Goal: Task Accomplishment & Management: Manage account settings

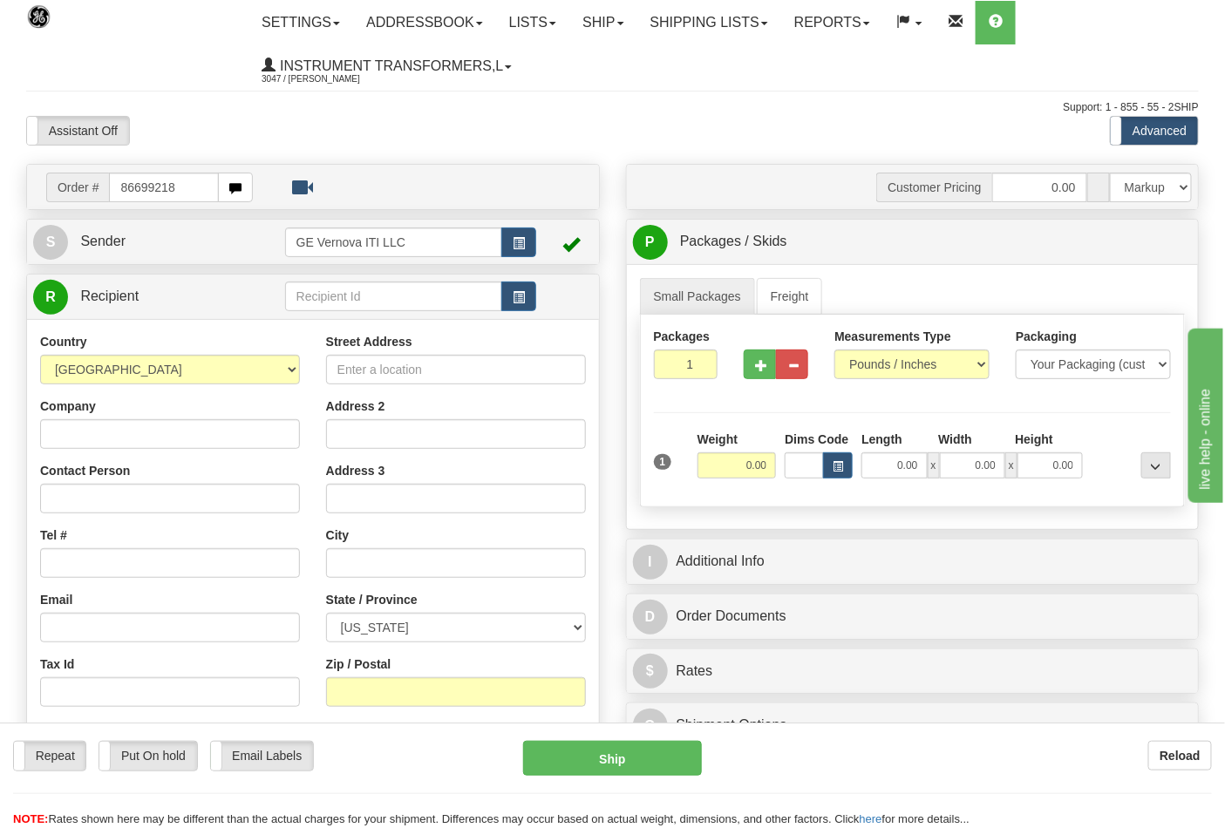
type input "86699218"
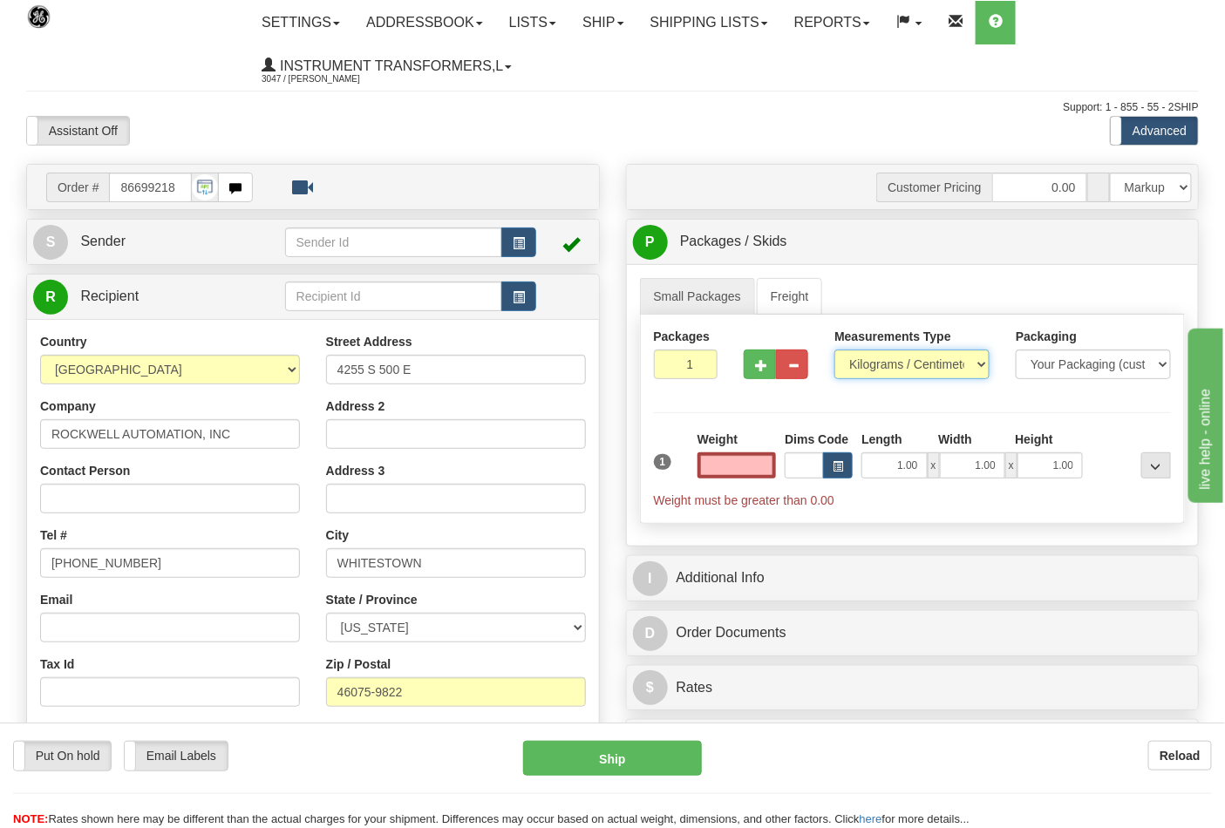
type input "0.00"
click at [977, 369] on select "Pounds / Inches Kilograms / Centimeters" at bounding box center [911, 365] width 155 height 30
select select "0"
click at [834, 350] on select "Pounds / Inches Kilograms / Centimeters" at bounding box center [911, 365] width 155 height 30
click at [745, 471] on input "0.00" at bounding box center [736, 465] width 79 height 26
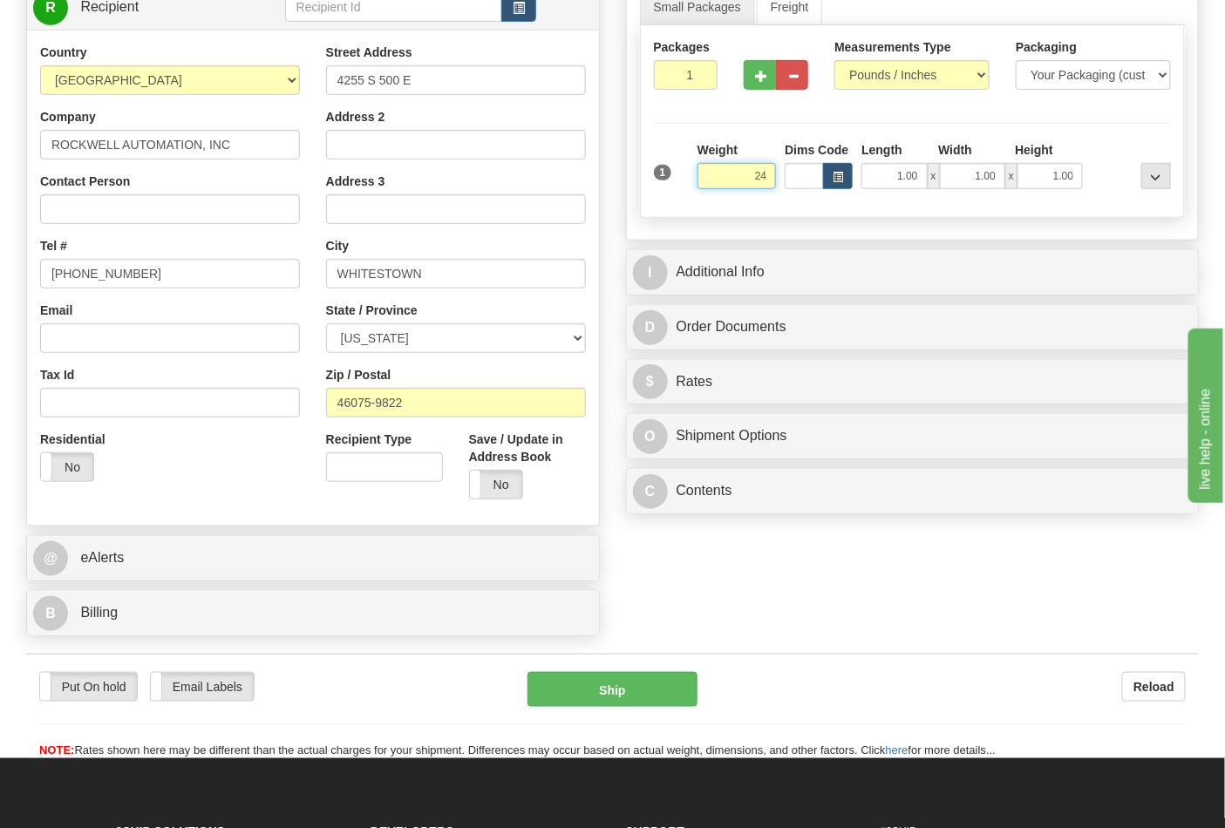
scroll to position [290, 0]
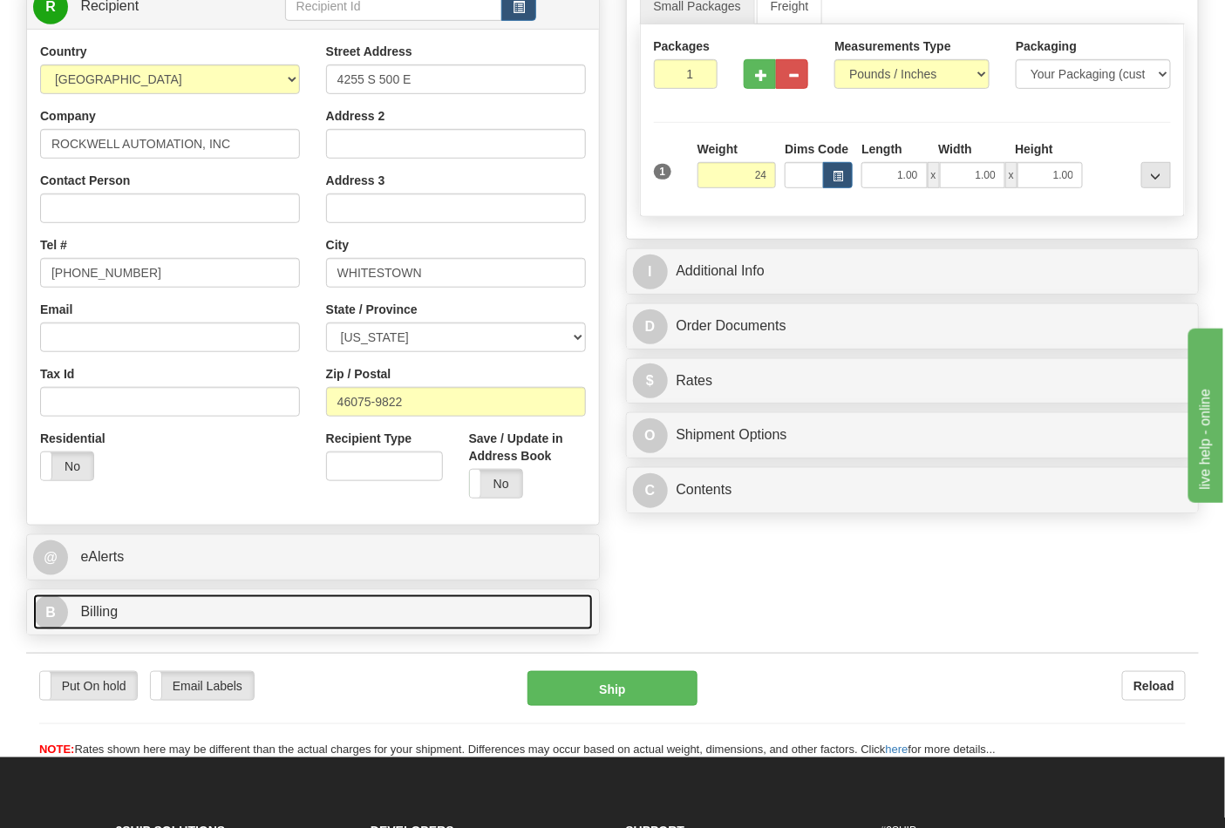
type input "24.00"
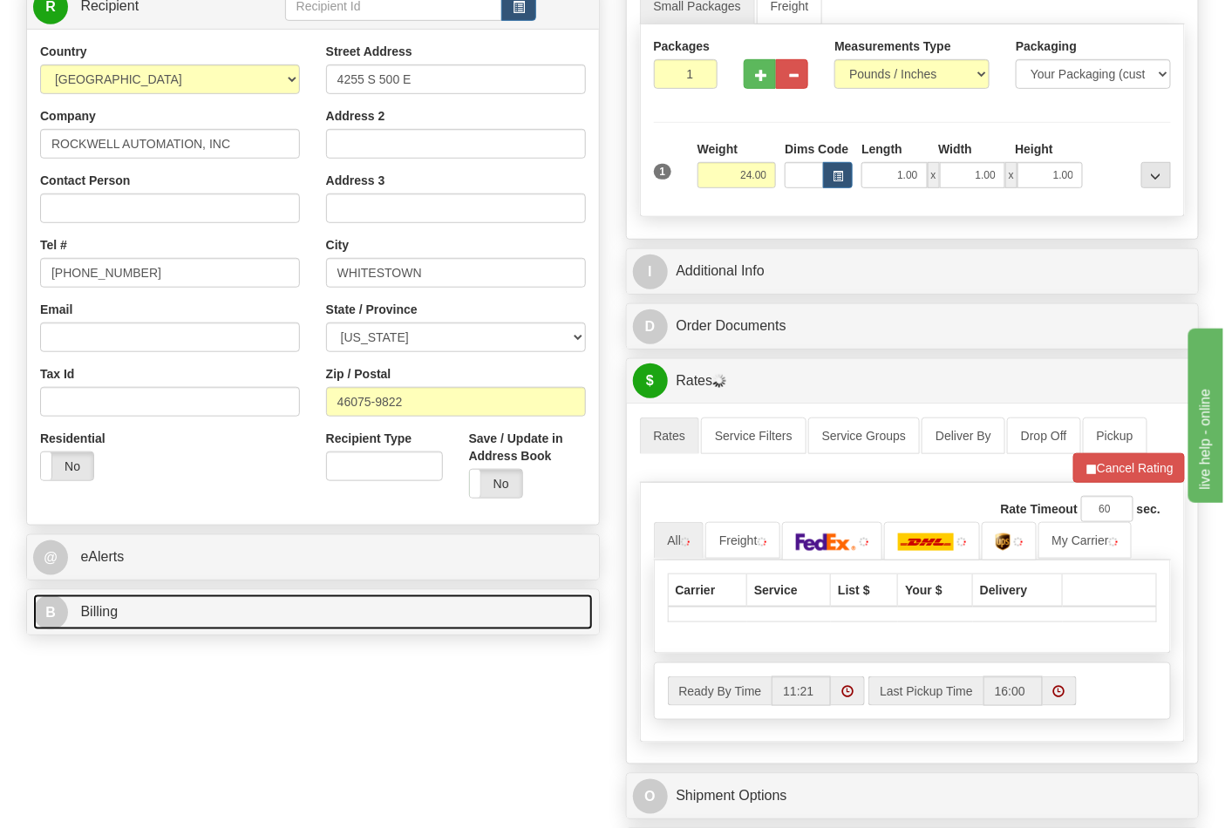
click at [437, 613] on link "B Billing" at bounding box center [313, 613] width 560 height 36
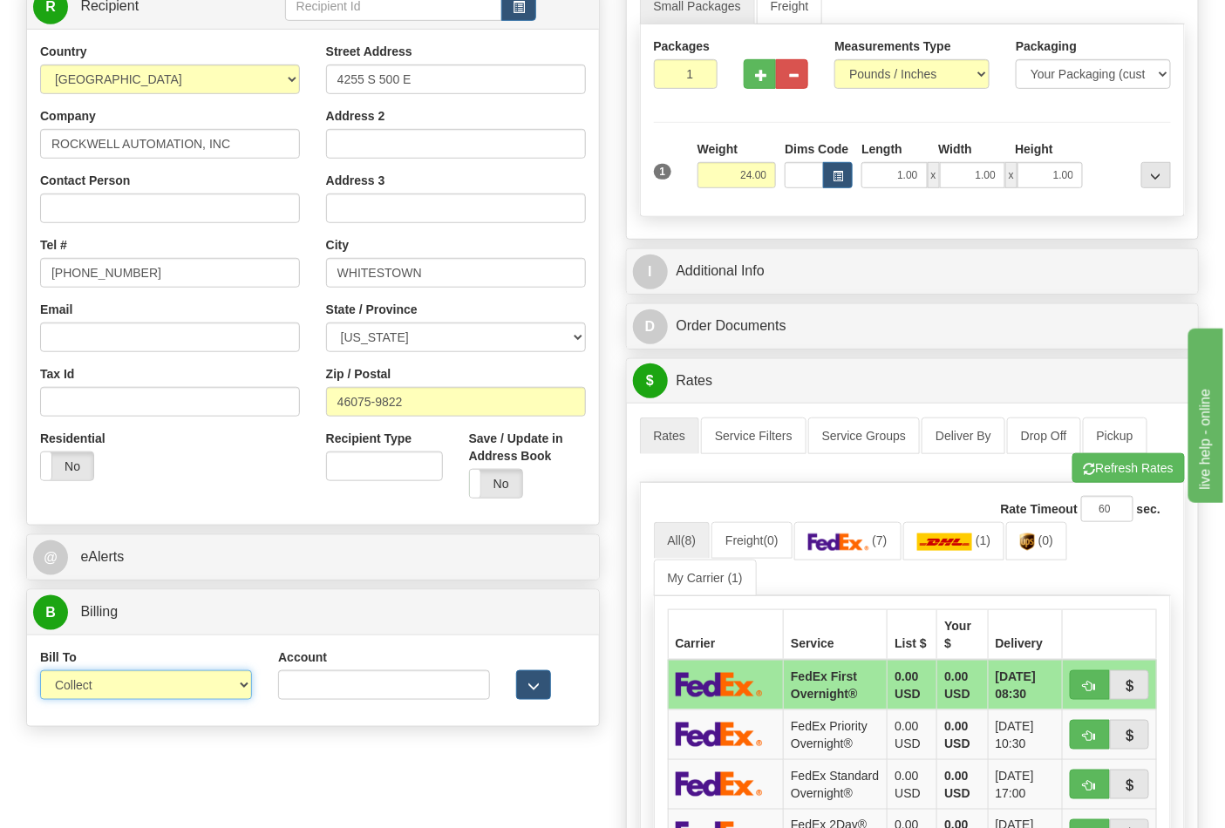
click at [237, 684] on select "Sender Recipient Third Party Collect" at bounding box center [146, 685] width 212 height 30
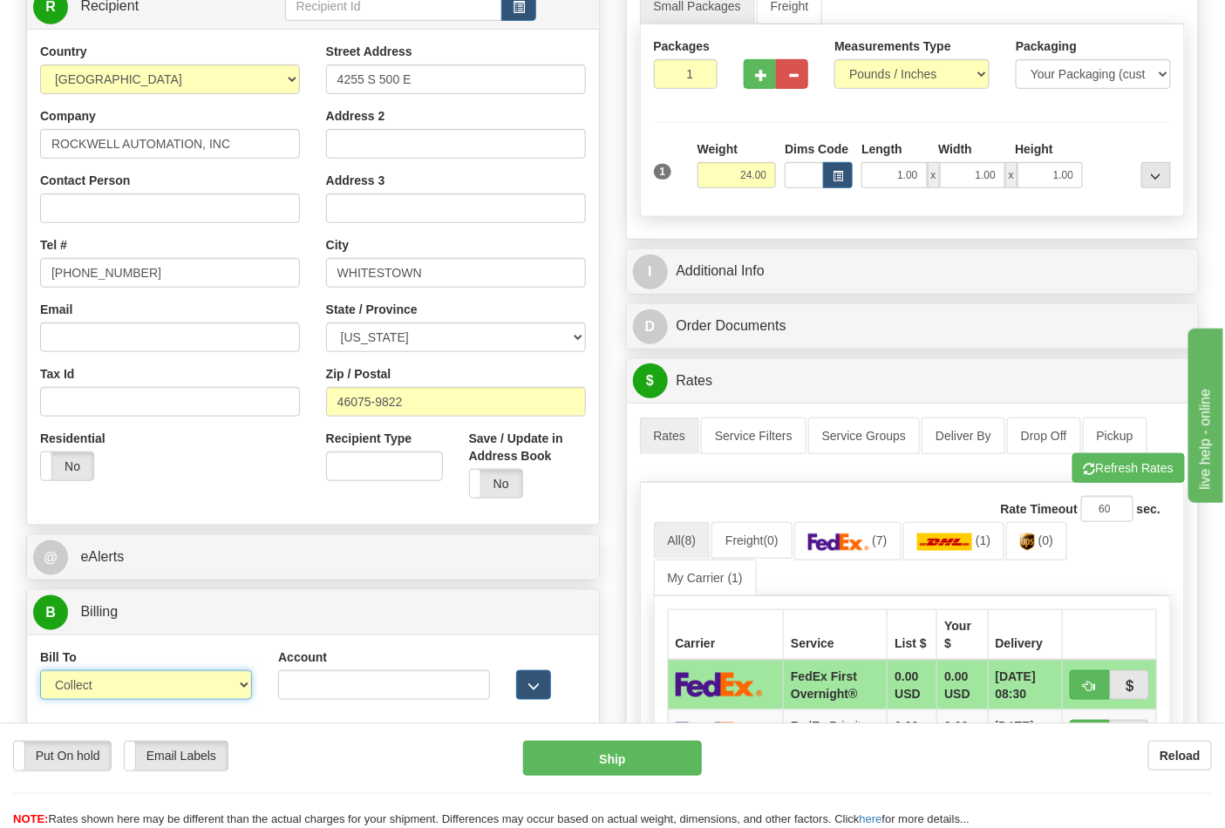
select select "2"
click at [40, 673] on select "Sender Recipient Third Party Collect" at bounding box center [146, 685] width 212 height 30
click at [535, 683] on span "button" at bounding box center [533, 686] width 12 height 11
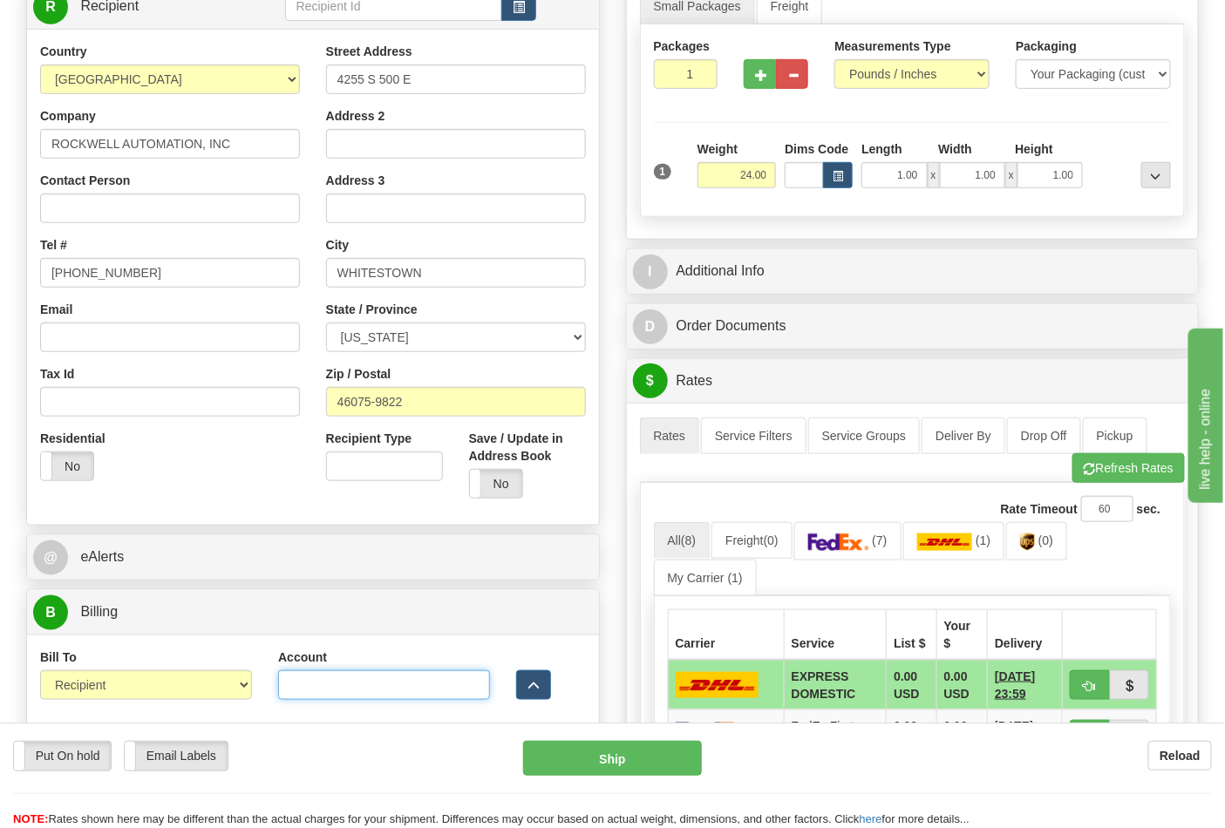
click at [441, 694] on input "Account" at bounding box center [384, 685] width 212 height 30
click at [806, 508] on div "Rate Timeout 60 sec." at bounding box center [913, 509] width 518 height 26
click at [305, 690] on input "Account" at bounding box center [384, 685] width 212 height 30
paste input "587102"
type input "587102"
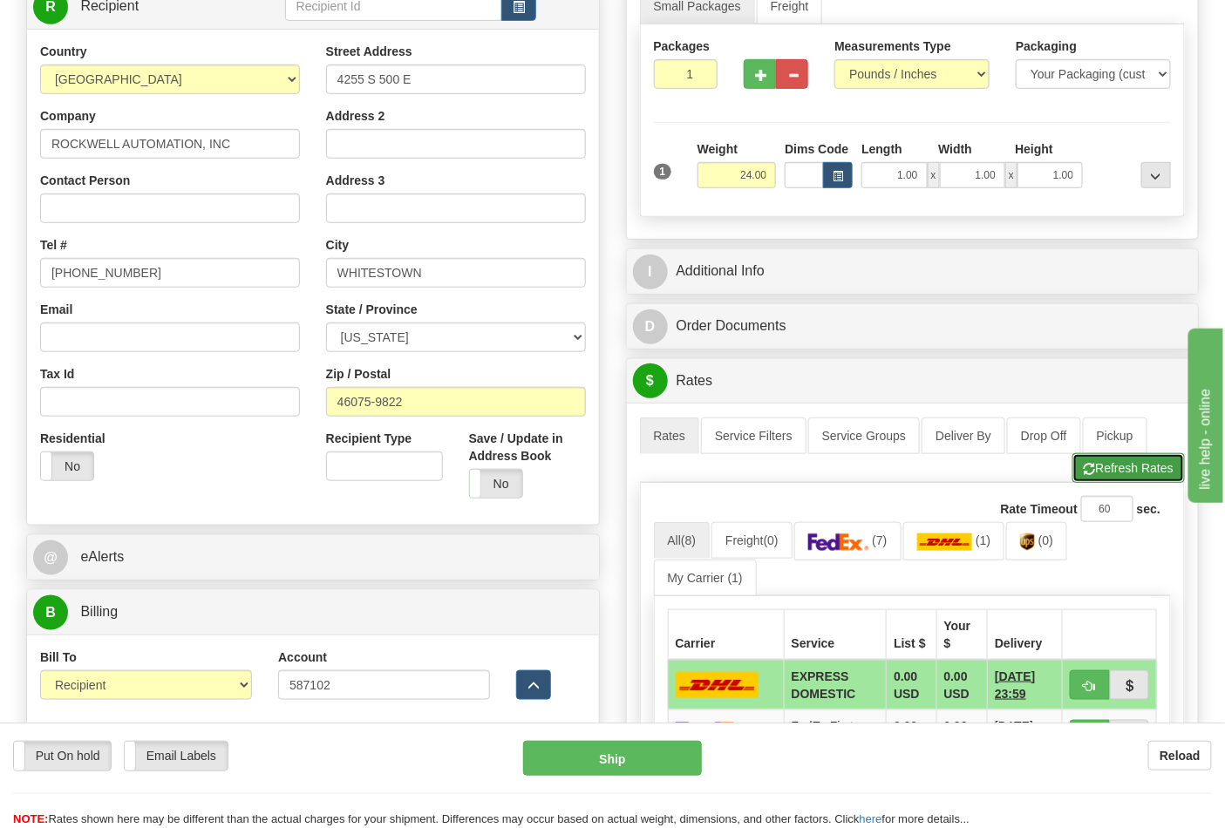
click at [1123, 467] on button "Refresh Rates" at bounding box center [1128, 468] width 112 height 30
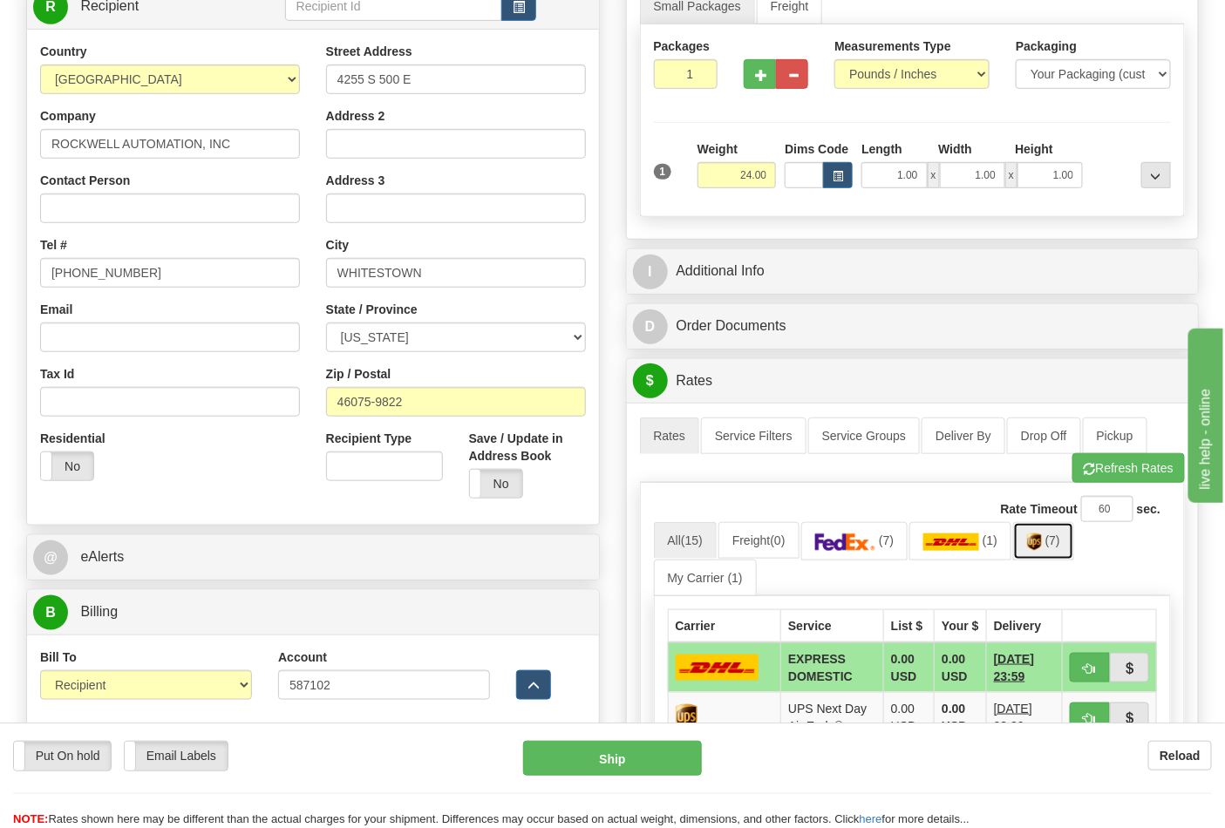
click at [1057, 534] on link "(7)" at bounding box center [1043, 540] width 61 height 37
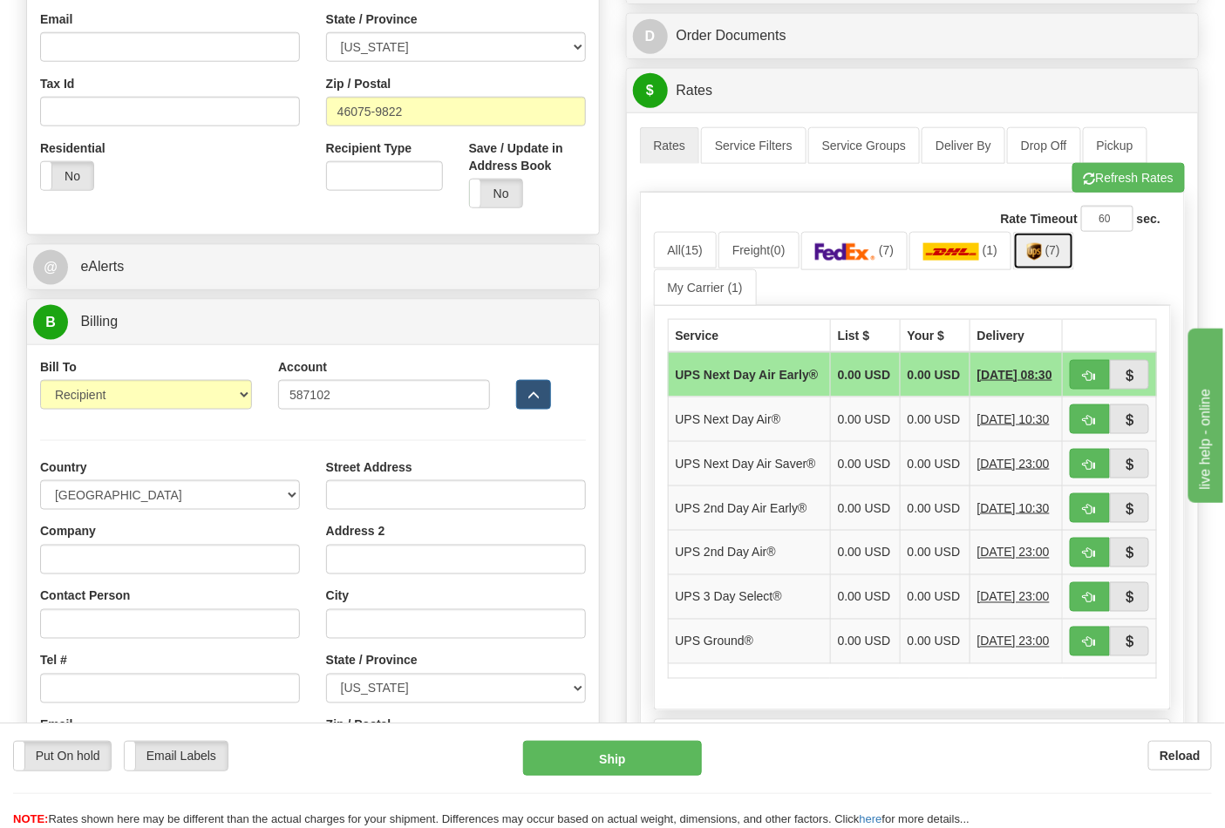
scroll to position [677, 0]
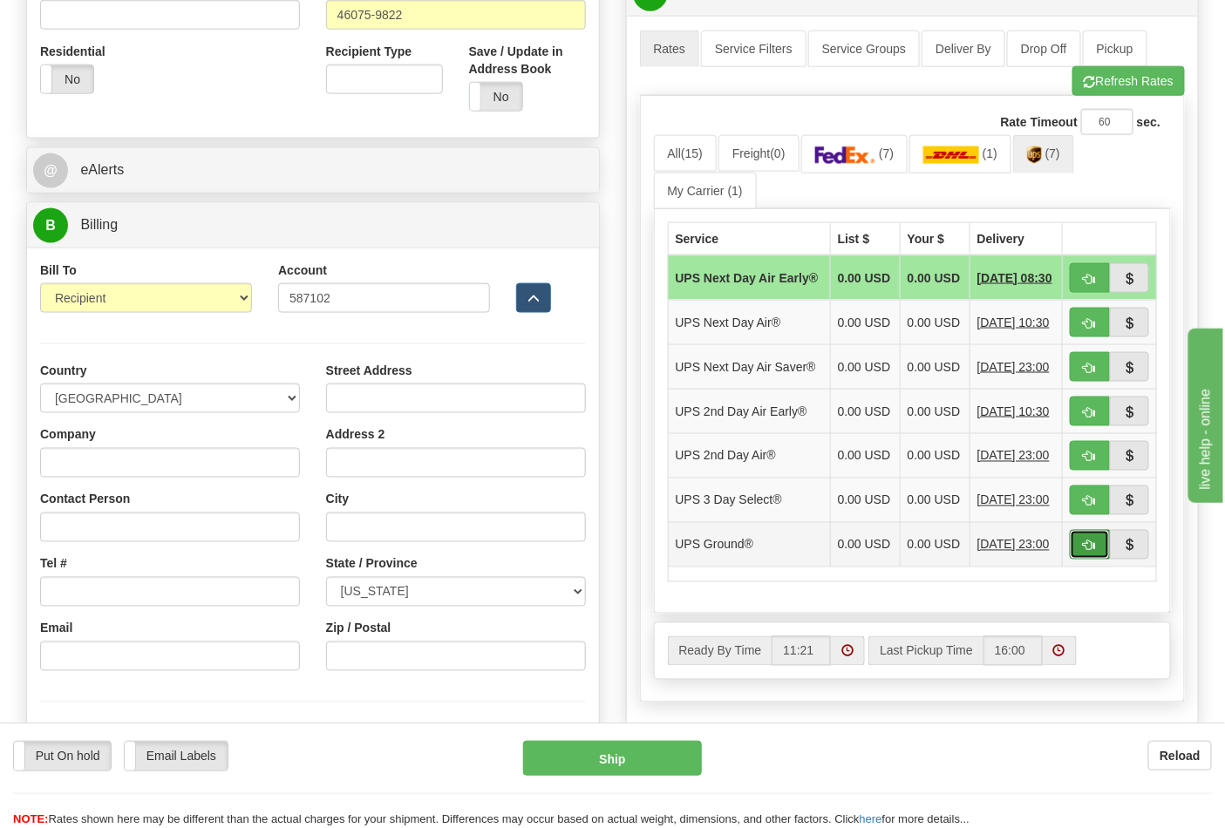
click at [1084, 552] on span "button" at bounding box center [1090, 545] width 12 height 11
type input "03"
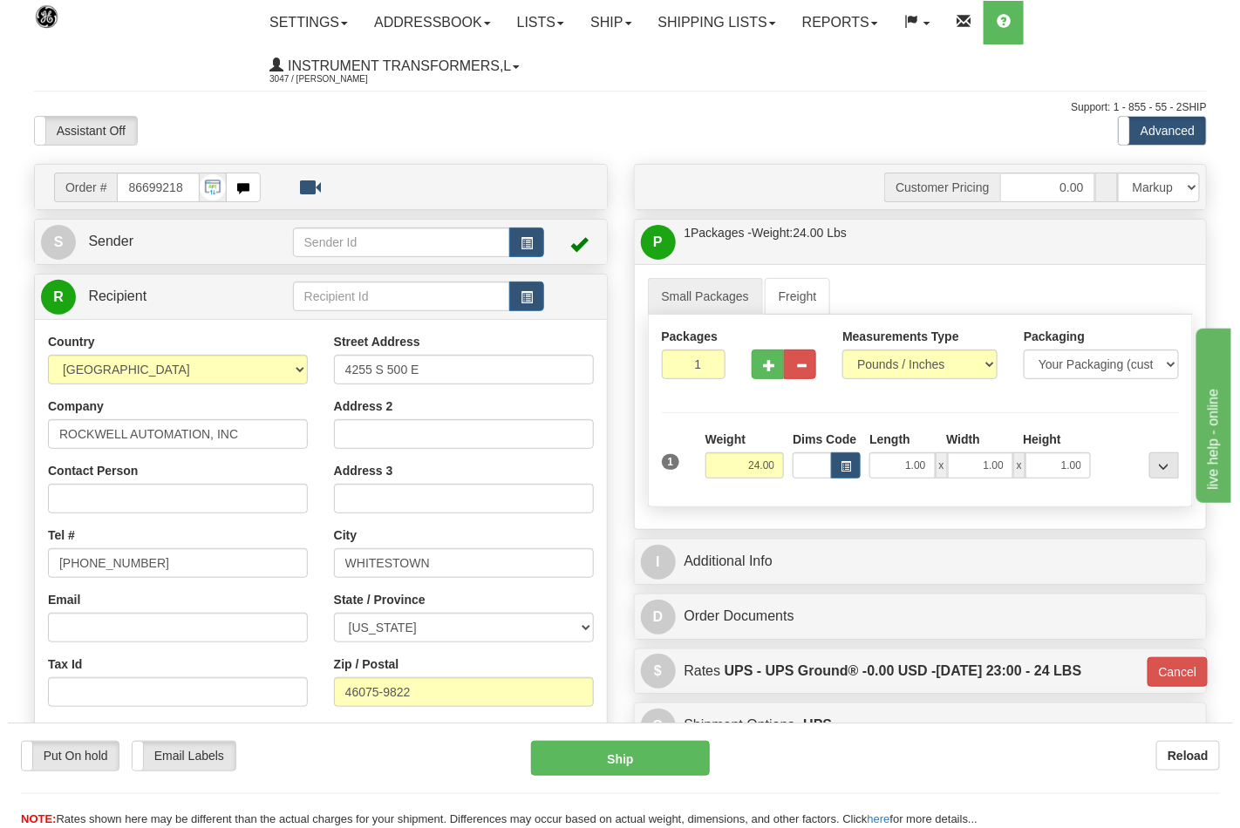
scroll to position [484, 0]
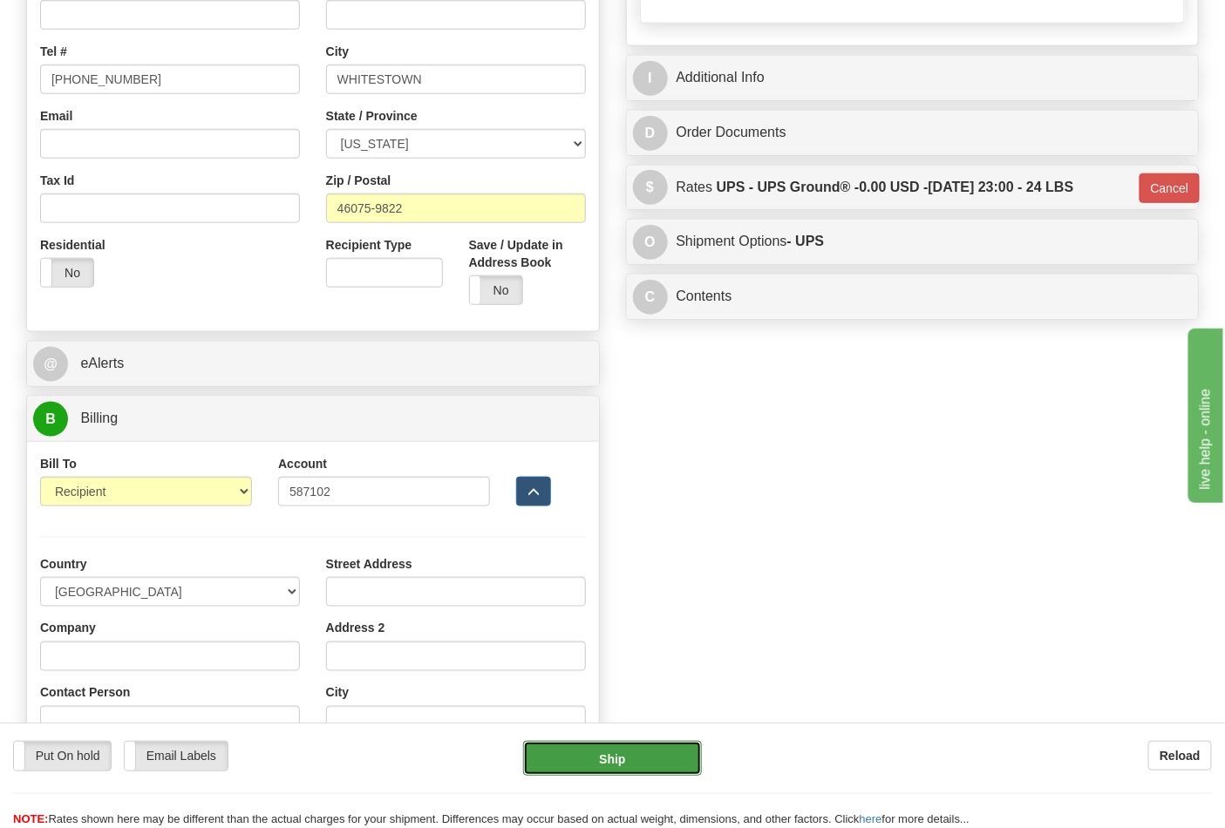
click at [640, 751] on button "Ship" at bounding box center [612, 758] width 178 height 35
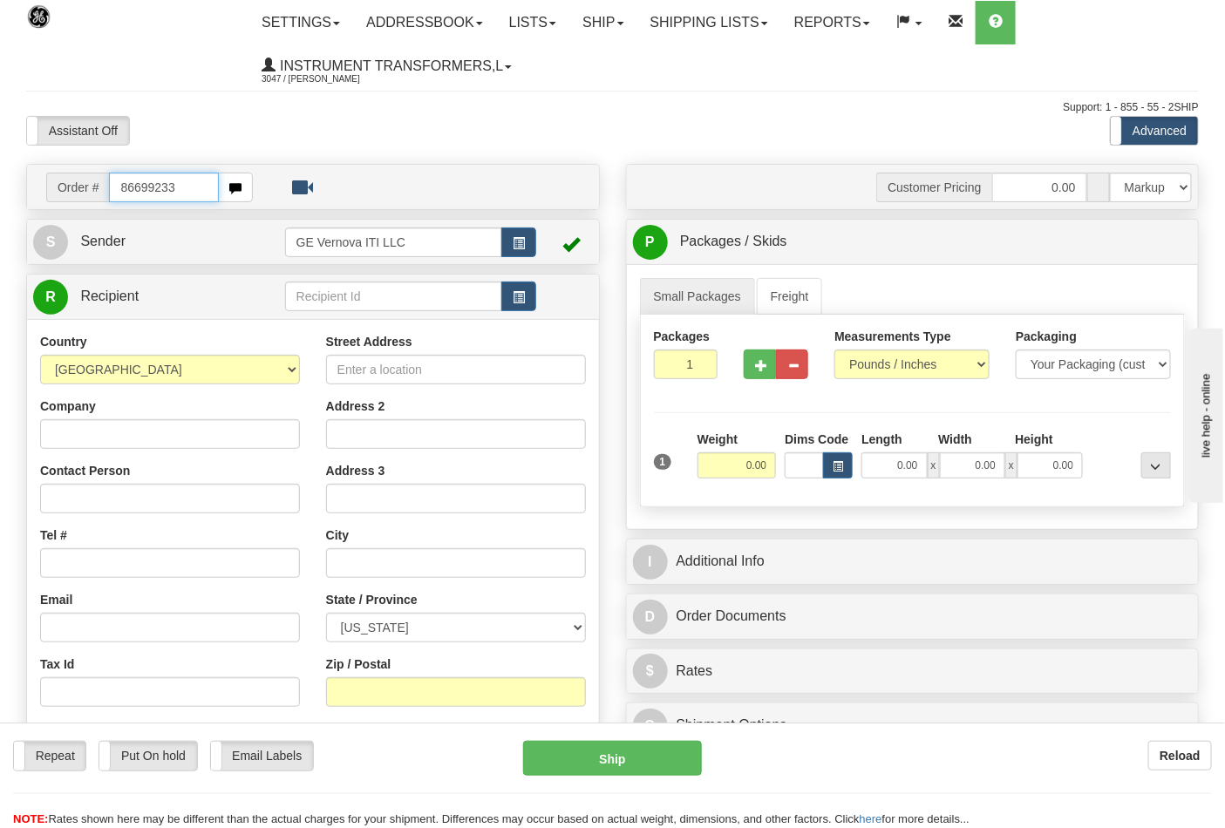
type input "86699233"
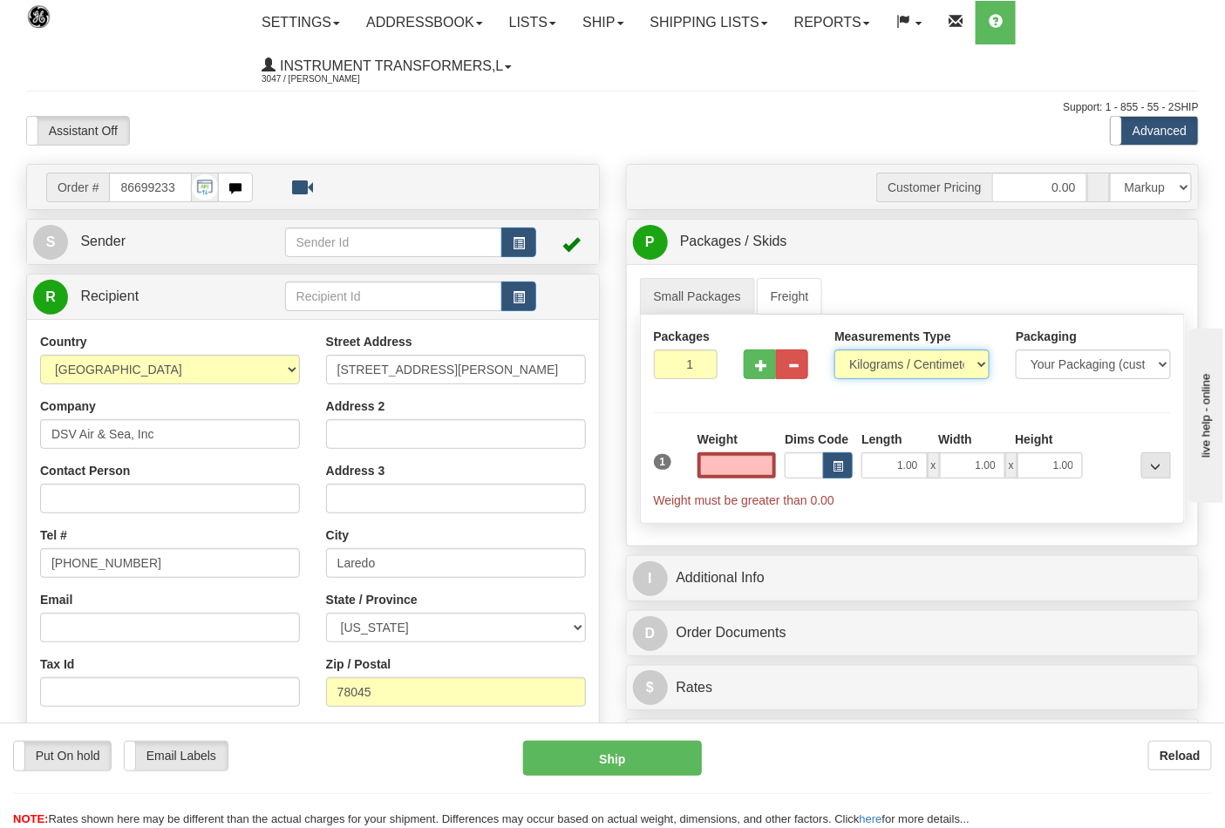
type input "0.00"
click at [981, 362] on select "Pounds / Inches Kilograms / Centimeters" at bounding box center [911, 365] width 155 height 30
select select "0"
click at [834, 350] on select "Pounds / Inches Kilograms / Centimeters" at bounding box center [911, 365] width 155 height 30
click at [741, 472] on input "0.00" at bounding box center [736, 465] width 79 height 26
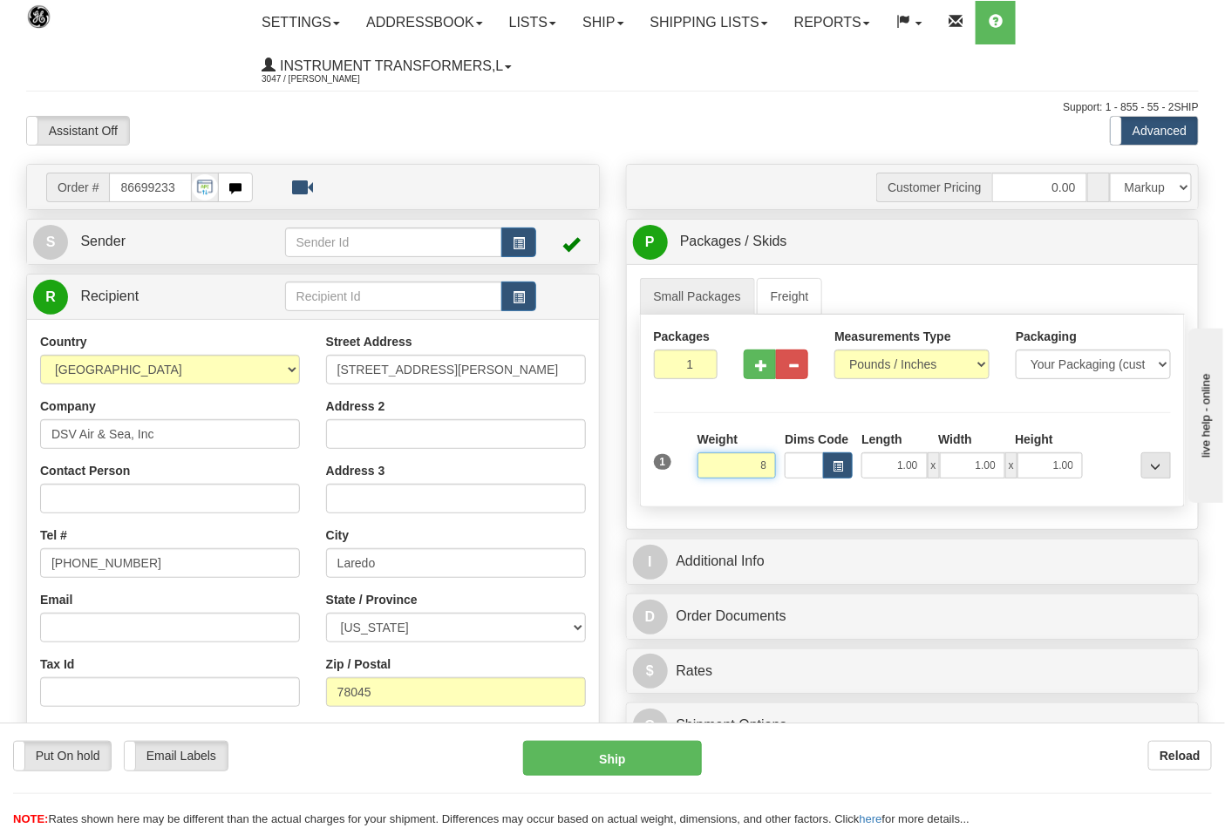
scroll to position [290, 0]
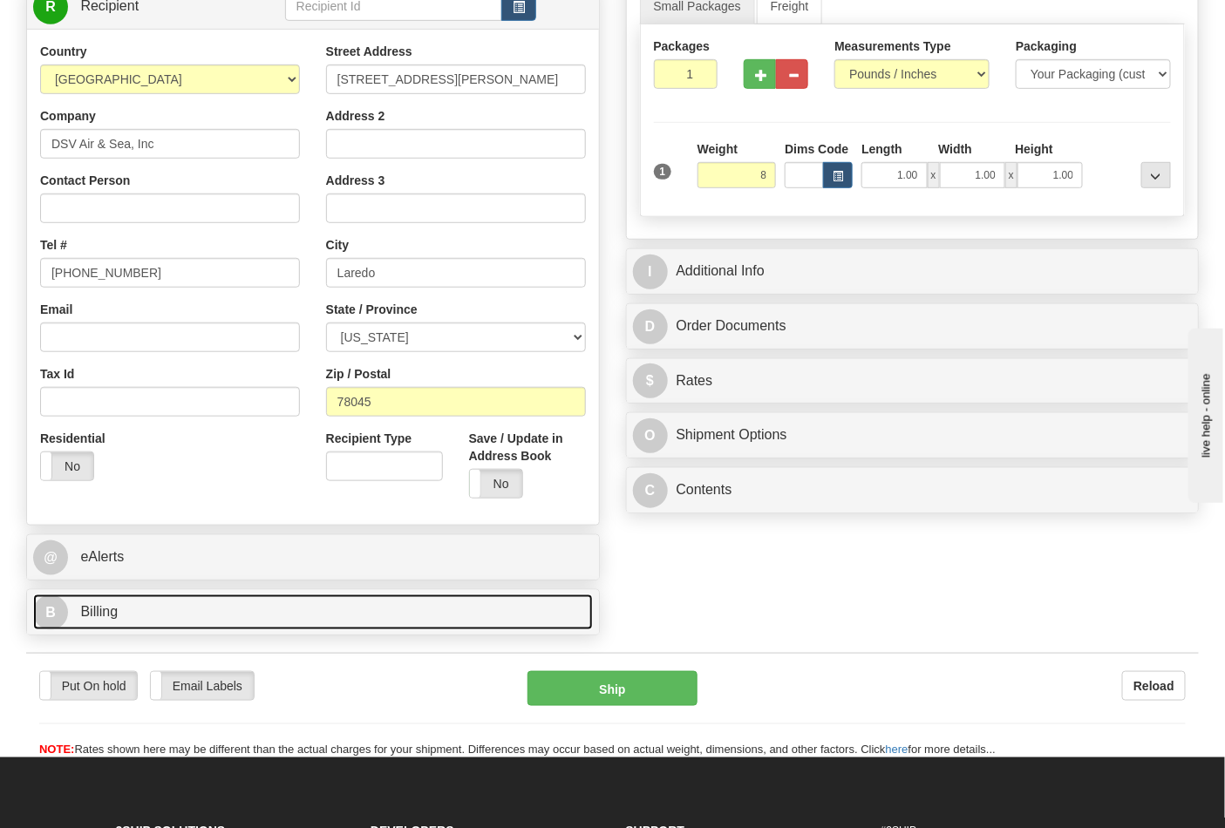
type input "8.00"
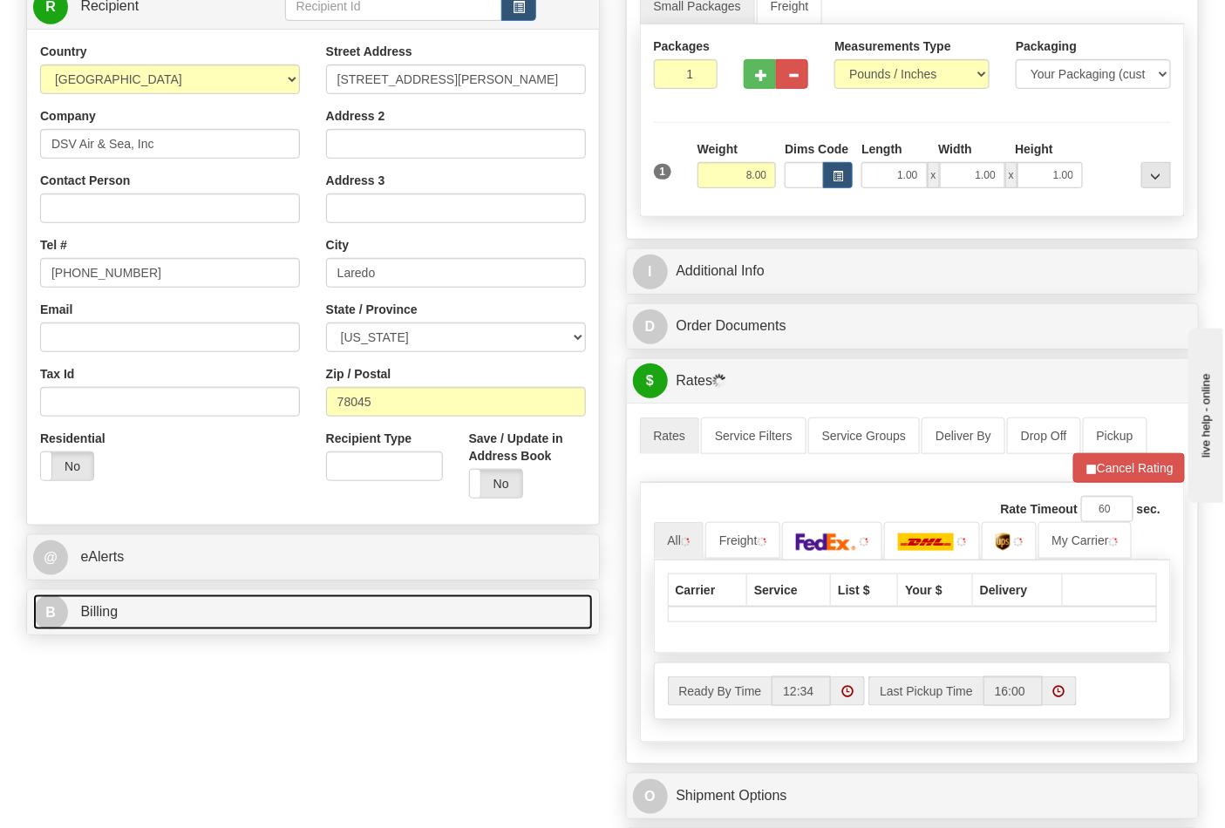
click at [169, 612] on link "B Billing" at bounding box center [313, 613] width 560 height 36
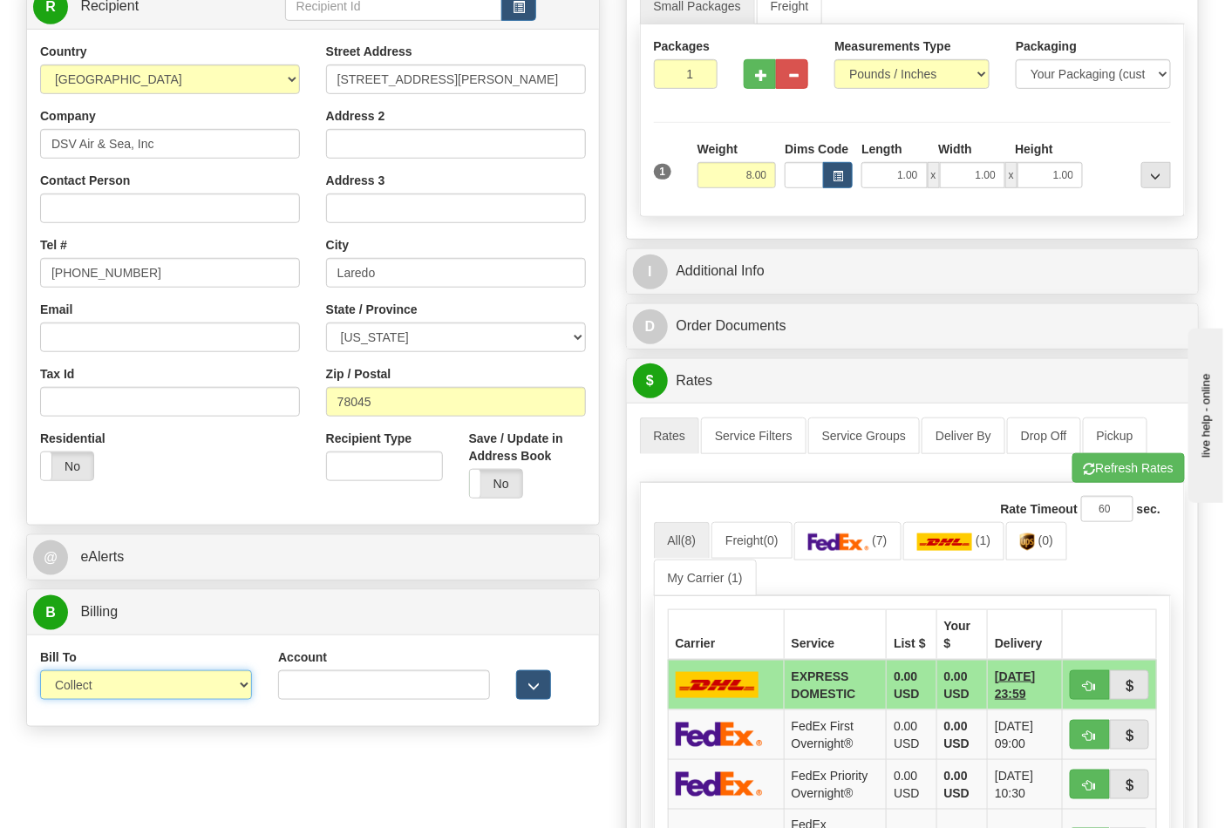
click at [241, 690] on select "Sender Recipient Third Party Collect" at bounding box center [146, 685] width 212 height 30
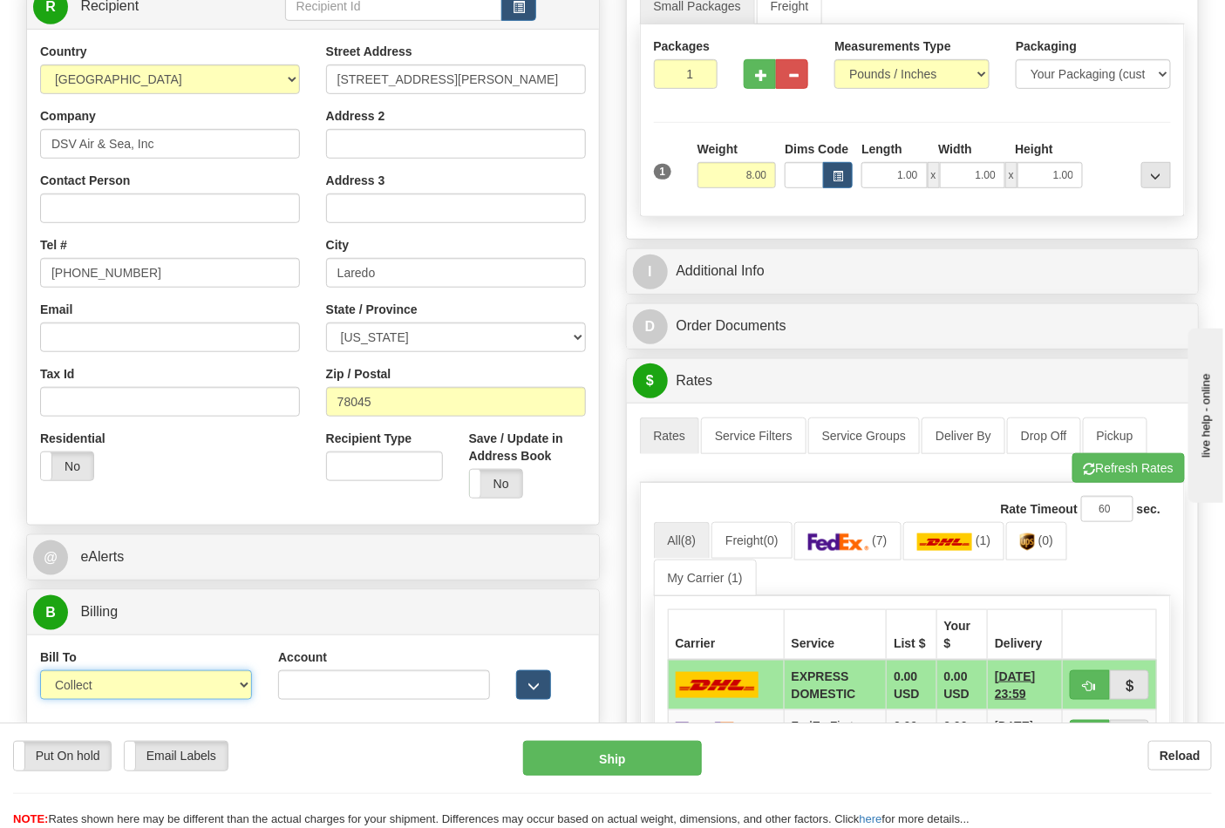
select select "2"
click at [40, 673] on select "Sender Recipient Third Party Collect" at bounding box center [146, 685] width 212 height 30
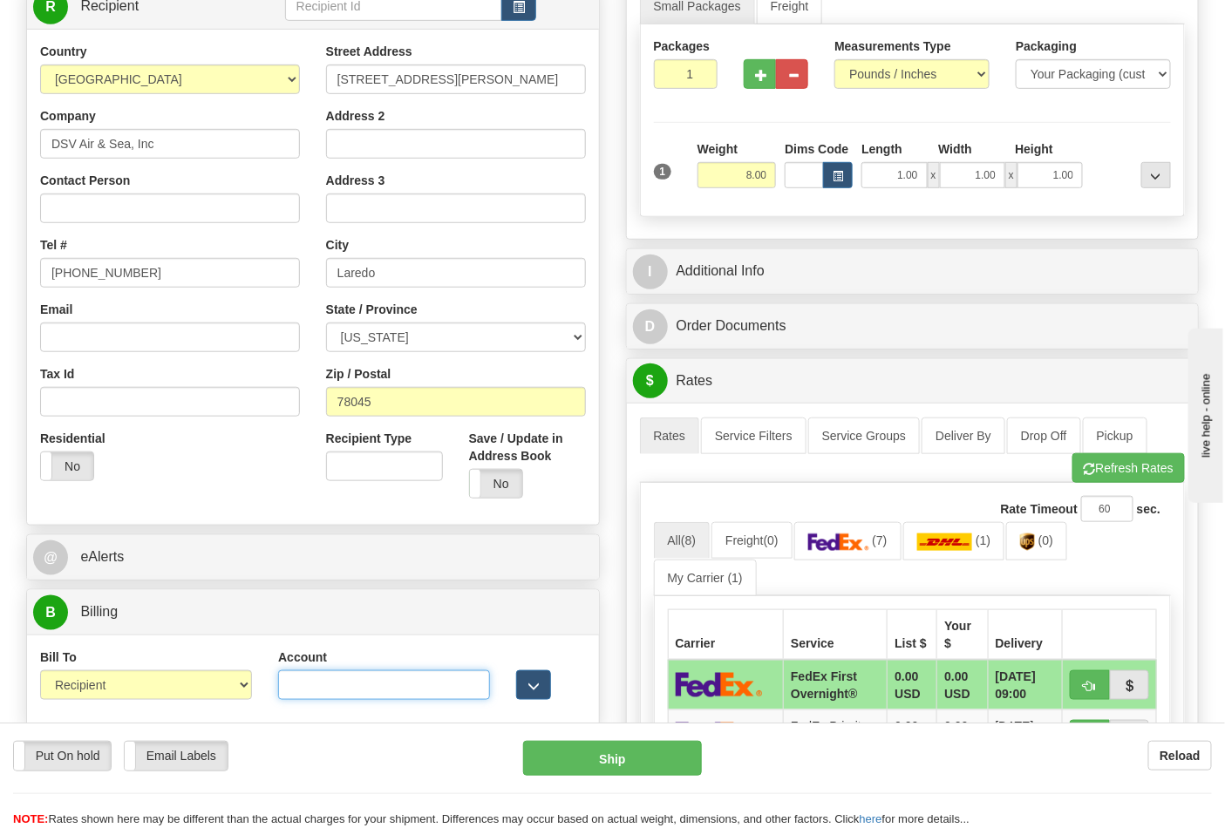
click at [328, 692] on input "Account" at bounding box center [384, 685] width 212 height 30
paste input "587102"
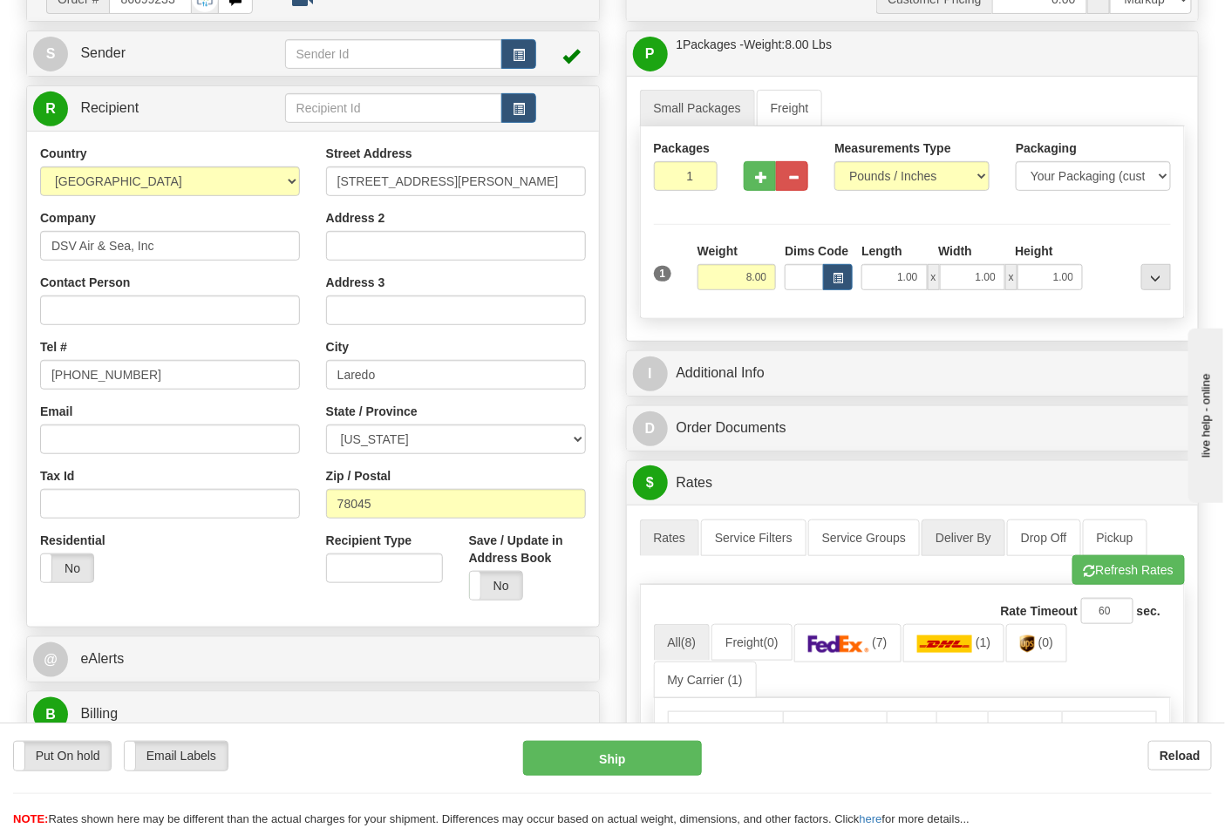
scroll to position [194, 0]
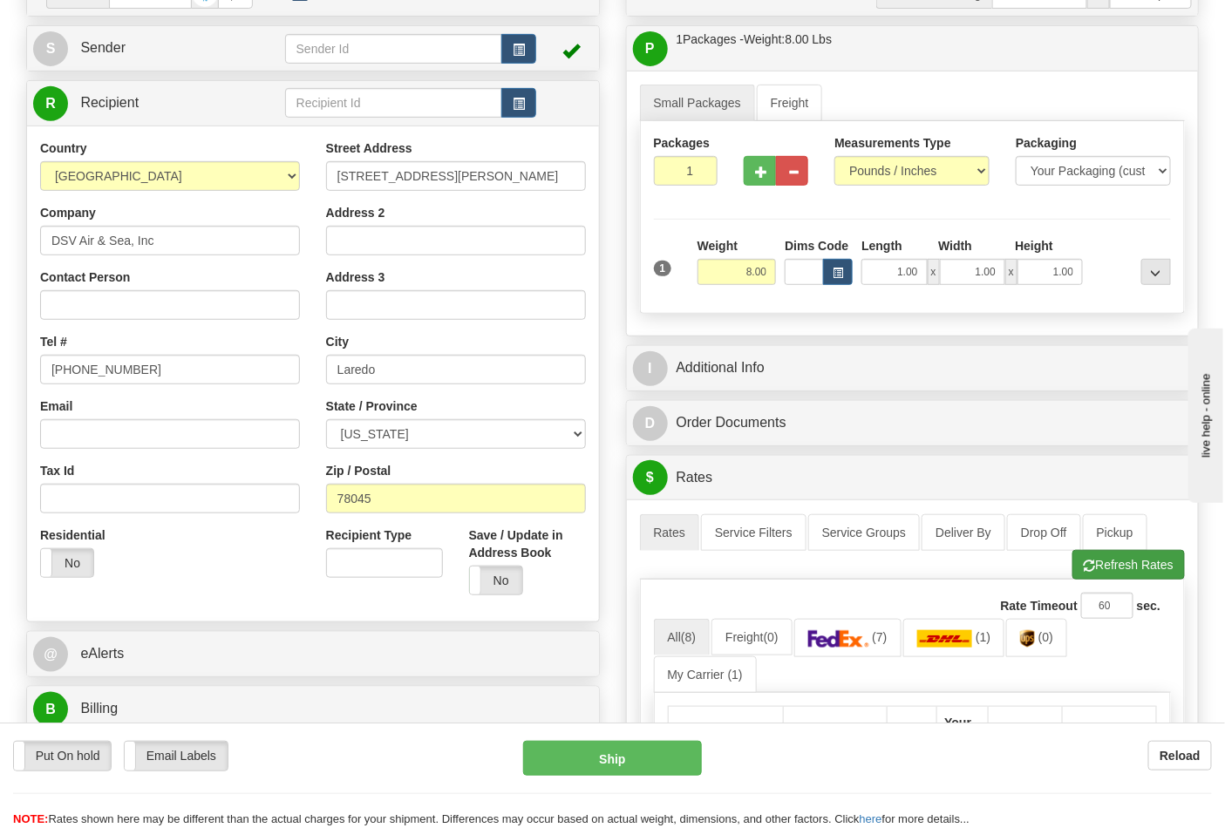
type input "587102"
click at [1163, 563] on button "Refresh Rates" at bounding box center [1128, 565] width 112 height 30
click at [1060, 642] on span "(7)" at bounding box center [1052, 637] width 15 height 14
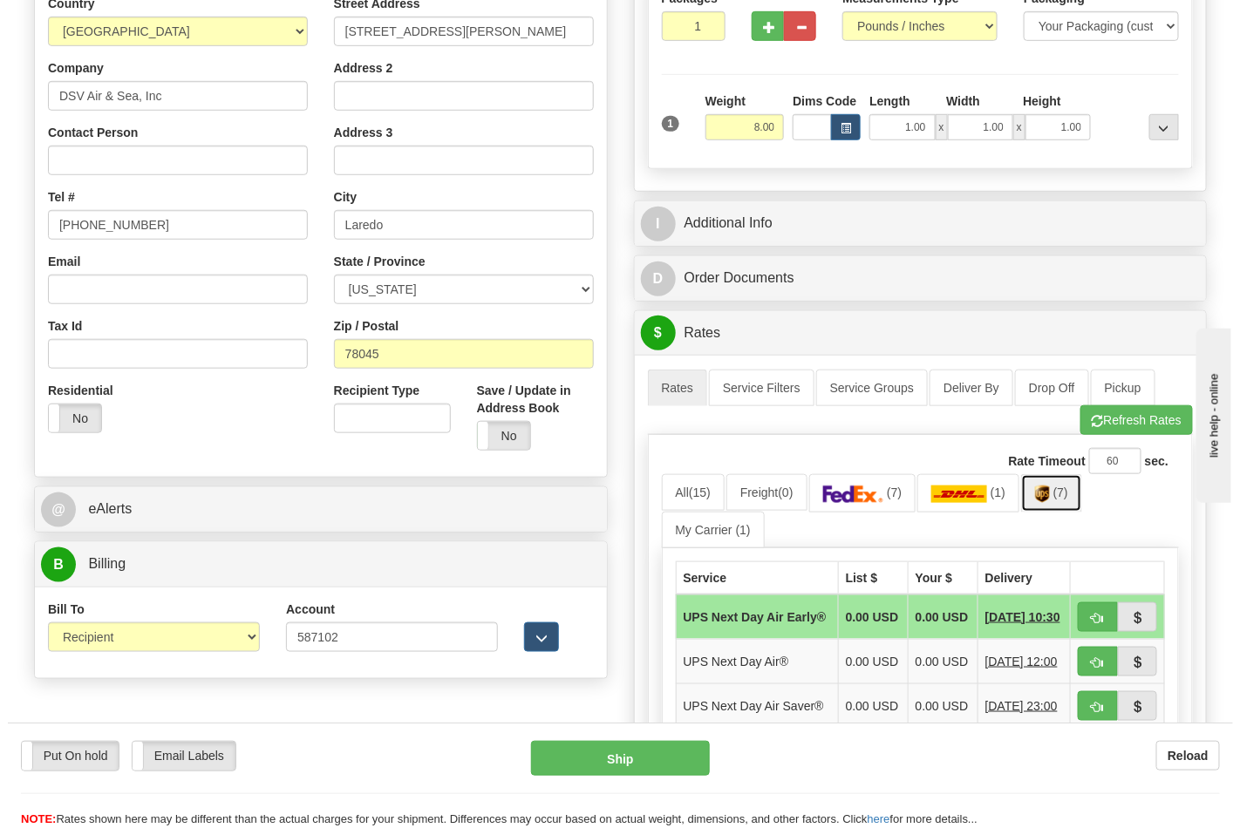
scroll to position [581, 0]
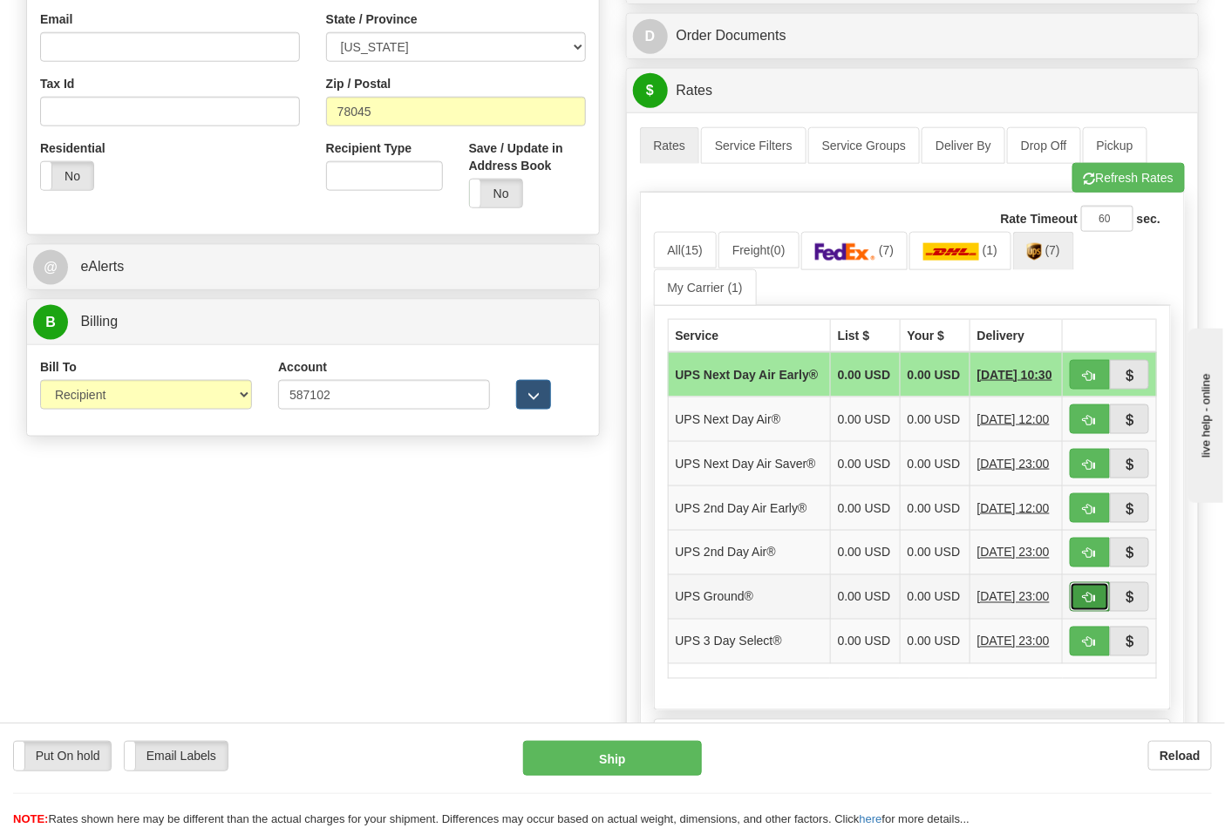
click at [1085, 604] on span "button" at bounding box center [1090, 598] width 12 height 11
type input "03"
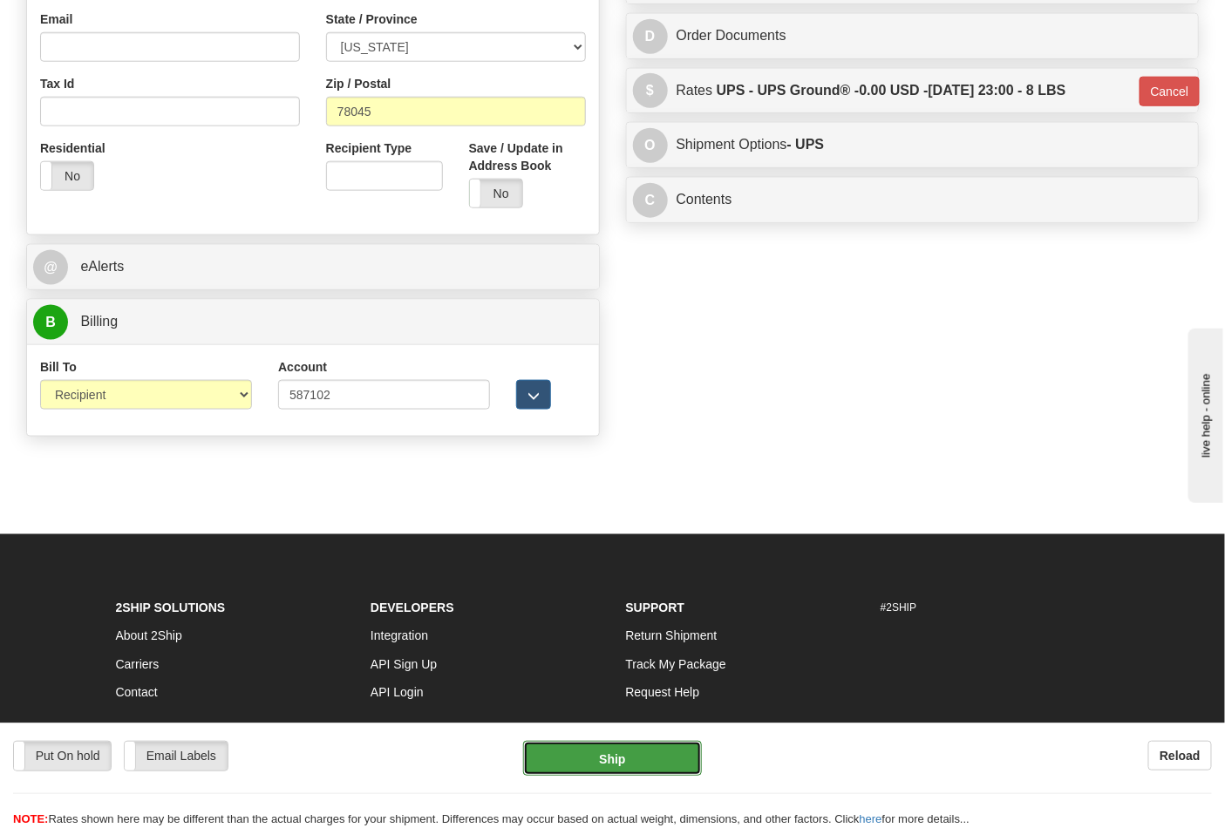
click at [597, 756] on button "Ship" at bounding box center [612, 758] width 178 height 35
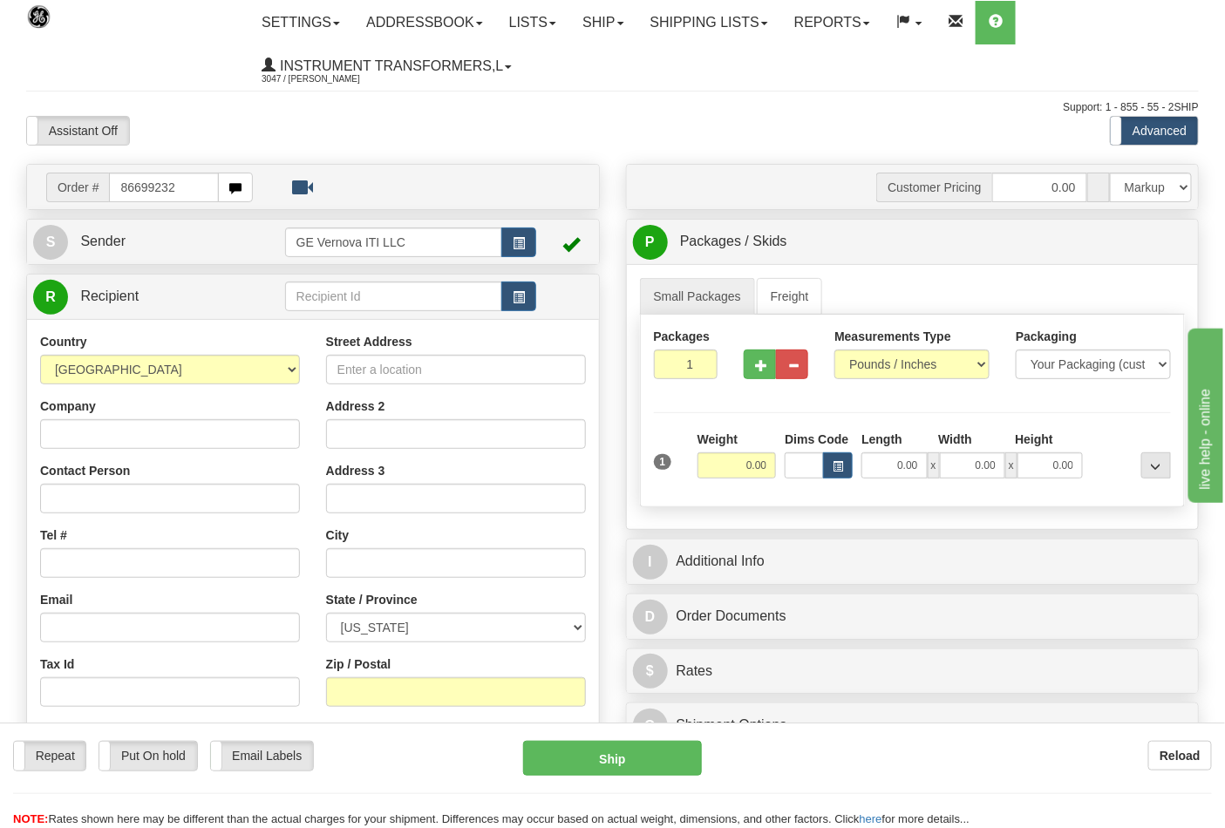
type input "86699232"
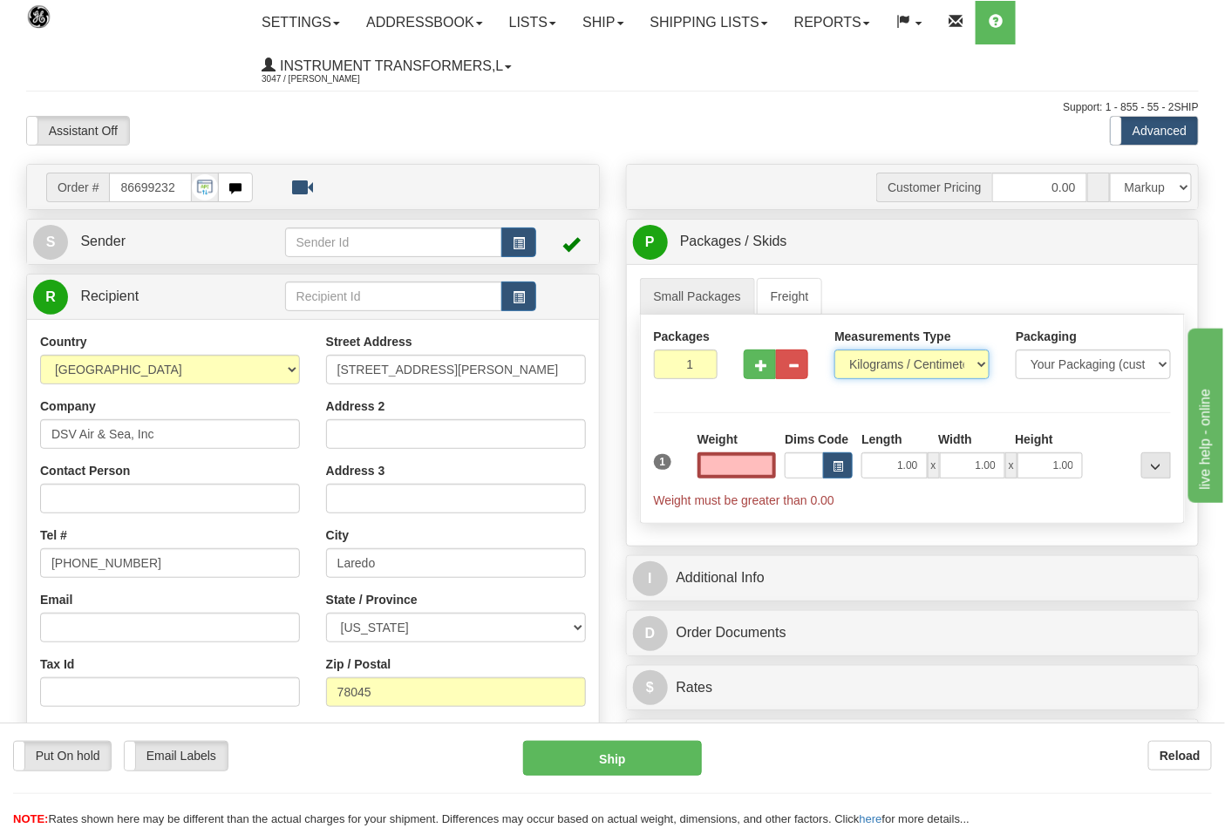
type input "0.00"
click at [981, 360] on select "Pounds / Inches Kilograms / Centimeters" at bounding box center [911, 365] width 155 height 30
select select "0"
click at [834, 350] on select "Pounds / Inches Kilograms / Centimeters" at bounding box center [911, 365] width 155 height 30
click at [755, 464] on input "0.00" at bounding box center [736, 465] width 79 height 26
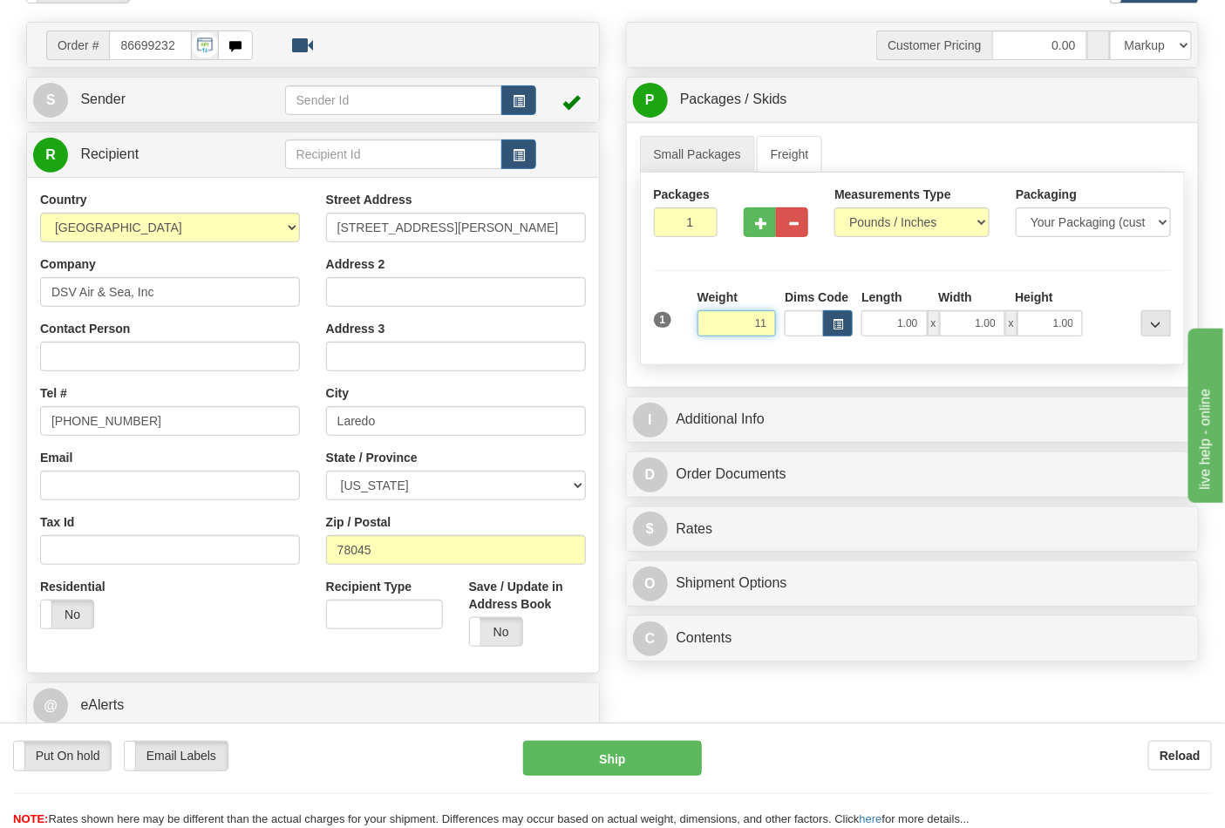
scroll to position [290, 0]
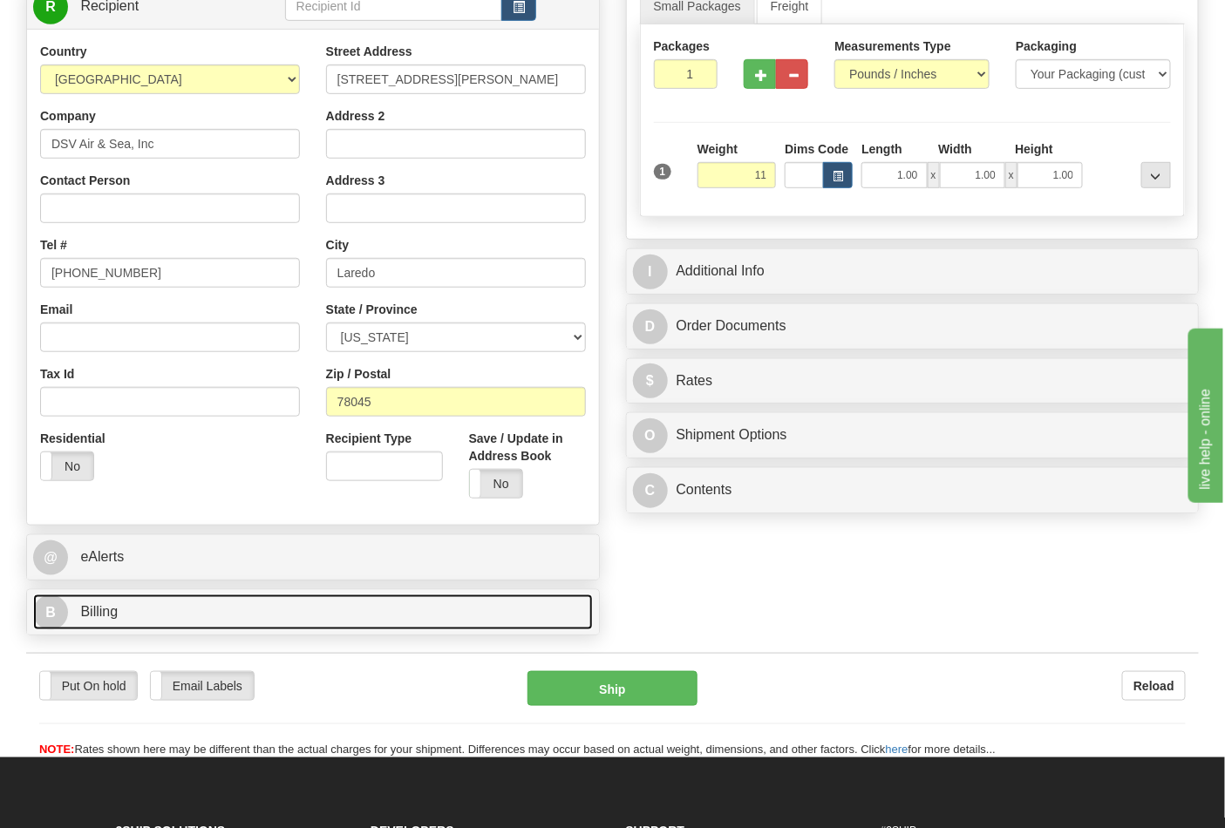
type input "11.00"
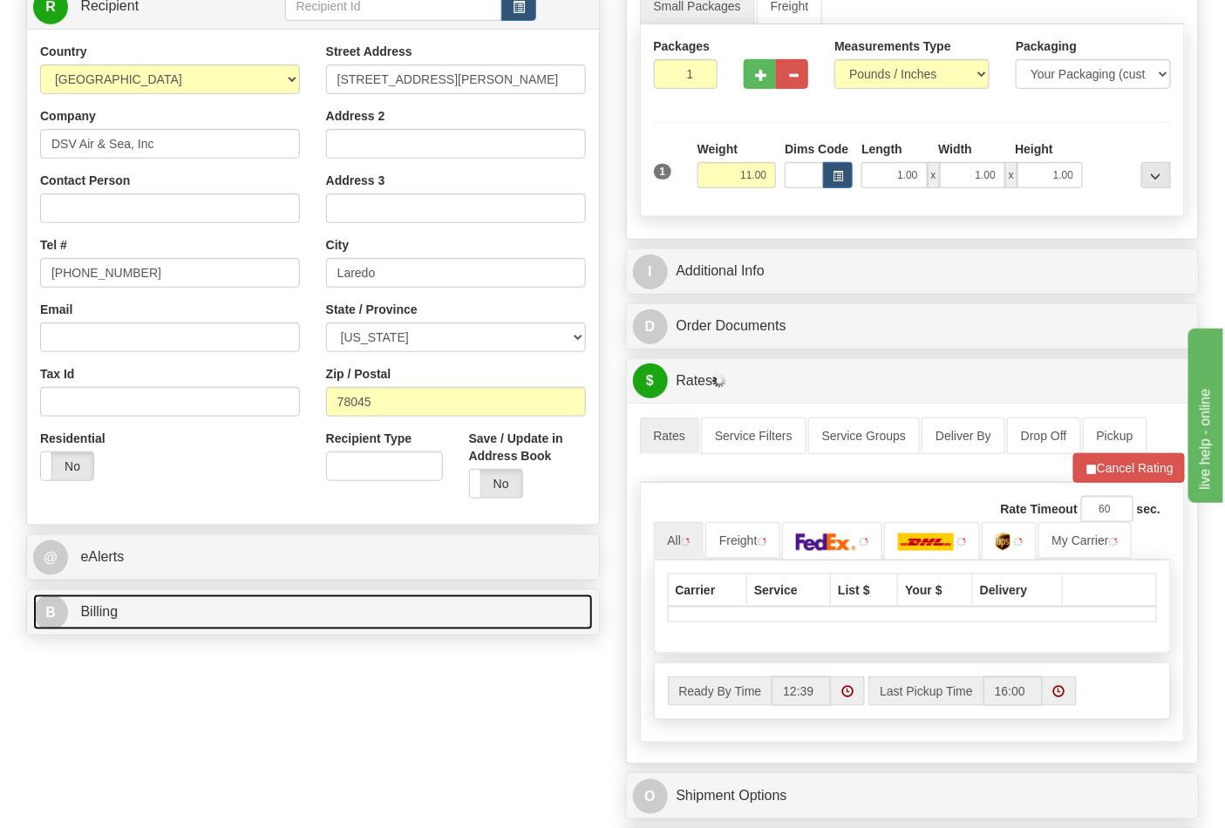
click at [214, 607] on link "B Billing" at bounding box center [313, 613] width 560 height 36
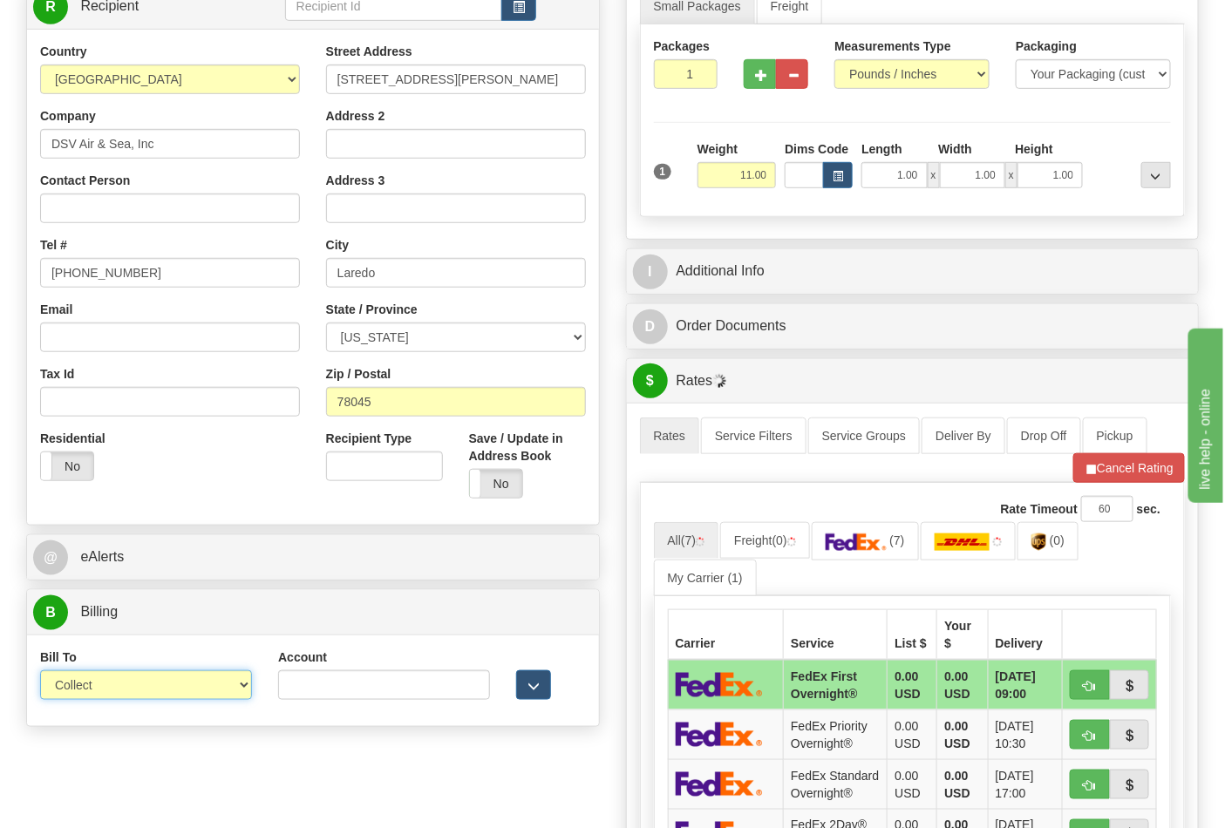
click at [237, 690] on select "Sender Recipient Third Party Collect" at bounding box center [146, 685] width 212 height 30
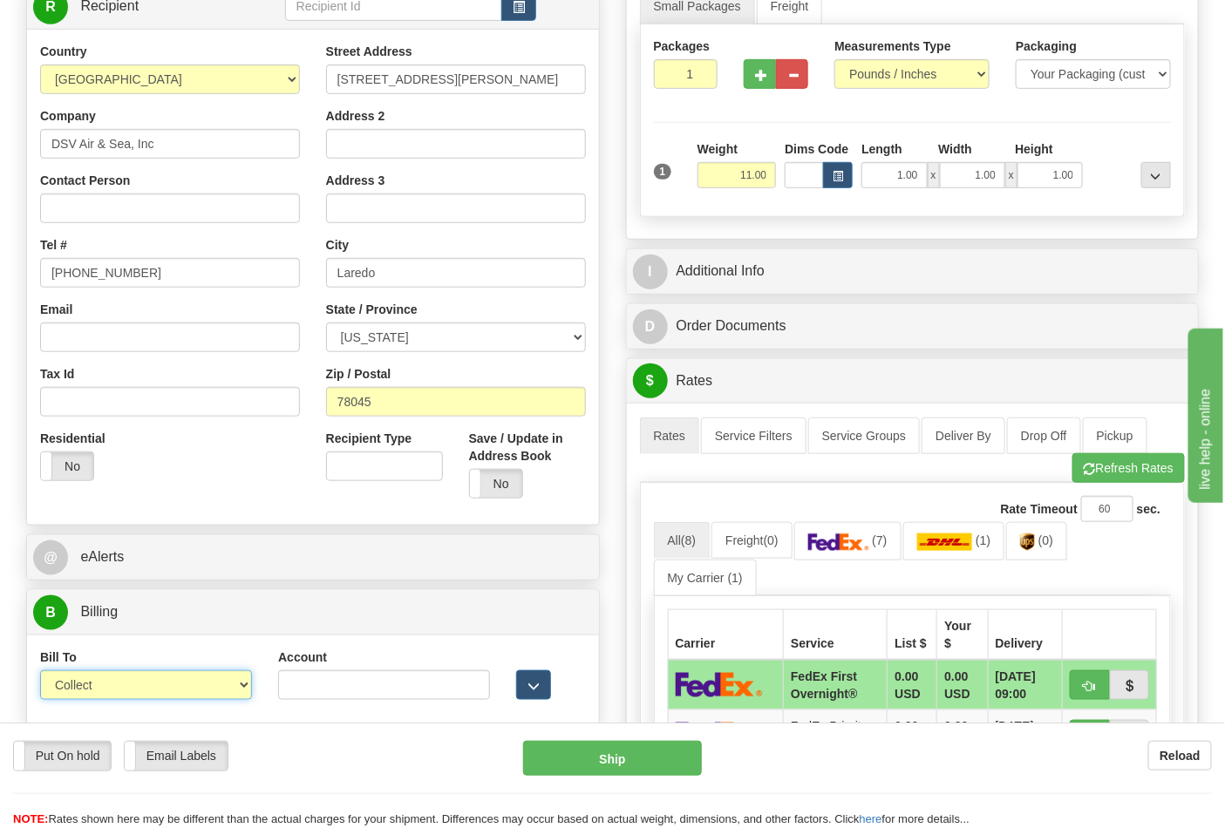
select select "2"
click at [40, 673] on select "Sender Recipient Third Party Collect" at bounding box center [146, 685] width 212 height 30
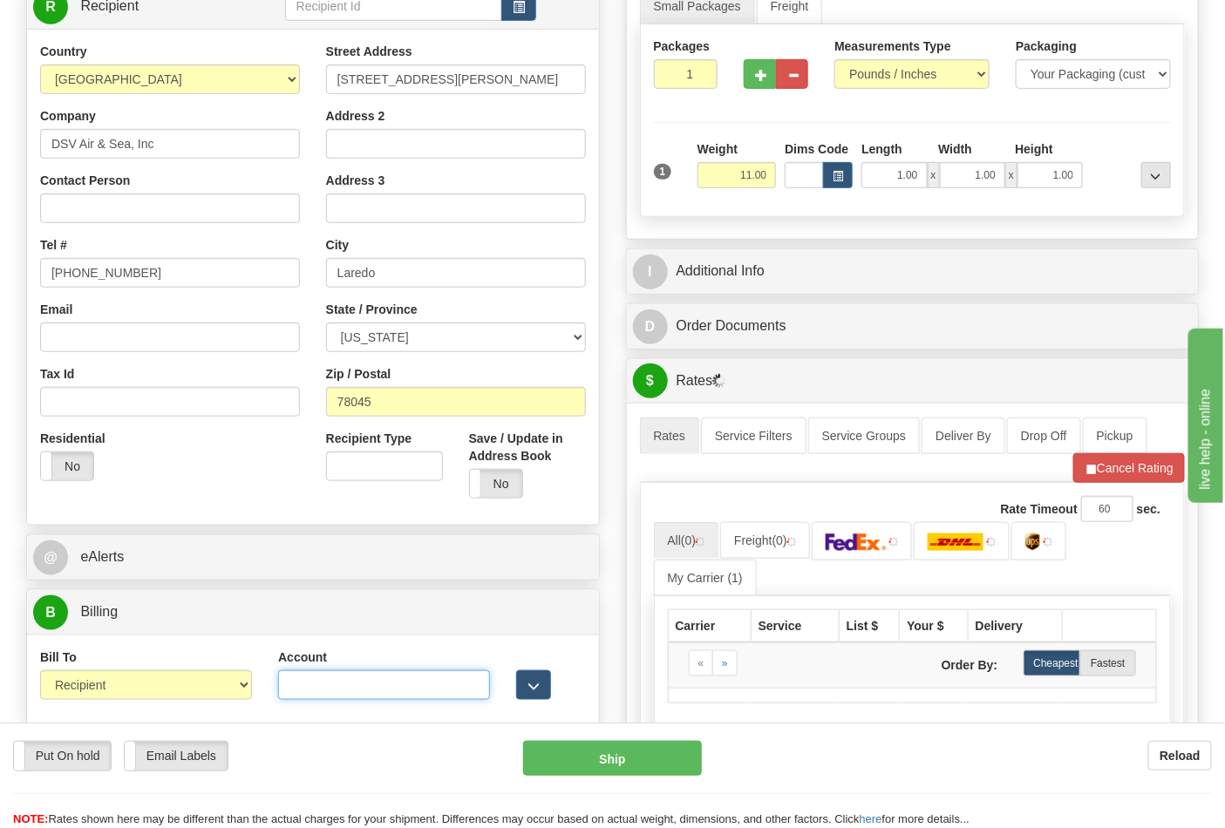
click at [289, 677] on input "Account" at bounding box center [384, 685] width 212 height 30
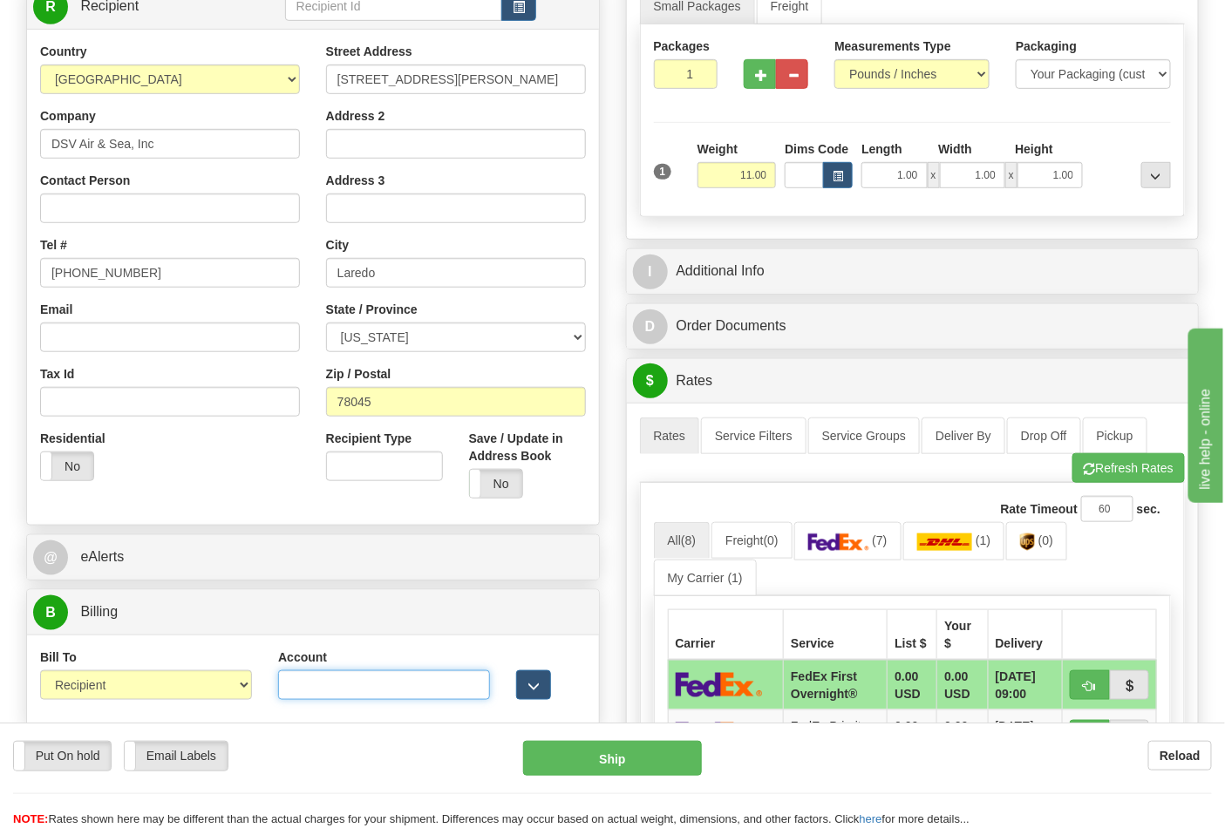
paste input "587102"
type input "587102"
click at [1129, 467] on button "Refresh Rates" at bounding box center [1128, 468] width 112 height 30
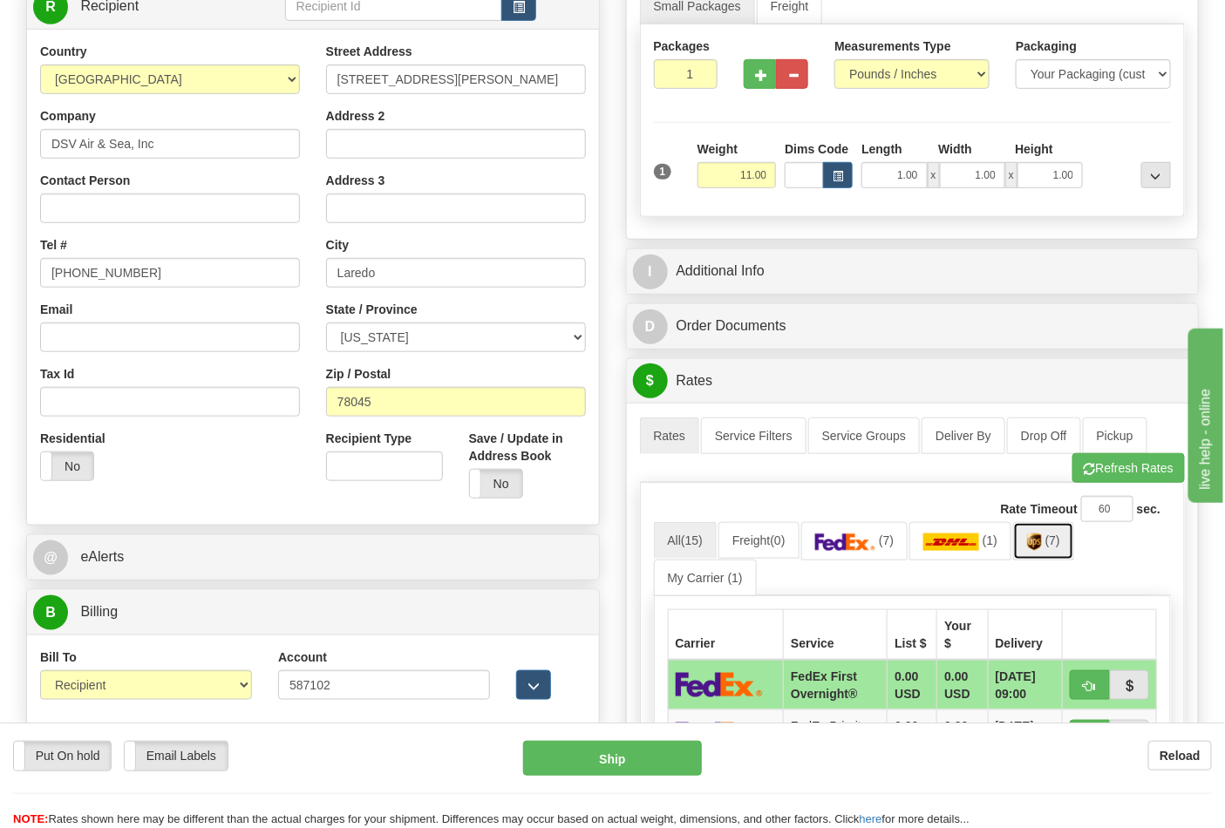
click at [1042, 547] on img at bounding box center [1034, 542] width 15 height 17
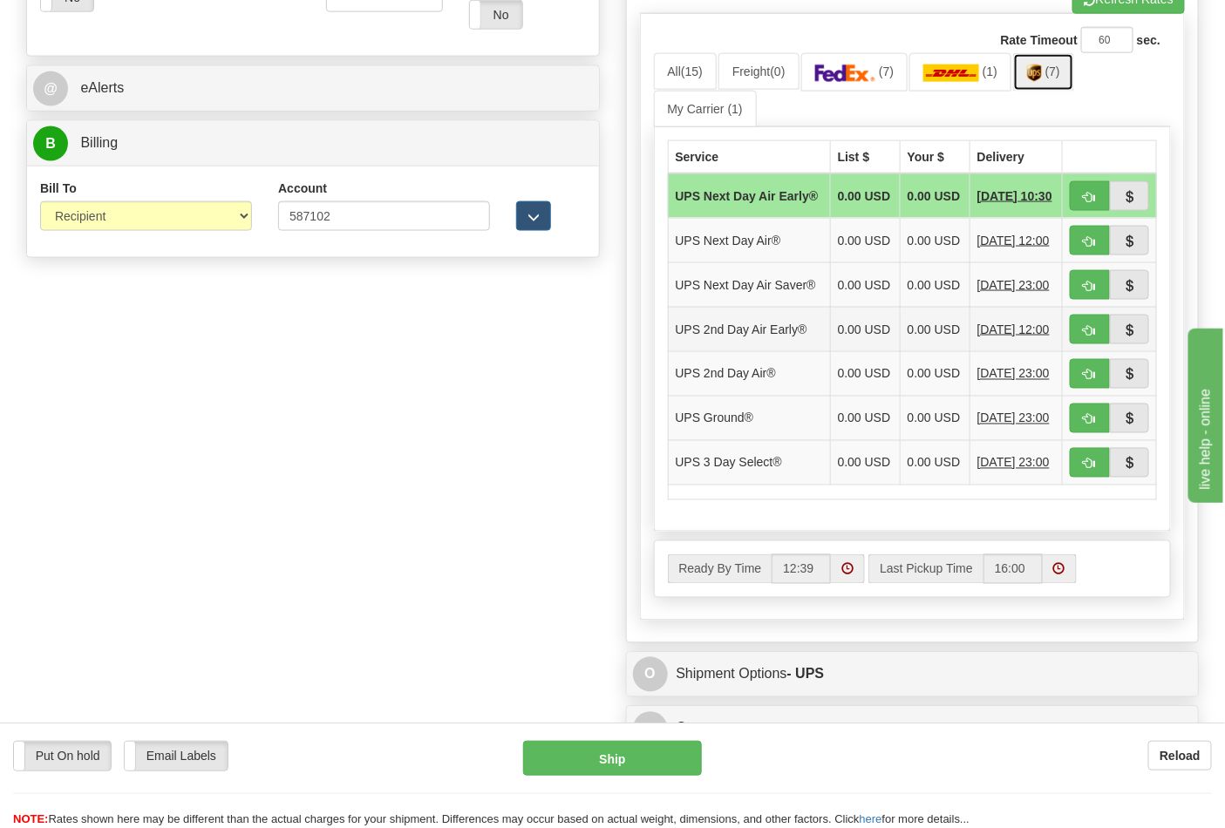
scroll to position [774, 0]
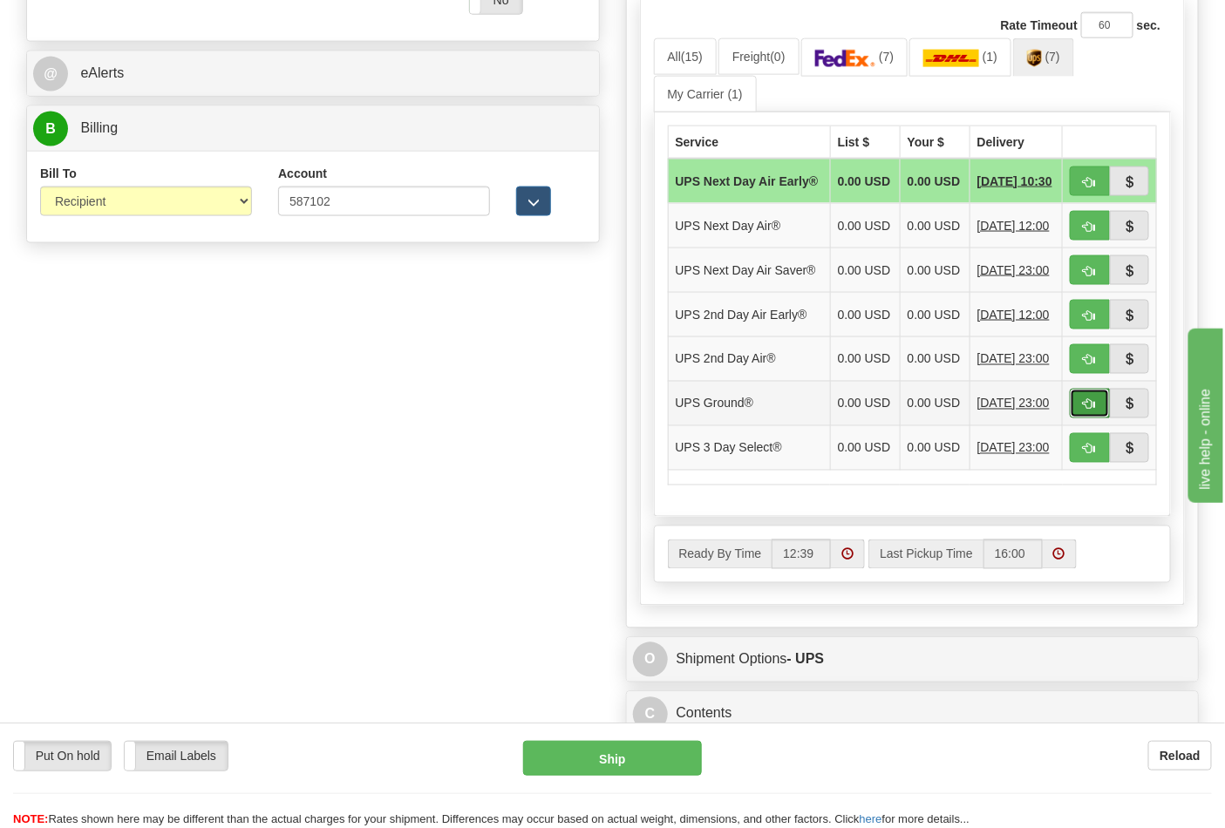
click at [1094, 411] on span "button" at bounding box center [1090, 404] width 12 height 11
type input "03"
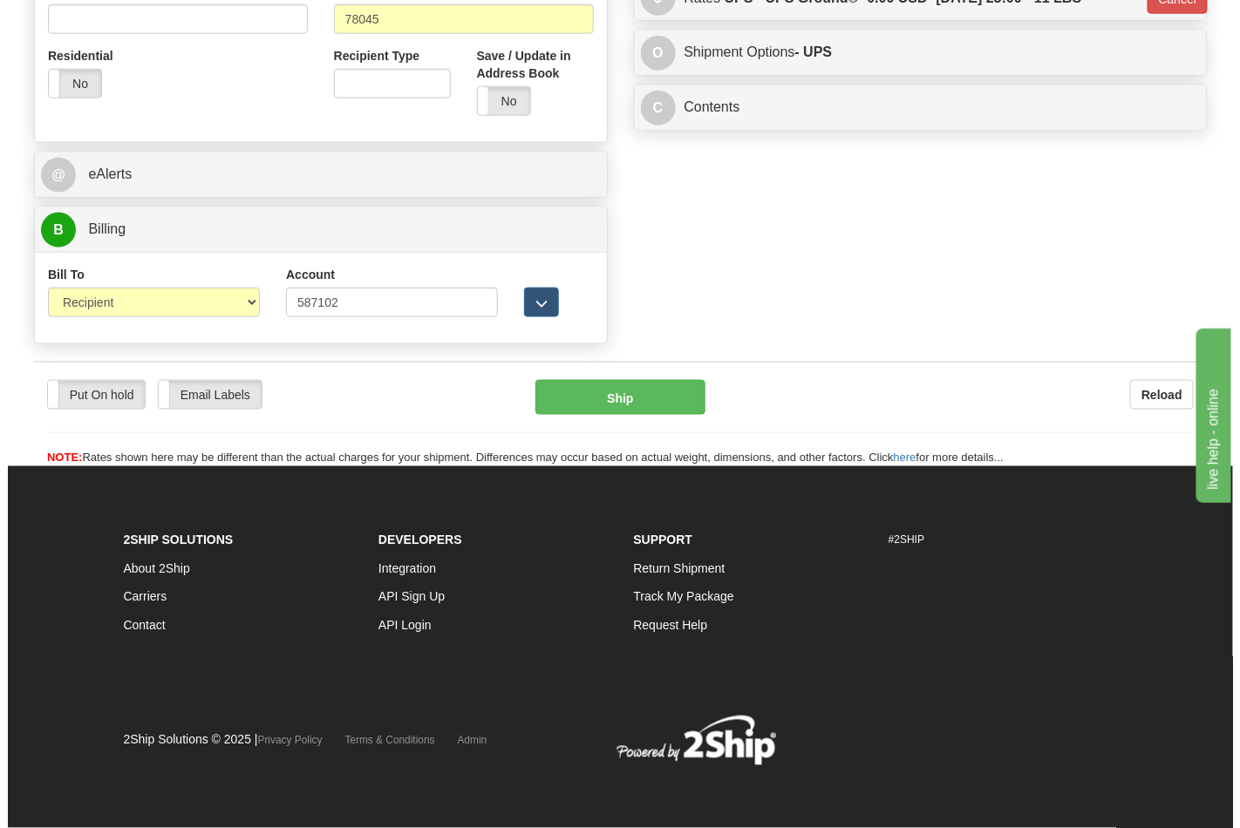
scroll to position [676, 0]
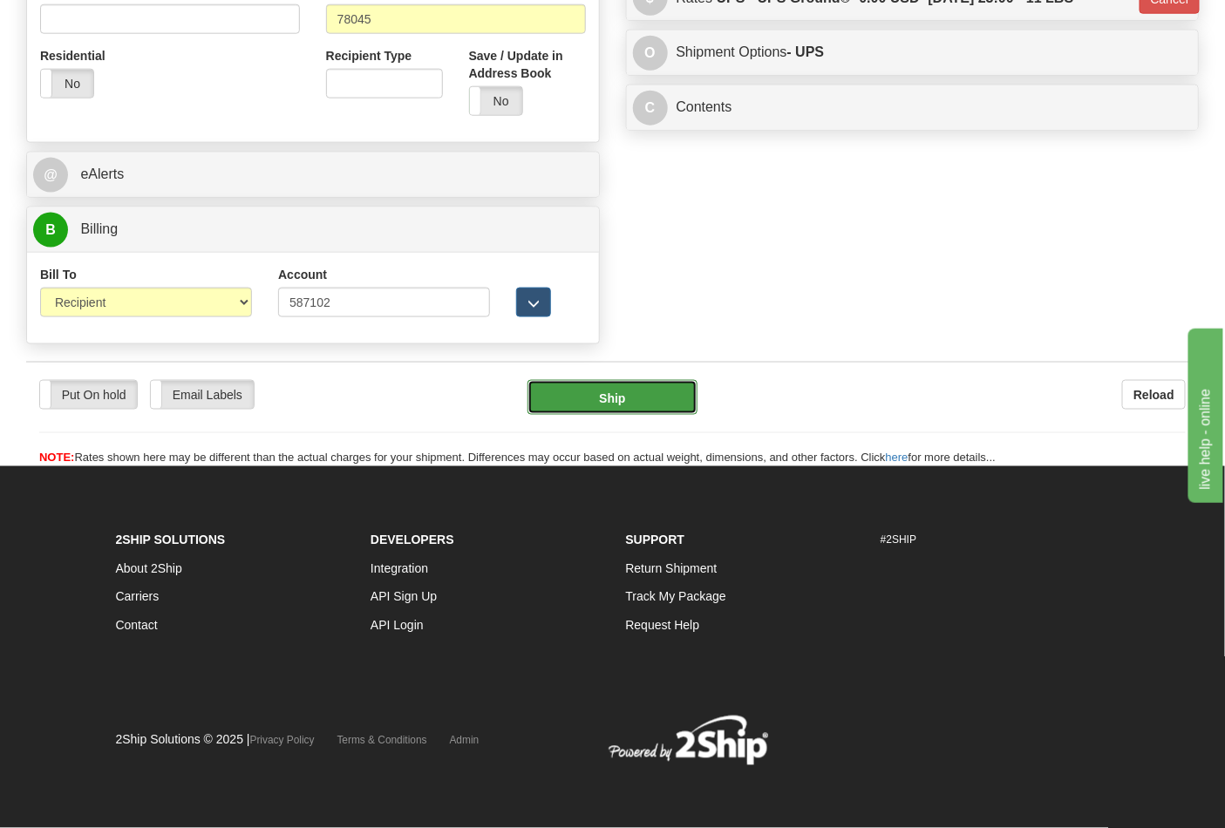
click at [650, 401] on button "Ship" at bounding box center [611, 397] width 169 height 35
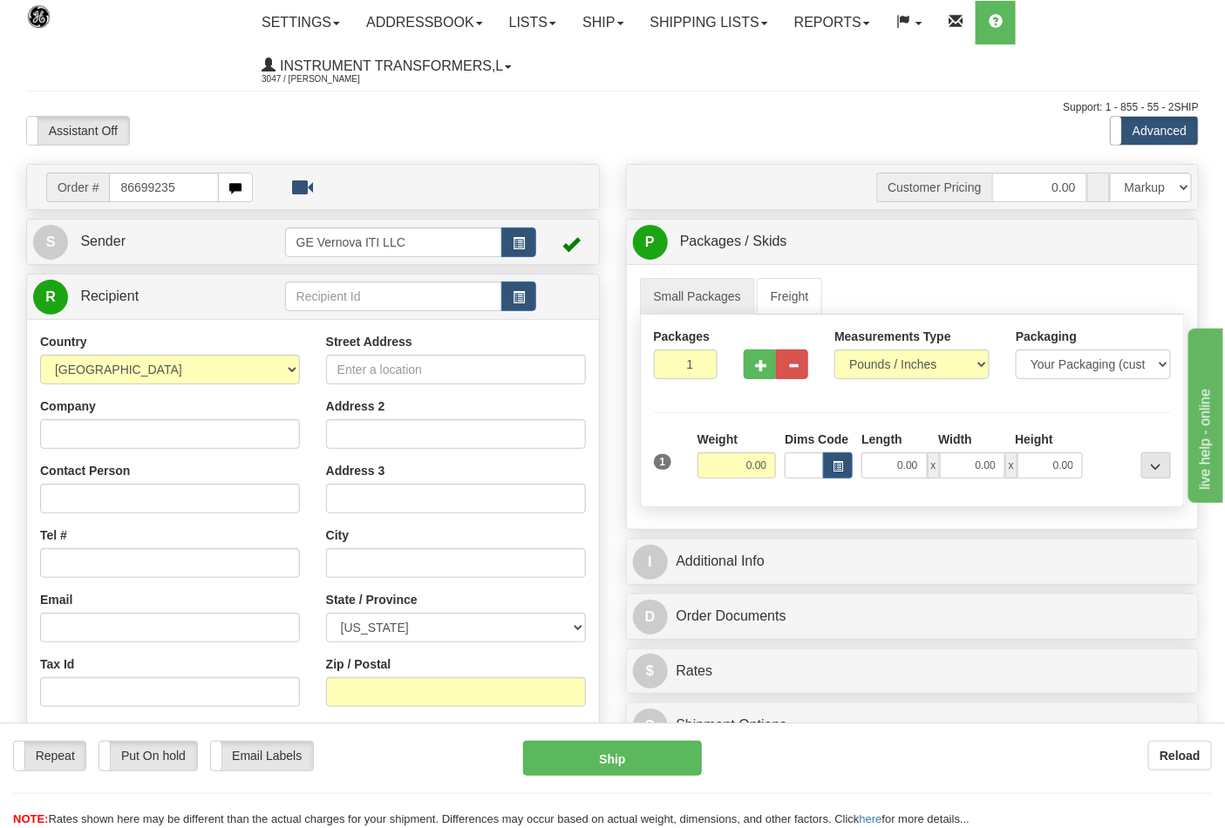
type input "86699235"
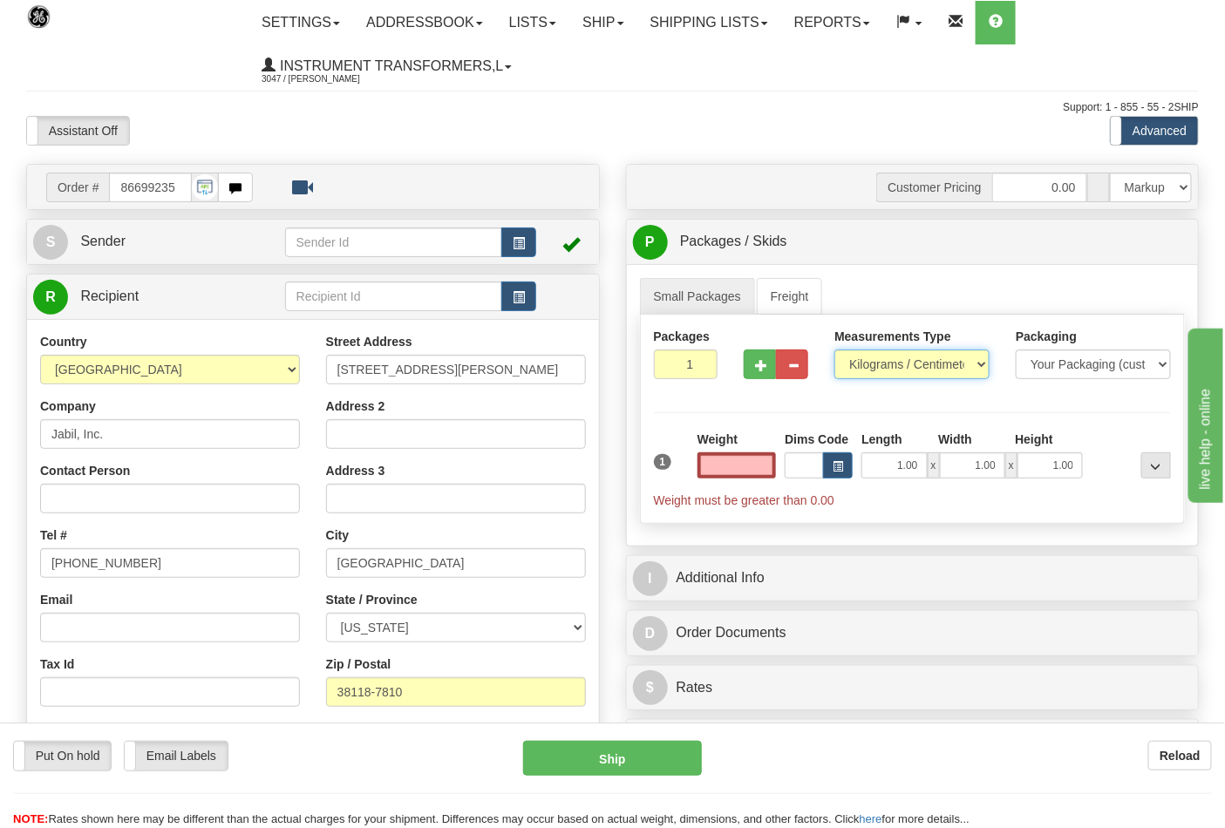
type input "0.00"
click at [975, 363] on select "Pounds / Inches Kilograms / Centimeters" at bounding box center [911, 365] width 155 height 30
select select "0"
click at [834, 350] on select "Pounds / Inches Kilograms / Centimeters" at bounding box center [911, 365] width 155 height 30
type input "2"
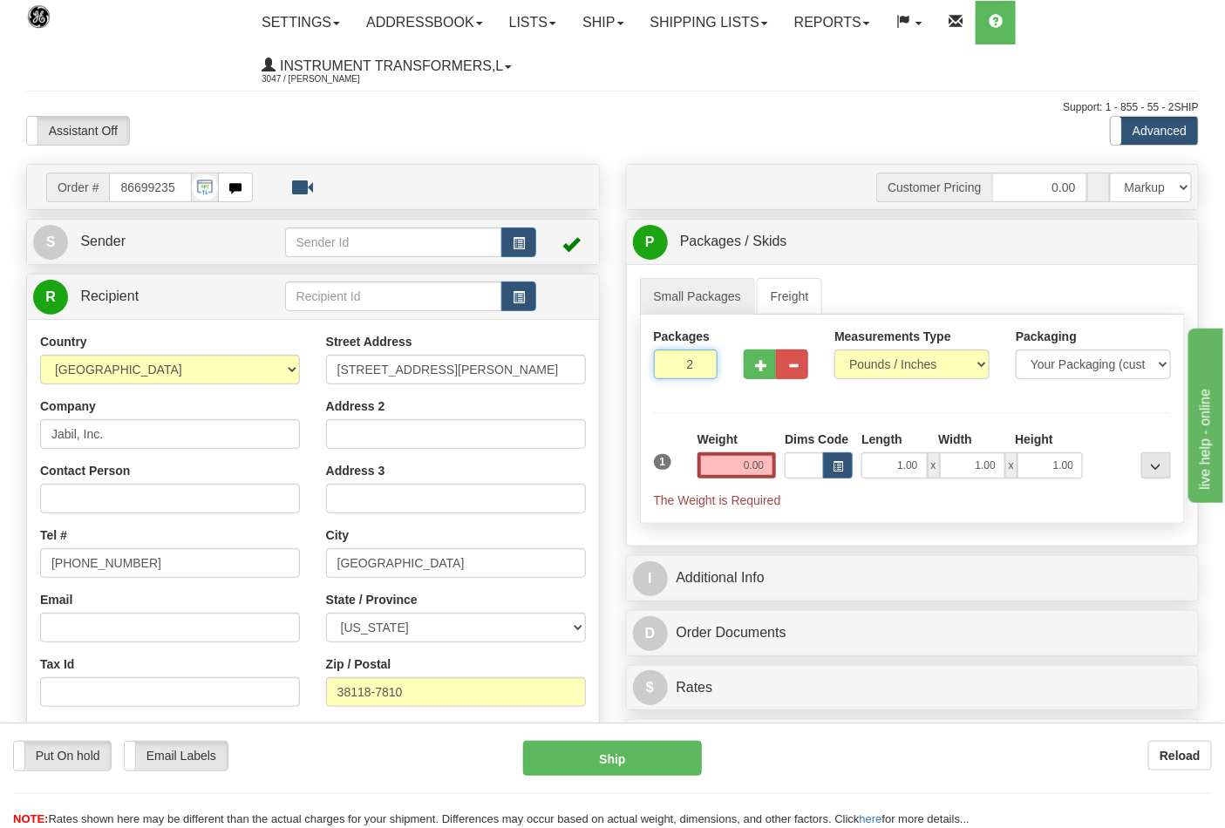
click at [702, 362] on input "2" at bounding box center [686, 365] width 65 height 30
click at [736, 465] on input "0.00" at bounding box center [736, 465] width 79 height 26
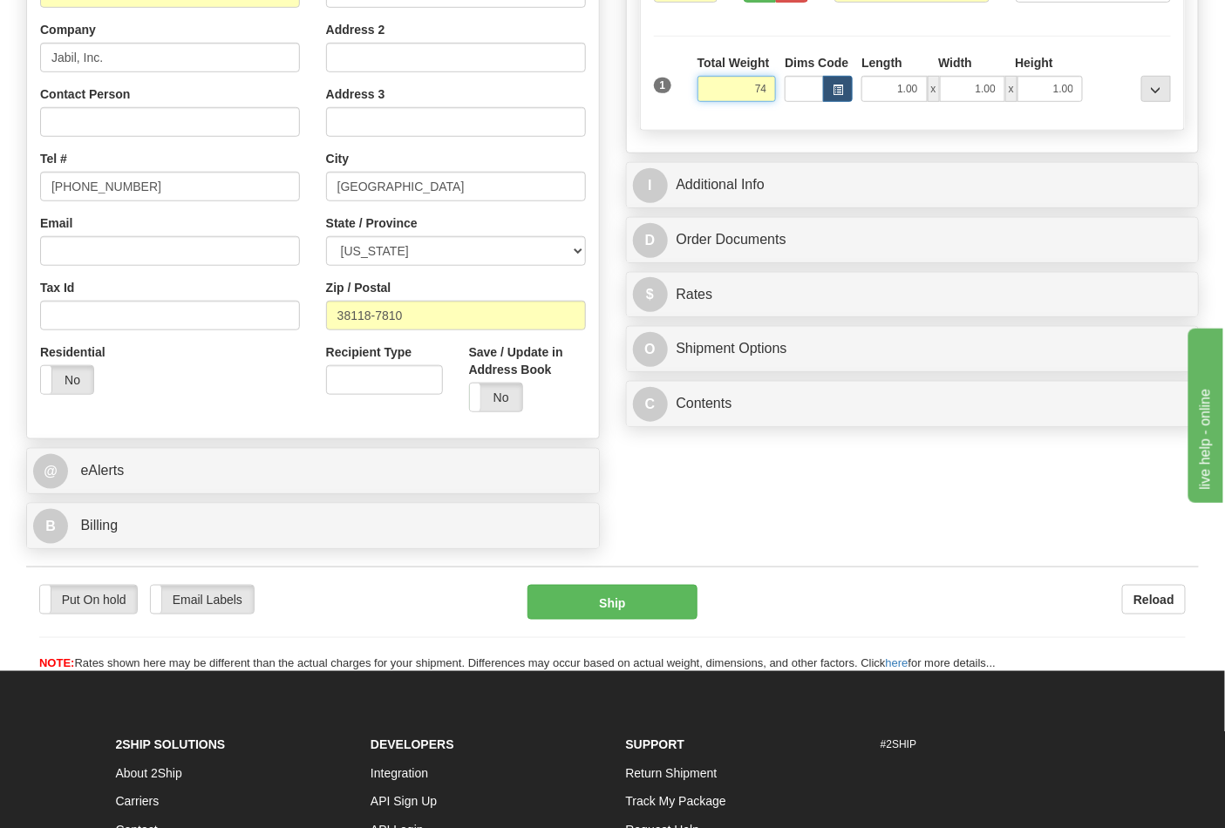
scroll to position [387, 0]
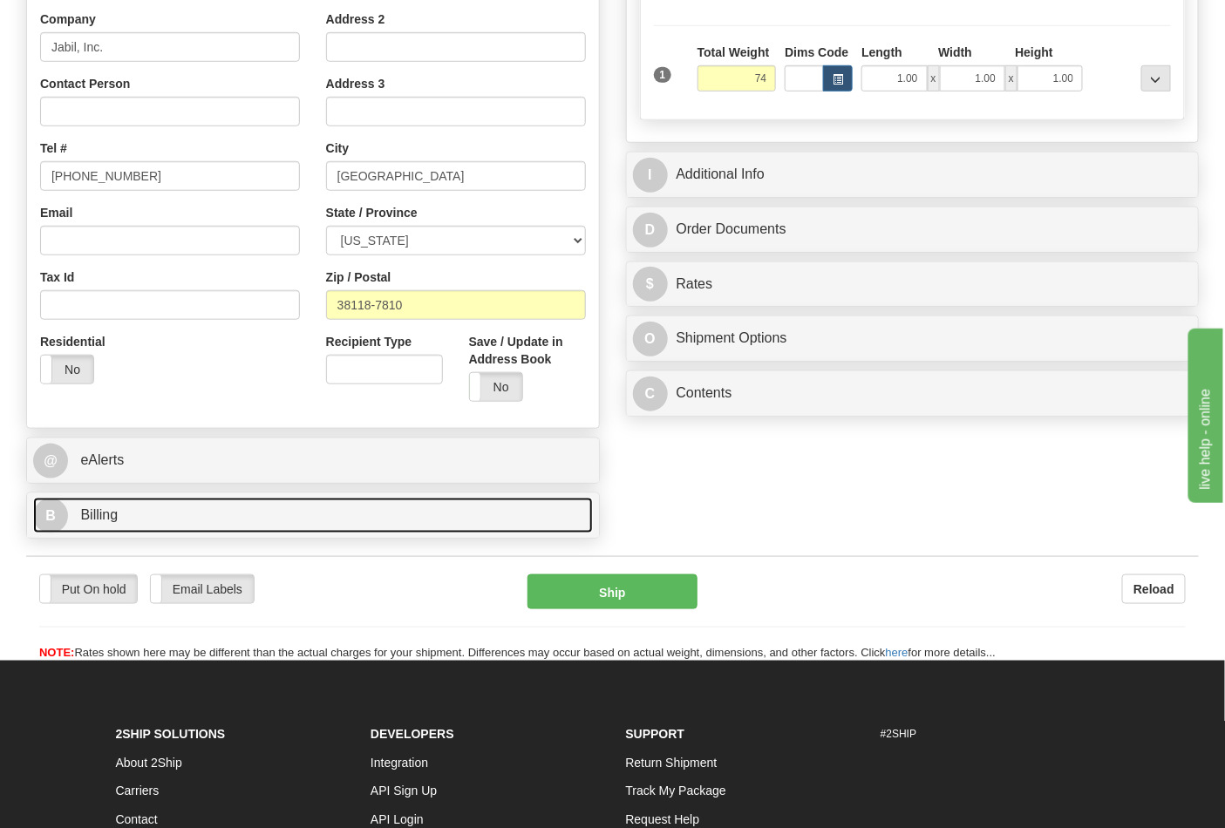
type input "74.00"
click at [169, 527] on link "B Billing" at bounding box center [313, 516] width 560 height 36
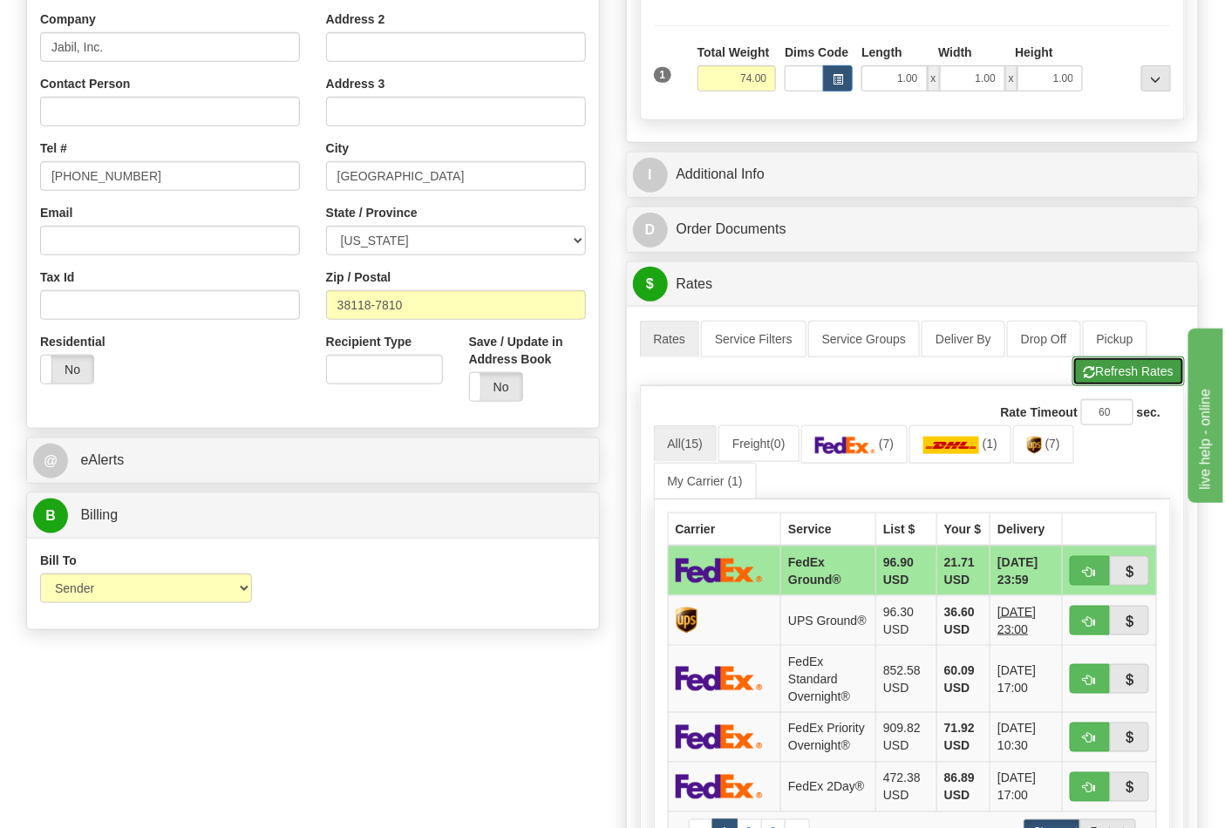
click at [1102, 368] on button "Refresh Rates" at bounding box center [1128, 372] width 112 height 30
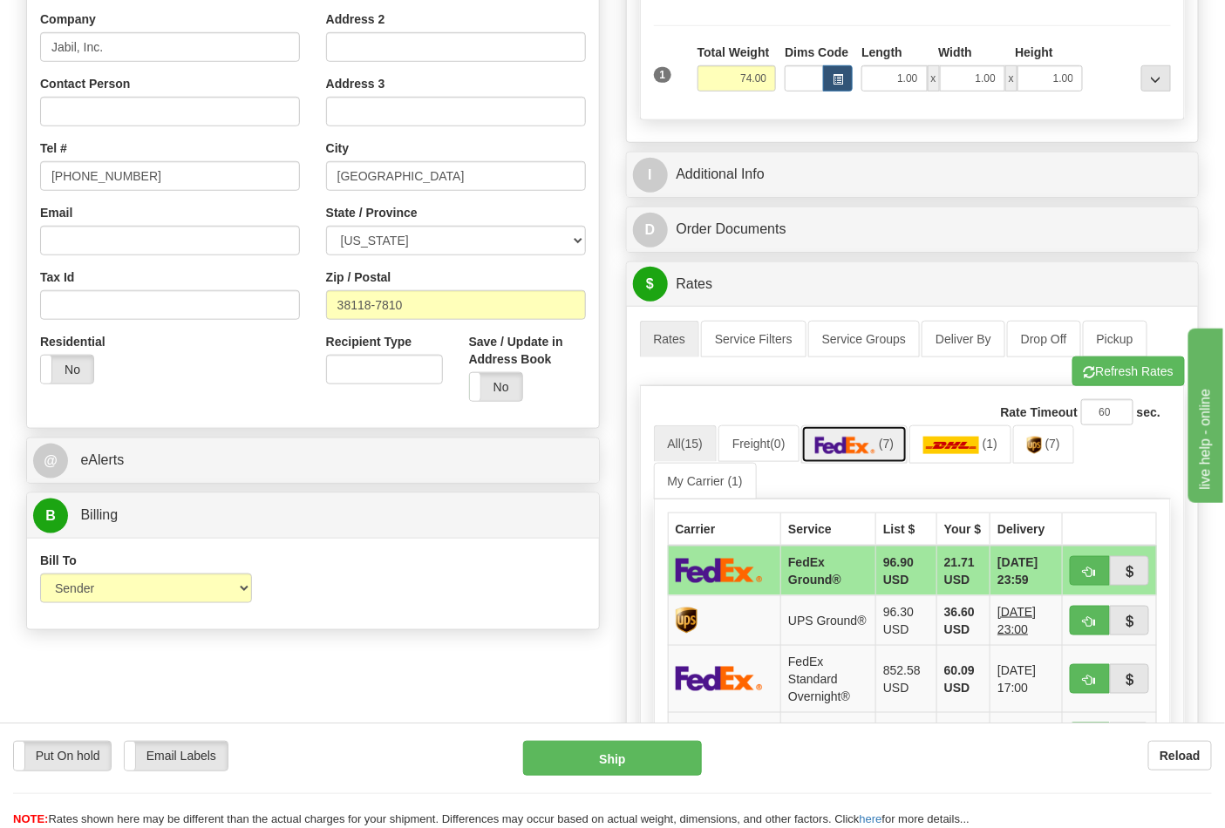
click at [839, 445] on img at bounding box center [845, 445] width 61 height 17
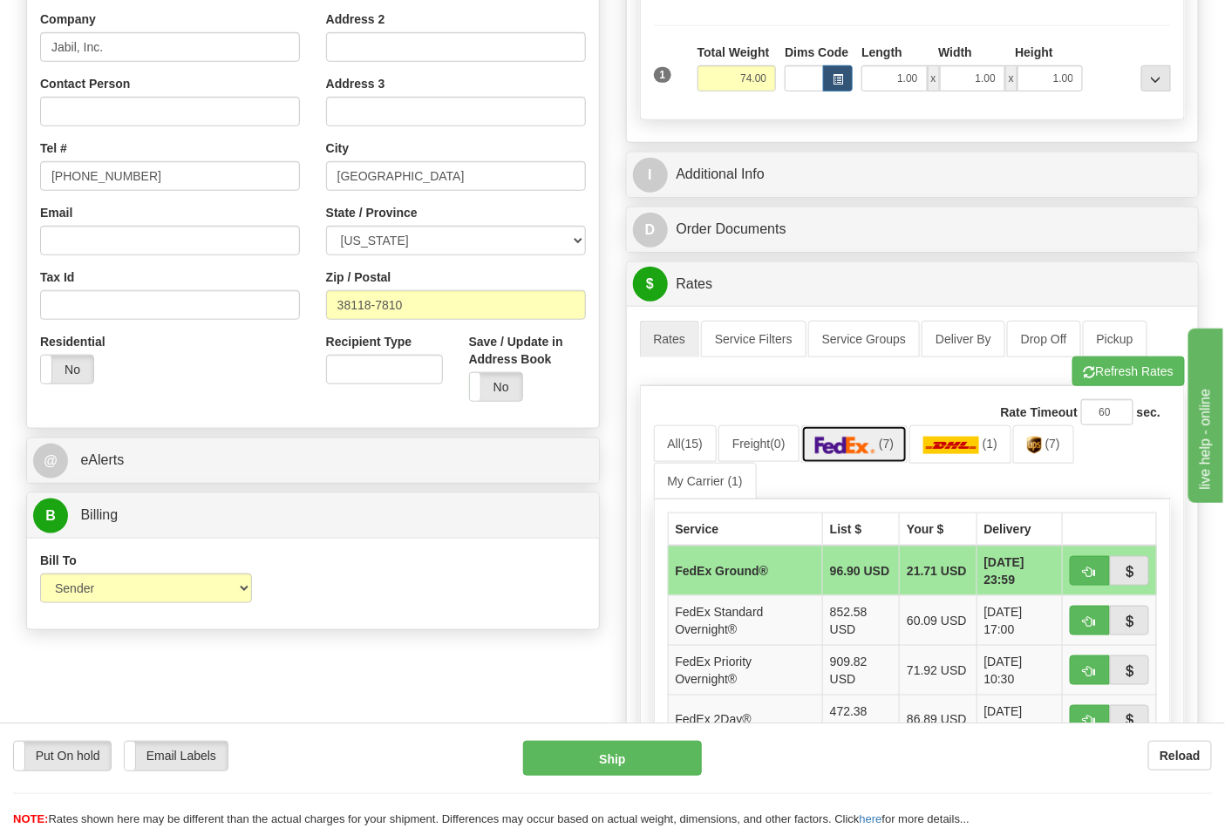
click at [863, 445] on img at bounding box center [845, 445] width 61 height 17
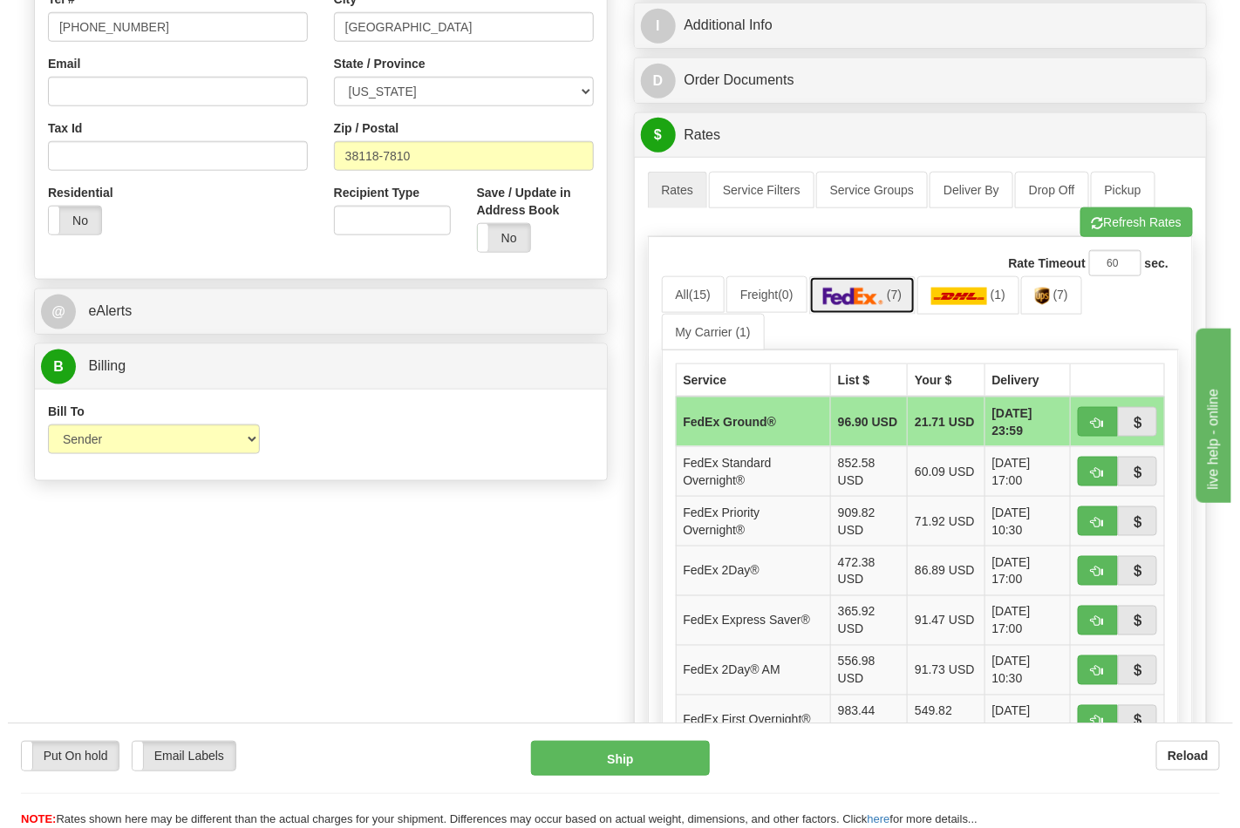
scroll to position [581, 0]
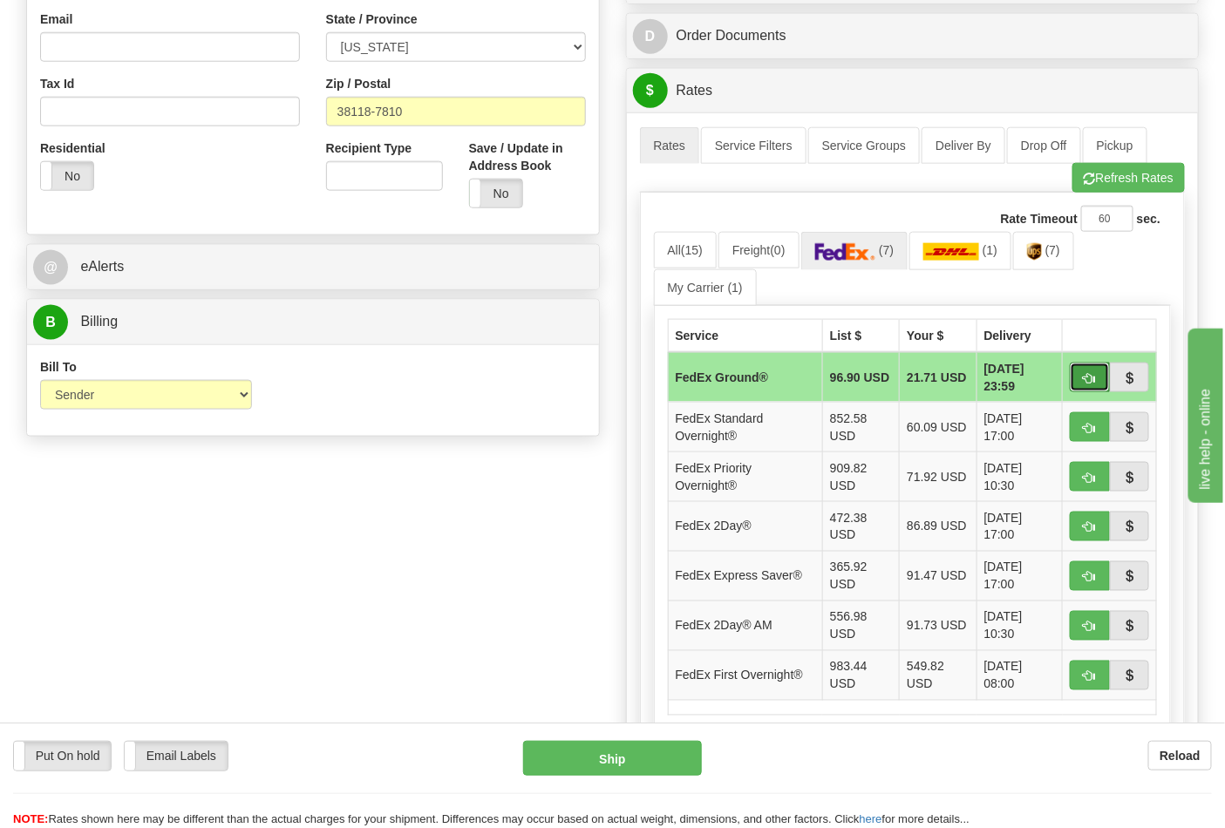
click at [1093, 377] on span "button" at bounding box center [1090, 378] width 12 height 11
type input "92"
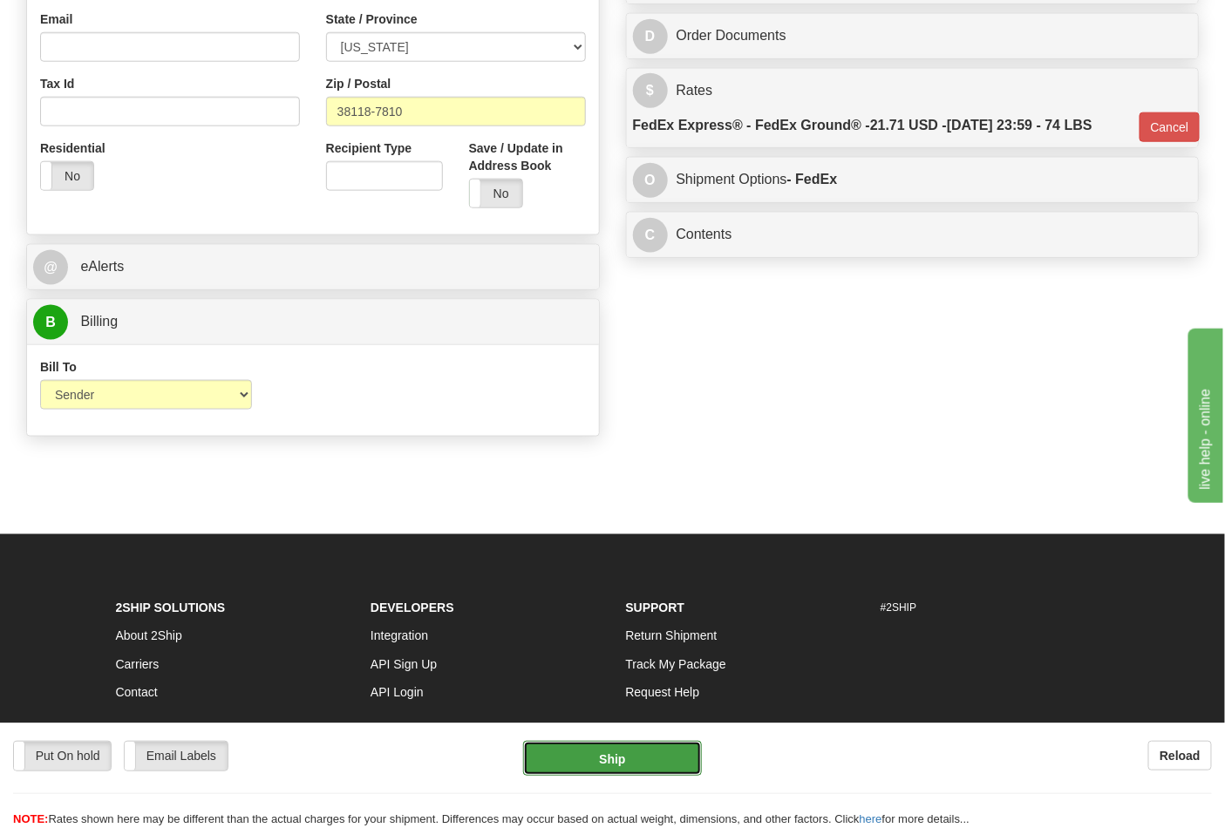
click at [623, 755] on button "Ship" at bounding box center [612, 758] width 178 height 35
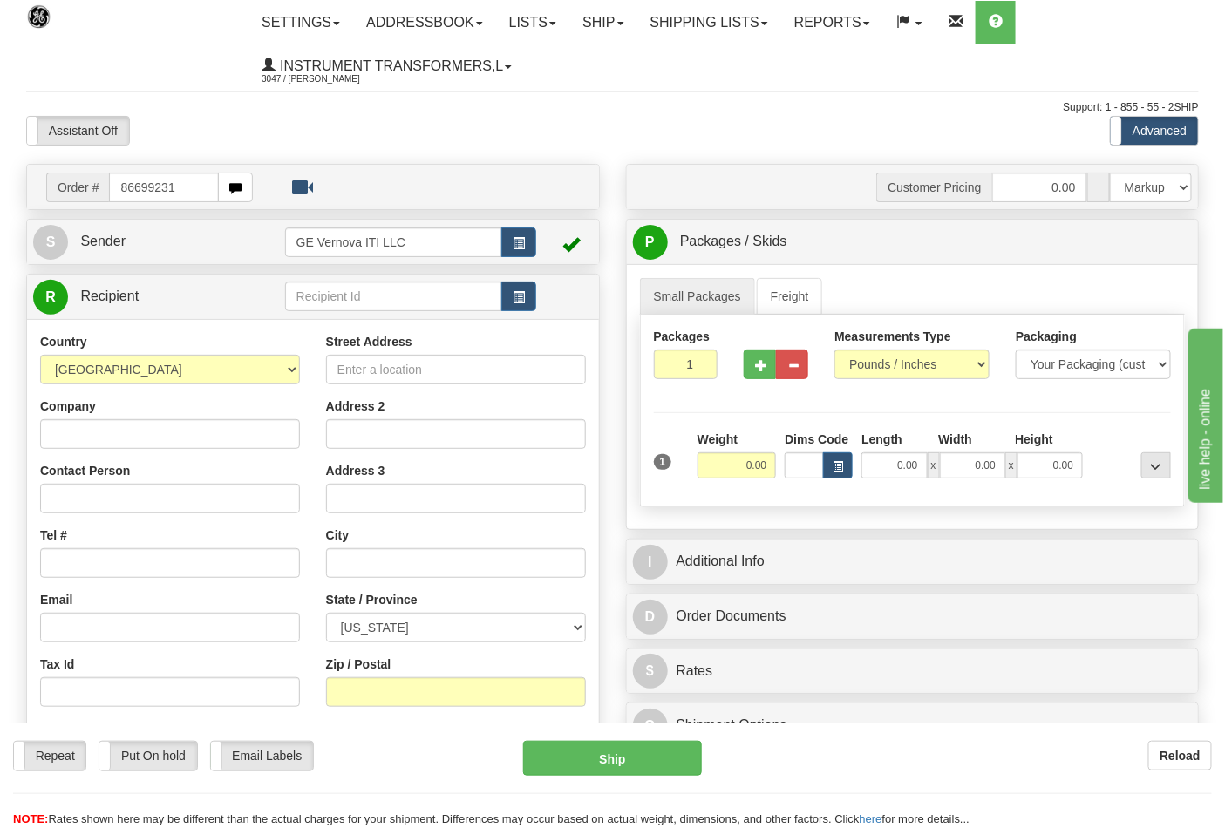
type input "86699231"
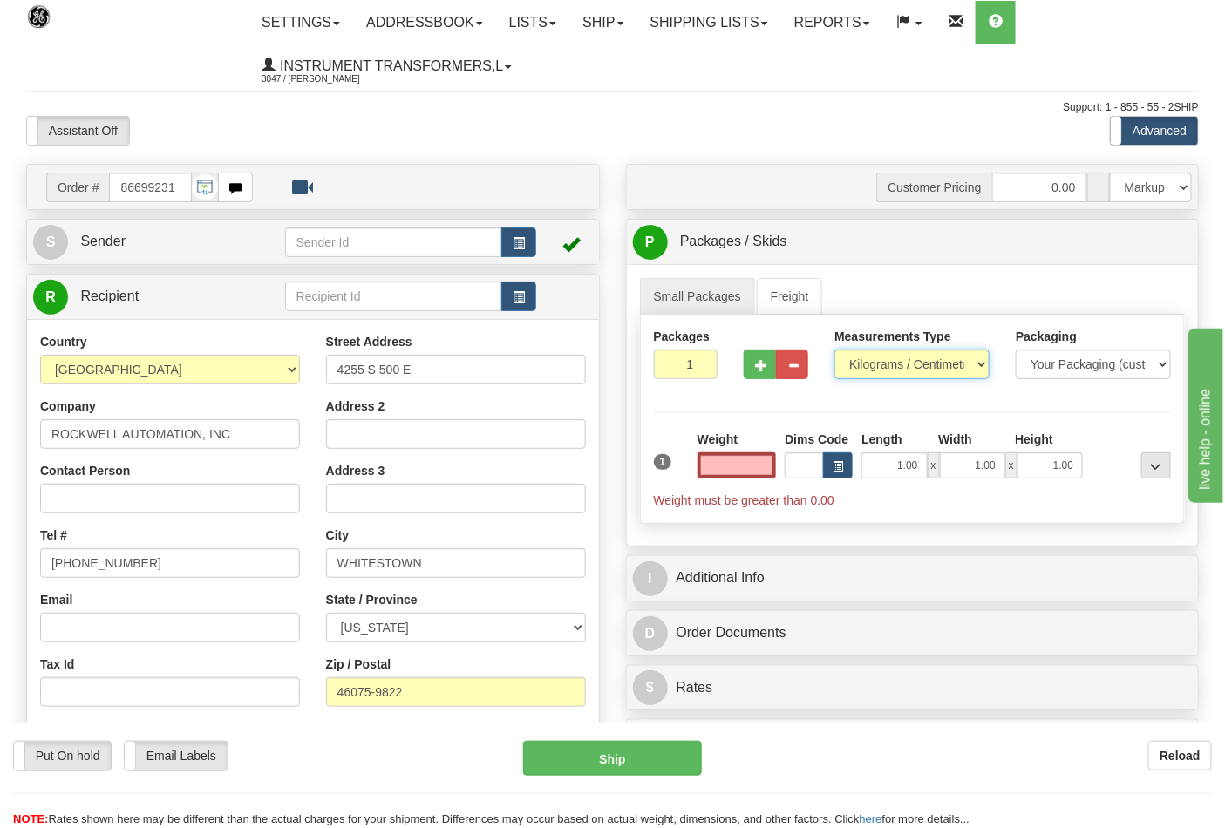
type input "0.00"
click at [986, 368] on select "Pounds / Inches Kilograms / Centimeters" at bounding box center [911, 365] width 155 height 30
select select "0"
click at [834, 350] on select "Pounds / Inches Kilograms / Centimeters" at bounding box center [911, 365] width 155 height 30
type input "2"
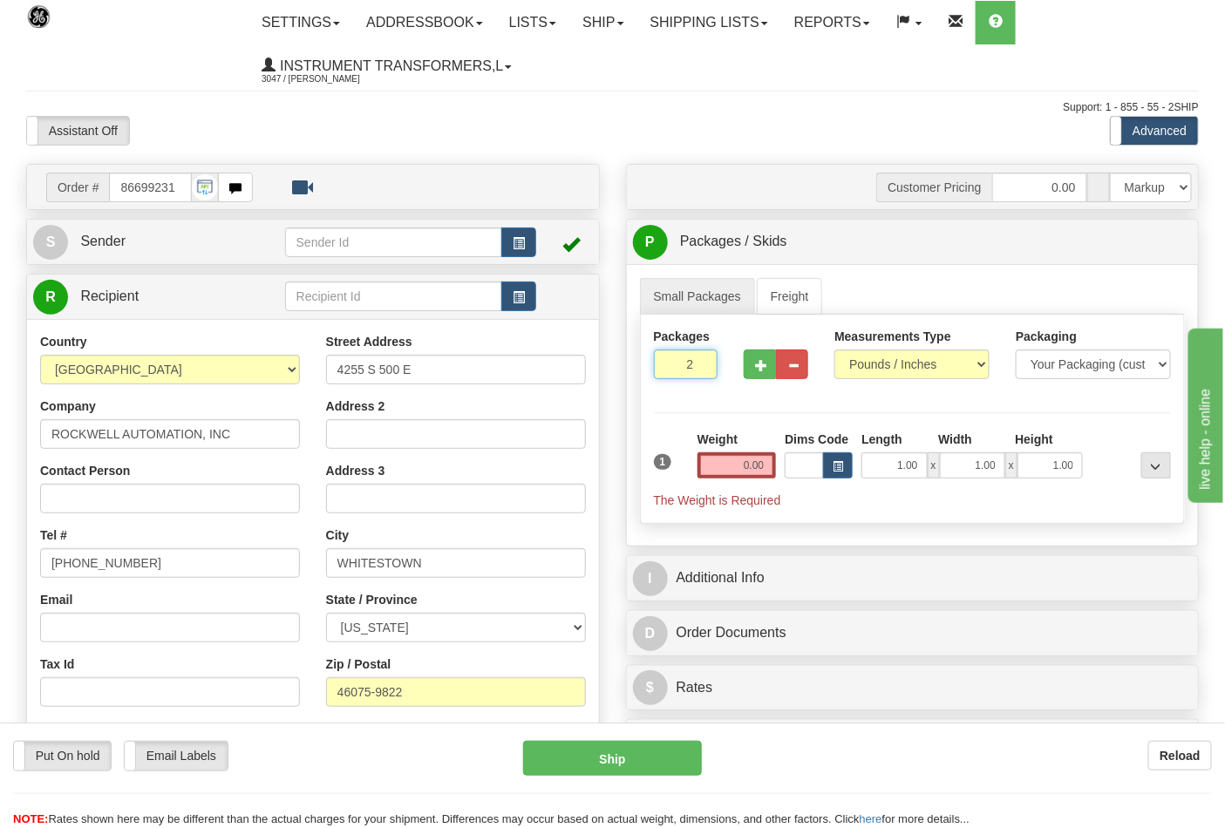
click at [700, 362] on input "2" at bounding box center [686, 365] width 65 height 30
click at [742, 465] on input "0.00" at bounding box center [736, 465] width 79 height 26
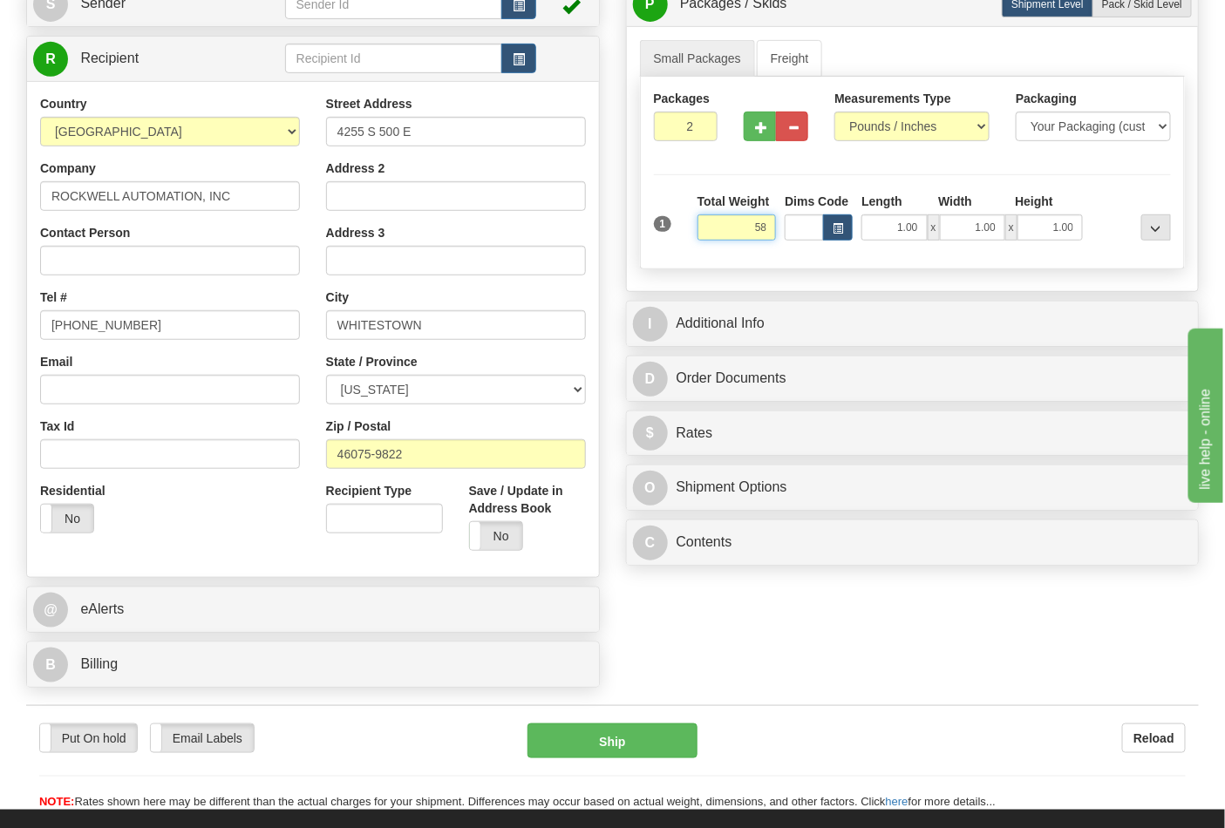
scroll to position [290, 0]
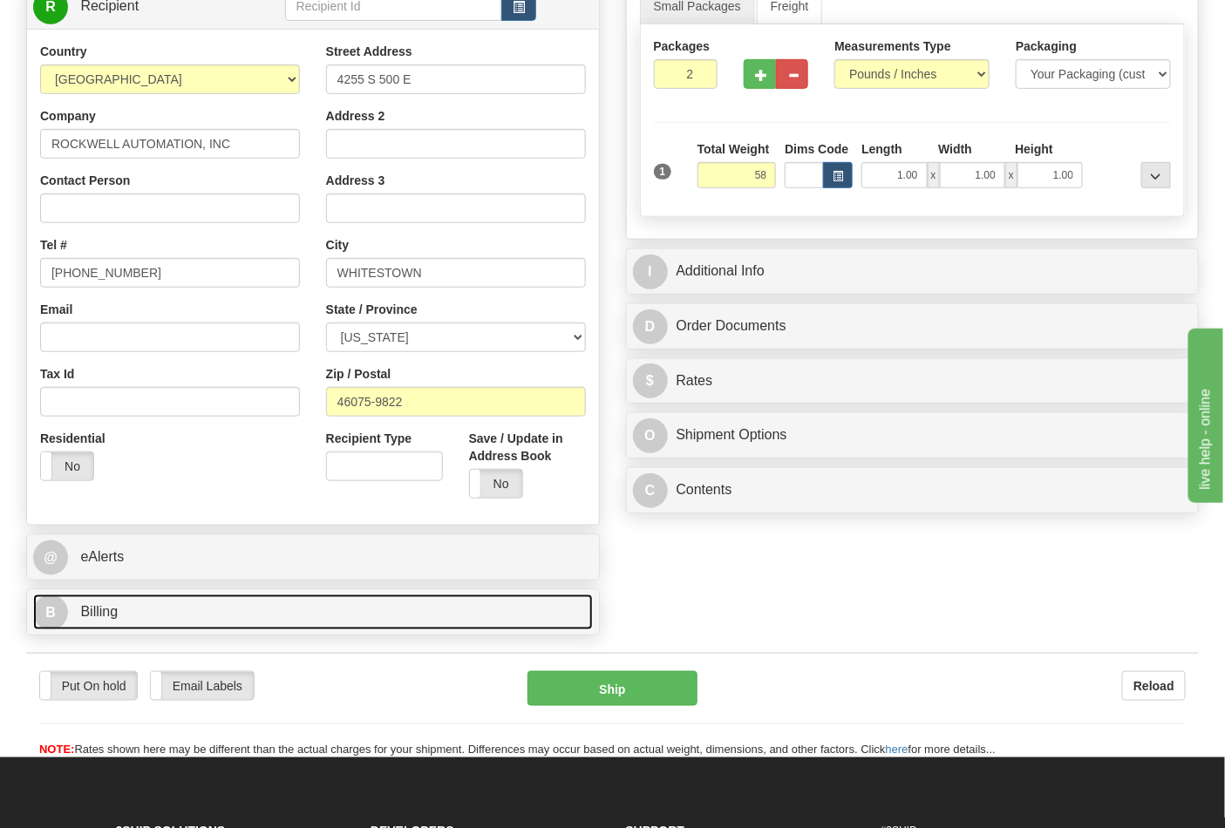
type input "58.00"
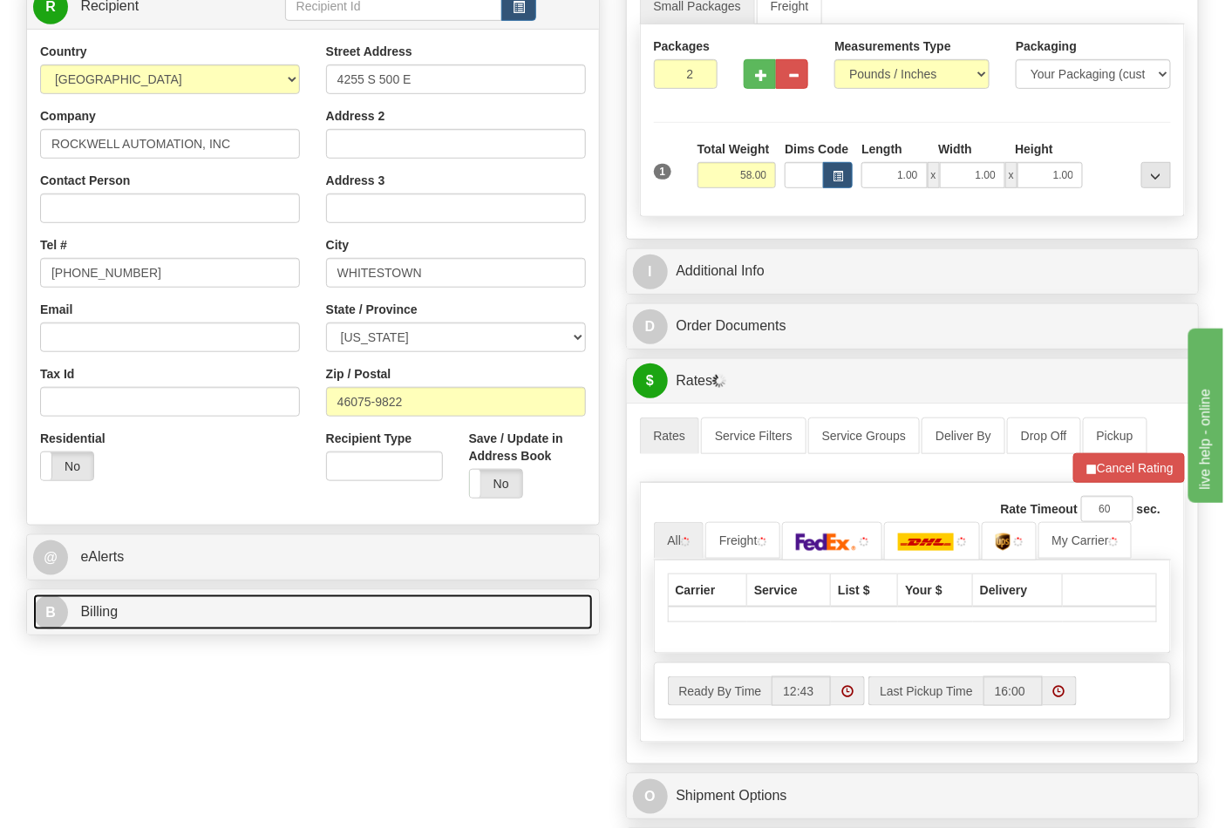
click at [299, 620] on link "B Billing" at bounding box center [313, 613] width 560 height 36
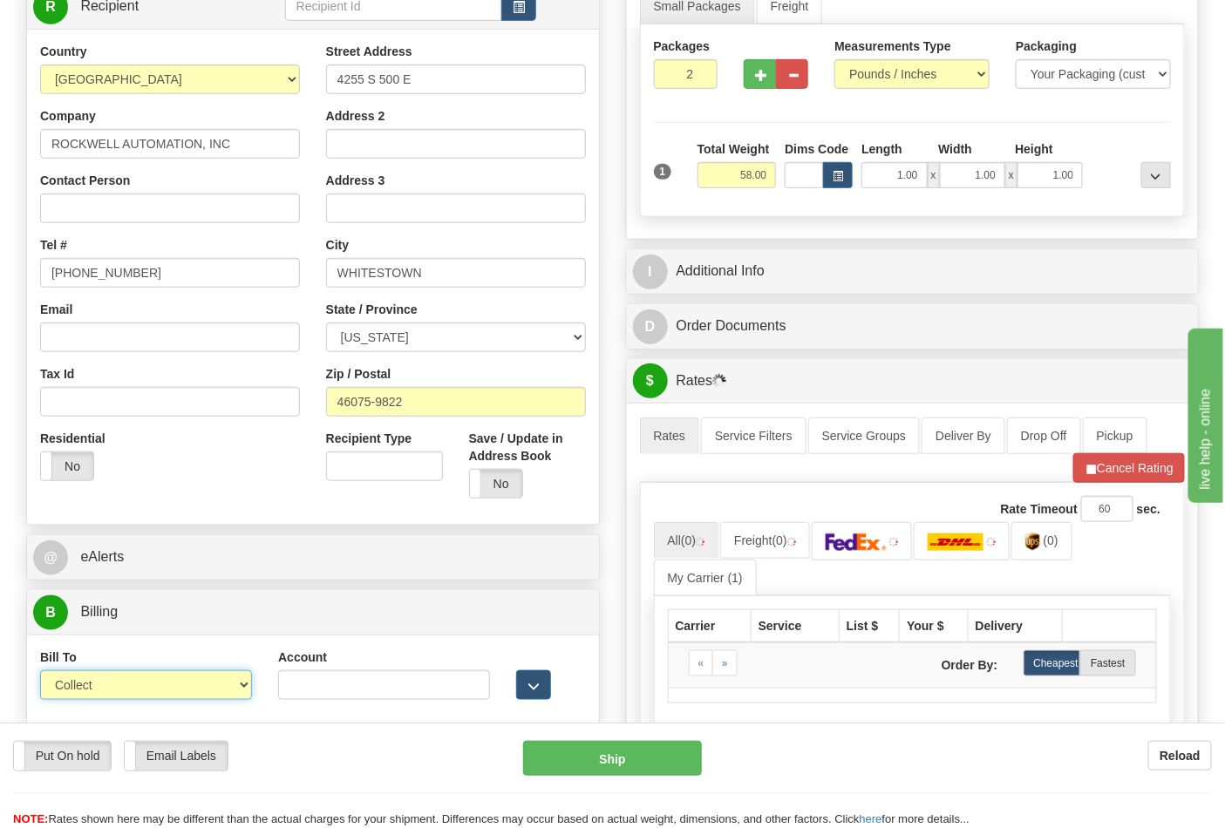
click at [237, 687] on select "Sender Recipient Third Party Collect" at bounding box center [146, 685] width 212 height 30
select select "2"
click at [40, 673] on select "Sender Recipient Third Party Collect" at bounding box center [146, 685] width 212 height 30
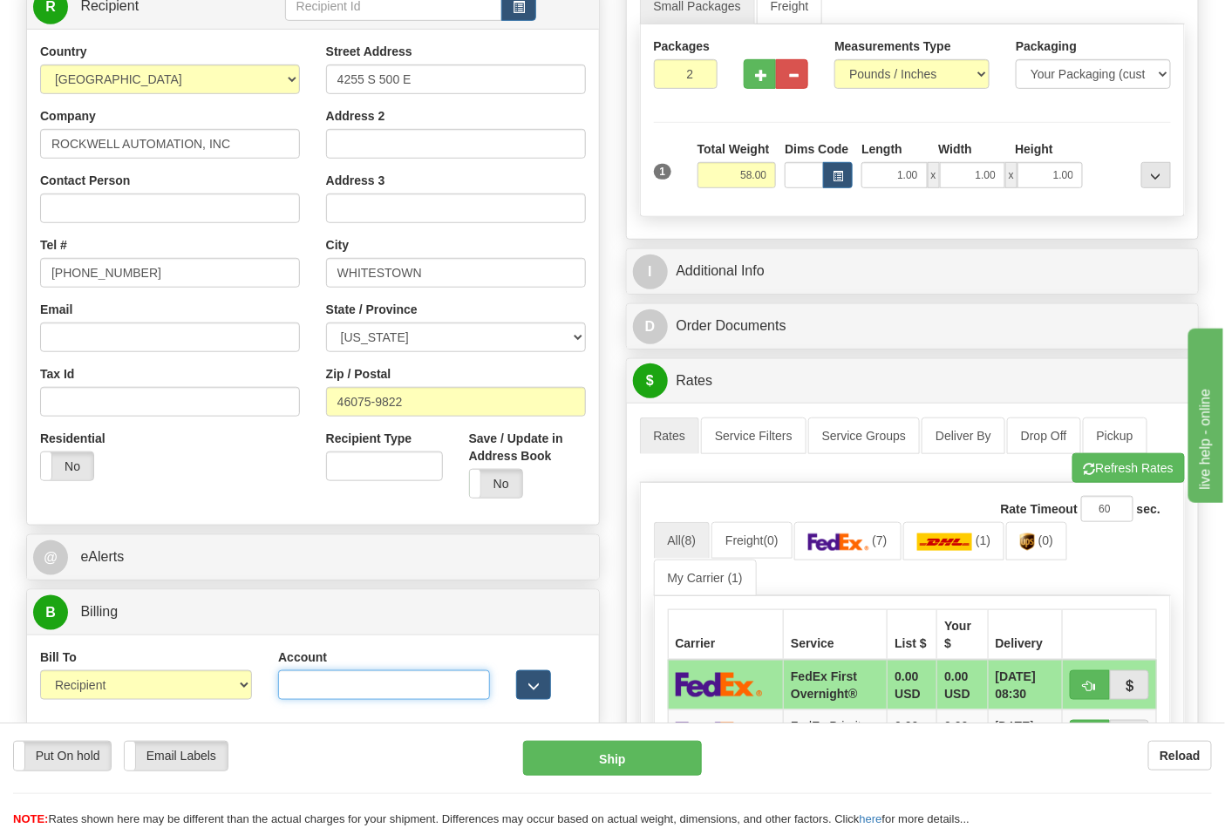
click at [312, 695] on input "Account" at bounding box center [384, 685] width 212 height 30
paste input "587102"
type input "587102"
click at [1031, 544] on img at bounding box center [1027, 542] width 15 height 17
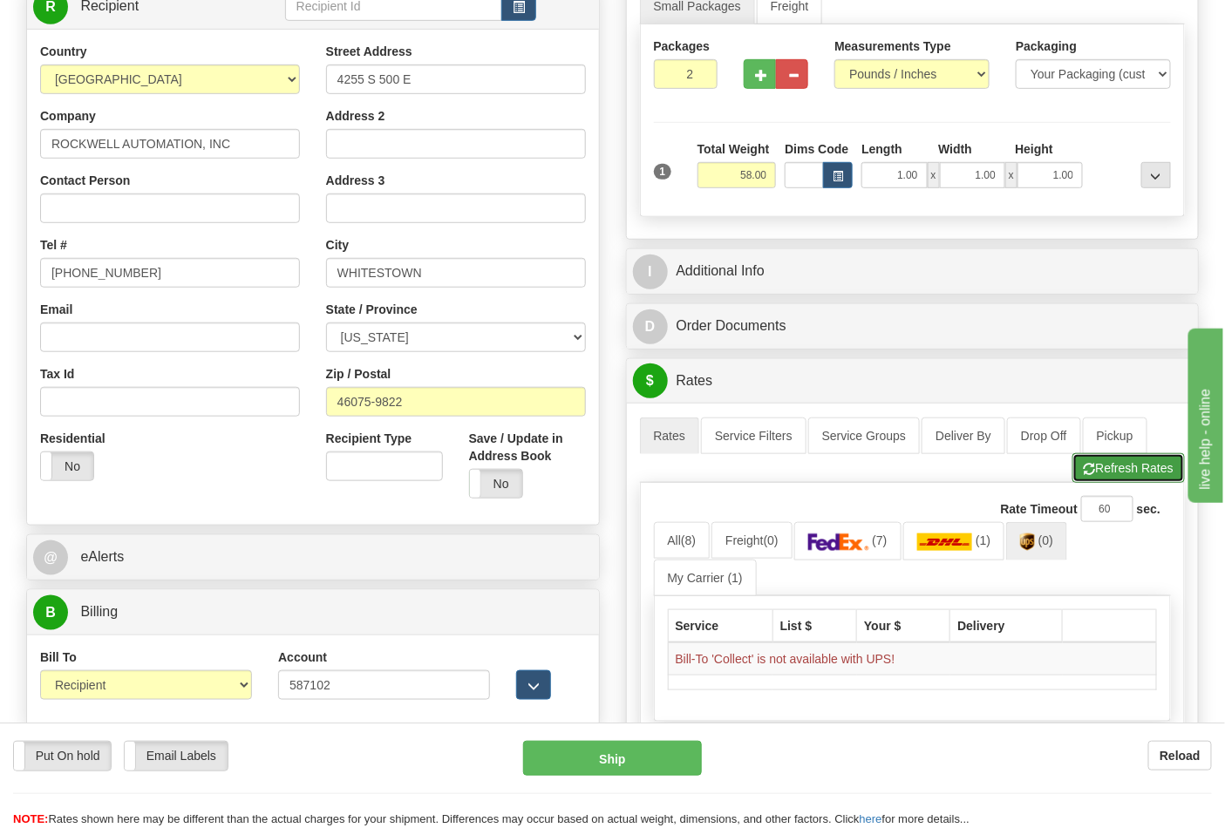
click at [1125, 472] on button "Refresh Rates" at bounding box center [1128, 468] width 112 height 30
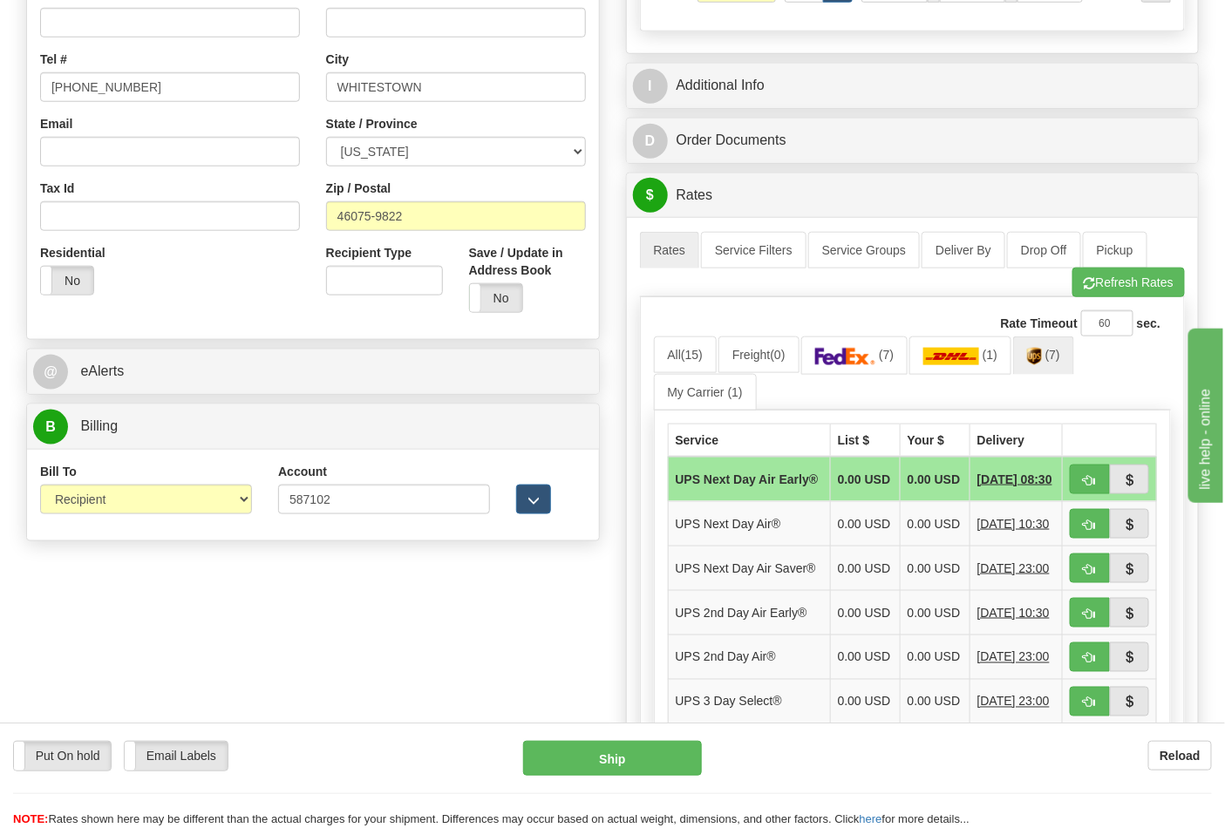
scroll to position [484, 0]
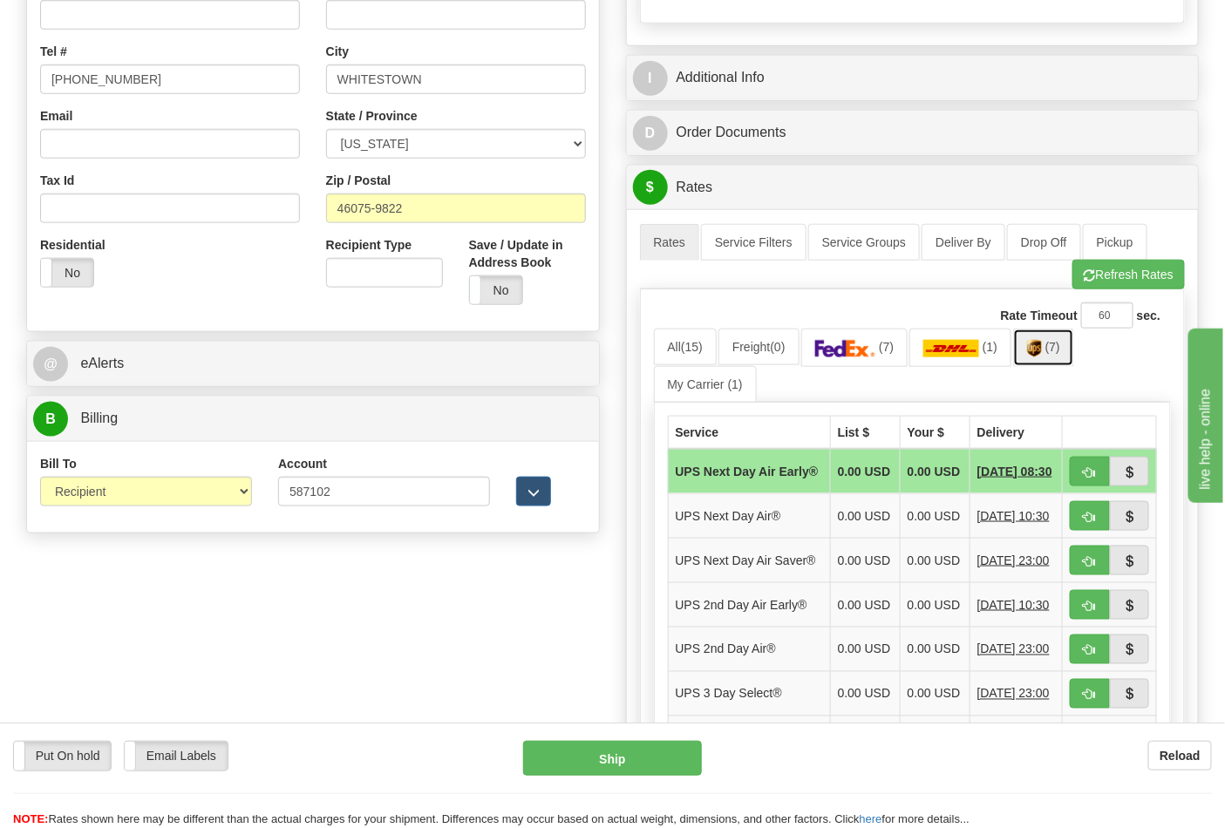
click at [1057, 354] on span "(7)" at bounding box center [1052, 347] width 15 height 14
click at [1042, 354] on img at bounding box center [1034, 348] width 15 height 17
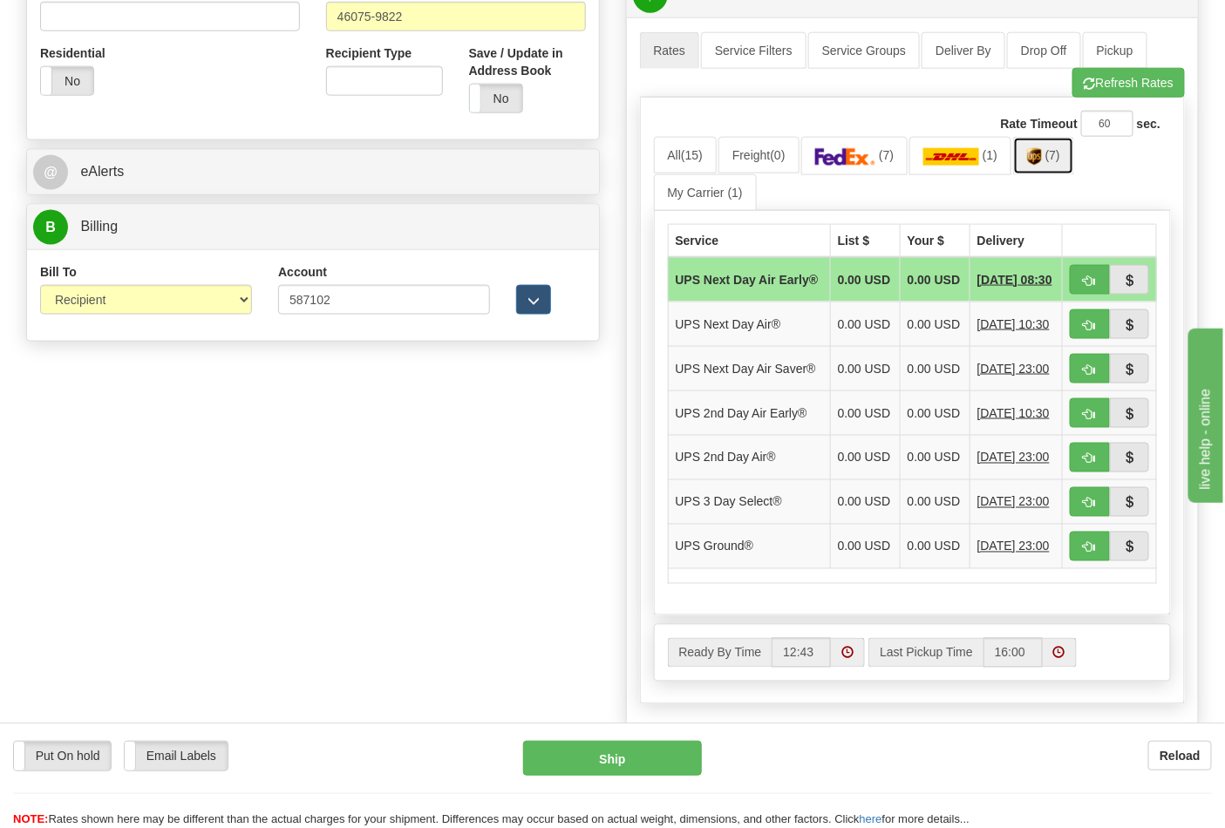
scroll to position [677, 0]
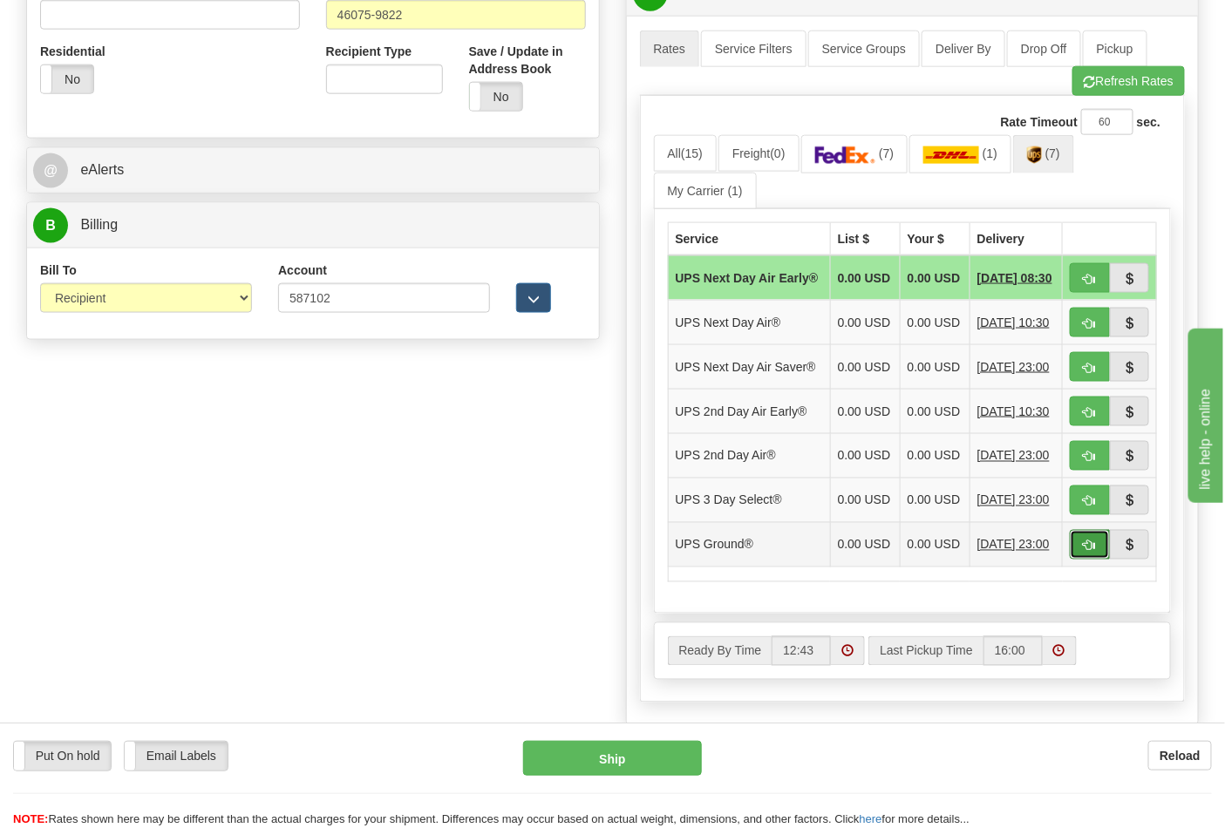
click at [1082, 560] on button "button" at bounding box center [1090, 545] width 40 height 30
type input "03"
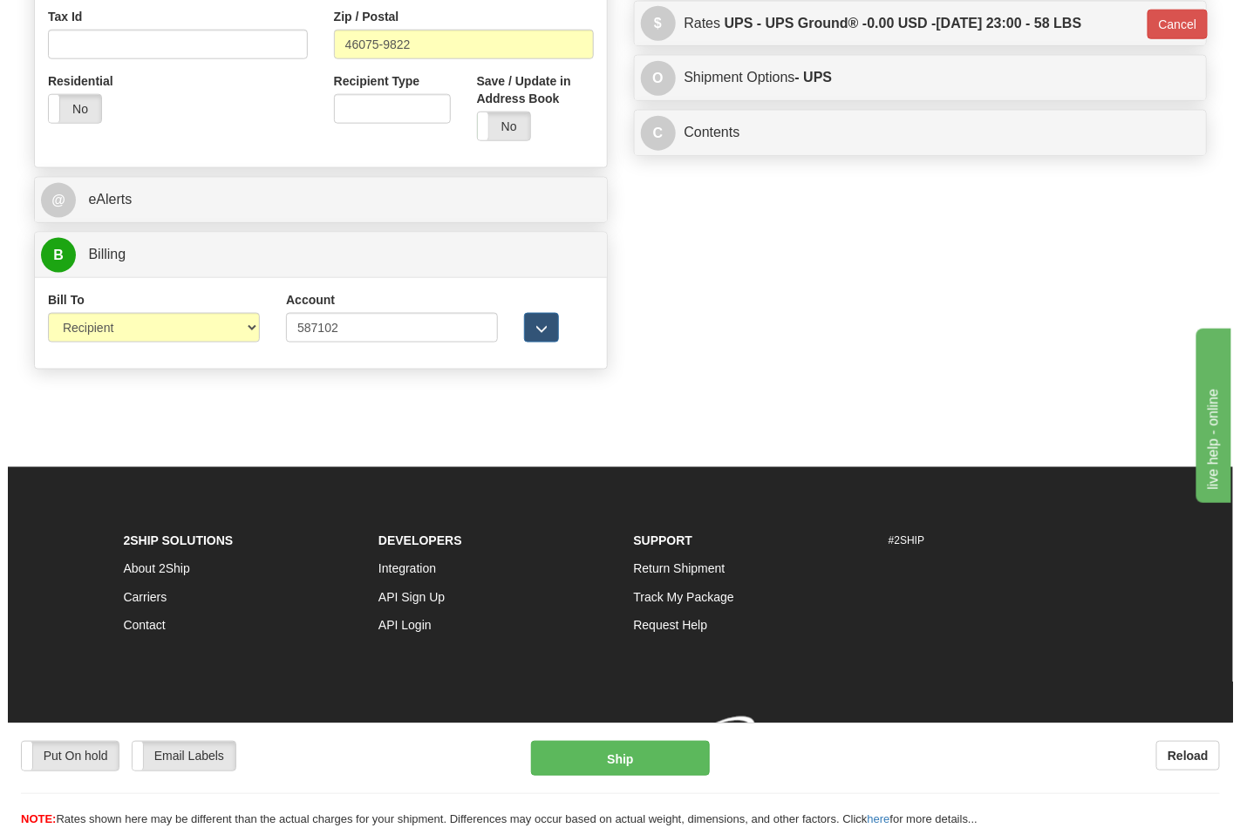
scroll to position [650, 0]
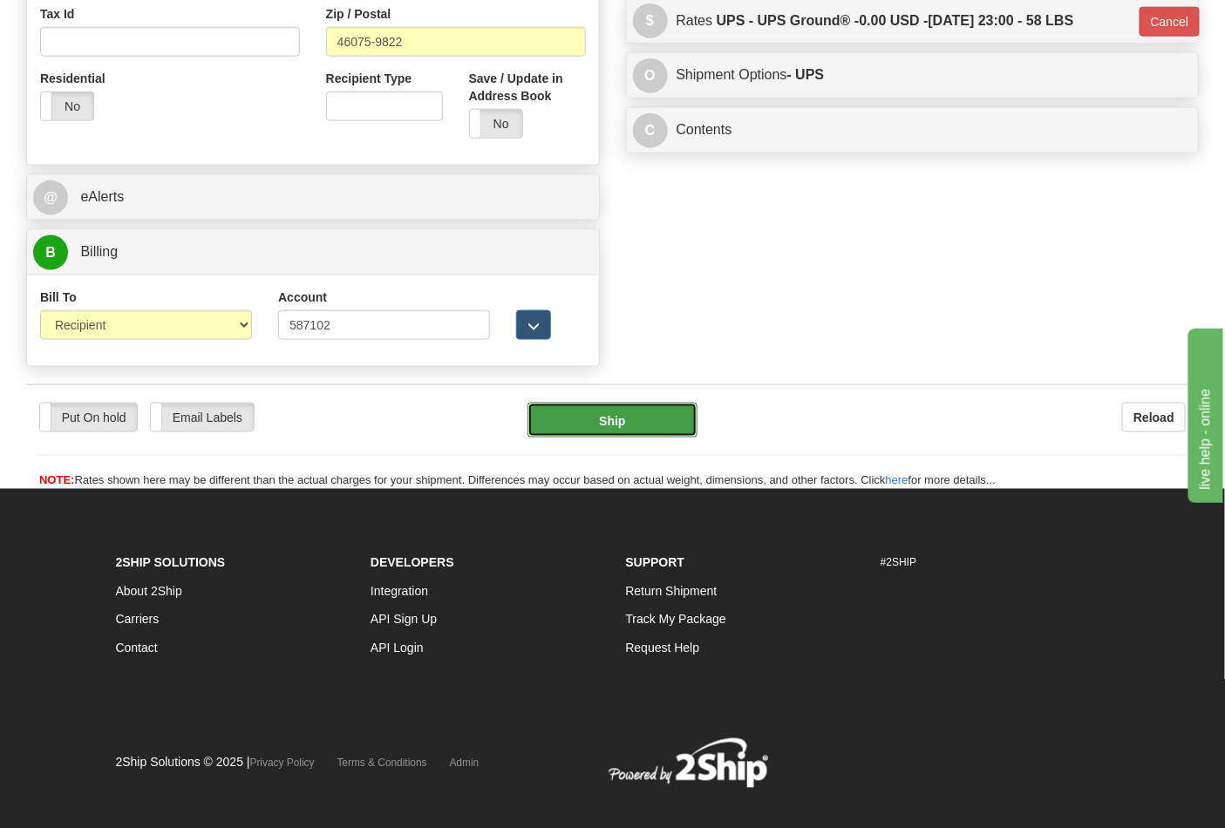
click at [615, 423] on button "Ship" at bounding box center [611, 420] width 169 height 35
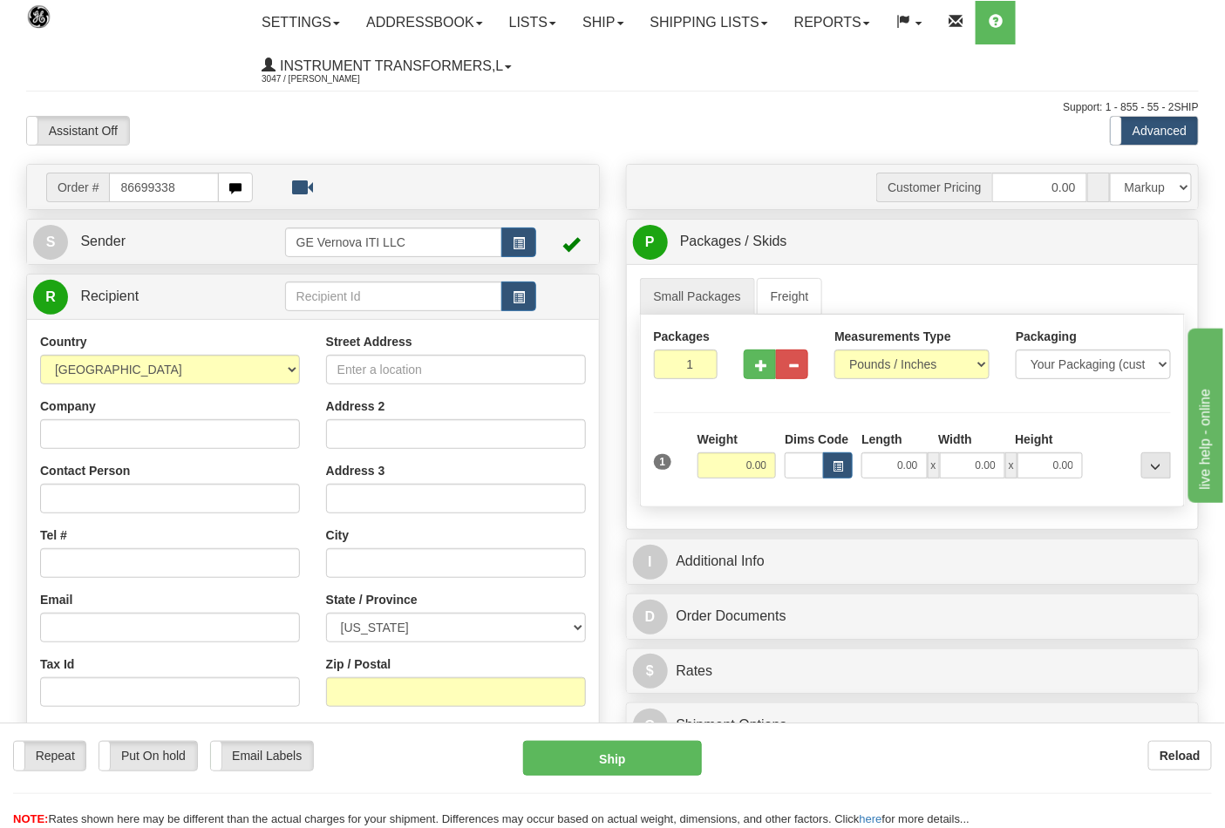
type input "86699338"
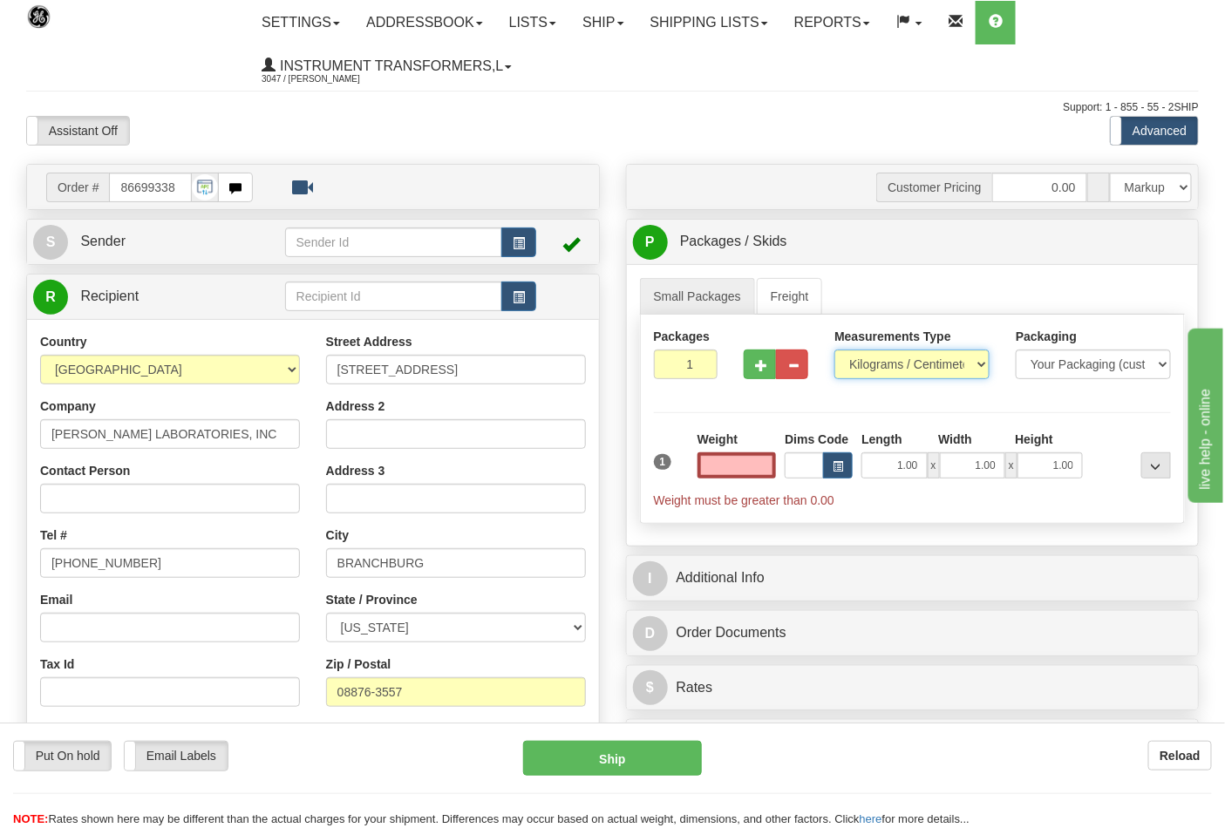
type input "0.00"
click at [981, 366] on select "Pounds / Inches Kilograms / Centimeters" at bounding box center [911, 365] width 155 height 30
select select "0"
click at [834, 350] on select "Pounds / Inches Kilograms / Centimeters" at bounding box center [911, 365] width 155 height 30
click at [727, 462] on input "0.00" at bounding box center [736, 465] width 79 height 26
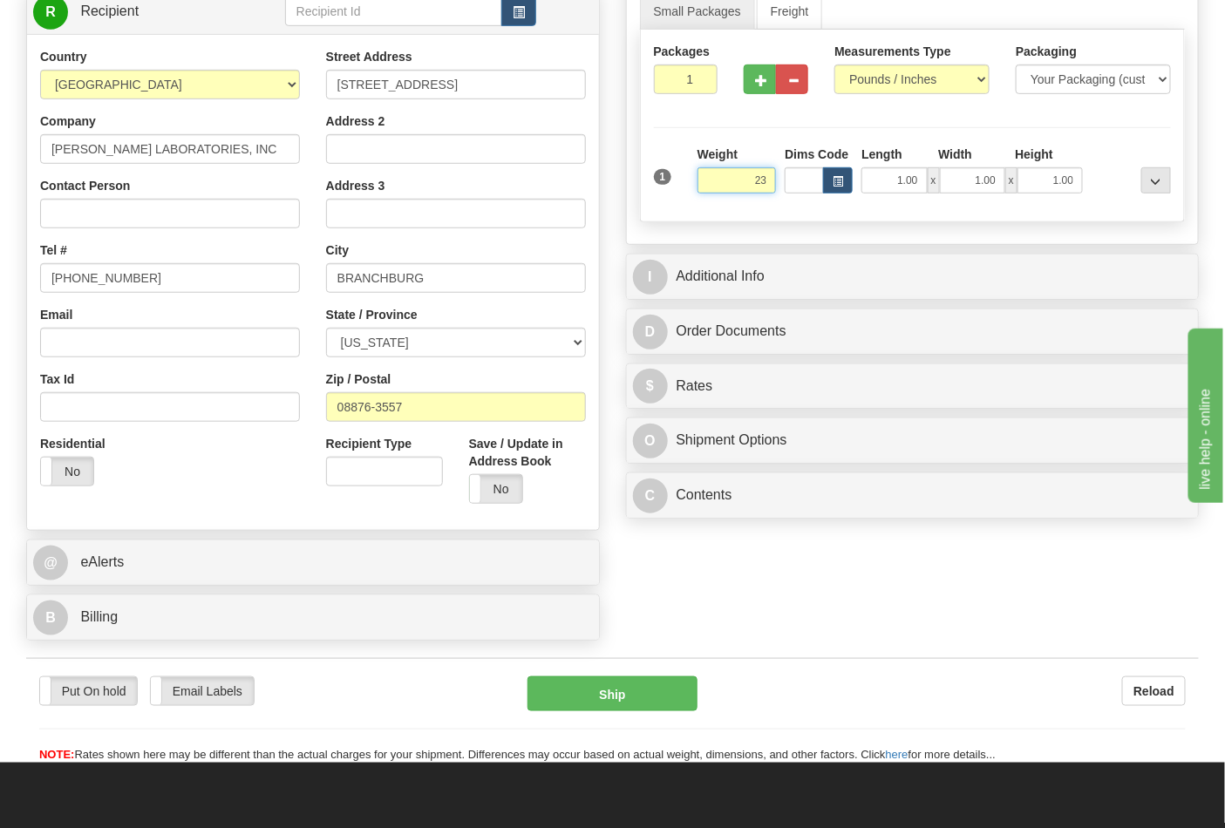
scroll to position [290, 0]
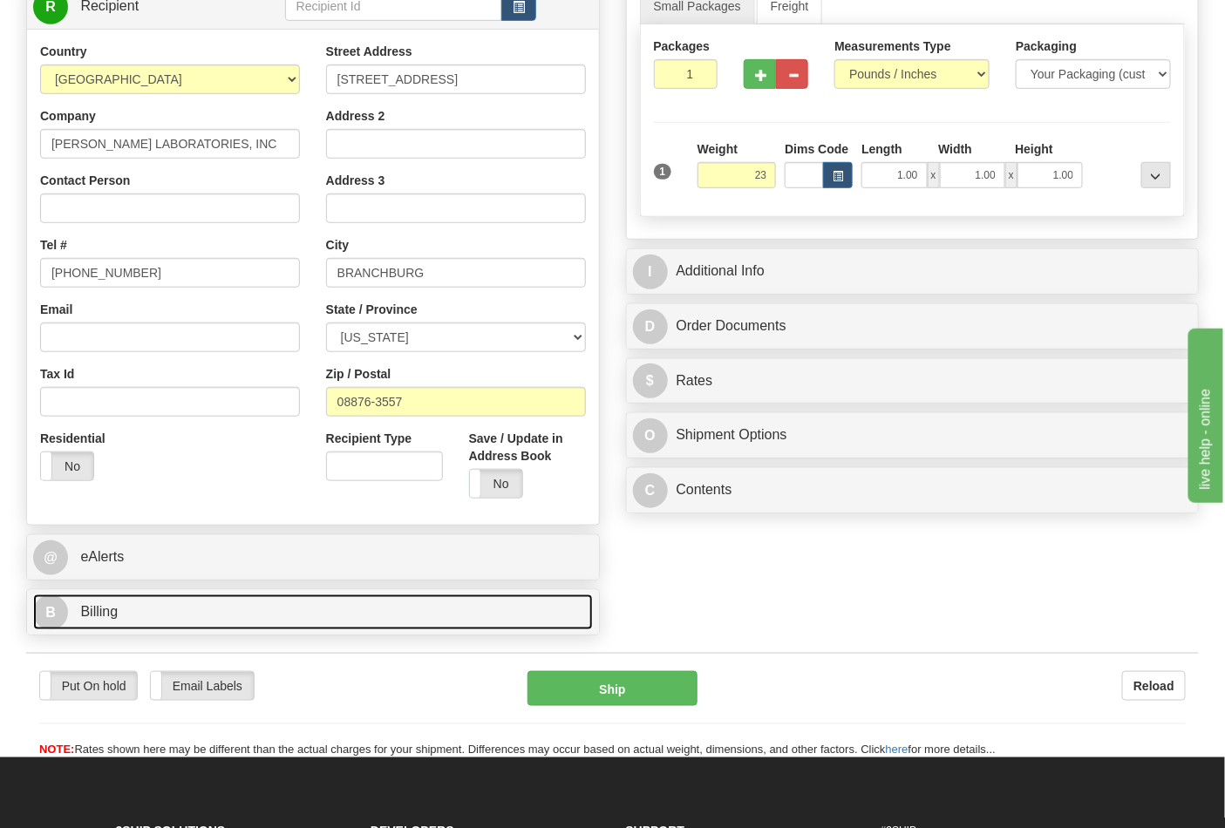
type input "23.00"
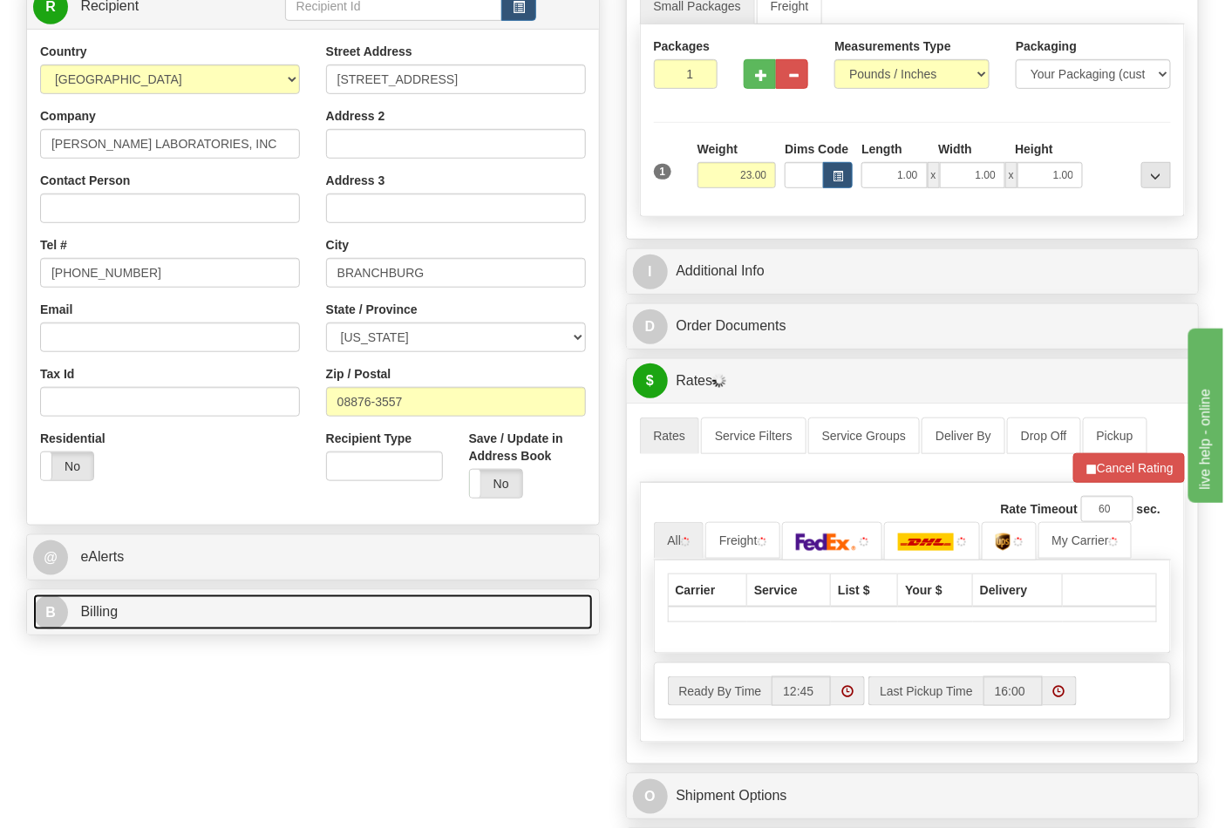
click at [427, 614] on link "B Billing" at bounding box center [313, 613] width 560 height 36
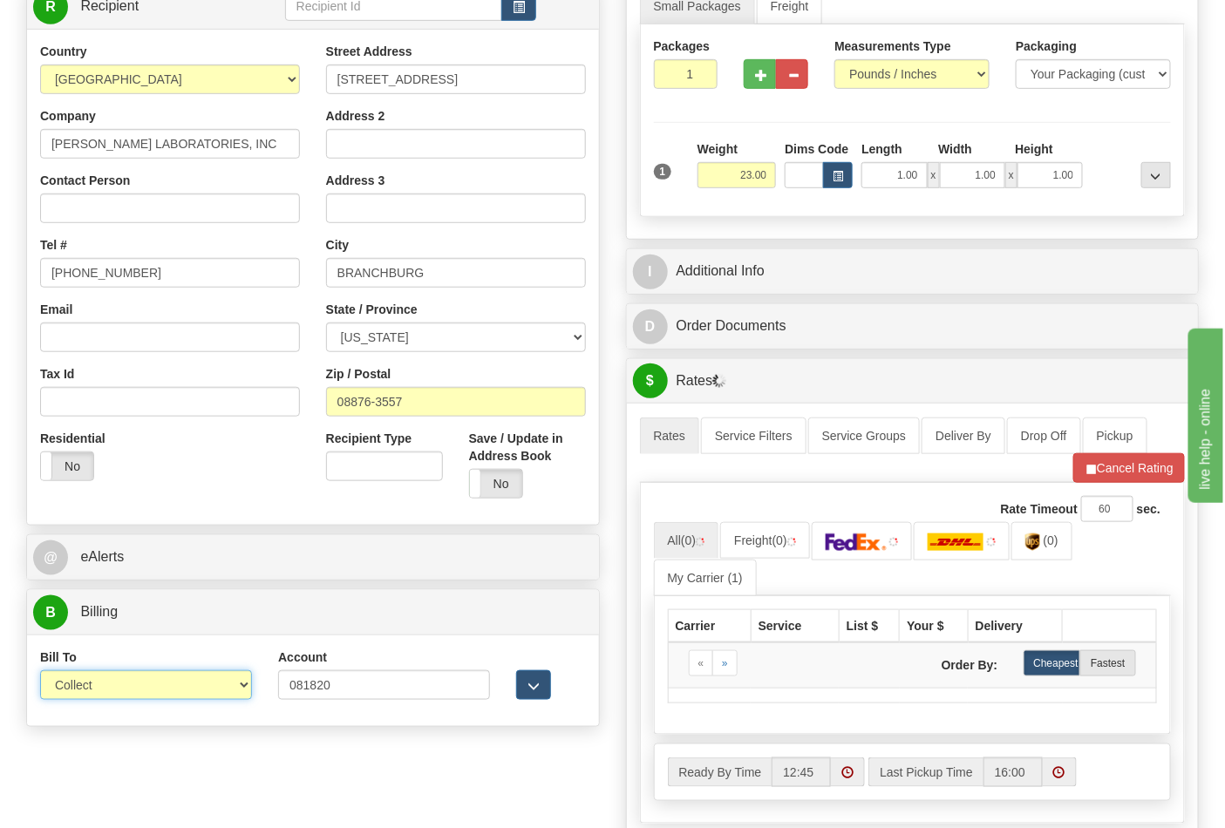
click at [240, 687] on select "Sender Recipient Third Party Collect" at bounding box center [146, 685] width 212 height 30
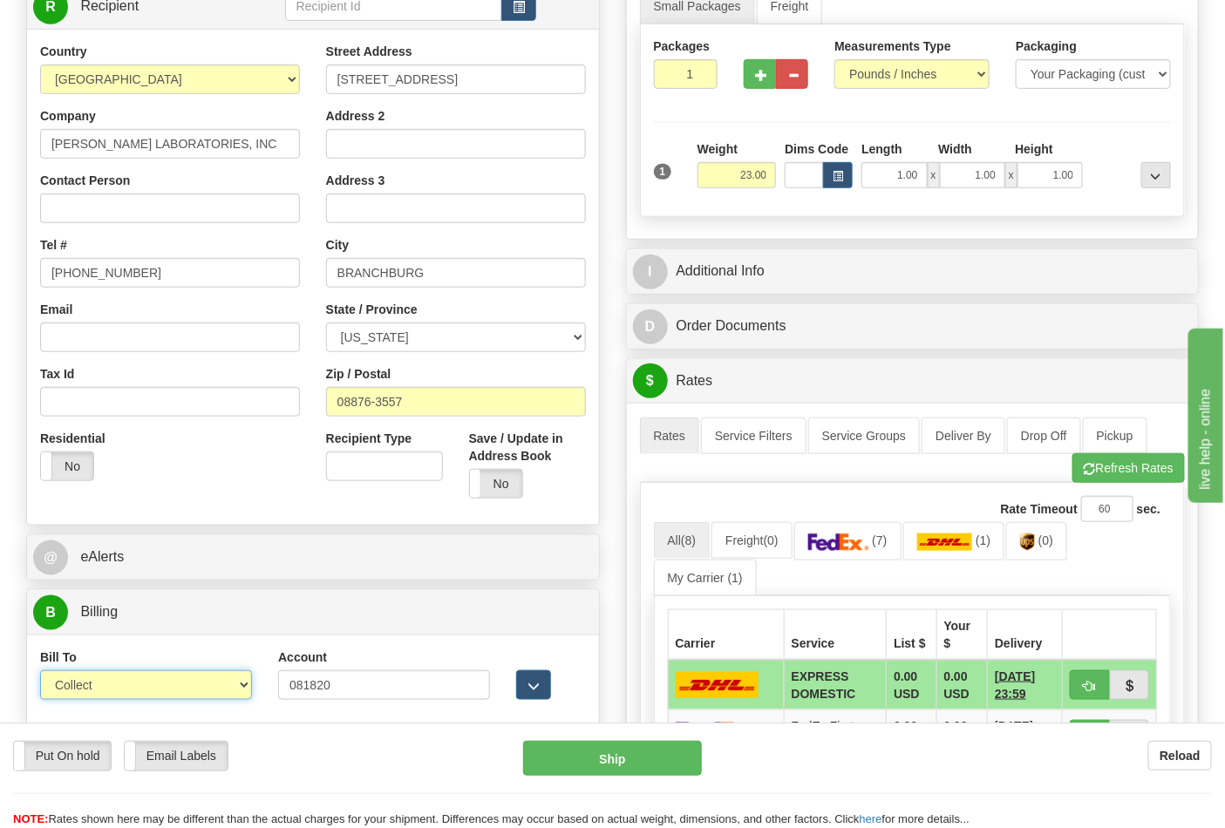
select select "2"
click at [40, 673] on select "Sender Recipient Third Party Collect" at bounding box center [146, 685] width 212 height 30
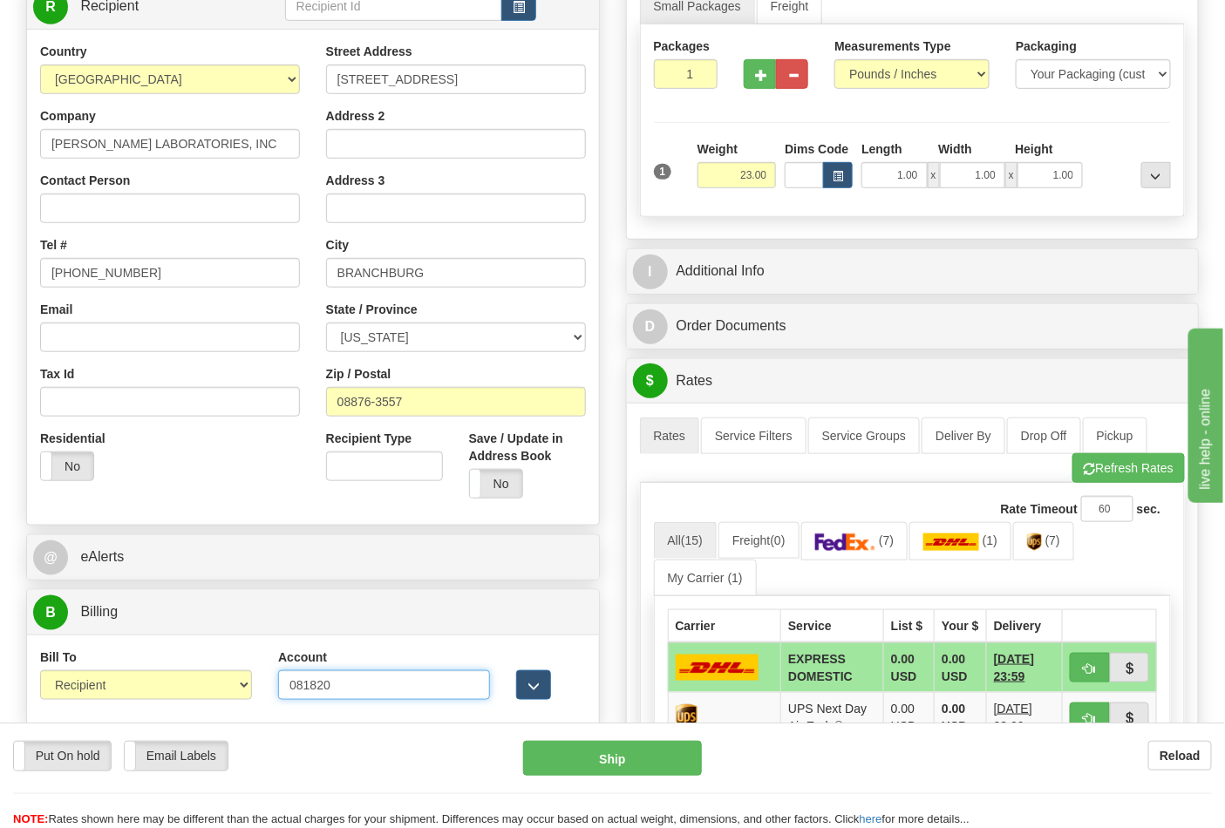
click at [295, 683] on input "081820" at bounding box center [384, 685] width 212 height 30
click at [329, 690] on input "081820" at bounding box center [384, 685] width 212 height 30
click at [232, 686] on select "Sender Recipient Third Party Collect" at bounding box center [146, 685] width 212 height 30
click at [294, 687] on input "081820" at bounding box center [384, 685] width 212 height 30
click at [291, 686] on input "081820" at bounding box center [384, 685] width 212 height 30
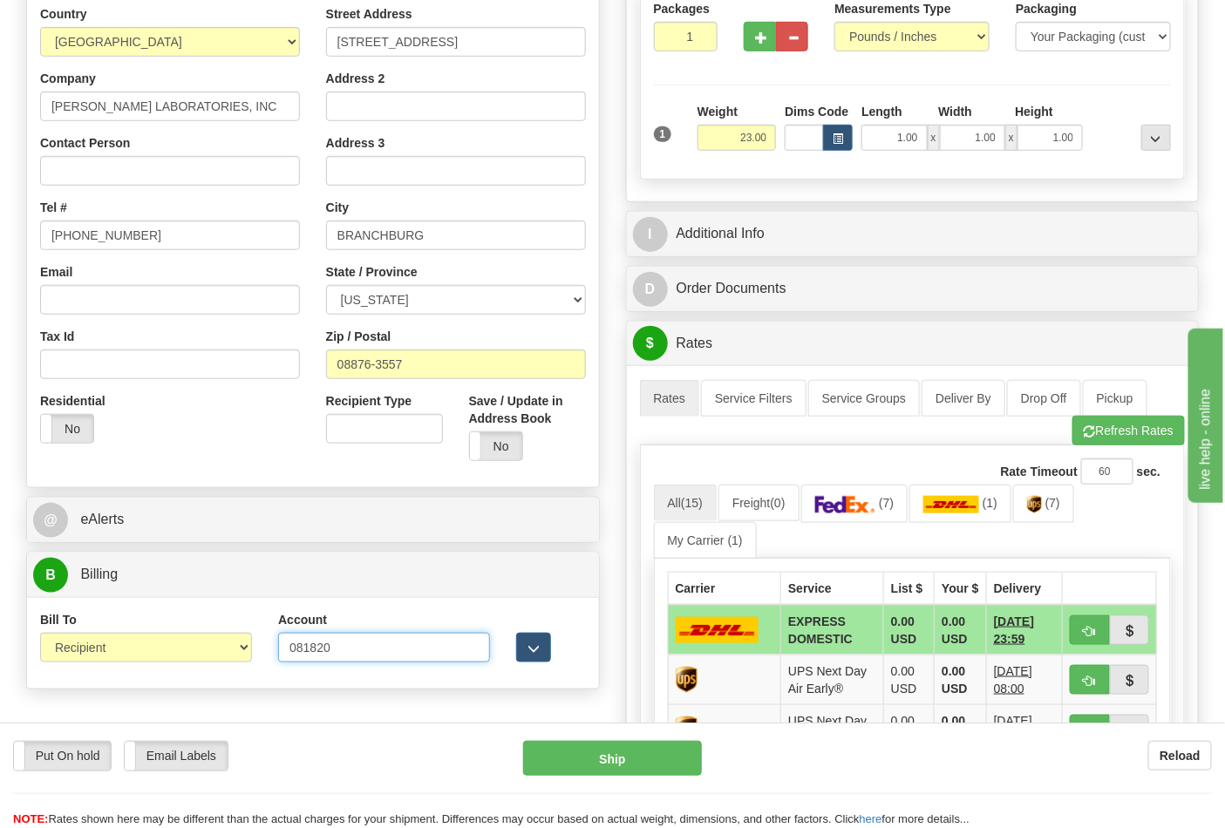
scroll to position [387, 0]
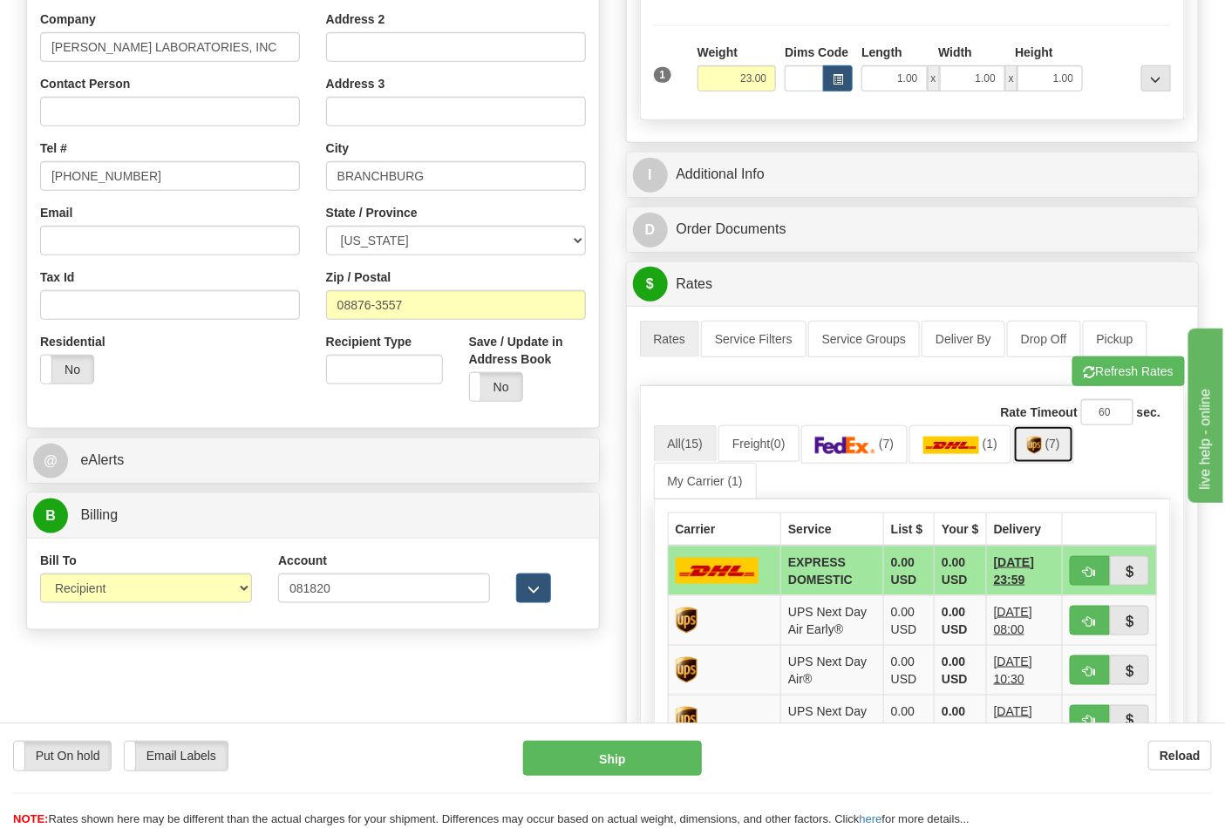
click at [1060, 442] on span "(7)" at bounding box center [1052, 444] width 15 height 14
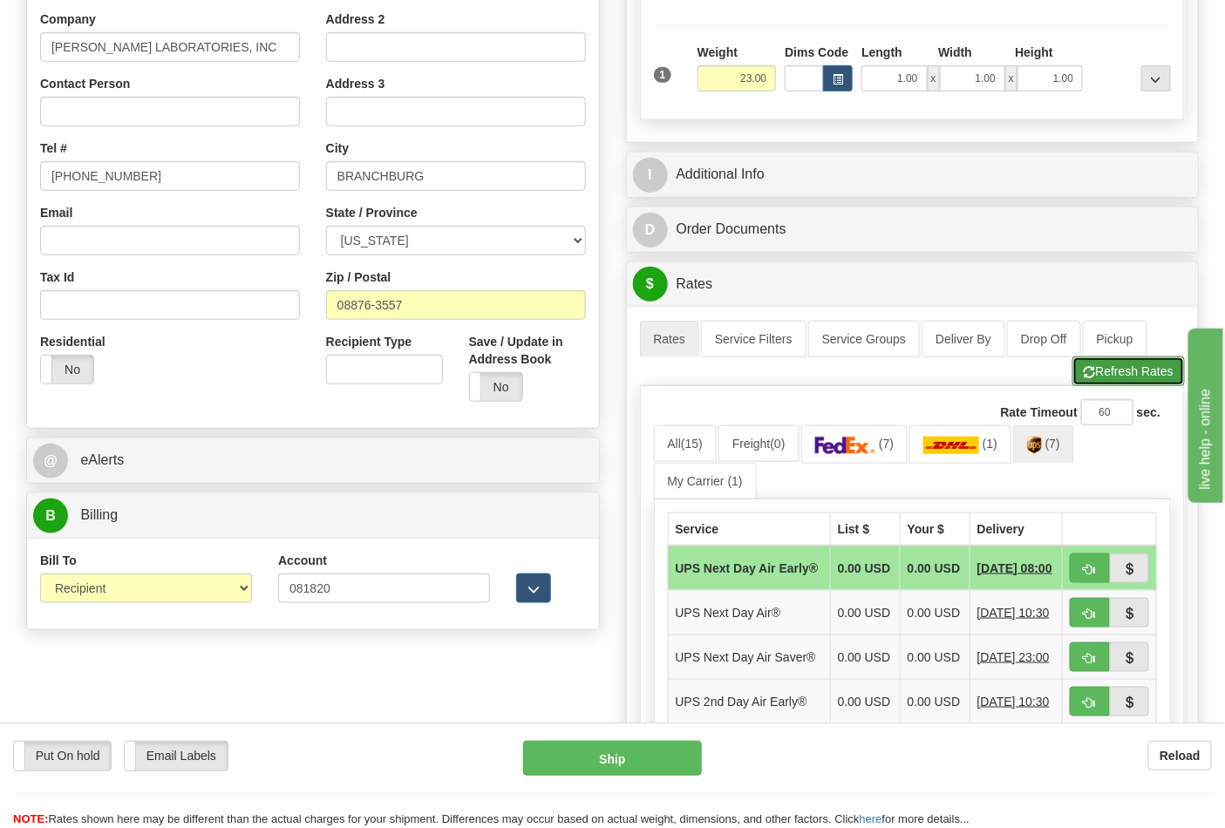
click at [1099, 373] on button "Refresh Rates" at bounding box center [1128, 372] width 112 height 30
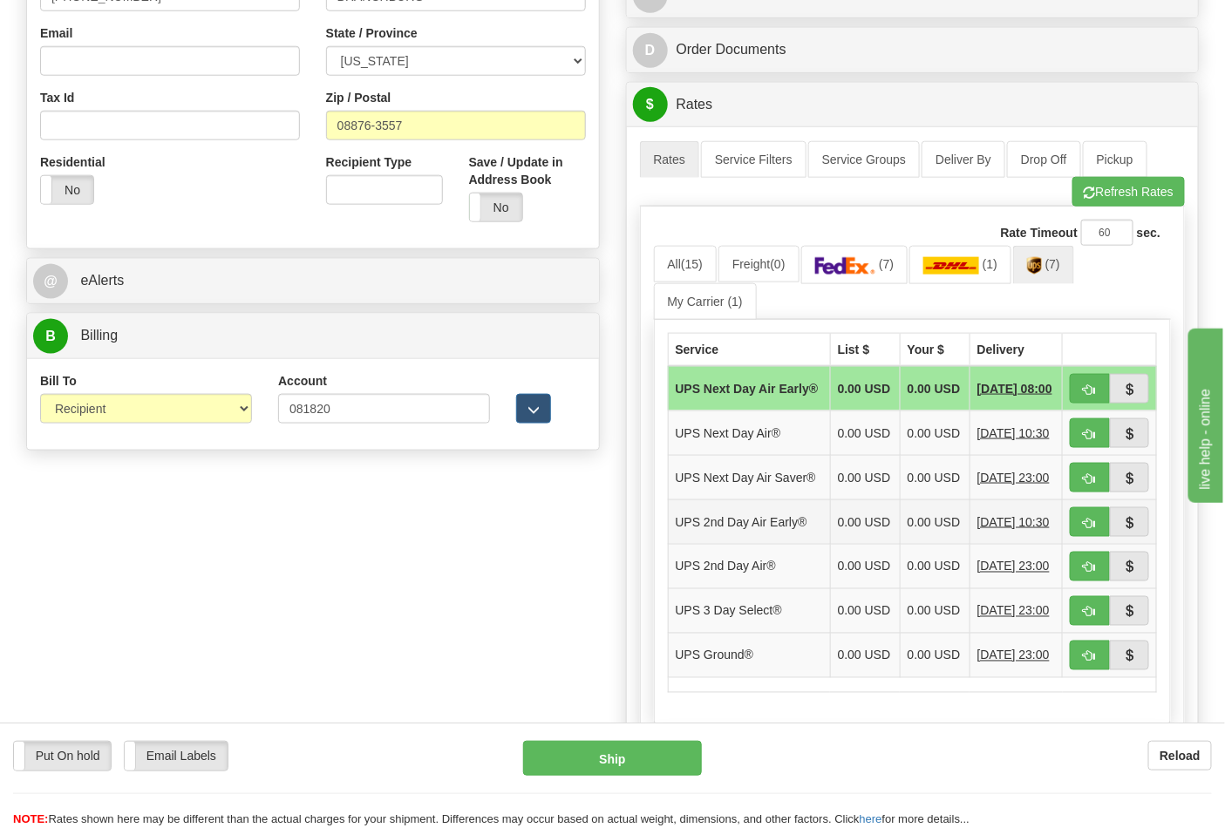
scroll to position [677, 0]
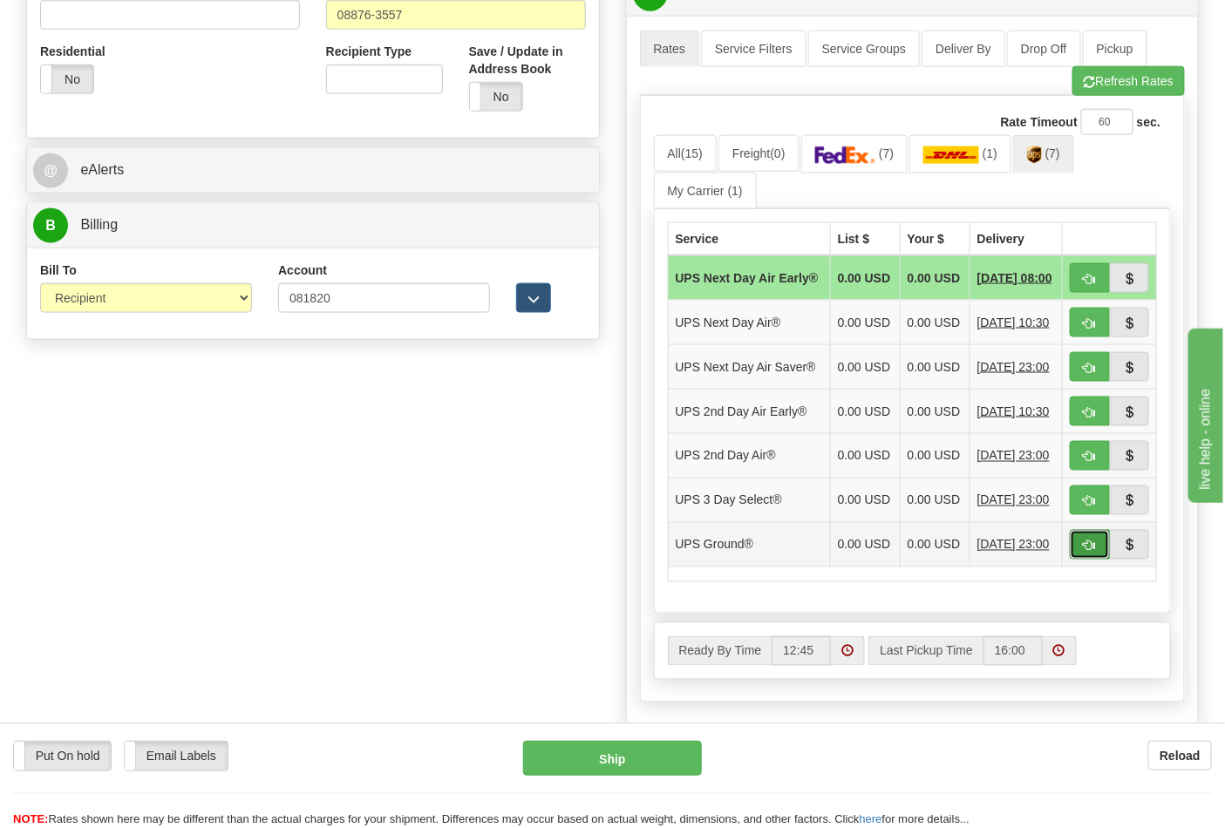
click at [1100, 560] on button "button" at bounding box center [1090, 545] width 40 height 30
type input "03"
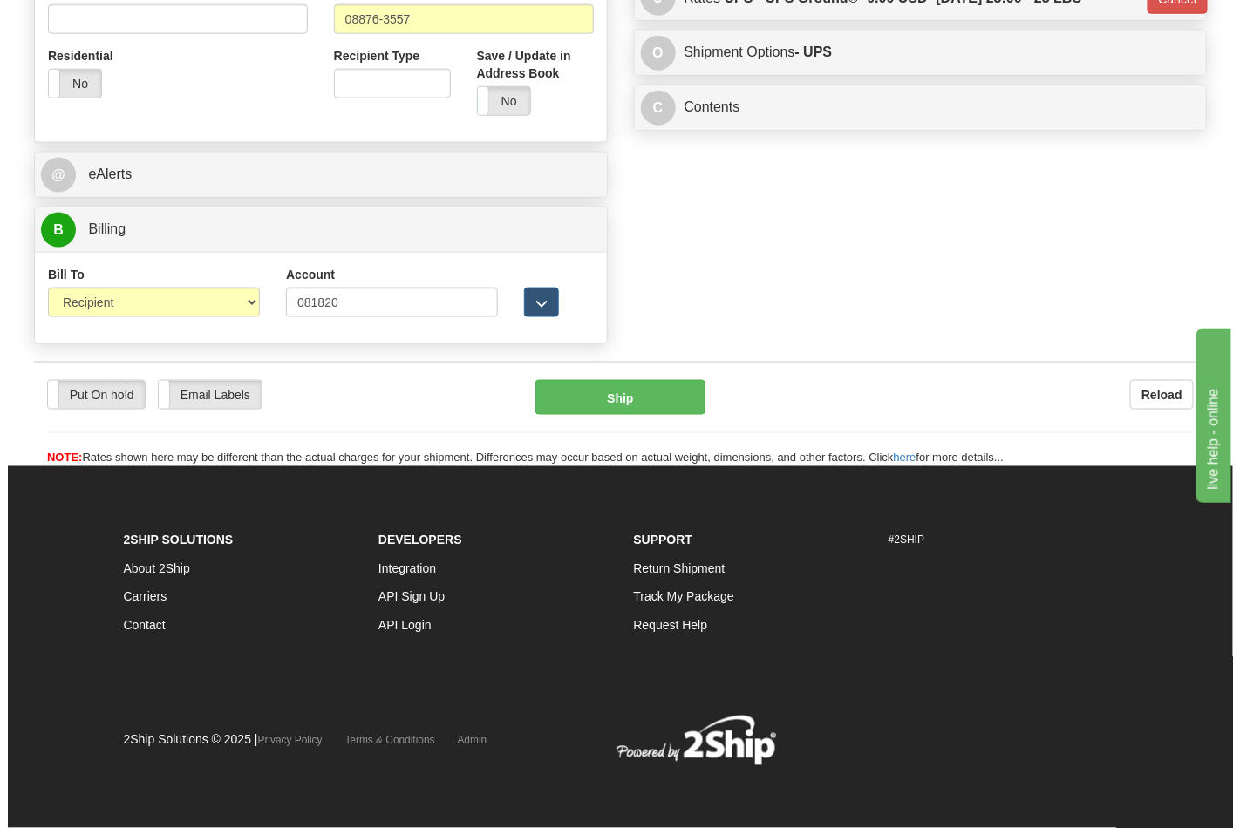
scroll to position [650, 0]
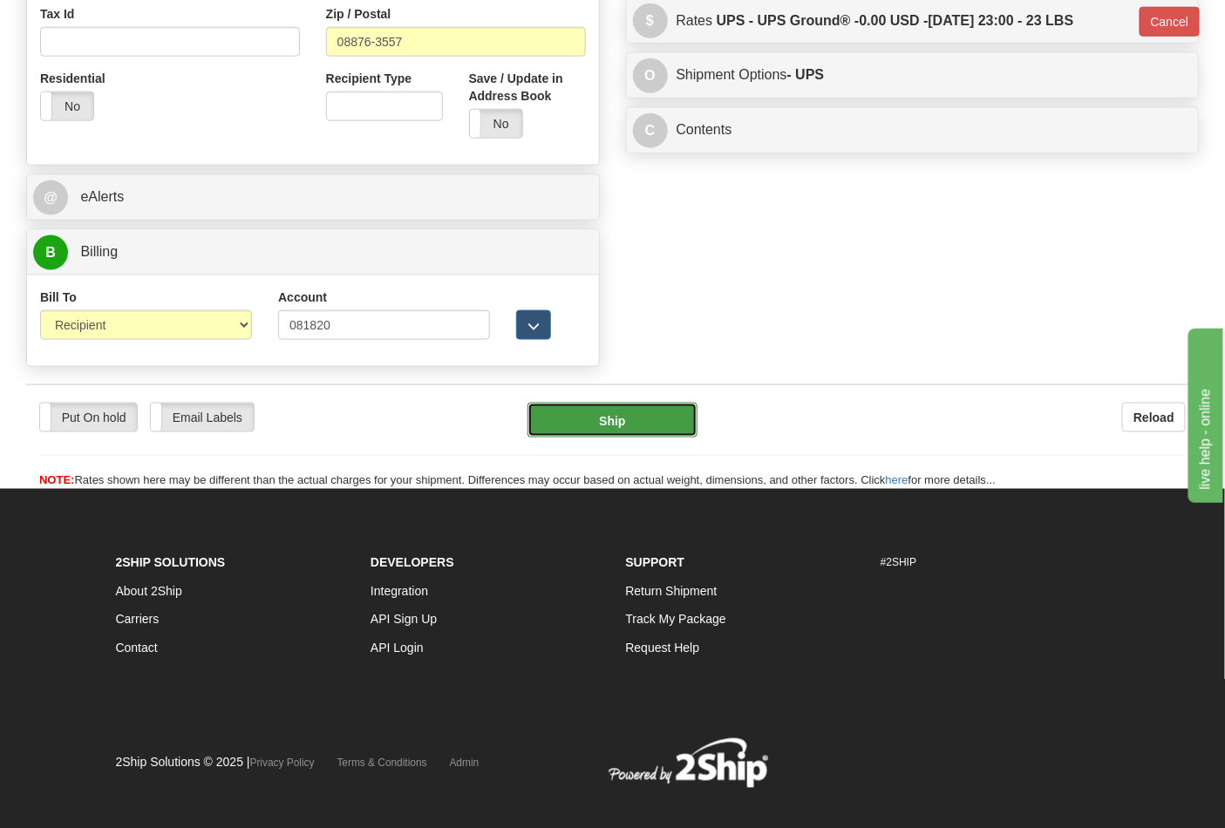
click at [669, 425] on button "Ship" at bounding box center [611, 420] width 169 height 35
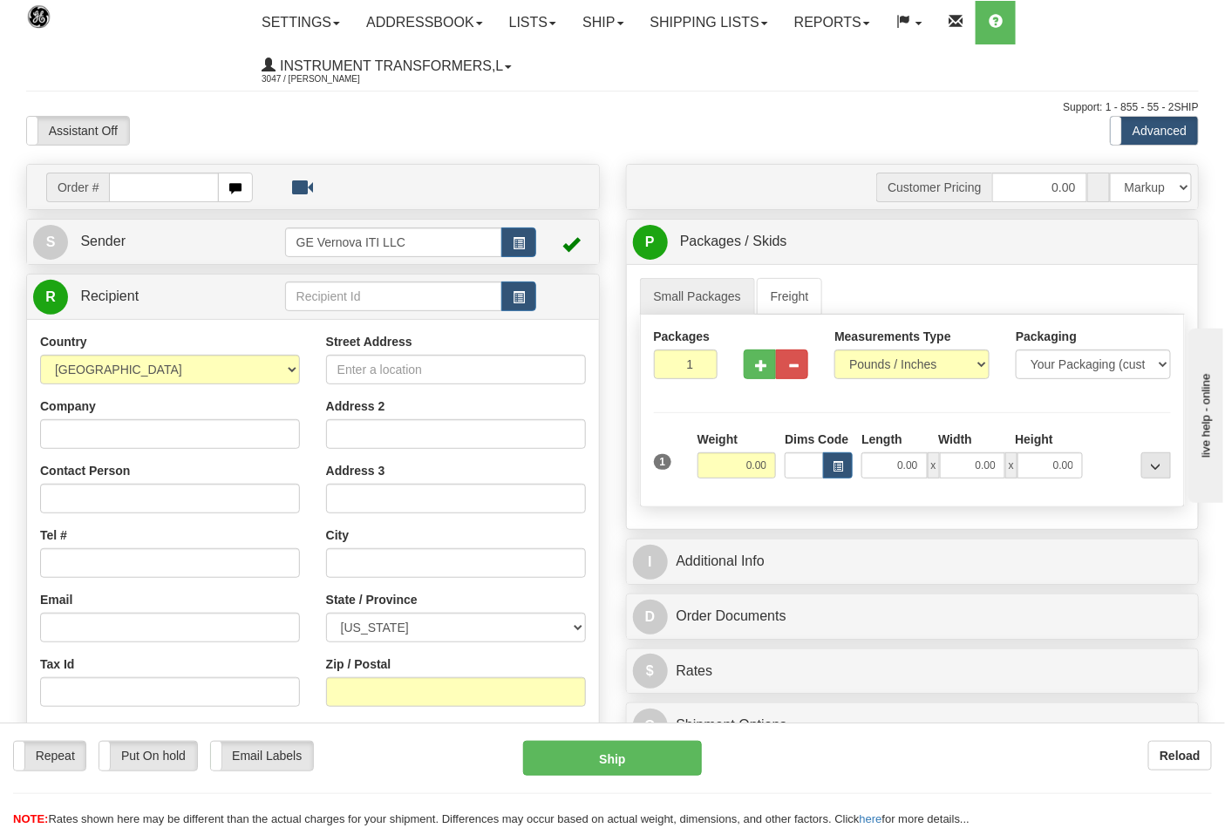
click at [119, 188] on input "text" at bounding box center [164, 188] width 110 height 30
type input "86699342"
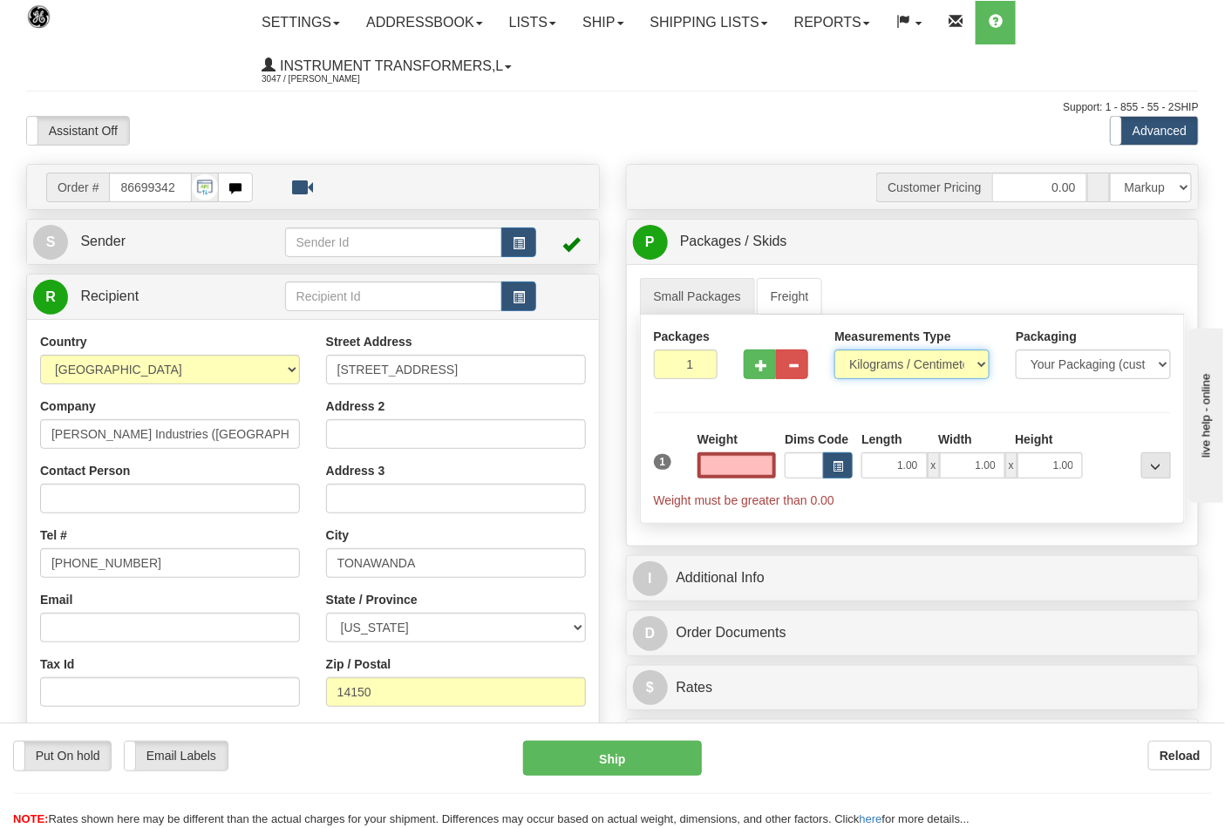
type input "0.00"
click at [976, 361] on select "Pounds / Inches Kilograms / Centimeters" at bounding box center [911, 365] width 155 height 30
select select "0"
click at [834, 350] on select "Pounds / Inches Kilograms / Centimeters" at bounding box center [911, 365] width 155 height 30
click at [741, 464] on input "0.00" at bounding box center [736, 465] width 79 height 26
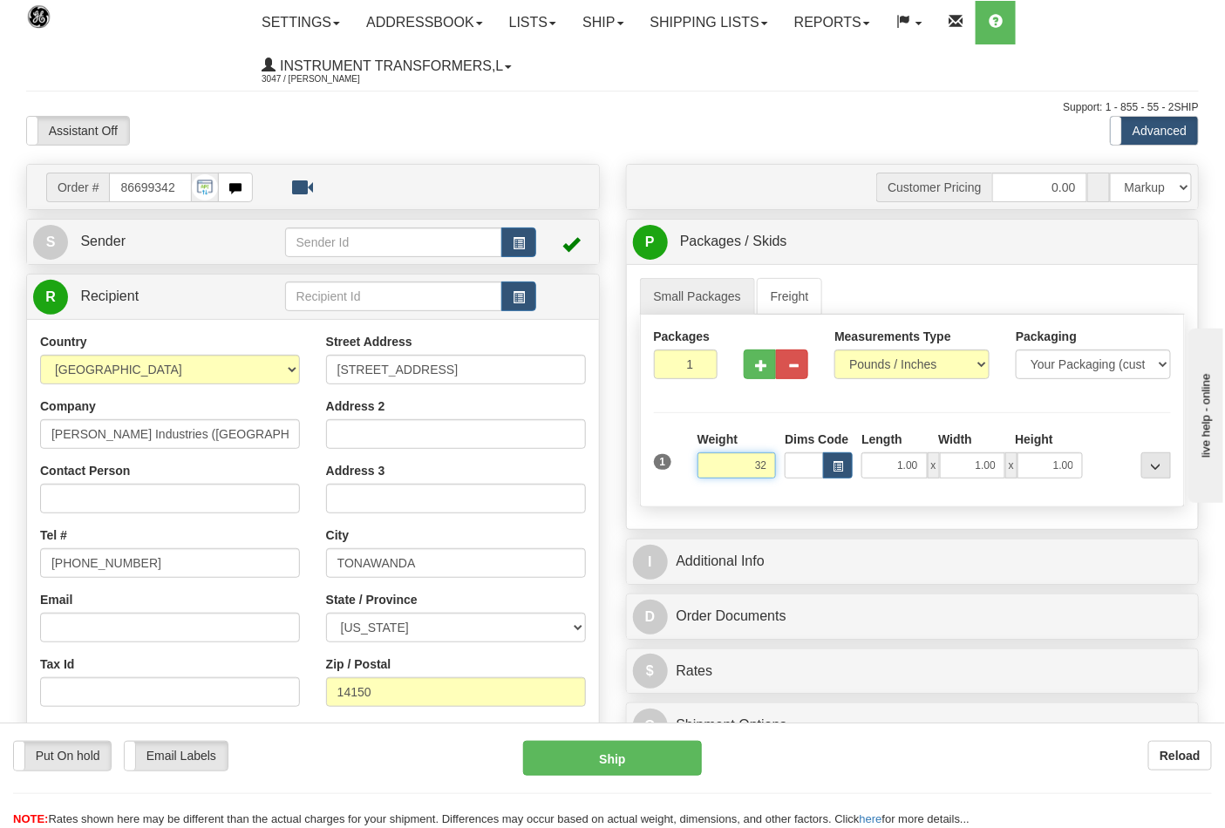
click button "Delete" at bounding box center [0, 0] width 0 height 0
type input "32.00"
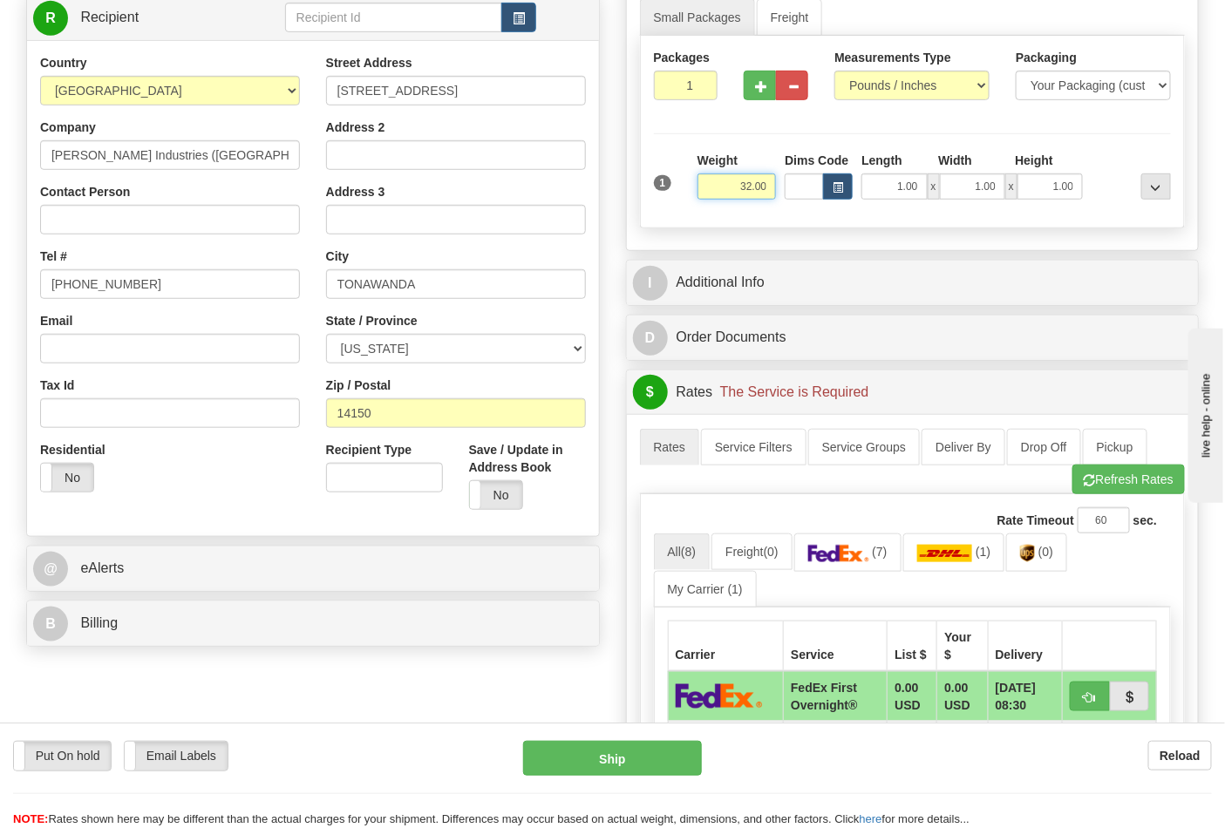
scroll to position [290, 0]
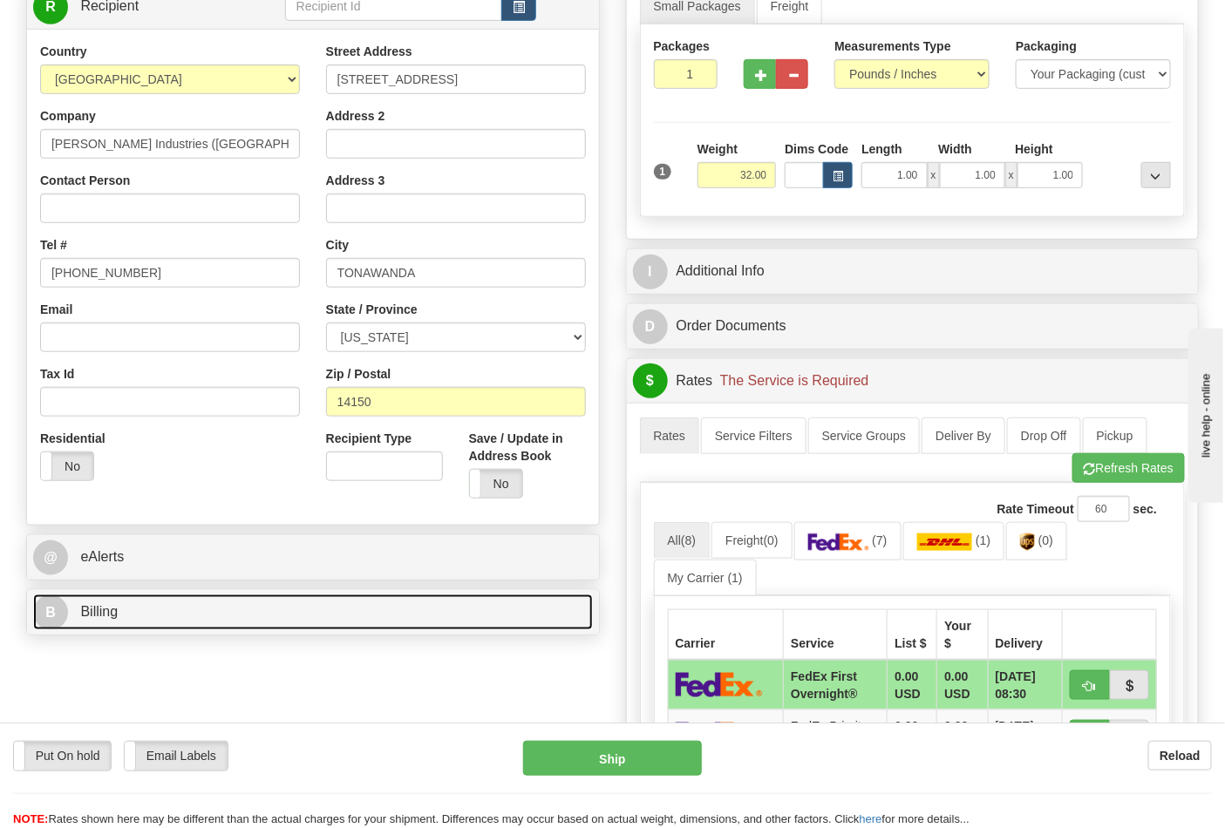
click at [459, 622] on link "B Billing" at bounding box center [313, 613] width 560 height 36
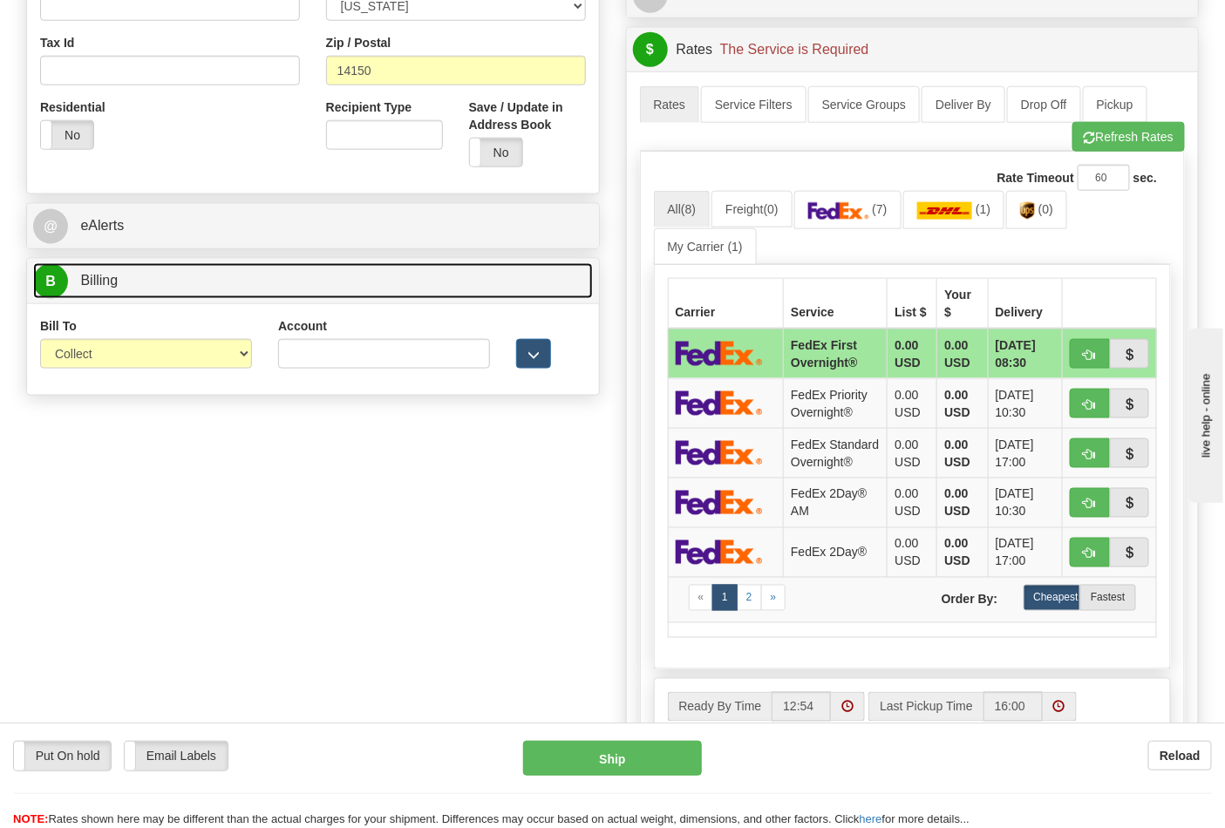
scroll to position [677, 0]
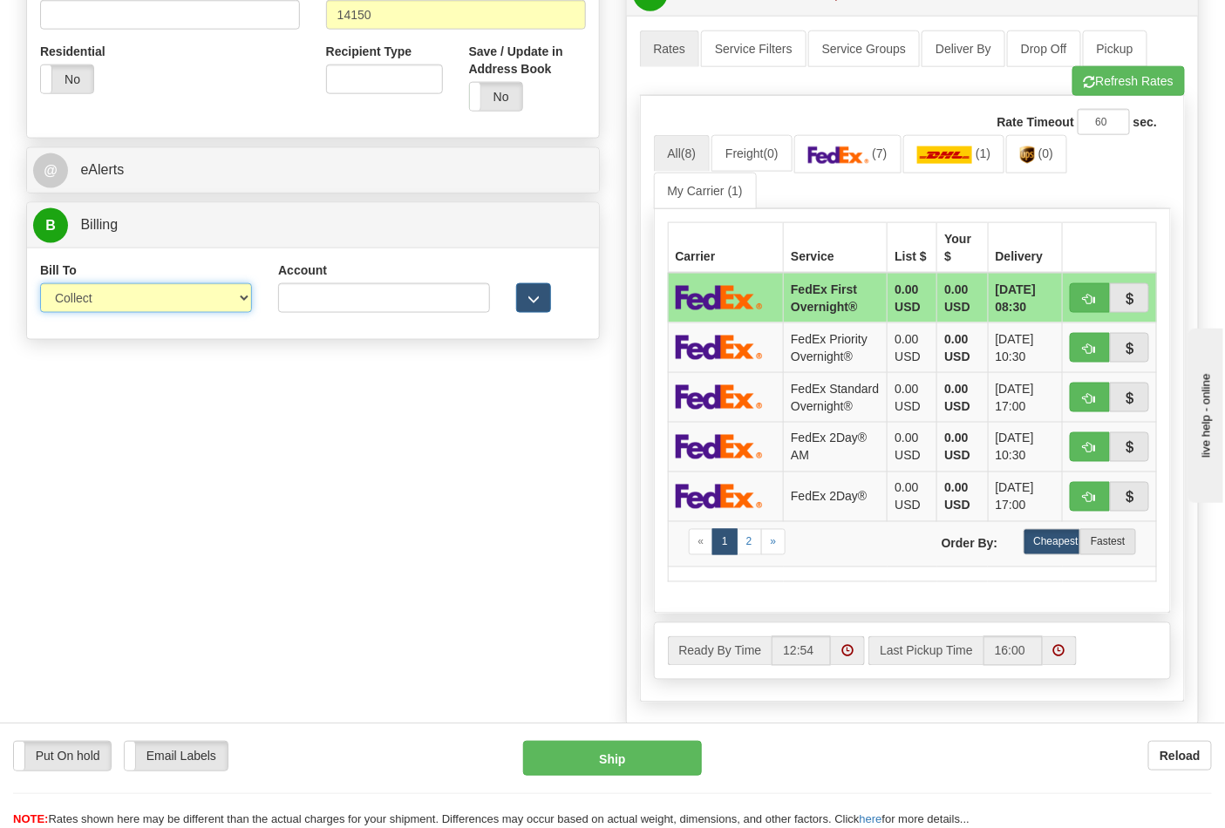
click at [235, 297] on select "Sender Recipient Third Party Collect" at bounding box center [146, 298] width 212 height 30
select select "2"
click at [40, 285] on select "Sender Recipient Third Party Collect" at bounding box center [146, 298] width 212 height 30
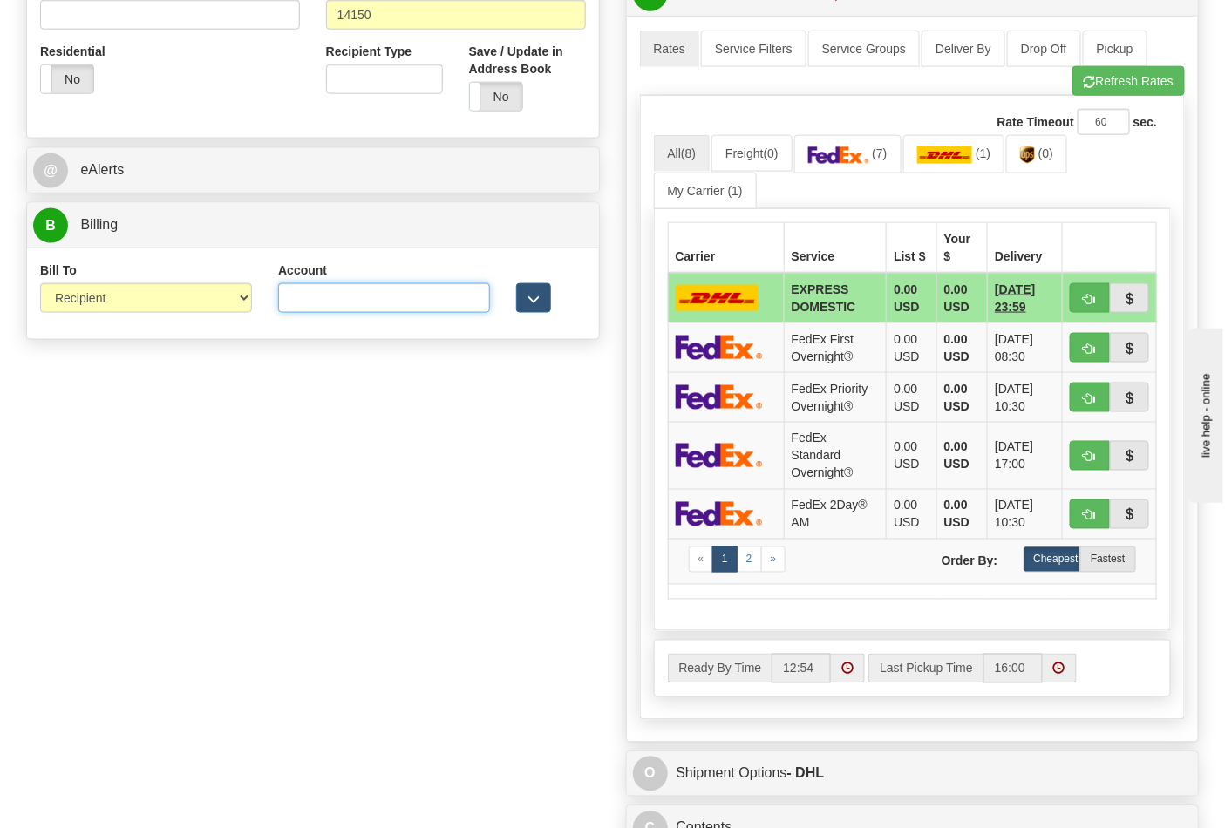
click at [302, 295] on input "Account" at bounding box center [384, 298] width 212 height 30
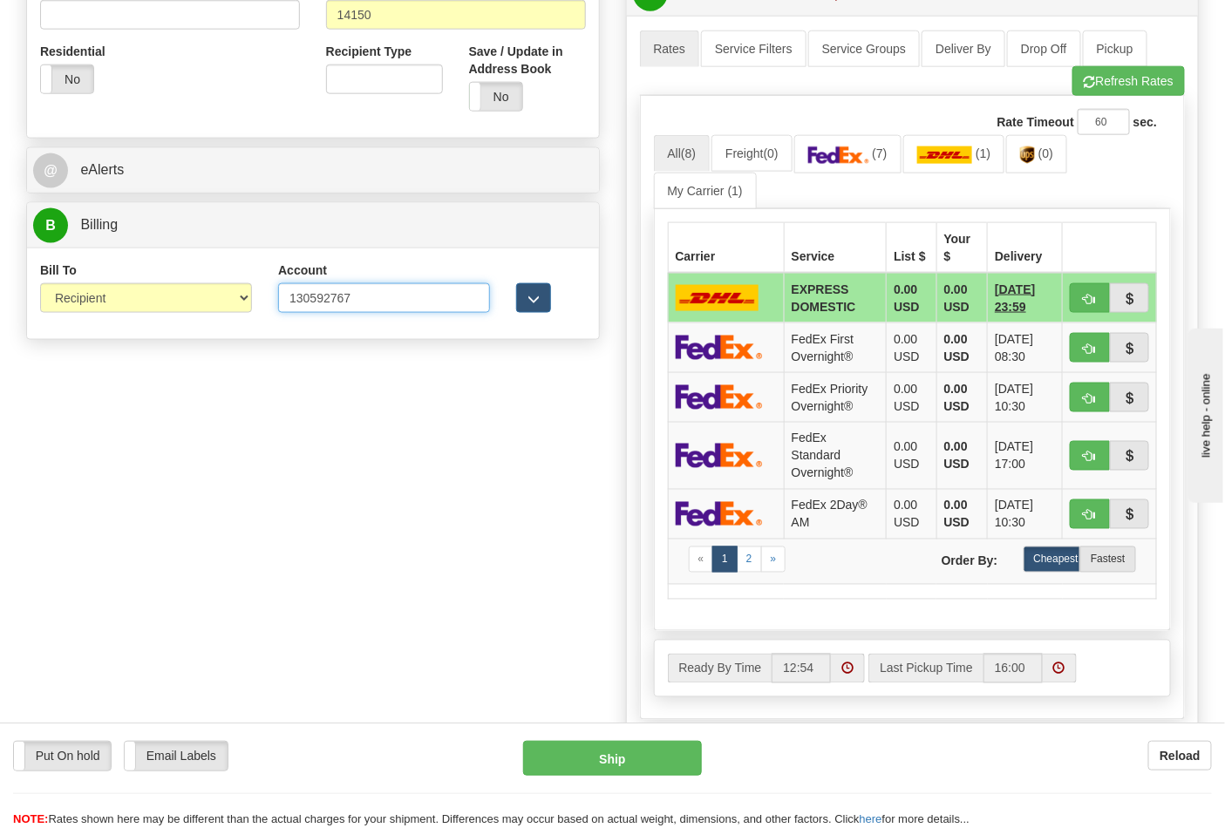
scroll to position [581, 0]
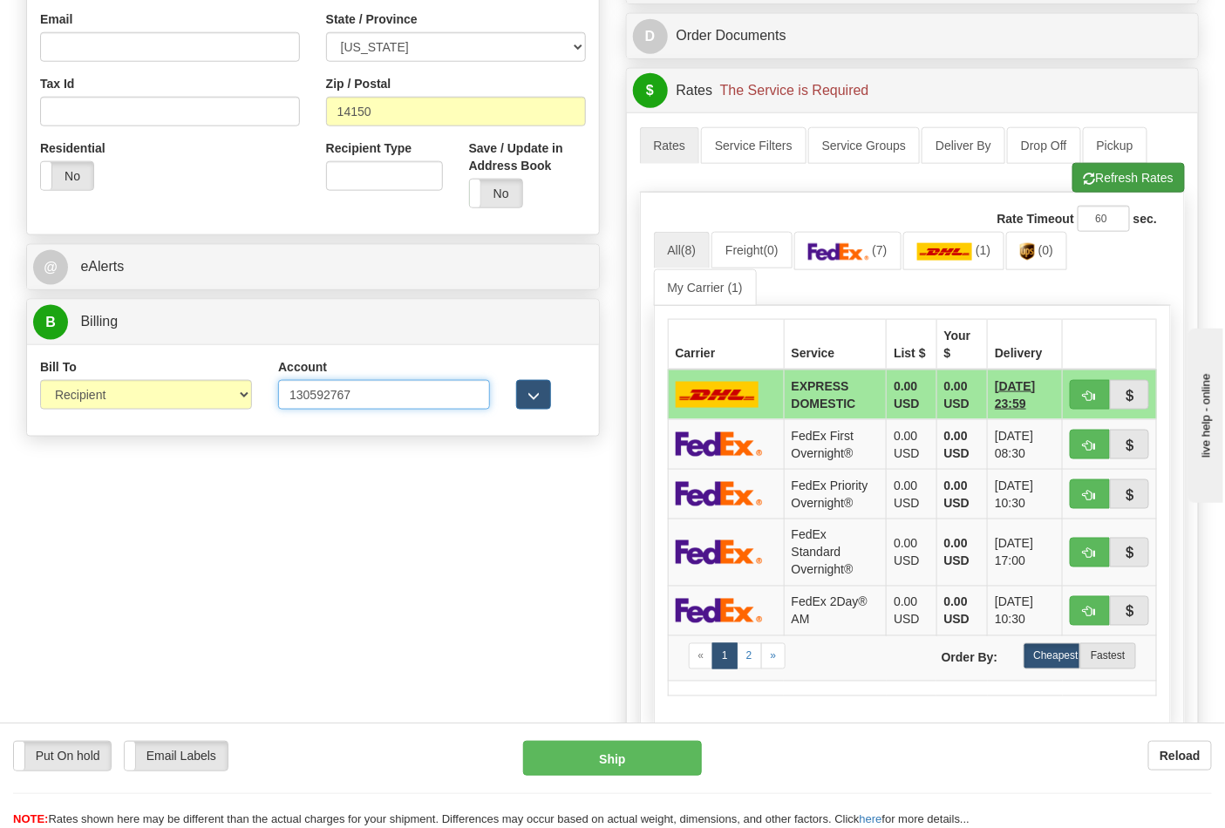
type input "130592767"
click at [1103, 169] on button "Refresh Rates" at bounding box center [1128, 178] width 112 height 30
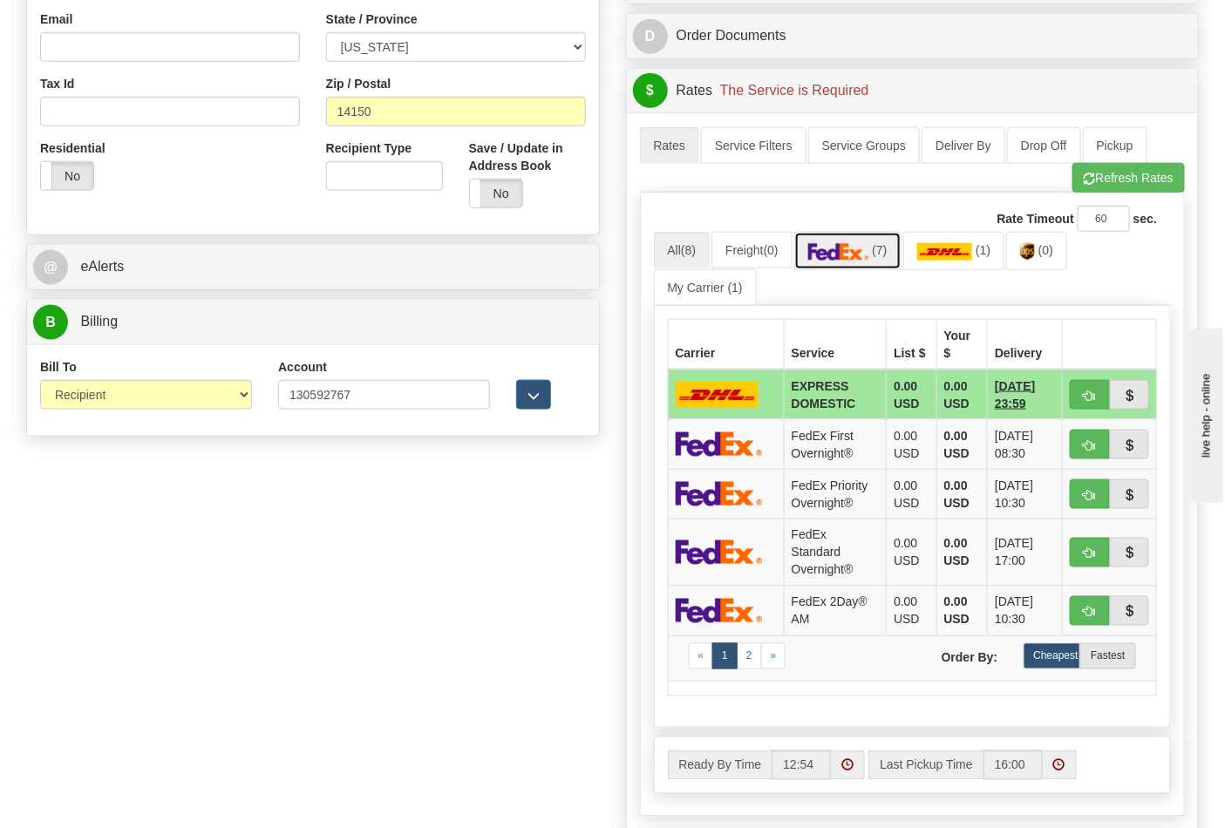
click at [858, 255] on img at bounding box center [838, 251] width 61 height 17
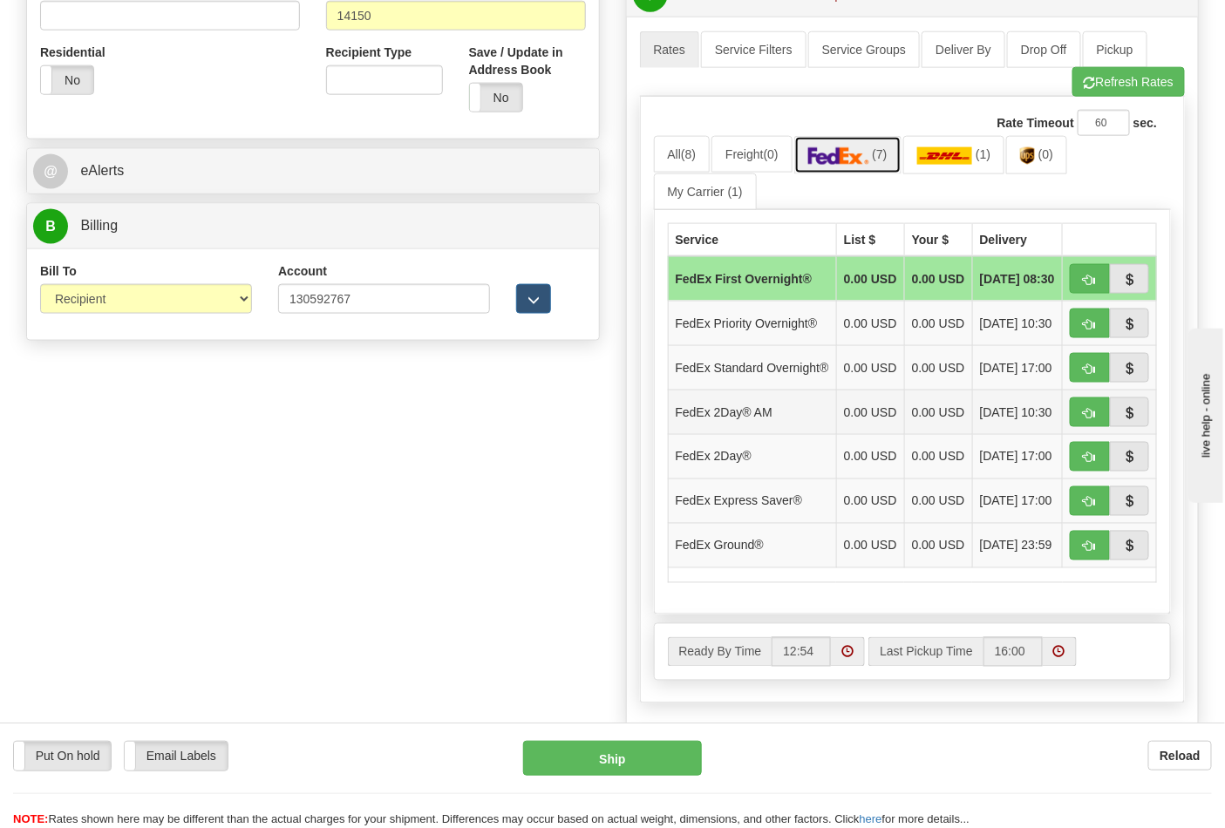
scroll to position [677, 0]
click at [1092, 552] on span "button" at bounding box center [1090, 545] width 12 height 11
type input "92"
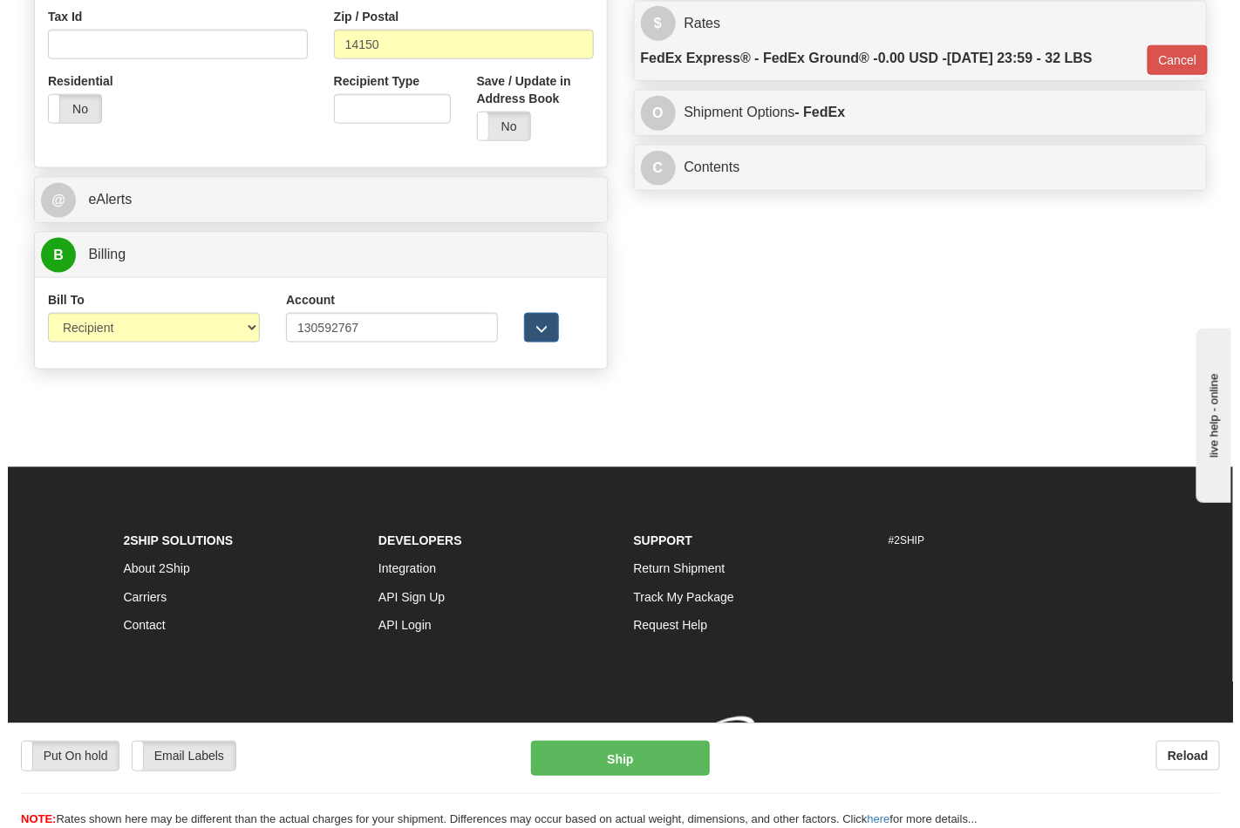
scroll to position [650, 0]
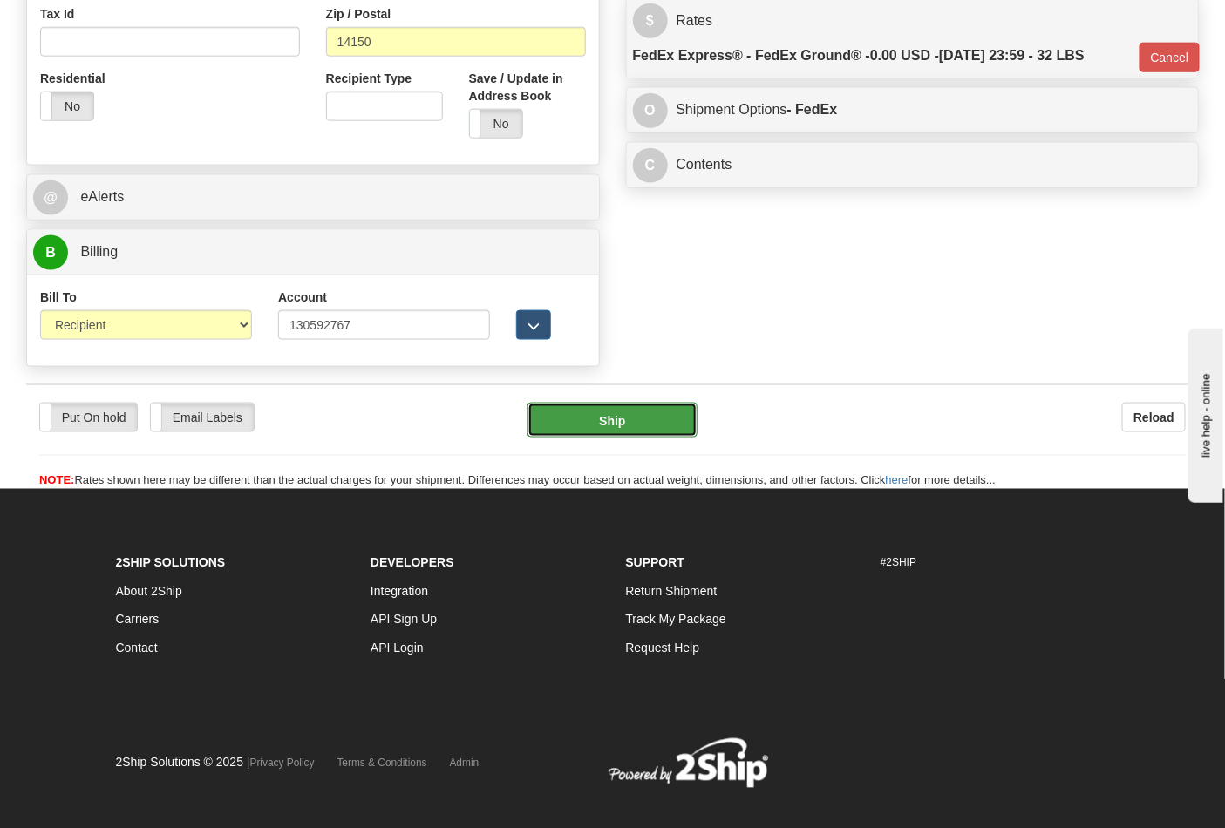
click at [649, 430] on button "Ship" at bounding box center [611, 420] width 169 height 35
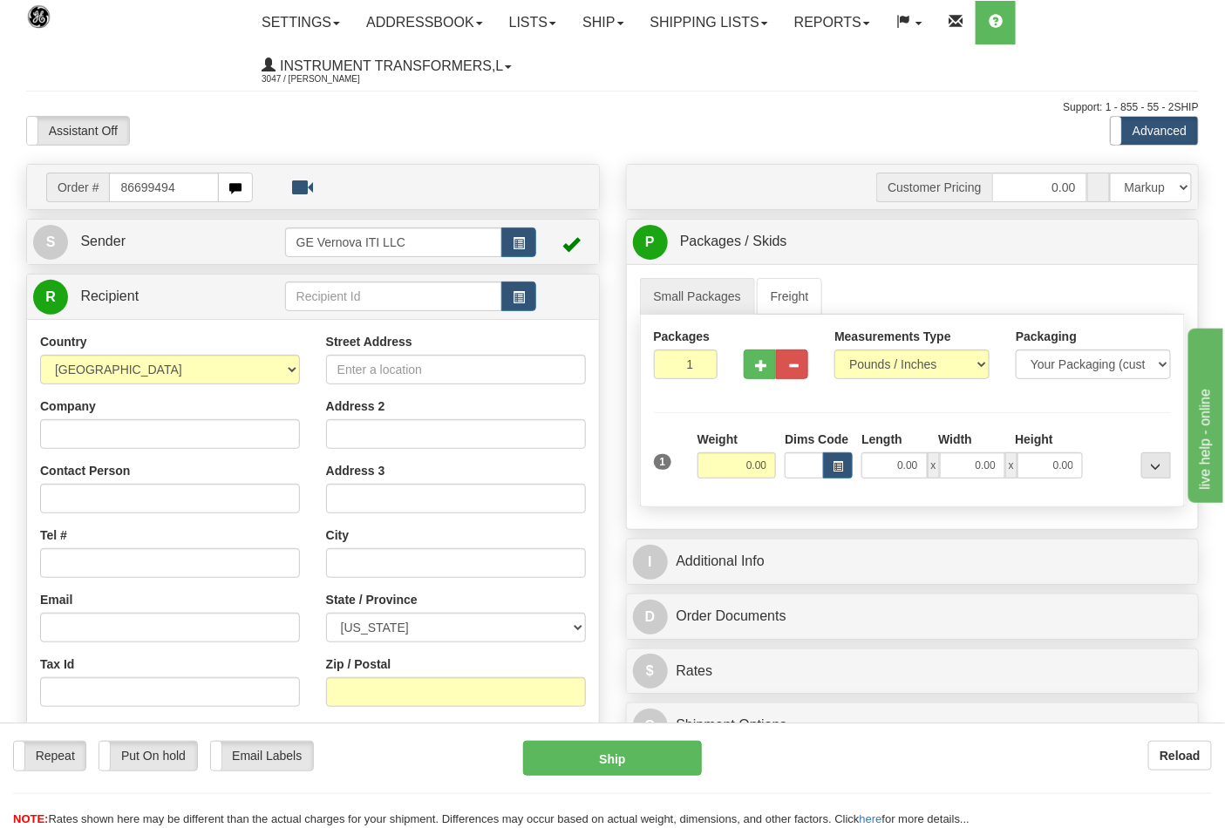
type input "86699494"
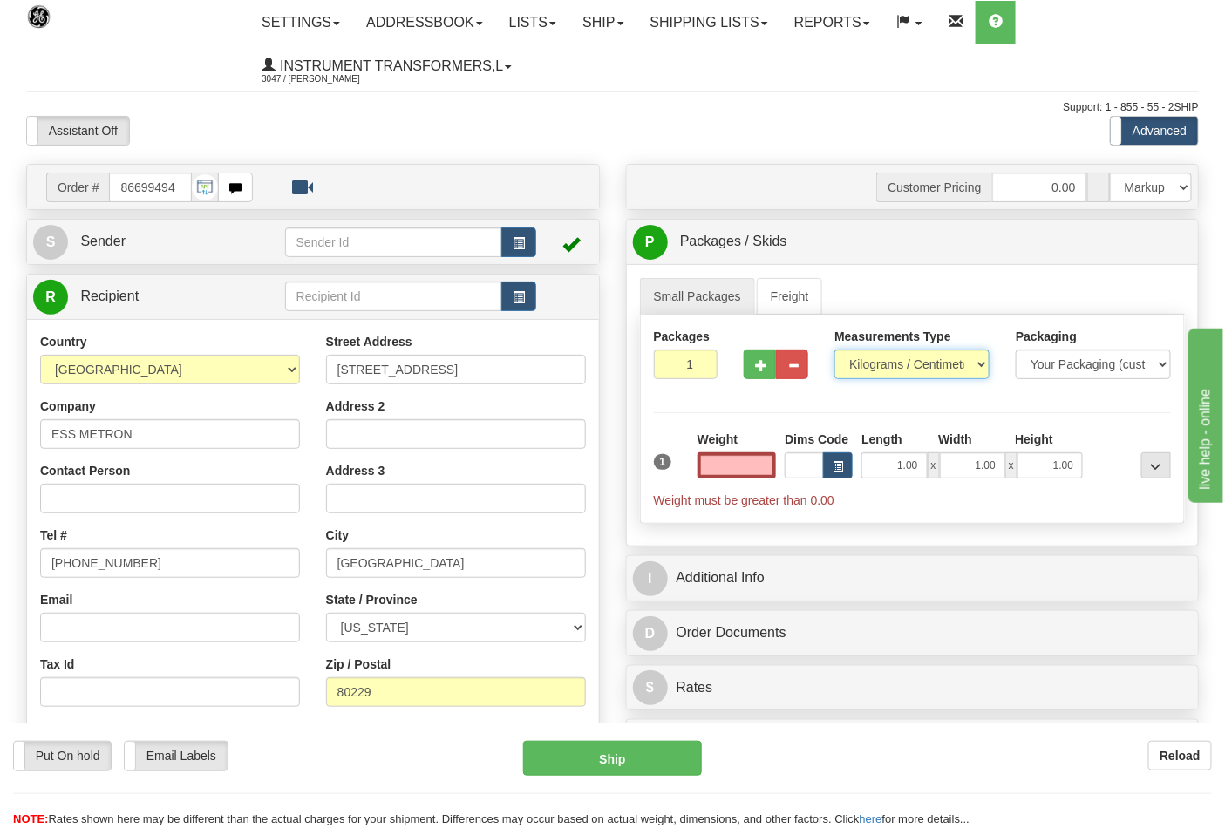
type input "0.00"
click at [976, 367] on select "Pounds / Inches Kilograms / Centimeters" at bounding box center [911, 365] width 155 height 30
select select "0"
click at [834, 350] on select "Pounds / Inches Kilograms / Centimeters" at bounding box center [911, 365] width 155 height 30
click at [738, 458] on input "0.00" at bounding box center [736, 465] width 79 height 26
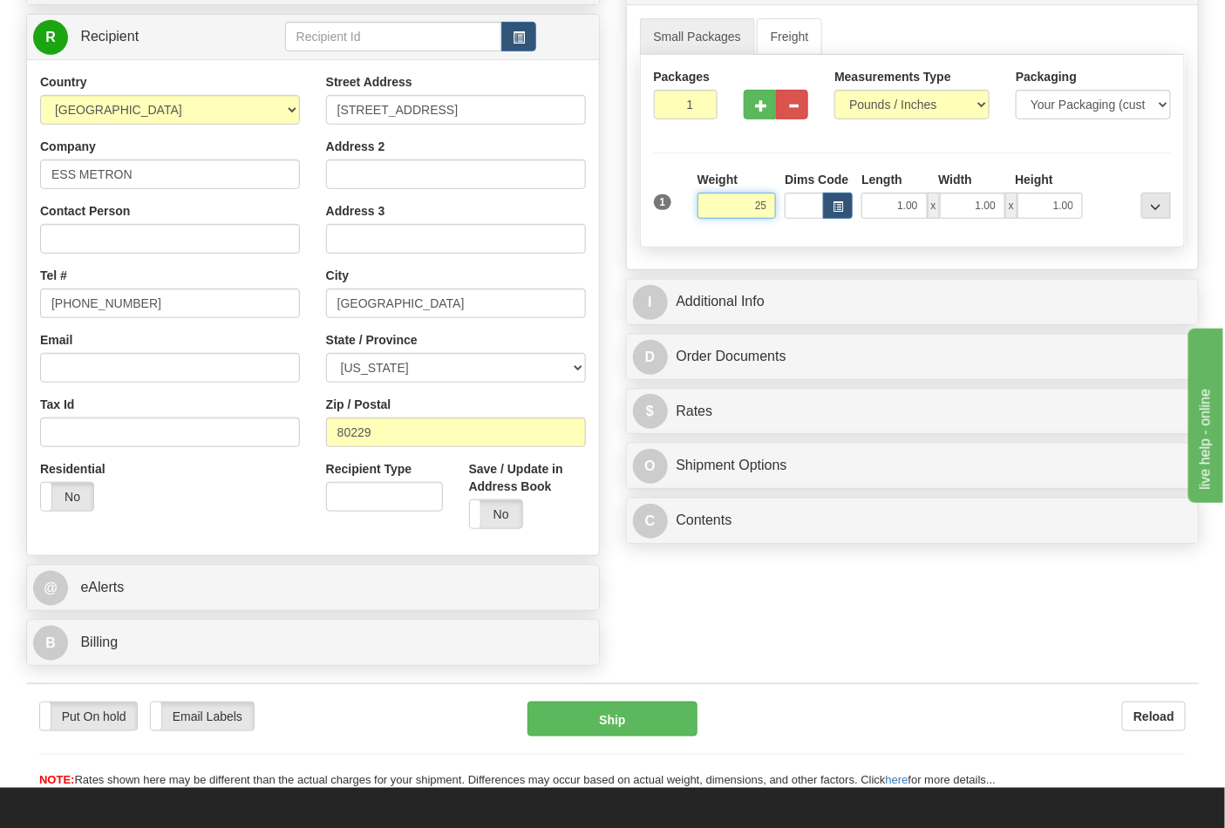
scroll to position [387, 0]
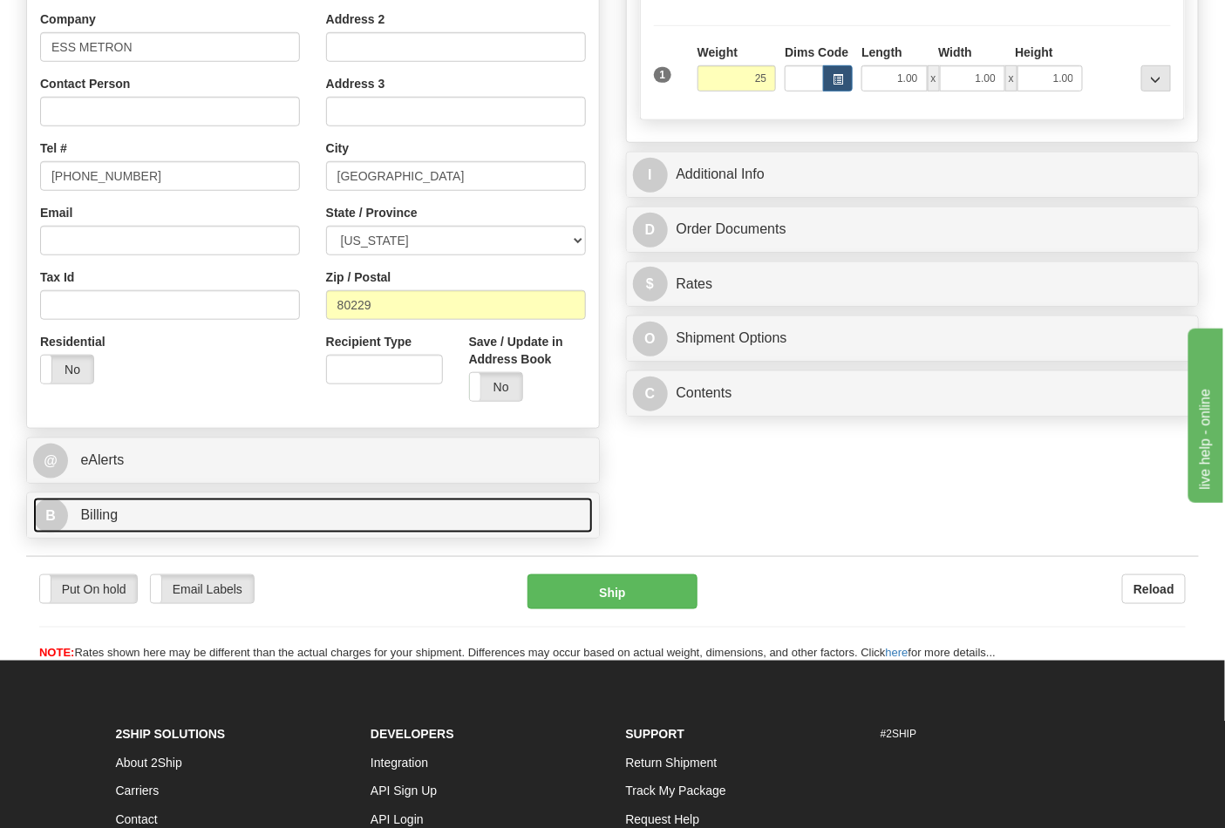
type input "25.00"
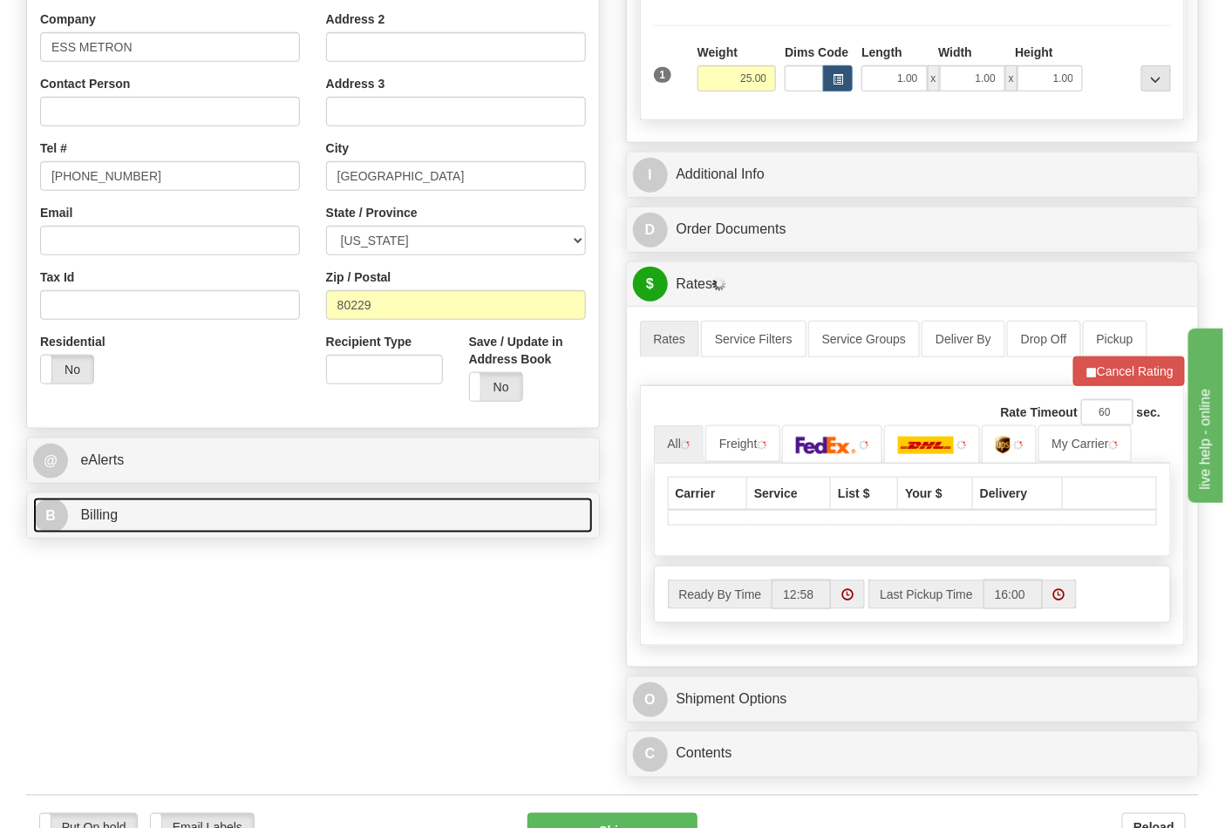
click at [180, 525] on link "B Billing" at bounding box center [313, 516] width 560 height 36
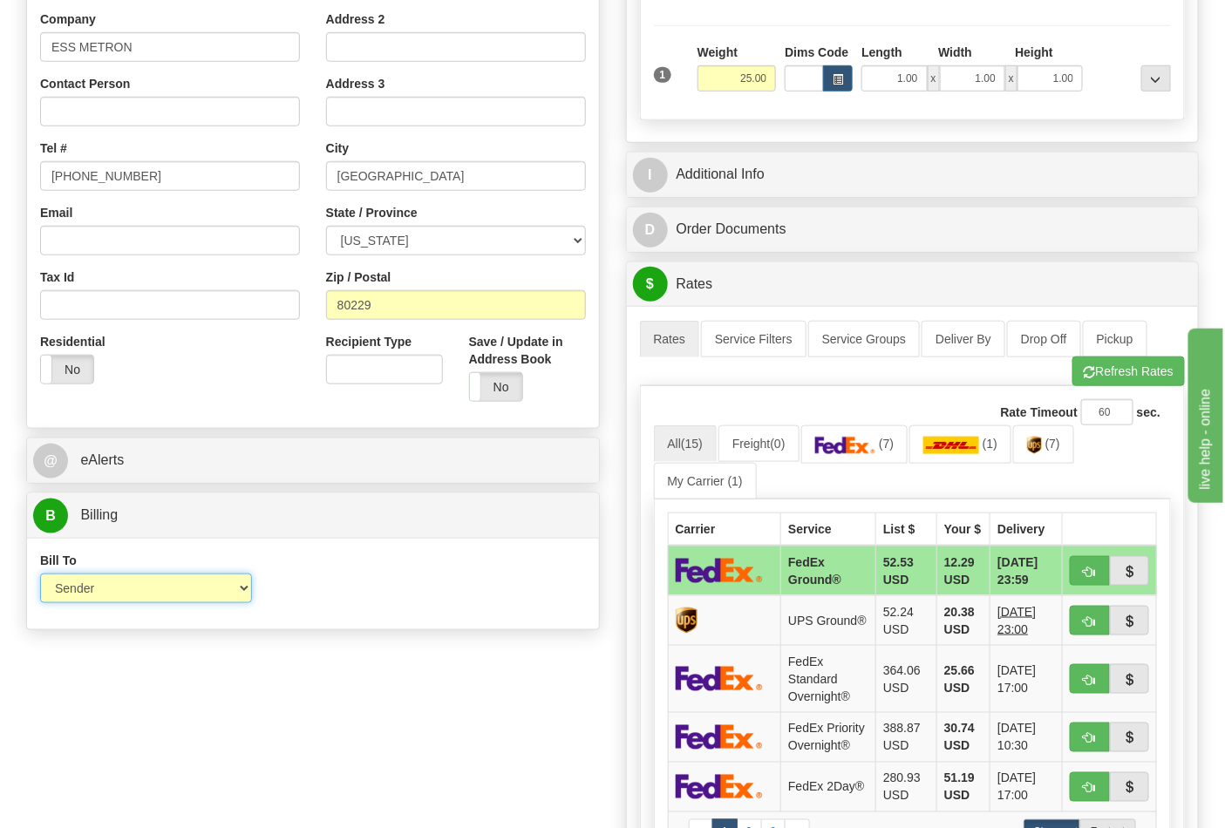
click at [238, 584] on select "Sender Recipient Third Party Collect" at bounding box center [146, 589] width 212 height 30
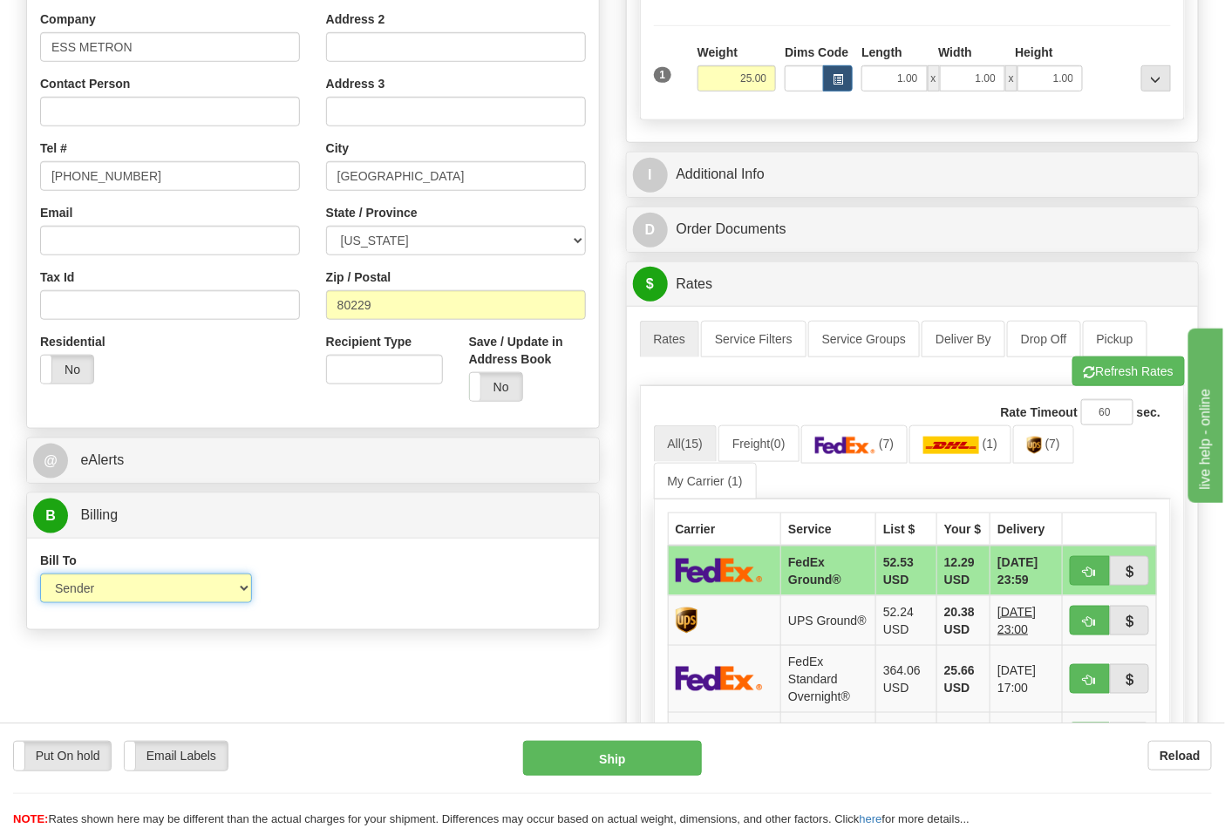
click at [155, 594] on select "Sender Recipient Third Party Collect" at bounding box center [146, 589] width 212 height 30
click at [1111, 377] on button "Refresh Rates" at bounding box center [1128, 372] width 112 height 30
click at [1055, 450] on span "(7)" at bounding box center [1052, 444] width 15 height 14
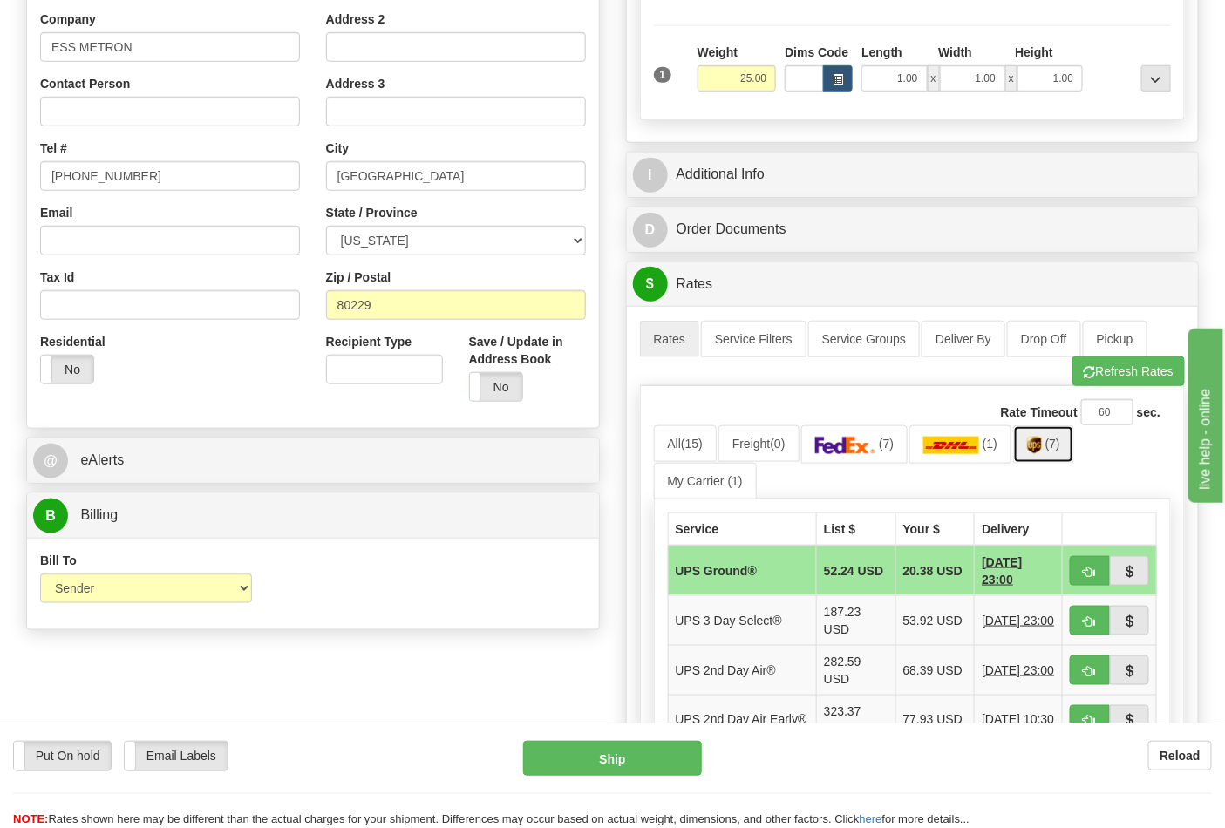
click at [1055, 450] on span "(7)" at bounding box center [1052, 444] width 15 height 14
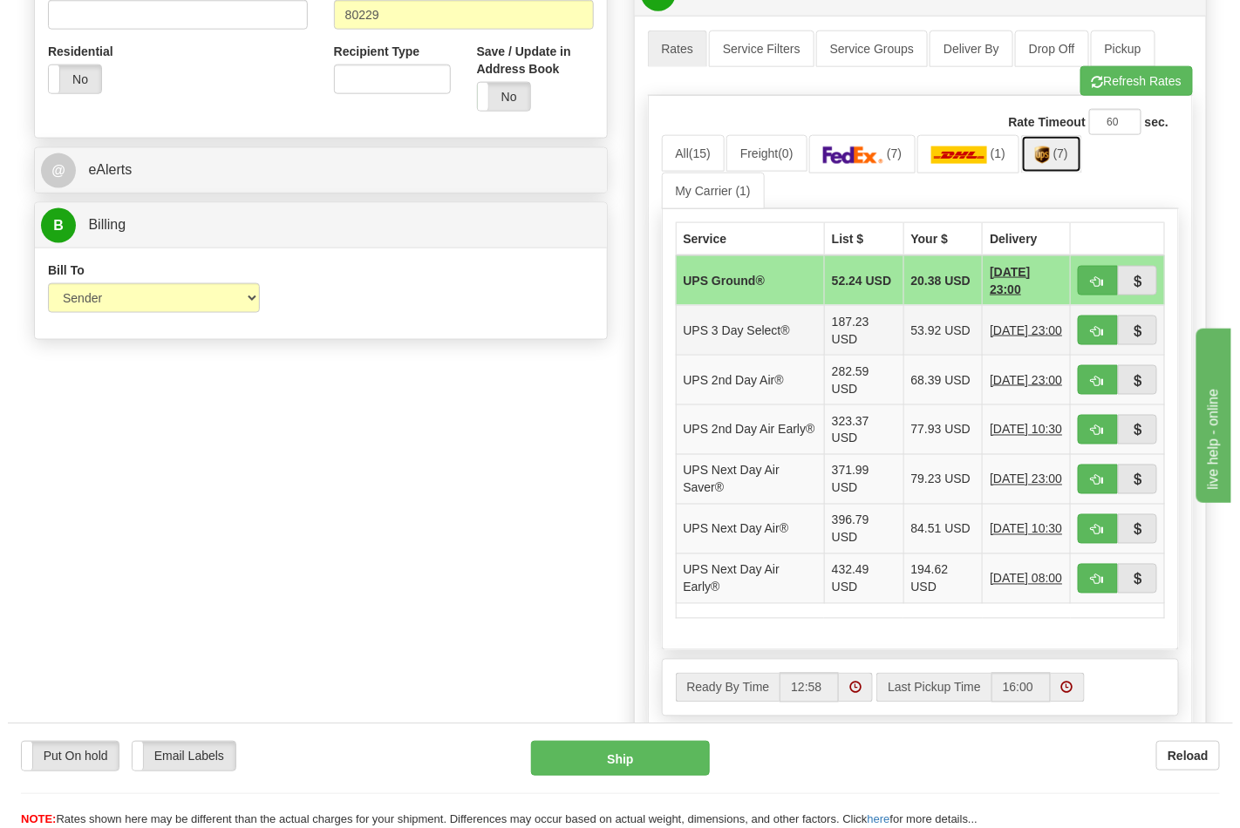
scroll to position [484, 0]
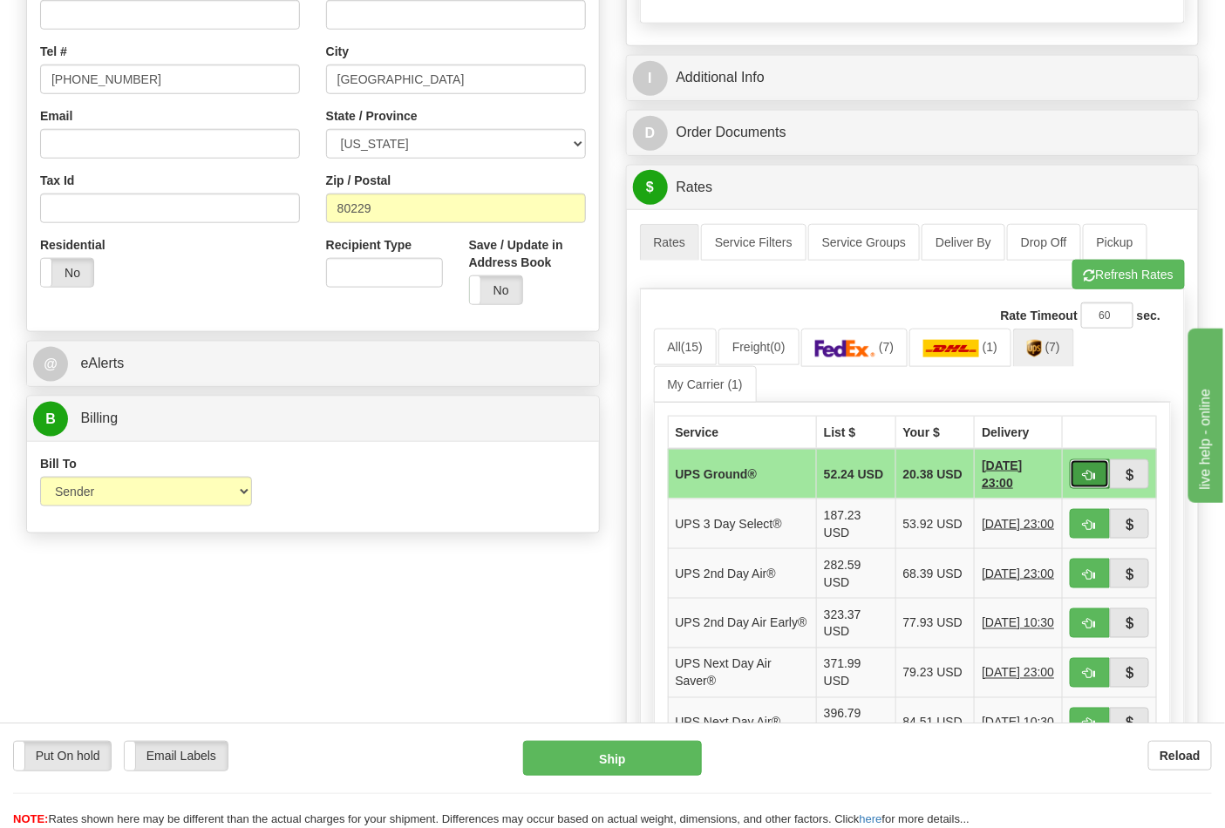
click at [1099, 473] on button "button" at bounding box center [1090, 474] width 40 height 30
type input "03"
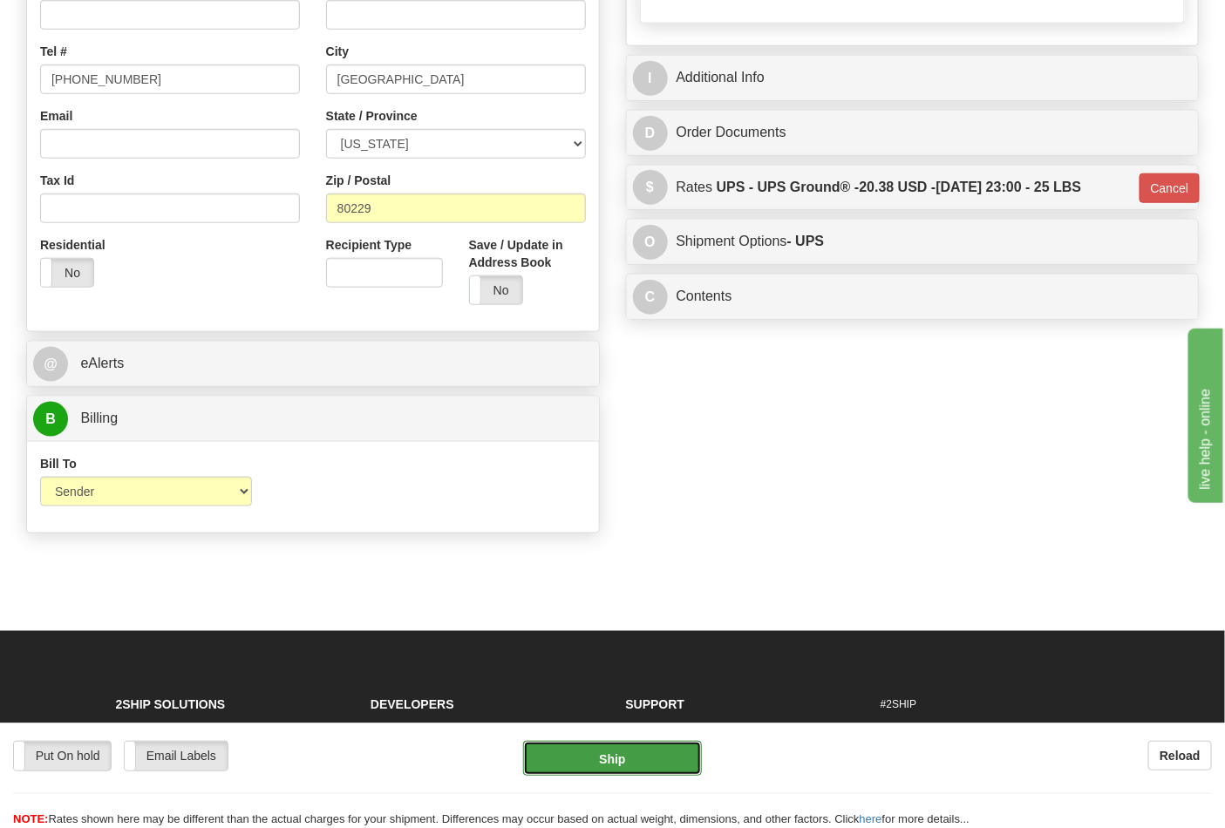
click at [613, 758] on button "Ship" at bounding box center [612, 758] width 178 height 35
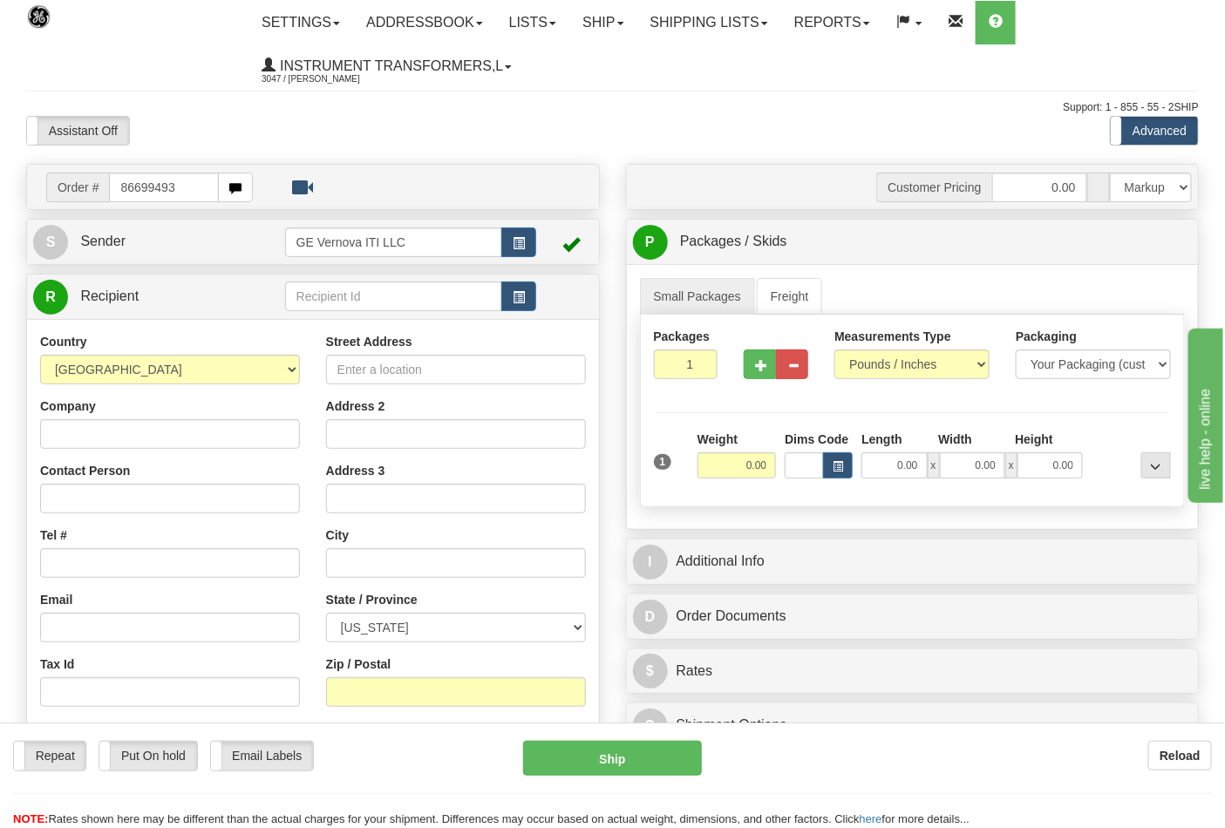
type input "86699493"
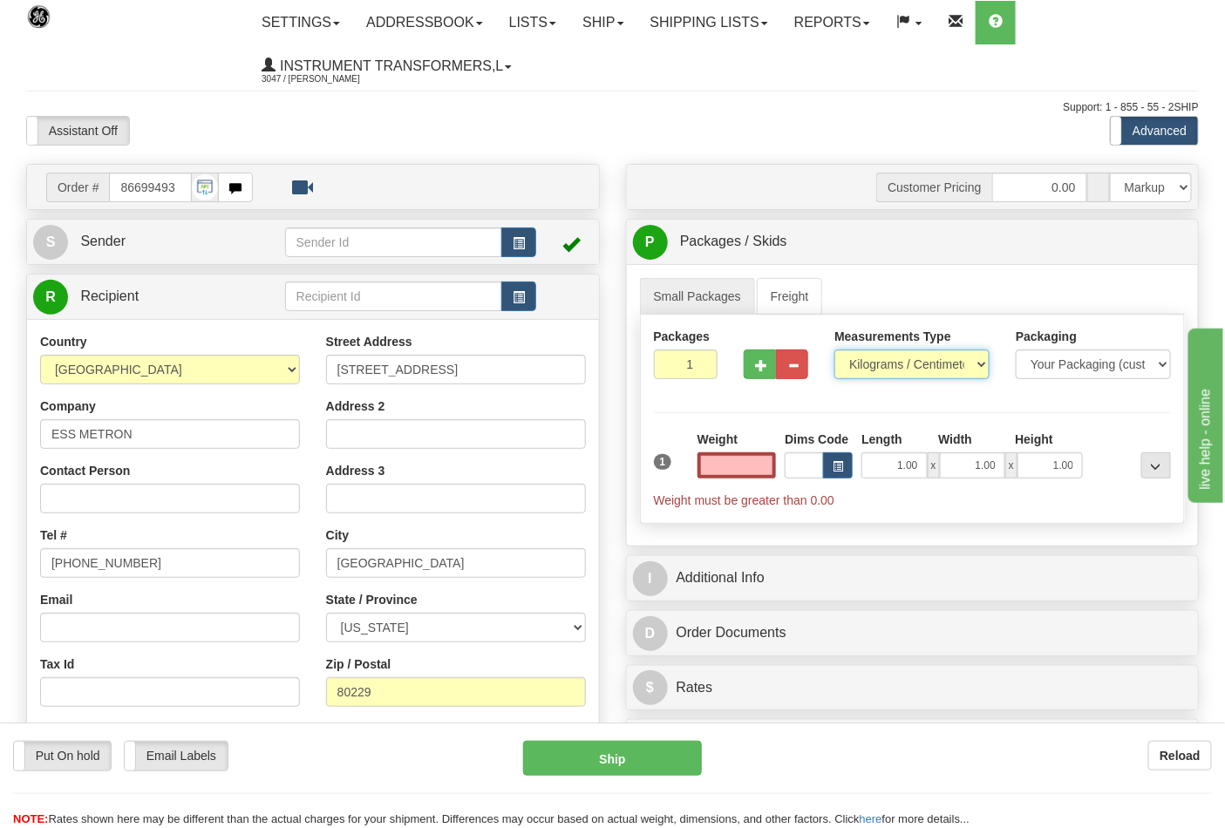
type input "0.00"
click at [872, 366] on select "Pounds / Inches Kilograms / Centimeters" at bounding box center [911, 365] width 155 height 30
select select "0"
click at [834, 350] on select "Pounds / Inches Kilograms / Centimeters" at bounding box center [911, 365] width 155 height 30
click at [722, 464] on input "0.00" at bounding box center [736, 465] width 79 height 26
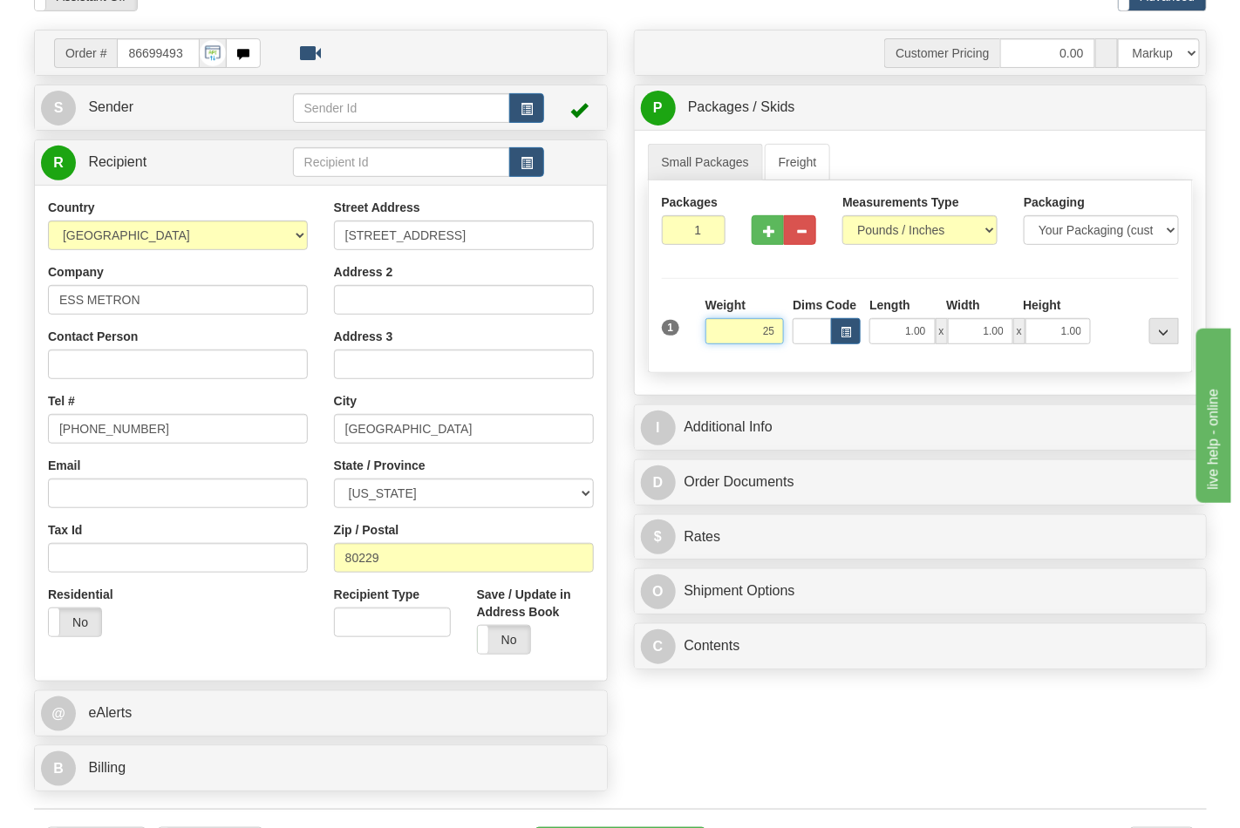
scroll to position [387, 0]
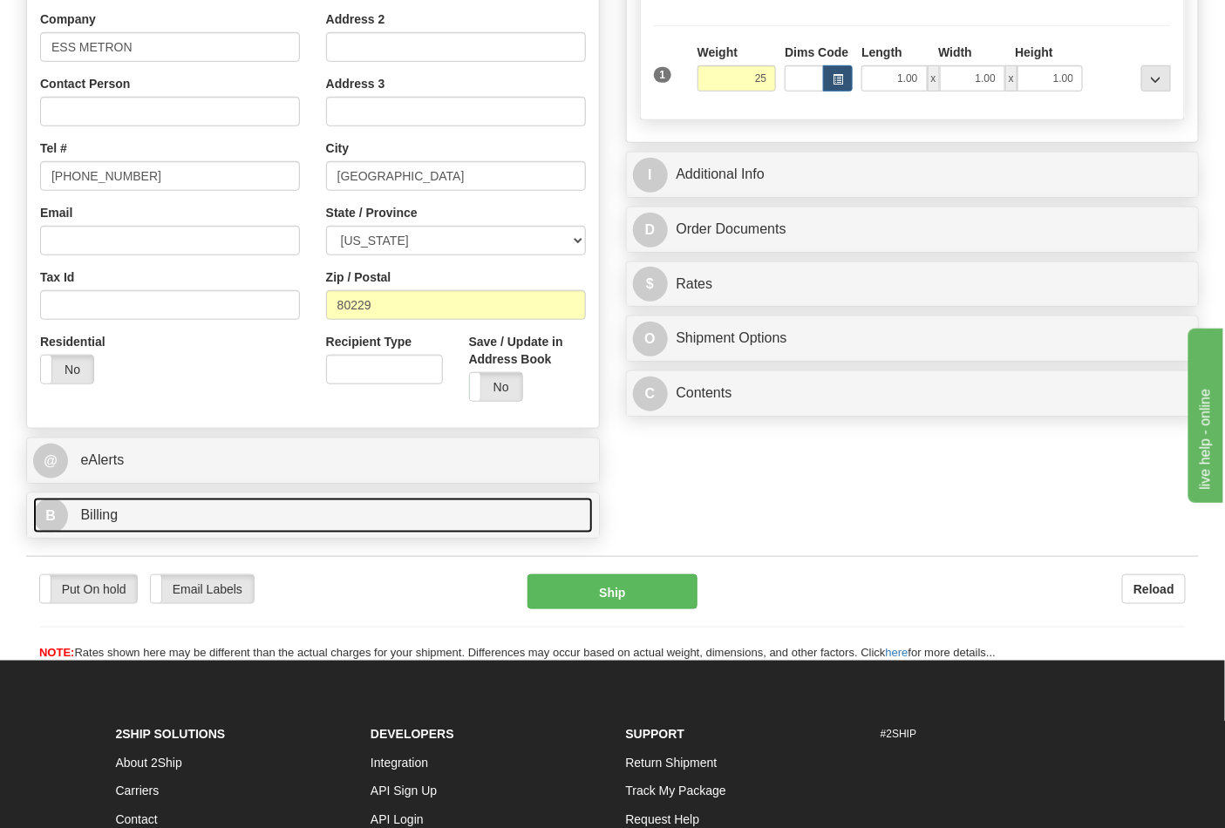
type input "25.00"
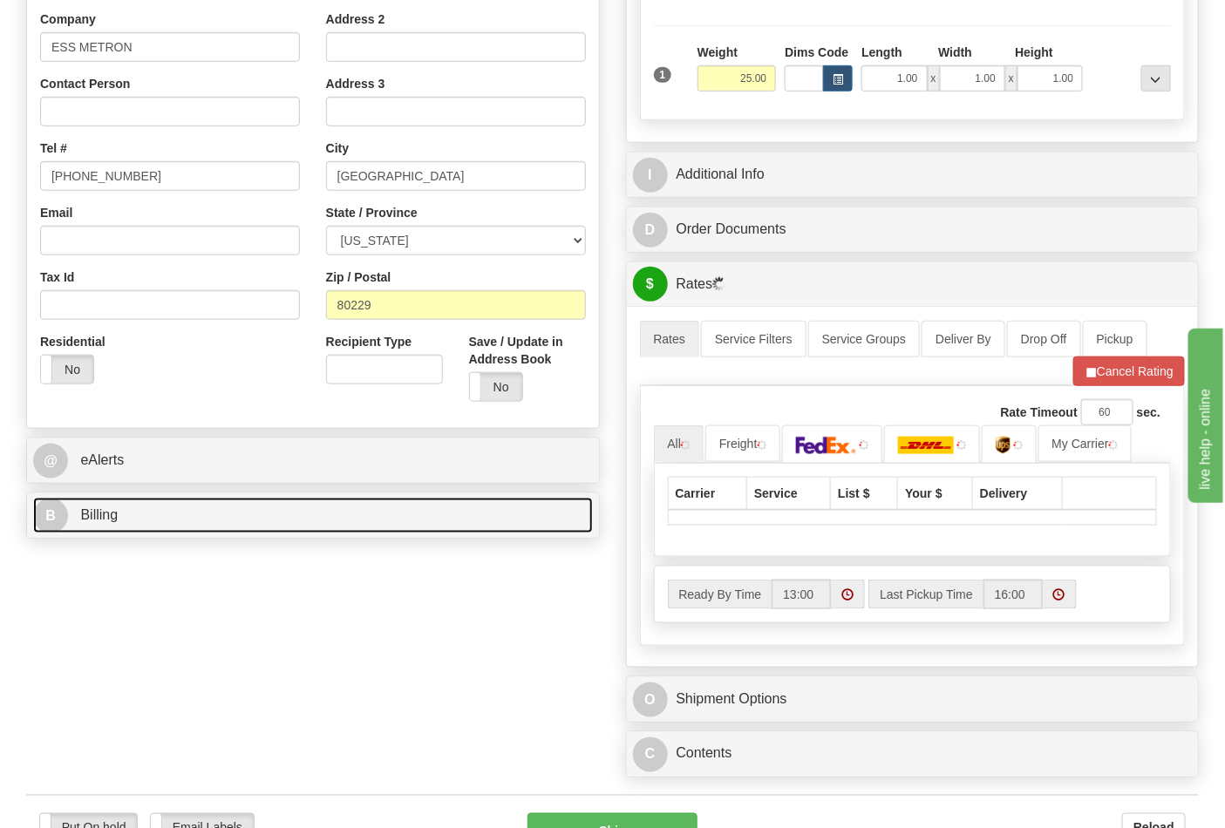
click at [351, 508] on link "B Billing" at bounding box center [313, 516] width 560 height 36
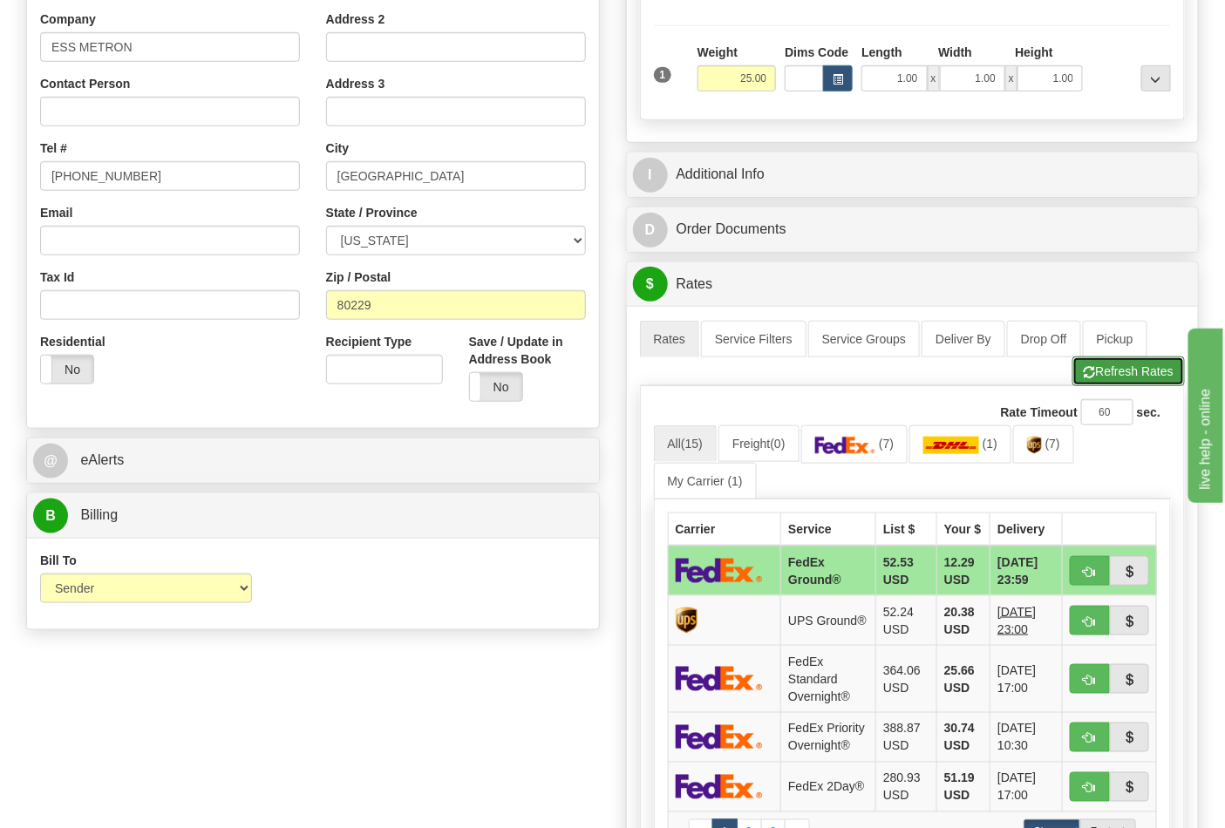
click at [1097, 375] on button "Refresh Rates" at bounding box center [1128, 372] width 112 height 30
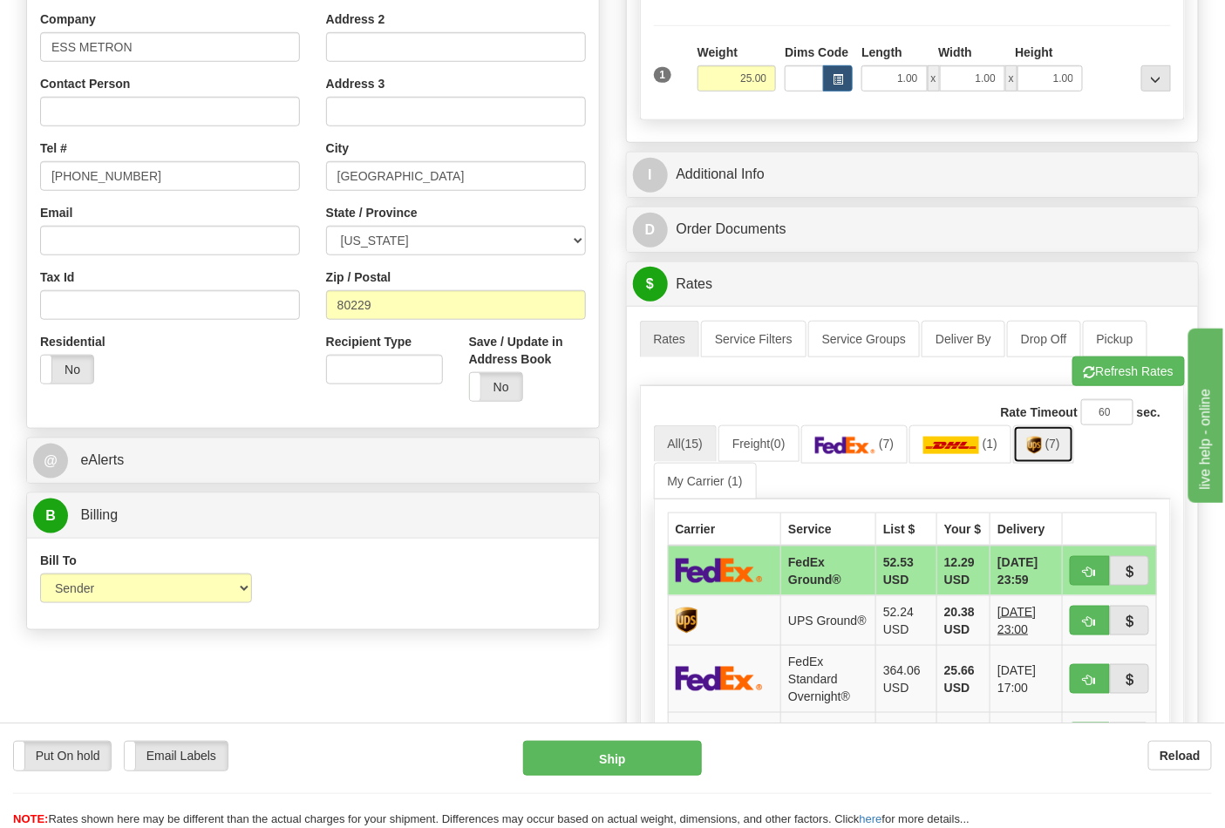
click at [1042, 452] on img at bounding box center [1034, 445] width 15 height 17
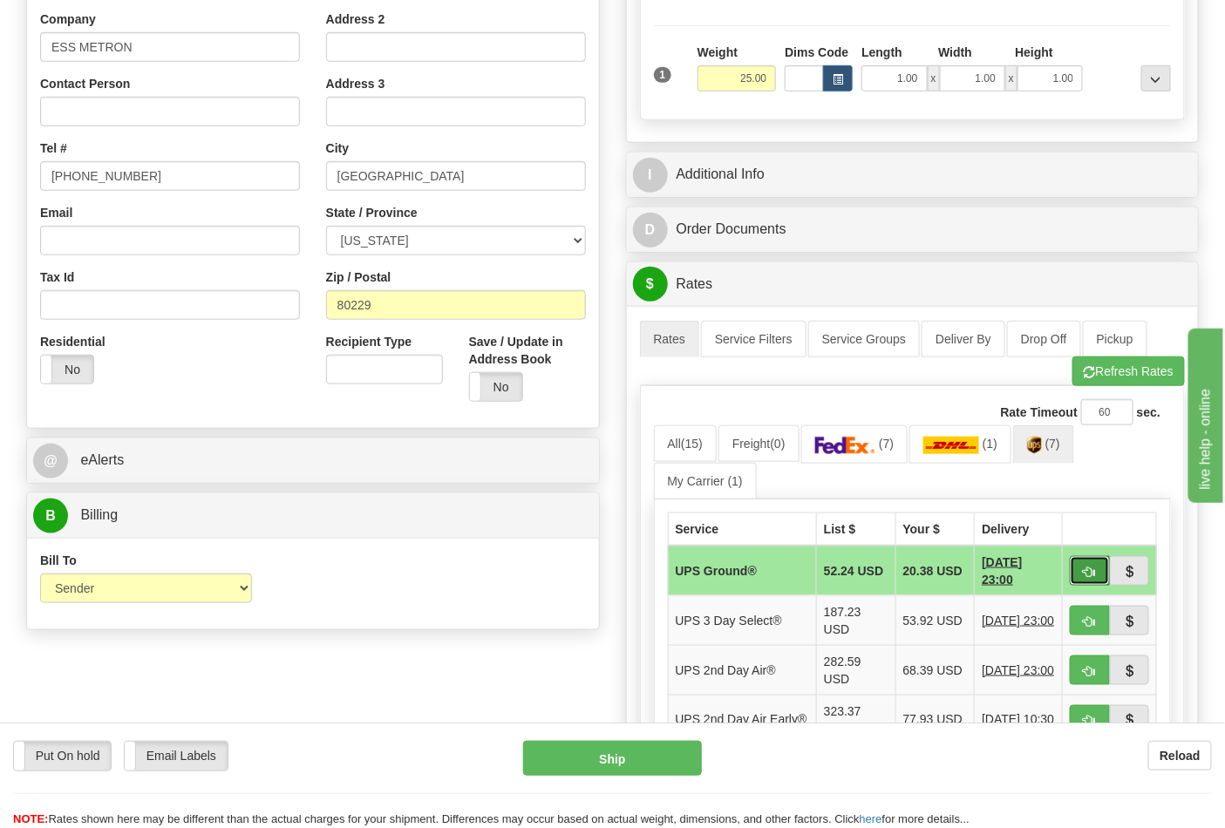
click at [1084, 564] on button "button" at bounding box center [1090, 571] width 40 height 30
type input "03"
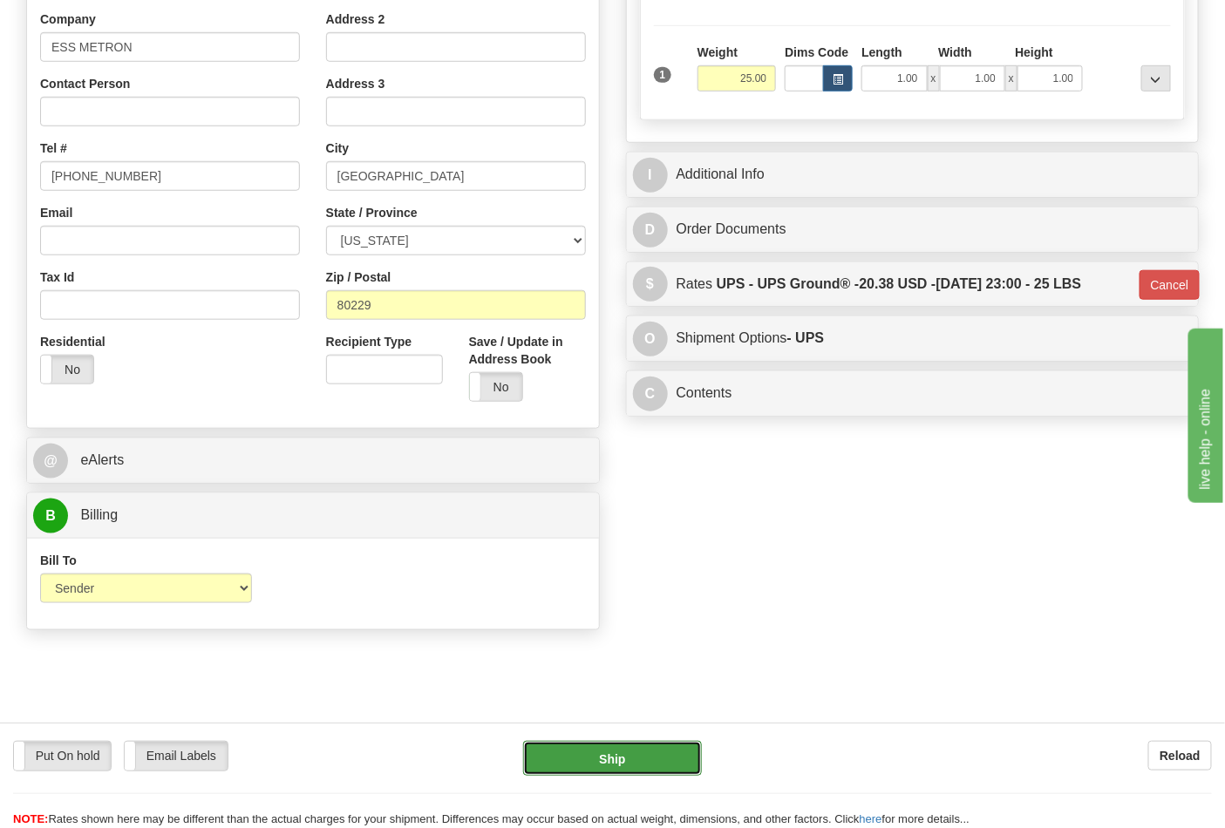
click at [614, 754] on button "Ship" at bounding box center [612, 758] width 178 height 35
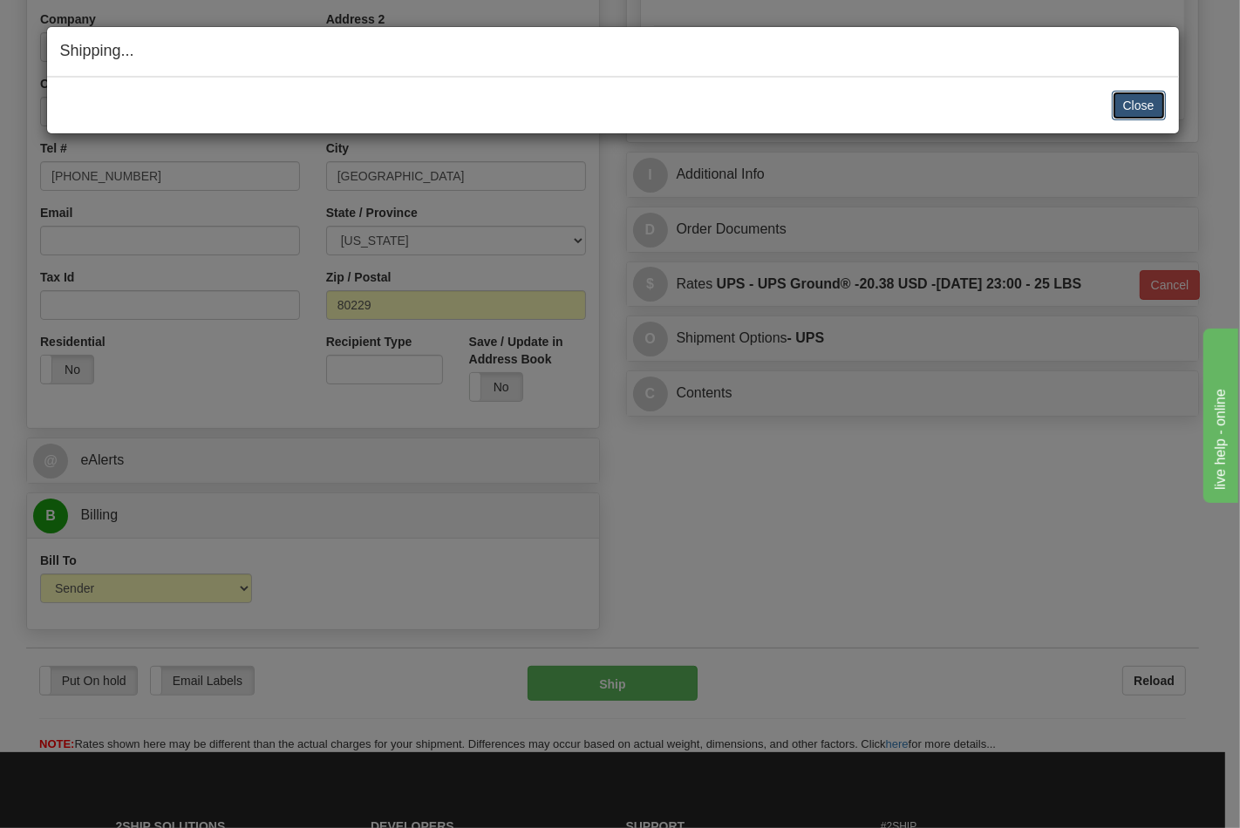
click at [1118, 101] on button "Close" at bounding box center [1138, 106] width 54 height 30
click at [1125, 102] on button "Close" at bounding box center [1138, 106] width 54 height 30
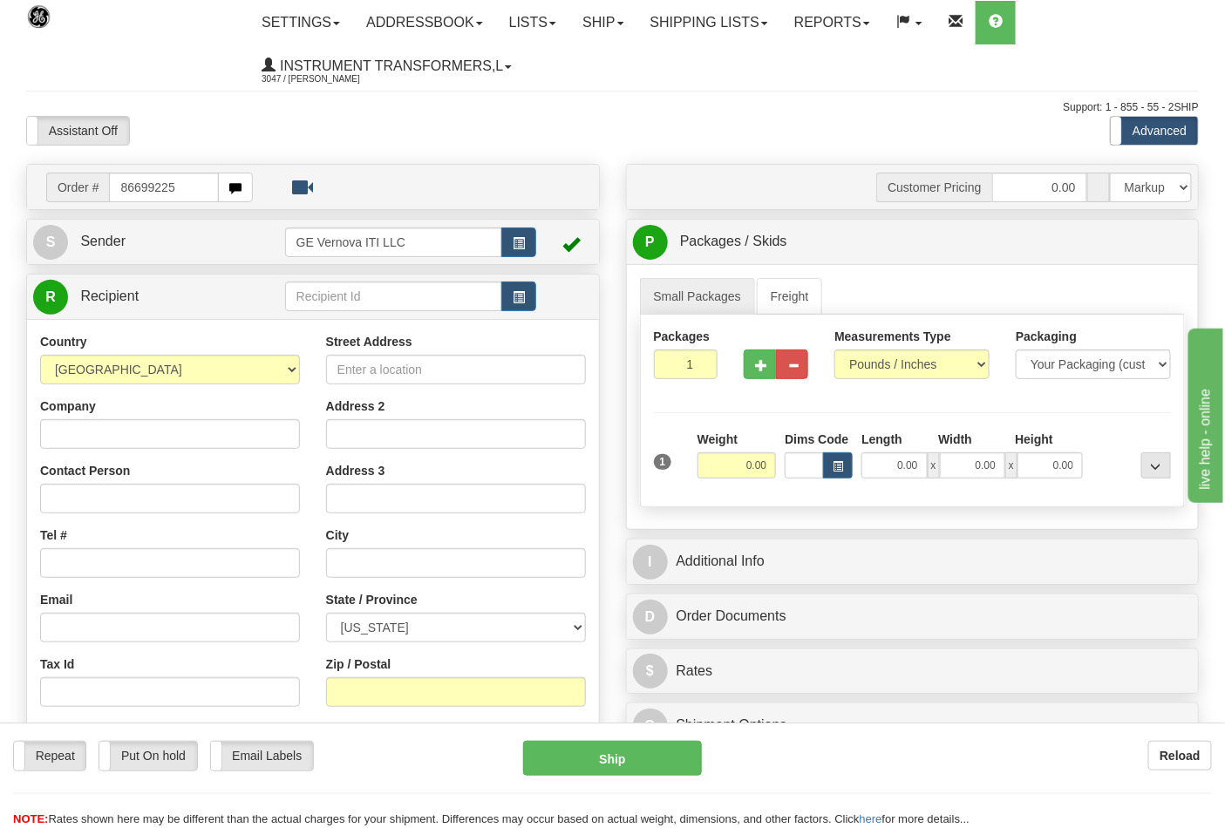
type input "86699225"
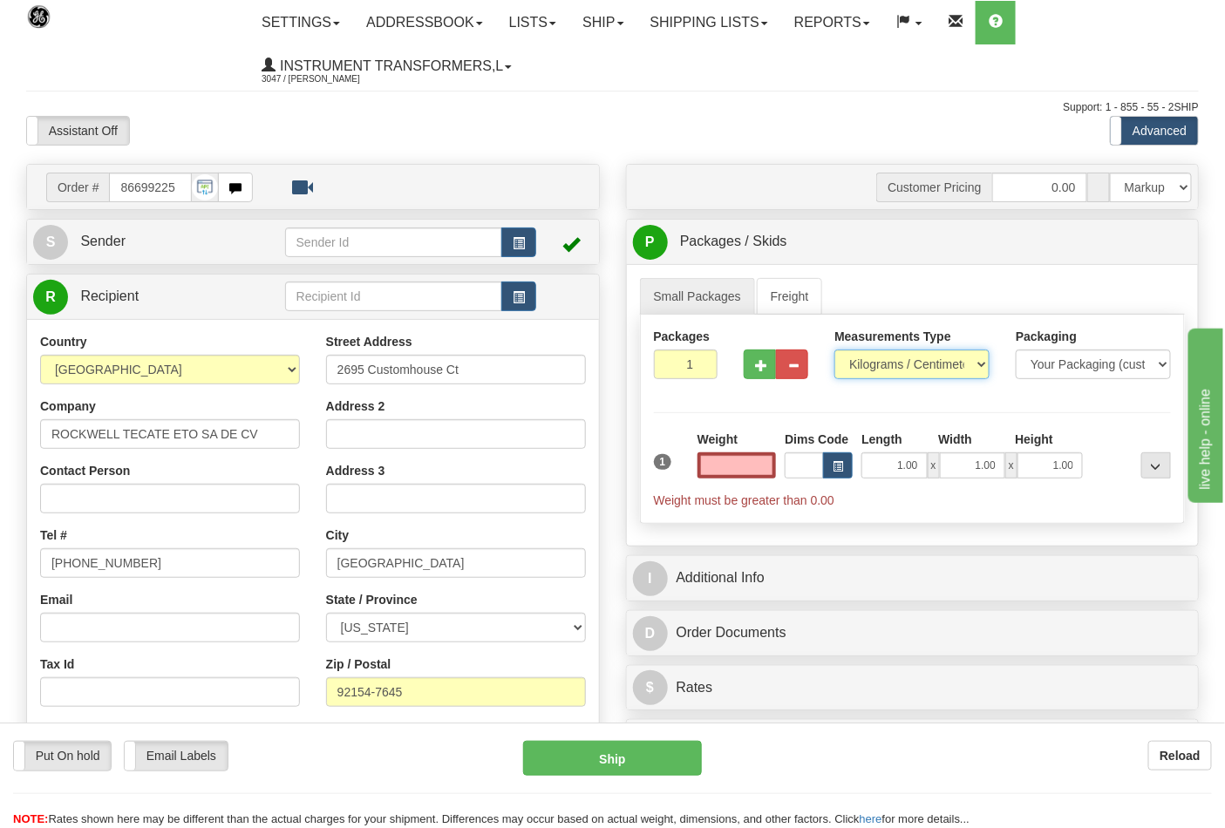
type input "0.00"
click at [982, 367] on select "Pounds / Inches Kilograms / Centimeters" at bounding box center [911, 365] width 155 height 30
select select "0"
click at [834, 350] on select "Pounds / Inches Kilograms / Centimeters" at bounding box center [911, 365] width 155 height 30
click at [770, 465] on input "0.00" at bounding box center [736, 465] width 79 height 26
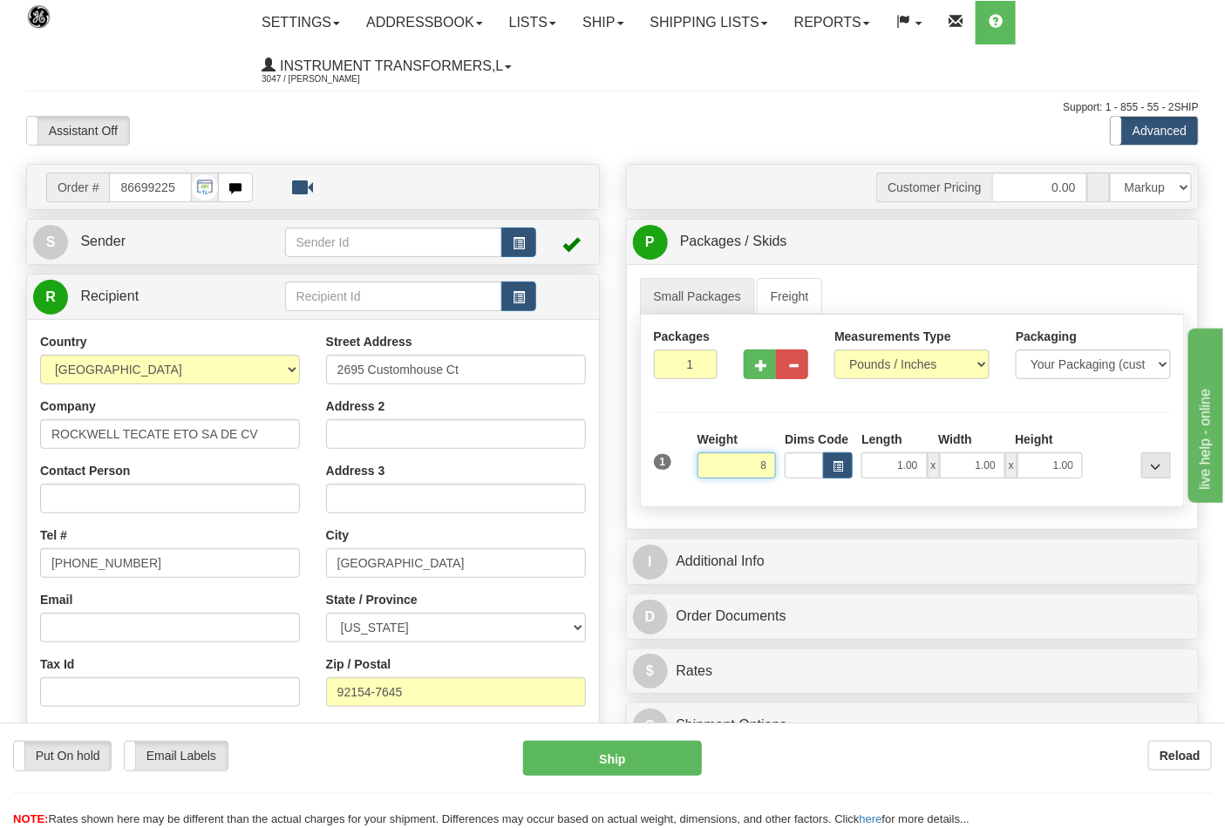
click button "Delete" at bounding box center [0, 0] width 0 height 0
type input "8.00"
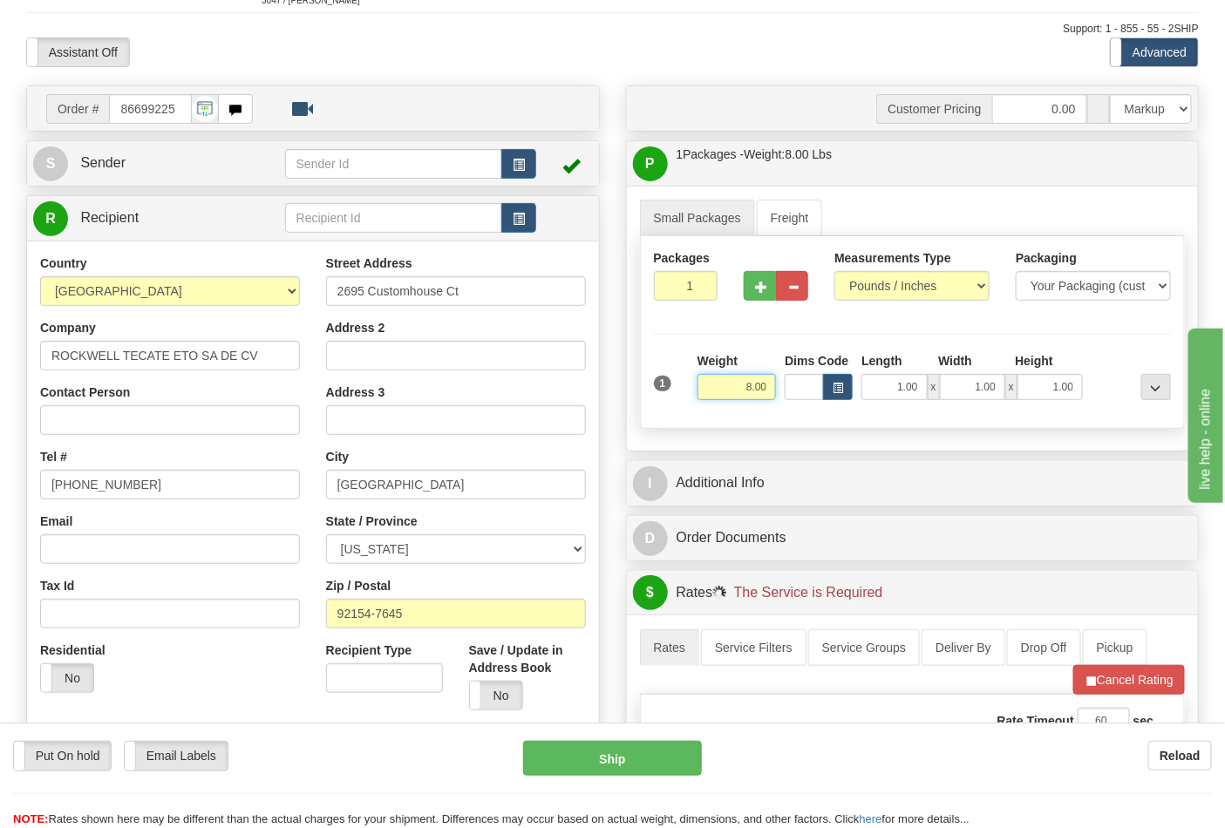
scroll to position [290, 0]
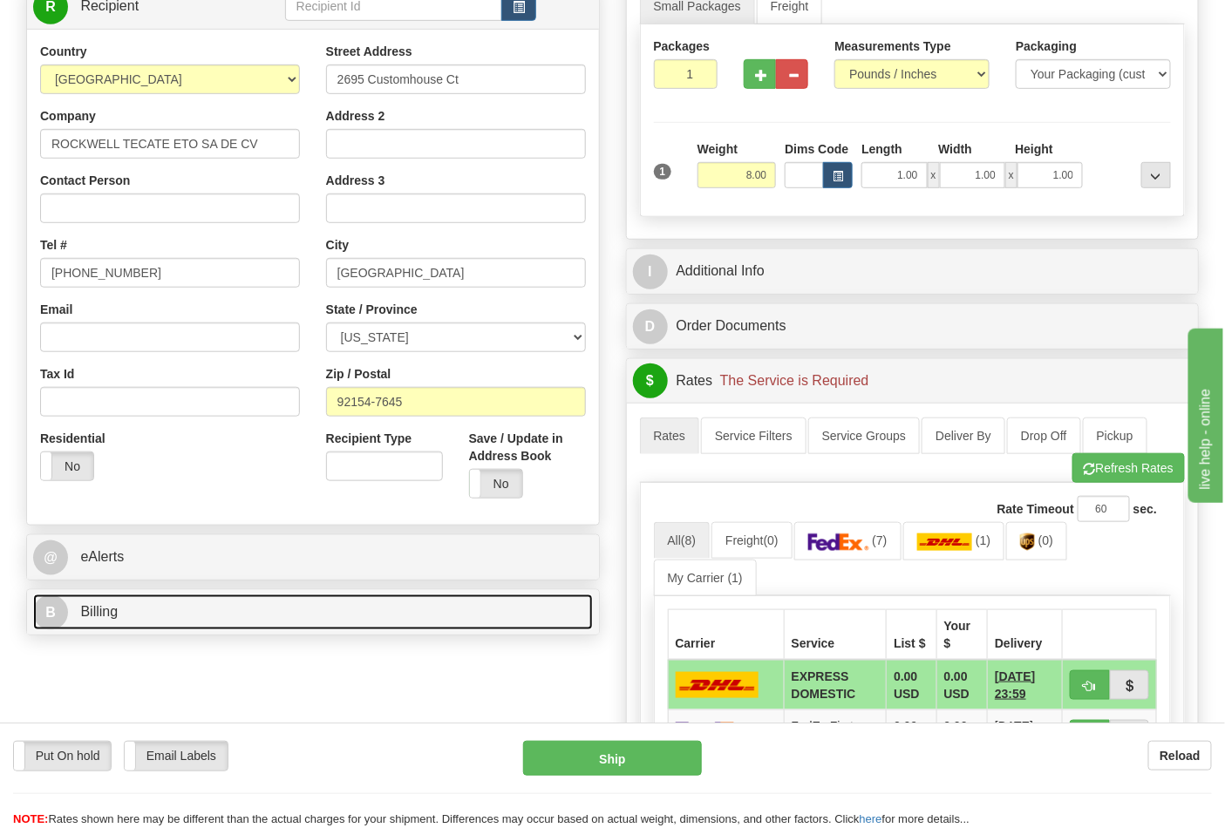
click at [424, 612] on link "B Billing" at bounding box center [313, 613] width 560 height 36
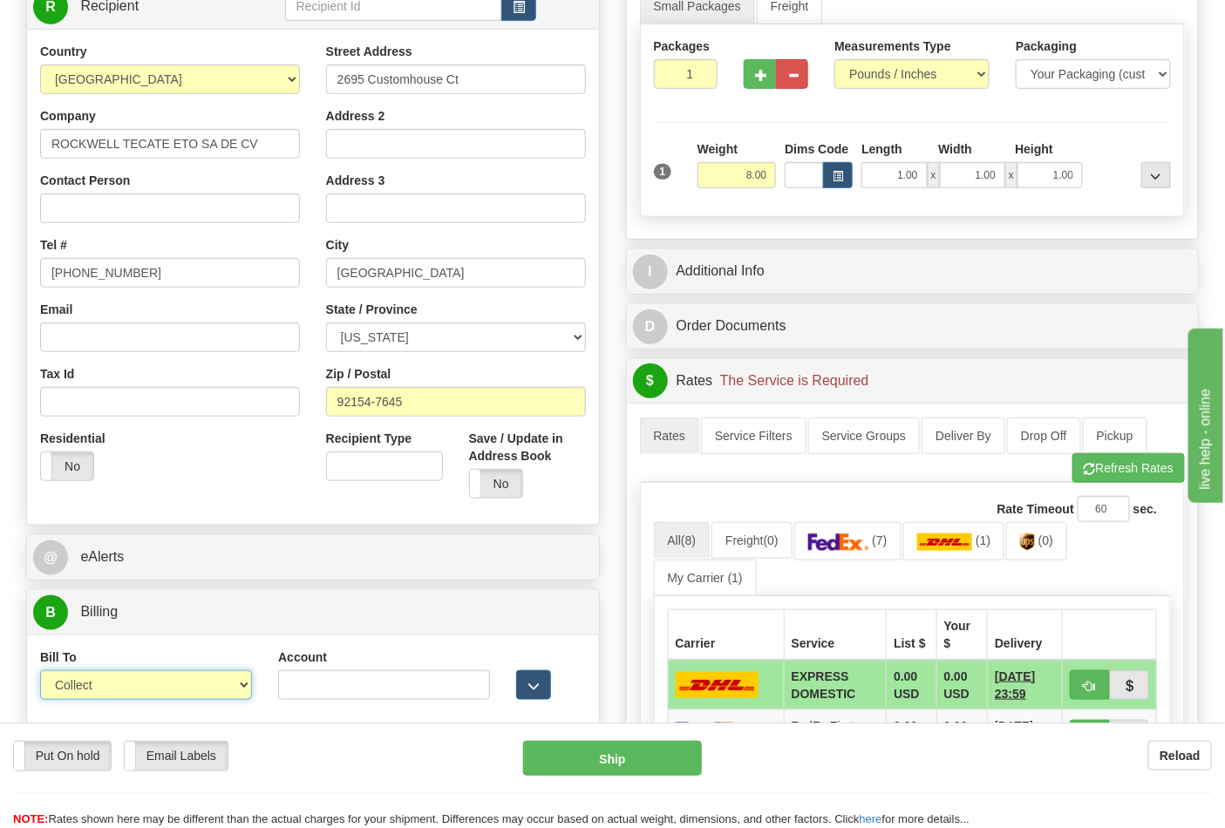
click at [234, 686] on select "Sender Recipient Third Party Collect" at bounding box center [146, 685] width 212 height 30
select select "2"
click at [40, 673] on select "Sender Recipient Third Party Collect" at bounding box center [146, 685] width 212 height 30
click at [291, 680] on input "Account" at bounding box center [384, 685] width 212 height 30
paste input "688W15"
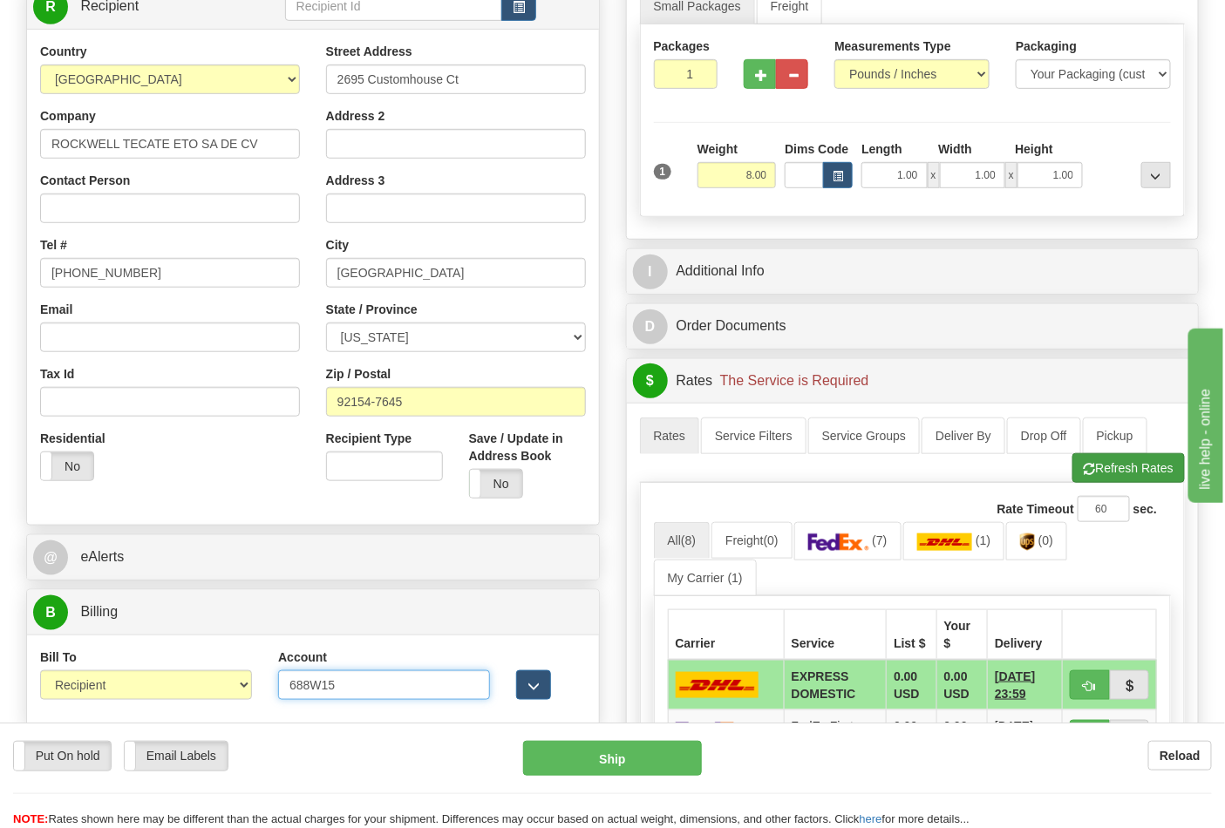
type input "688W15"
click at [1117, 464] on button "Refresh Rates" at bounding box center [1128, 468] width 112 height 30
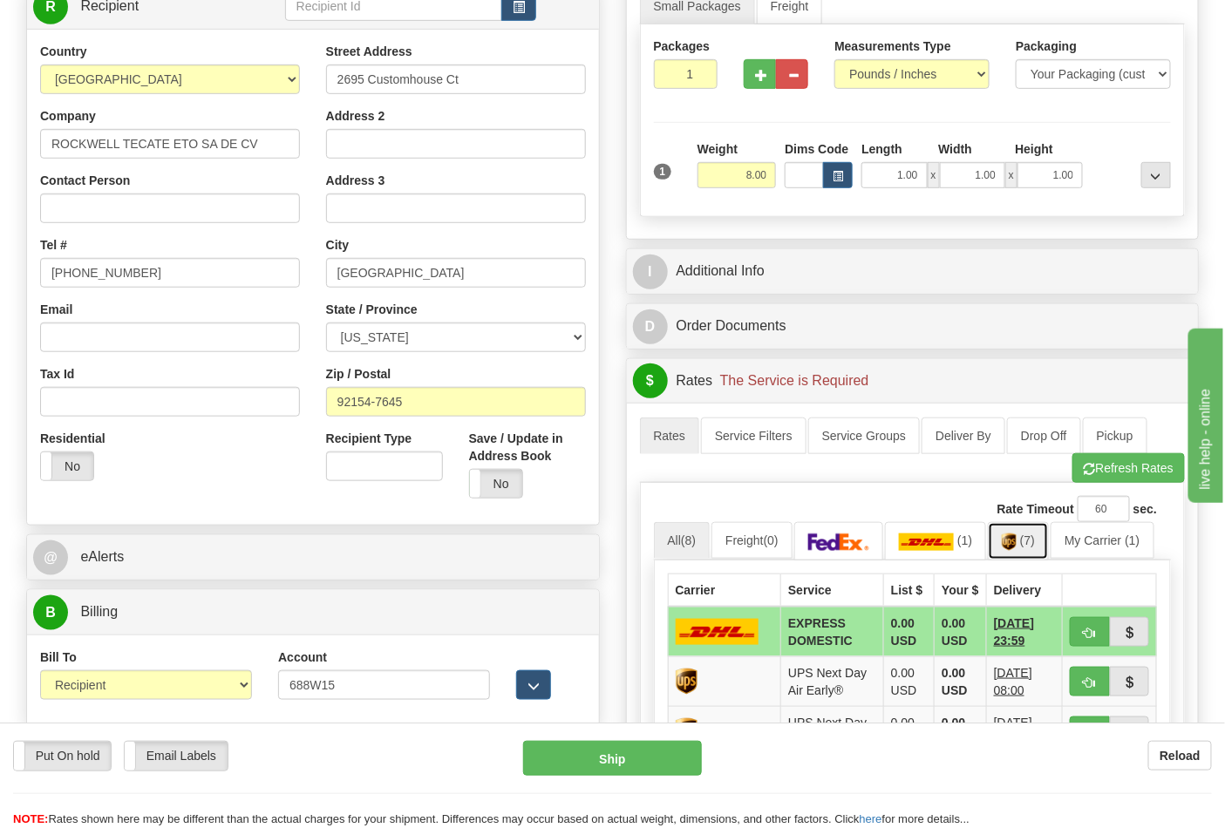
click at [1016, 540] on img at bounding box center [1009, 542] width 15 height 17
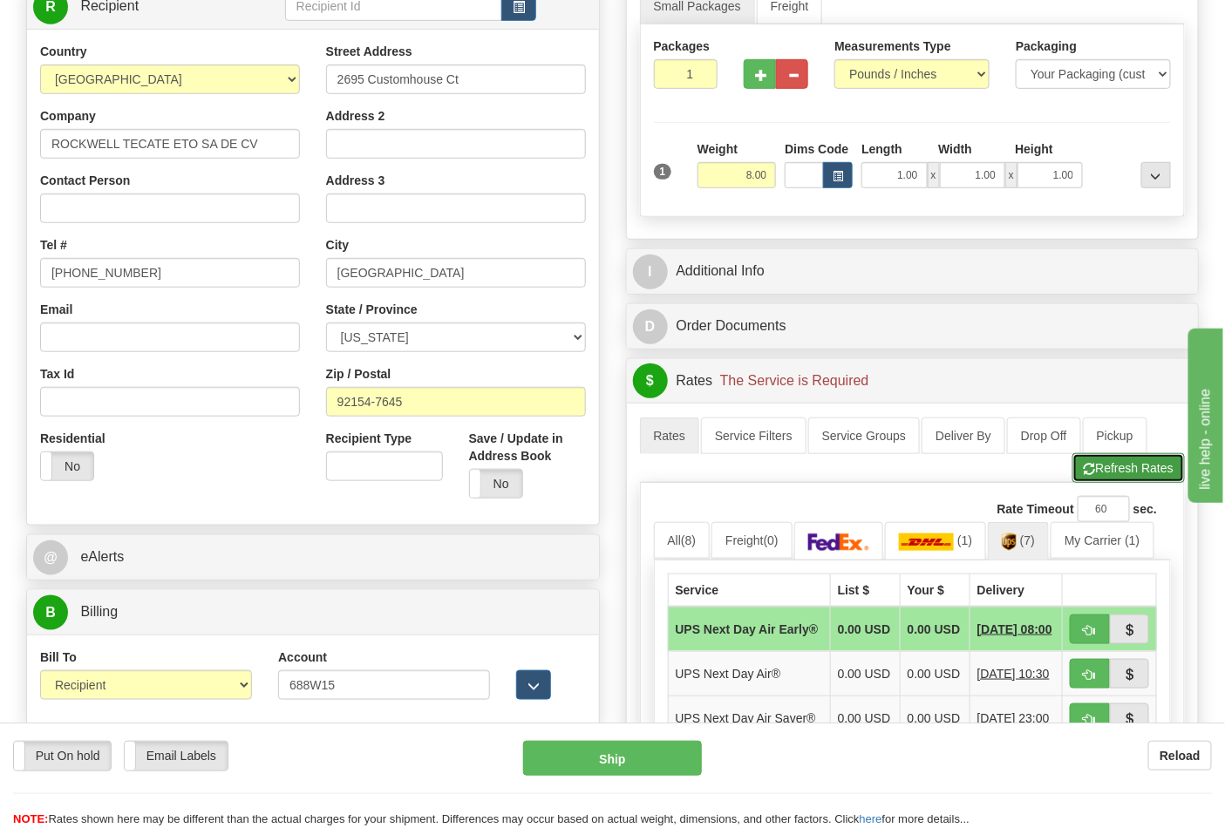
click at [1091, 472] on span "button" at bounding box center [1090, 469] width 12 height 11
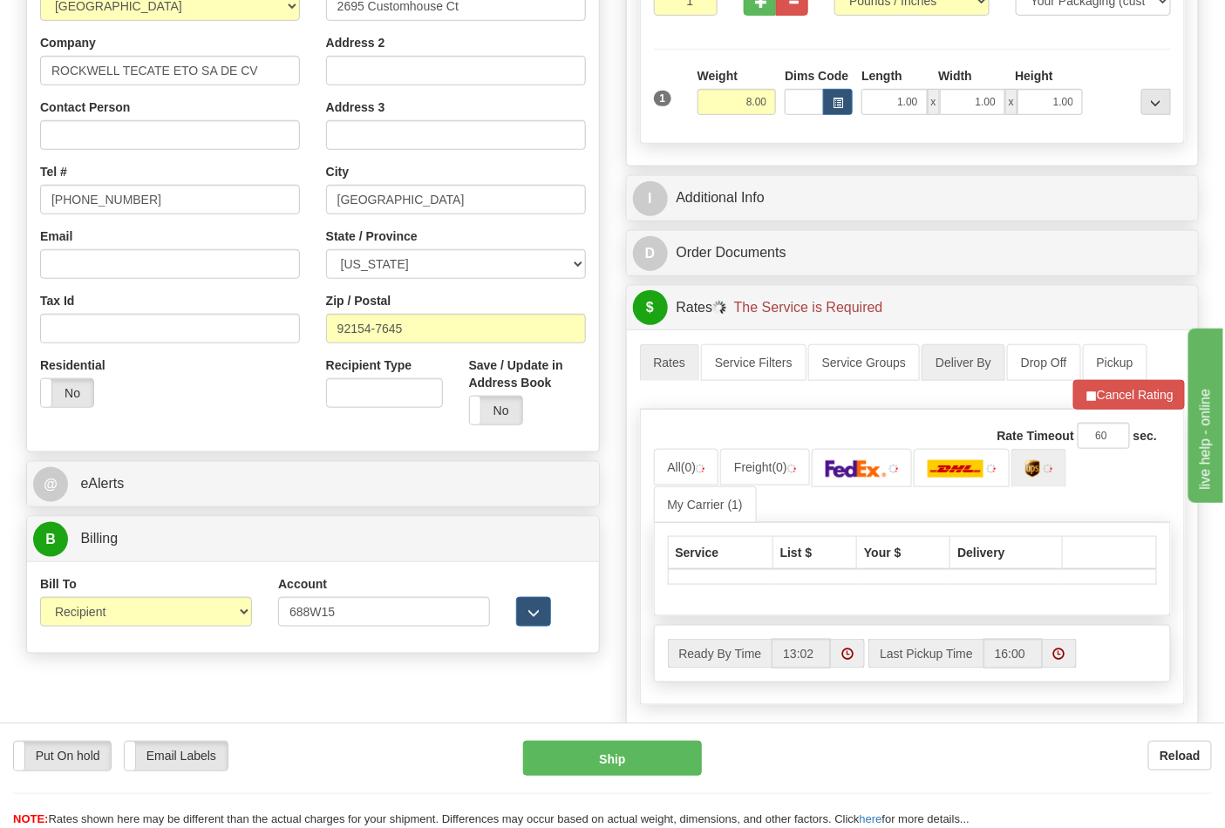
scroll to position [581, 0]
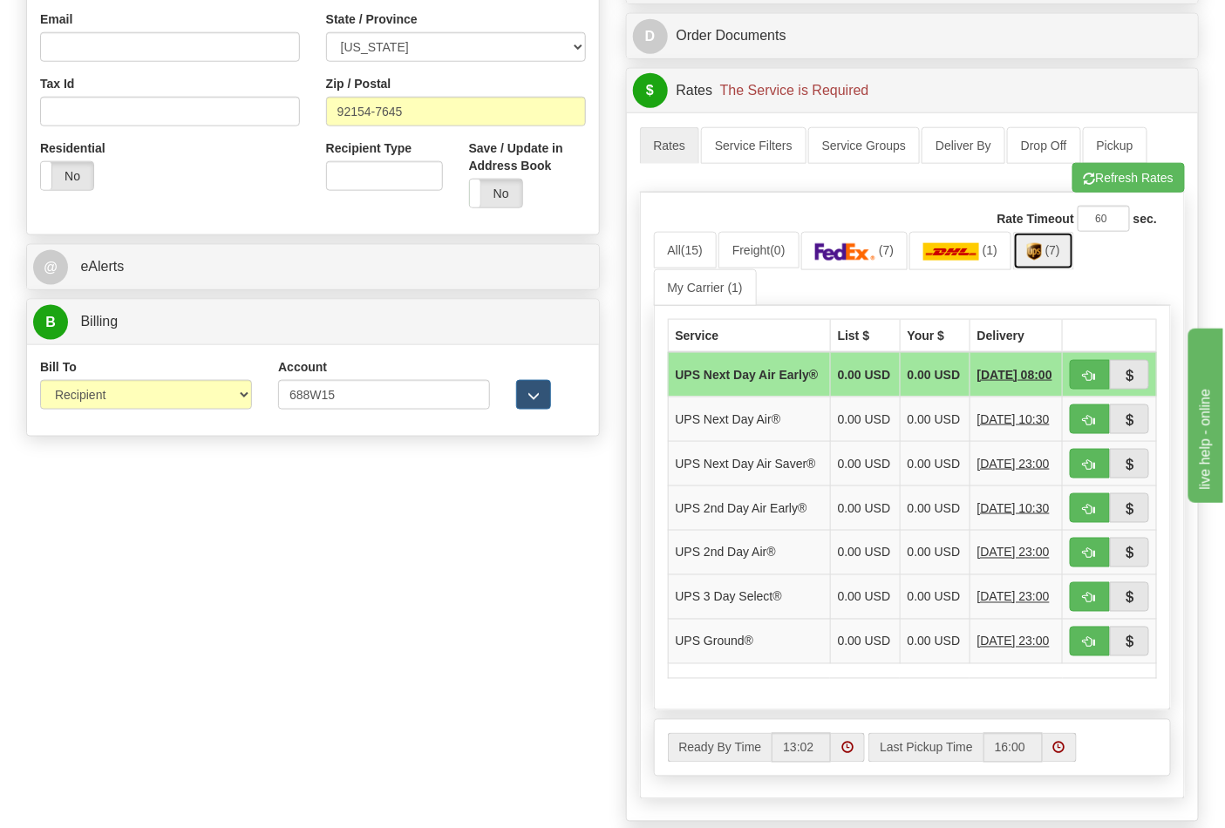
click at [1052, 249] on span "(7)" at bounding box center [1052, 250] width 15 height 14
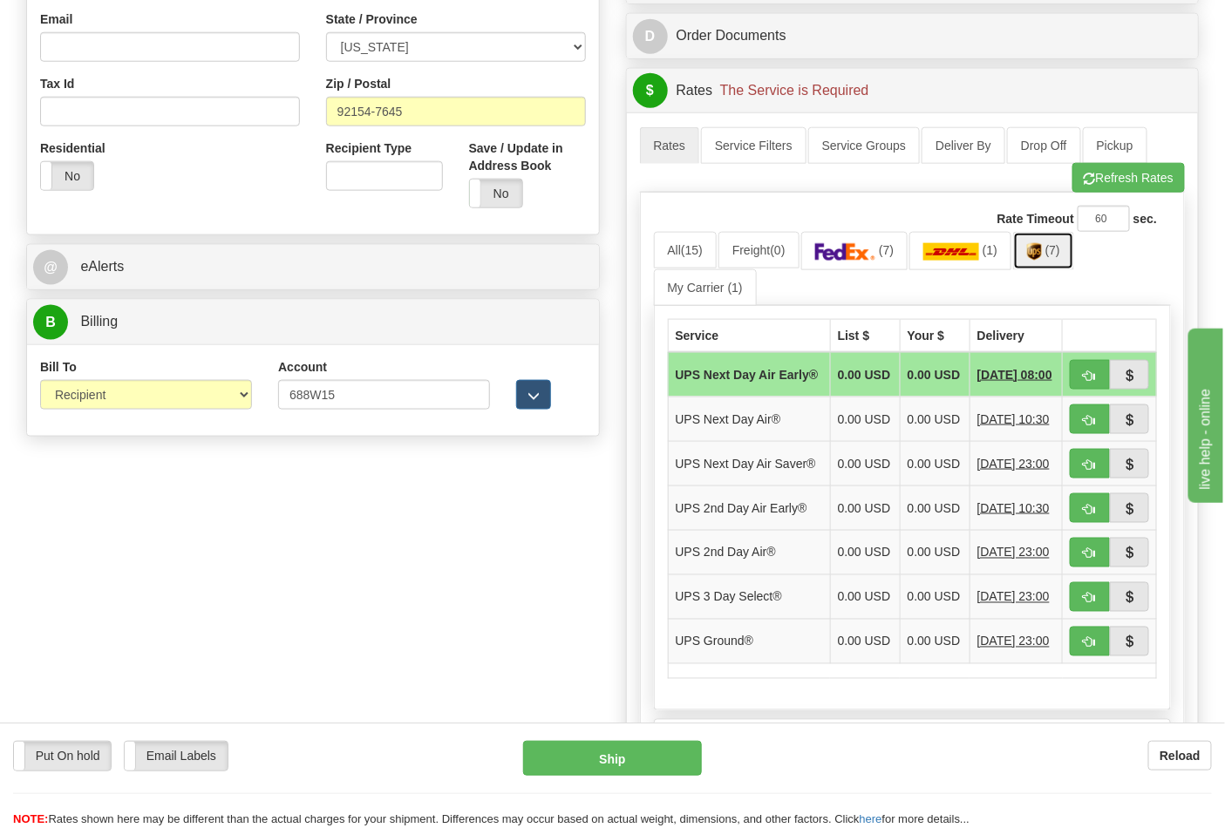
click at [1053, 250] on span "(7)" at bounding box center [1052, 250] width 15 height 14
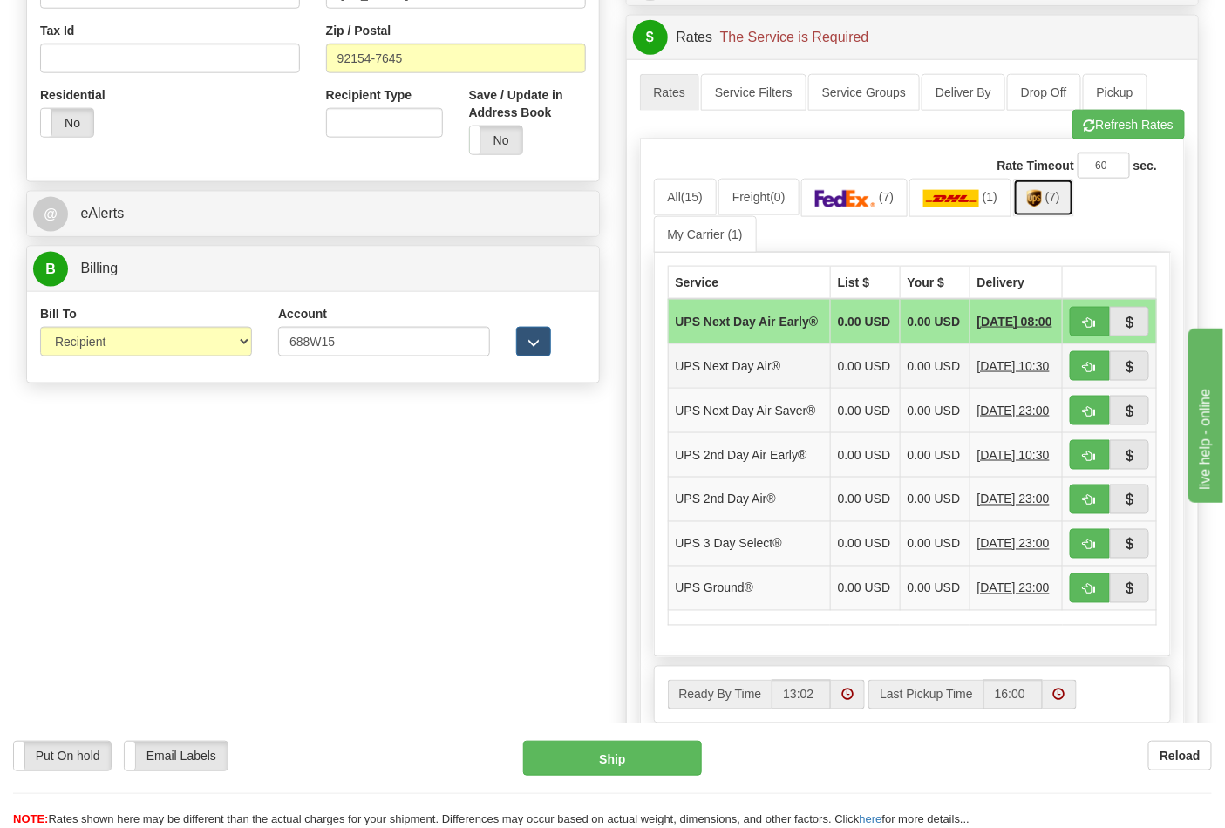
scroll to position [677, 0]
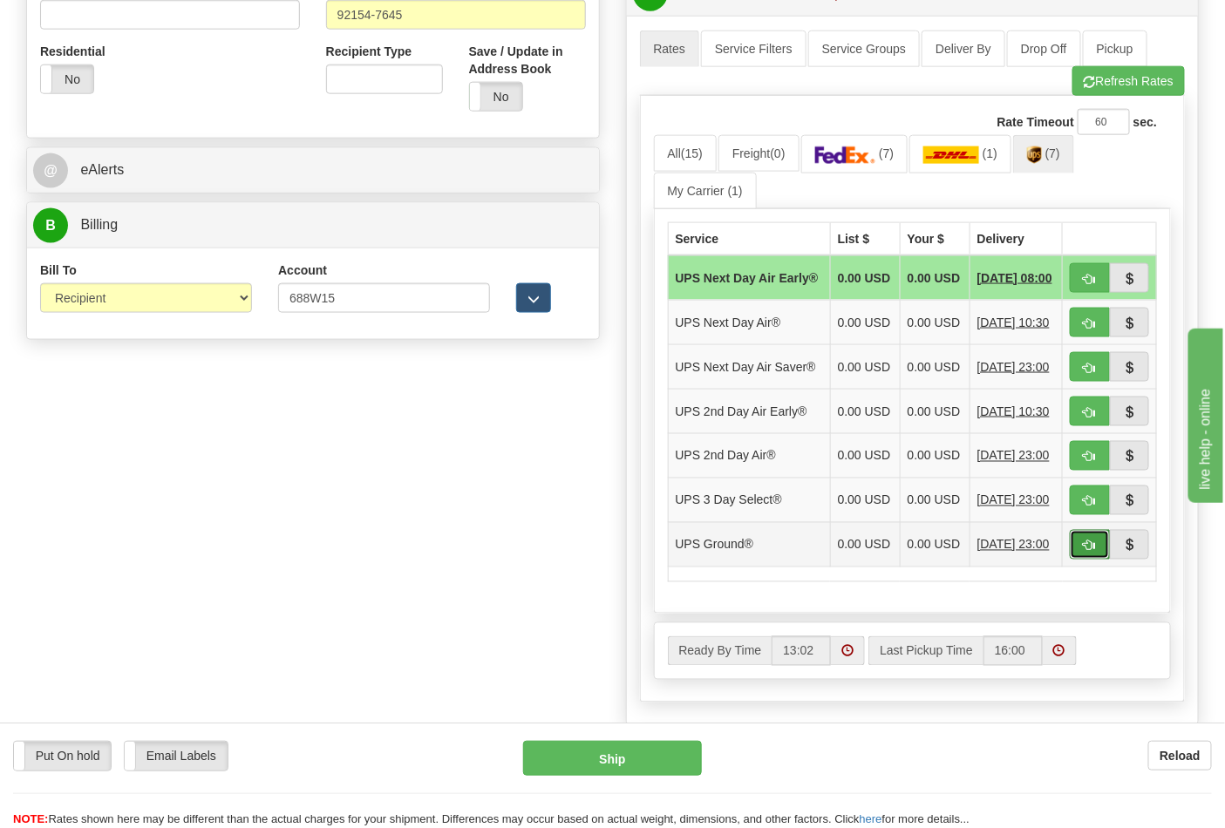
click at [1096, 560] on button "button" at bounding box center [1090, 545] width 40 height 30
type input "03"
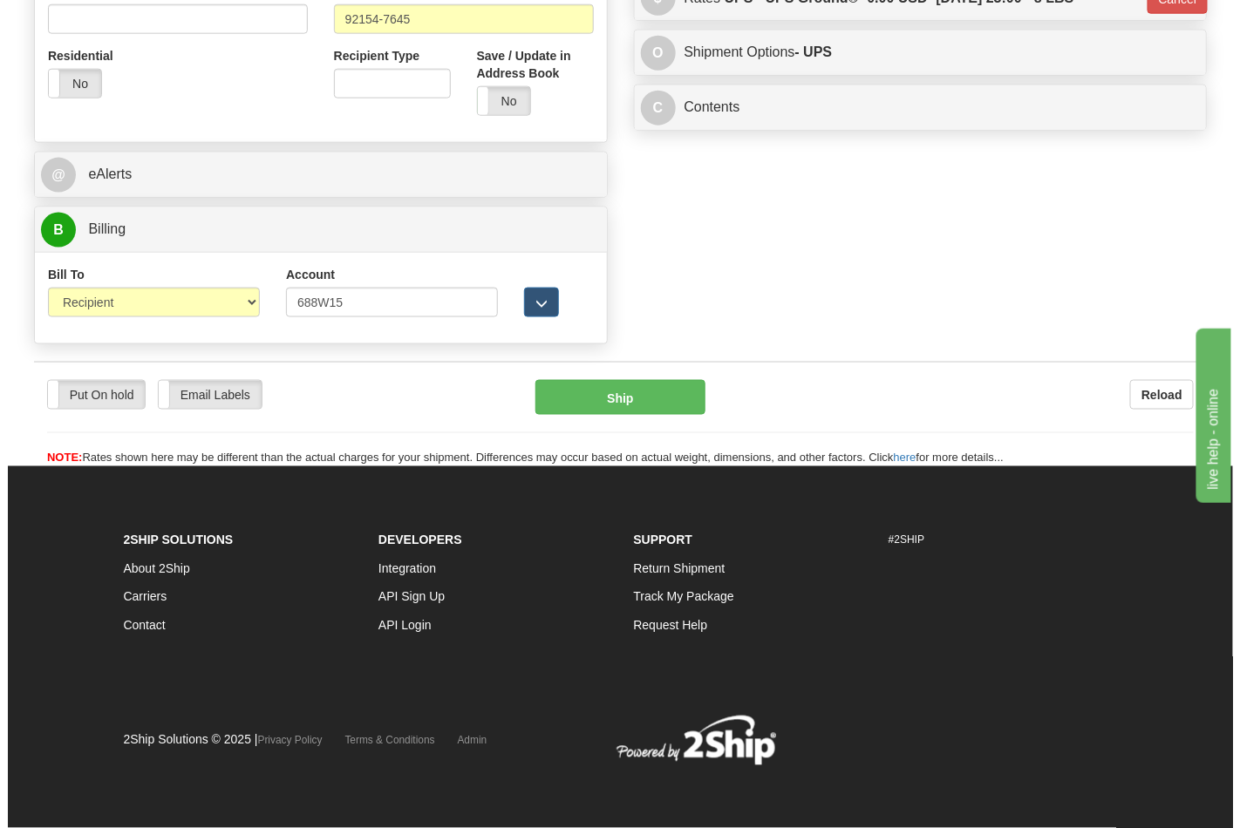
scroll to position [650, 0]
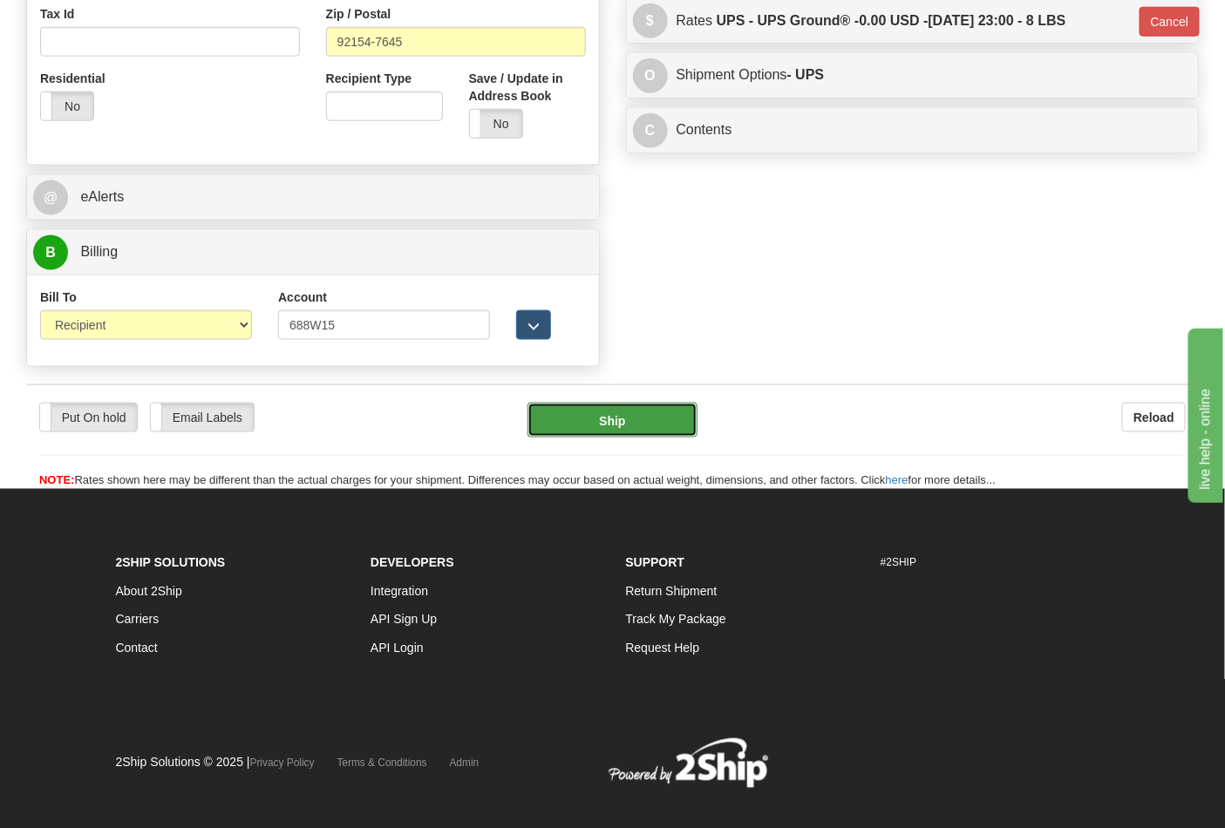
click at [603, 428] on button "Ship" at bounding box center [611, 420] width 169 height 35
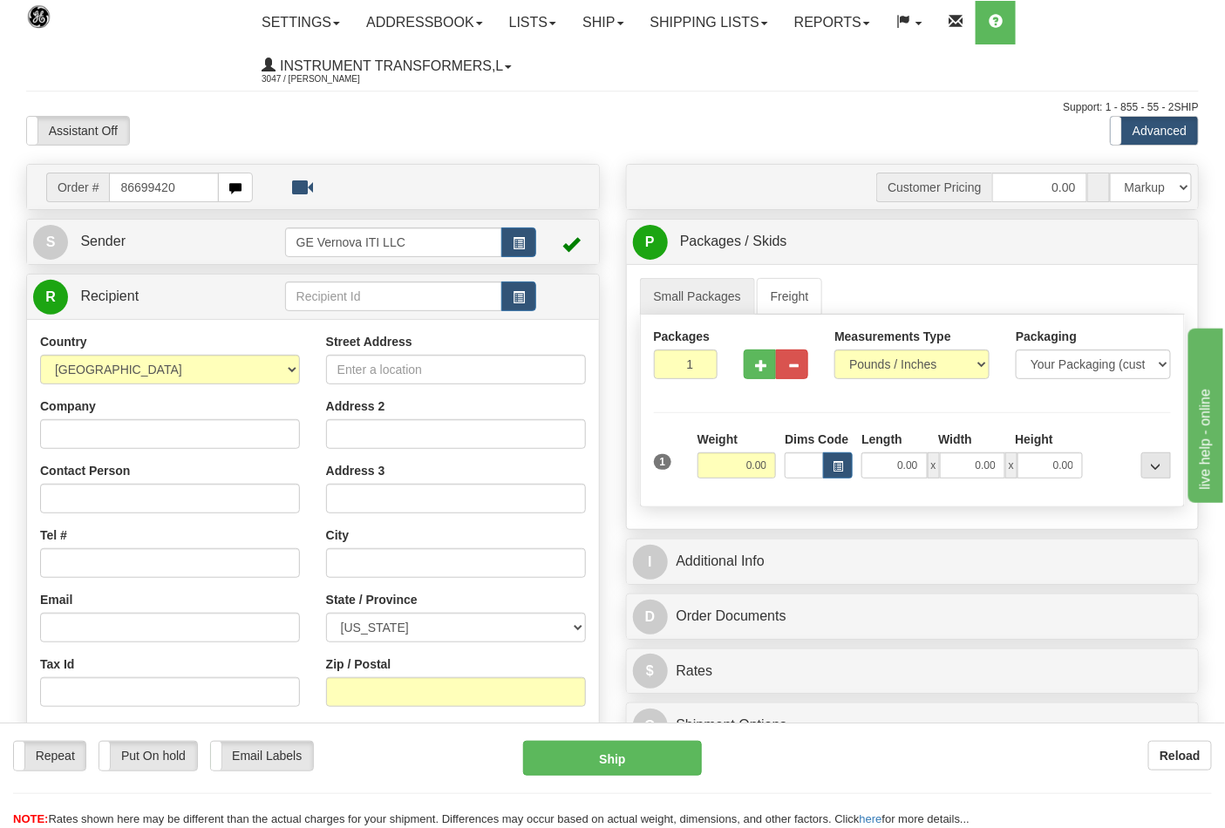
type input "86699420"
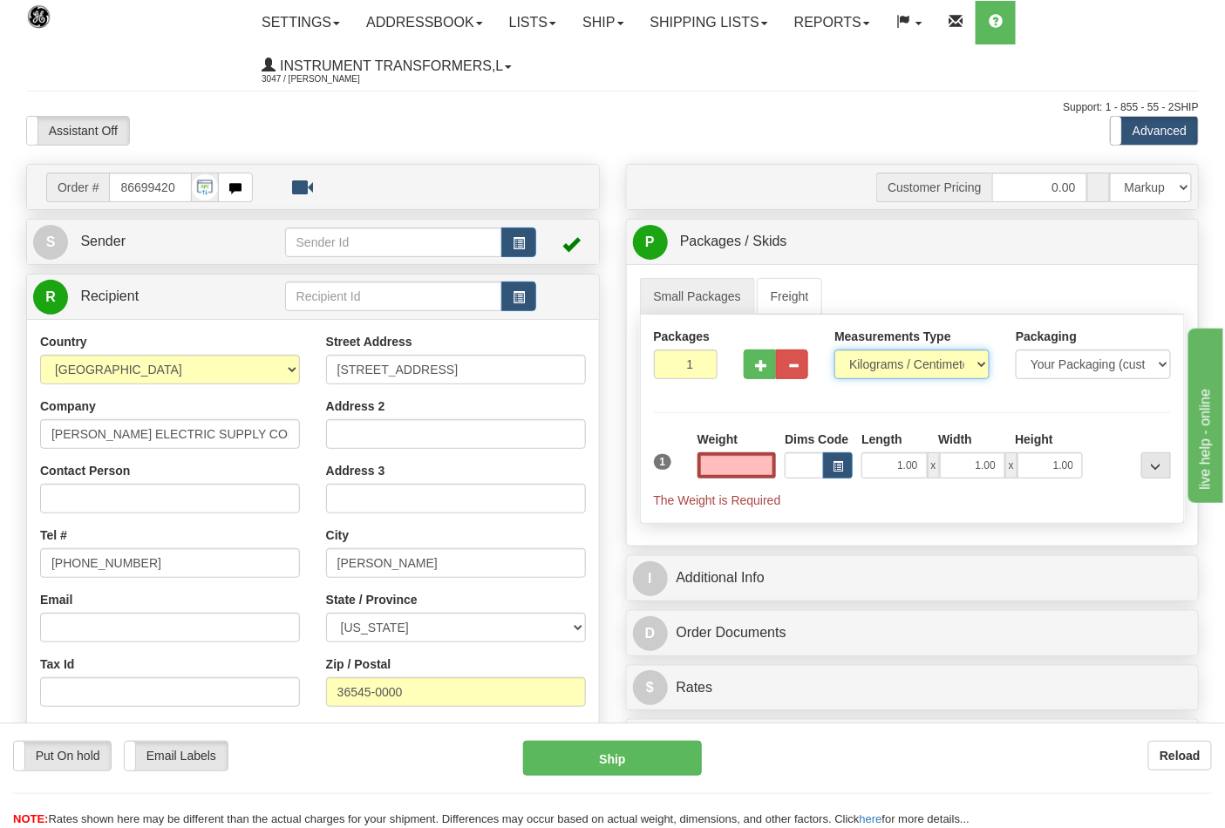
type input "0.00"
click at [951, 364] on select "Pounds / Inches Kilograms / Centimeters" at bounding box center [911, 365] width 155 height 30
select select "0"
click at [834, 350] on select "Pounds / Inches Kilograms / Centimeters" at bounding box center [911, 365] width 155 height 30
click at [738, 465] on input "0.00" at bounding box center [736, 465] width 79 height 26
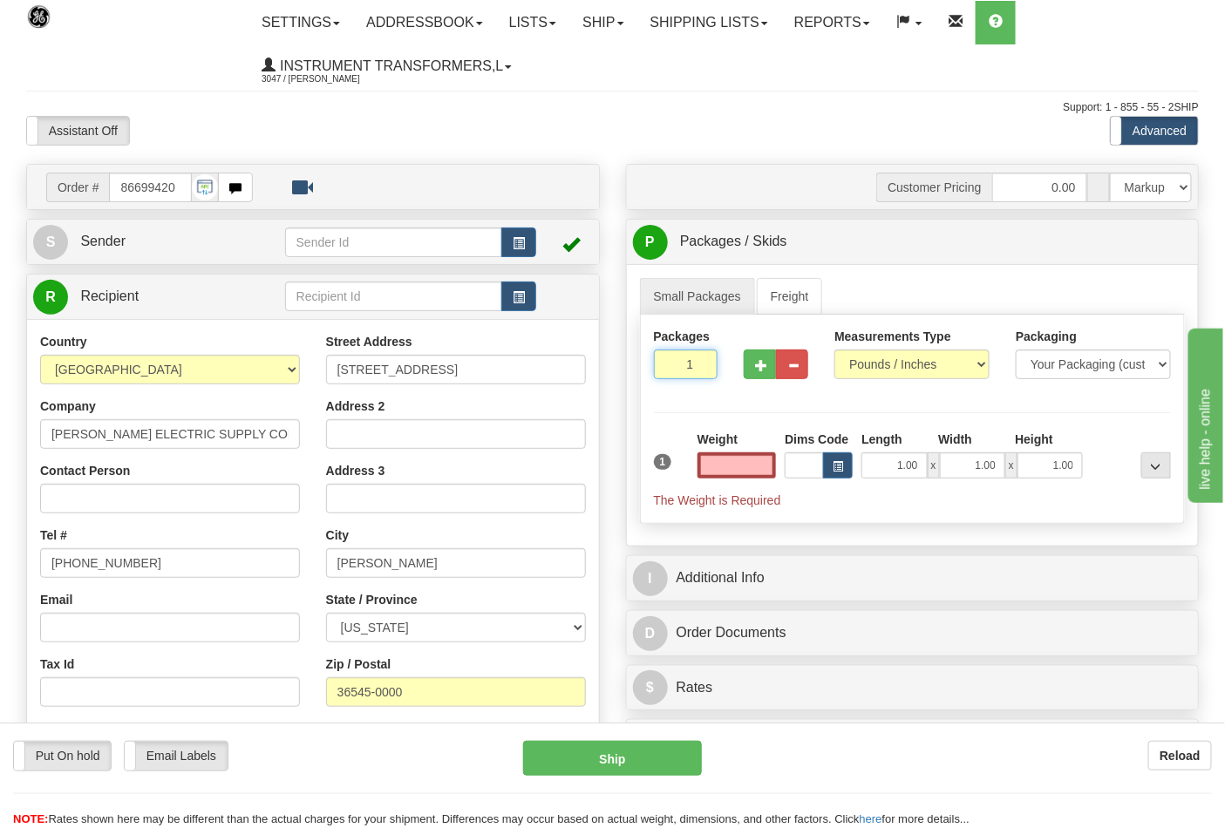
type input "2"
type input "0.00"
type input "2"
click at [701, 363] on input "2" at bounding box center [686, 365] width 65 height 30
click at [743, 466] on input "0.00" at bounding box center [736, 465] width 79 height 26
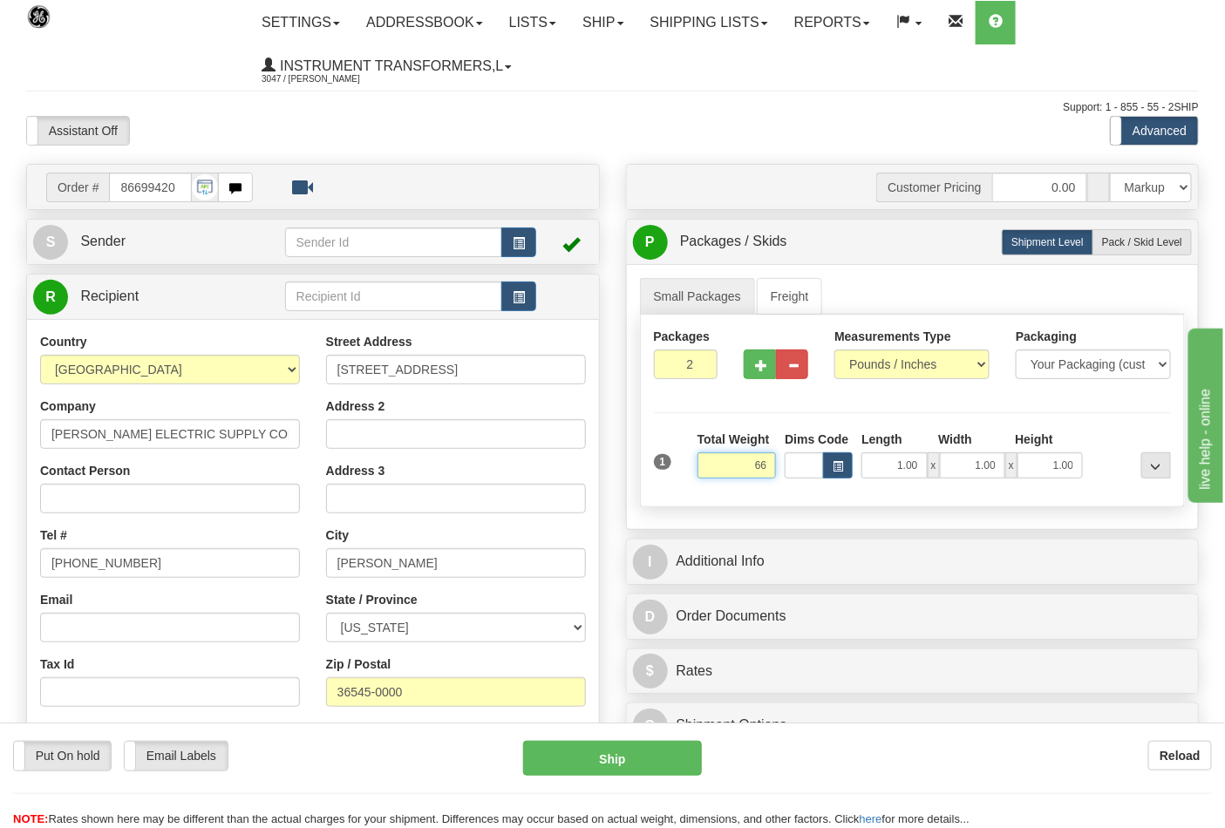
click button "Delete" at bounding box center [0, 0] width 0 height 0
type input "66.00"
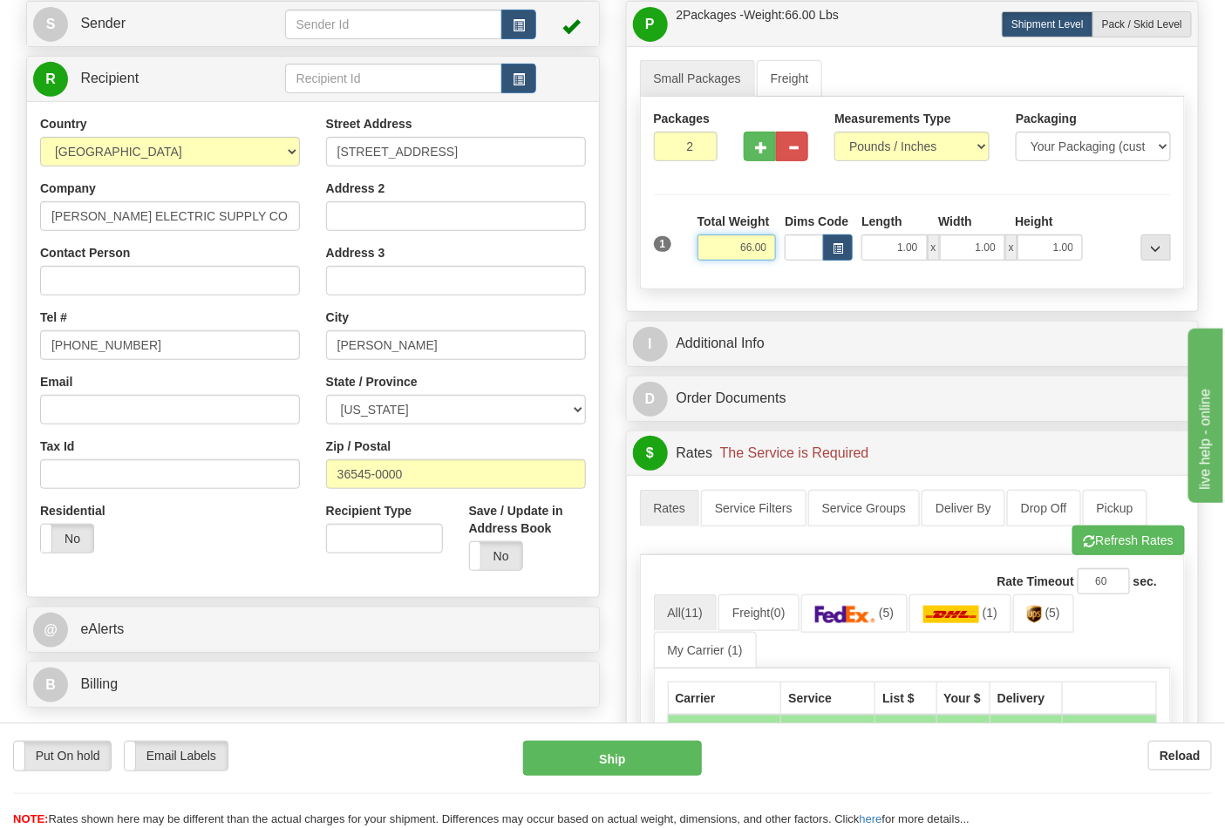
scroll to position [290, 0]
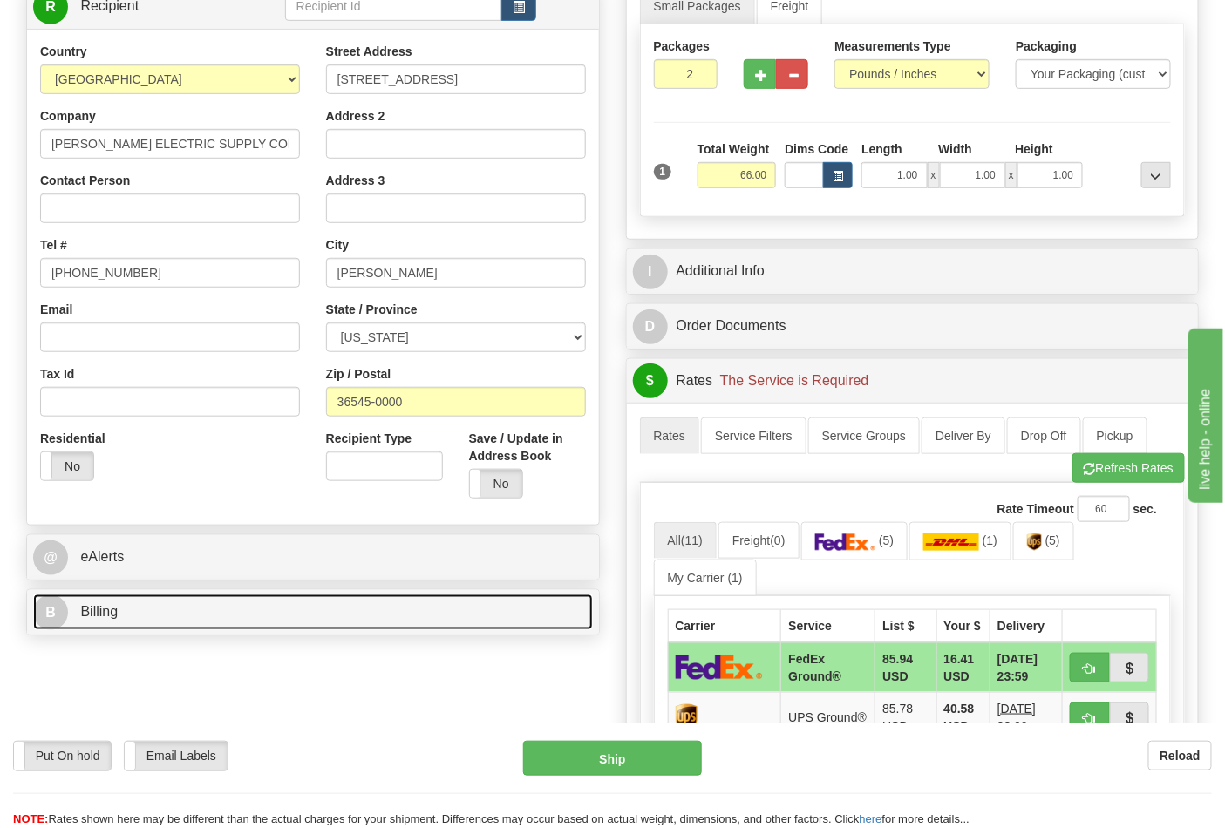
click at [228, 628] on link "B Billing" at bounding box center [313, 613] width 560 height 36
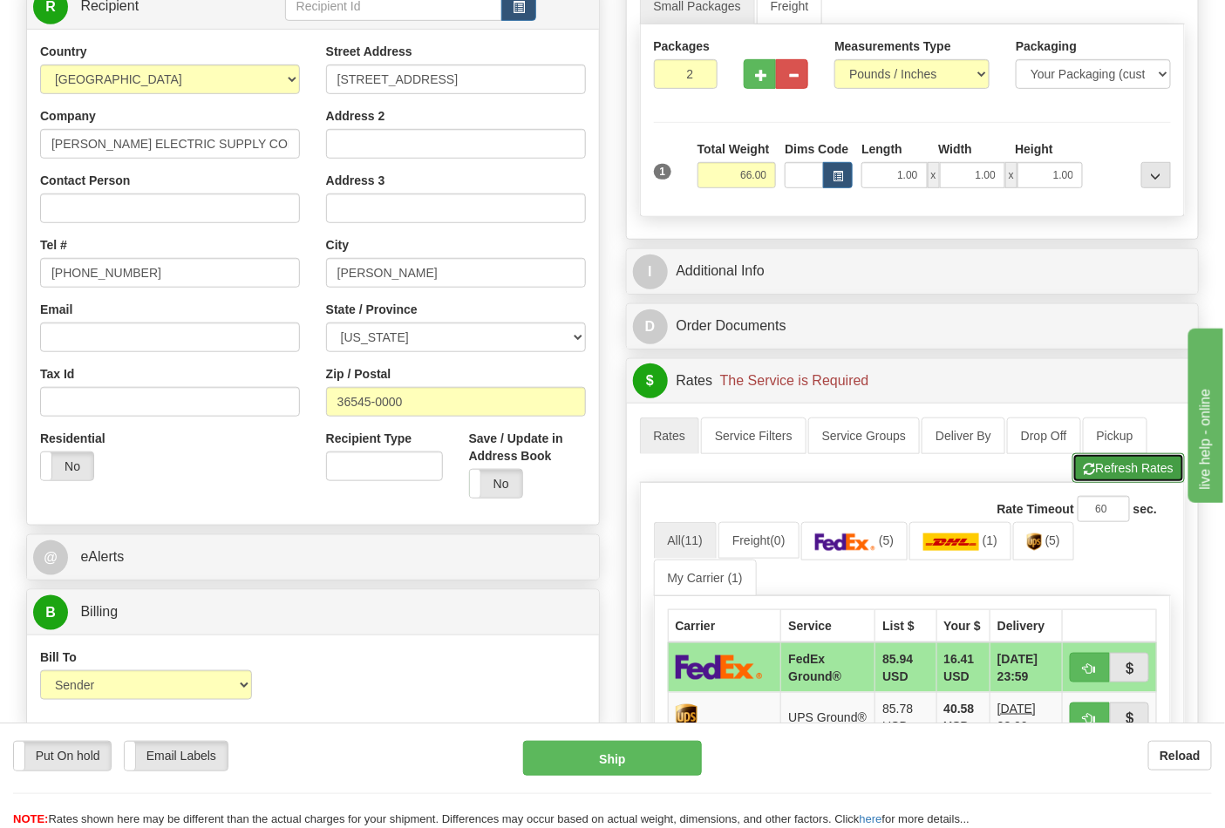
click at [1145, 473] on button "Refresh Rates" at bounding box center [1128, 468] width 112 height 30
click at [840, 544] on img at bounding box center [845, 542] width 61 height 17
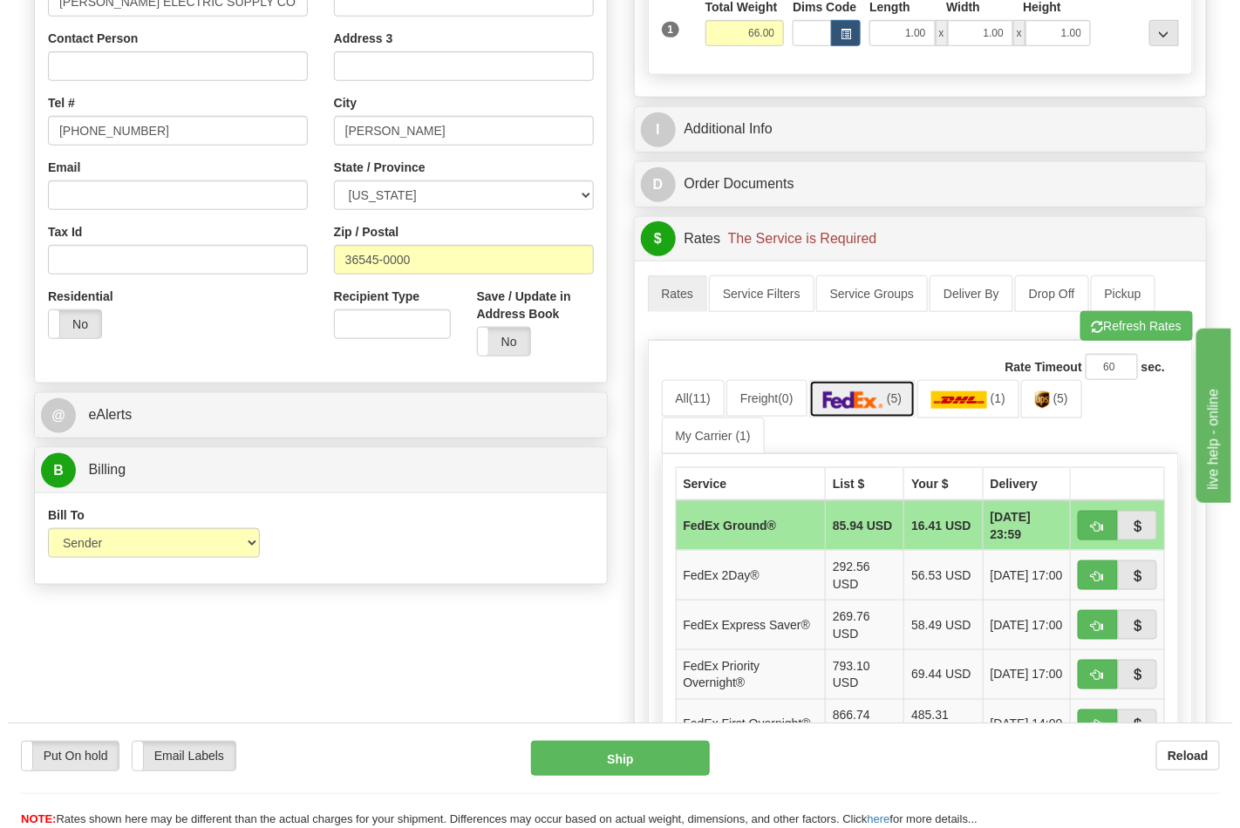
scroll to position [484, 0]
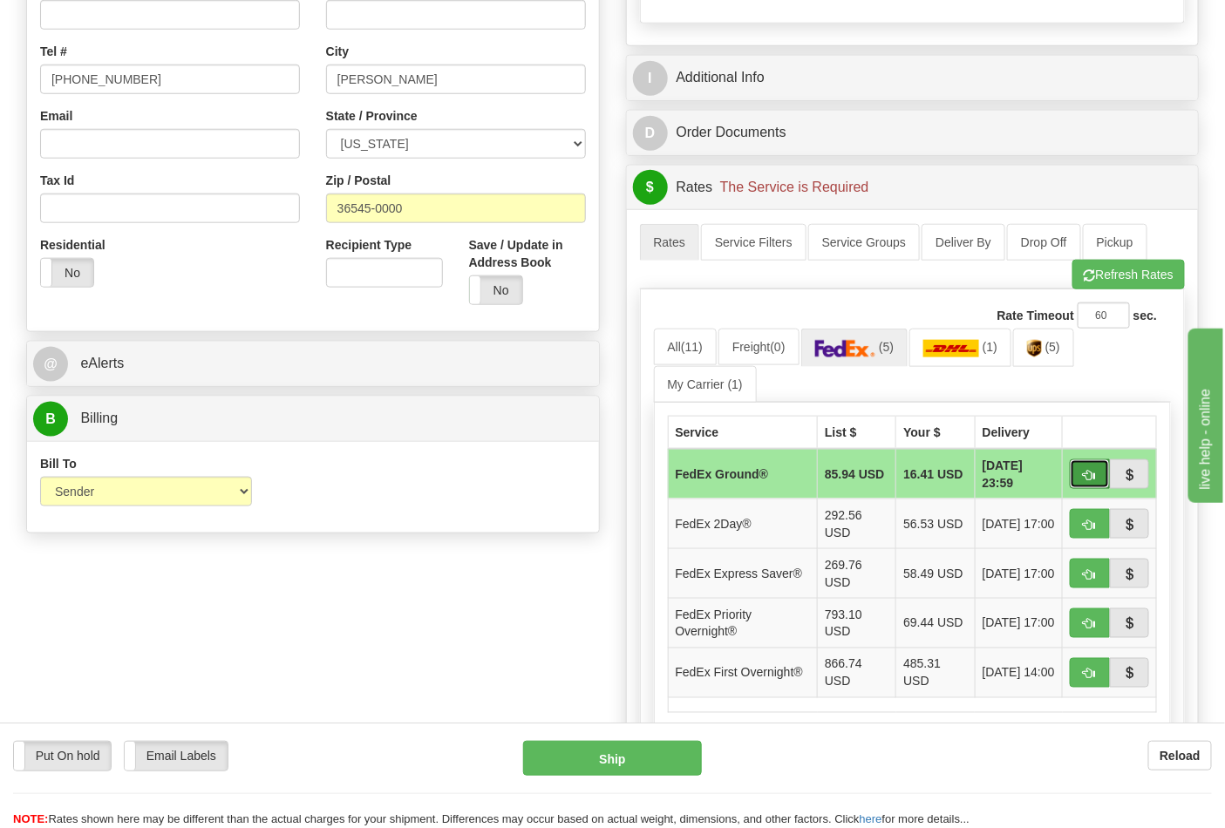
click at [1088, 474] on span "button" at bounding box center [1090, 475] width 12 height 11
type input "92"
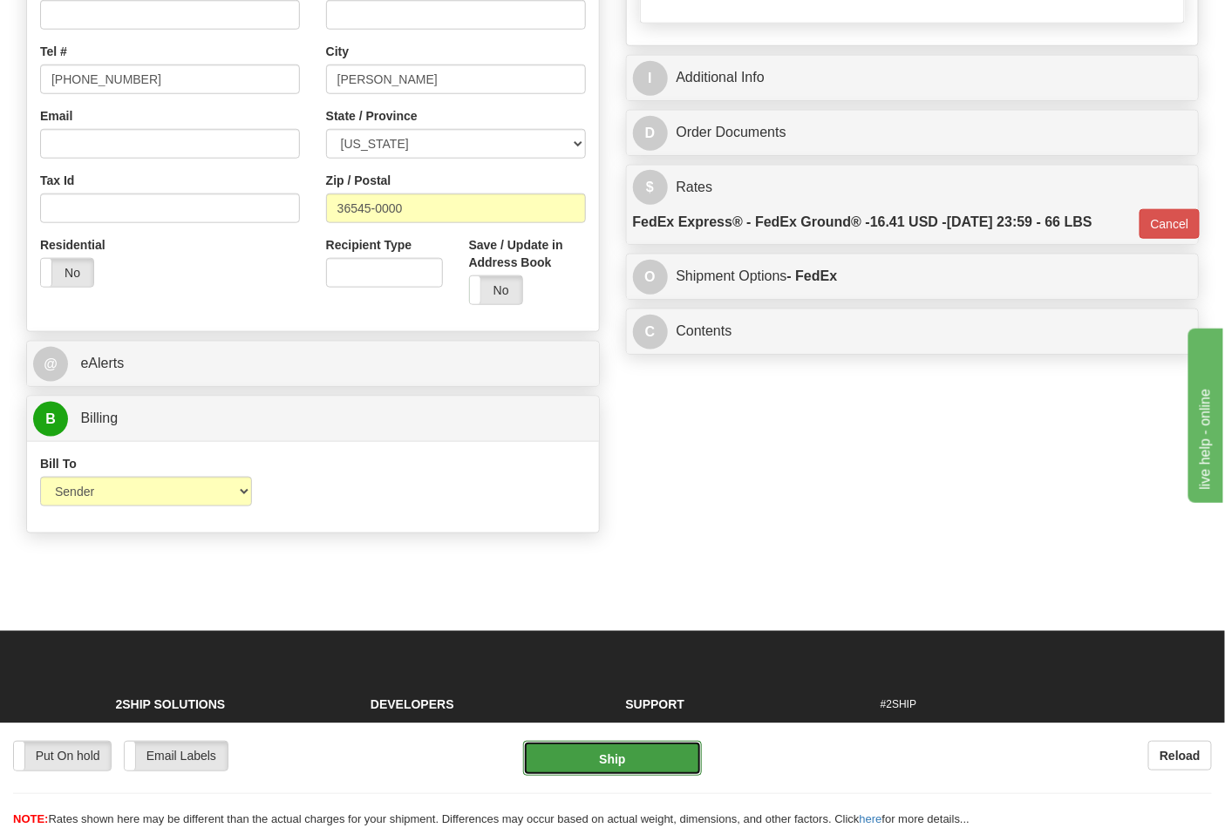
click at [639, 765] on button "Ship" at bounding box center [612, 758] width 178 height 35
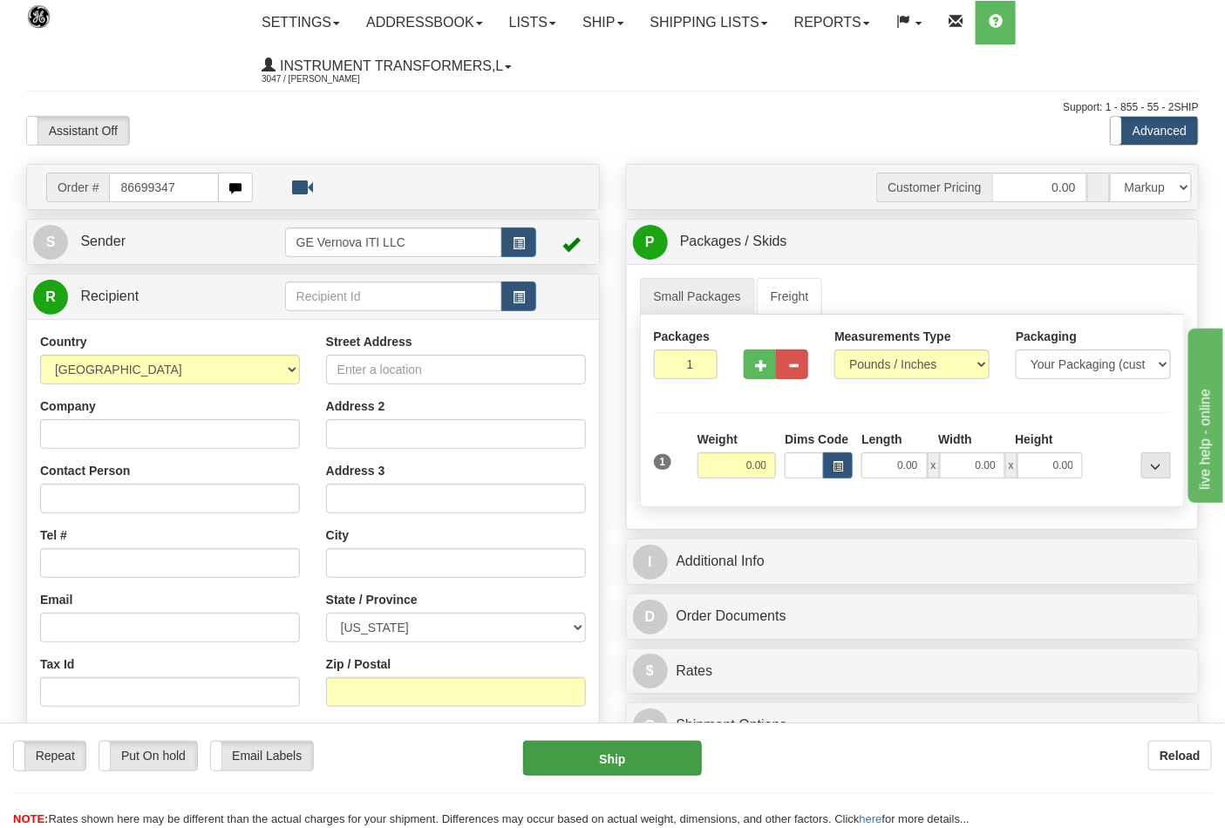
type input "86699347"
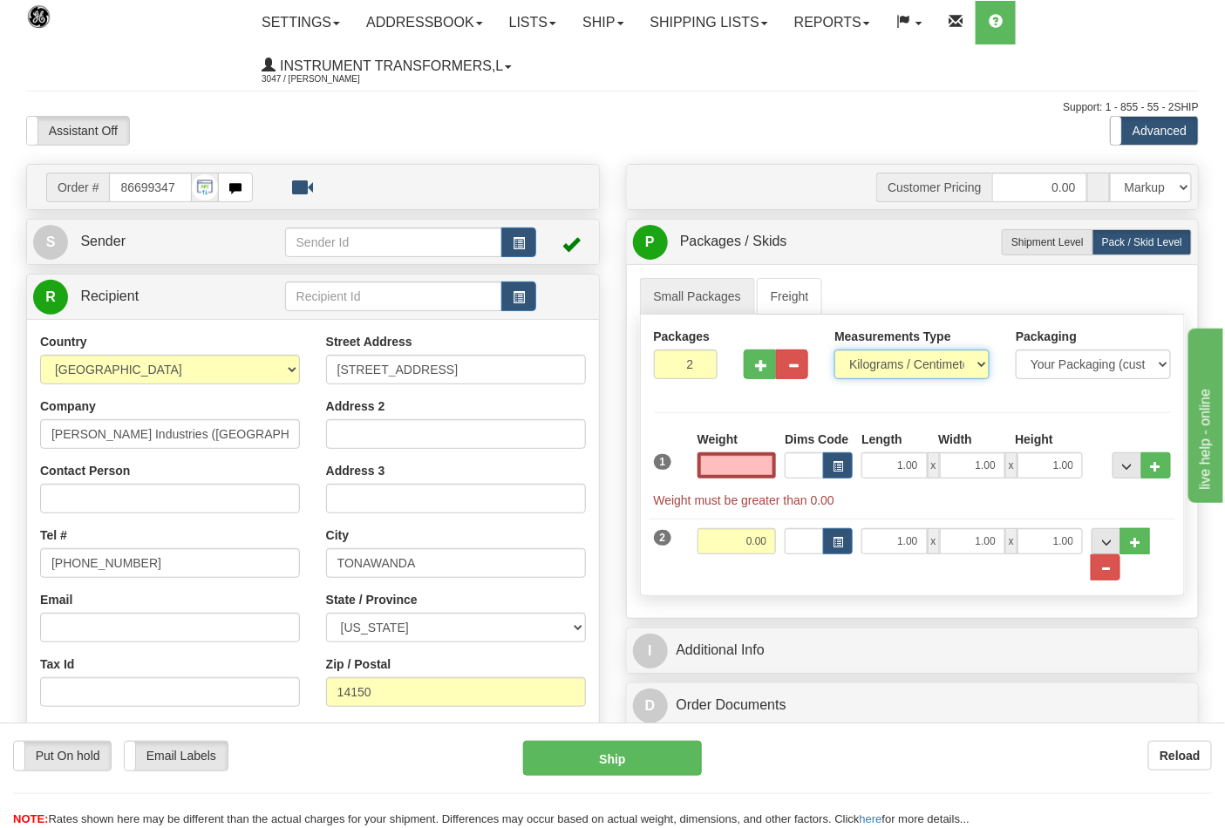
type input "0.00"
click at [959, 363] on select "Pounds / Inches Kilograms / Centimeters" at bounding box center [911, 365] width 155 height 30
select select "0"
click at [834, 350] on select "Pounds / Inches Kilograms / Centimeters" at bounding box center [911, 365] width 155 height 30
click at [751, 469] on input "0.00" at bounding box center [736, 465] width 79 height 26
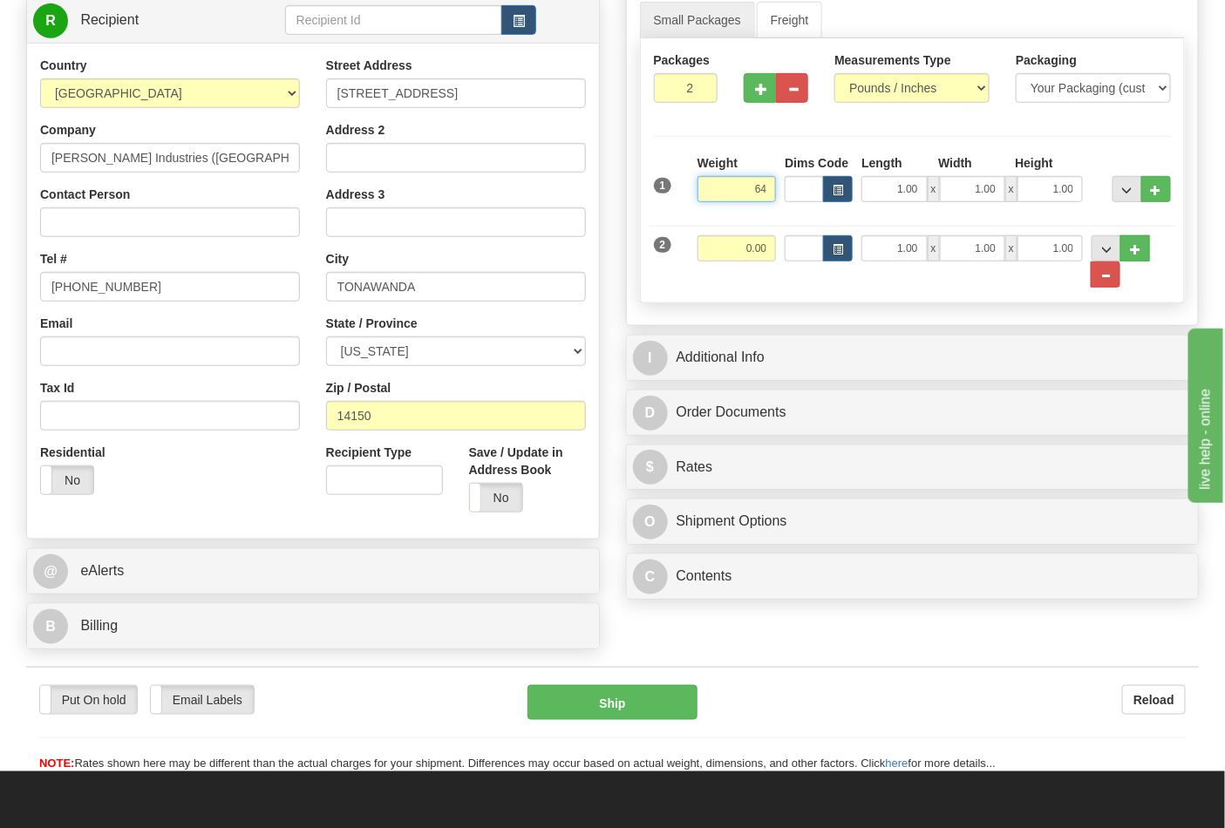
scroll to position [290, 0]
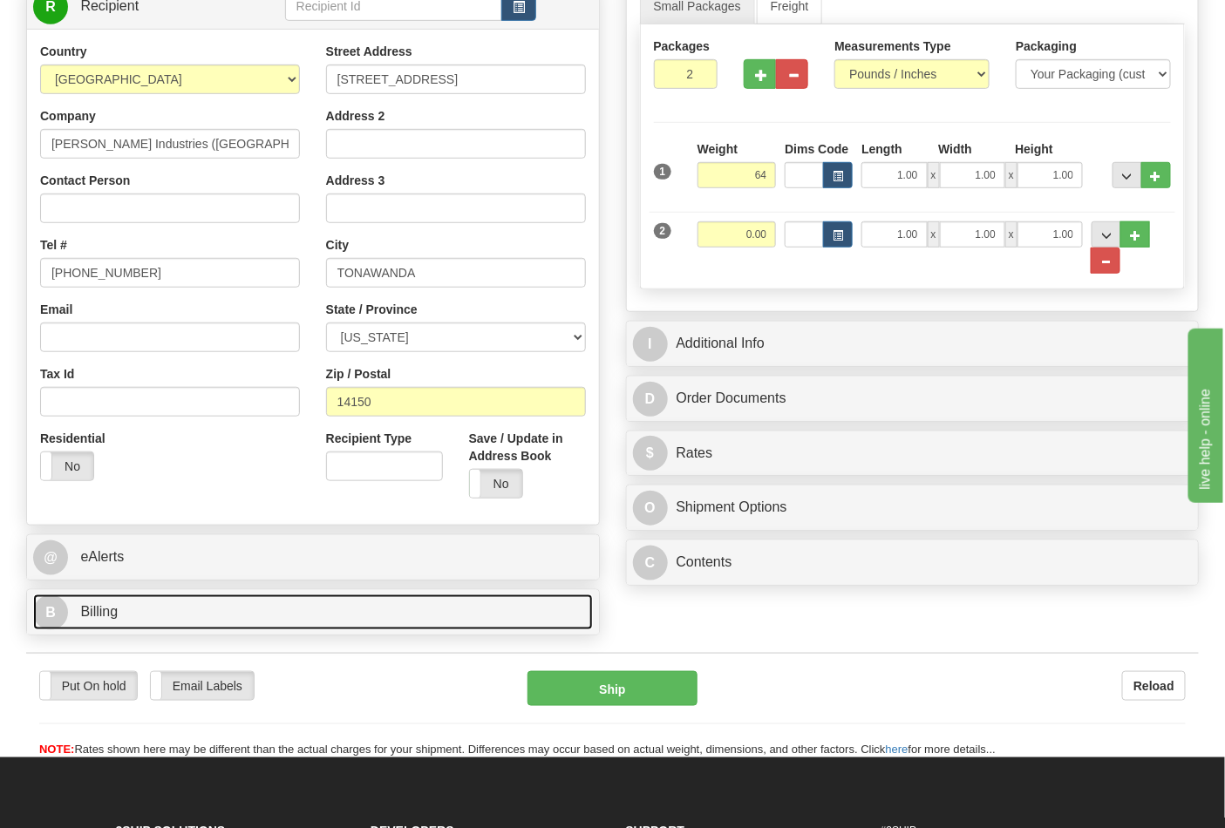
type input "64.00"
click at [216, 630] on link "B Billing" at bounding box center [313, 613] width 560 height 36
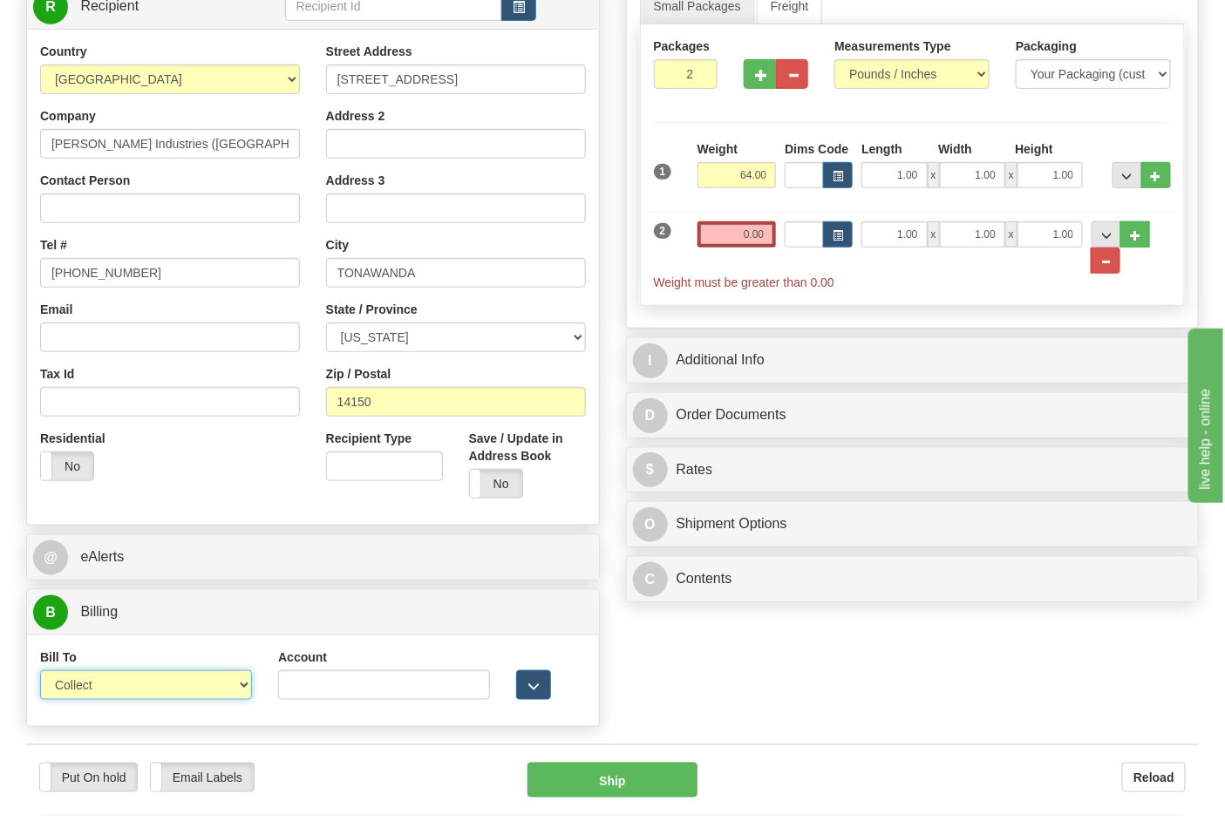
click at [180, 684] on select "Sender Recipient Third Party Collect" at bounding box center [146, 685] width 212 height 30
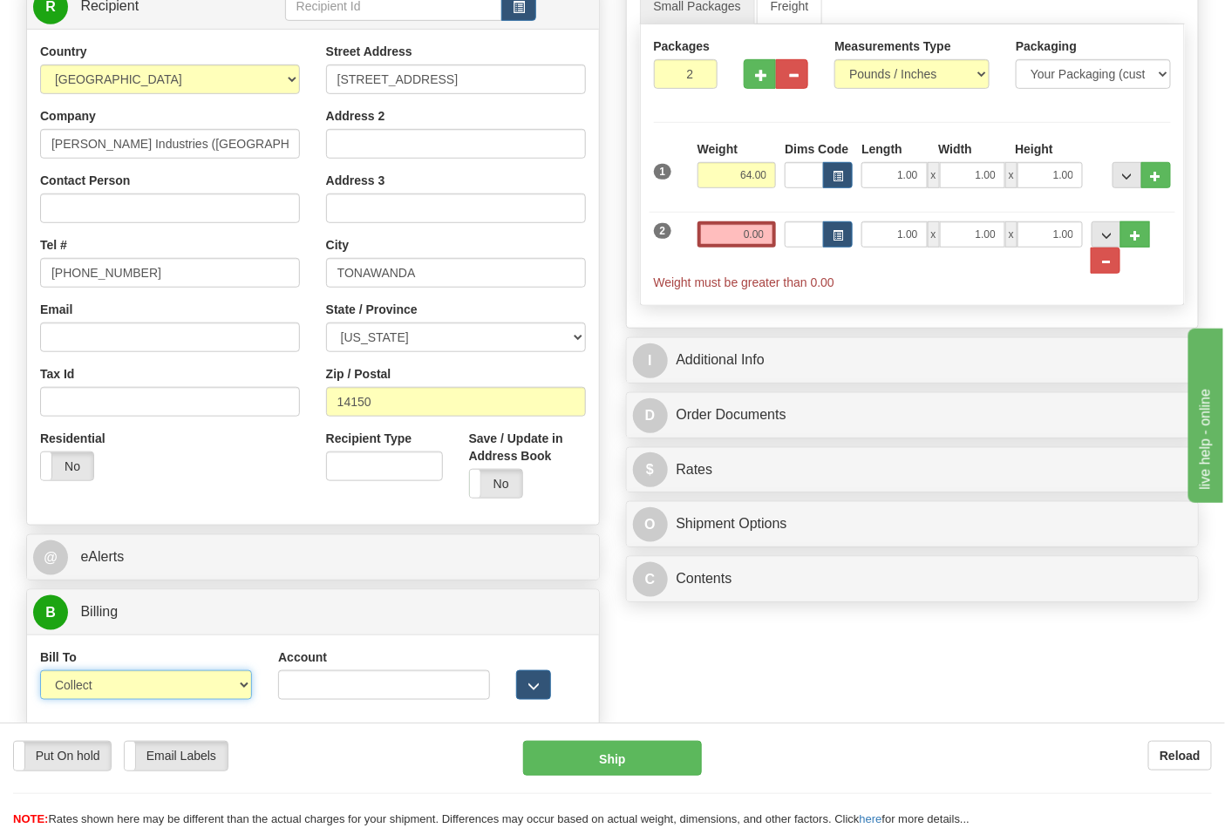
select select "2"
click at [40, 673] on select "Sender Recipient Third Party Collect" at bounding box center [146, 685] width 212 height 30
click at [290, 678] on input "Account" at bounding box center [384, 685] width 212 height 30
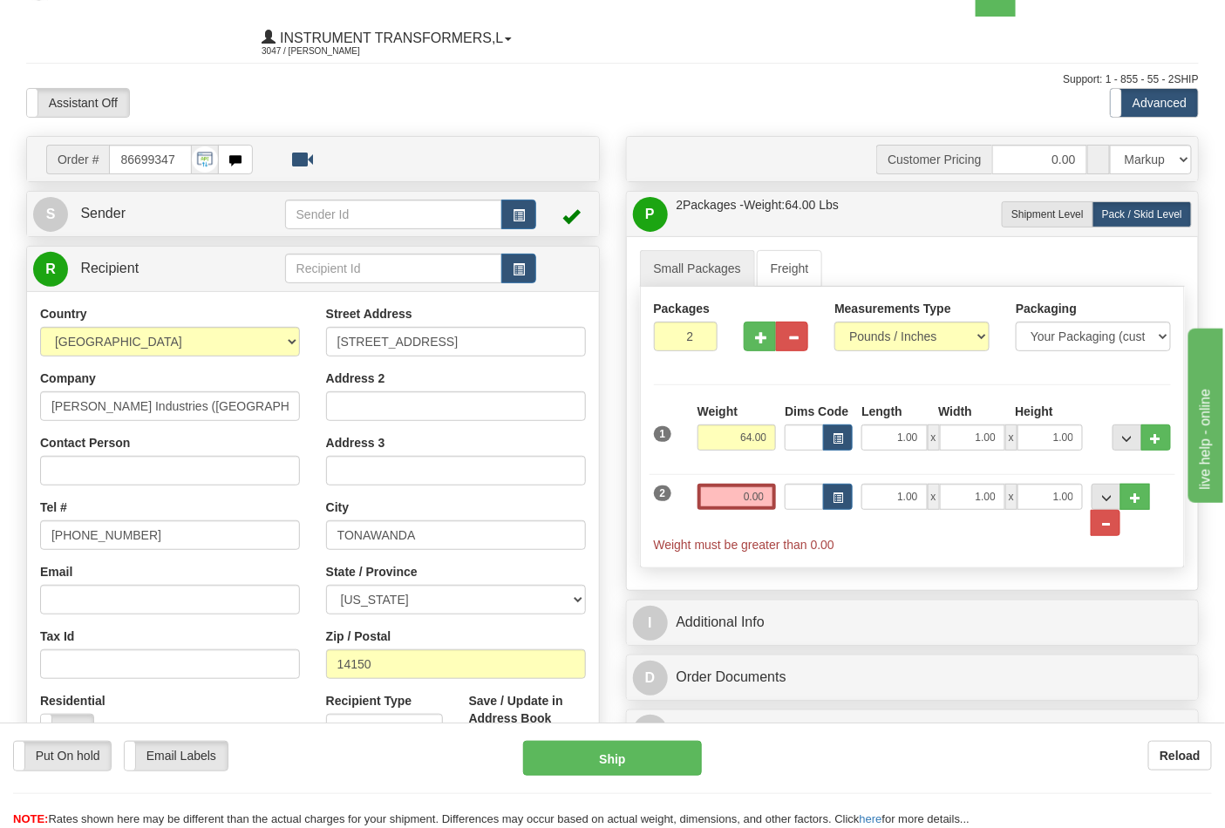
scroll to position [0, 0]
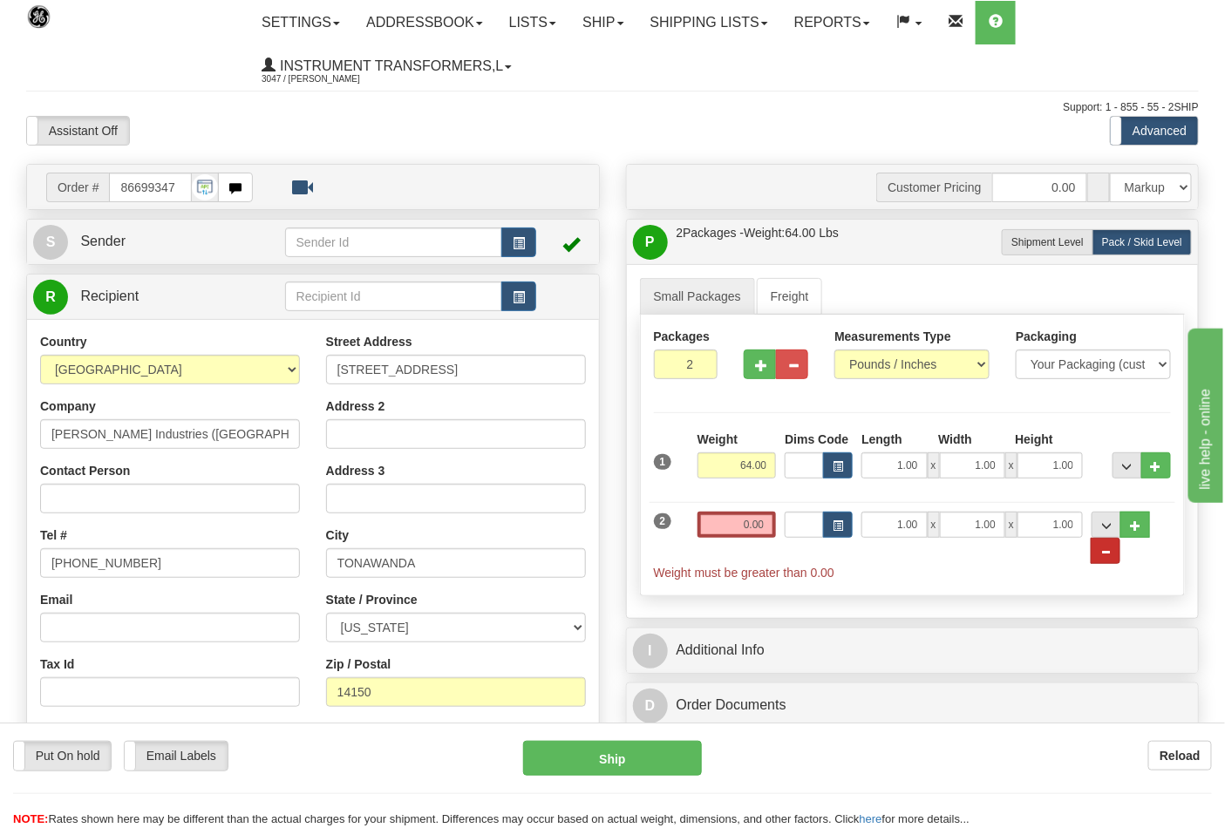
type input "130592767"
click at [1113, 547] on button "..." at bounding box center [1106, 551] width 30 height 26
radio input "true"
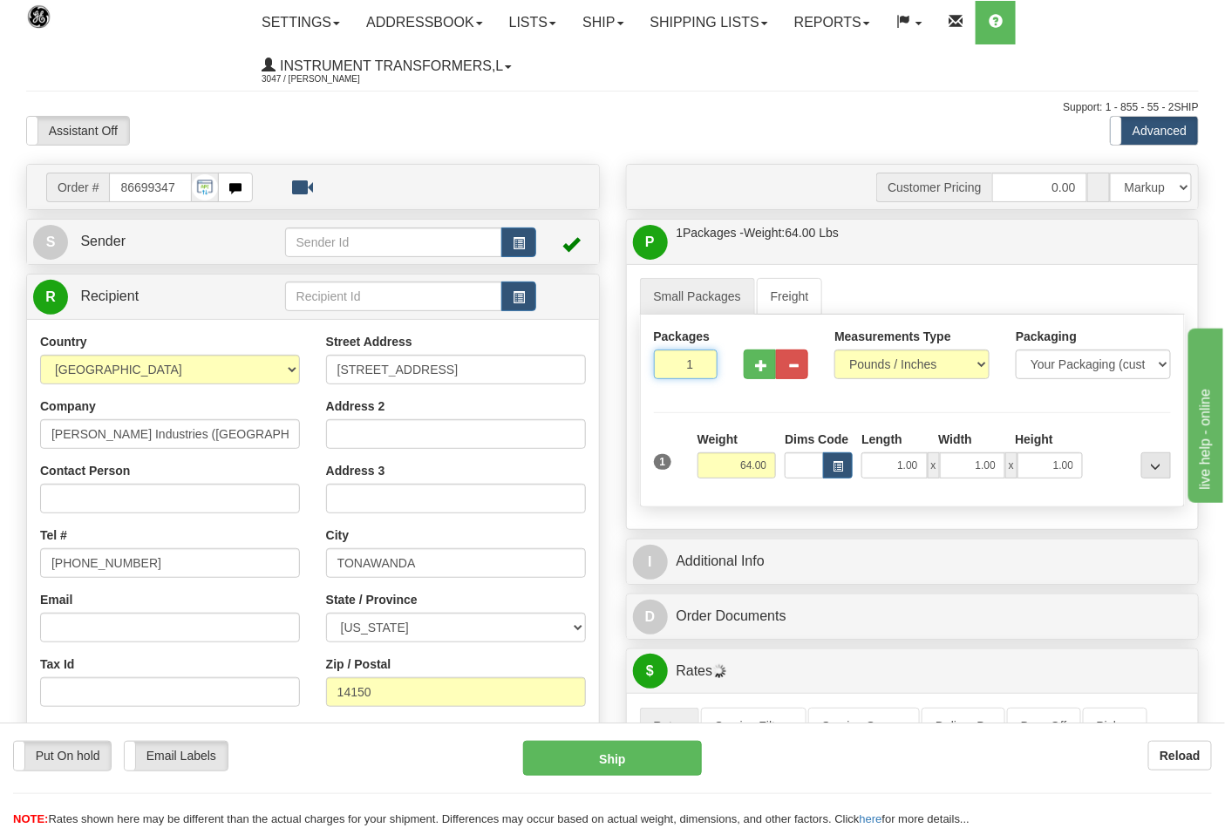
click at [704, 376] on input "1" at bounding box center [686, 365] width 65 height 30
type input "2"
click at [698, 361] on input "2" at bounding box center [686, 365] width 65 height 30
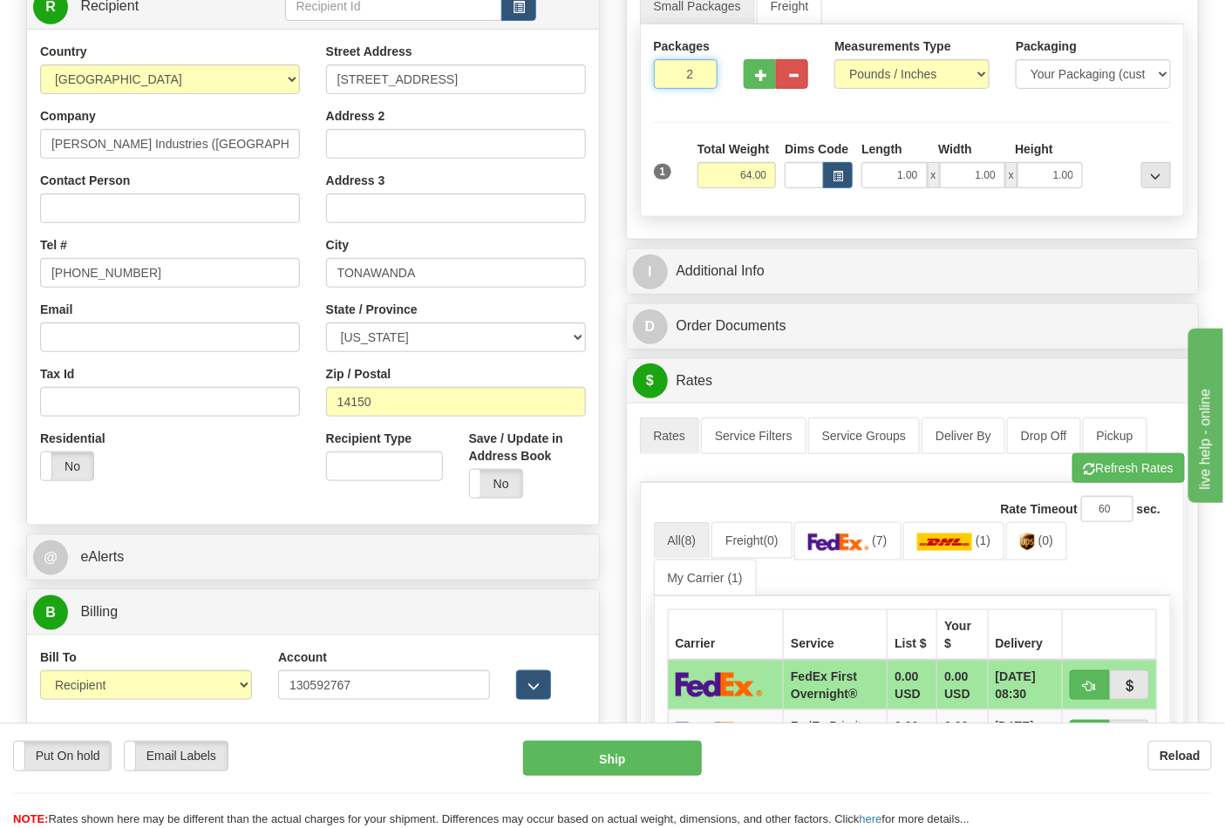
scroll to position [387, 0]
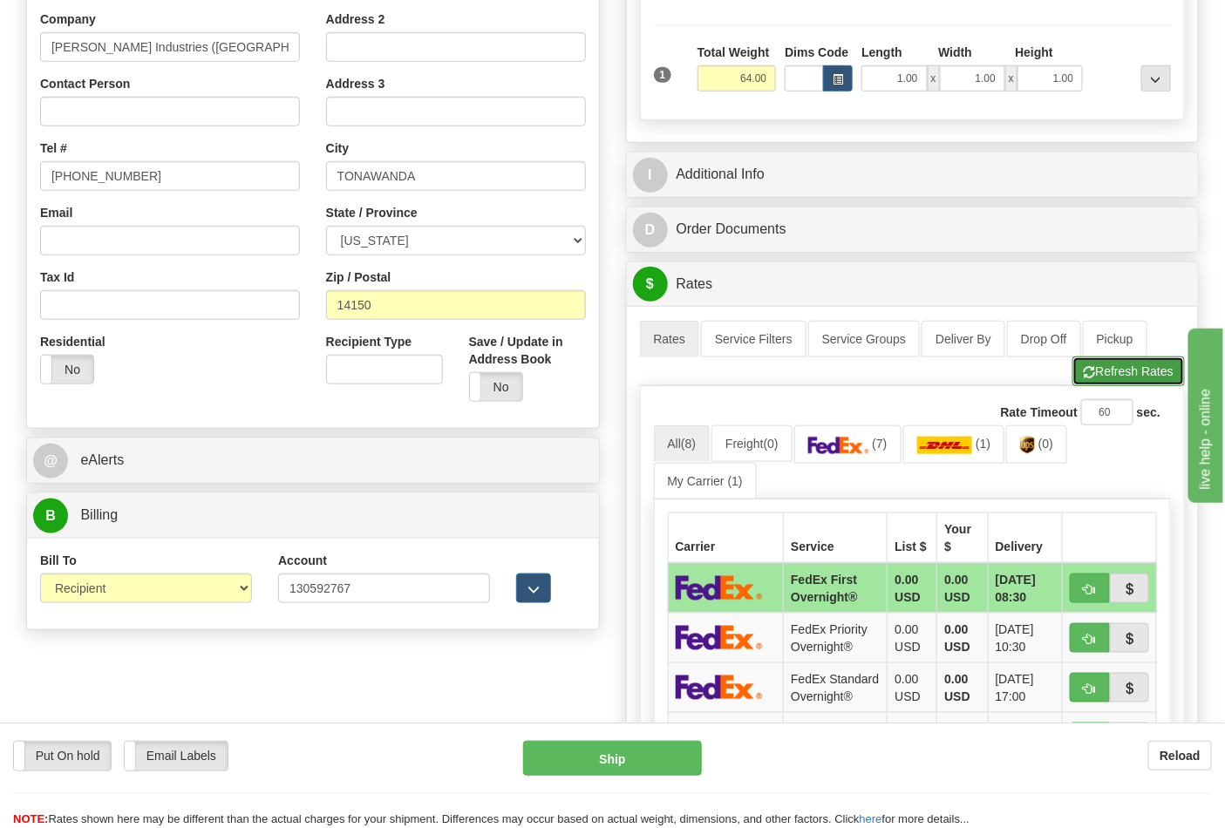
click at [1133, 382] on button "Refresh Rates" at bounding box center [1128, 372] width 112 height 30
click at [869, 447] on img at bounding box center [838, 445] width 61 height 17
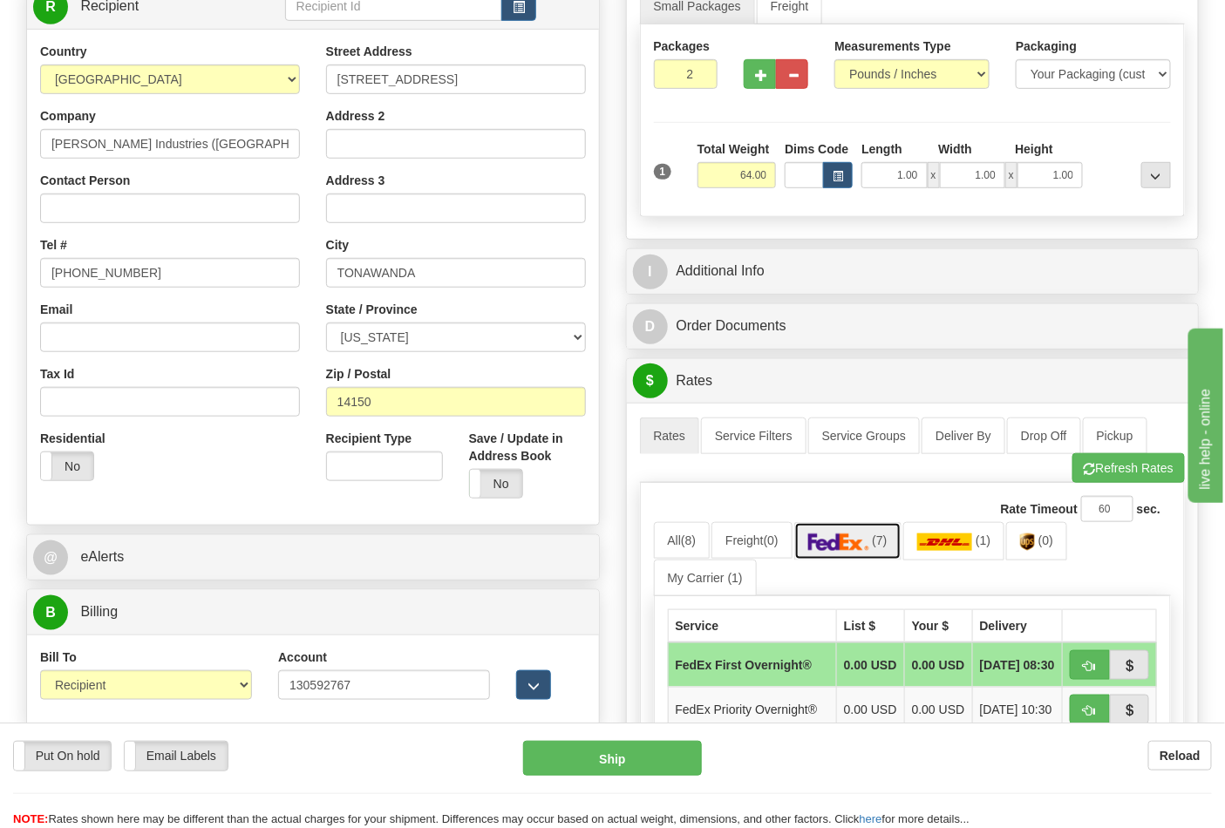
scroll to position [194, 0]
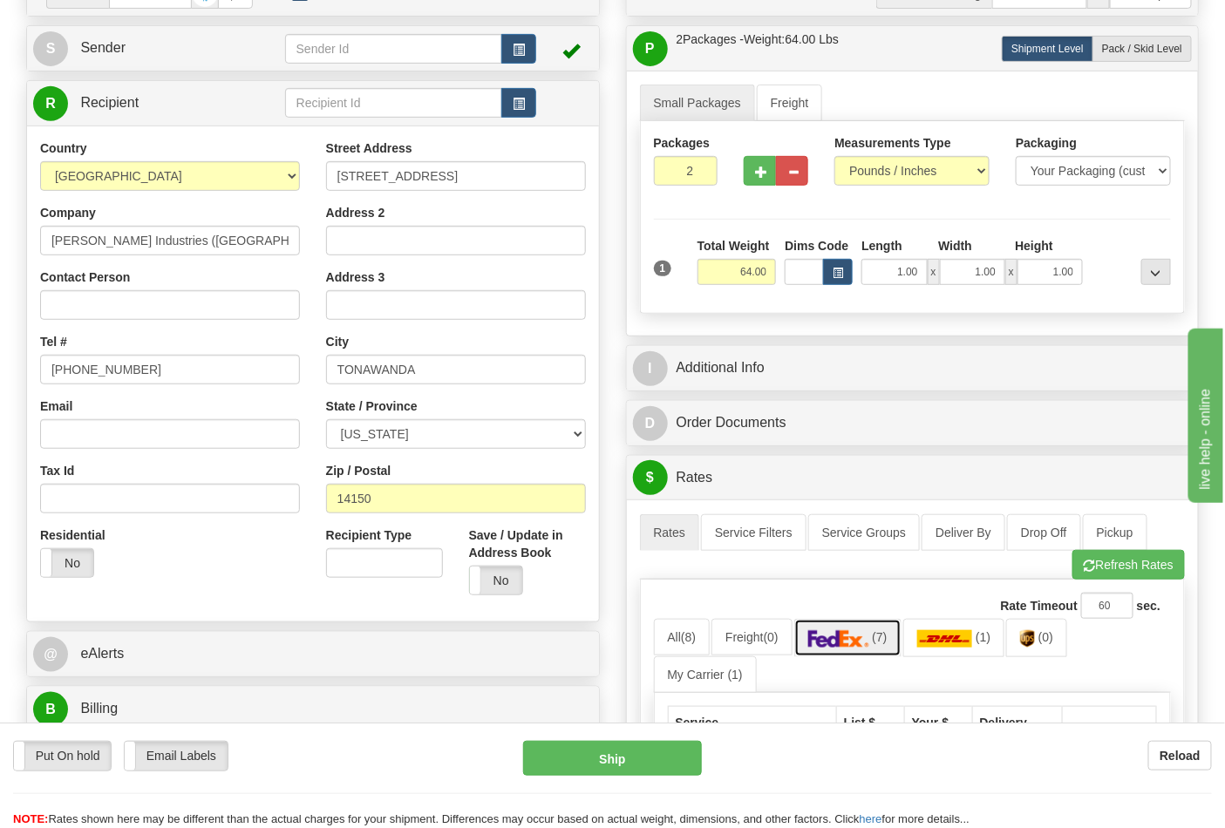
click at [867, 640] on img at bounding box center [838, 638] width 61 height 17
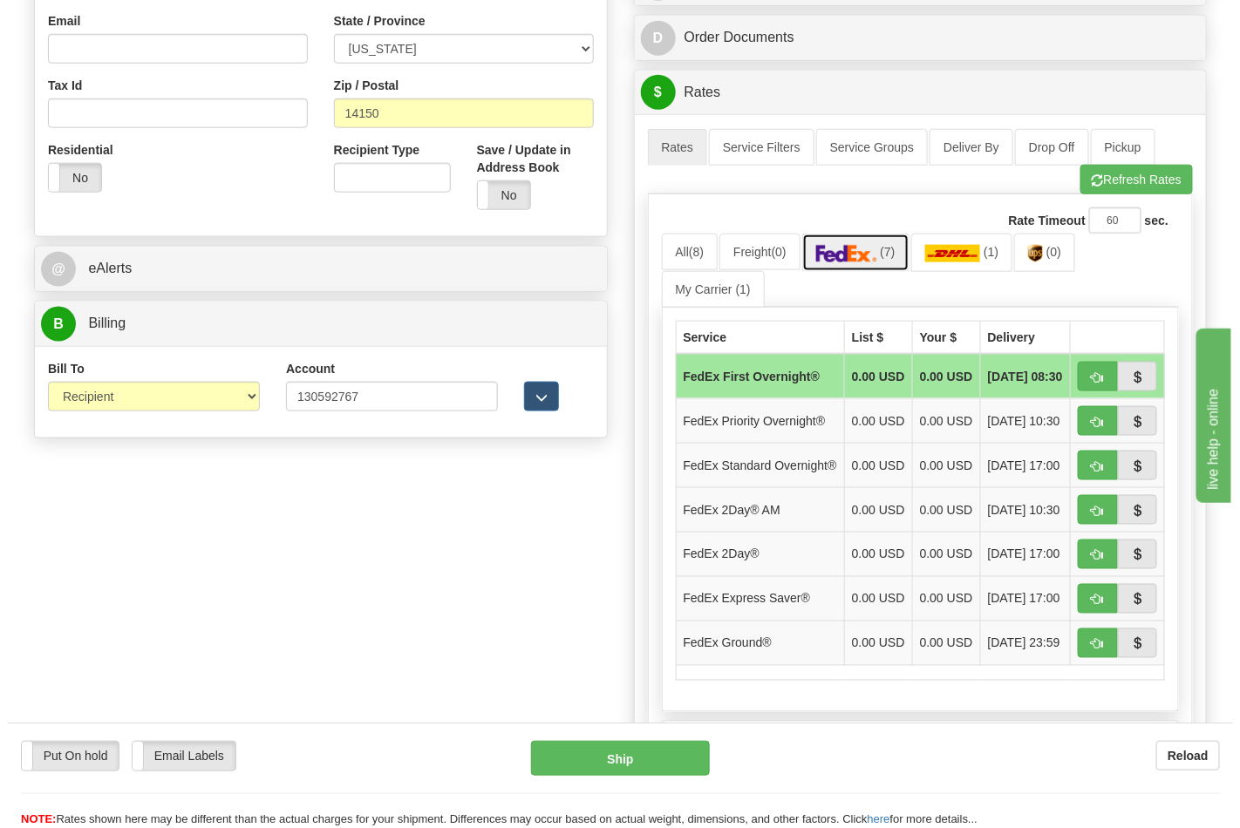
scroll to position [581, 0]
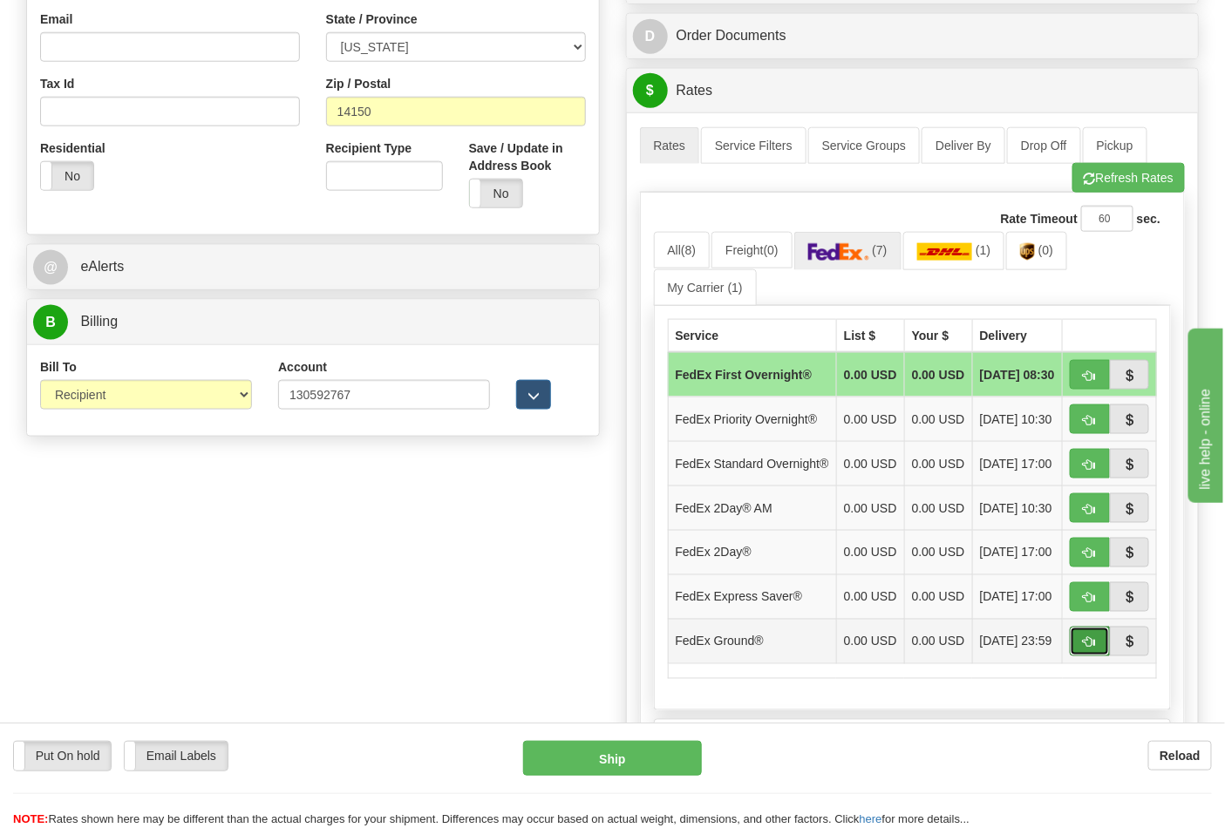
click at [1086, 649] on span "button" at bounding box center [1090, 642] width 12 height 11
type input "92"
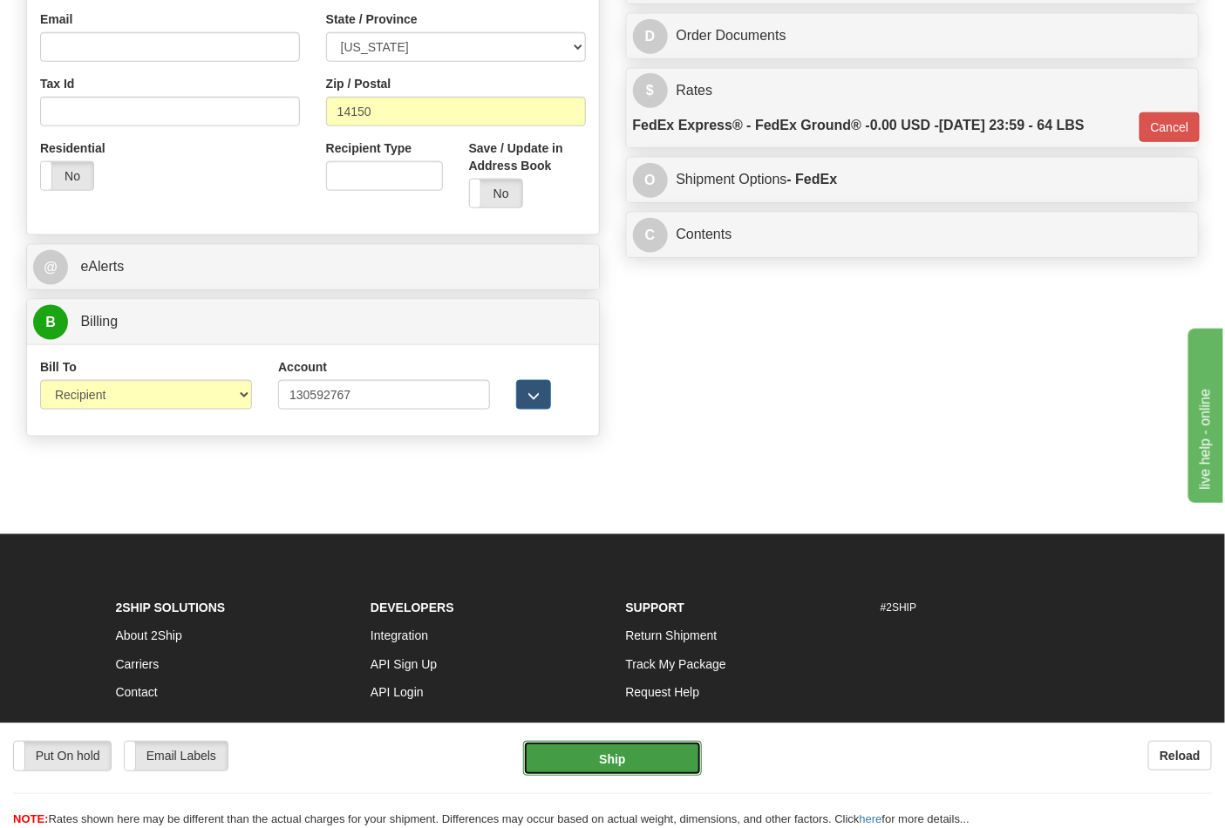
click at [619, 753] on button "Ship" at bounding box center [612, 758] width 178 height 35
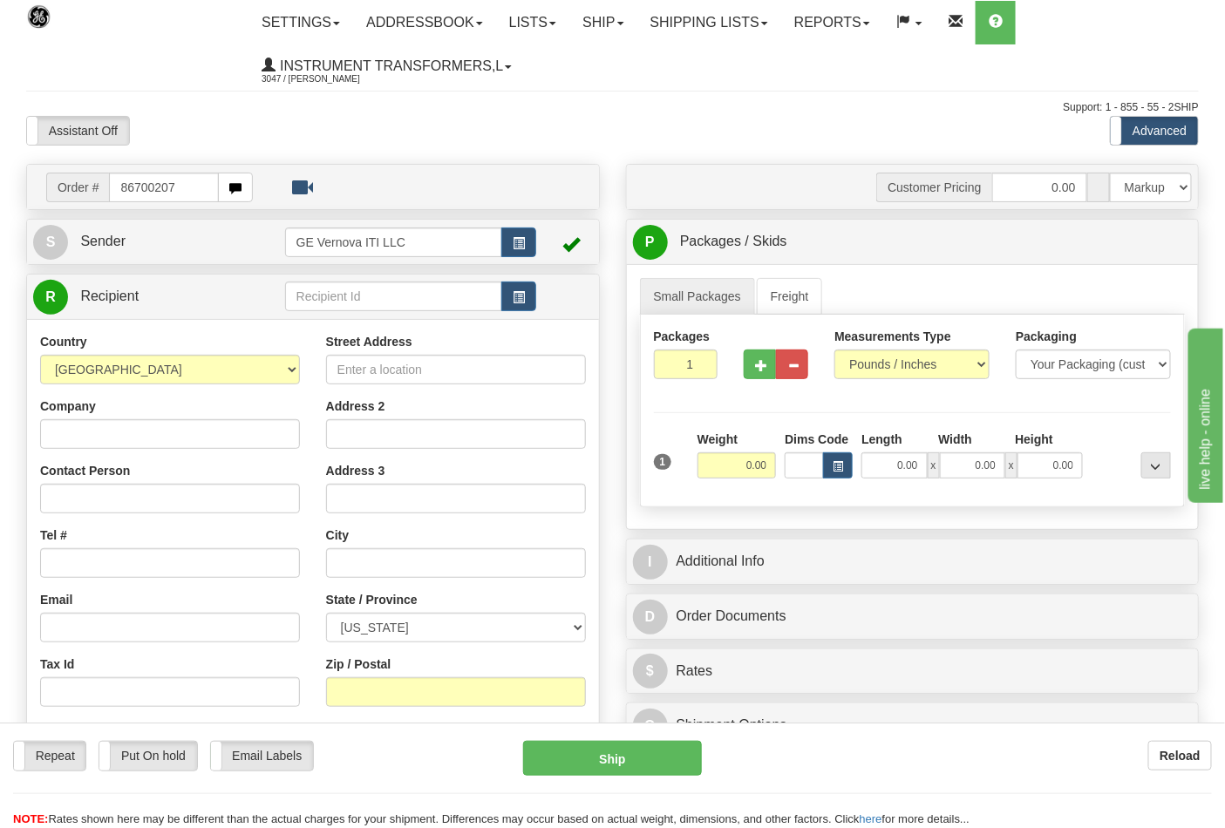
type input "86700207"
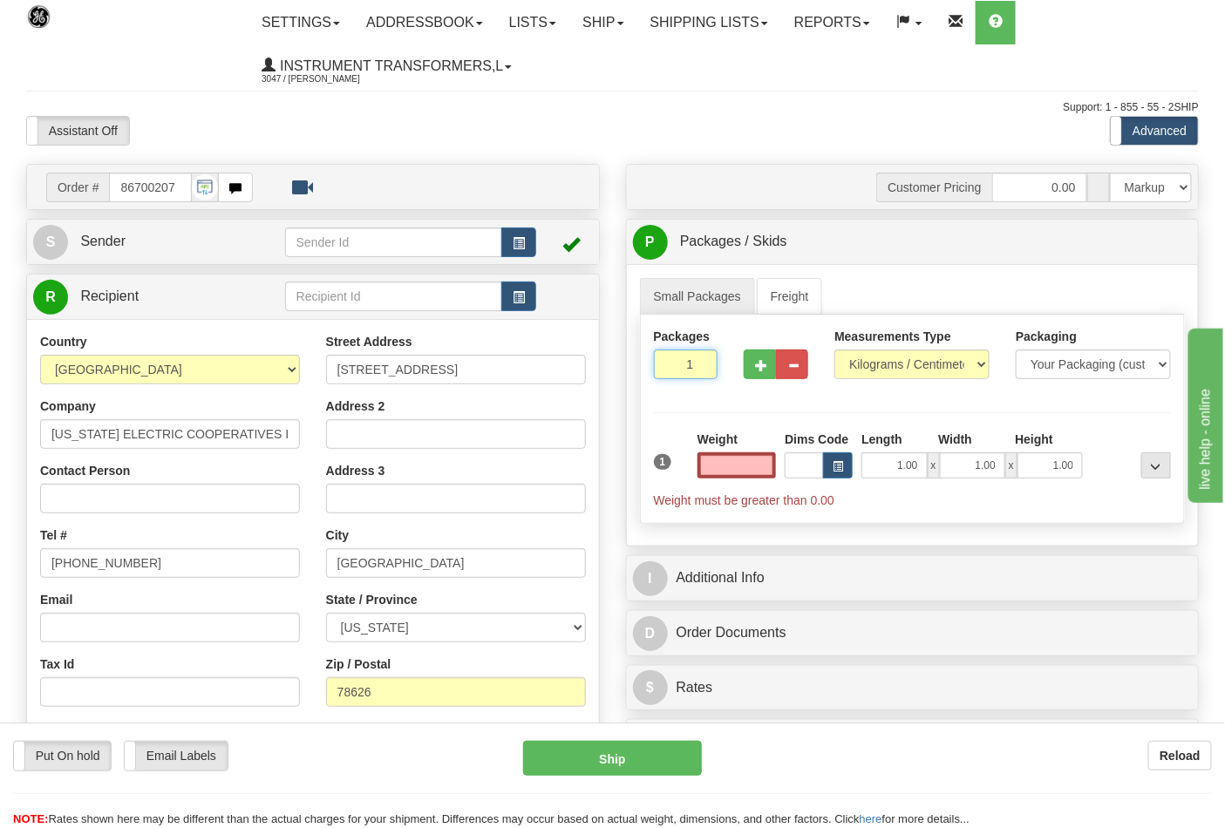
type input "2"
type input "0.00"
click at [698, 363] on input "2" at bounding box center [686, 365] width 65 height 30
type input "3"
click at [698, 363] on input "3" at bounding box center [686, 365] width 65 height 30
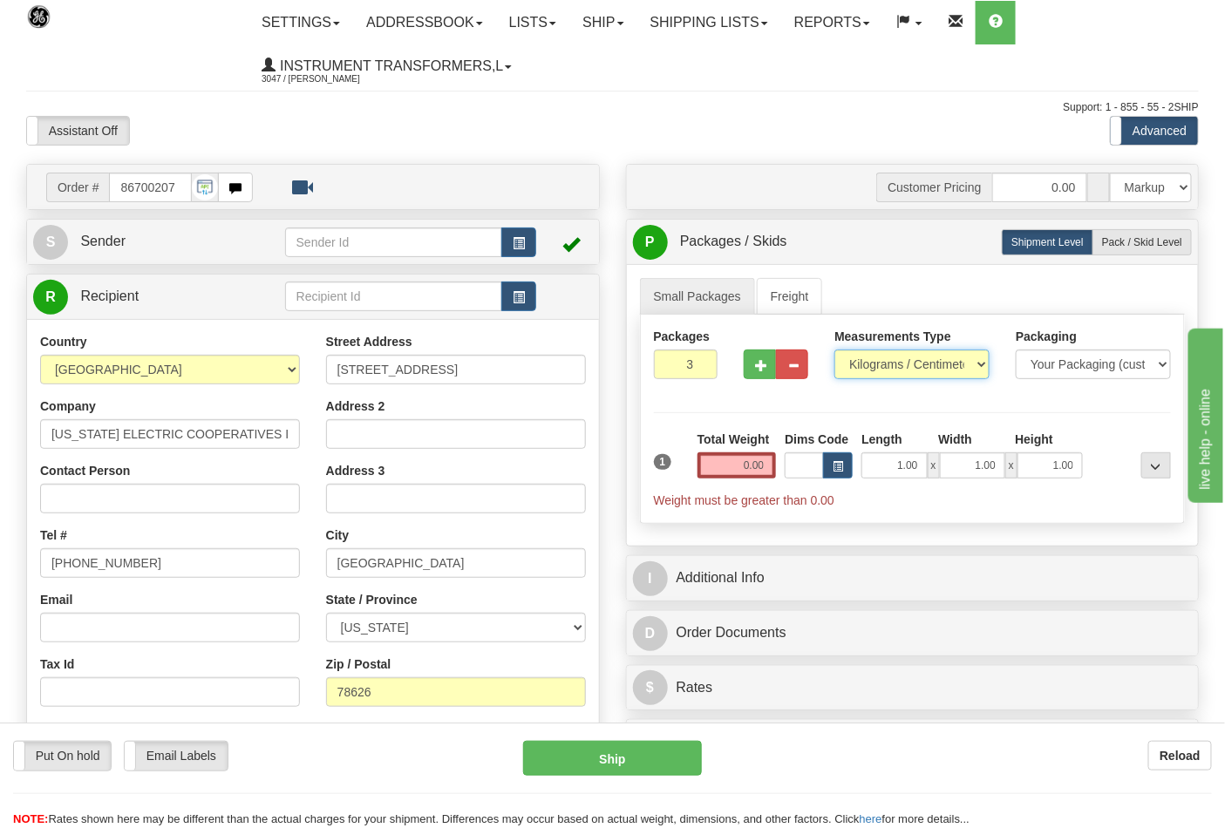
click at [970, 368] on select "Pounds / Inches Kilograms / Centimeters" at bounding box center [911, 365] width 155 height 30
select select "0"
click at [834, 350] on select "Pounds / Inches Kilograms / Centimeters" at bounding box center [911, 365] width 155 height 30
click at [730, 464] on input "0.00" at bounding box center [736, 465] width 79 height 26
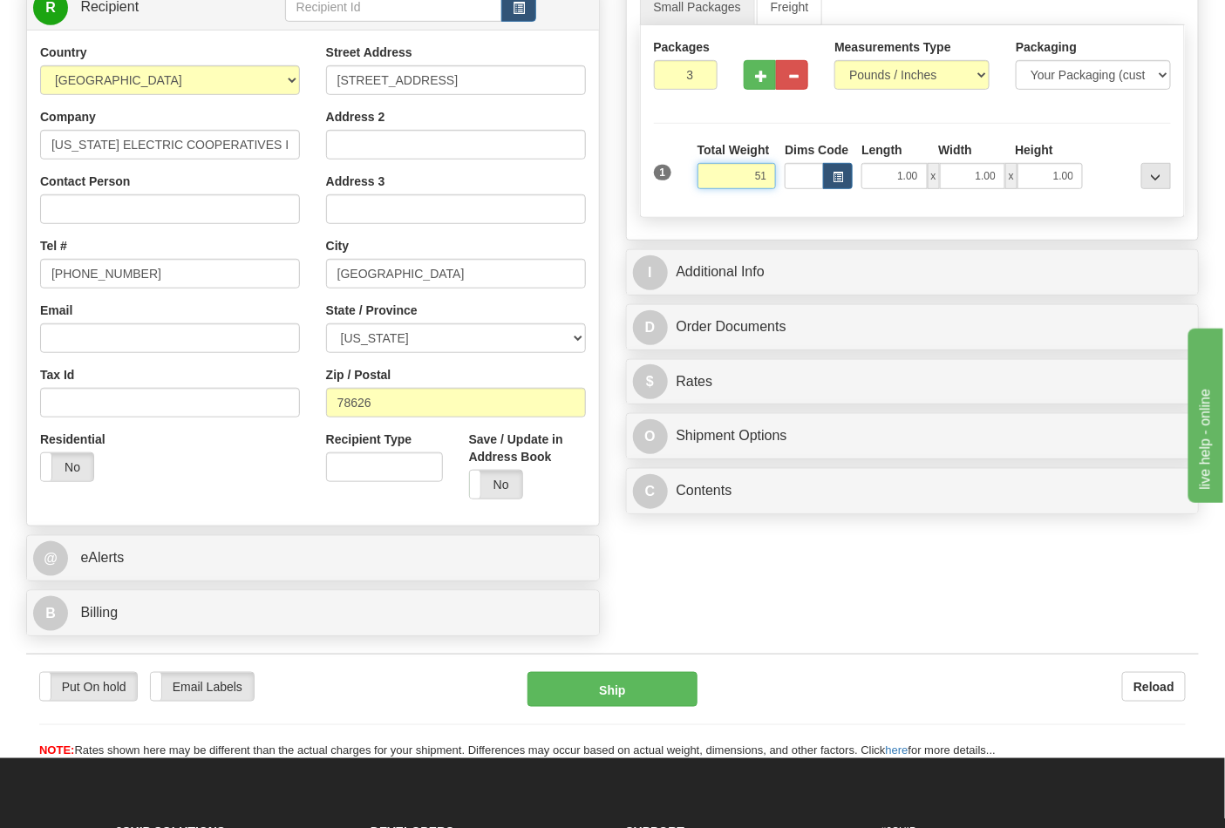
scroll to position [290, 0]
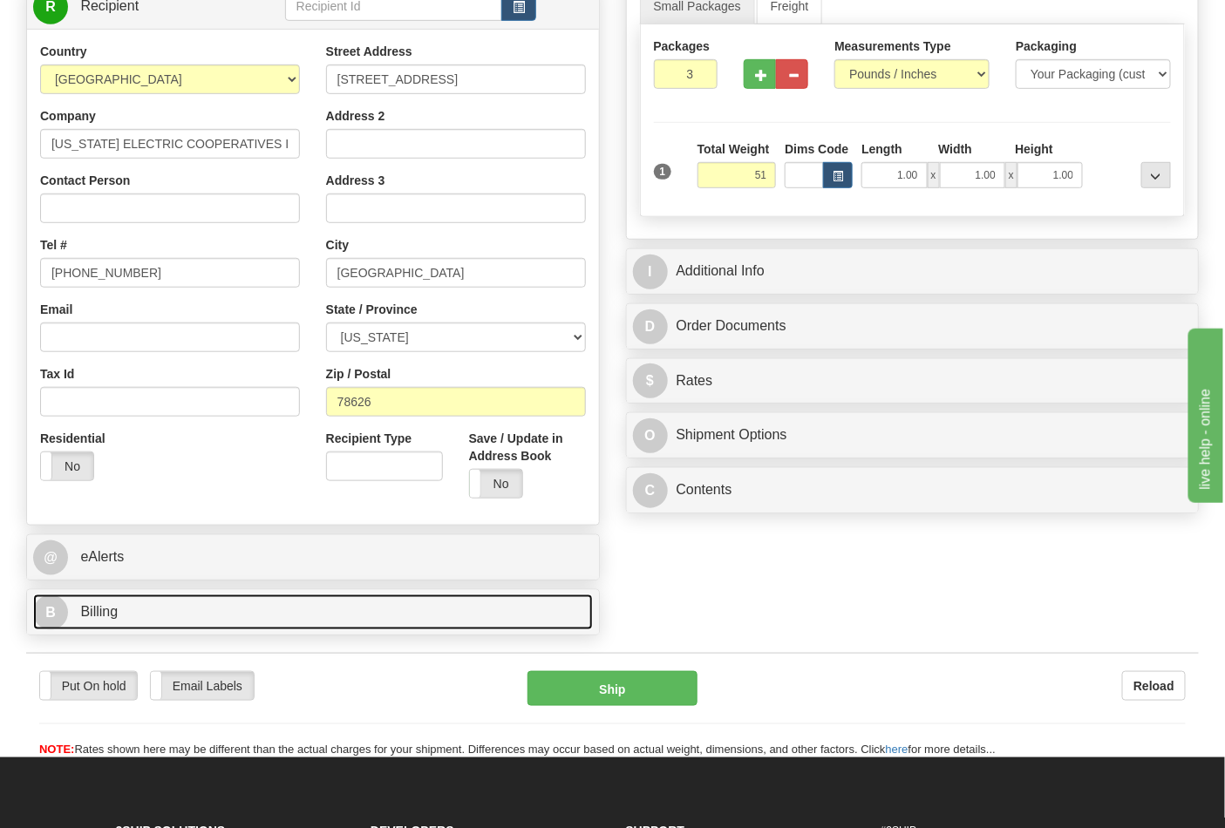
type input "51.00"
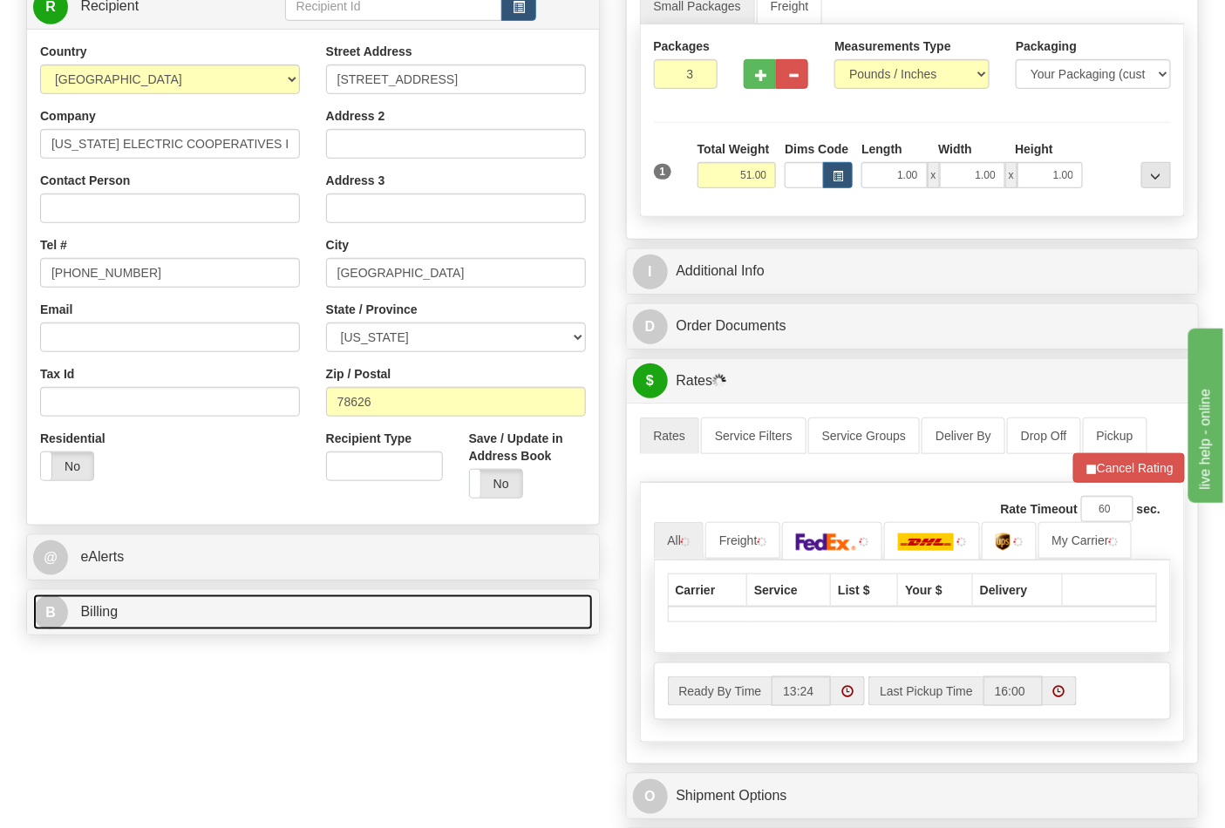
click at [279, 619] on link "B Billing" at bounding box center [313, 613] width 560 height 36
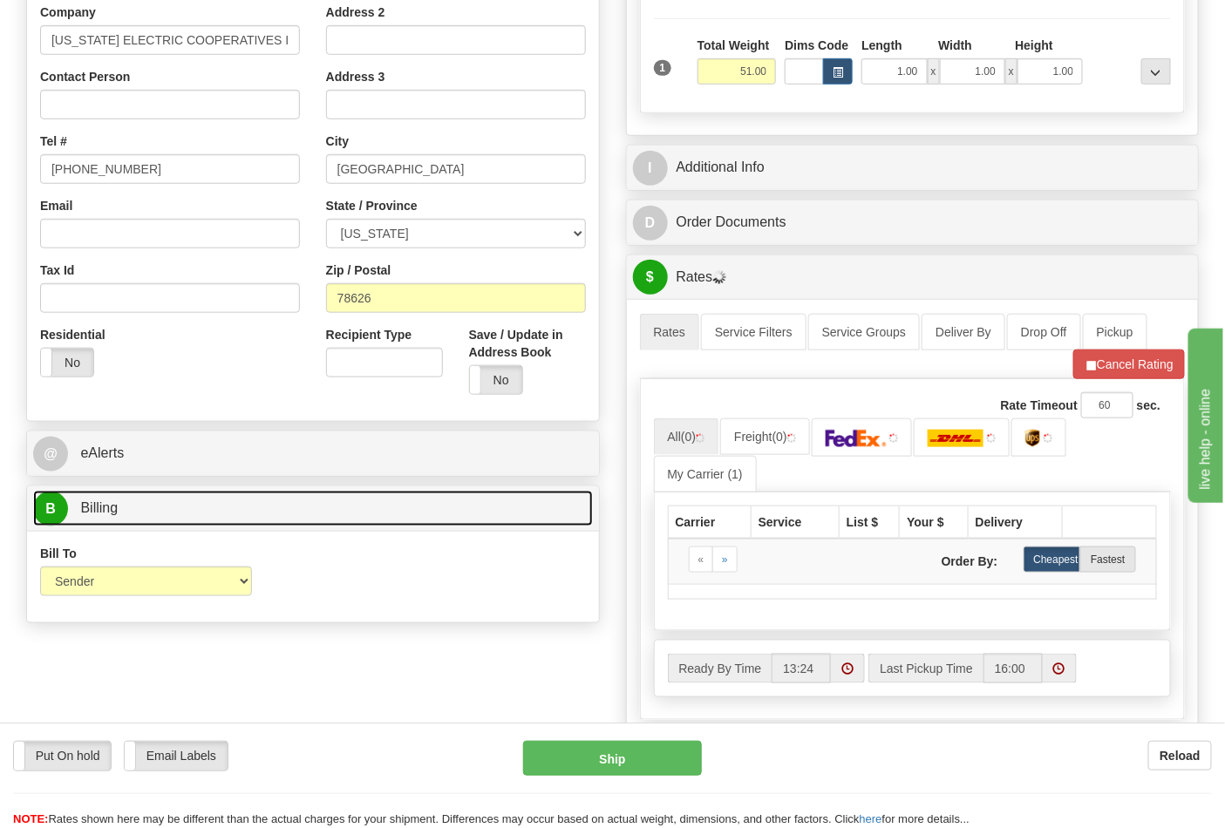
scroll to position [387, 0]
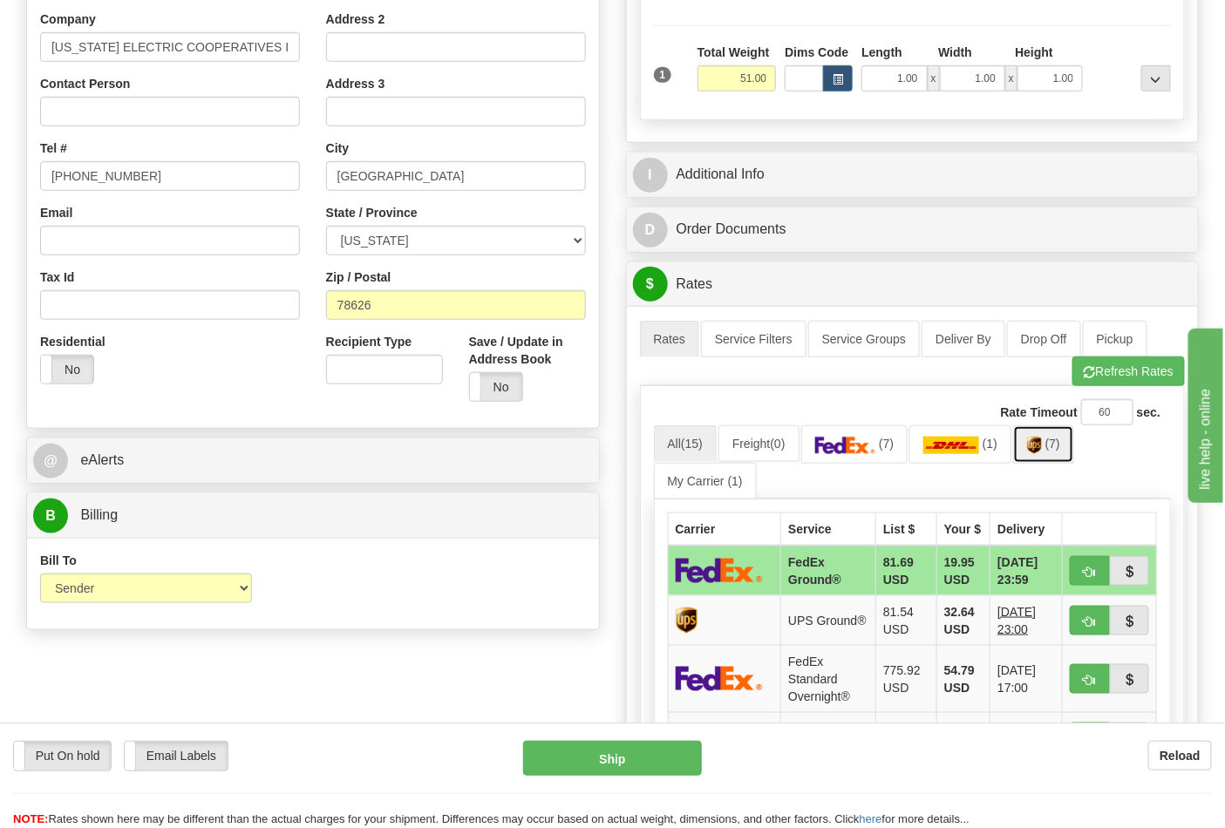
click at [1052, 455] on link "(7)" at bounding box center [1043, 443] width 61 height 37
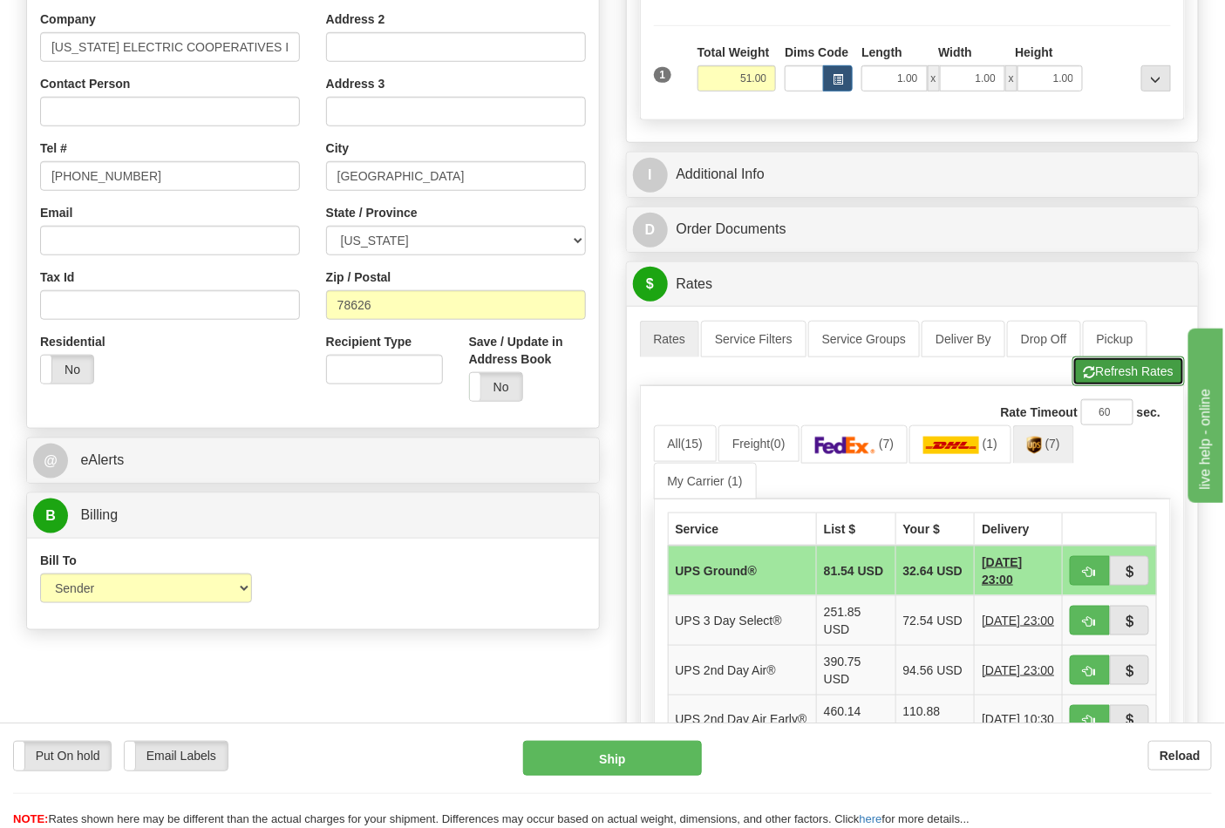
click at [1145, 370] on button "Refresh Rates" at bounding box center [1128, 372] width 112 height 30
click at [1050, 449] on link "(7)" at bounding box center [1043, 443] width 61 height 37
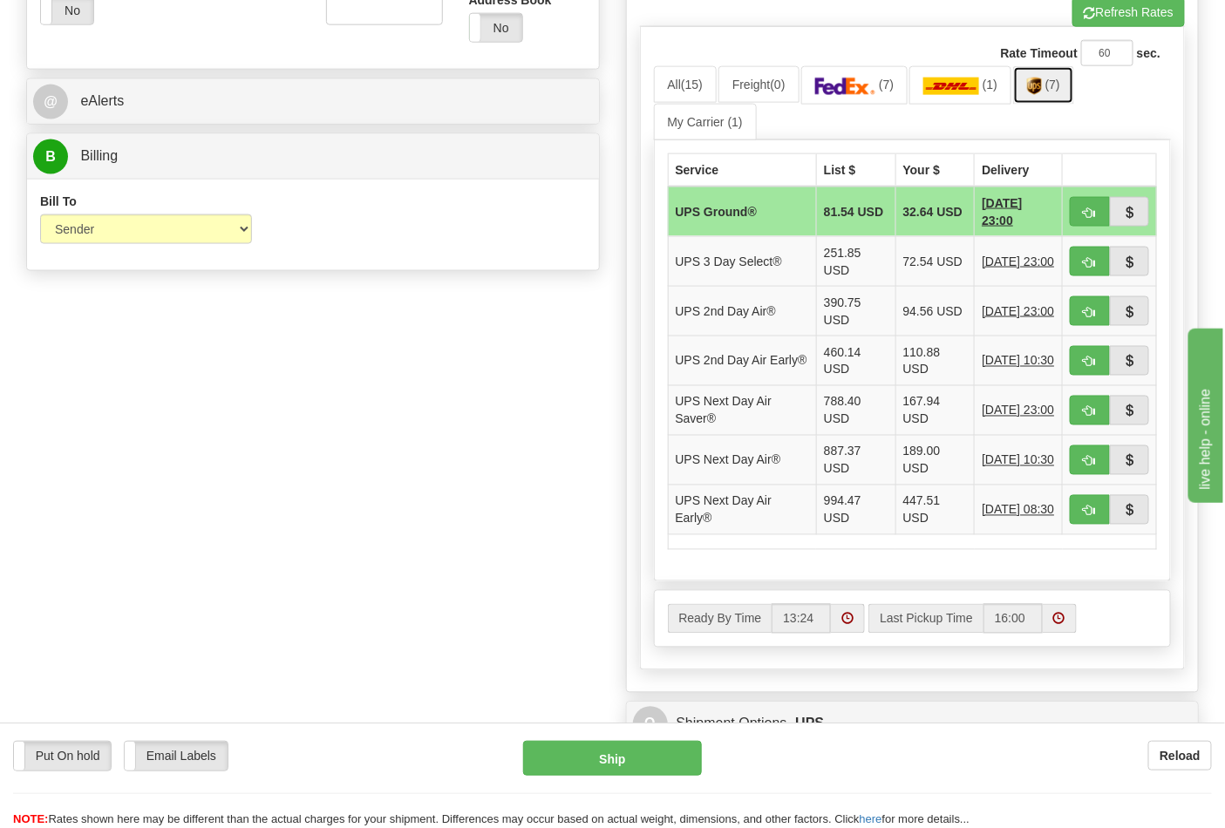
scroll to position [774, 0]
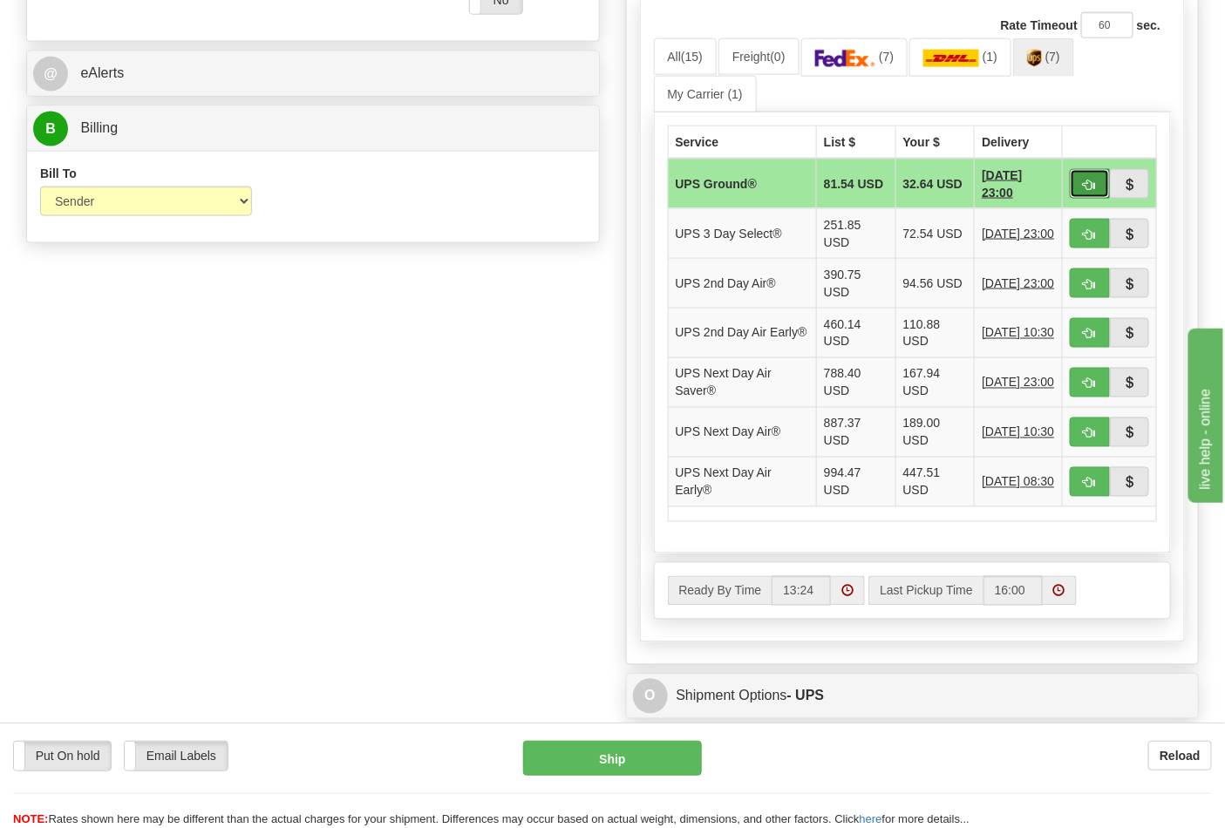
click at [1091, 186] on span "button" at bounding box center [1090, 185] width 12 height 11
type input "03"
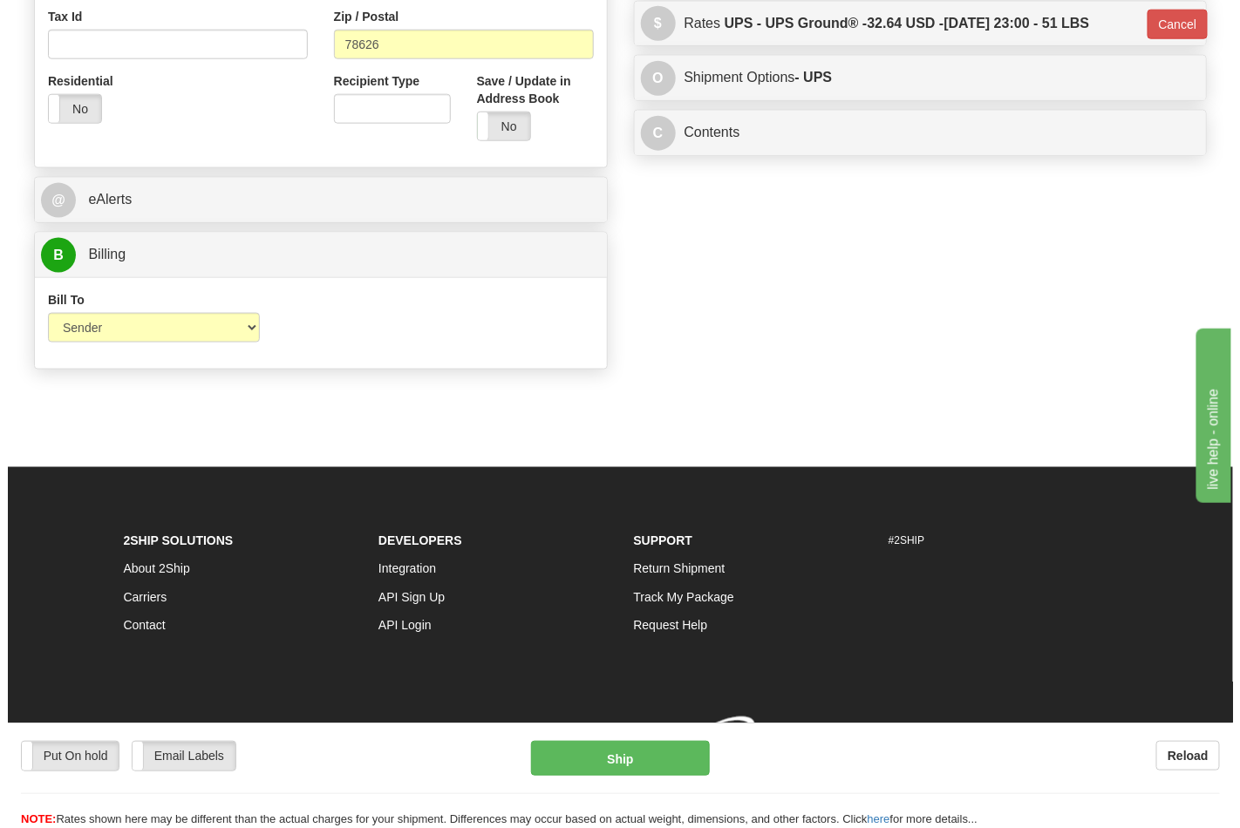
scroll to position [676, 0]
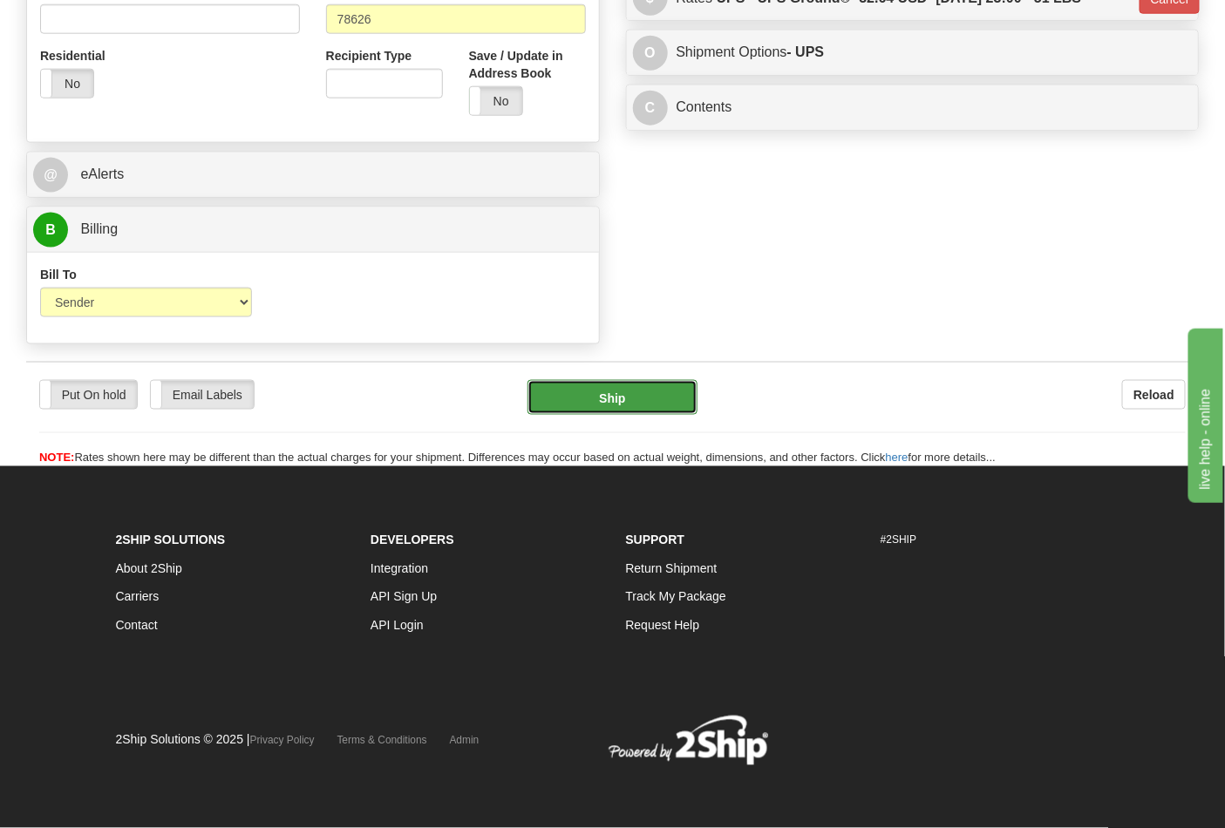
click at [616, 399] on button "Ship" at bounding box center [611, 397] width 169 height 35
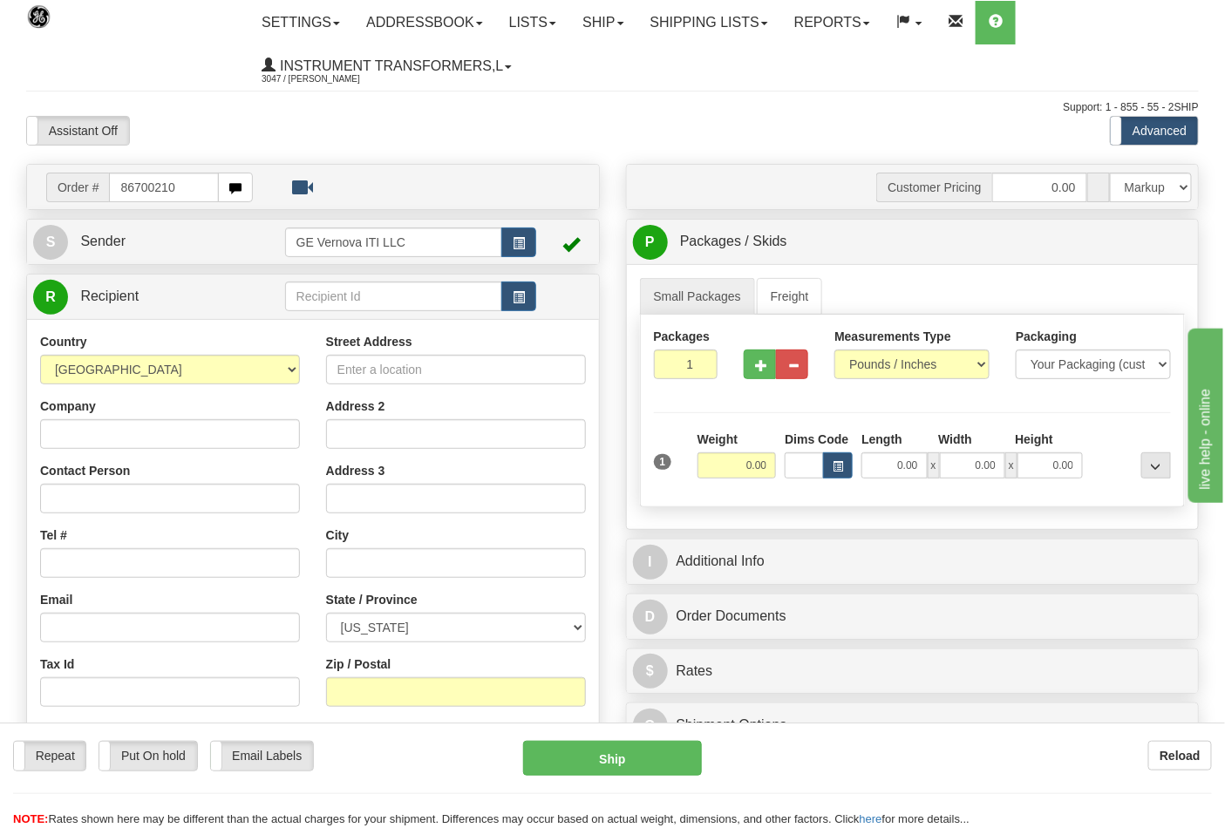
type input "86700210"
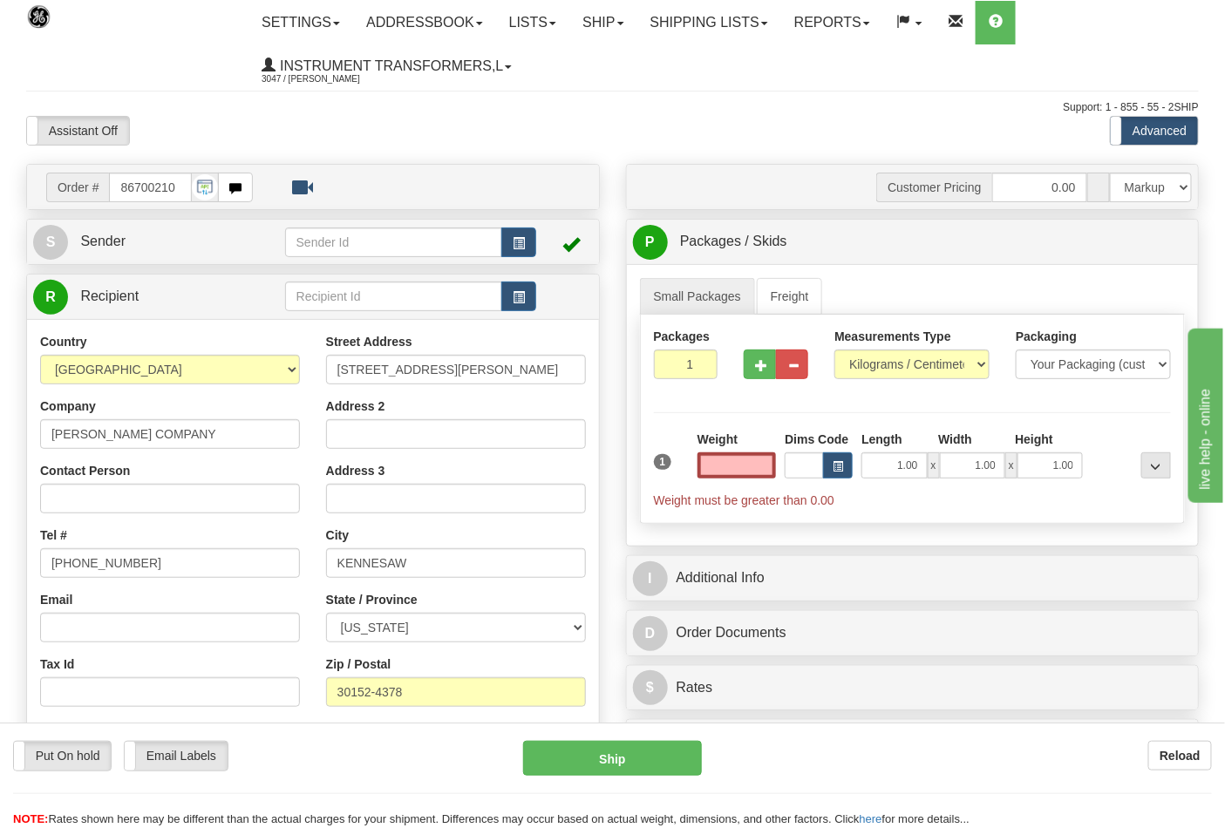
scroll to position [97, 0]
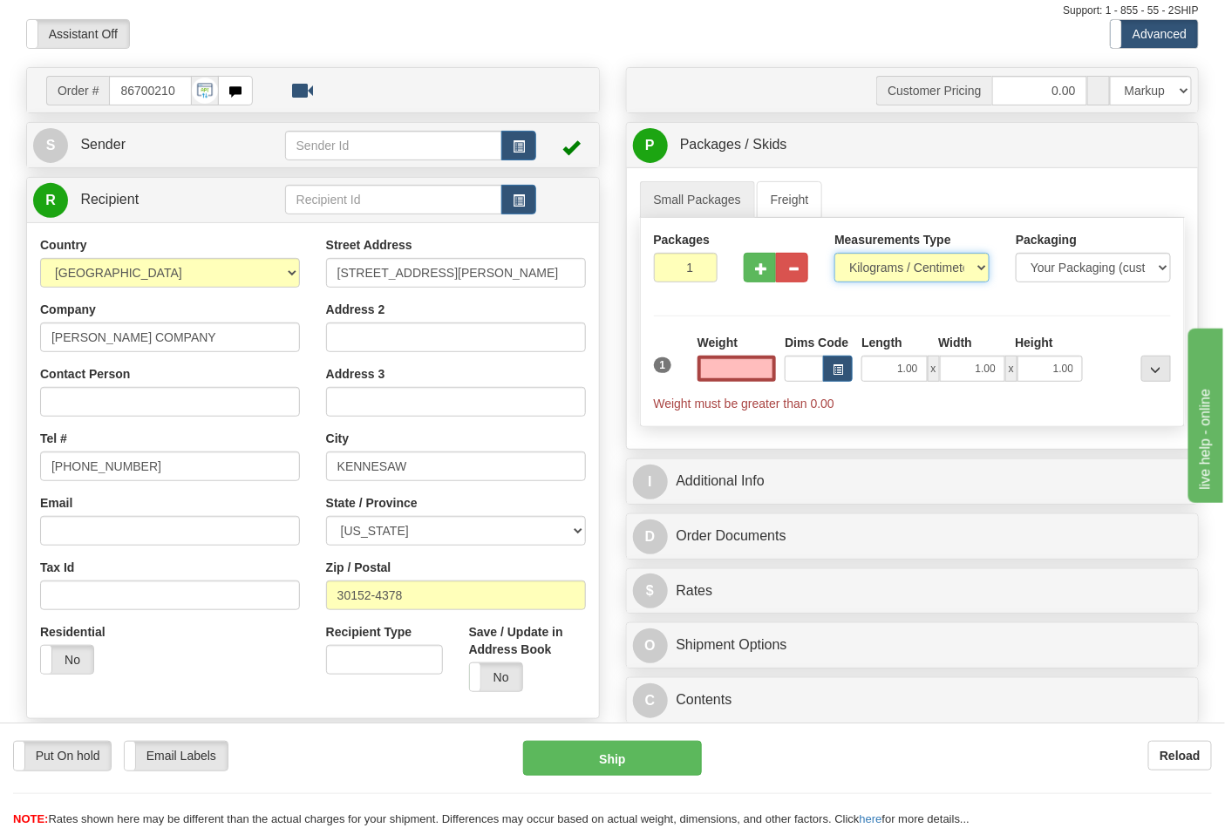
type input "0.00"
click at [940, 259] on select "Pounds / Inches Kilograms / Centimeters" at bounding box center [911, 268] width 155 height 30
select select "0"
click at [834, 254] on select "Pounds / Inches Kilograms / Centimeters" at bounding box center [911, 268] width 155 height 30
click at [745, 363] on input "0.00" at bounding box center [736, 369] width 79 height 26
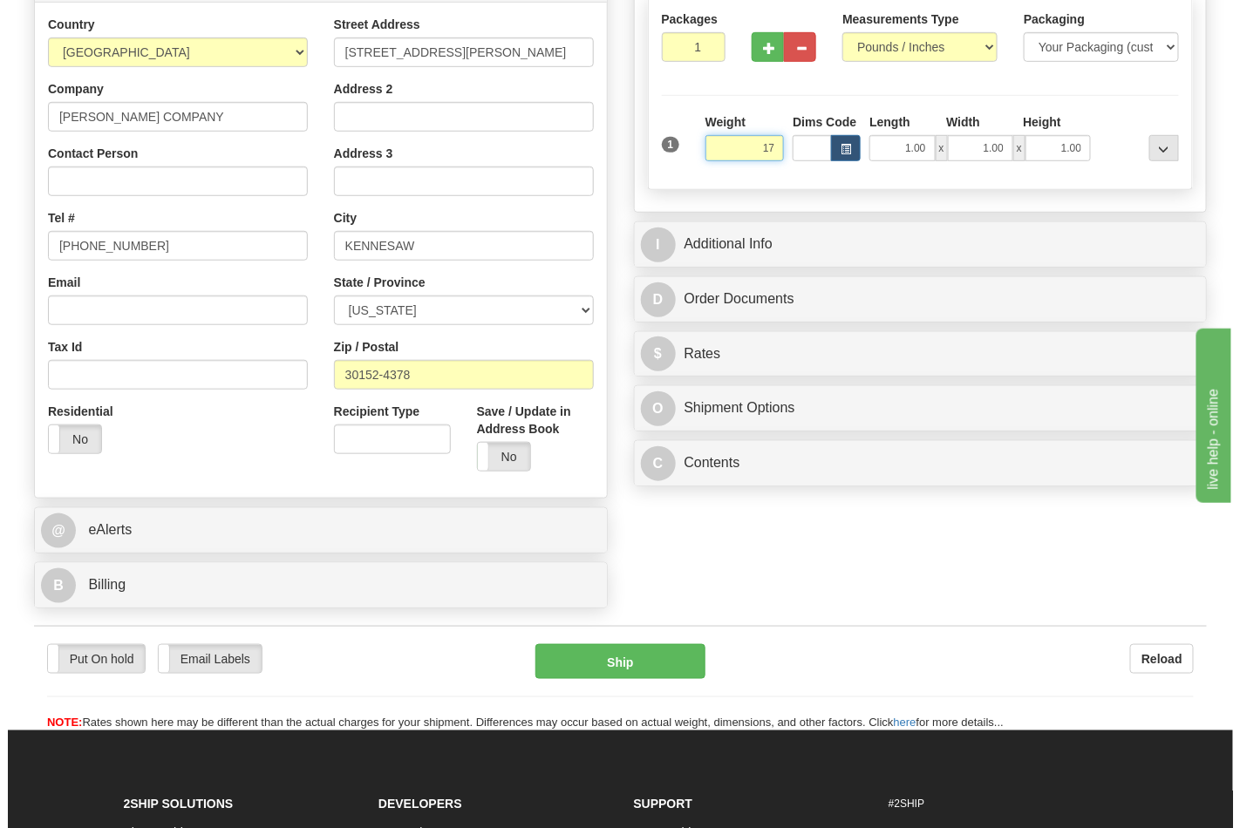
scroll to position [387, 0]
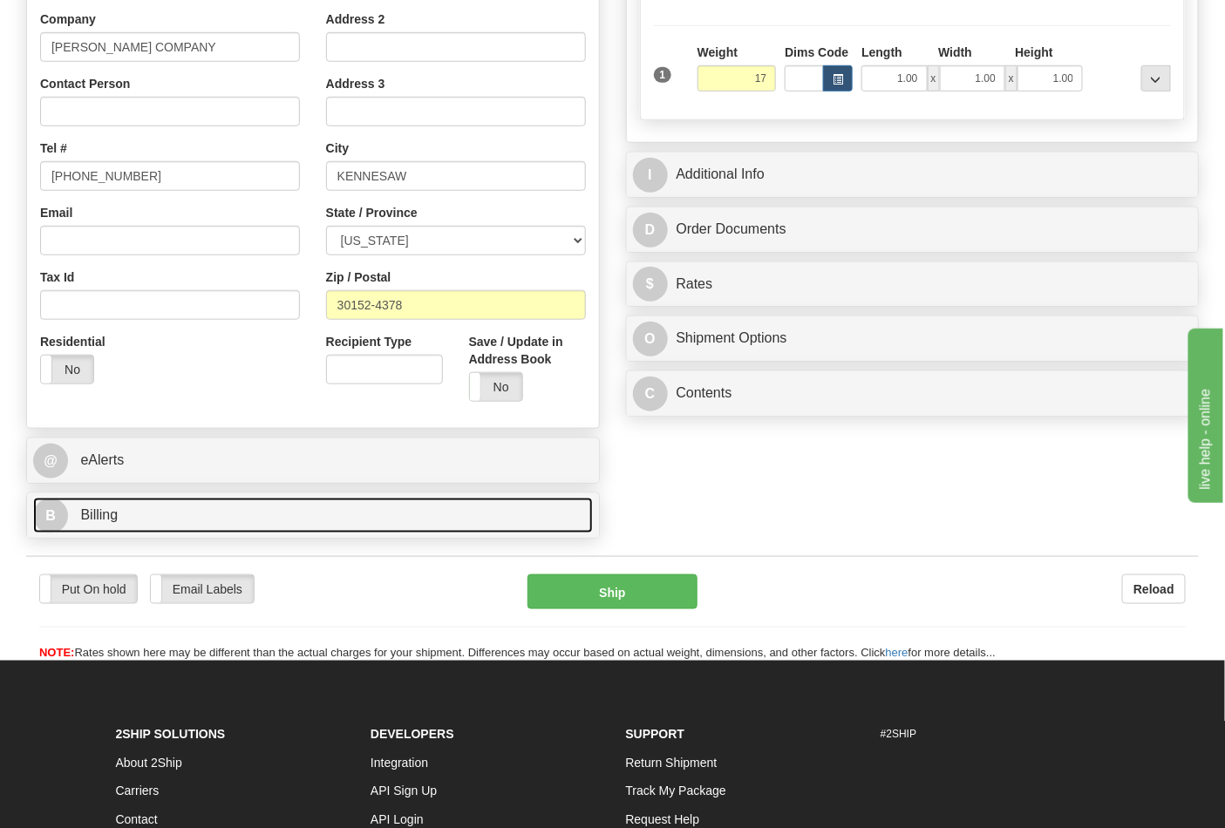
type input "17.00"
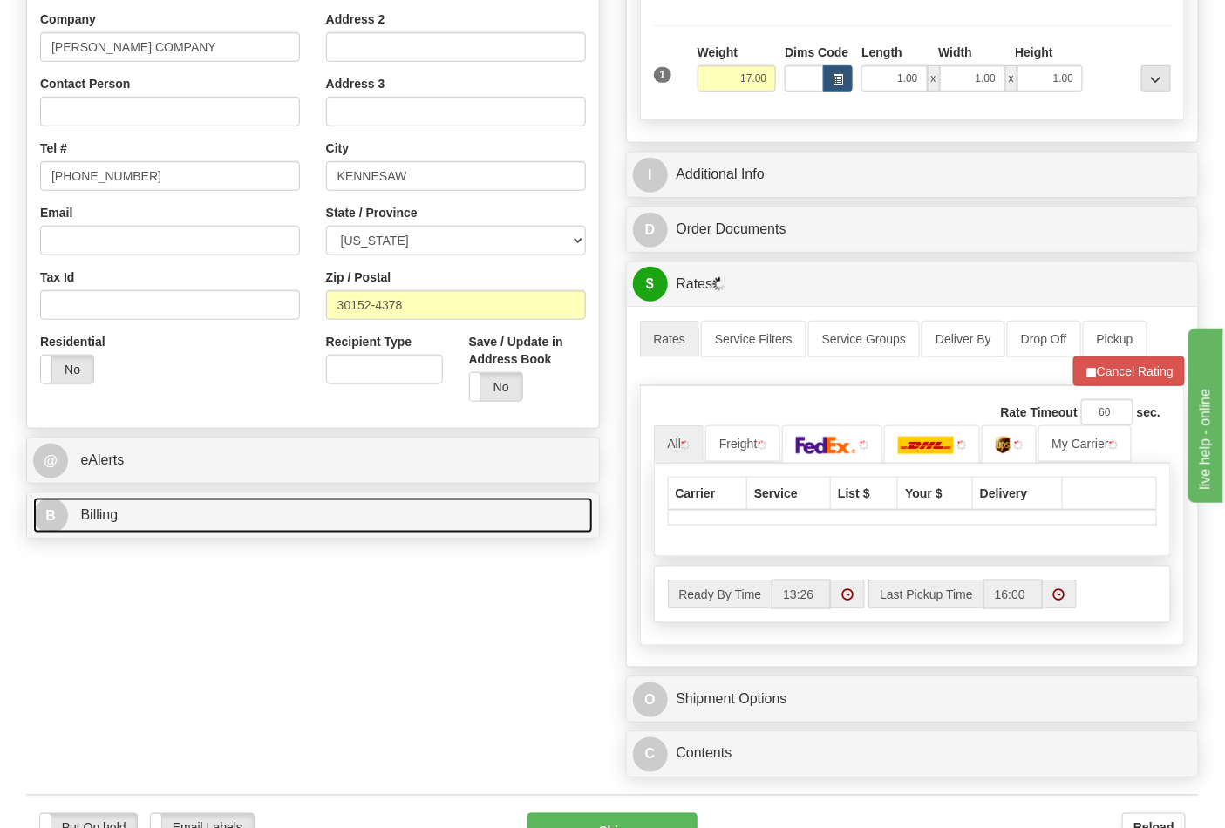
click at [266, 508] on link "B Billing" at bounding box center [313, 516] width 560 height 36
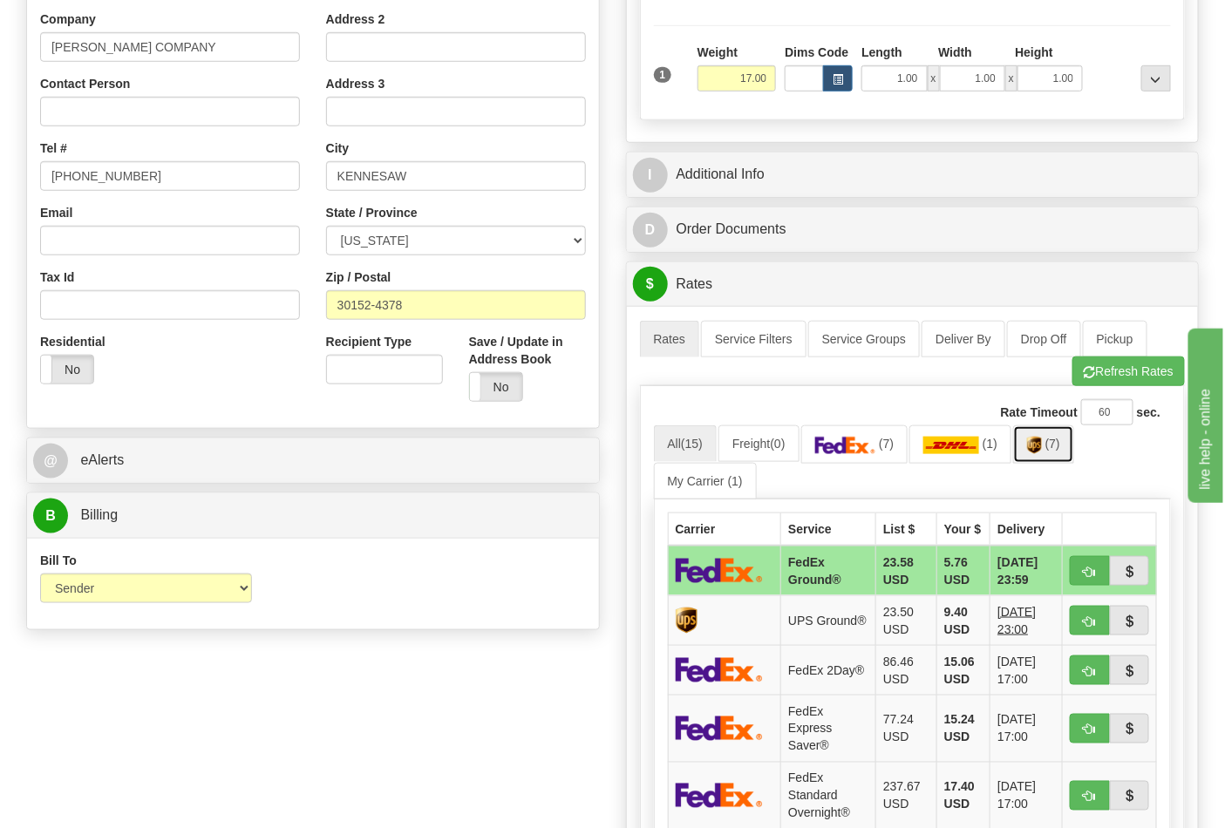
click at [1056, 450] on span "(7)" at bounding box center [1052, 444] width 15 height 14
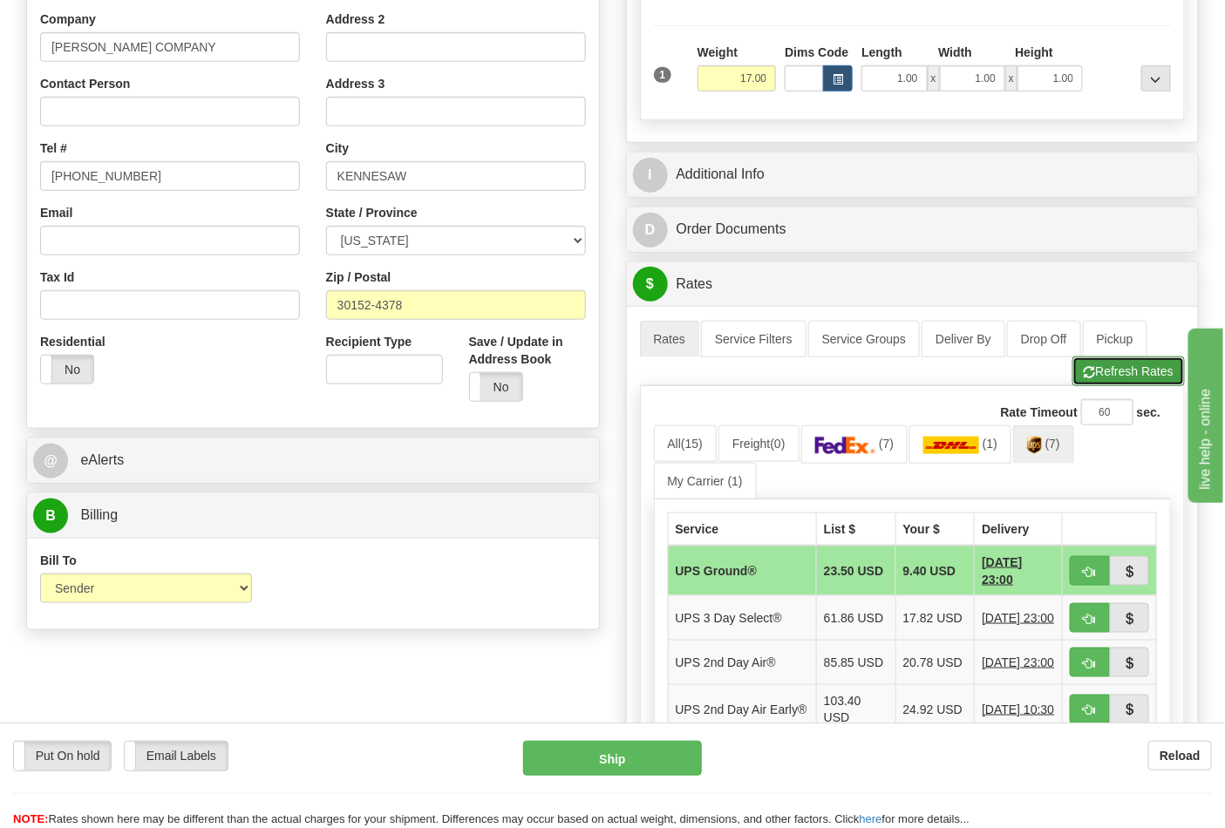
click at [1118, 369] on button "Refresh Rates" at bounding box center [1128, 372] width 112 height 30
click at [1042, 448] on img at bounding box center [1034, 445] width 15 height 17
click at [1101, 570] on button "button" at bounding box center [1090, 571] width 40 height 30
type input "03"
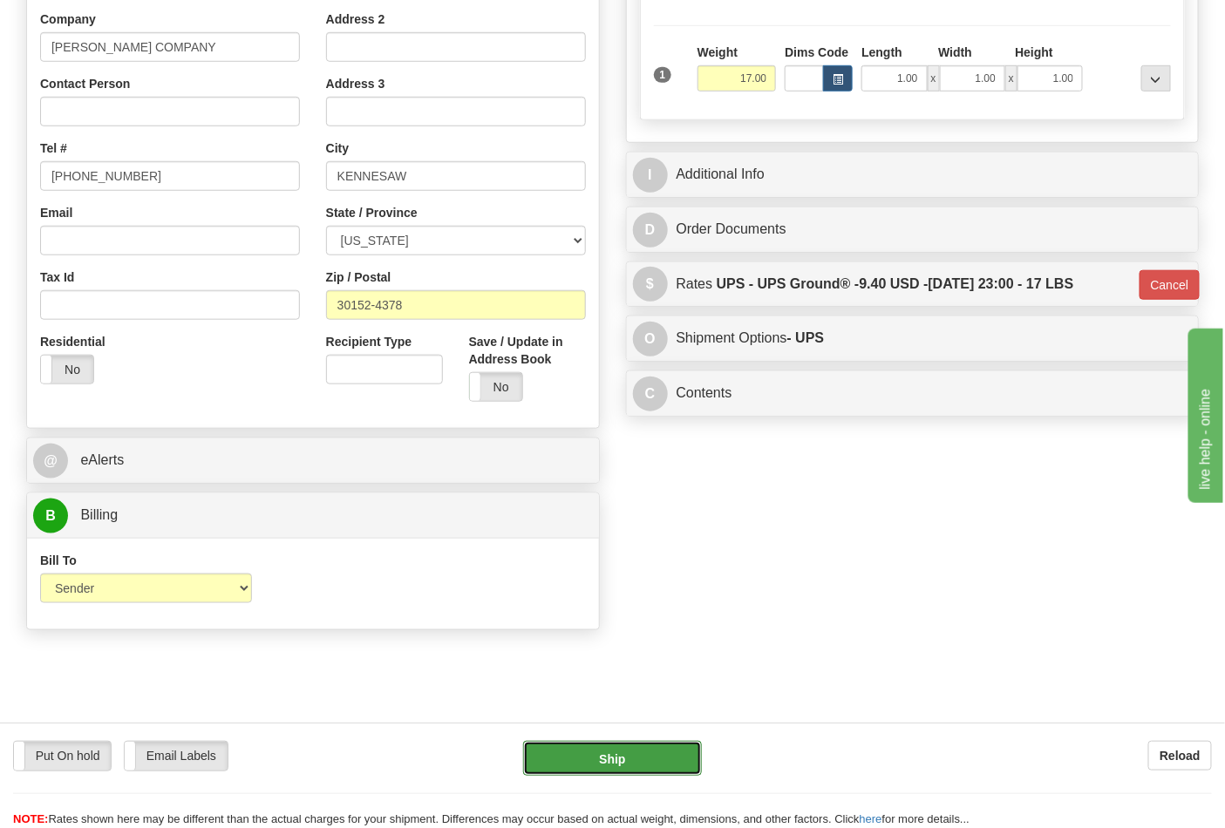
click at [619, 761] on button "Ship" at bounding box center [612, 758] width 178 height 35
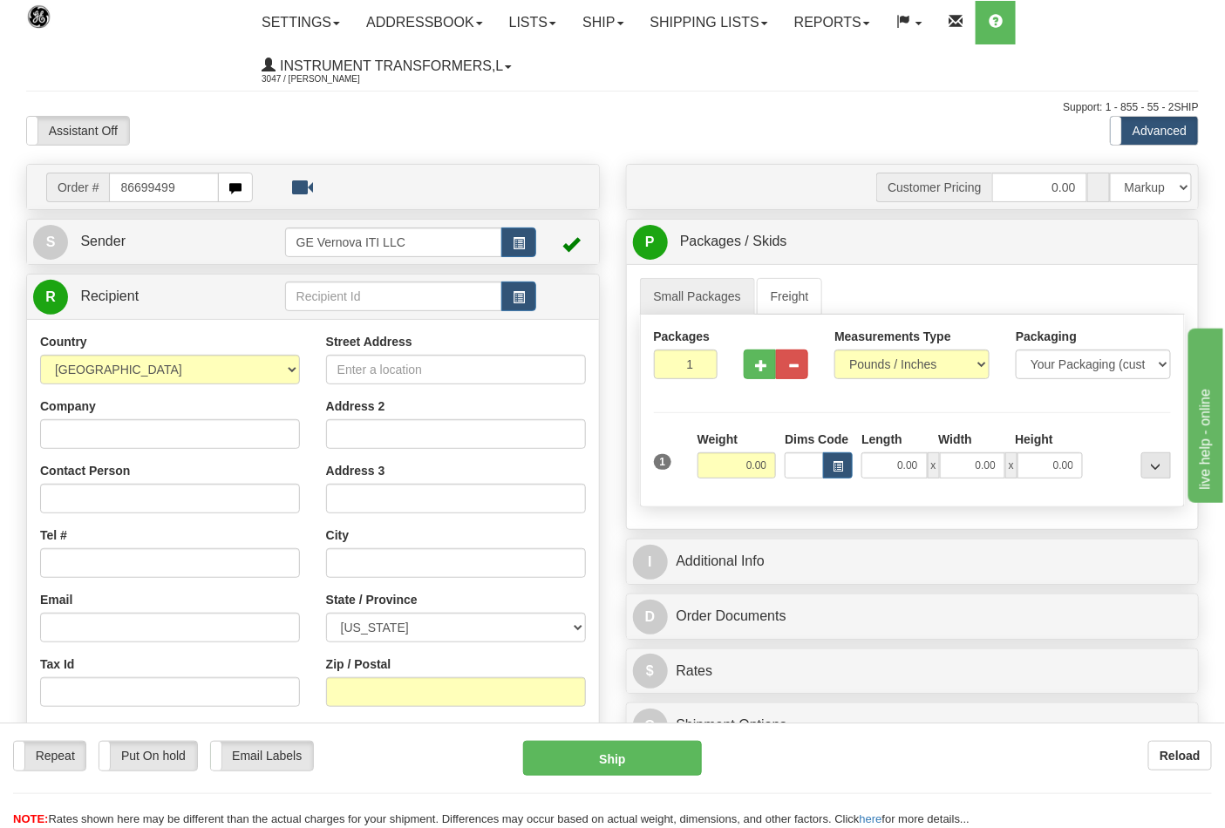
type input "86699499"
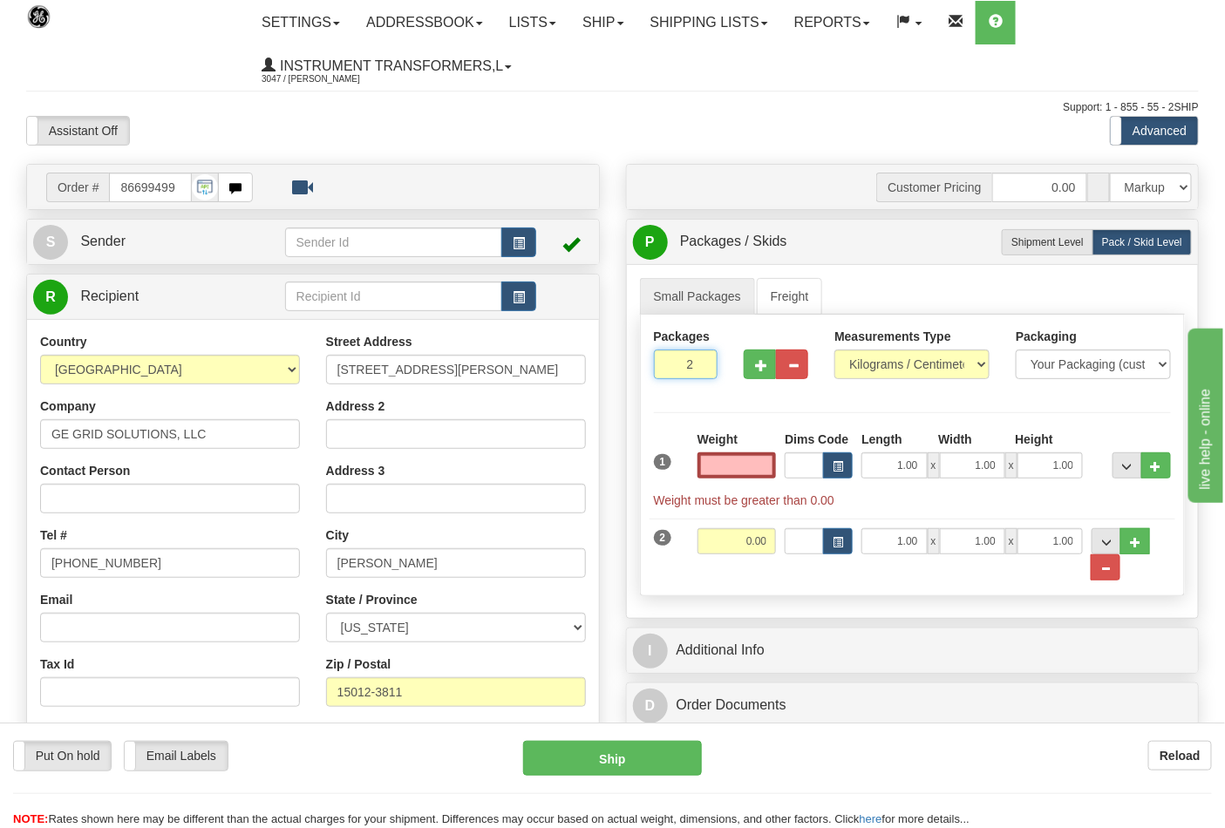
type input "3"
type input "0.00"
type input "3"
click at [700, 363] on input "3" at bounding box center [686, 365] width 65 height 30
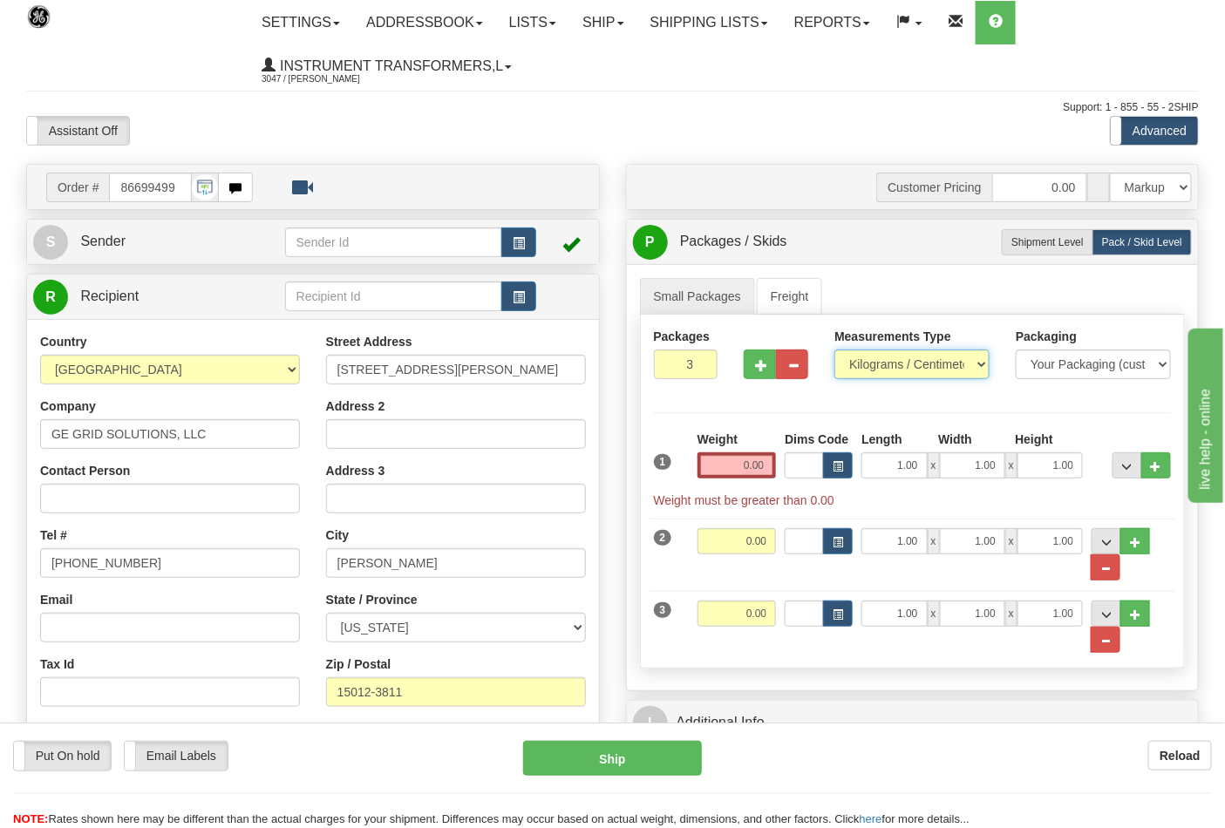
click at [973, 352] on select "Pounds / Inches Kilograms / Centimeters" at bounding box center [911, 365] width 155 height 30
select select "0"
click at [834, 350] on select "Pounds / Inches Kilograms / Centimeters" at bounding box center [911, 365] width 155 height 30
click at [742, 466] on input "0.00" at bounding box center [736, 465] width 79 height 26
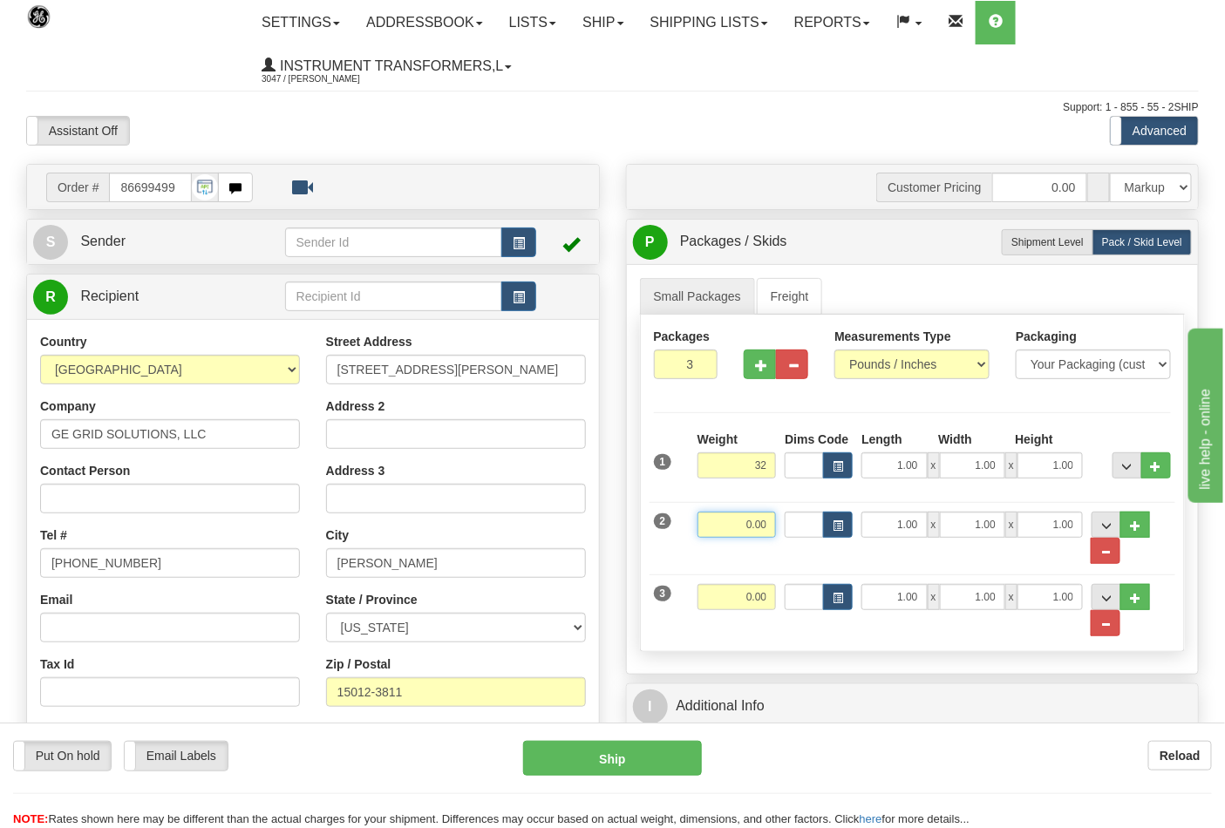
type input "32.00"
click at [767, 529] on input "0.00" at bounding box center [736, 525] width 79 height 26
type input "22.00"
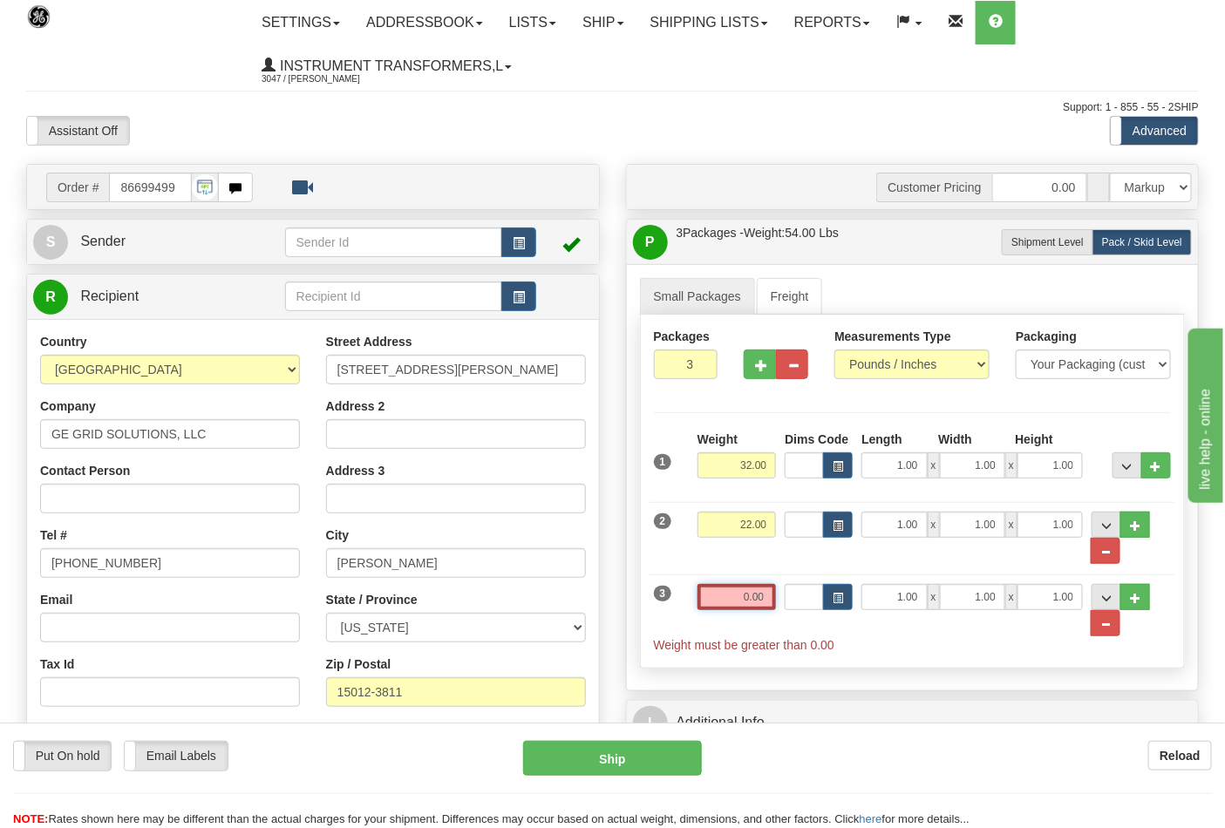
click at [768, 603] on input "0.00" at bounding box center [736, 597] width 79 height 26
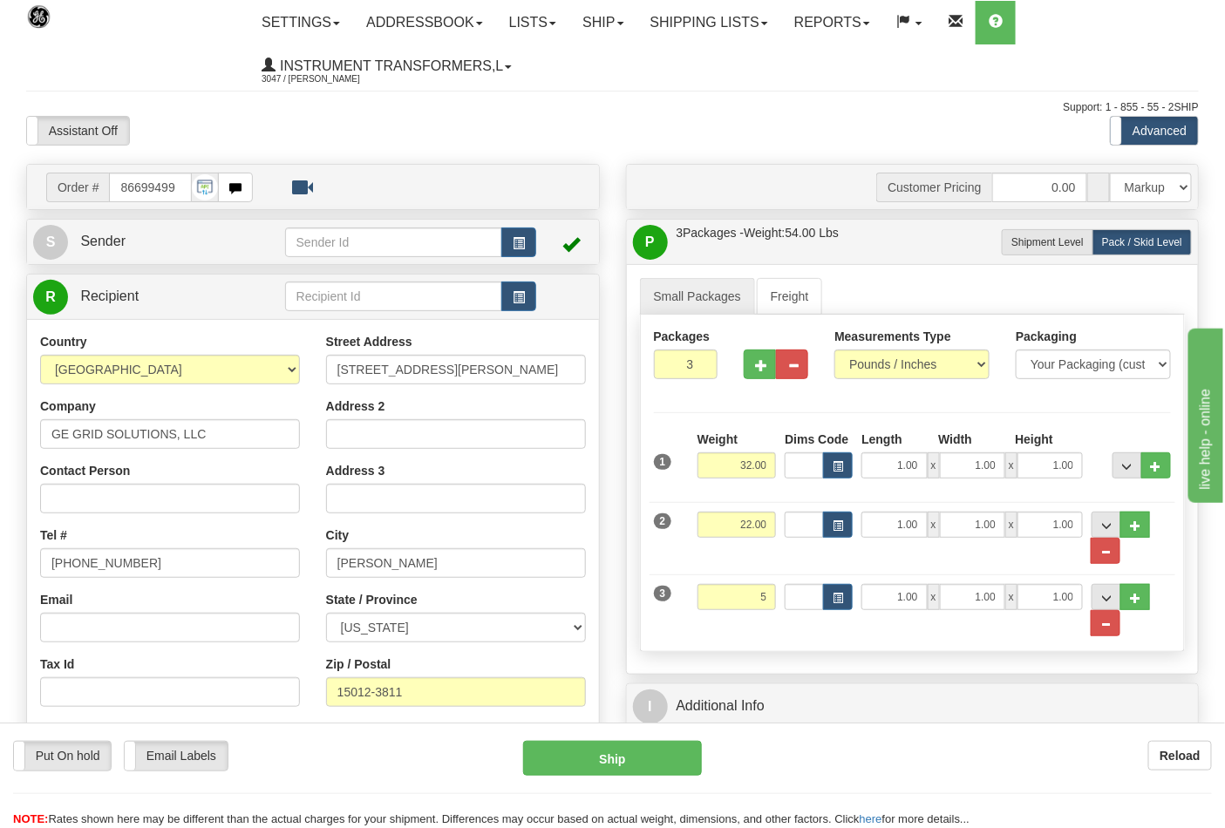
type input "5.00"
click at [879, 642] on div "Packages 3 3 Measurements Type" at bounding box center [913, 483] width 546 height 337
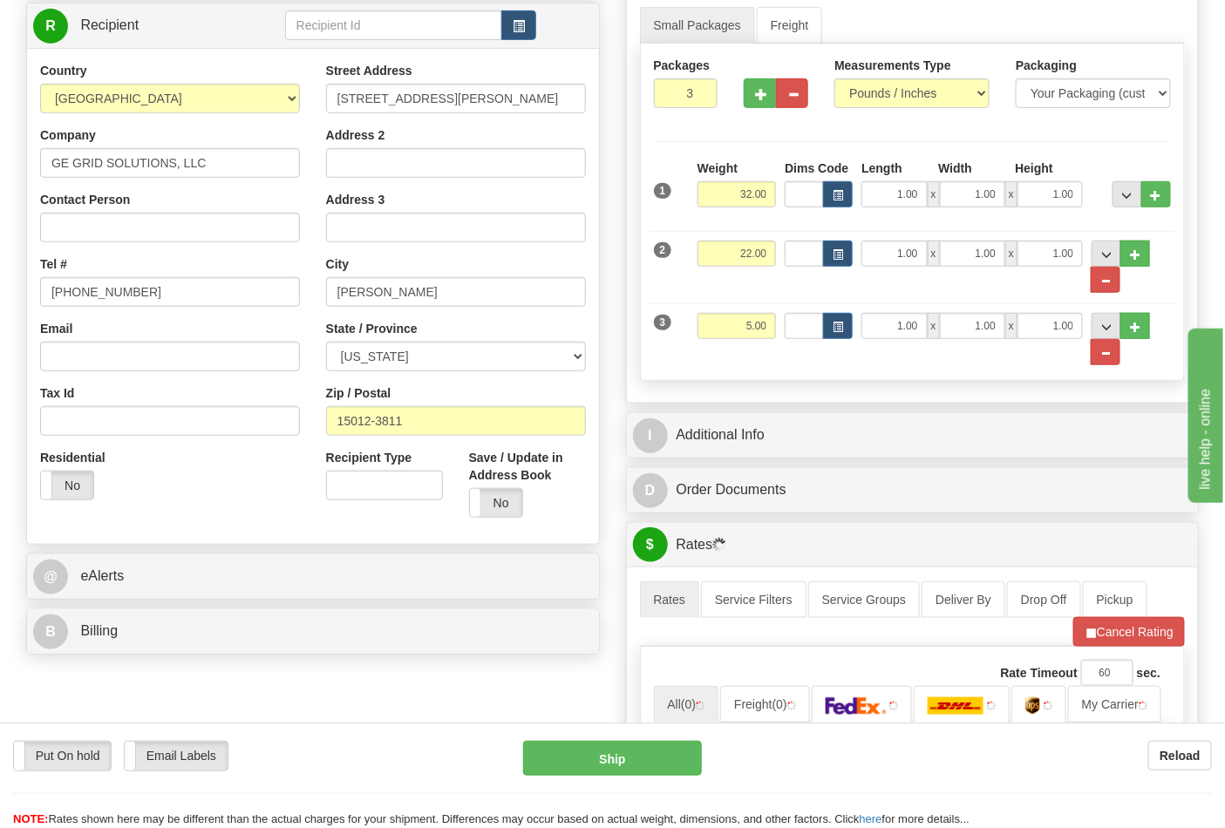
scroll to position [290, 0]
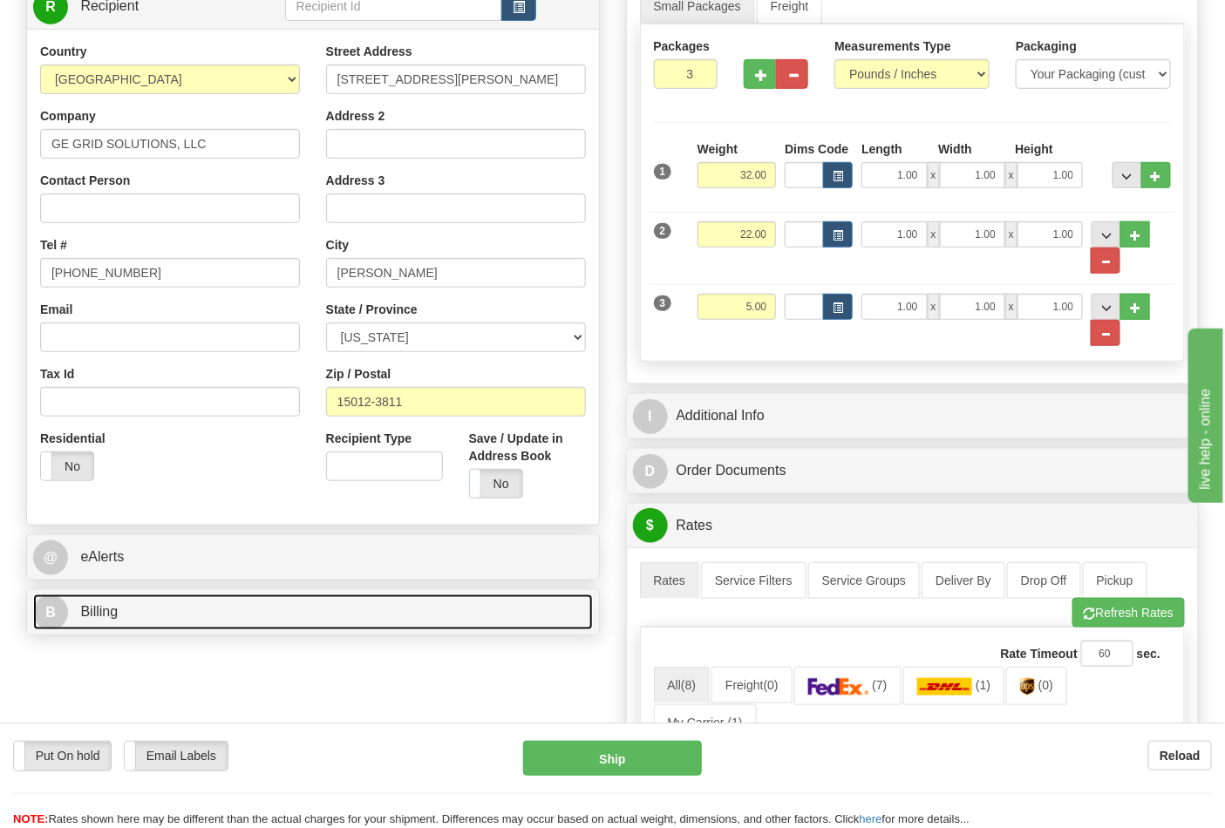
click at [293, 620] on link "B Billing" at bounding box center [313, 613] width 560 height 36
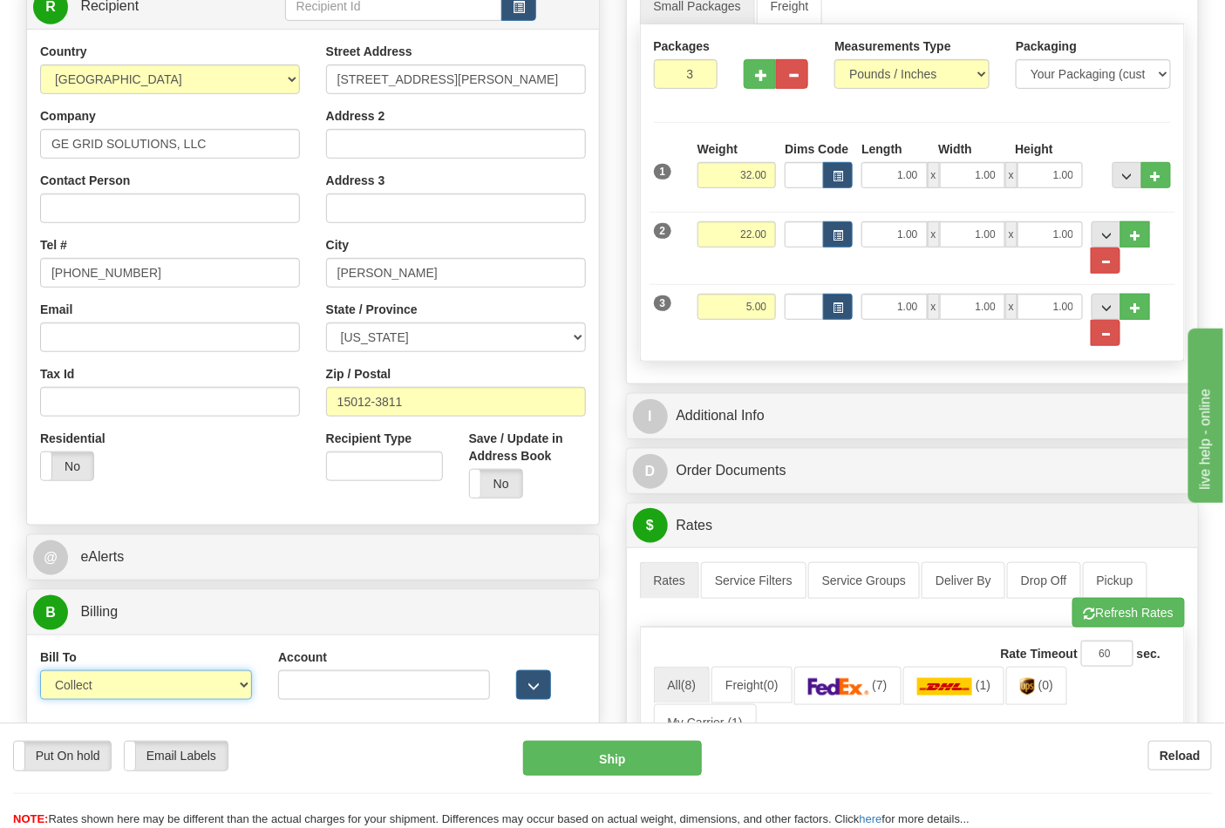
click at [220, 682] on select "Sender Recipient Third Party Collect" at bounding box center [146, 685] width 212 height 30
select select "2"
click at [40, 673] on select "Sender Recipient Third Party Collect" at bounding box center [146, 685] width 212 height 30
click at [397, 695] on input "Account" at bounding box center [384, 685] width 212 height 30
paste input "160294132"
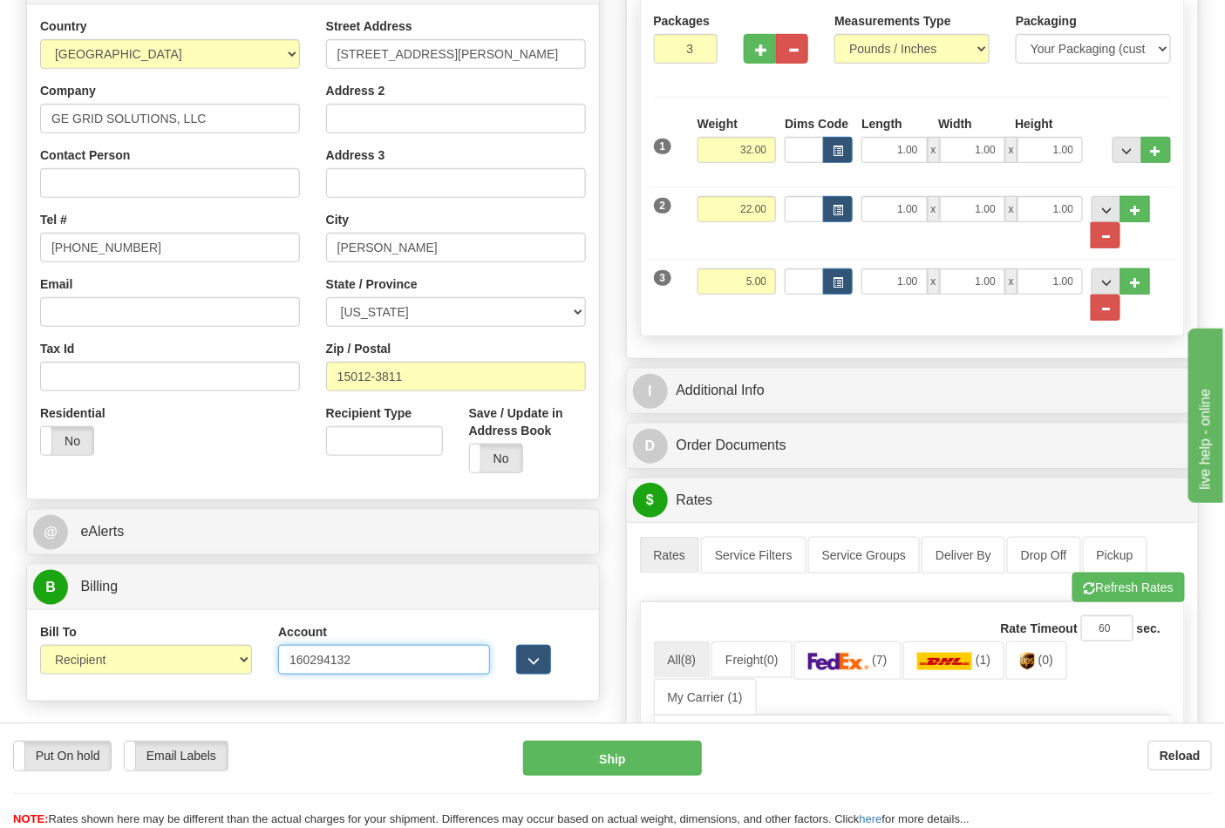
scroll to position [387, 0]
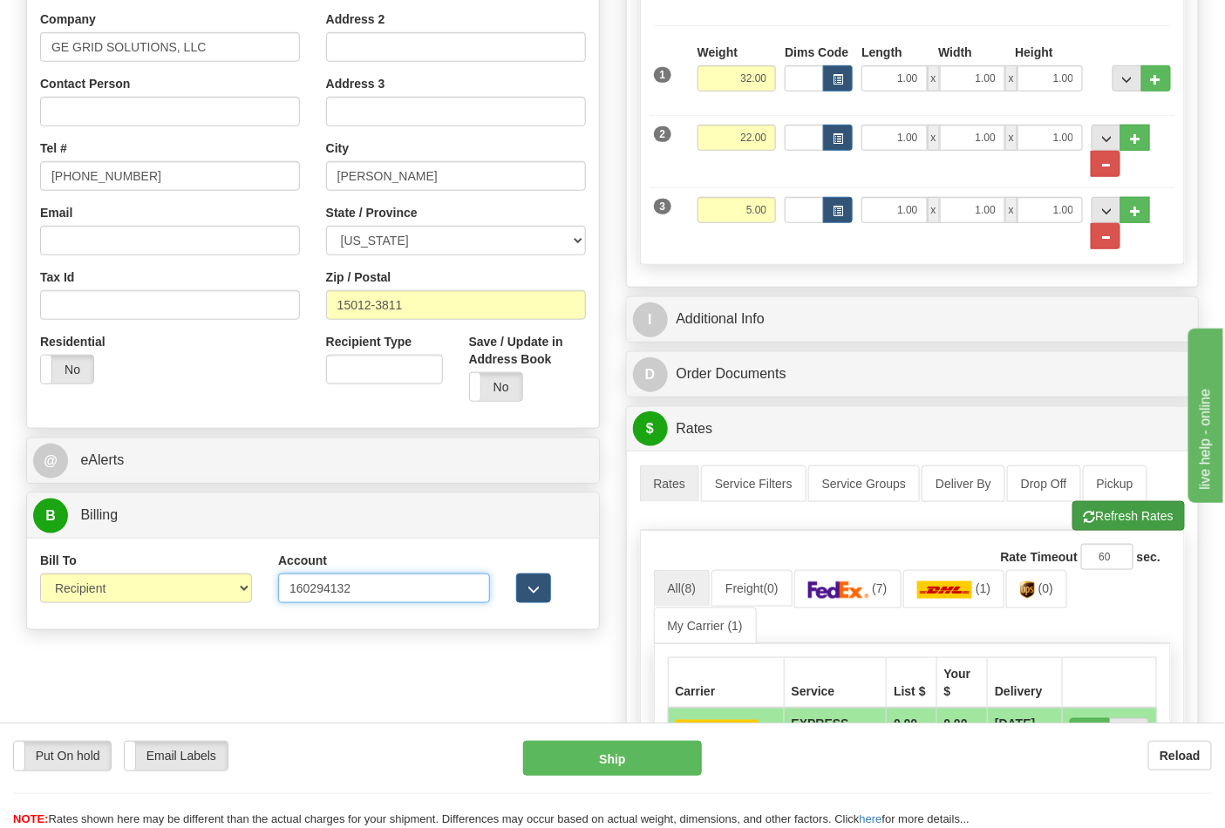
type input "160294132"
click at [1118, 516] on button "Refresh Rates" at bounding box center [1128, 516] width 112 height 30
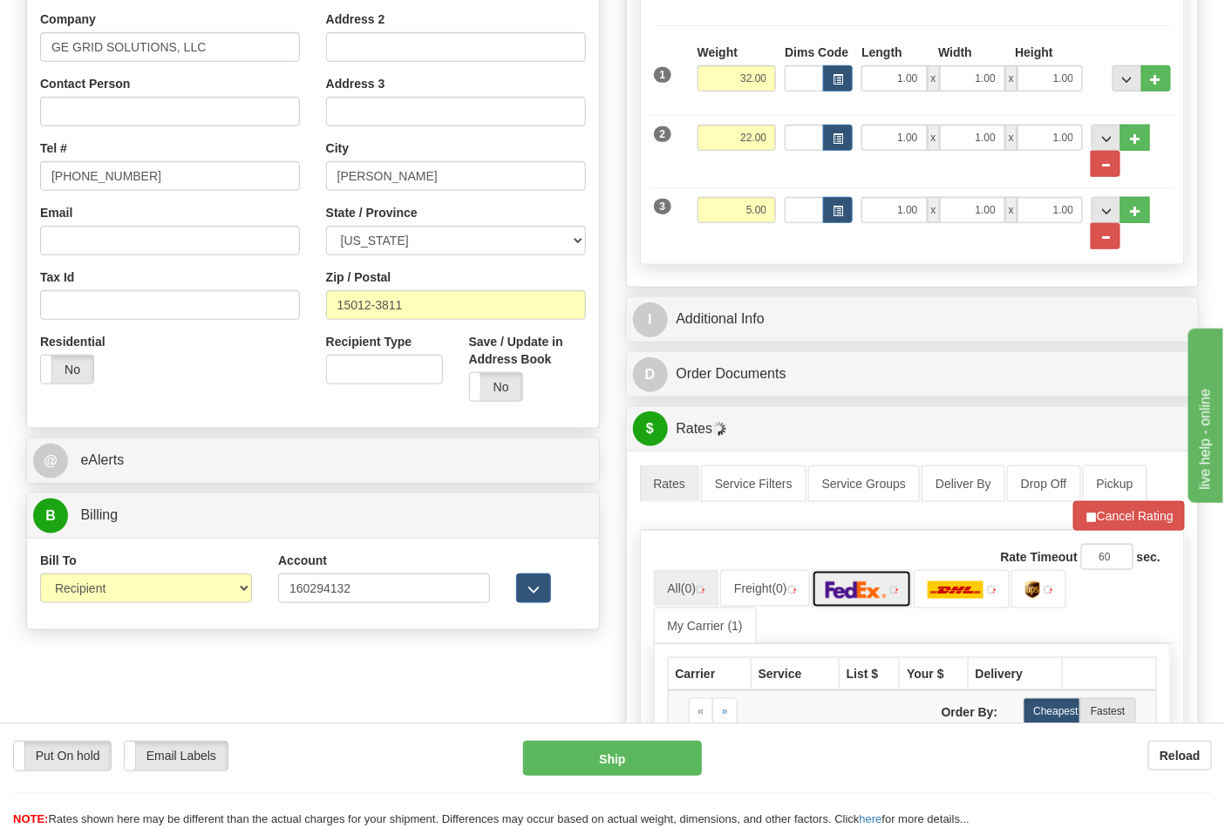
click at [861, 596] on img at bounding box center [856, 589] width 61 height 17
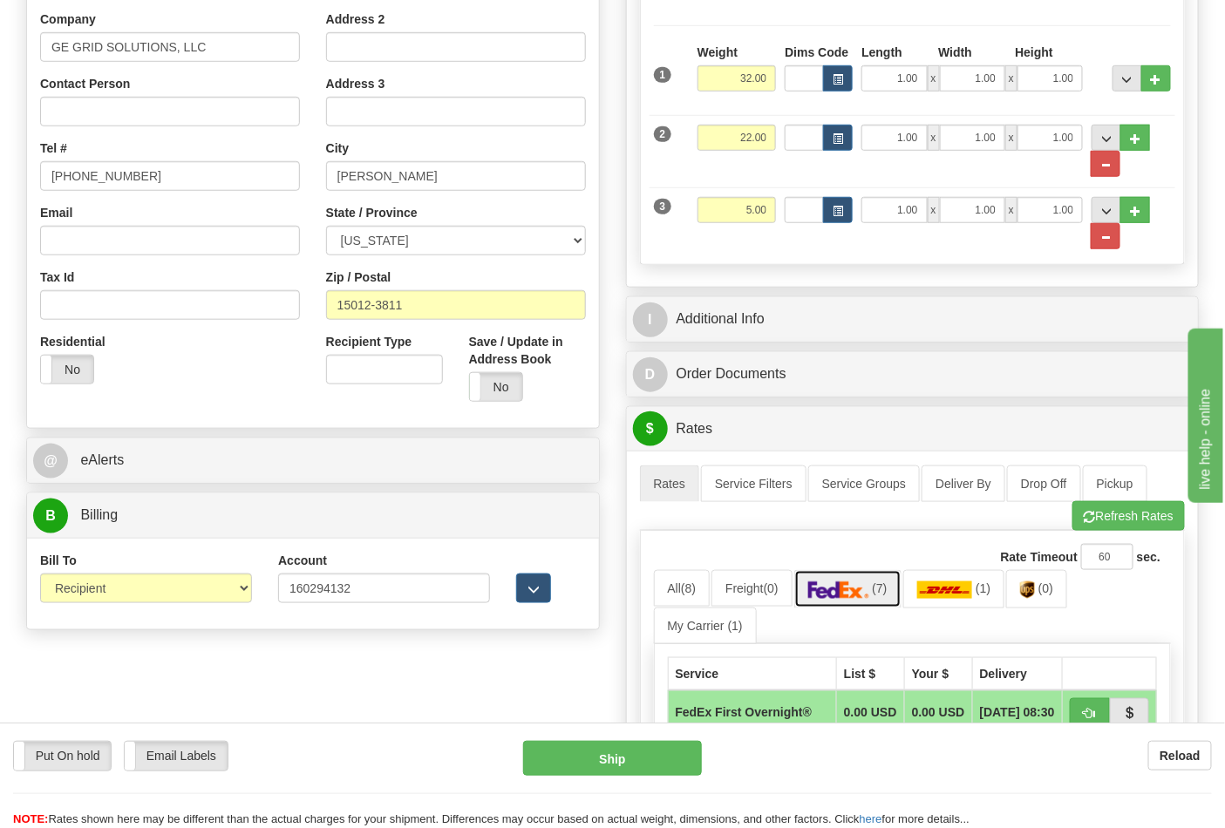
click at [861, 597] on img at bounding box center [838, 589] width 61 height 17
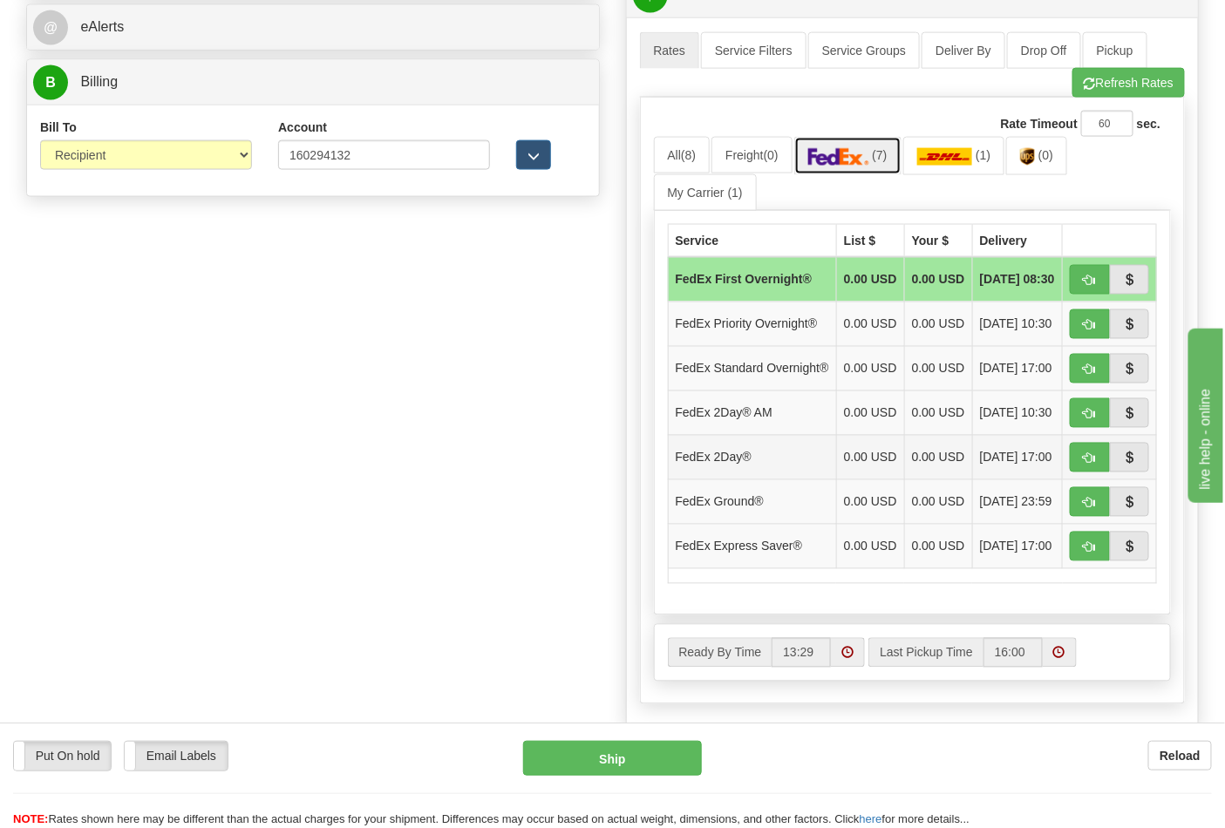
scroll to position [872, 0]
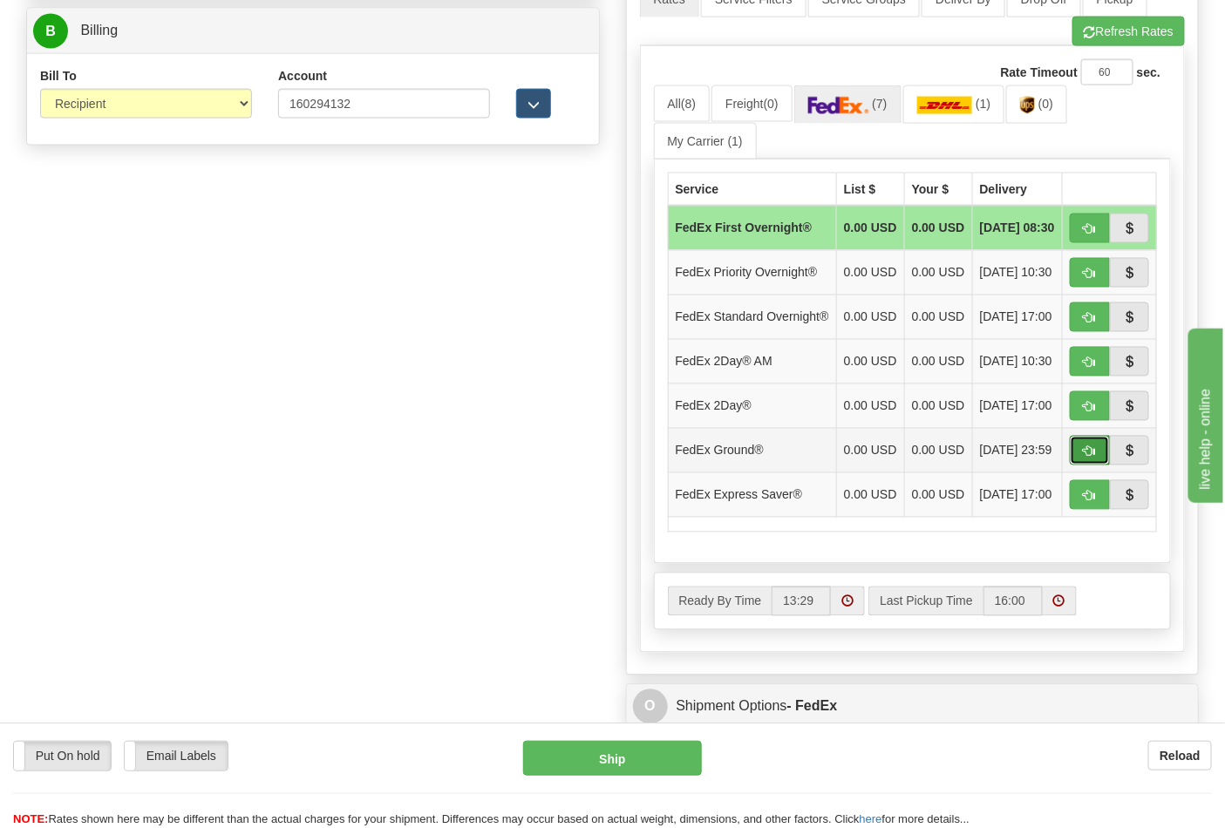
click at [1086, 458] on span "button" at bounding box center [1090, 451] width 12 height 11
type input "92"
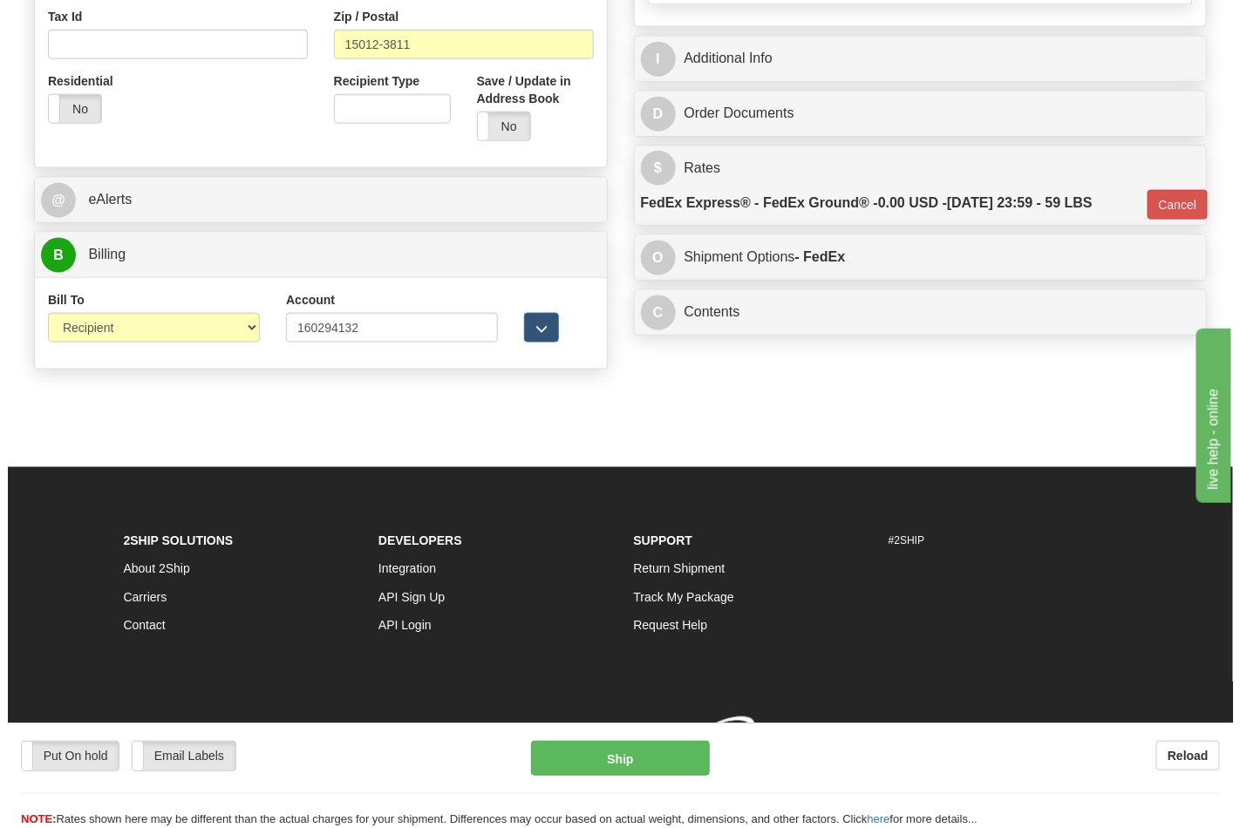
scroll to position [676, 0]
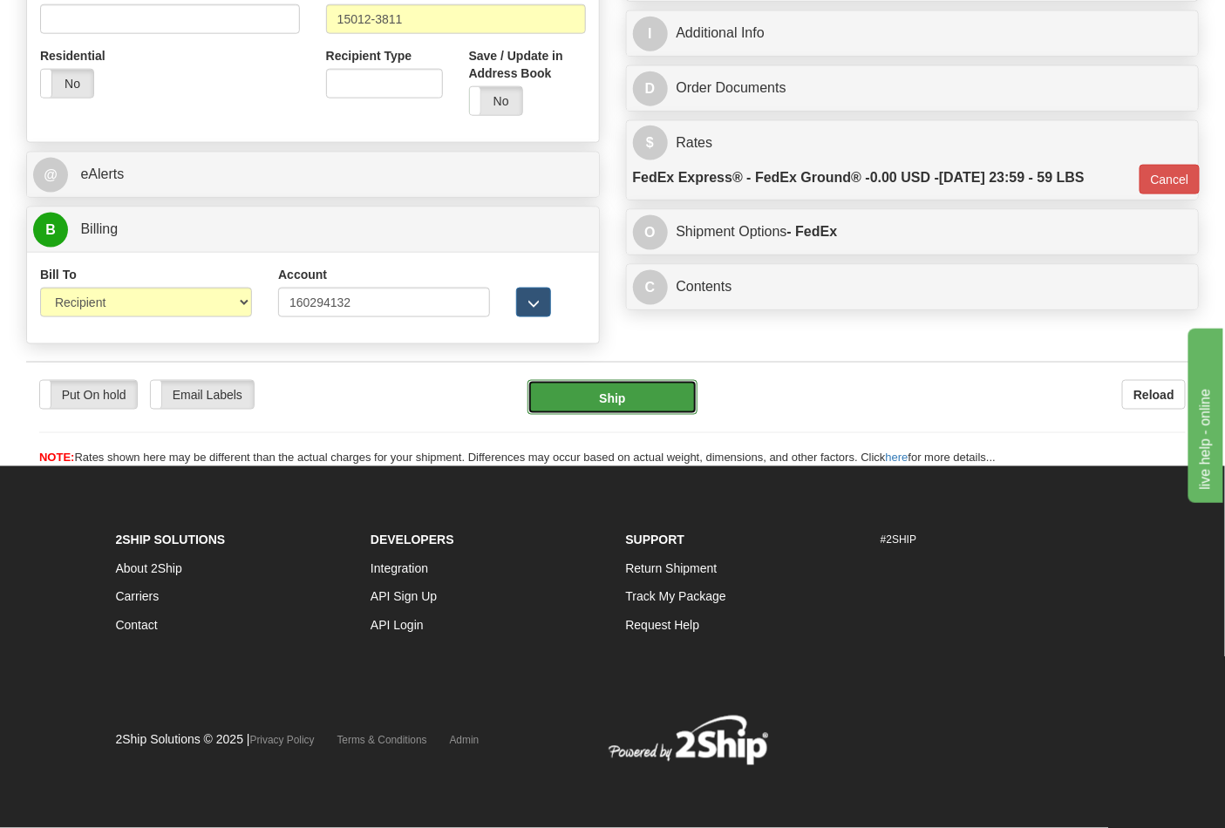
click at [641, 385] on button "Ship" at bounding box center [611, 397] width 169 height 35
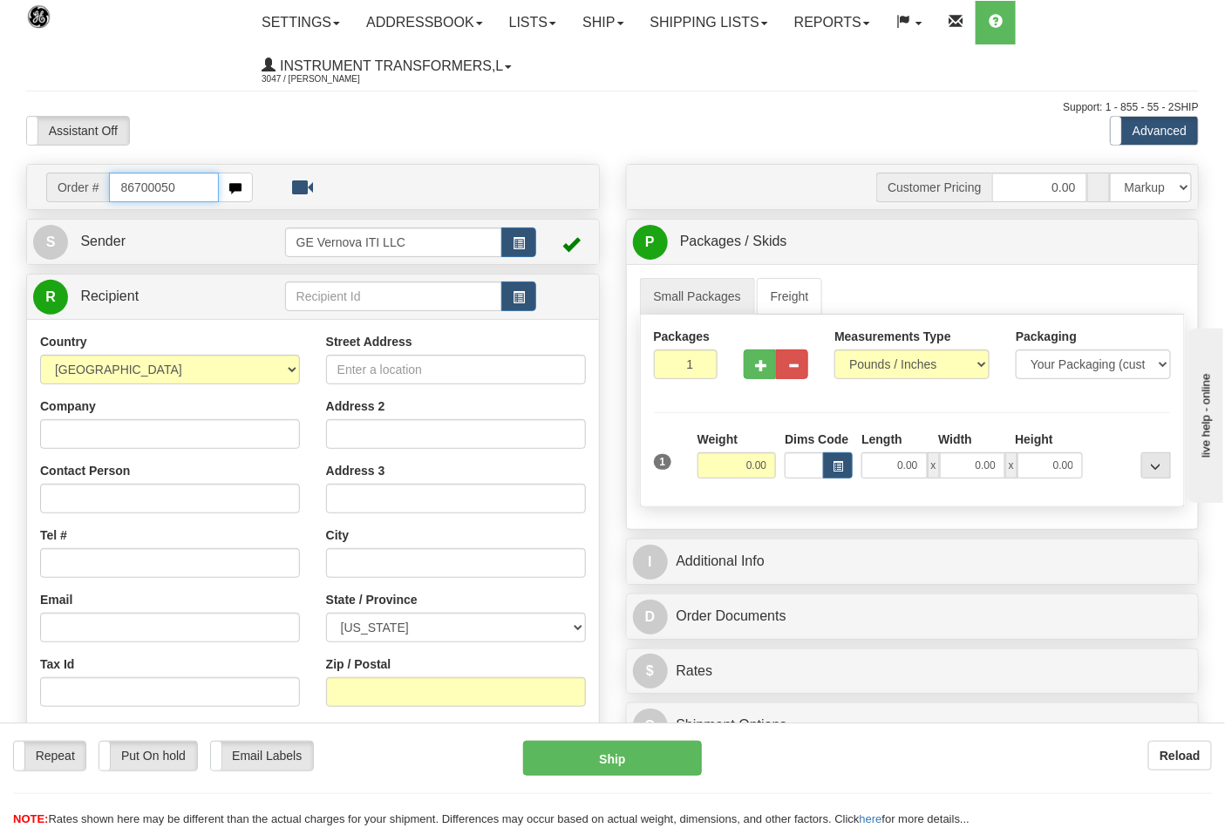
type input "86700050"
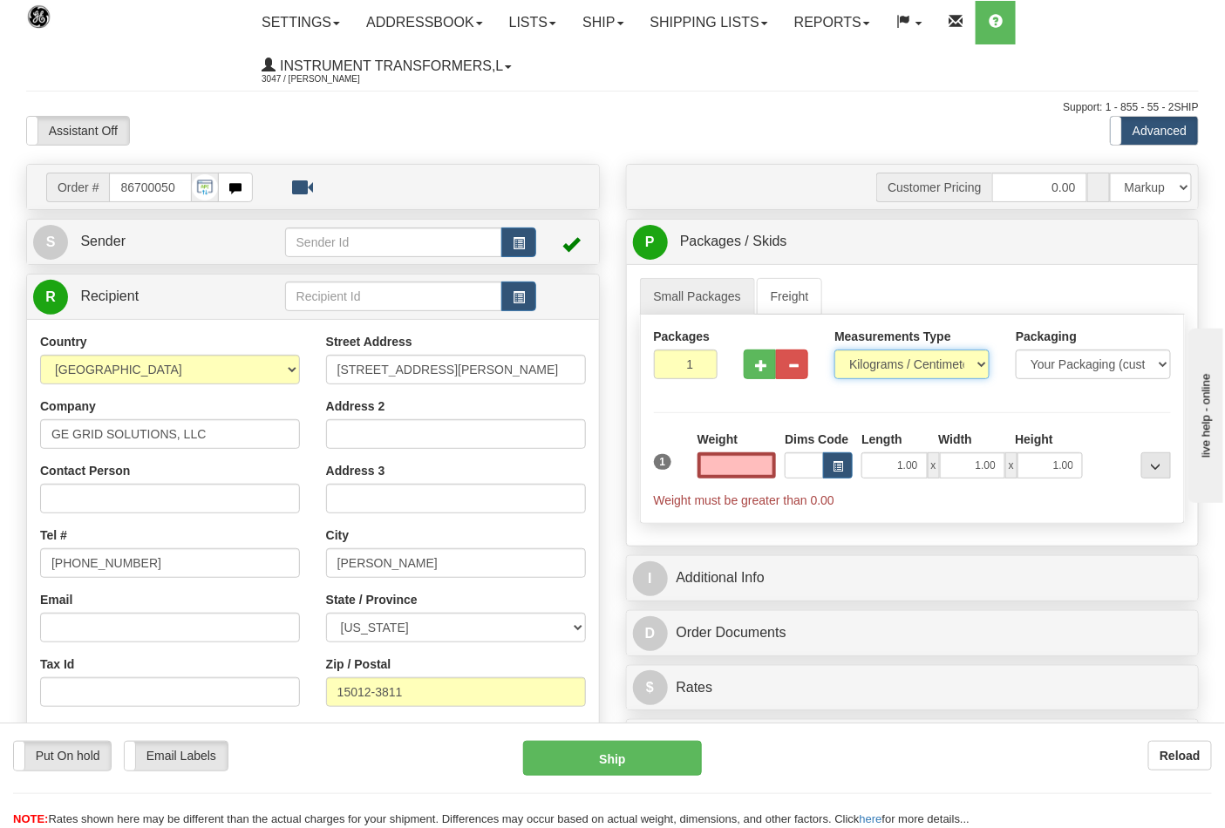
type input "0.00"
click at [920, 357] on select "Pounds / Inches Kilograms / Centimeters" at bounding box center [911, 365] width 155 height 30
select select "0"
click at [834, 350] on select "Pounds / Inches Kilograms / Centimeters" at bounding box center [911, 365] width 155 height 30
click at [755, 472] on input "0.00" at bounding box center [736, 465] width 79 height 26
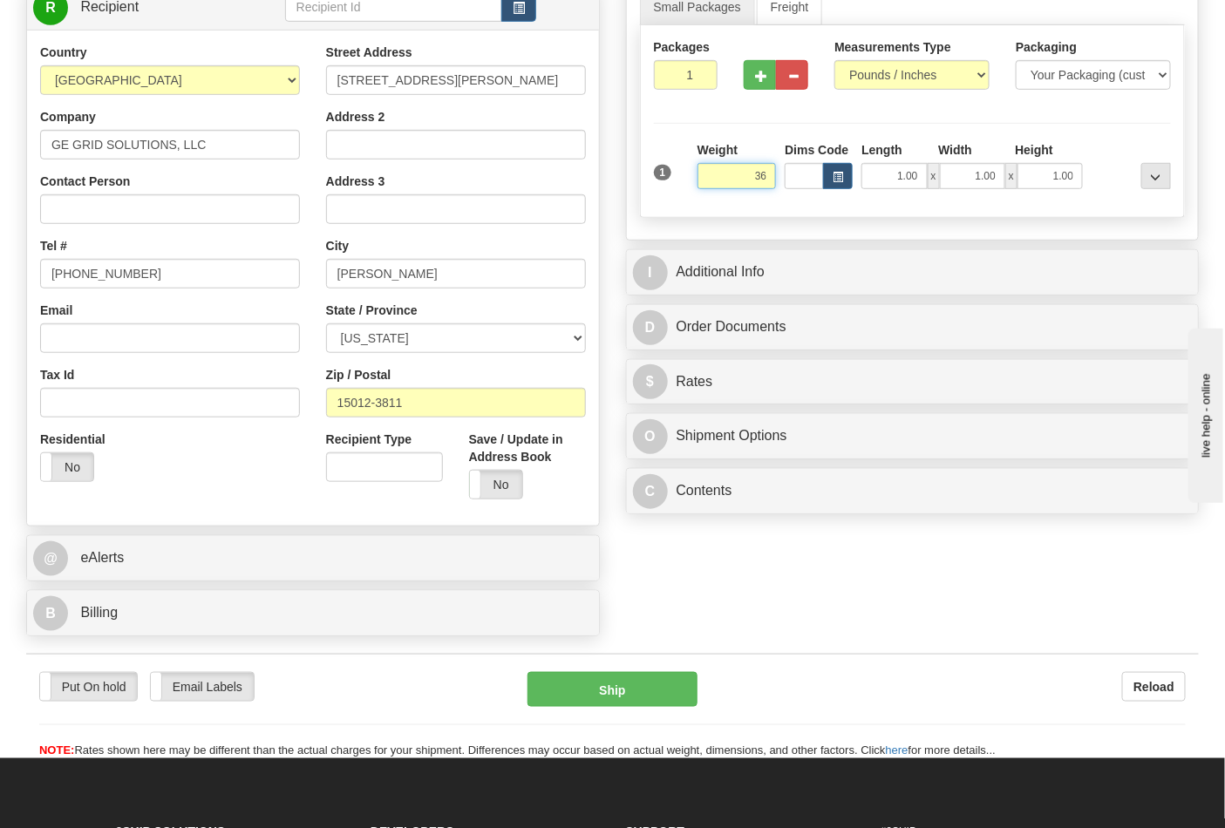
scroll to position [290, 0]
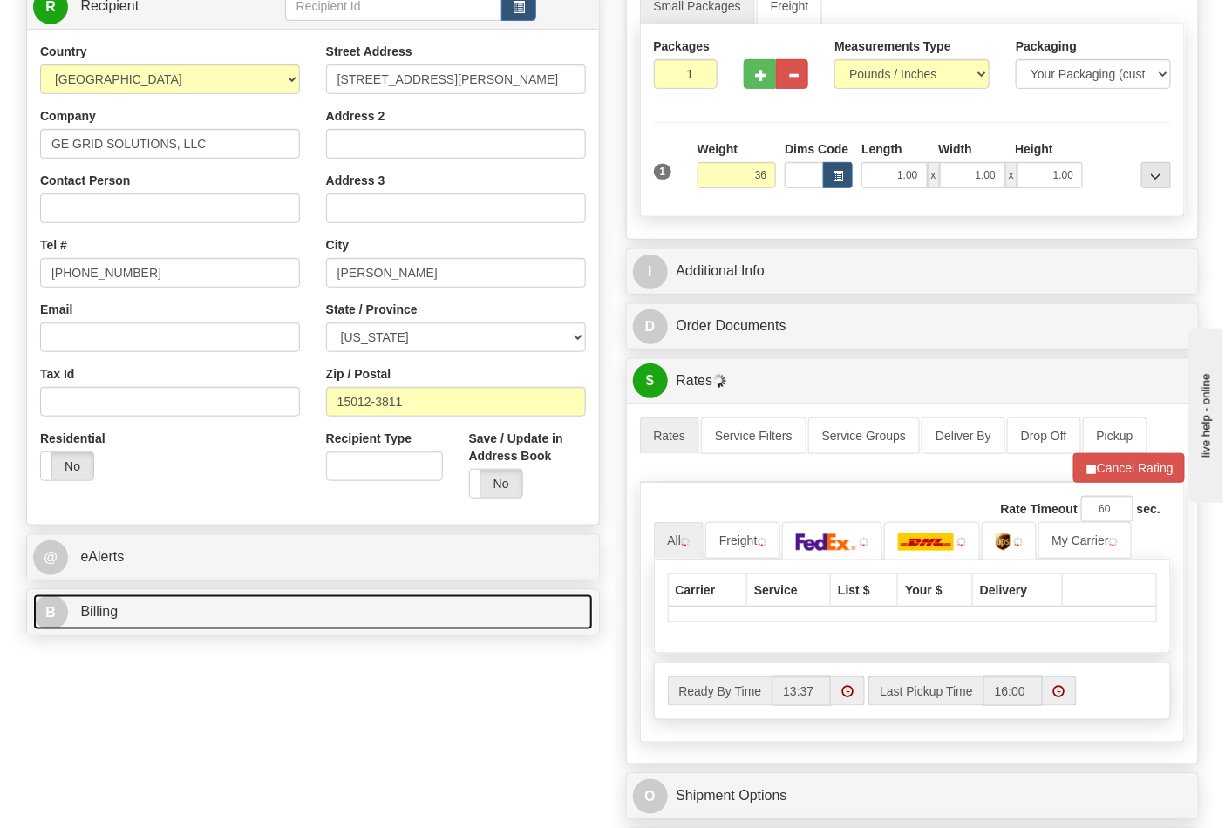
type input "36.00"
click at [234, 603] on link "B Billing" at bounding box center [313, 613] width 560 height 36
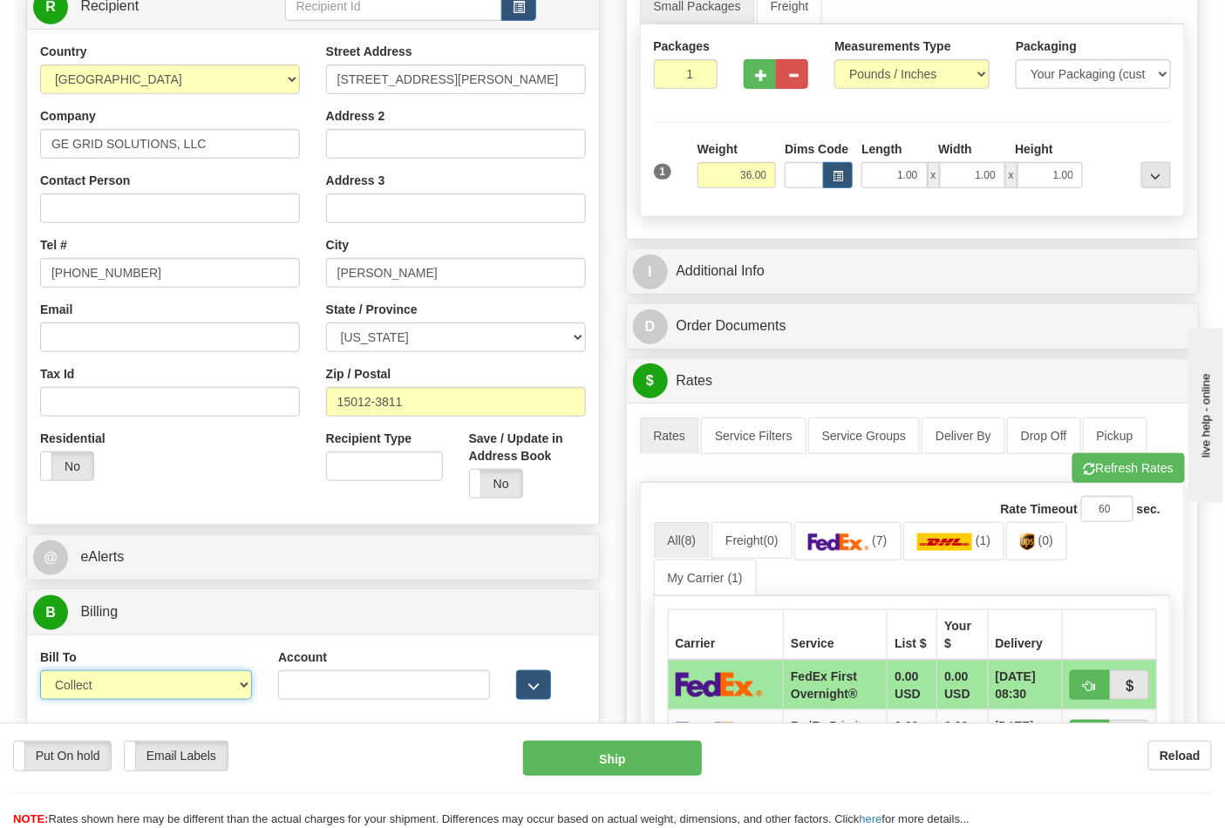
click at [222, 687] on select "Sender Recipient Third Party Collect" at bounding box center [146, 685] width 212 height 30
select select "2"
click at [40, 673] on select "Sender Recipient Third Party Collect" at bounding box center [146, 685] width 212 height 30
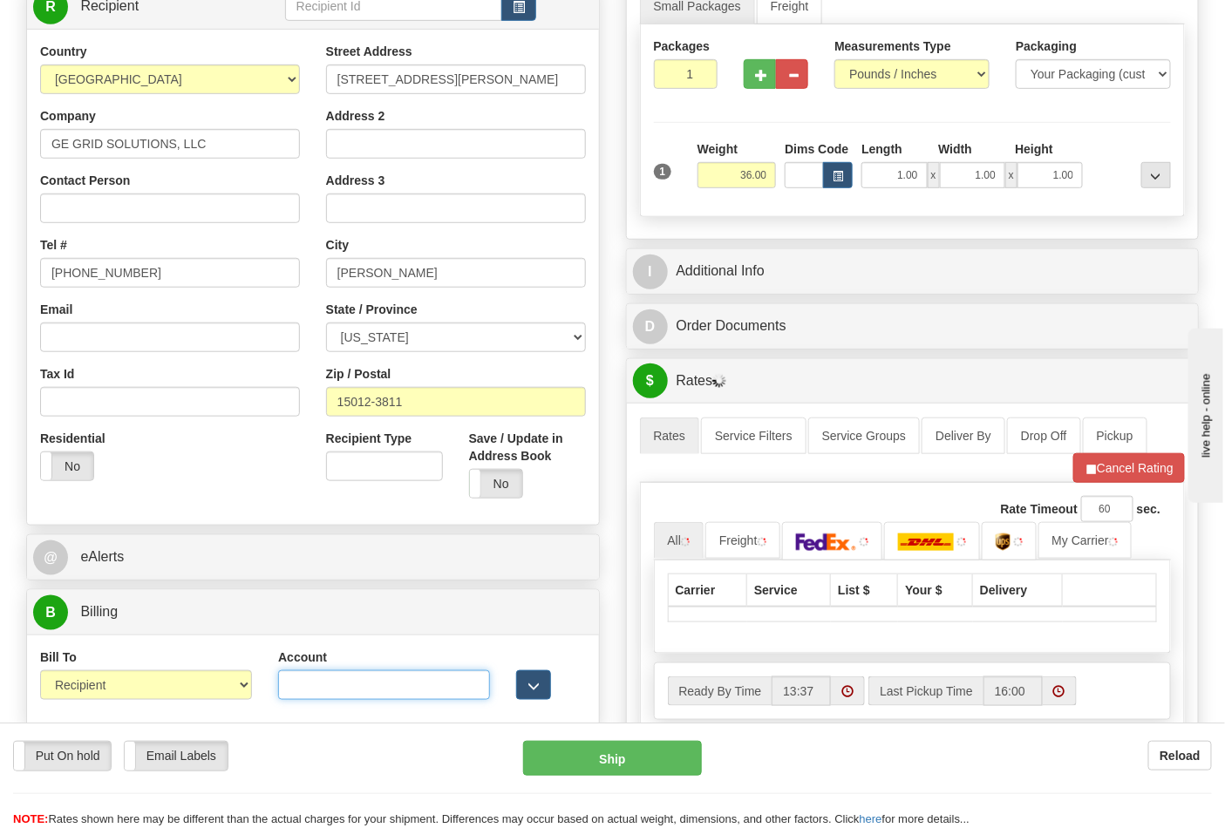
click at [312, 681] on input "Account" at bounding box center [384, 685] width 212 height 30
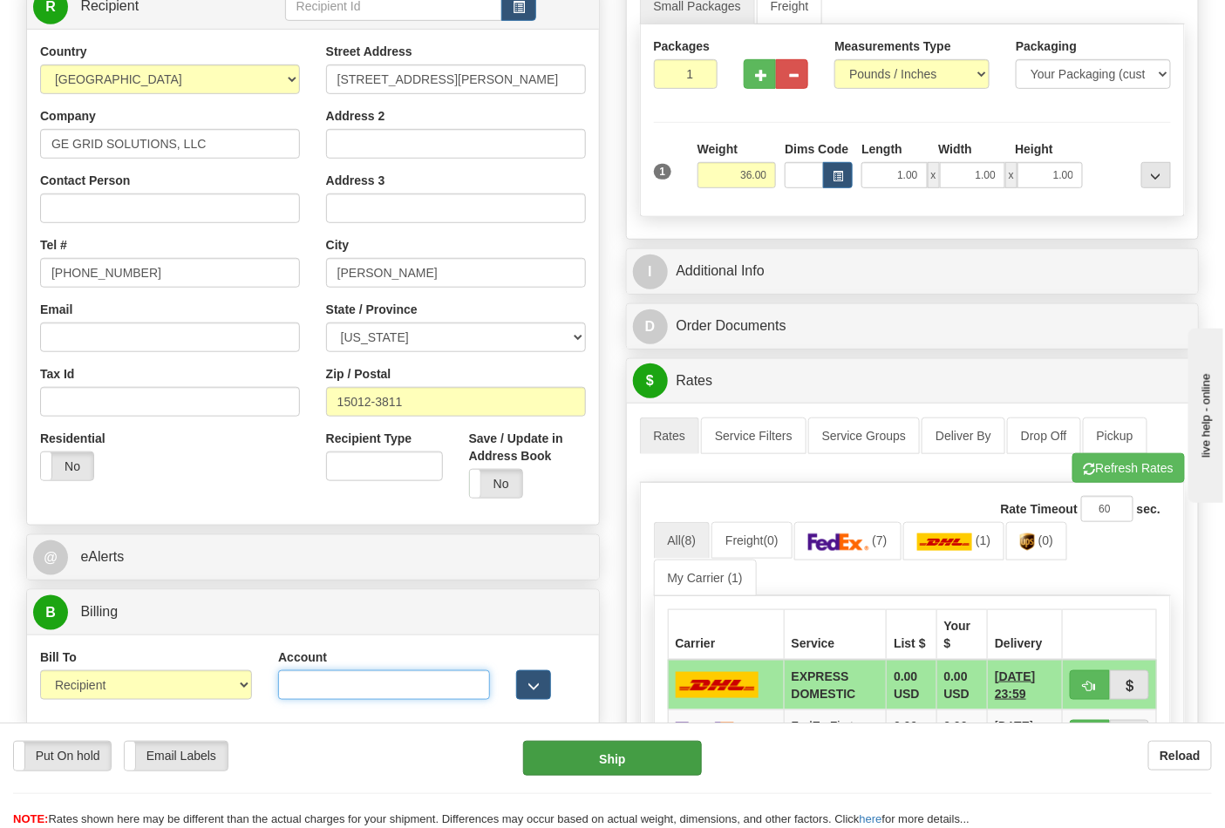
paste input "160294132"
type input "160294132"
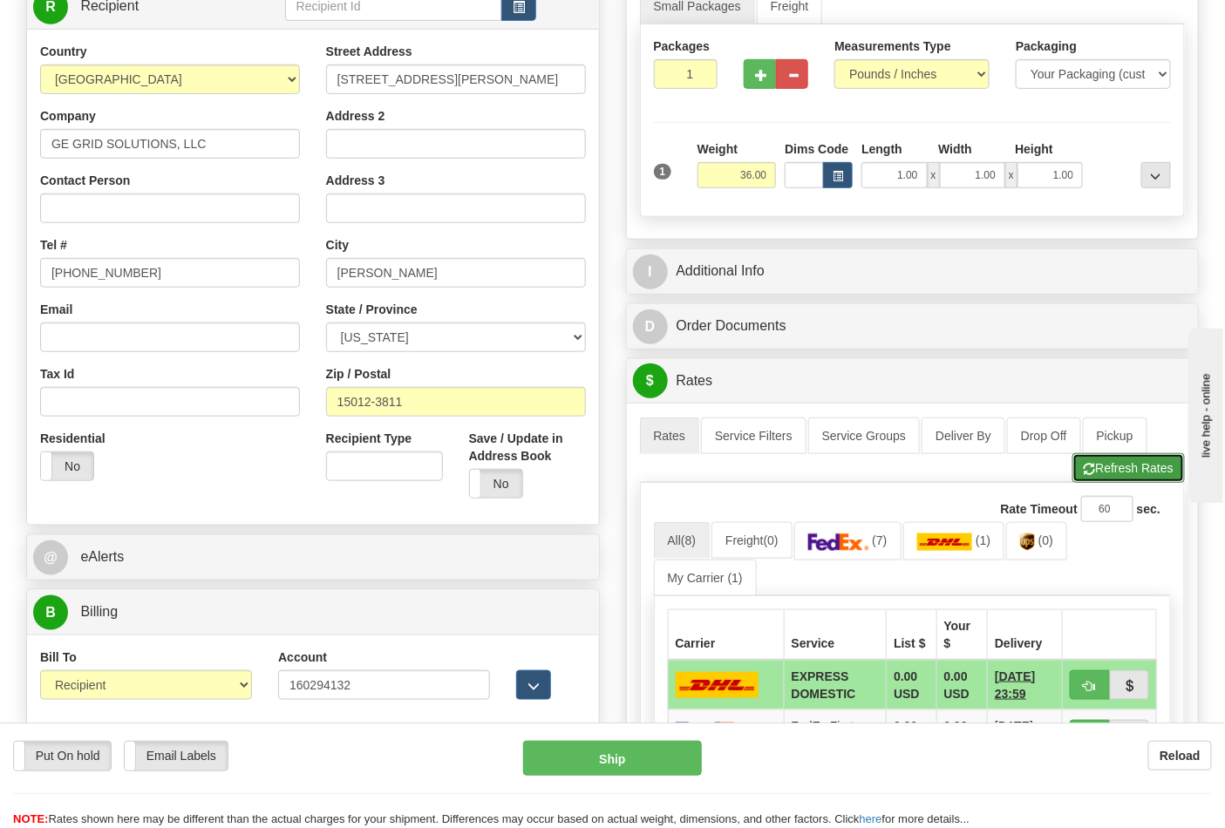
click at [1132, 472] on button "Refresh Rates" at bounding box center [1128, 468] width 112 height 30
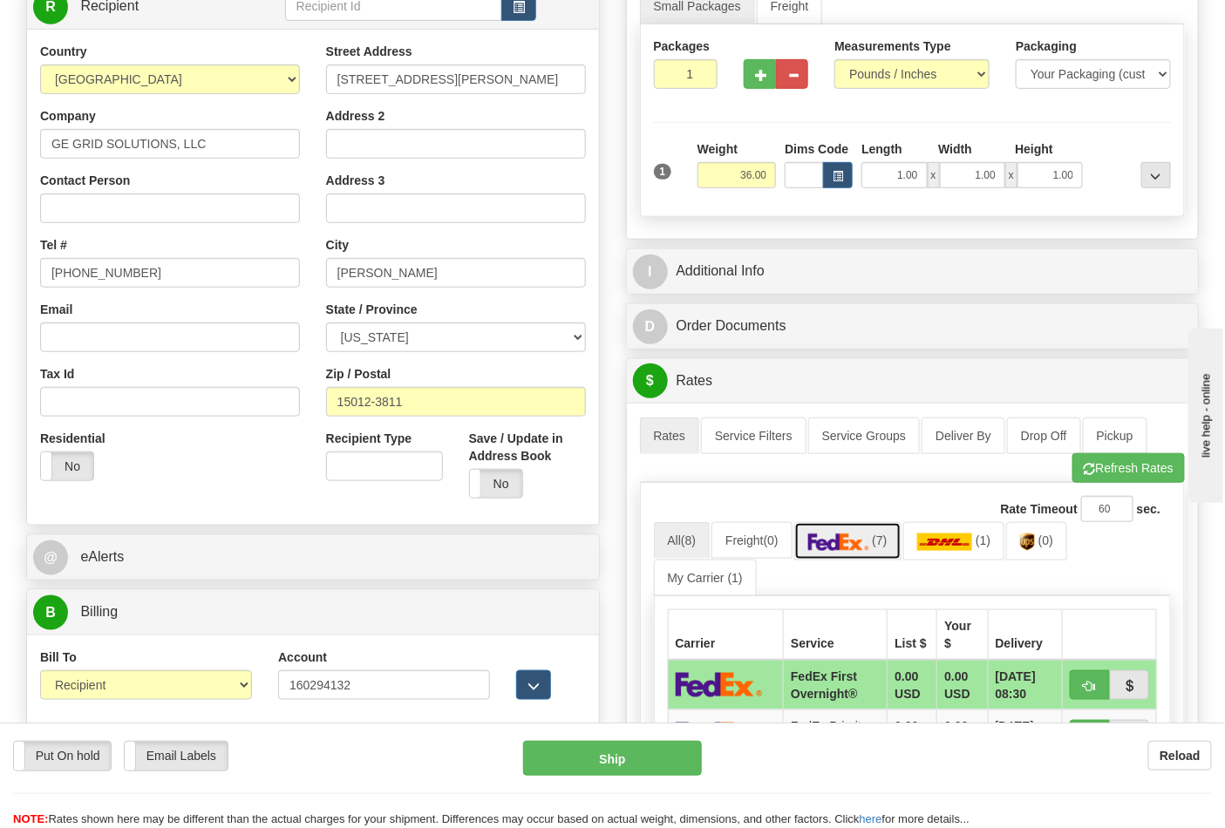
click at [869, 544] on img at bounding box center [838, 542] width 61 height 17
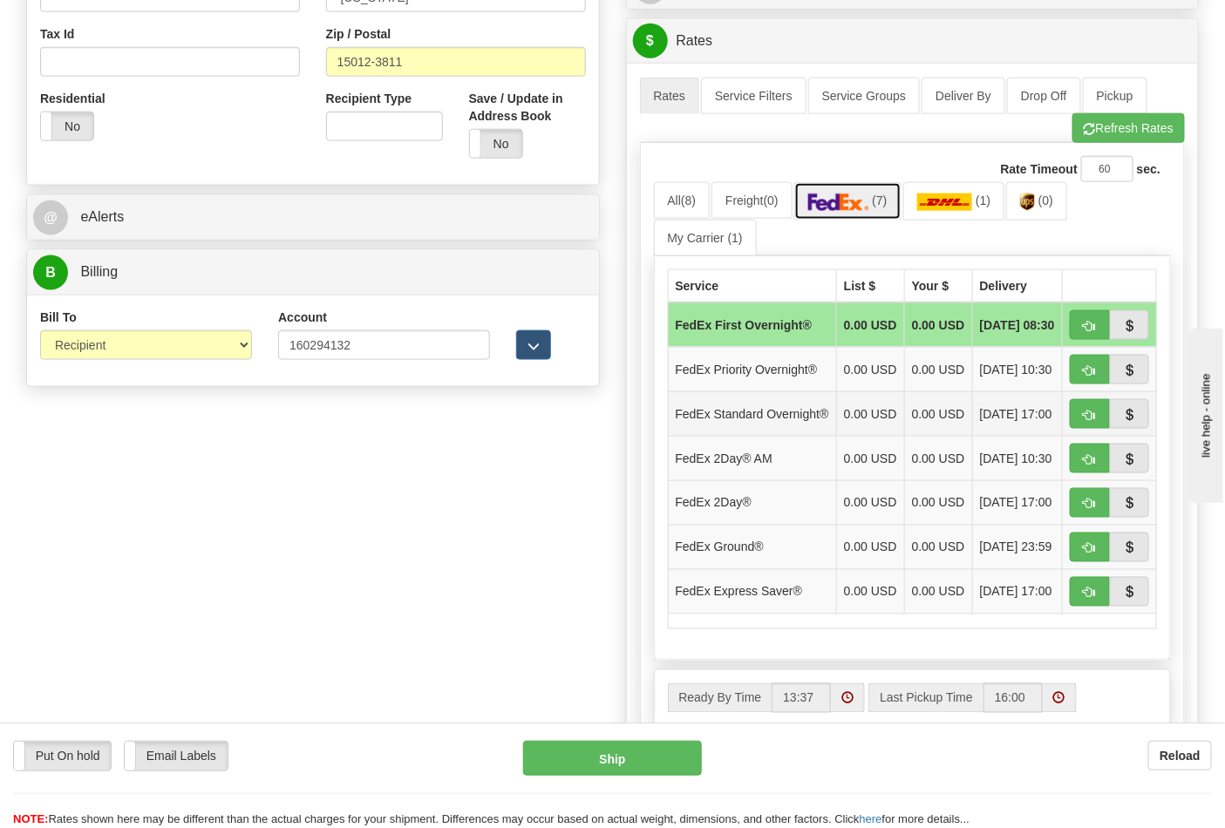
scroll to position [677, 0]
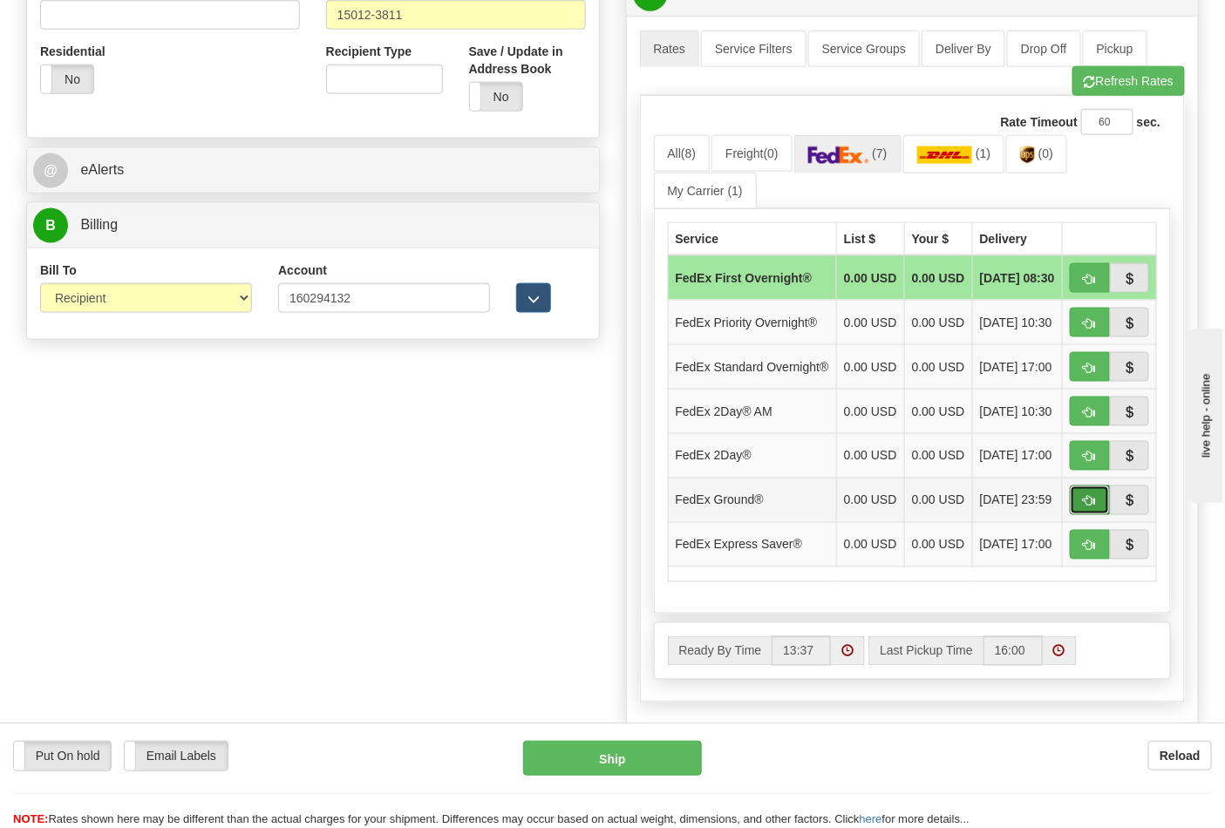
click at [1084, 507] on span "button" at bounding box center [1090, 501] width 12 height 11
type input "92"
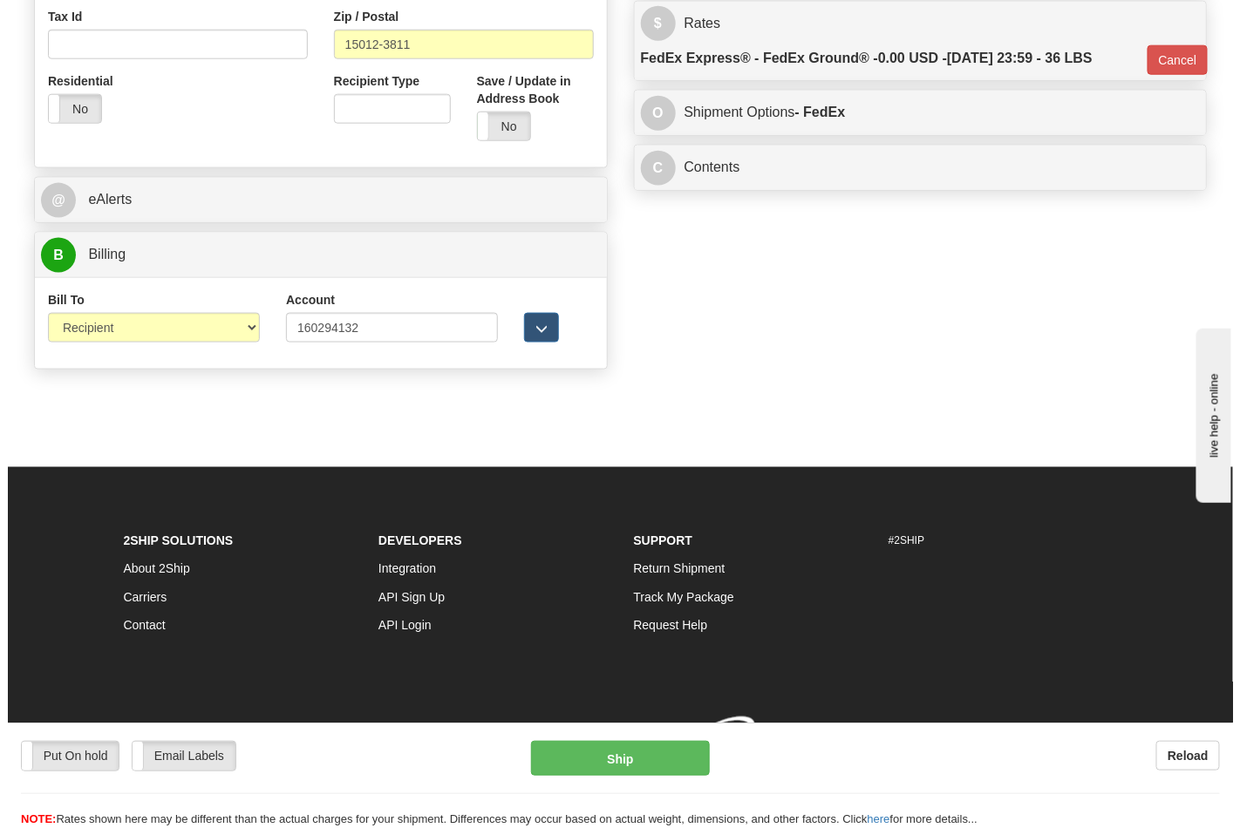
scroll to position [650, 0]
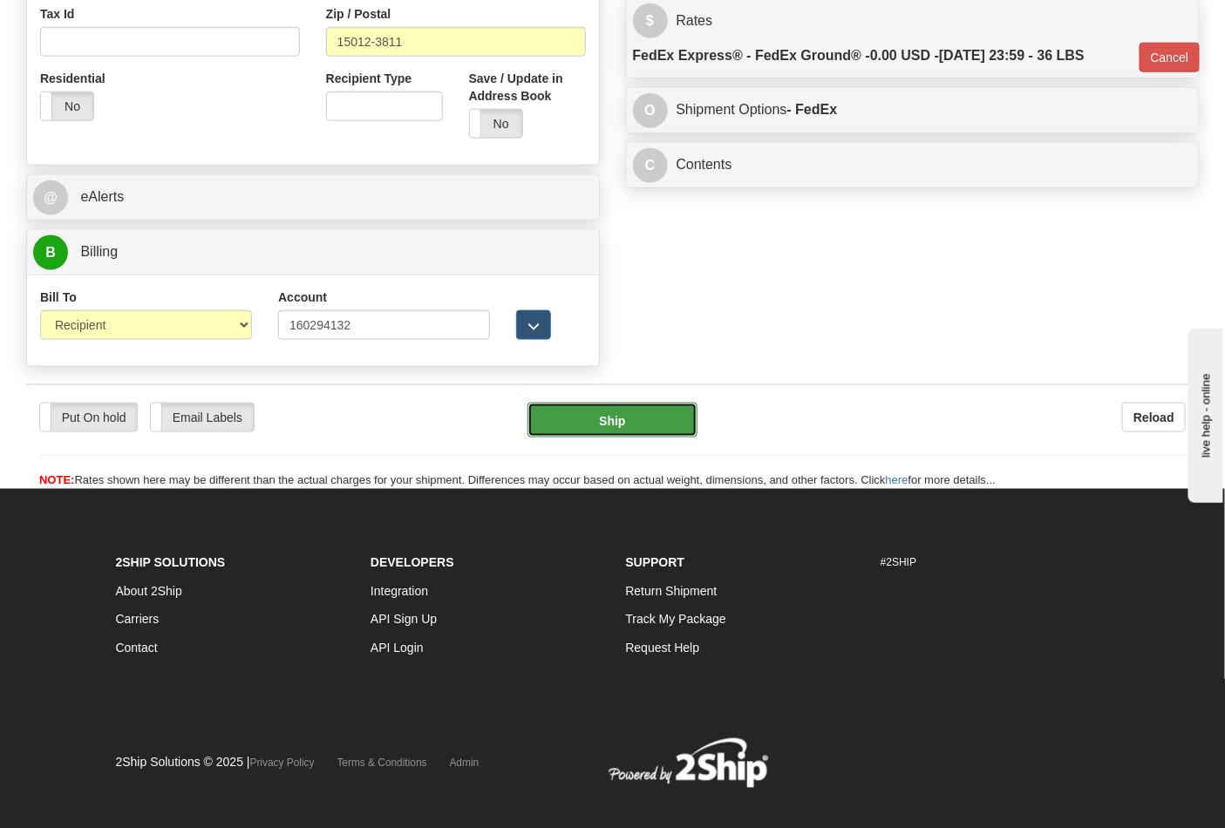
click at [573, 419] on button "Ship" at bounding box center [611, 420] width 169 height 35
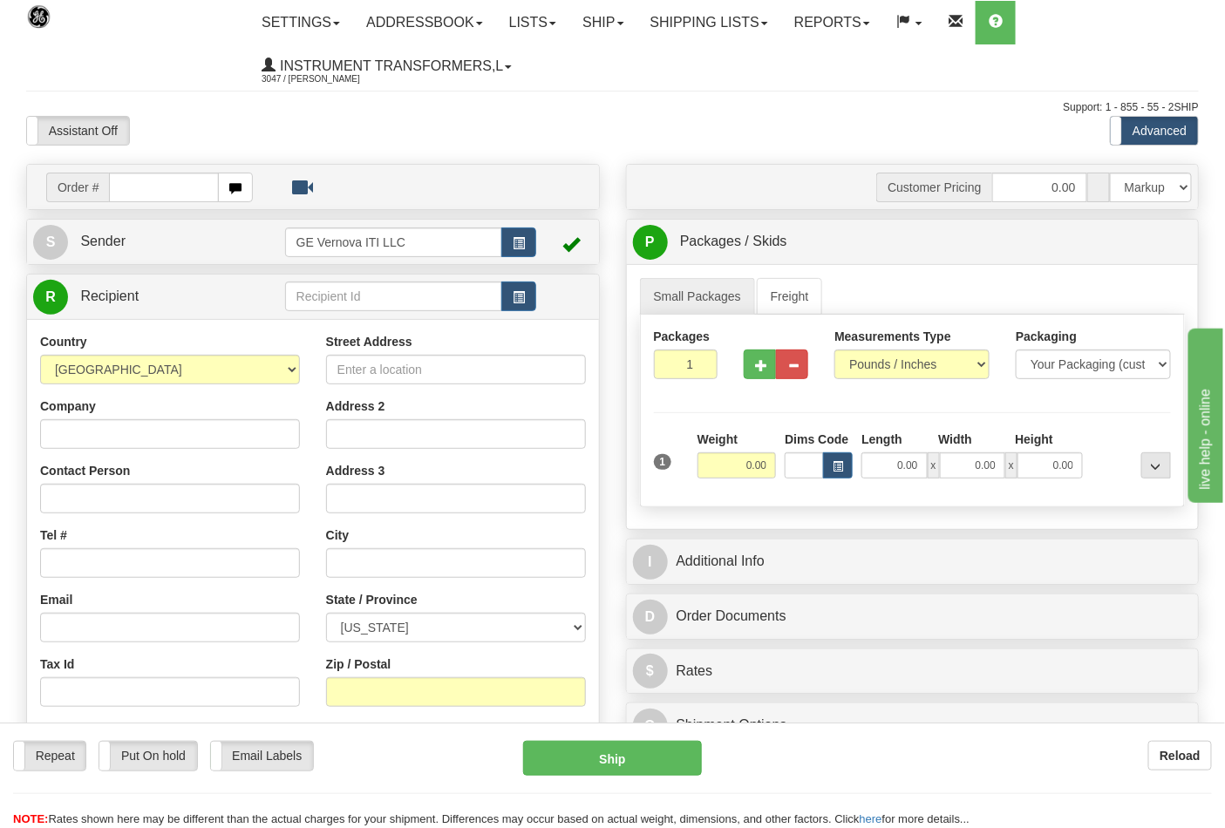
click at [521, 118] on div "Assistant On Assistant Off Do a return Do a return Previous Next Standard Advan…" at bounding box center [612, 131] width 1199 height 30
click at [625, 133] on div "Assistant On Assistant Off Do a return Do a return Previous Next Standard Advan…" at bounding box center [612, 131] width 1199 height 30
click at [122, 184] on input "text" at bounding box center [164, 188] width 110 height 30
type input "86700052"
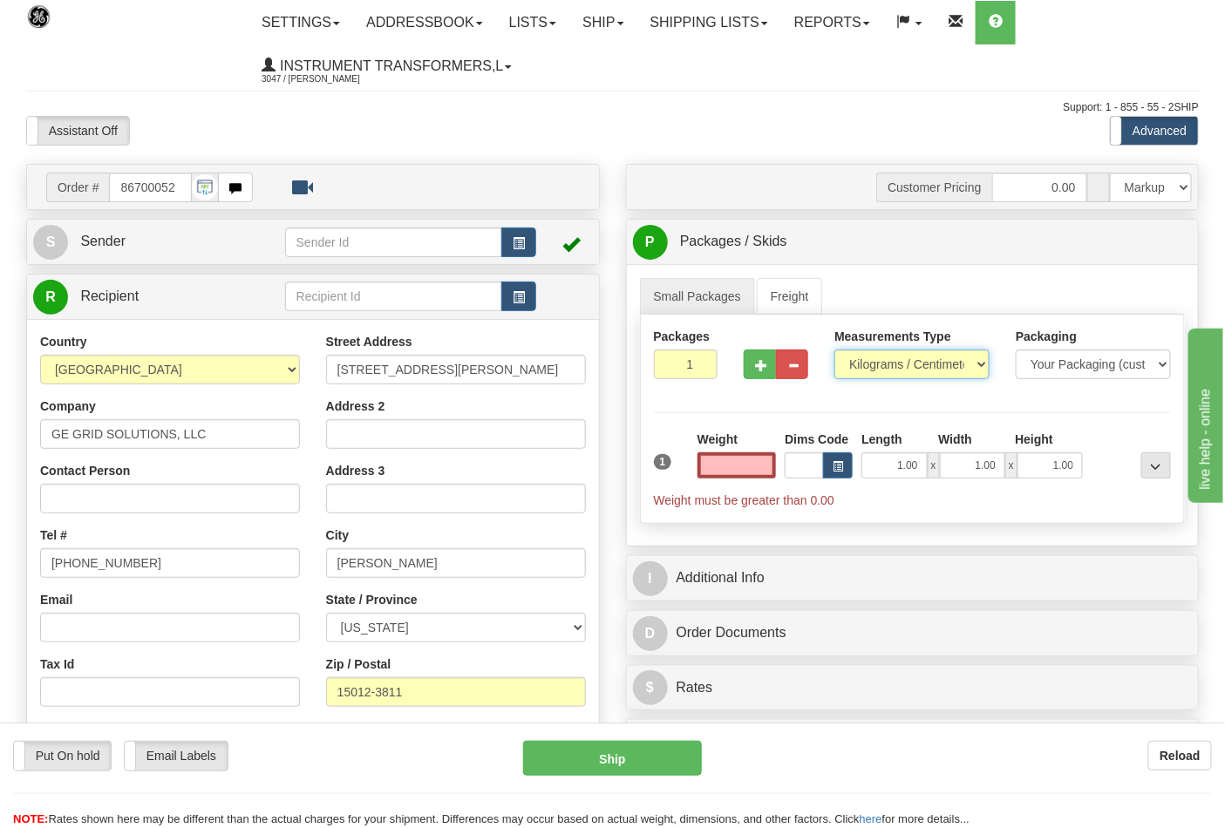
type input "0.00"
click at [982, 364] on select "Pounds / Inches Kilograms / Centimeters" at bounding box center [911, 365] width 155 height 30
select select "0"
click at [834, 350] on select "Pounds / Inches Kilograms / Centimeters" at bounding box center [911, 365] width 155 height 30
click at [701, 367] on input "0" at bounding box center [686, 365] width 65 height 30
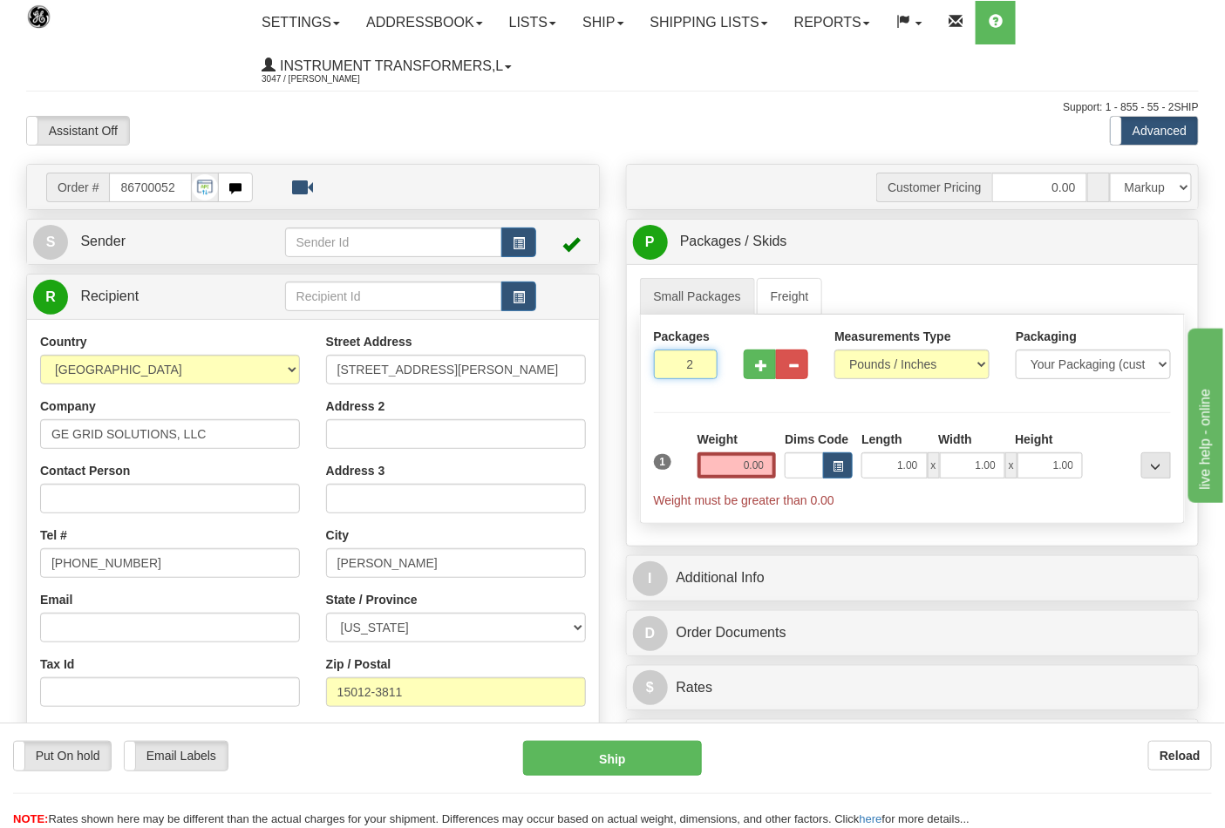
type input "2"
click at [699, 359] on input "2" at bounding box center [686, 365] width 65 height 30
click at [750, 466] on input "0.00" at bounding box center [736, 465] width 79 height 26
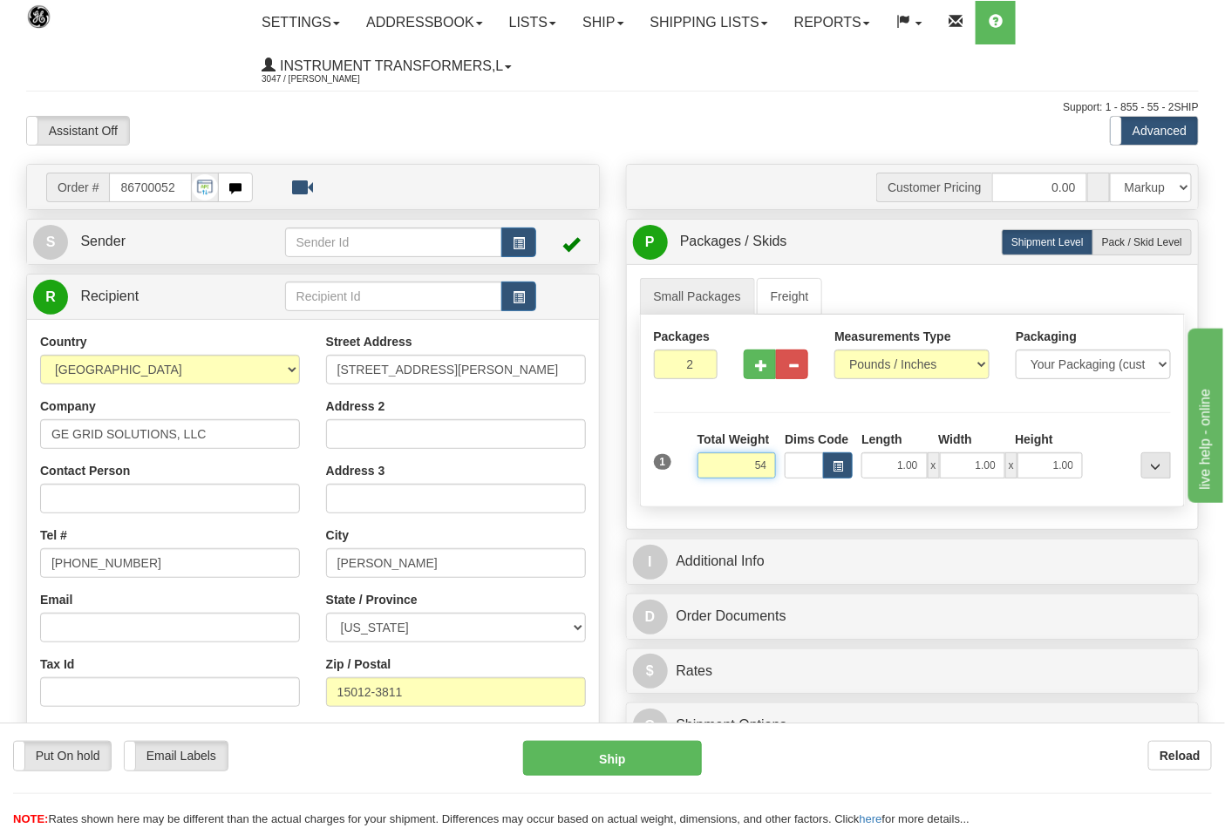
type input "5"
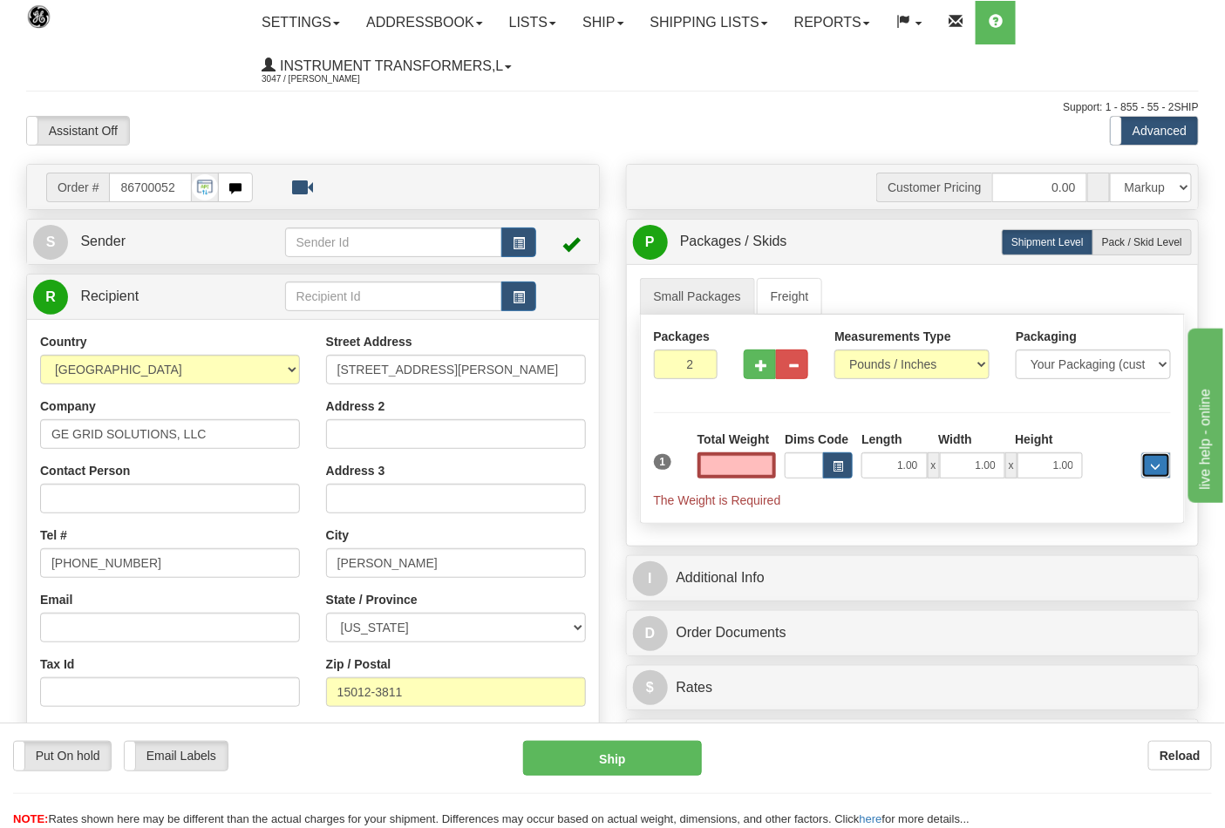
type input "0.00"
click at [1162, 466] on button "..." at bounding box center [1156, 465] width 30 height 26
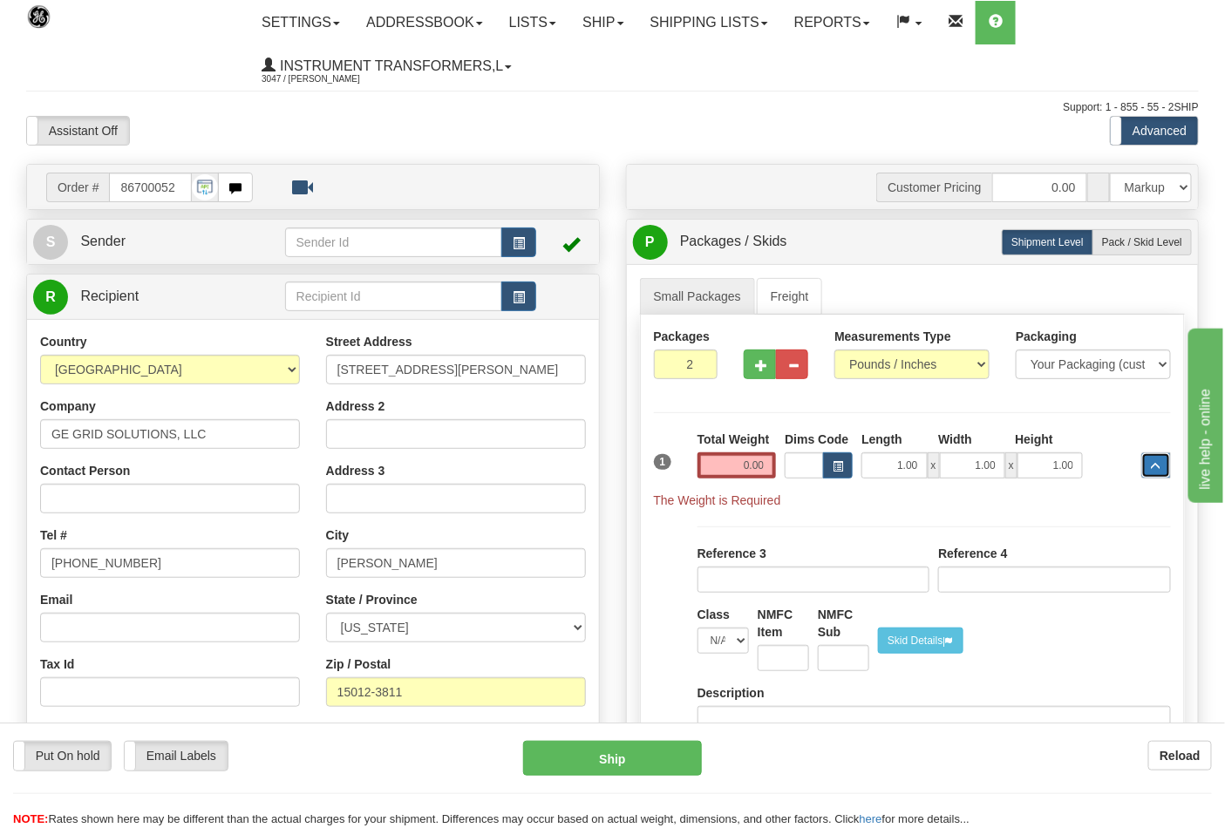
click at [1159, 471] on span "..." at bounding box center [1156, 467] width 10 height 10
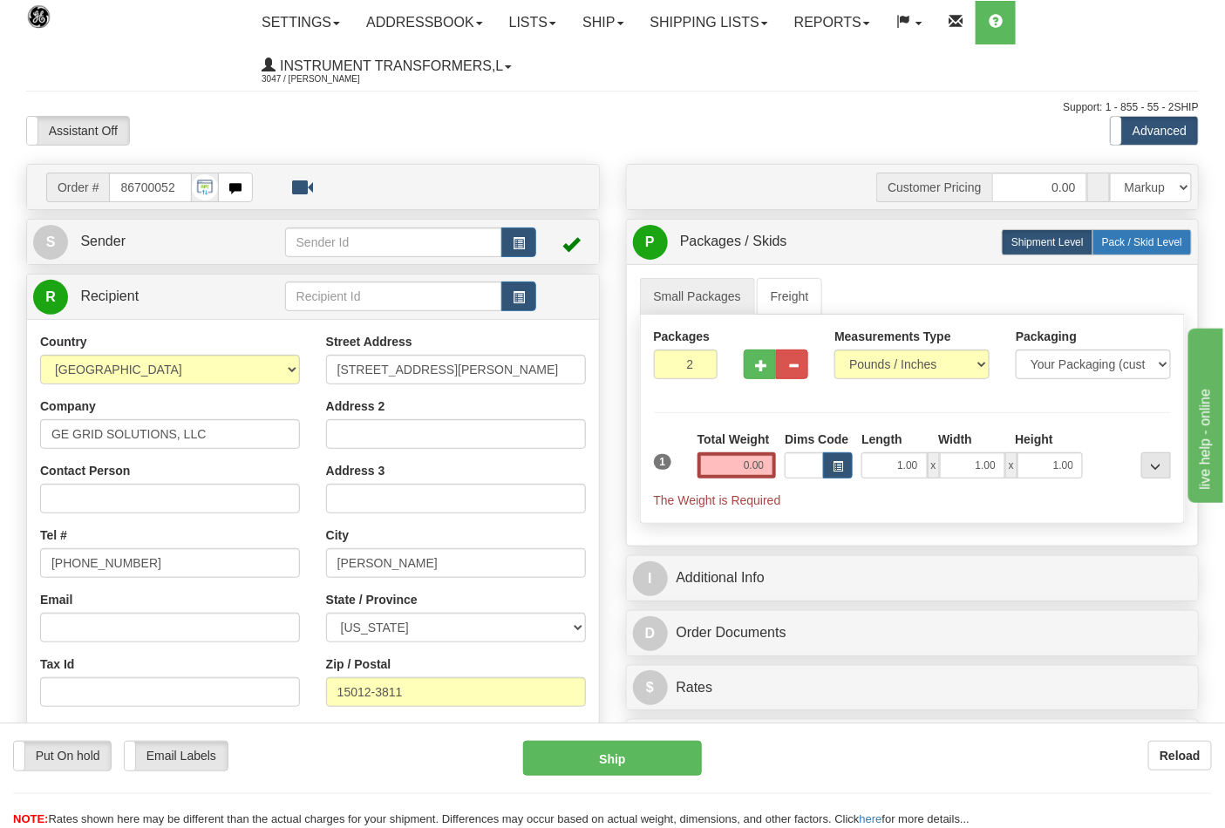
click at [1148, 242] on span "Pack / Skid Level" at bounding box center [1142, 242] width 80 height 12
radio input "true"
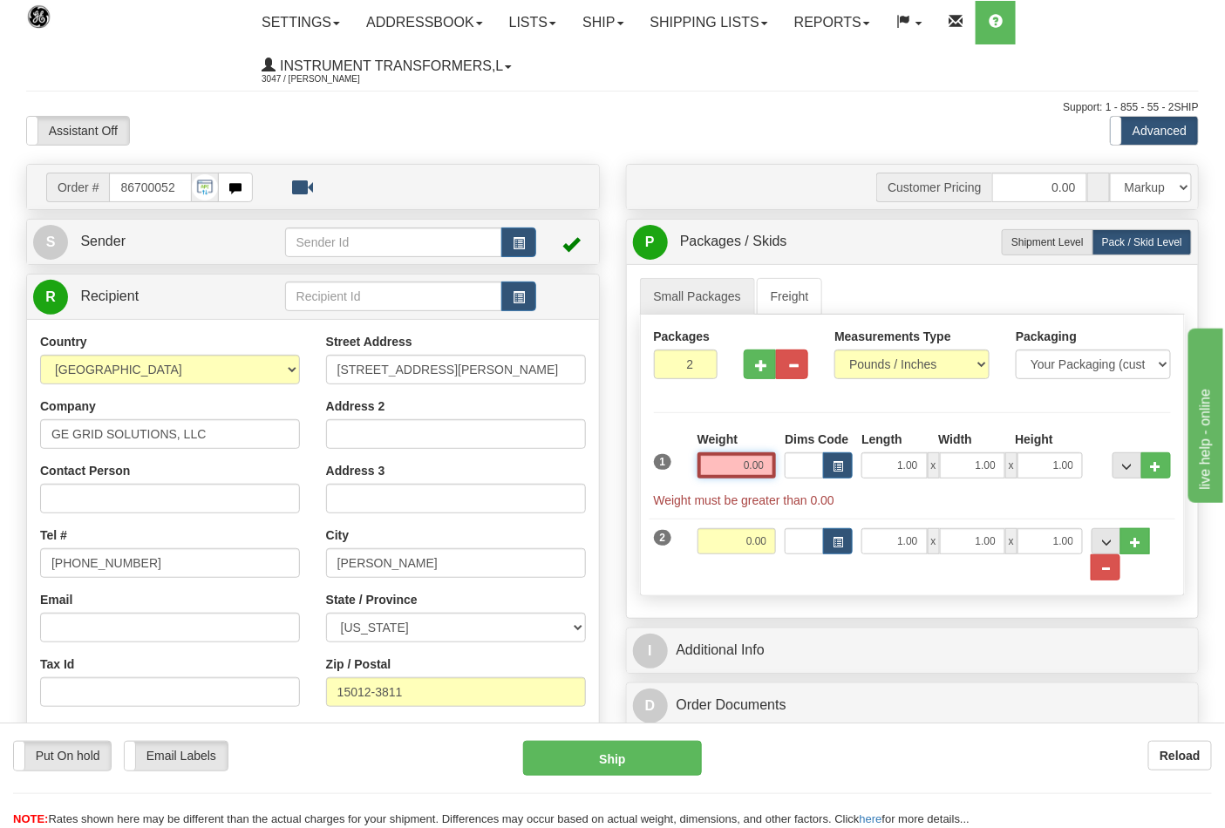
click at [746, 460] on input "0.00" at bounding box center [736, 465] width 79 height 26
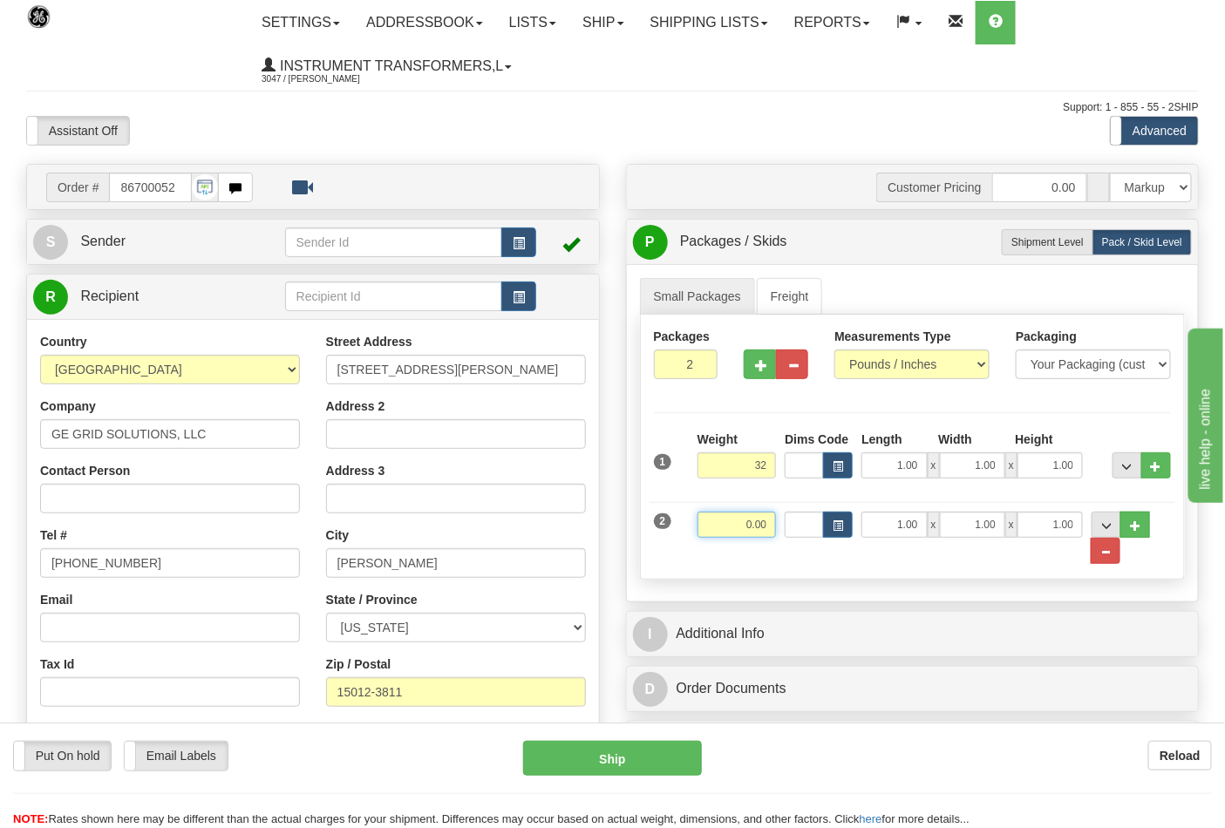
type input "32.00"
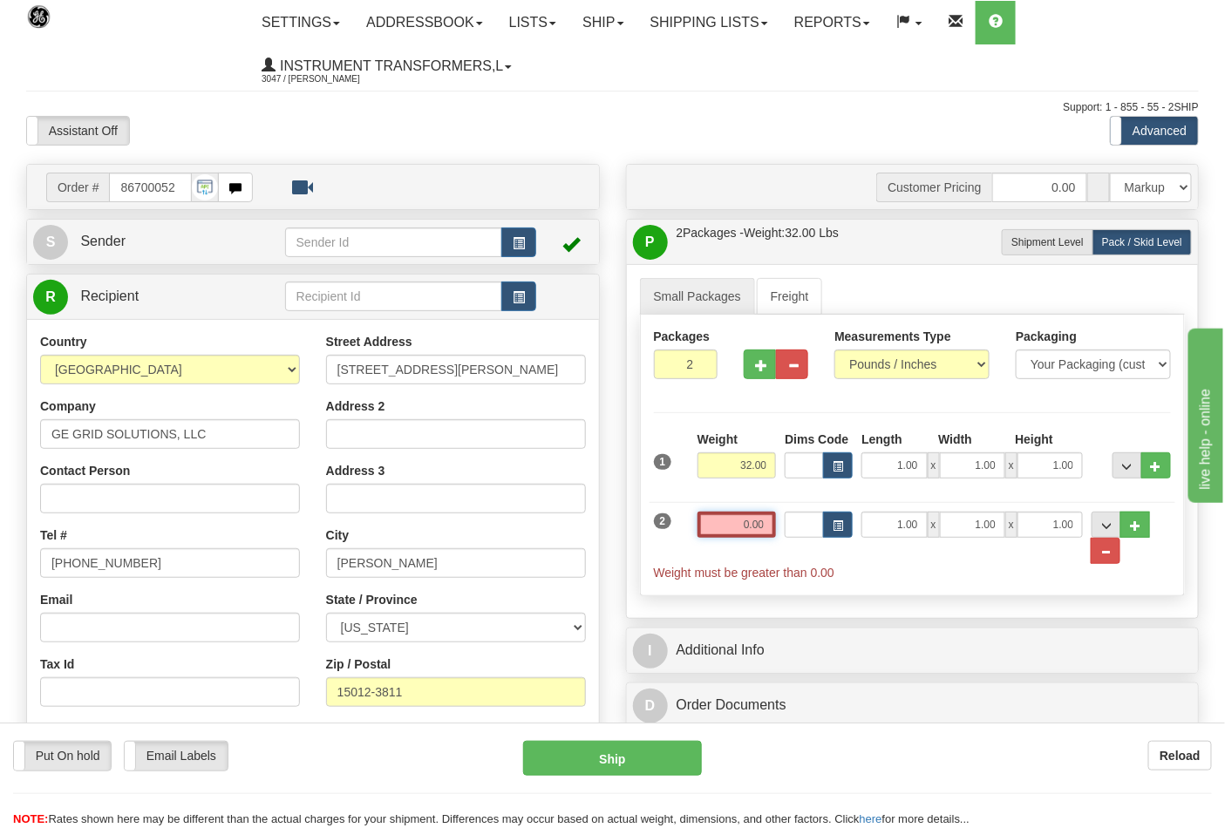
click at [761, 524] on input "0.00" at bounding box center [736, 525] width 79 height 26
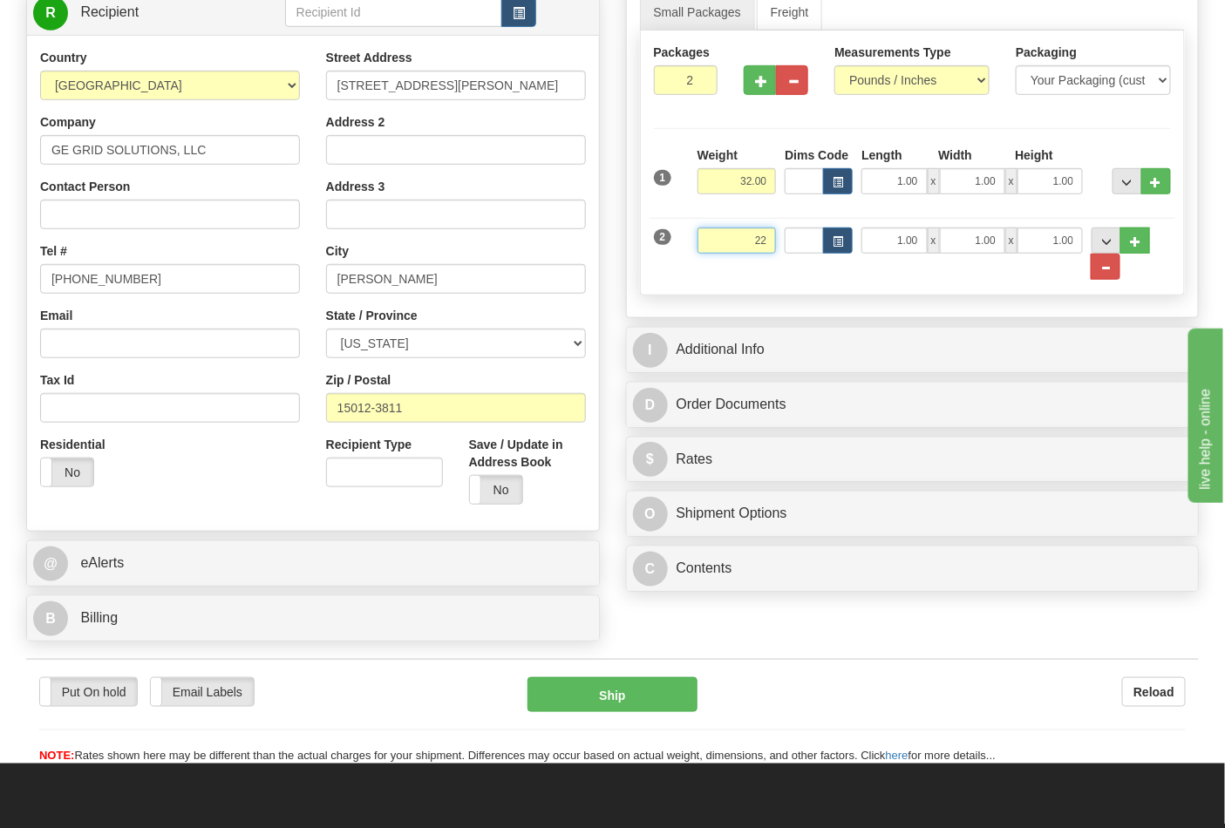
scroll to position [290, 0]
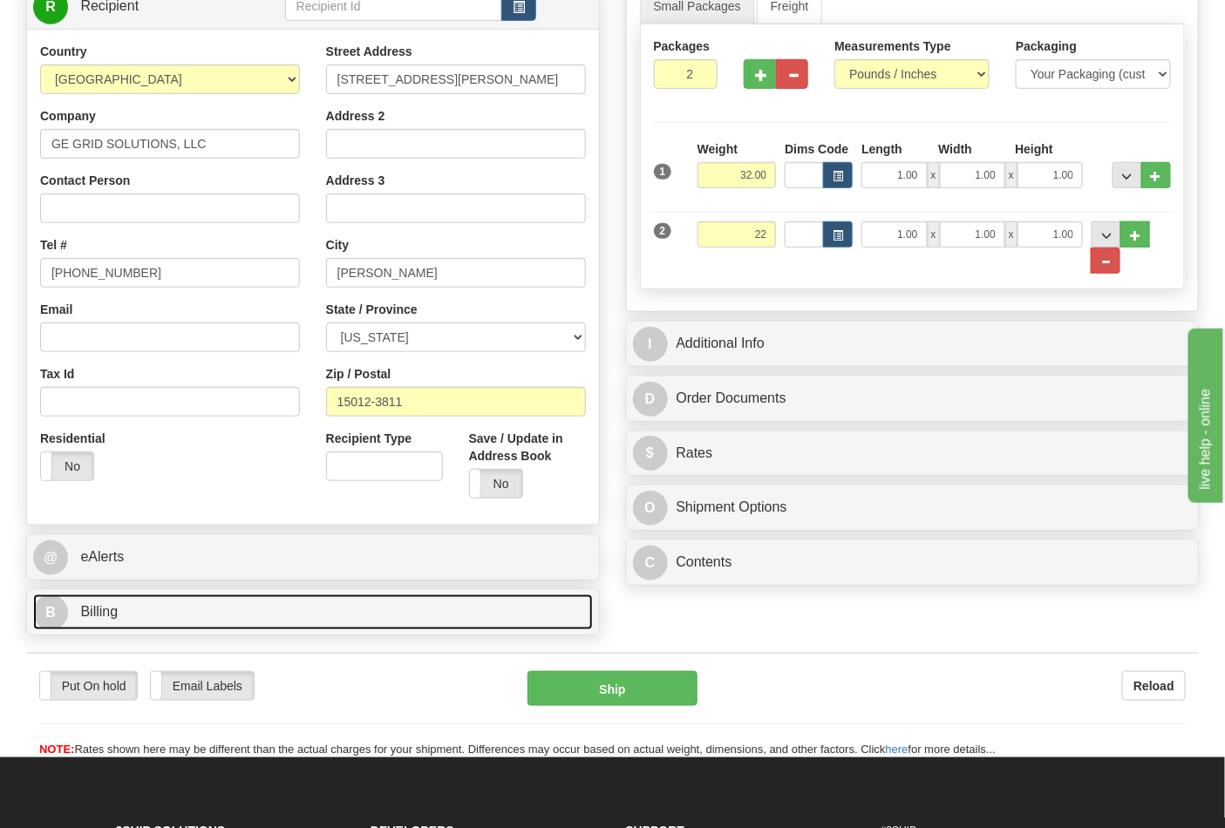
type input "22.00"
click at [137, 617] on link "B Billing" at bounding box center [313, 613] width 560 height 36
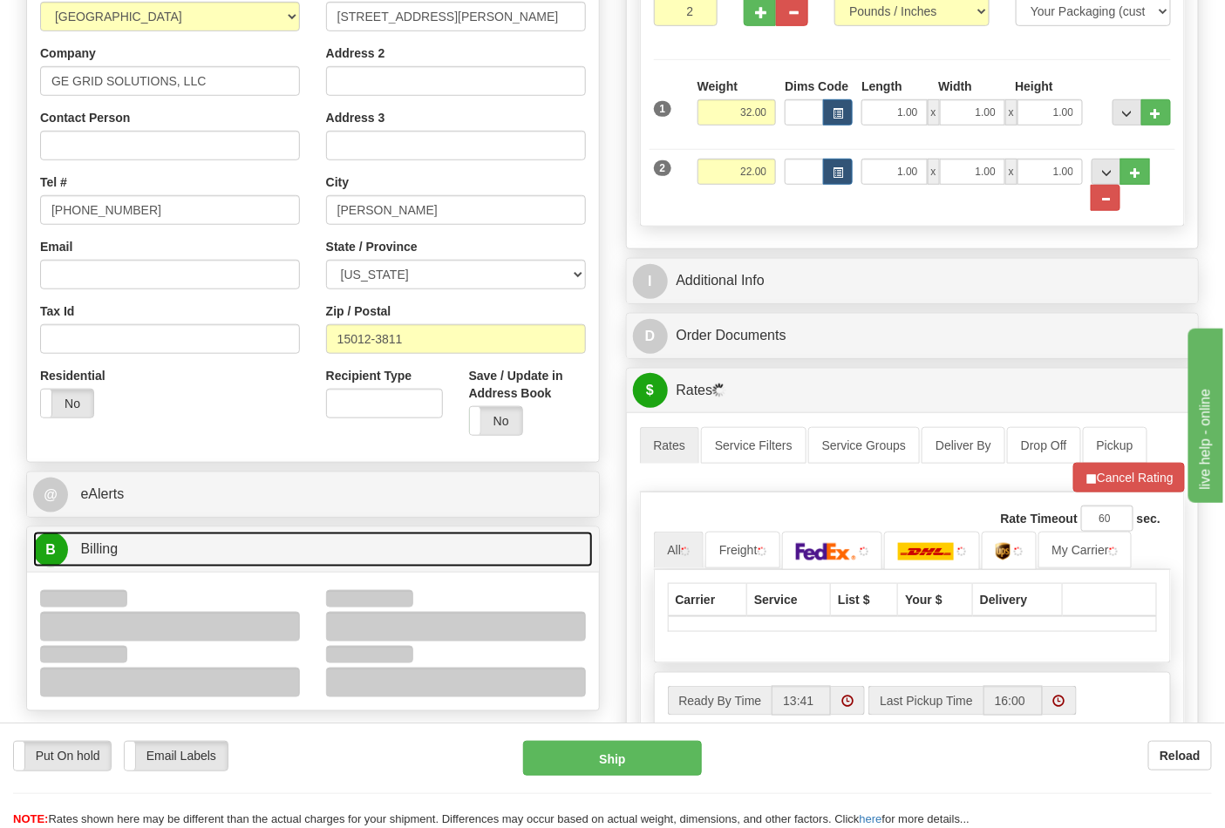
scroll to position [387, 0]
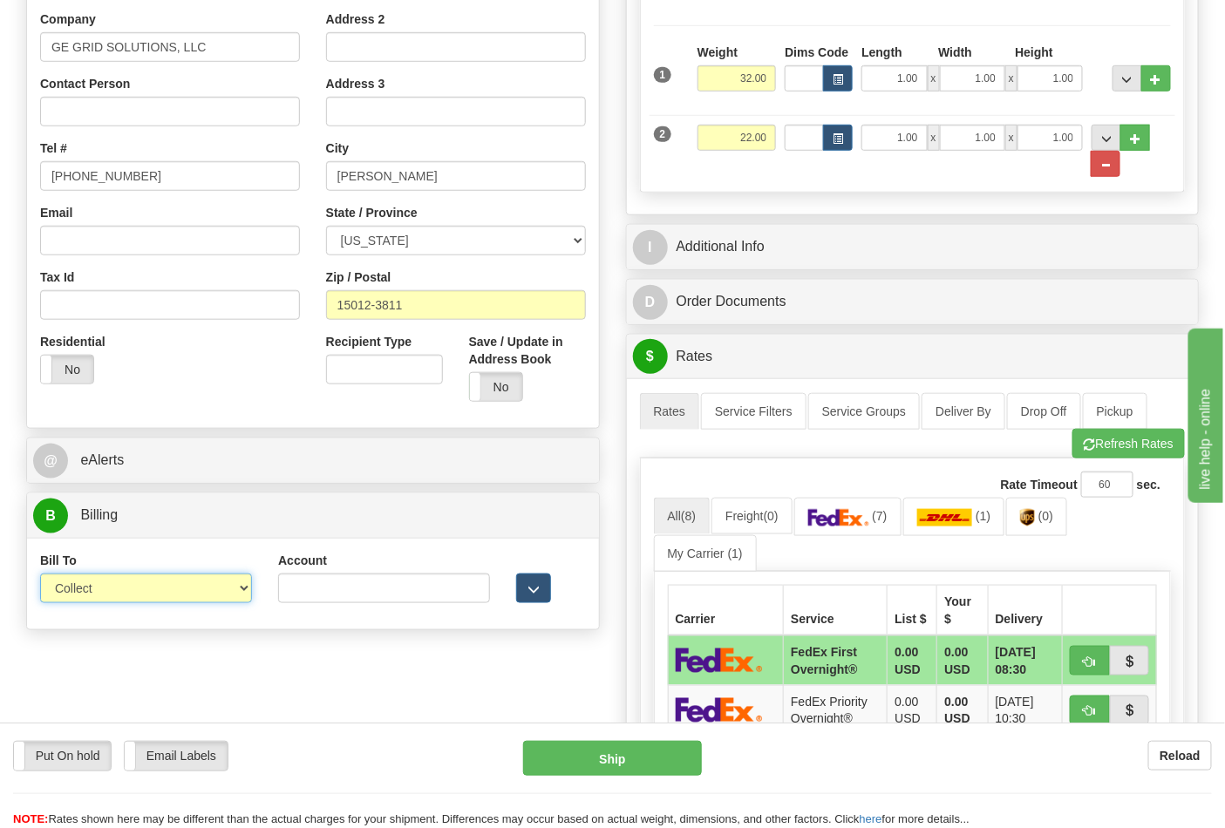
click at [245, 597] on select "Sender Recipient Third Party Collect" at bounding box center [146, 589] width 212 height 30
select select "2"
click at [40, 575] on select "Sender Recipient Third Party Collect" at bounding box center [146, 589] width 212 height 30
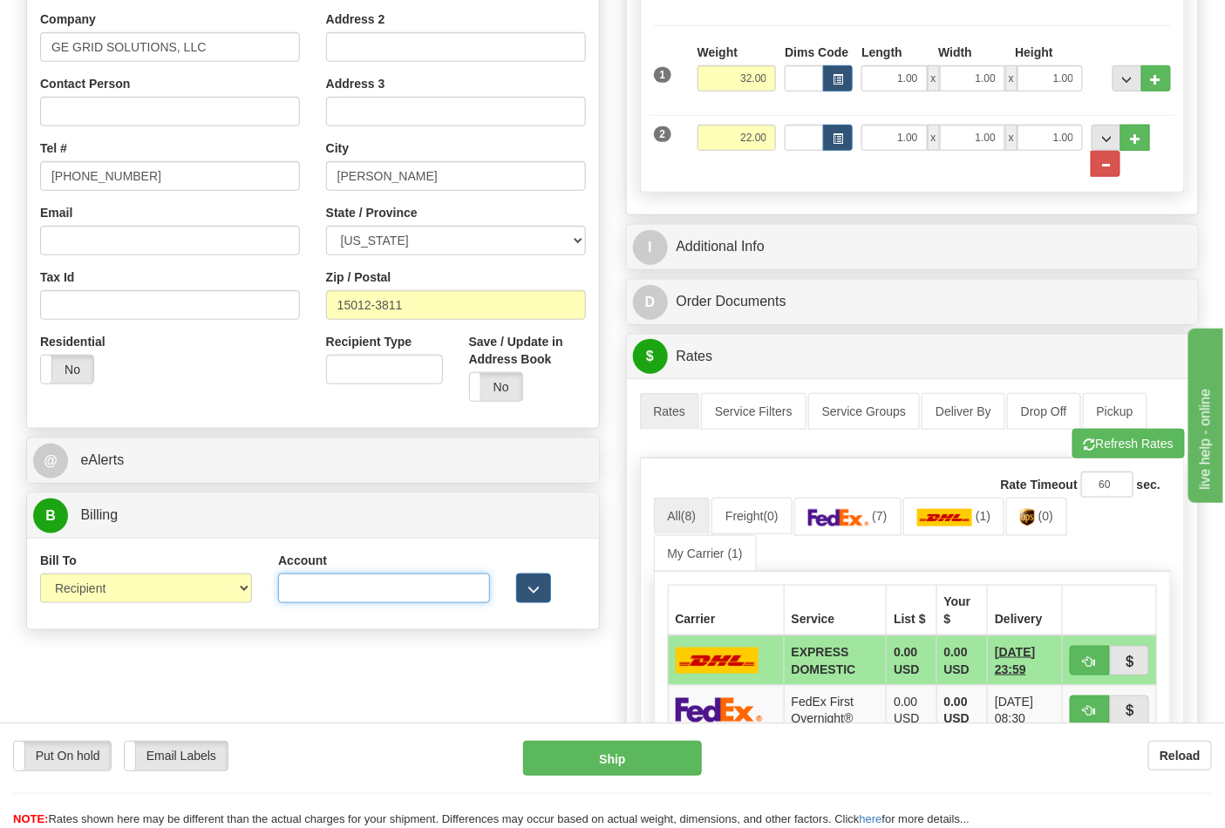
click at [291, 589] on input "Account" at bounding box center [384, 589] width 212 height 30
type input "712304588"
click at [1107, 450] on button "Refresh Rates" at bounding box center [1128, 444] width 112 height 30
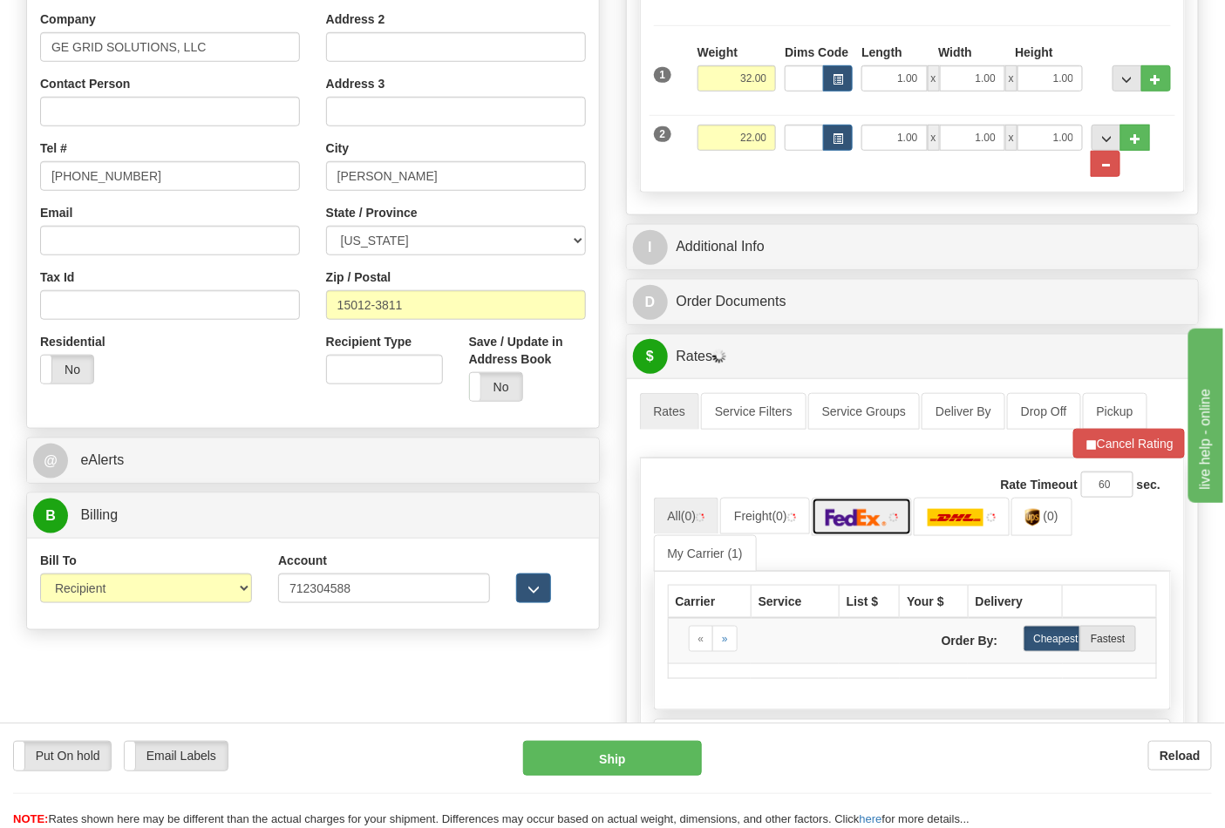
click at [857, 523] on img at bounding box center [856, 517] width 61 height 17
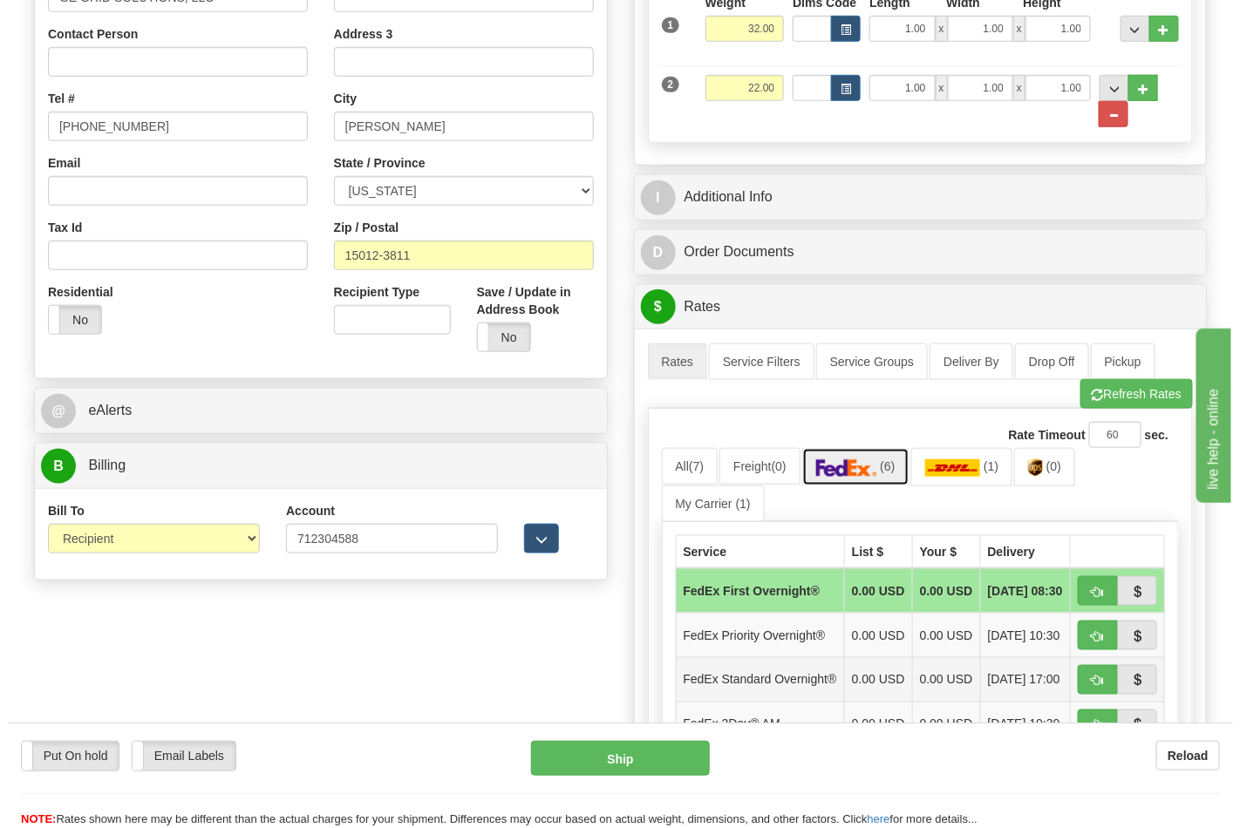
scroll to position [484, 0]
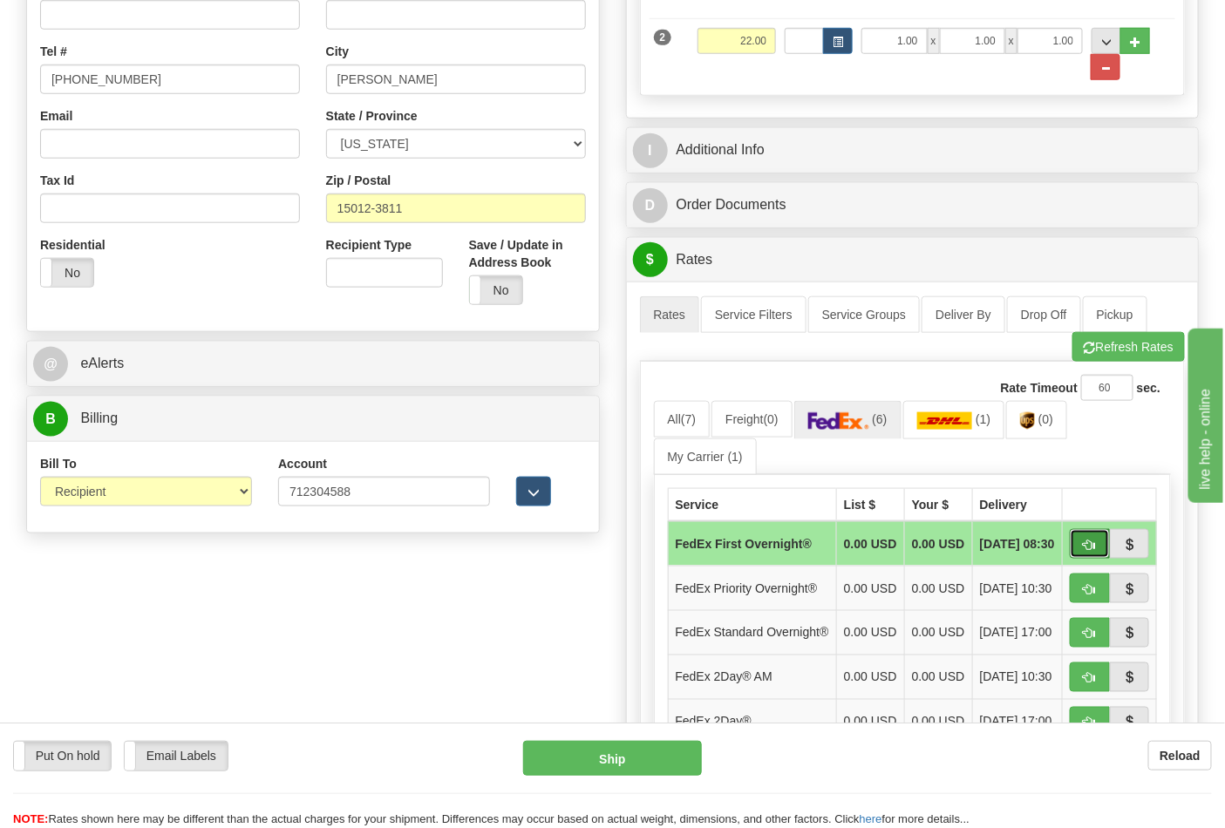
click at [1091, 544] on span "button" at bounding box center [1090, 545] width 12 height 11
type input "06"
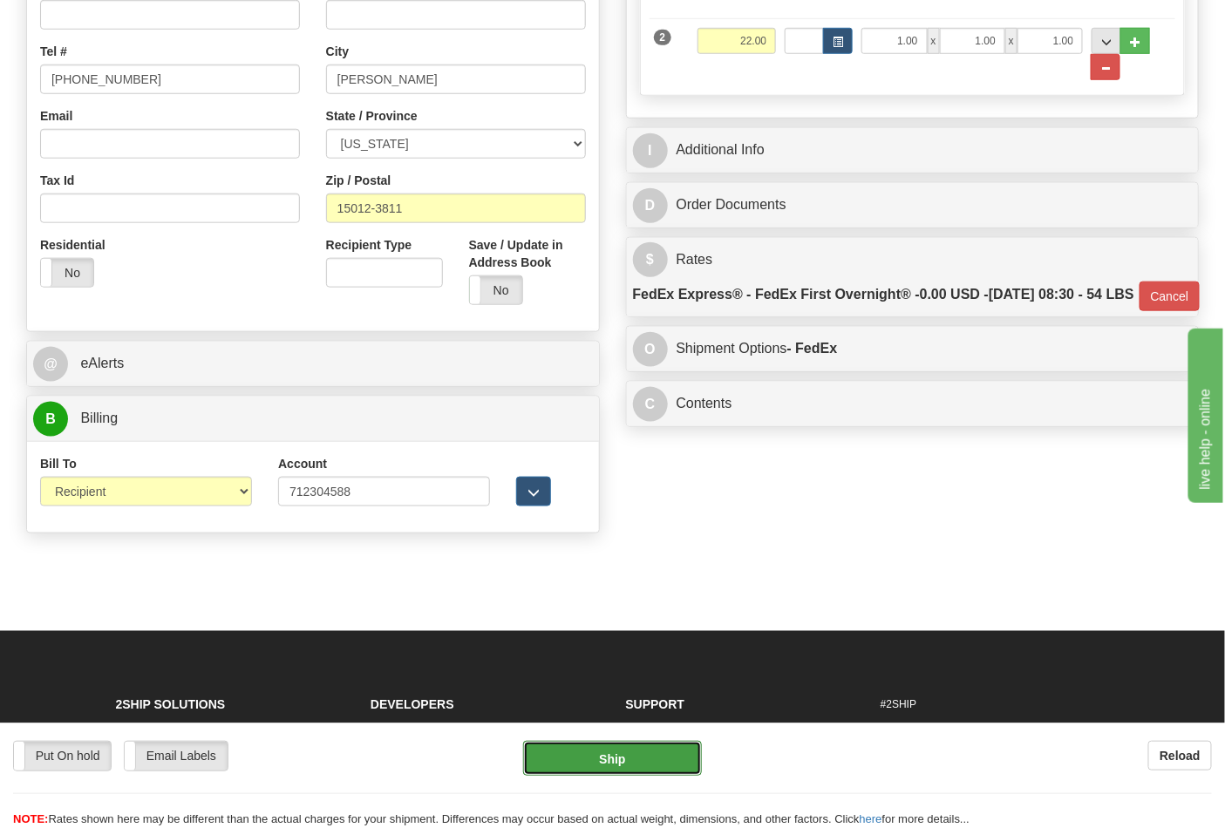
click at [635, 751] on button "Ship" at bounding box center [612, 758] width 178 height 35
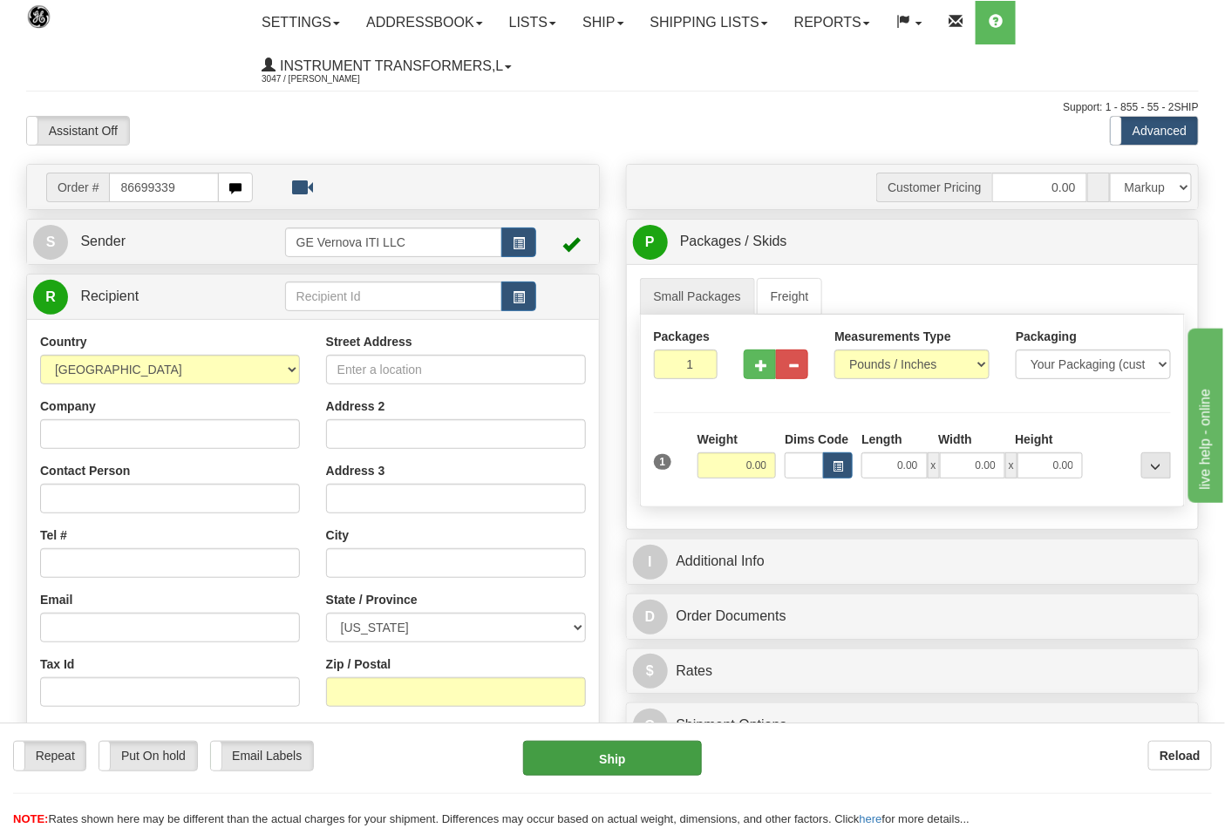
type input "86699339"
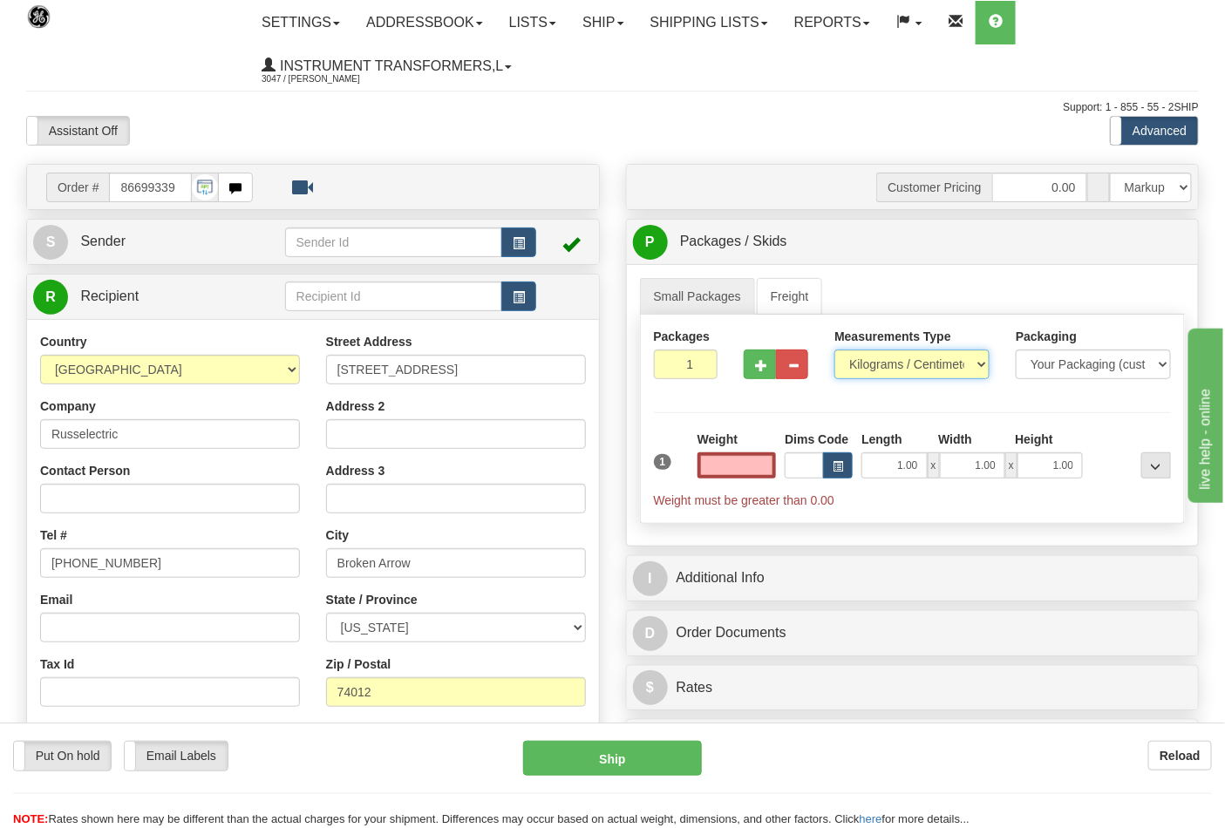
type input "0.00"
click at [903, 366] on select "Pounds / Inches Kilograms / Centimeters" at bounding box center [911, 365] width 155 height 30
select select "0"
click at [834, 350] on select "Pounds / Inches Kilograms / Centimeters" at bounding box center [911, 365] width 155 height 30
click at [752, 469] on input "0.00" at bounding box center [736, 465] width 79 height 26
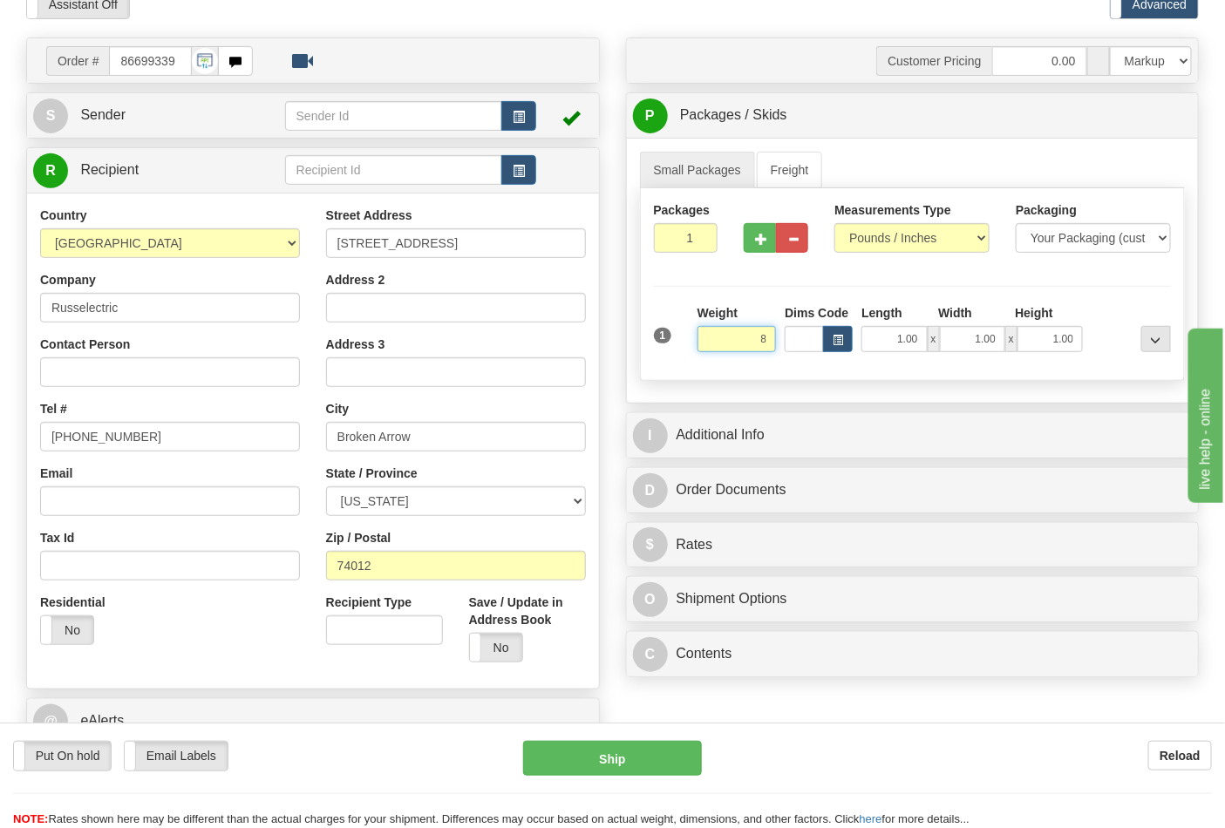
scroll to position [290, 0]
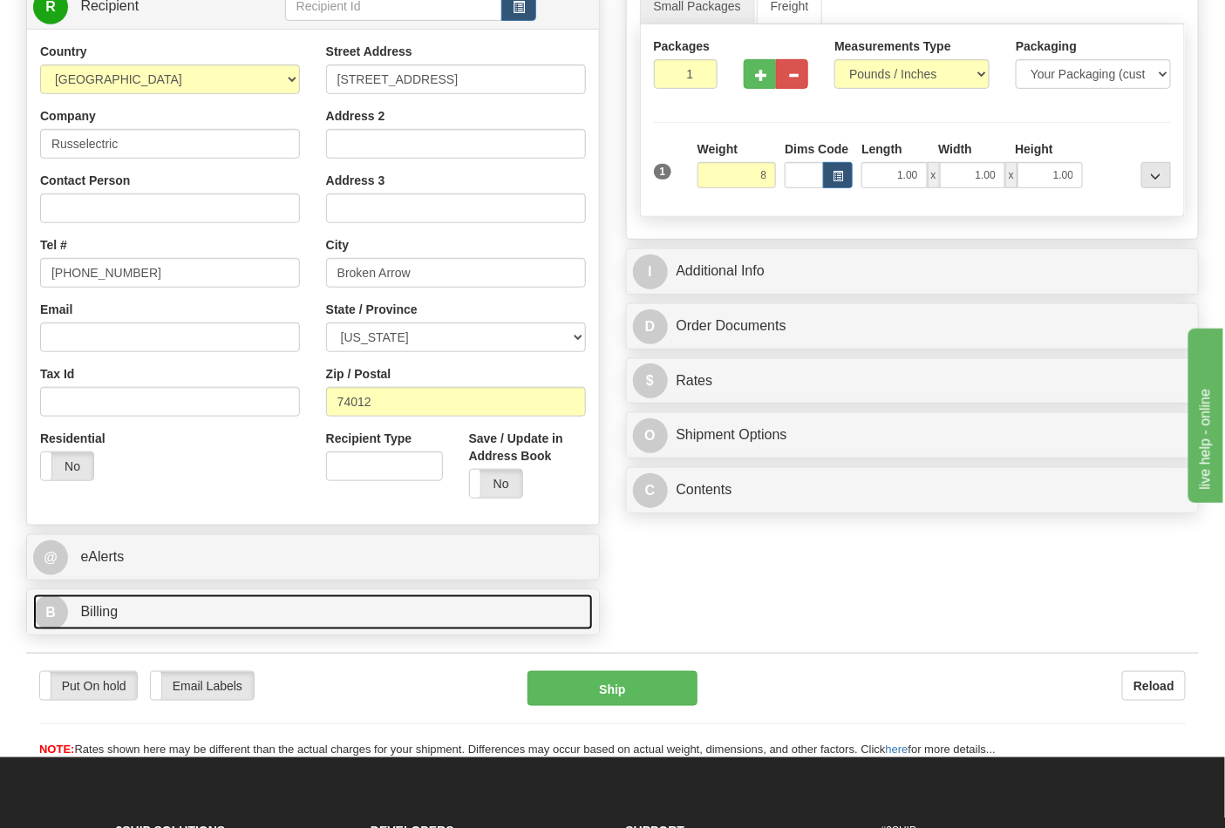
type input "8.00"
click at [125, 608] on link "B Billing" at bounding box center [313, 613] width 560 height 36
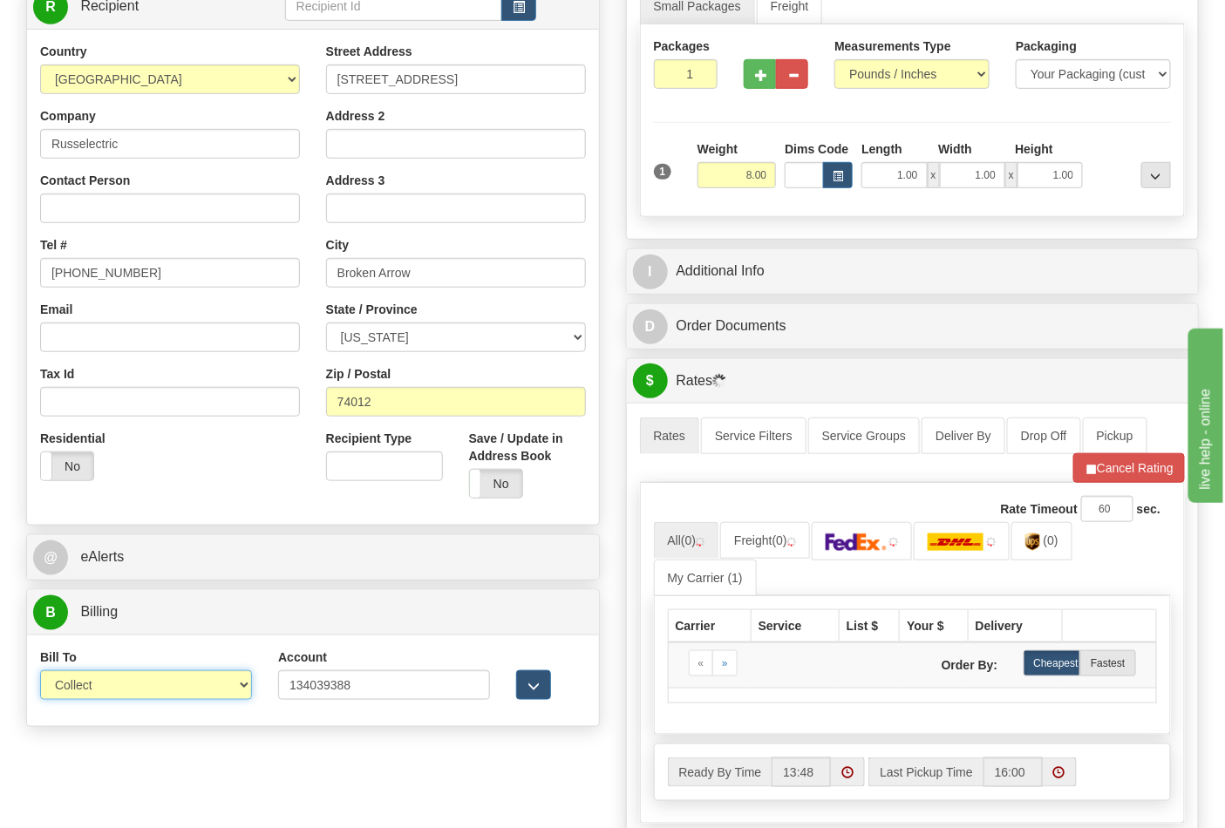
click at [229, 684] on select "Sender Recipient Third Party Collect" at bounding box center [146, 685] width 212 height 30
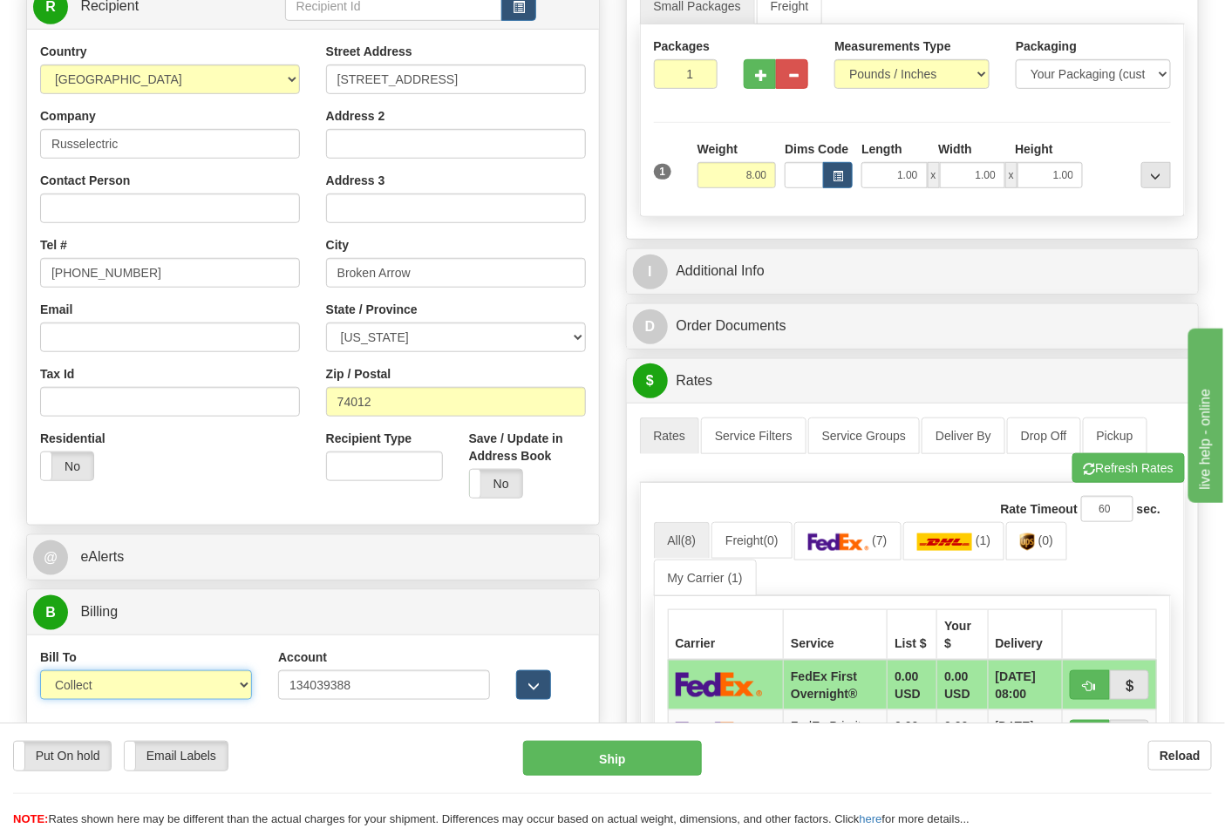
select select "2"
click at [40, 673] on select "Sender Recipient Third Party Collect" at bounding box center [146, 685] width 212 height 30
click at [1092, 465] on button "Refresh Rates" at bounding box center [1128, 468] width 112 height 30
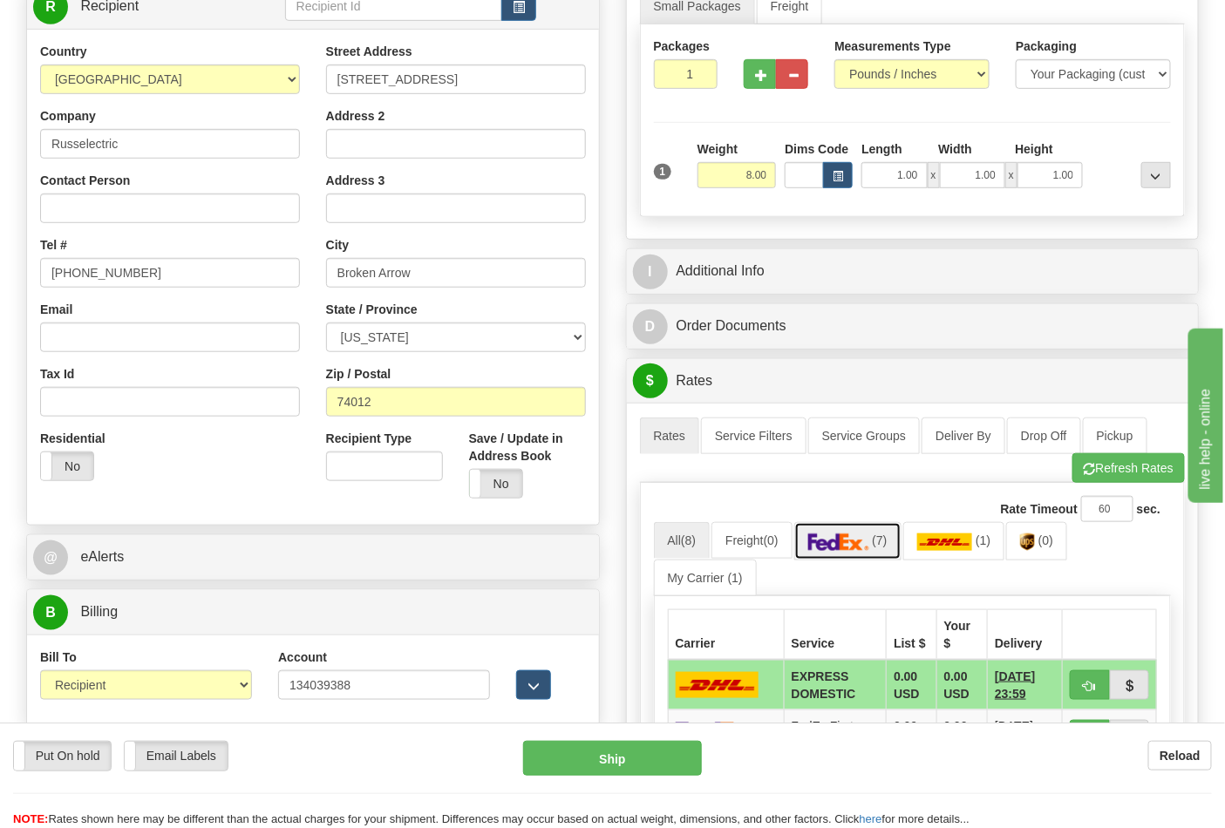
click at [864, 544] on img at bounding box center [838, 542] width 61 height 17
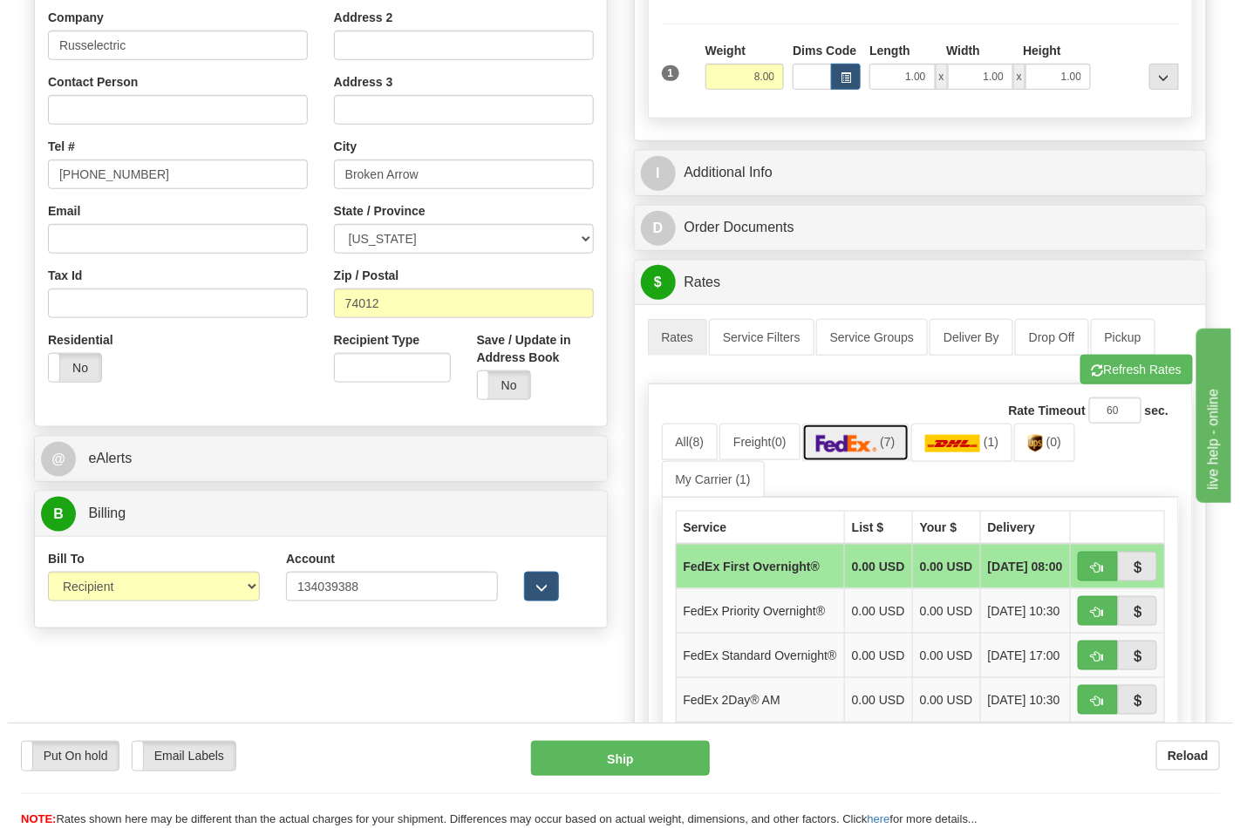
scroll to position [387, 0]
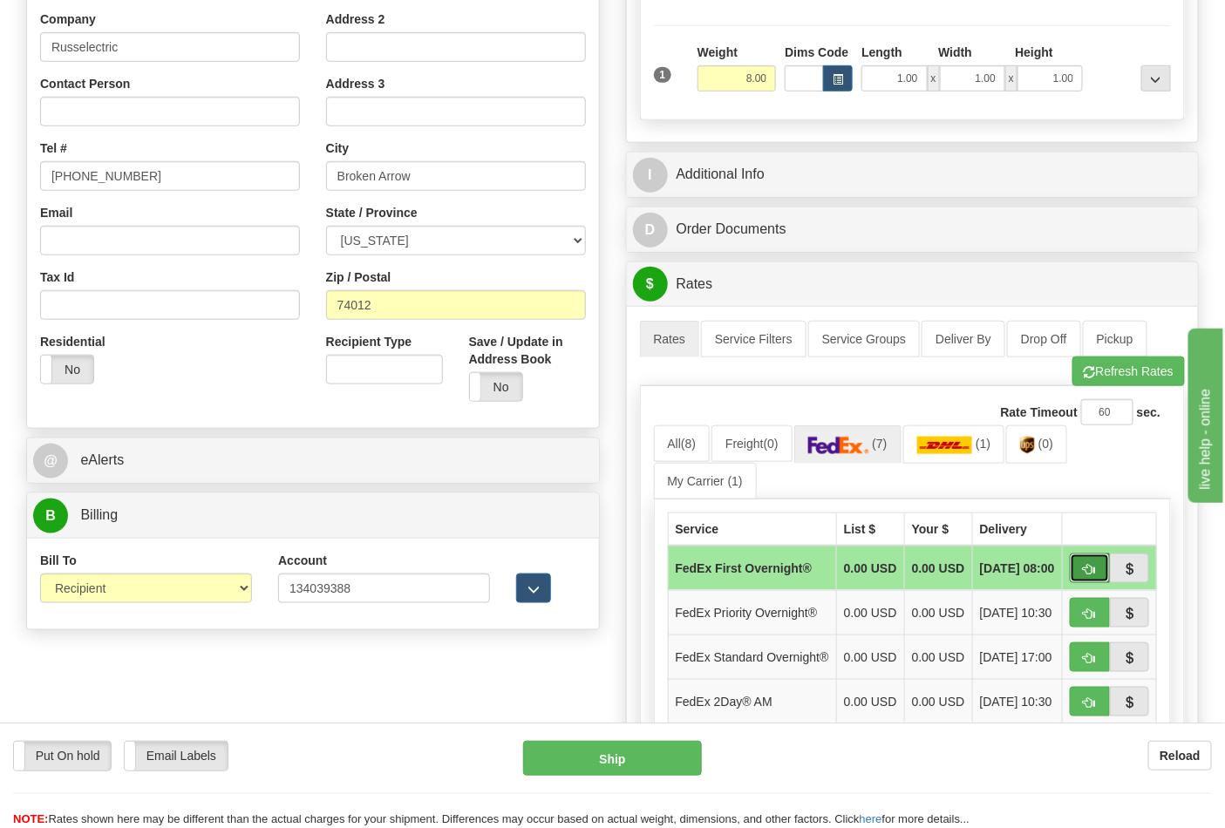
click at [1092, 575] on span "button" at bounding box center [1090, 569] width 12 height 11
type input "06"
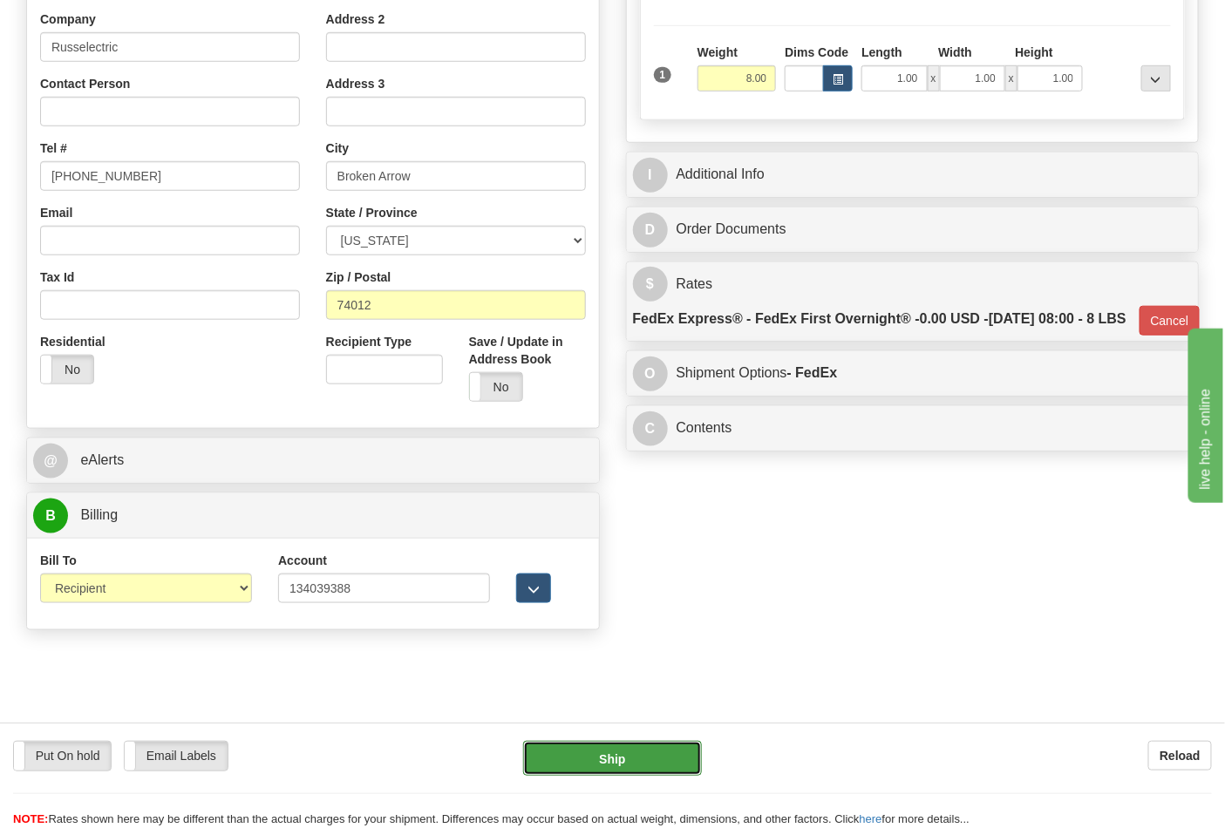
click at [649, 751] on button "Ship" at bounding box center [612, 758] width 178 height 35
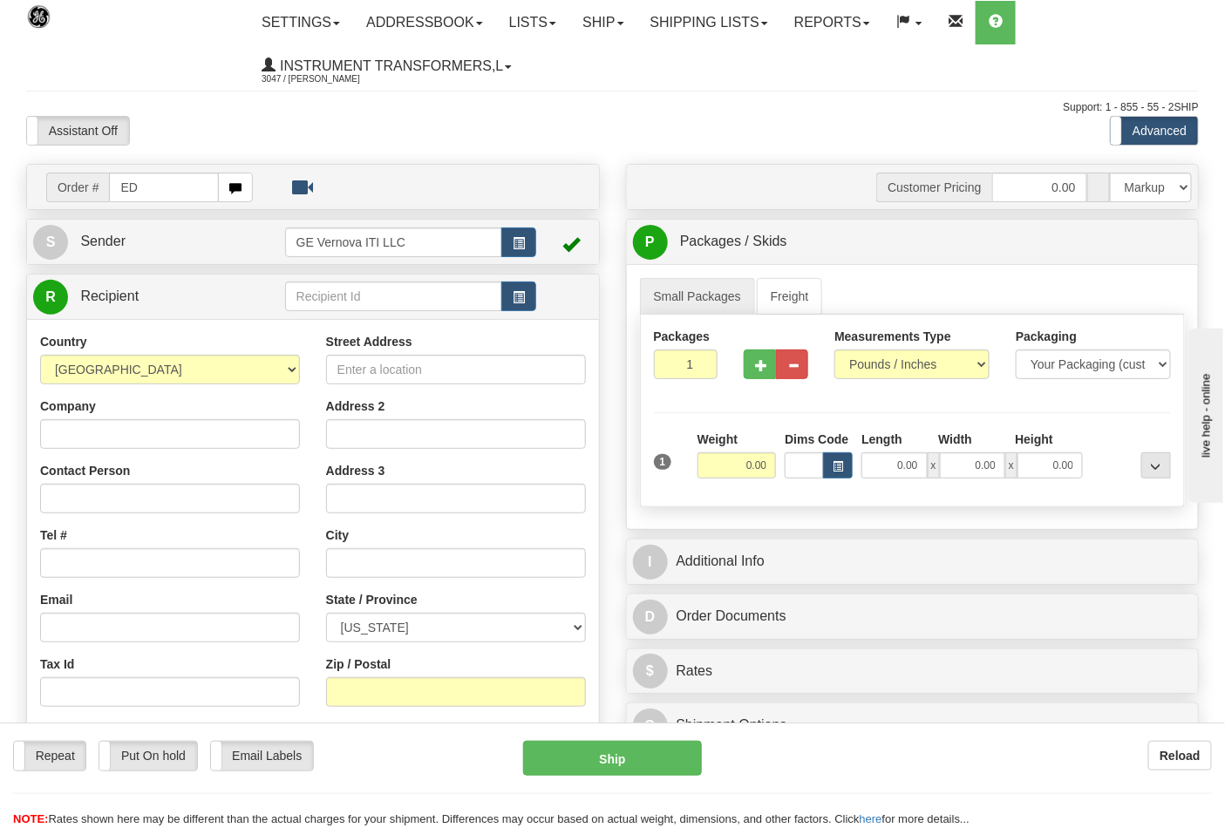
click at [146, 197] on input "ED" at bounding box center [164, 188] width 110 height 30
type input "E"
type input "86700191"
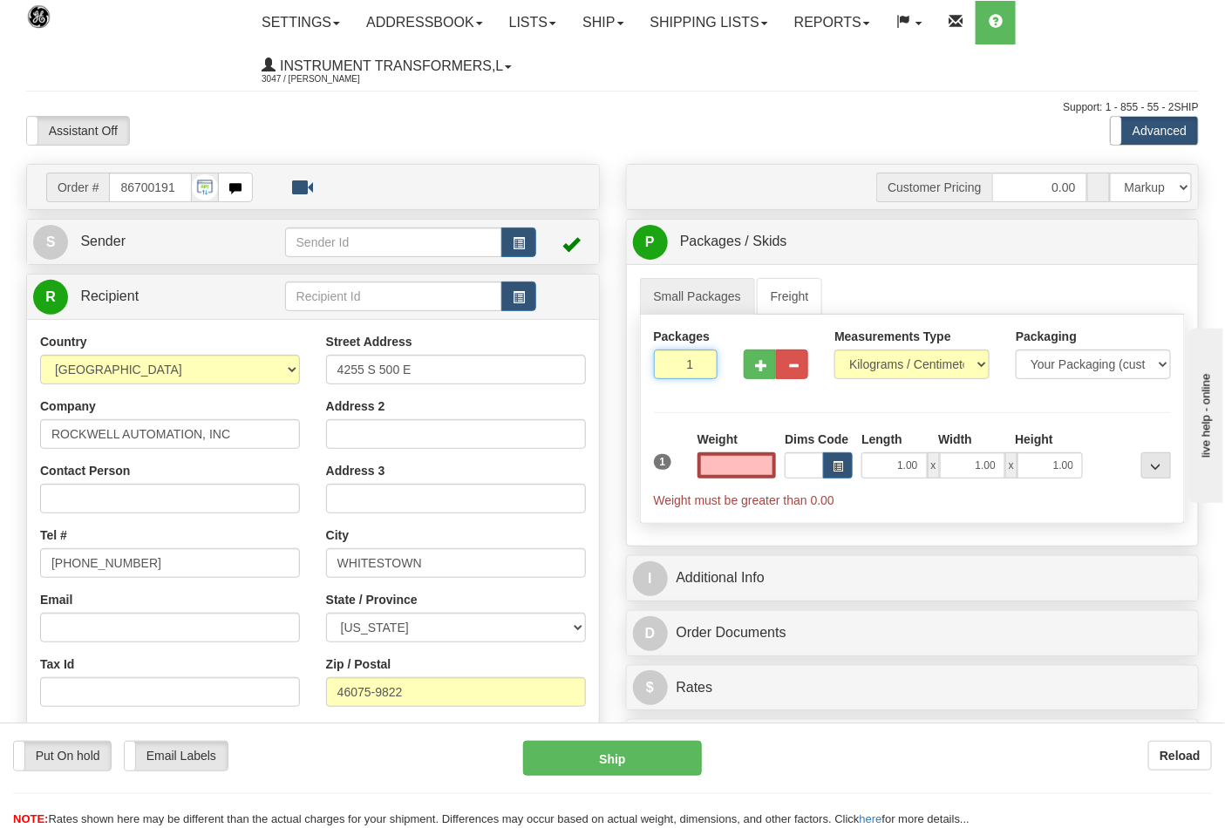
type input "2"
type input "0.00"
click at [701, 363] on input "2" at bounding box center [686, 365] width 65 height 30
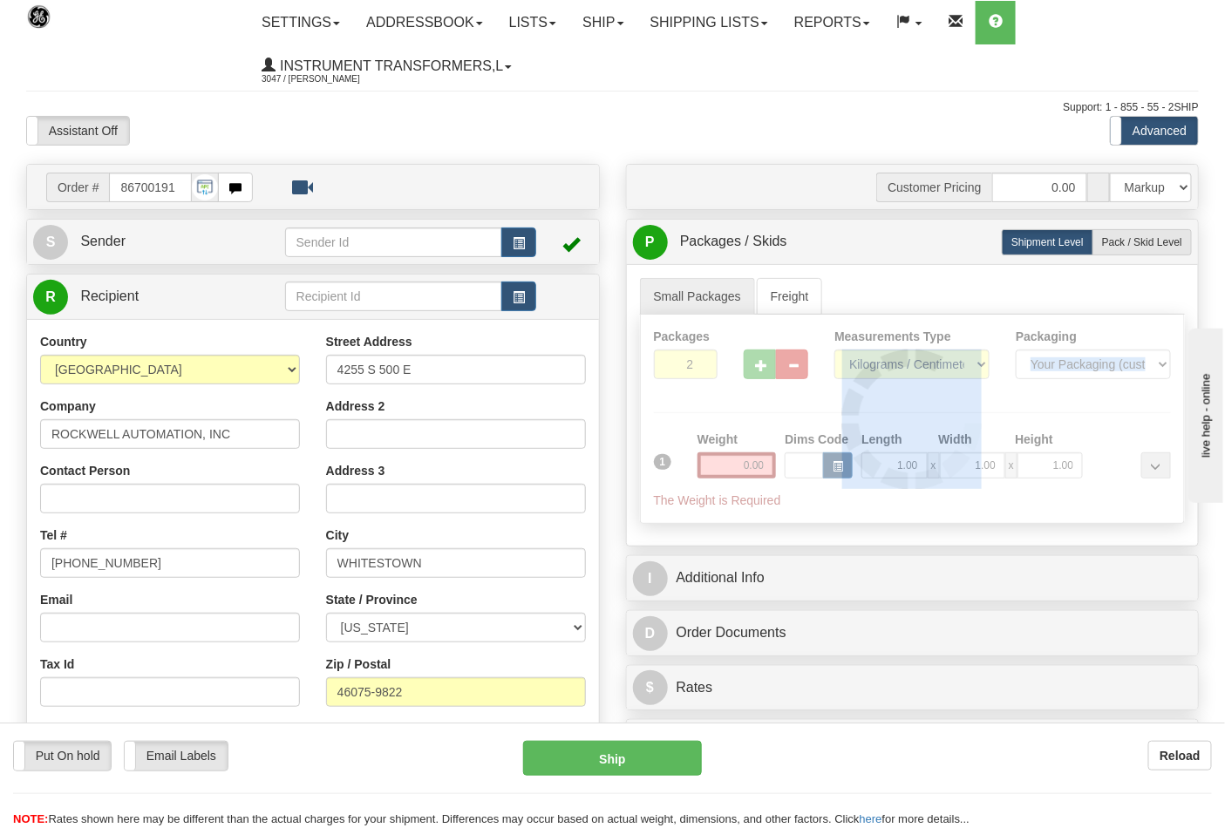
click at [701, 362] on div at bounding box center [913, 419] width 544 height 208
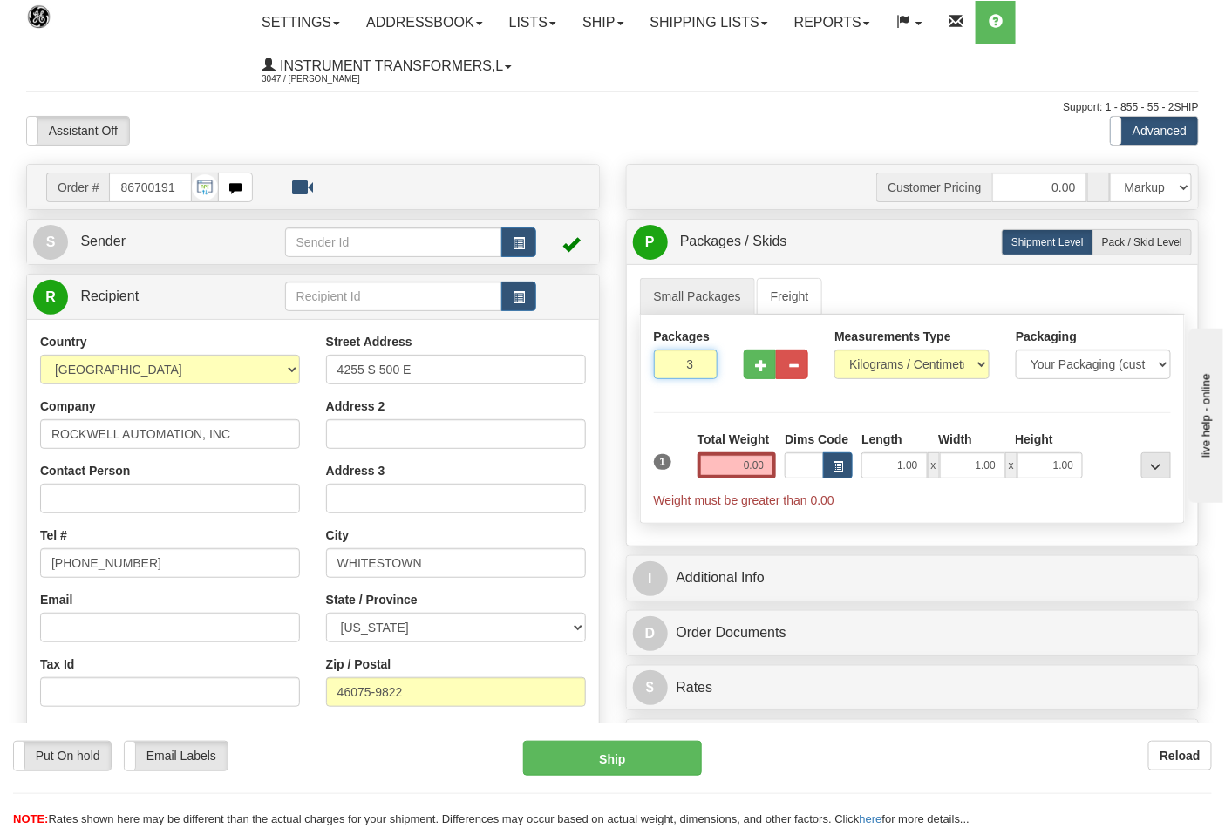
type input "3"
click at [701, 362] on input "3" at bounding box center [686, 365] width 65 height 30
click at [974, 367] on select "Pounds / Inches Kilograms / Centimeters" at bounding box center [911, 365] width 155 height 30
select select "0"
click at [834, 350] on select "Pounds / Inches Kilograms / Centimeters" at bounding box center [911, 365] width 155 height 30
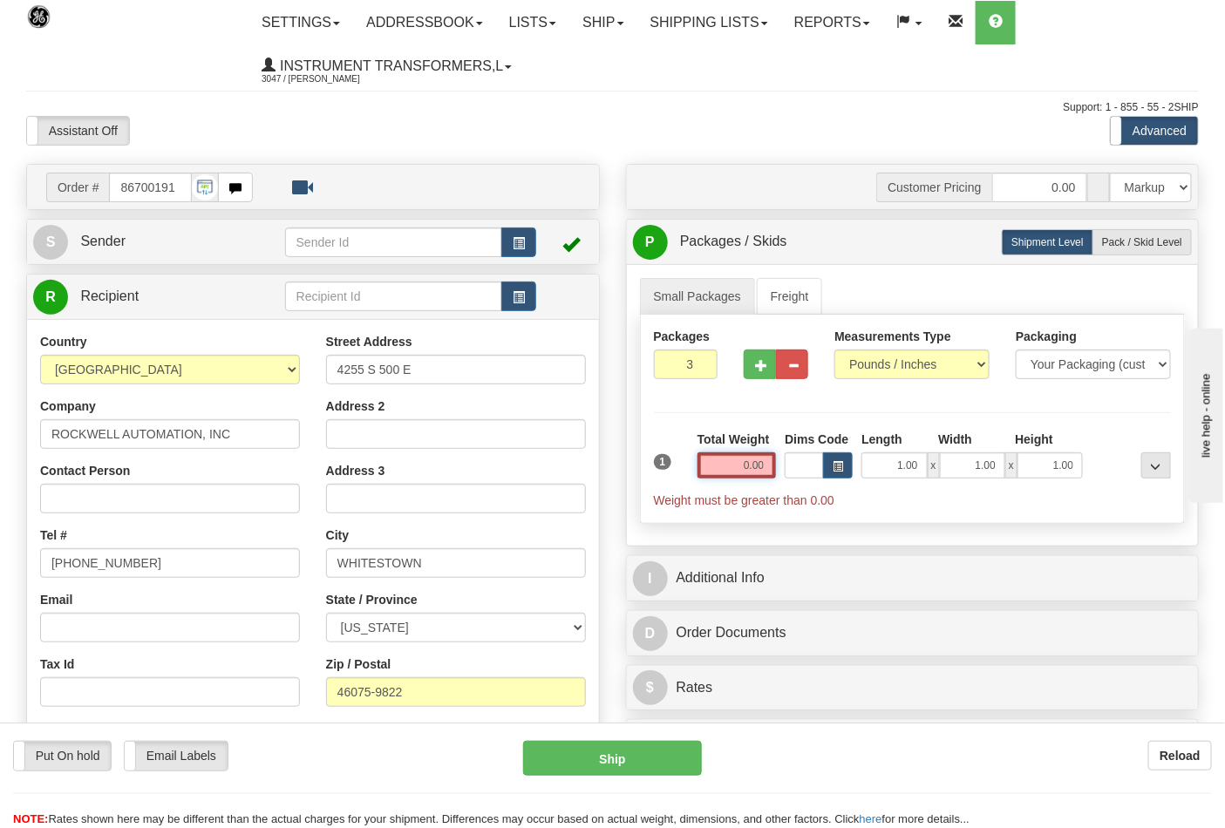
click at [733, 466] on input "0.00" at bounding box center [736, 465] width 79 height 26
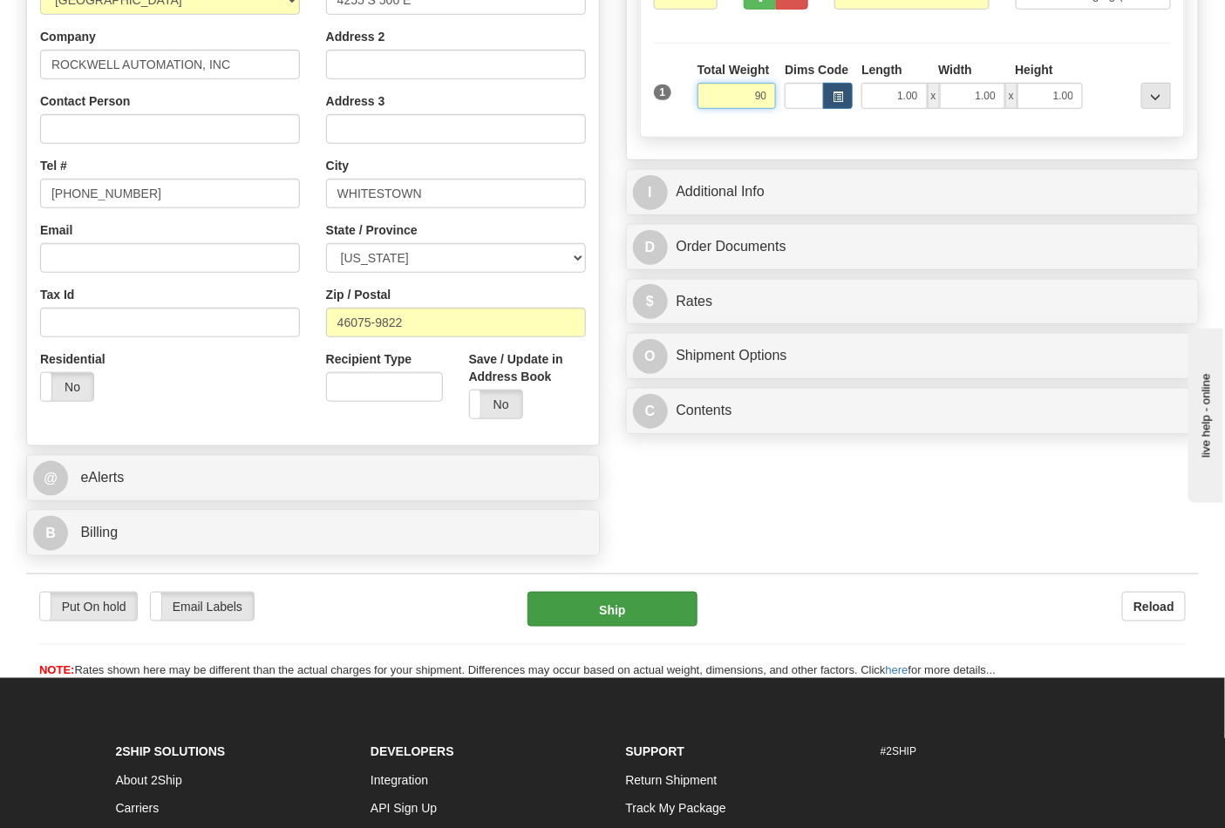
scroll to position [387, 0]
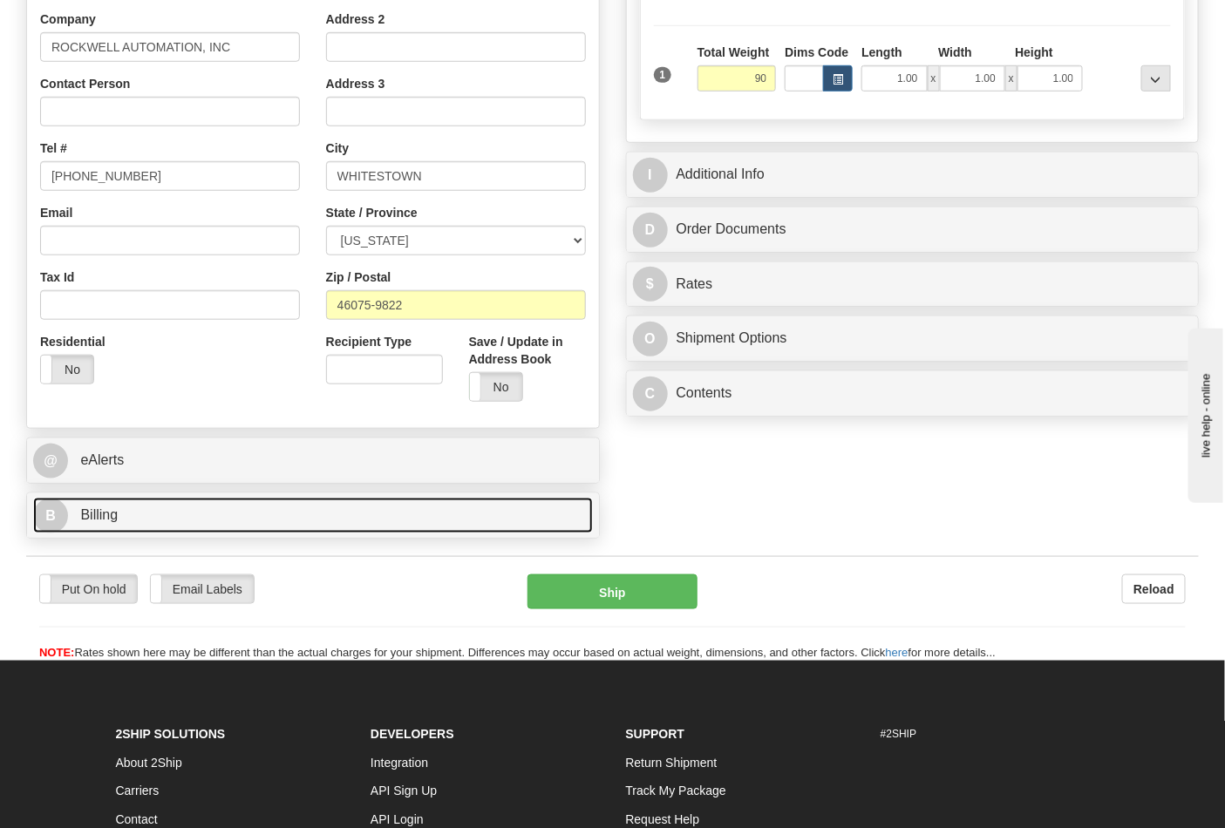
type input "90.00"
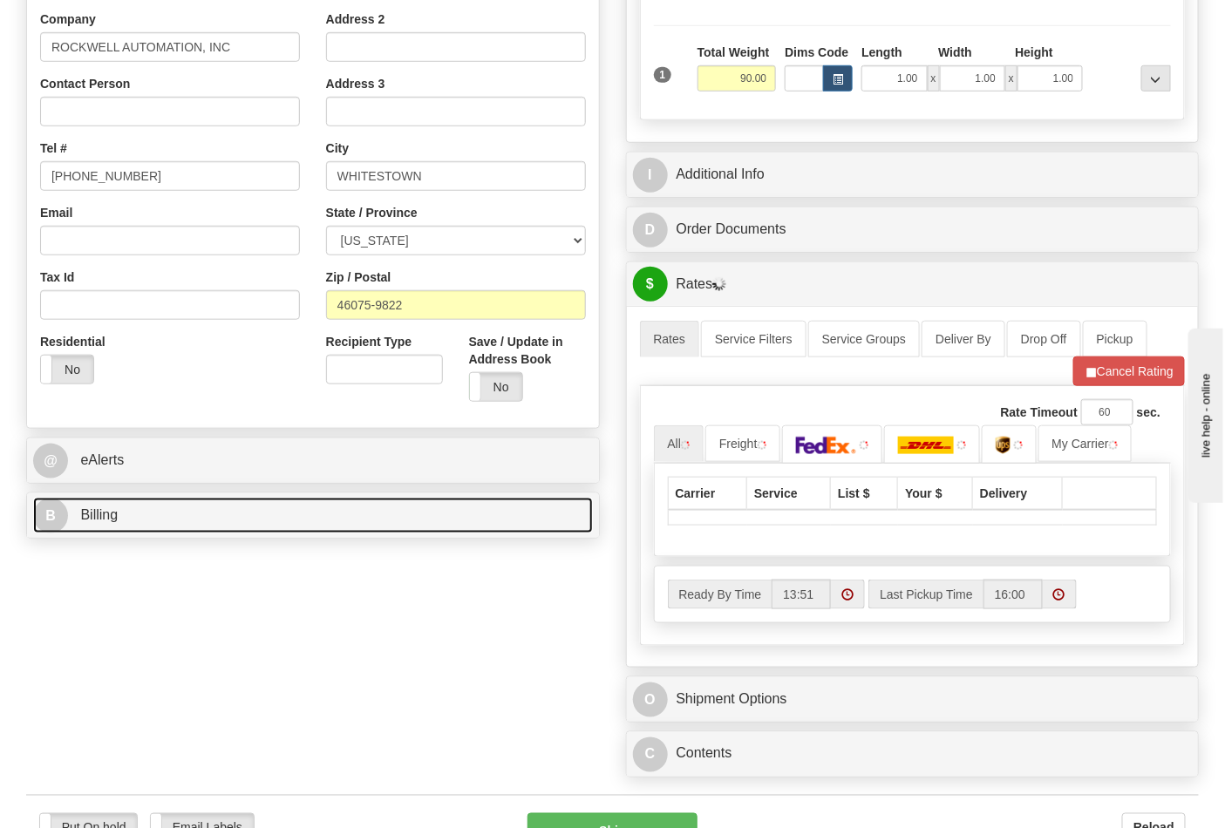
click at [136, 511] on link "B Billing" at bounding box center [313, 516] width 560 height 36
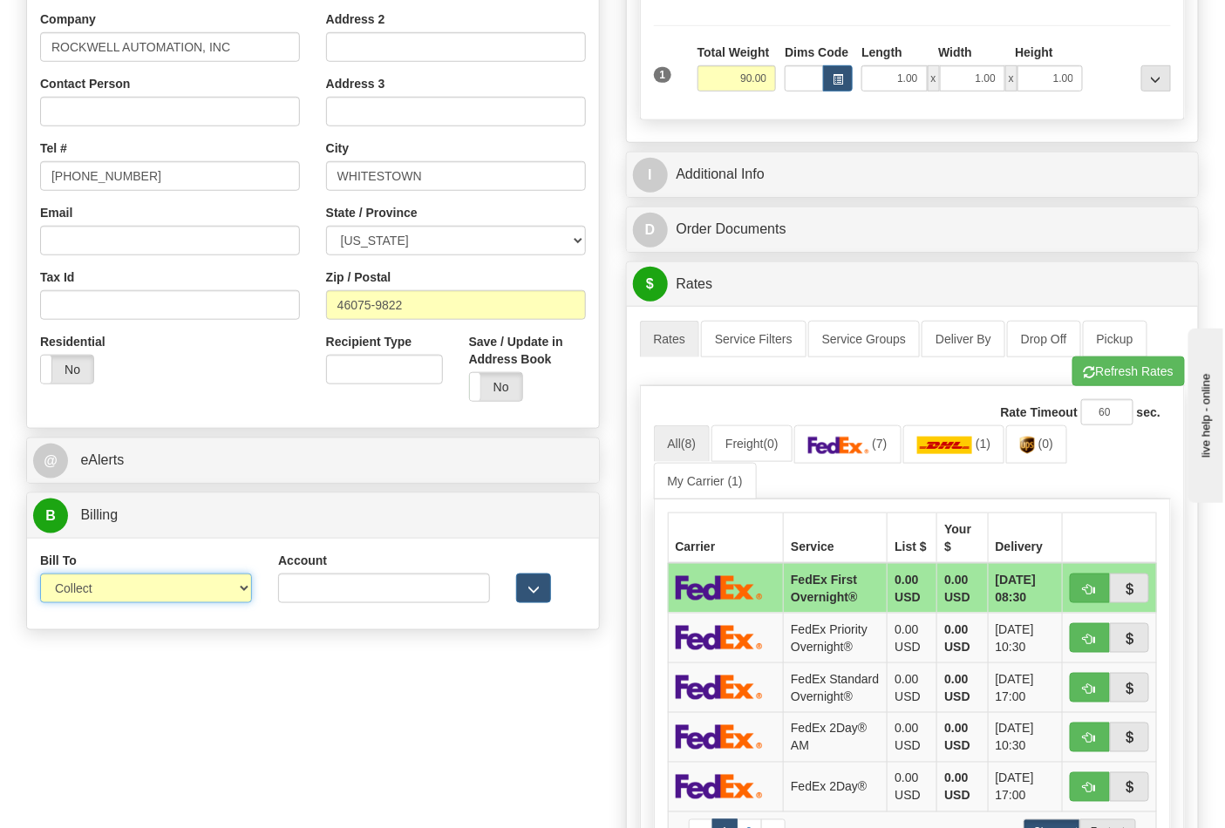
click at [235, 588] on select "Sender Recipient Third Party Collect" at bounding box center [146, 589] width 212 height 30
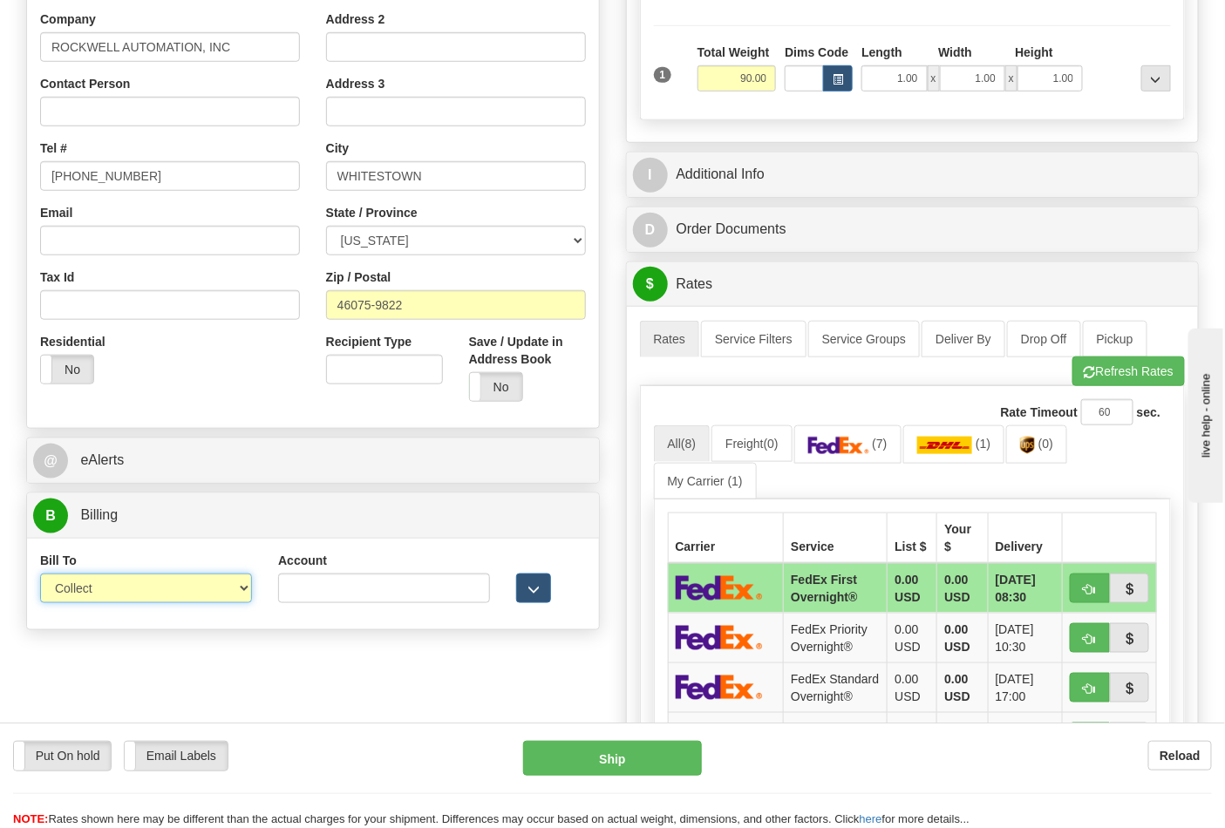
select select "2"
click at [40, 575] on select "Sender Recipient Third Party Collect" at bounding box center [146, 589] width 212 height 30
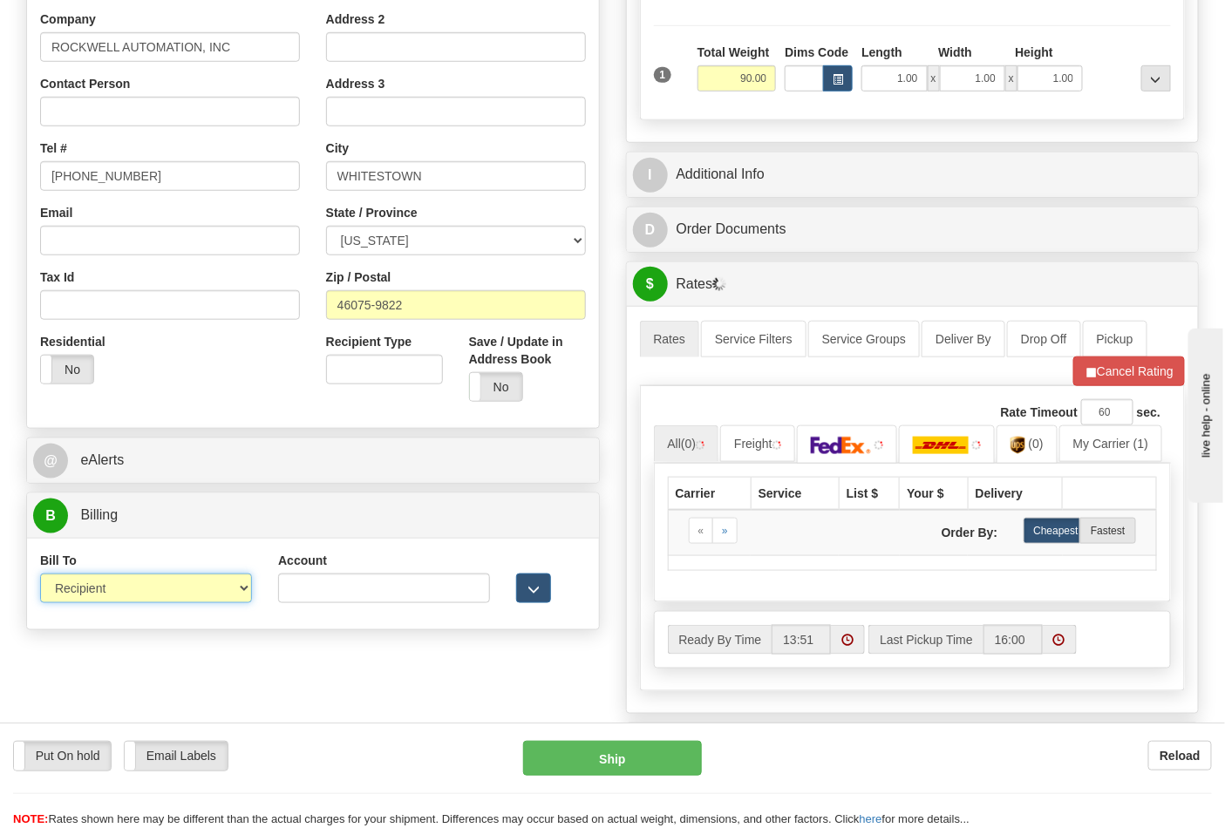
scroll to position [290, 0]
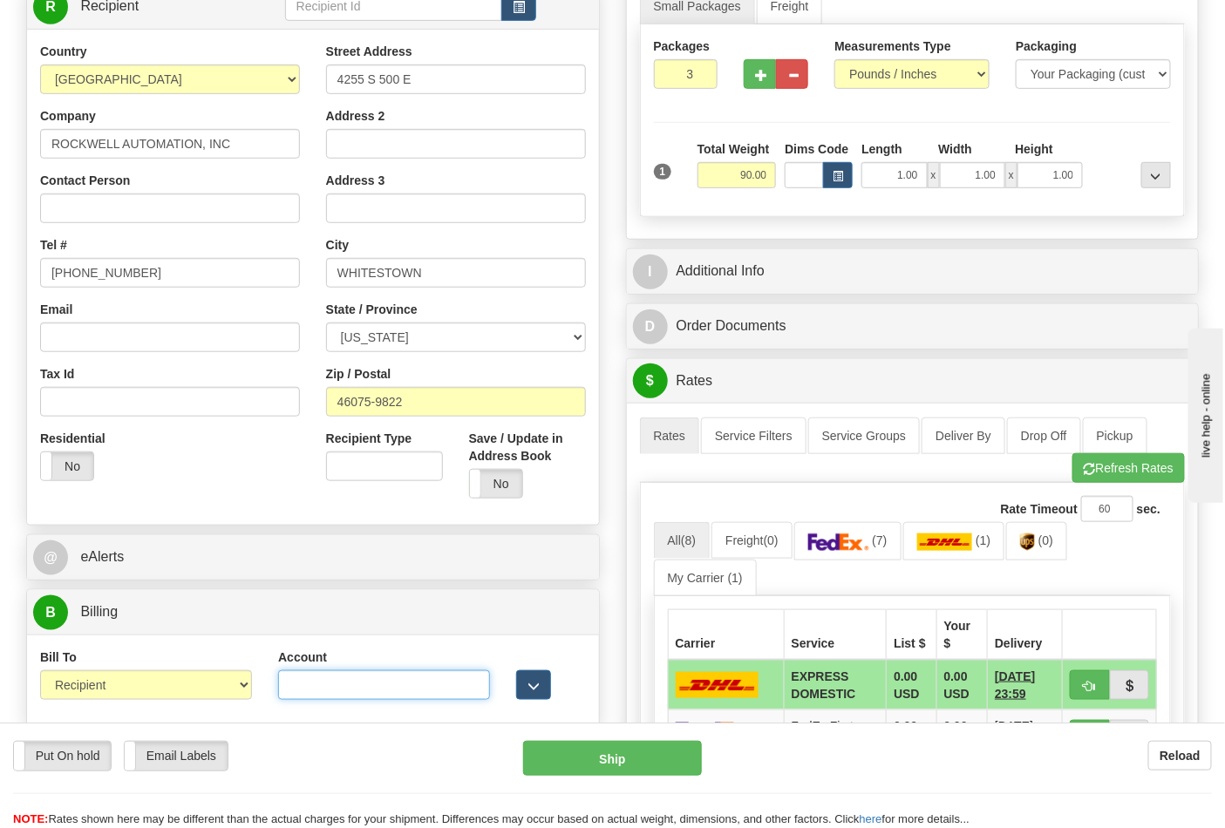
click at [343, 690] on input "Account" at bounding box center [384, 685] width 212 height 30
paste input "587102"
type input "587102"
click at [1152, 469] on button "Refresh Rates" at bounding box center [1128, 468] width 112 height 30
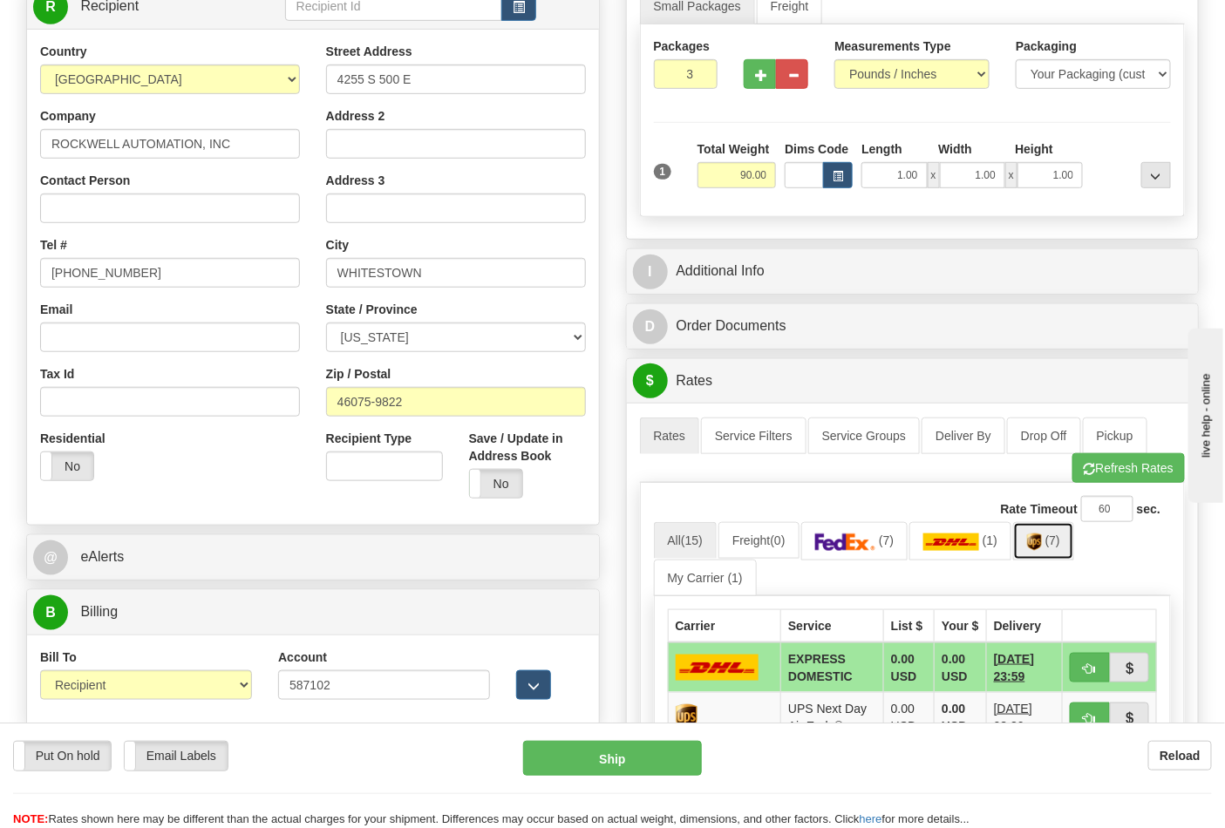
click at [1037, 546] on img at bounding box center [1034, 542] width 15 height 17
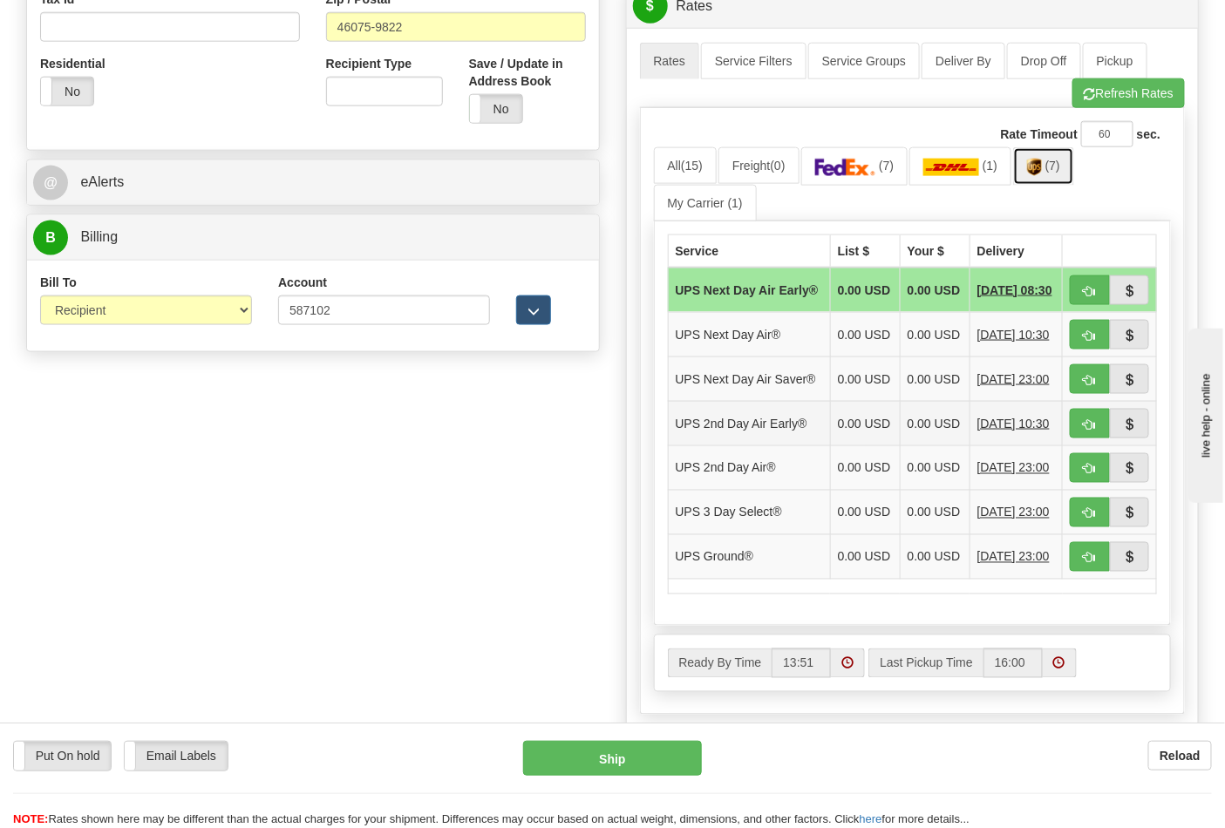
scroll to position [677, 0]
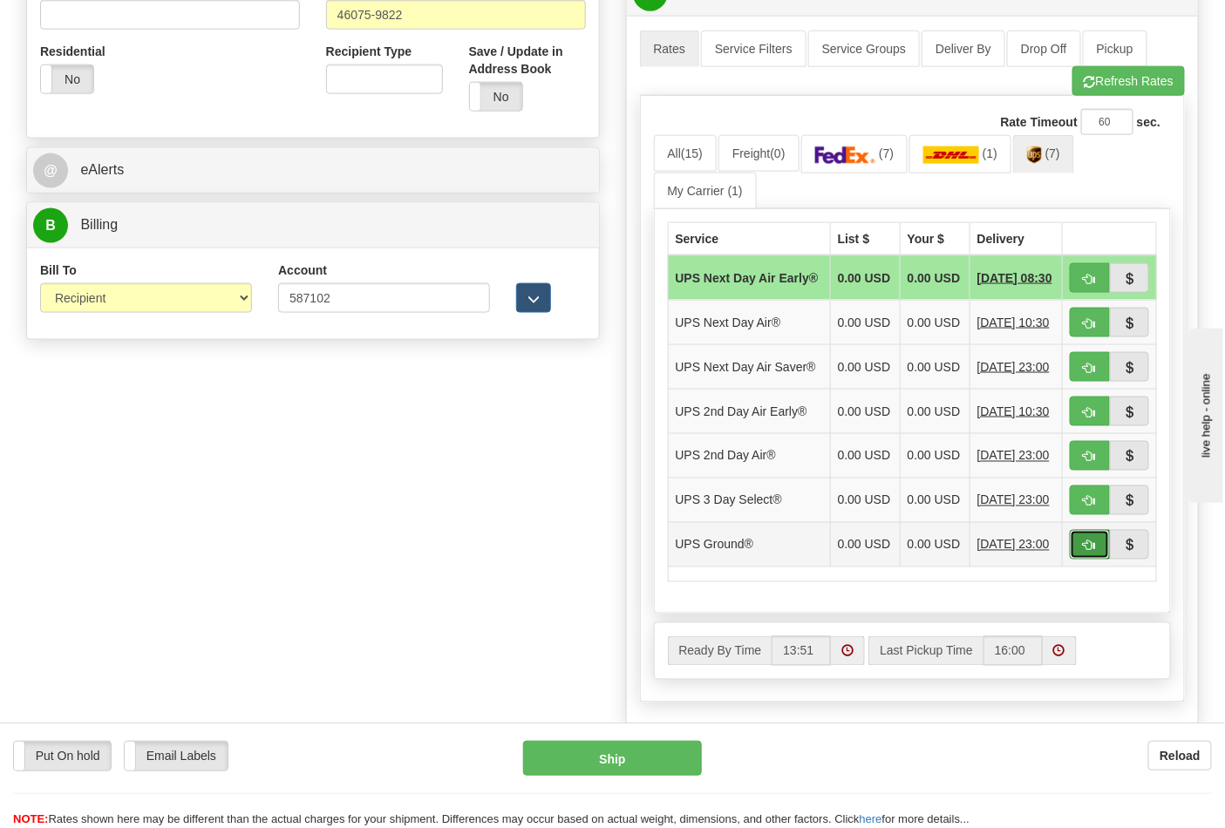
click at [1078, 560] on button "button" at bounding box center [1090, 545] width 40 height 30
type input "03"
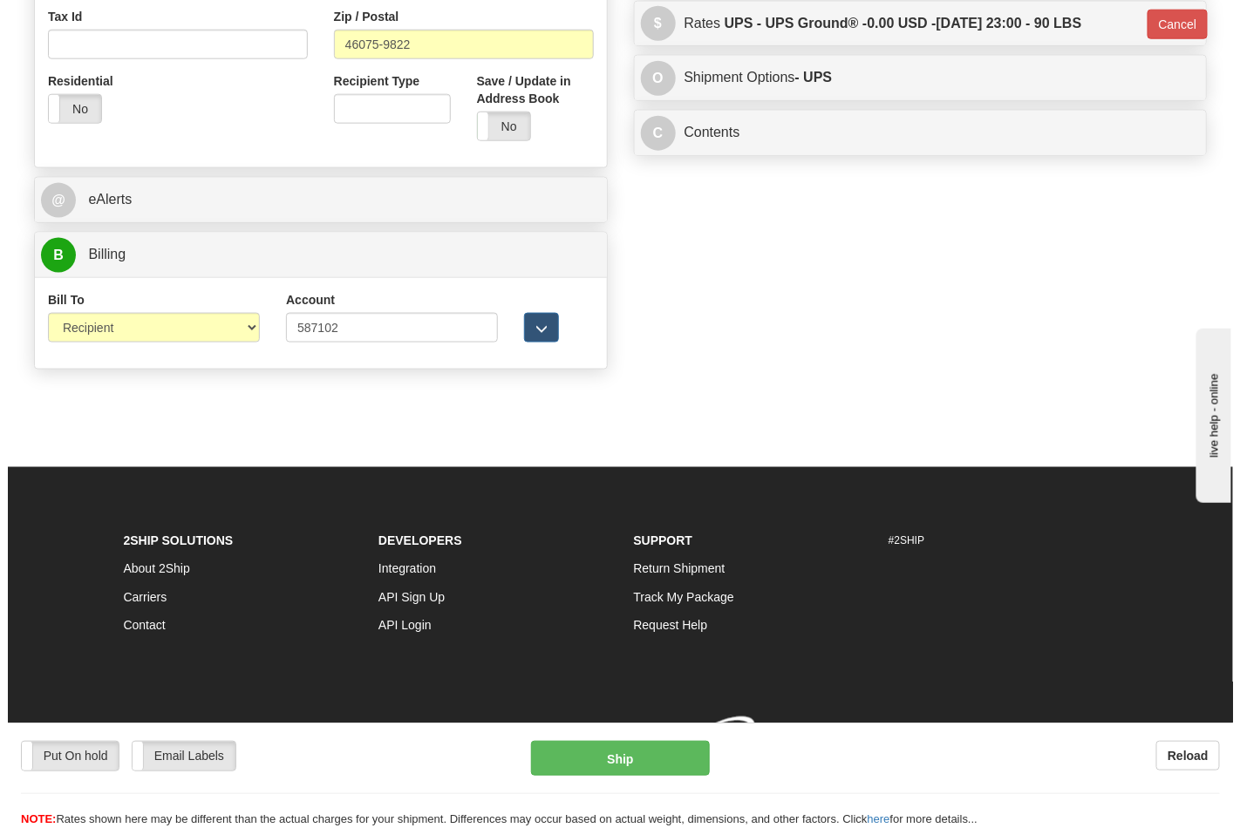
scroll to position [650, 0]
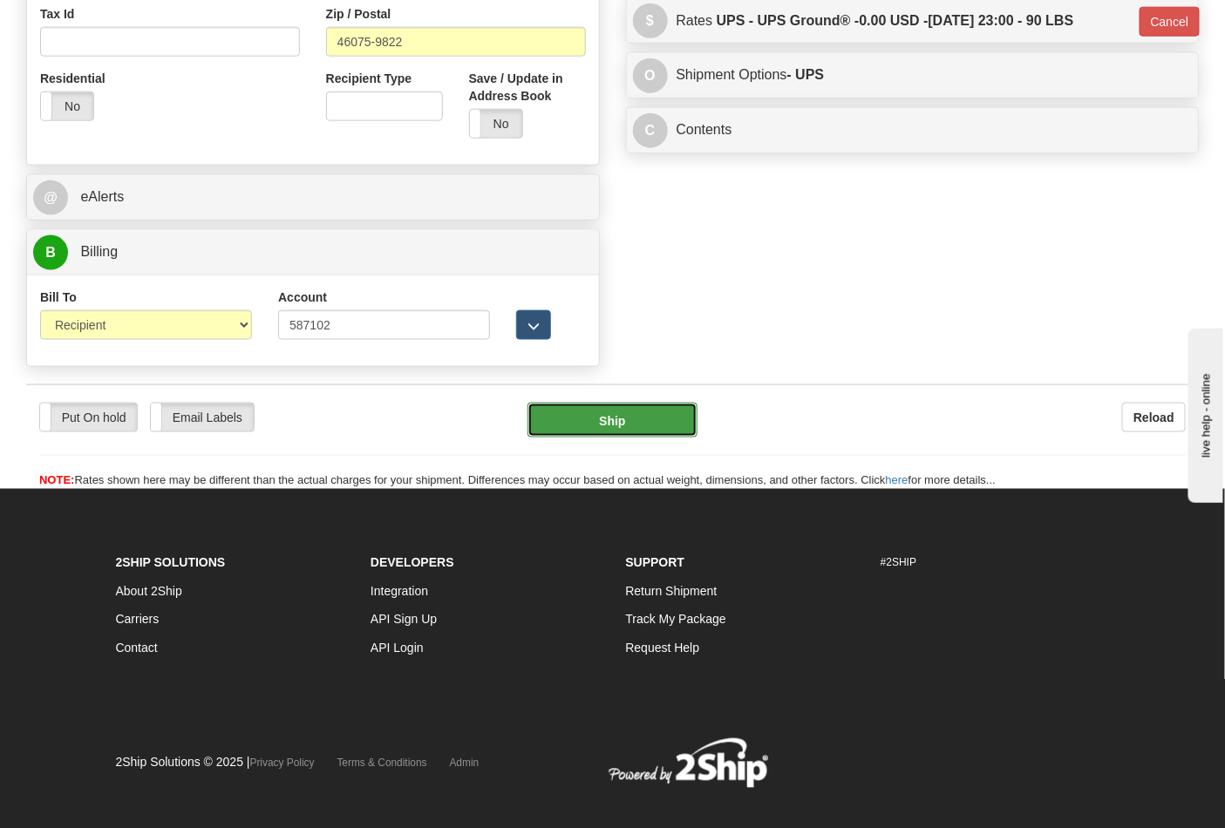
click at [650, 431] on button "Ship" at bounding box center [611, 420] width 169 height 35
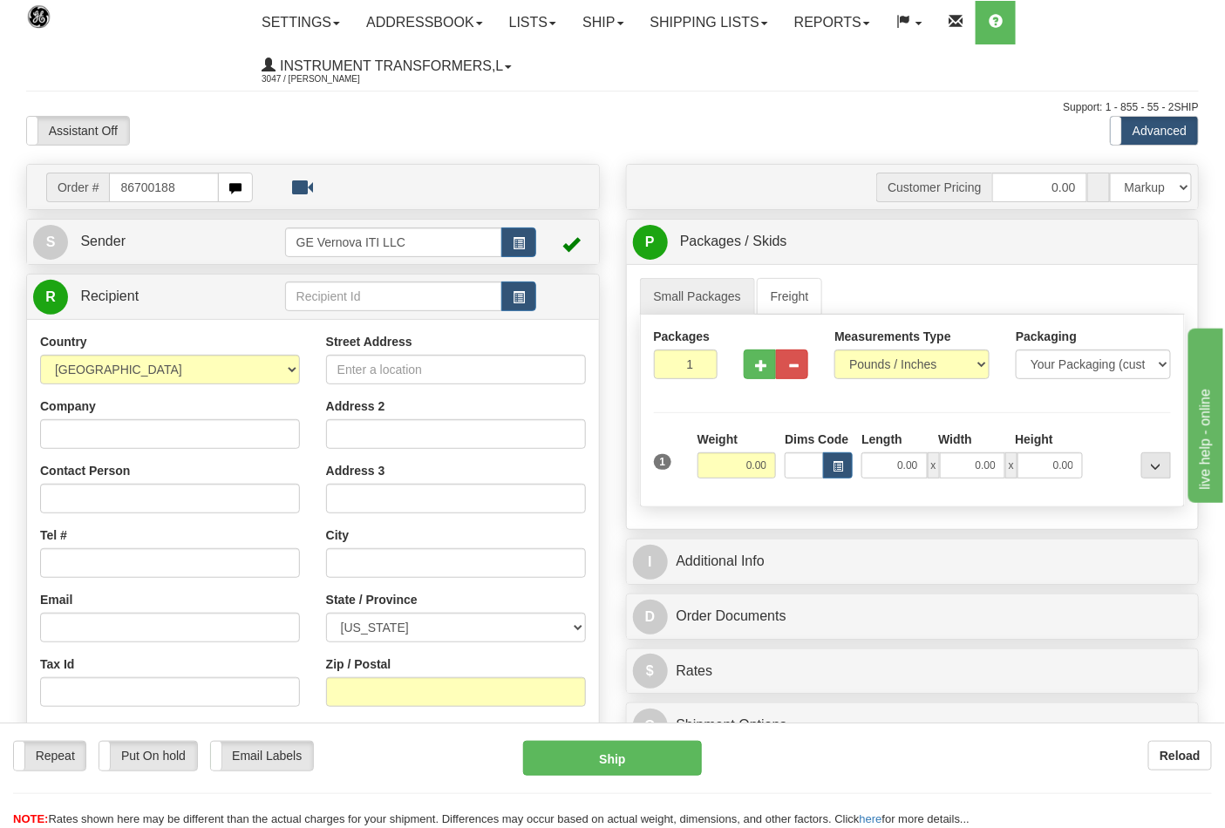
type input "86700188"
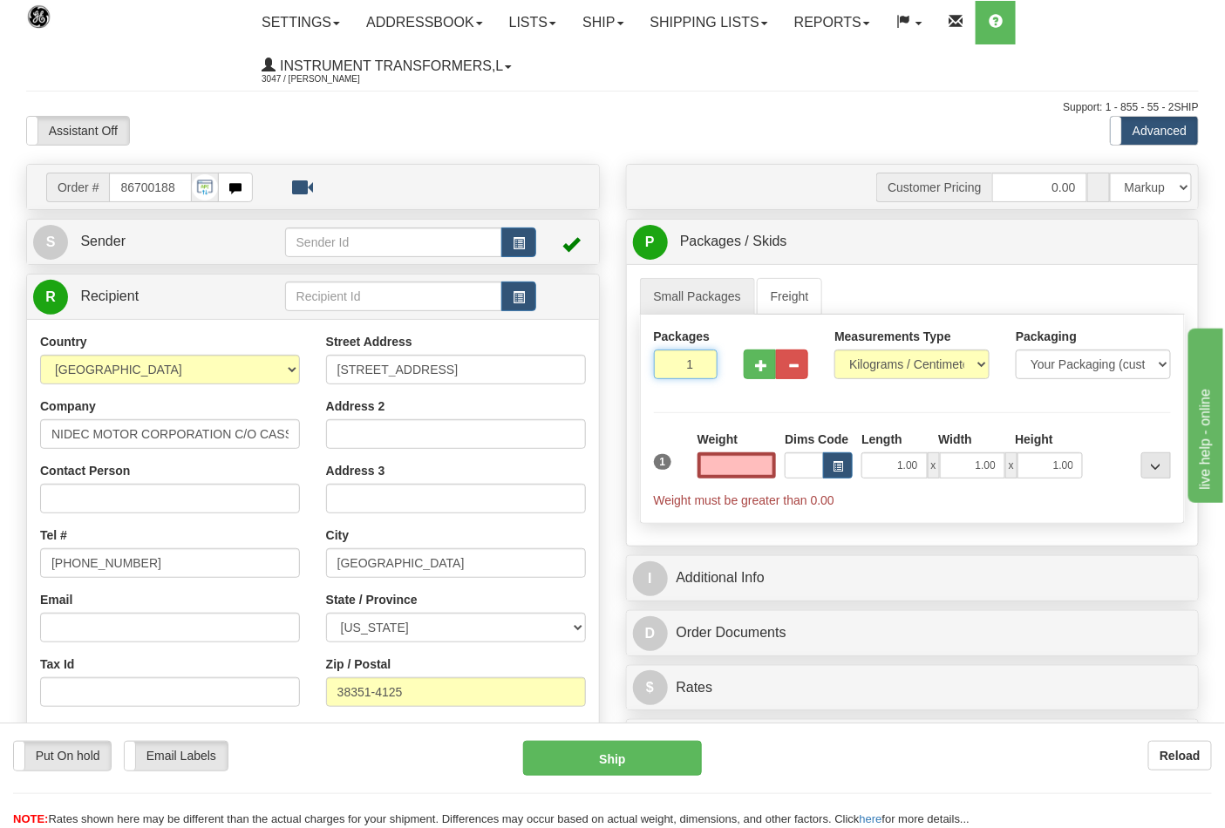
type input "2"
type input "0.00"
click at [703, 361] on input "2" at bounding box center [686, 365] width 65 height 30
type input "3"
click at [703, 361] on input "3" at bounding box center [686, 365] width 65 height 30
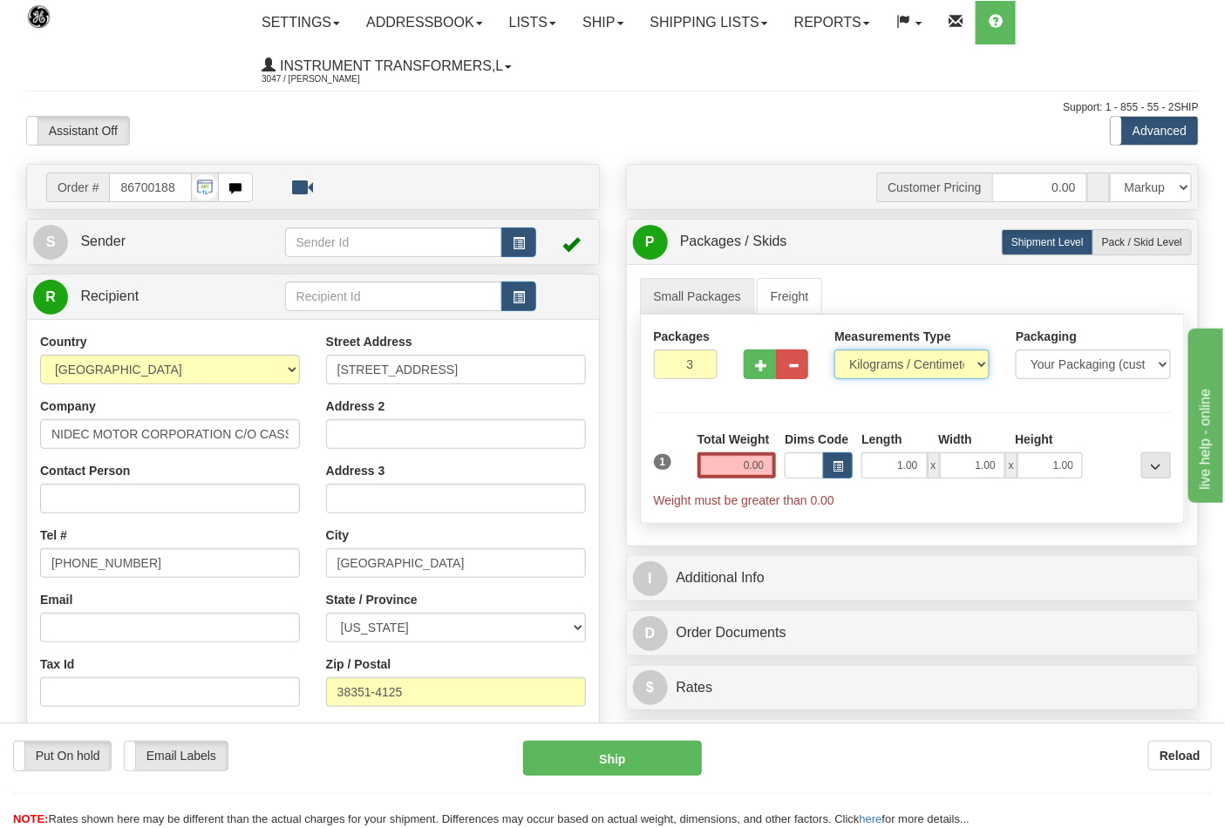
click at [891, 363] on select "Pounds / Inches Kilograms / Centimeters" at bounding box center [911, 365] width 155 height 30
select select "0"
click at [834, 350] on select "Pounds / Inches Kilograms / Centimeters" at bounding box center [911, 365] width 155 height 30
click at [744, 464] on input "0.00" at bounding box center [736, 465] width 79 height 26
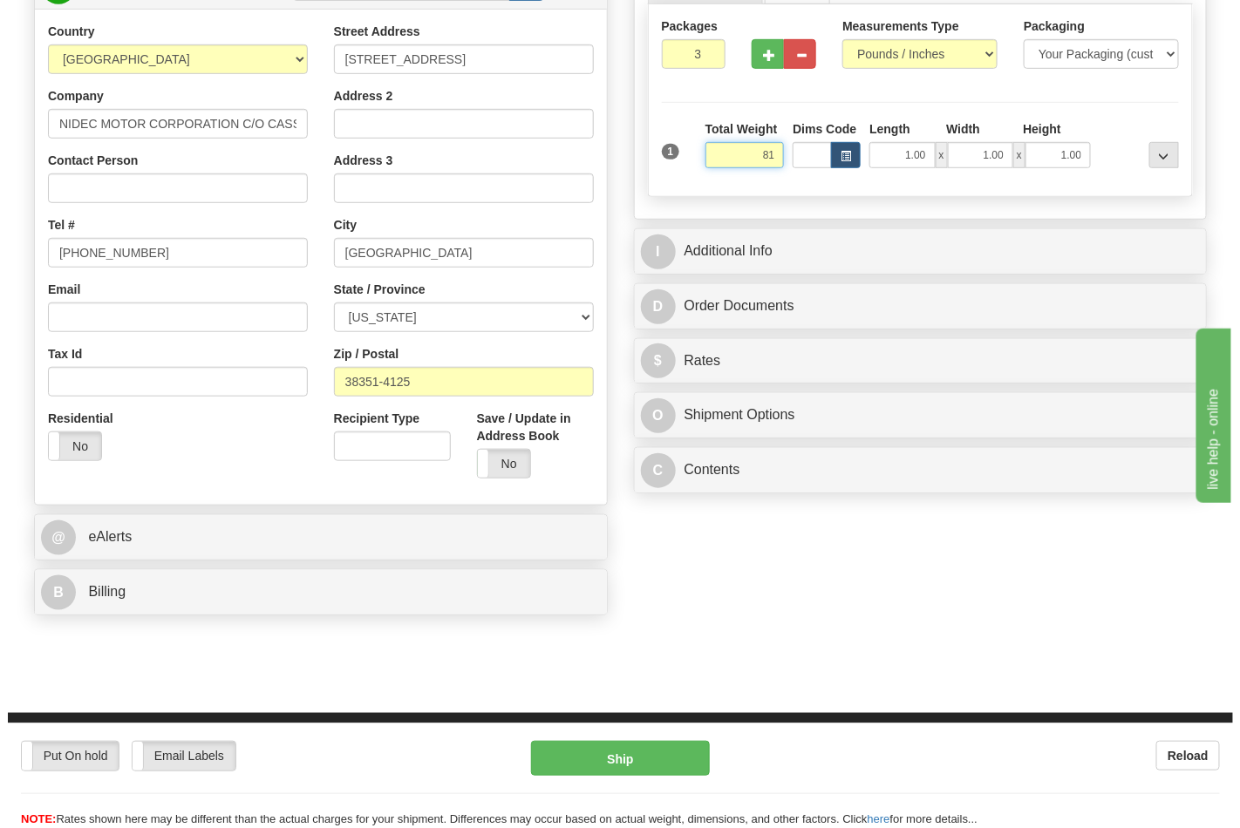
scroll to position [387, 0]
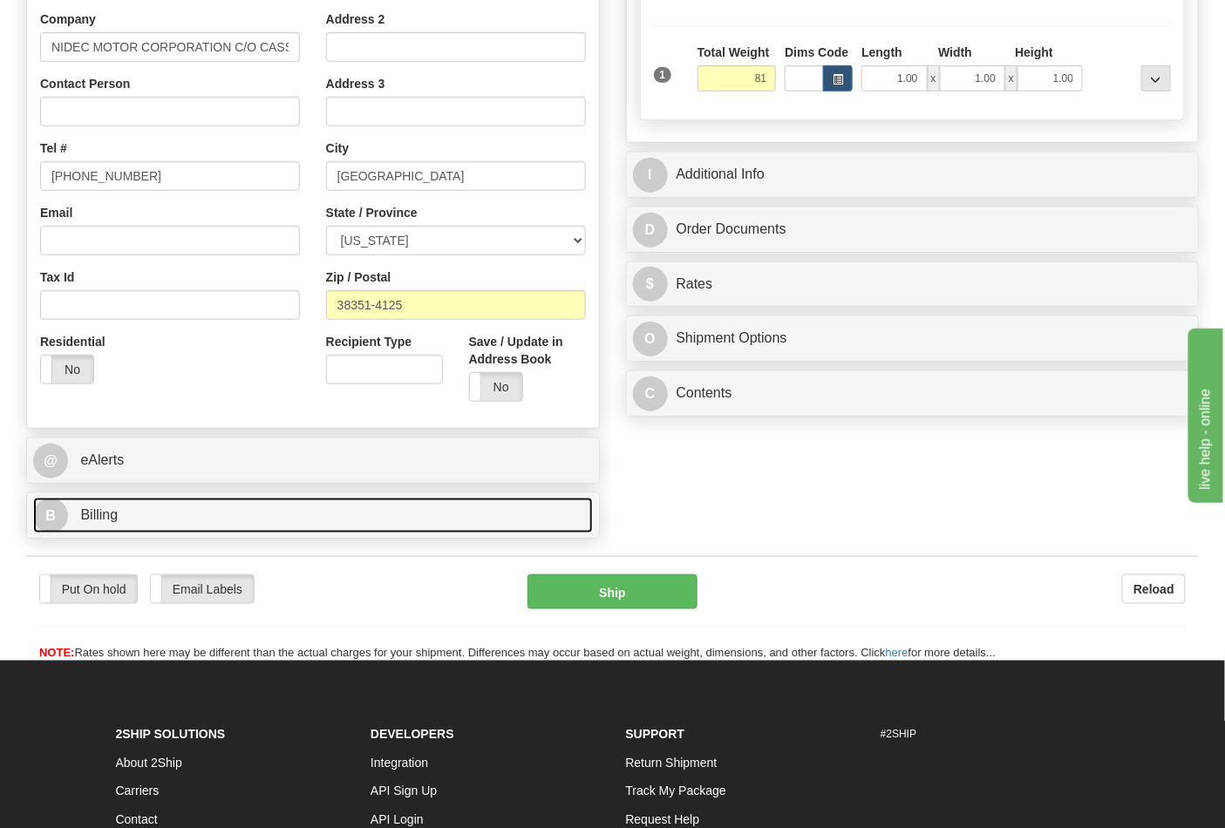
type input "81.00"
click at [224, 520] on link "B Billing" at bounding box center [313, 516] width 560 height 36
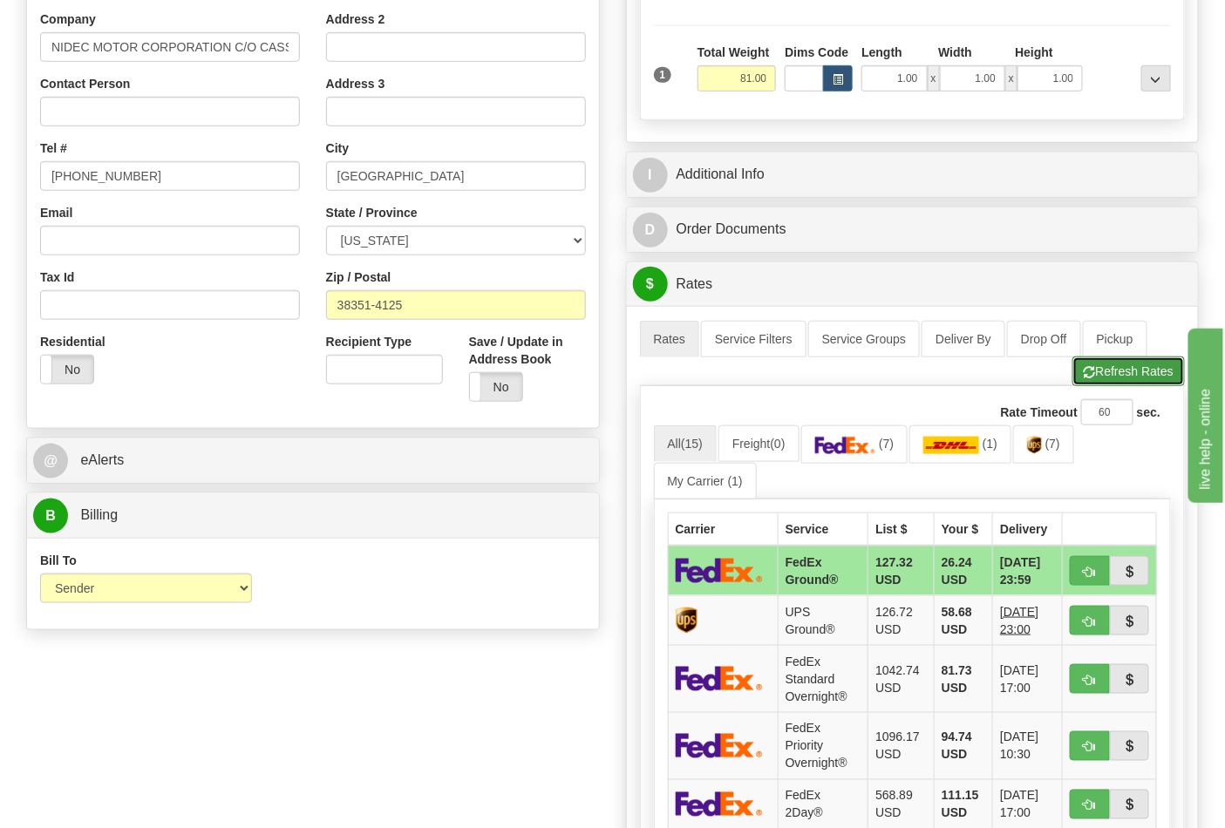
click at [1099, 376] on button "Refresh Rates" at bounding box center [1128, 372] width 112 height 30
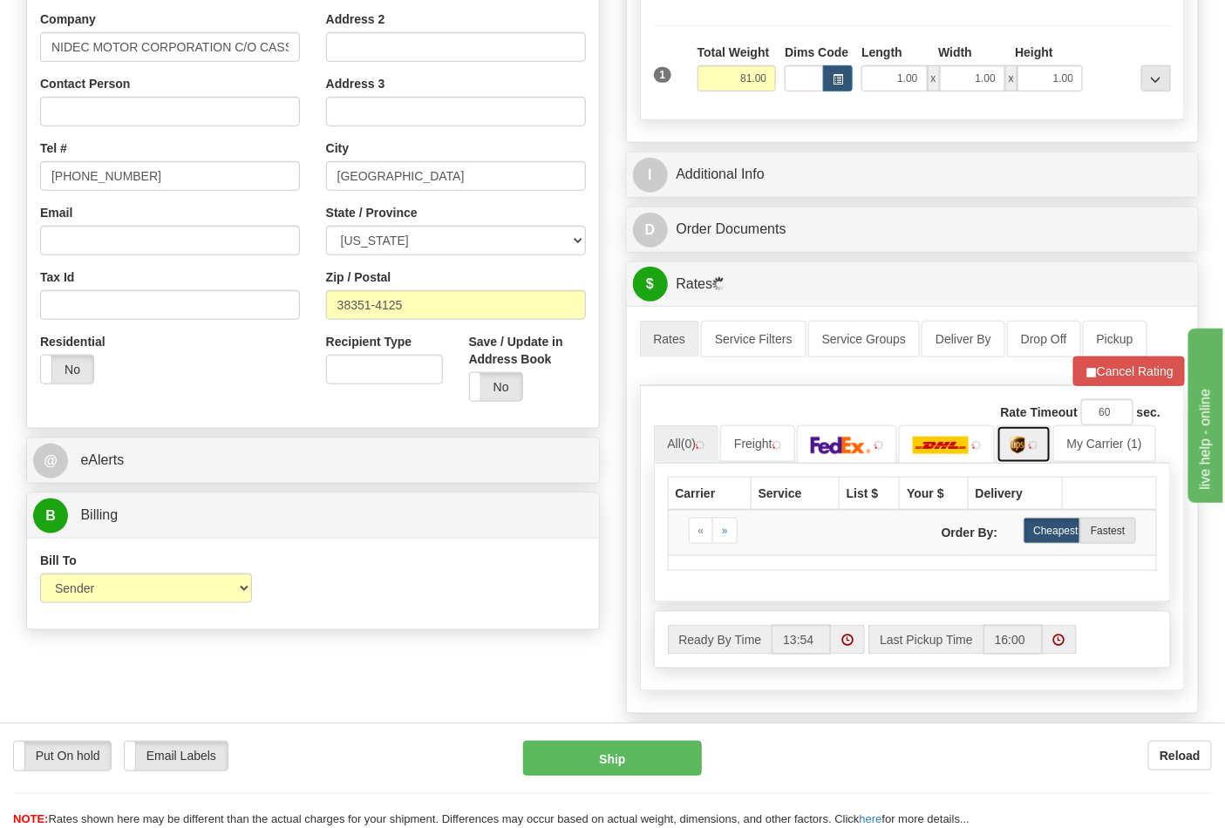
click at [1025, 454] on link at bounding box center [1023, 443] width 55 height 37
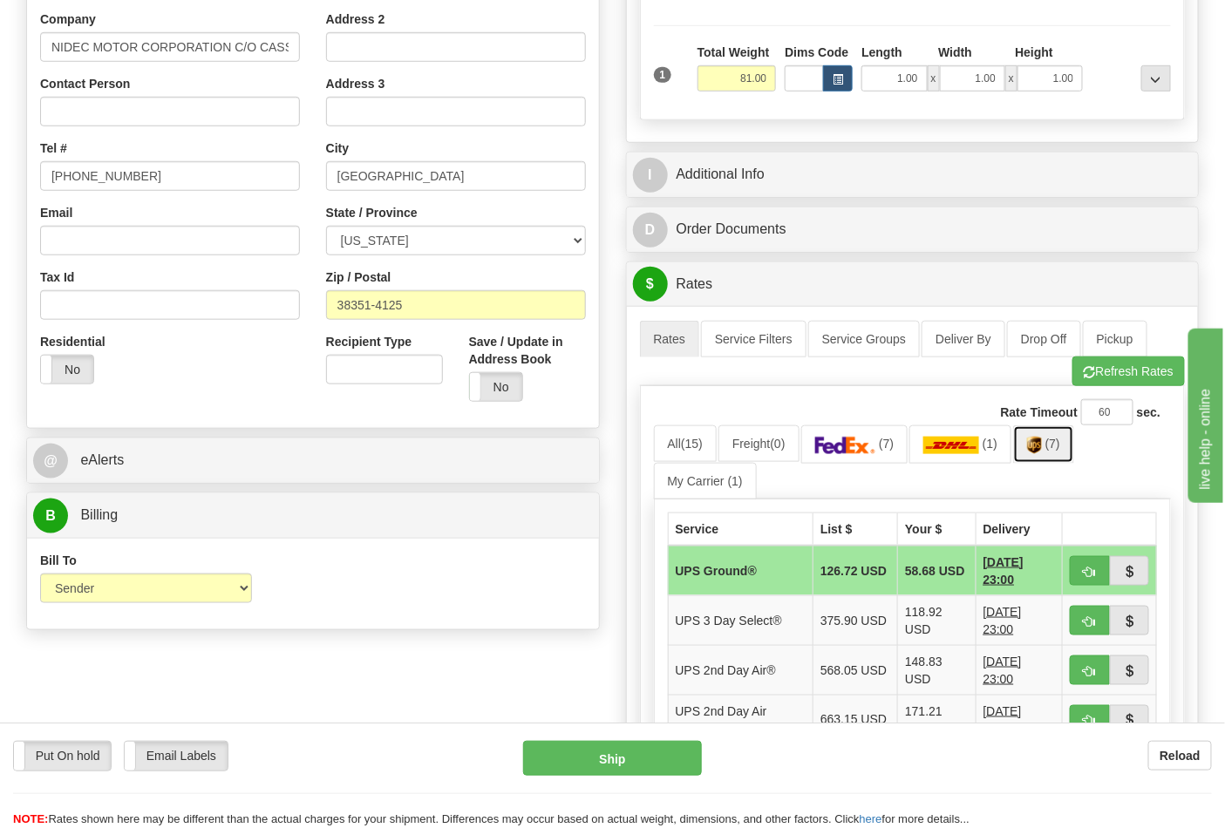
click at [1027, 451] on link "(7)" at bounding box center [1043, 443] width 61 height 37
click at [1088, 571] on span "button" at bounding box center [1090, 572] width 12 height 11
type input "03"
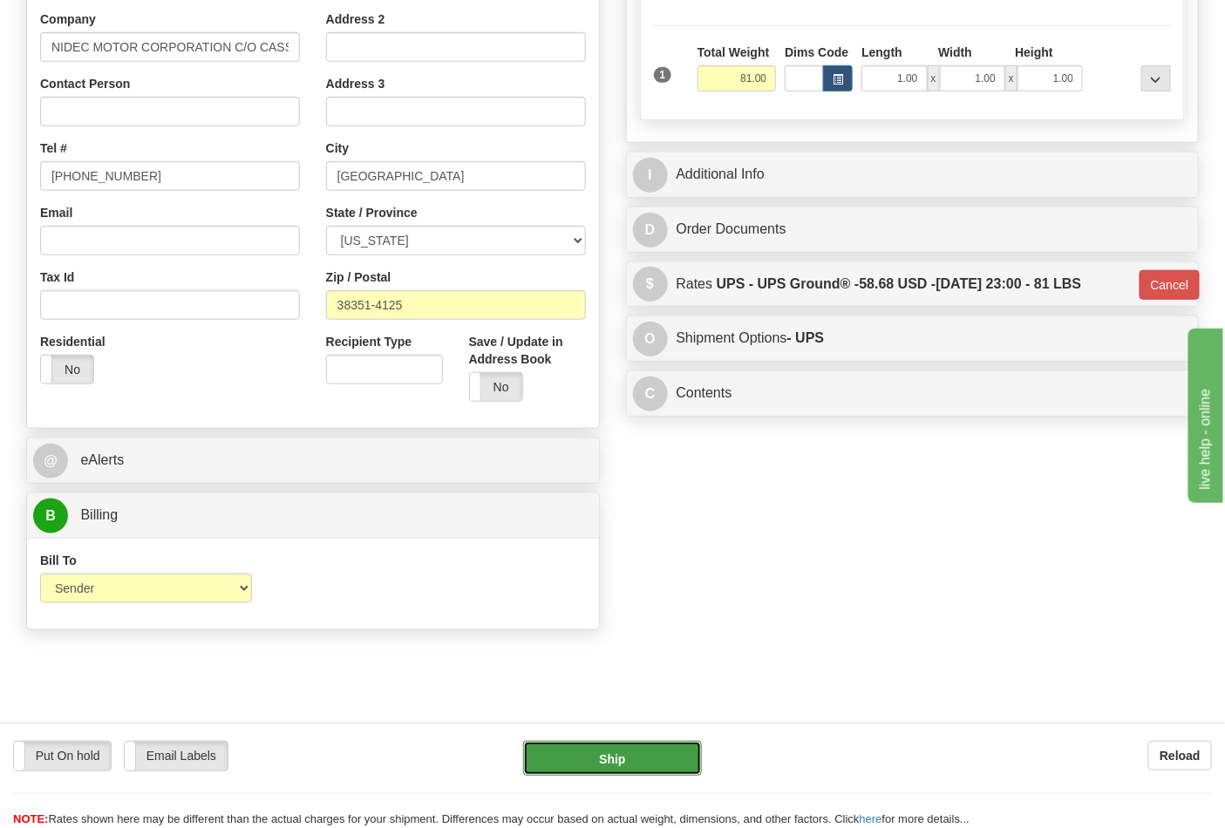
click at [612, 759] on button "Ship" at bounding box center [612, 758] width 178 height 35
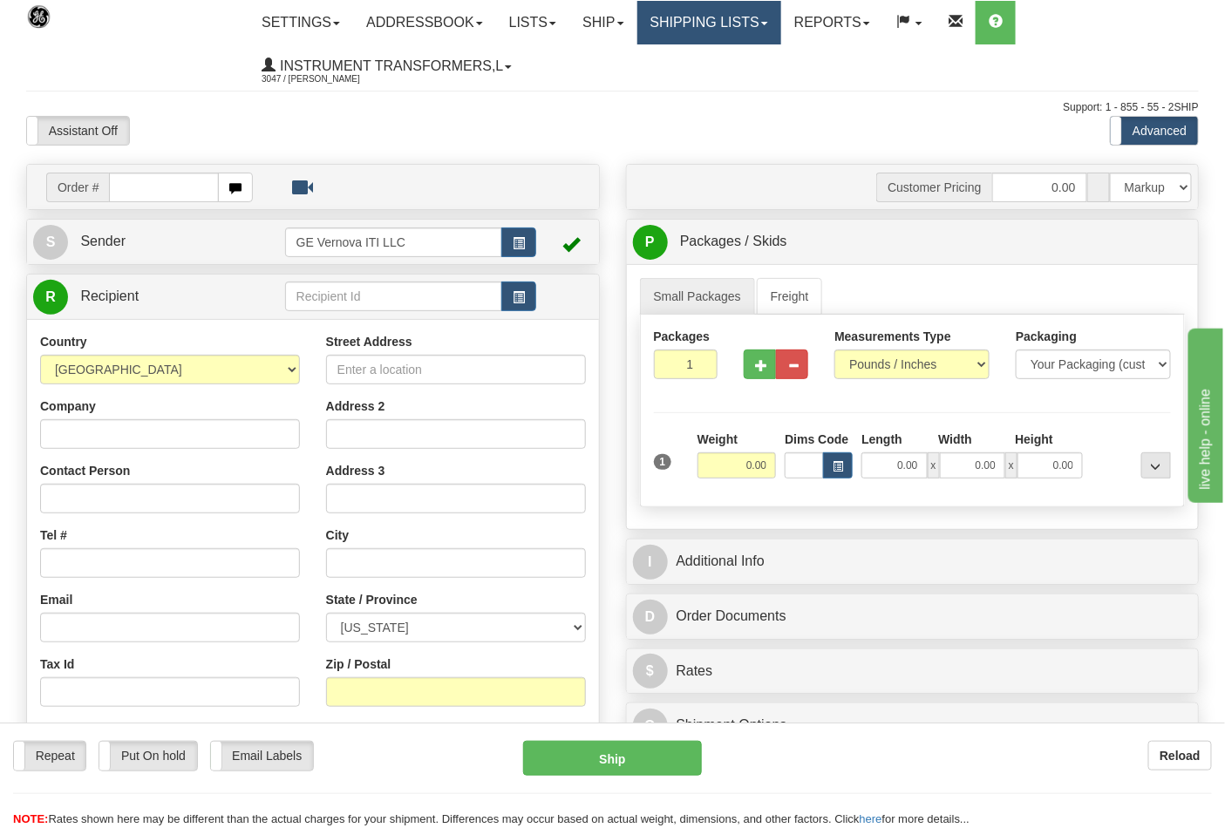
click at [702, 17] on link "Shipping lists" at bounding box center [709, 23] width 144 height 44
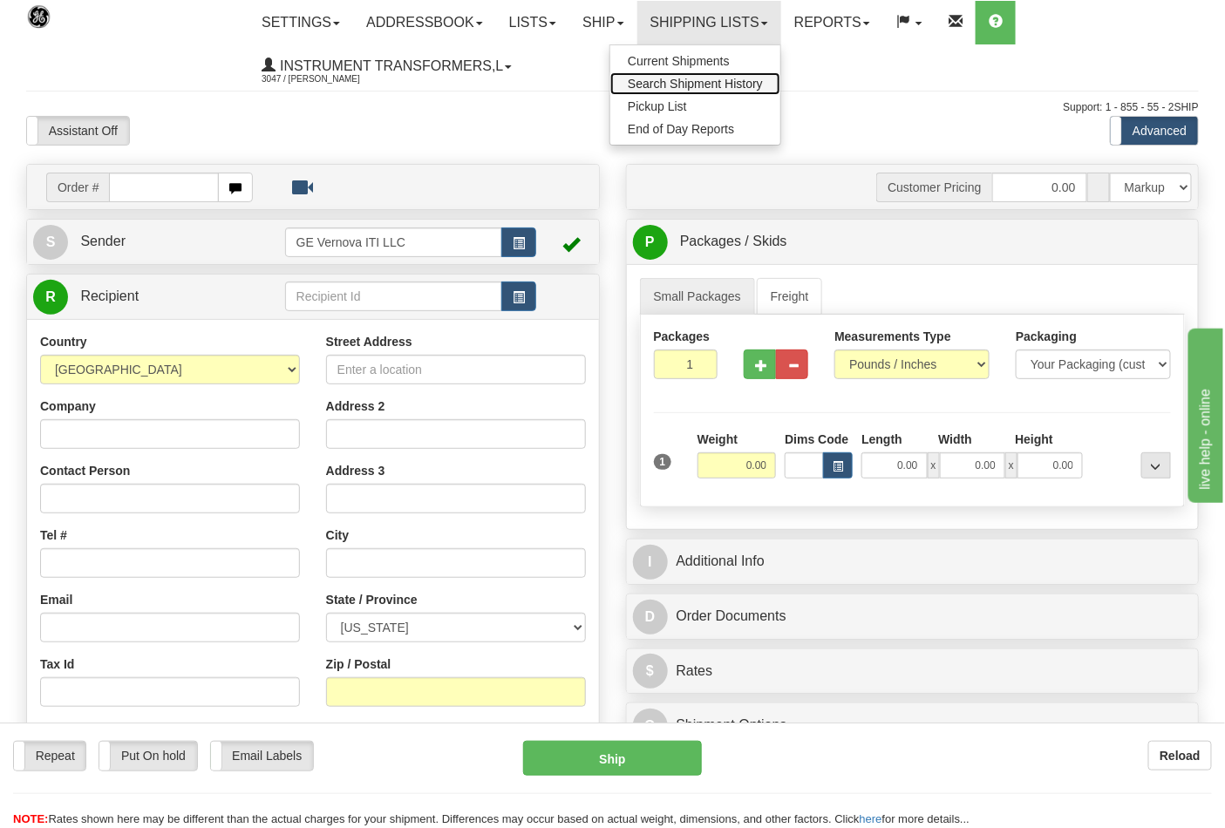
click at [763, 80] on span "Search Shipment History" at bounding box center [695, 84] width 135 height 14
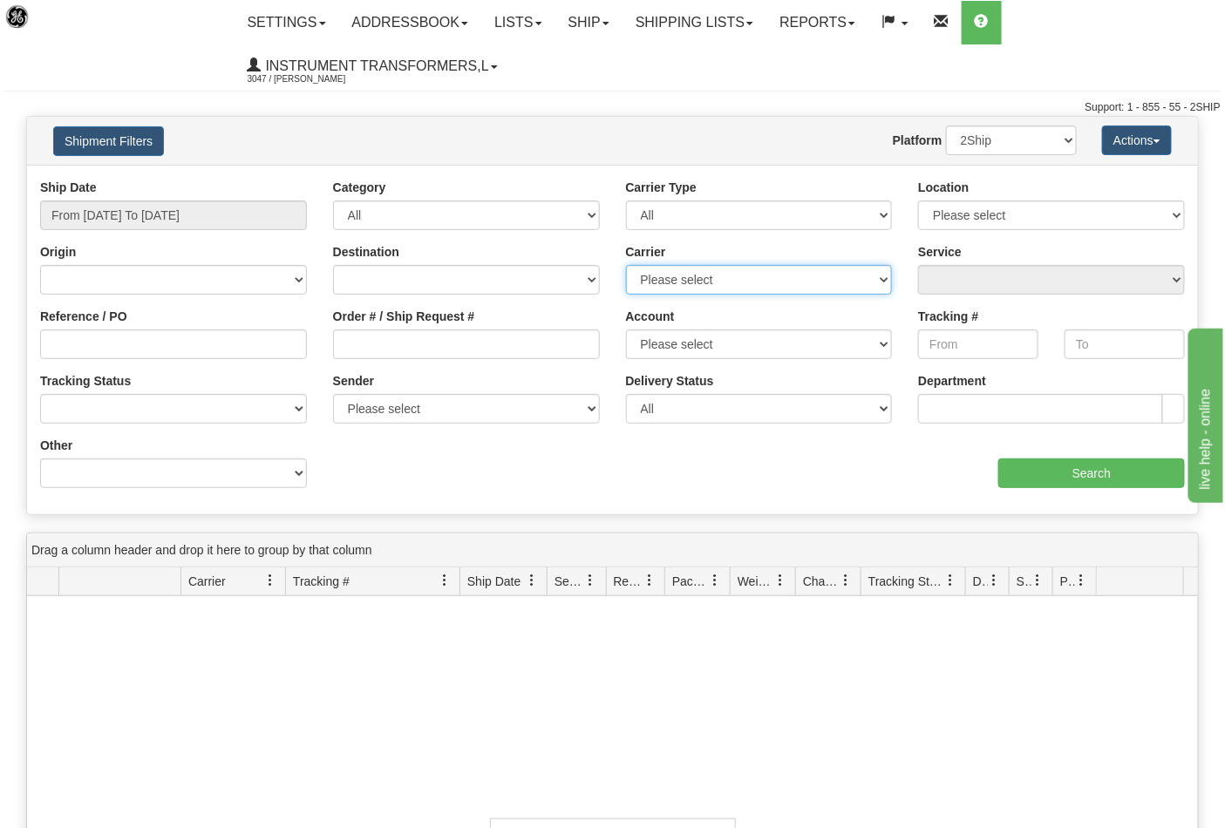
click at [760, 282] on select "Please select DHL FedEx Express® FedEx® LTL My Carrier UPS" at bounding box center [759, 280] width 267 height 30
select select "8"
click at [626, 265] on select "Please select DHL FedEx Express® FedEx® LTL My Carrier UPS" at bounding box center [759, 280] width 267 height 30
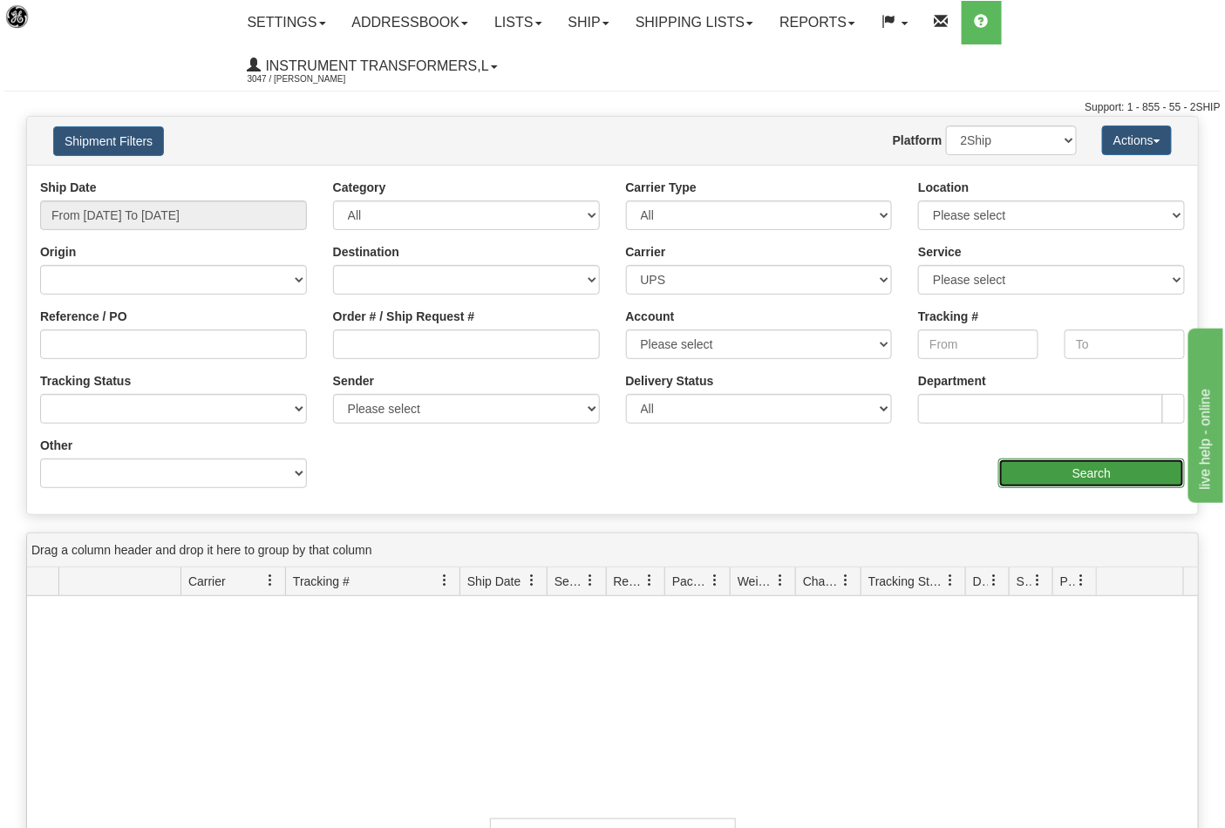
click at [1110, 479] on input "Search" at bounding box center [1091, 474] width 187 height 30
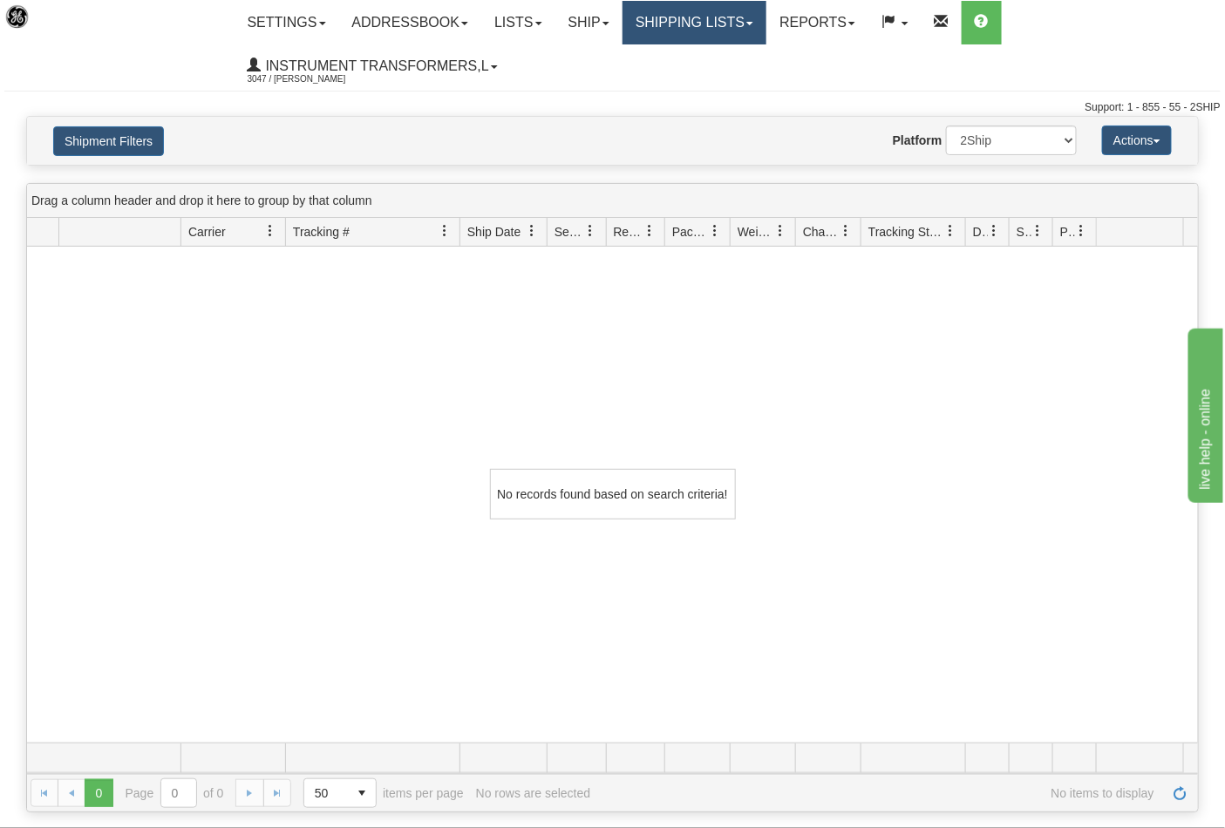
click at [711, 28] on link "Shipping lists" at bounding box center [694, 23] width 144 height 44
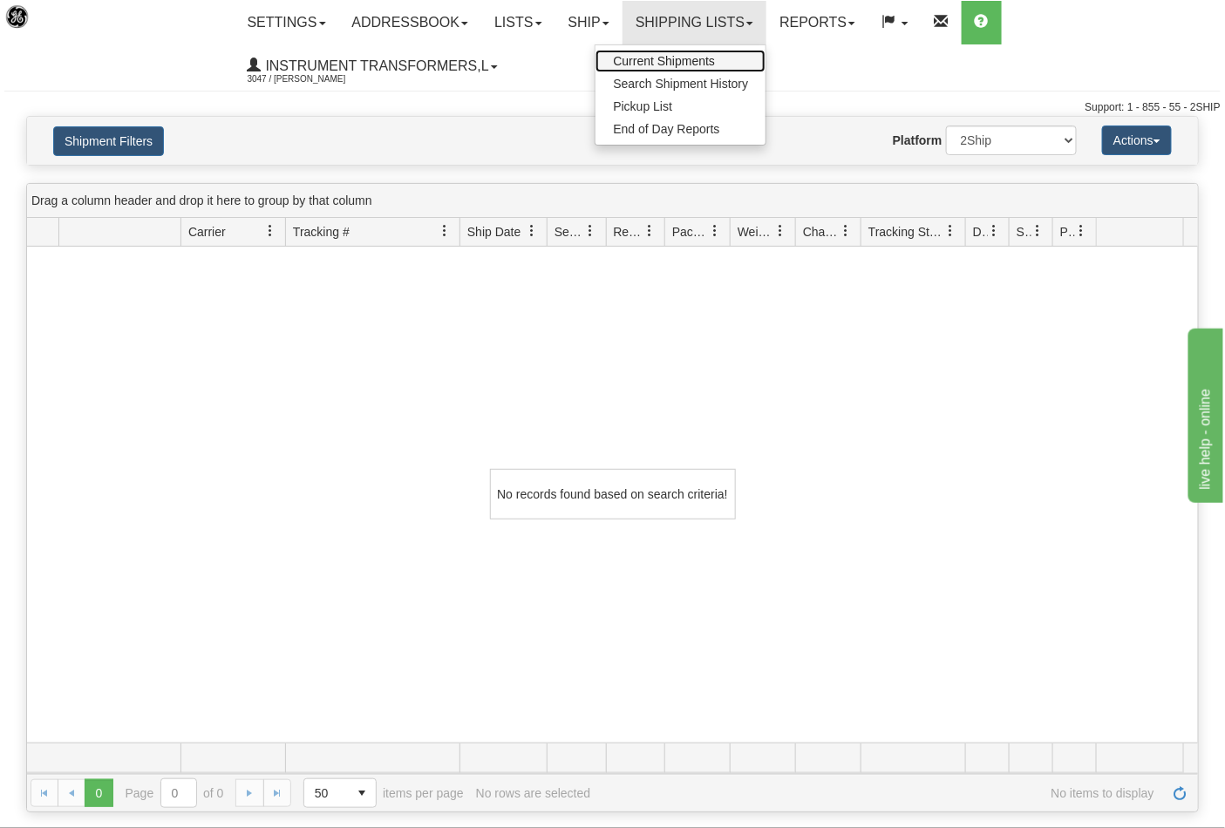
click at [677, 57] on span "Current Shipments" at bounding box center [664, 61] width 102 height 14
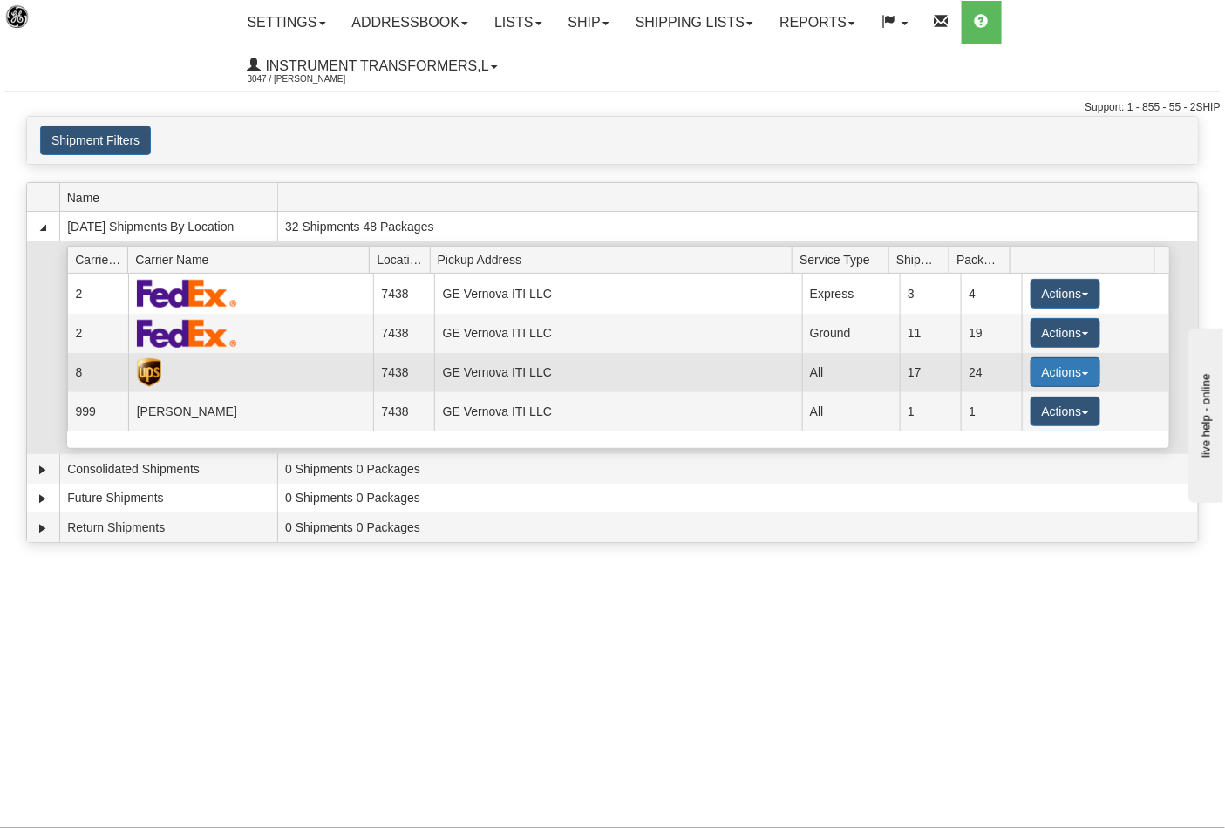
click at [1070, 364] on button "Actions" at bounding box center [1065, 372] width 70 height 30
click at [992, 407] on span "Details" at bounding box center [1000, 404] width 47 height 12
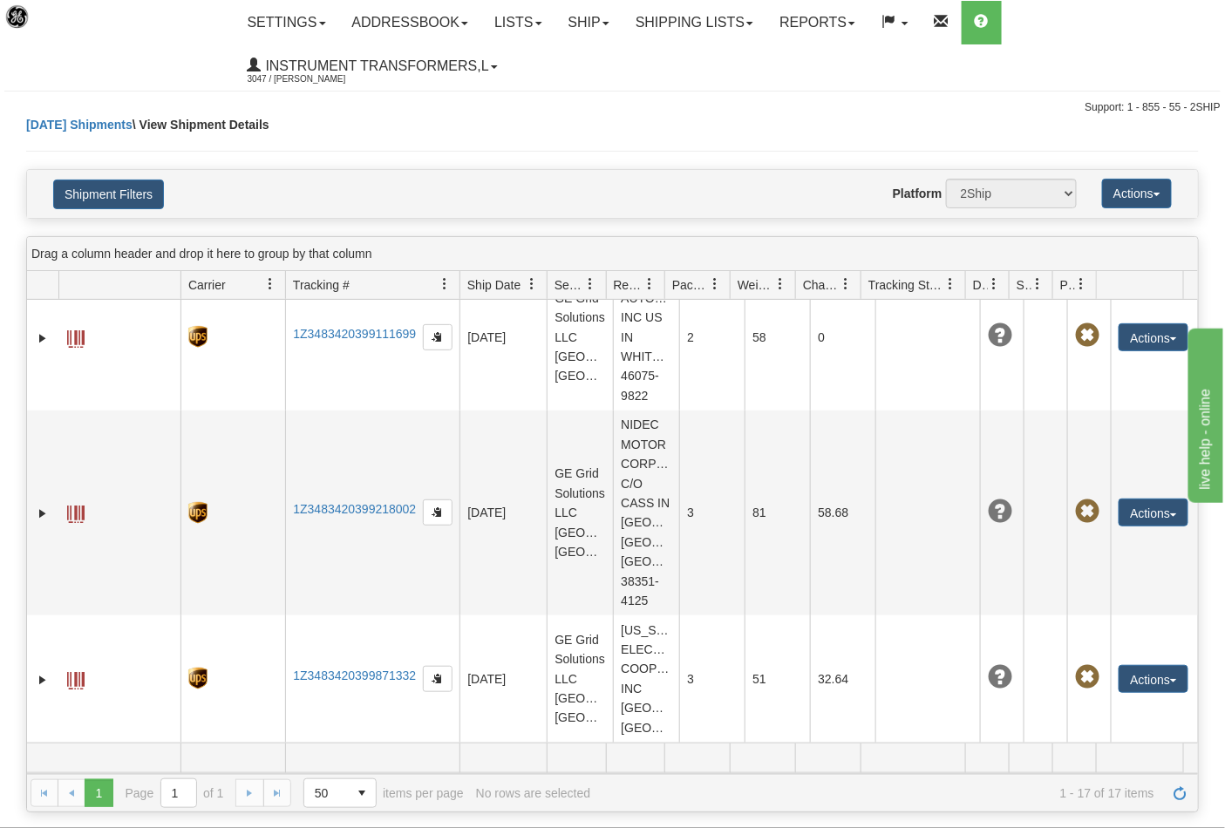
scroll to position [2227, 0]
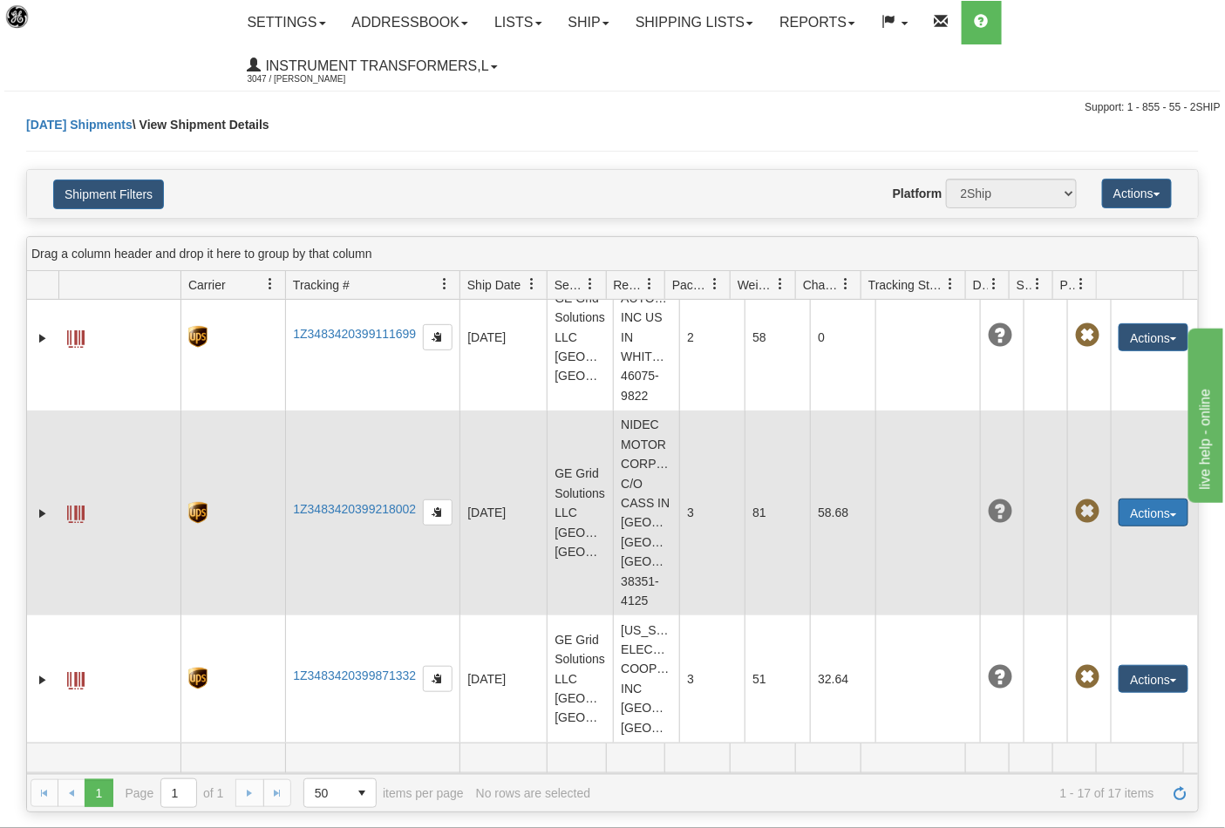
click at [1129, 527] on button "Actions" at bounding box center [1153, 513] width 70 height 28
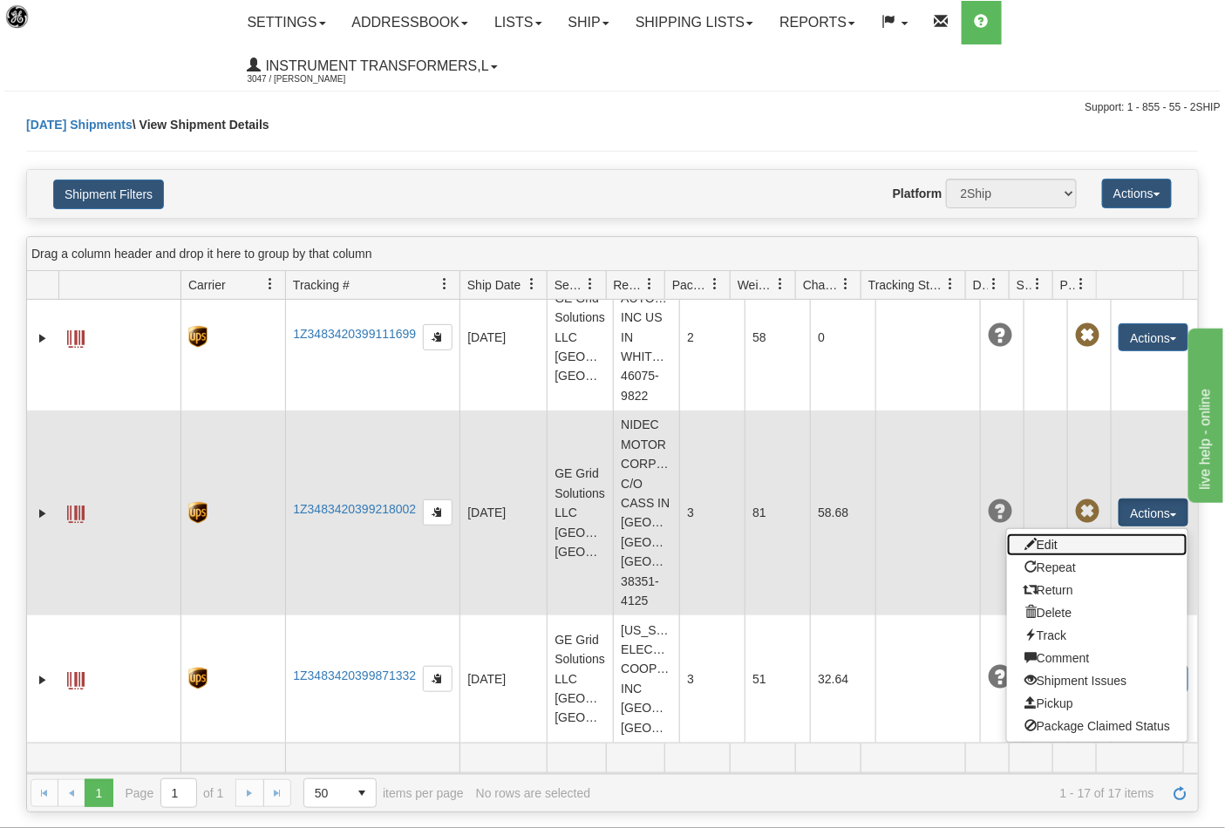
click at [1067, 556] on link "Edit" at bounding box center [1097, 545] width 180 height 23
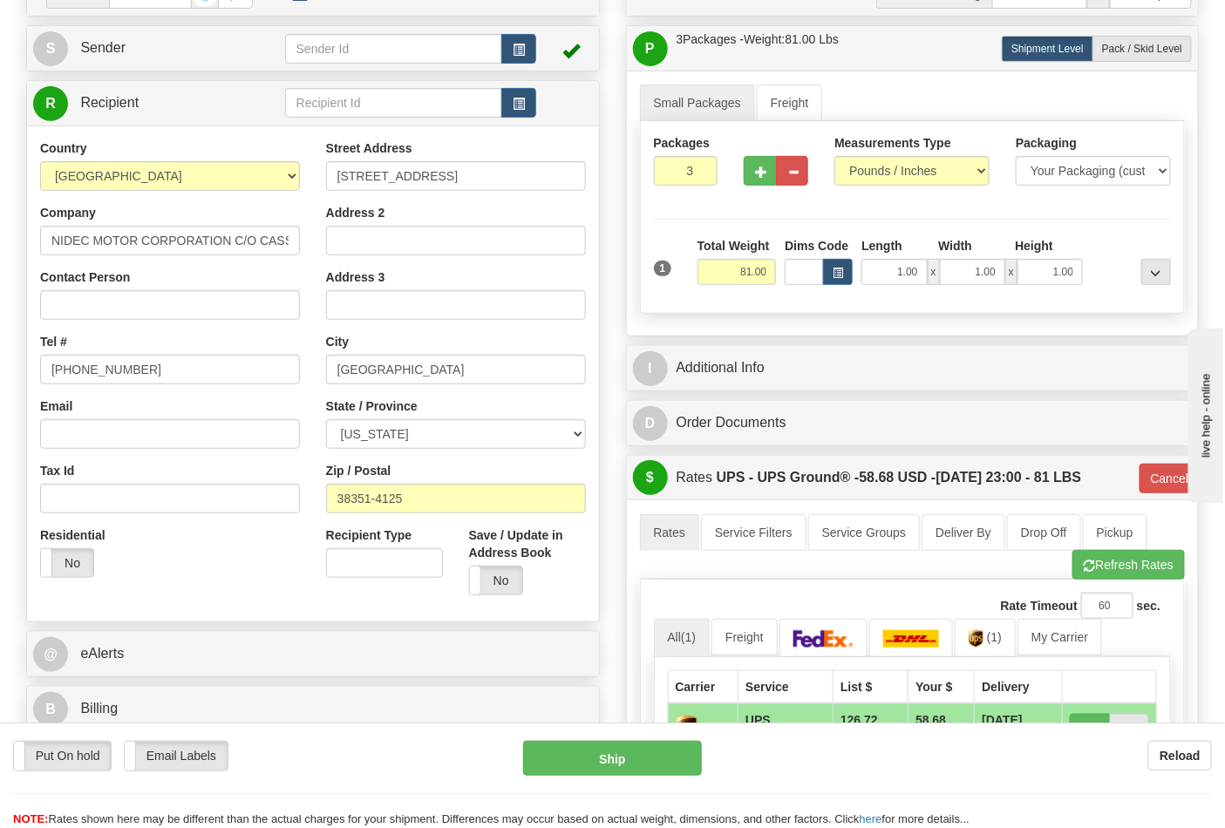
scroll to position [290, 0]
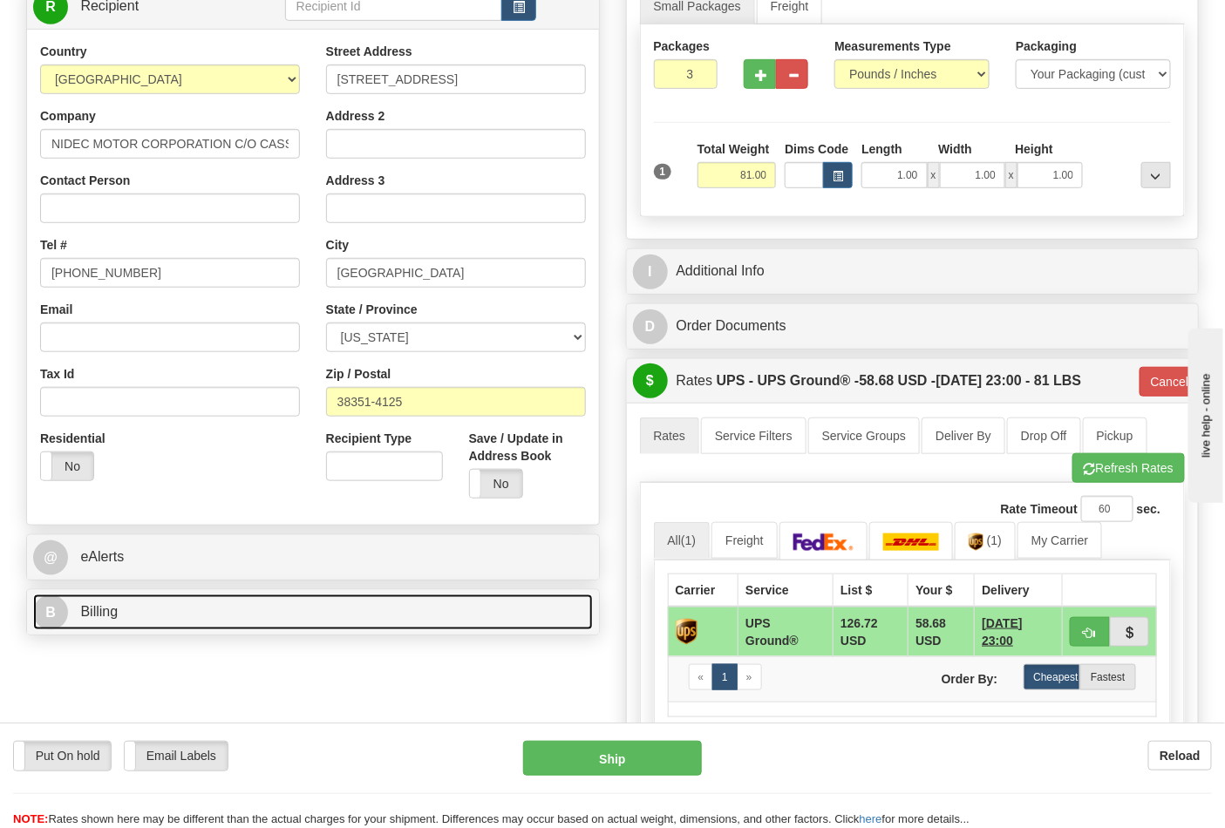
click at [105, 603] on link "B Billing" at bounding box center [313, 613] width 560 height 36
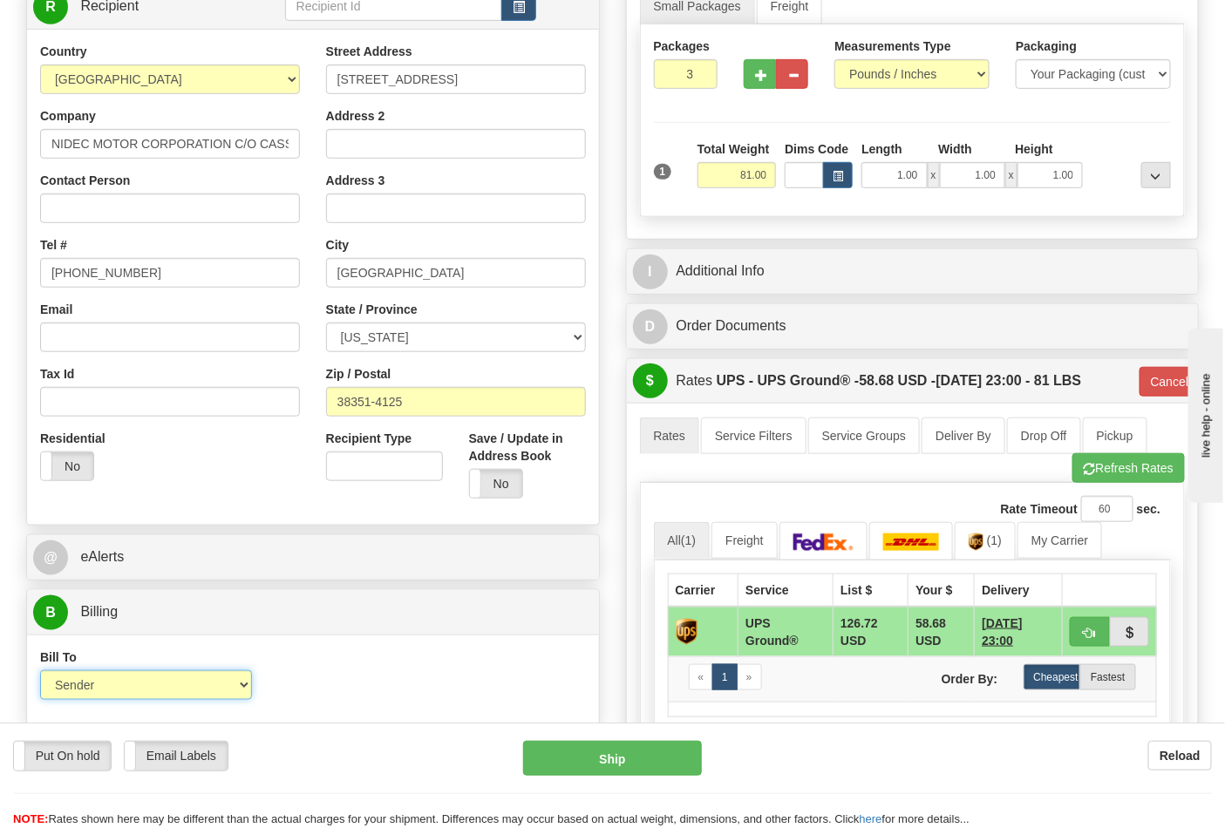
click at [212, 690] on select "Sender Recipient Third Party Collect" at bounding box center [146, 685] width 212 height 30
select select "2"
click at [40, 673] on select "Sender Recipient Third Party Collect" at bounding box center [146, 685] width 212 height 30
type input "03"
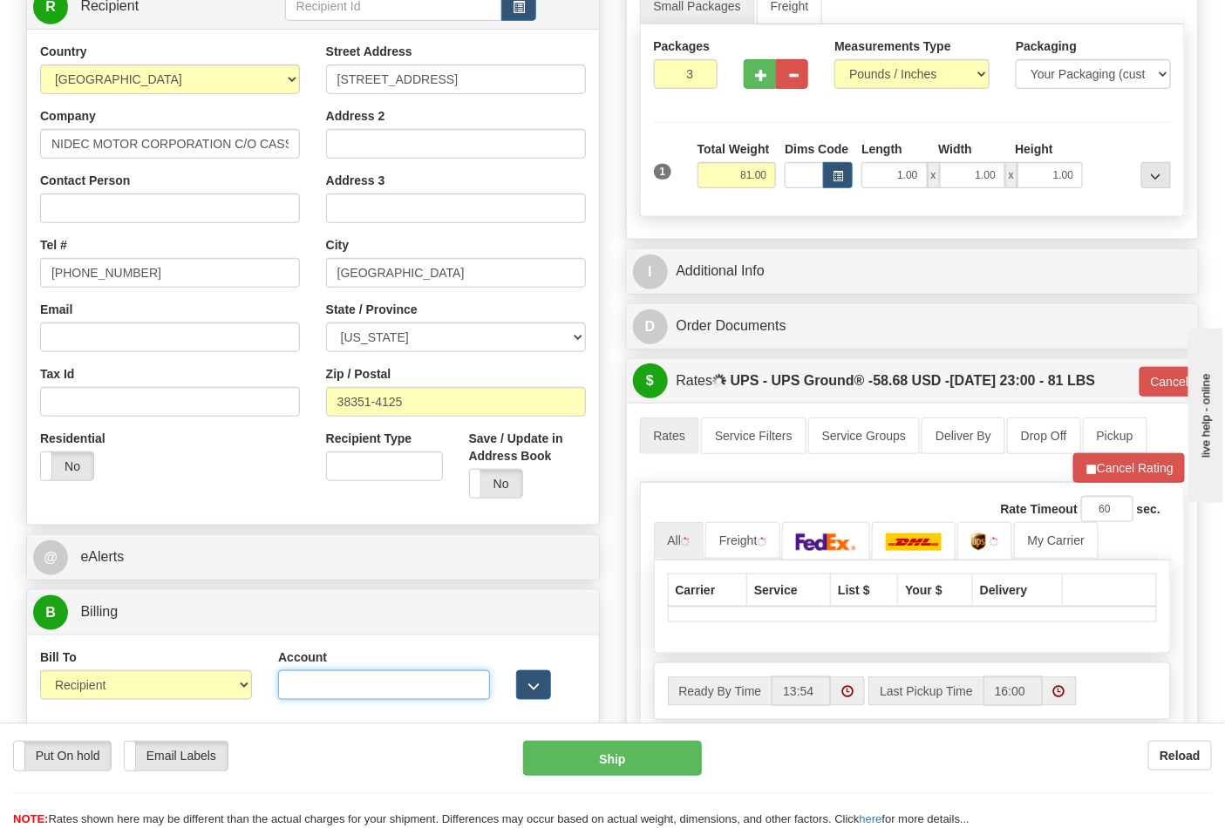
click at [317, 687] on input "Account" at bounding box center [384, 685] width 212 height 30
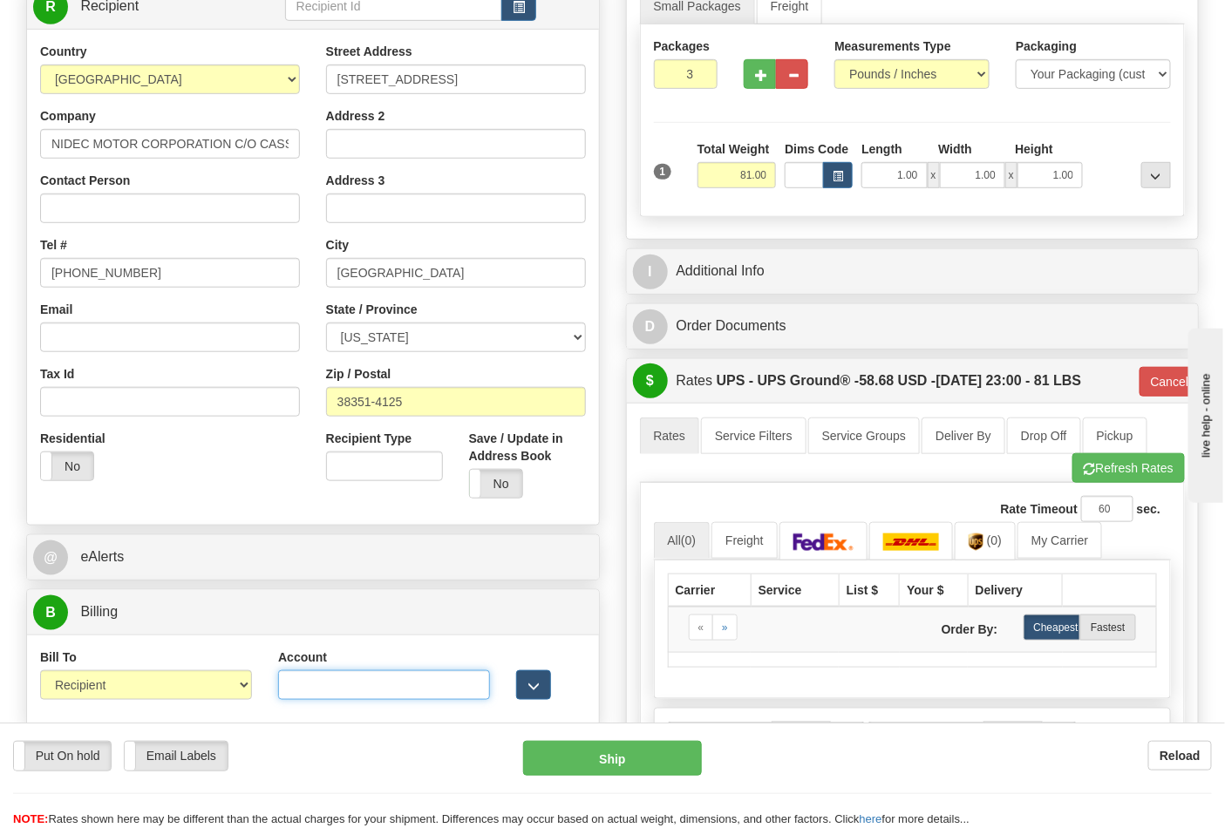
paste input "038016563"
type input "038016563"
click at [1139, 464] on button "Refresh Rates" at bounding box center [1128, 468] width 112 height 30
click at [1133, 471] on button "Refresh Rates" at bounding box center [1128, 468] width 112 height 30
type input "03"
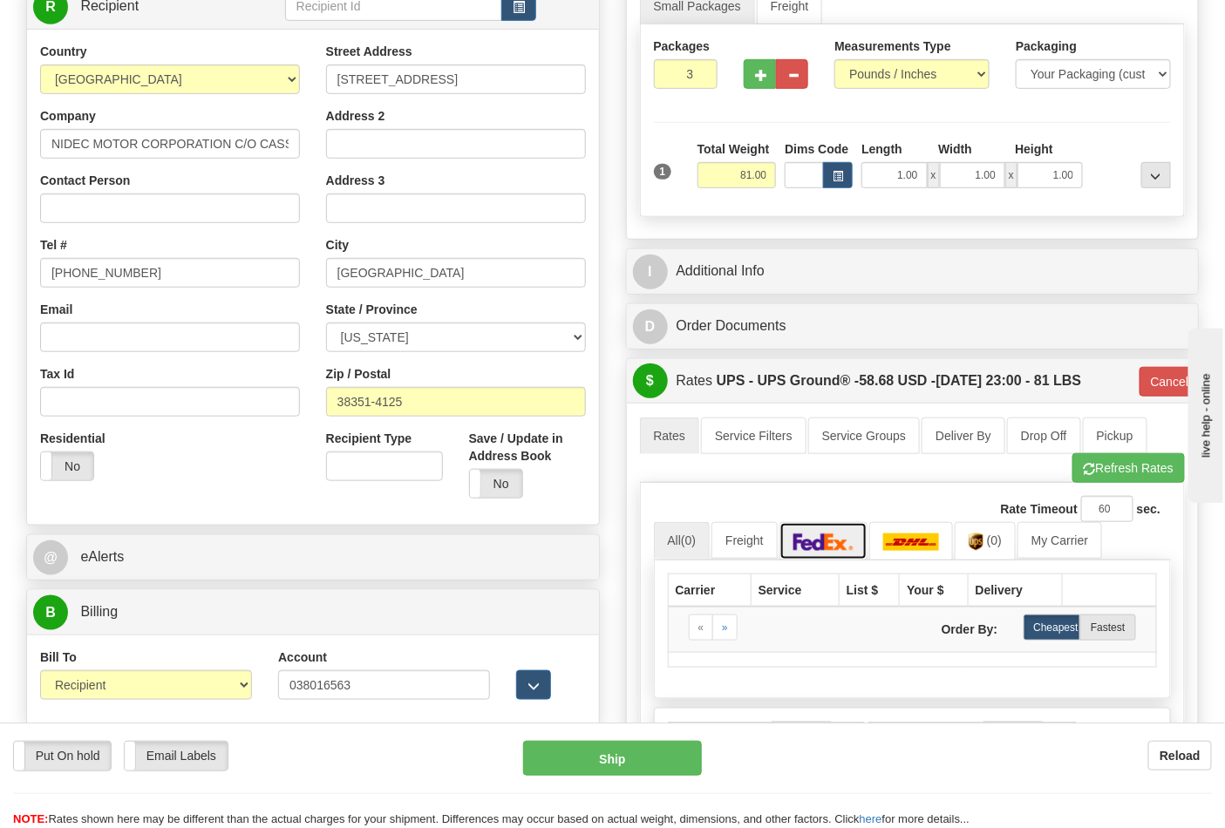
click at [831, 542] on img at bounding box center [823, 542] width 61 height 17
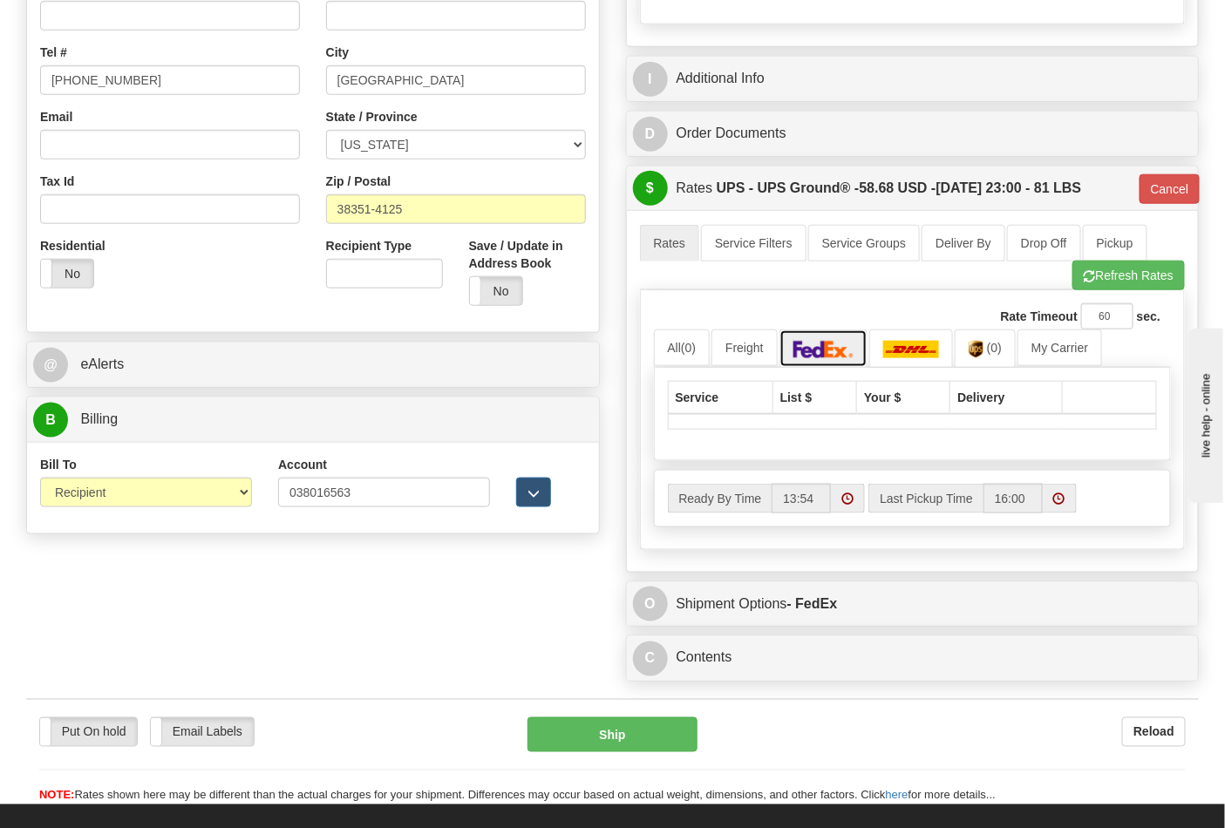
scroll to position [484, 0]
click at [1165, 180] on button "Cancel" at bounding box center [1169, 188] width 61 height 30
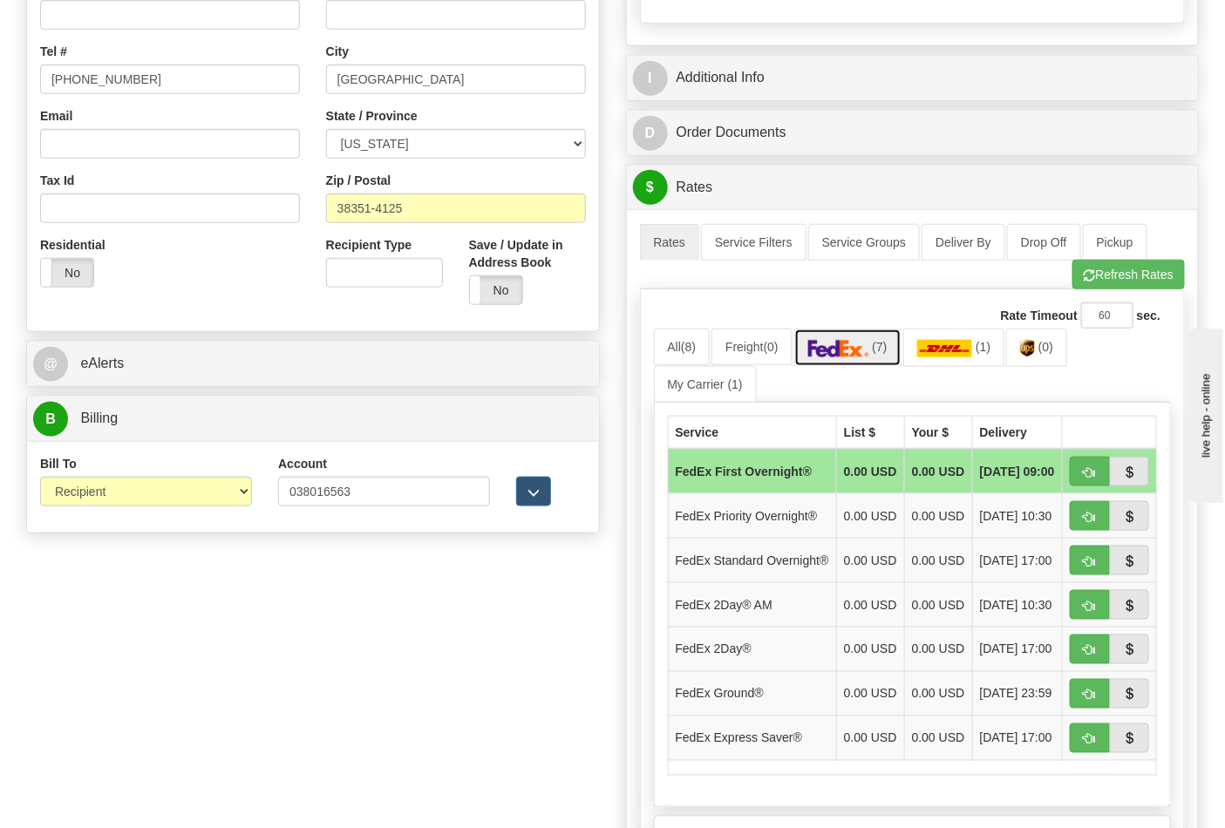
click at [869, 345] on img at bounding box center [838, 348] width 61 height 17
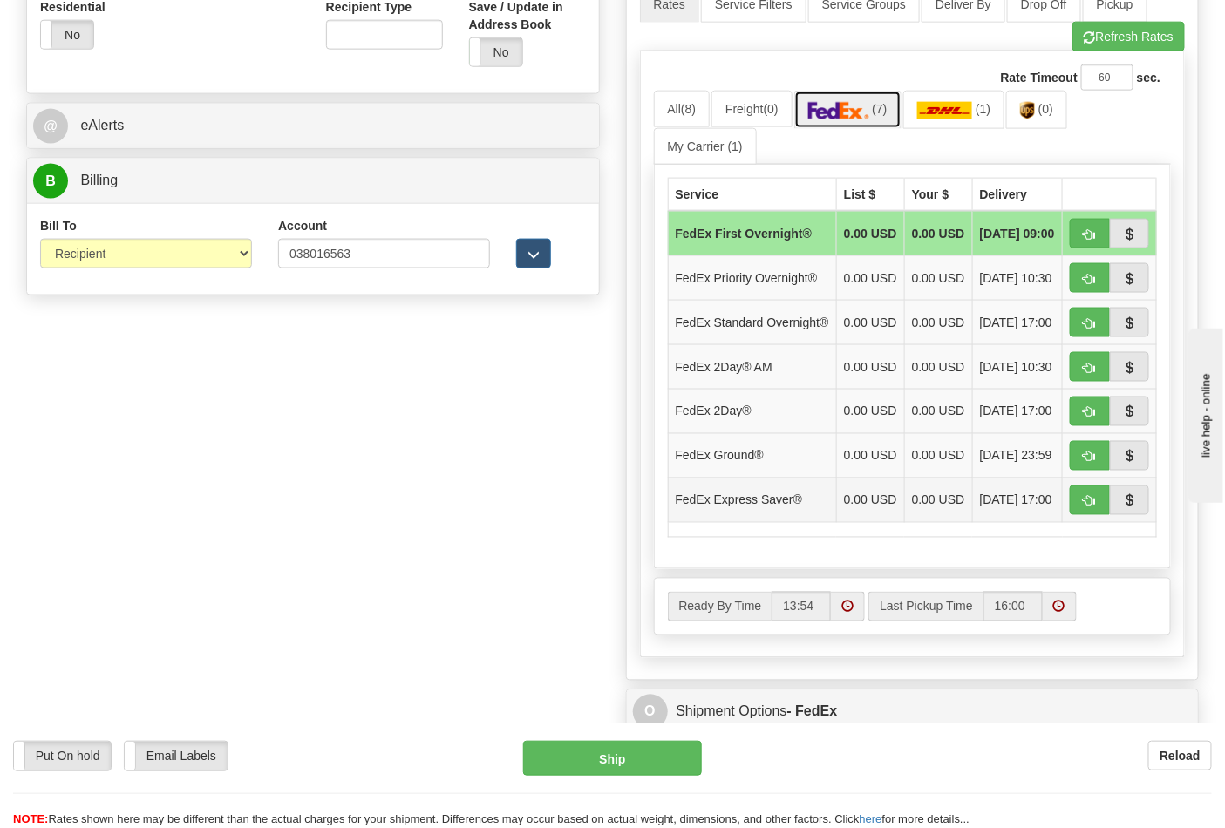
scroll to position [677, 0]
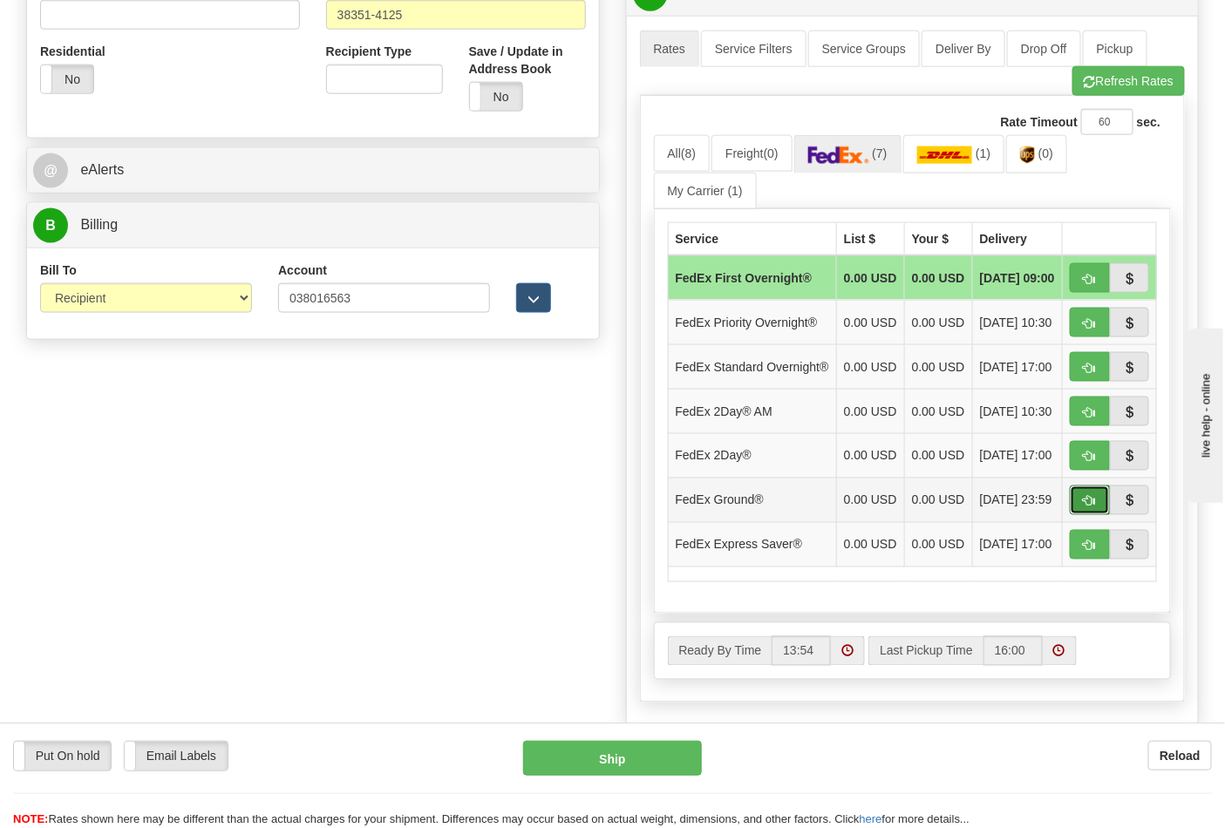
click at [1088, 515] on button "button" at bounding box center [1090, 501] width 40 height 30
type input "92"
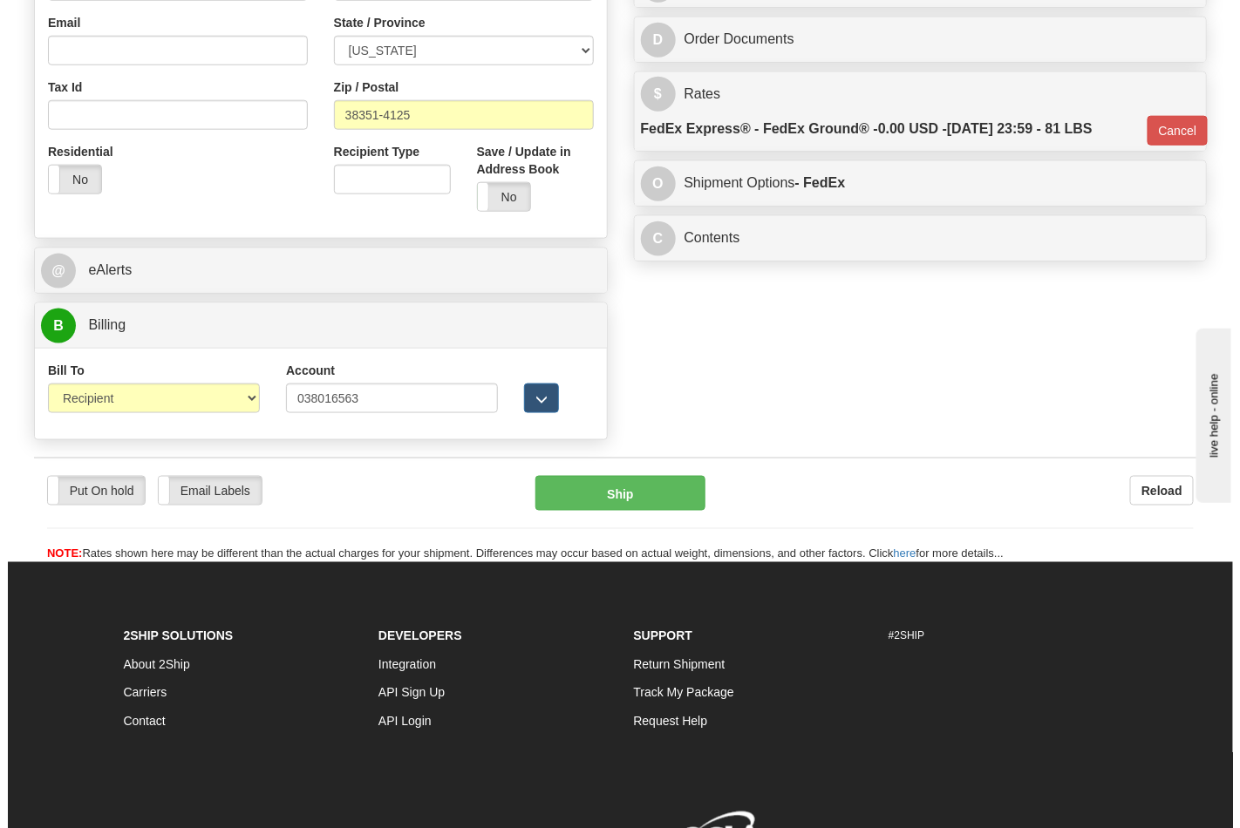
scroll to position [581, 0]
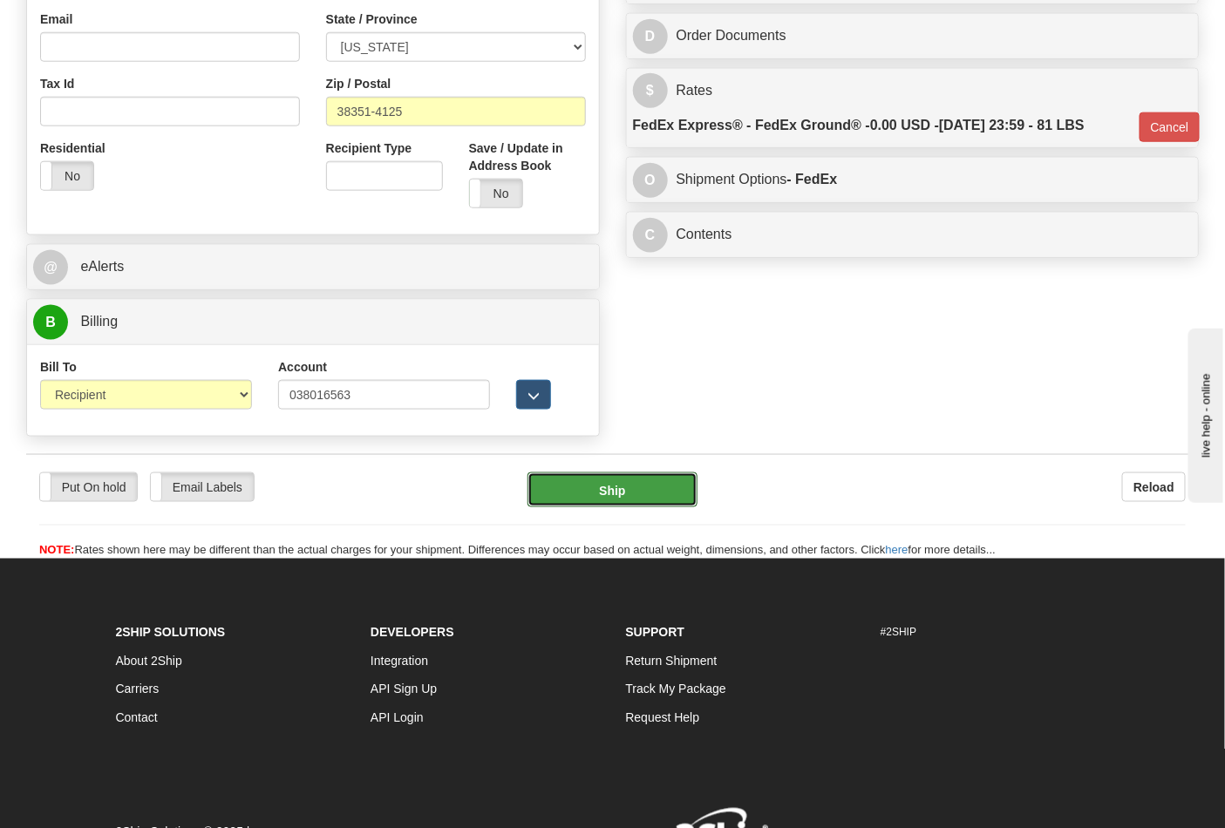
drag, startPoint x: 596, startPoint y: 494, endPoint x: 606, endPoint y: 658, distance: 164.2
click at [643, 480] on button "Ship" at bounding box center [611, 489] width 169 height 35
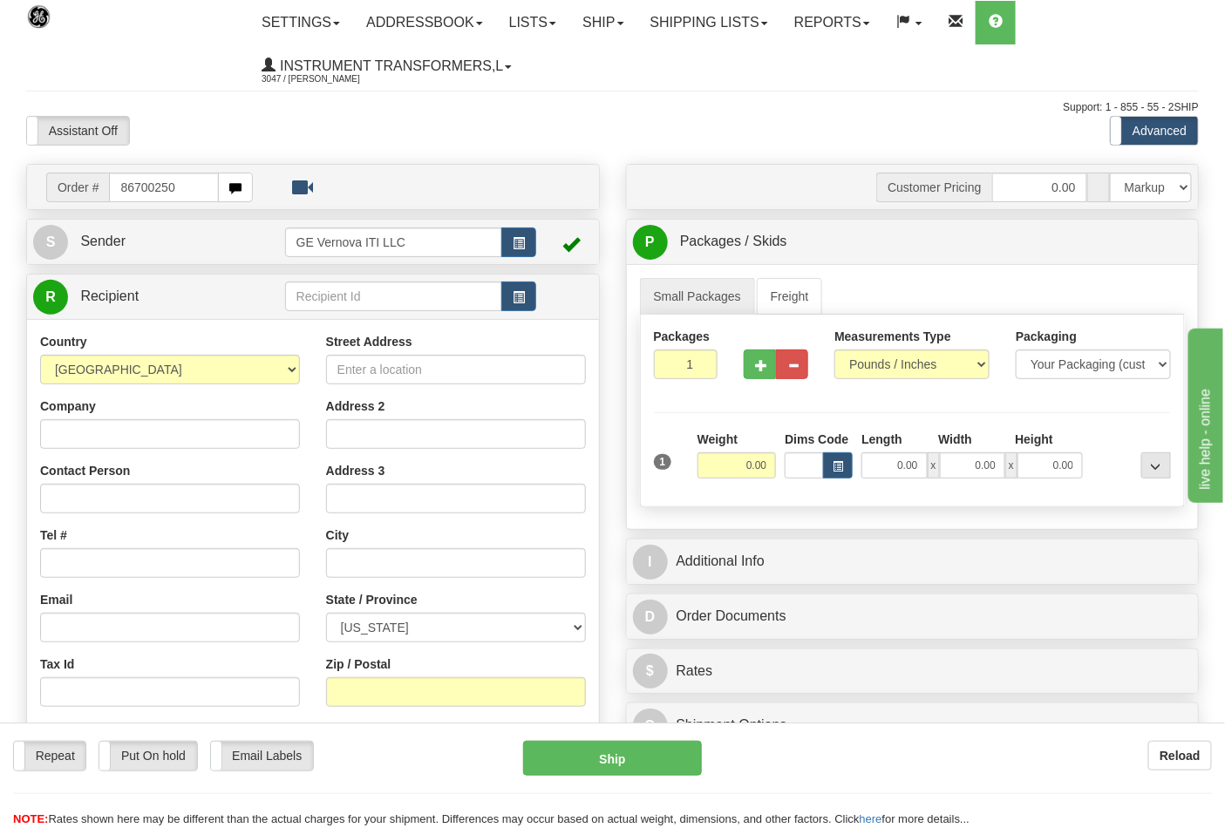
type input "86700250"
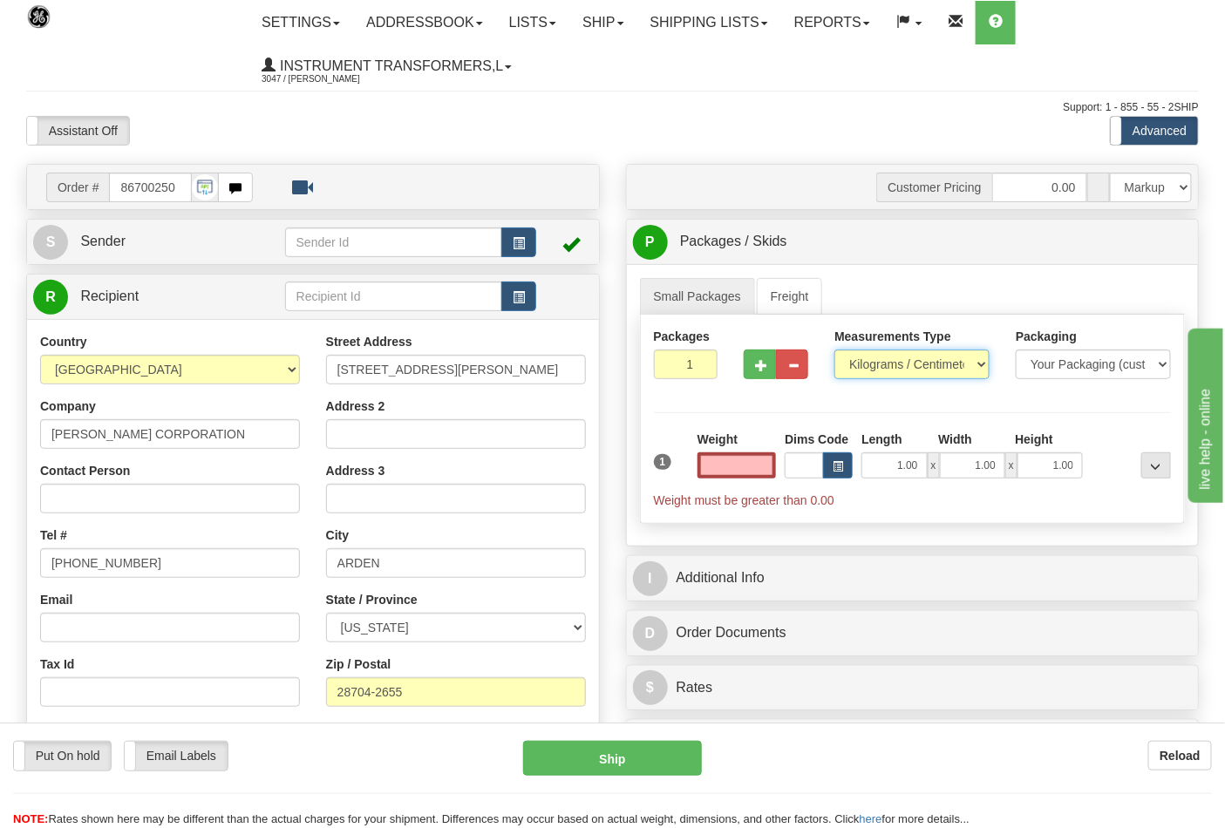
type input "0.00"
click at [911, 370] on select "Pounds / Inches Kilograms / Centimeters" at bounding box center [911, 365] width 155 height 30
select select "0"
click at [834, 350] on select "Pounds / Inches Kilograms / Centimeters" at bounding box center [911, 365] width 155 height 30
click at [750, 466] on input "0.00" at bounding box center [736, 465] width 79 height 26
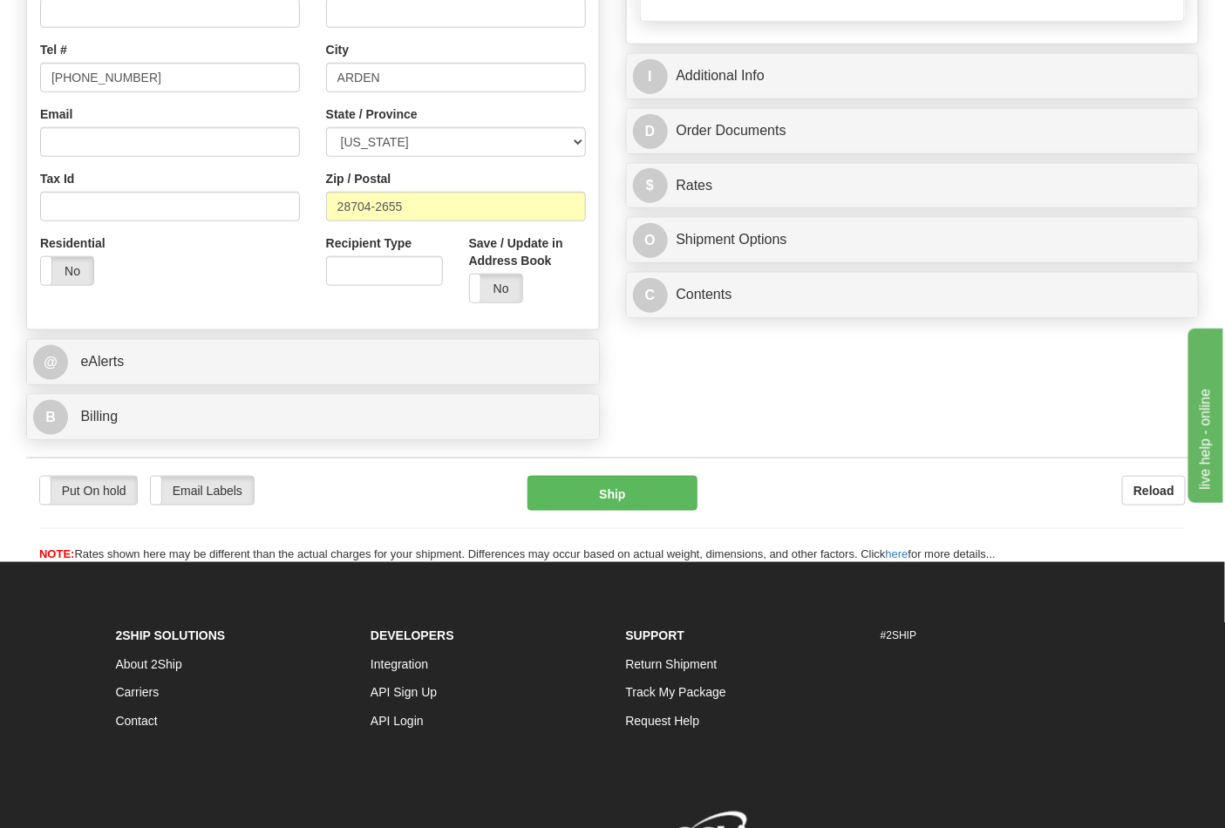
scroll to position [364, 0]
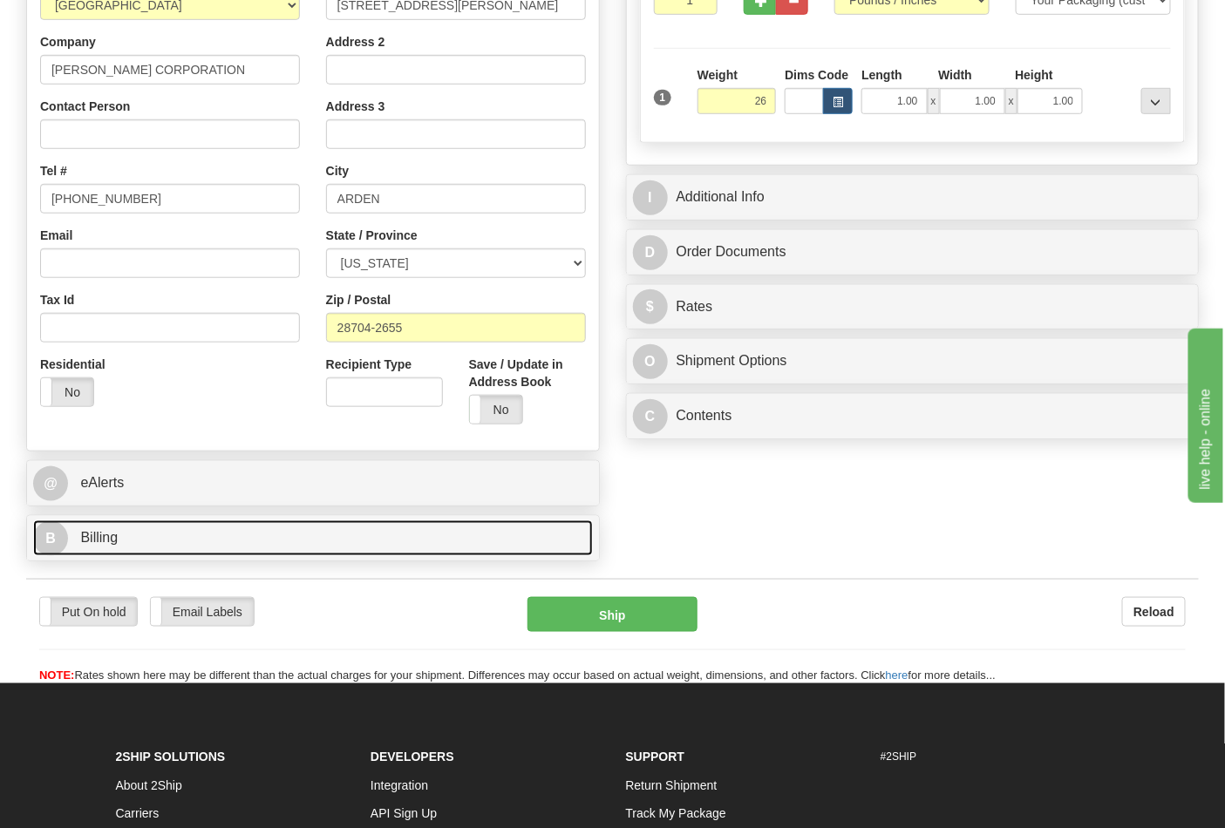
type input "26.00"
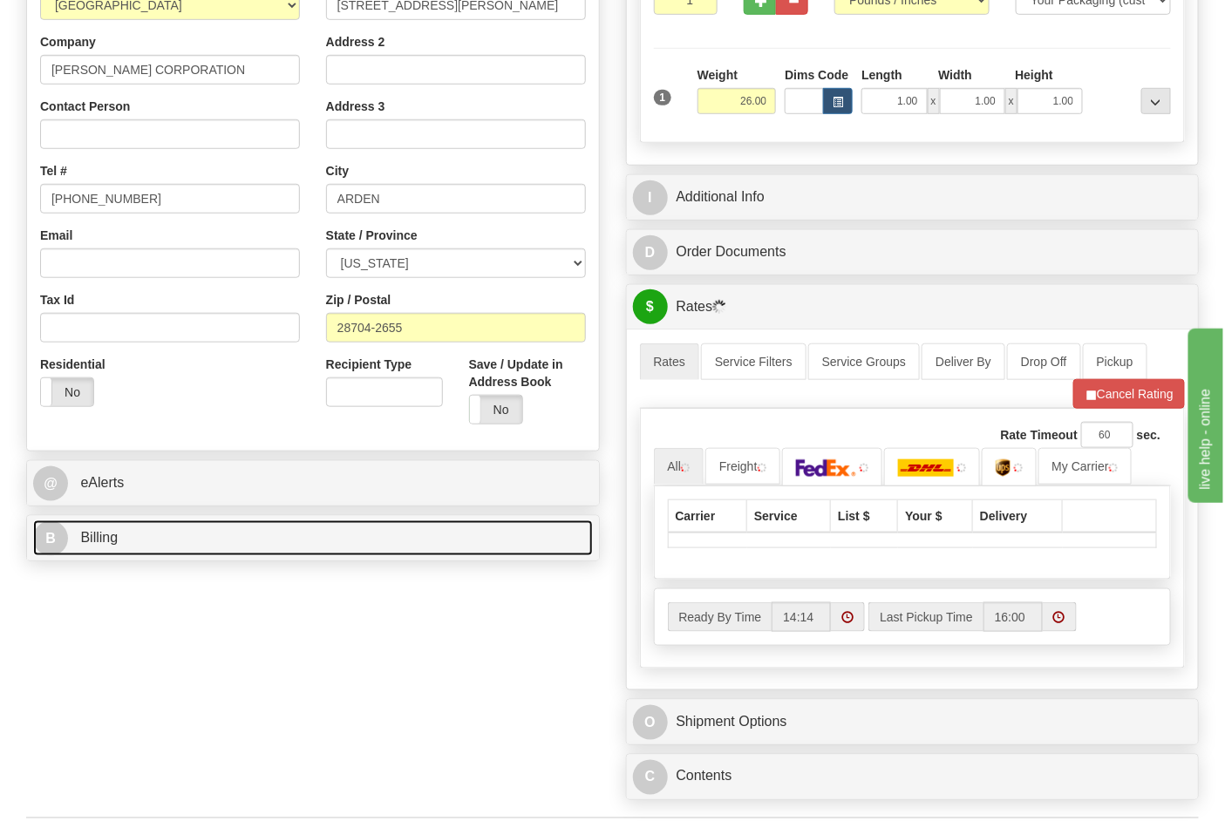
click at [139, 542] on link "B Billing" at bounding box center [313, 538] width 560 height 36
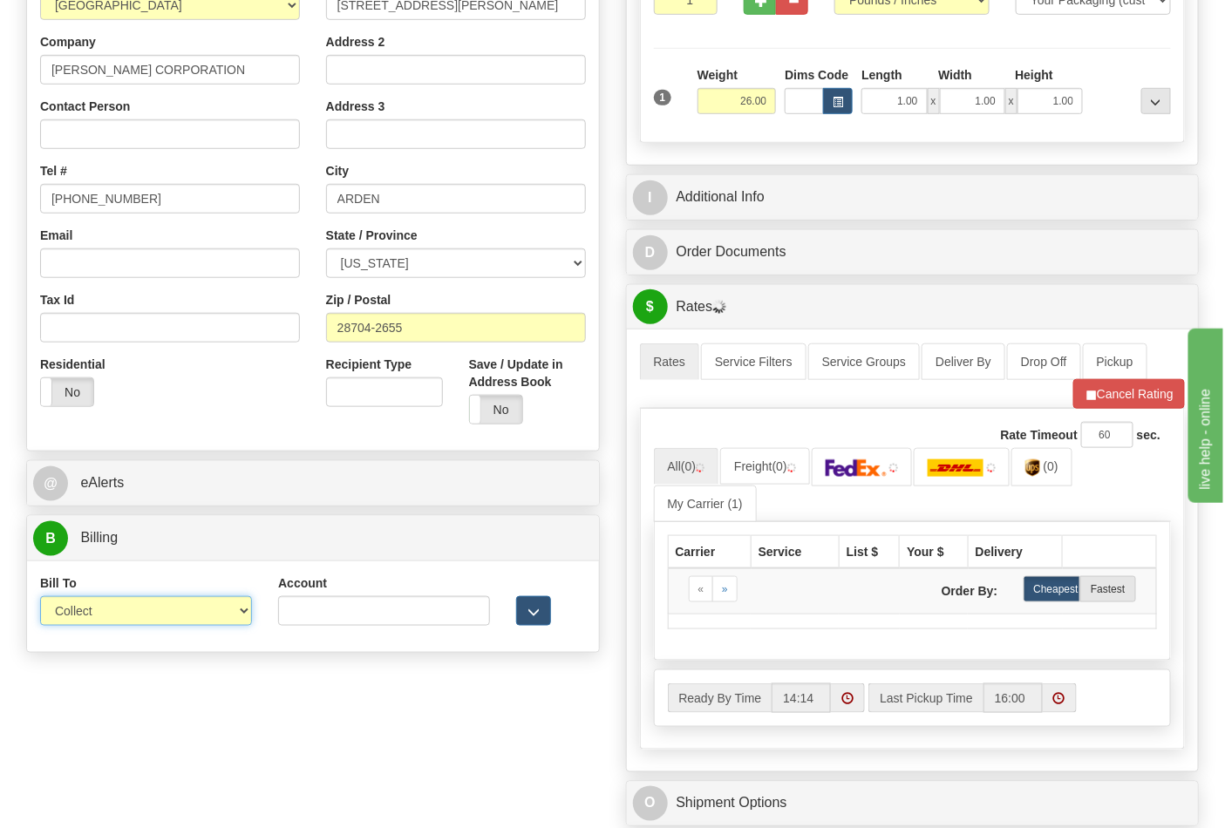
click at [151, 602] on select "Sender Recipient Third Party Collect" at bounding box center [146, 611] width 212 height 30
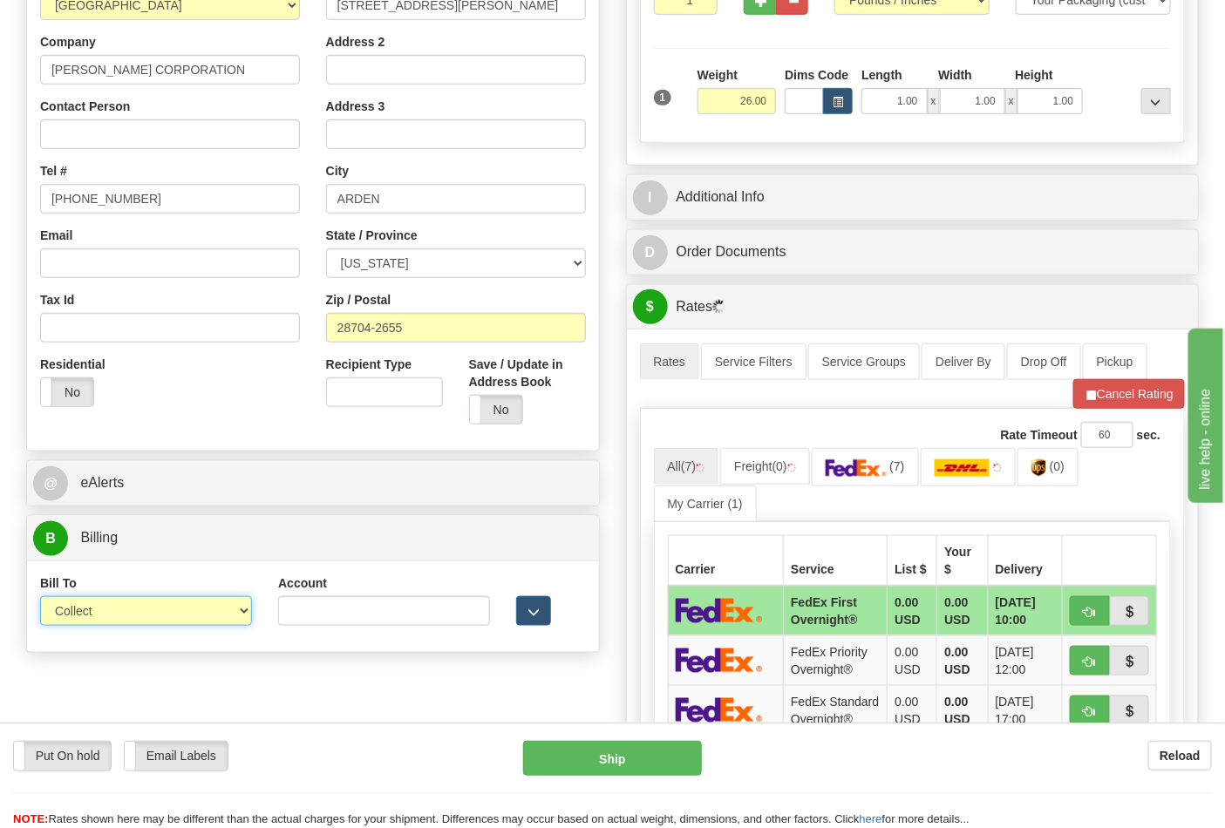
select select "2"
click at [40, 598] on select "Sender Recipient Third Party Collect" at bounding box center [146, 611] width 212 height 30
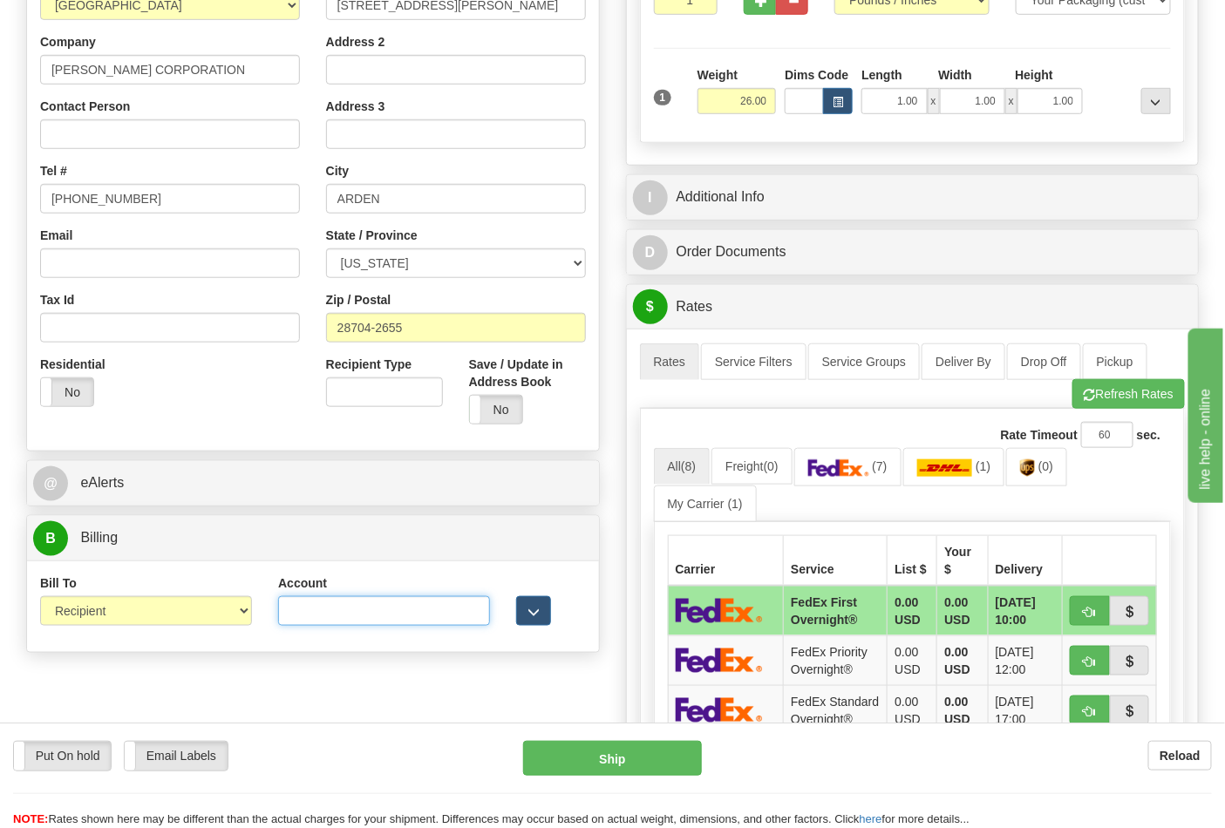
click at [326, 625] on input "Account" at bounding box center [384, 611] width 212 height 30
paste input "103014760"
type input "103014760"
click at [1099, 391] on button "Refresh Rates" at bounding box center [1128, 394] width 112 height 30
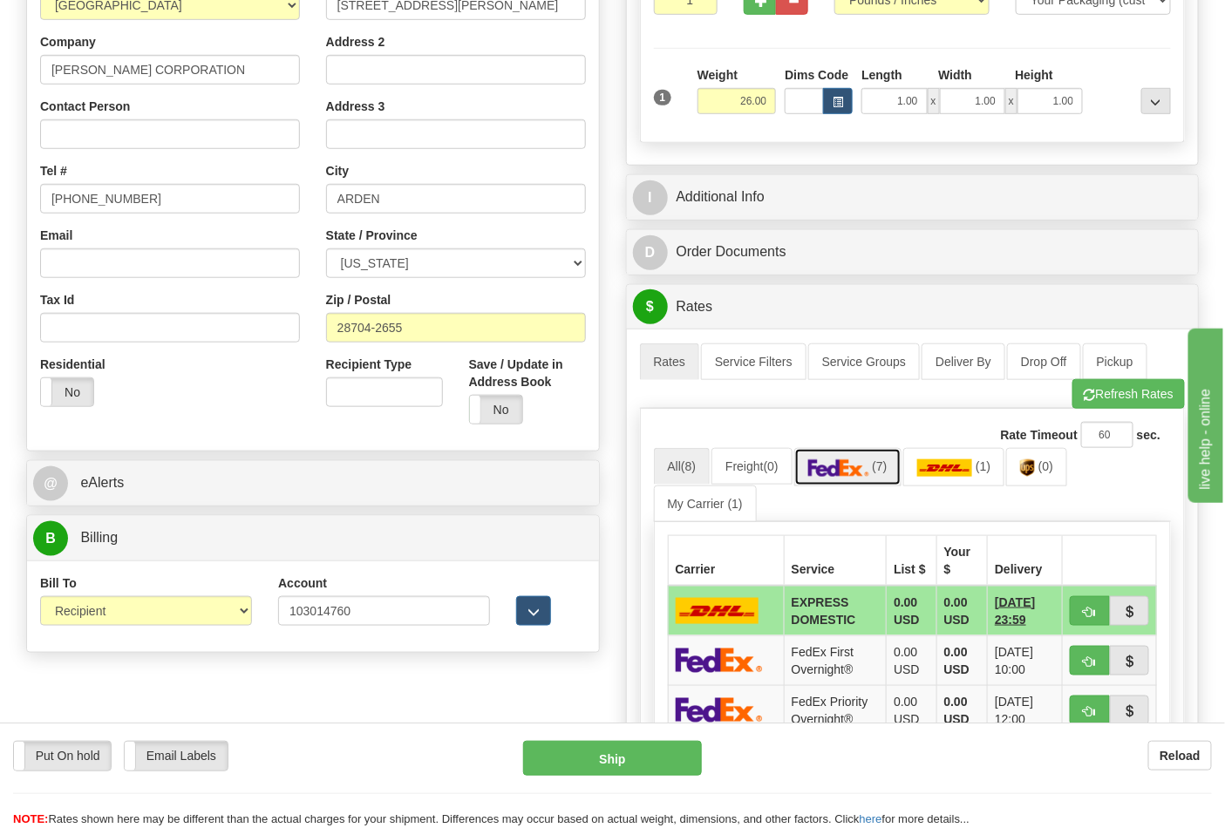
click at [865, 468] on img at bounding box center [838, 467] width 61 height 17
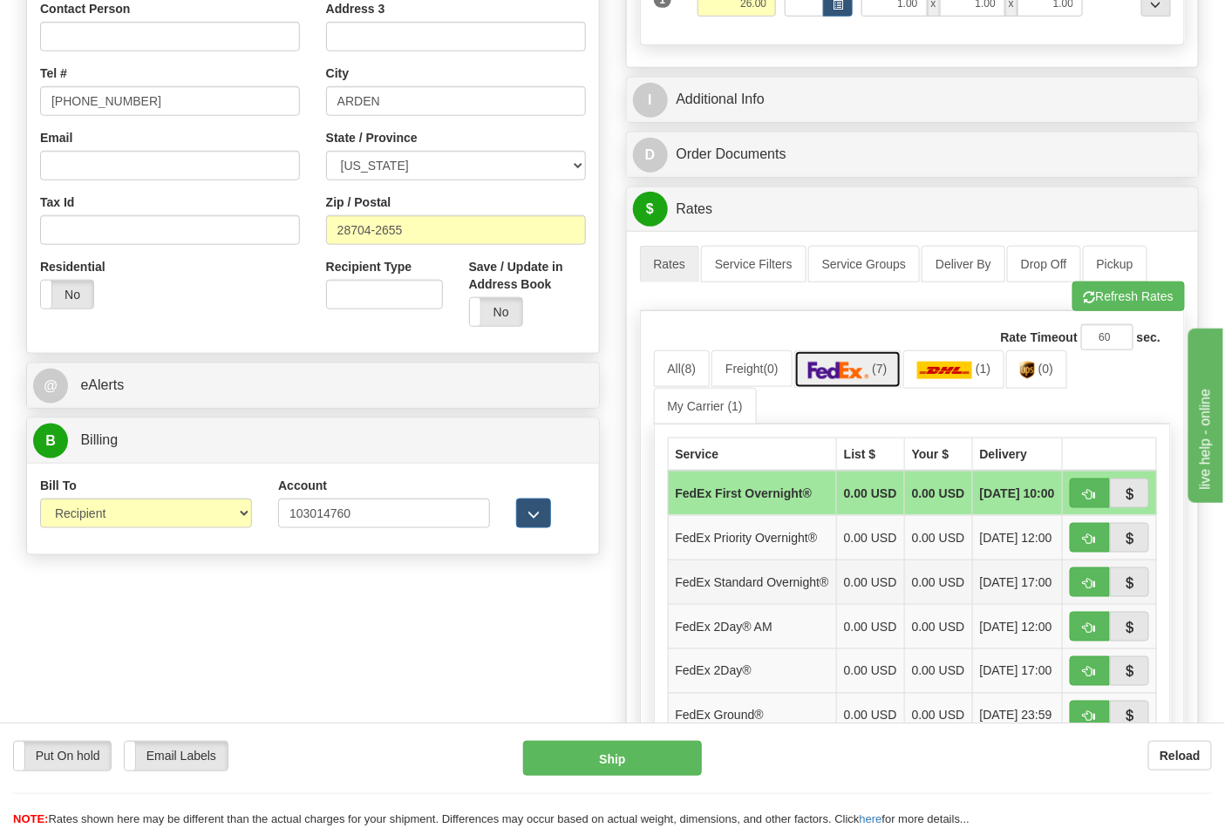
scroll to position [752, 0]
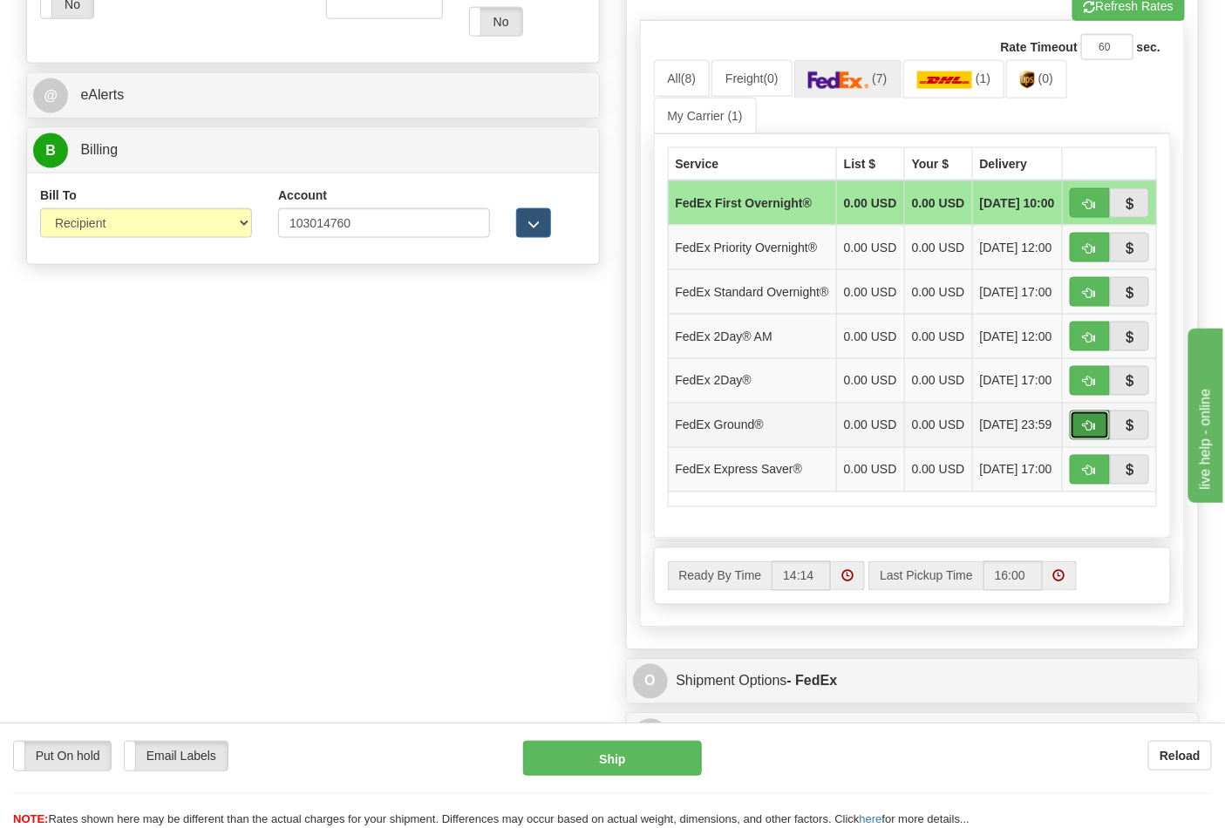
click at [1098, 440] on button "button" at bounding box center [1090, 426] width 40 height 30
type input "92"
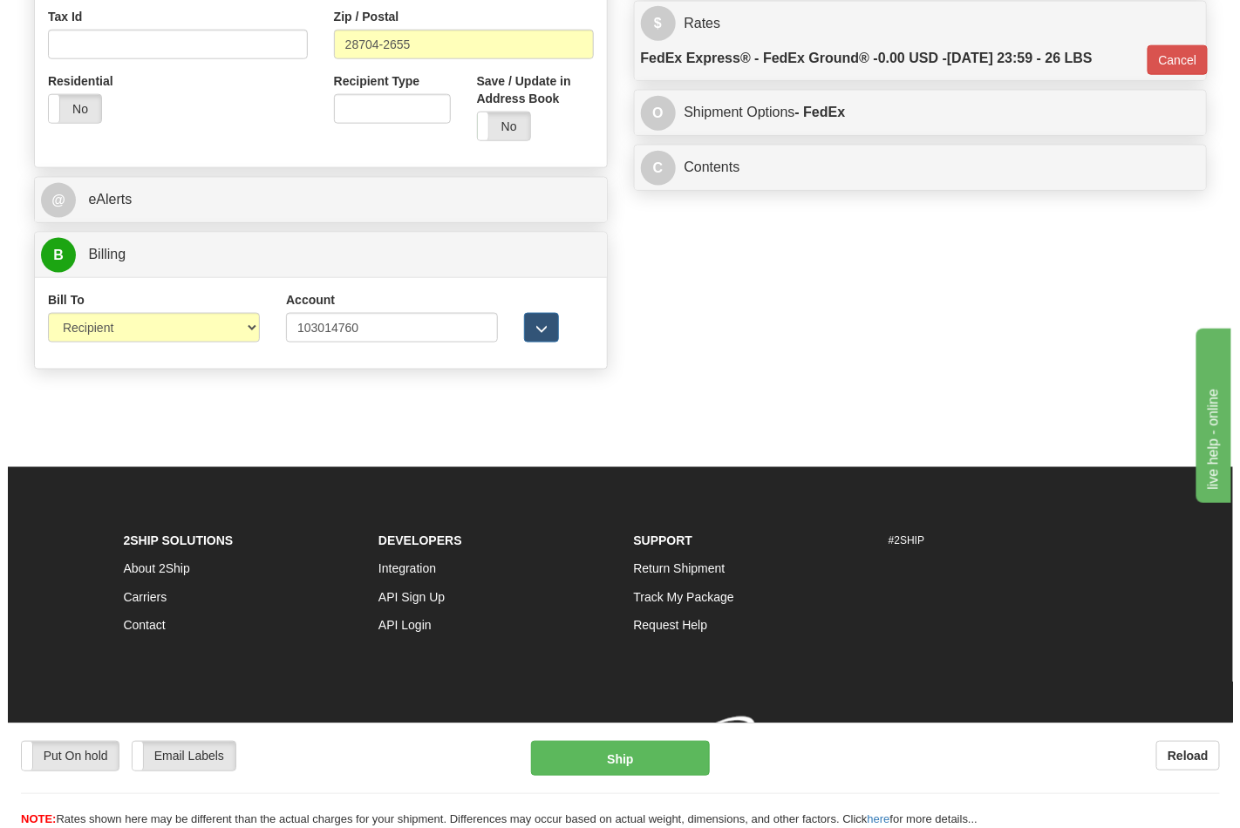
scroll to position [676, 0]
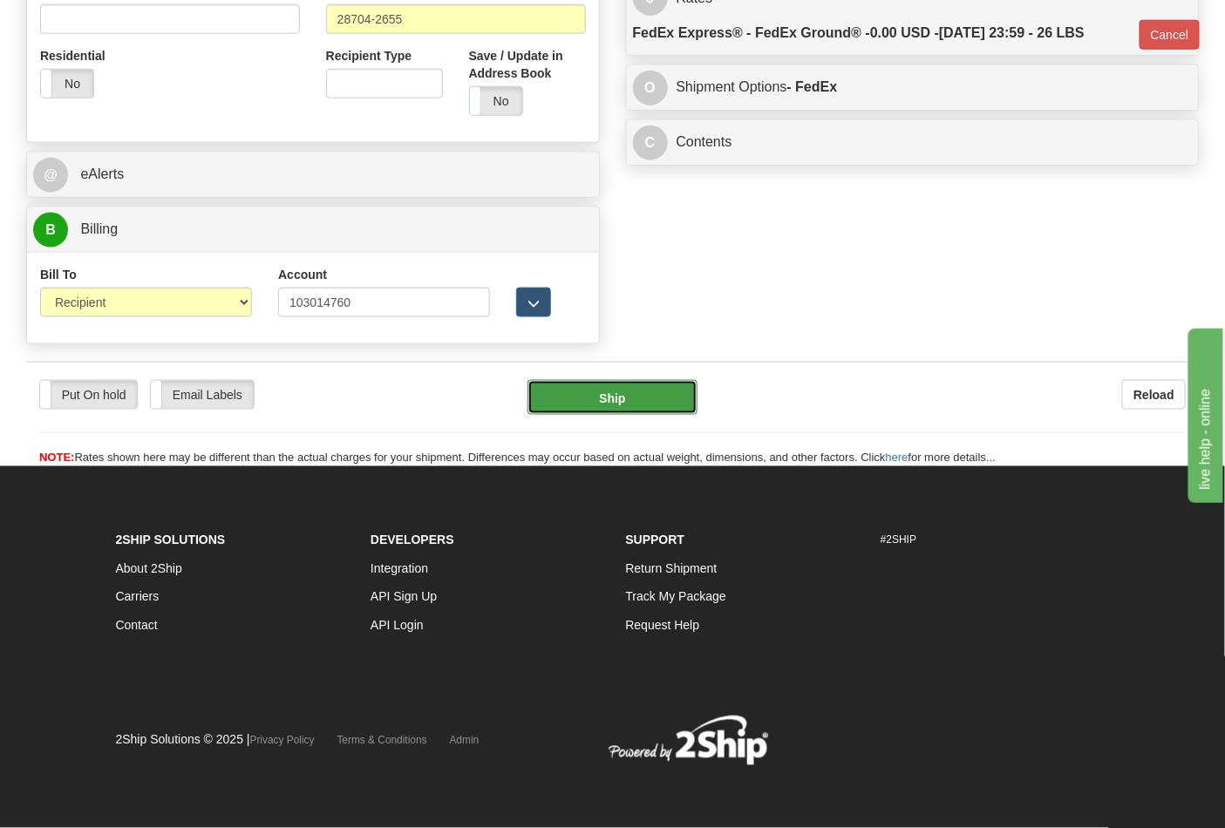
click at [633, 393] on button "Ship" at bounding box center [611, 397] width 169 height 35
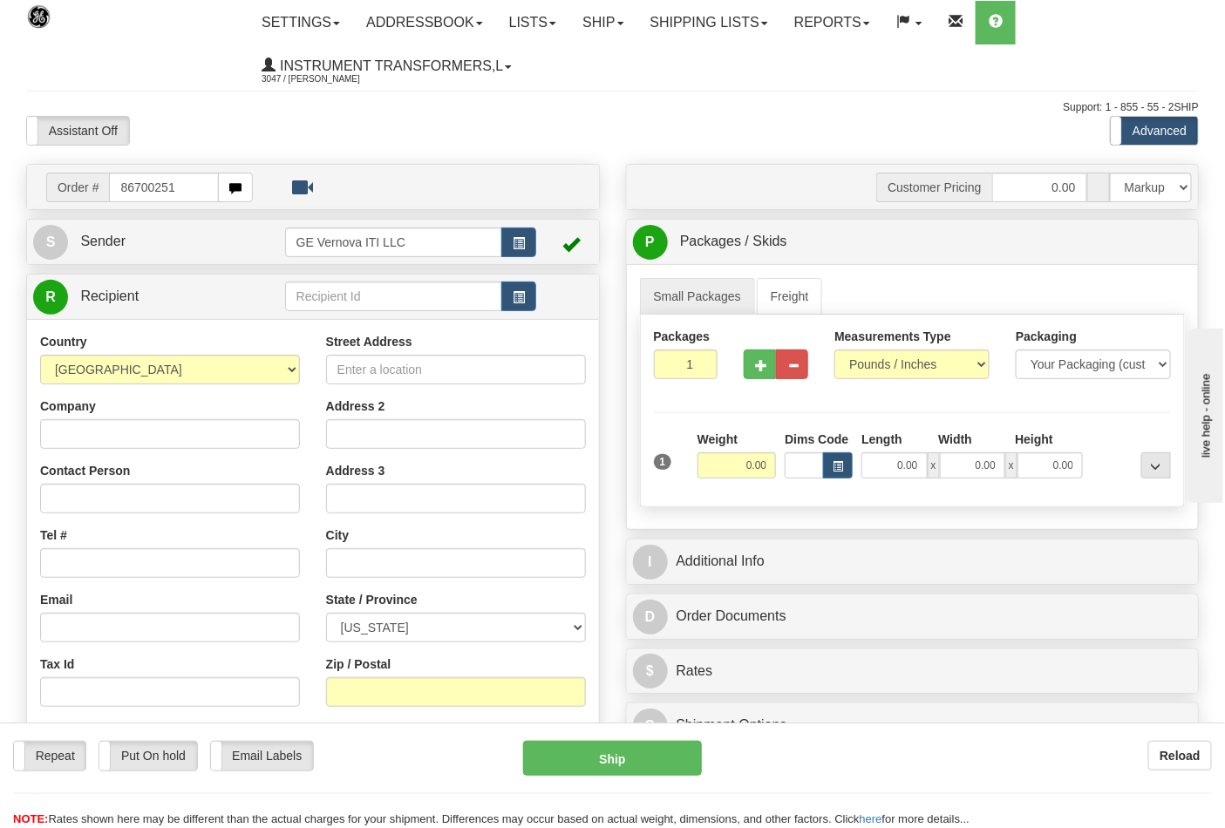
type input "86700251"
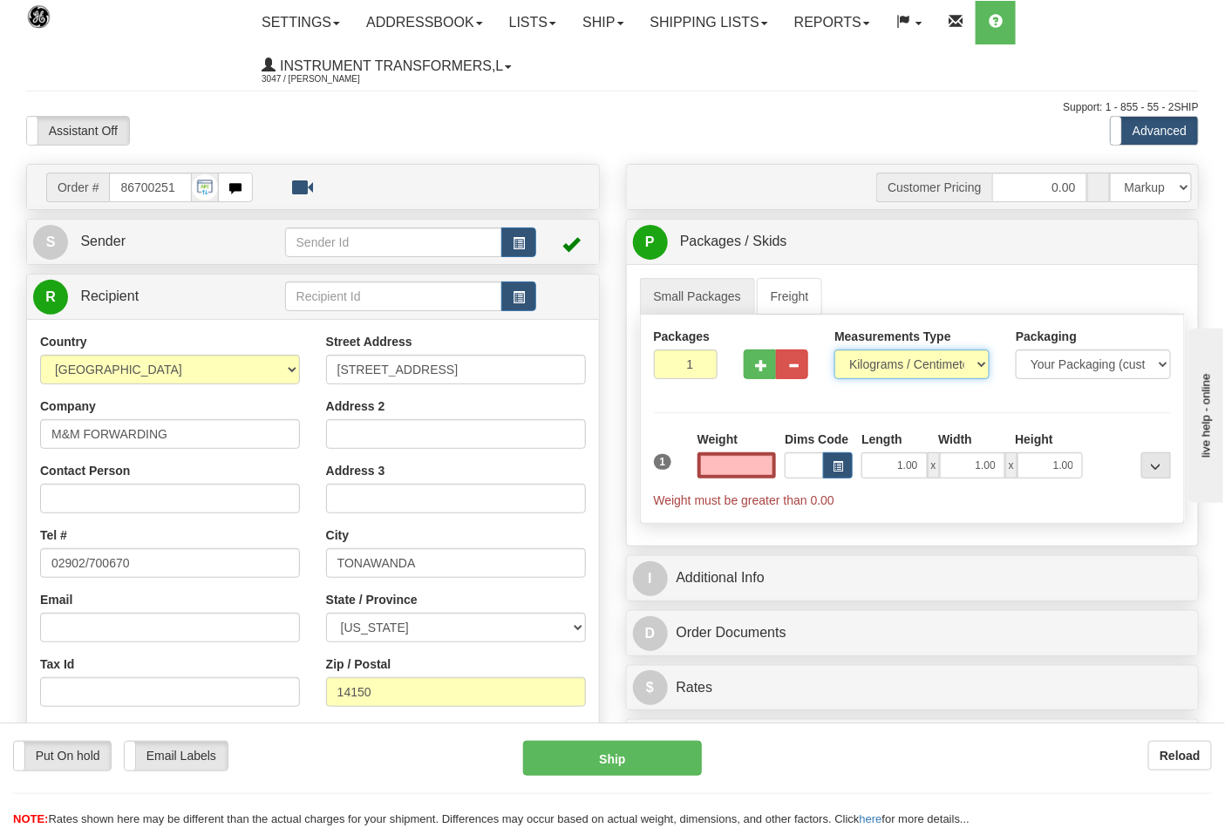
type input "0.00"
click at [908, 377] on select "Pounds / Inches Kilograms / Centimeters" at bounding box center [911, 365] width 155 height 30
select select "0"
click at [834, 350] on select "Pounds / Inches Kilograms / Centimeters" at bounding box center [911, 365] width 155 height 30
click at [741, 463] on input "0.00" at bounding box center [736, 465] width 79 height 26
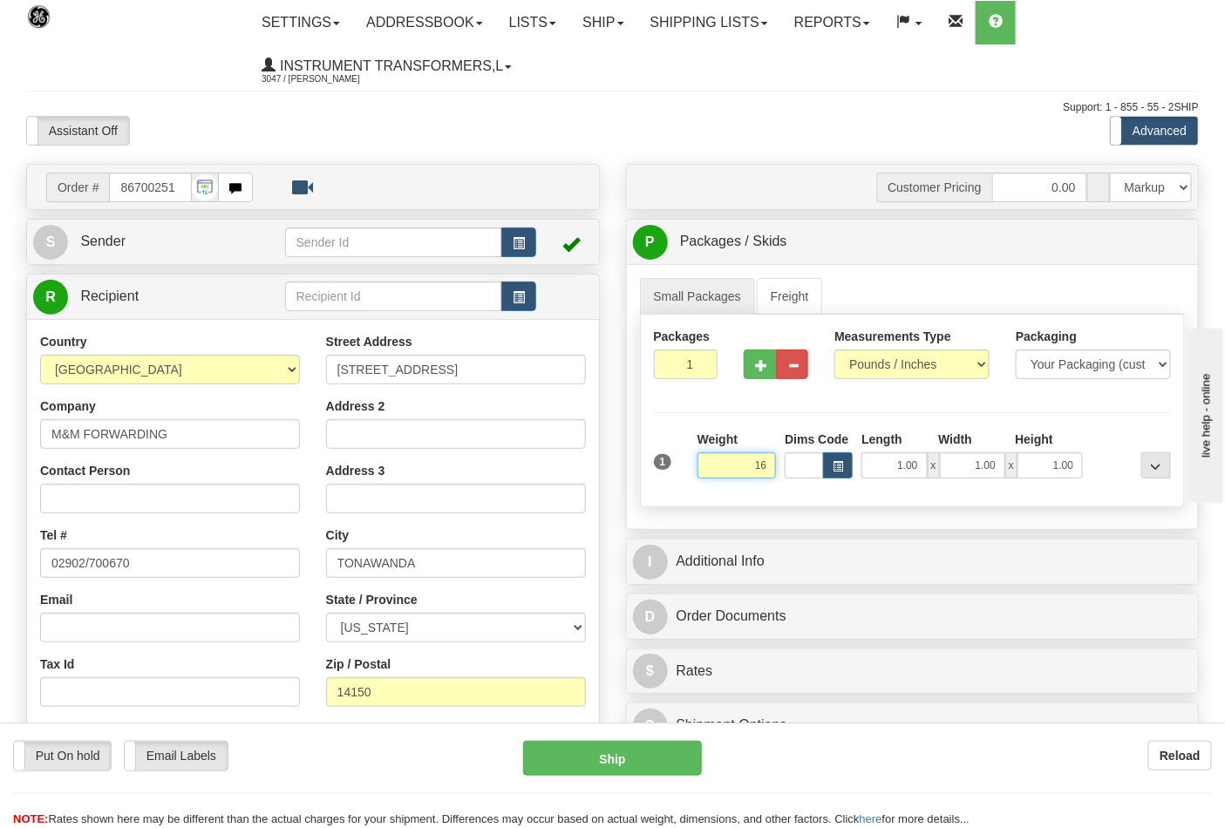
click button "Delete" at bounding box center [0, 0] width 0 height 0
type input "16.00"
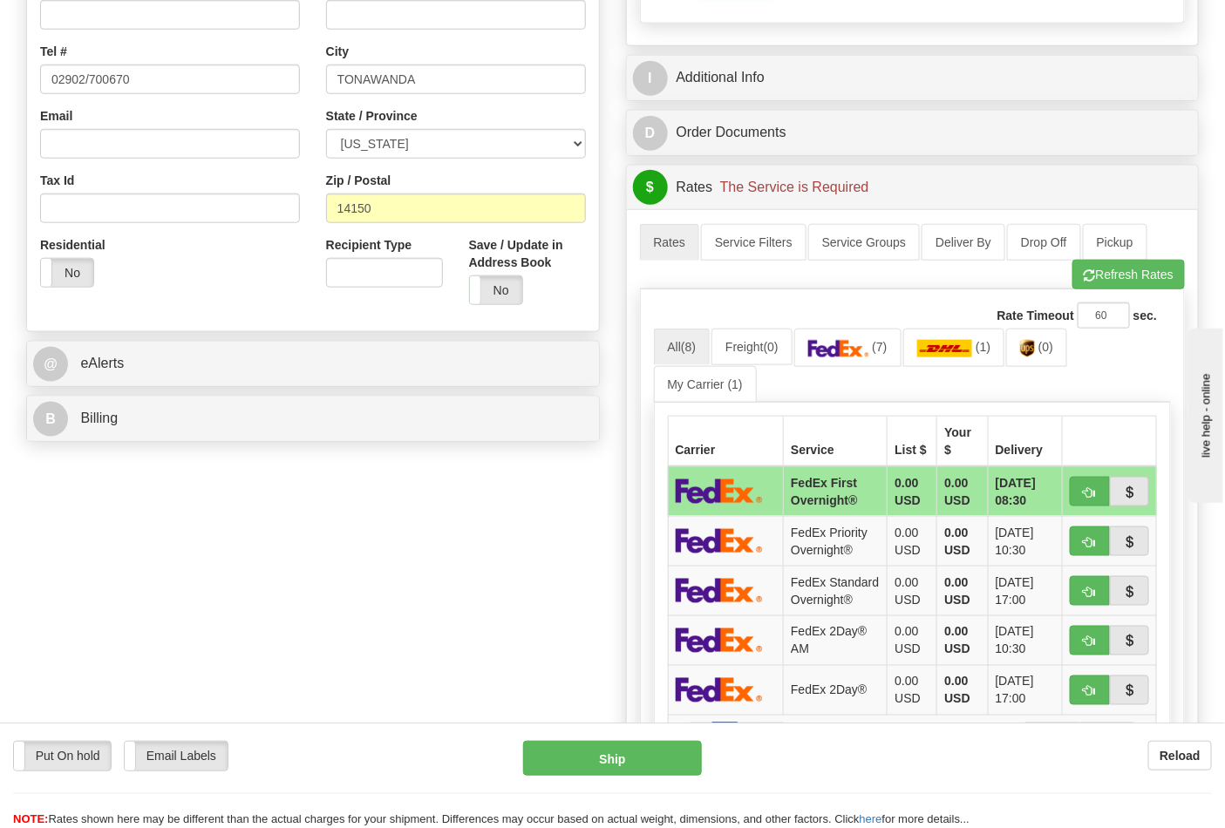
scroll to position [387, 0]
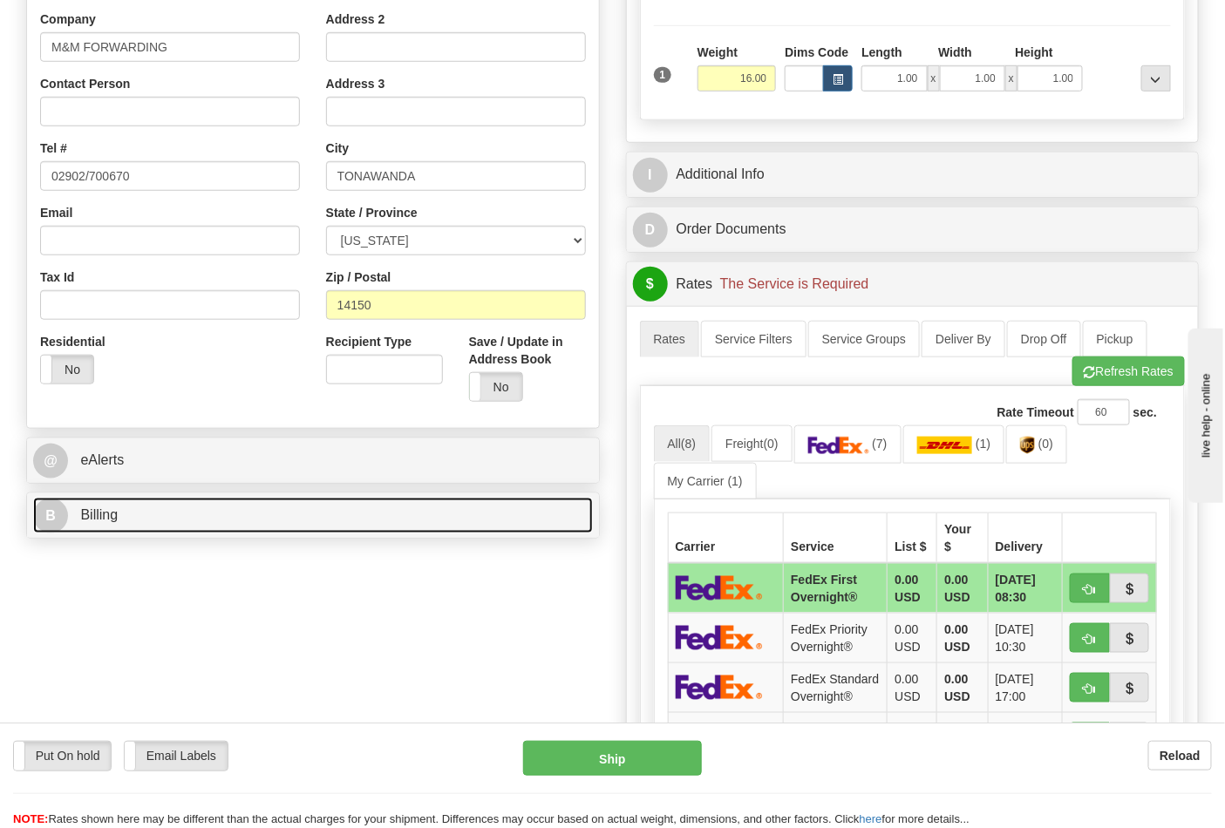
click at [160, 512] on link "B Billing" at bounding box center [313, 516] width 560 height 36
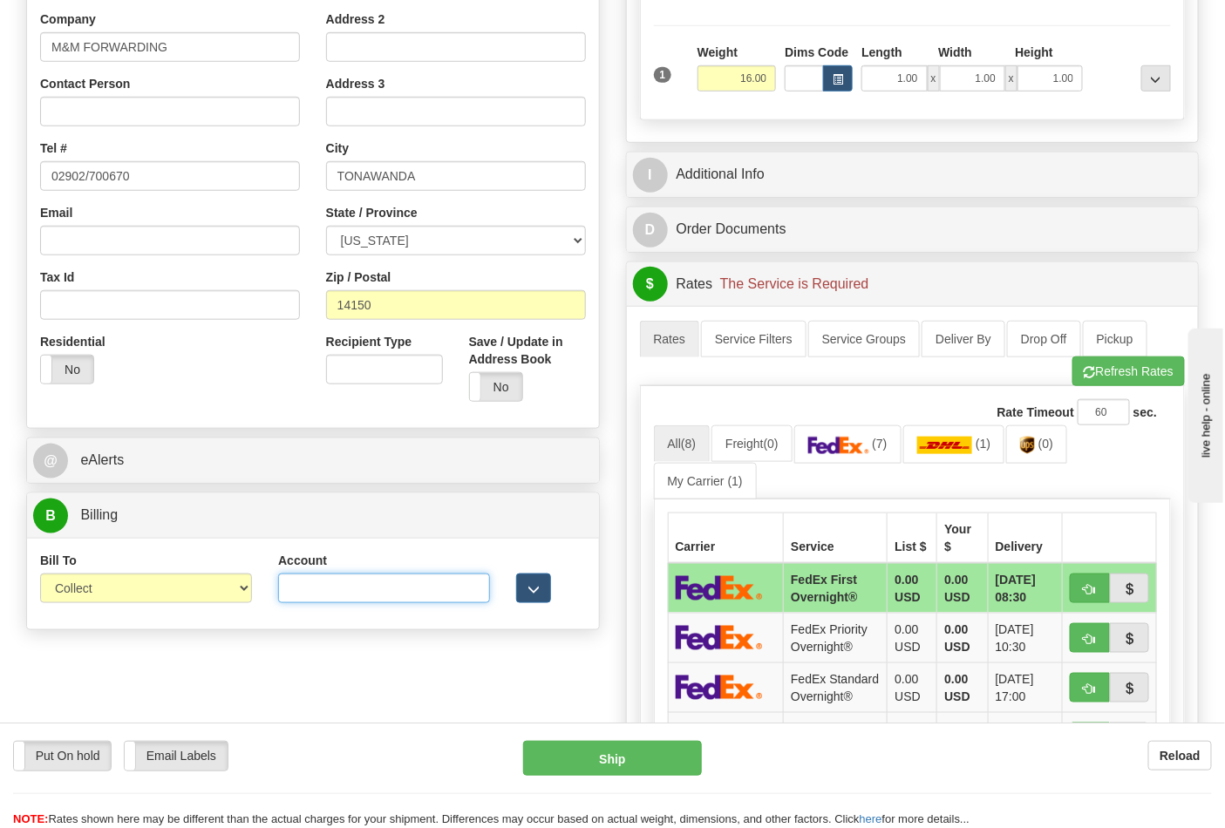
click at [321, 587] on input "Account" at bounding box center [384, 589] width 212 height 30
click at [194, 591] on select "Sender Recipient Third Party Collect" at bounding box center [146, 589] width 212 height 30
select select "2"
click at [40, 575] on select "Sender Recipient Third Party Collect" at bounding box center [146, 589] width 212 height 30
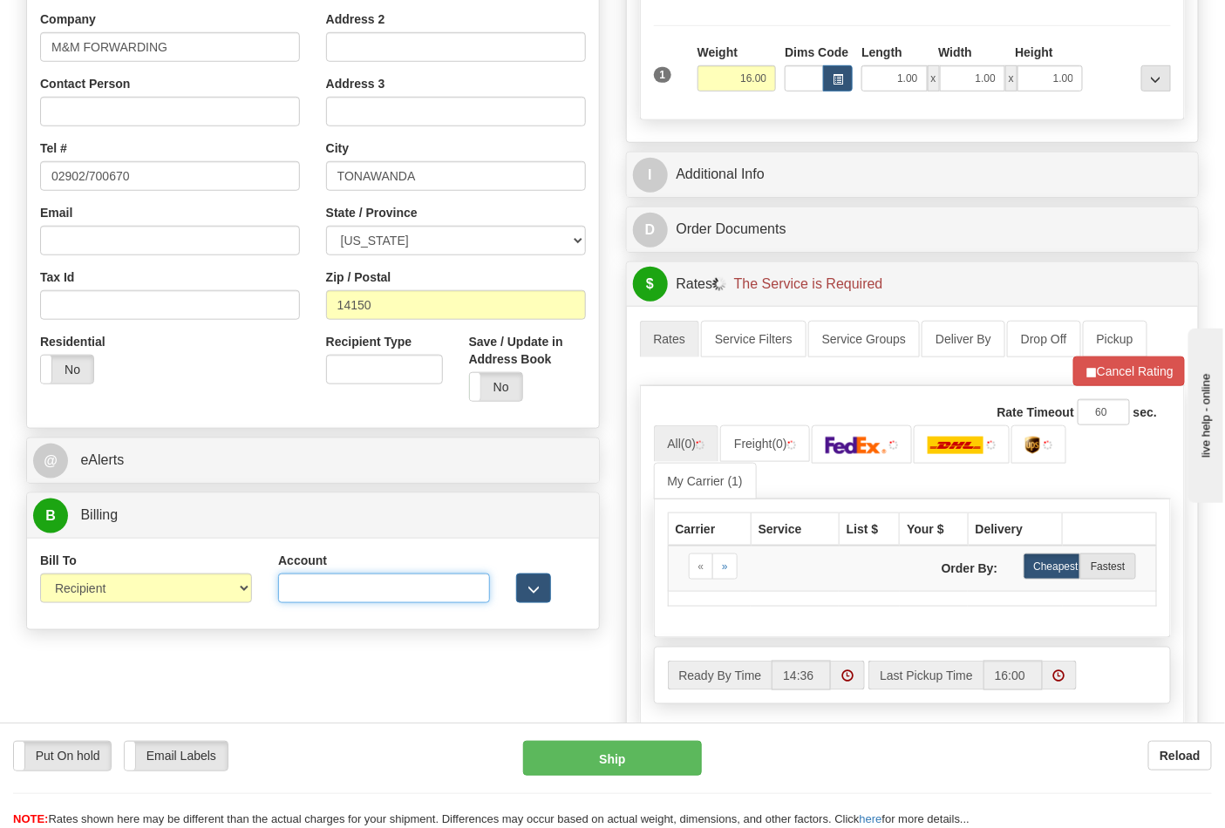
click at [280, 594] on input "Account" at bounding box center [384, 589] width 212 height 30
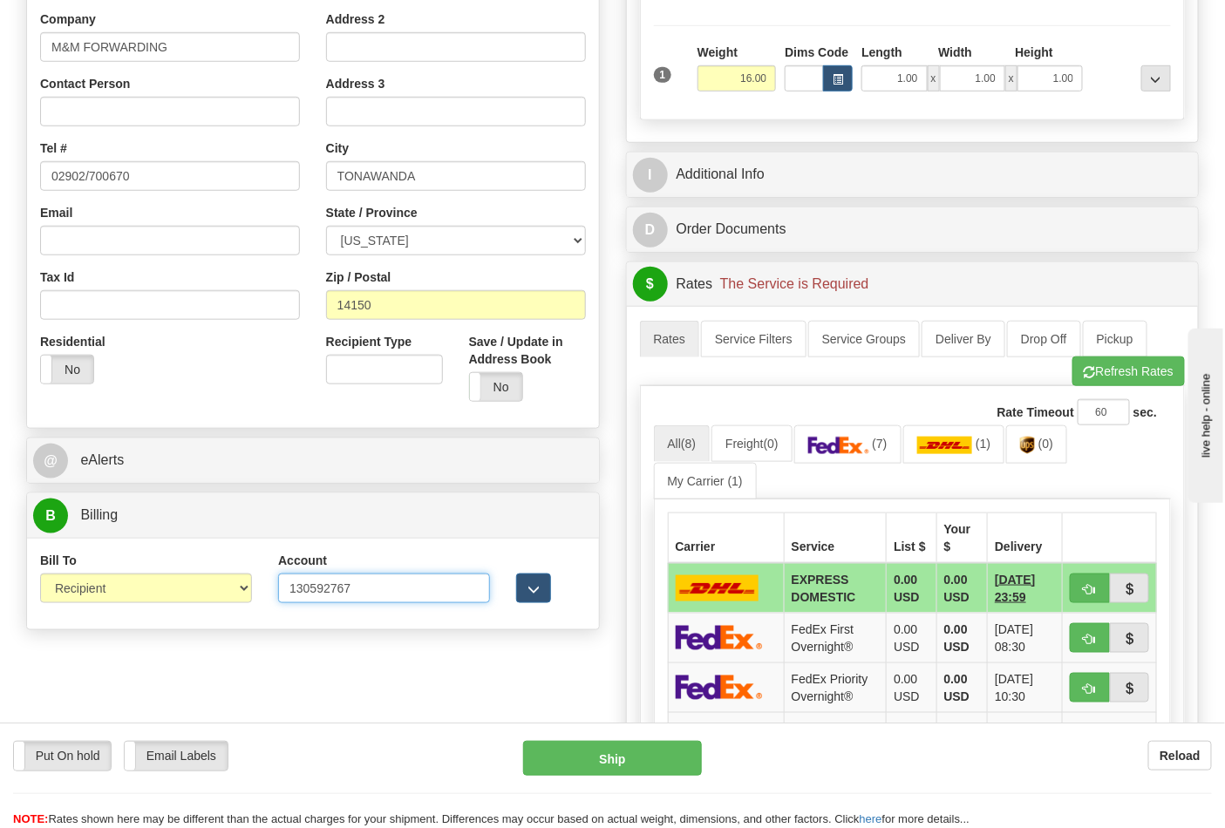
type input "130592767"
click button "Delete" at bounding box center [0, 0] width 0 height 0
click at [1135, 371] on button "Refresh Rates" at bounding box center [1128, 372] width 112 height 30
click at [876, 457] on link "(7)" at bounding box center [847, 443] width 107 height 37
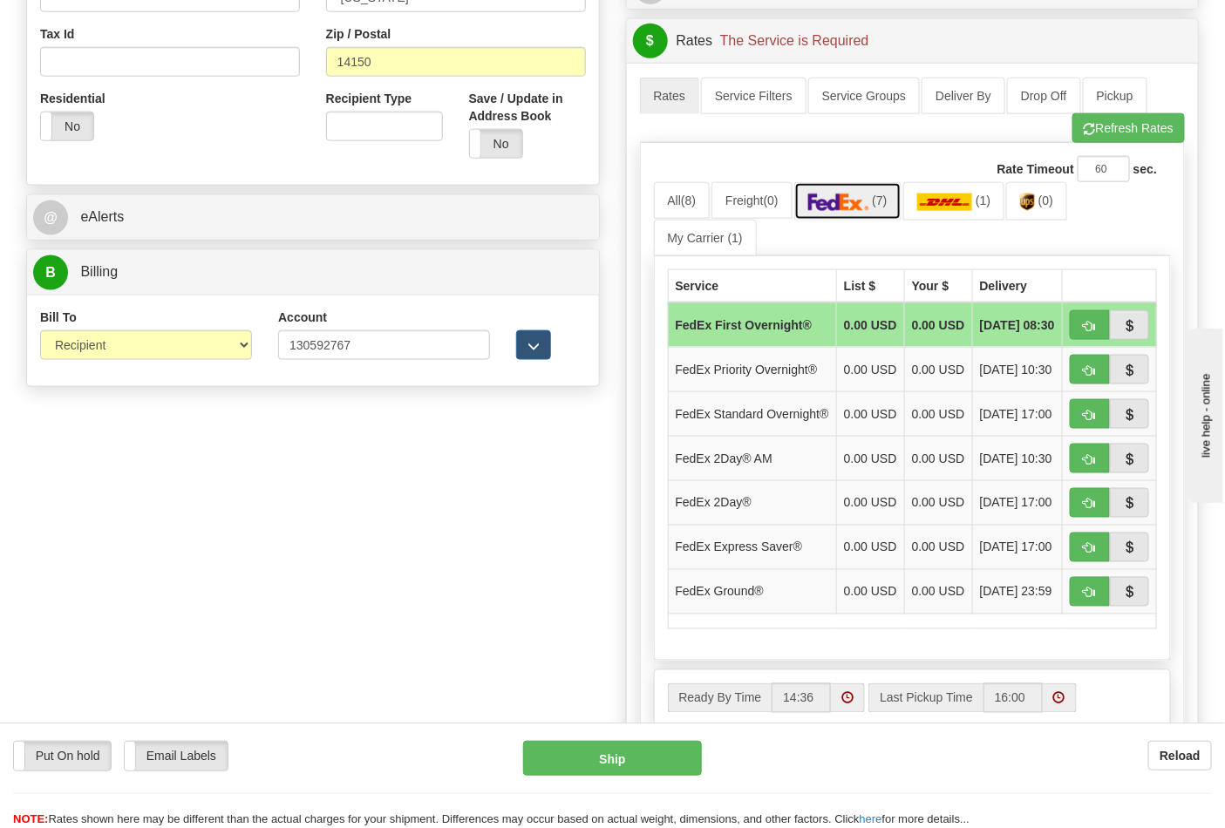
scroll to position [677, 0]
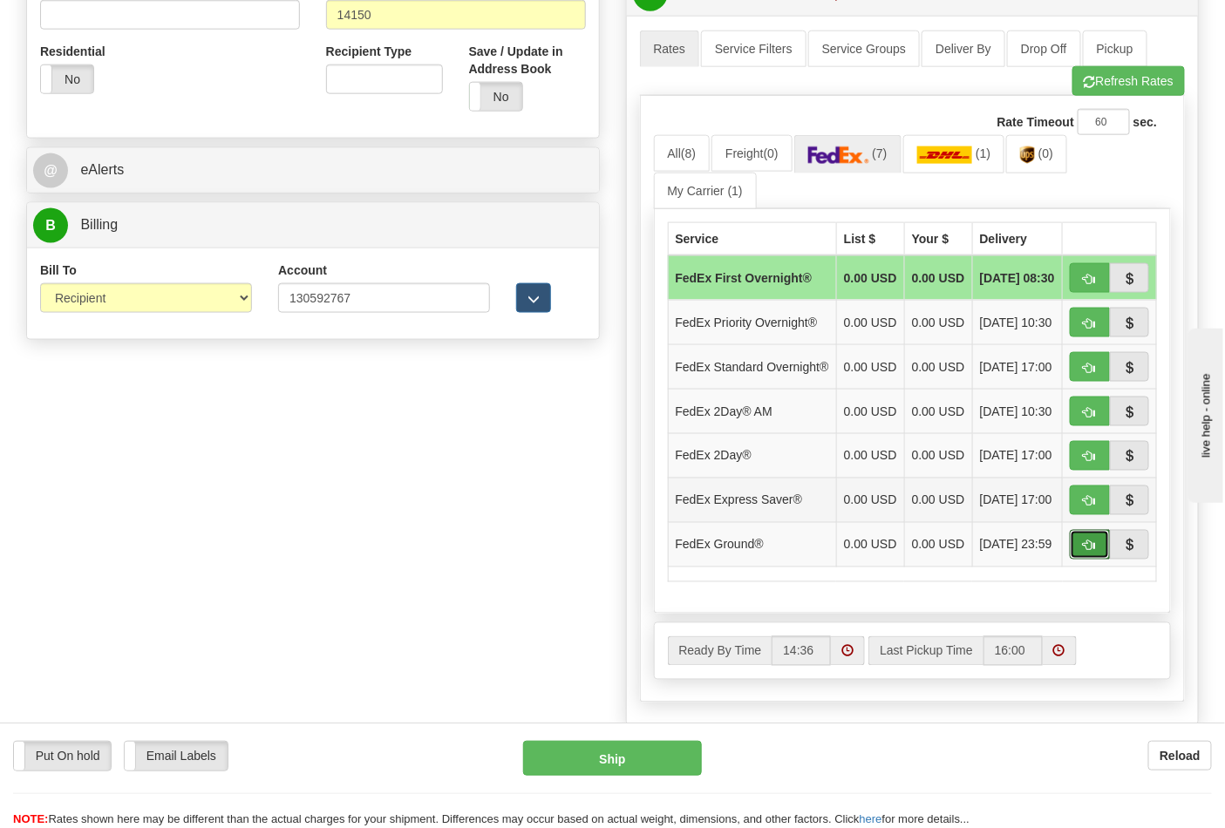
click at [1088, 552] on span "button" at bounding box center [1090, 545] width 12 height 11
type input "92"
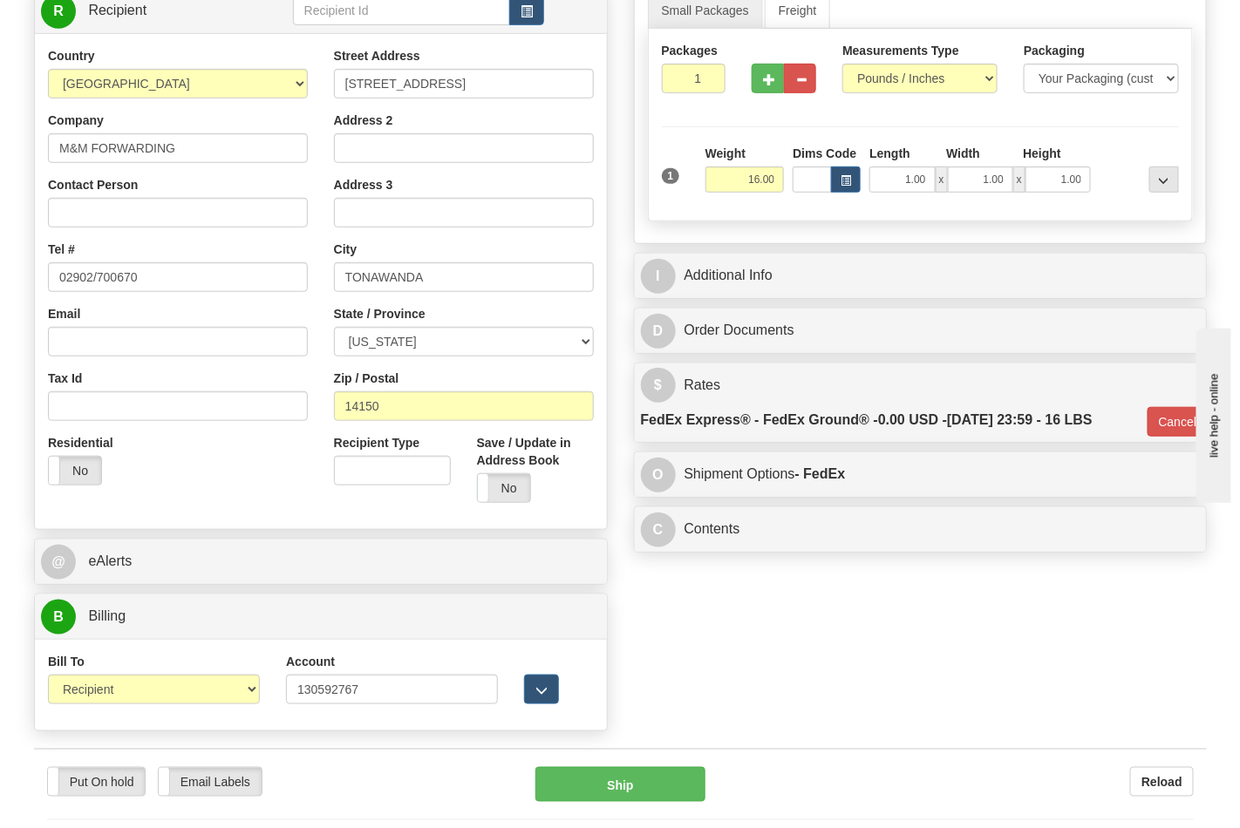
scroll to position [167, 0]
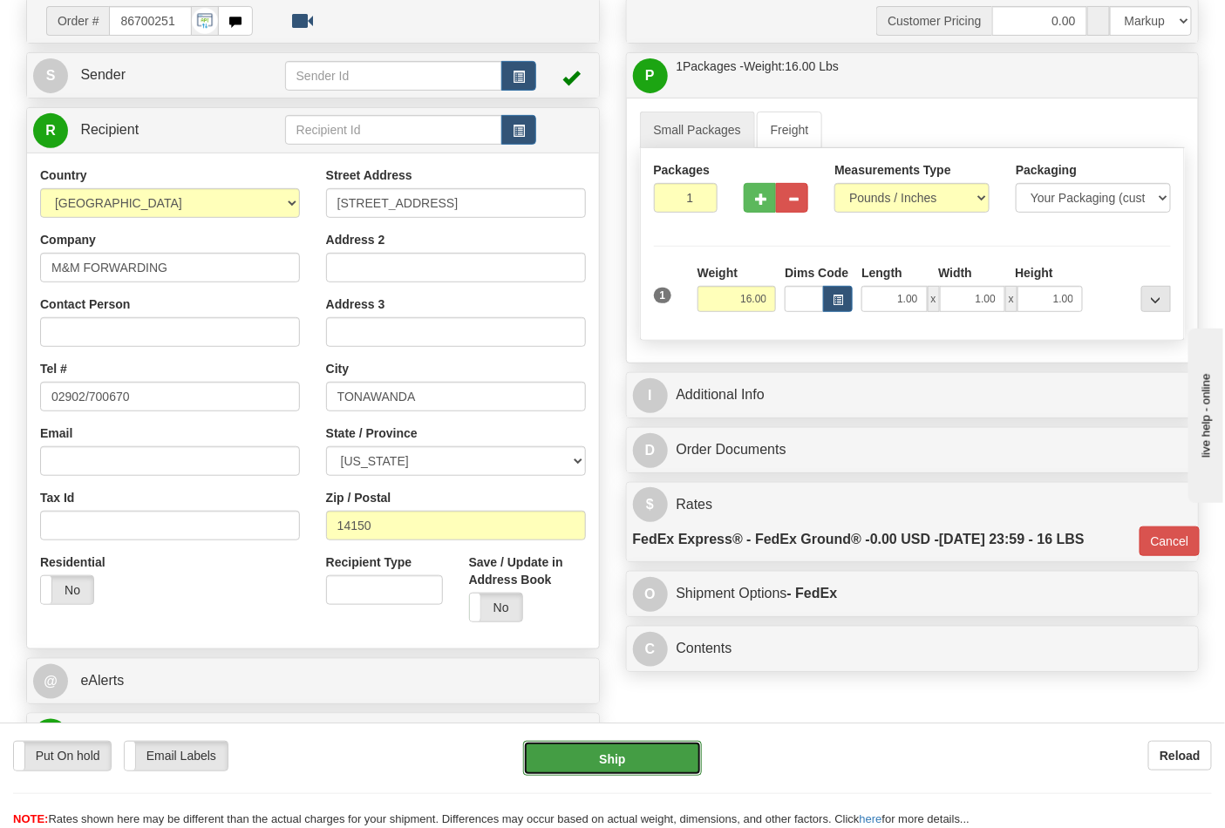
click at [622, 758] on button "Ship" at bounding box center [612, 758] width 178 height 35
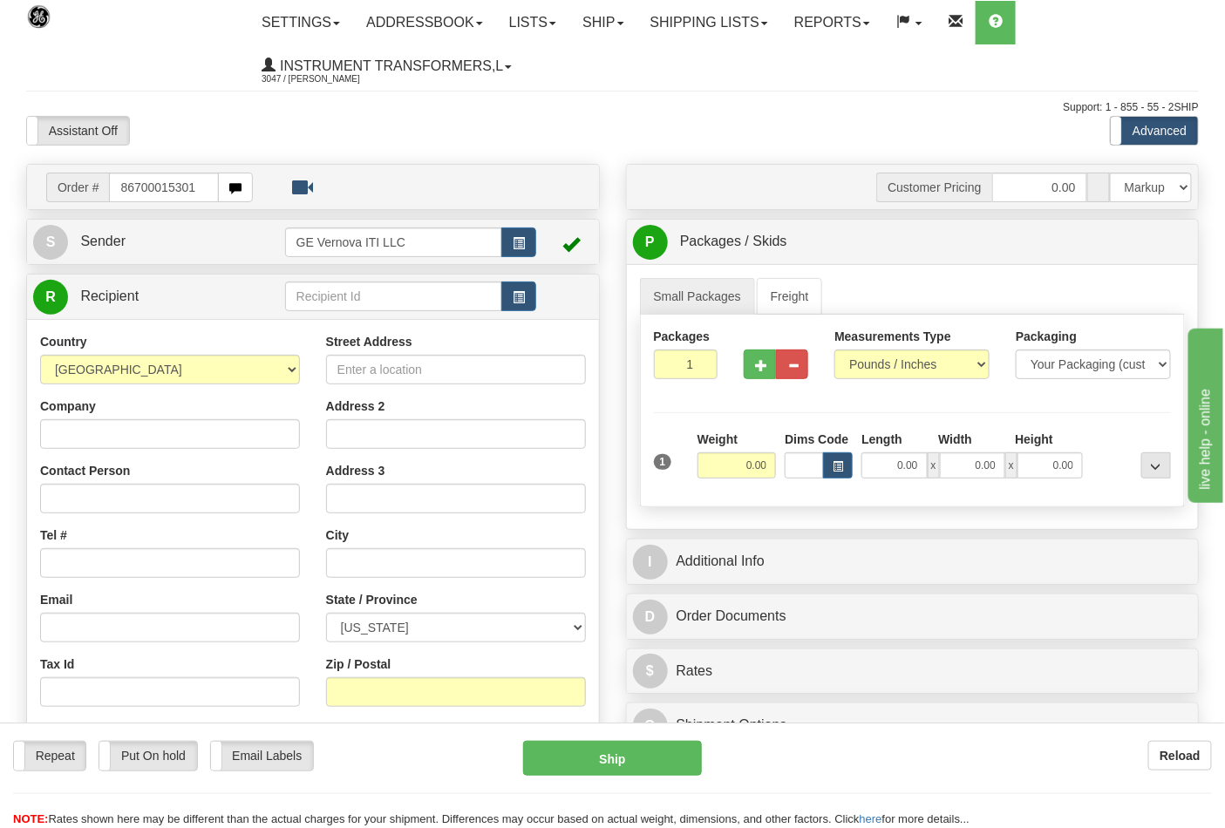
type input "86700015301"
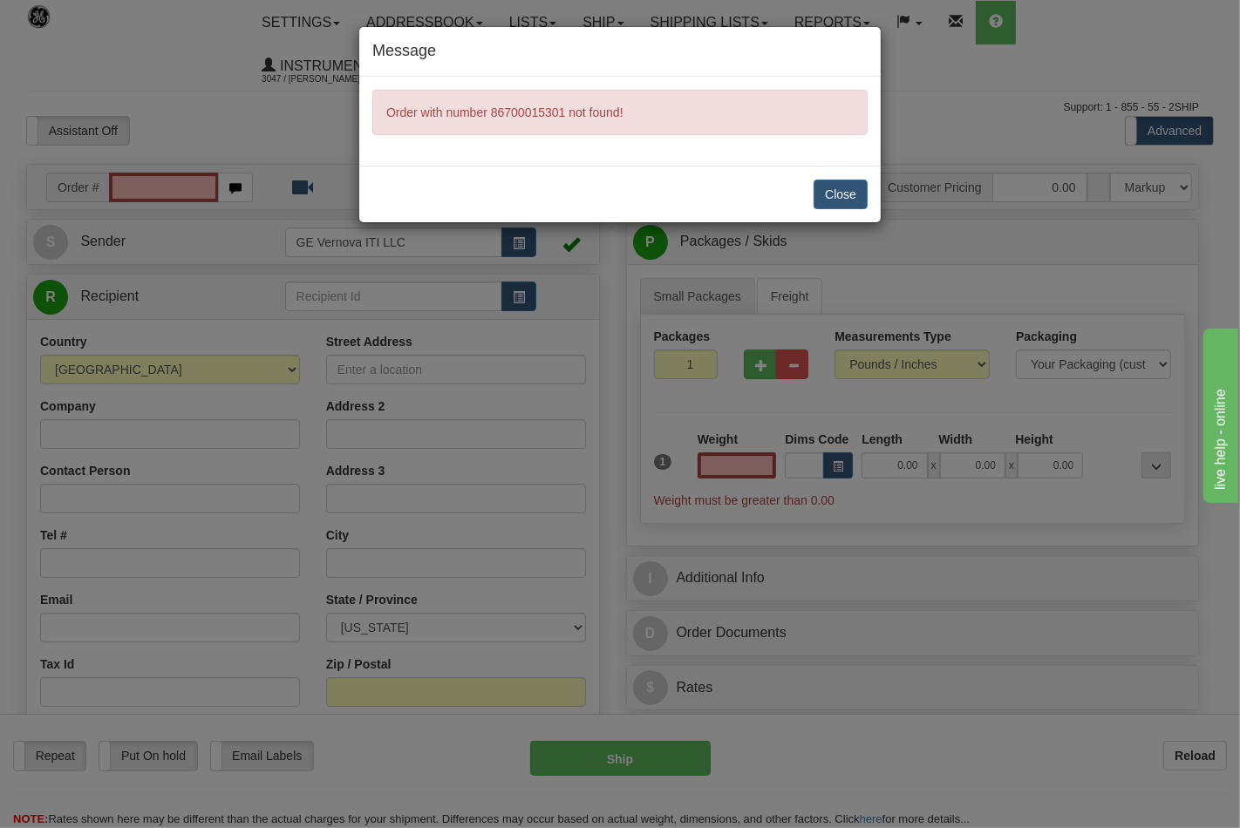
type input "0.00"
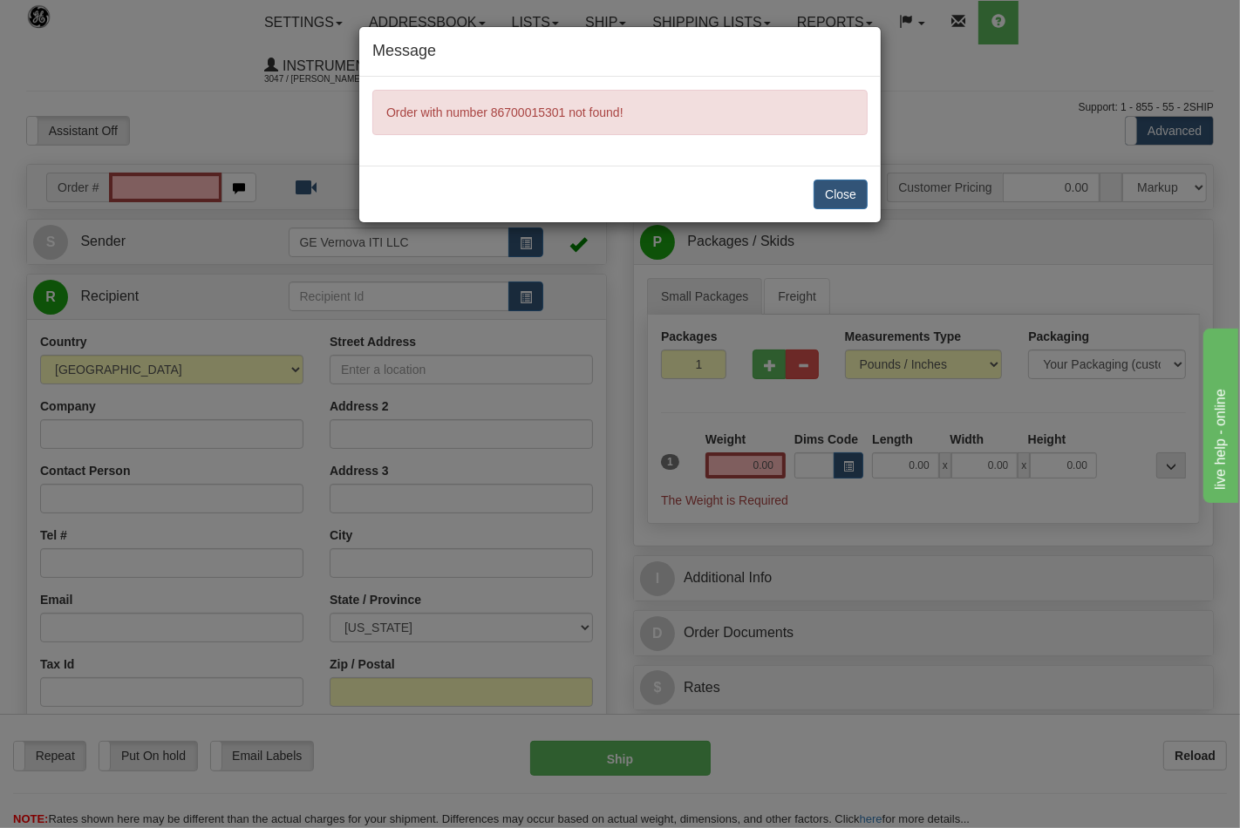
click at [175, 185] on div "Message Order with number 86700015301 not found! Close" at bounding box center [620, 414] width 1240 height 828
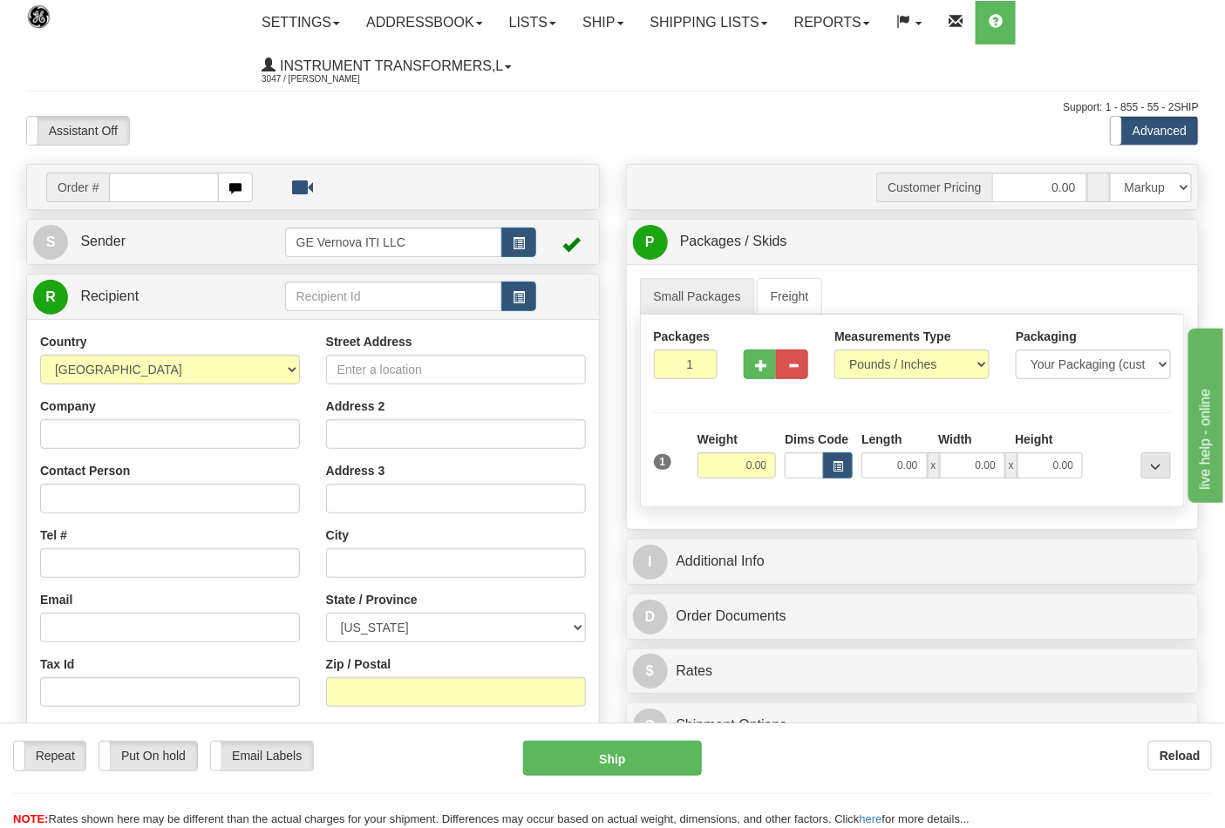
click at [180, 188] on input "text" at bounding box center [164, 188] width 110 height 30
type input "86700252"
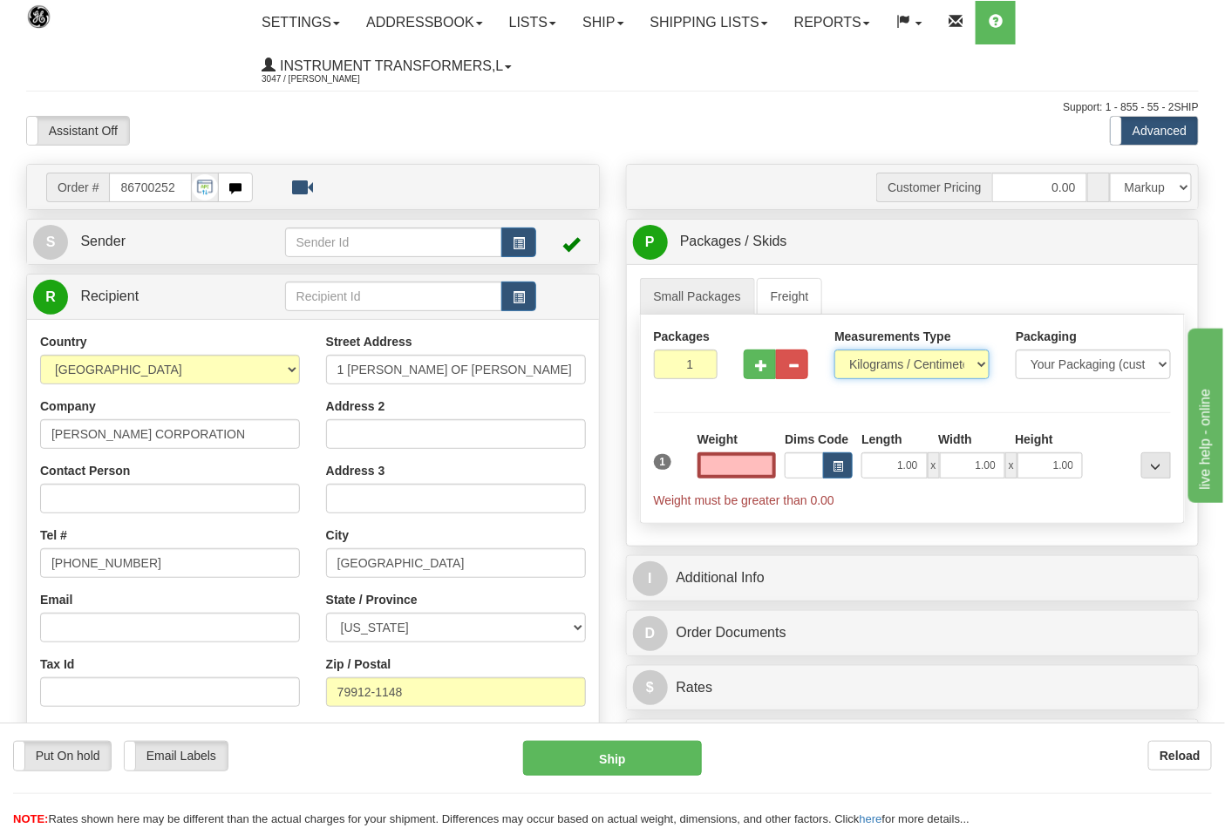
type input "0.00"
click at [928, 364] on select "Pounds / Inches Kilograms / Centimeters" at bounding box center [911, 365] width 155 height 30
select select "0"
click at [834, 350] on select "Pounds / Inches Kilograms / Centimeters" at bounding box center [911, 365] width 155 height 30
click at [745, 467] on input "0.00" at bounding box center [736, 465] width 79 height 26
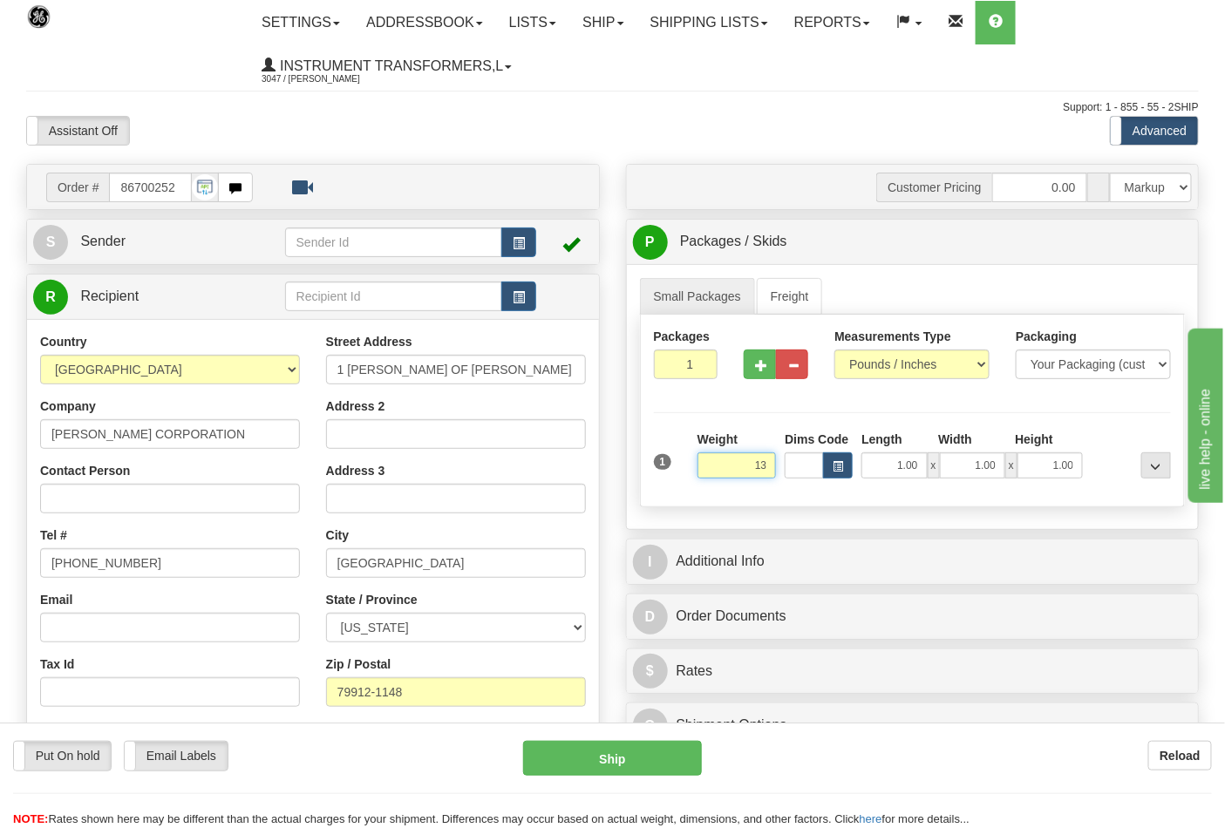
click button "Delete" at bounding box center [0, 0] width 0 height 0
type input "13.00"
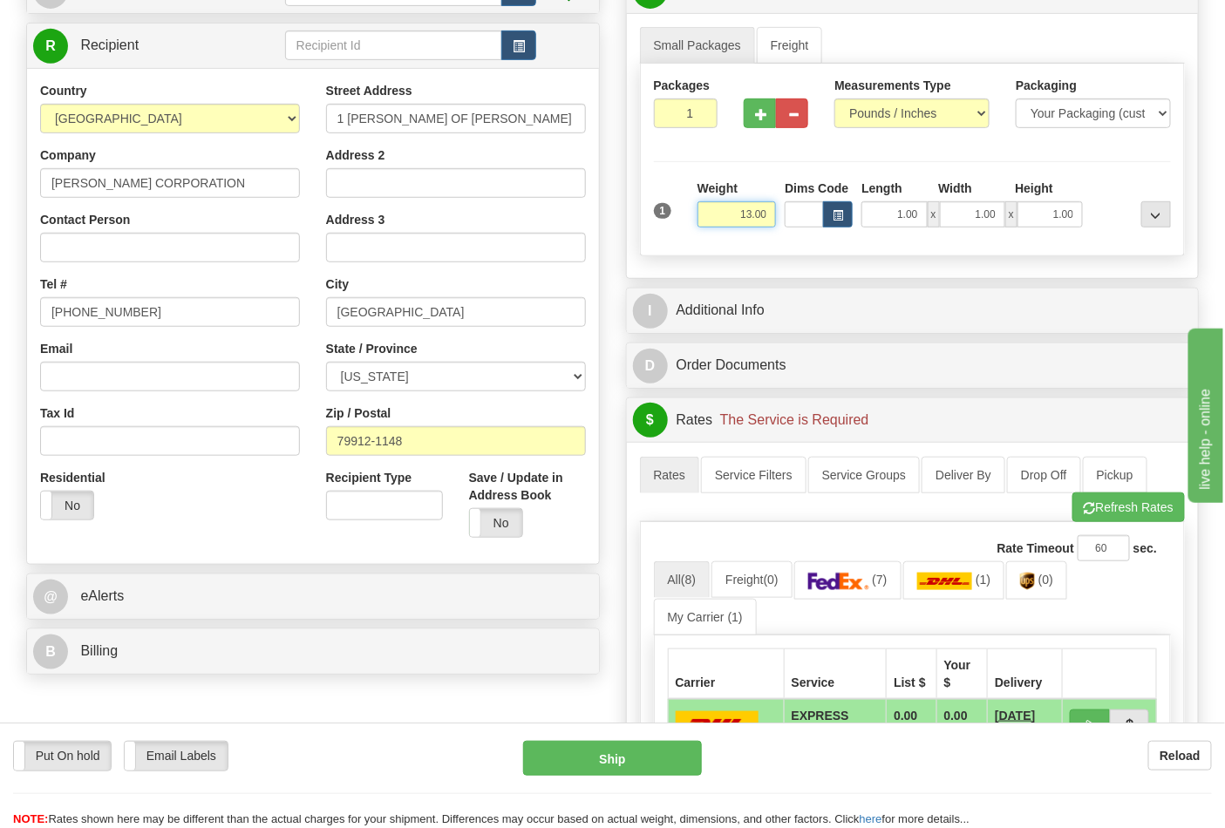
scroll to position [290, 0]
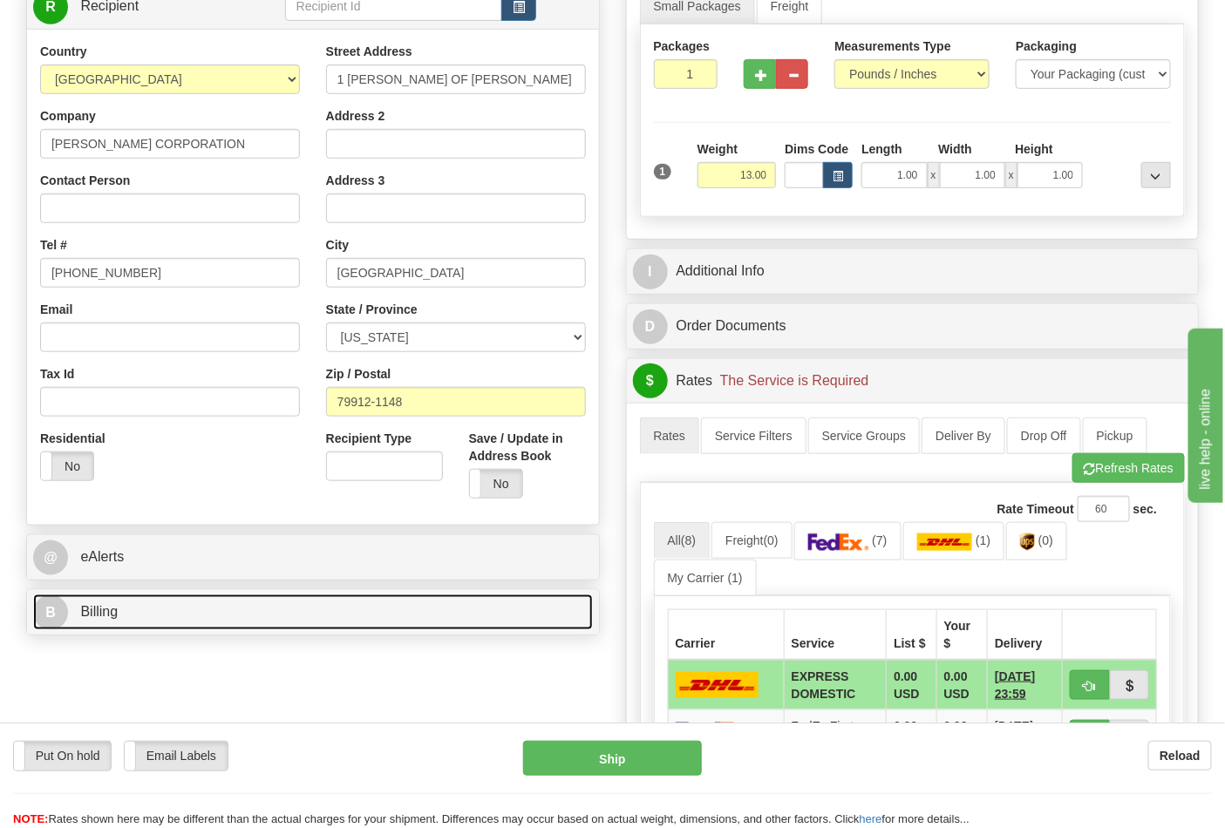
click at [251, 614] on link "B Billing" at bounding box center [313, 613] width 560 height 36
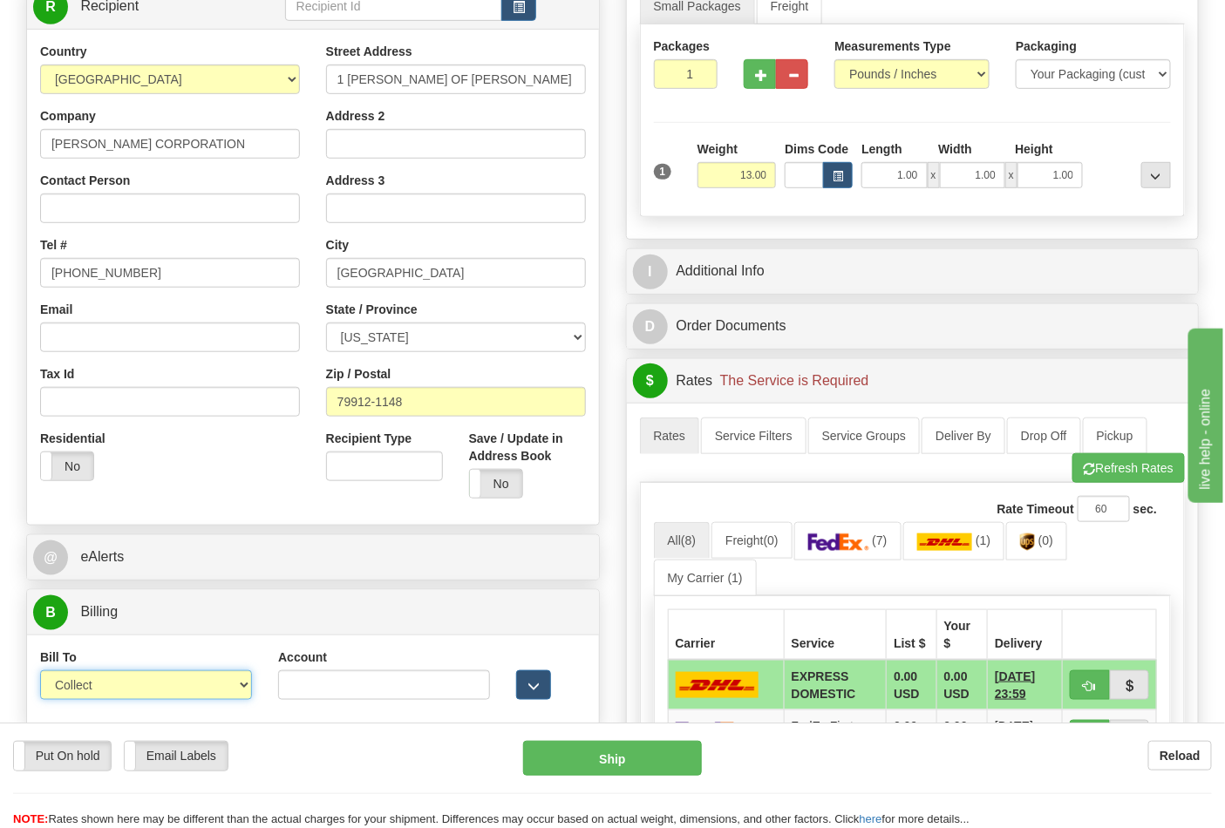
click at [235, 682] on select "Sender Recipient Third Party Collect" at bounding box center [146, 685] width 212 height 30
select select "2"
click at [40, 673] on select "Sender Recipient Third Party Collect" at bounding box center [146, 685] width 212 height 30
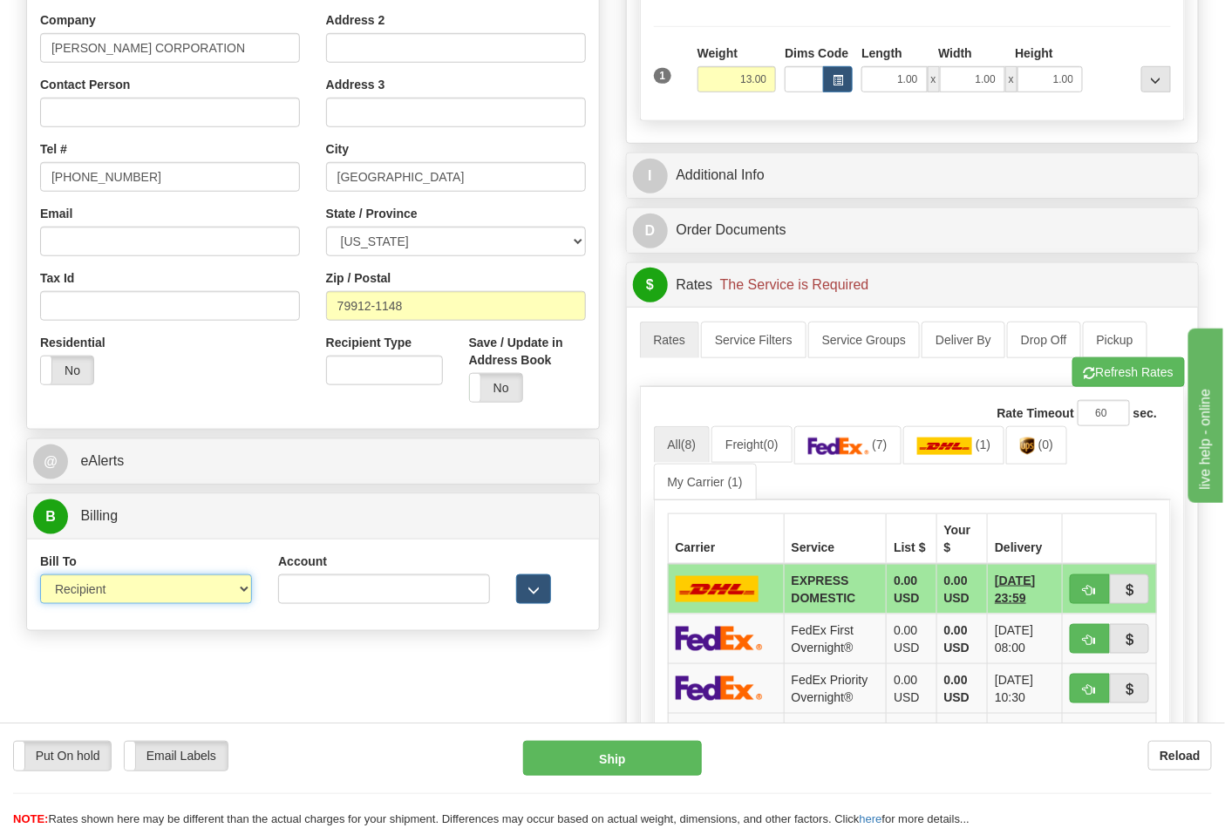
scroll to position [387, 0]
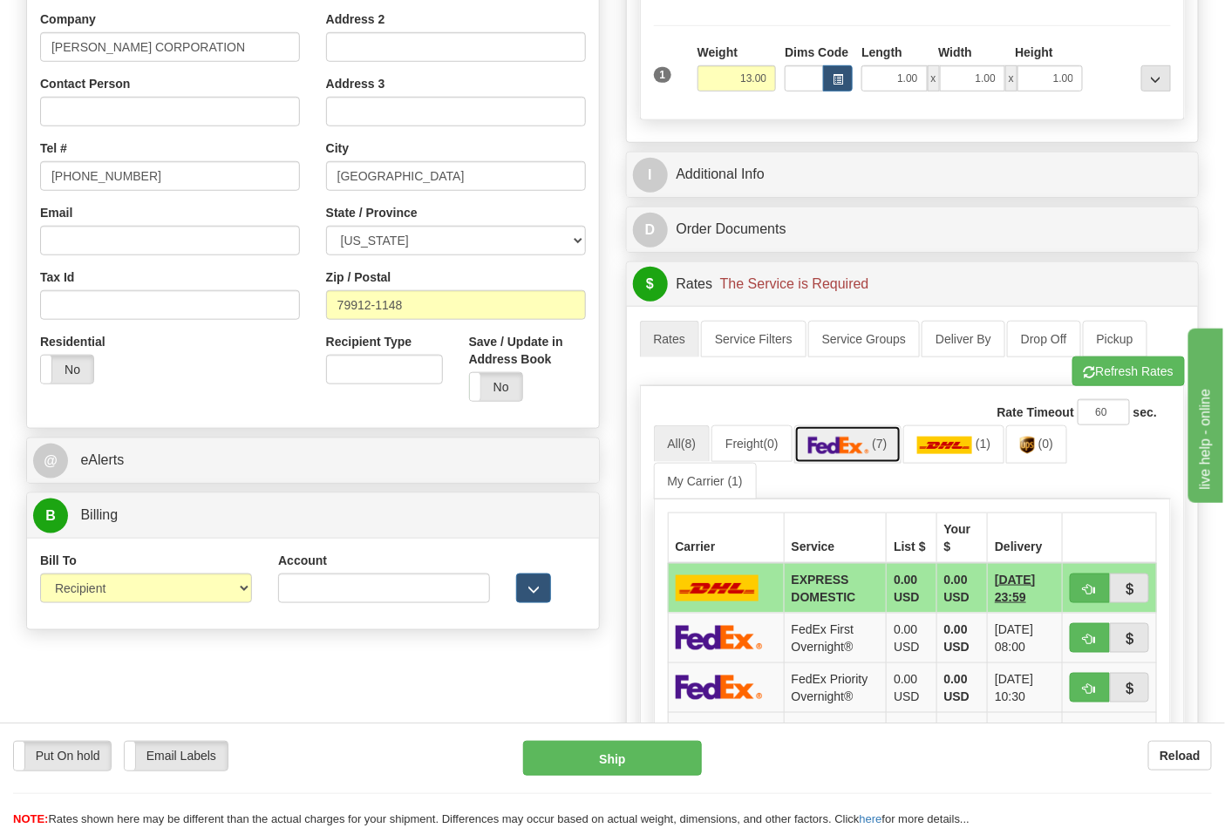
click at [857, 442] on img at bounding box center [838, 445] width 61 height 17
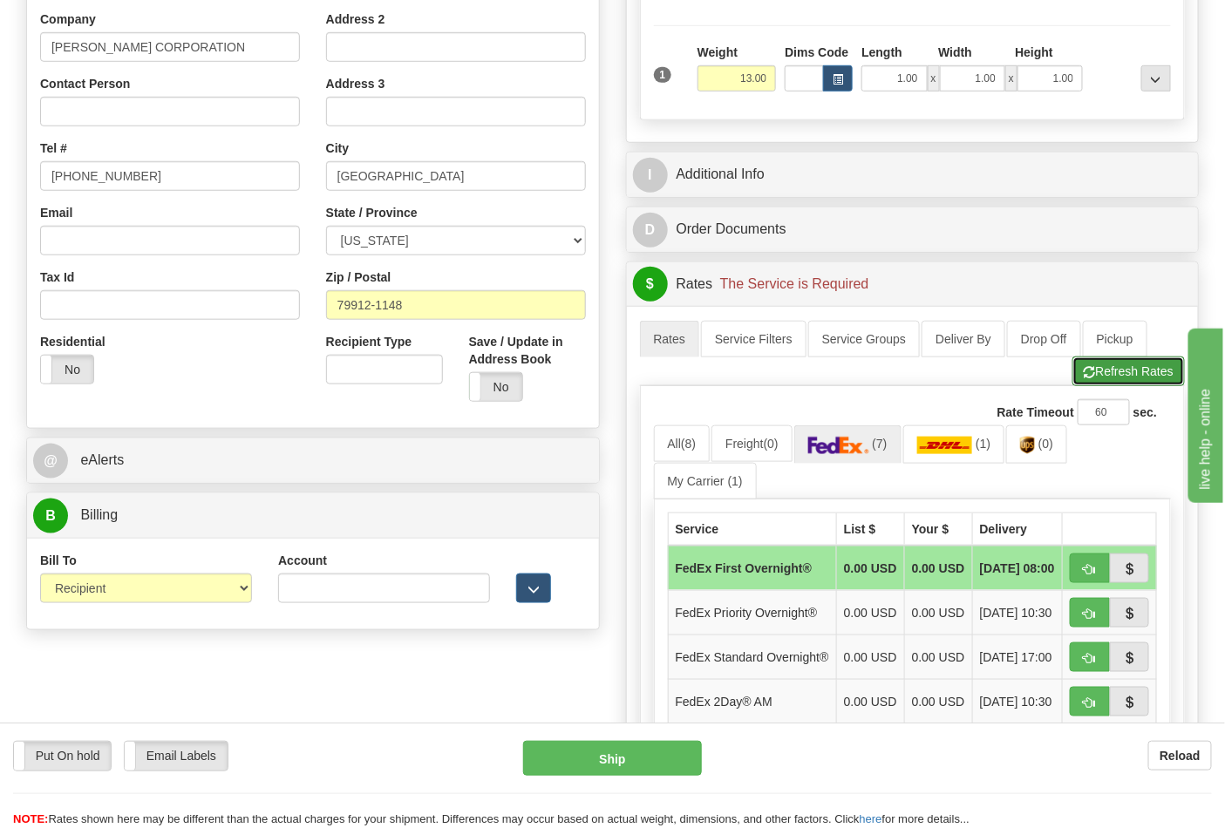
click at [1112, 370] on button "Refresh Rates" at bounding box center [1128, 372] width 112 height 30
click at [863, 449] on img at bounding box center [838, 445] width 61 height 17
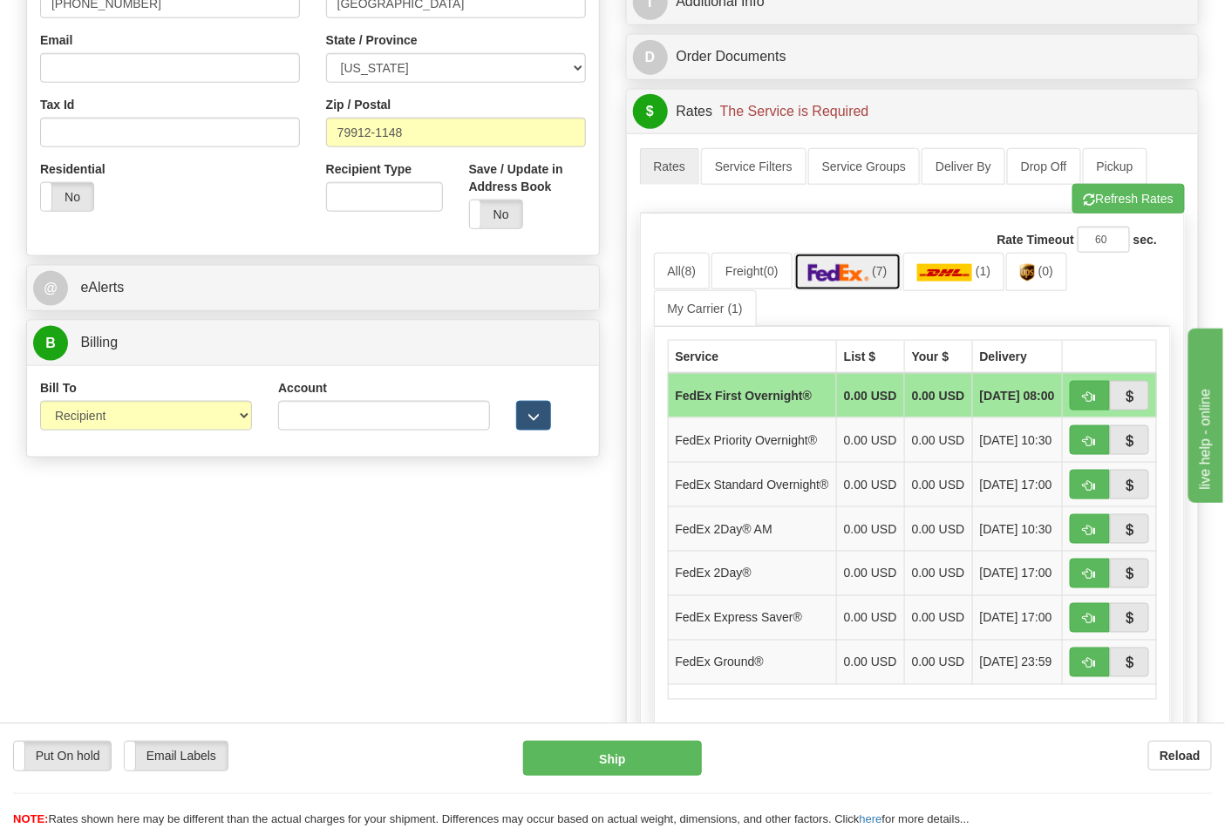
scroll to position [581, 0]
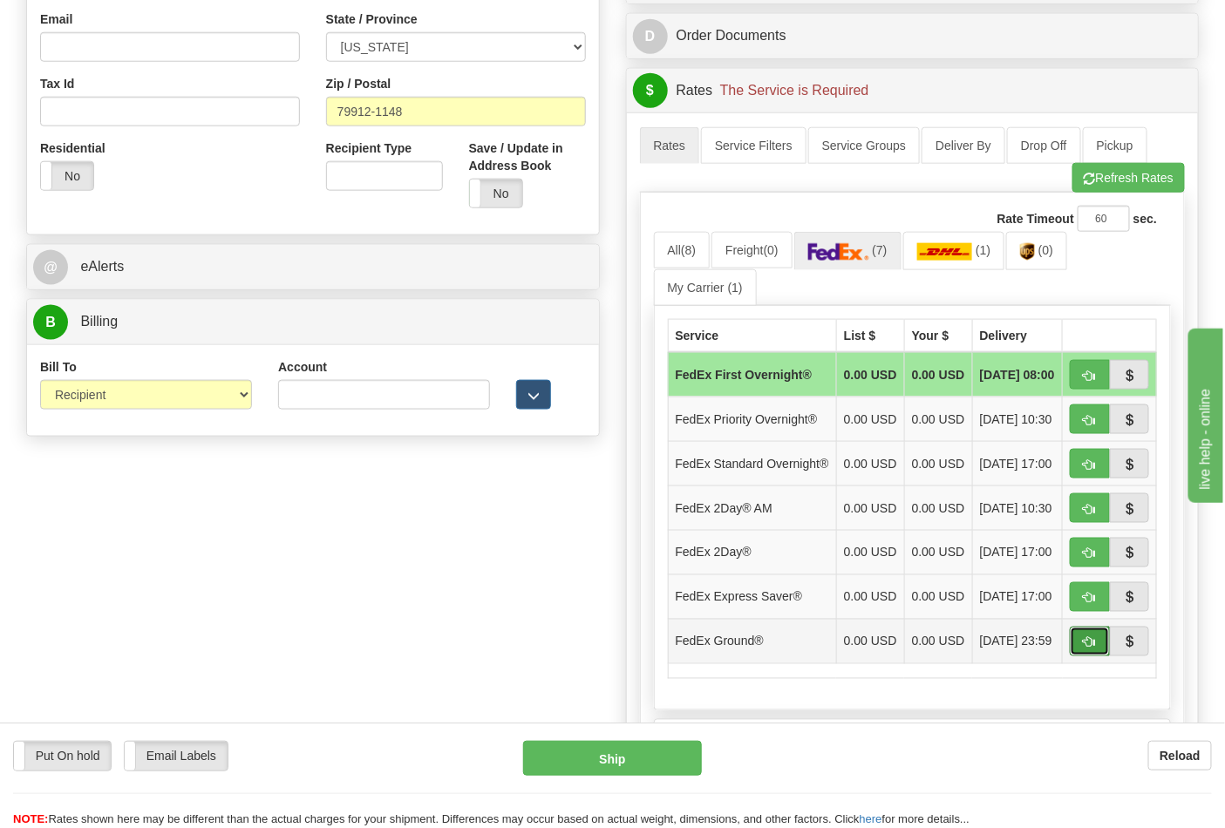
click at [1093, 649] on span "button" at bounding box center [1090, 642] width 12 height 11
type input "92"
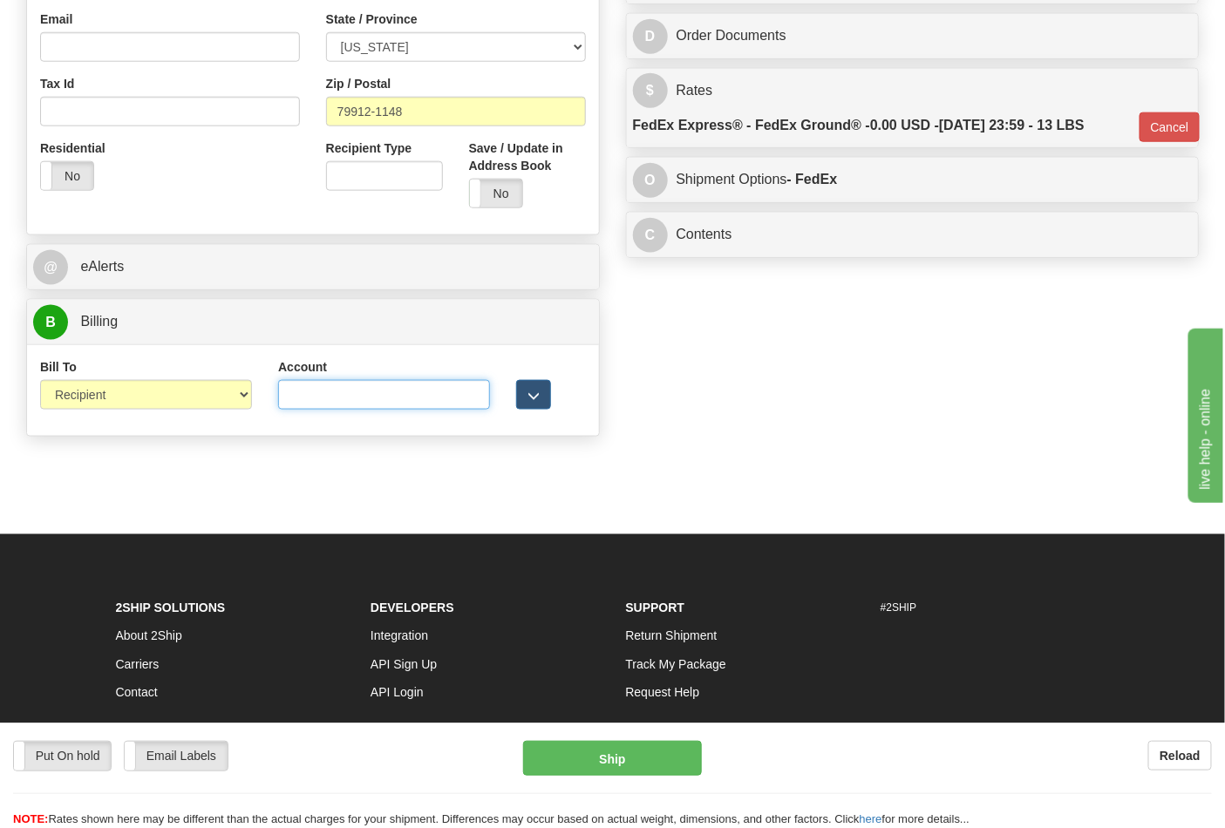
click at [361, 396] on input "Account" at bounding box center [384, 395] width 212 height 30
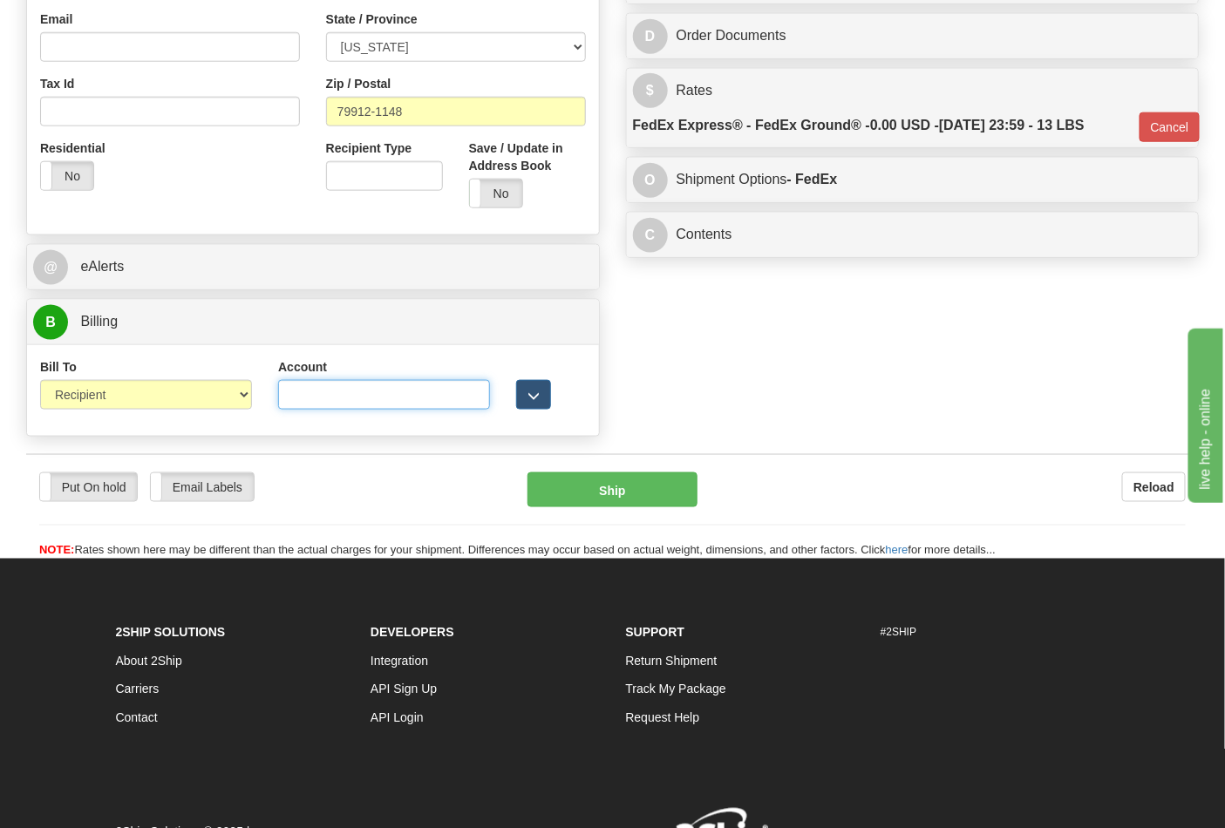
paste input "103538629"
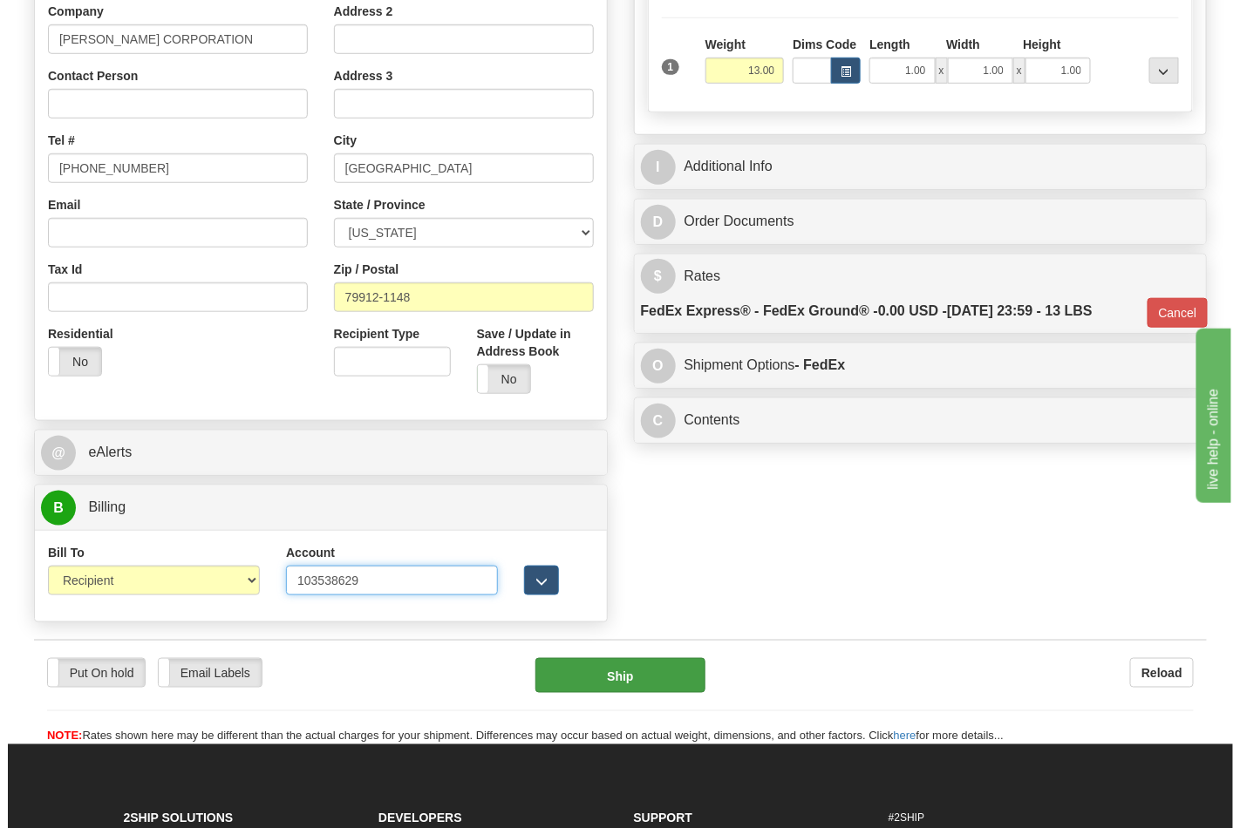
scroll to position [482, 0]
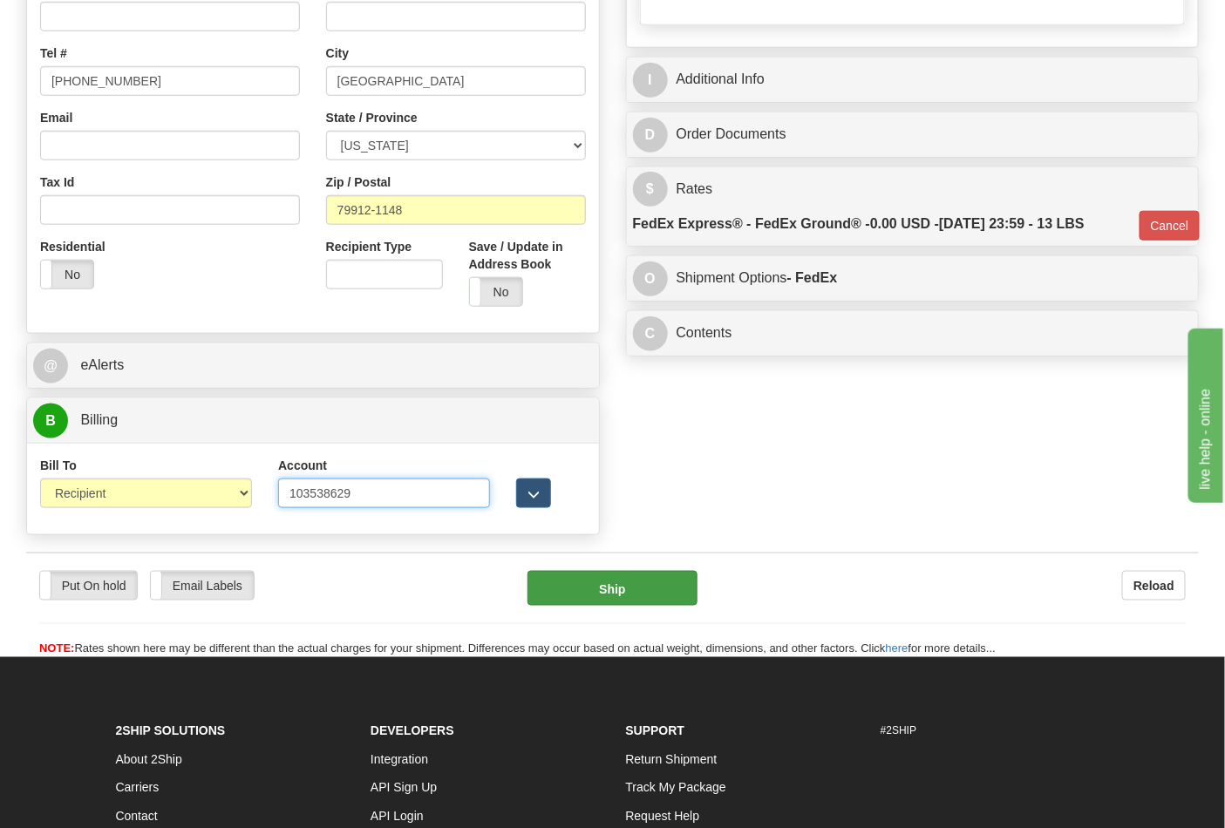
type input "103538629"
click at [620, 578] on button "Ship" at bounding box center [611, 588] width 169 height 35
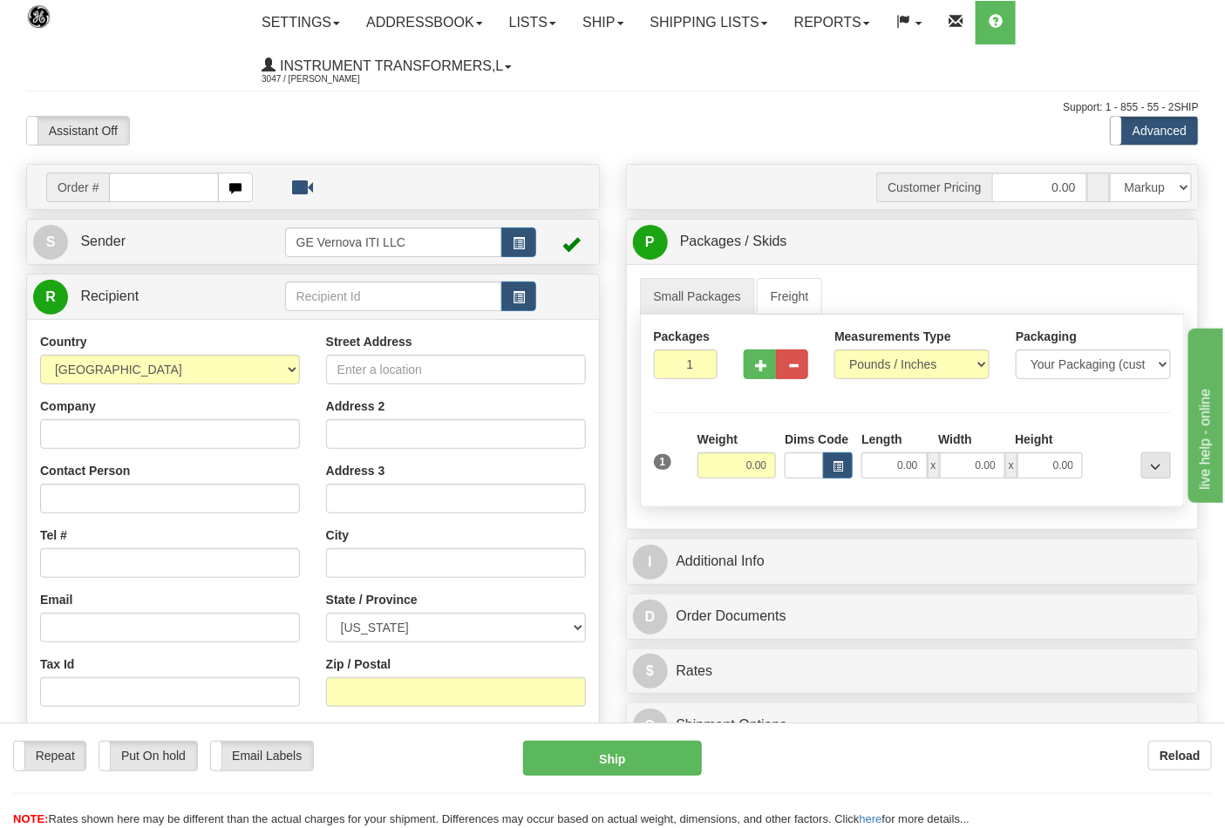
click at [149, 195] on input "text" at bounding box center [164, 188] width 110 height 30
type input "86699228"
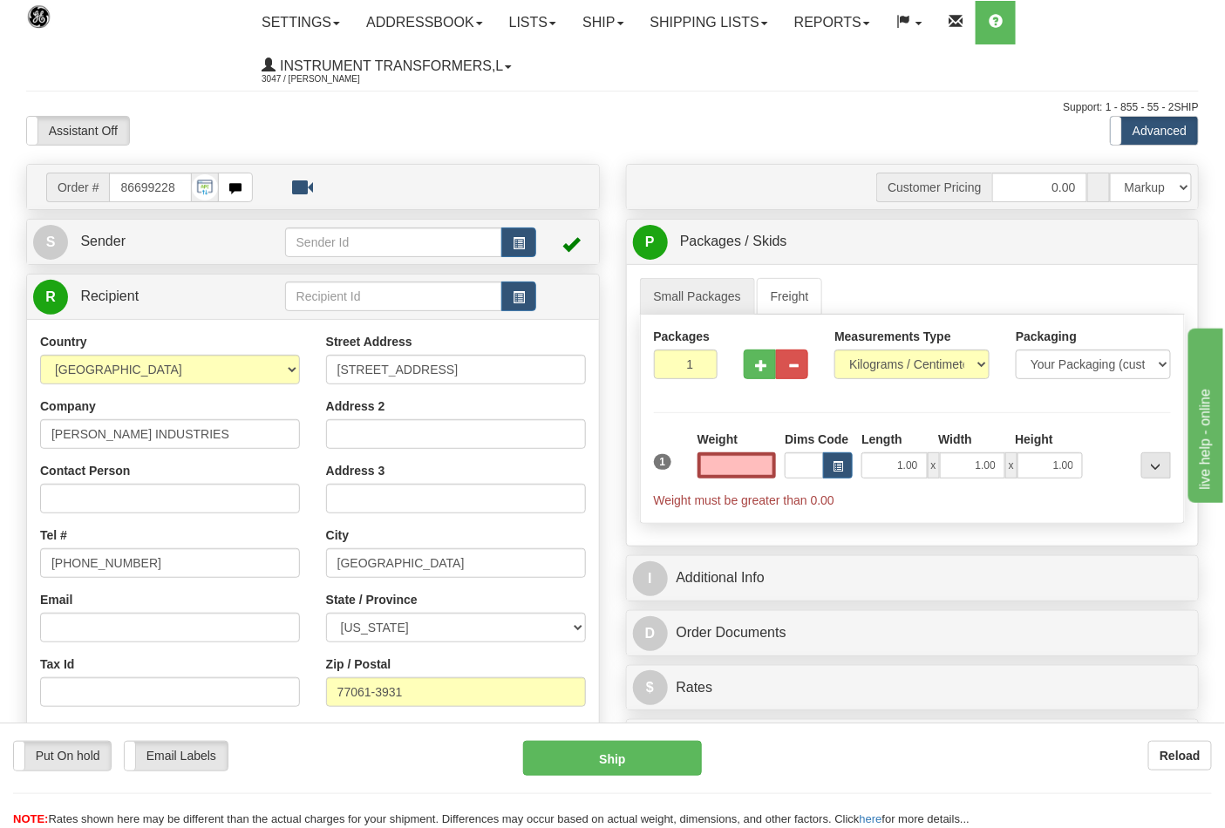
click at [720, 467] on input "text" at bounding box center [736, 465] width 79 height 26
type input "2"
type input "0.00"
type input "2"
click at [699, 364] on input "2" at bounding box center [686, 365] width 65 height 30
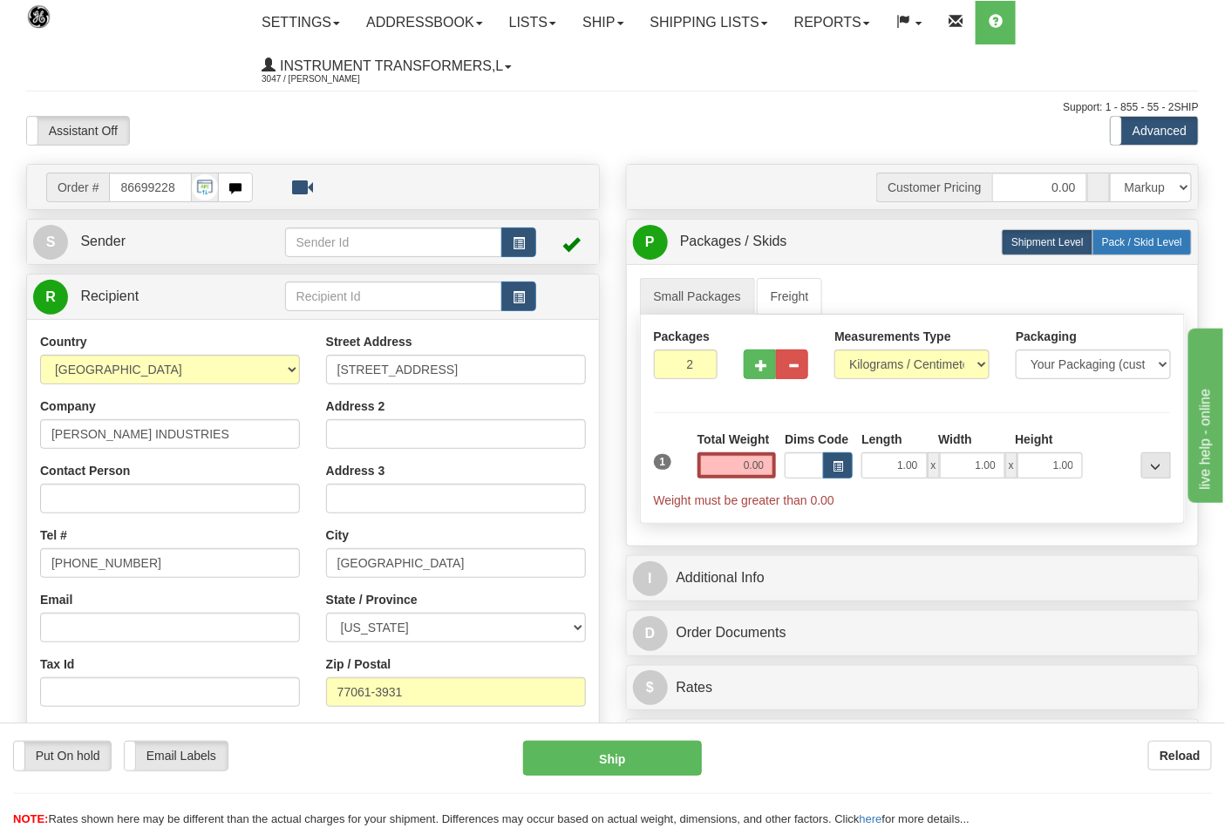
click at [1152, 240] on span "Pack / Skid Level" at bounding box center [1142, 242] width 80 height 12
radio input "true"
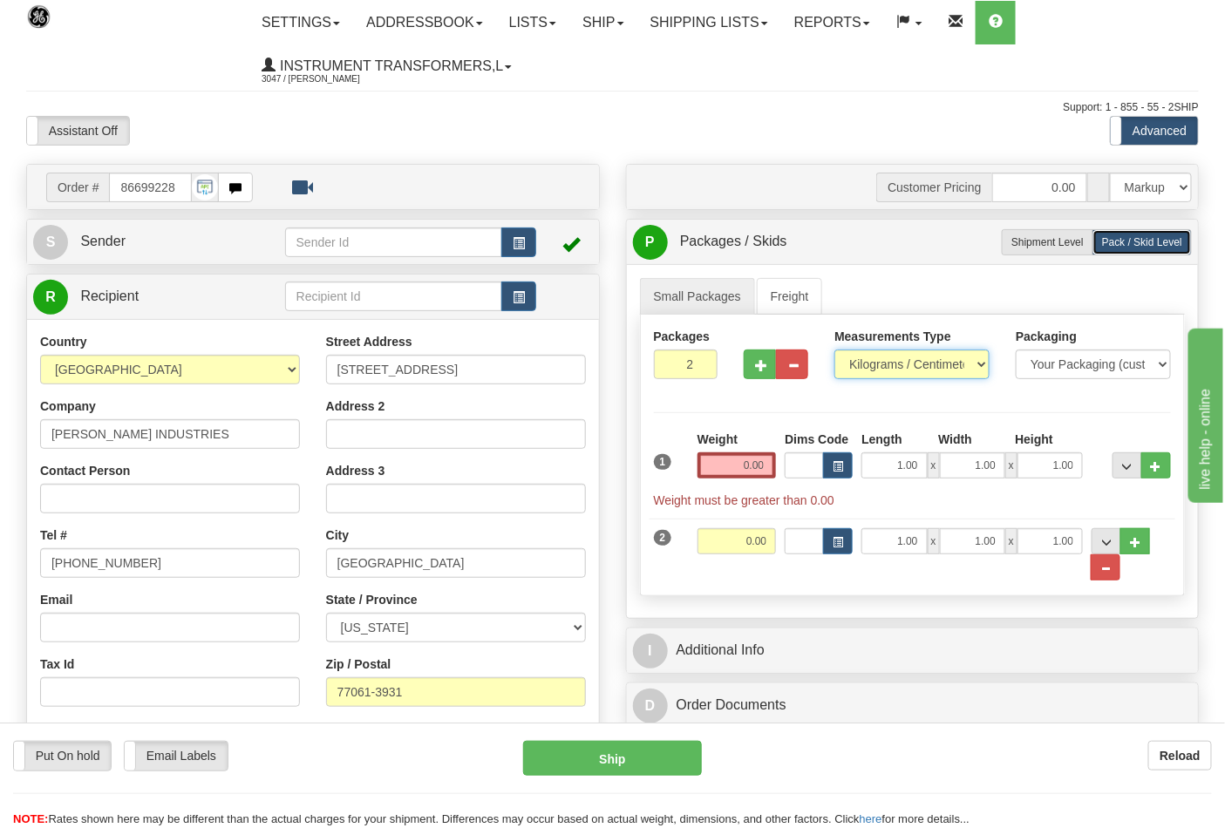
click at [969, 361] on select "Pounds / Inches Kilograms / Centimeters" at bounding box center [911, 365] width 155 height 30
select select "0"
click at [834, 350] on select "Pounds / Inches Kilograms / Centimeters" at bounding box center [911, 365] width 155 height 30
click at [738, 466] on input "0.00" at bounding box center [736, 465] width 79 height 26
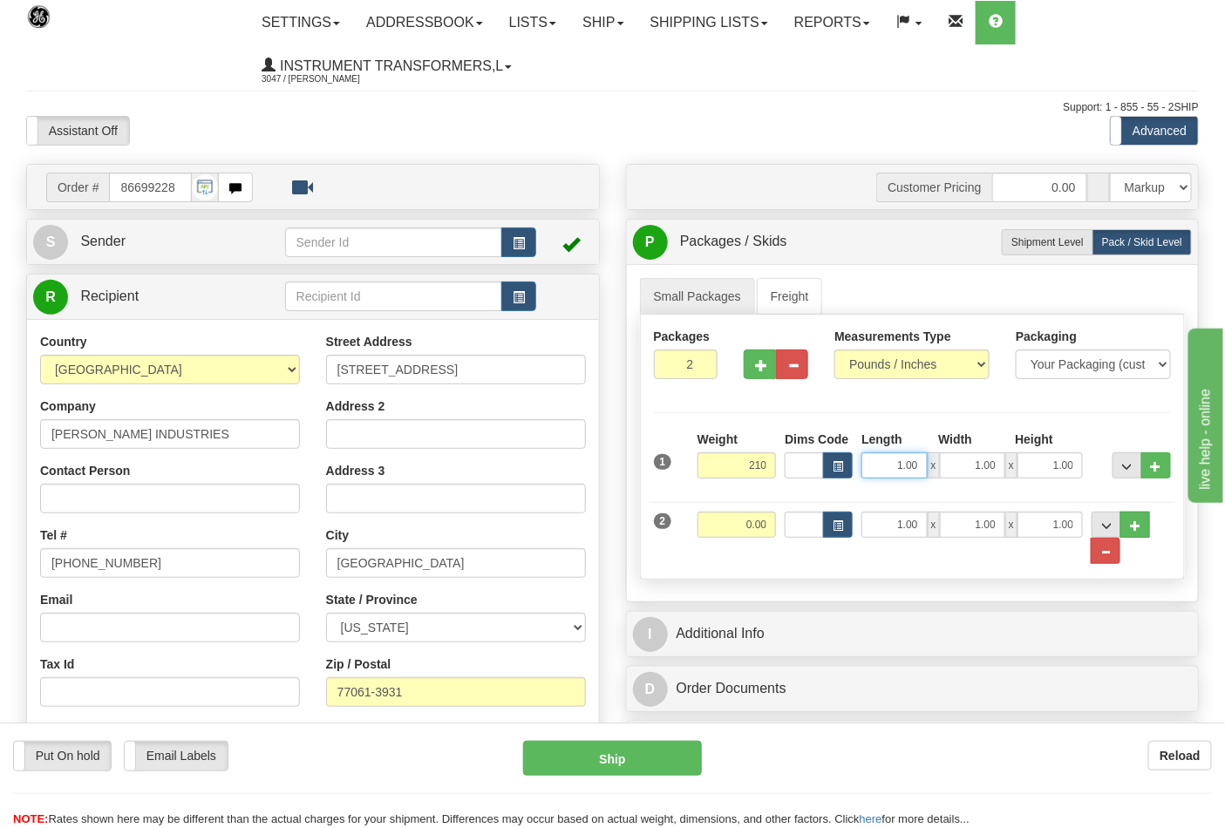
type input "210.00"
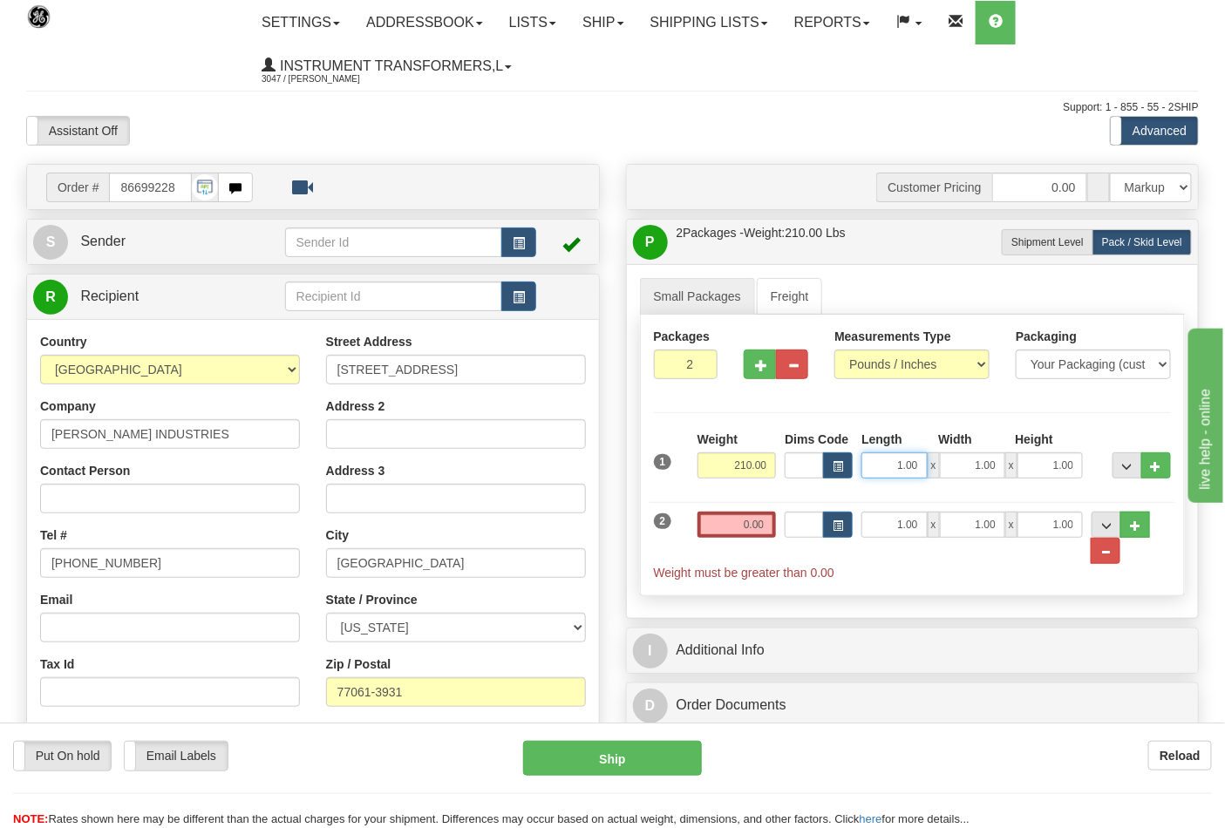
click at [900, 467] on input "1.00" at bounding box center [893, 465] width 65 height 26
click at [917, 469] on input "1.00" at bounding box center [893, 465] width 65 height 26
type input "1"
type input "24.00"
click at [999, 465] on input "1.00" at bounding box center [972, 465] width 65 height 26
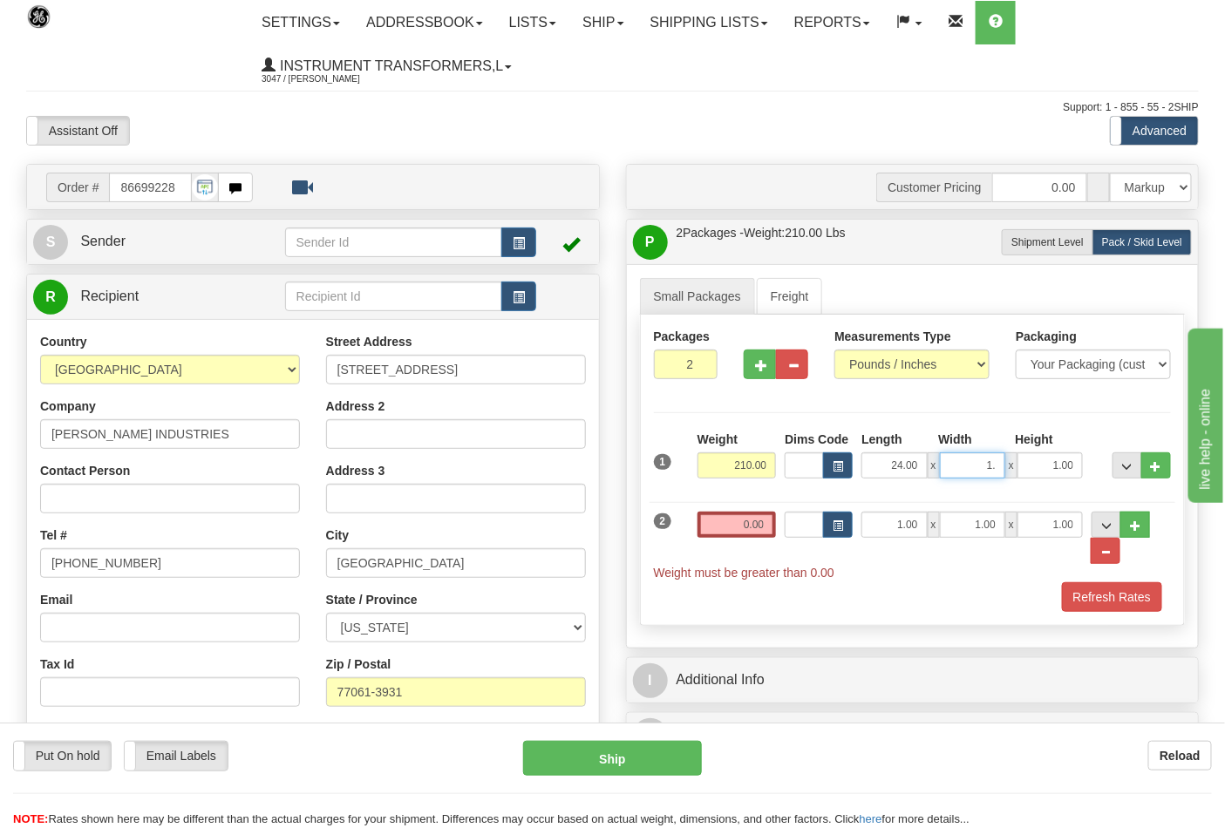
type input "1"
type input "40.00"
click at [1074, 466] on input "1.00" at bounding box center [1049, 465] width 65 height 26
type input "1"
type input "24.00"
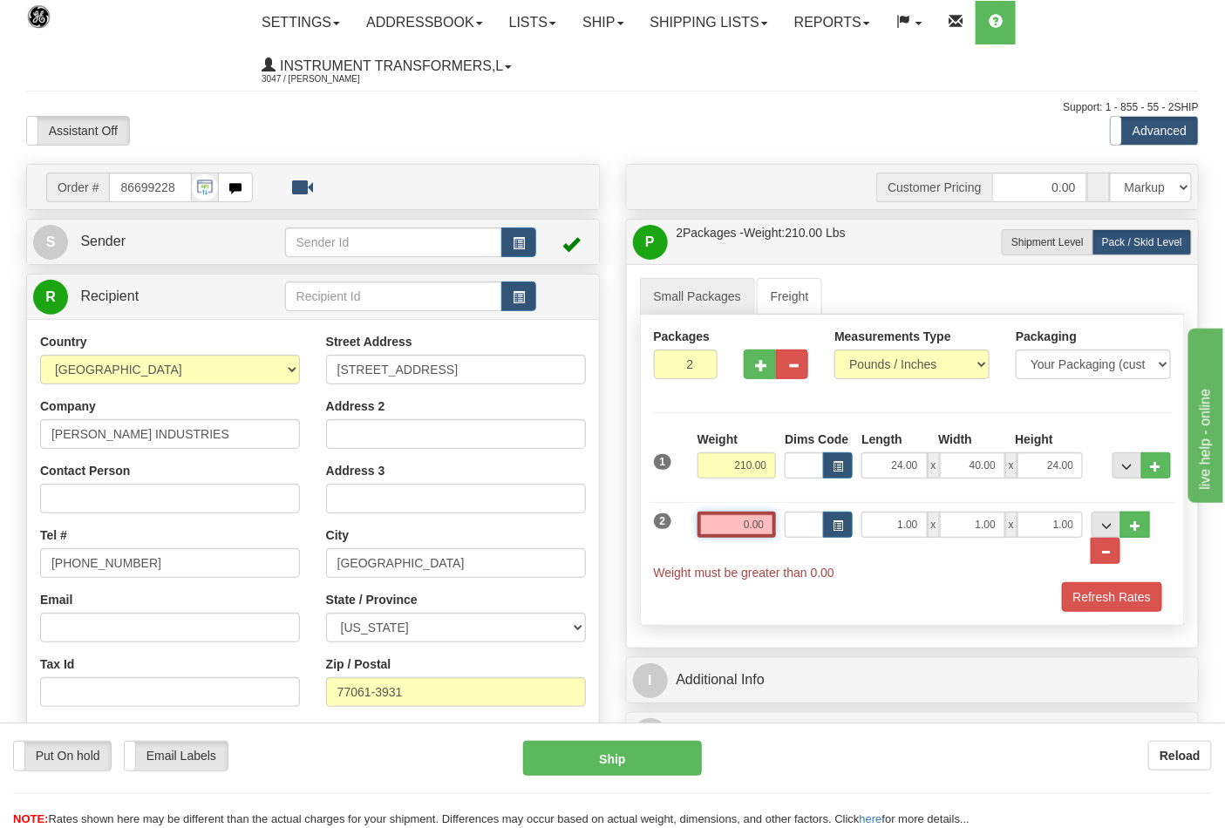
click at [746, 519] on input "0.00" at bounding box center [736, 525] width 79 height 26
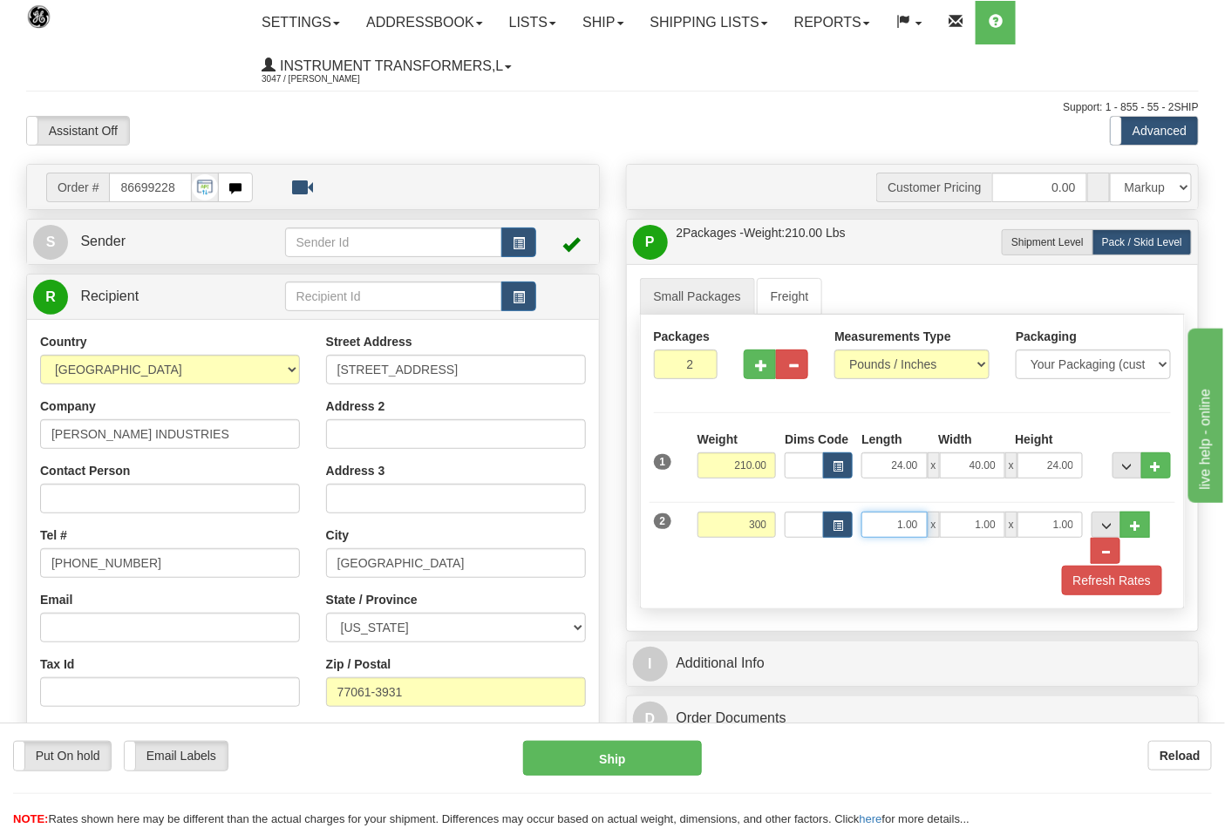
type input "300.00"
click at [918, 525] on input "1.00" at bounding box center [893, 525] width 65 height 26
type input "1"
type input "24.00"
click at [996, 525] on input "1.00" at bounding box center [972, 525] width 65 height 26
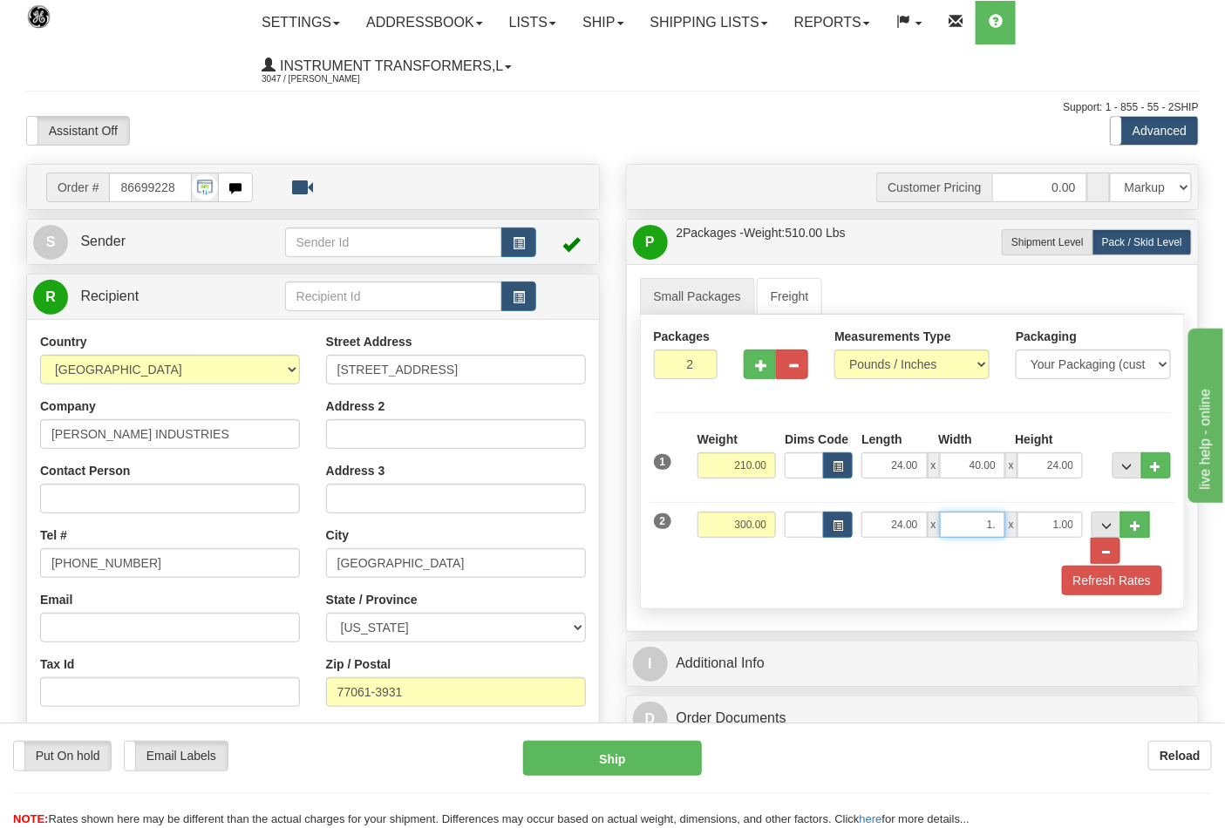
type input "1"
type input "40.00"
click at [1074, 525] on input "1.00" at bounding box center [1049, 525] width 65 height 26
type input "1"
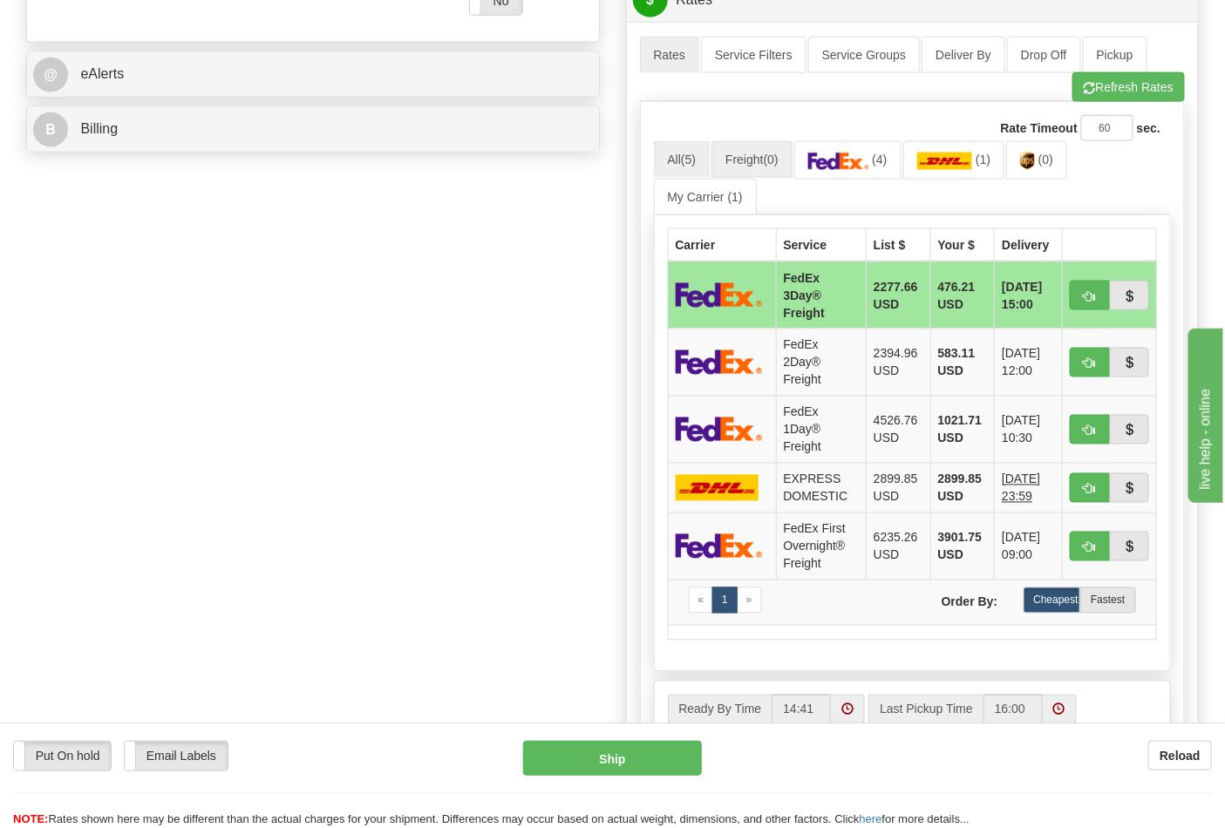
scroll to position [774, 0]
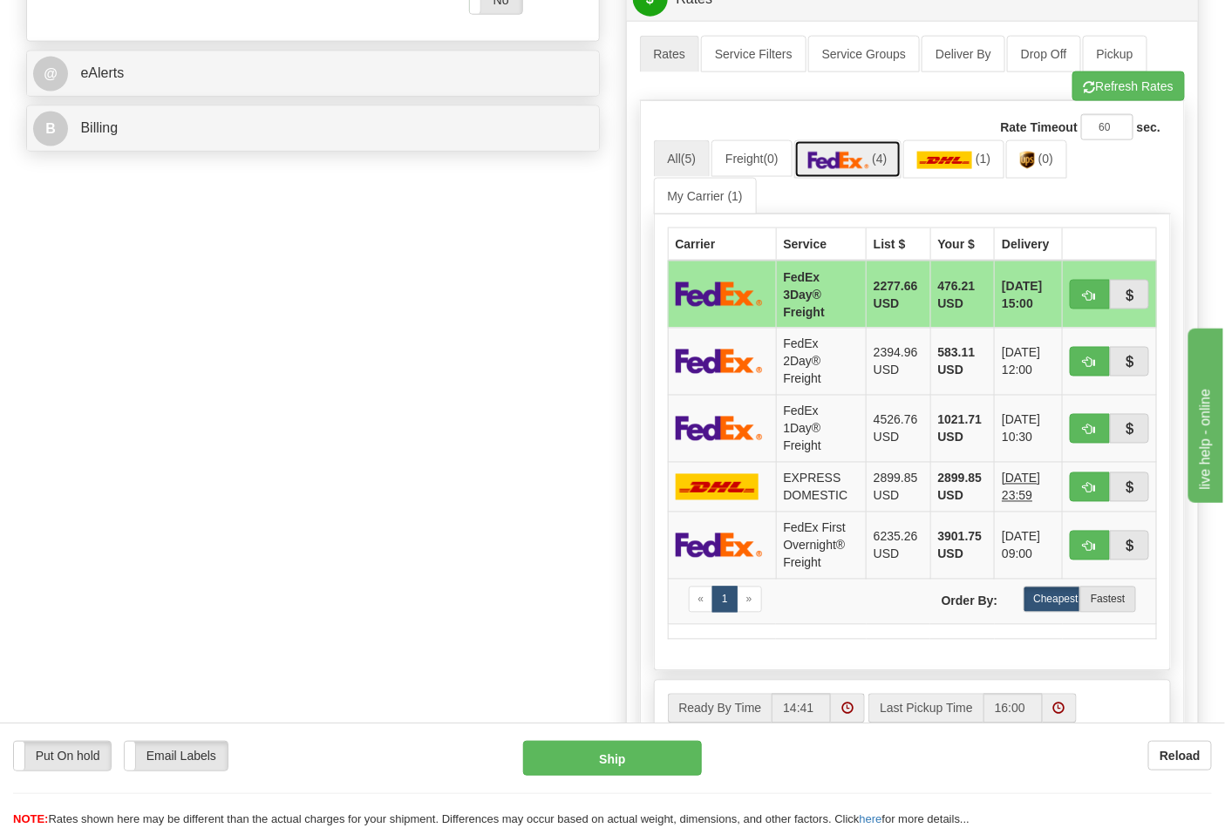
type input "24.00"
click at [843, 166] on img at bounding box center [838, 160] width 61 height 17
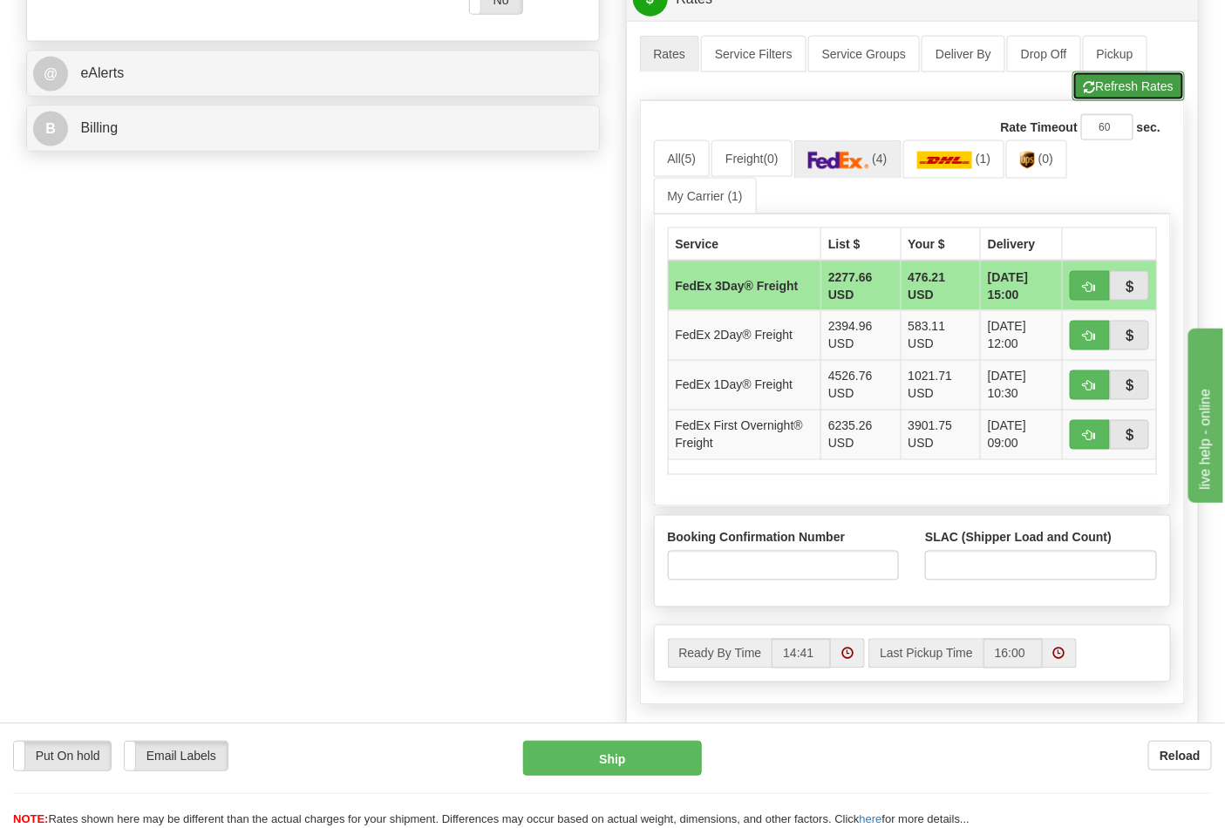
click at [1138, 92] on button "Refresh Rates" at bounding box center [1128, 86] width 112 height 30
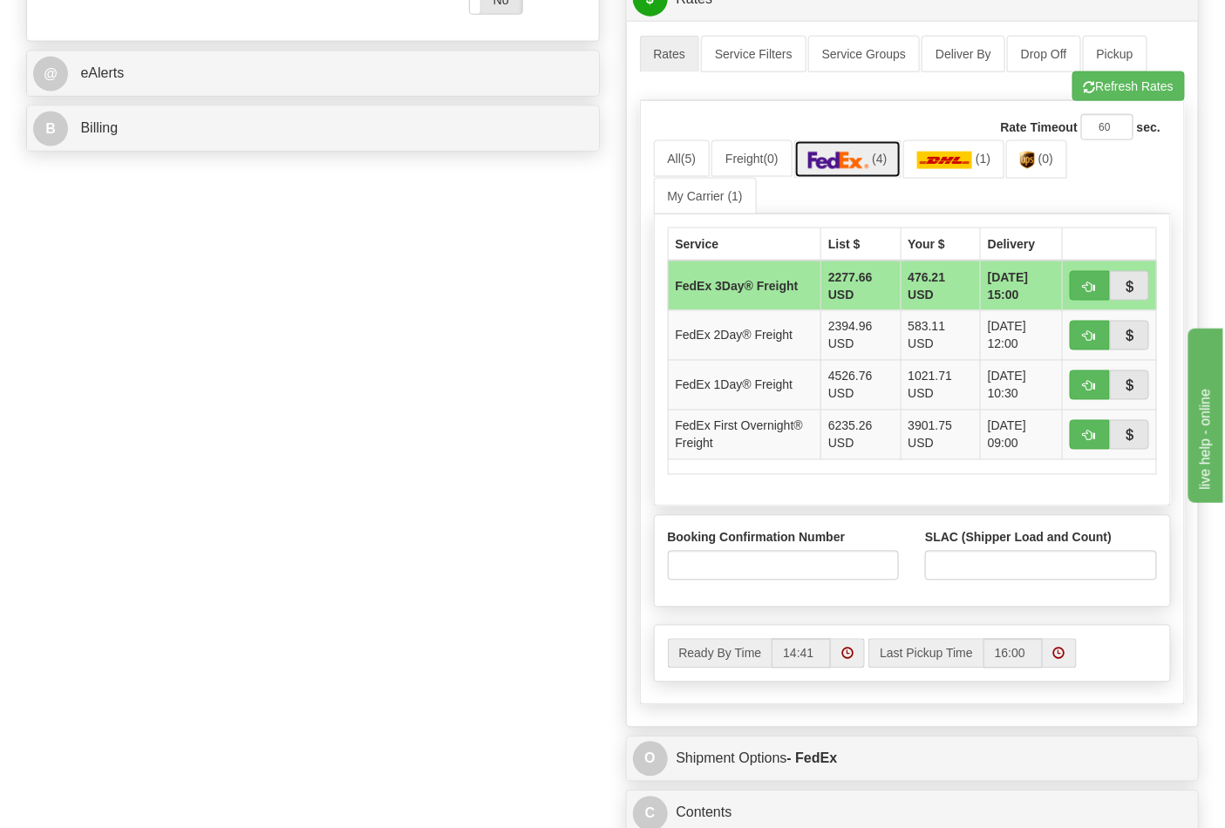
click at [879, 163] on span "(4)" at bounding box center [879, 159] width 15 height 14
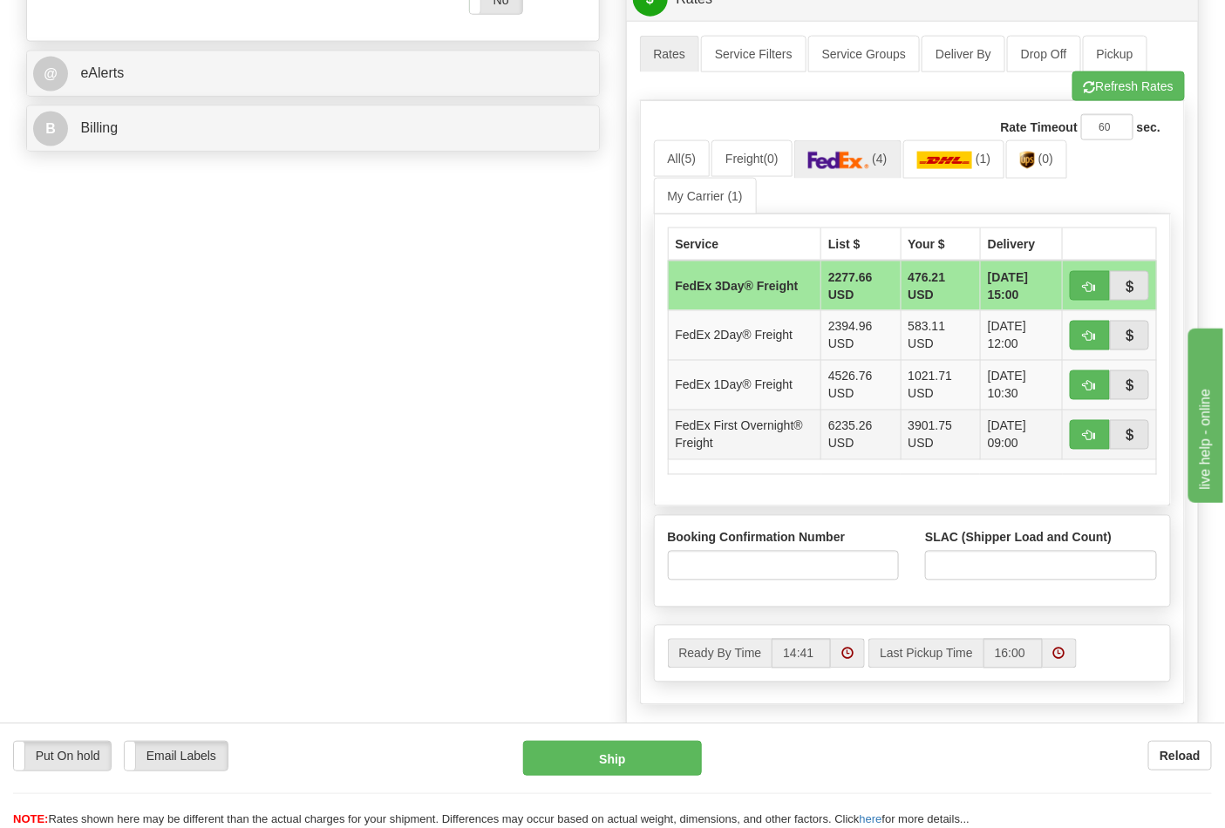
click at [738, 434] on td "FedEx First Overnight® Freight" at bounding box center [744, 435] width 153 height 50
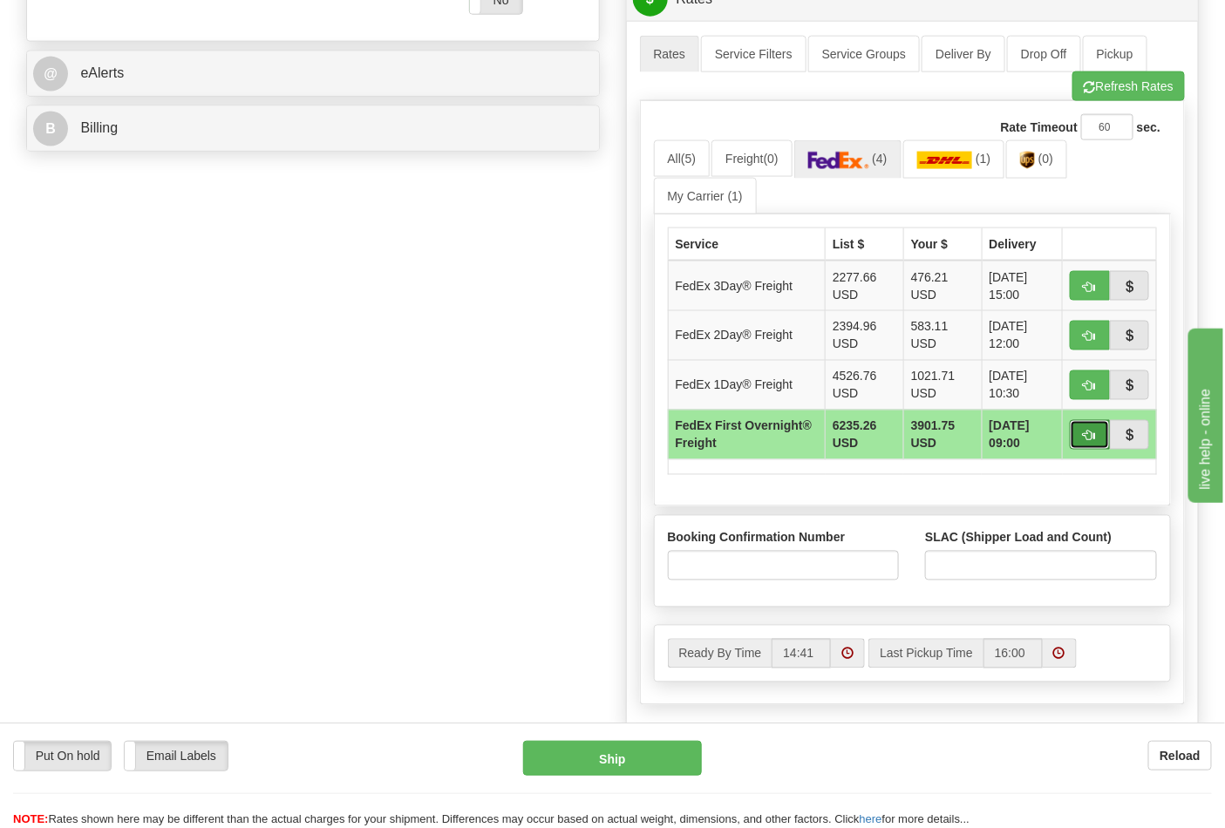
click at [1092, 431] on span "button" at bounding box center [1090, 436] width 12 height 11
type input "39"
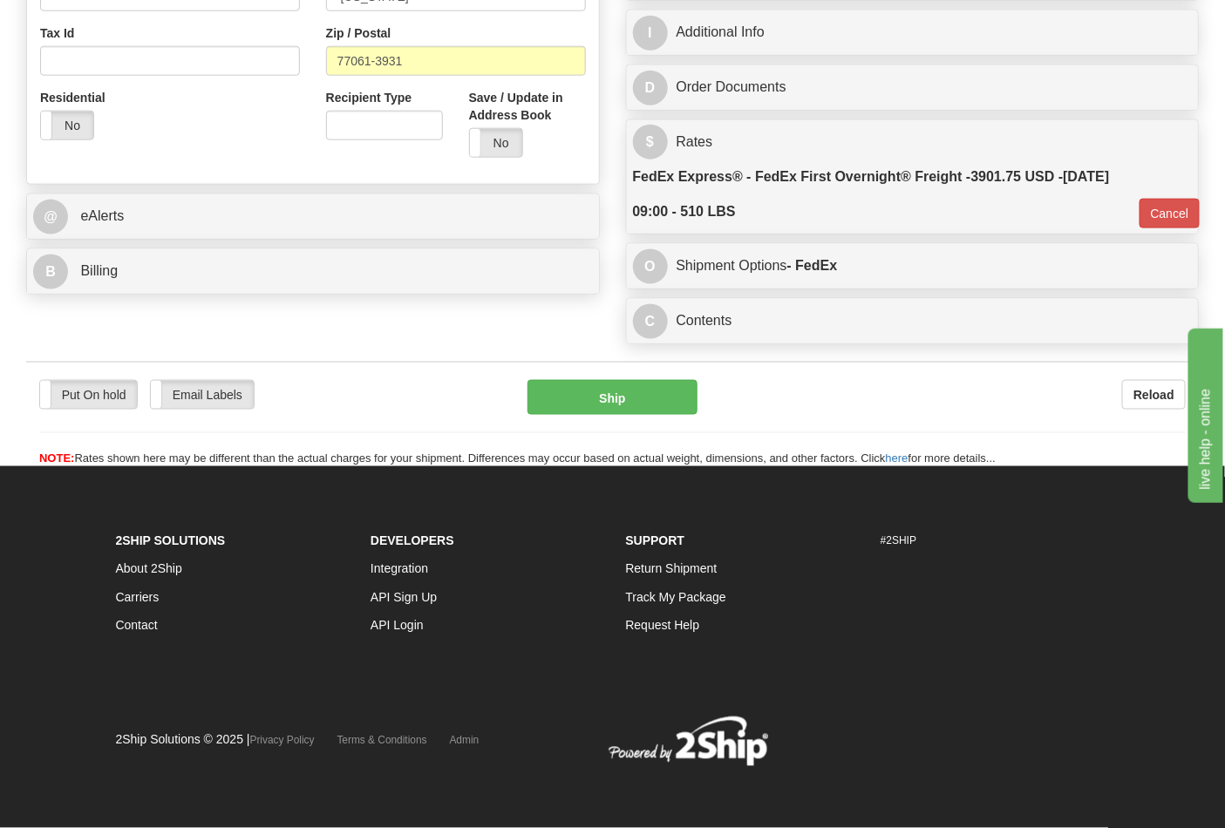
scroll to position [637, 0]
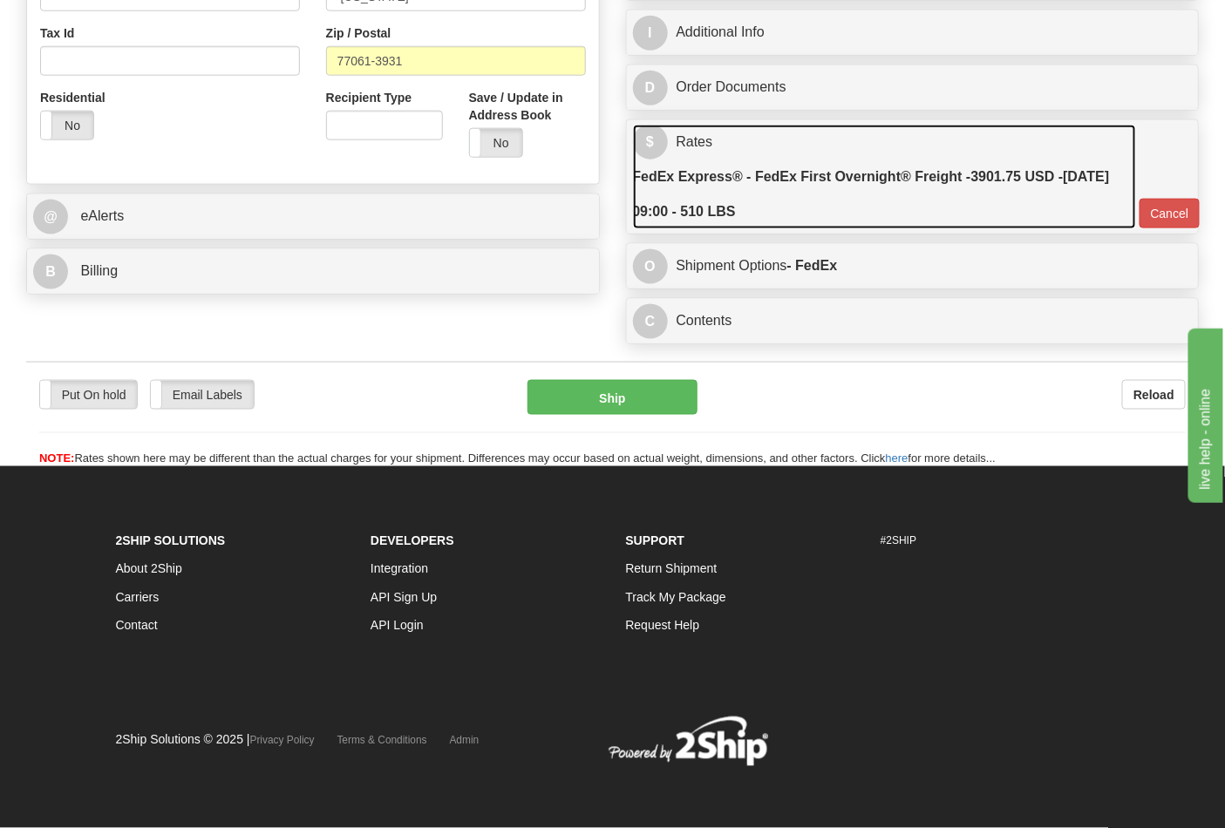
click at [899, 146] on link "$ Rates FedEx Express® - FedEx First Overnight® Freight - 3901.75 USD - 09/23/2…" at bounding box center [884, 177] width 503 height 105
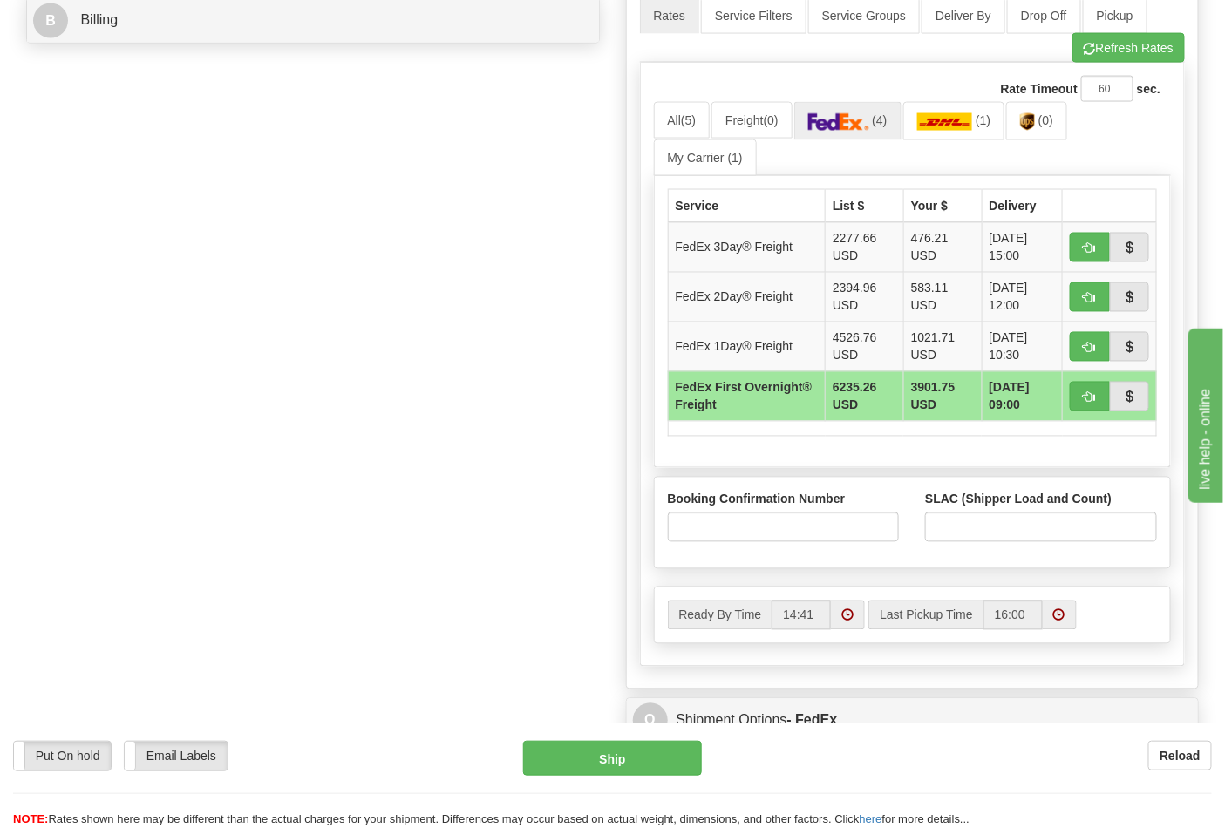
scroll to position [928, 0]
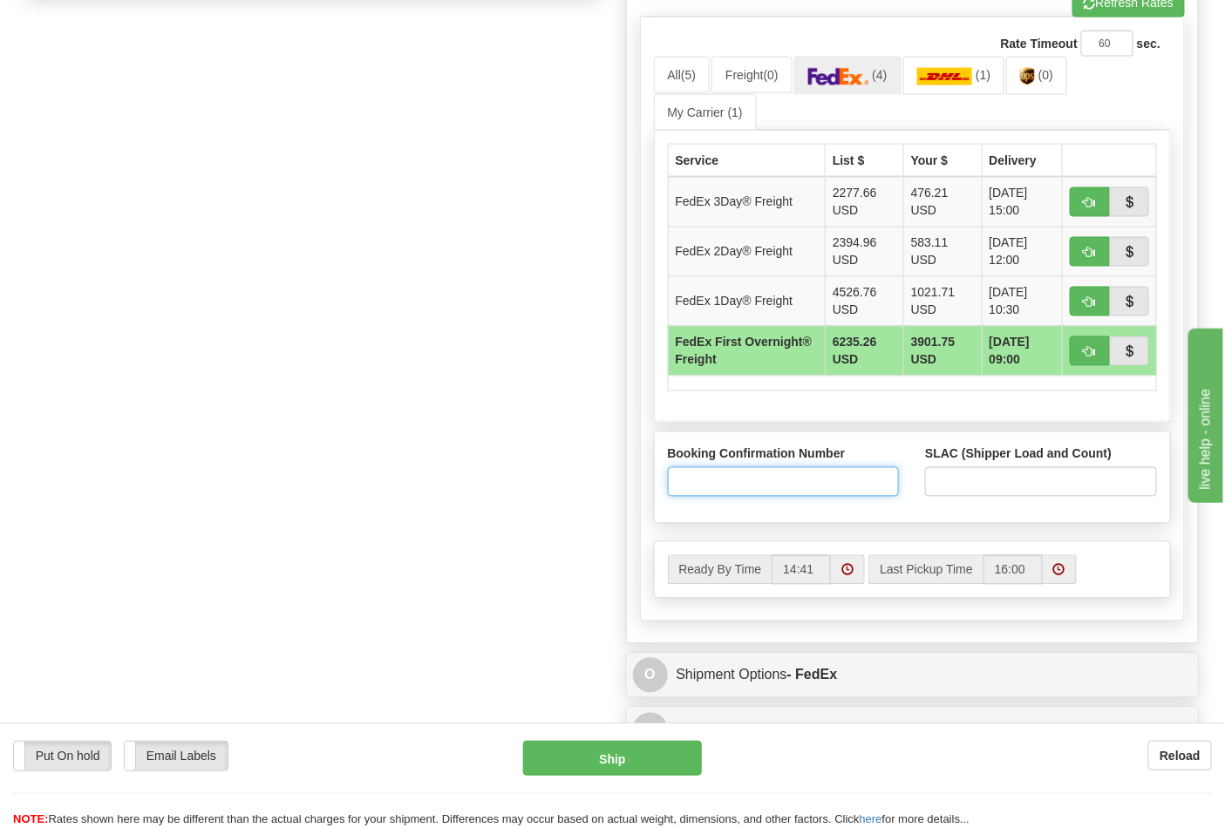
click at [739, 486] on input "Booking Confirmation Number" at bounding box center [784, 482] width 232 height 30
type input "N/A"
click at [973, 486] on input "SLAC (Shipper Load and Count)" at bounding box center [1041, 482] width 232 height 30
type input "2"
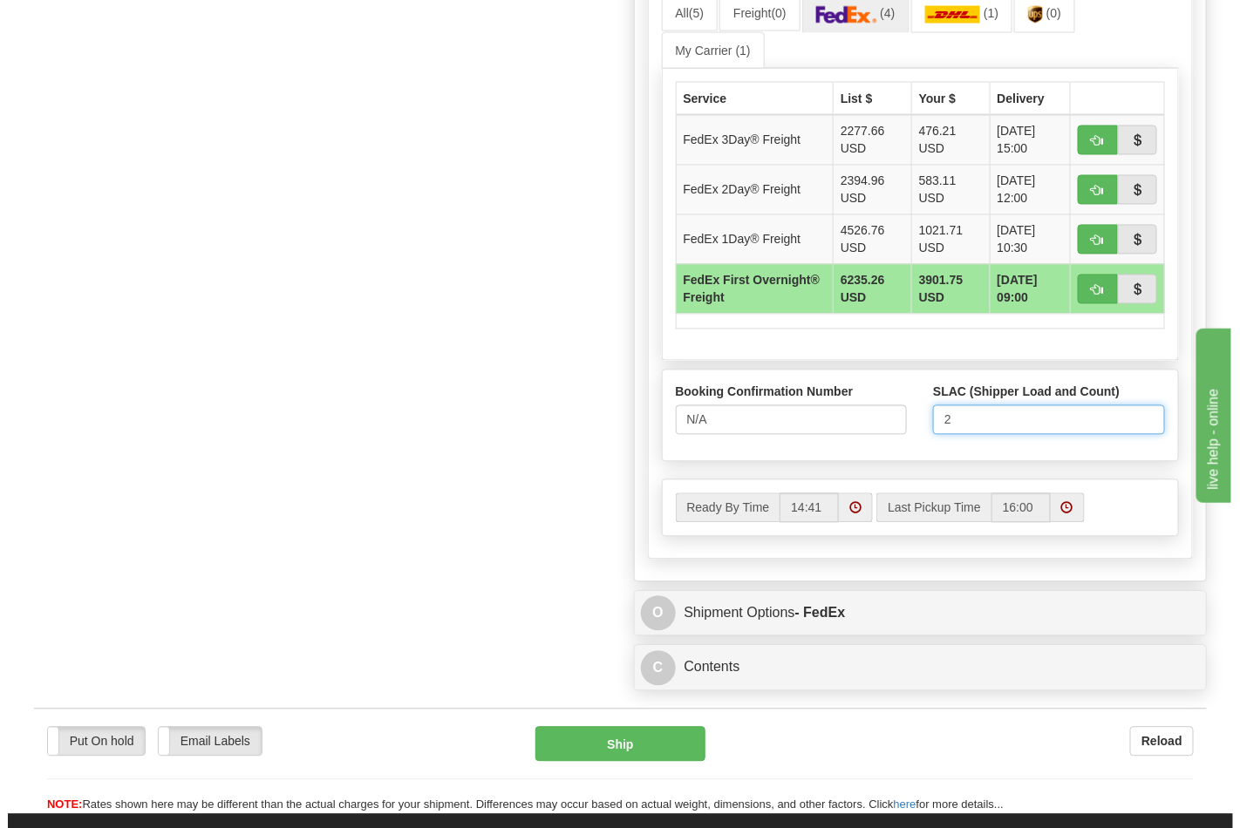
scroll to position [1024, 0]
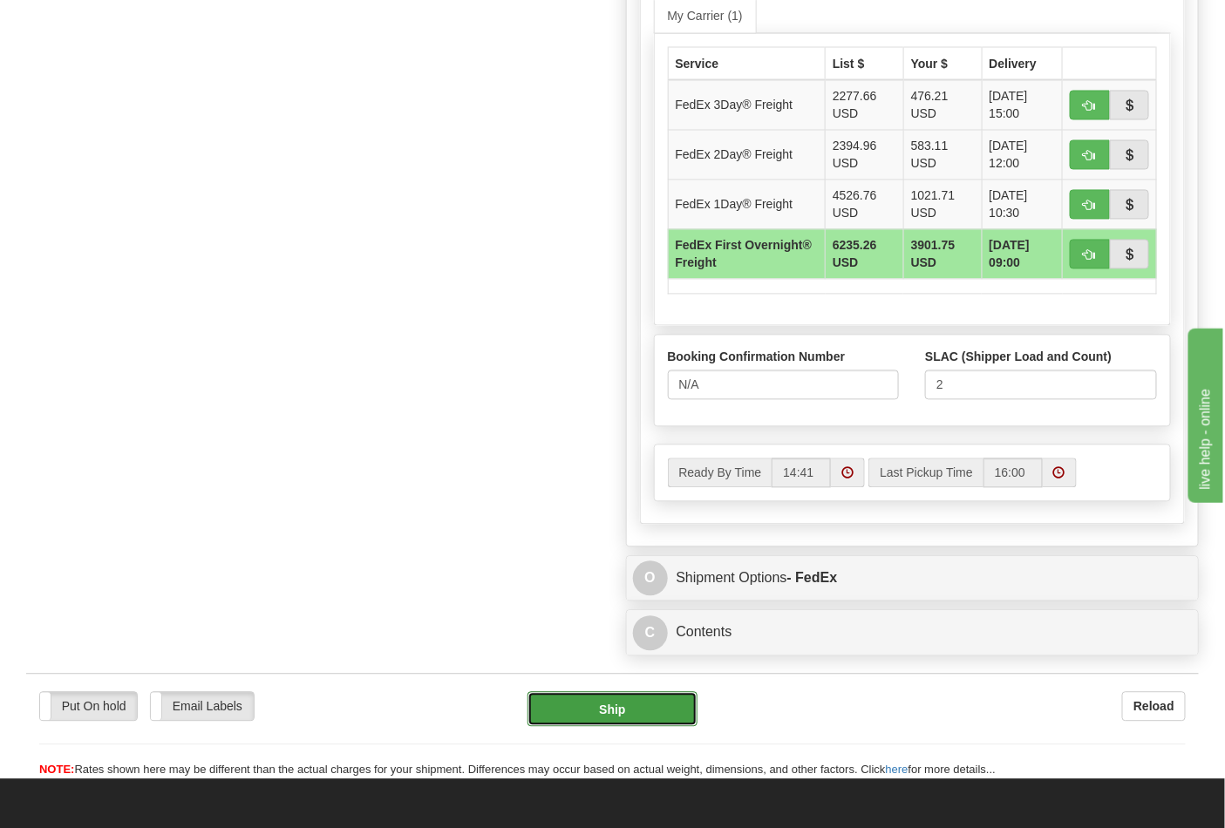
click at [616, 704] on button "Ship" at bounding box center [611, 709] width 169 height 35
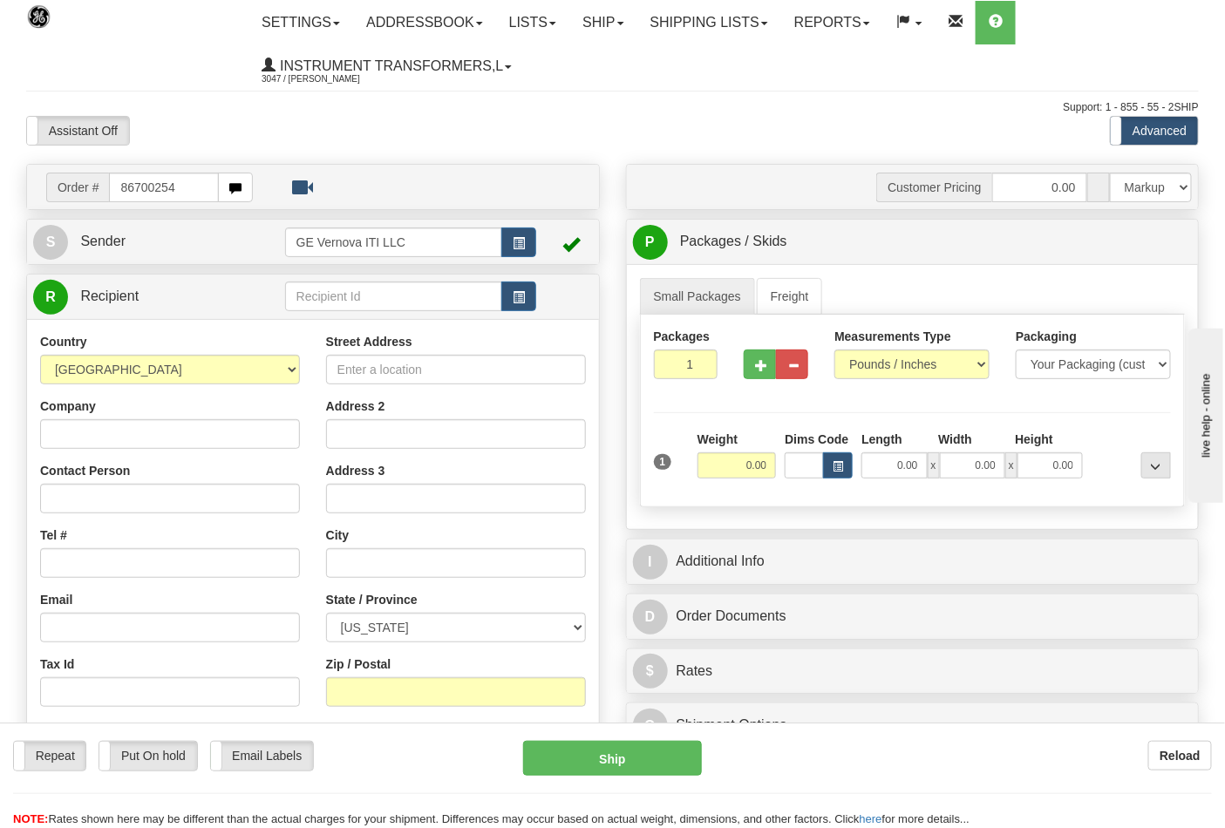
type input "86700254"
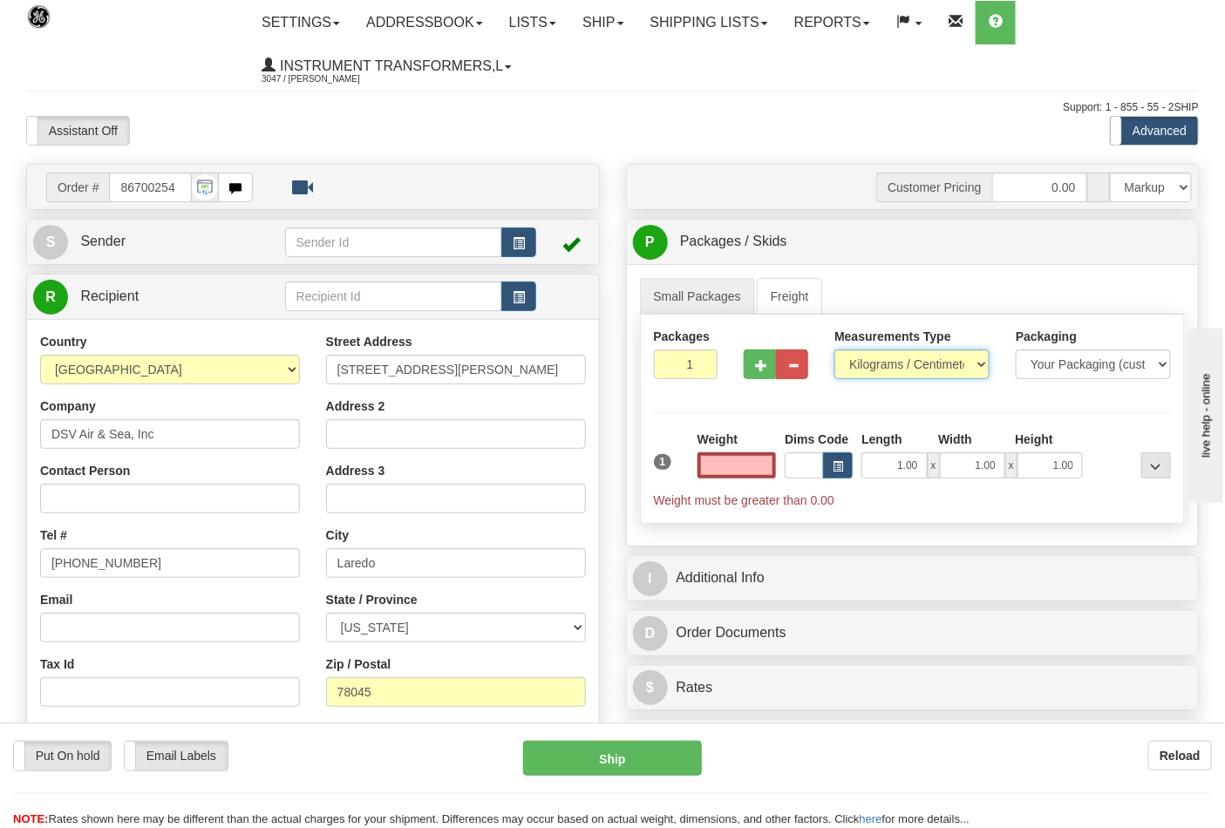
type input "0.00"
click at [945, 366] on select "Pounds / Inches Kilograms / Centimeters" at bounding box center [911, 365] width 155 height 30
select select "0"
click at [834, 350] on select "Pounds / Inches Kilograms / Centimeters" at bounding box center [911, 365] width 155 height 30
click at [744, 464] on input "0.00" at bounding box center [736, 465] width 79 height 26
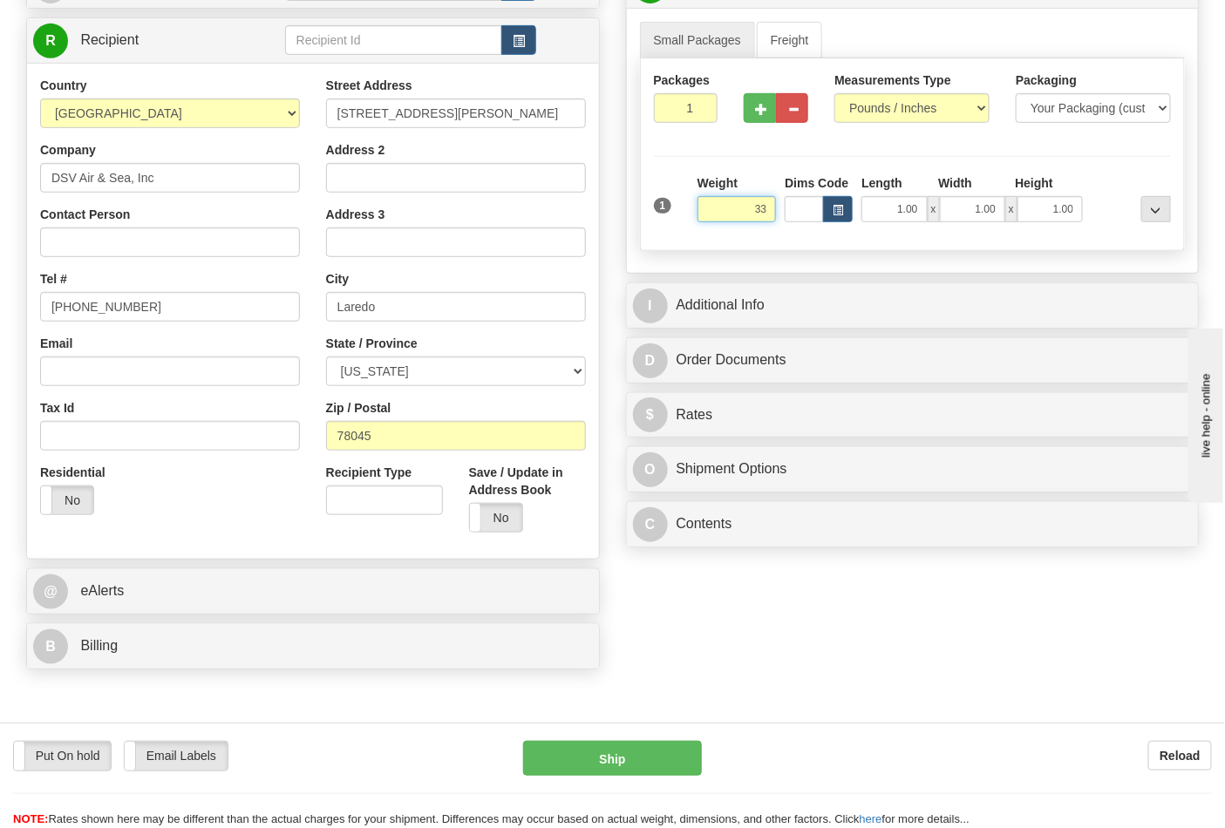
scroll to position [290, 0]
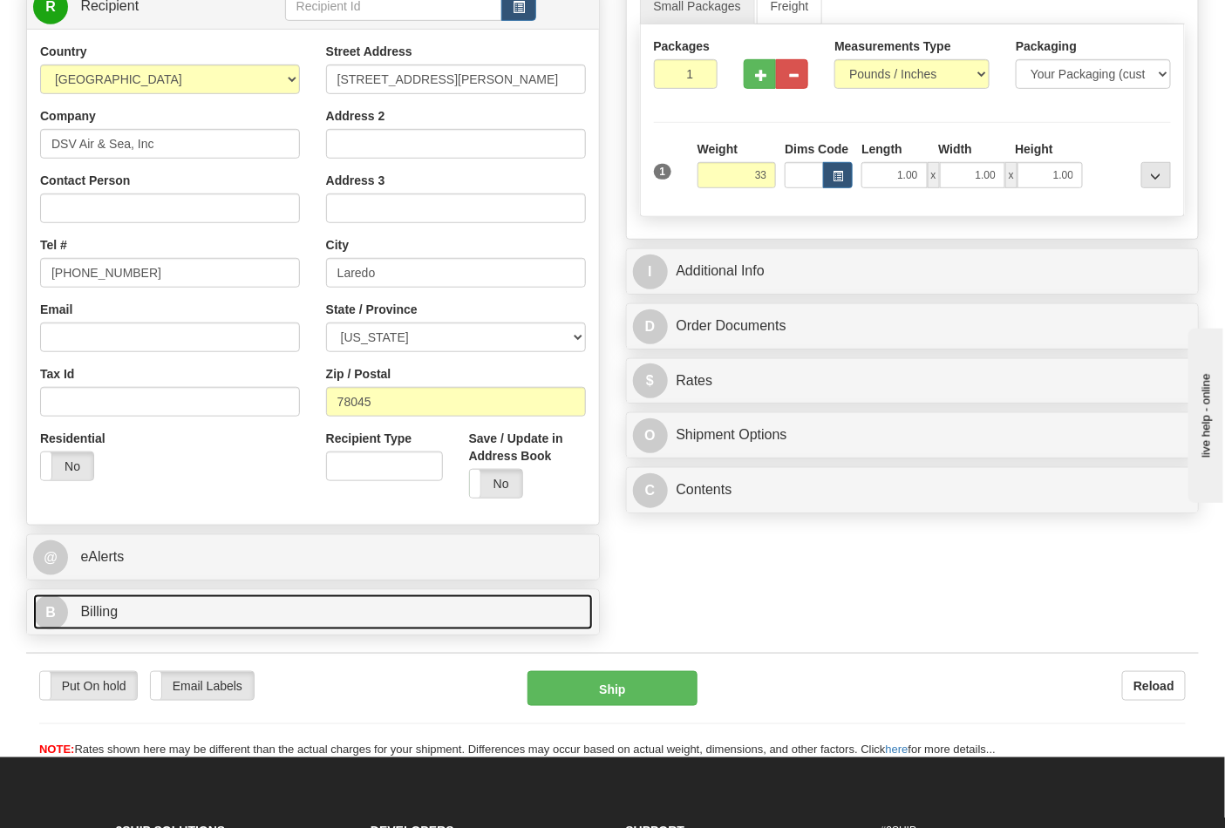
type input "33.00"
click at [228, 615] on link "B Billing" at bounding box center [313, 613] width 560 height 36
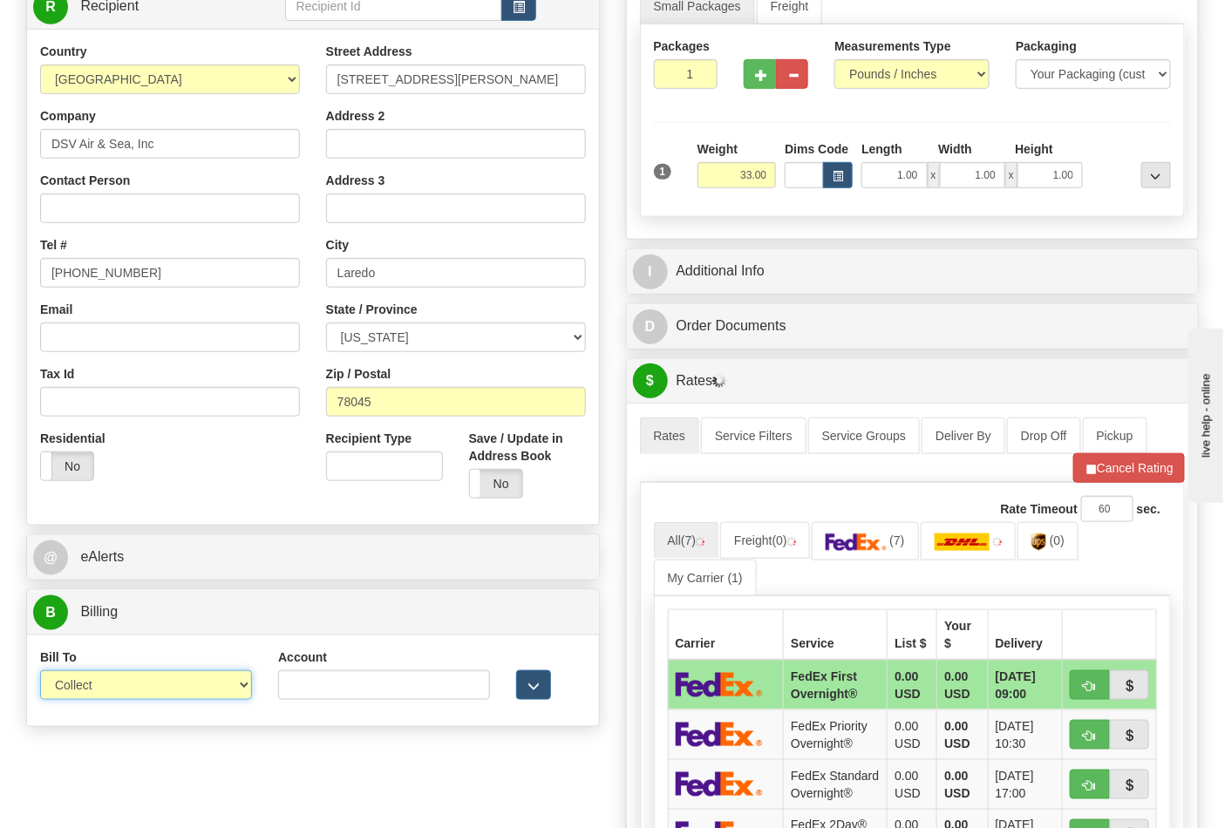
click at [237, 683] on select "Sender Recipient Third Party Collect" at bounding box center [146, 685] width 212 height 30
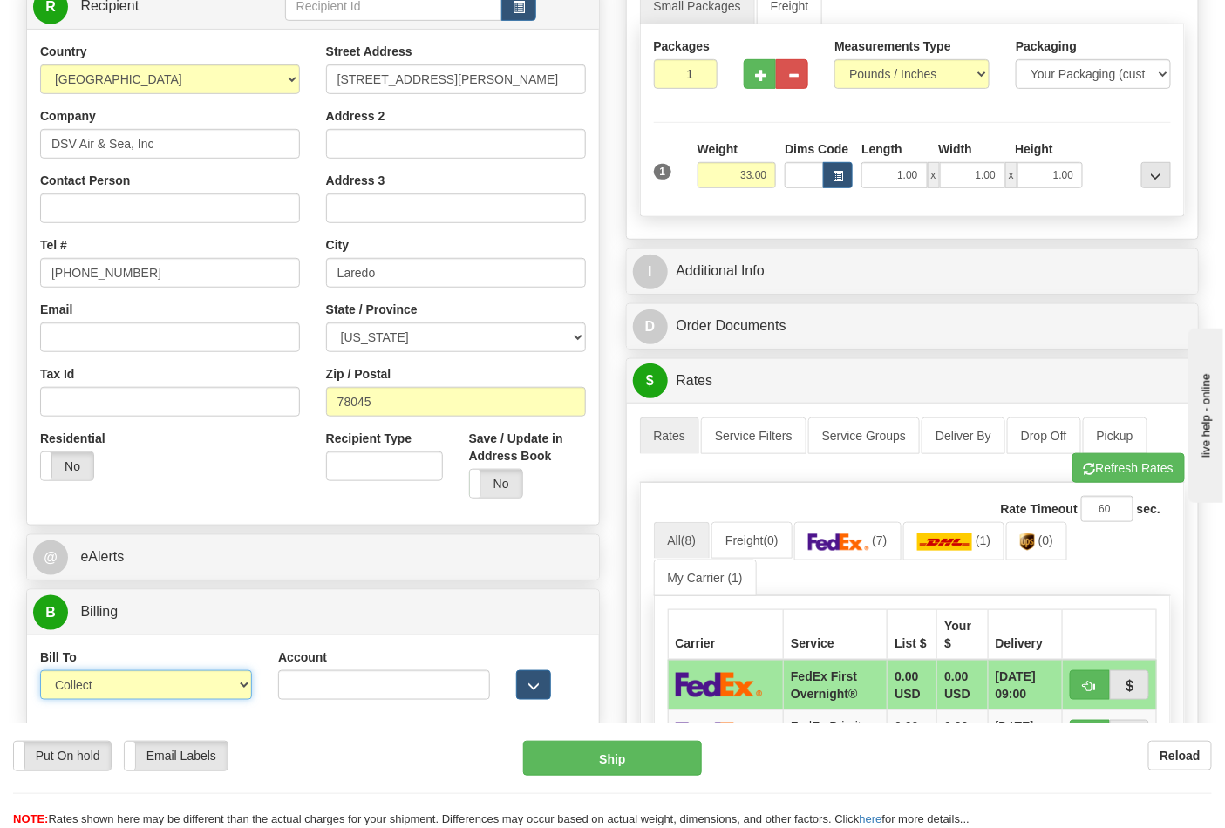
select select "2"
click at [40, 673] on select "Sender Recipient Third Party Collect" at bounding box center [146, 685] width 212 height 30
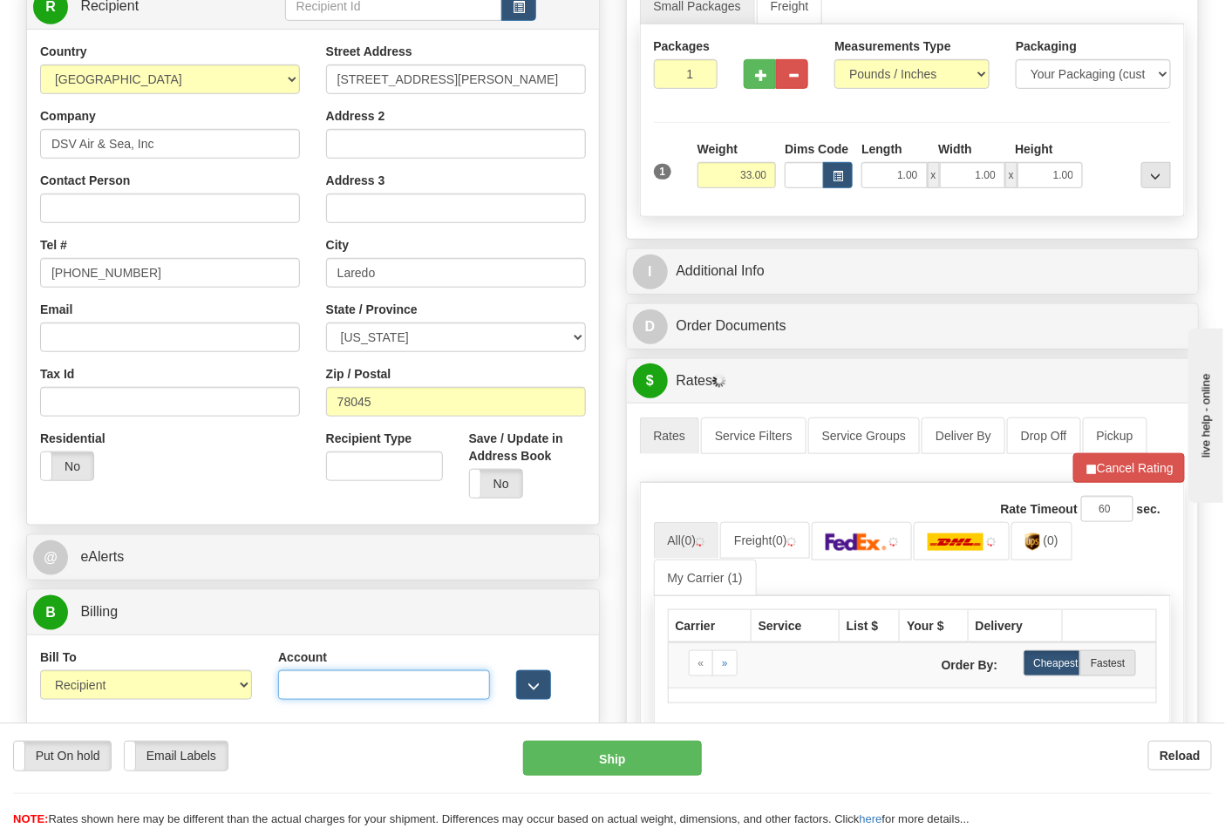
click at [320, 689] on input "Account" at bounding box center [384, 685] width 212 height 30
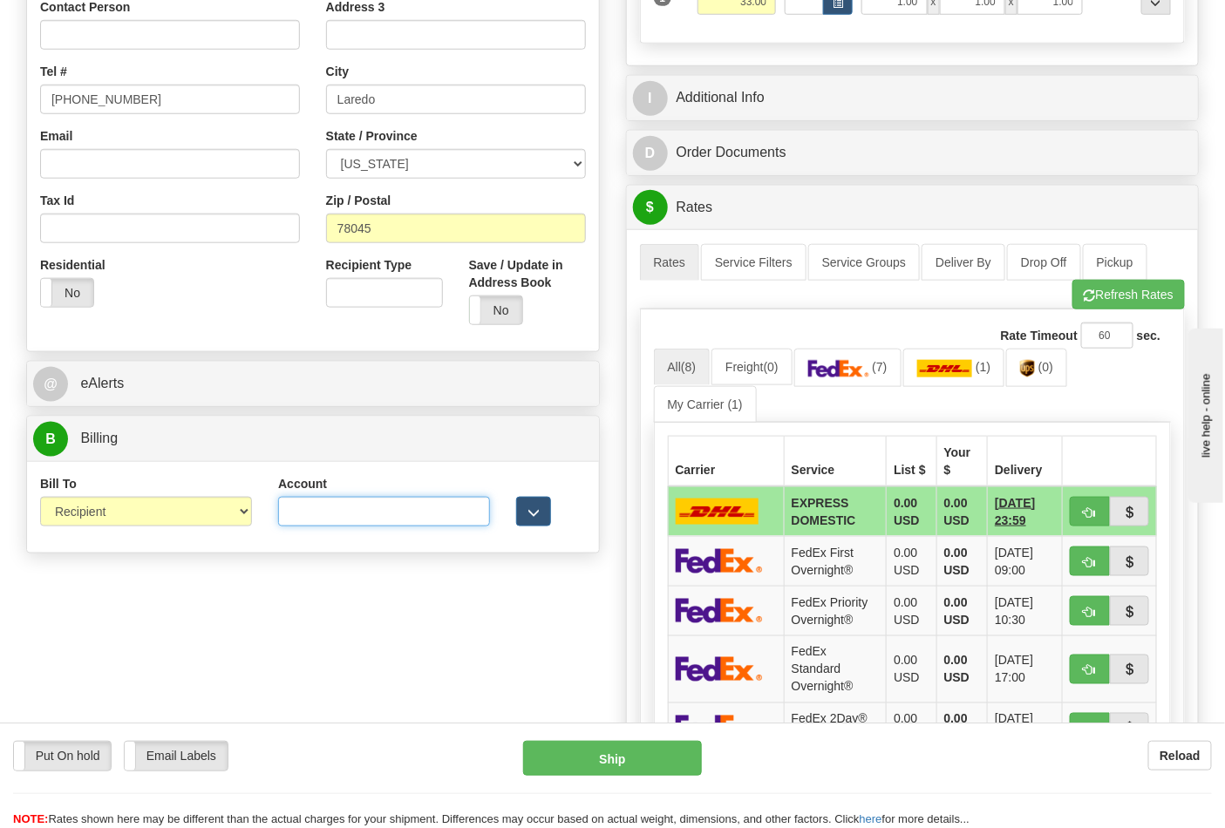
scroll to position [484, 0]
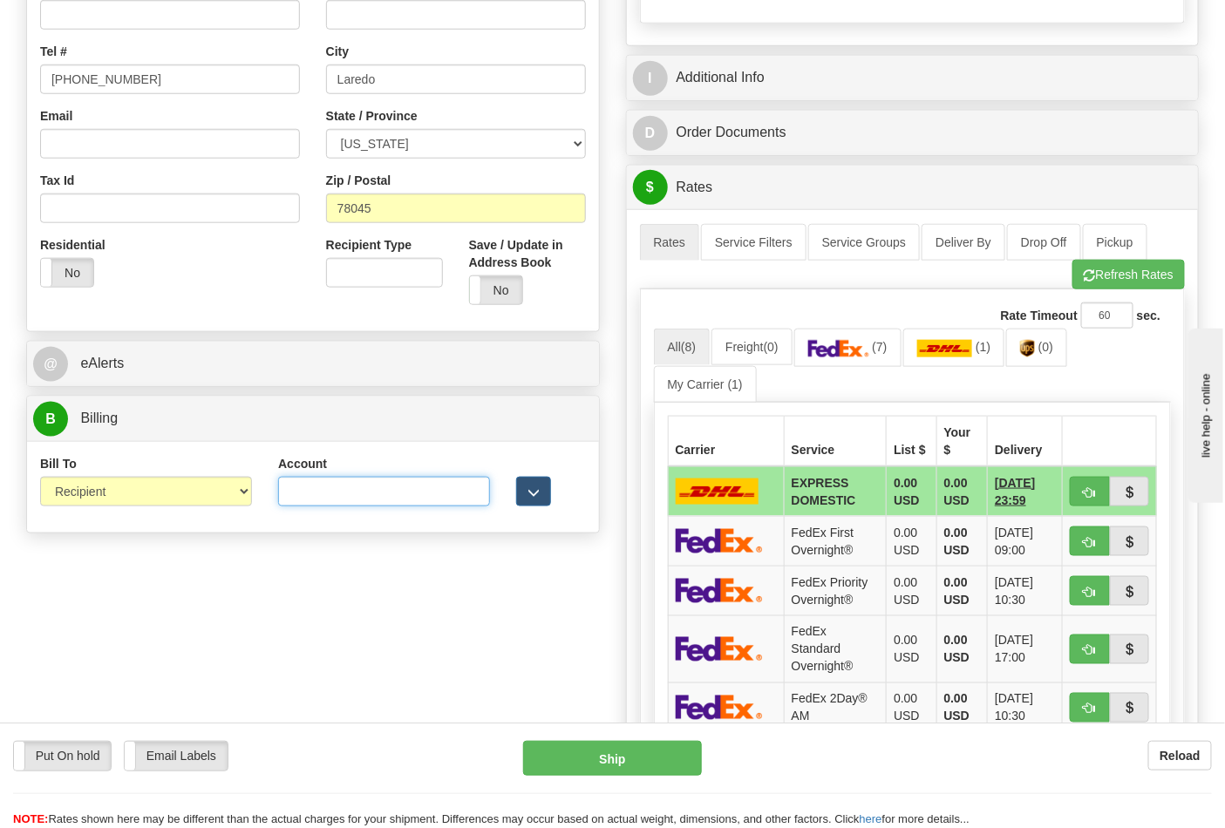
click at [308, 490] on input "Account" at bounding box center [384, 492] width 212 height 30
paste input "587102"
type input "587102"
click at [1035, 356] on img at bounding box center [1027, 348] width 15 height 17
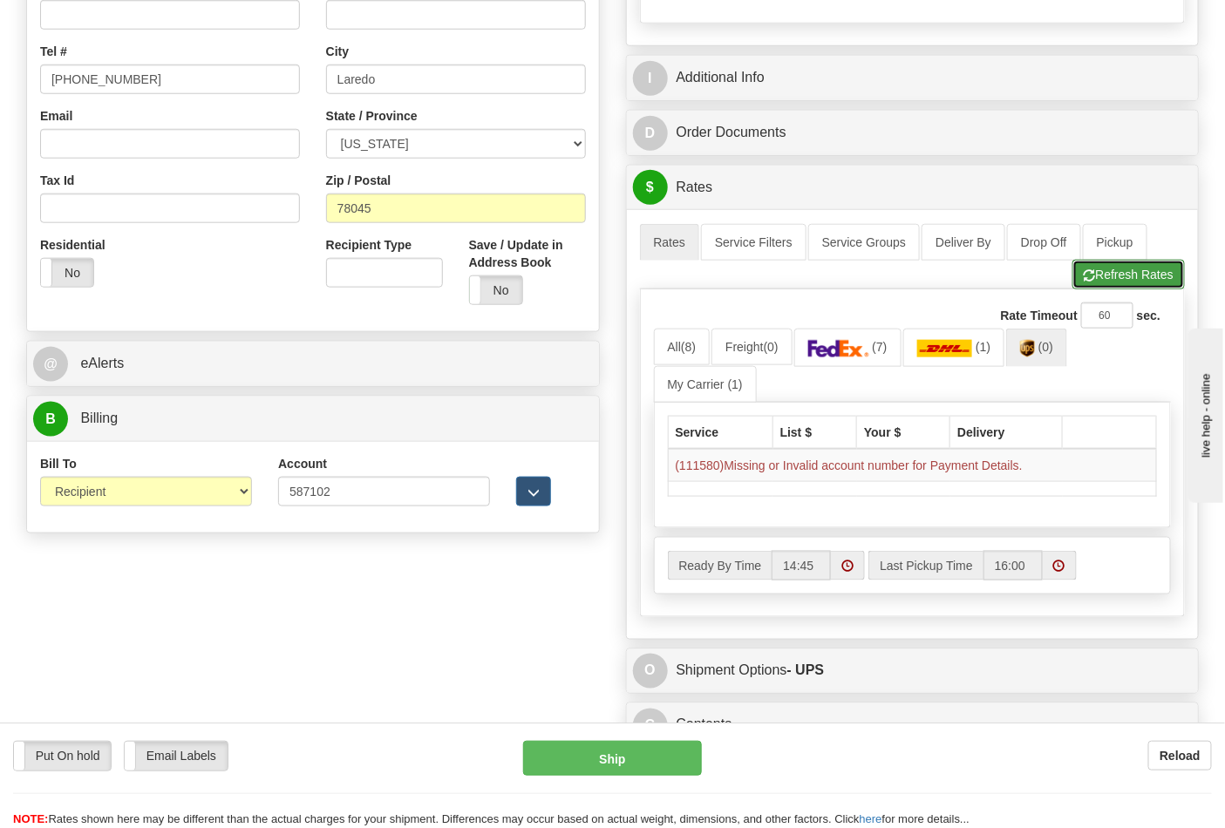
click at [1113, 263] on button "Refresh Rates" at bounding box center [1128, 275] width 112 height 30
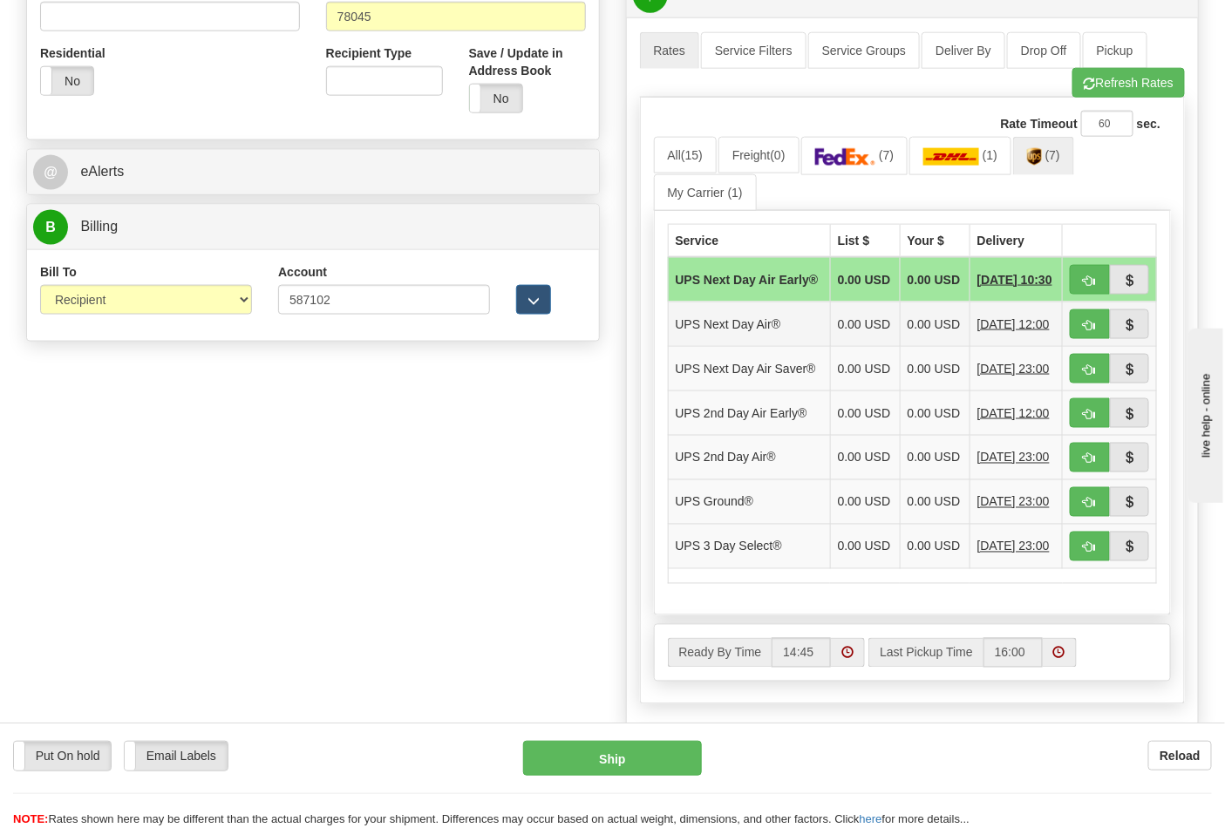
scroll to position [677, 0]
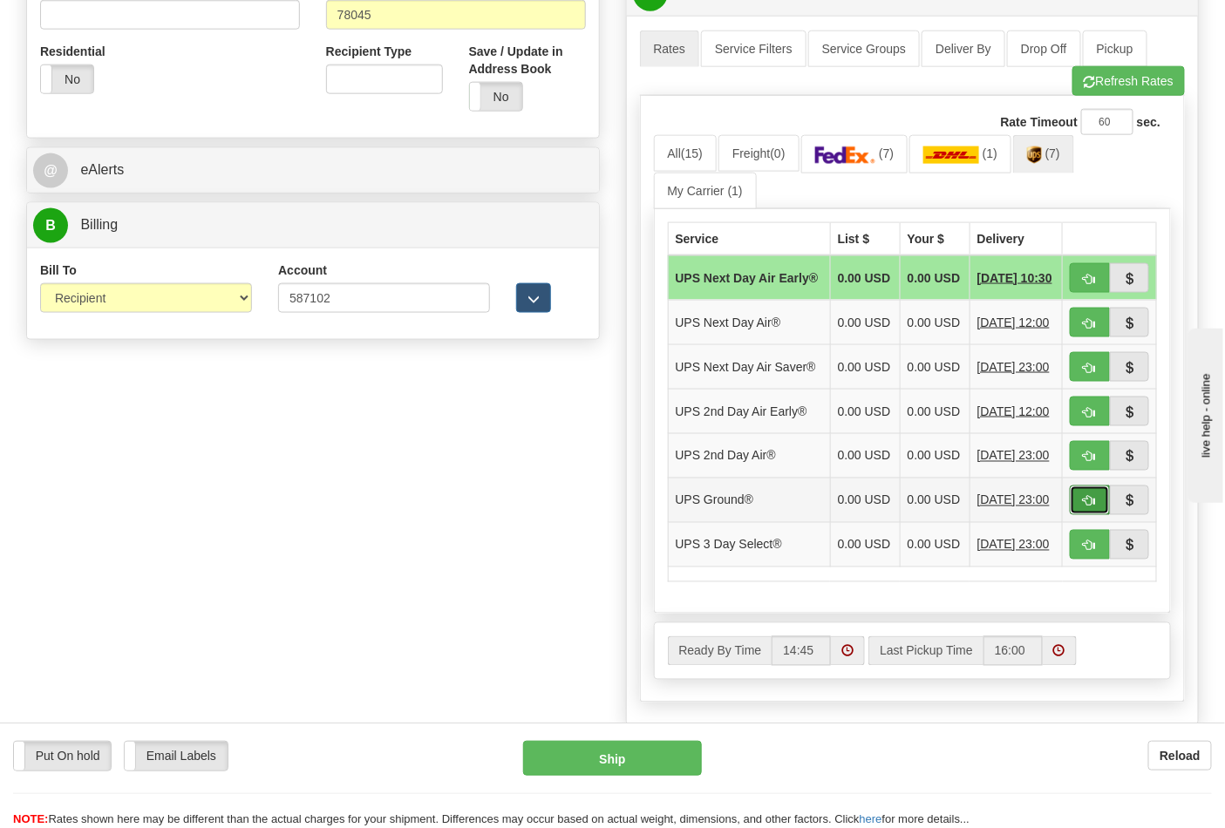
click at [1095, 507] on span "button" at bounding box center [1090, 501] width 12 height 11
type input "03"
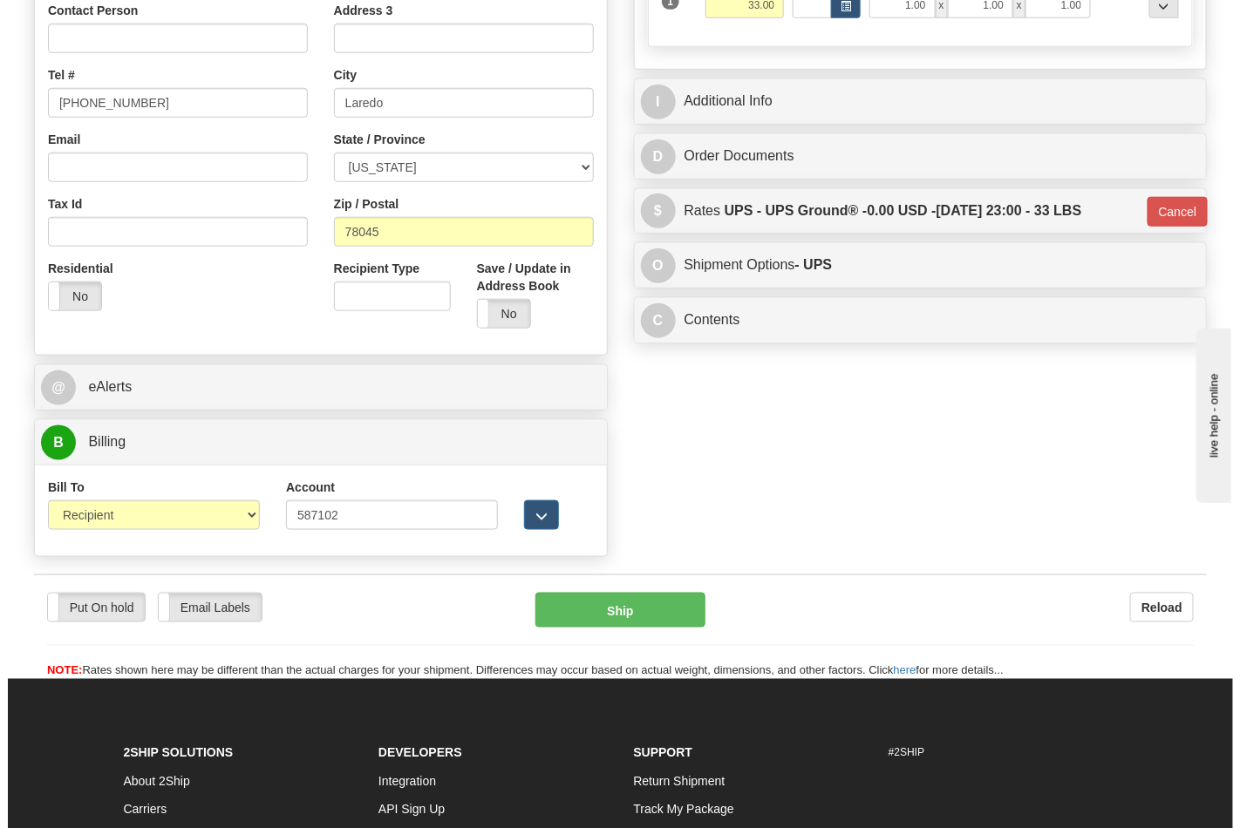
scroll to position [457, 0]
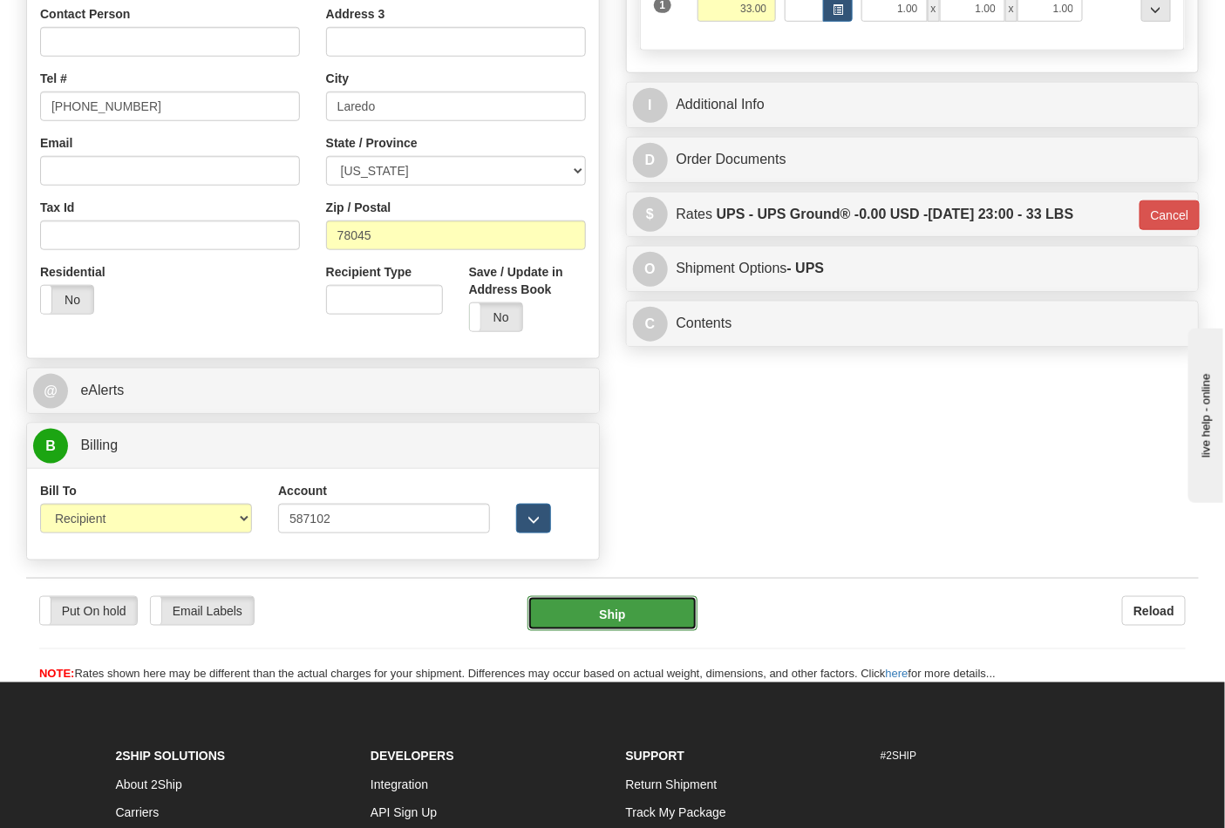
click at [614, 600] on button "Ship" at bounding box center [611, 613] width 169 height 35
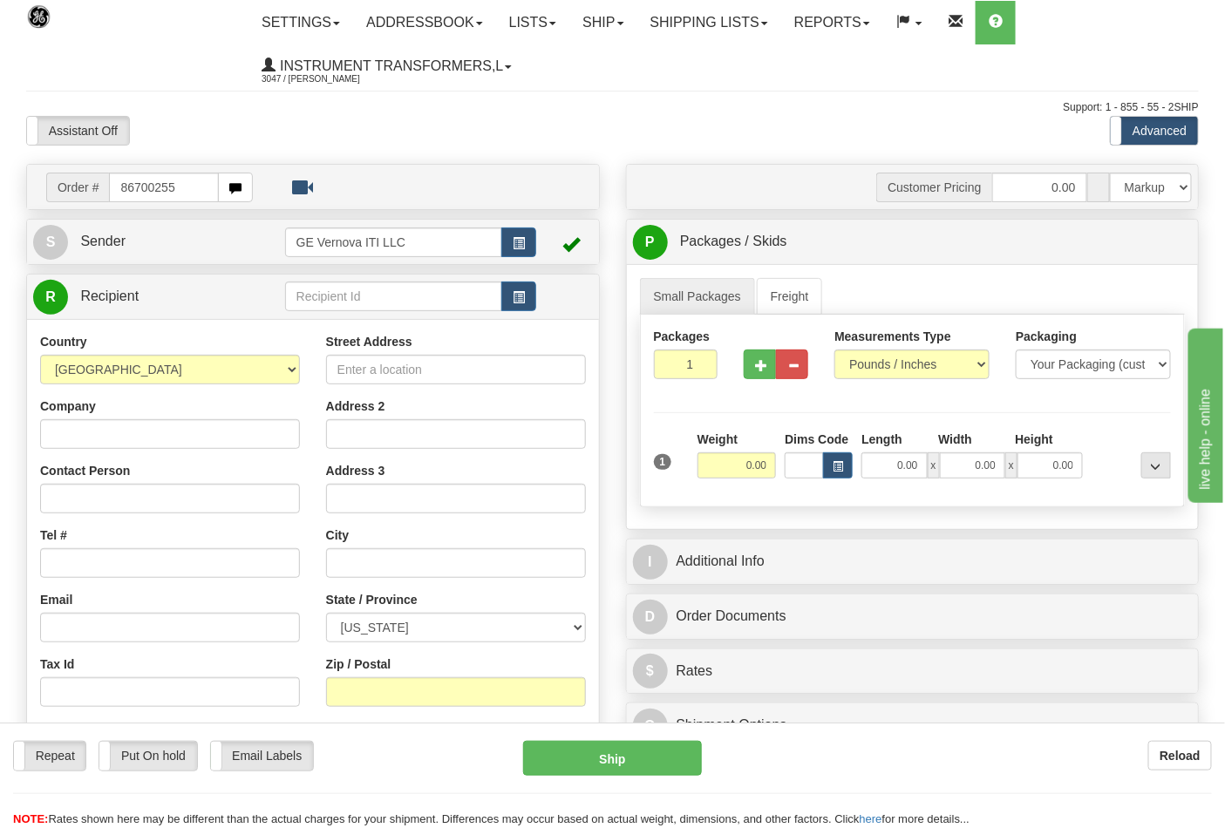
type input "86700255"
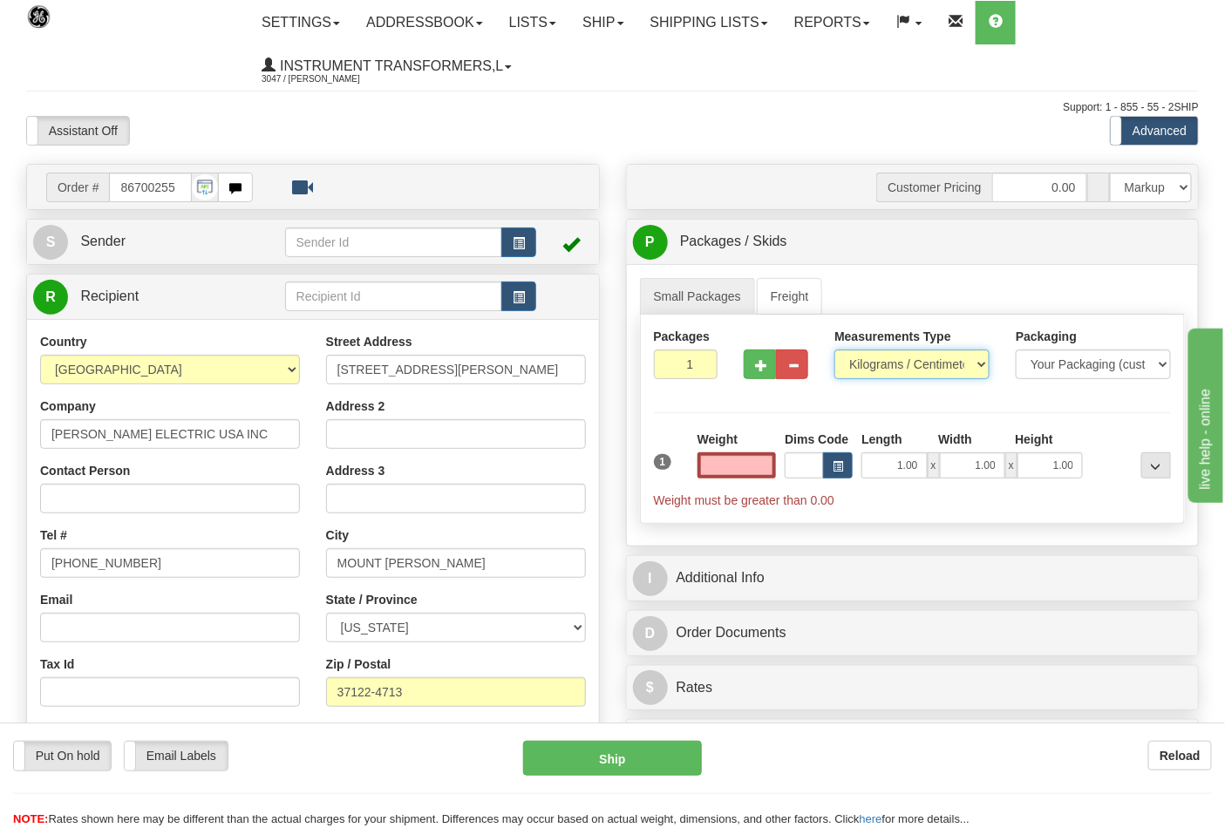
type input "0.00"
click at [925, 369] on select "Pounds / Inches Kilograms / Centimeters" at bounding box center [911, 365] width 155 height 30
select select "0"
click at [834, 350] on select "Pounds / Inches Kilograms / Centimeters" at bounding box center [911, 365] width 155 height 30
click at [742, 466] on input "0.00" at bounding box center [736, 465] width 79 height 26
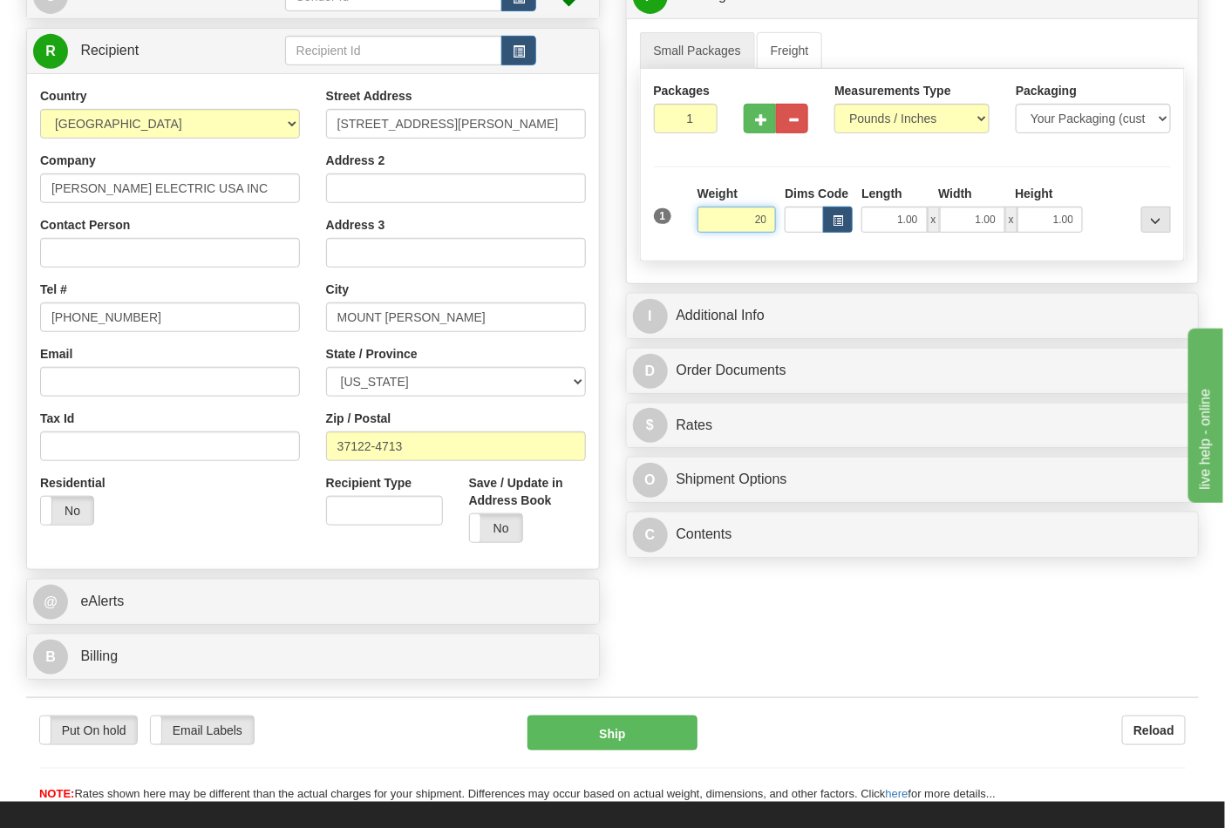
scroll to position [290, 0]
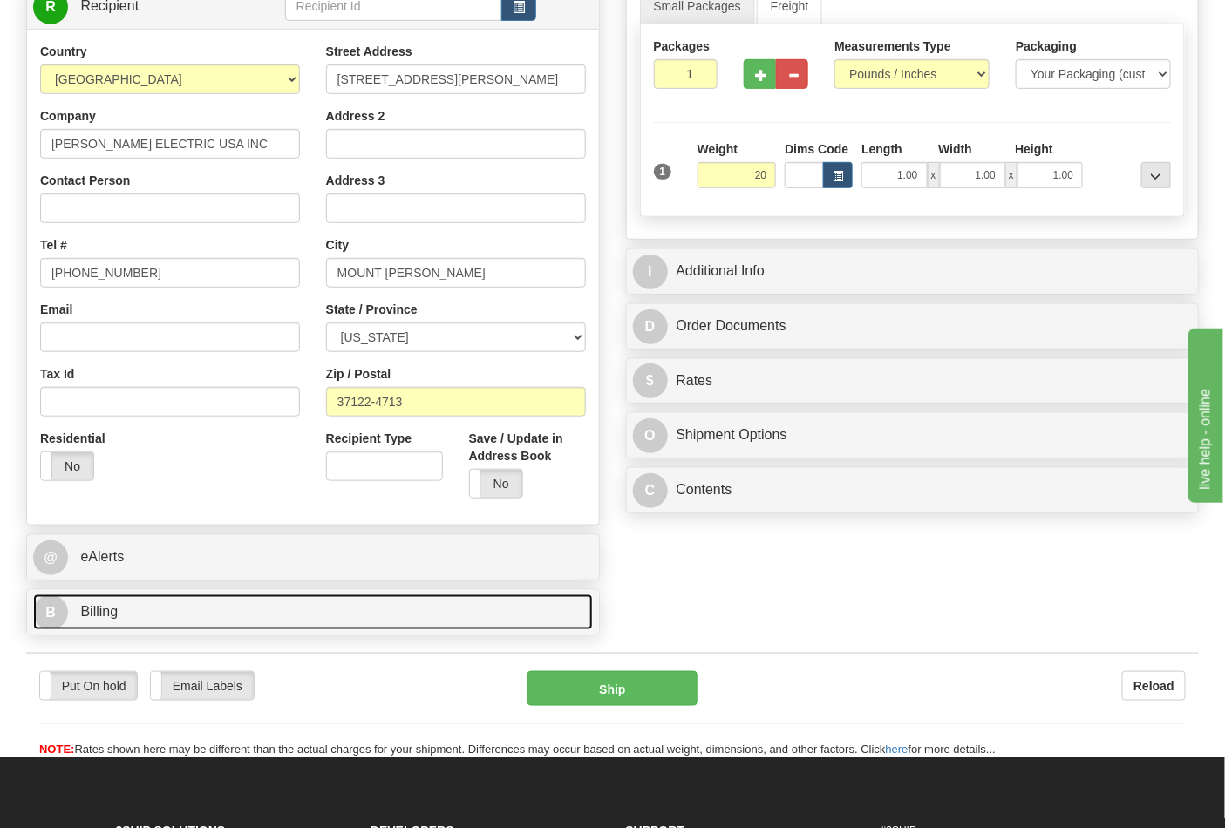
type input "20.00"
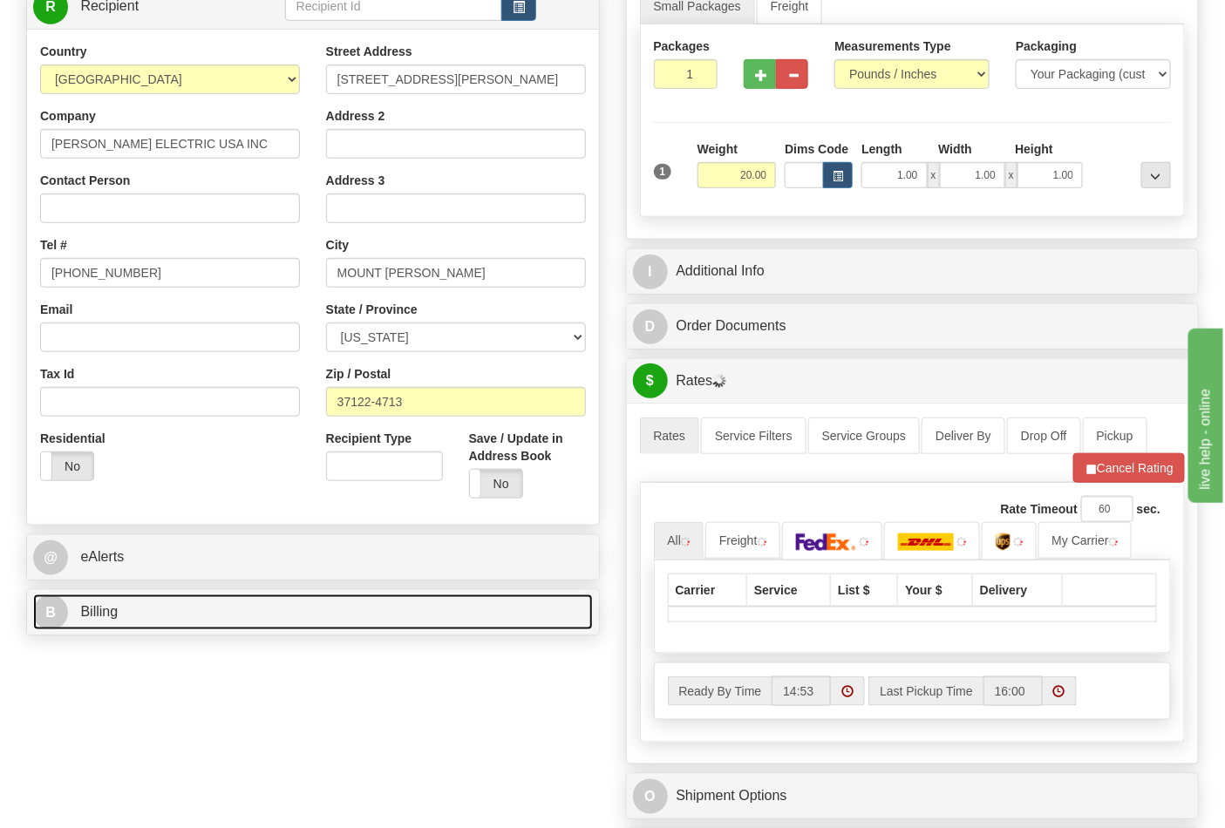
click at [157, 620] on link "B Billing" at bounding box center [313, 613] width 560 height 36
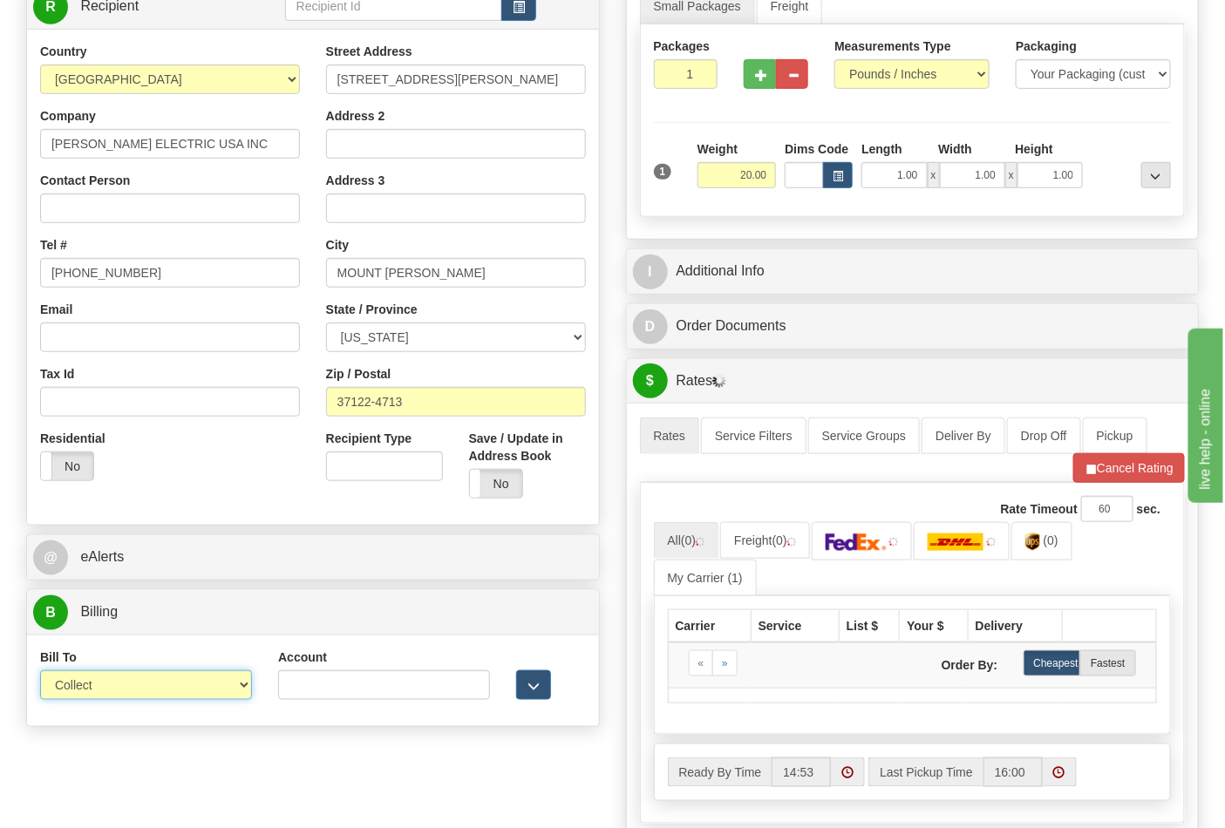
click at [164, 689] on select "Sender Recipient Third Party Collect" at bounding box center [146, 685] width 212 height 30
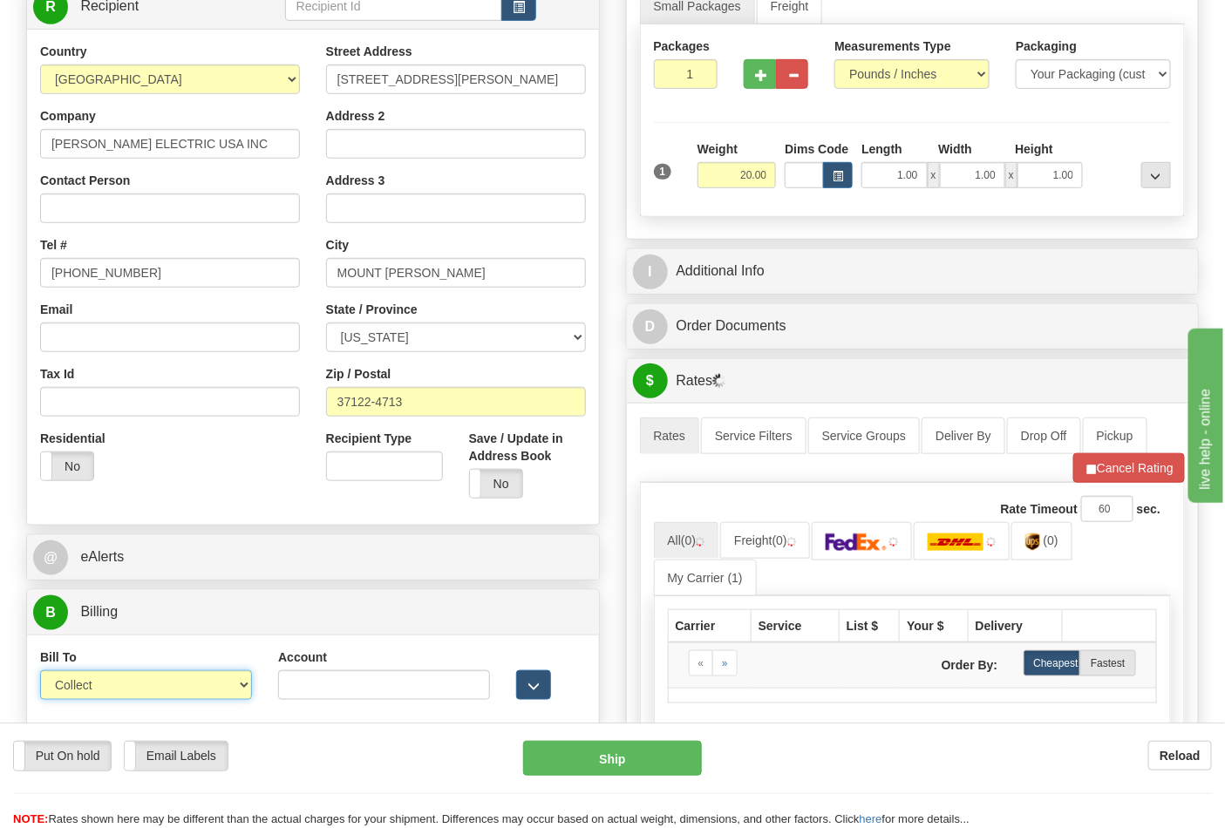
select select "2"
click at [40, 673] on select "Sender Recipient Third Party Collect" at bounding box center [146, 685] width 212 height 30
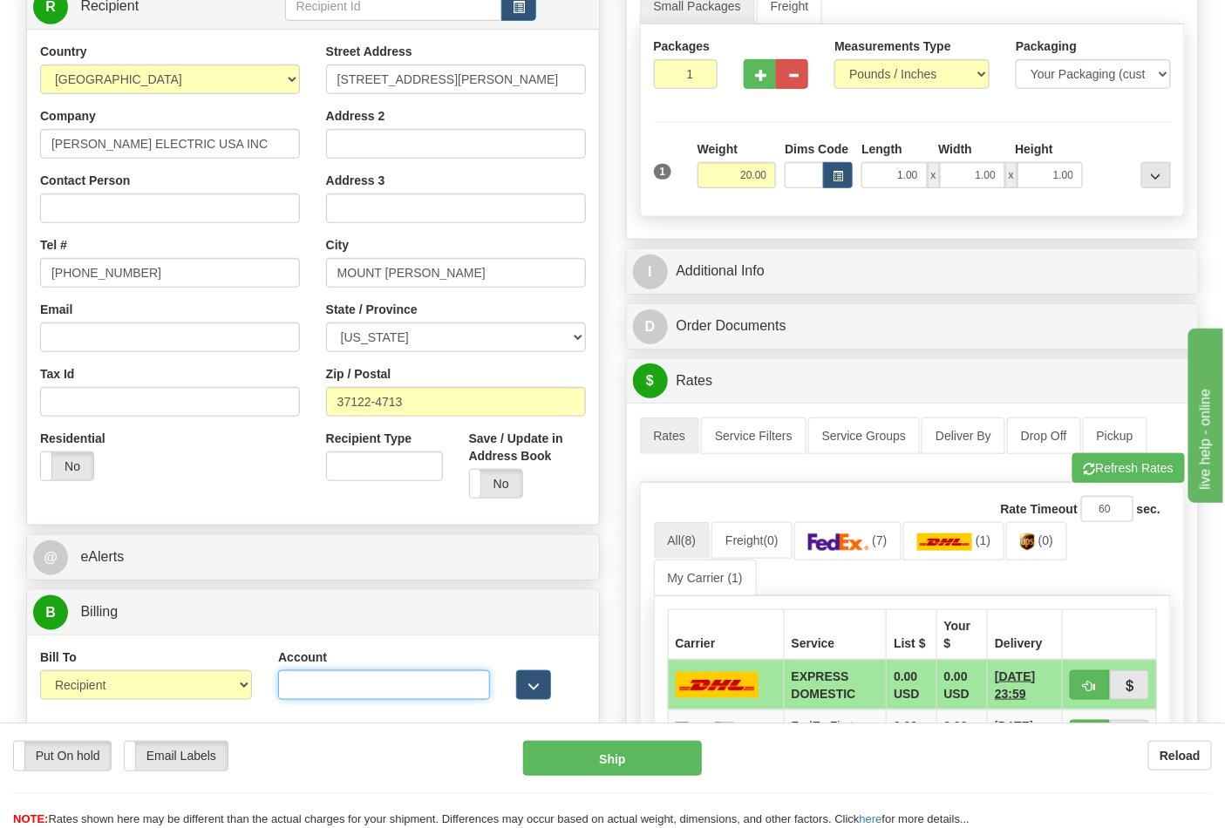
click at [293, 694] on input "Account" at bounding box center [384, 685] width 212 height 30
click at [319, 694] on input "Account" at bounding box center [384, 685] width 212 height 30
paste input "106052662"
type input "106052662"
click at [1113, 473] on button "Refresh Rates" at bounding box center [1128, 468] width 112 height 30
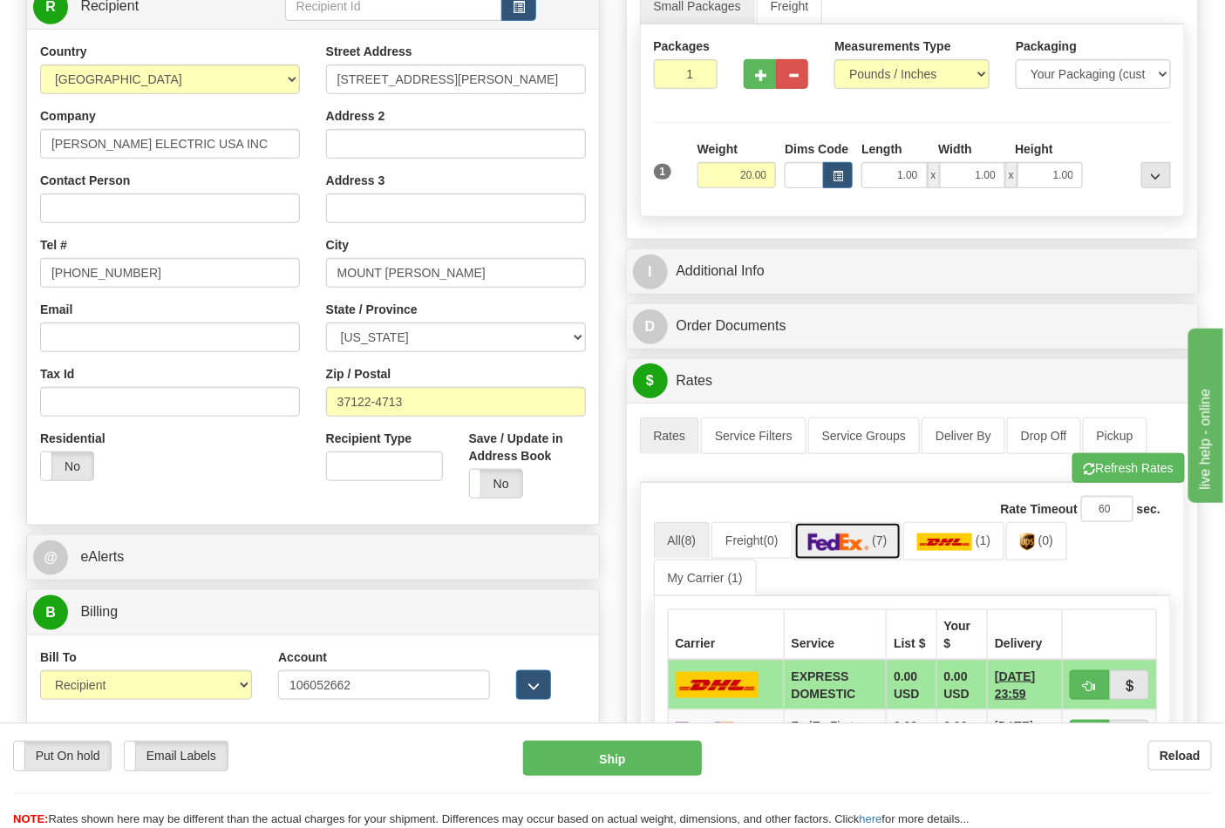
click at [860, 547] on img at bounding box center [838, 542] width 61 height 17
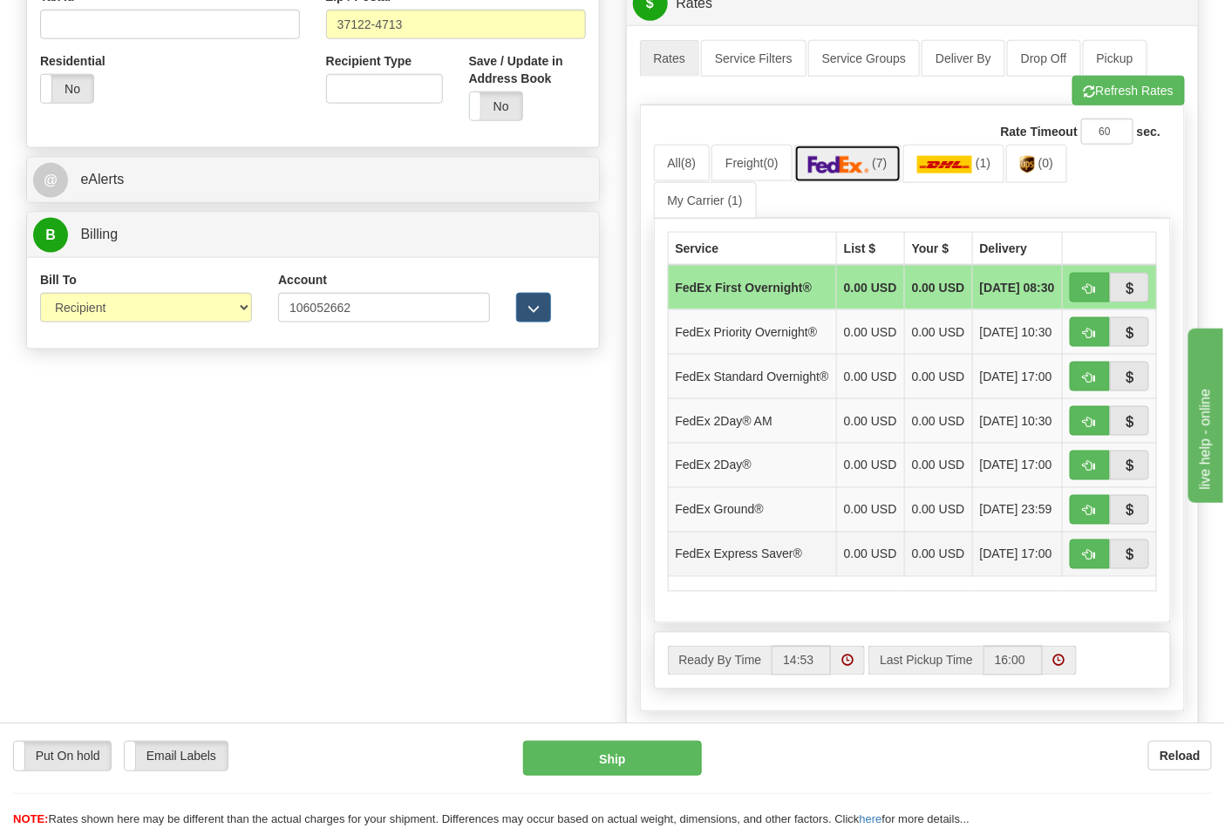
scroll to position [677, 0]
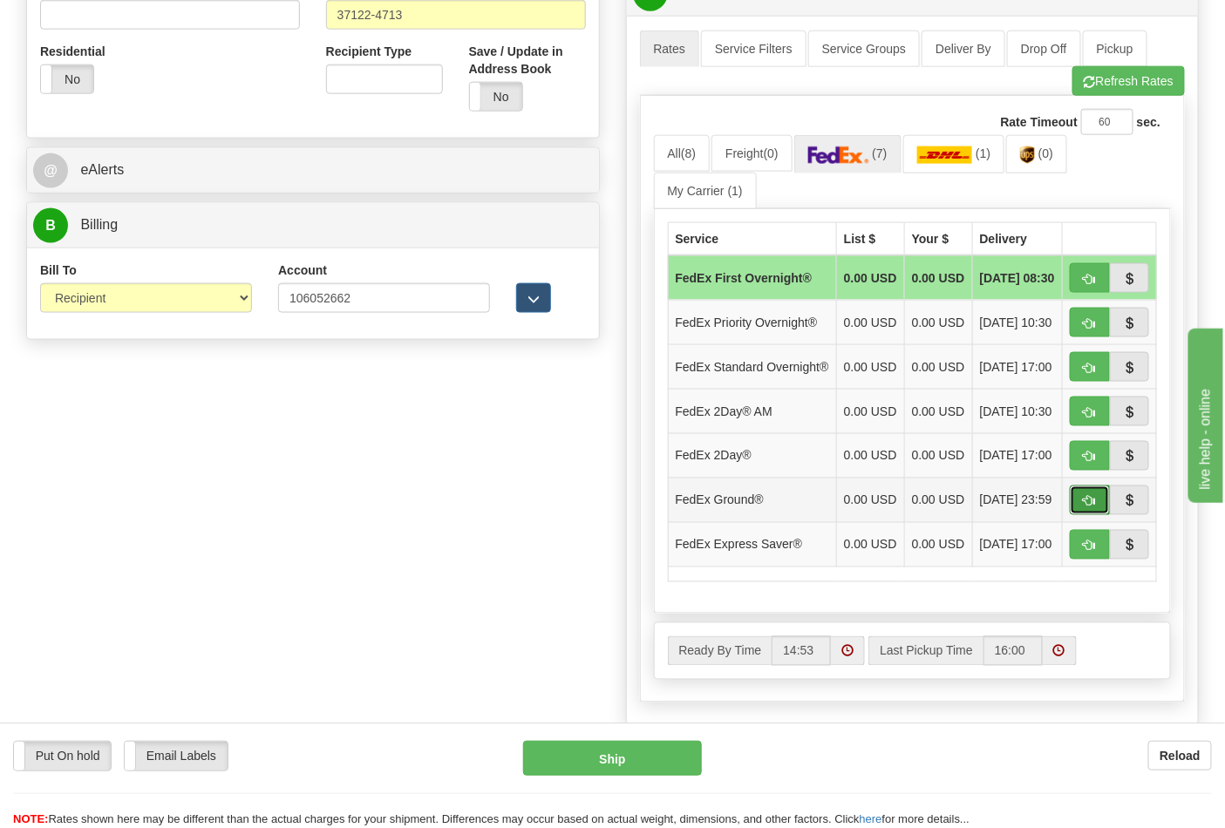
click at [1084, 515] on button "button" at bounding box center [1090, 501] width 40 height 30
type input "92"
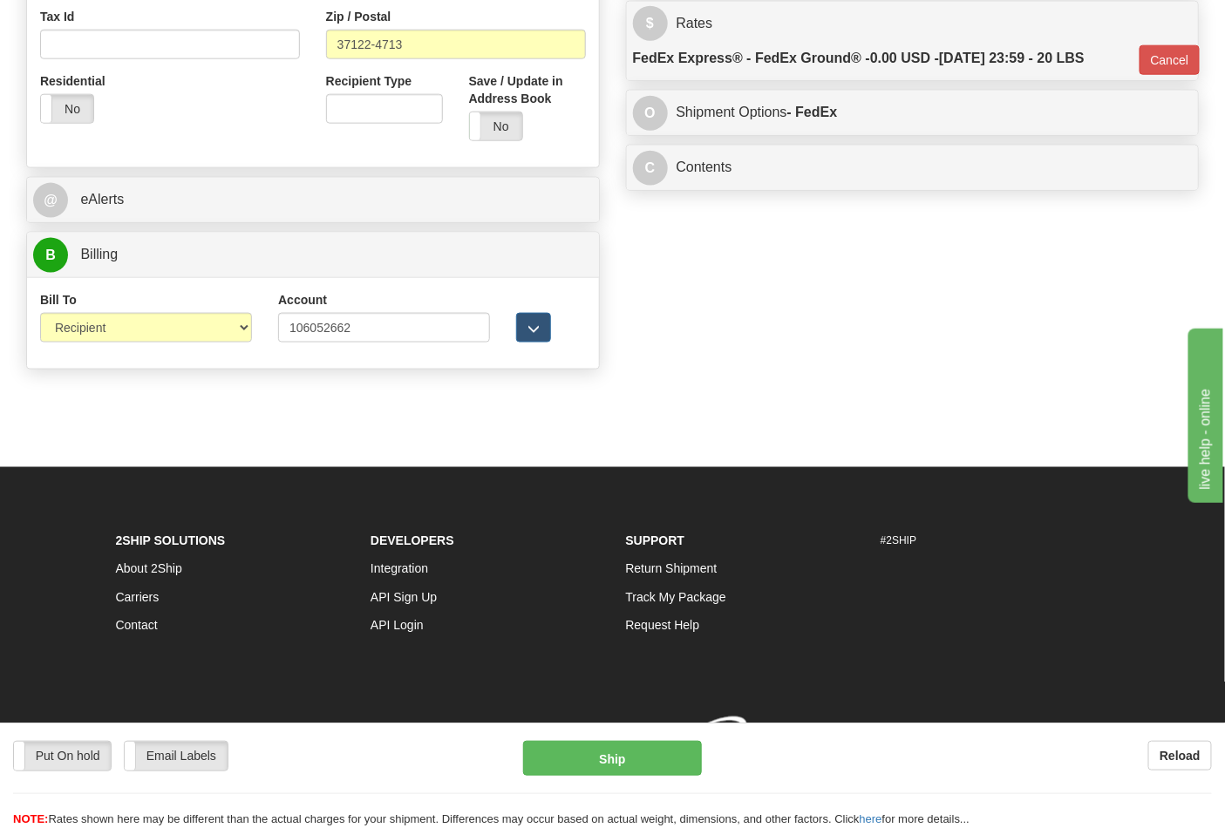
scroll to position [650, 0]
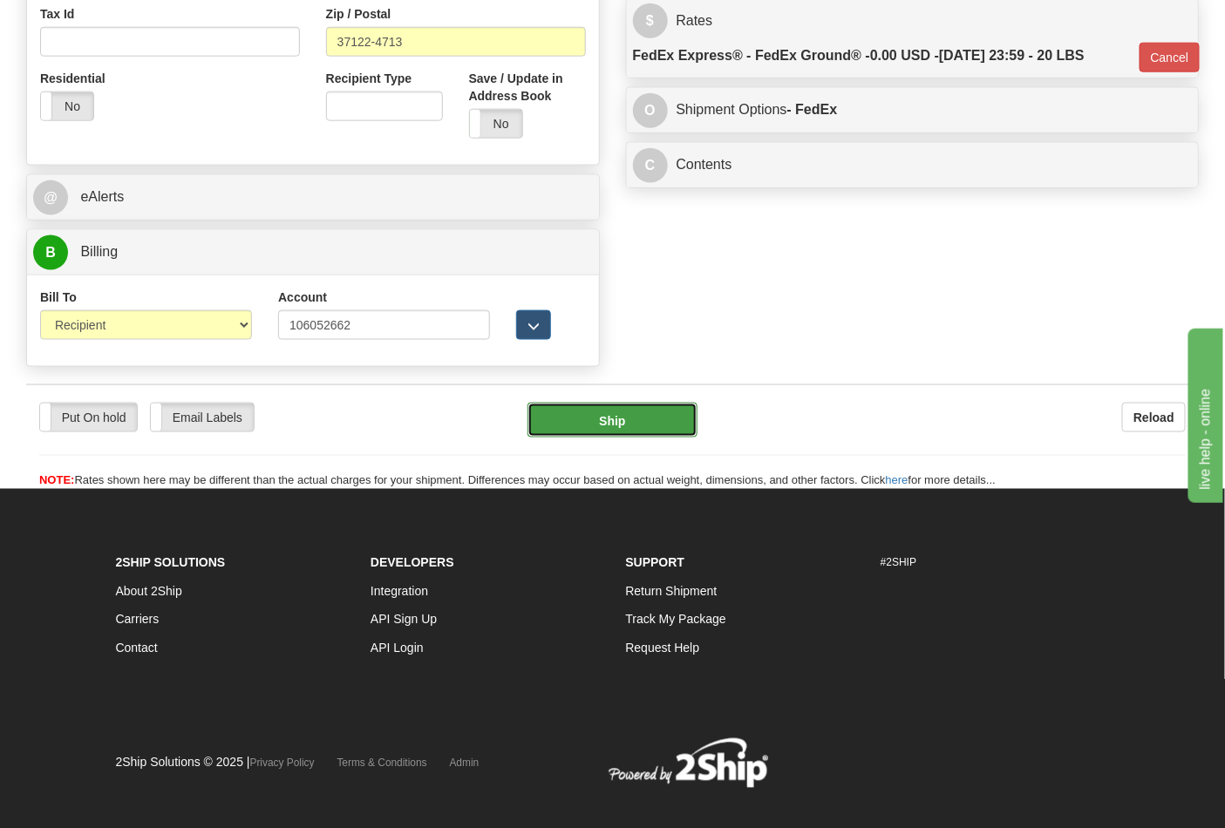
click at [623, 425] on button "Ship" at bounding box center [611, 420] width 169 height 35
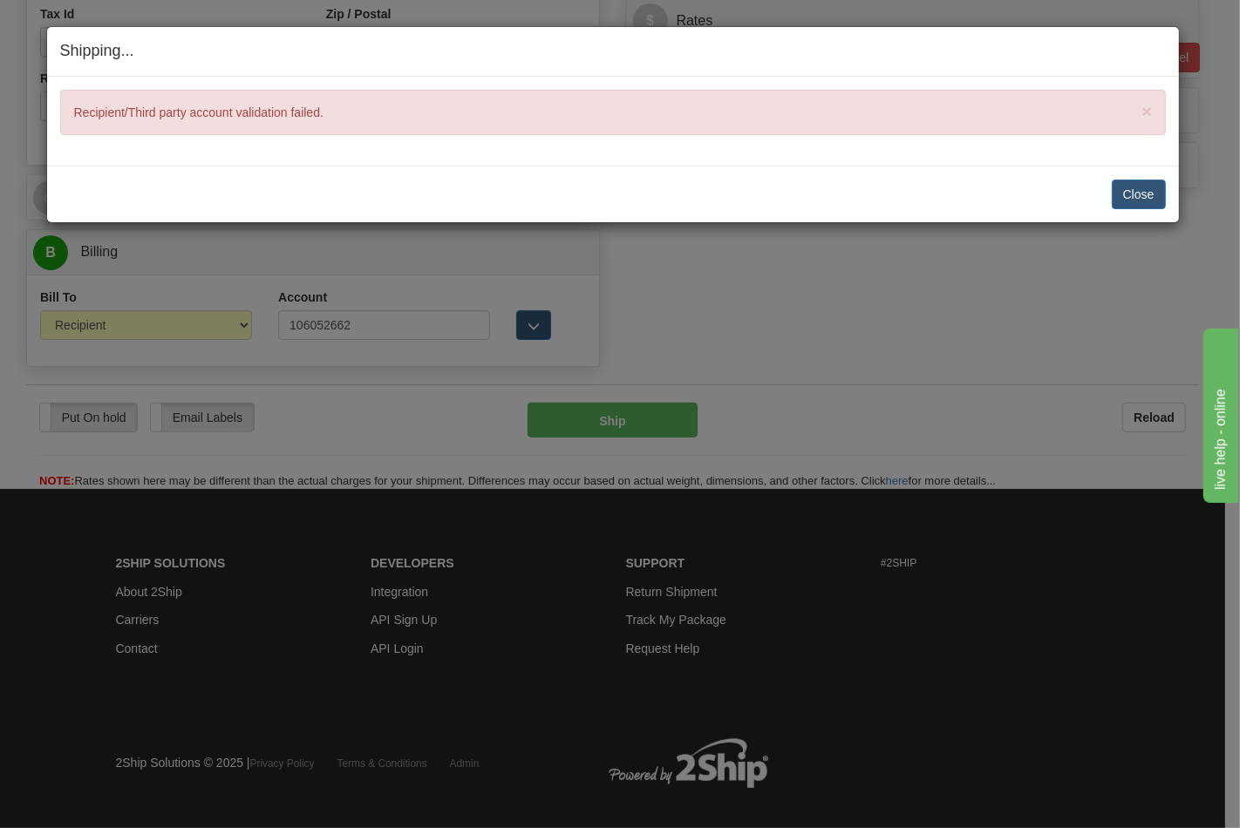
click at [963, 411] on div "Shipping... Your SHIPMENT will EXPIRE in × Recipient/Third party account valida…" at bounding box center [620, 414] width 1240 height 828
click at [1123, 183] on button "Close" at bounding box center [1138, 195] width 54 height 30
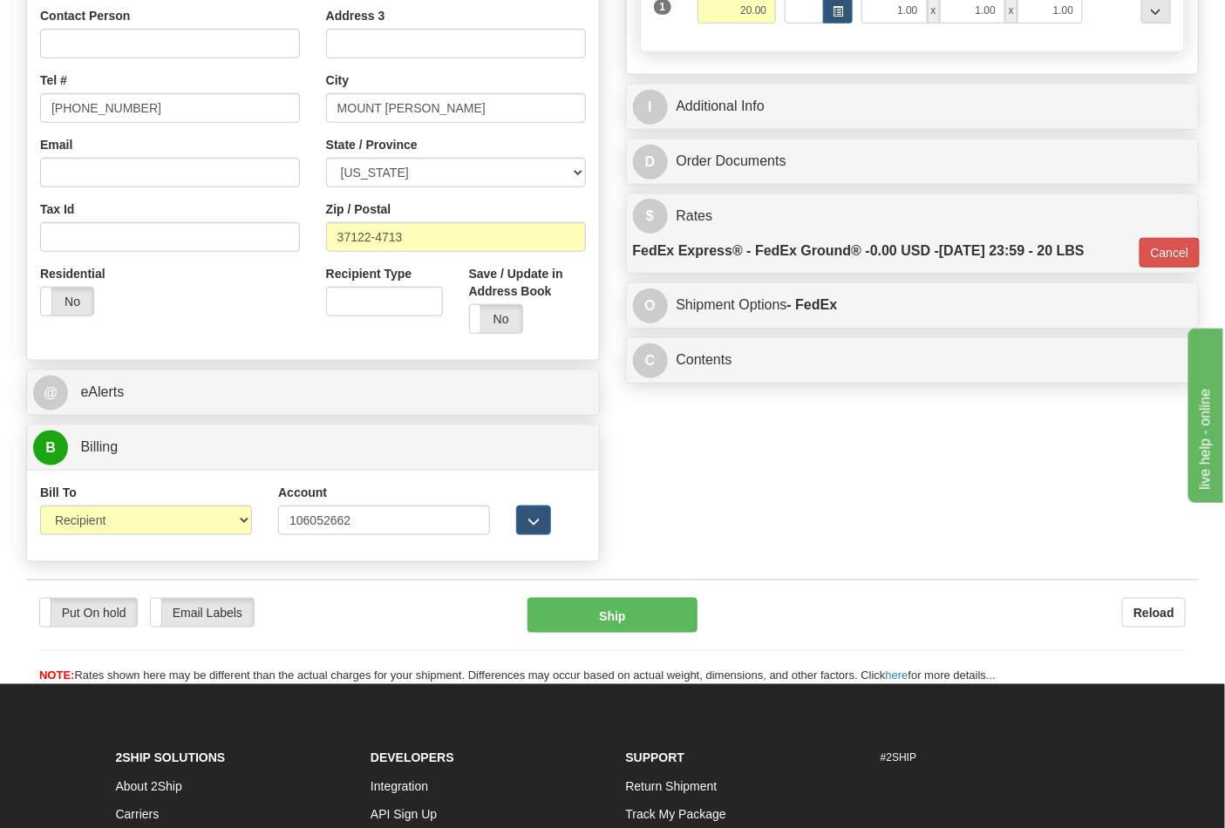
scroll to position [457, 0]
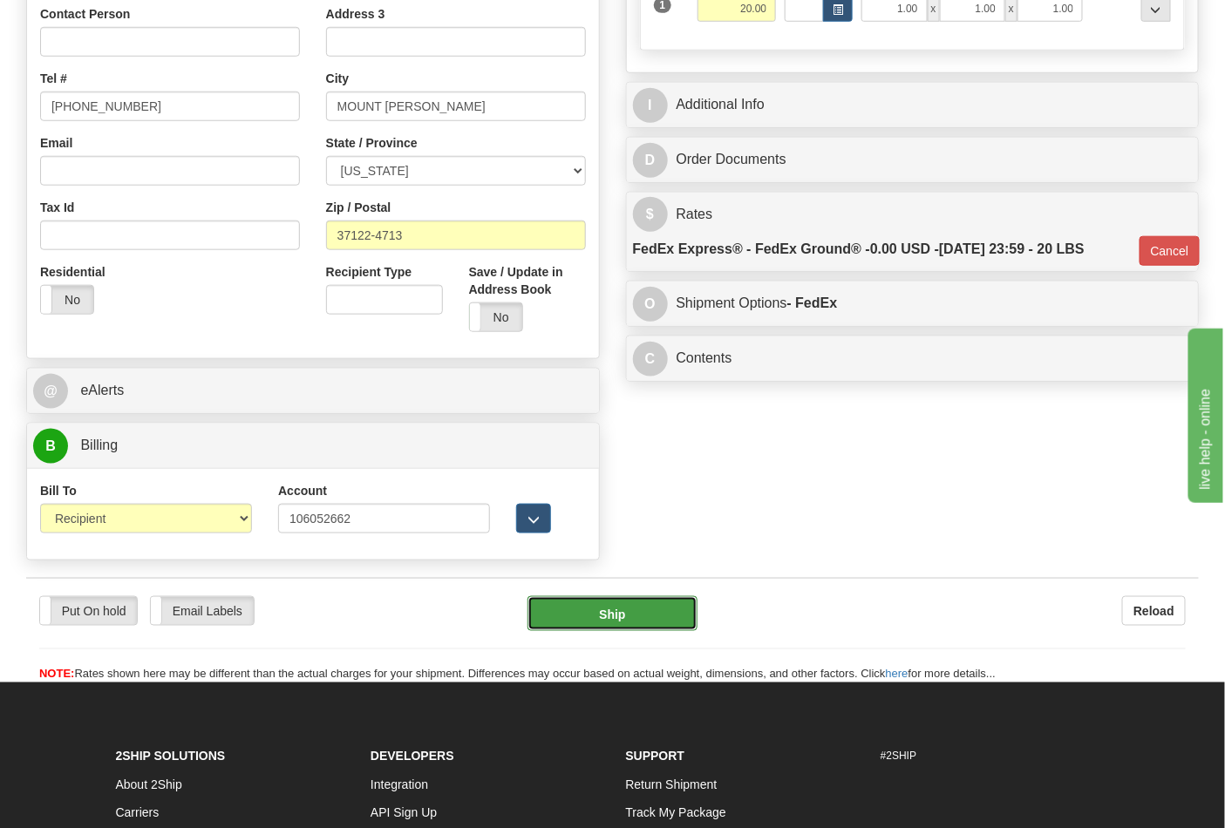
click at [638, 614] on button "Ship" at bounding box center [611, 613] width 169 height 35
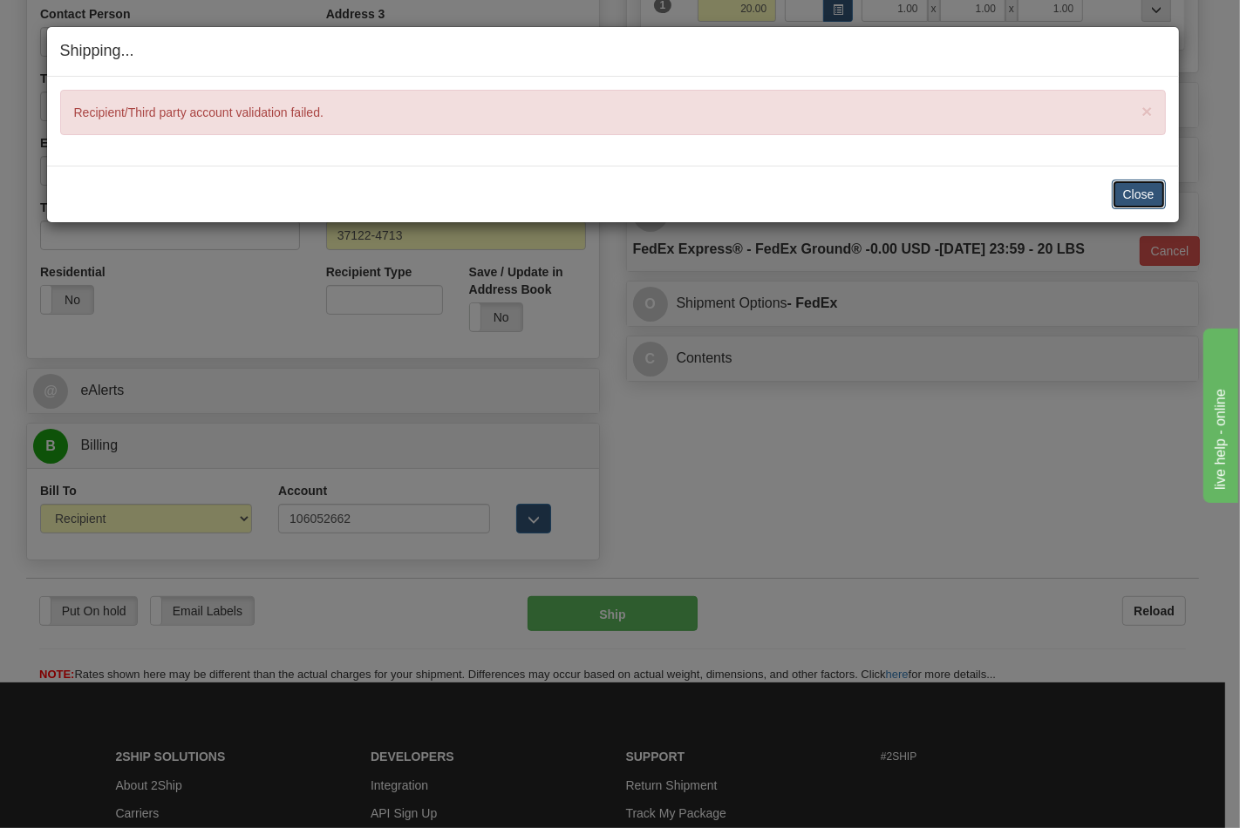
click at [1147, 197] on button "Close" at bounding box center [1138, 195] width 54 height 30
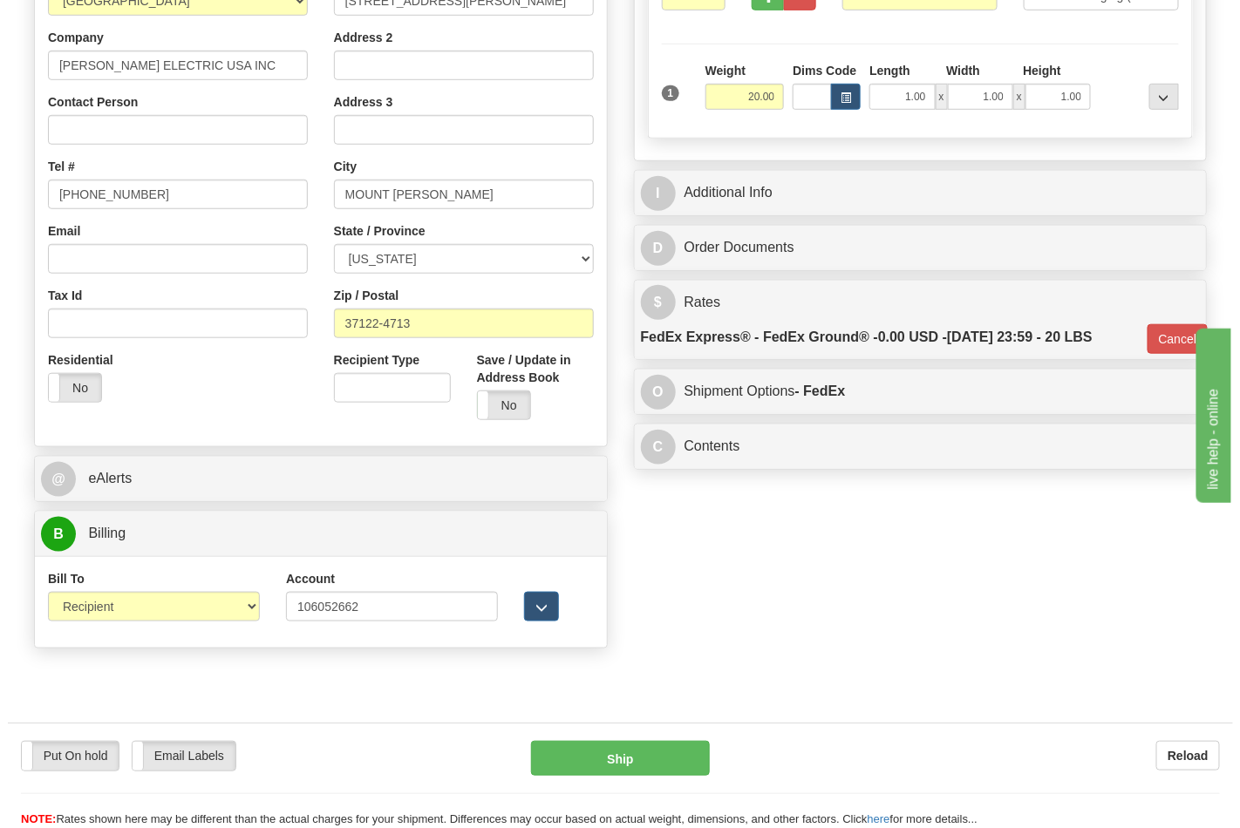
scroll to position [554, 0]
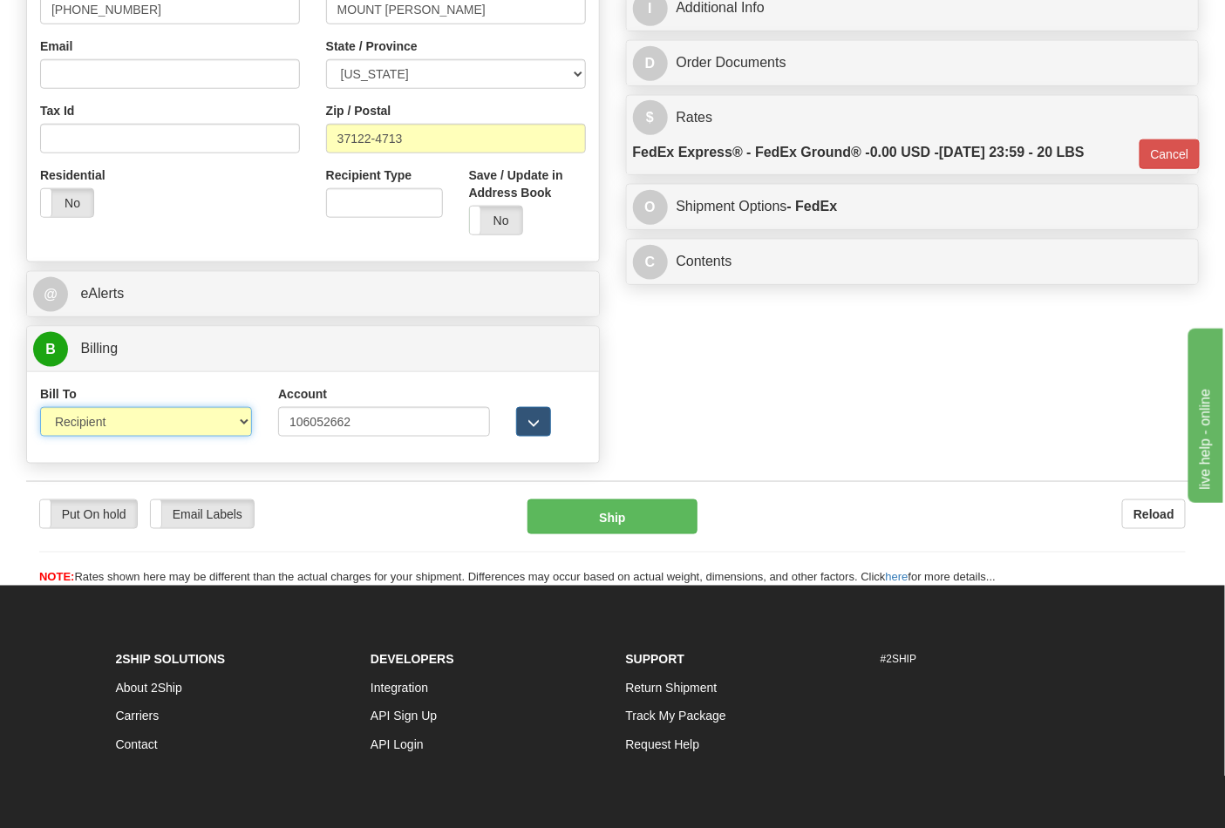
click at [123, 422] on select "Sender Recipient Third Party Collect" at bounding box center [146, 422] width 212 height 30
select select "4"
click at [40, 409] on select "Sender Recipient Third Party Collect" at bounding box center [146, 422] width 212 height 30
type input "92"
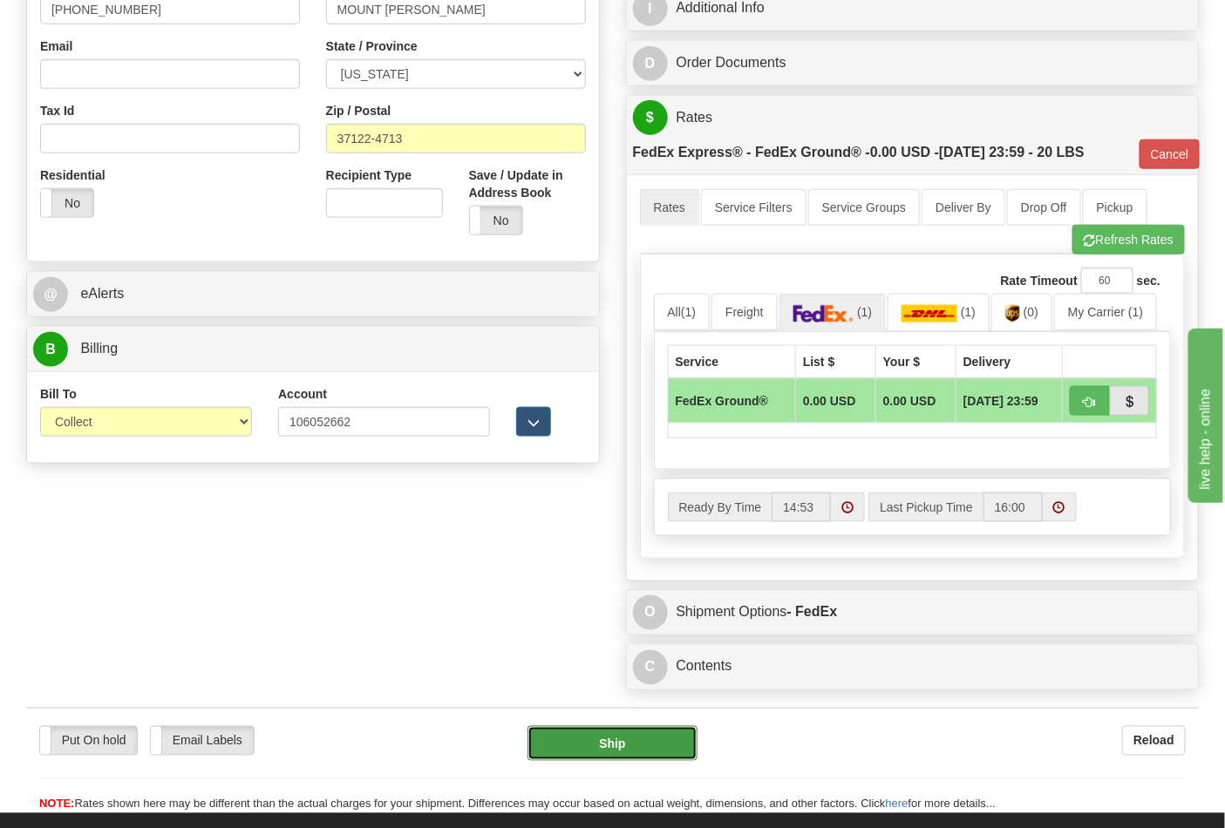
click at [600, 742] on button "Ship" at bounding box center [611, 743] width 169 height 35
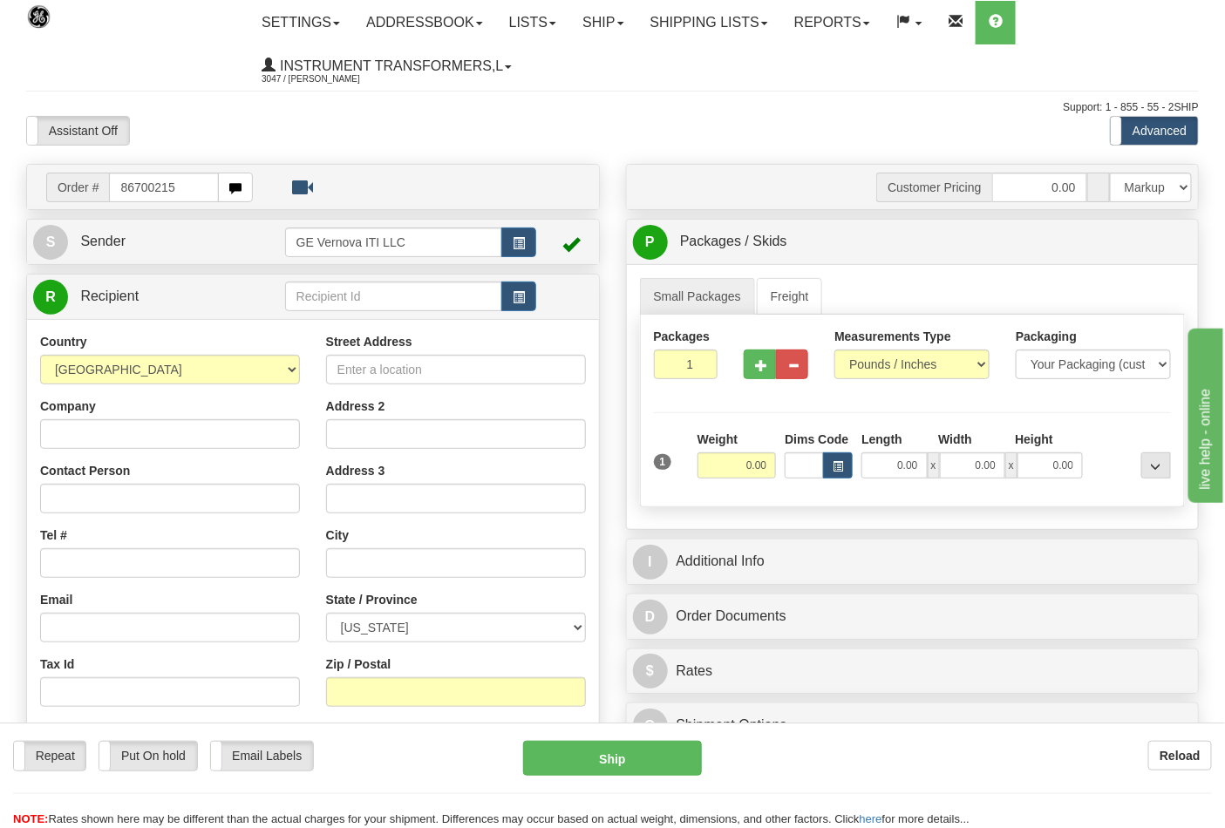
type input "86700215"
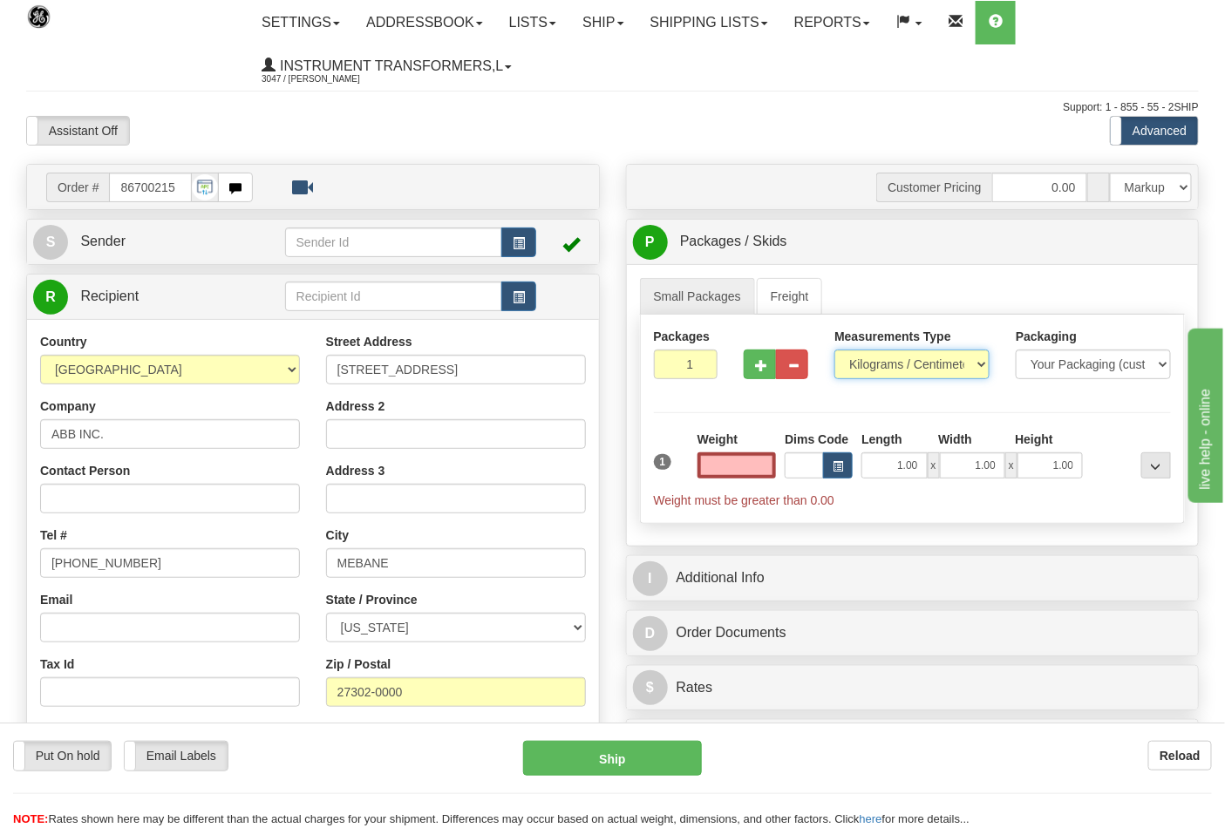
type input "0.00"
click at [939, 361] on select "Pounds / Inches Kilograms / Centimeters" at bounding box center [911, 365] width 155 height 30
select select "0"
click at [834, 350] on select "Pounds / Inches Kilograms / Centimeters" at bounding box center [911, 365] width 155 height 30
click at [730, 468] on input "0.00" at bounding box center [736, 465] width 79 height 26
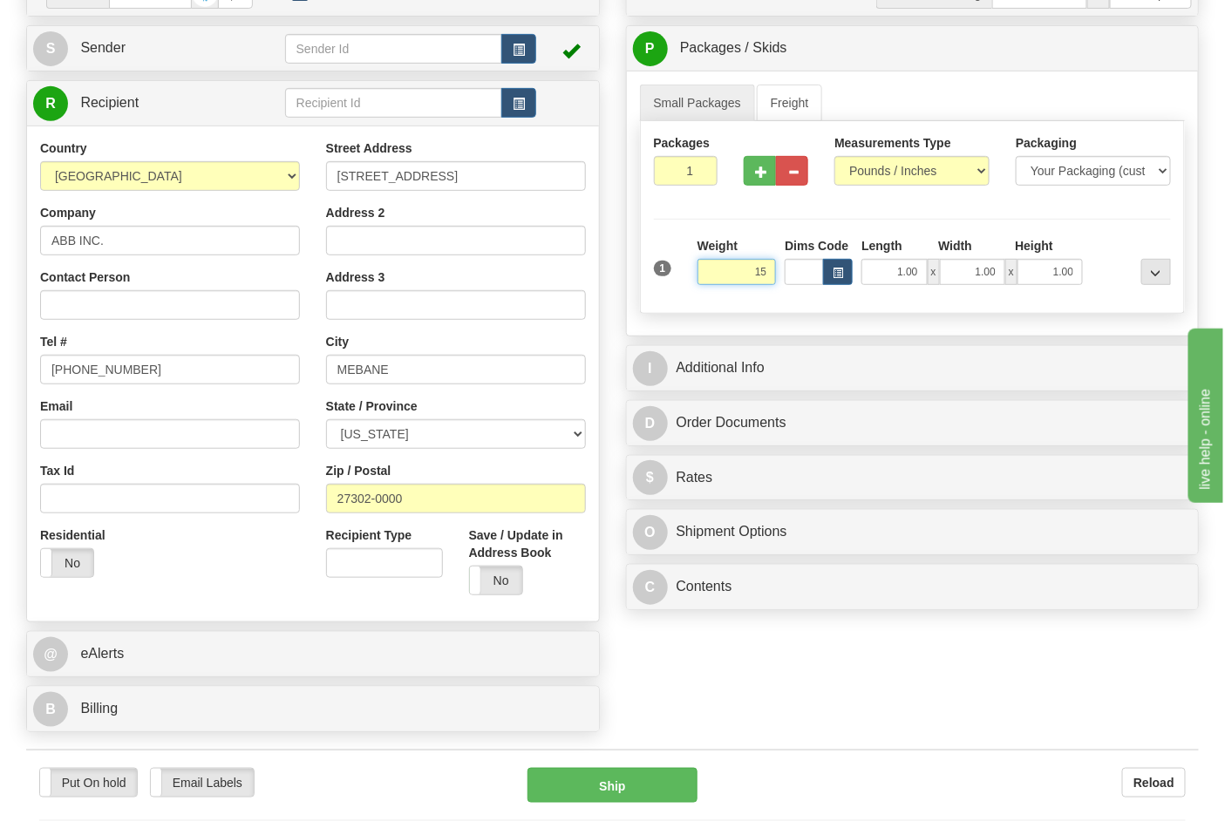
scroll to position [387, 0]
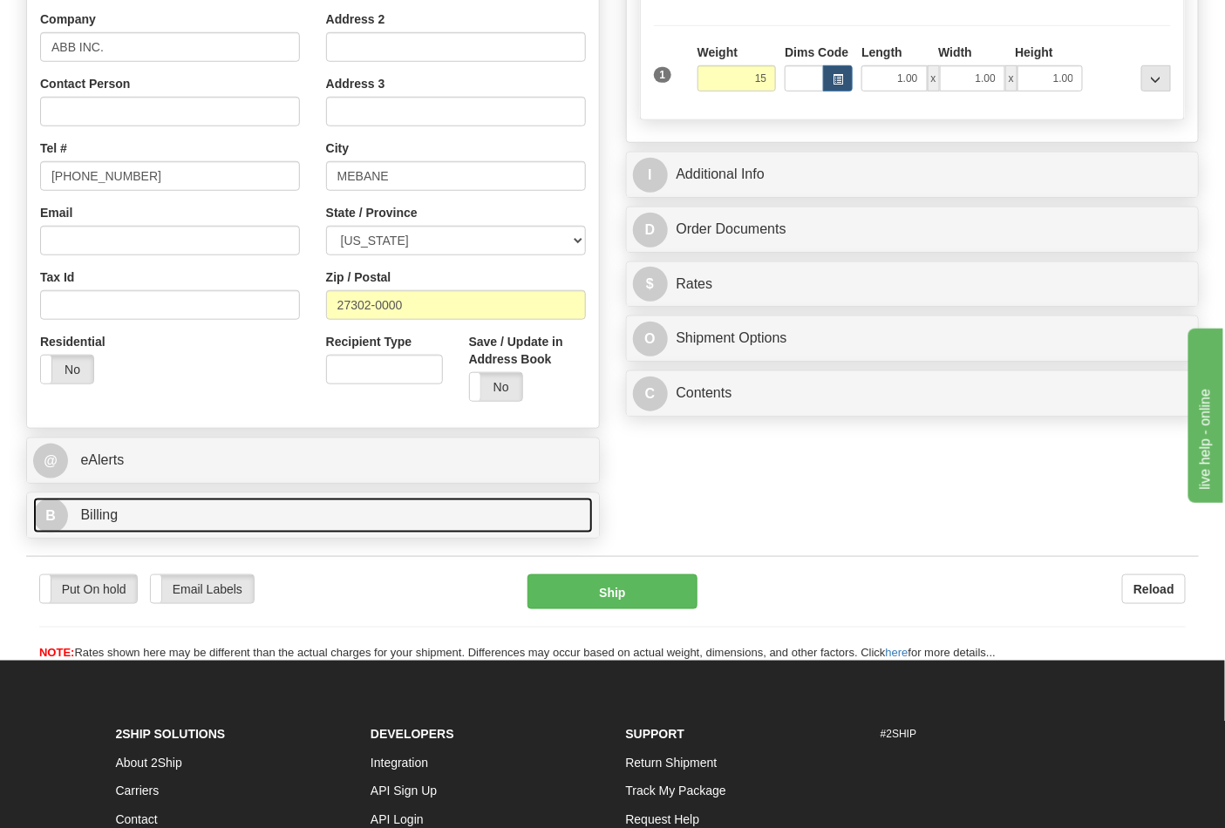
type input "15.00"
click at [144, 534] on link "B Billing" at bounding box center [313, 516] width 560 height 36
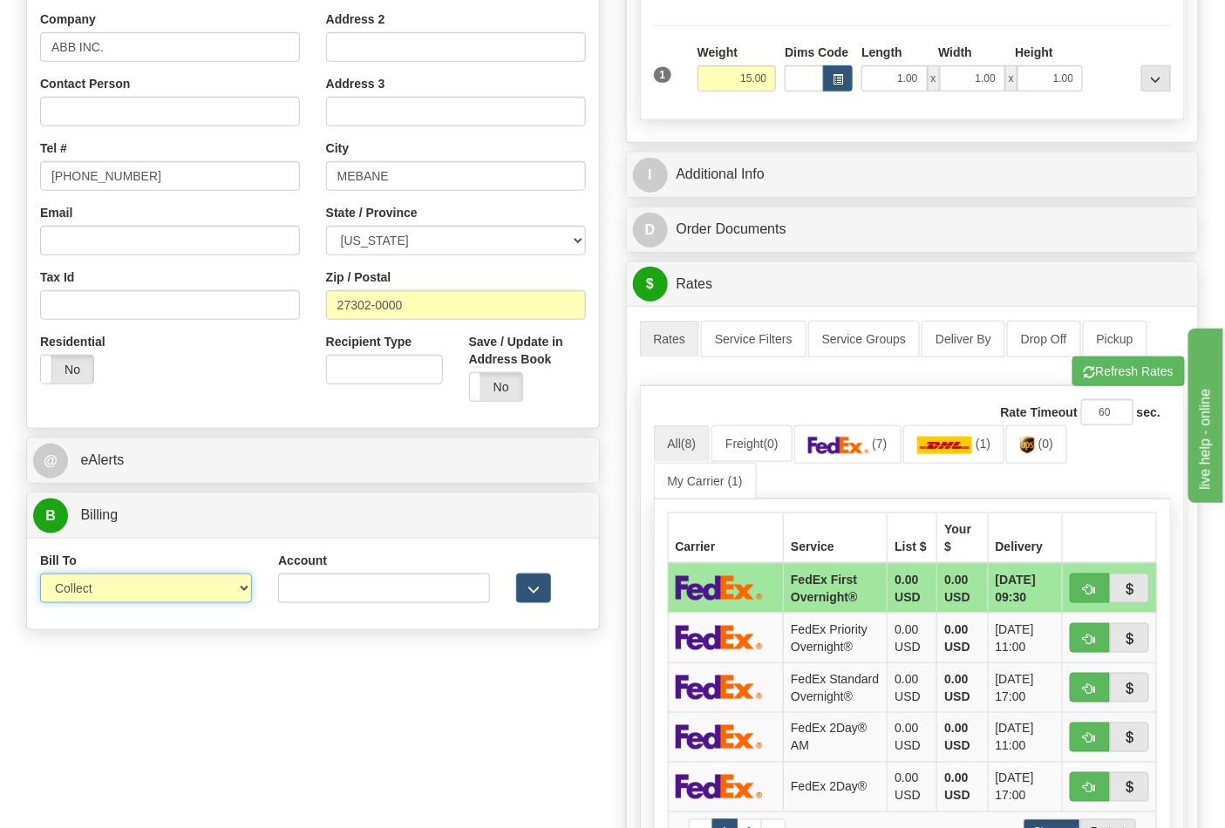
click at [240, 593] on select "Sender Recipient Third Party Collect" at bounding box center [146, 589] width 212 height 30
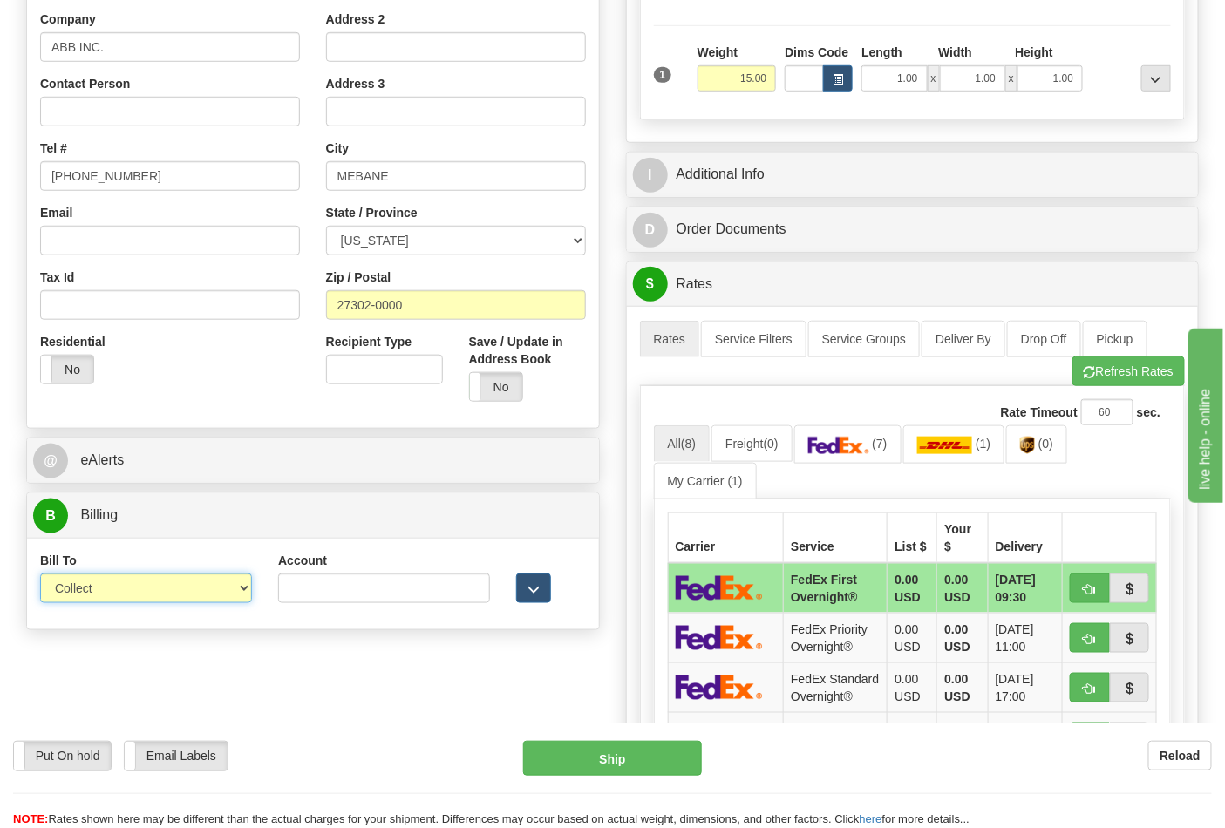
select select "2"
click at [40, 575] on select "Sender Recipient Third Party Collect" at bounding box center [146, 589] width 212 height 30
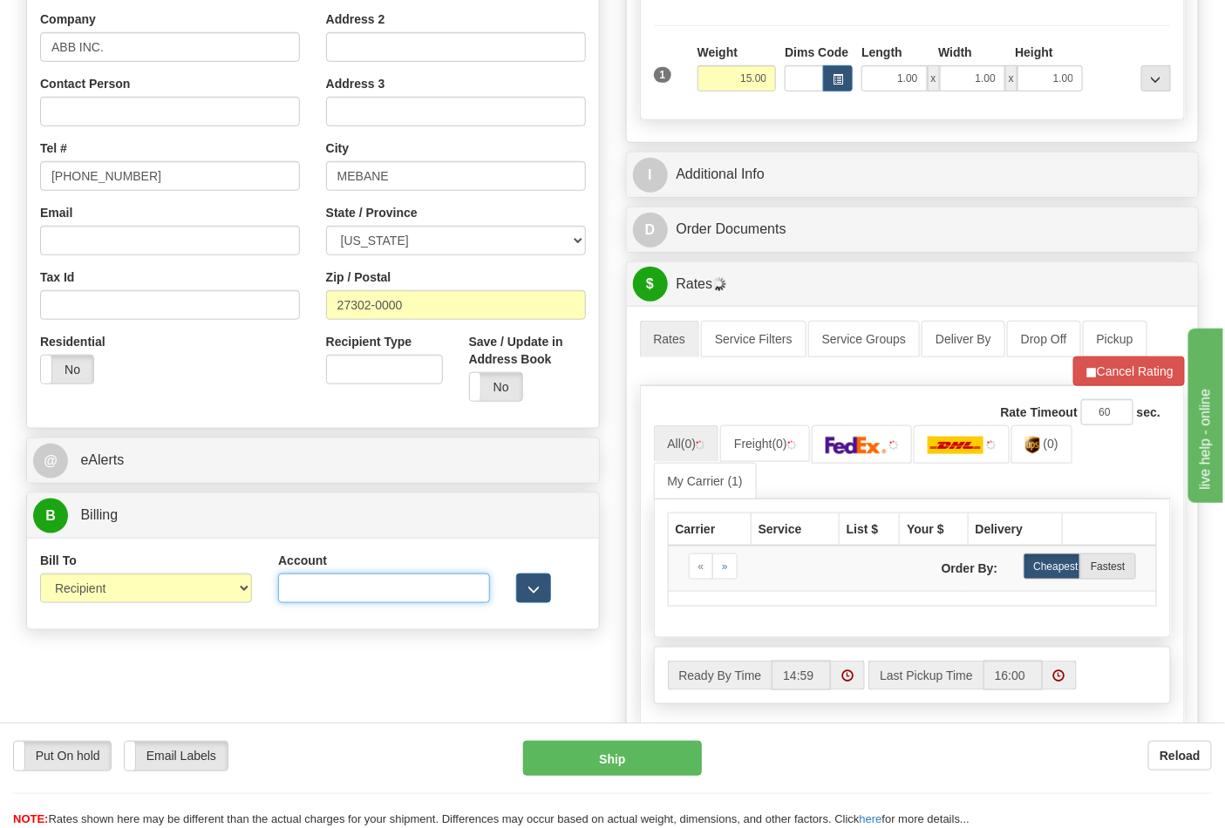
click at [296, 593] on input "Account" at bounding box center [384, 589] width 212 height 30
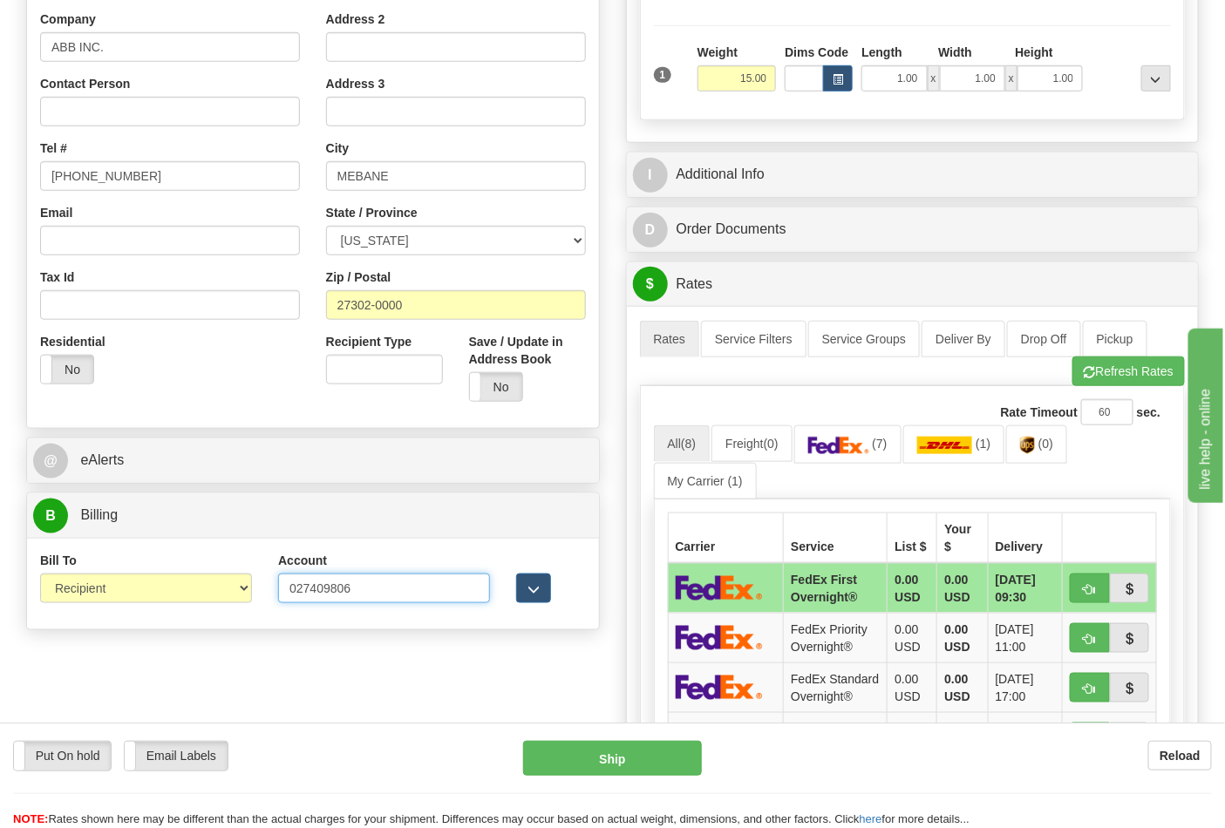
type input "027409806"
click button "Delete" at bounding box center [0, 0] width 0 height 0
click at [1143, 379] on button "Refresh Rates" at bounding box center [1128, 372] width 112 height 30
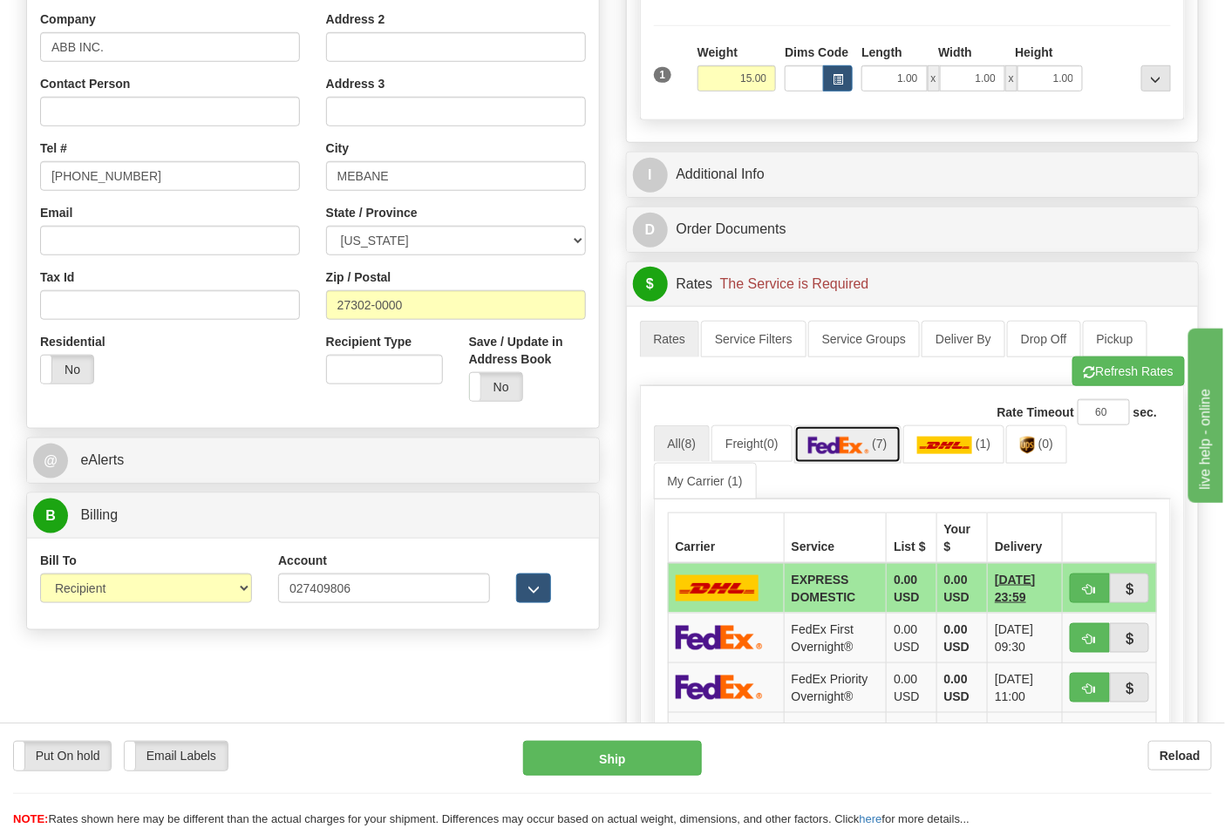
click at [853, 446] on img at bounding box center [838, 445] width 61 height 17
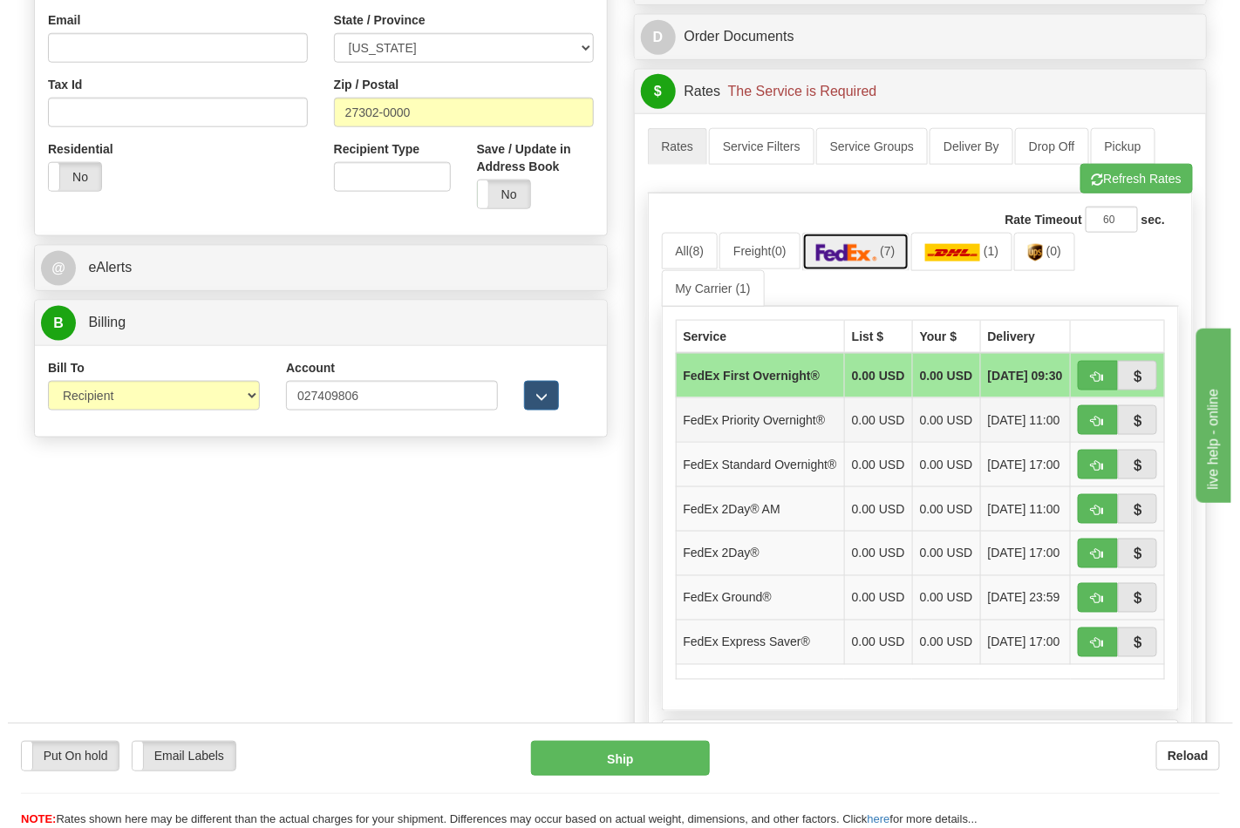
scroll to position [581, 0]
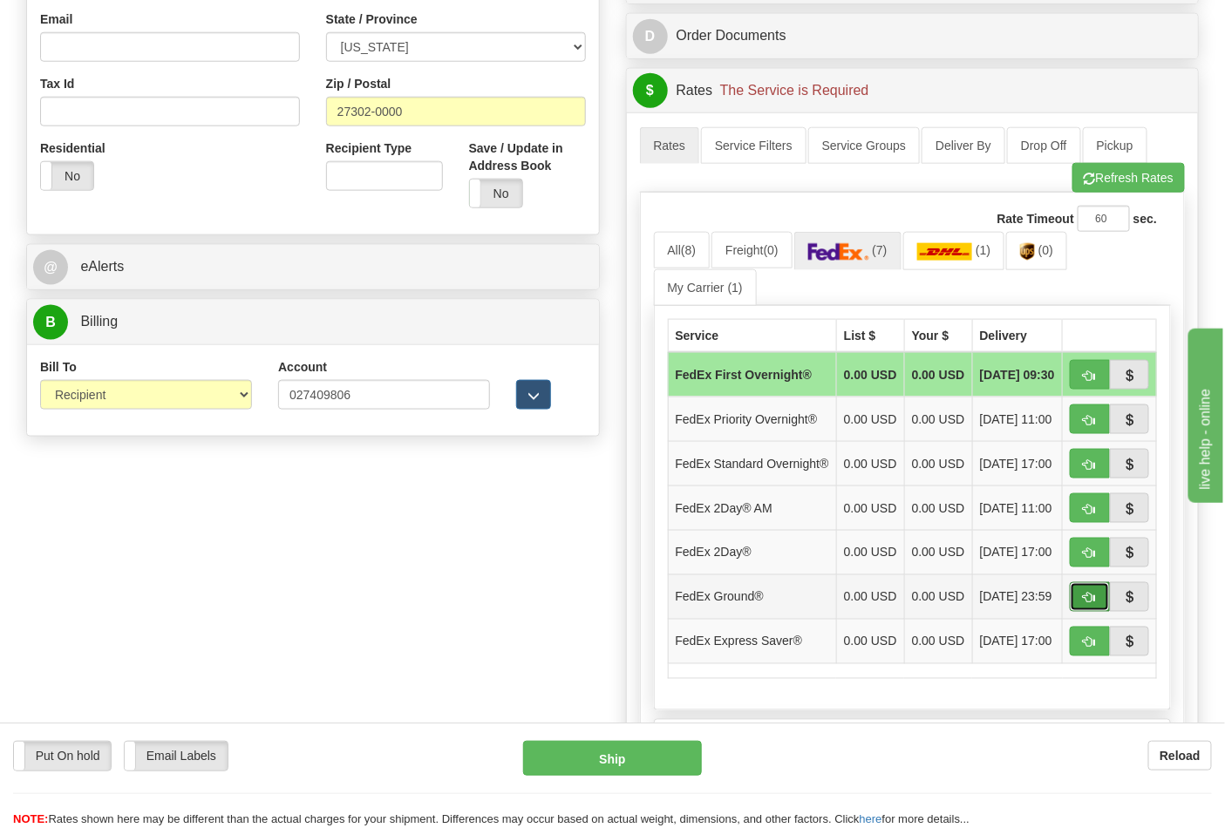
click at [1093, 604] on span "button" at bounding box center [1090, 598] width 12 height 11
type input "92"
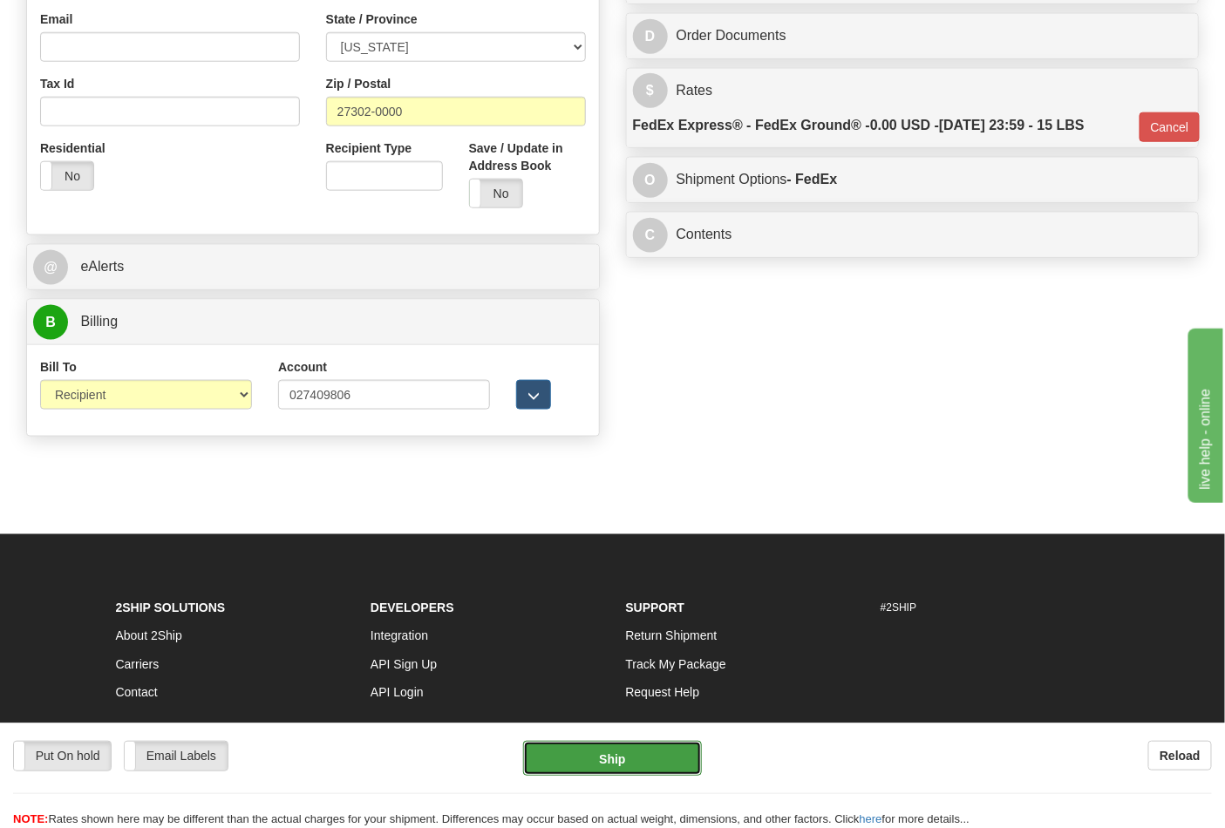
click at [619, 754] on button "Ship" at bounding box center [612, 758] width 178 height 35
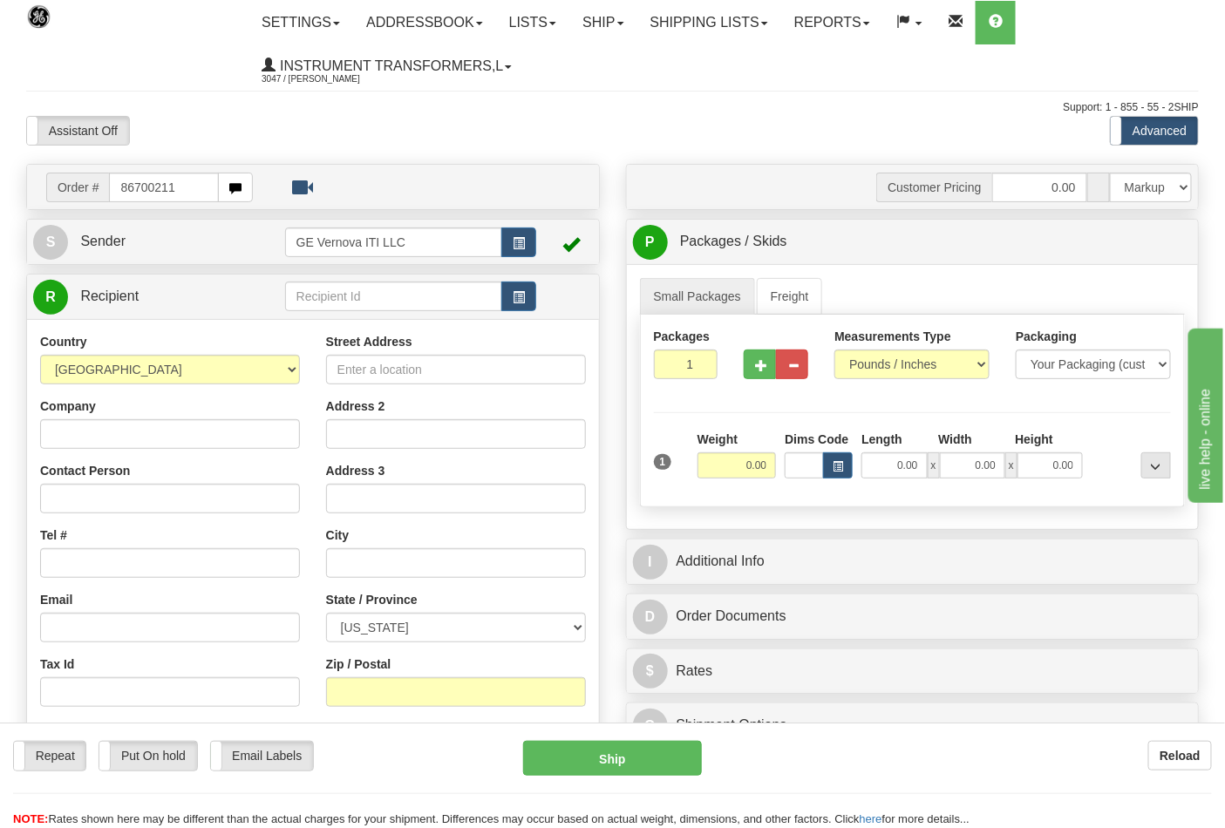
type input "86700211"
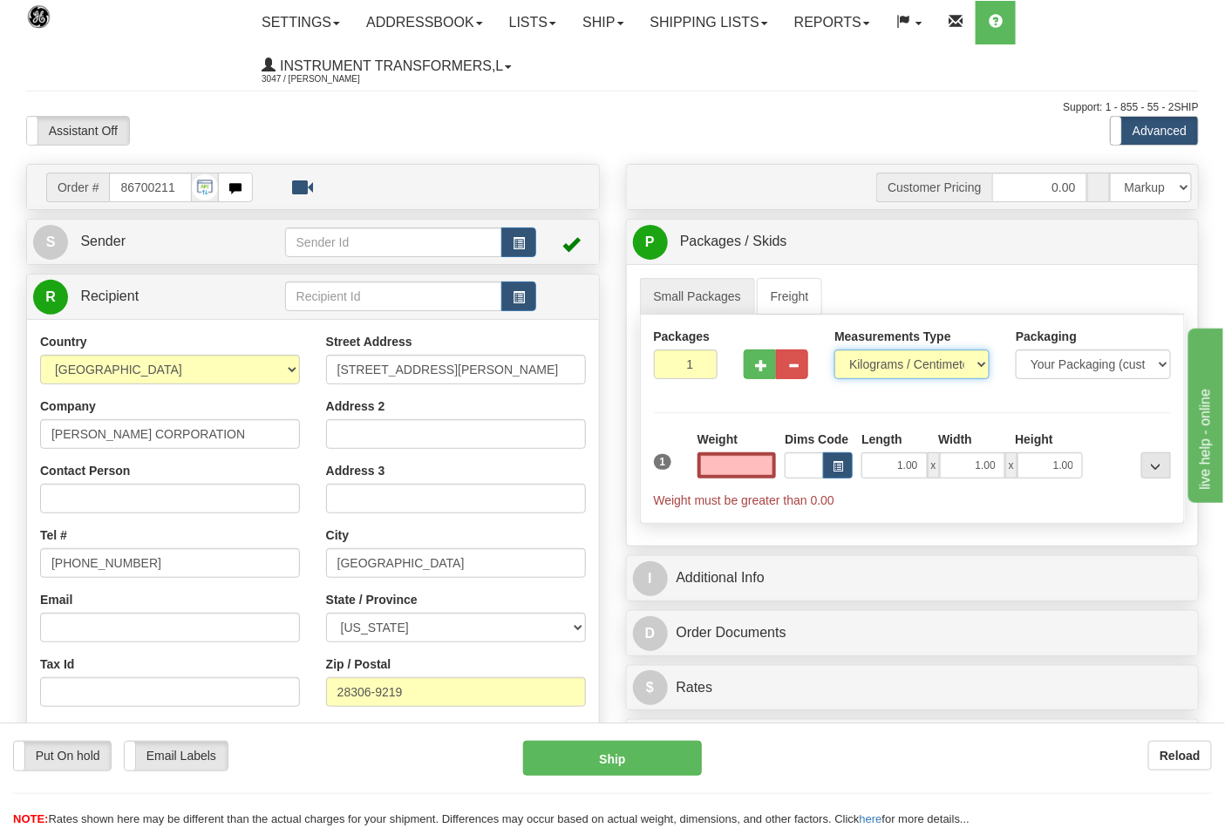
type input "0.00"
click at [895, 364] on select "Pounds / Inches Kilograms / Centimeters" at bounding box center [911, 365] width 155 height 30
select select "0"
click at [834, 350] on select "Pounds / Inches Kilograms / Centimeters" at bounding box center [911, 365] width 155 height 30
click at [737, 467] on input "0.00" at bounding box center [736, 465] width 79 height 26
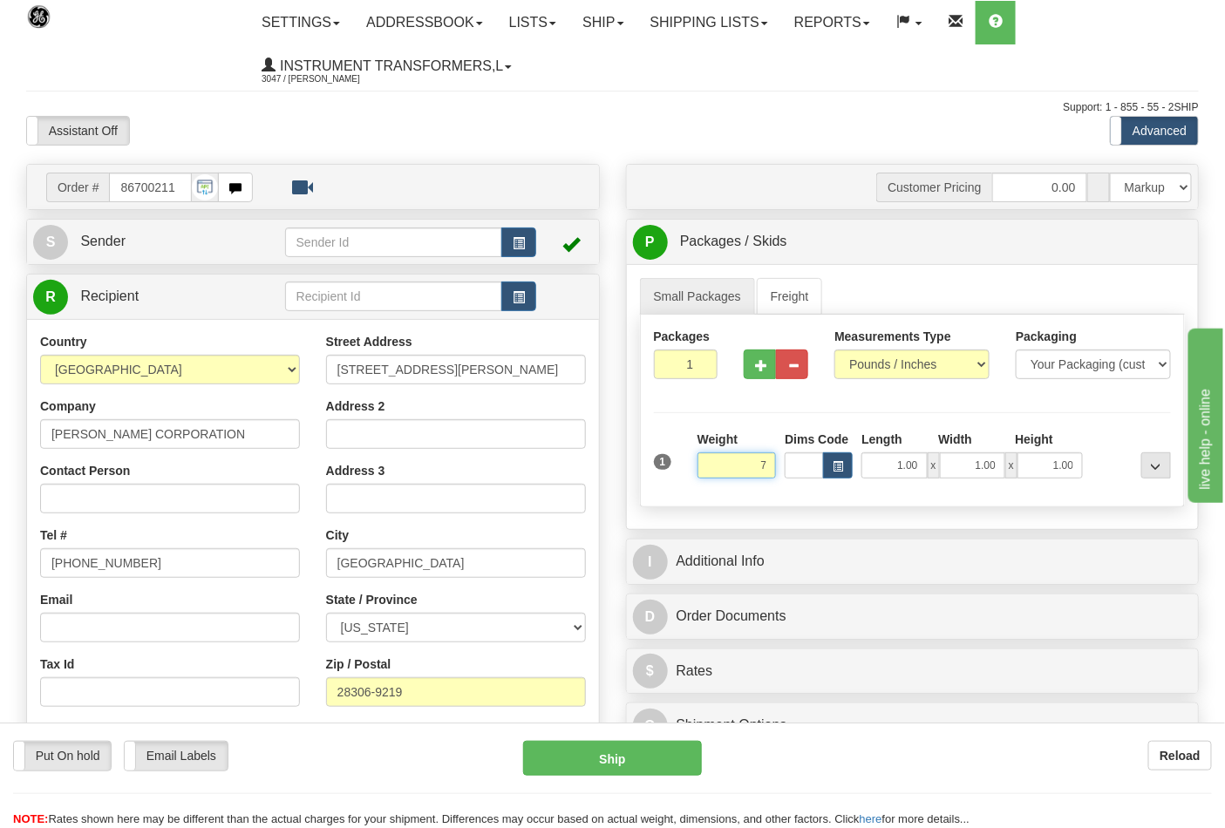
click button "Delete" at bounding box center [0, 0] width 0 height 0
type input "7.00"
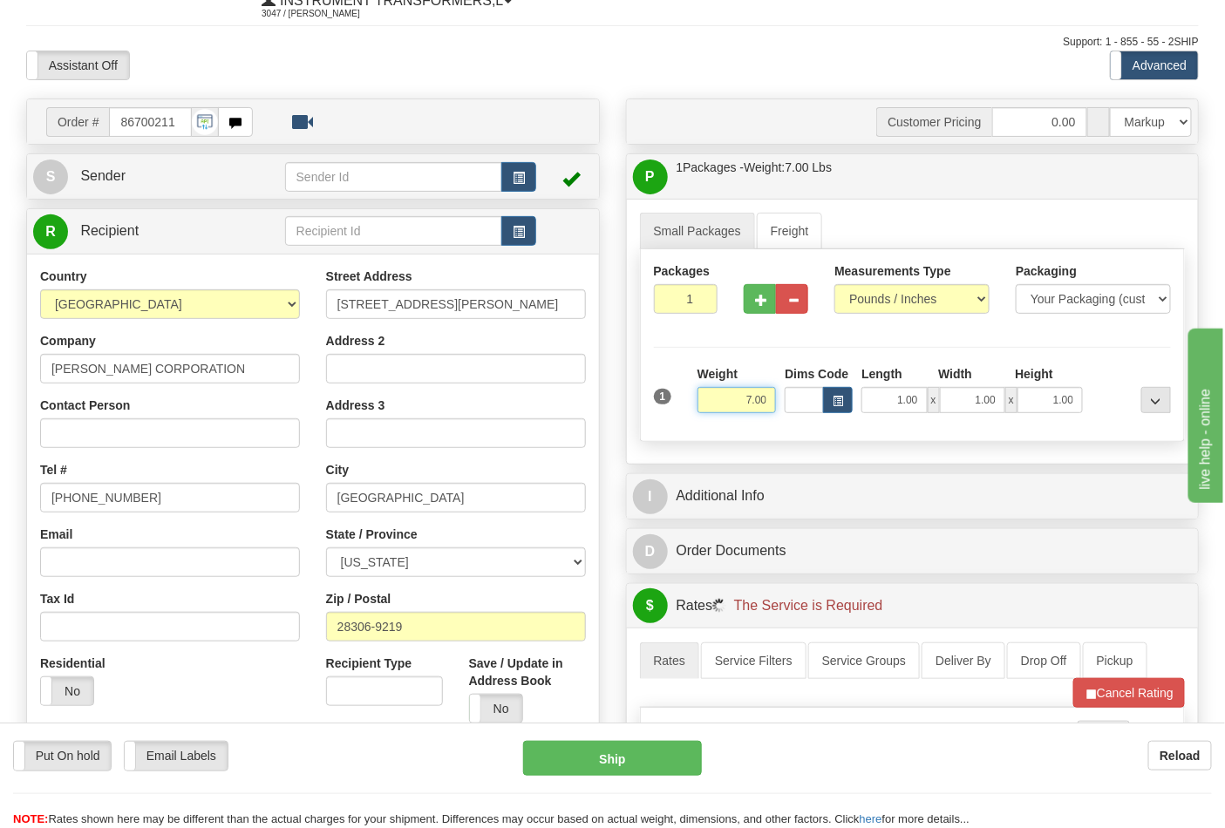
scroll to position [290, 0]
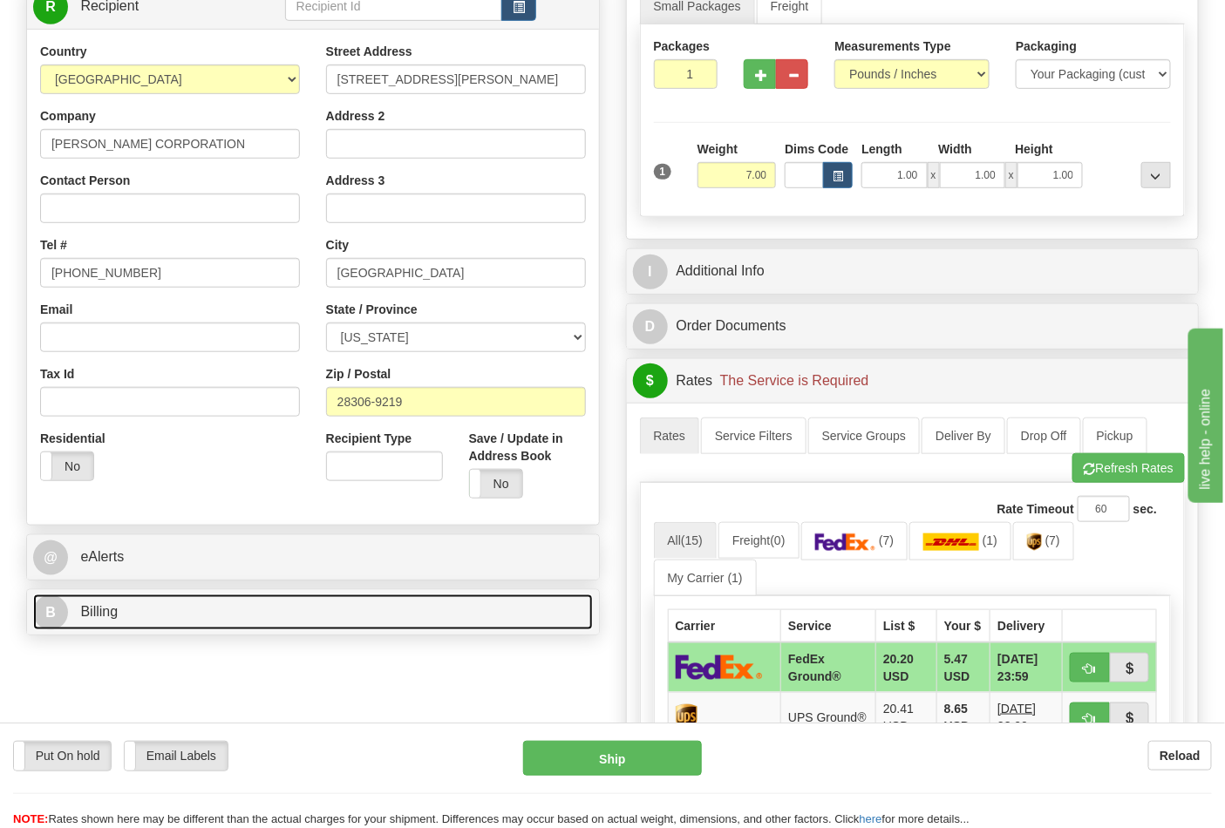
click at [170, 615] on link "B Billing" at bounding box center [313, 613] width 560 height 36
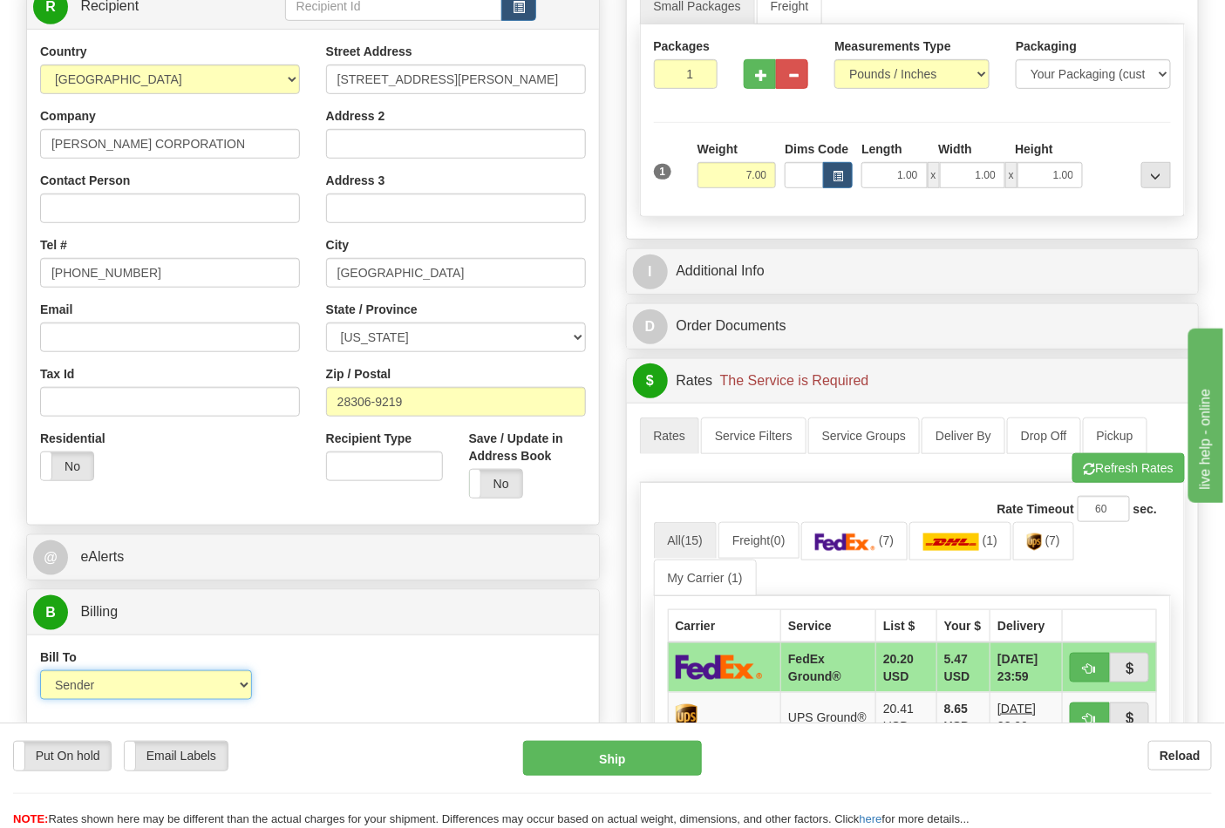
click at [116, 687] on select "Sender Recipient Third Party Collect" at bounding box center [146, 685] width 212 height 30
click at [40, 673] on select "Sender Recipient Third Party Collect" at bounding box center [146, 685] width 212 height 30
click at [239, 690] on select "Sender Recipient Third Party Collect" at bounding box center [146, 685] width 212 height 30
select select "2"
click at [40, 673] on select "Sender Recipient Third Party Collect" at bounding box center [146, 685] width 212 height 30
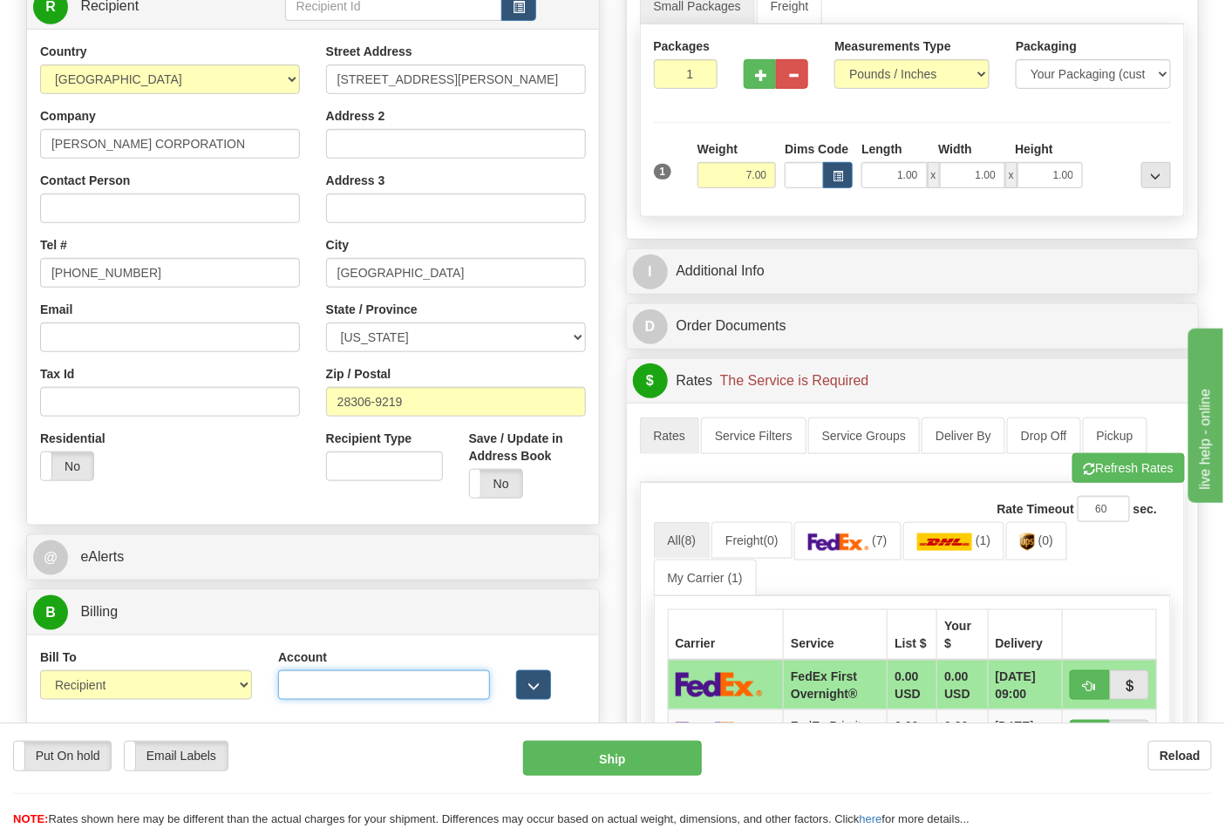
click at [305, 680] on input "Account" at bounding box center [384, 685] width 212 height 30
paste input "103538629"
type input "103538629"
click at [1140, 473] on button "Refresh Rates" at bounding box center [1128, 468] width 112 height 30
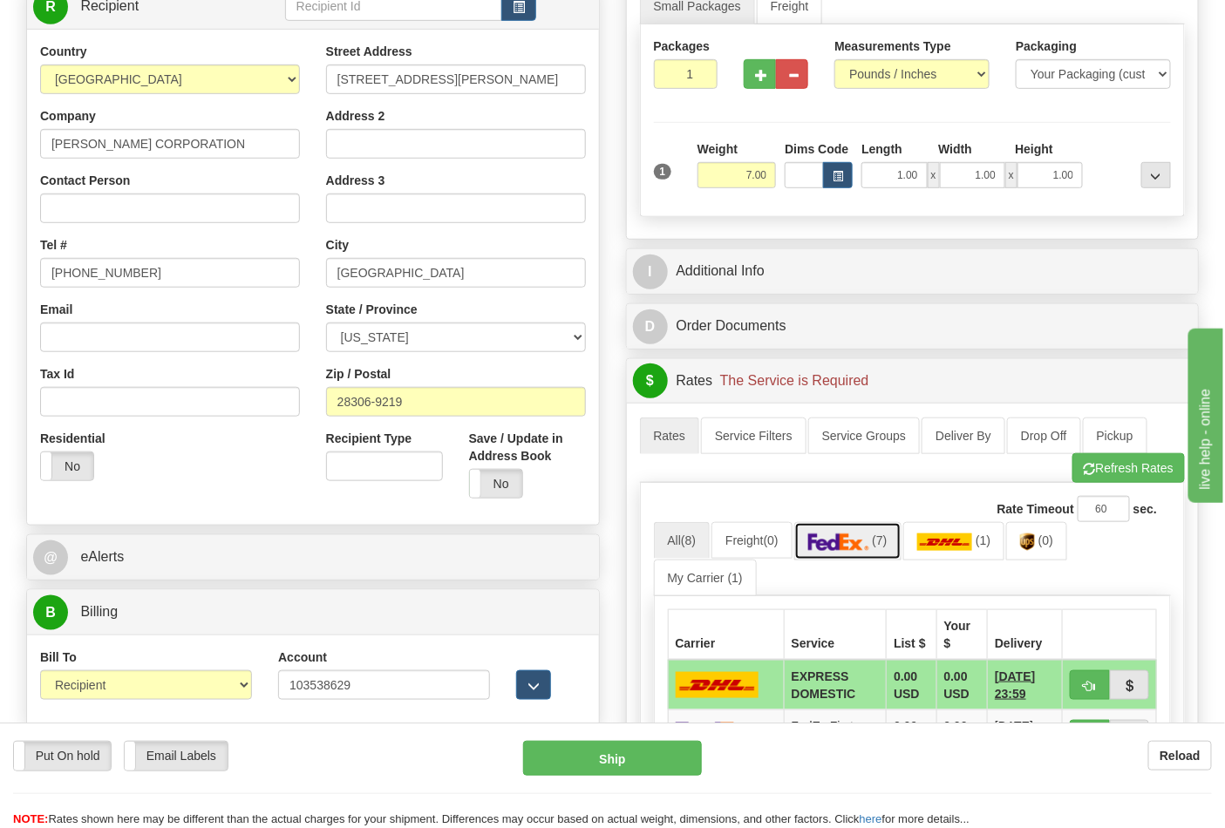
click at [869, 544] on img at bounding box center [838, 542] width 61 height 17
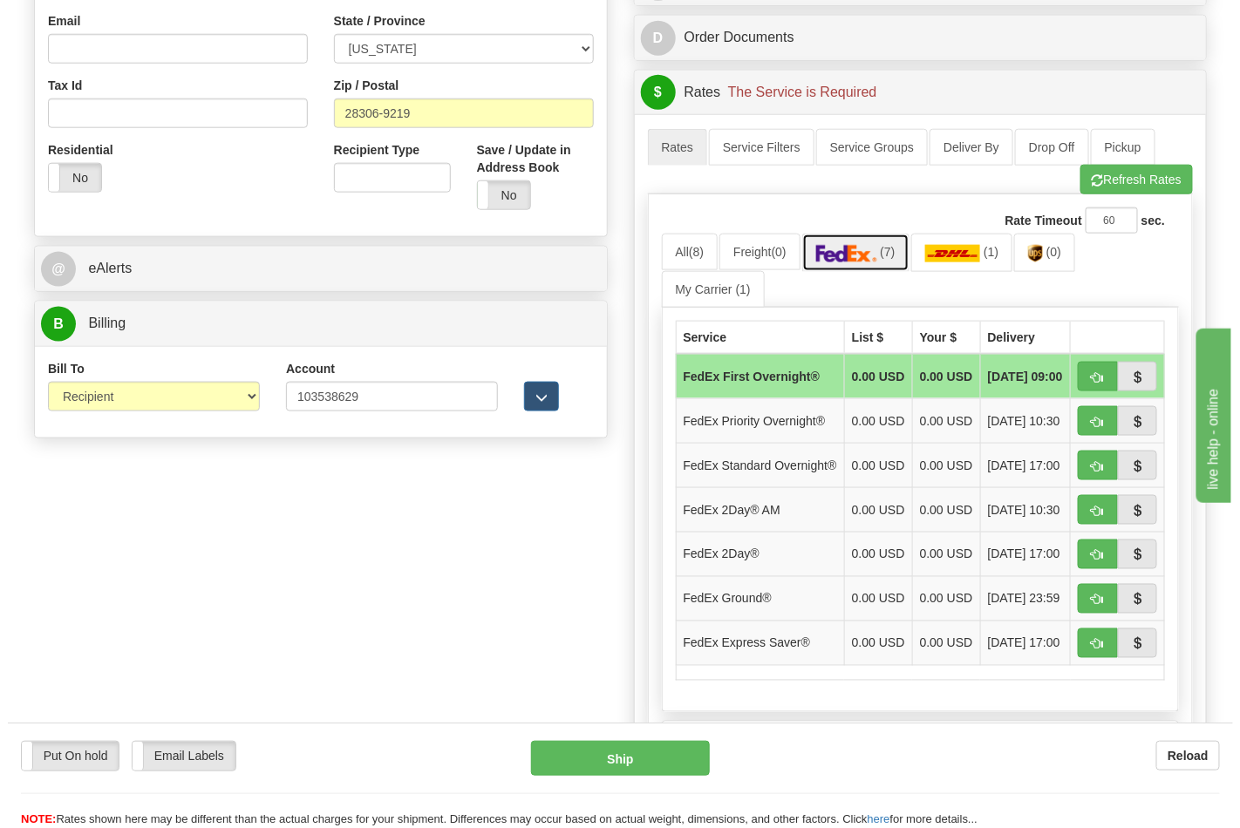
scroll to position [581, 0]
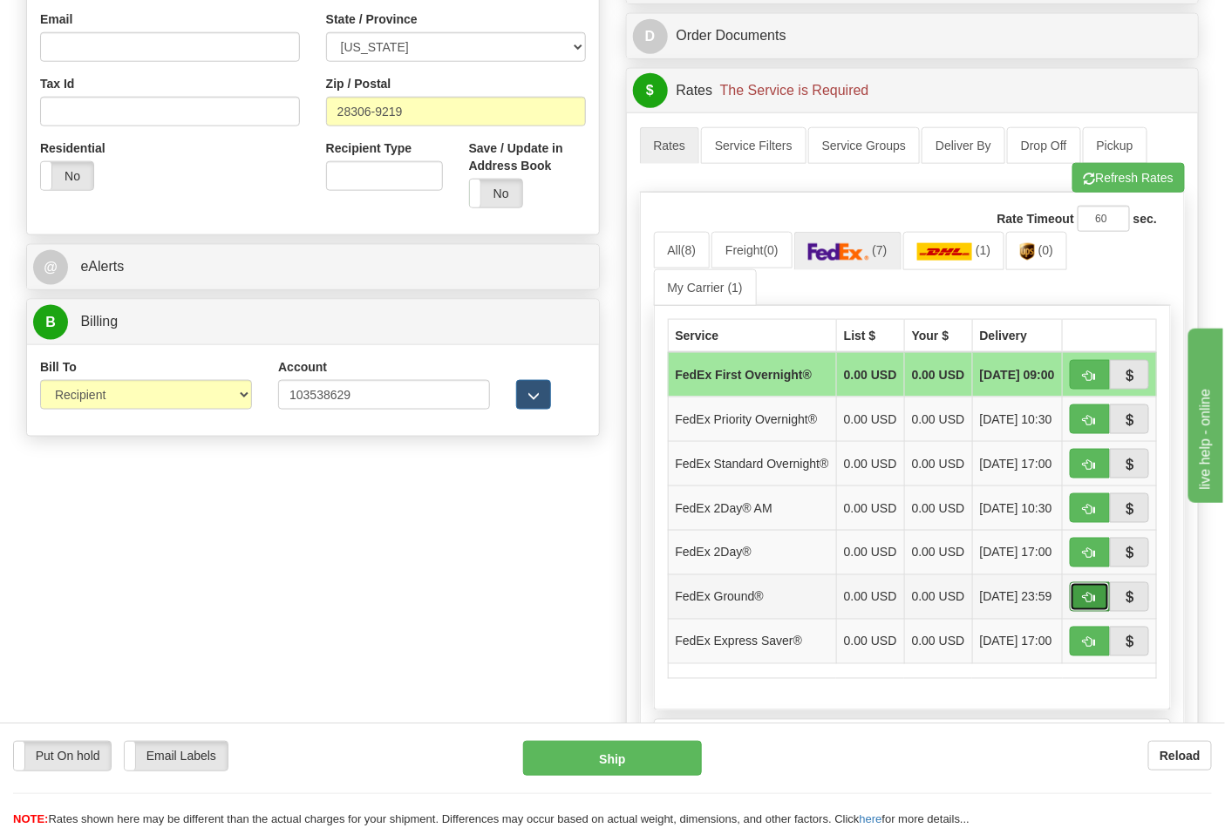
click at [1076, 612] on button "button" at bounding box center [1090, 597] width 40 height 30
type input "92"
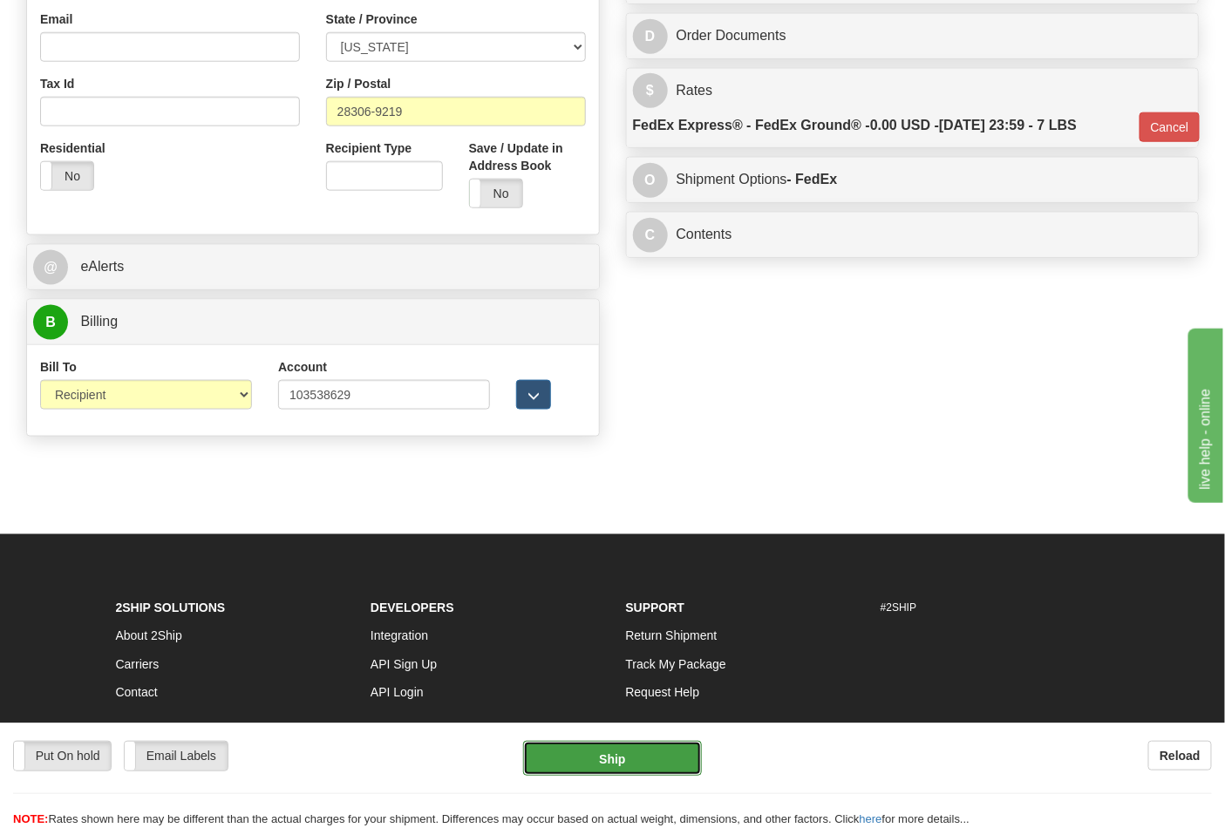
click at [588, 747] on button "Ship" at bounding box center [612, 758] width 178 height 35
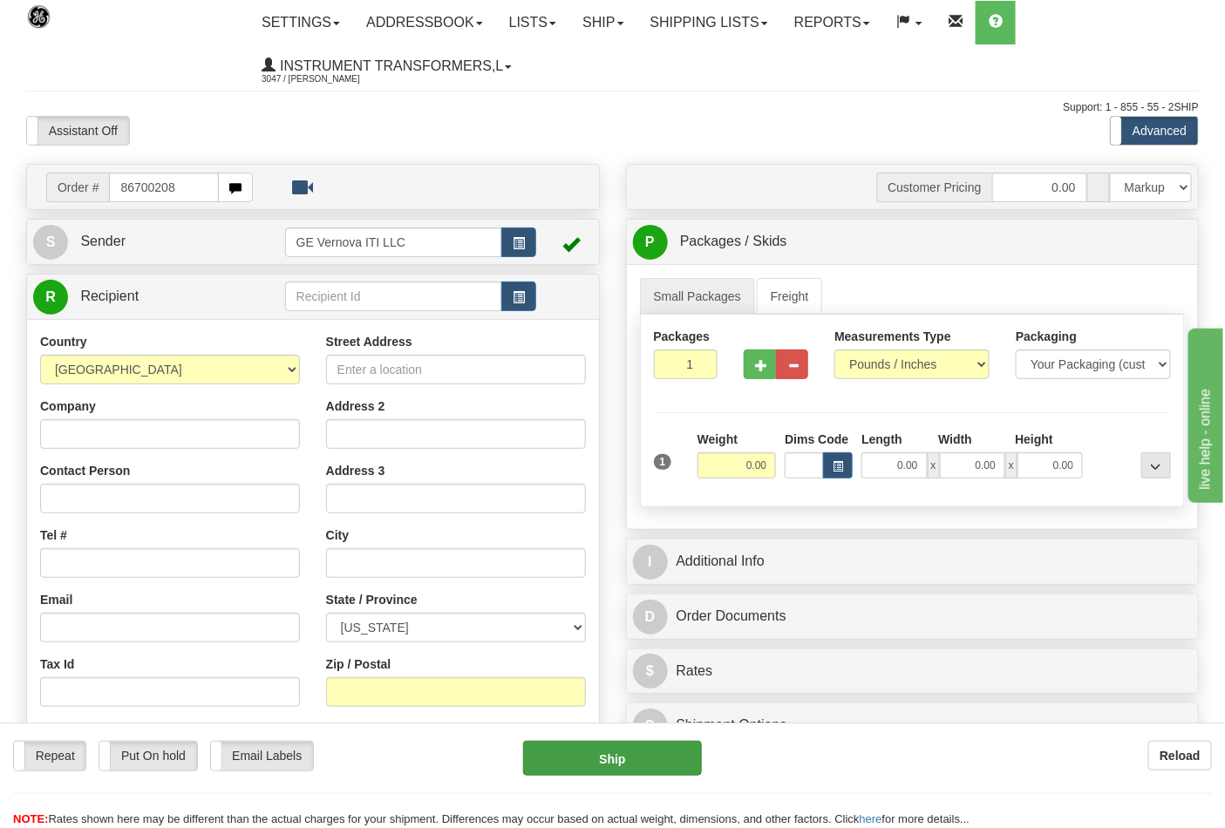
type input "86700208"
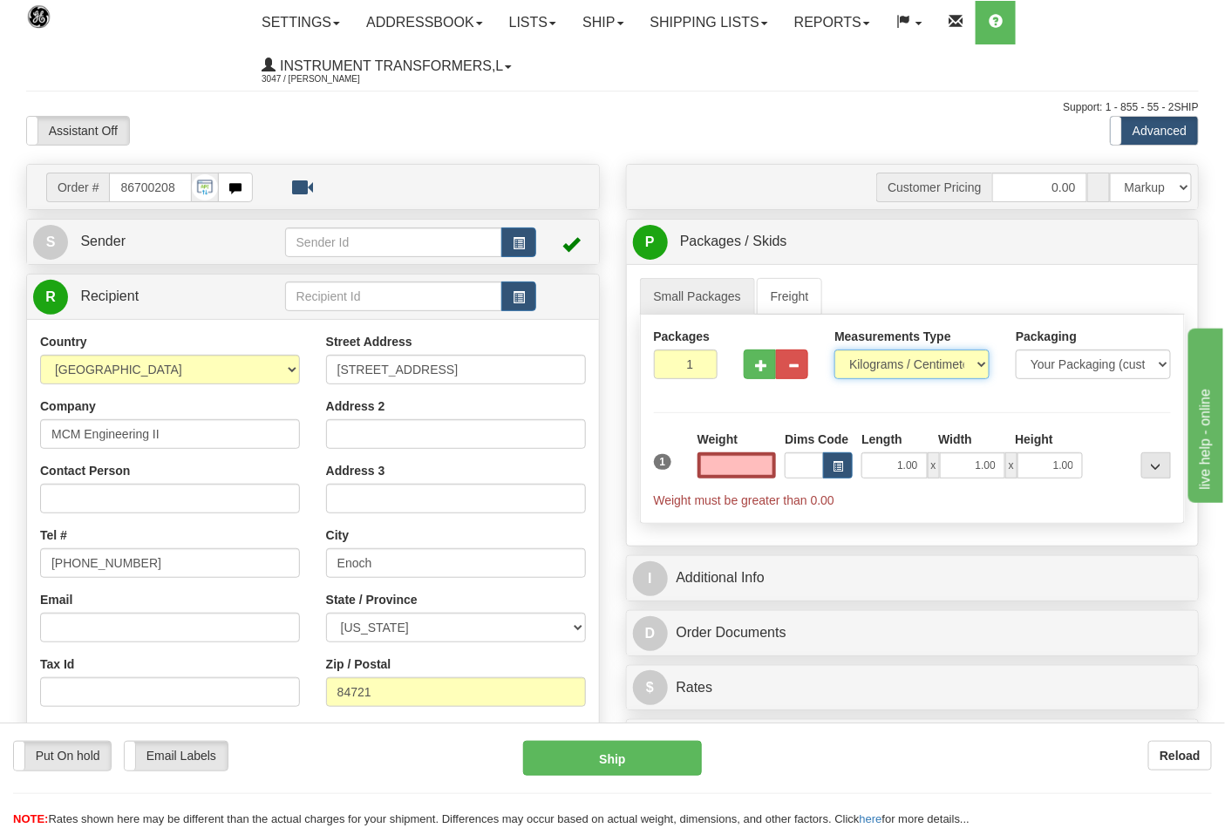
type input "0.00"
click at [894, 355] on select "Pounds / Inches Kilograms / Centimeters" at bounding box center [911, 365] width 155 height 30
select select "0"
click at [834, 350] on select "Pounds / Inches Kilograms / Centimeters" at bounding box center [911, 365] width 155 height 30
click at [765, 464] on input "0.00" at bounding box center [736, 465] width 79 height 26
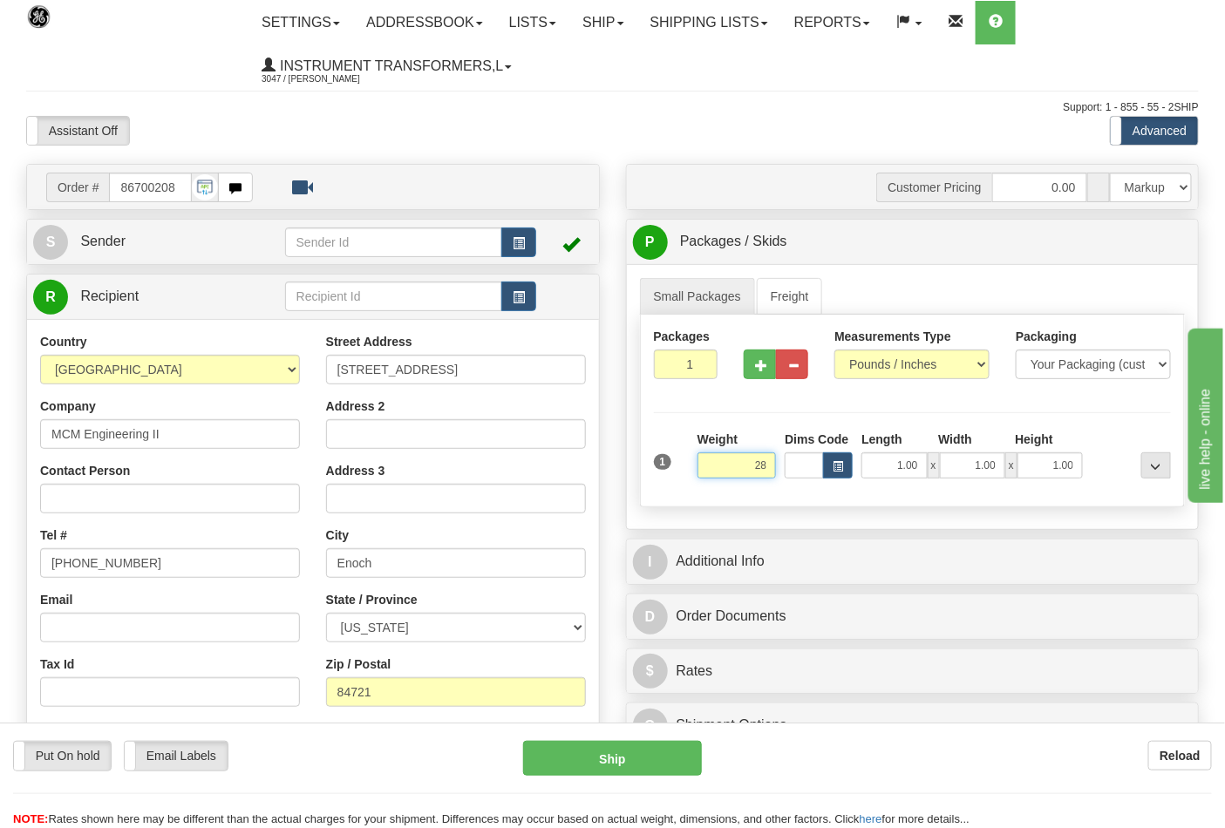
click button "Delete" at bounding box center [0, 0] width 0 height 0
type input "28.00"
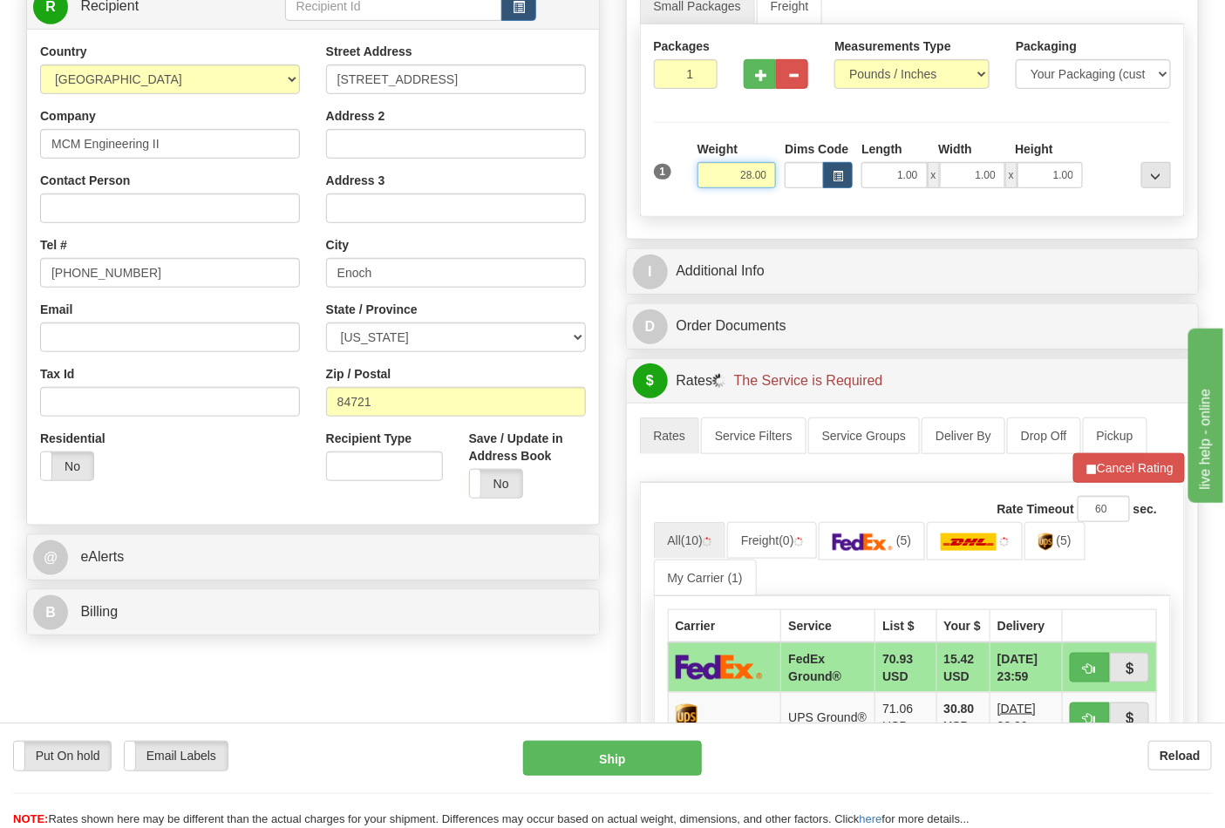
scroll to position [387, 0]
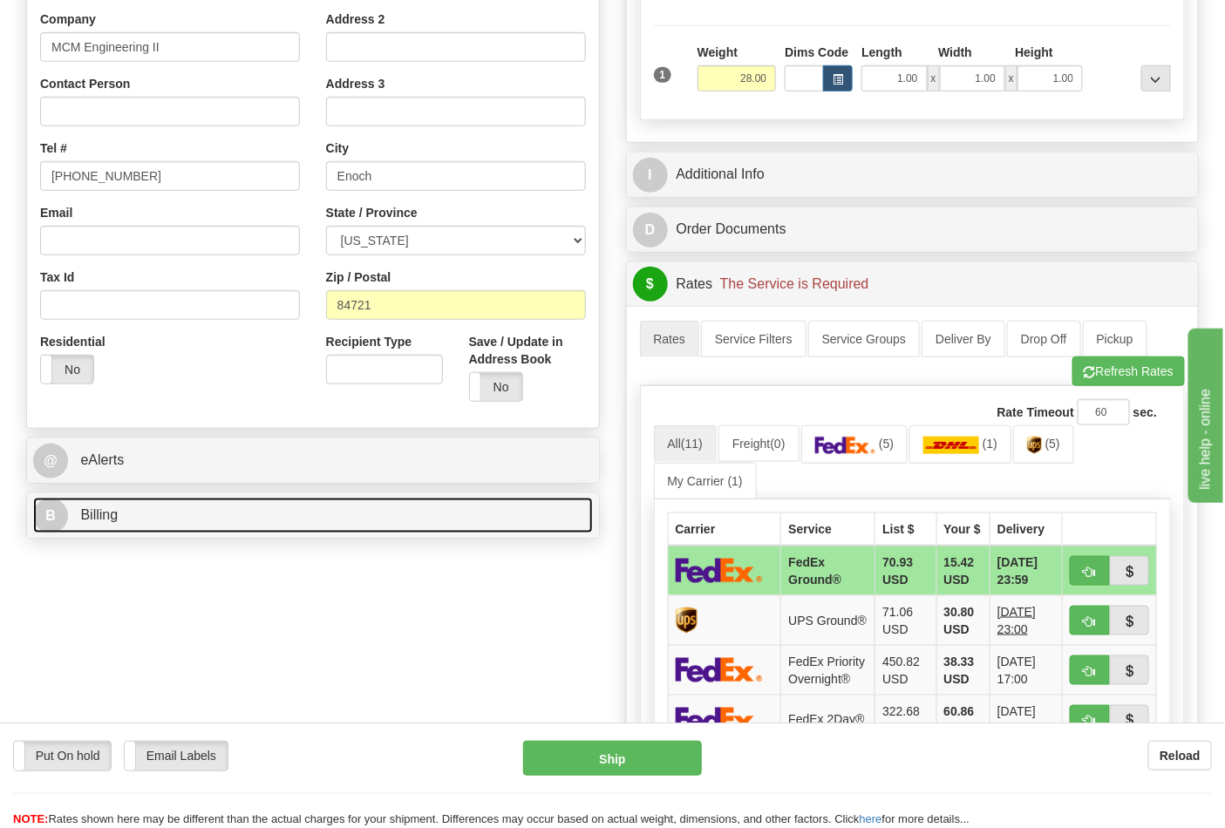
click at [155, 516] on link "B Billing" at bounding box center [313, 516] width 560 height 36
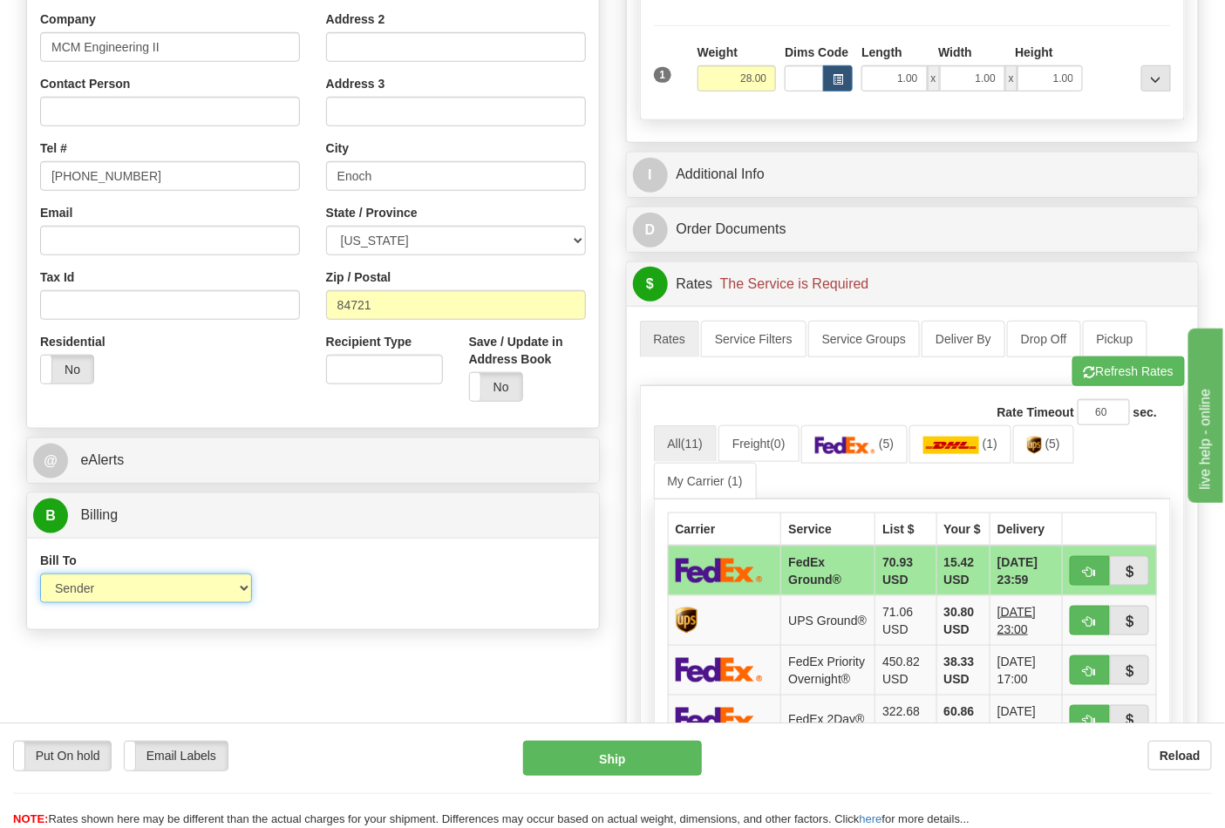
click at [242, 591] on select "Sender Recipient Third Party Collect" at bounding box center [146, 589] width 212 height 30
click at [1049, 445] on link "(5)" at bounding box center [1043, 443] width 61 height 37
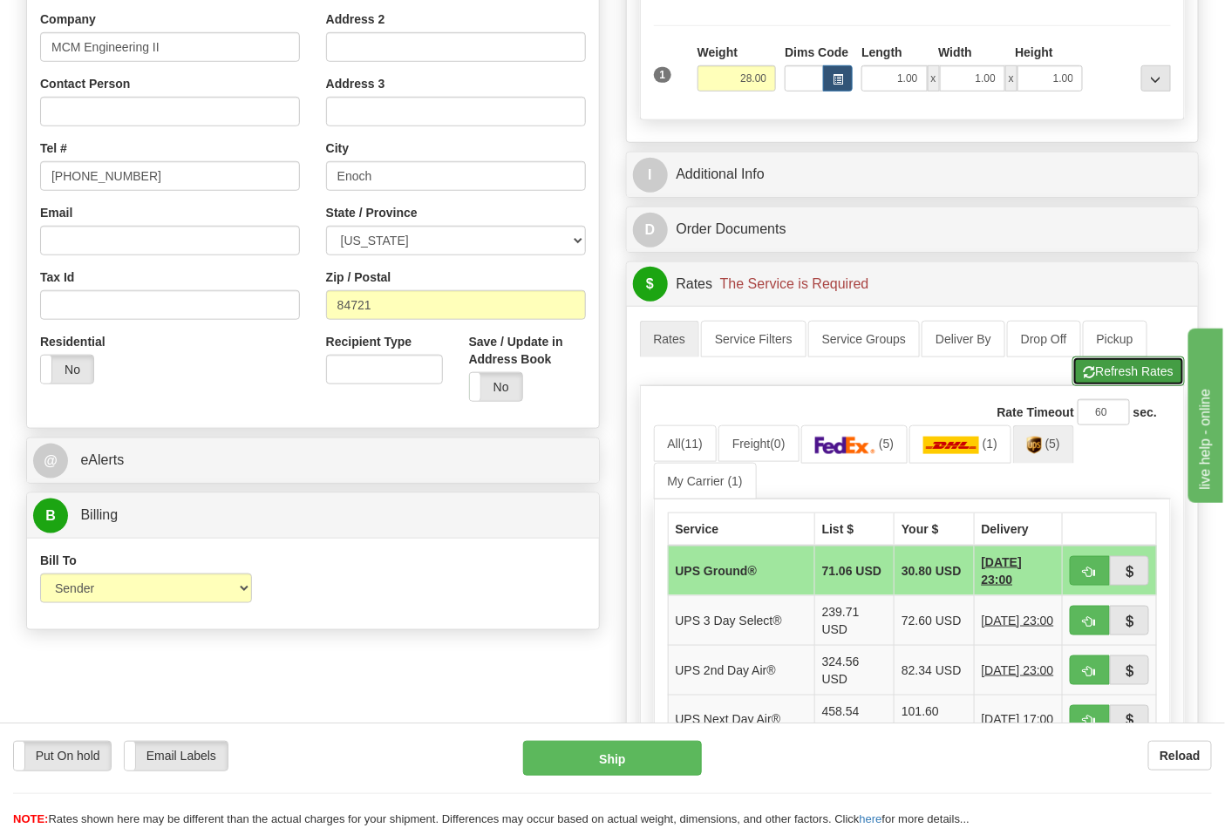
click at [1102, 373] on button "Refresh Rates" at bounding box center [1128, 372] width 112 height 30
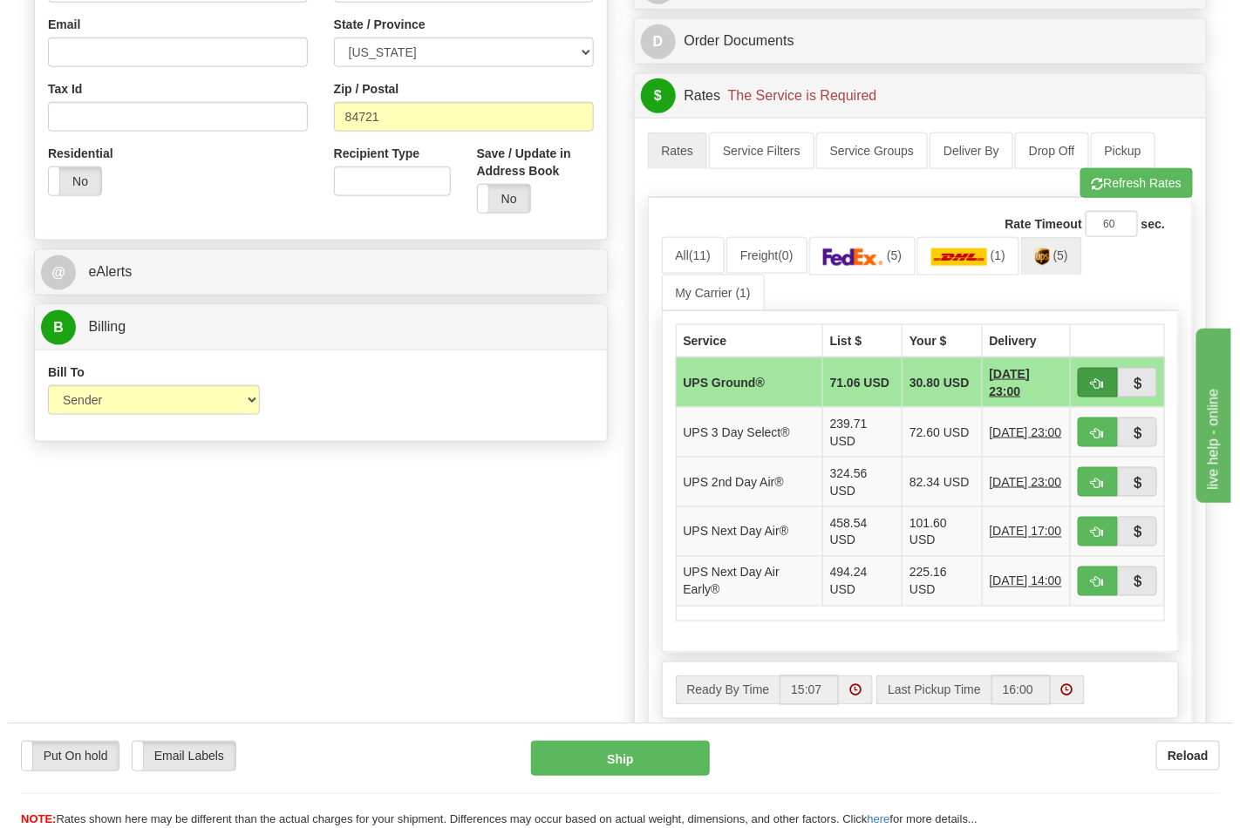
scroll to position [581, 0]
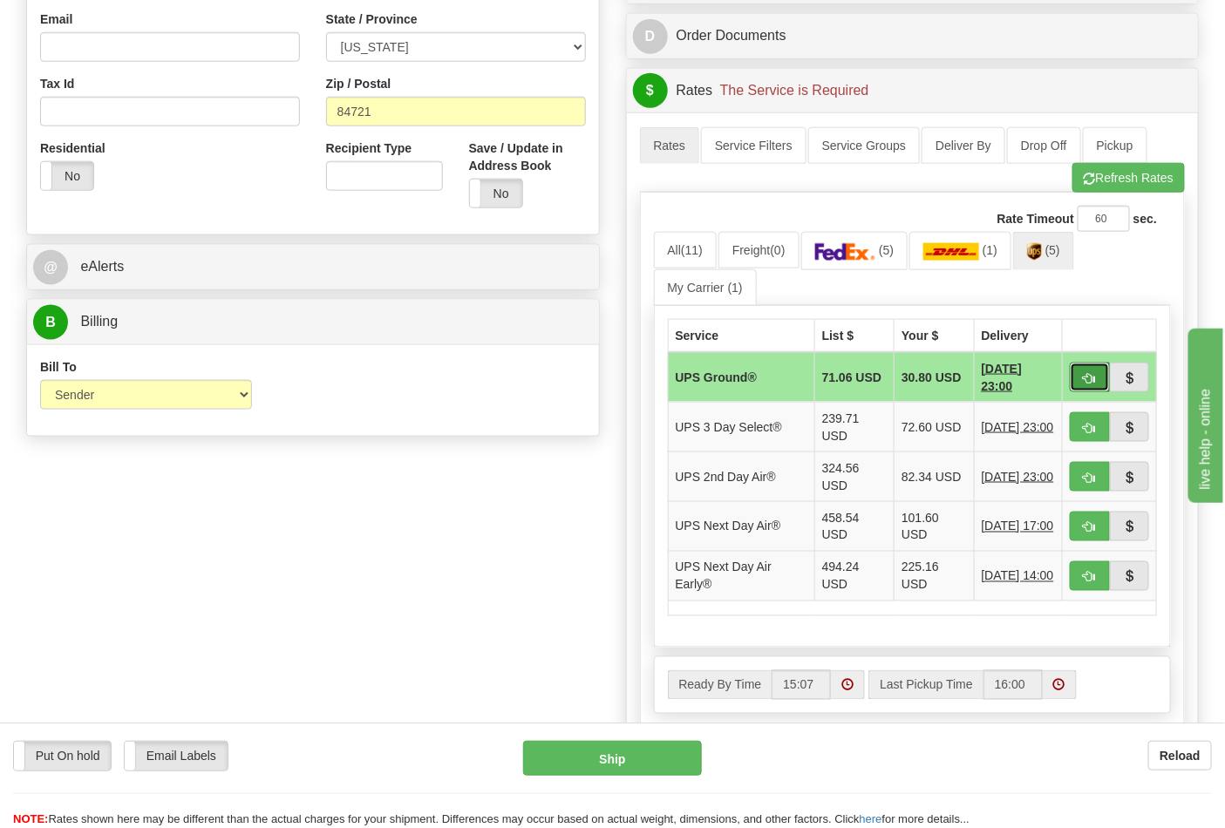
click at [1084, 378] on span "button" at bounding box center [1090, 378] width 12 height 11
type input "03"
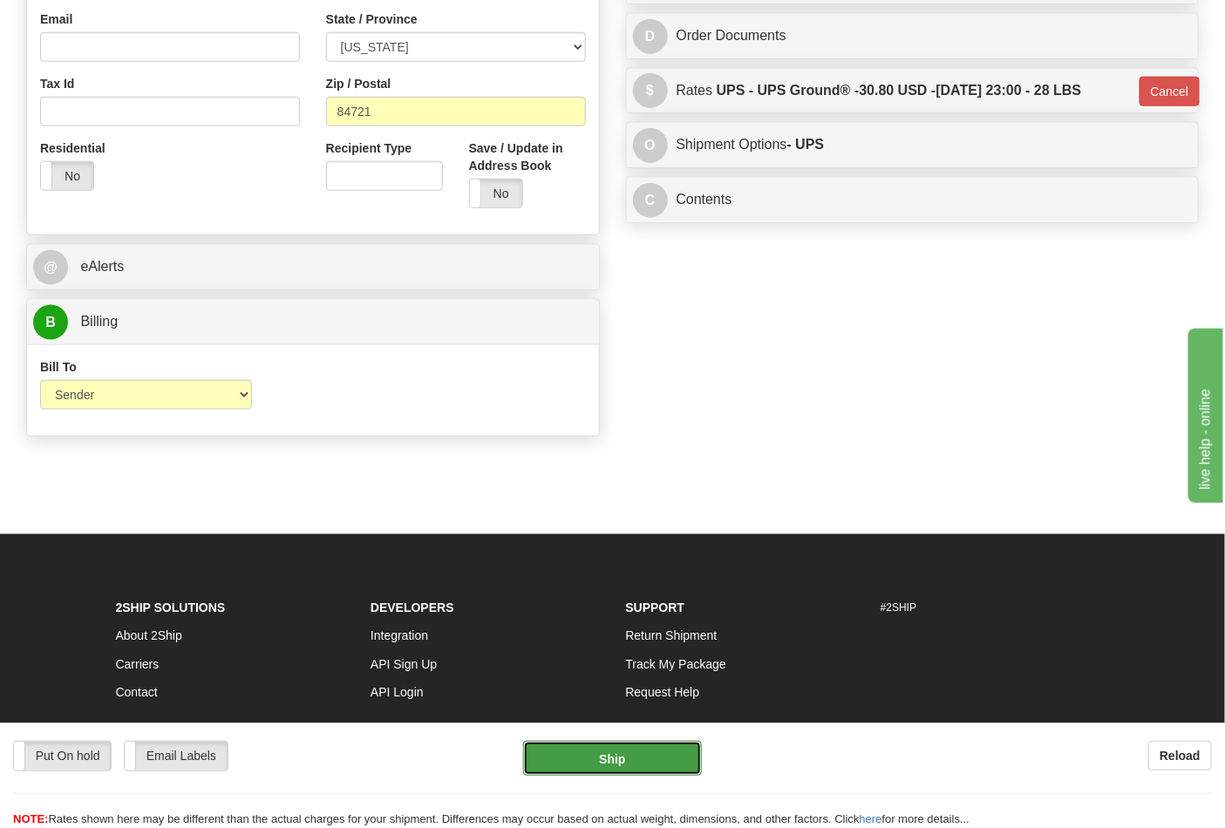
click at [615, 757] on button "Ship" at bounding box center [612, 758] width 178 height 35
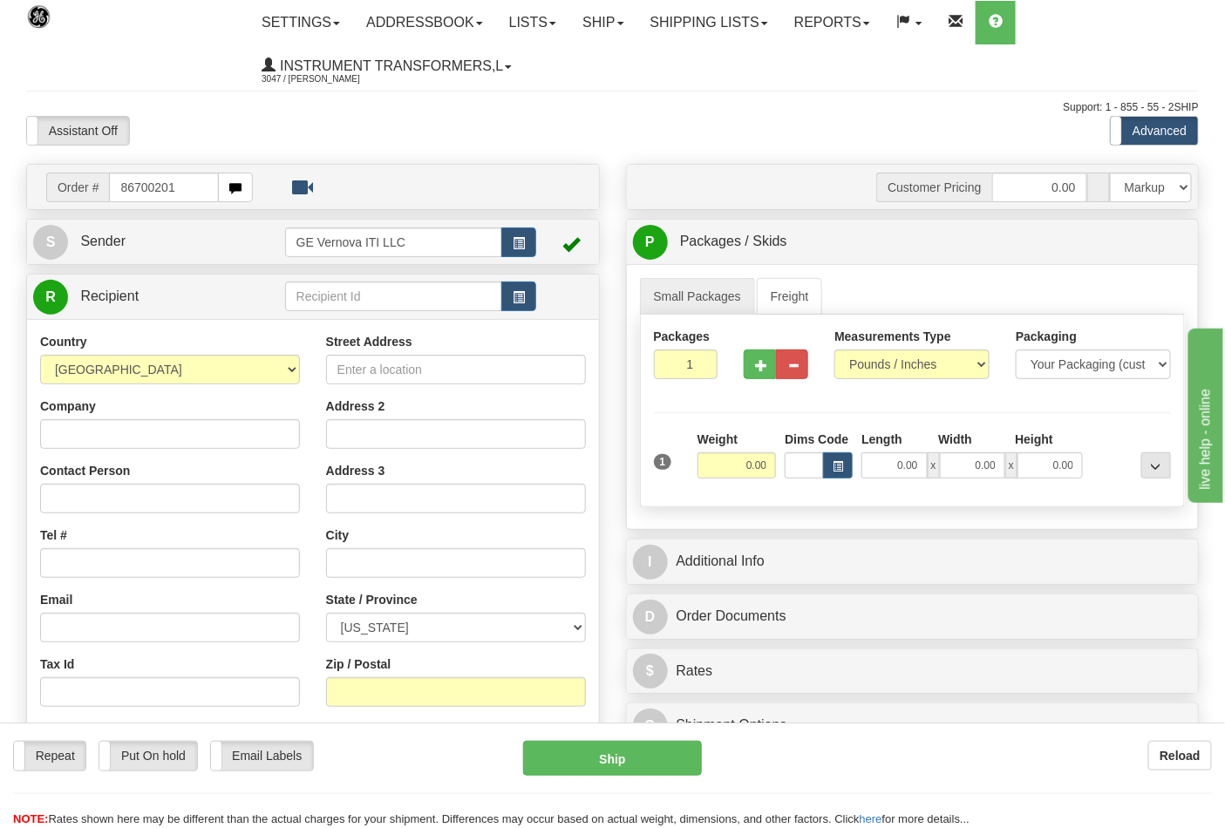
type input "86700201"
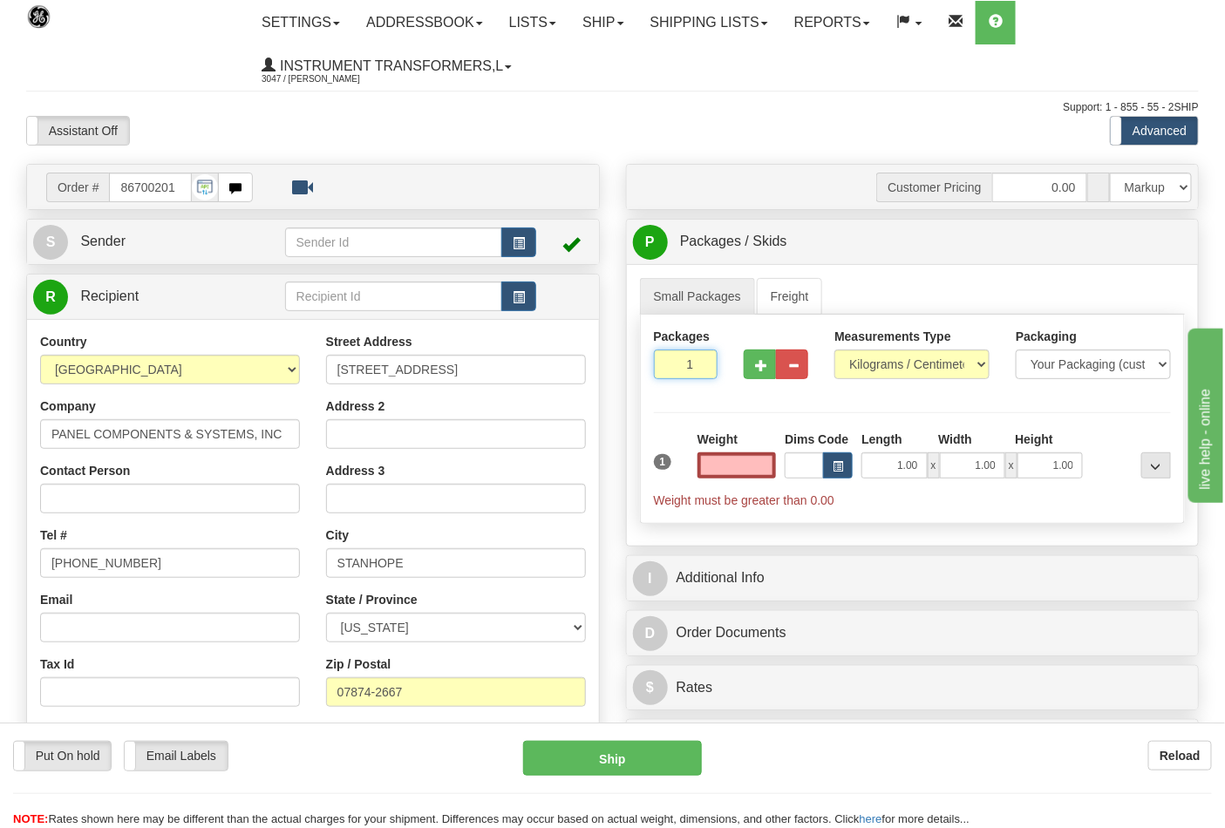
type input "2"
type input "0.00"
type input "2"
click at [696, 362] on input "2" at bounding box center [686, 365] width 65 height 30
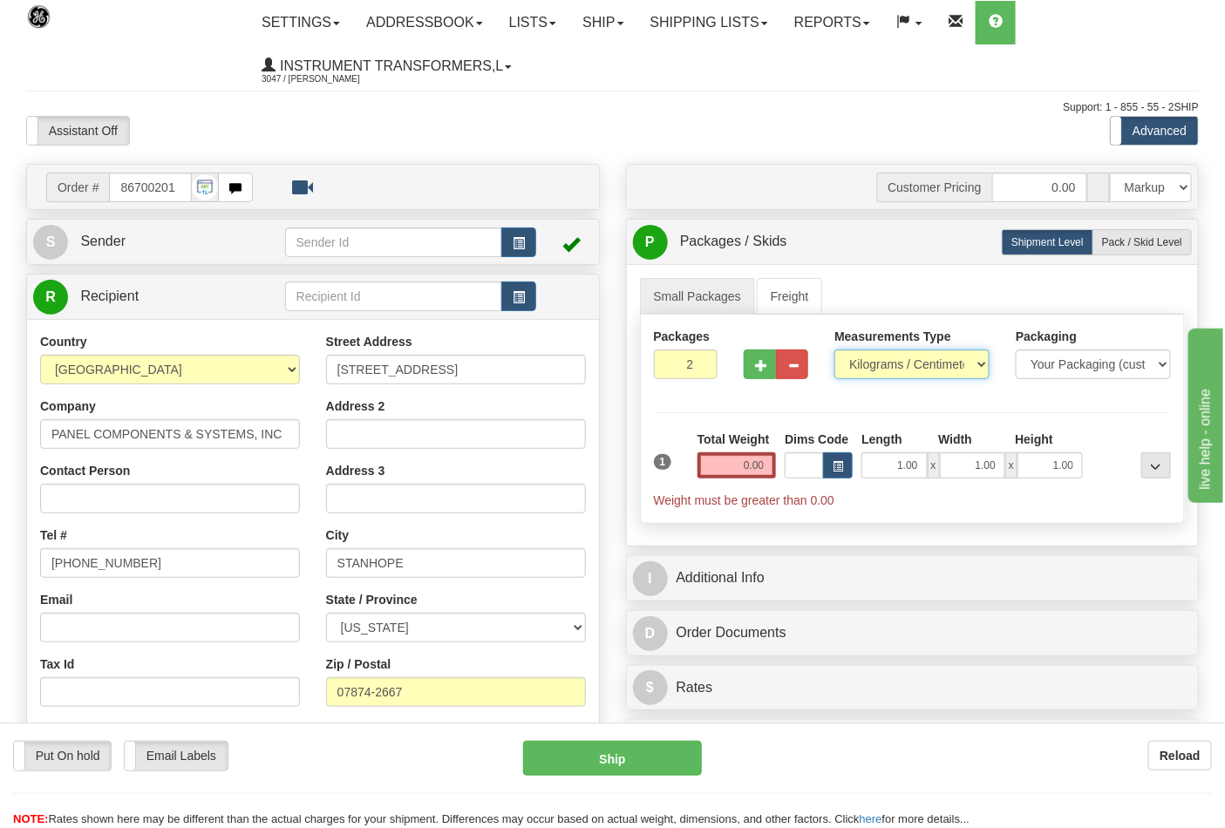
click at [921, 362] on select "Pounds / Inches Kilograms / Centimeters" at bounding box center [911, 365] width 155 height 30
select select "0"
click at [834, 350] on select "Pounds / Inches Kilograms / Centimeters" at bounding box center [911, 365] width 155 height 30
click at [1131, 240] on span "Pack / Skid Level" at bounding box center [1142, 242] width 80 height 12
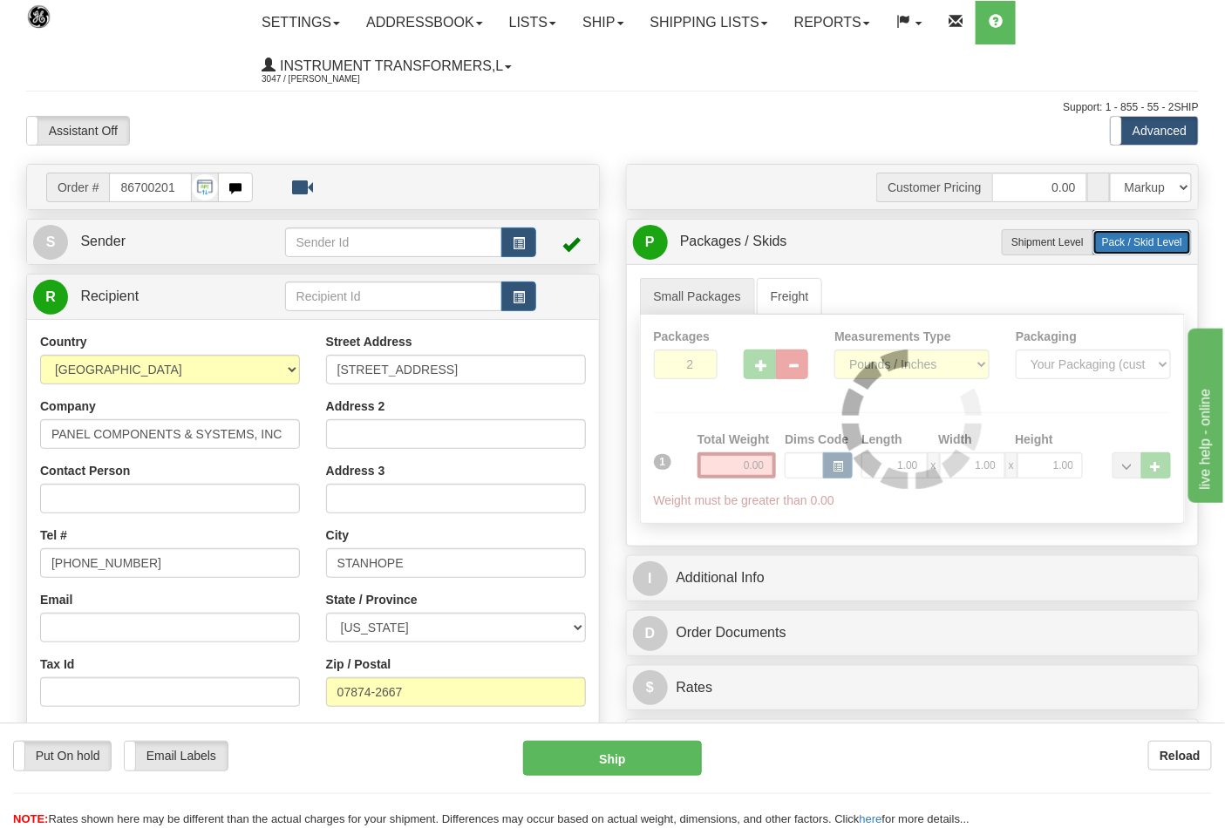
radio input "true"
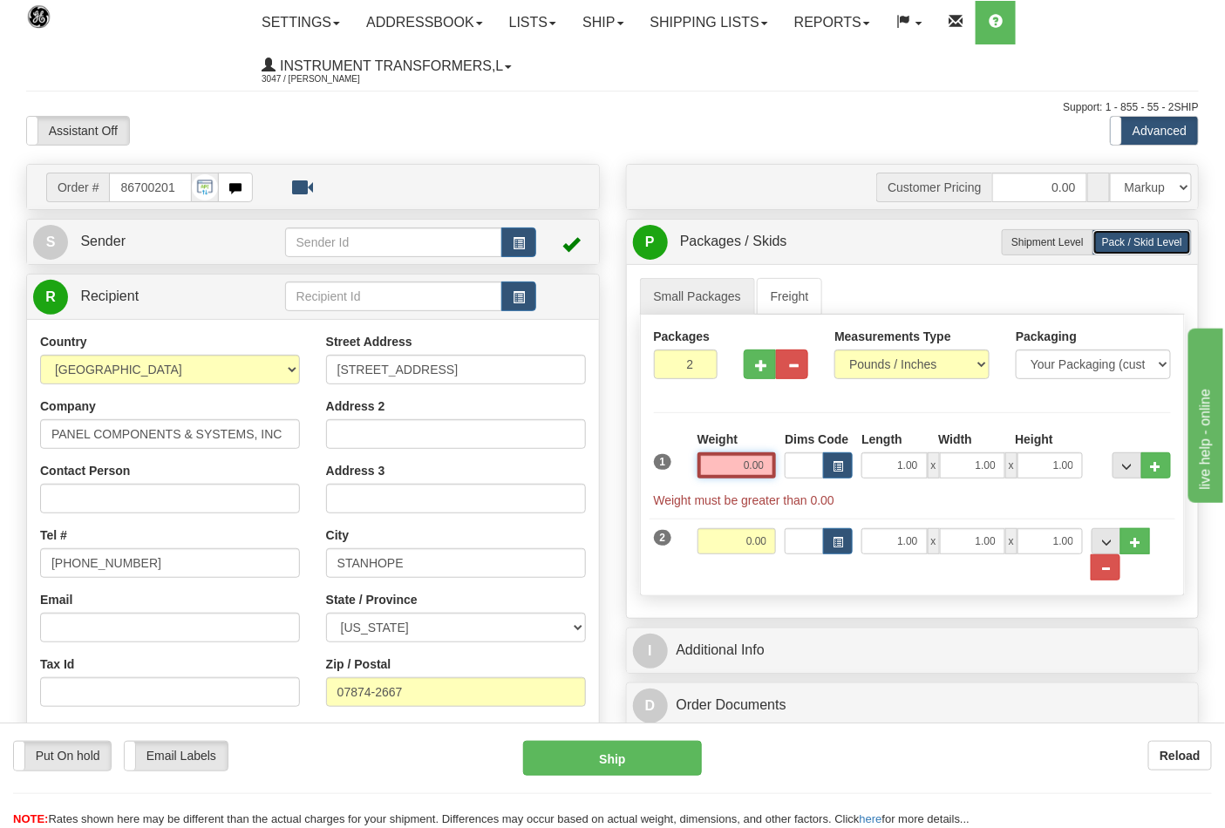
click at [752, 467] on input "0.00" at bounding box center [736, 465] width 79 height 26
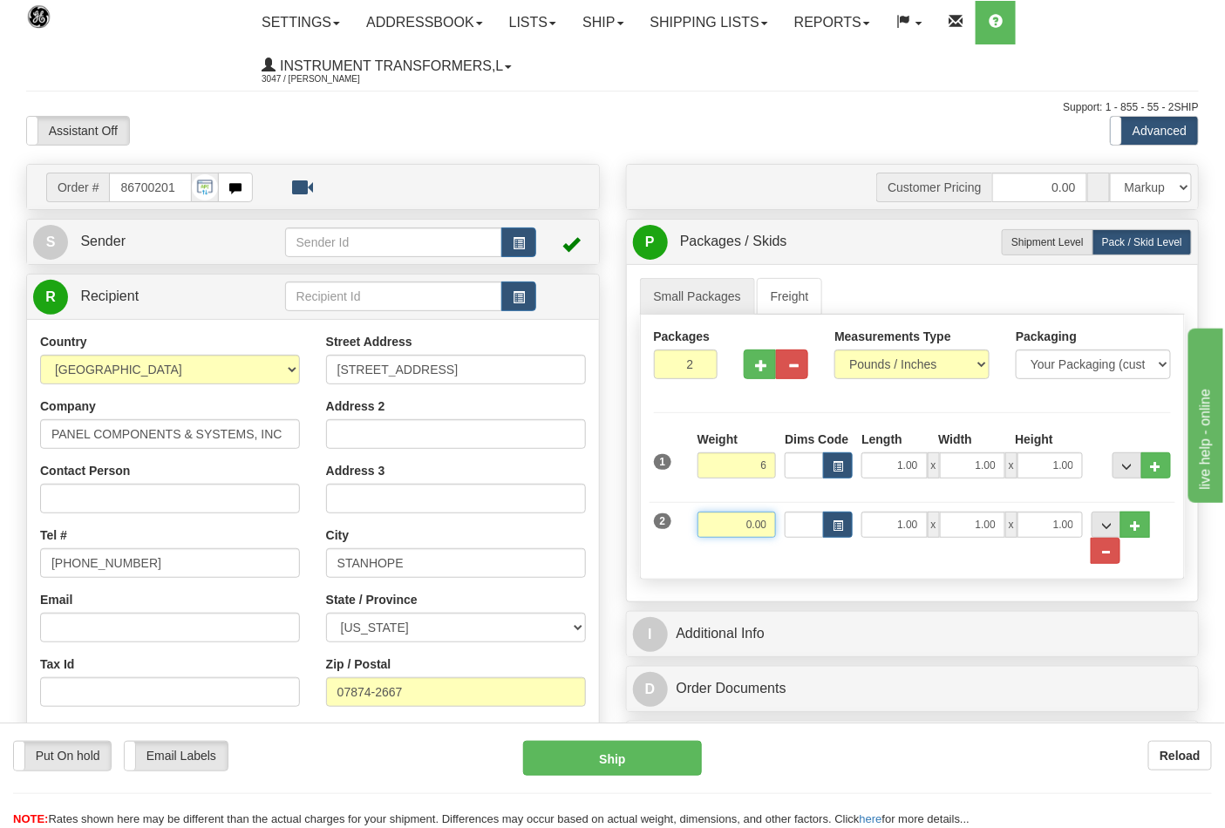
type input "6.00"
click at [763, 523] on input "0.00" at bounding box center [736, 525] width 79 height 26
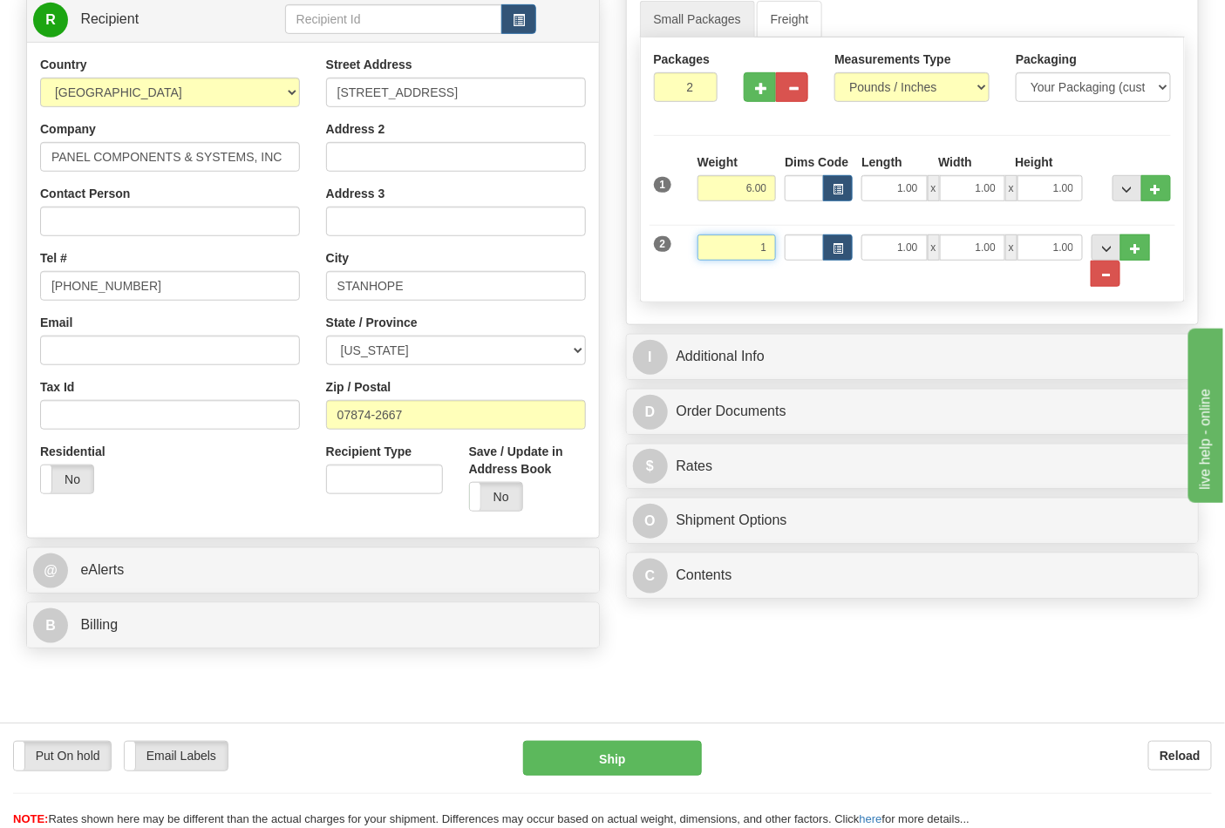
scroll to position [290, 0]
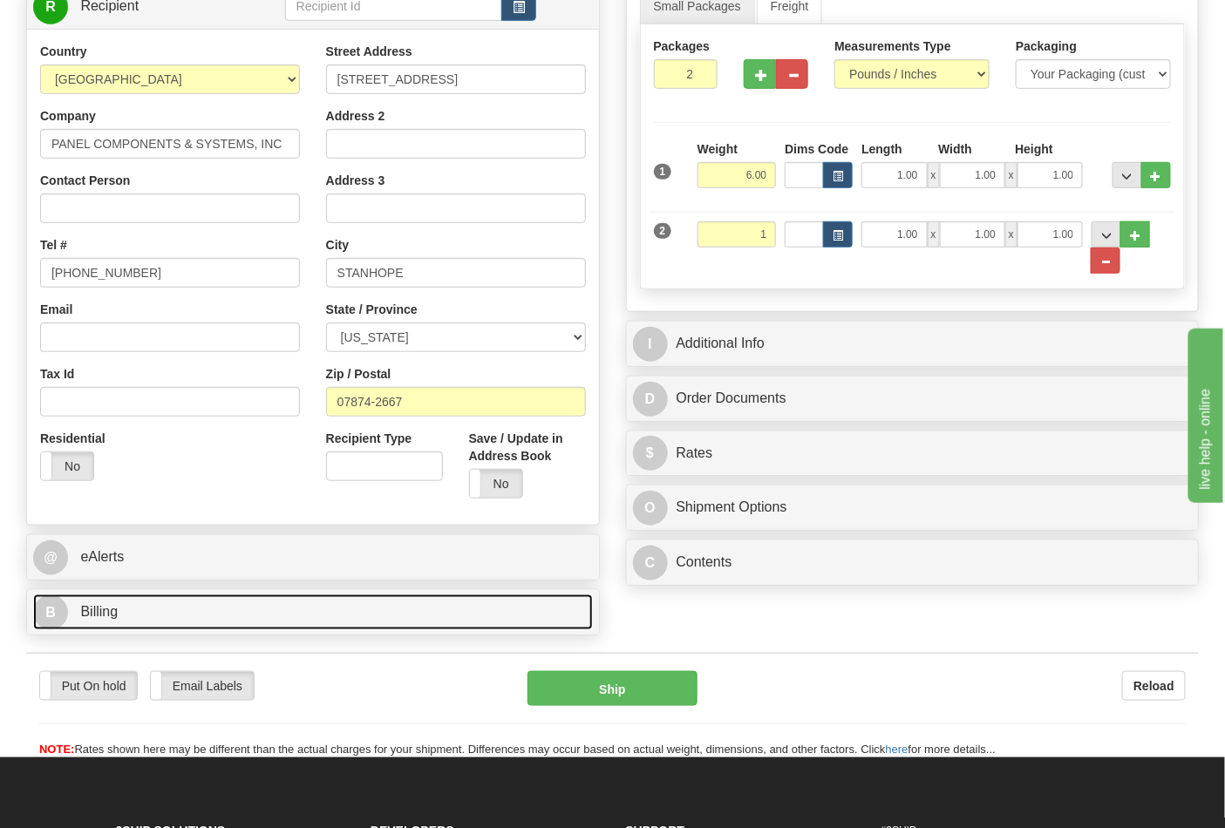
type input "1.00"
click at [352, 622] on link "B Billing" at bounding box center [313, 613] width 560 height 36
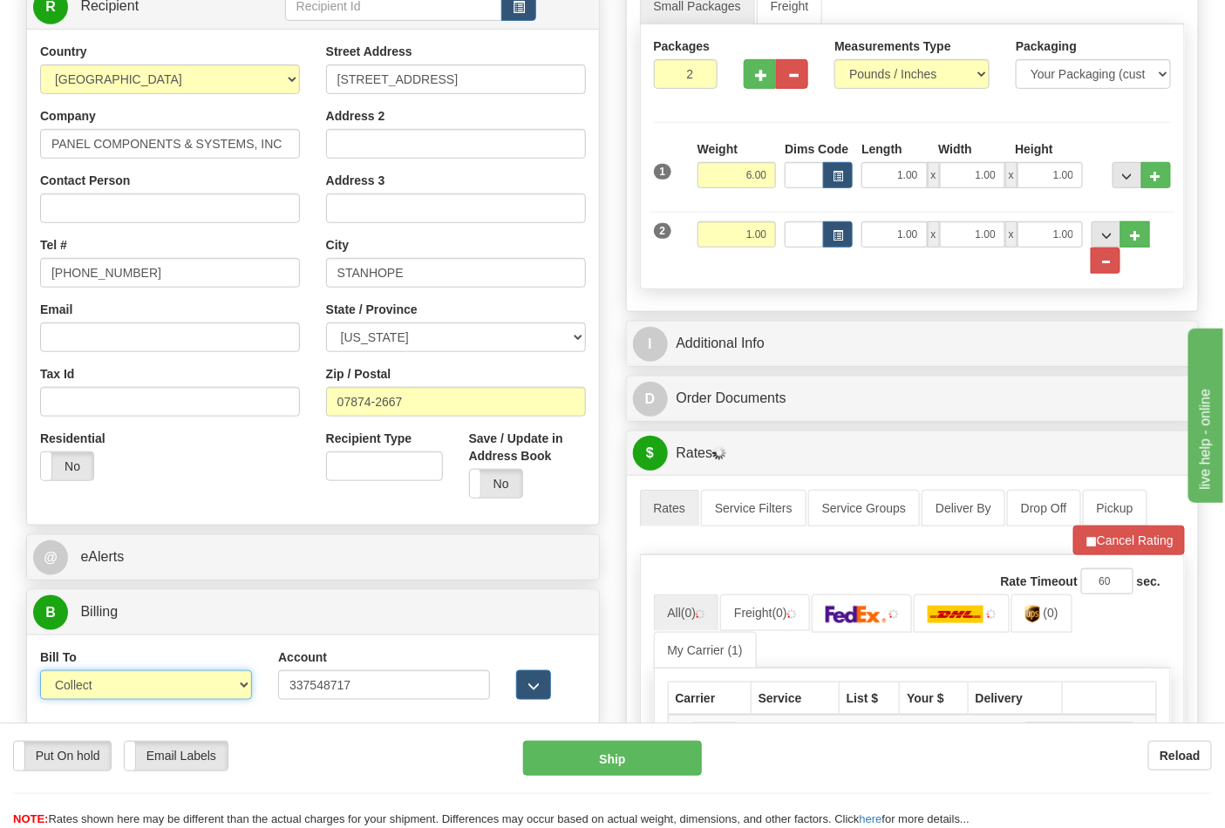
click at [219, 687] on select "Sender Recipient Third Party Collect" at bounding box center [146, 685] width 212 height 30
select select "2"
click at [40, 673] on select "Sender Recipient Third Party Collect" at bounding box center [146, 685] width 212 height 30
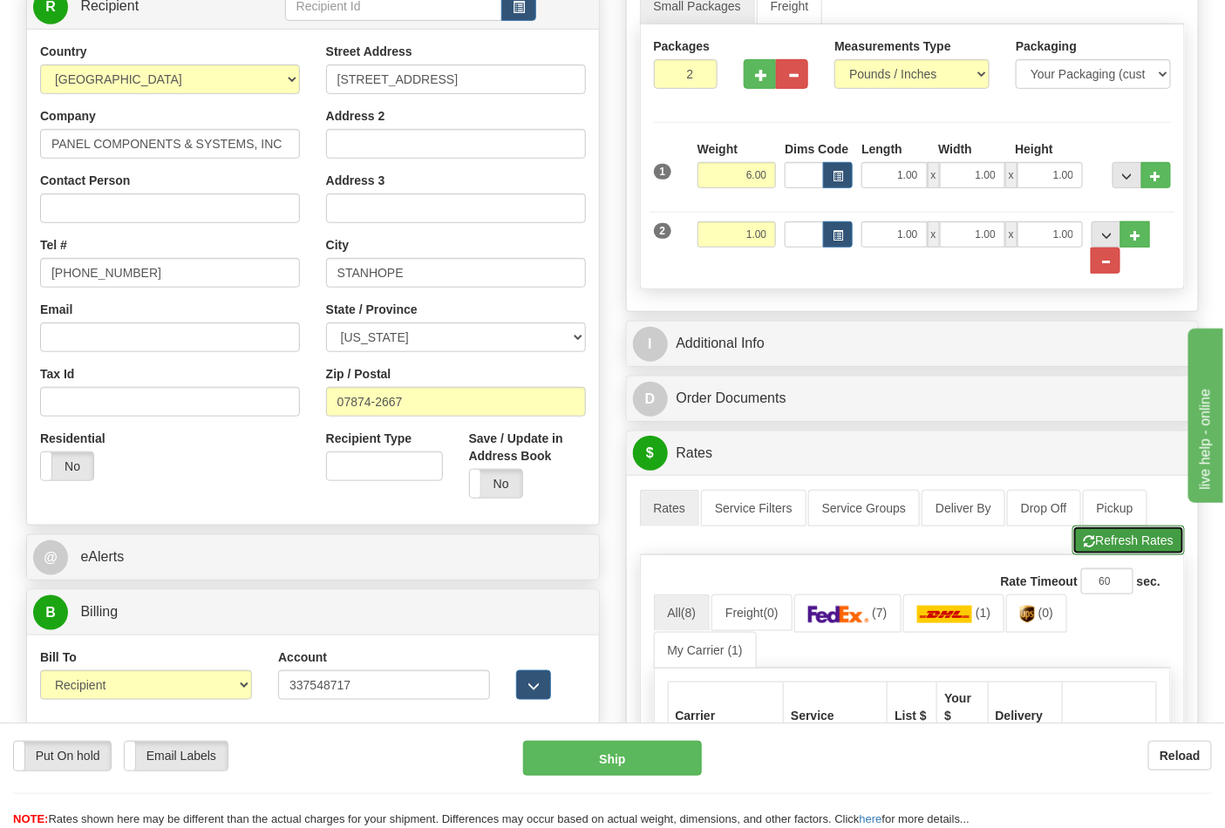
click at [1111, 538] on button "Refresh Rates" at bounding box center [1128, 541] width 112 height 30
click at [868, 616] on img at bounding box center [838, 614] width 61 height 17
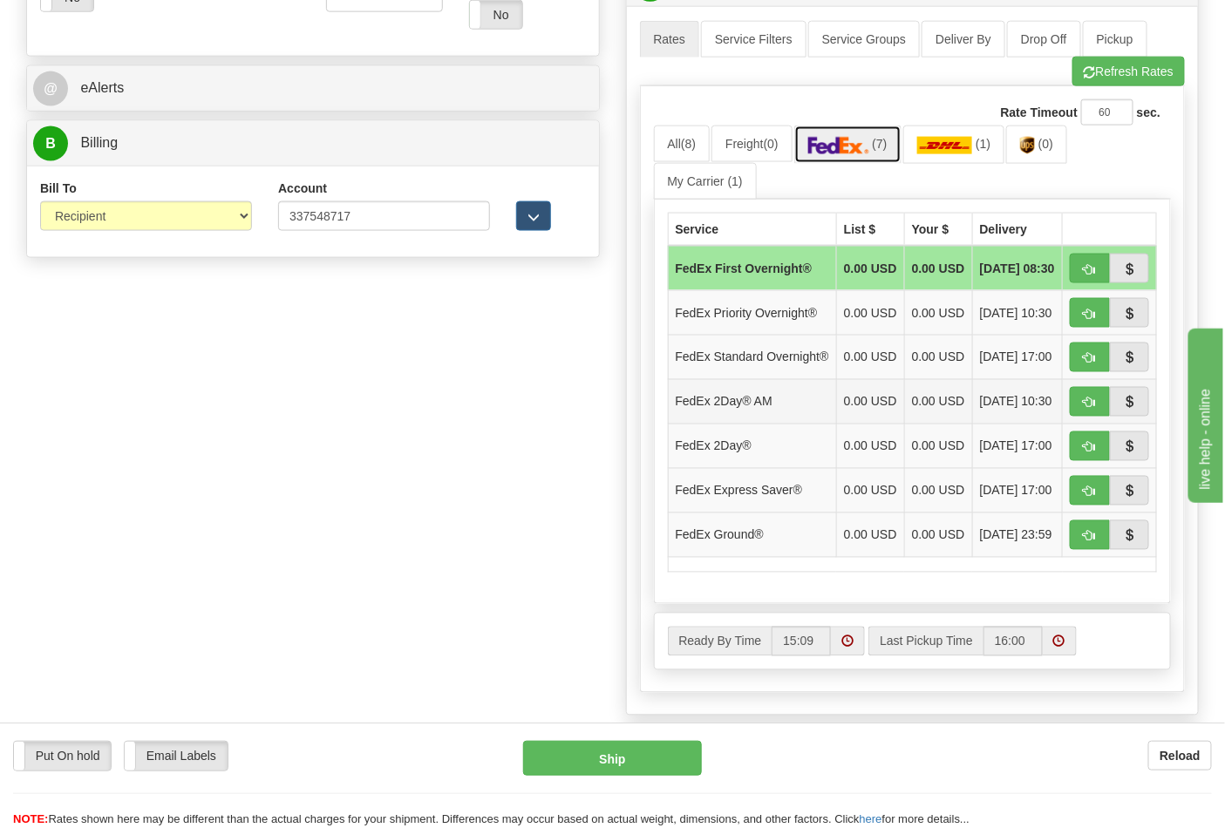
scroll to position [774, 0]
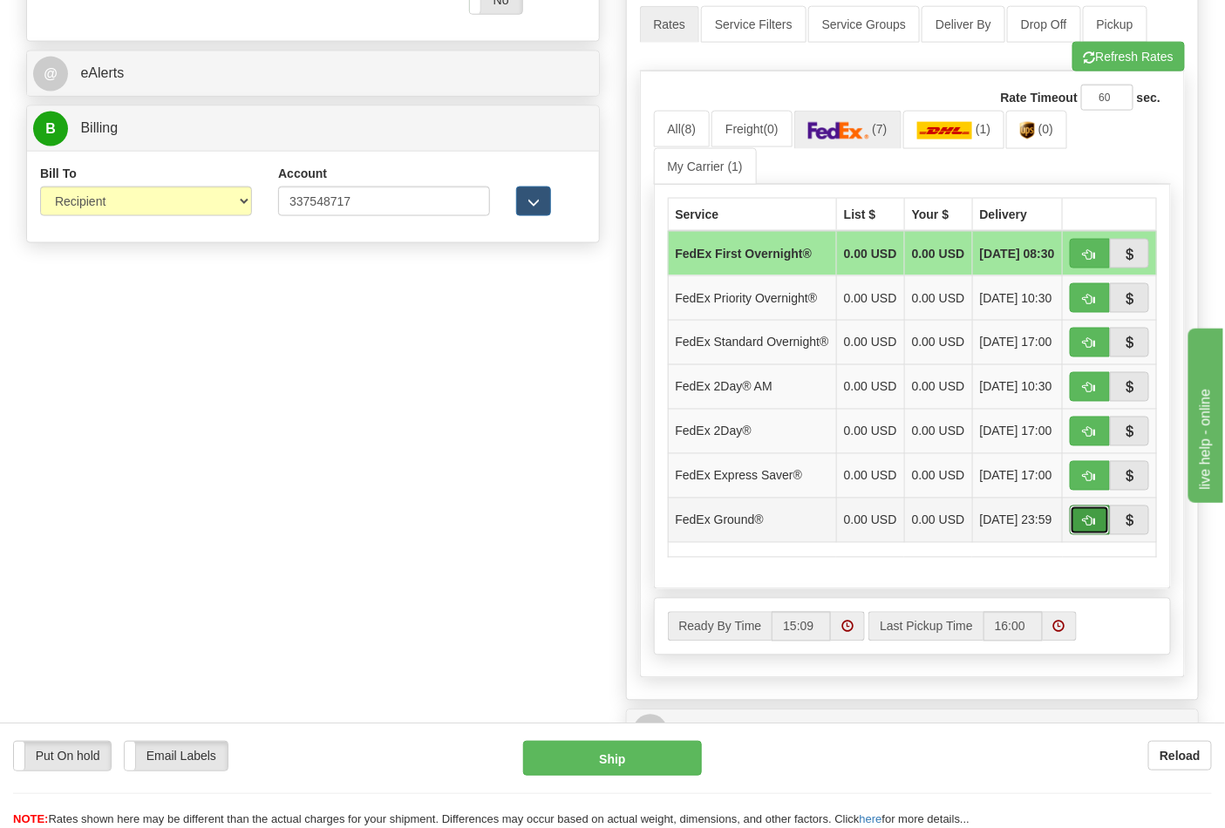
click at [1079, 535] on button "button" at bounding box center [1090, 521] width 40 height 30
type input "92"
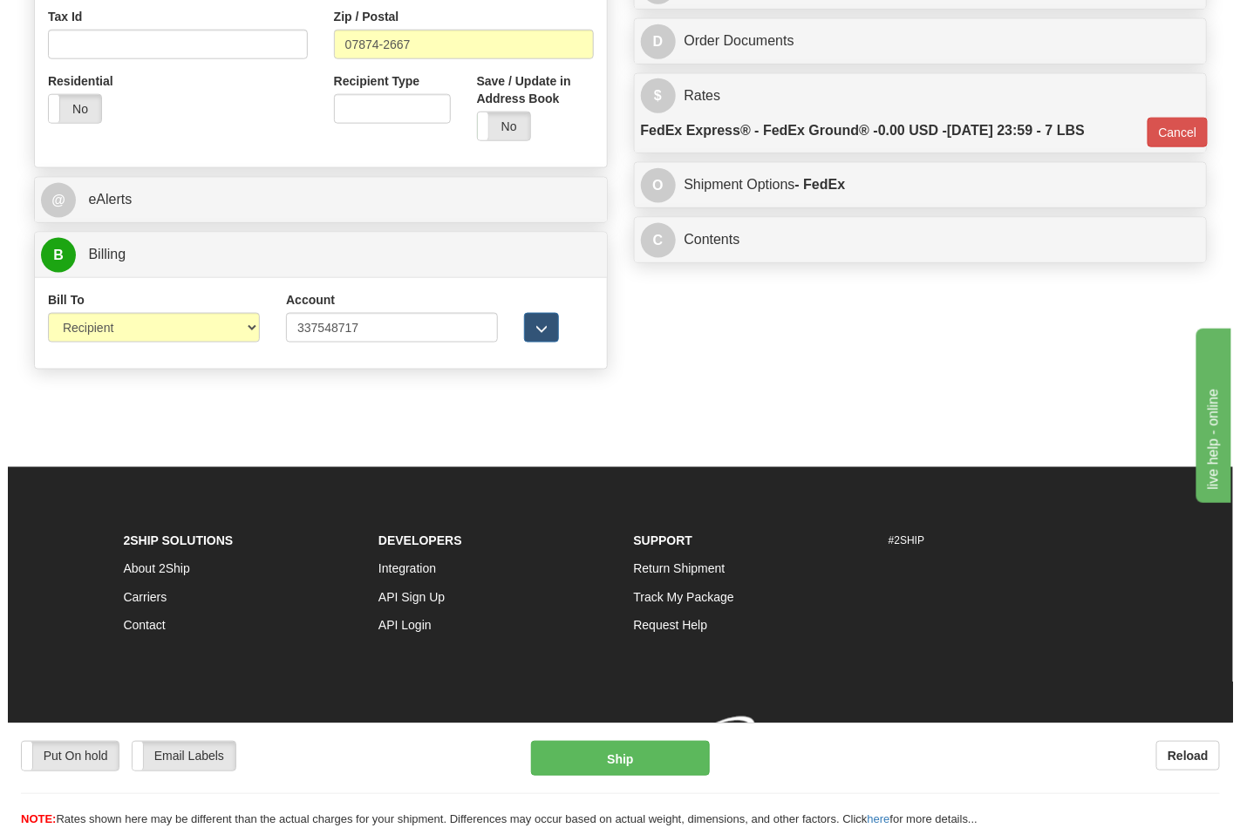
scroll to position [676, 0]
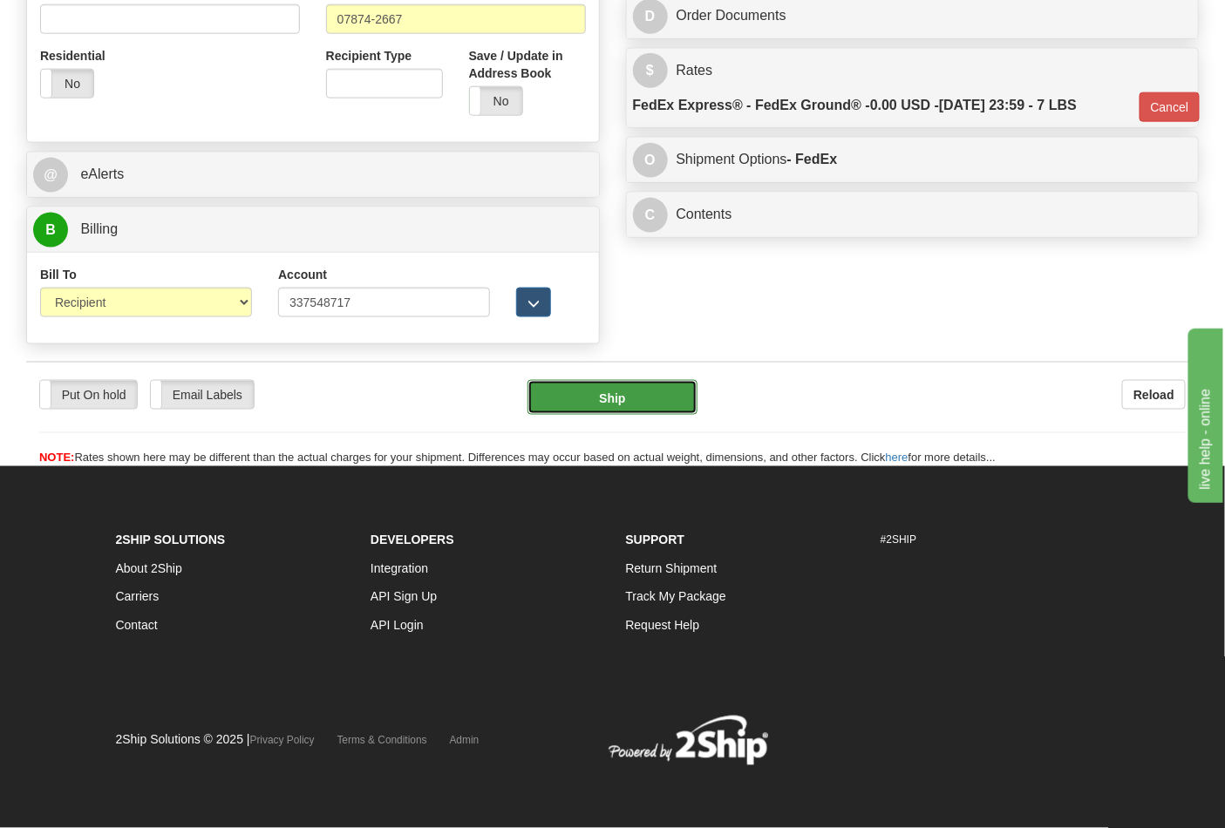
click at [669, 399] on button "Ship" at bounding box center [611, 397] width 169 height 35
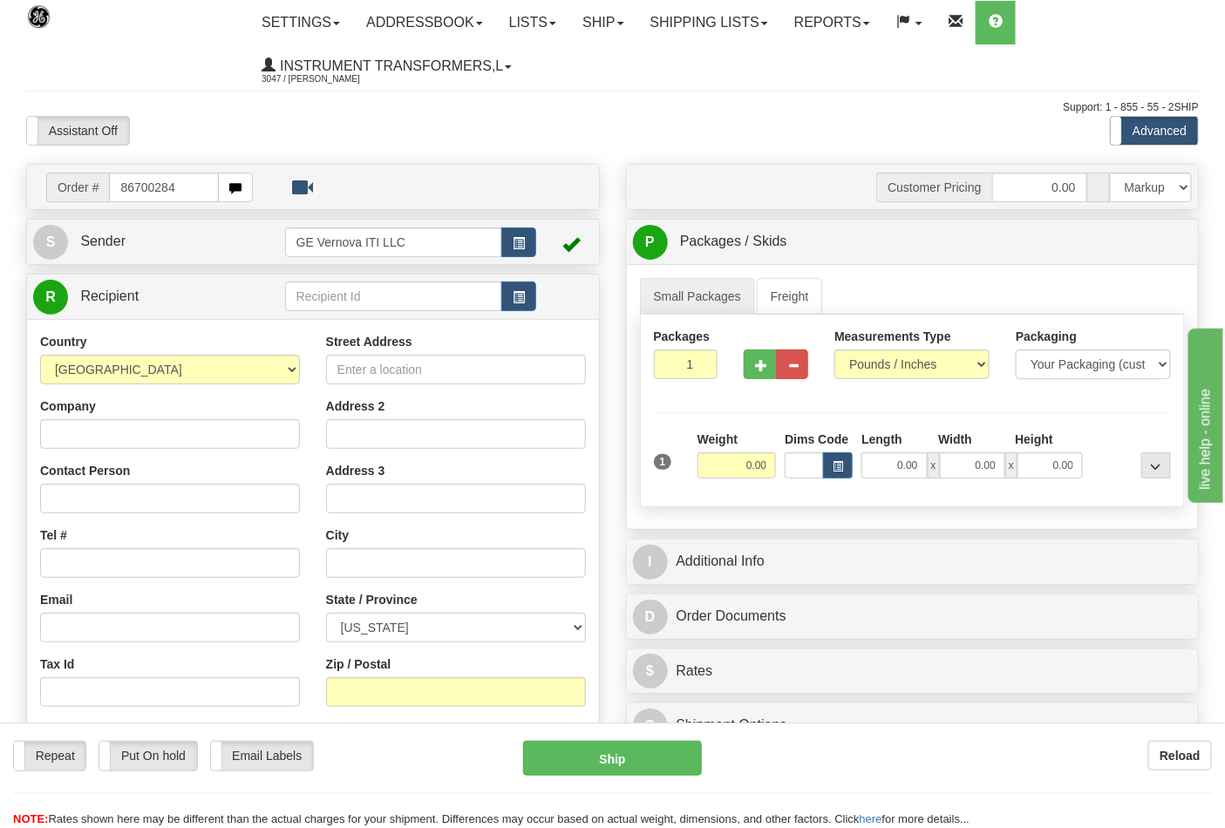
type input "86700284"
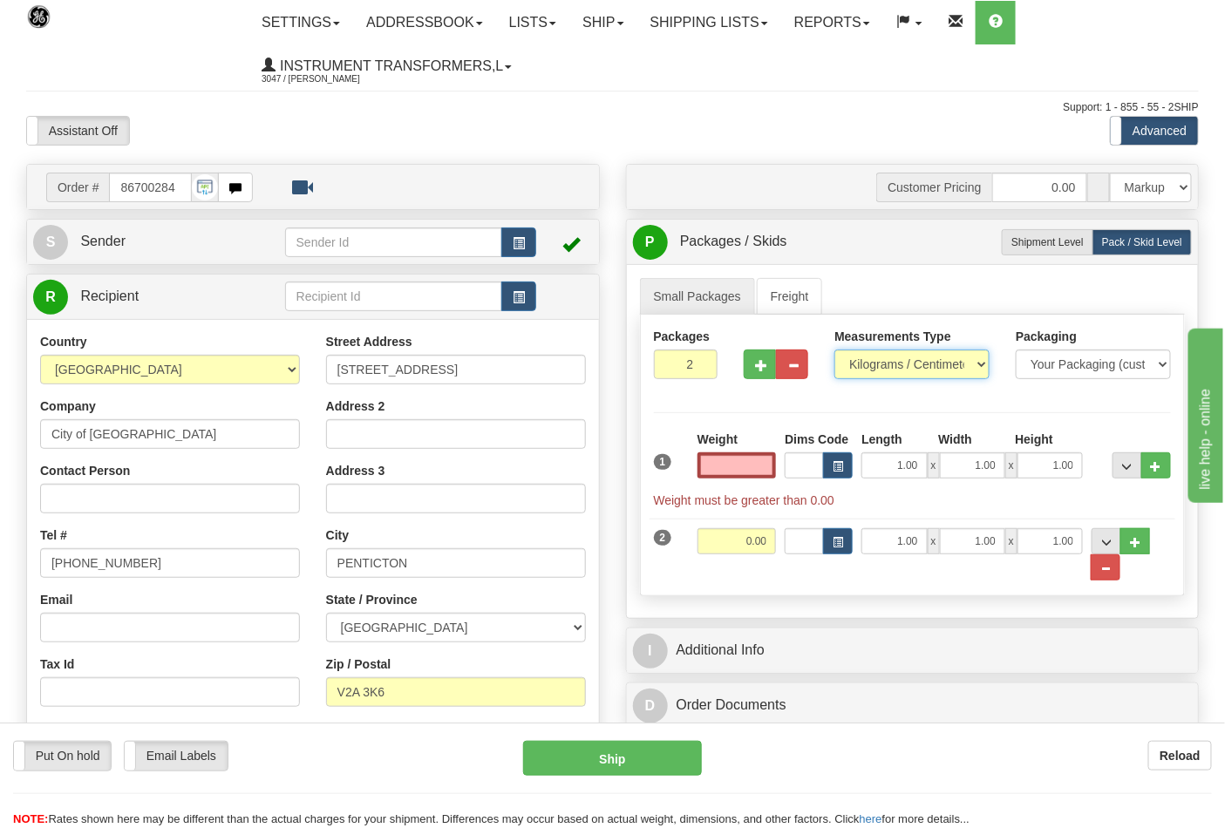
type input "0.00"
click at [921, 358] on select "Pounds / Inches Kilograms / Centimeters" at bounding box center [911, 365] width 155 height 30
select select "0"
click at [834, 350] on select "Pounds / Inches Kilograms / Centimeters" at bounding box center [911, 365] width 155 height 30
click at [696, 361] on input "3" at bounding box center [686, 365] width 65 height 30
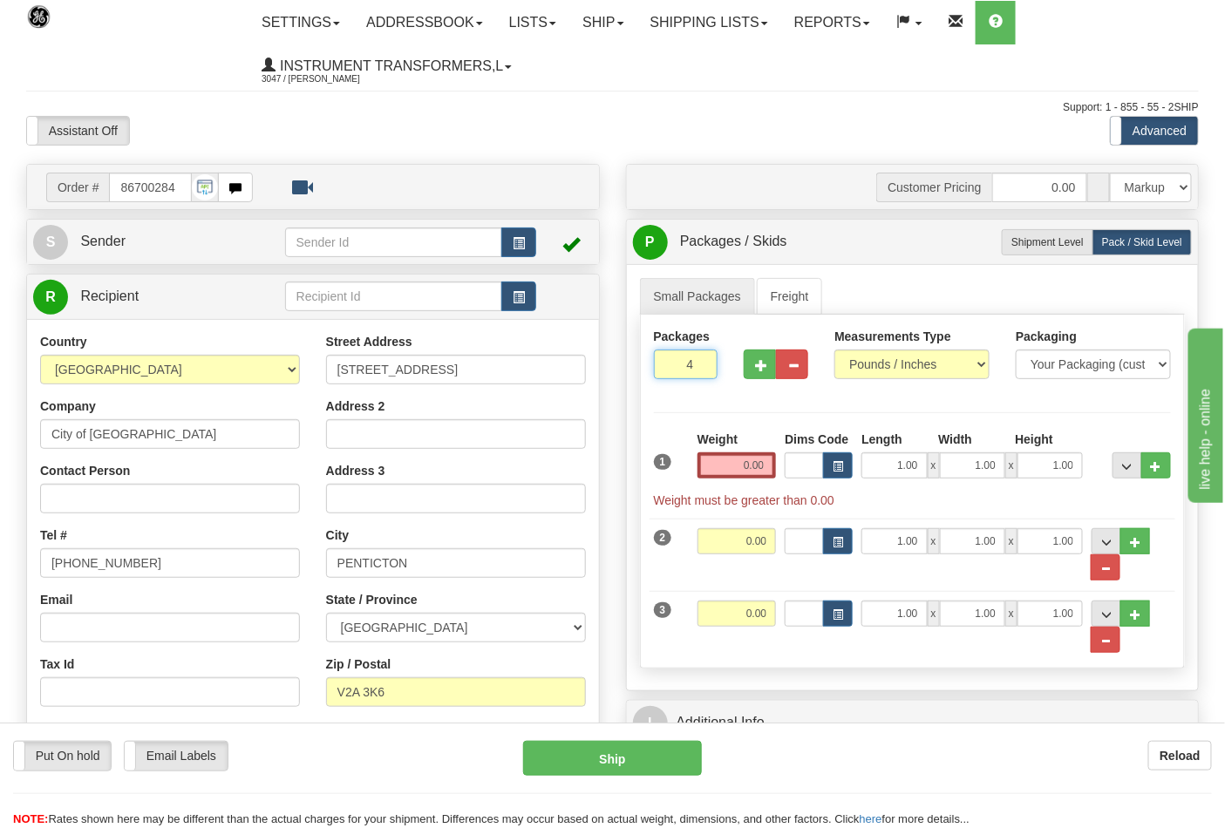
click at [696, 361] on input "4" at bounding box center [686, 365] width 65 height 30
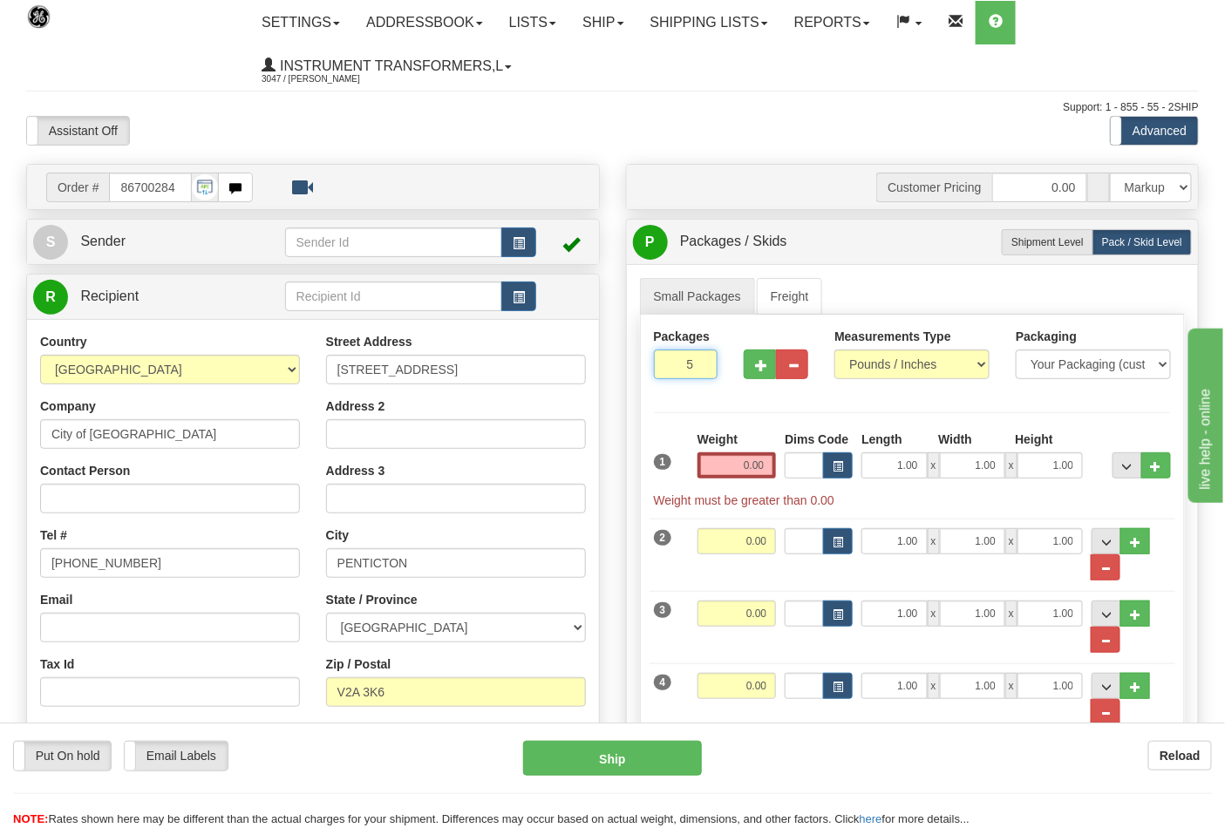
click at [696, 361] on input "5" at bounding box center [686, 365] width 65 height 30
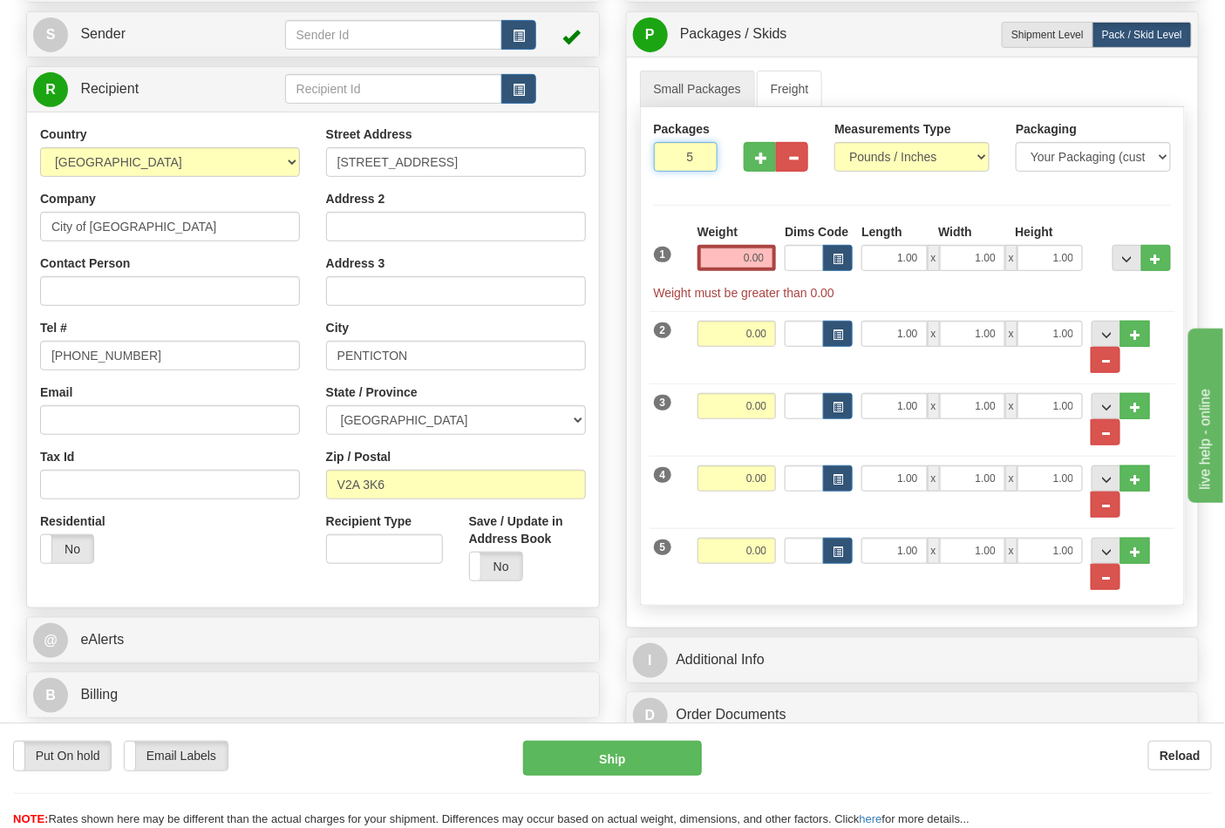
scroll to position [97, 0]
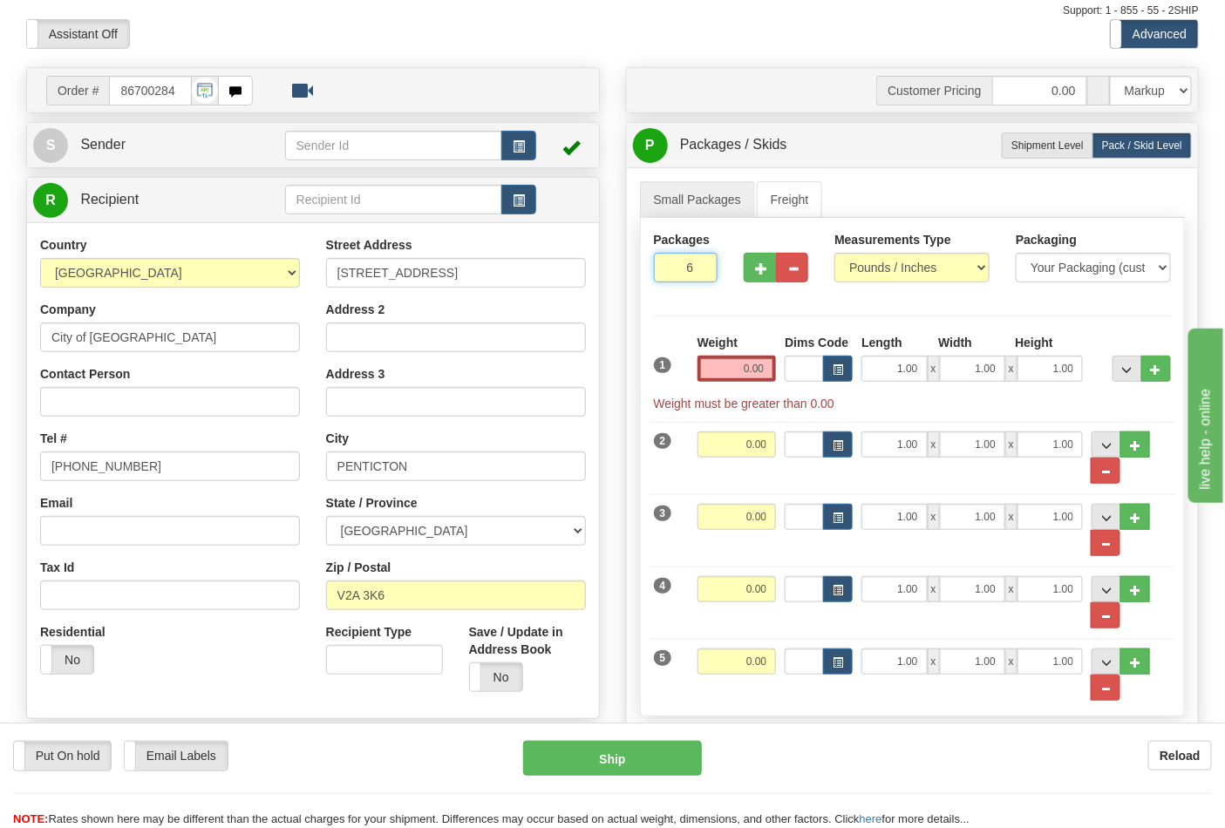
click at [699, 264] on input "6" at bounding box center [686, 268] width 65 height 30
type input "6"
click at [755, 368] on input "0.00" at bounding box center [736, 369] width 79 height 26
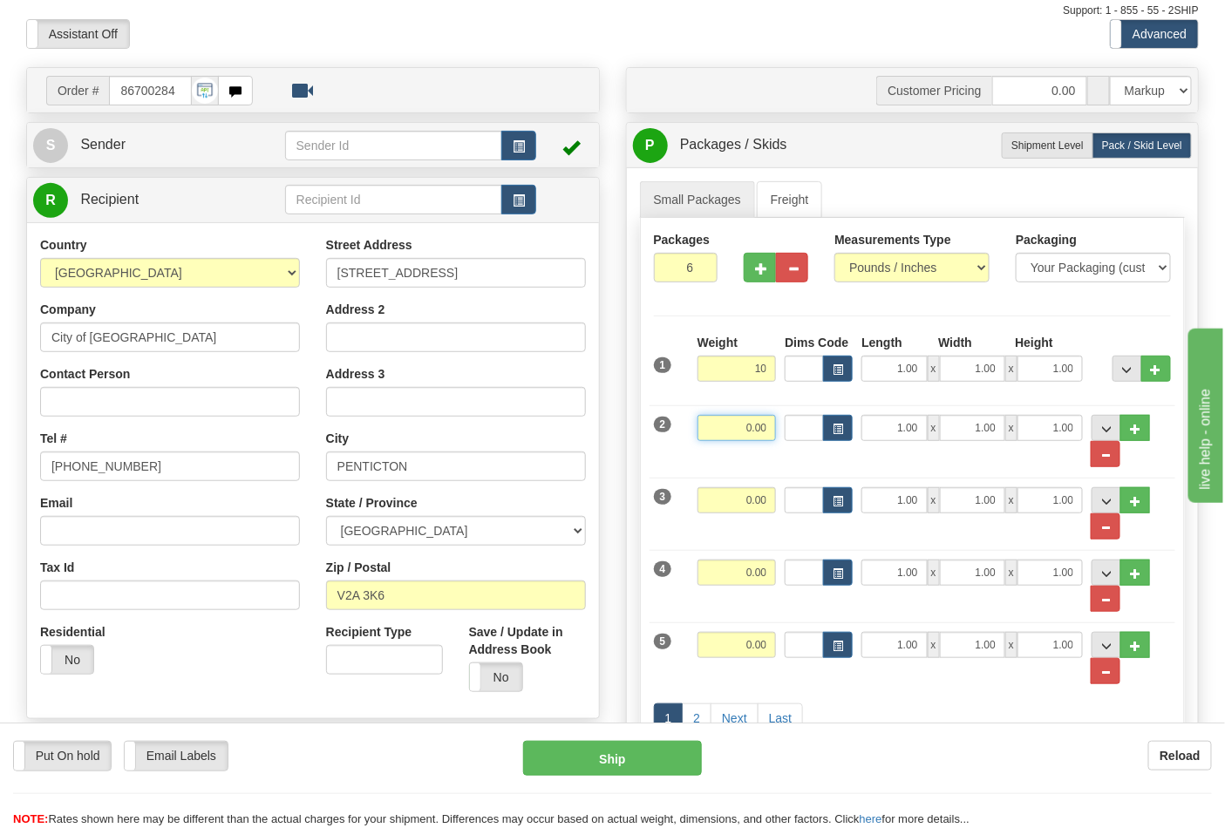
type input "10.00"
click at [762, 422] on input "0.00" at bounding box center [736, 428] width 79 height 26
type input "10.00"
click at [764, 503] on input "0.00" at bounding box center [736, 500] width 79 height 26
type input "10.00"
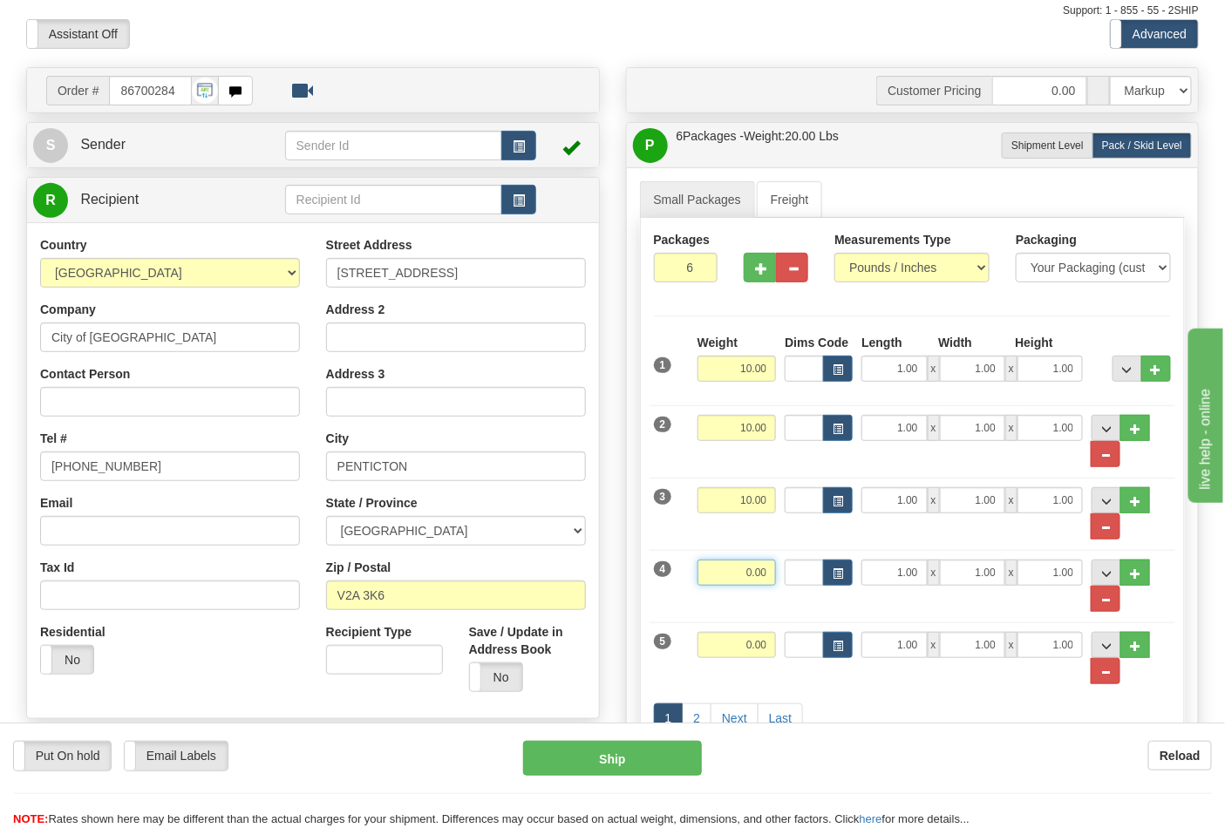
click at [765, 580] on input "0.00" at bounding box center [736, 573] width 79 height 26
type input "8.00"
click at [763, 649] on input "0.00" at bounding box center [736, 645] width 79 height 26
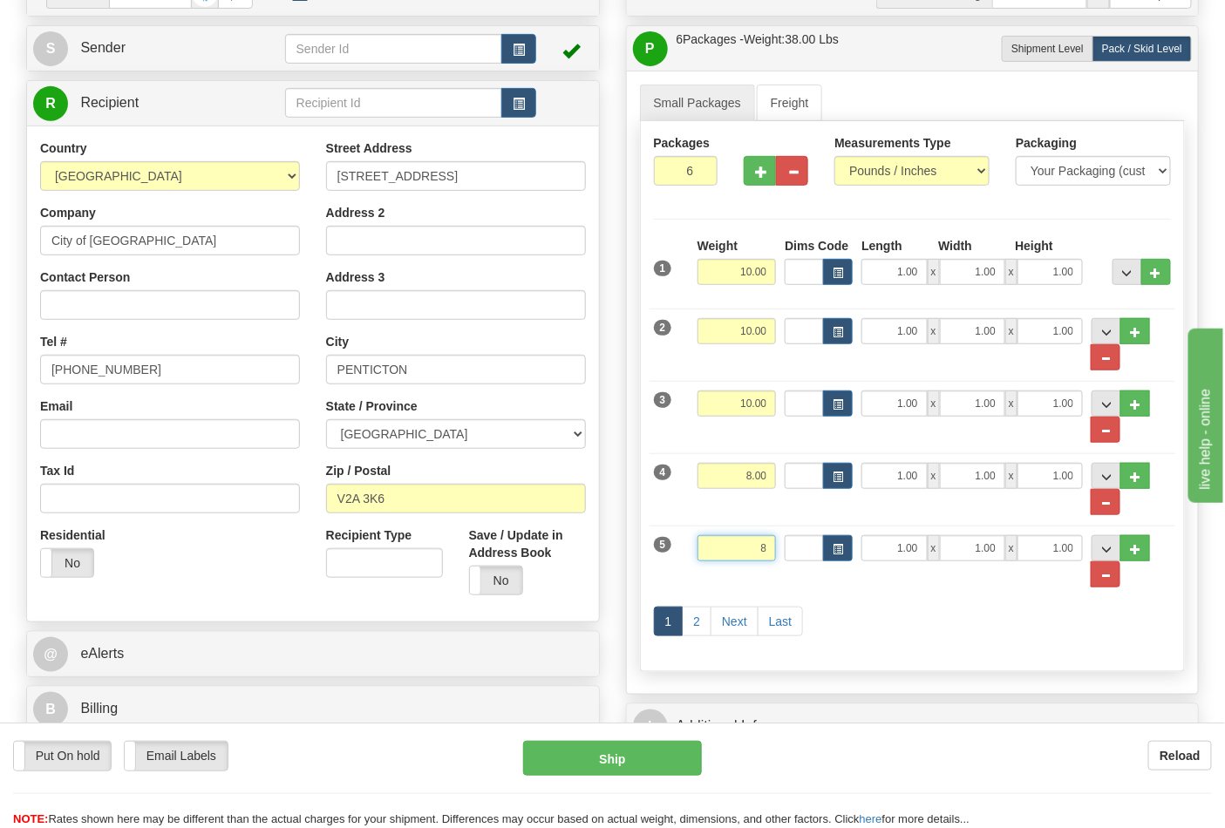
scroll to position [290, 0]
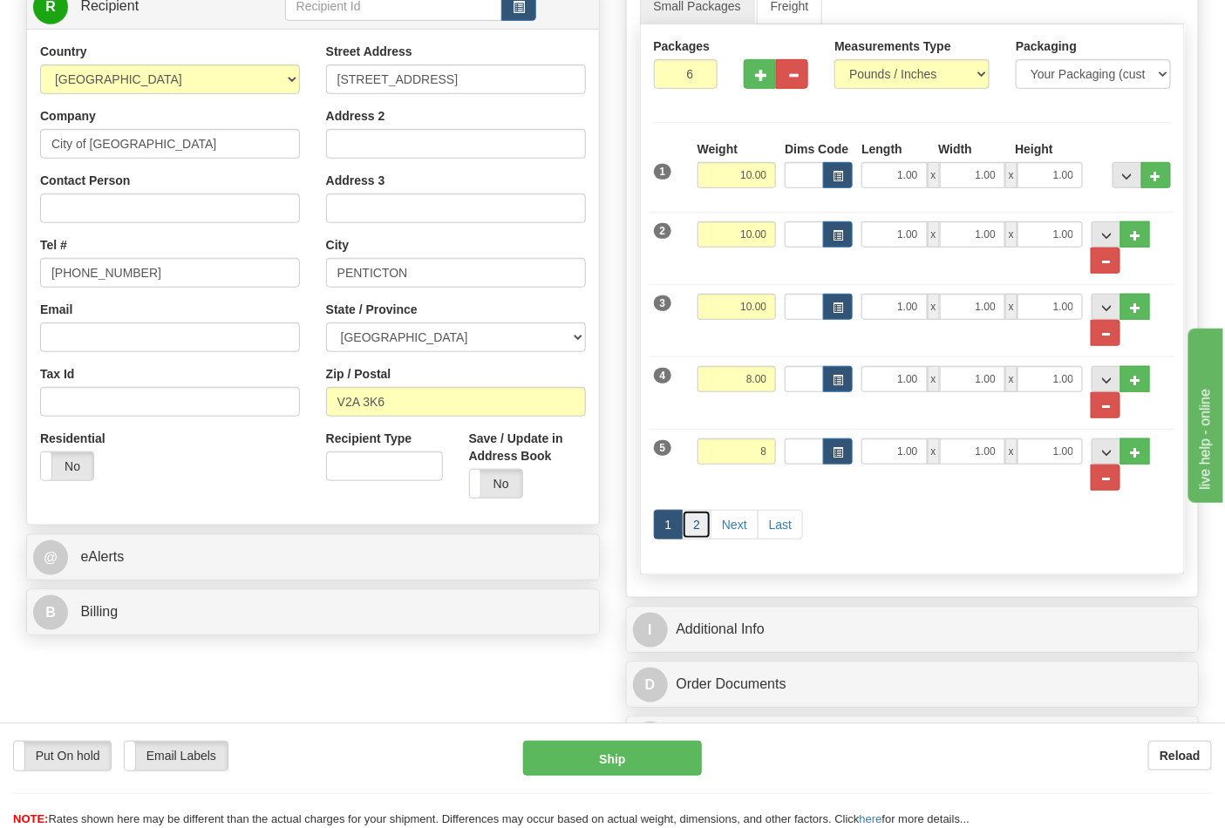
type input "8.00"
click at [690, 521] on link "2" at bounding box center [697, 525] width 30 height 30
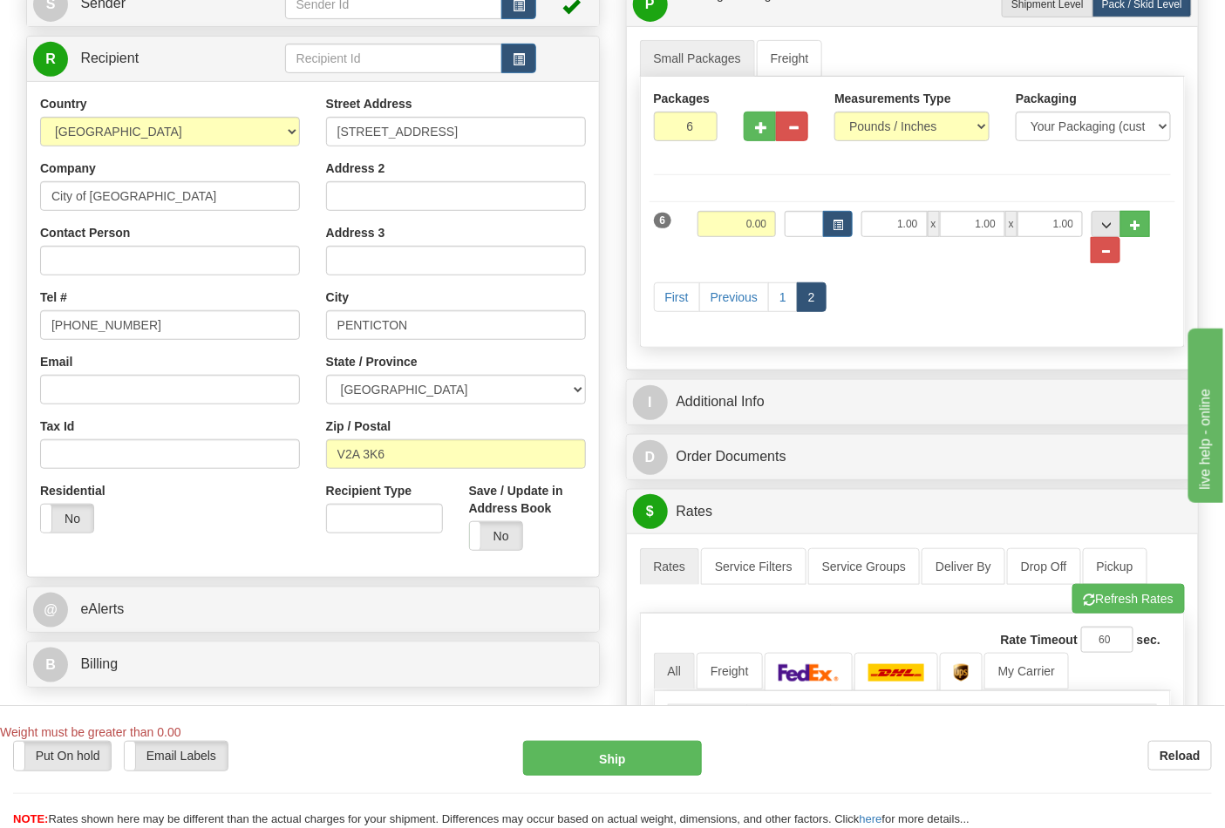
scroll to position [194, 0]
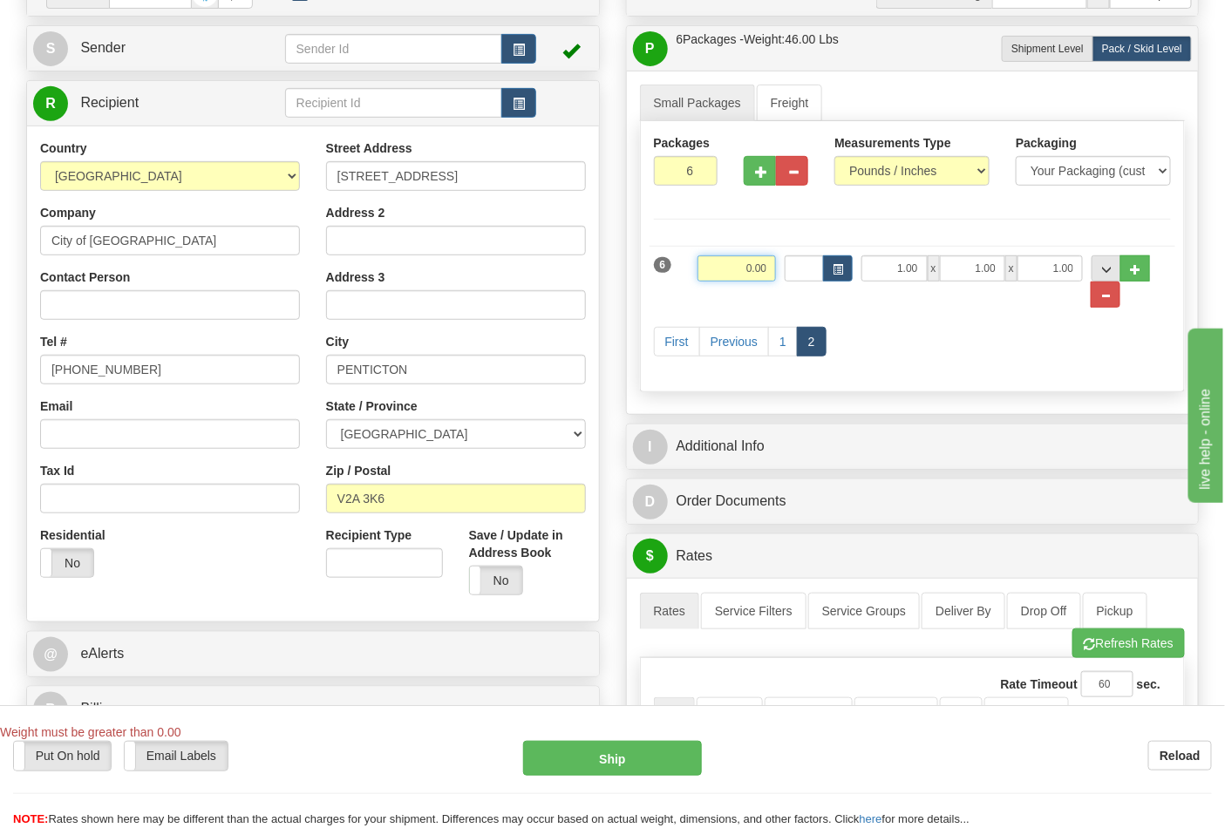
click at [738, 265] on input "0.00" at bounding box center [736, 268] width 79 height 26
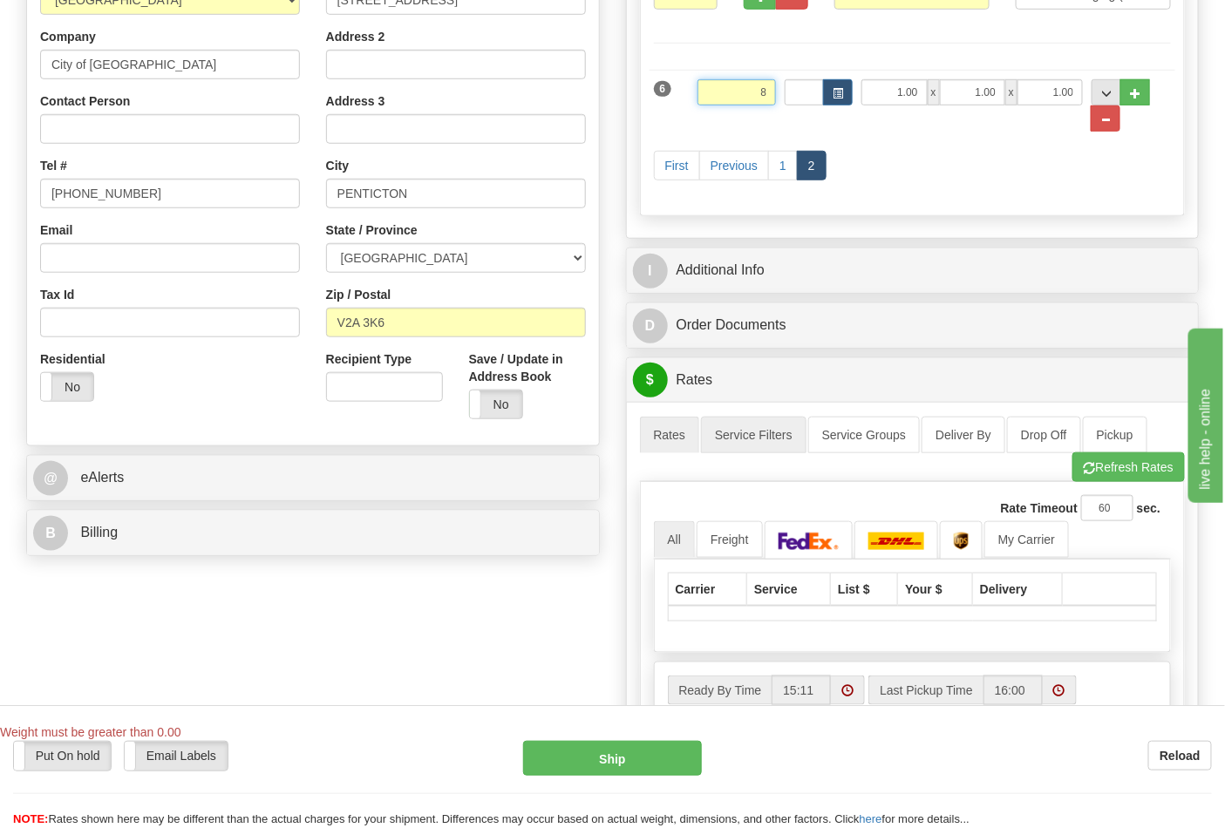
scroll to position [387, 0]
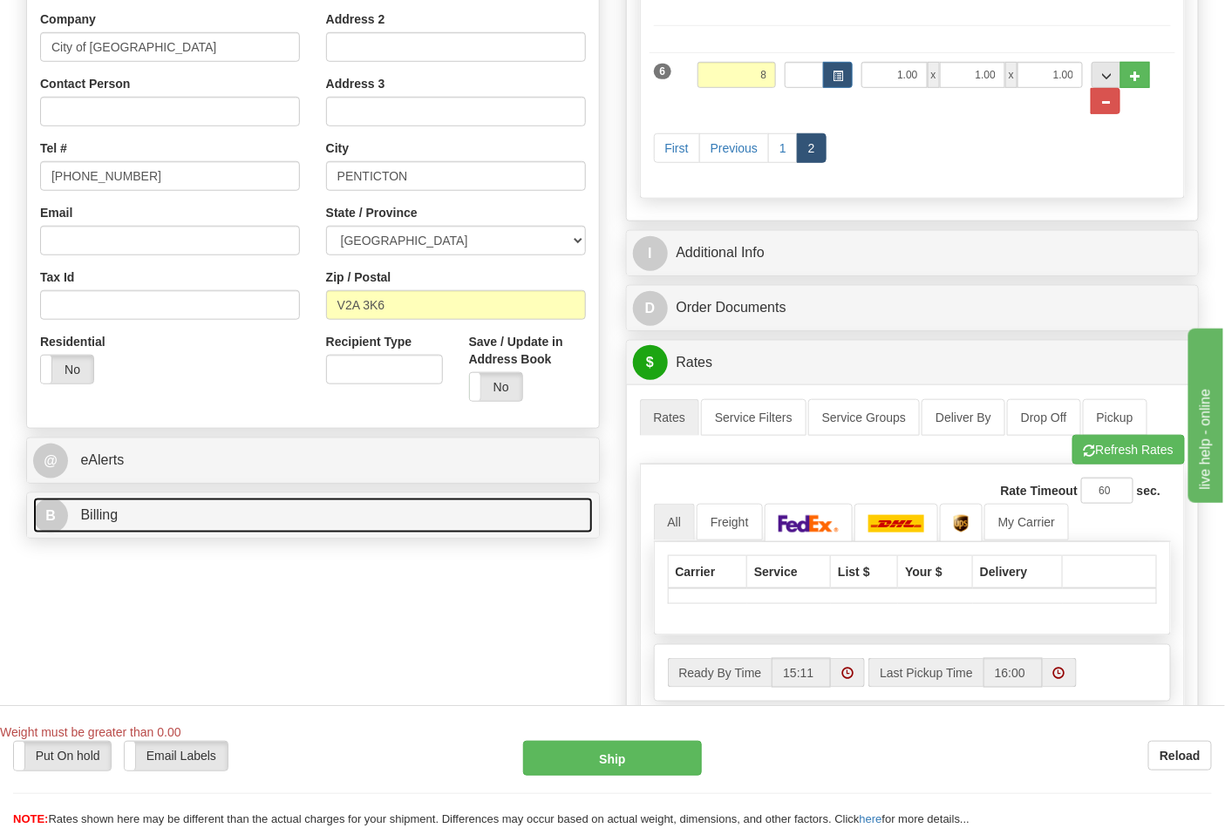
type input "8.00"
click at [309, 511] on link "B Billing" at bounding box center [313, 516] width 560 height 36
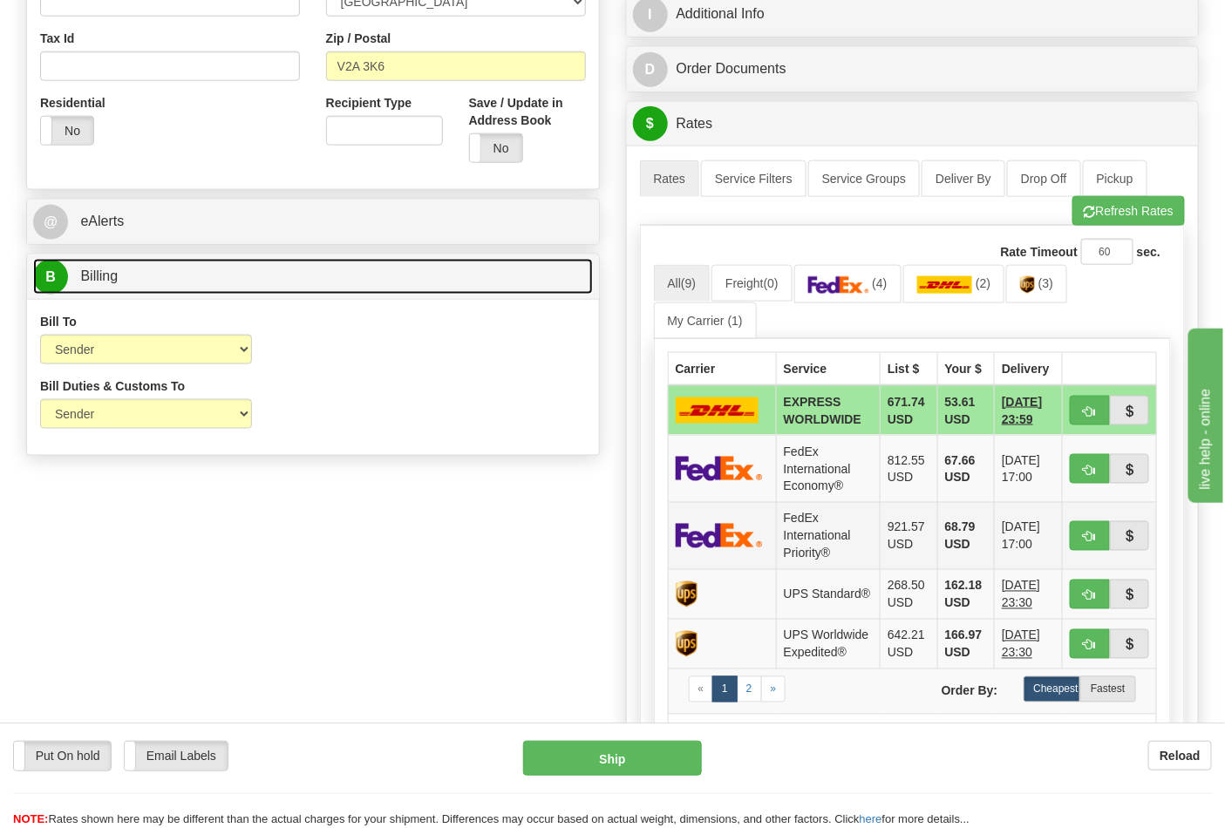
scroll to position [677, 0]
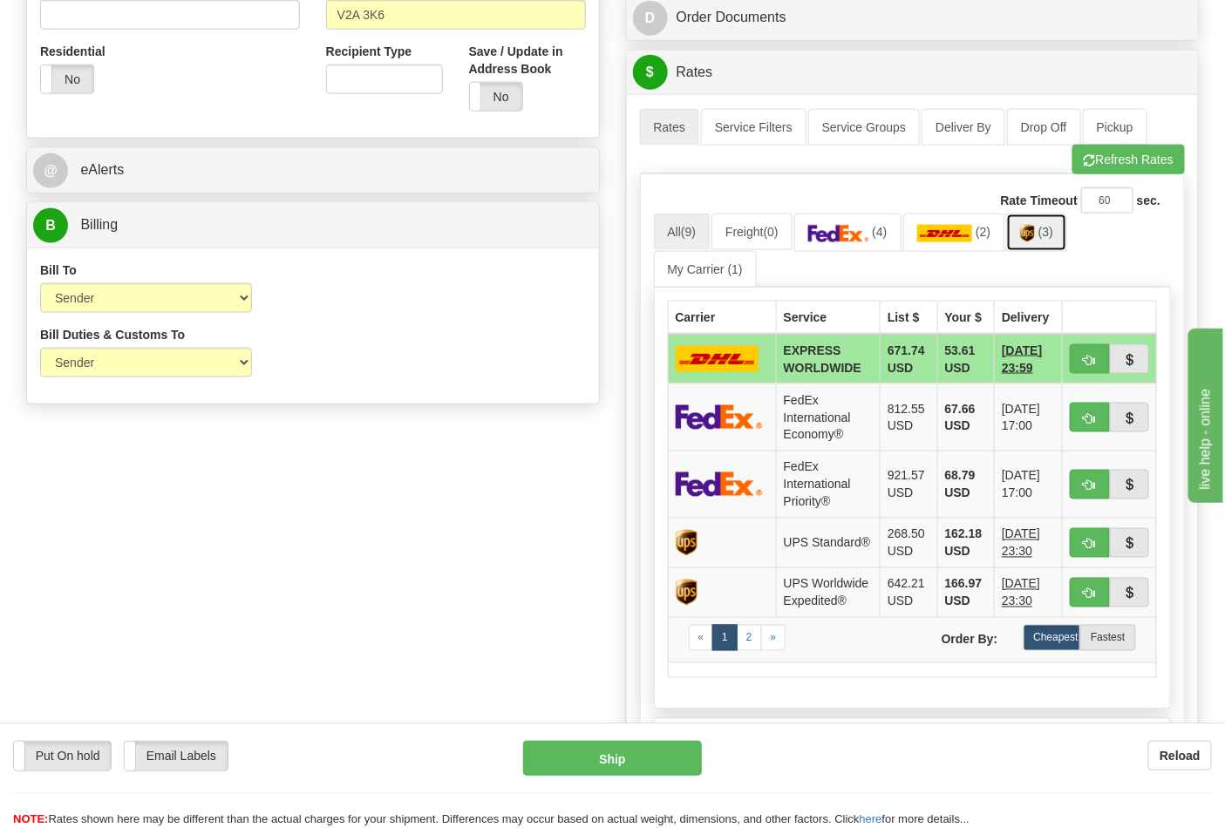
click at [1048, 238] on span "(3)" at bounding box center [1045, 232] width 15 height 14
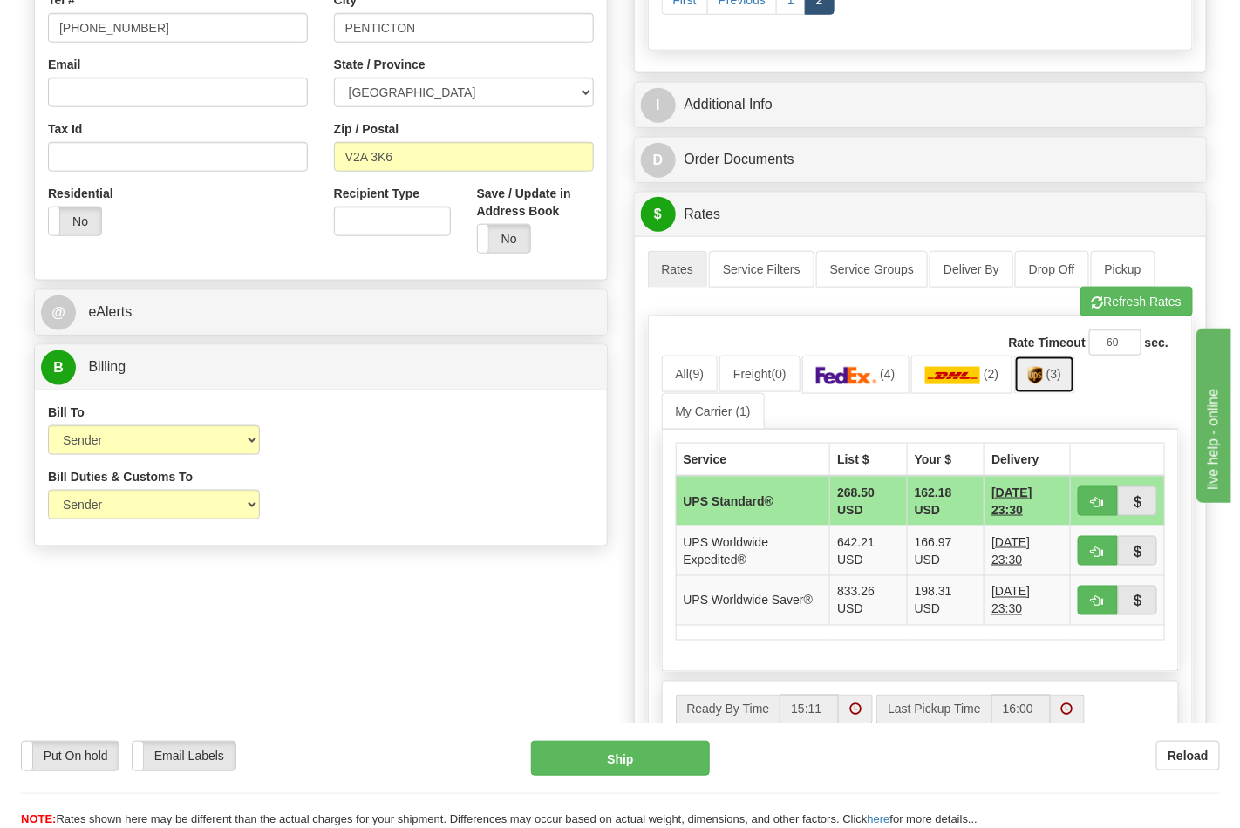
scroll to position [581, 0]
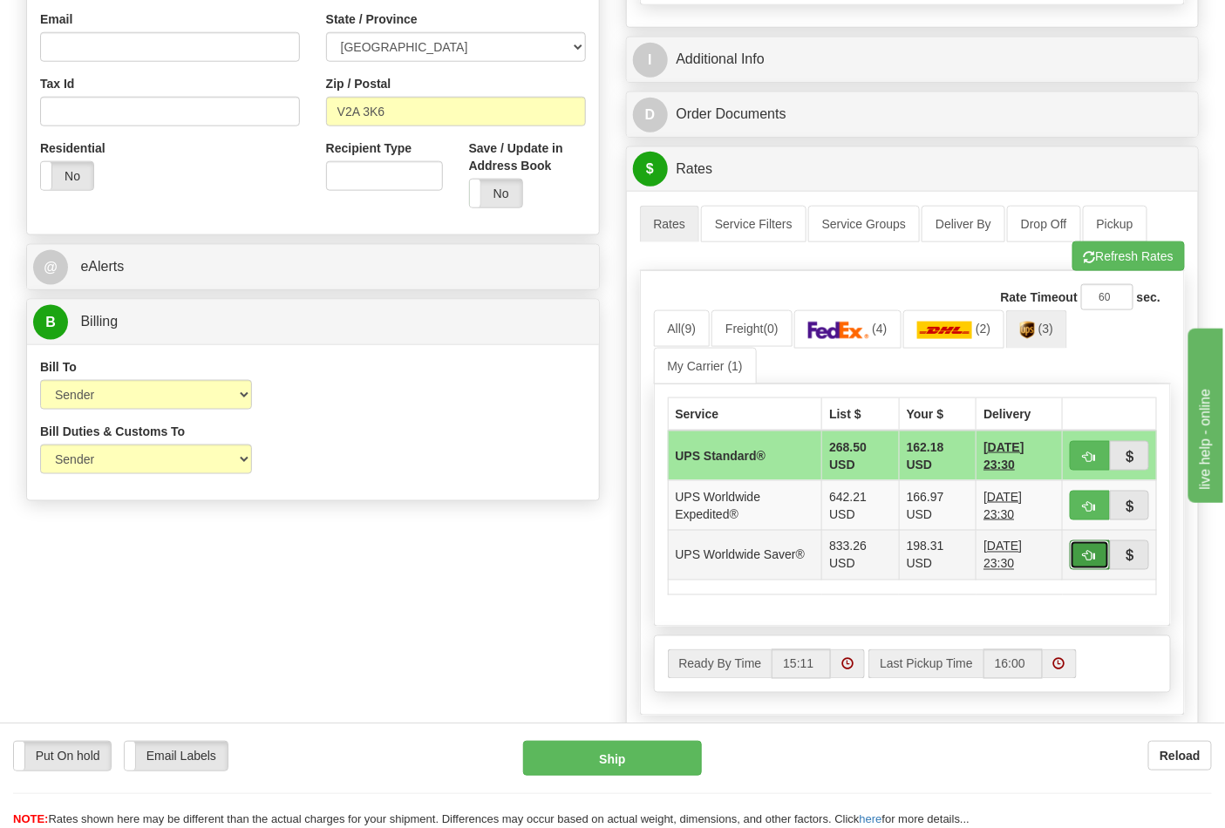
click at [1090, 556] on span "button" at bounding box center [1090, 556] width 12 height 11
type input "65"
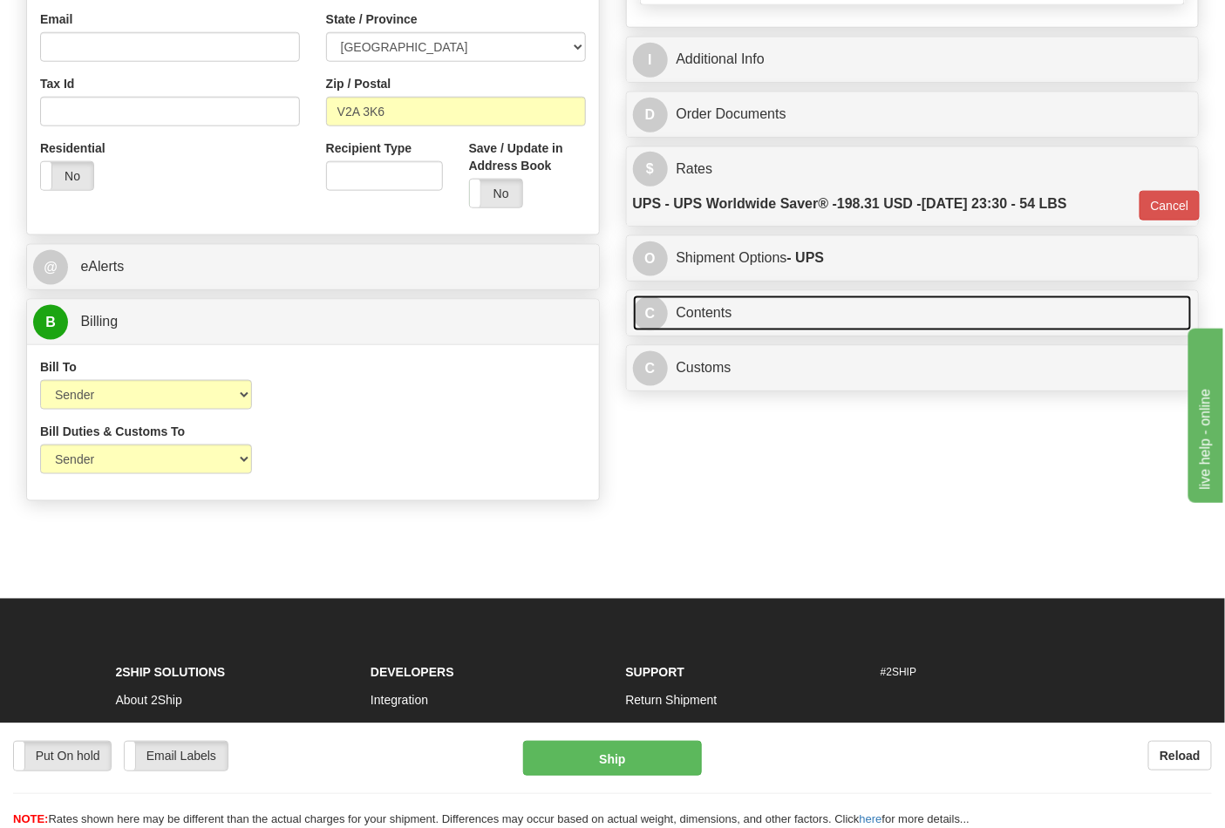
click at [793, 316] on link "C Contents" at bounding box center [913, 314] width 560 height 36
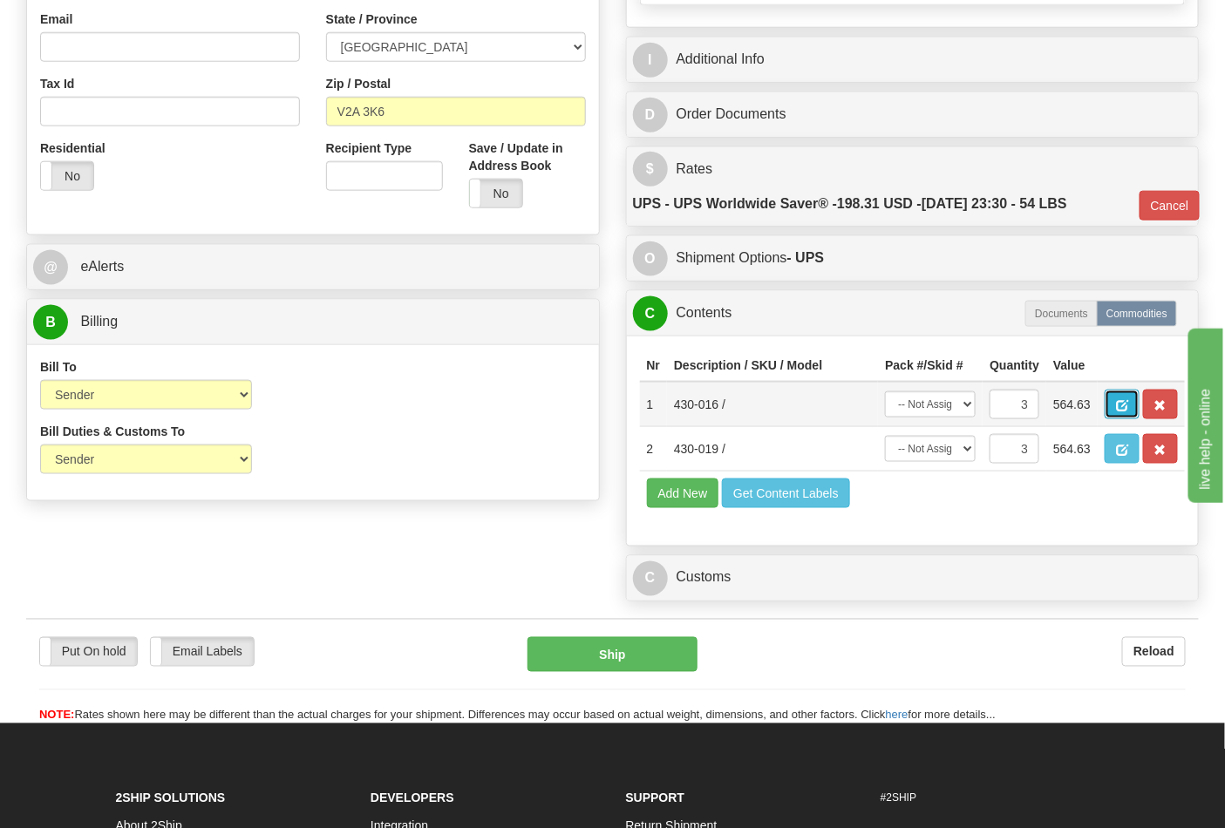
click at [1128, 403] on span "button" at bounding box center [1122, 405] width 12 height 11
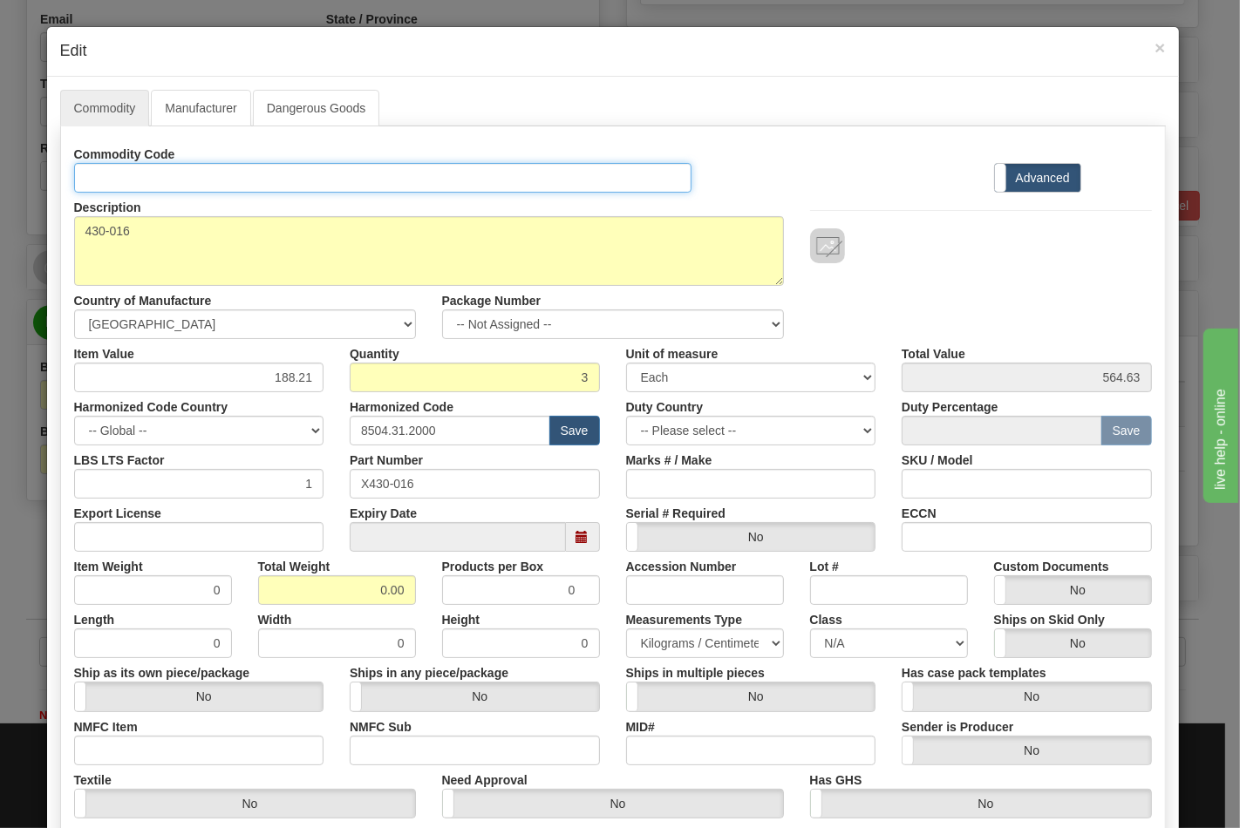
click at [131, 174] on input "Id" at bounding box center [383, 178] width 618 height 30
type input "TRANSFORMERS"
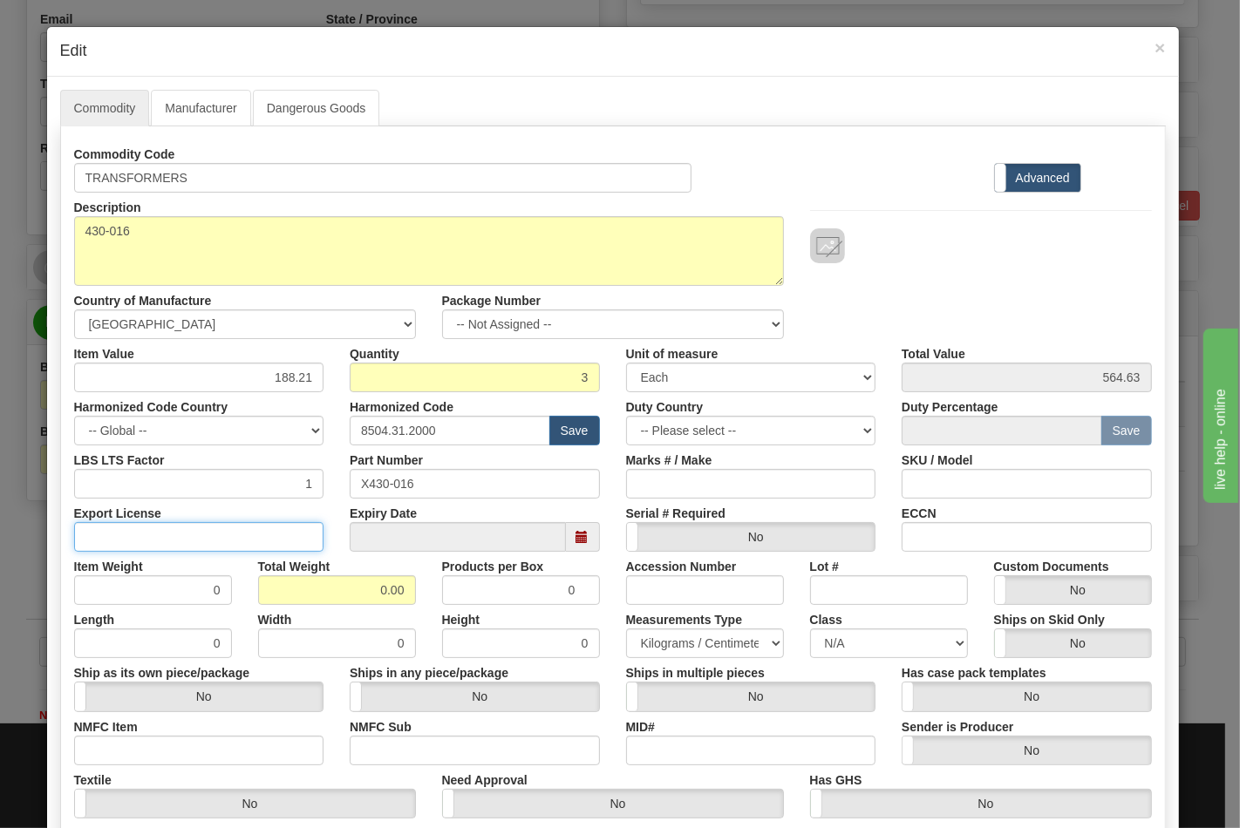
click at [114, 529] on input "Export License" at bounding box center [199, 537] width 250 height 30
drag, startPoint x: 149, startPoint y: 536, endPoint x: 37, endPoint y: 541, distance: 111.7
click at [46, 541] on div "× Edit Commodity Manufacturer Dangerous Goods Commodity Code TRANSFORMERS Stand…" at bounding box center [612, 539] width 1133 height 1026
click at [119, 532] on input "N/A" at bounding box center [199, 537] width 250 height 30
type input "N"
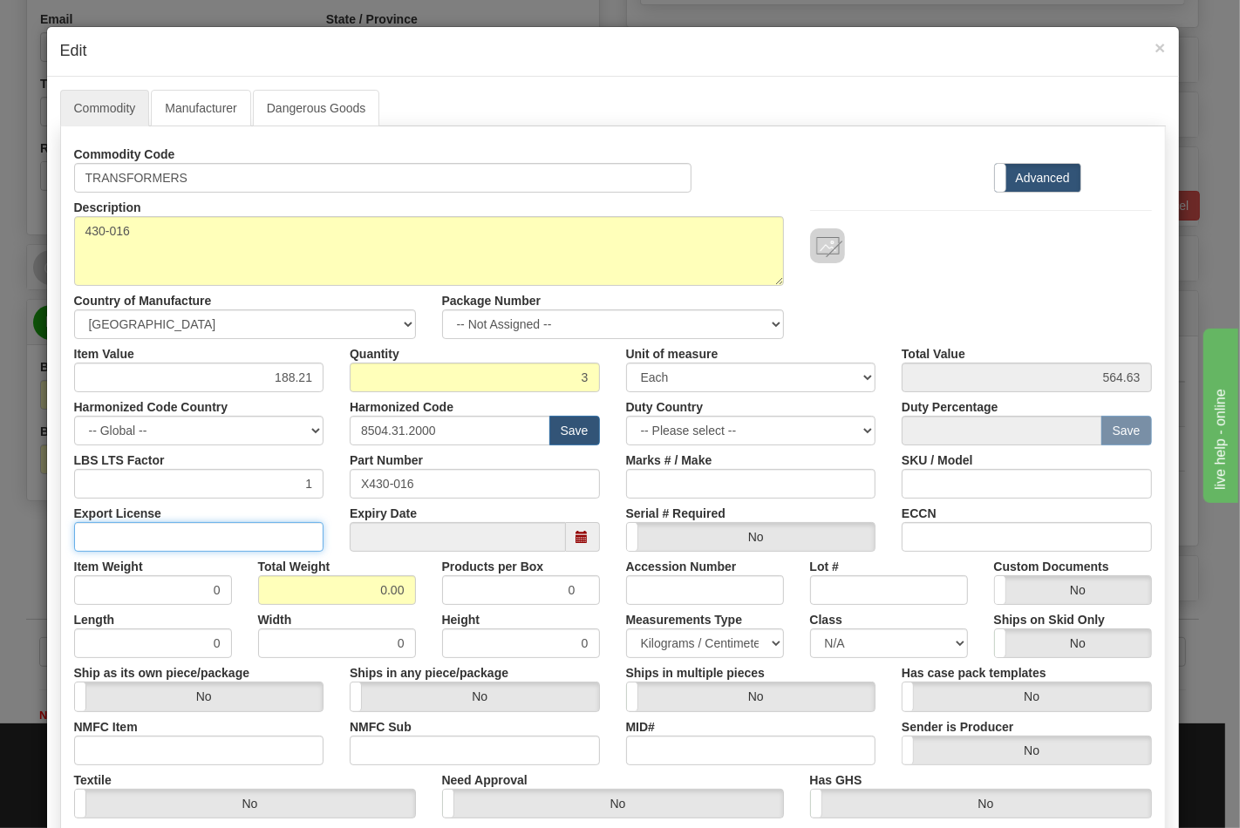
click at [144, 527] on input "Export License" at bounding box center [199, 537] width 250 height 30
type input "NLR"
click at [965, 527] on input "ECCN" at bounding box center [1026, 537] width 250 height 30
type input "EAR99"
click at [826, 648] on select "N/A 50.0 55.0 60.0 65.0 70.0 85.0 92.5 100.0 125.0 175.0 250.0 300.0 400.0" at bounding box center [889, 644] width 158 height 30
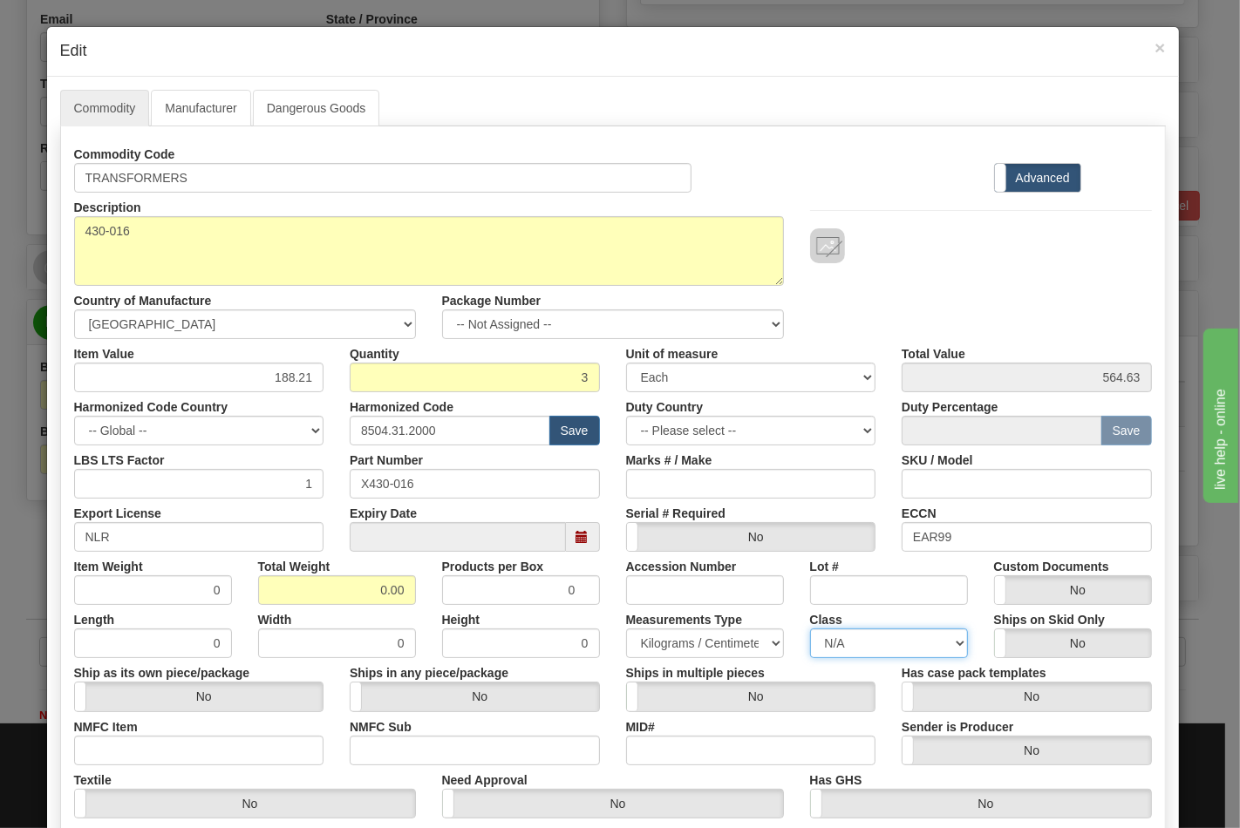
select select "70.0"
click at [810, 629] on select "N/A 50.0 55.0 60.0 65.0 70.0 85.0 92.5 100.0 125.0 175.0 250.0 300.0 400.0" at bounding box center [889, 644] width 158 height 30
drag, startPoint x: 343, startPoint y: 595, endPoint x: 471, endPoint y: 590, distance: 128.2
click at [469, 594] on div "Item Weight 0 Total Weight 0.00 Products per Box 0 Accession Number Lot # Custo…" at bounding box center [613, 578] width 1104 height 53
drag, startPoint x: 369, startPoint y: 588, endPoint x: 459, endPoint y: 582, distance: 90.9
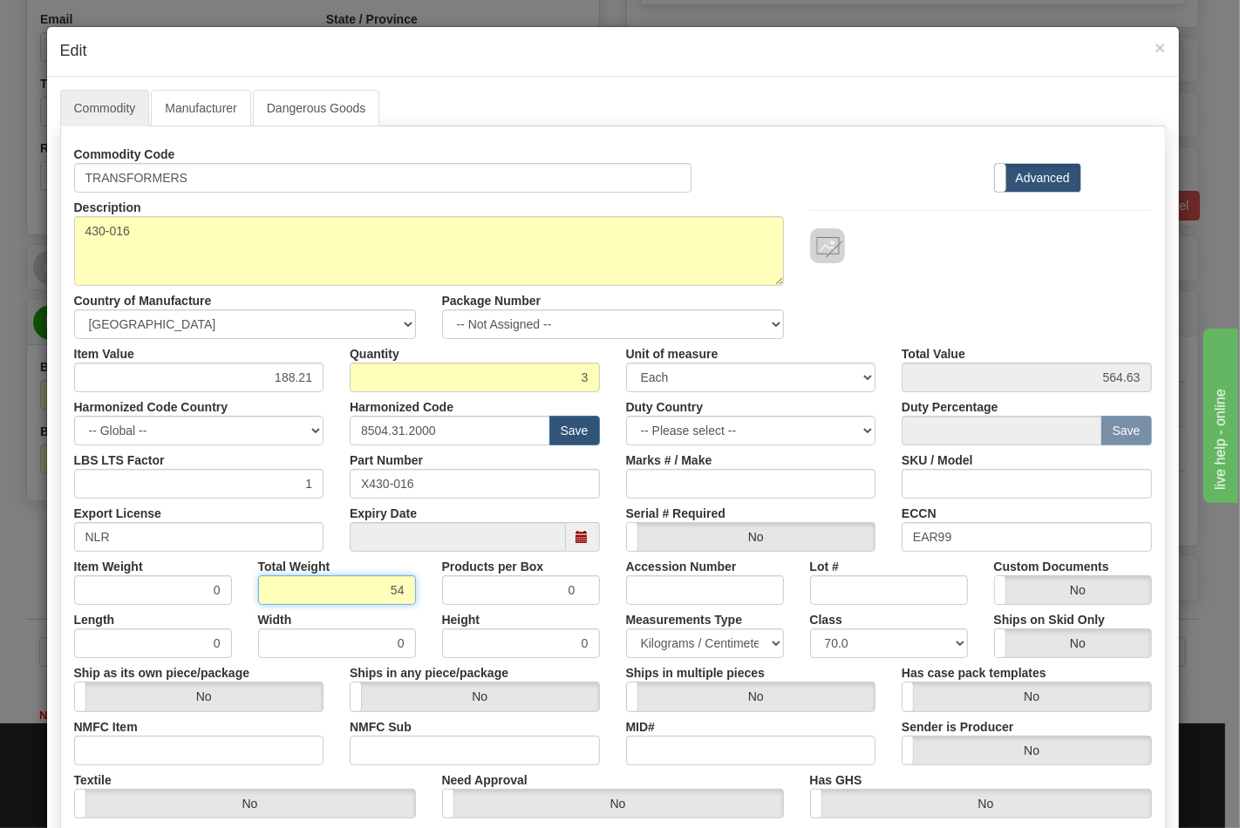
click at [459, 582] on div "Item Weight 0 Total Weight 54 Products per Box 0 Accession Number Lot # Custom …" at bounding box center [613, 578] width 1104 height 53
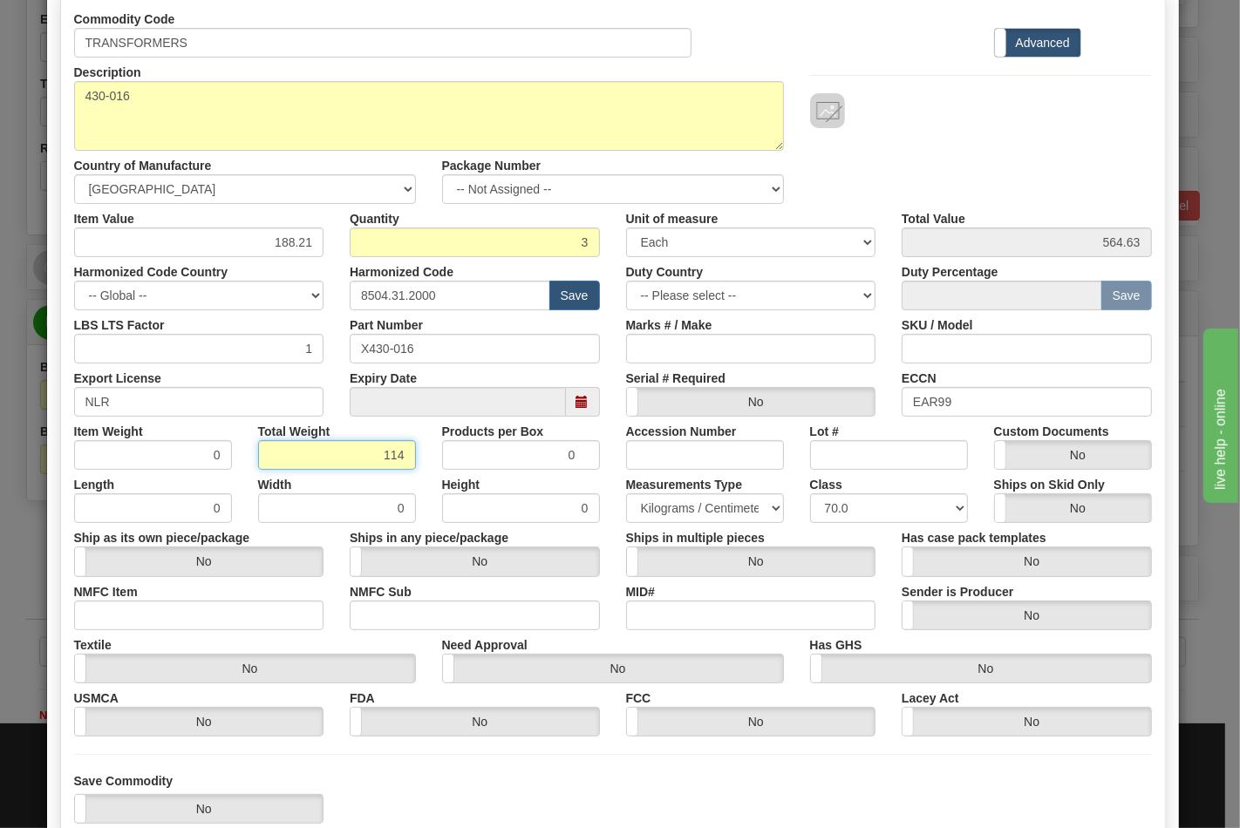
scroll to position [194, 0]
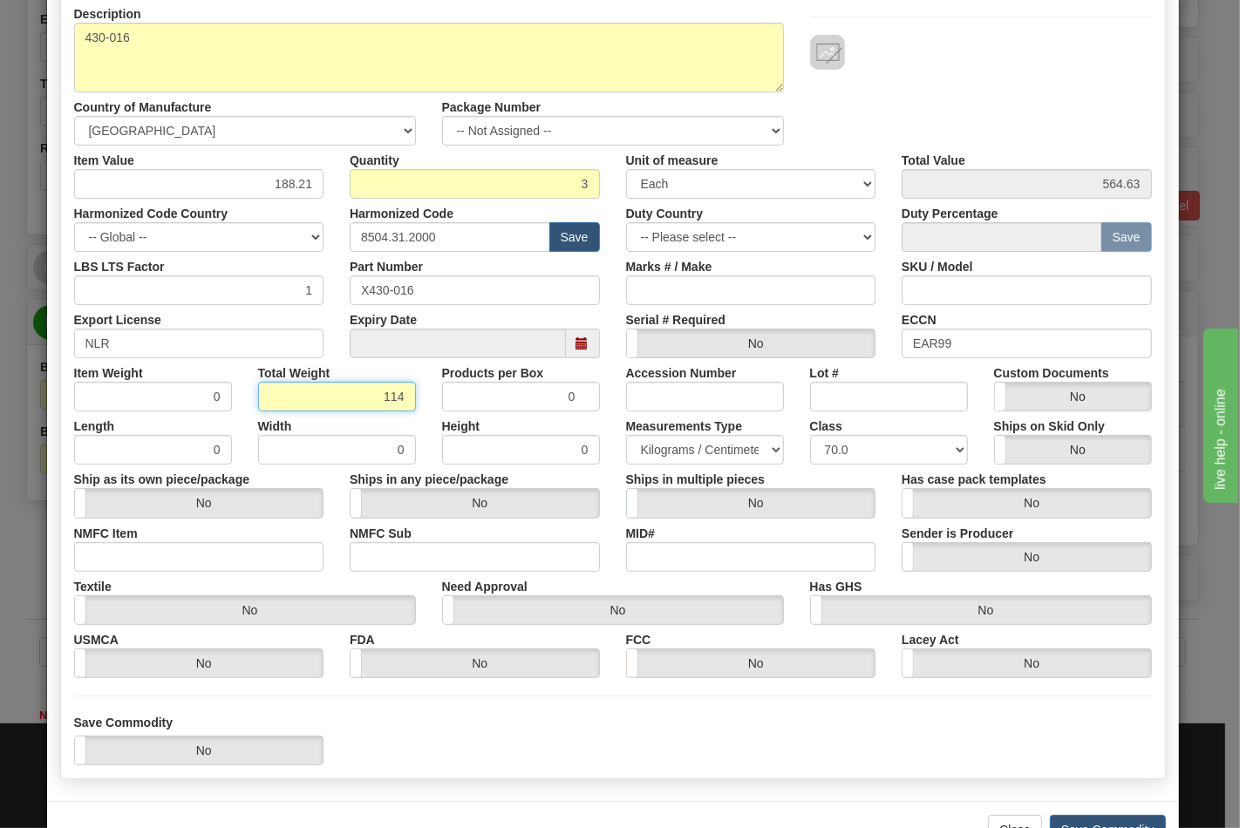
type input "114"
type input "38.0000"
click at [164, 560] on input "NMFC Item" at bounding box center [199, 557] width 250 height 30
type input "63170"
click at [378, 541] on label "NMFC Sub" at bounding box center [381, 531] width 62 height 24
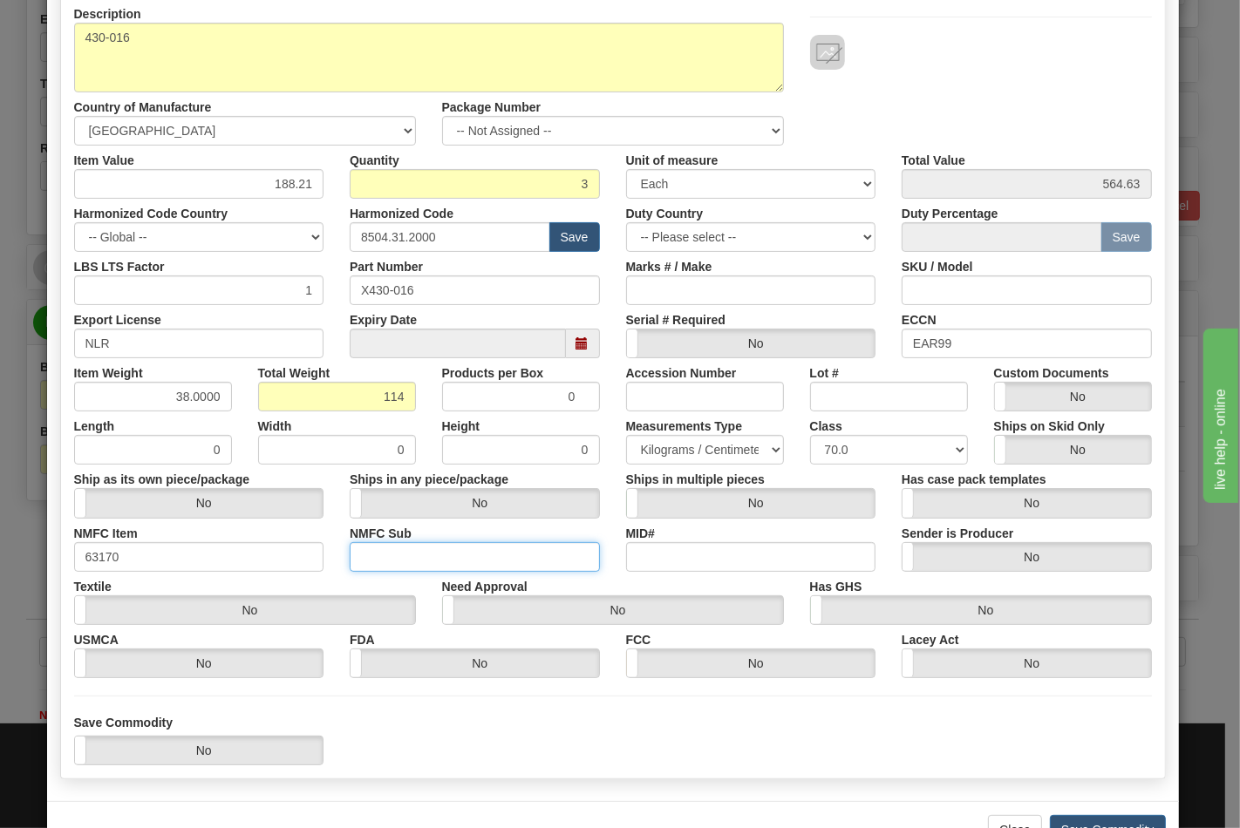
click at [378, 542] on input "NMFC Sub" at bounding box center [475, 557] width 250 height 30
click at [398, 567] on input "NMFC Sub" at bounding box center [475, 557] width 250 height 30
type input "4"
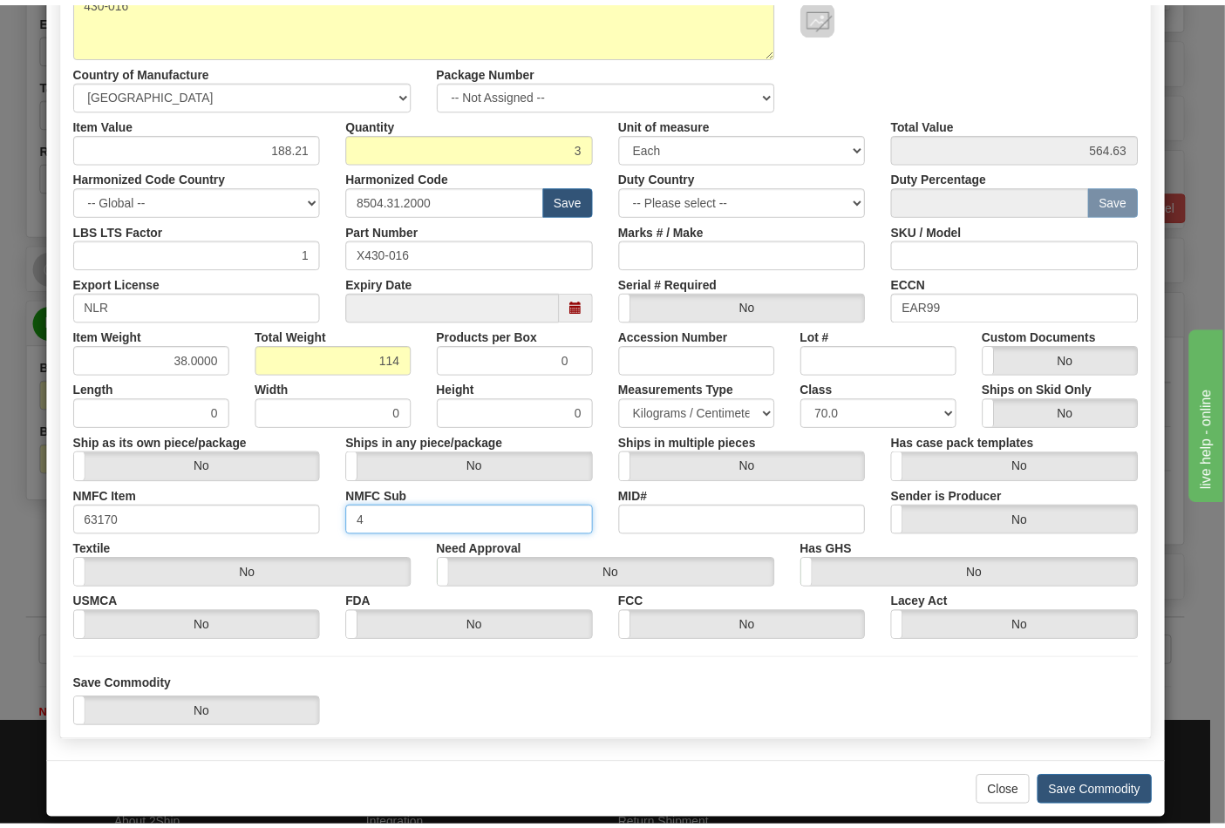
scroll to position [250, 0]
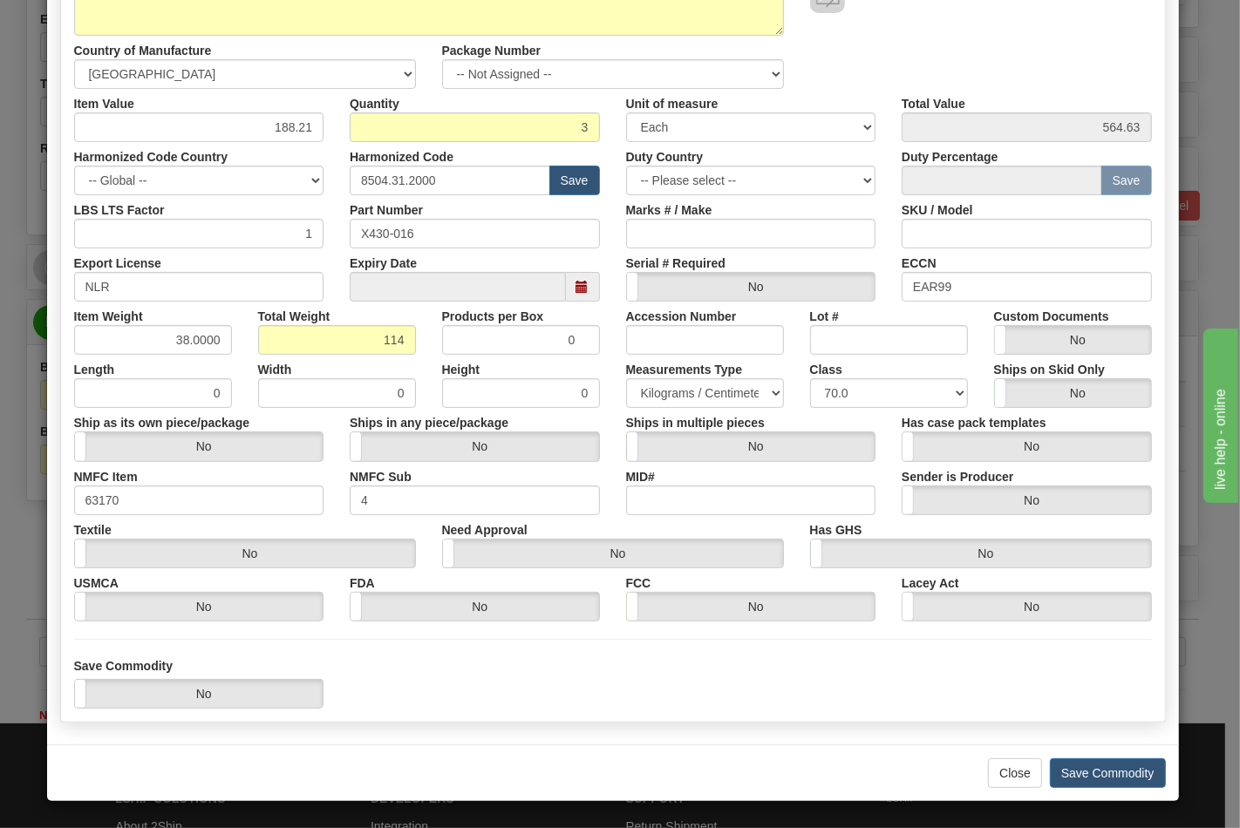
click at [1101, 755] on div "Close Save Commodity" at bounding box center [613, 772] width 1132 height 57
click at [1095, 772] on button "Save Commodity" at bounding box center [1108, 773] width 116 height 30
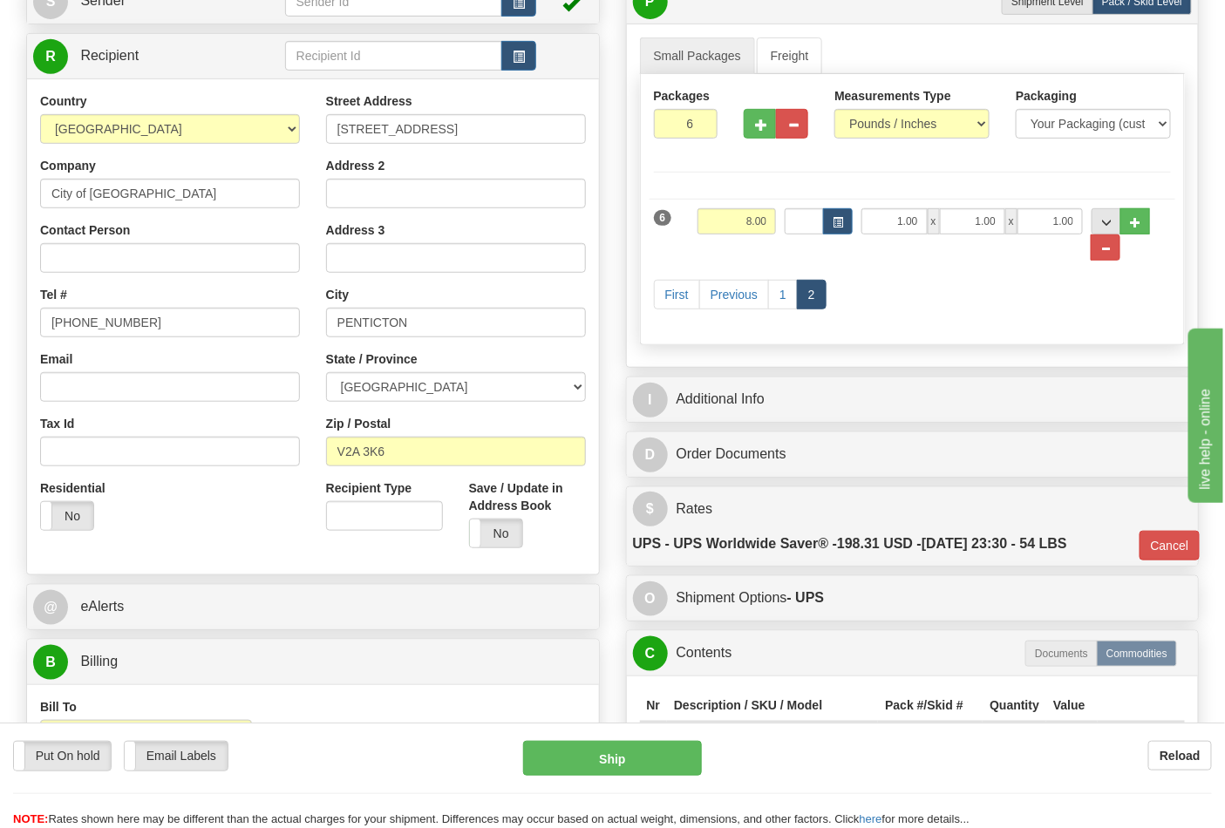
scroll to position [194, 0]
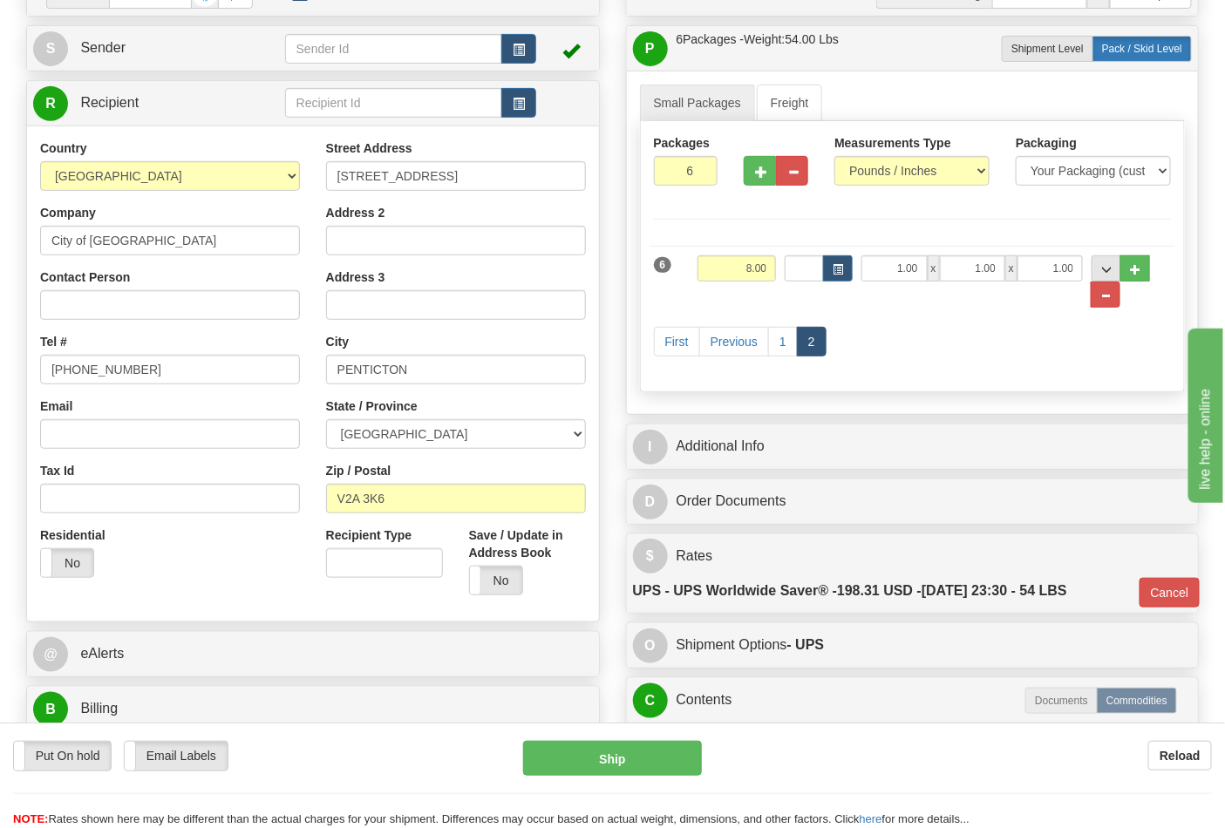
click at [1166, 44] on span "Pack / Skid Level" at bounding box center [1142, 49] width 80 height 12
click at [782, 351] on link "1" at bounding box center [783, 342] width 30 height 30
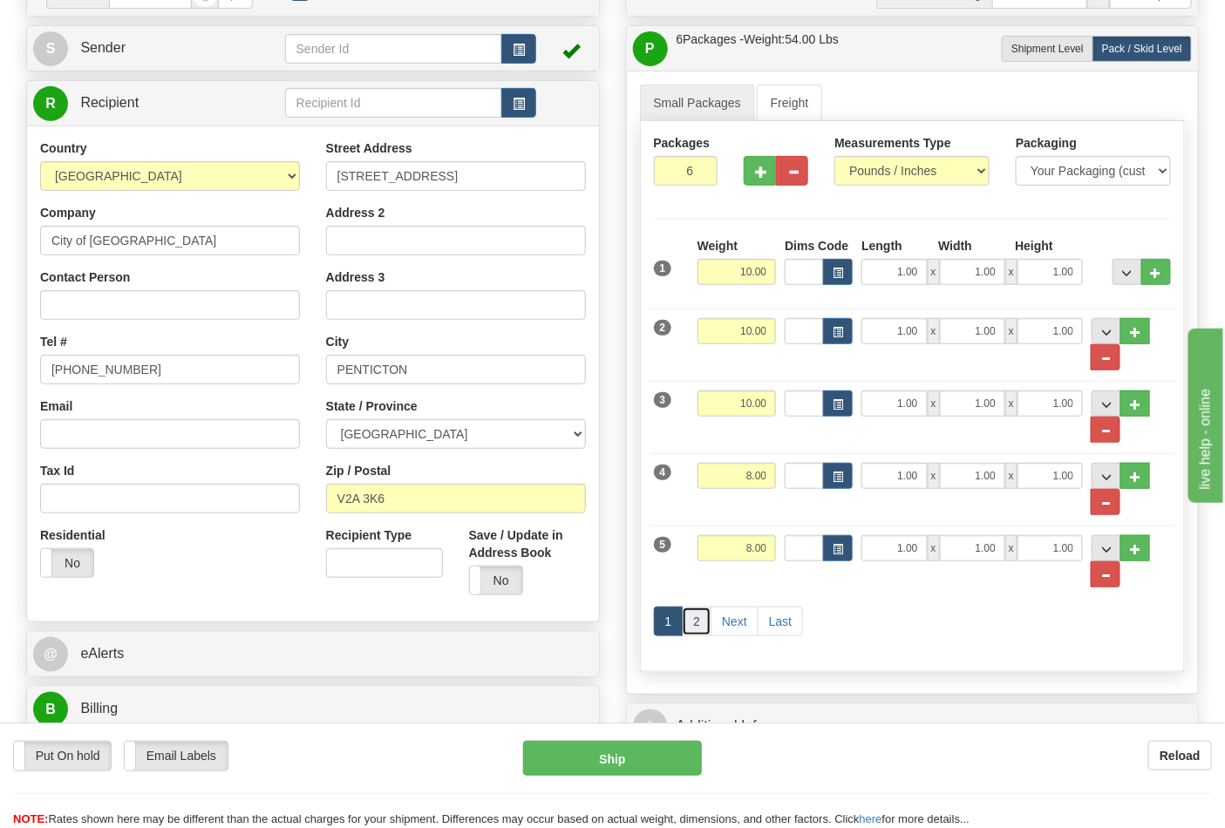
click at [697, 622] on link "2" at bounding box center [697, 622] width 30 height 30
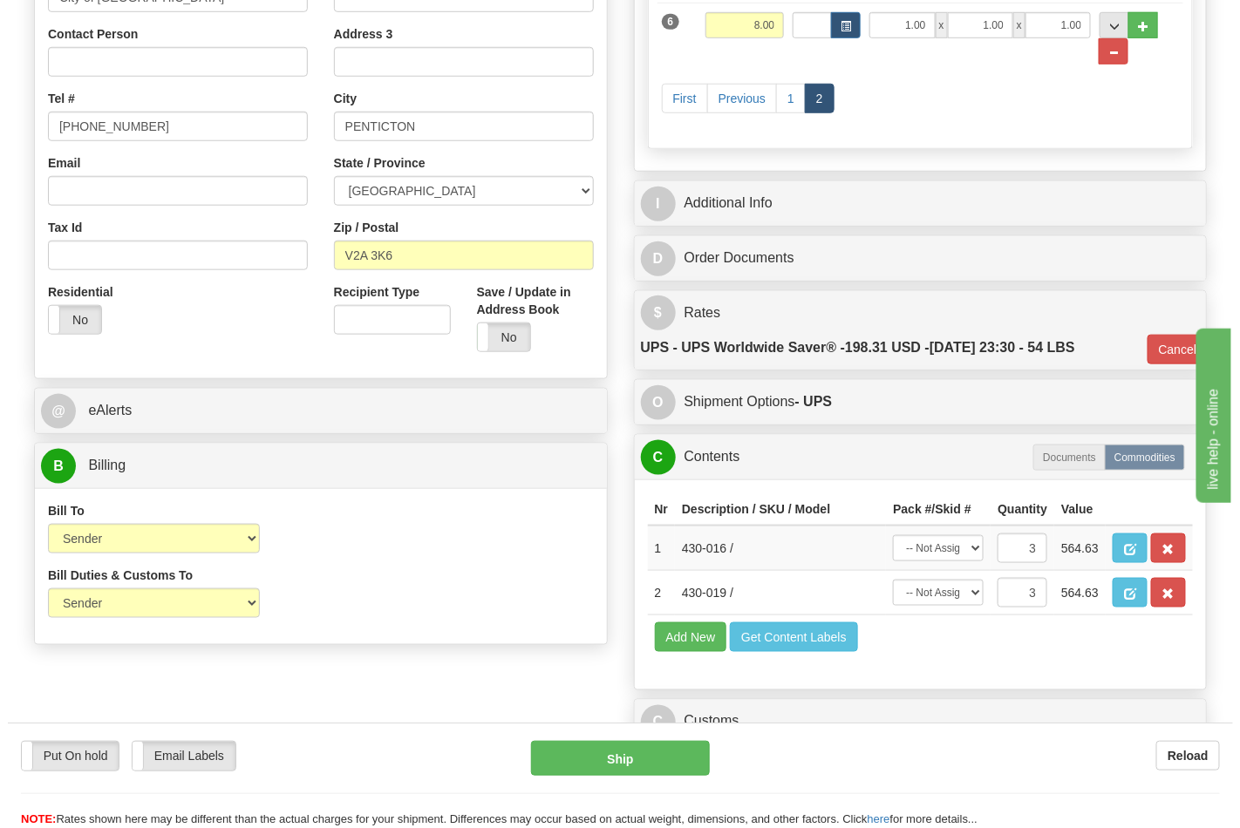
scroll to position [484, 0]
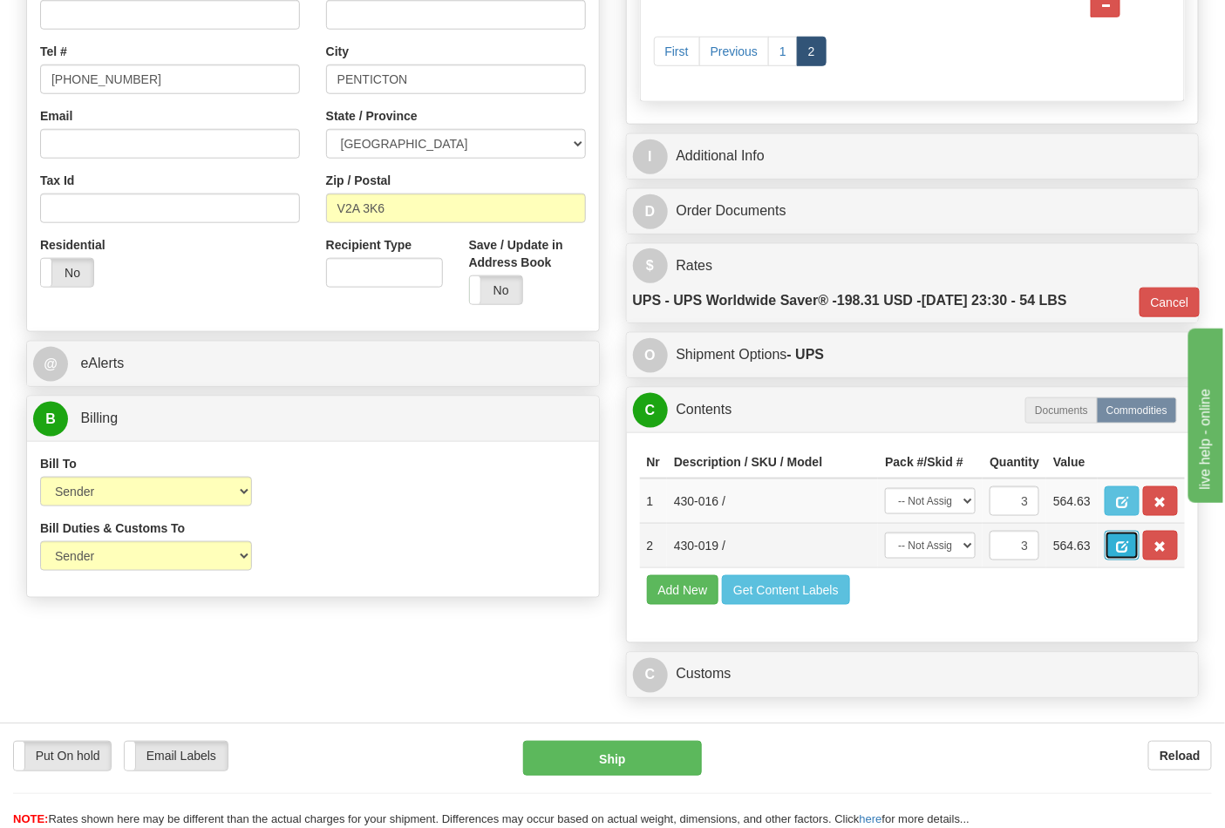
click at [1128, 553] on span "button" at bounding box center [1122, 546] width 12 height 11
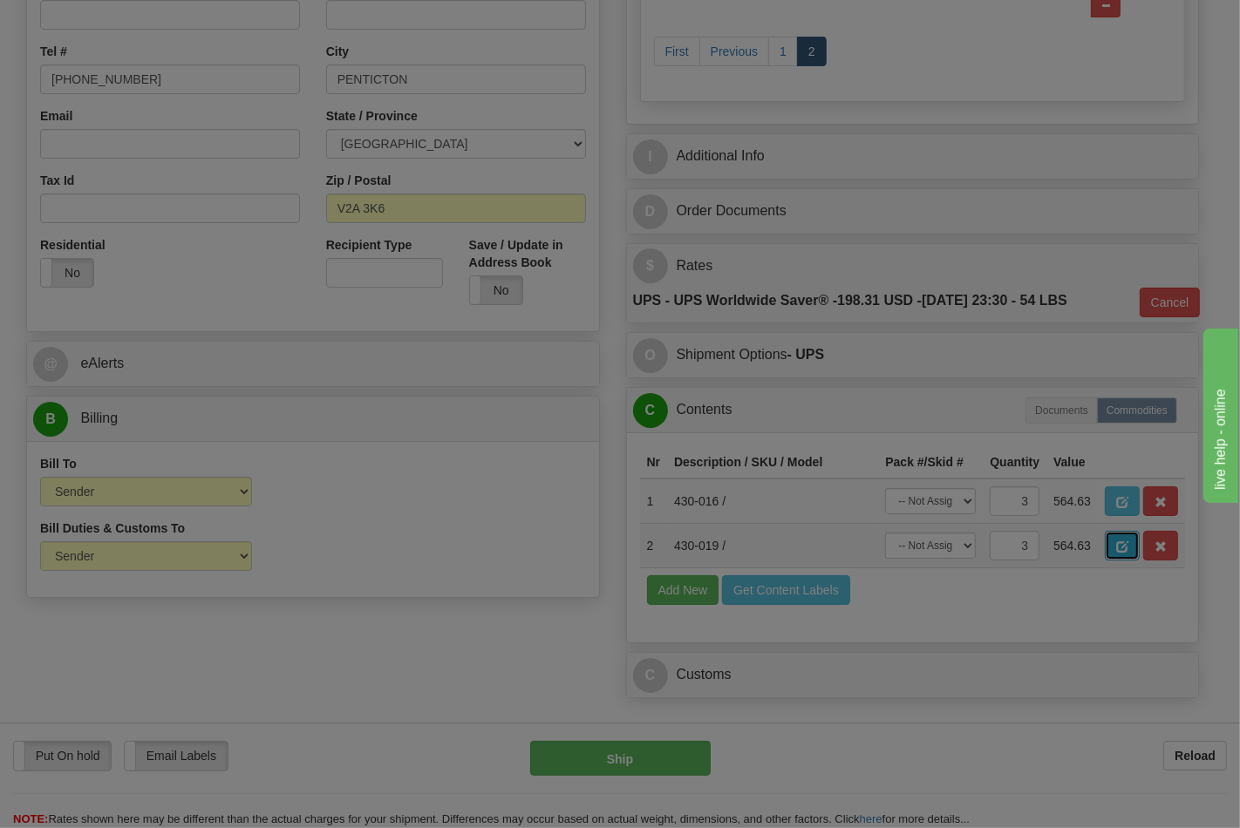
scroll to position [0, 0]
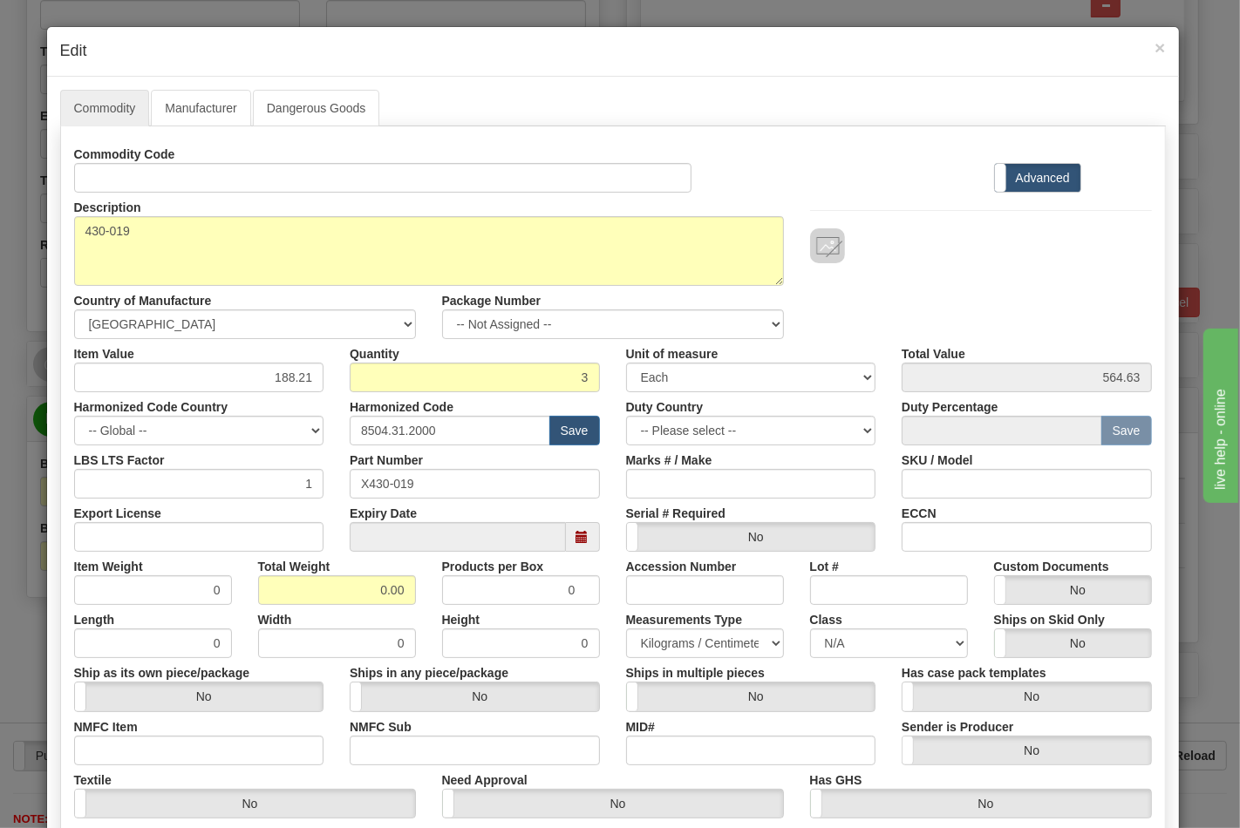
click at [151, 161] on label "Commodity Code" at bounding box center [124, 151] width 101 height 24
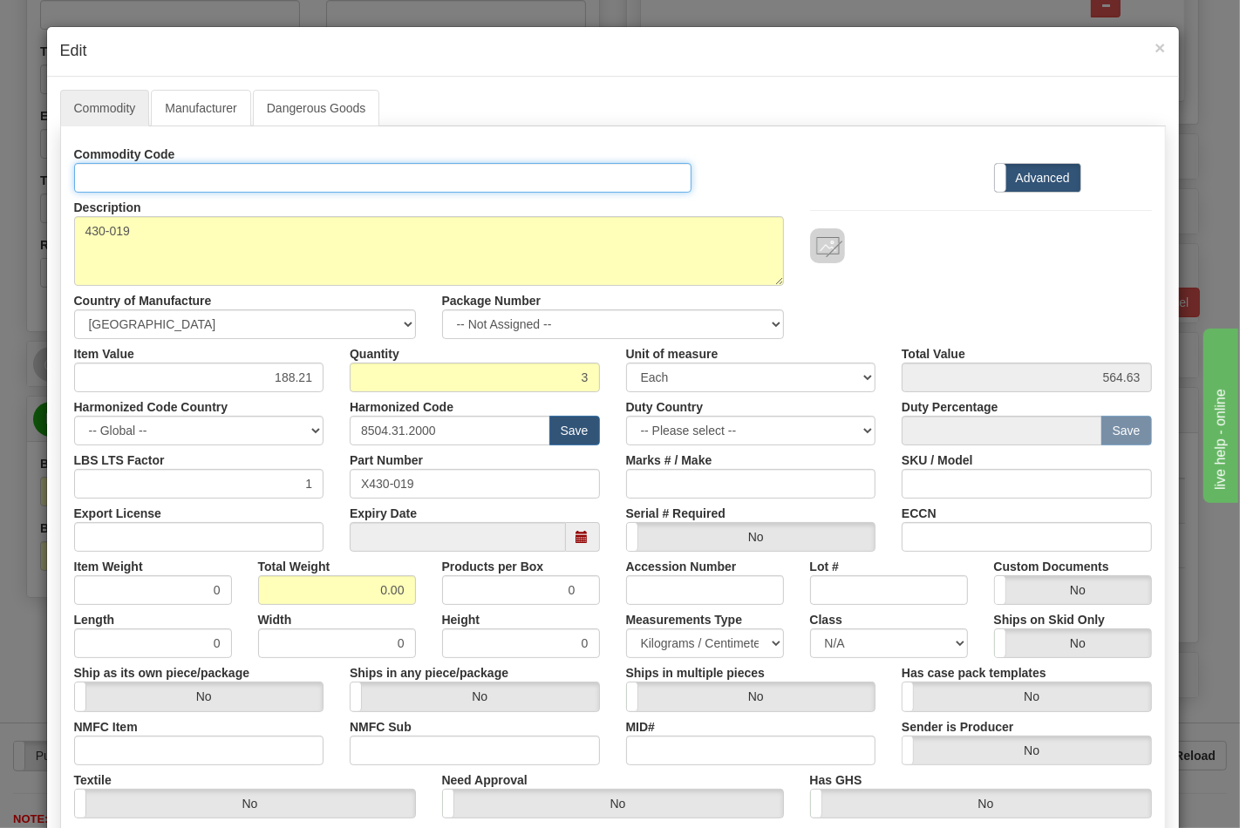
click at [151, 163] on input "Id" at bounding box center [383, 178] width 618 height 30
click at [150, 187] on input "Id" at bounding box center [383, 178] width 618 height 30
type input "TRANSFORMERS"
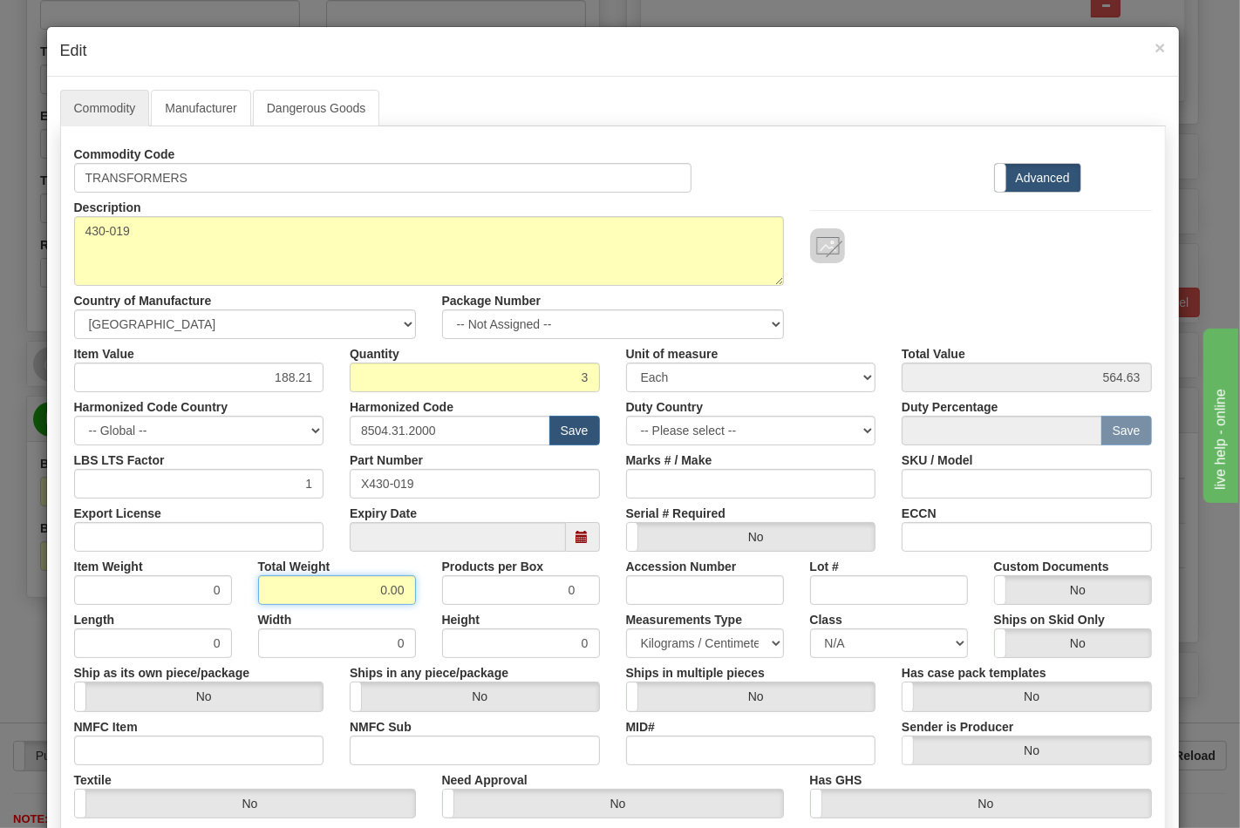
drag, startPoint x: 377, startPoint y: 582, endPoint x: 459, endPoint y: 598, distance: 82.6
click at [459, 598] on div "Item Weight 0 Total Weight 0.00 Products per Box 0 Accession Number Lot # Custo…" at bounding box center [613, 578] width 1104 height 53
type input "."
type input "0.01"
type input "0.0033"
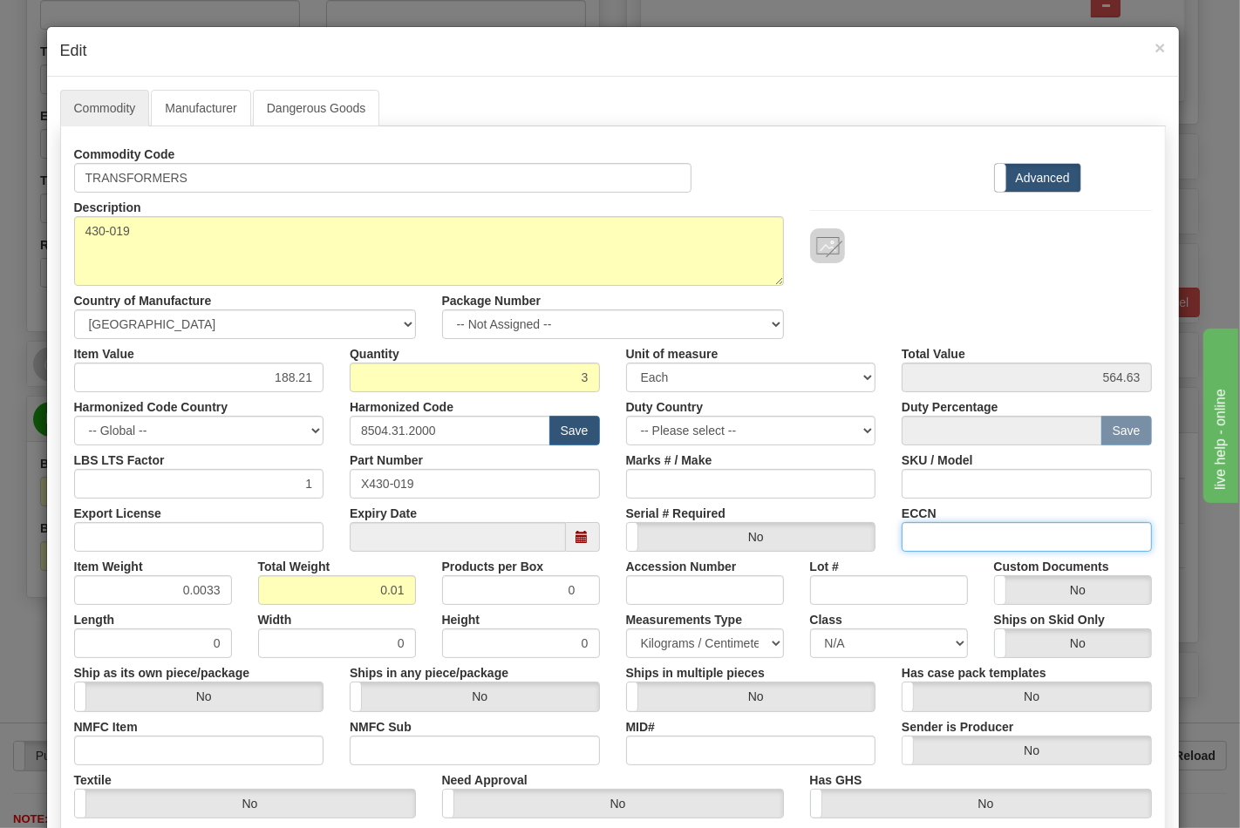
click at [980, 530] on input "ECCN" at bounding box center [1026, 537] width 250 height 30
type input "EAR99"
click at [167, 539] on input "Export License" at bounding box center [199, 537] width 250 height 30
type input "NLR"
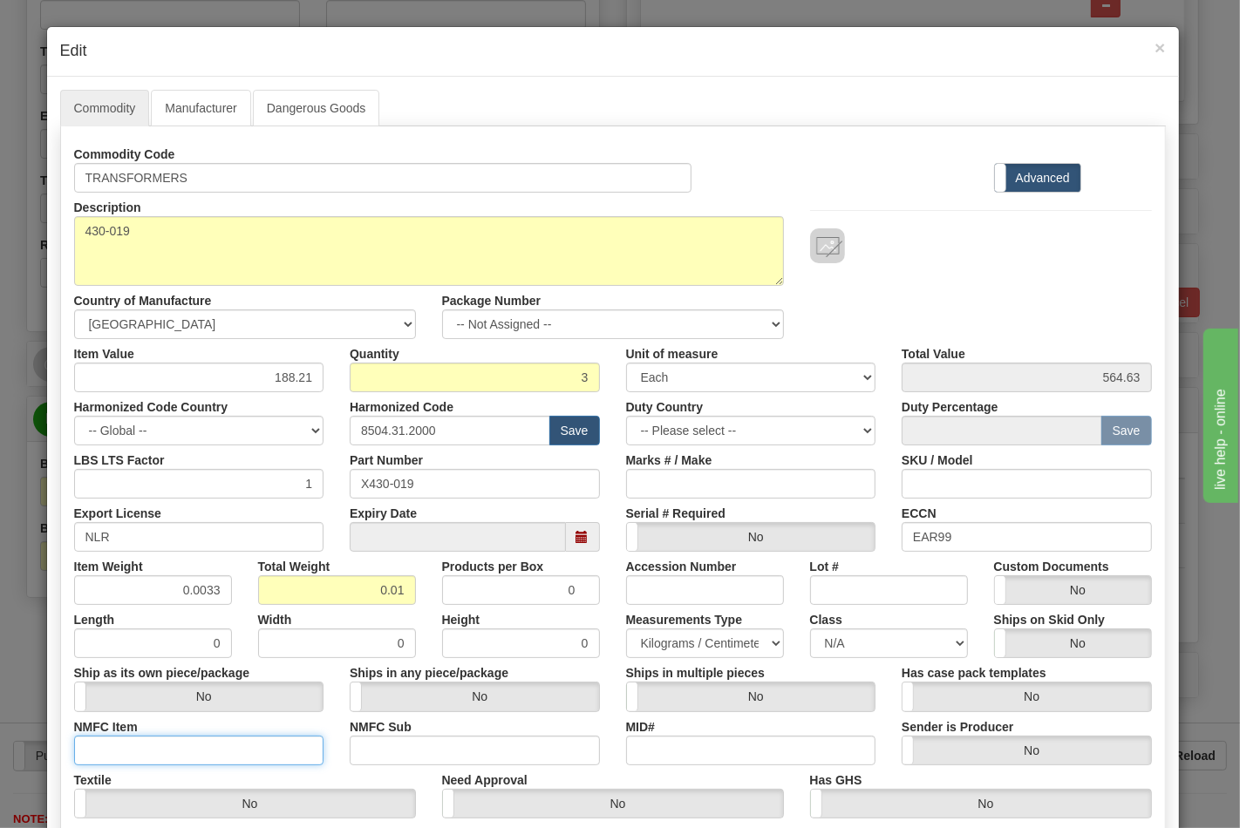
drag, startPoint x: 197, startPoint y: 748, endPoint x: 214, endPoint y: 754, distance: 17.7
click at [197, 748] on input "NMFC Item" at bounding box center [199, 751] width 250 height 30
type input "63170"
drag, startPoint x: 379, startPoint y: 739, endPoint x: 390, endPoint y: 748, distance: 13.6
click at [379, 739] on input "NMFC Sub" at bounding box center [475, 751] width 250 height 30
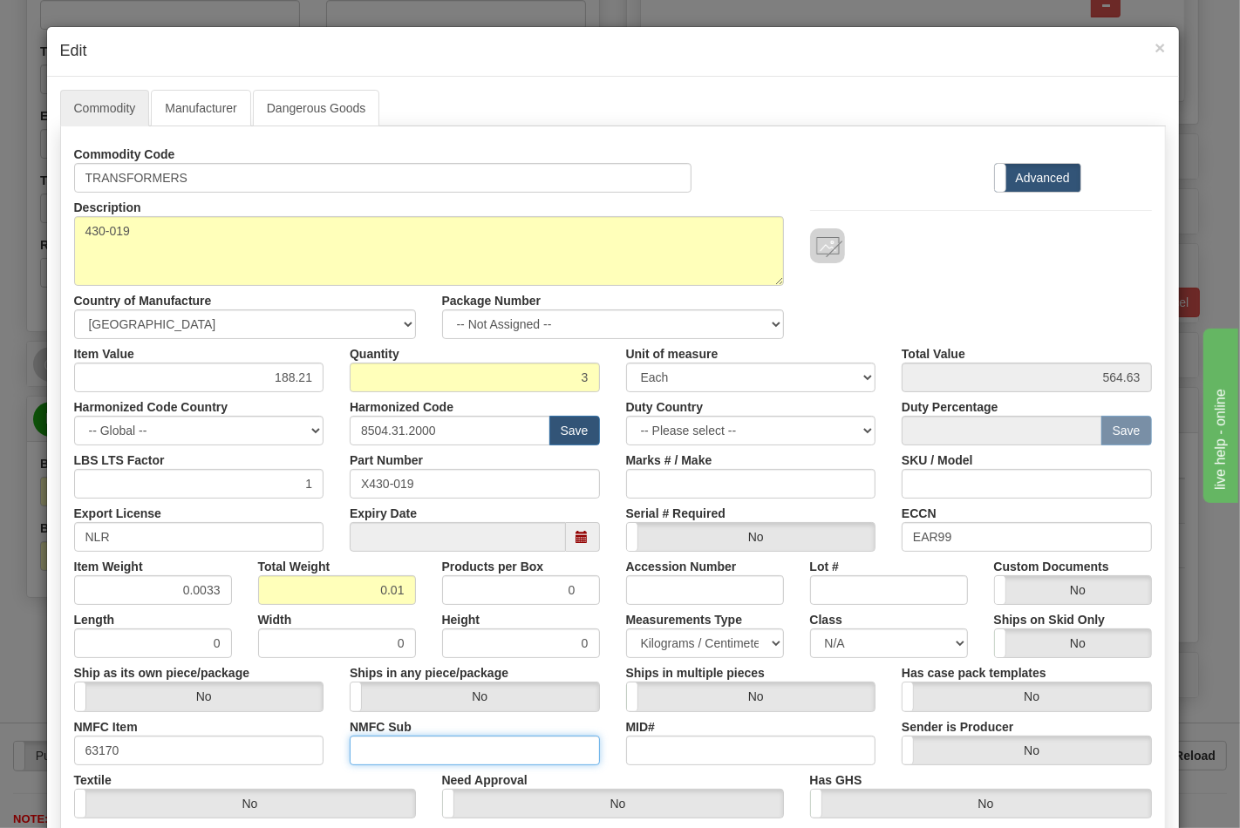
type input "4"
click at [842, 645] on select "N/A 50.0 55.0 60.0 65.0 70.0 85.0 92.5 100.0 125.0 175.0 250.0 300.0 400.0" at bounding box center [889, 644] width 158 height 30
select select "70.0"
click at [810, 629] on select "N/A 50.0 55.0 60.0 65.0 70.0 85.0 92.5 100.0 125.0 175.0 250.0 300.0 400.0" at bounding box center [889, 644] width 158 height 30
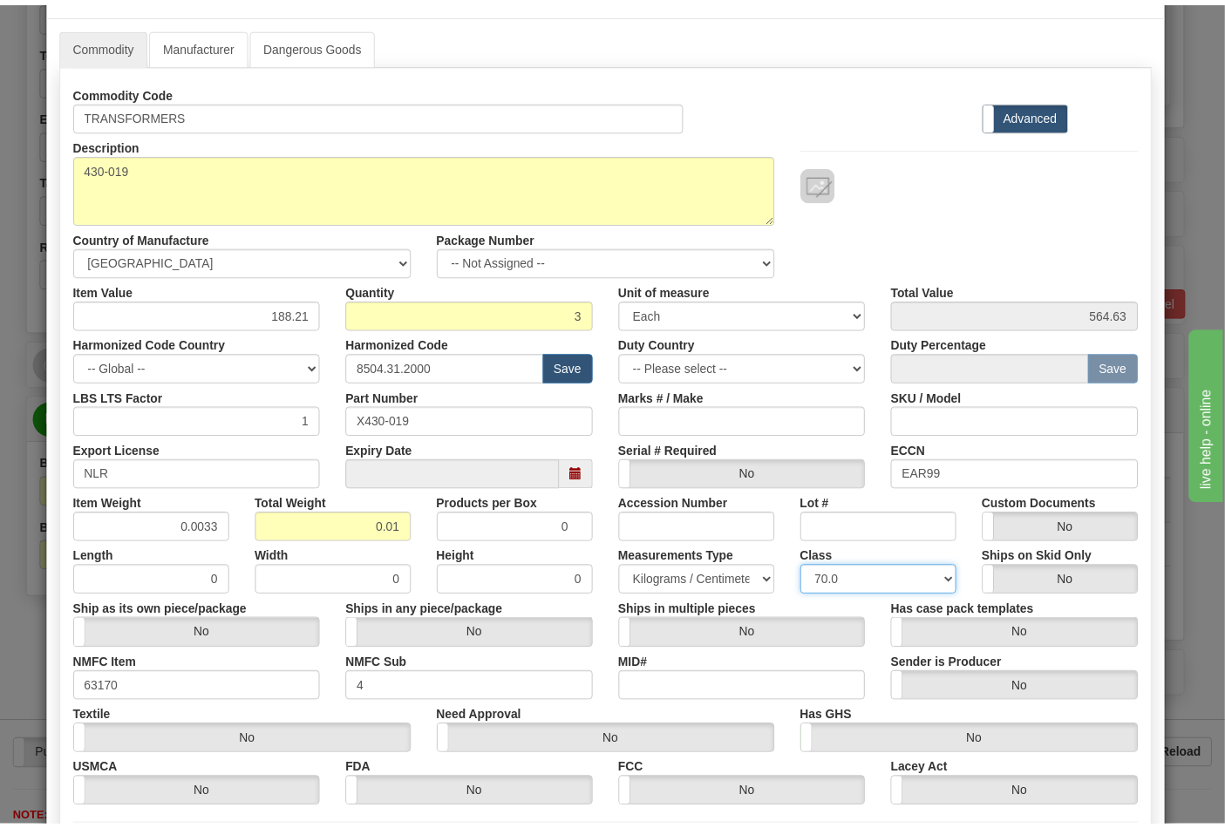
scroll to position [250, 0]
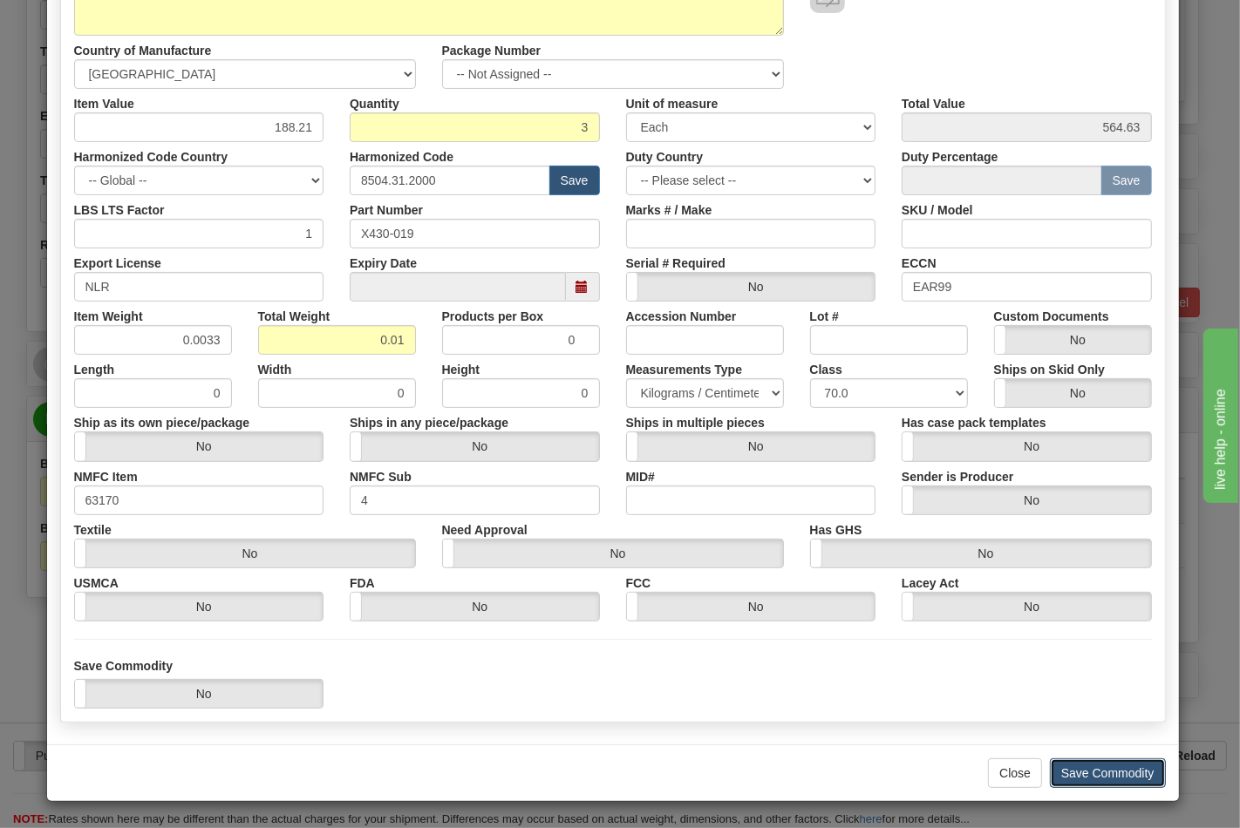
click at [1104, 777] on button "Save Commodity" at bounding box center [1108, 773] width 116 height 30
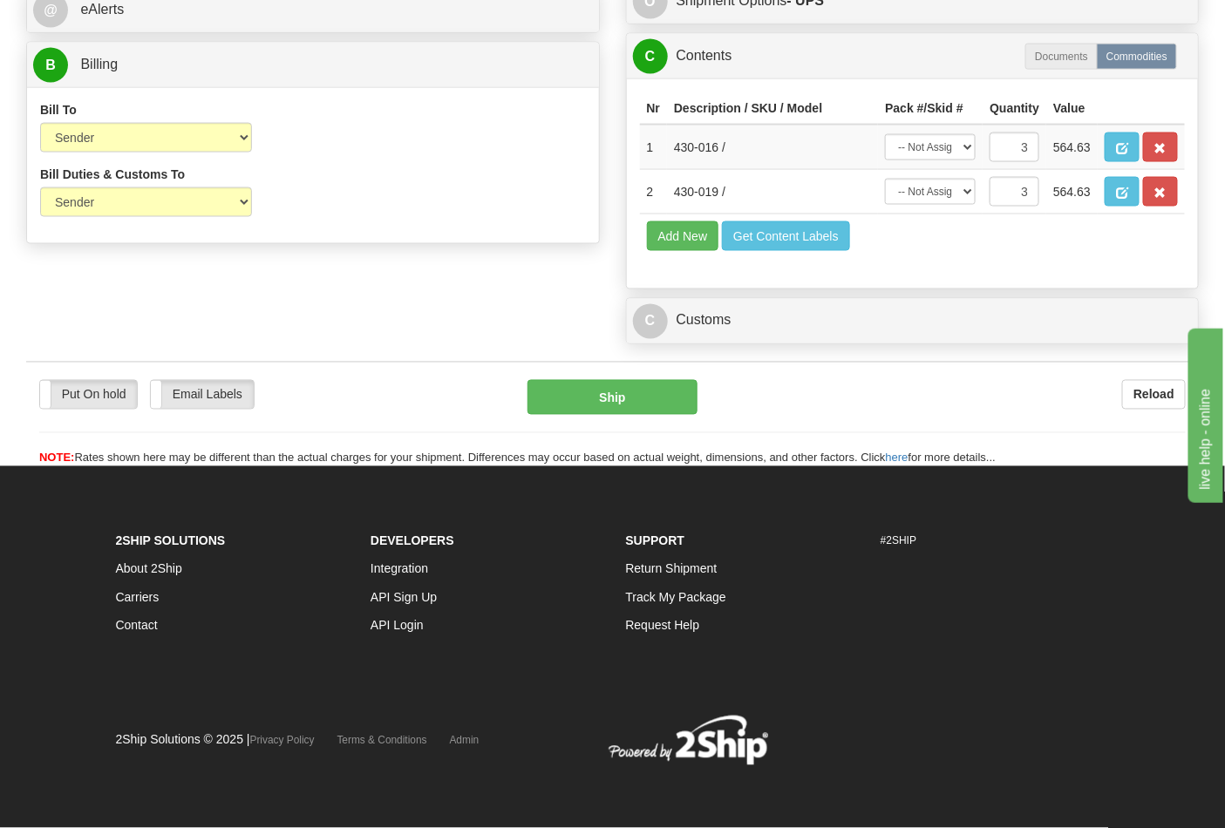
scroll to position [904, 0]
click at [595, 395] on button "Ship" at bounding box center [611, 397] width 169 height 35
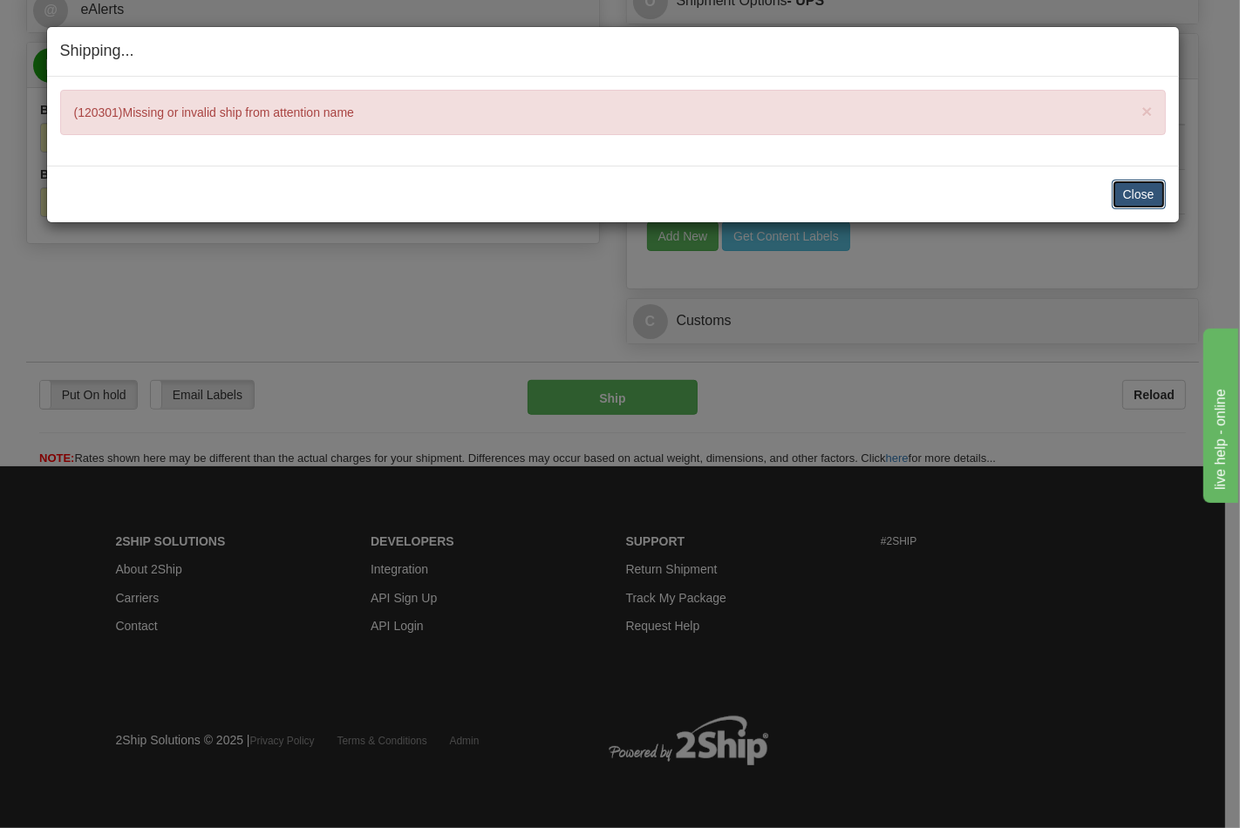
click at [1152, 199] on button "Close" at bounding box center [1138, 195] width 54 height 30
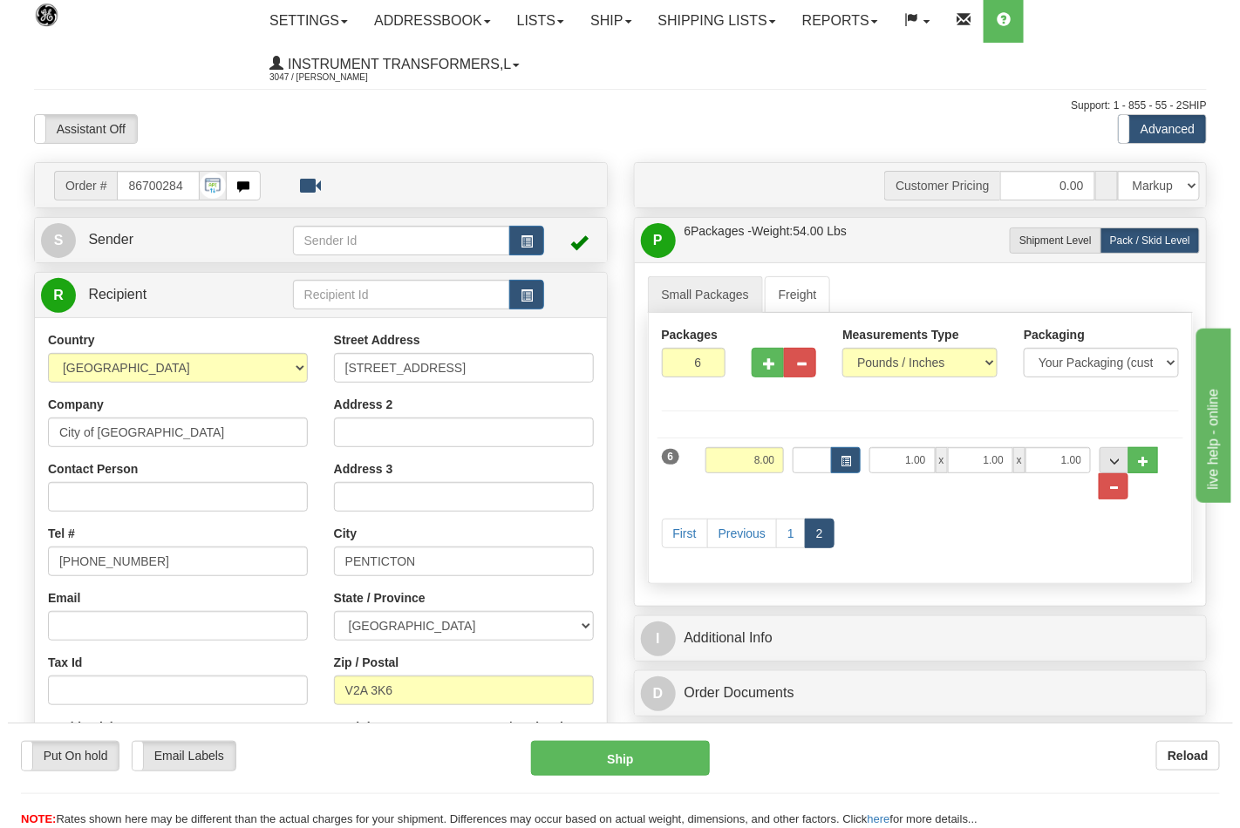
scroll to position [0, 0]
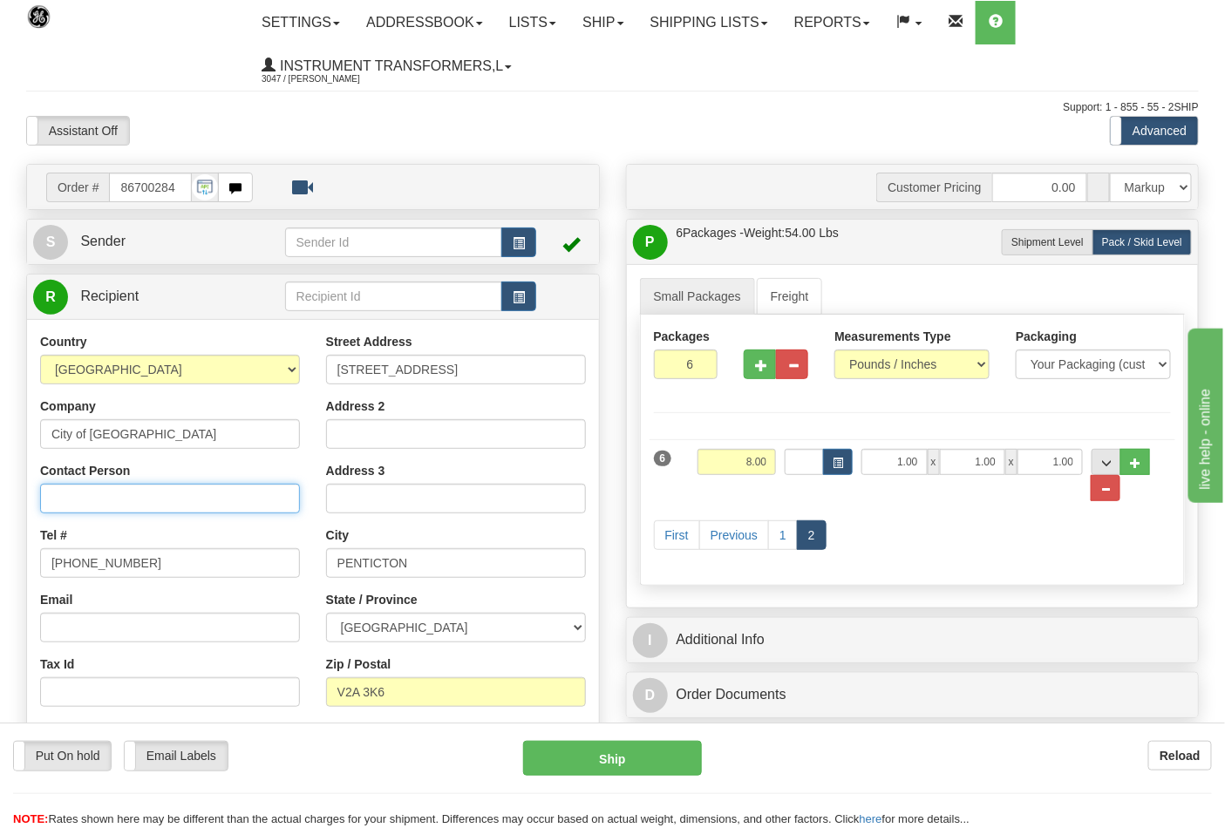
click at [77, 493] on input "Contact Person" at bounding box center [170, 499] width 260 height 30
drag, startPoint x: 142, startPoint y: 432, endPoint x: 35, endPoint y: 428, distance: 107.3
click at [35, 428] on div "Country AFGHANISTAN ALAND ISLANDS ALBANIA ALGERIA AMERICAN SAMOA ANDORRA ANGOLA…" at bounding box center [170, 559] width 286 height 452
click at [65, 493] on input "Contact Person" at bounding box center [170, 499] width 260 height 30
paste input "City of Penticton"
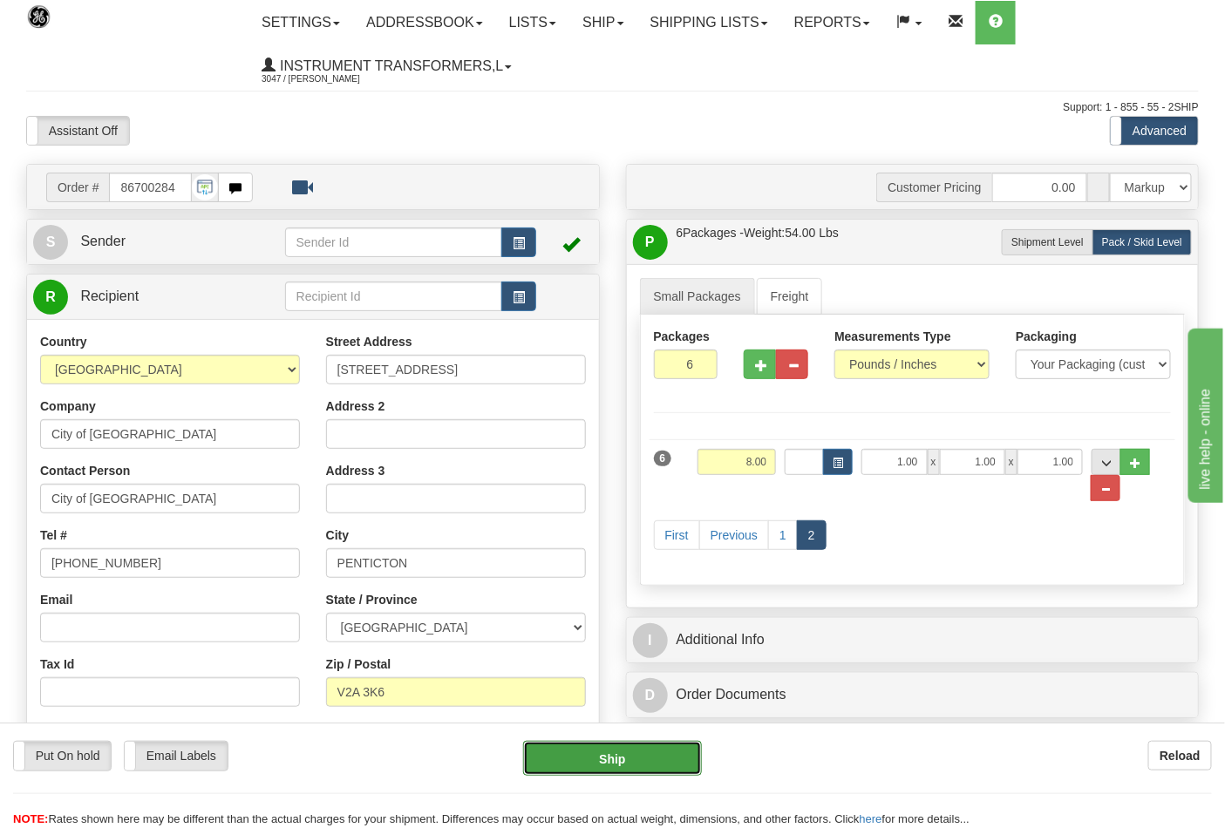
click at [607, 751] on button "Ship" at bounding box center [612, 758] width 178 height 35
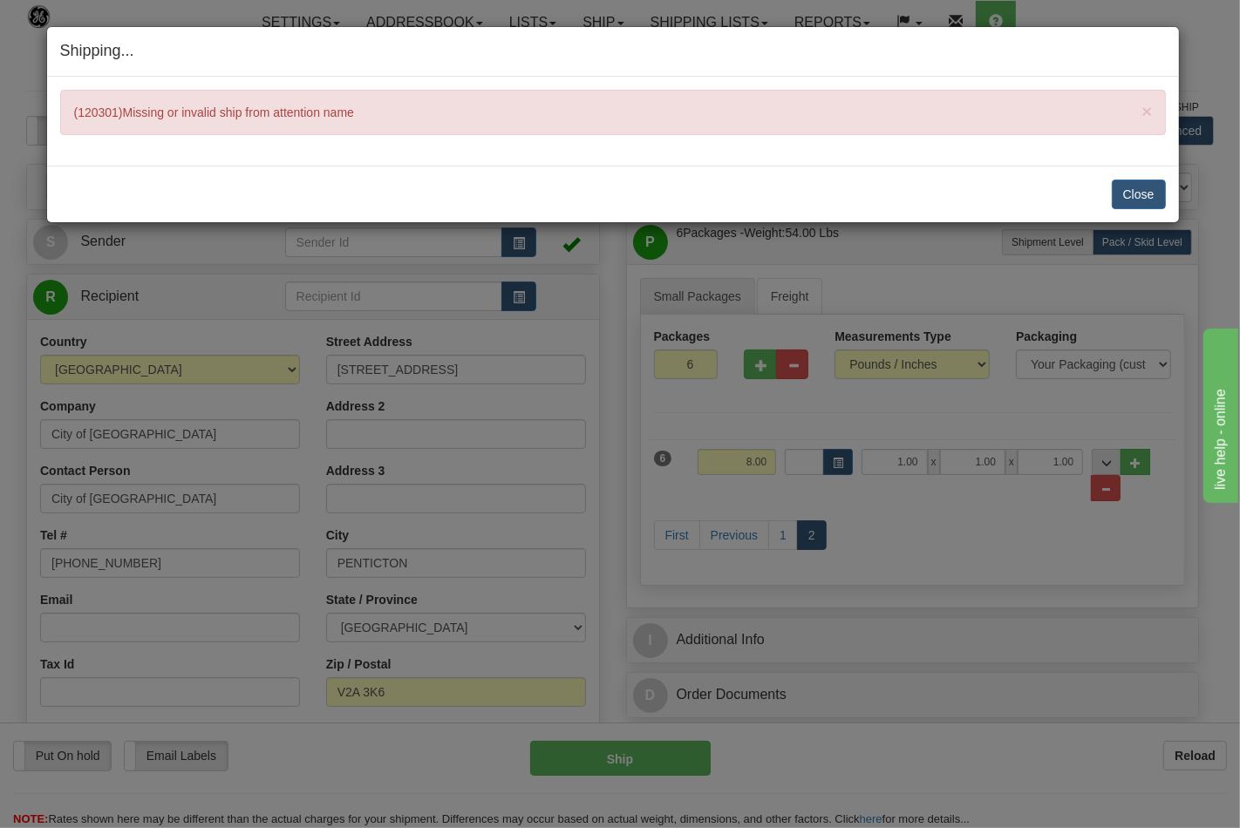
click at [1097, 204] on div "Close Cancel" at bounding box center [612, 195] width 1105 height 30
click at [1126, 187] on button "Close" at bounding box center [1138, 195] width 54 height 30
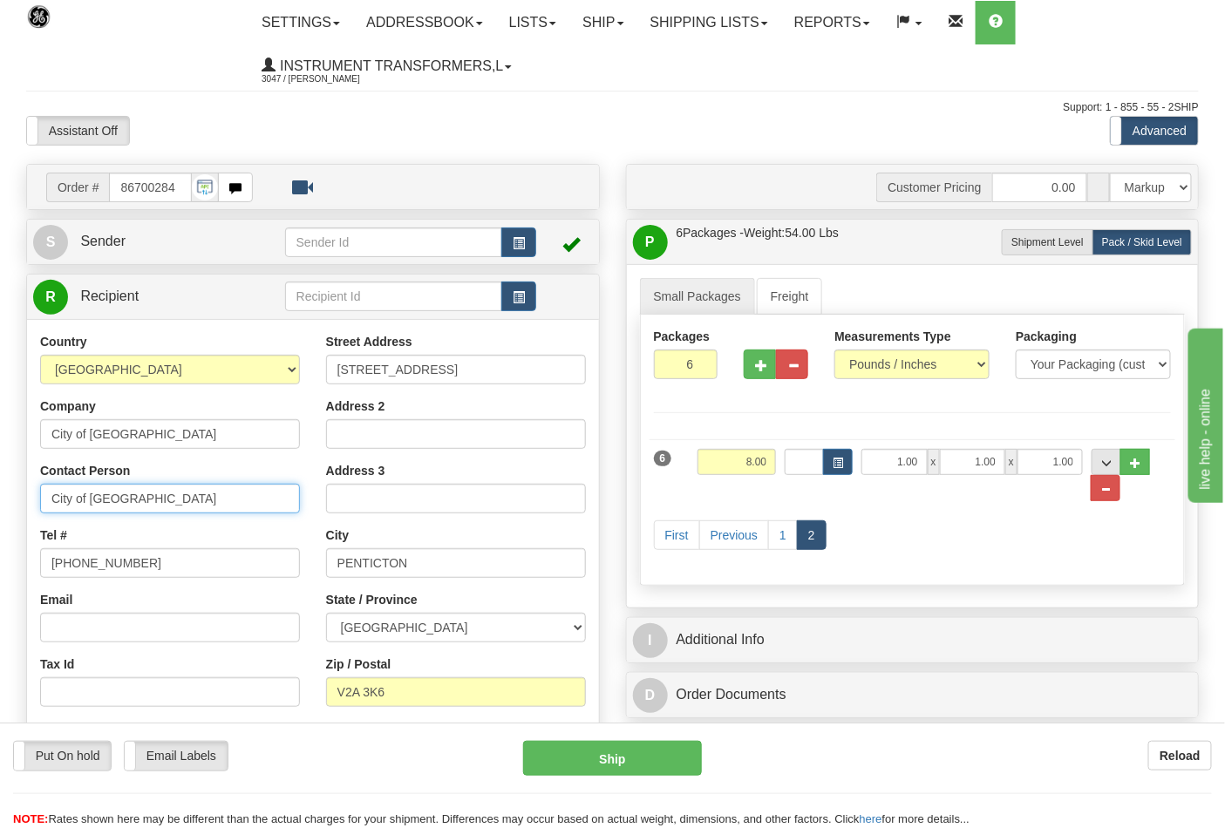
click at [151, 495] on input "City of Penticton" at bounding box center [170, 499] width 260 height 30
click at [638, 759] on button "Ship" at bounding box center [612, 758] width 178 height 35
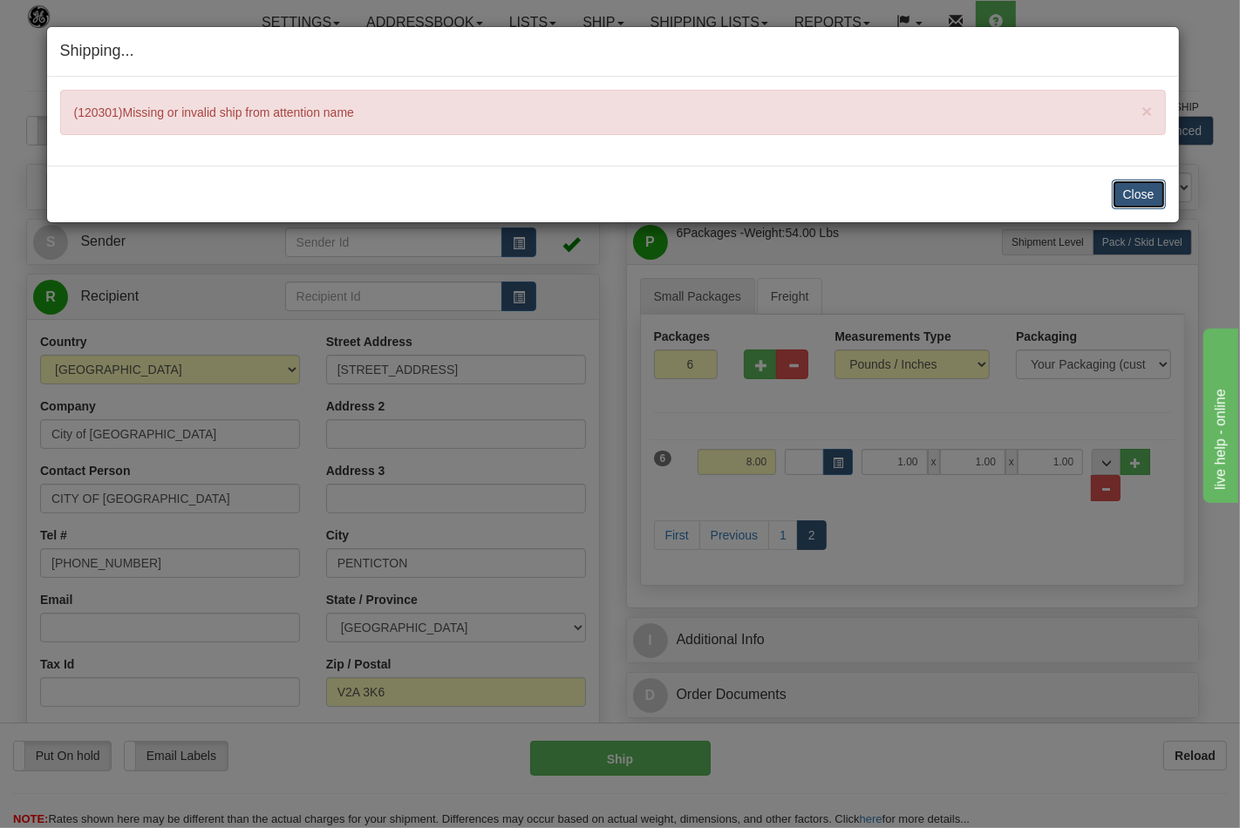
click at [1128, 195] on button "Close" at bounding box center [1138, 195] width 54 height 30
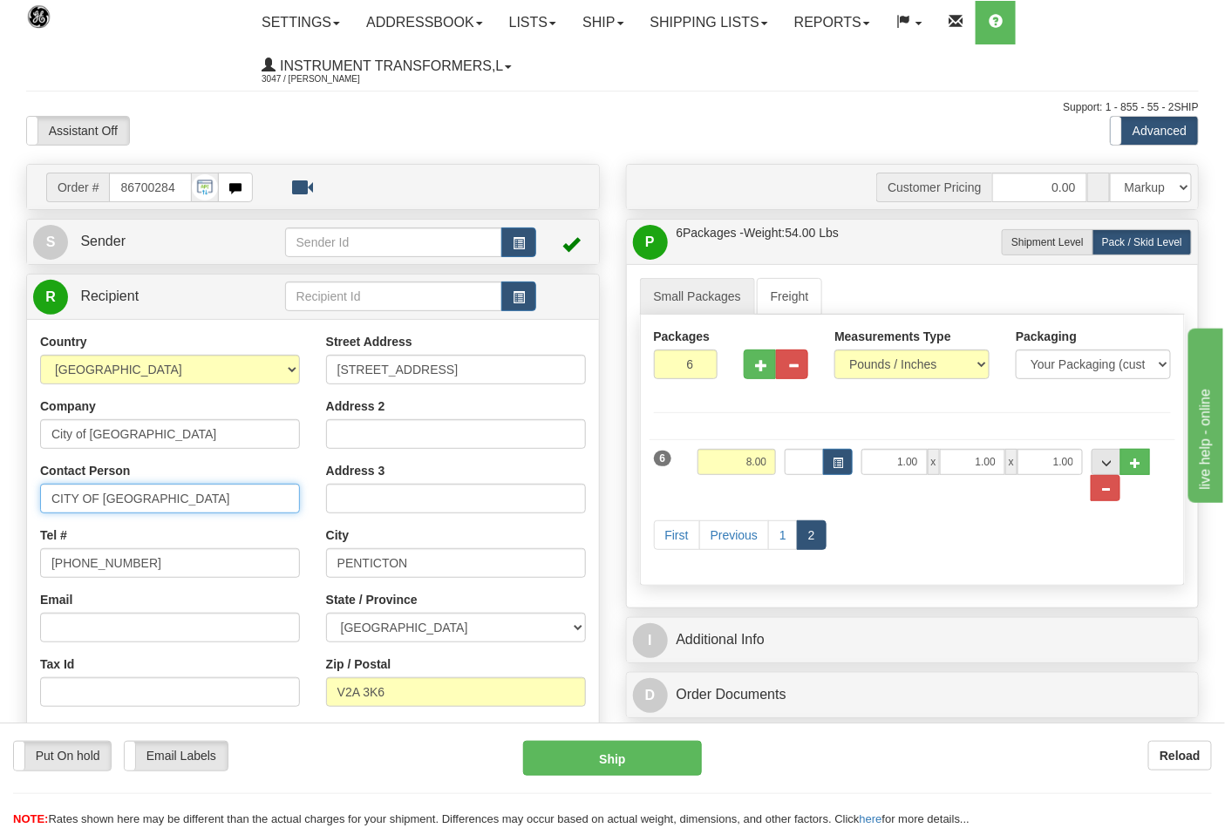
drag, startPoint x: 201, startPoint y: 500, endPoint x: 0, endPoint y: 503, distance: 200.5
click at [0, 503] on div "Toggle navigation Settings Shipping Preferences Fields Preferences New" at bounding box center [612, 640] width 1225 height 1280
type input "JESSTEC INDUSTRIES INC"
click at [846, 756] on div "Reload" at bounding box center [970, 756] width 484 height 30
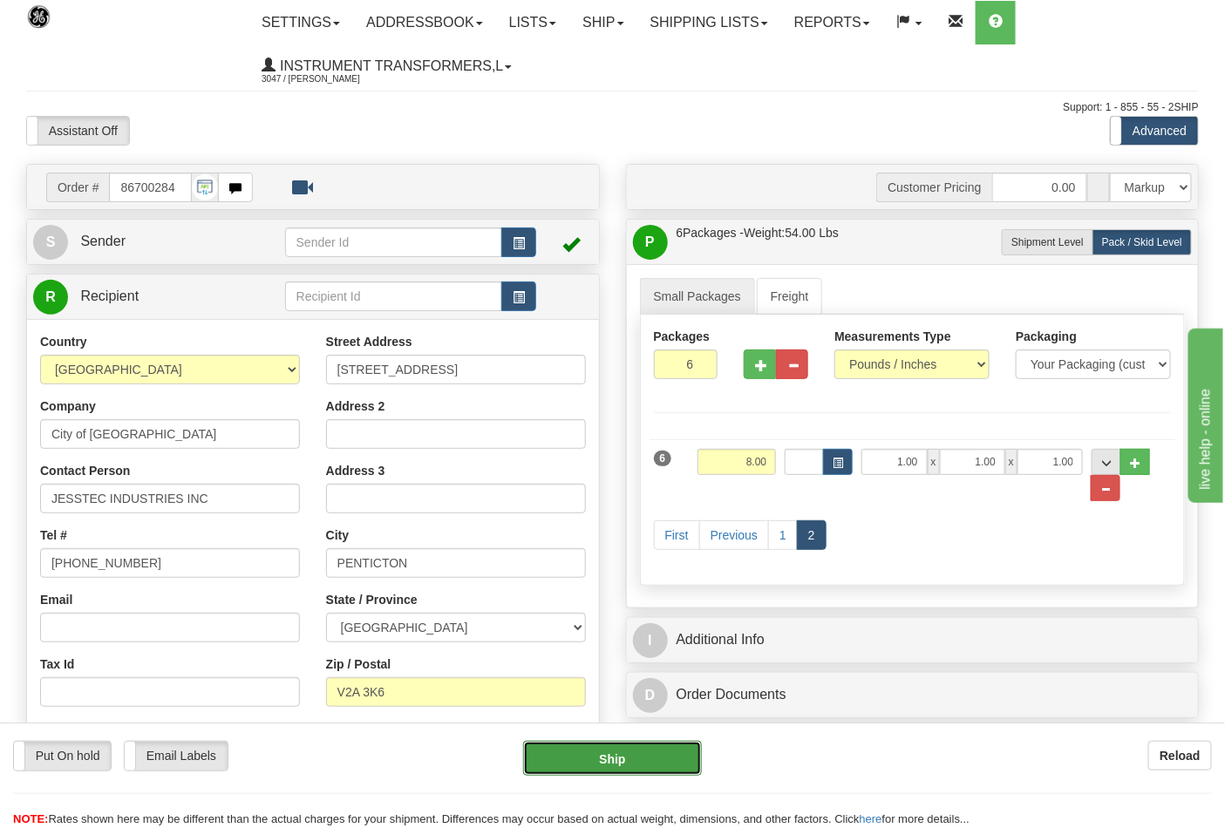
click at [626, 757] on button "Ship" at bounding box center [612, 758] width 178 height 35
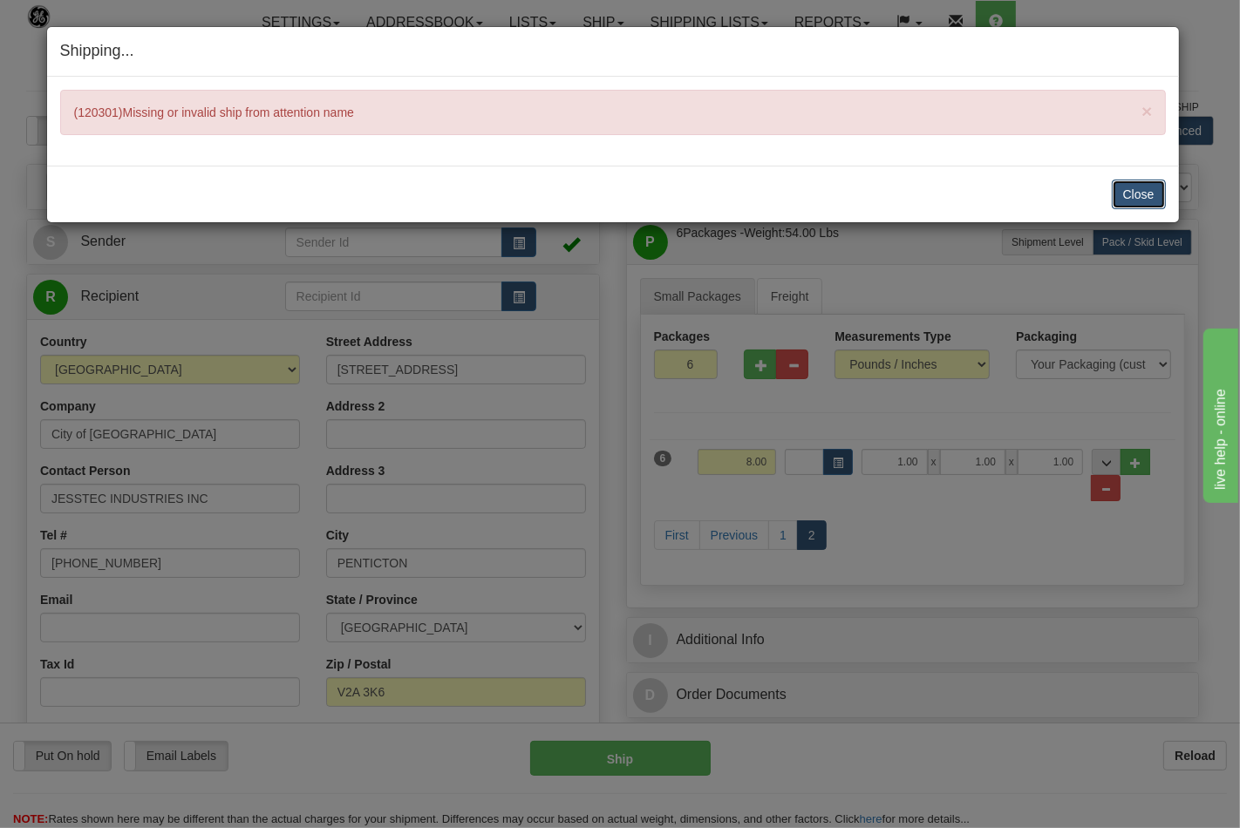
click at [1156, 192] on button "Close" at bounding box center [1138, 195] width 54 height 30
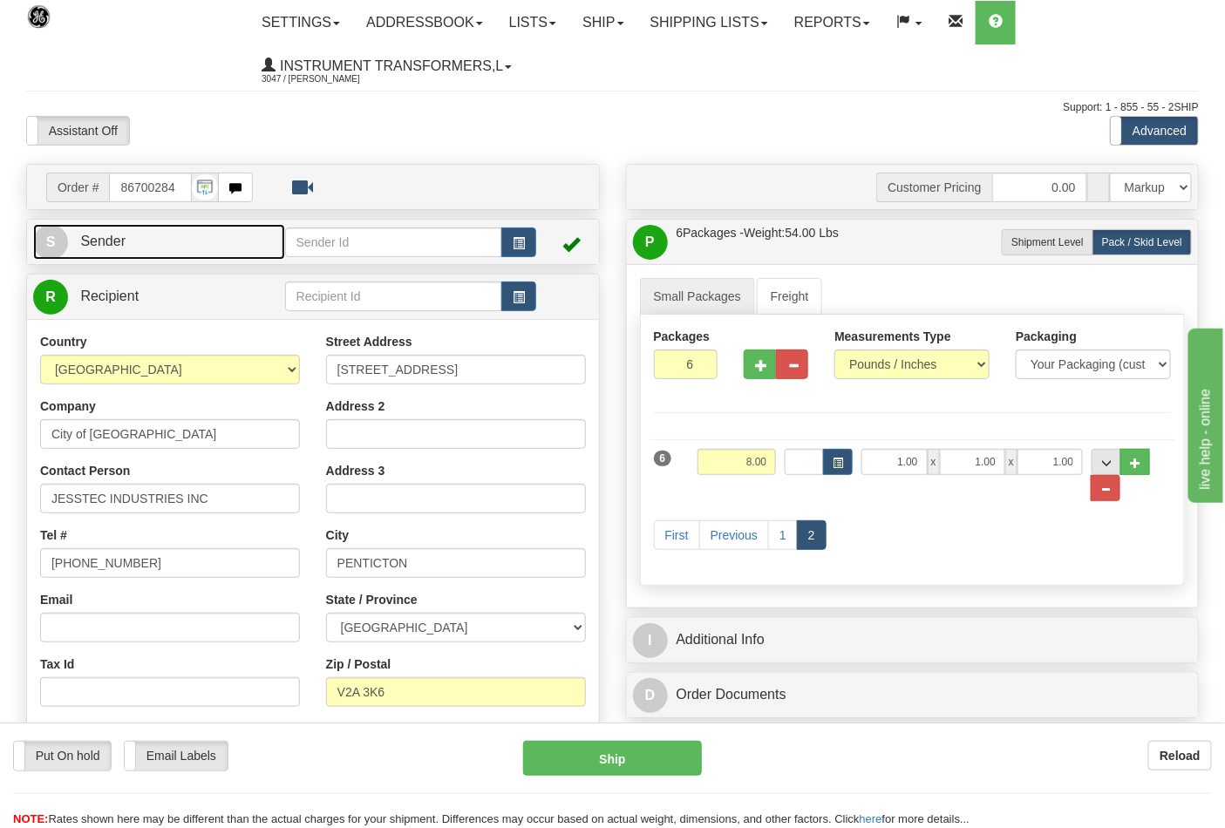
click at [153, 248] on link "S Sender" at bounding box center [159, 242] width 252 height 36
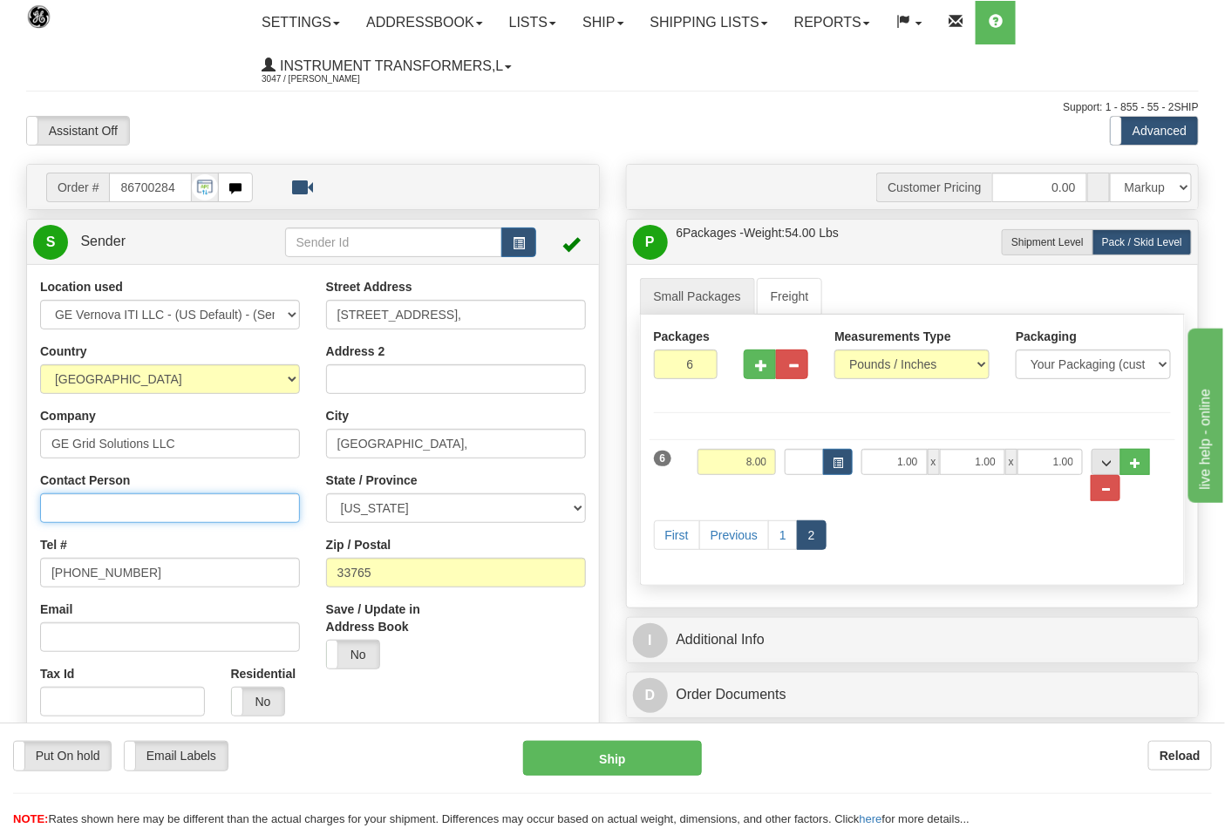
click at [119, 509] on input "Contact Person" at bounding box center [170, 508] width 260 height 30
type input "Nephtali Linares"
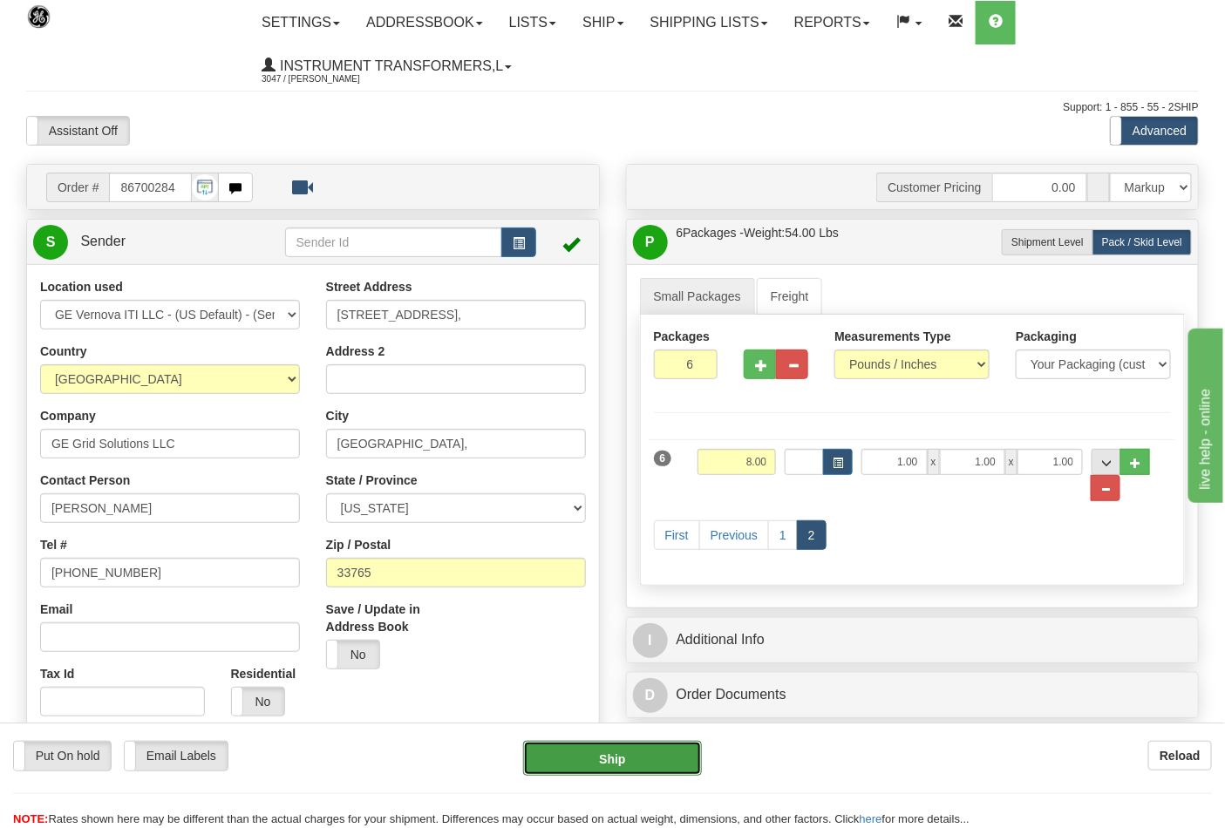
click at [577, 746] on button "Ship" at bounding box center [612, 758] width 178 height 35
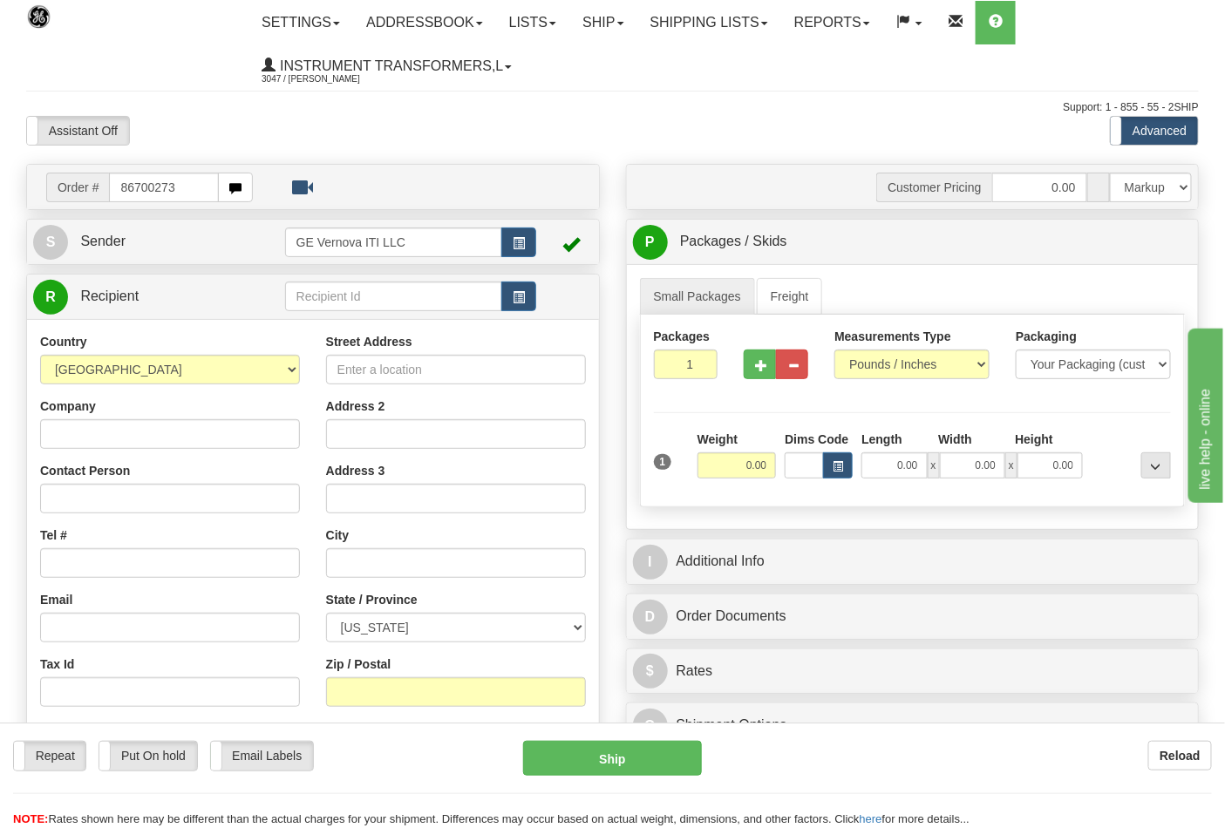
type input "86700273"
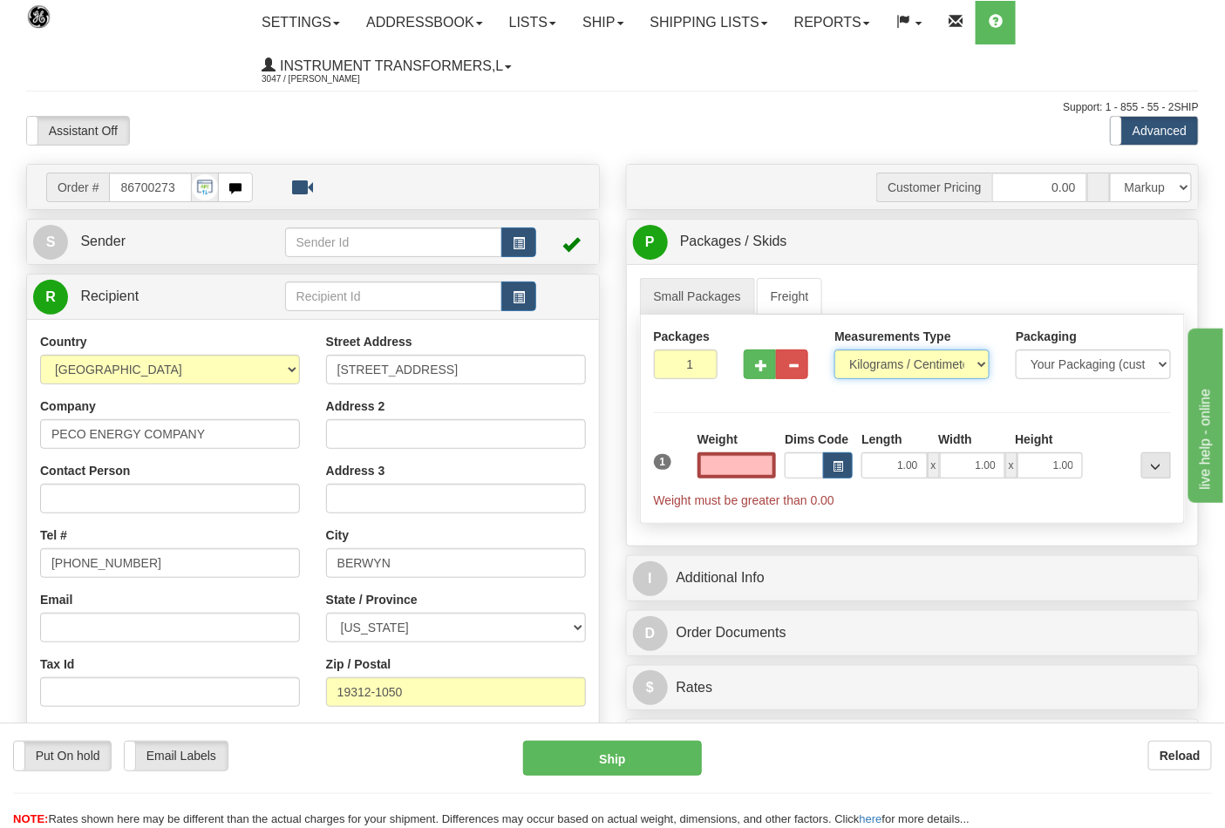
type input "0.00"
click at [968, 371] on select "Pounds / Inches Kilograms / Centimeters" at bounding box center [911, 365] width 155 height 30
click at [893, 354] on select "Pounds / Inches Kilograms / Centimeters" at bounding box center [911, 365] width 155 height 30
select select "0"
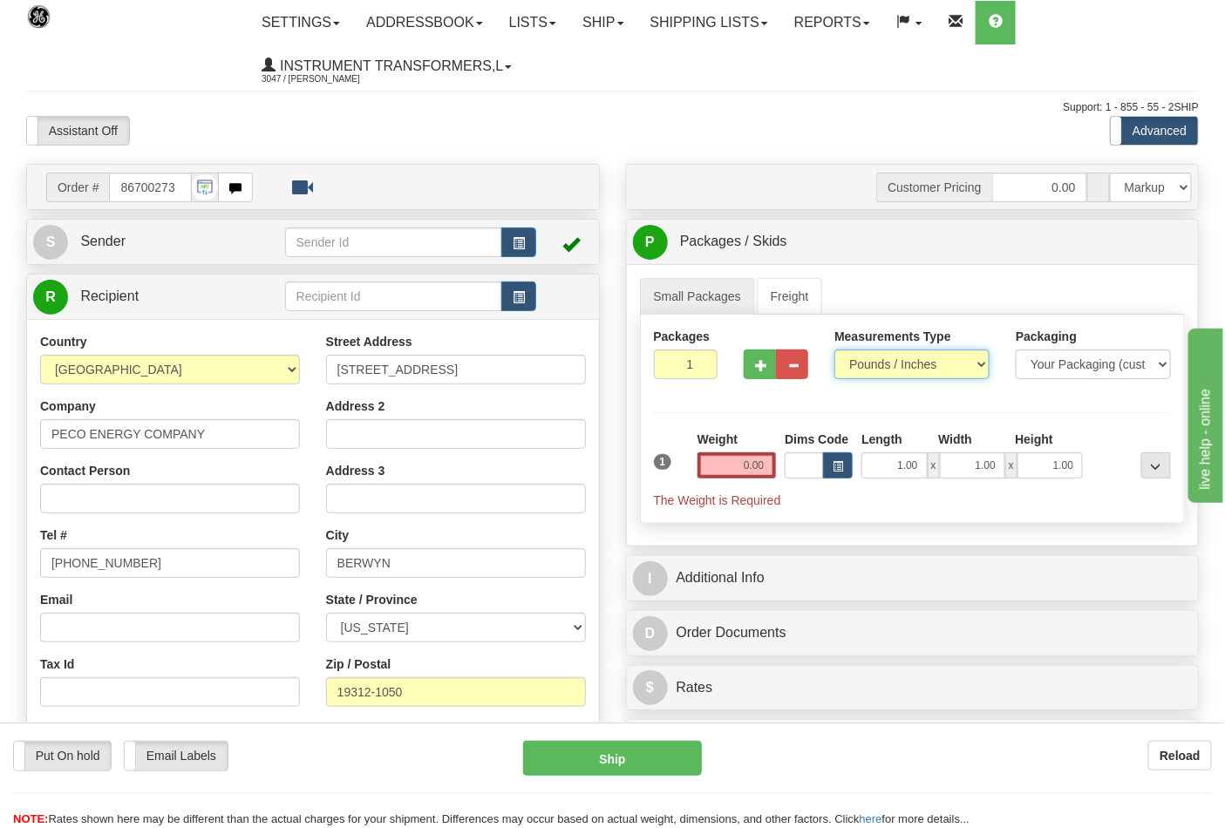
click at [834, 350] on select "Pounds / Inches Kilograms / Centimeters" at bounding box center [911, 365] width 155 height 30
type input "2"
click at [701, 361] on input "2" at bounding box center [686, 365] width 65 height 30
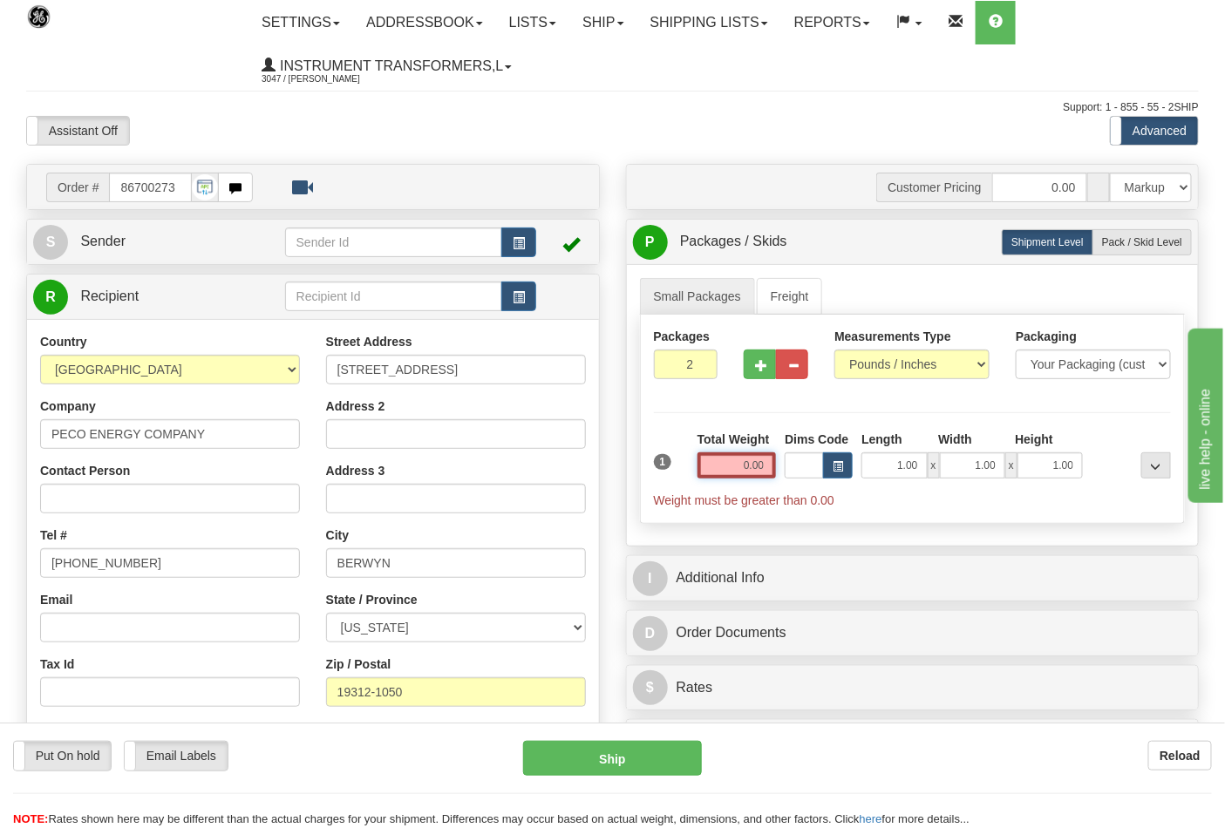
drag, startPoint x: 743, startPoint y: 465, endPoint x: 803, endPoint y: 468, distance: 60.3
click at [803, 468] on div "1 Total Weight 0.00 Dims Code x" at bounding box center [912, 470] width 527 height 78
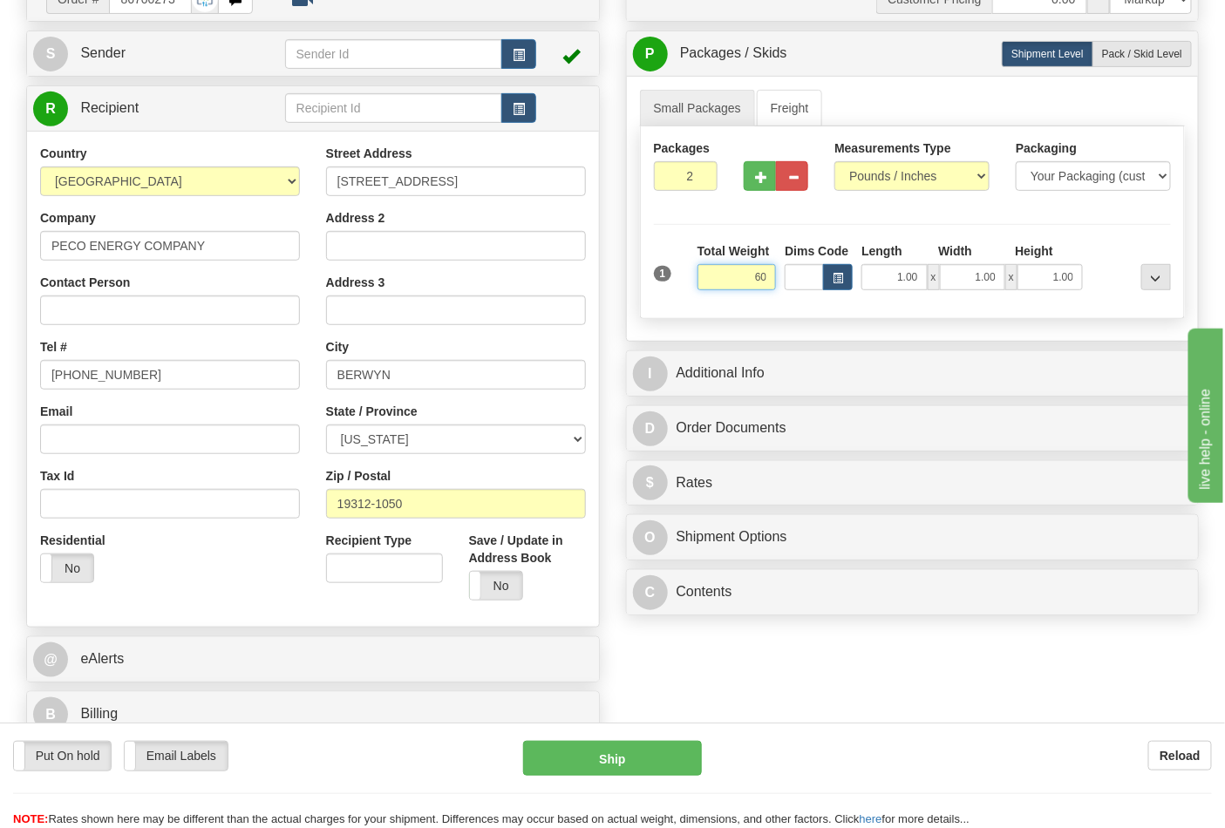
scroll to position [194, 0]
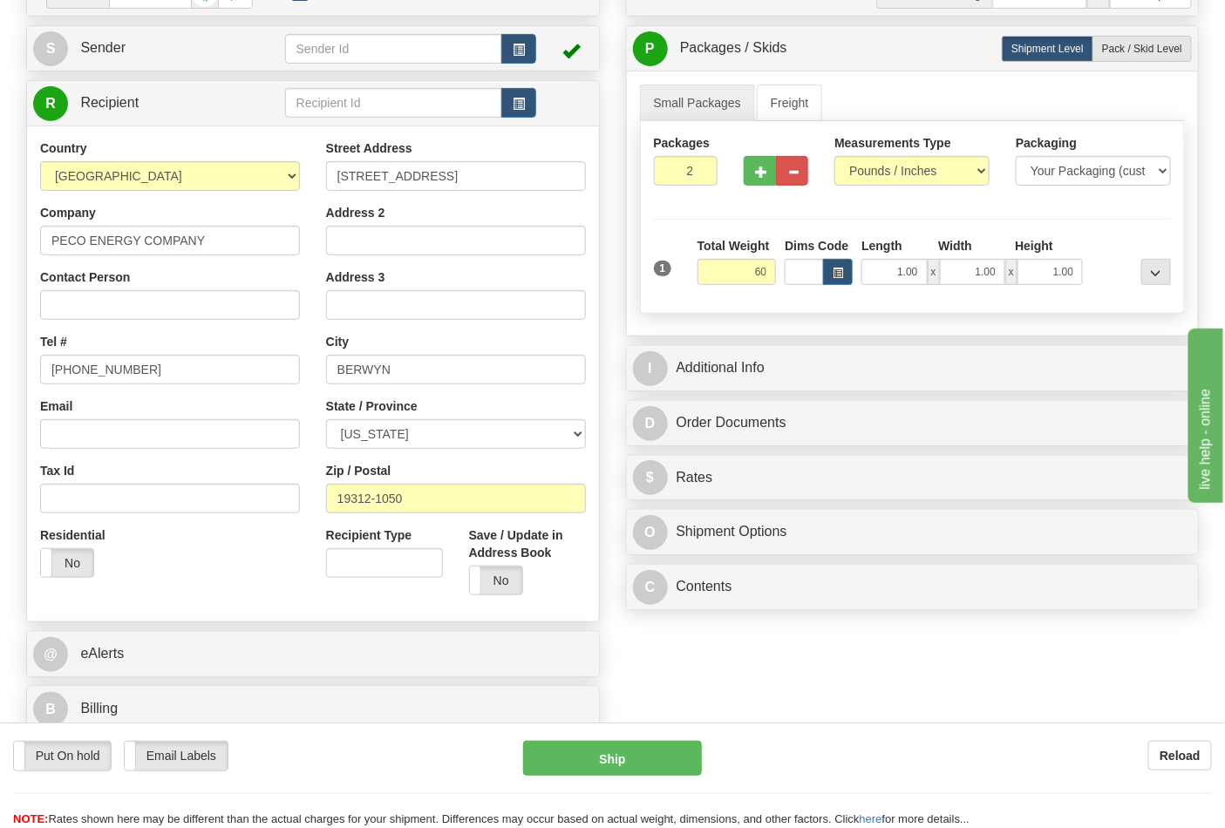
type input "60.00"
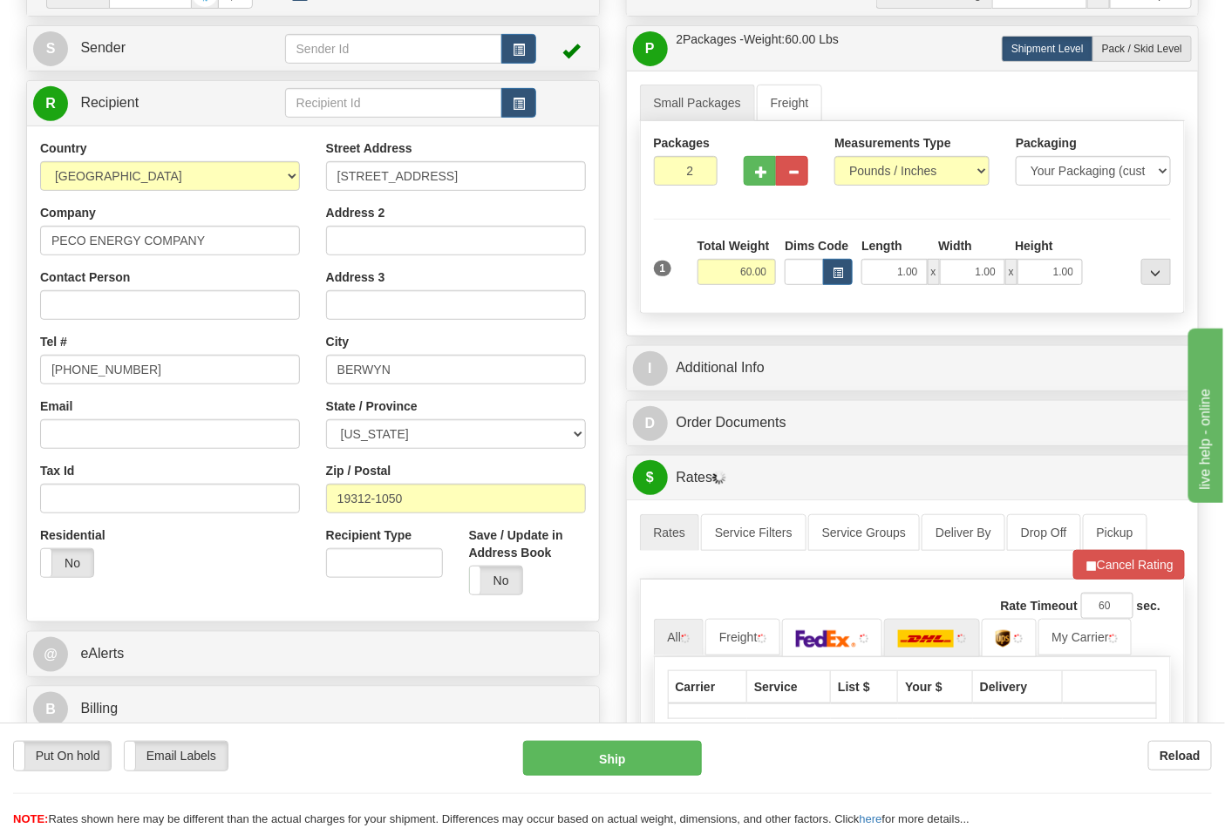
click at [931, 649] on div "Order # 86700273 S Sender" at bounding box center [612, 475] width 1199 height 1010
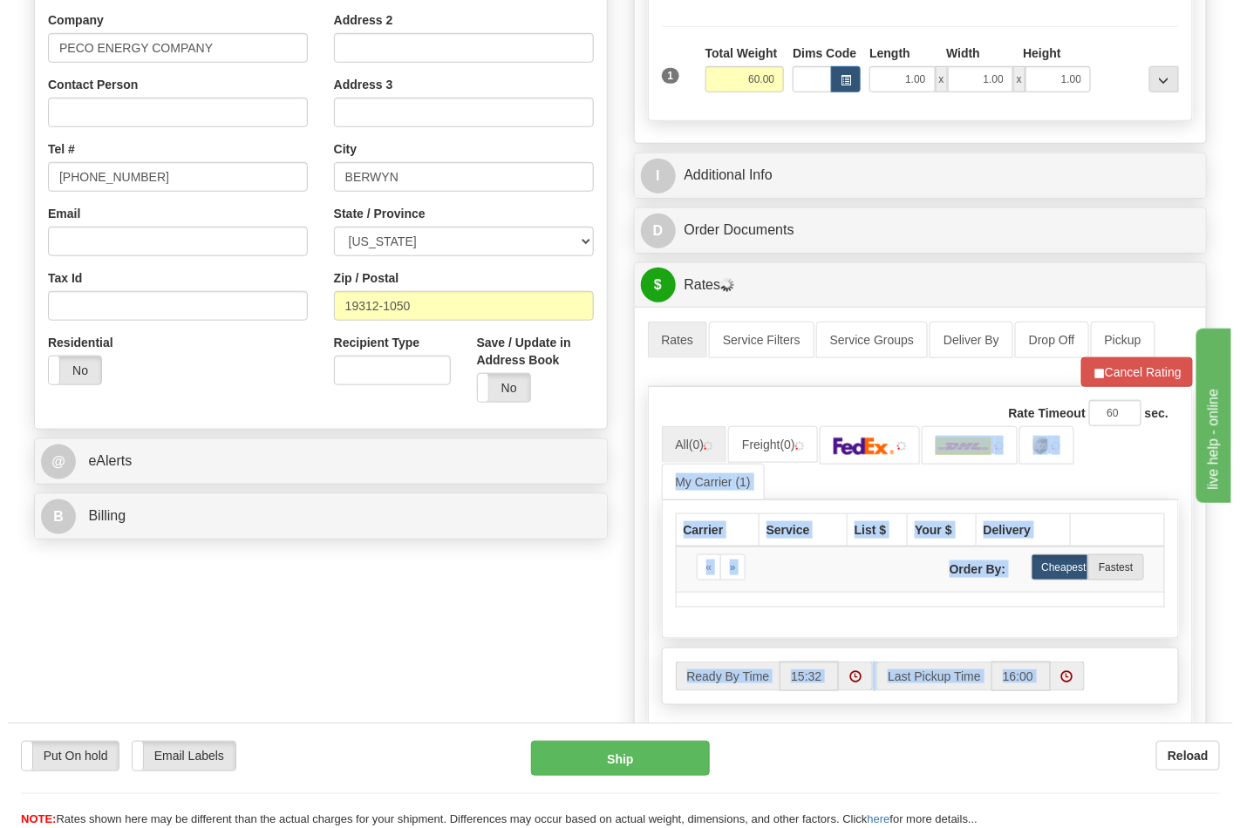
scroll to position [387, 0]
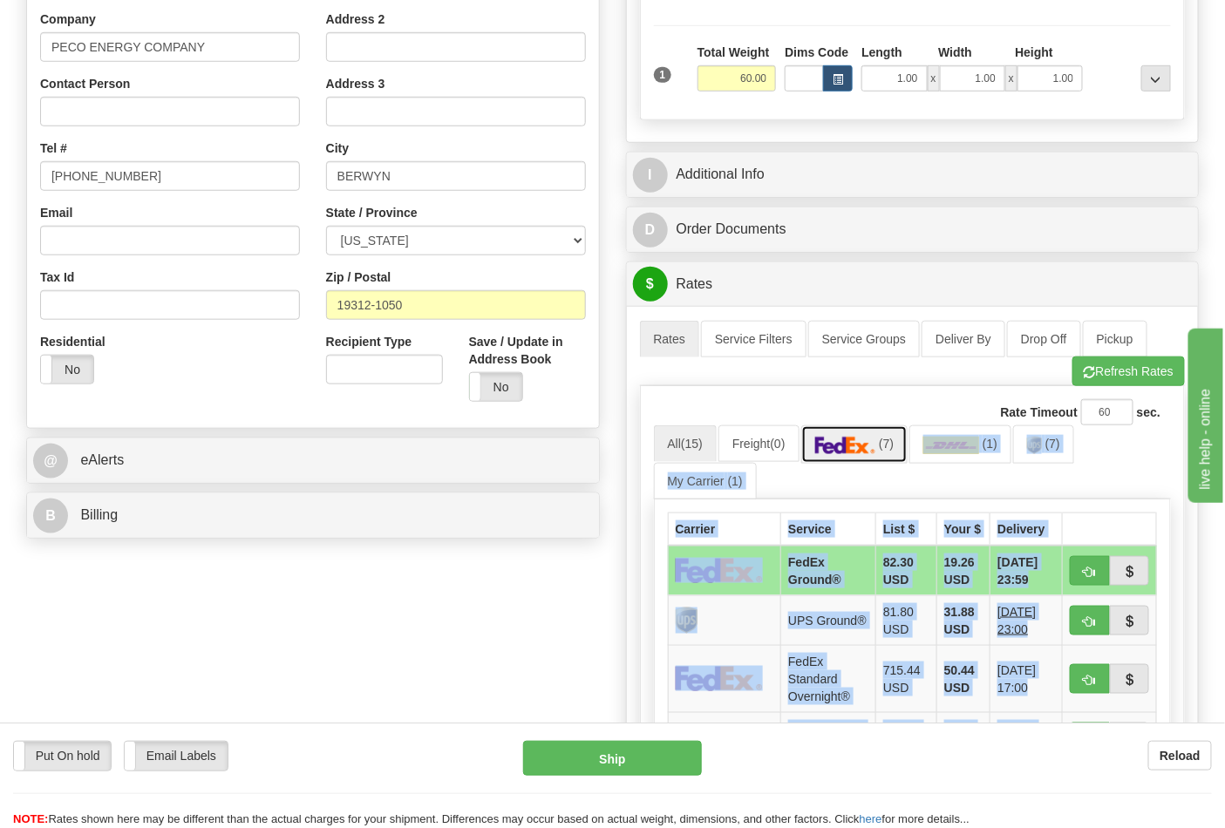
click at [894, 446] on span "(7)" at bounding box center [886, 444] width 15 height 14
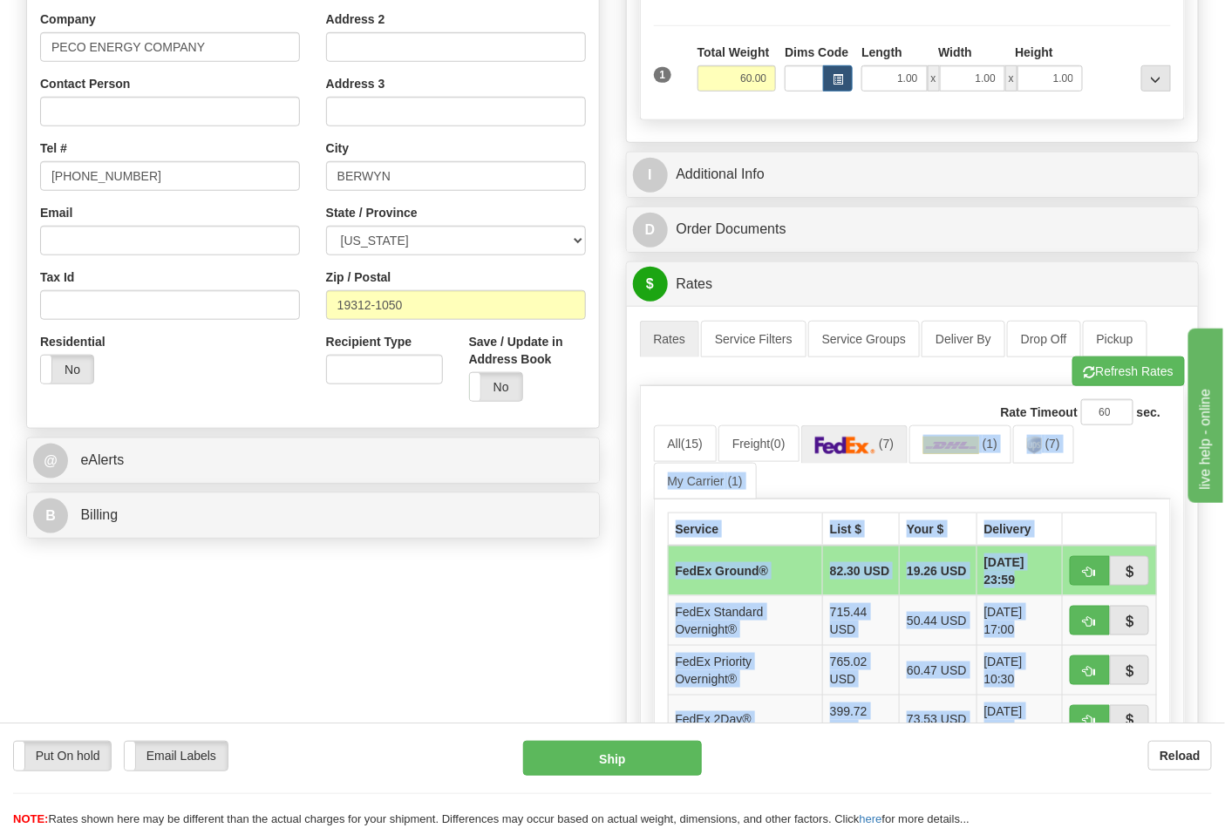
click at [1090, 491] on ul "All (15) Freight (0) (7) (1) (7) My Carrier (1)" at bounding box center [913, 461] width 518 height 73
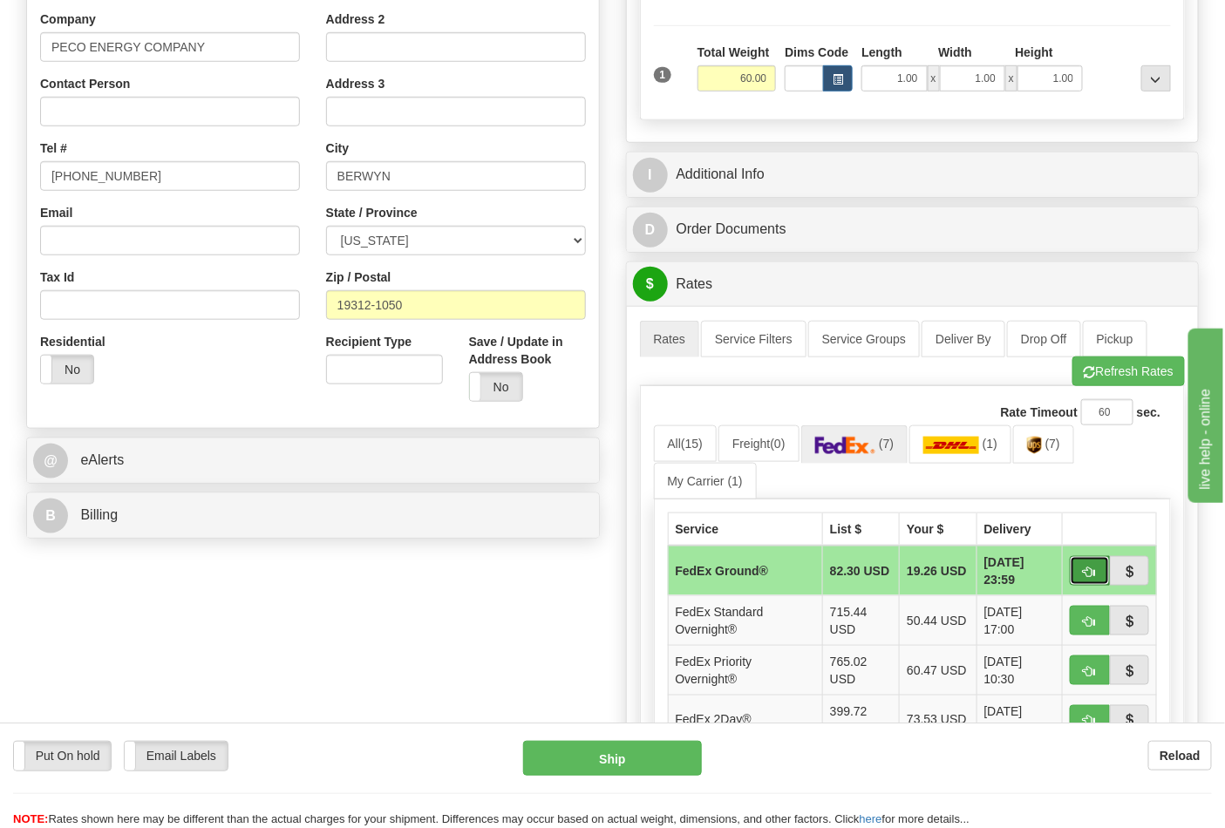
click at [1099, 571] on button "button" at bounding box center [1090, 571] width 40 height 30
type input "92"
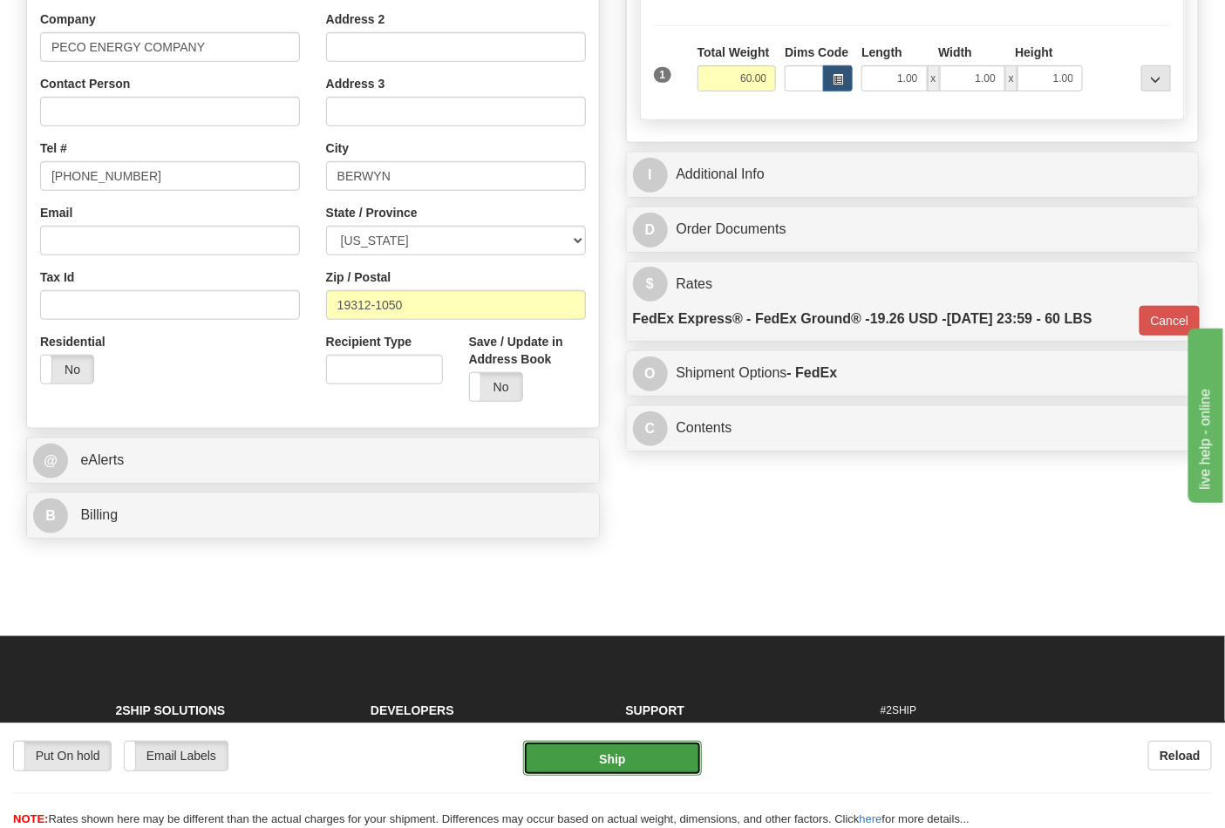
click at [669, 752] on button "Ship" at bounding box center [612, 758] width 178 height 35
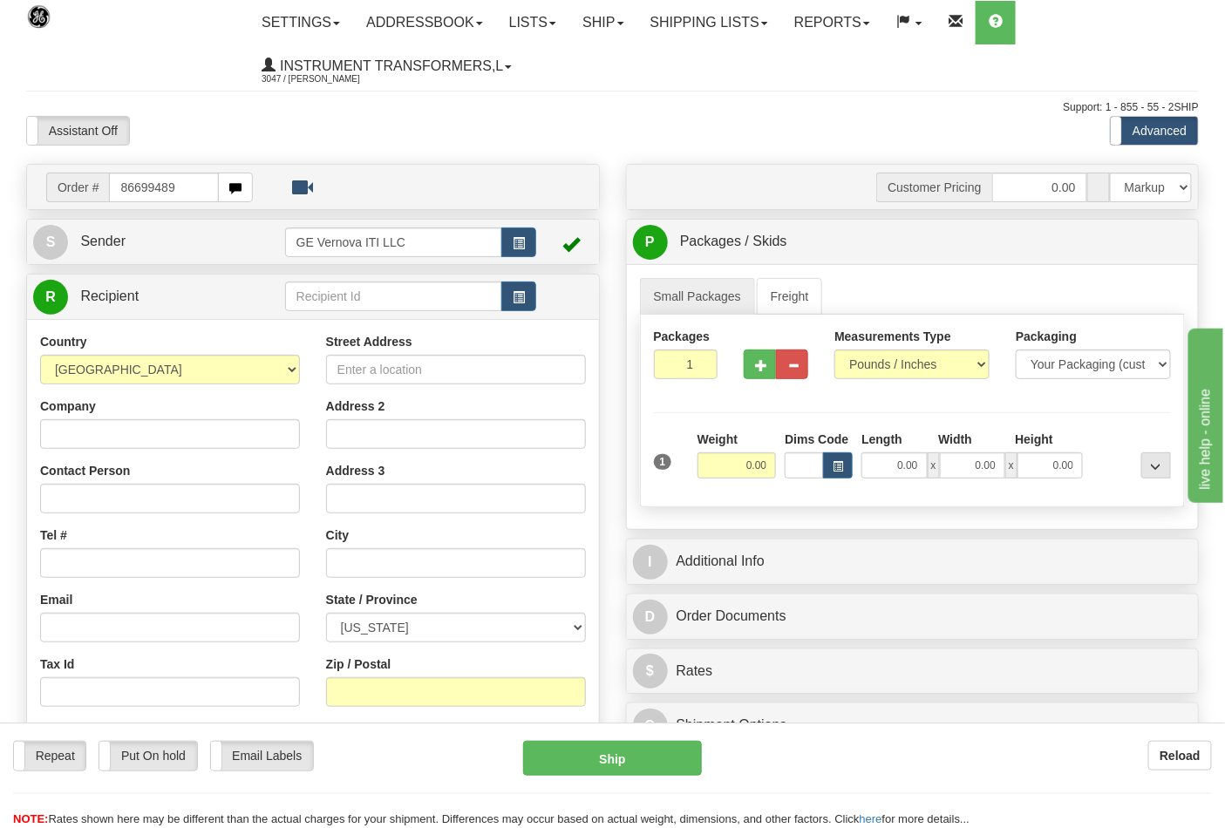
type input "86699489"
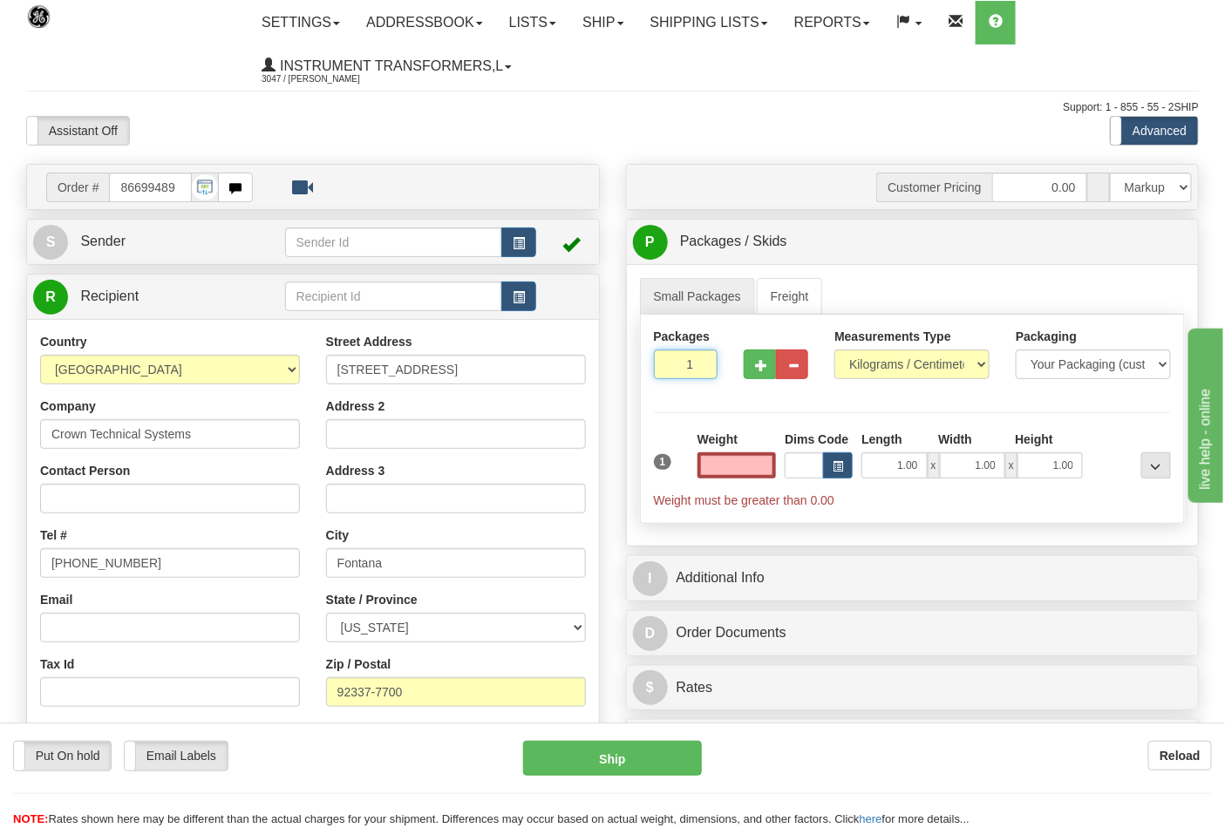
type input "2"
type input "0.00"
click at [700, 361] on input "2" at bounding box center [686, 365] width 65 height 30
type input "3"
click at [699, 361] on input "3" at bounding box center [686, 365] width 65 height 30
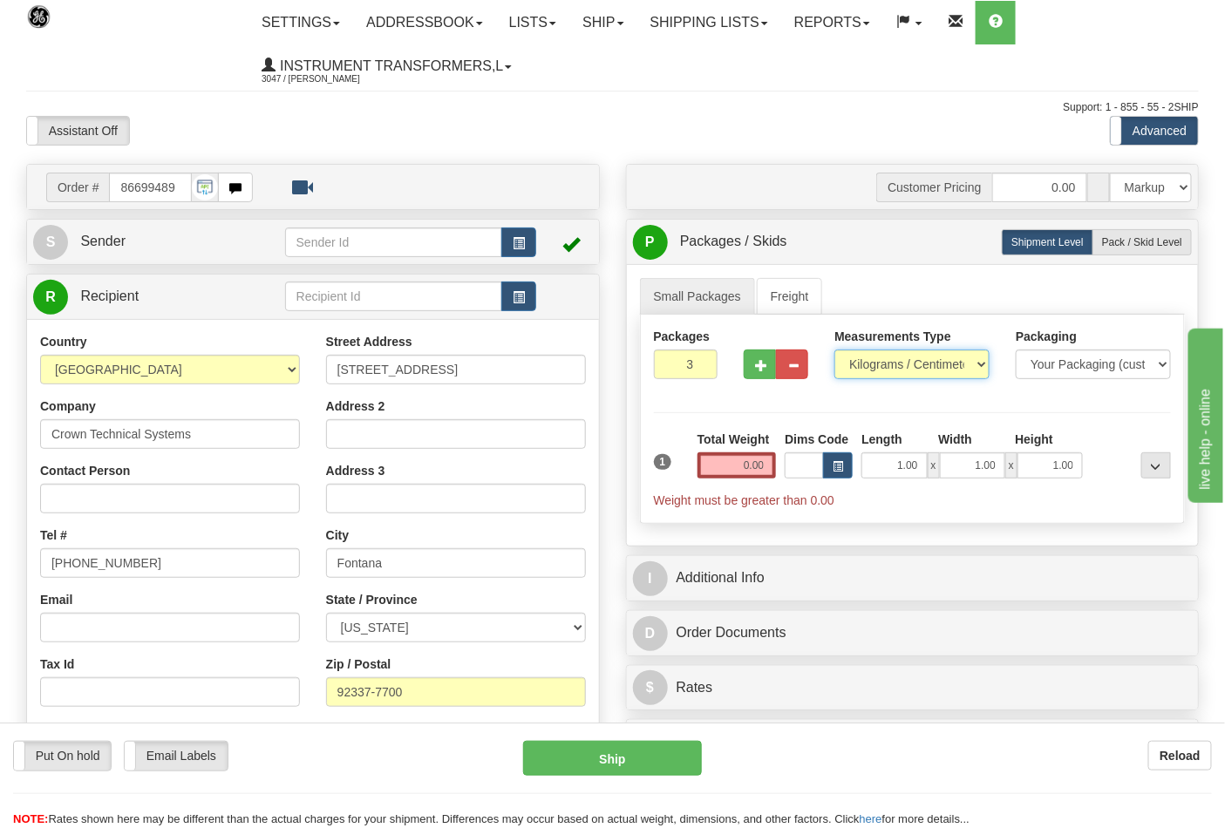
click at [961, 364] on select "Pounds / Inches Kilograms / Centimeters" at bounding box center [911, 365] width 155 height 30
select select "0"
click at [834, 350] on select "Pounds / Inches Kilograms / Centimeters" at bounding box center [911, 365] width 155 height 30
click at [741, 460] on input "0.00" at bounding box center [736, 465] width 79 height 26
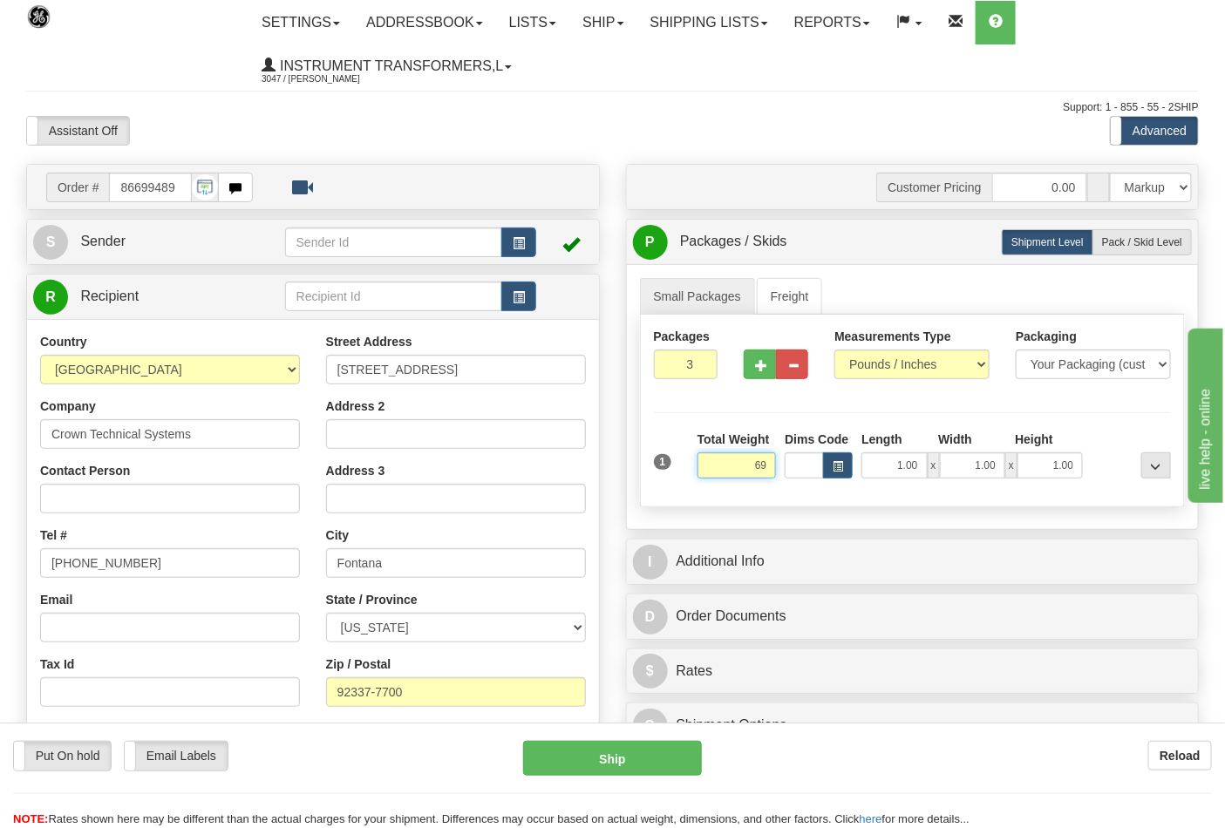
click button "Delete" at bounding box center [0, 0] width 0 height 0
type input "69.00"
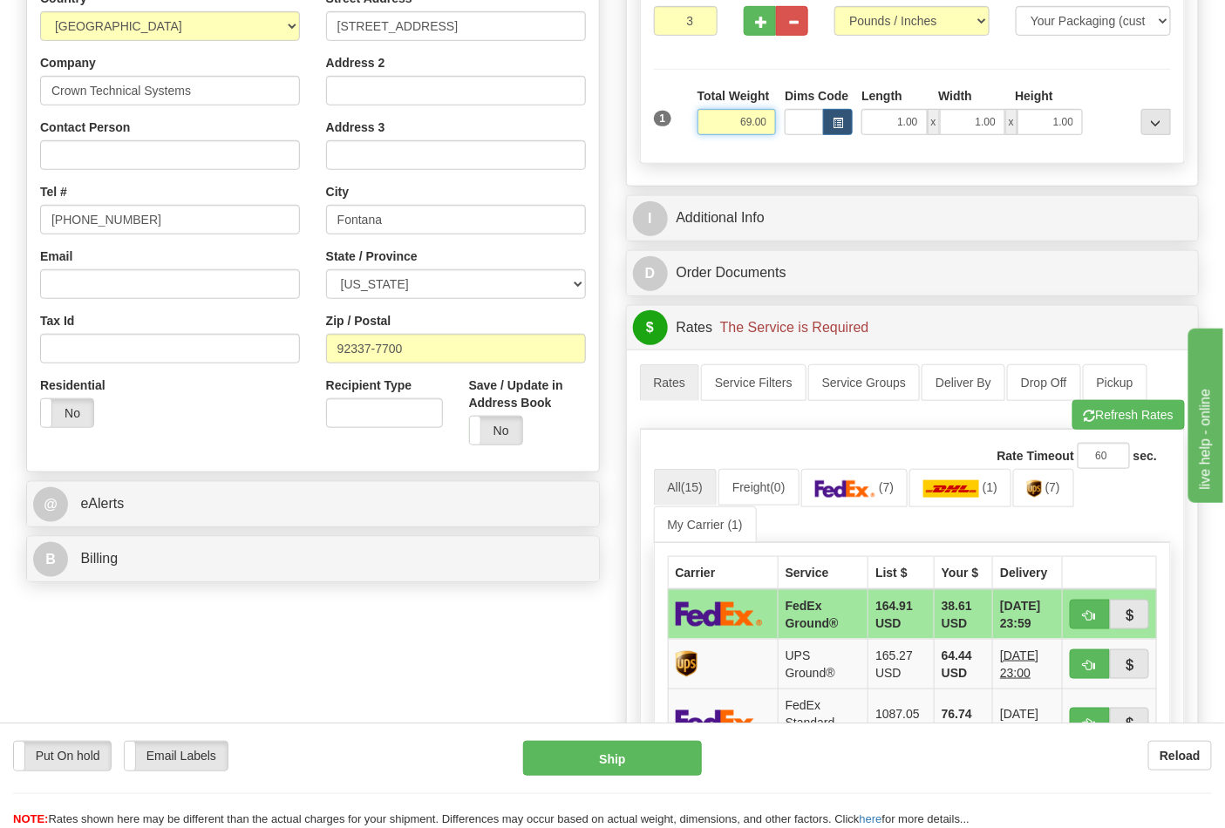
scroll to position [387, 0]
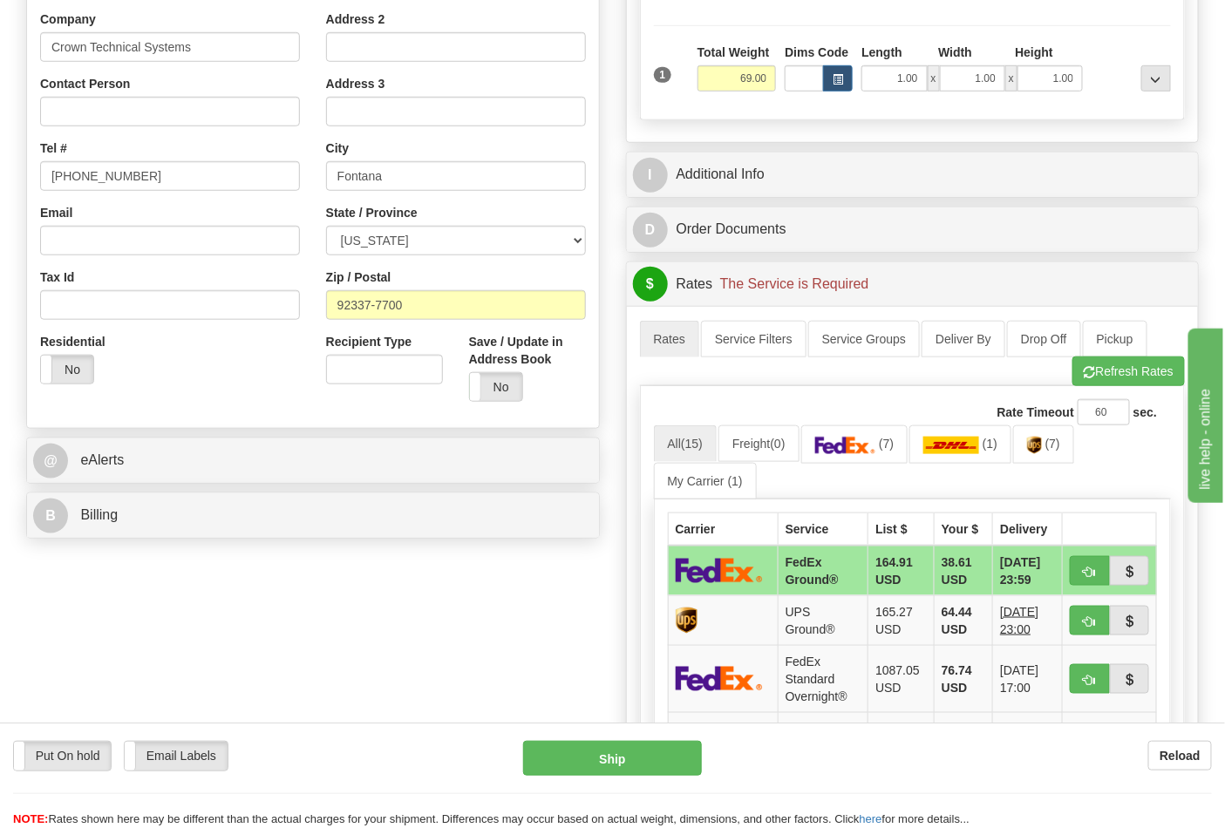
click at [445, 498] on div "B Billing" at bounding box center [313, 515] width 572 height 44
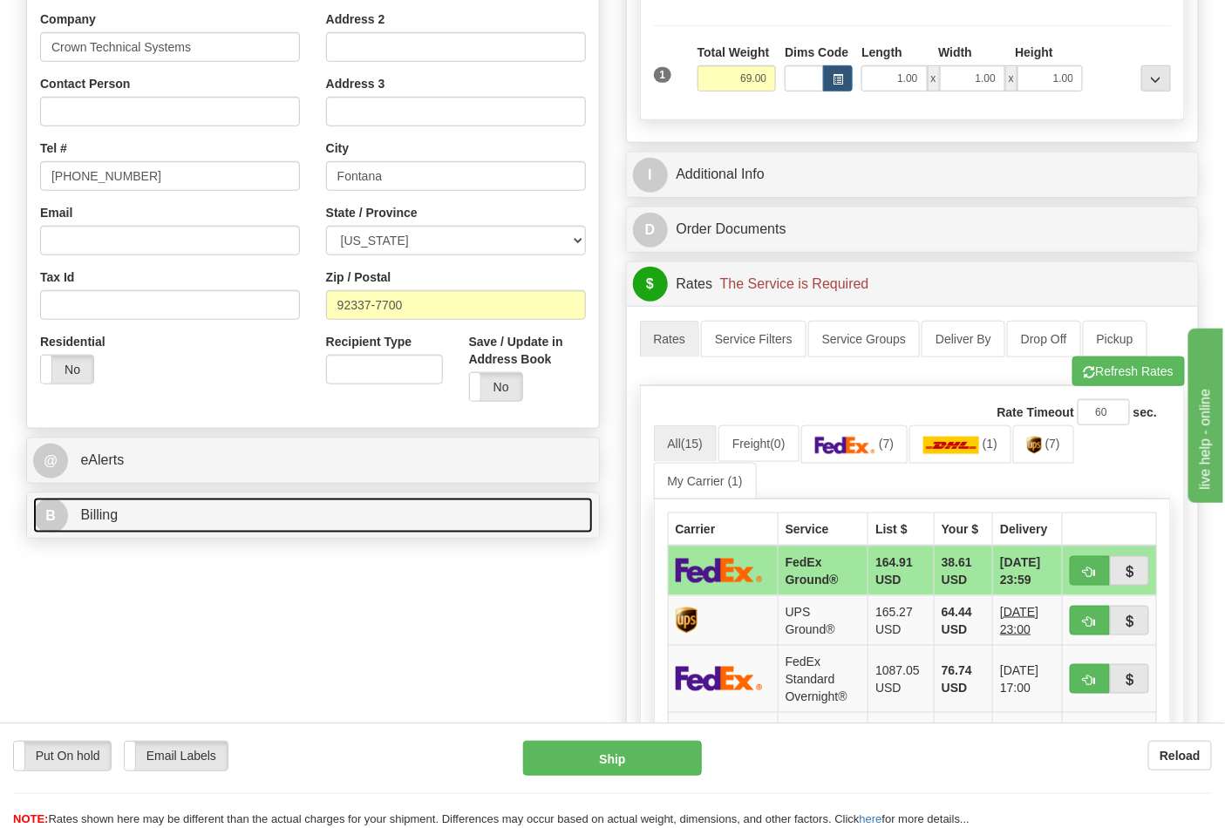
click at [436, 509] on link "B Billing" at bounding box center [313, 516] width 560 height 36
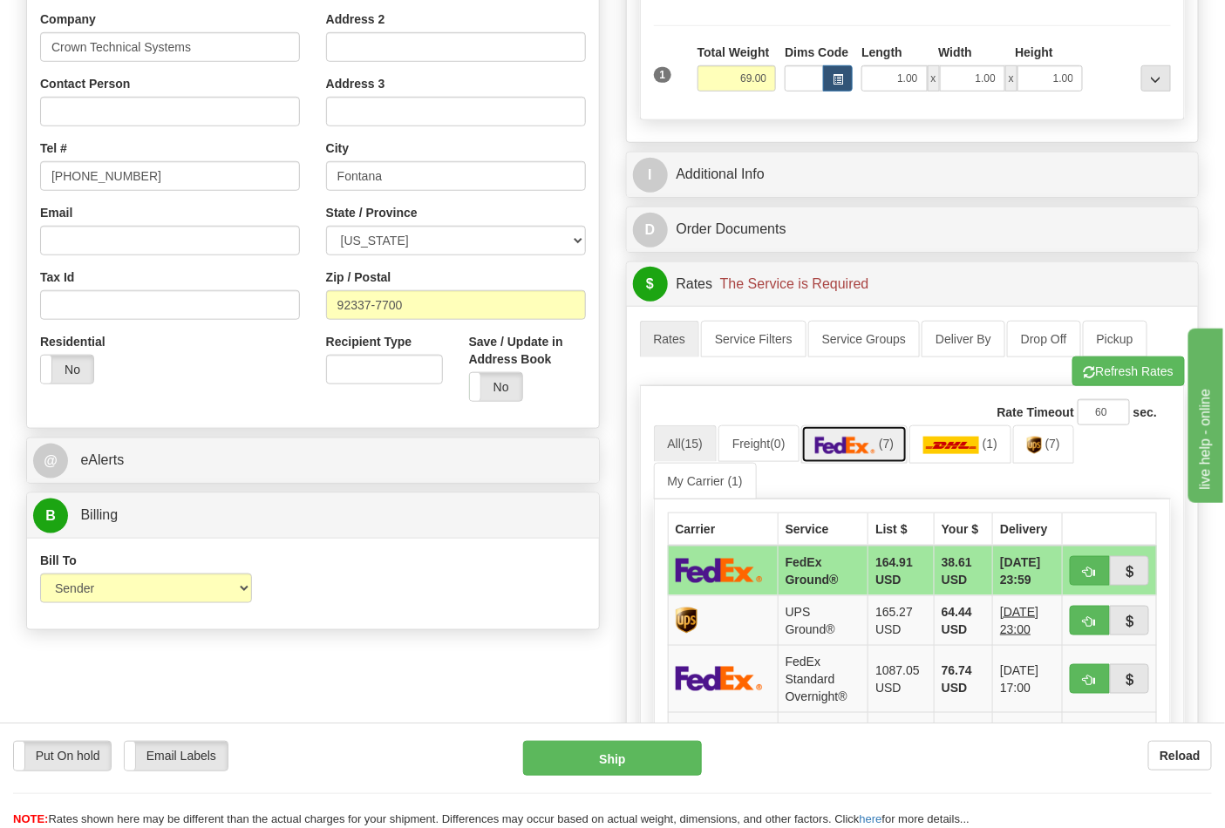
click at [865, 454] on img at bounding box center [845, 445] width 61 height 17
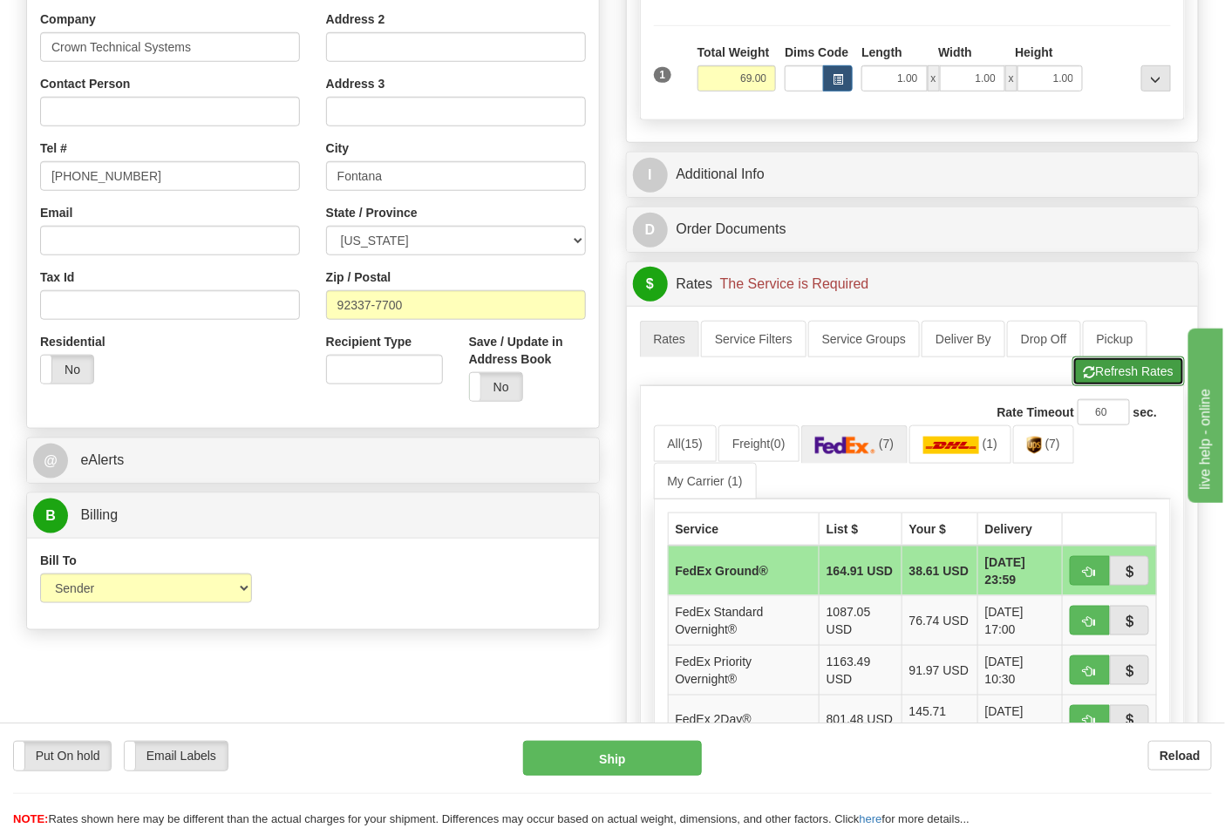
click at [1152, 366] on button "Refresh Rates" at bounding box center [1128, 372] width 112 height 30
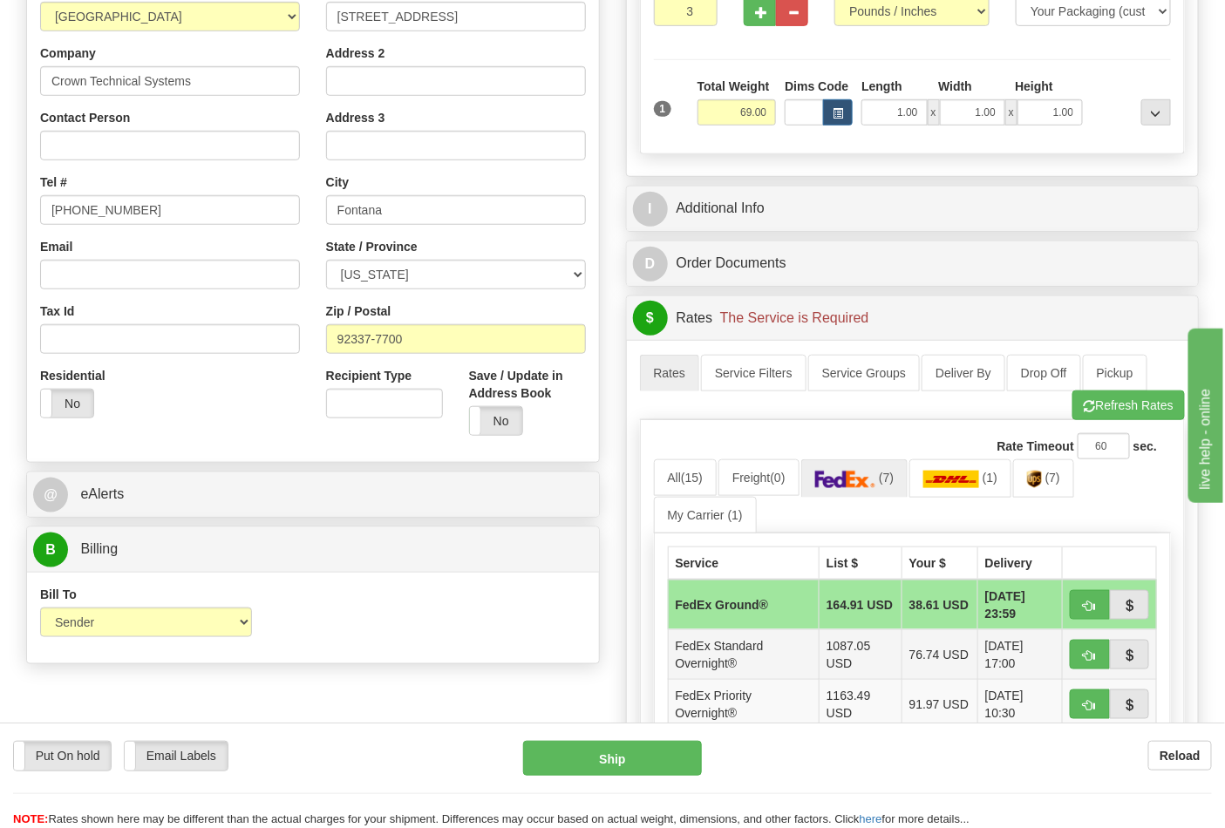
scroll to position [484, 0]
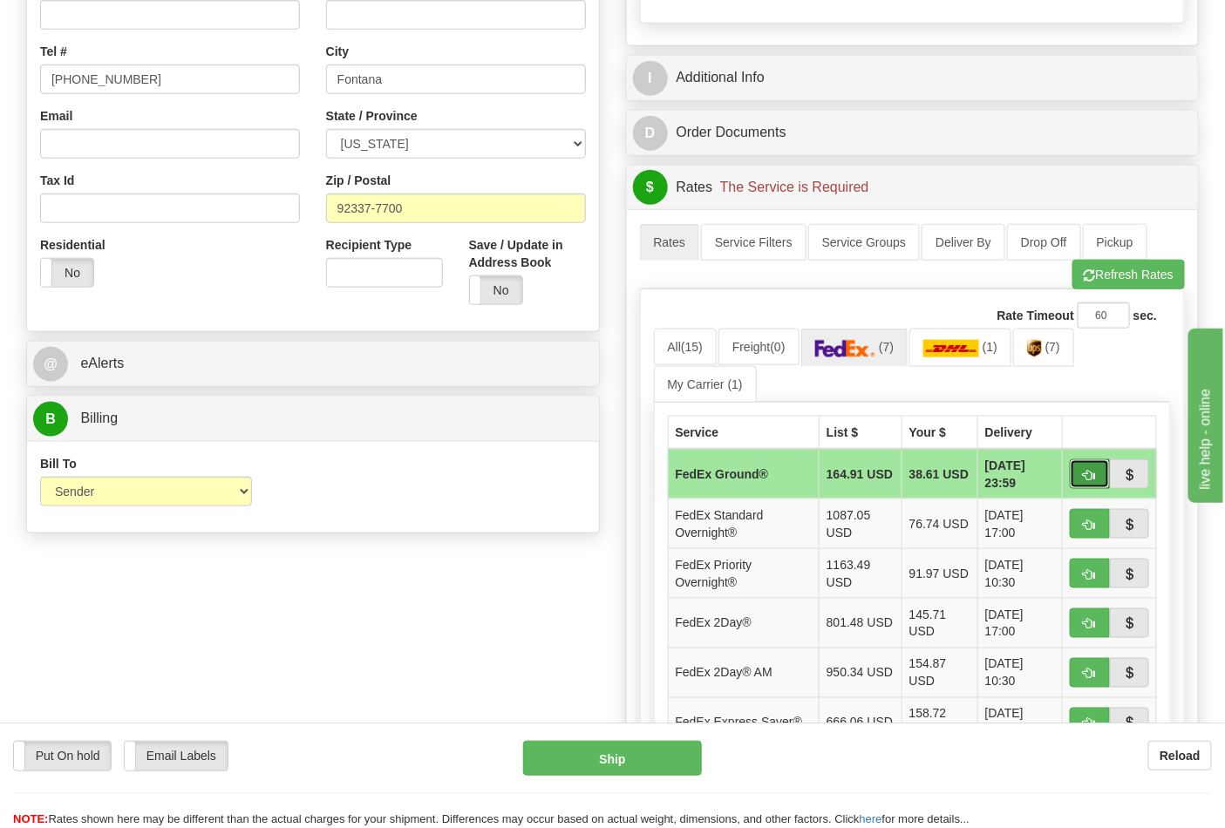
click at [1077, 472] on button "button" at bounding box center [1090, 474] width 40 height 30
type input "92"
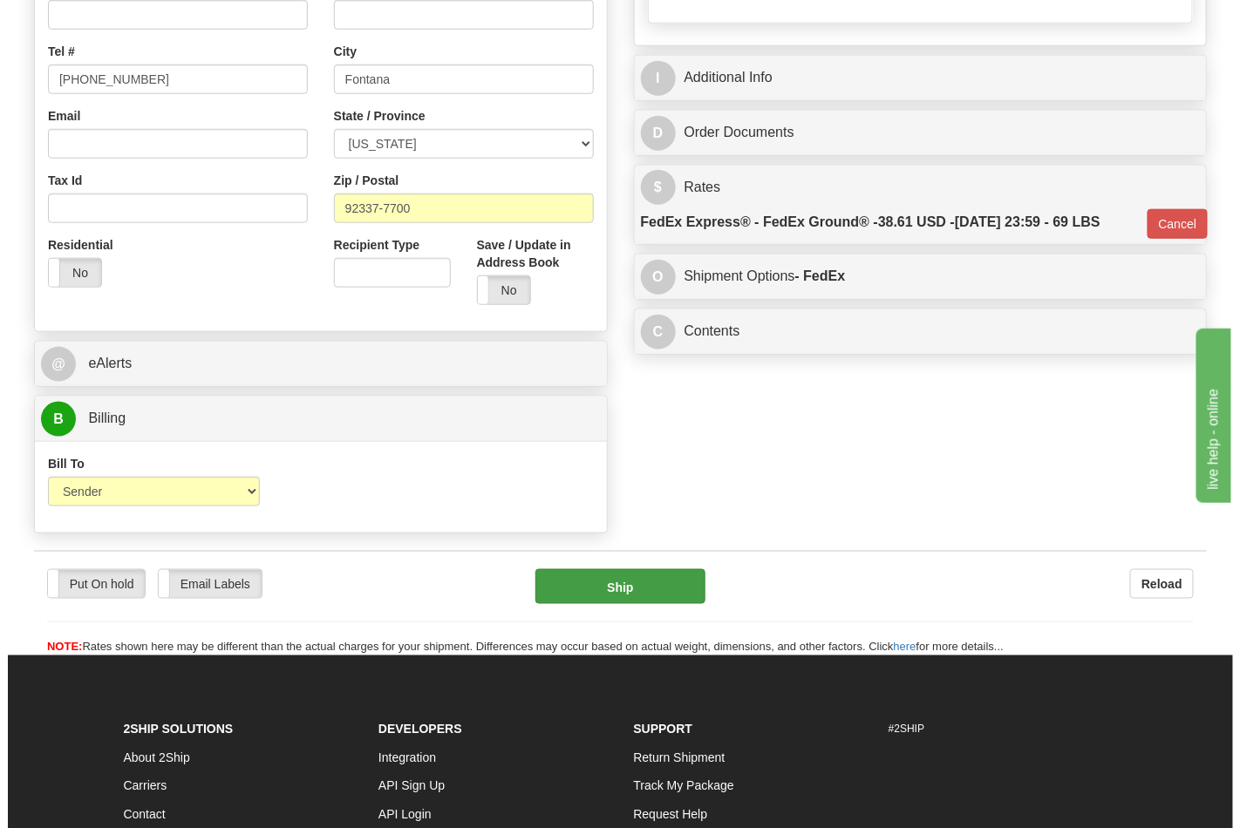
scroll to position [581, 0]
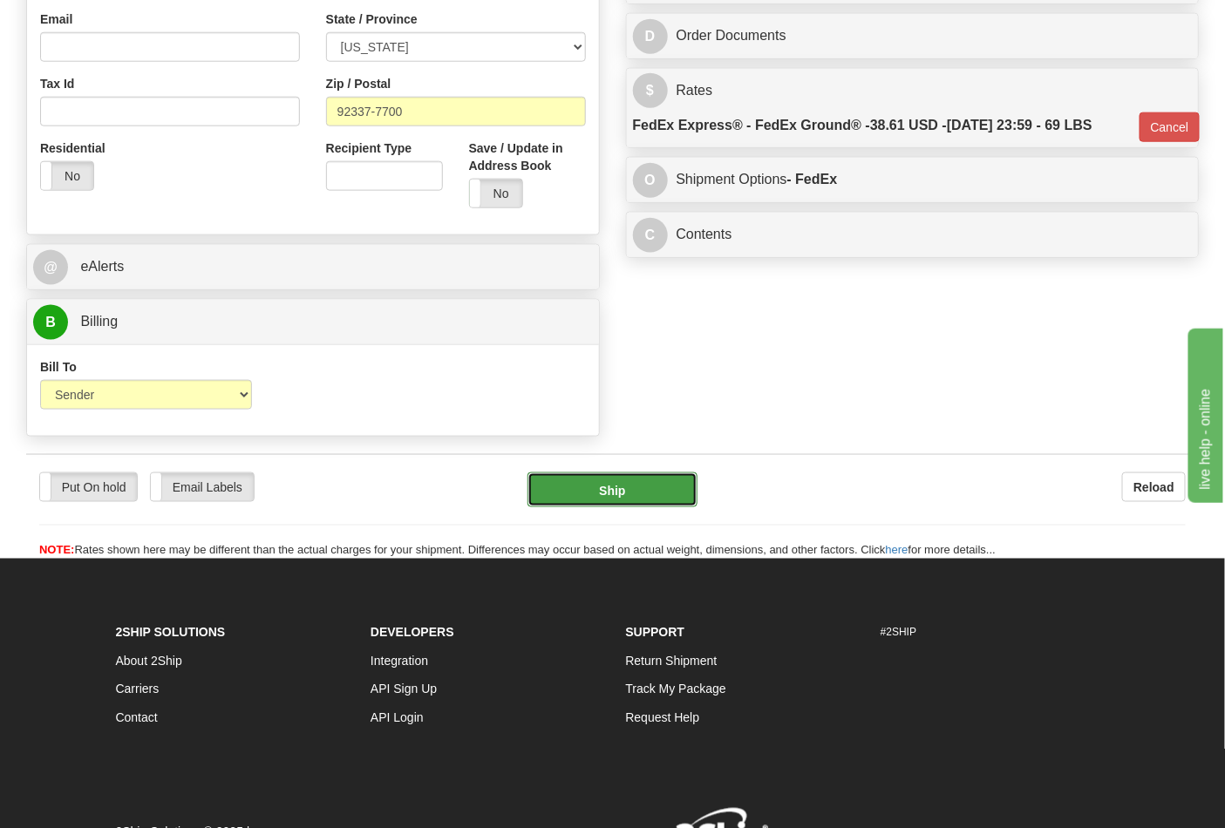
click at [656, 486] on button "Ship" at bounding box center [611, 489] width 169 height 35
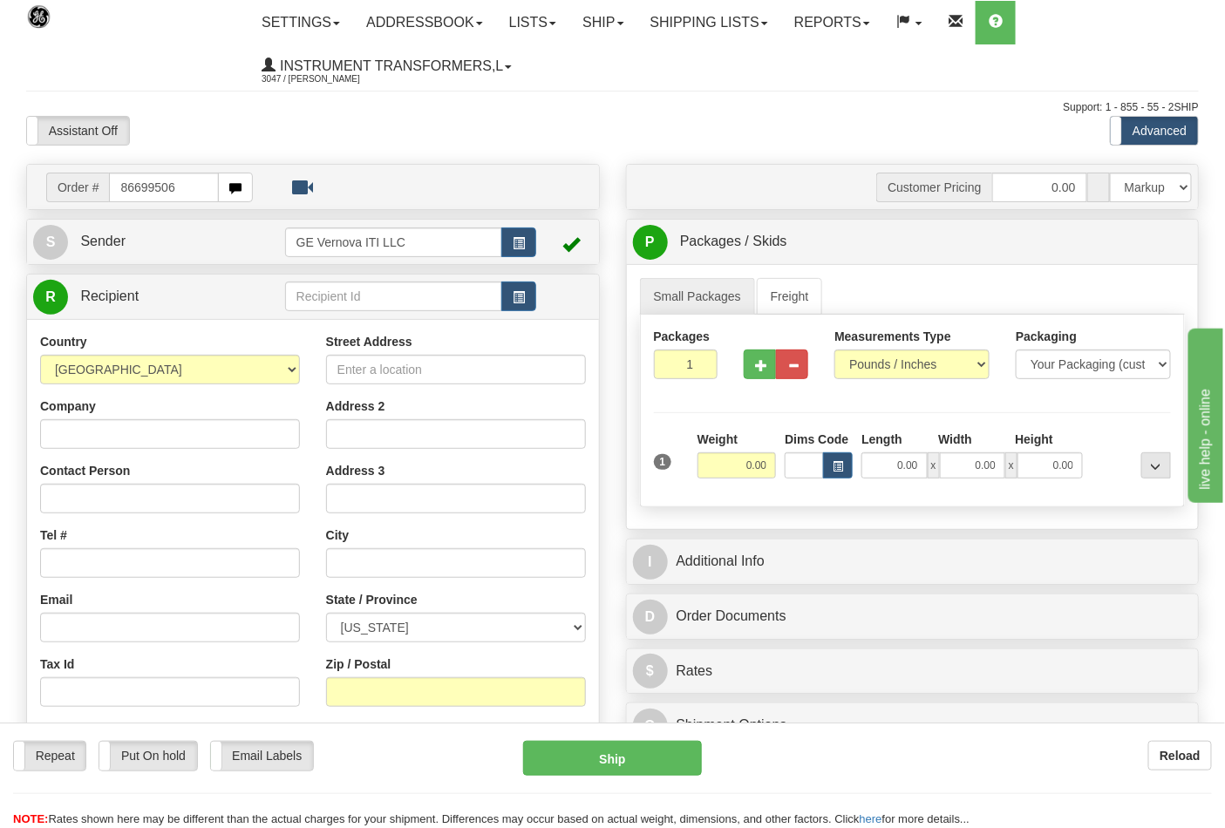
type input "86699506"
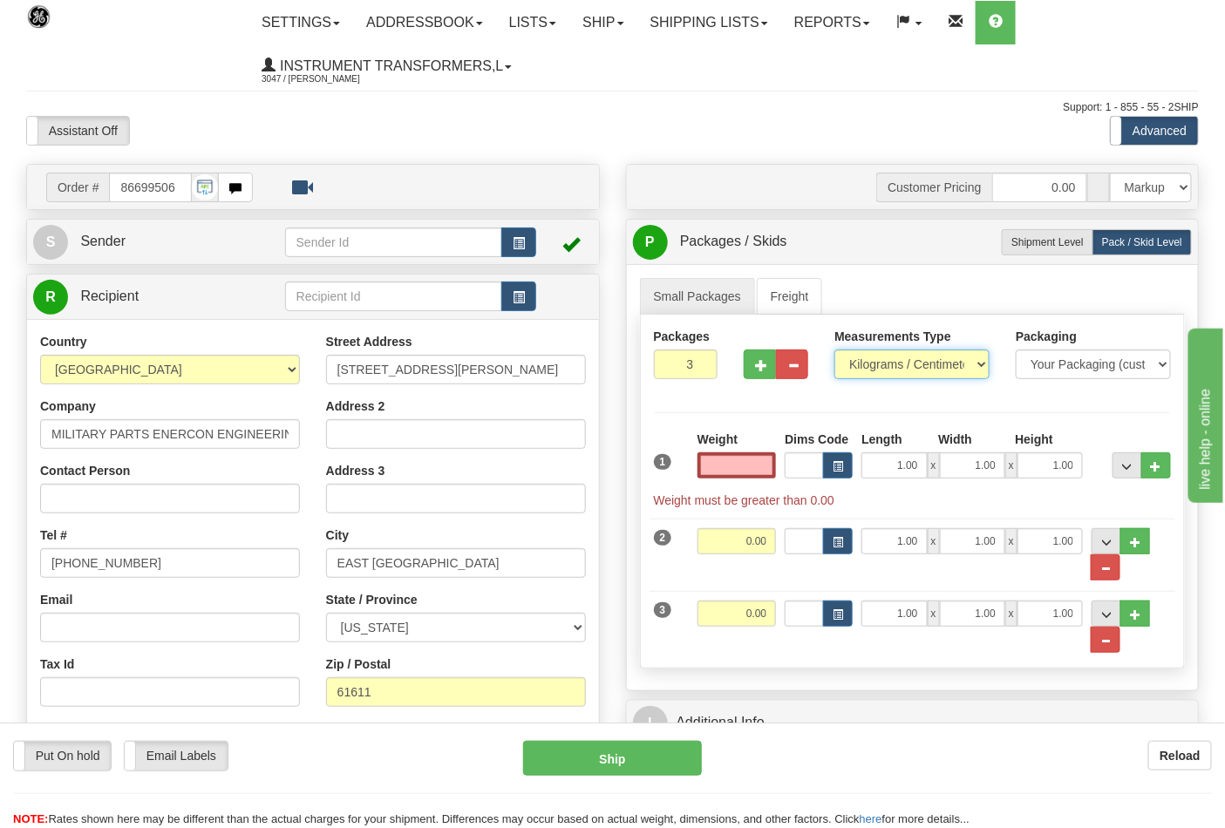
type input "0.00"
click at [915, 364] on select "Pounds / Inches Kilograms / Centimeters" at bounding box center [911, 365] width 155 height 30
select select "0"
click at [834, 350] on select "Pounds / Inches Kilograms / Centimeters" at bounding box center [911, 365] width 155 height 30
click at [735, 468] on input "0.00" at bounding box center [736, 465] width 79 height 26
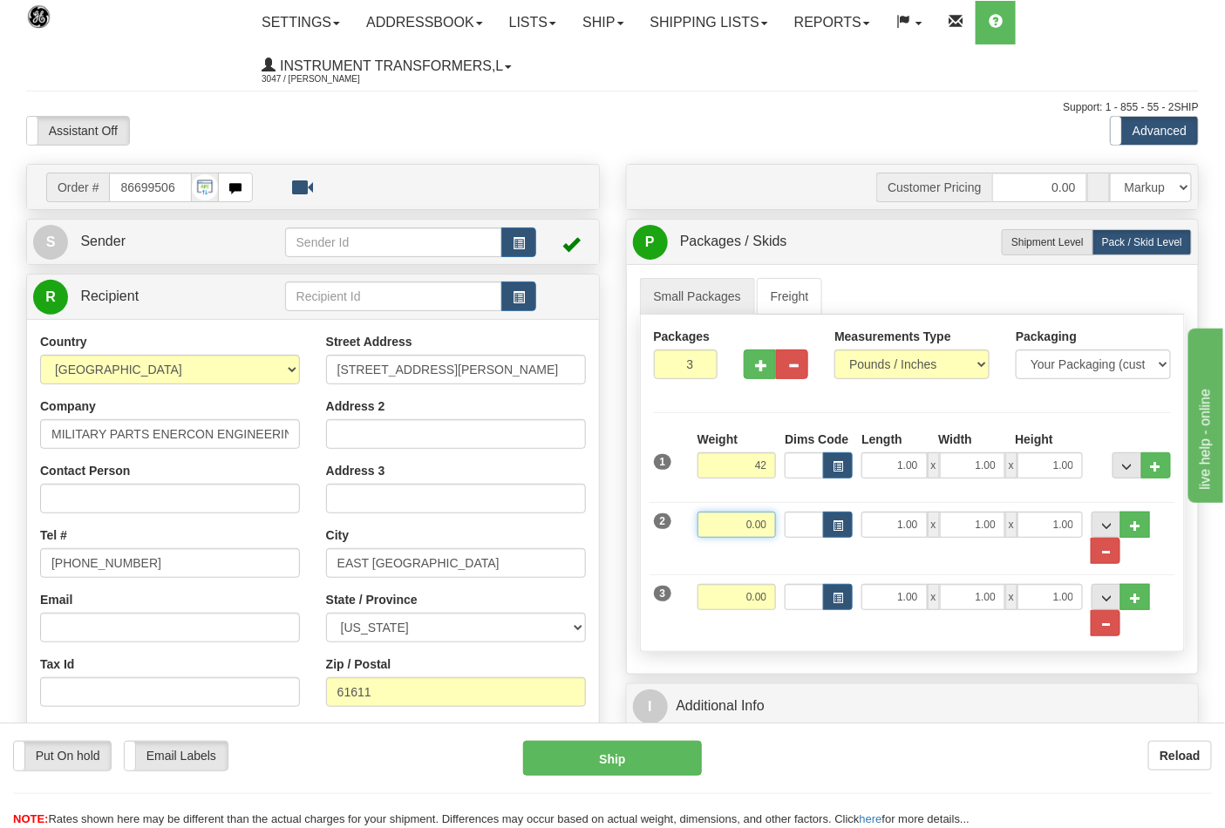
type input "42.00"
click at [767, 525] on input "0.00" at bounding box center [736, 525] width 79 height 26
type input "28.00"
click at [765, 594] on input "0.00" at bounding box center [736, 597] width 79 height 26
click button "Delete" at bounding box center [0, 0] width 0 height 0
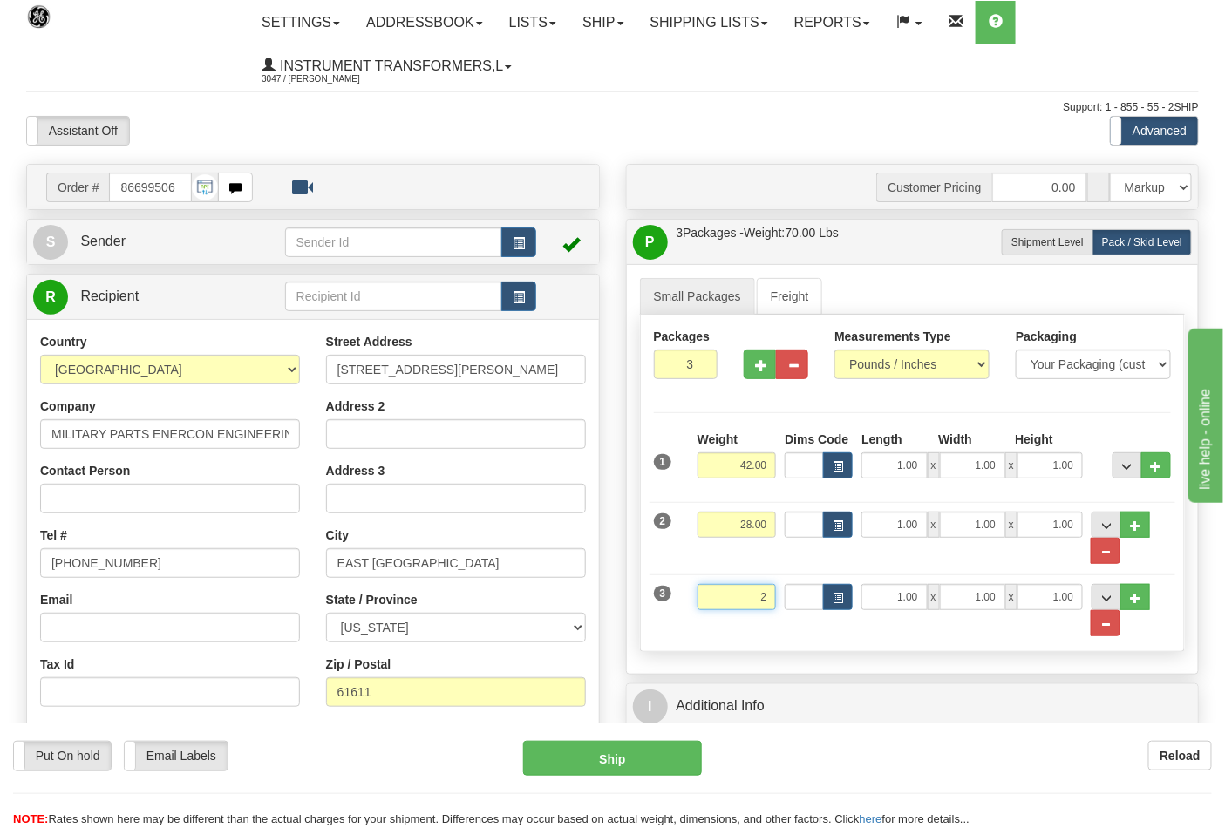
type input "2.00"
click button "Delete" at bounding box center [0, 0] width 0 height 0
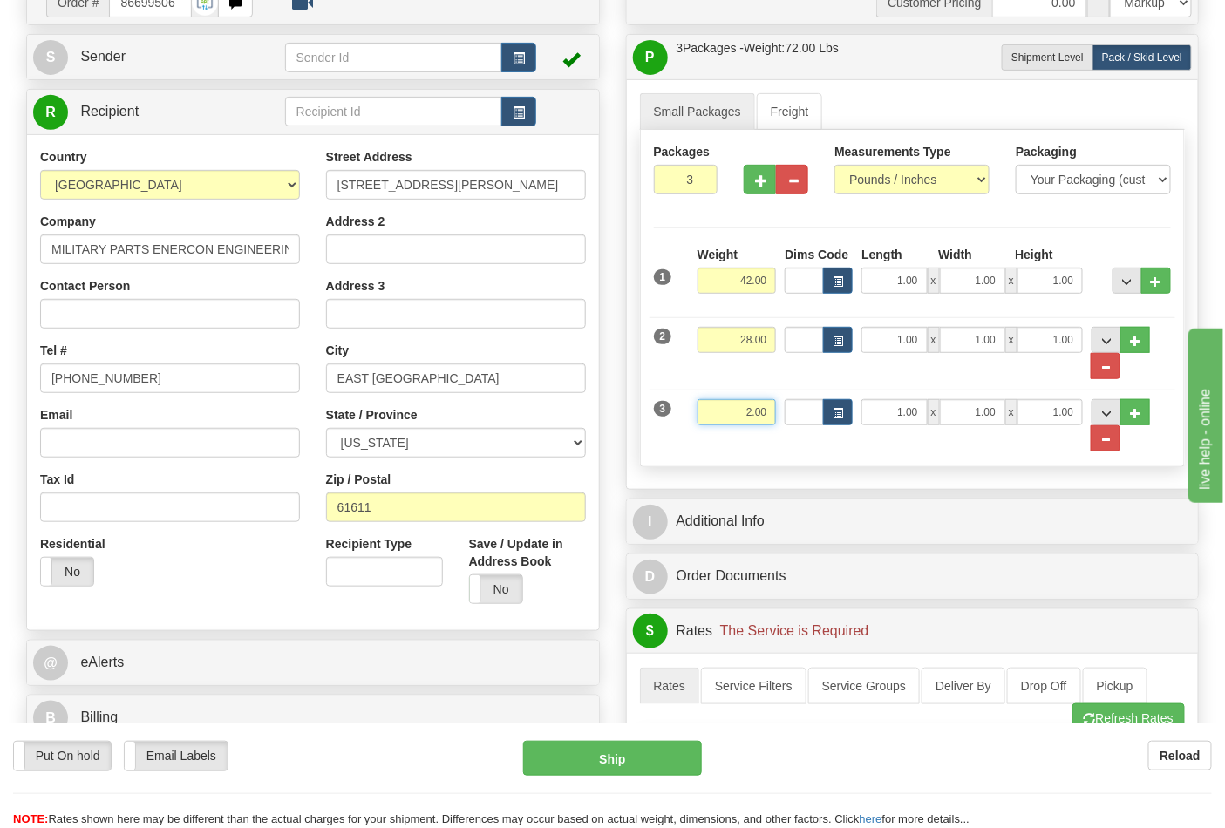
scroll to position [290, 0]
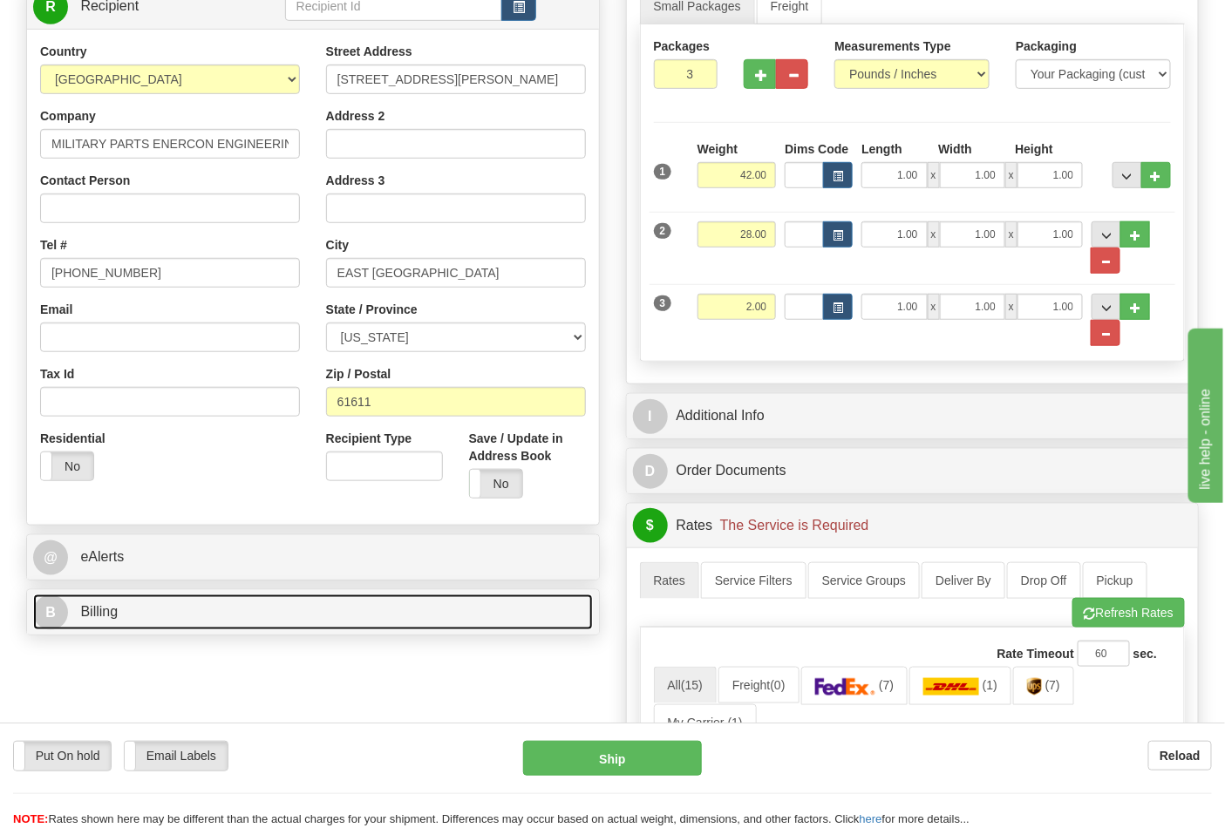
click at [234, 622] on link "B Billing" at bounding box center [313, 613] width 560 height 36
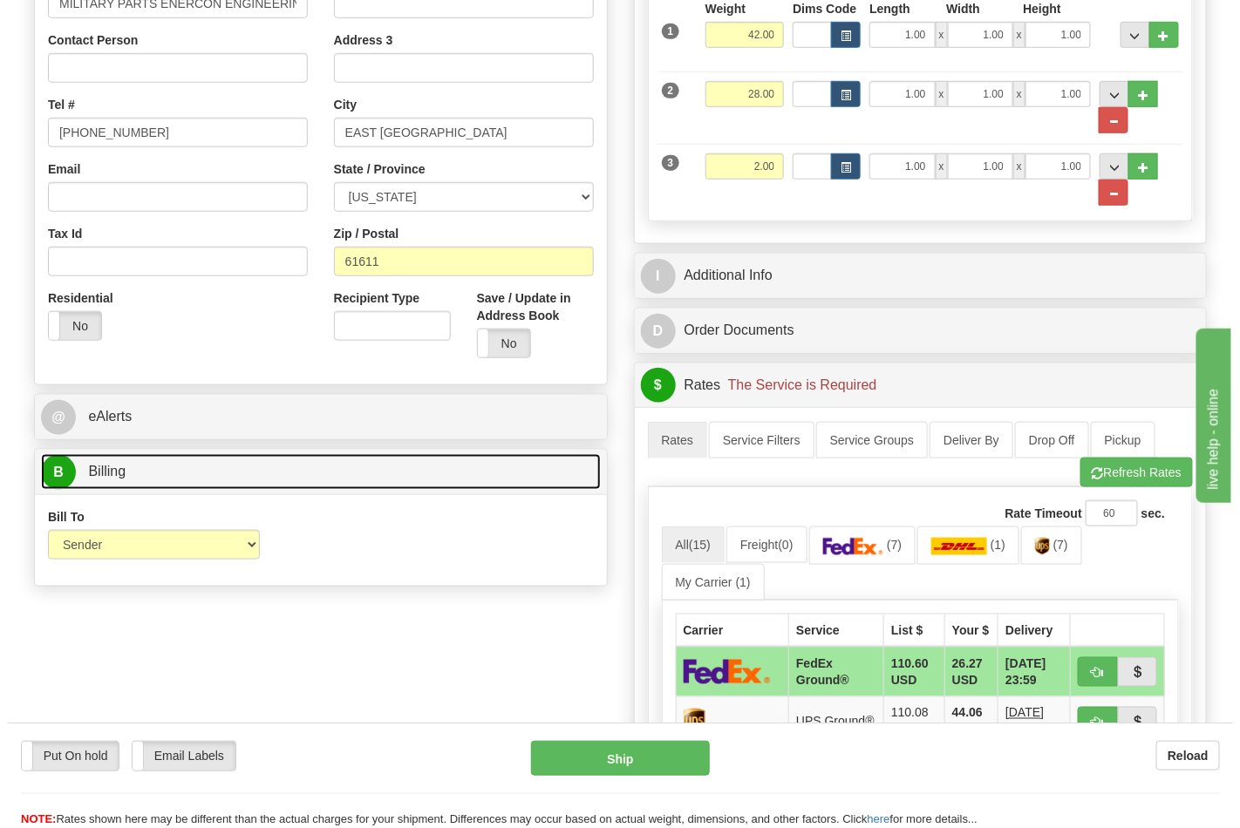
scroll to position [484, 0]
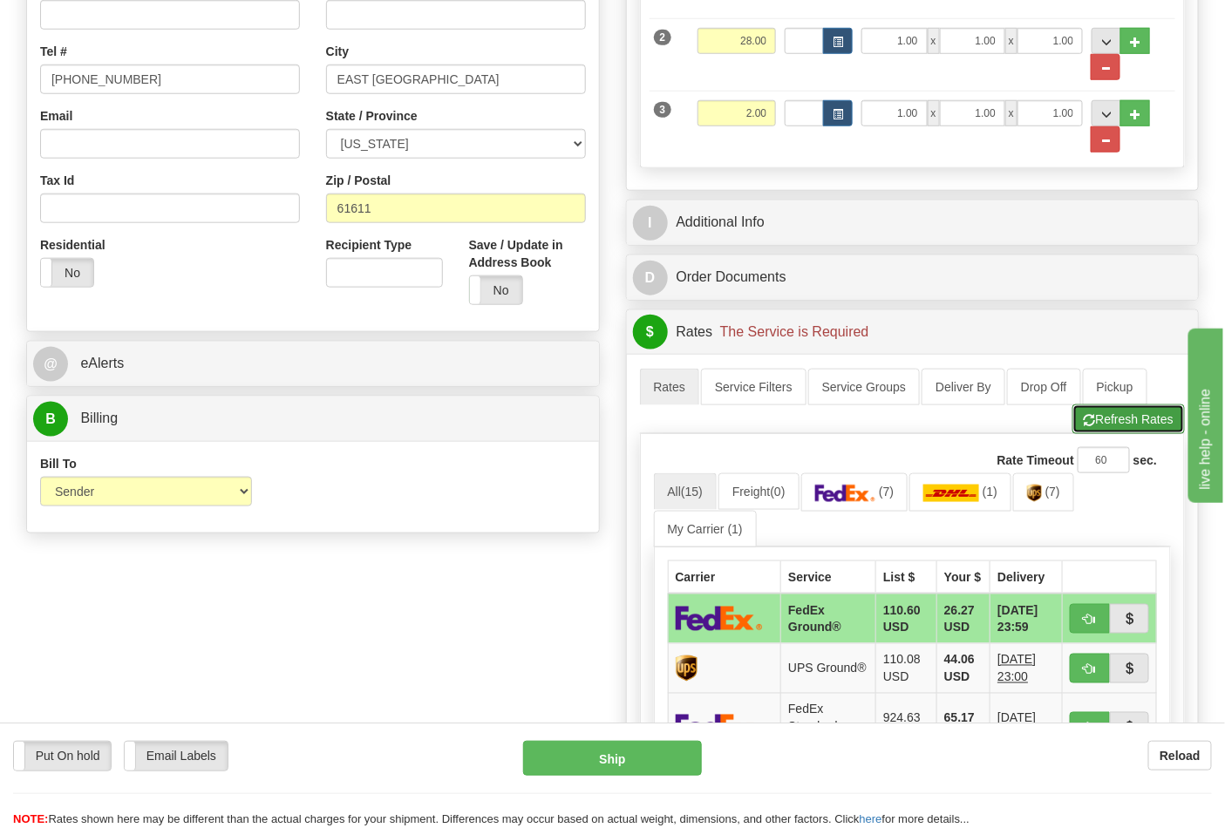
click at [1096, 425] on button "Refresh Rates" at bounding box center [1128, 419] width 112 height 30
click at [1039, 486] on link "(7)" at bounding box center [1043, 491] width 61 height 37
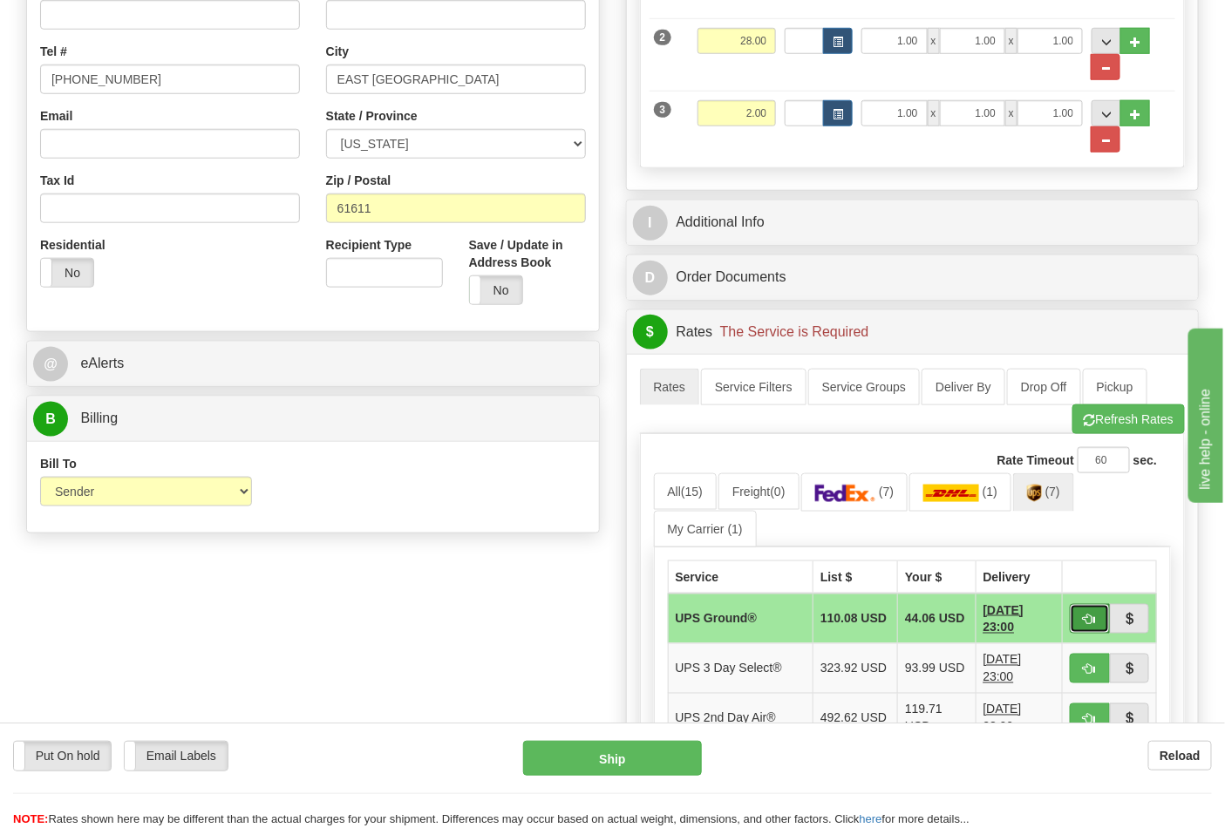
click at [1084, 623] on span "button" at bounding box center [1090, 620] width 12 height 11
type input "03"
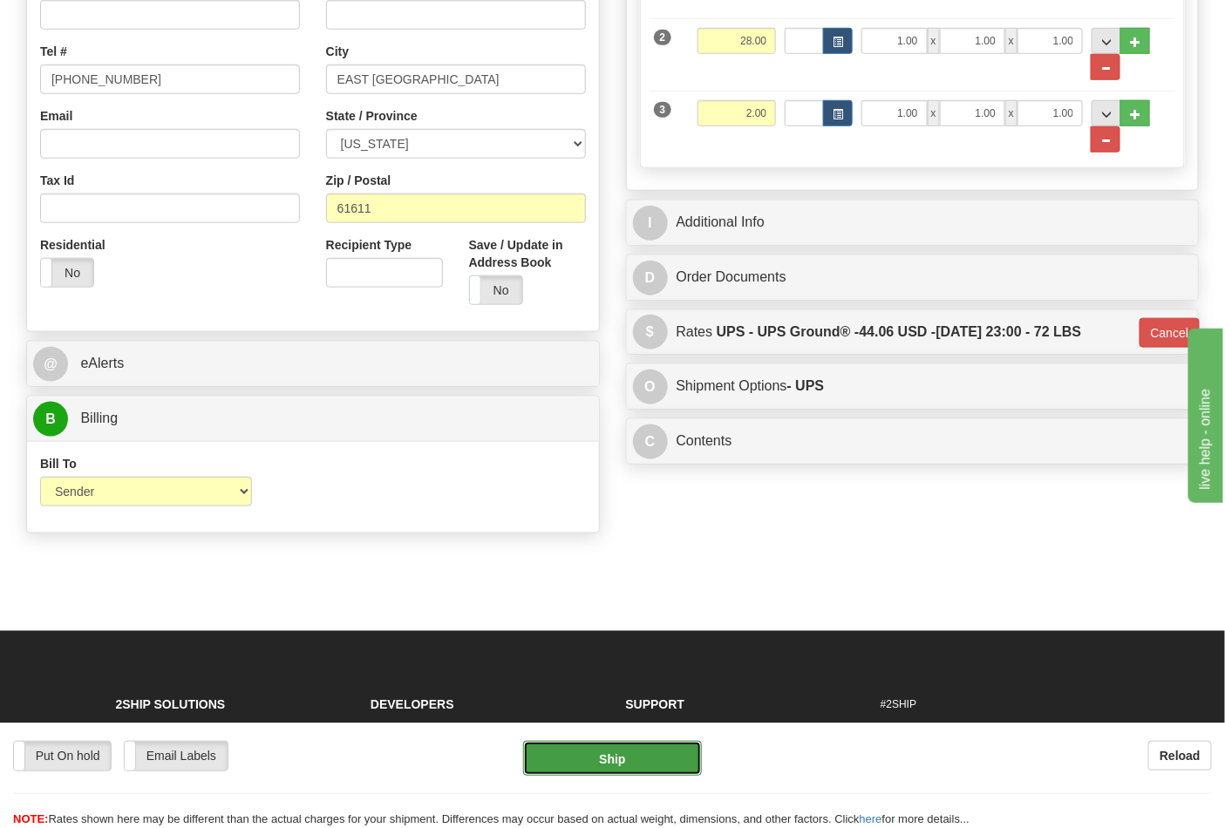
click at [631, 747] on button "Ship" at bounding box center [612, 758] width 178 height 35
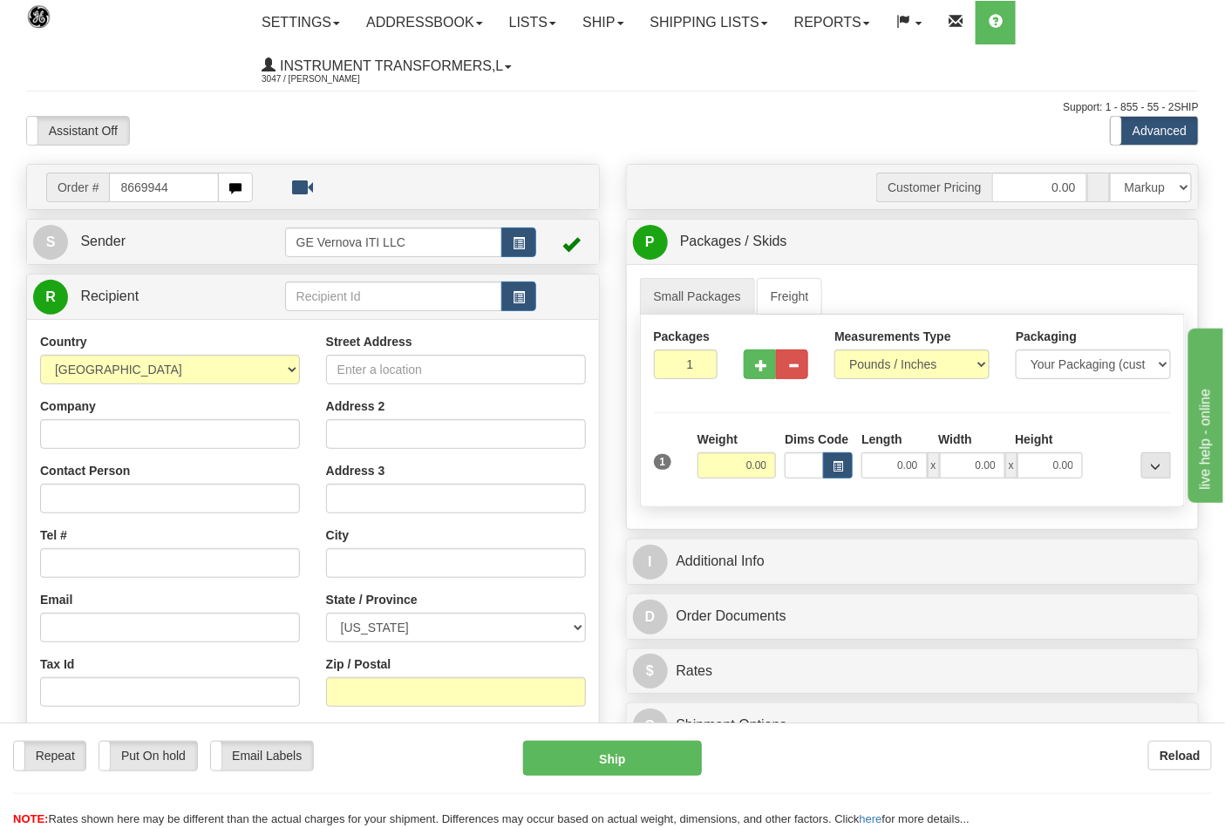
type input "8669944"
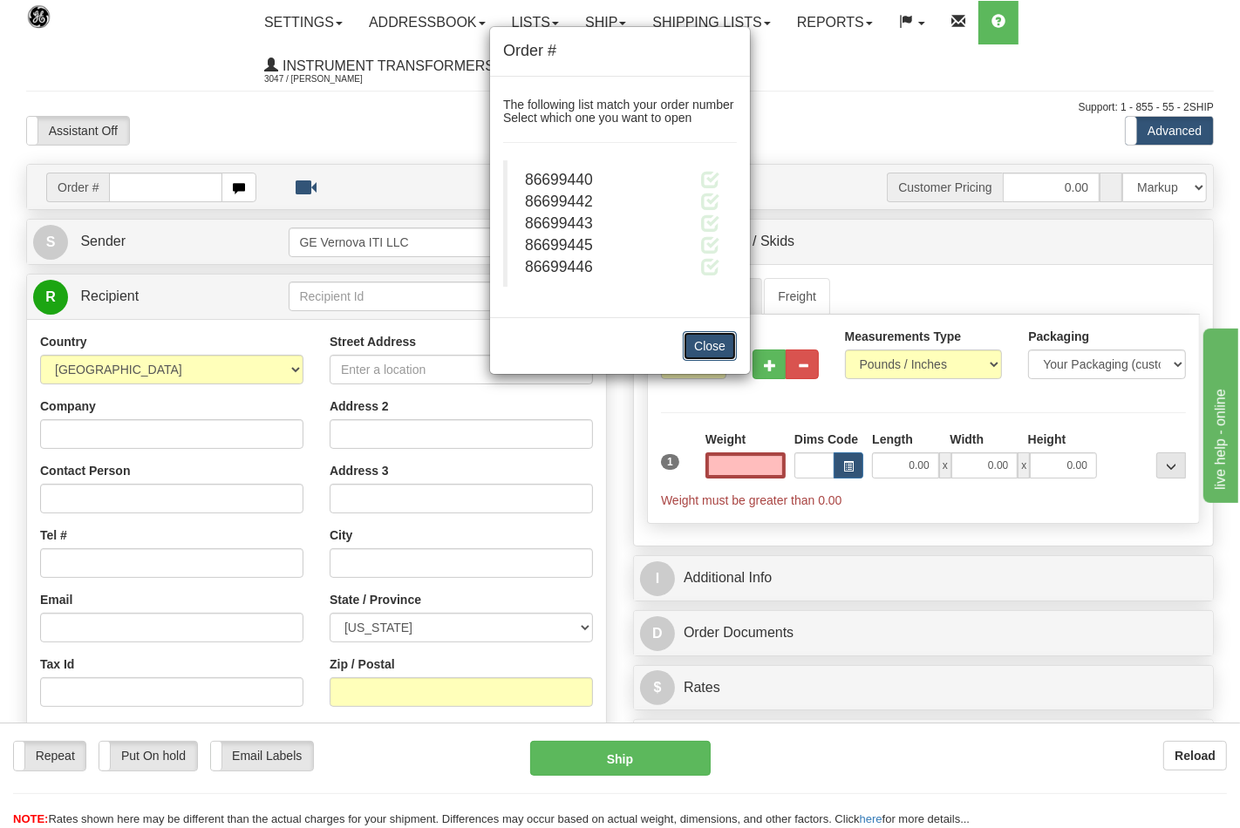
type input "0.00"
click at [721, 342] on button "Close" at bounding box center [710, 346] width 54 height 30
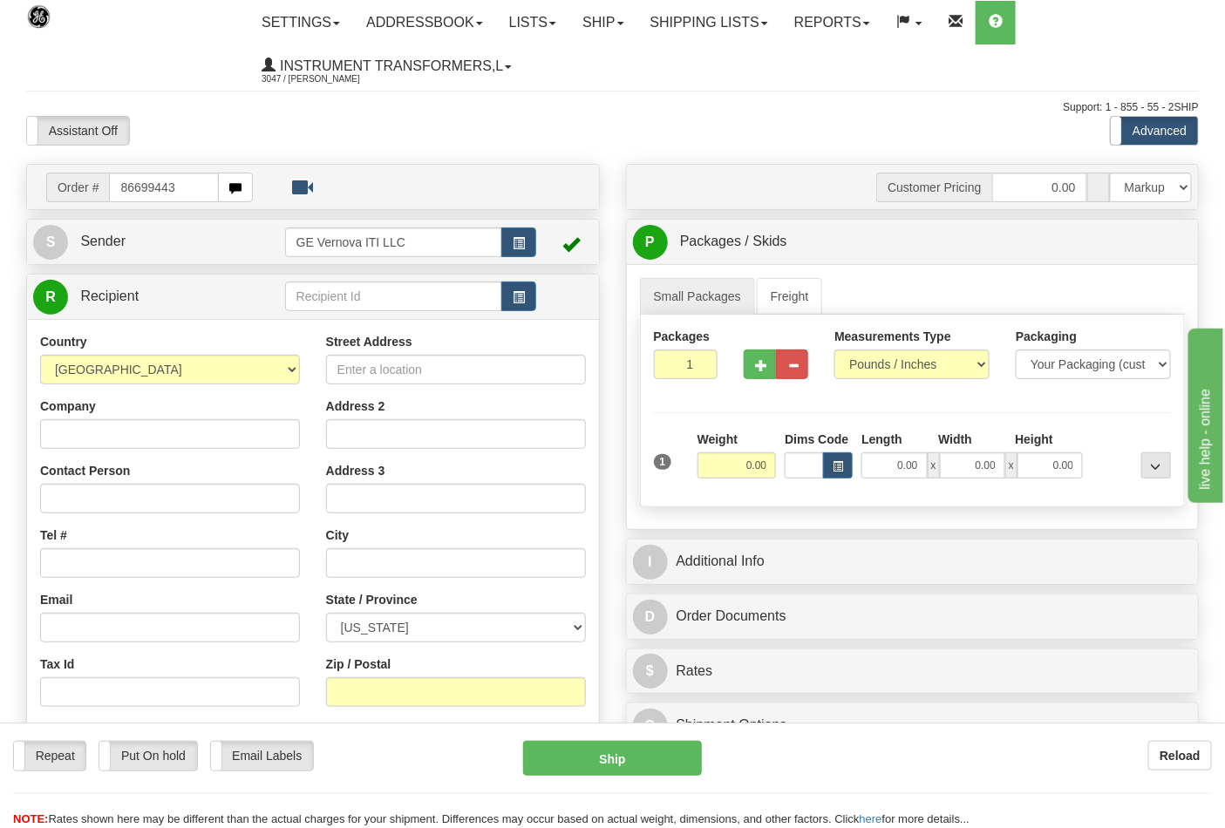
type input "86699443"
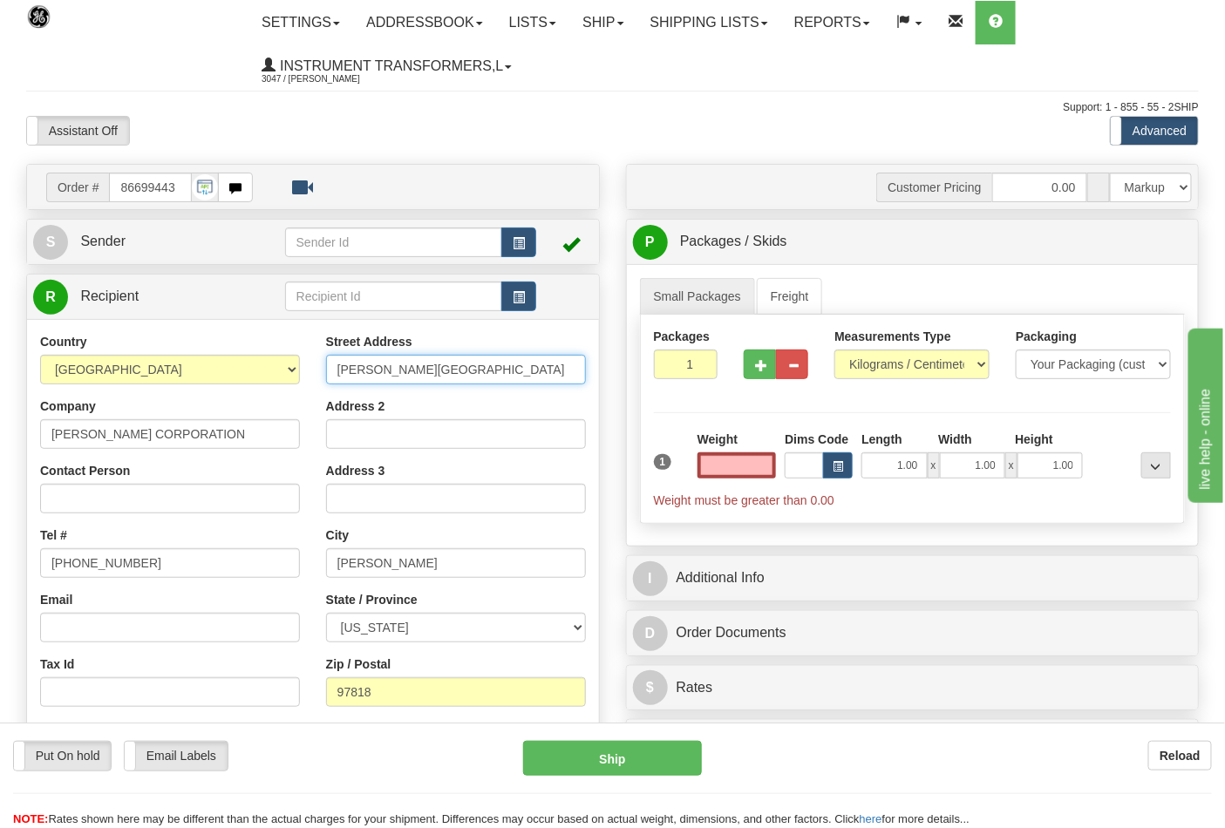
type input "0.00"
click at [333, 369] on input "BOARDMAN AIRPORT RD" at bounding box center [456, 370] width 260 height 30
click at [183, 188] on input "86699443" at bounding box center [150, 188] width 83 height 30
click at [172, 192] on input "86699443" at bounding box center [150, 188] width 83 height 30
type input "86699495"
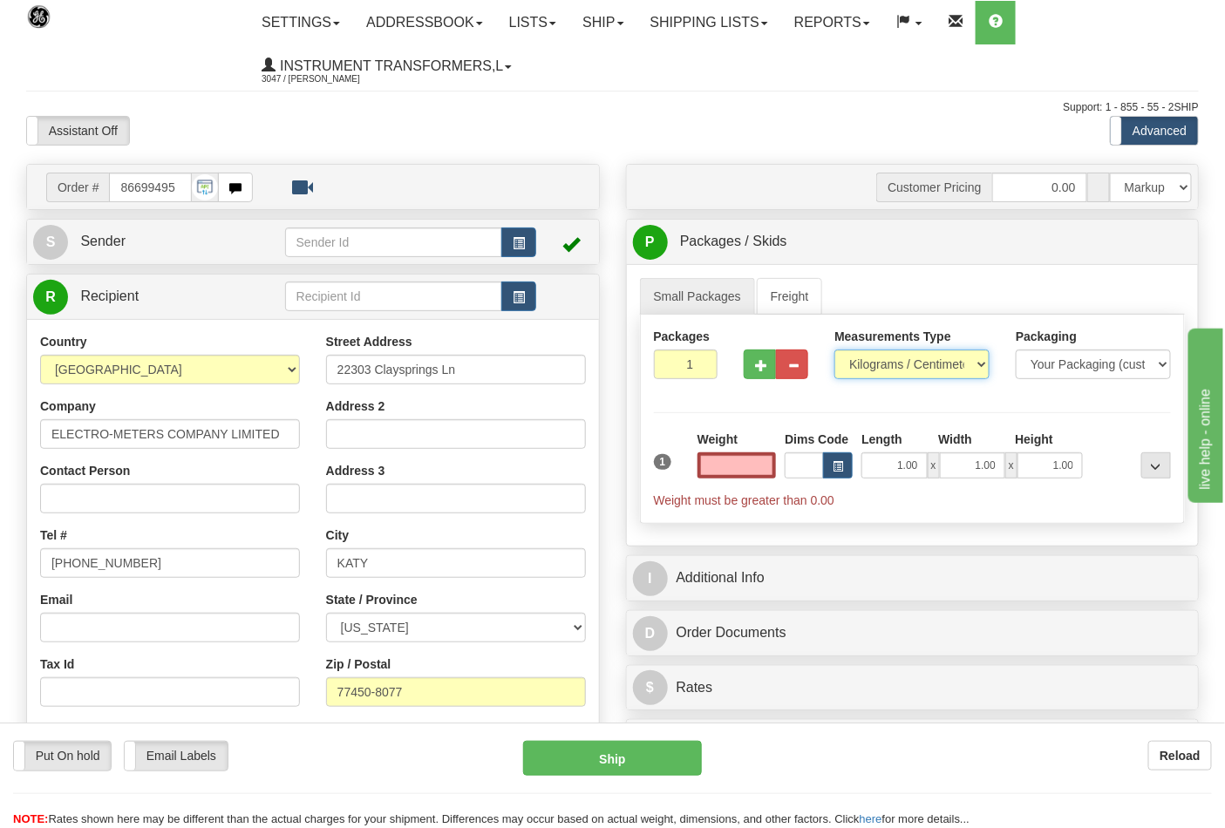
type input "0.00"
click at [946, 370] on select "Pounds / Inches Kilograms / Centimeters" at bounding box center [911, 365] width 155 height 30
select select "0"
click at [834, 350] on select "Pounds / Inches Kilograms / Centimeters" at bounding box center [911, 365] width 155 height 30
click at [744, 475] on input "0.00" at bounding box center [736, 465] width 79 height 26
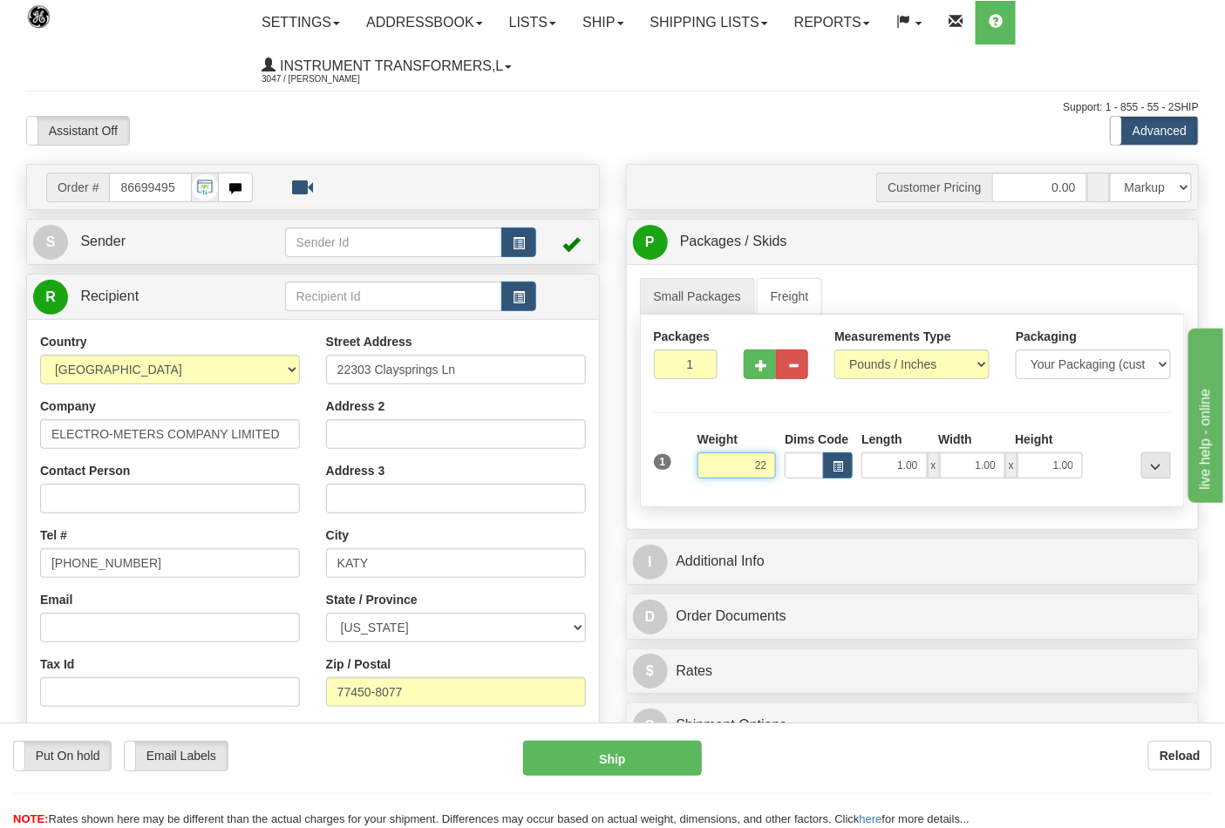
click button "Delete" at bounding box center [0, 0] width 0 height 0
type input "22.00"
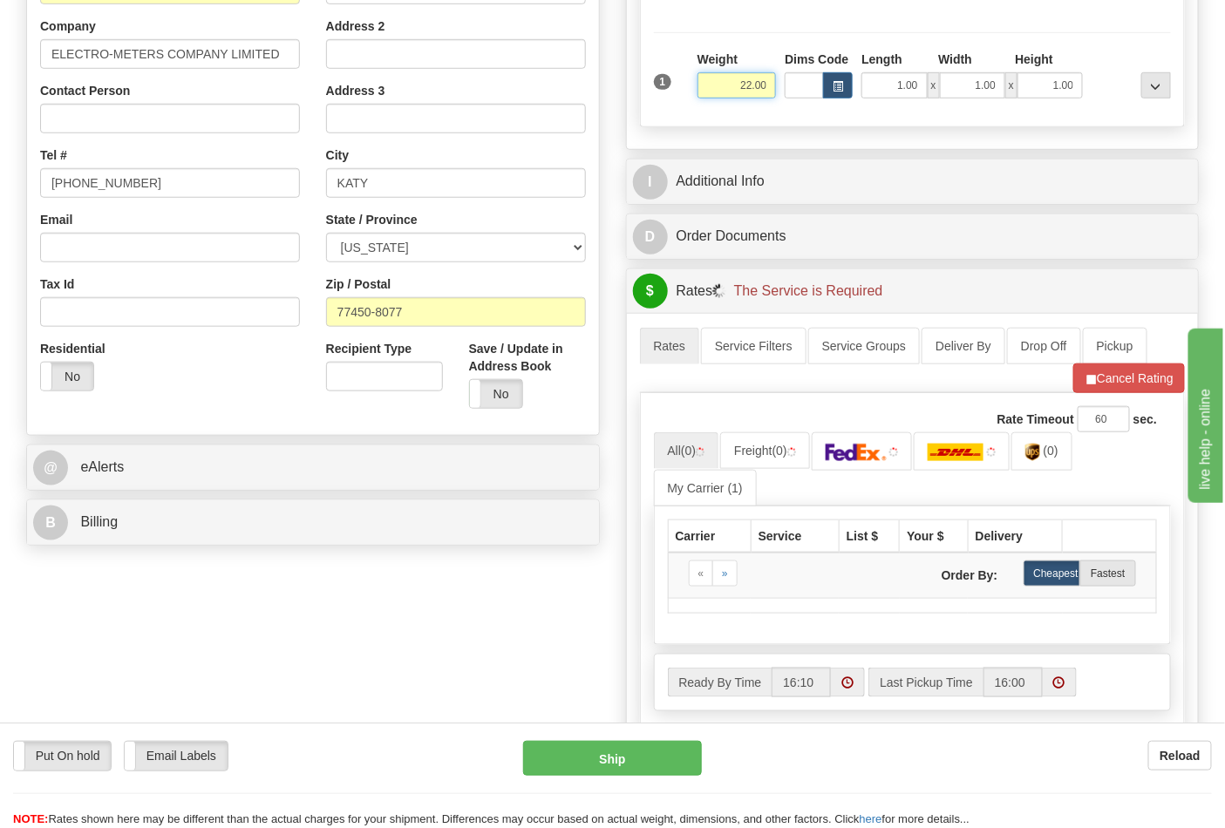
scroll to position [387, 0]
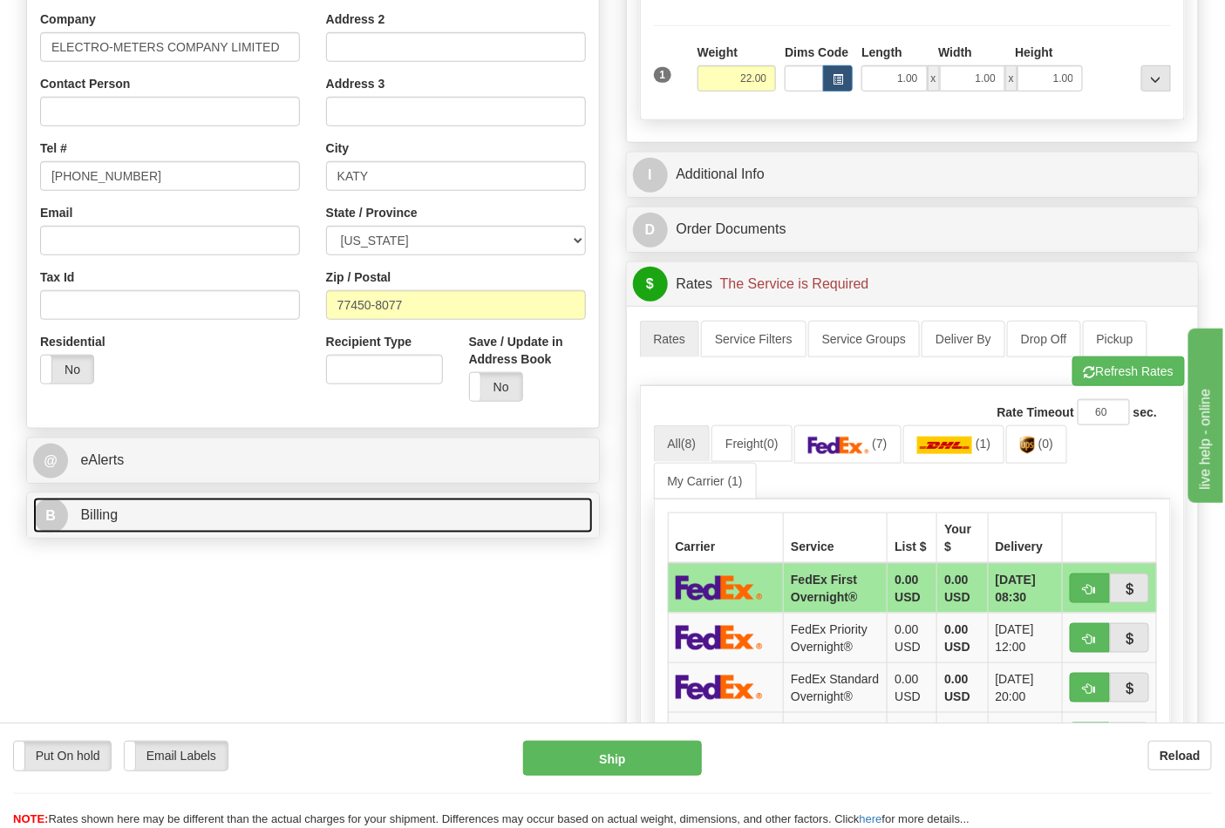
click at [143, 502] on link "B Billing" at bounding box center [313, 516] width 560 height 36
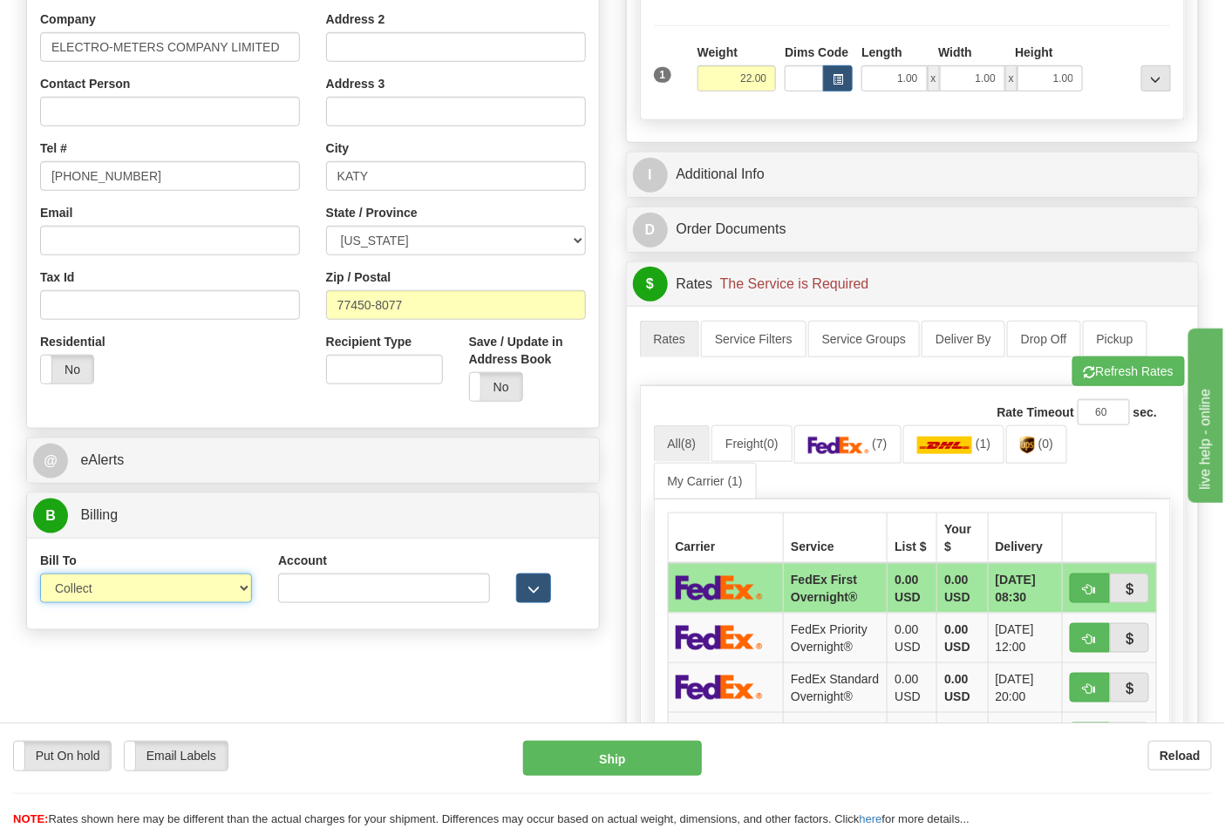
click at [129, 599] on select "Sender Recipient Third Party Collect" at bounding box center [146, 589] width 212 height 30
select select "2"
click at [40, 575] on select "Sender Recipient Third Party Collect" at bounding box center [146, 589] width 212 height 30
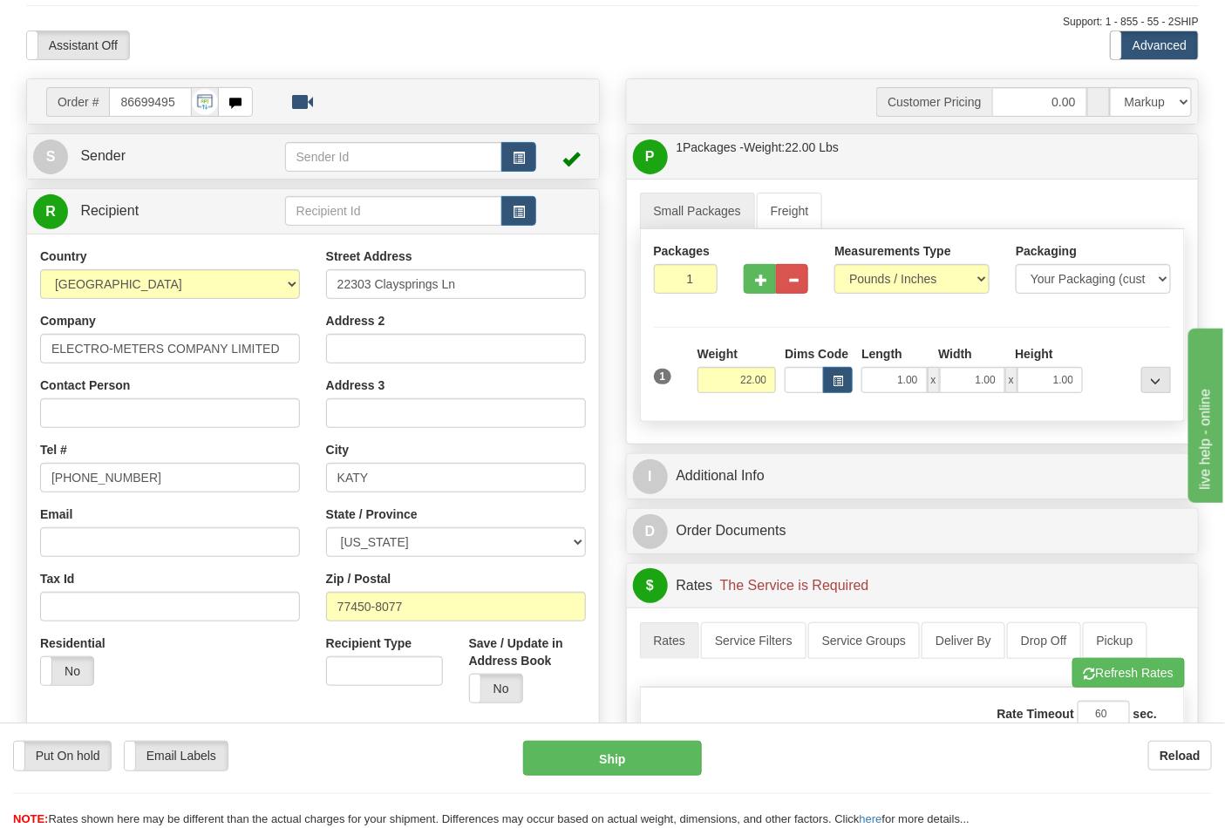
scroll to position [0, 0]
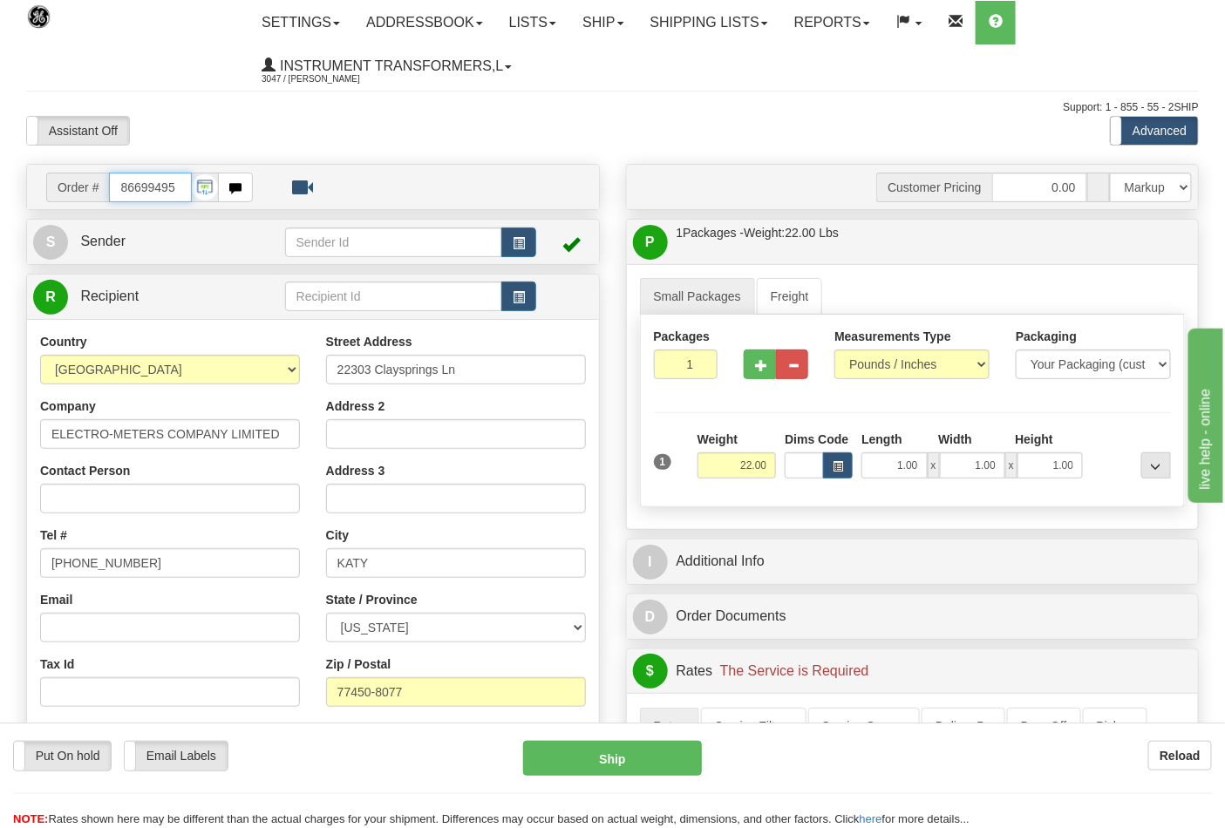
click at [176, 187] on input "86699495" at bounding box center [150, 188] width 83 height 30
type input "86699443"
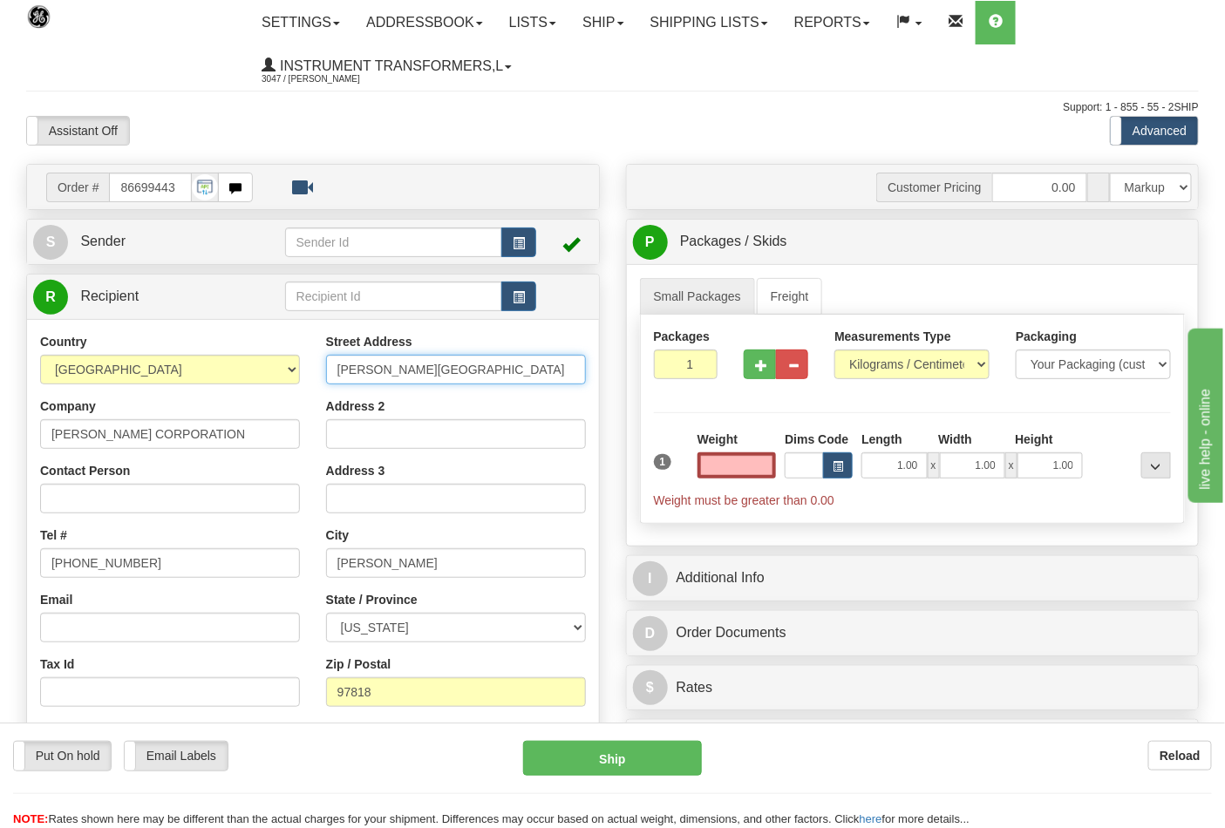
type input "0.00"
click at [335, 368] on input "BOARDMAN AIRPORT RD" at bounding box center [456, 370] width 260 height 30
type input "80609 BOARDMAN AIRPORT RD"
click at [876, 357] on select "Pounds / Inches Kilograms / Centimeters" at bounding box center [911, 365] width 155 height 30
select select "0"
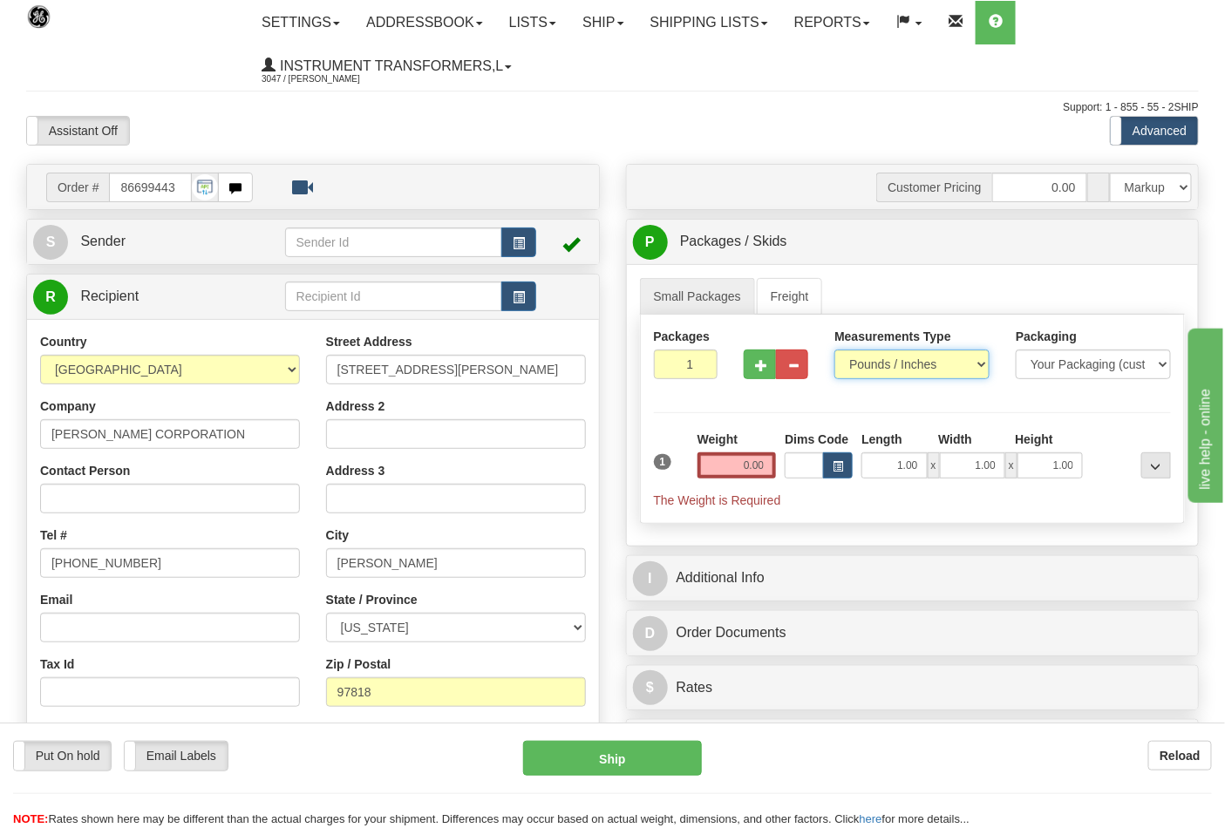
click at [834, 350] on select "Pounds / Inches Kilograms / Centimeters" at bounding box center [911, 365] width 155 height 30
click at [754, 469] on input "0.00" at bounding box center [736, 465] width 79 height 26
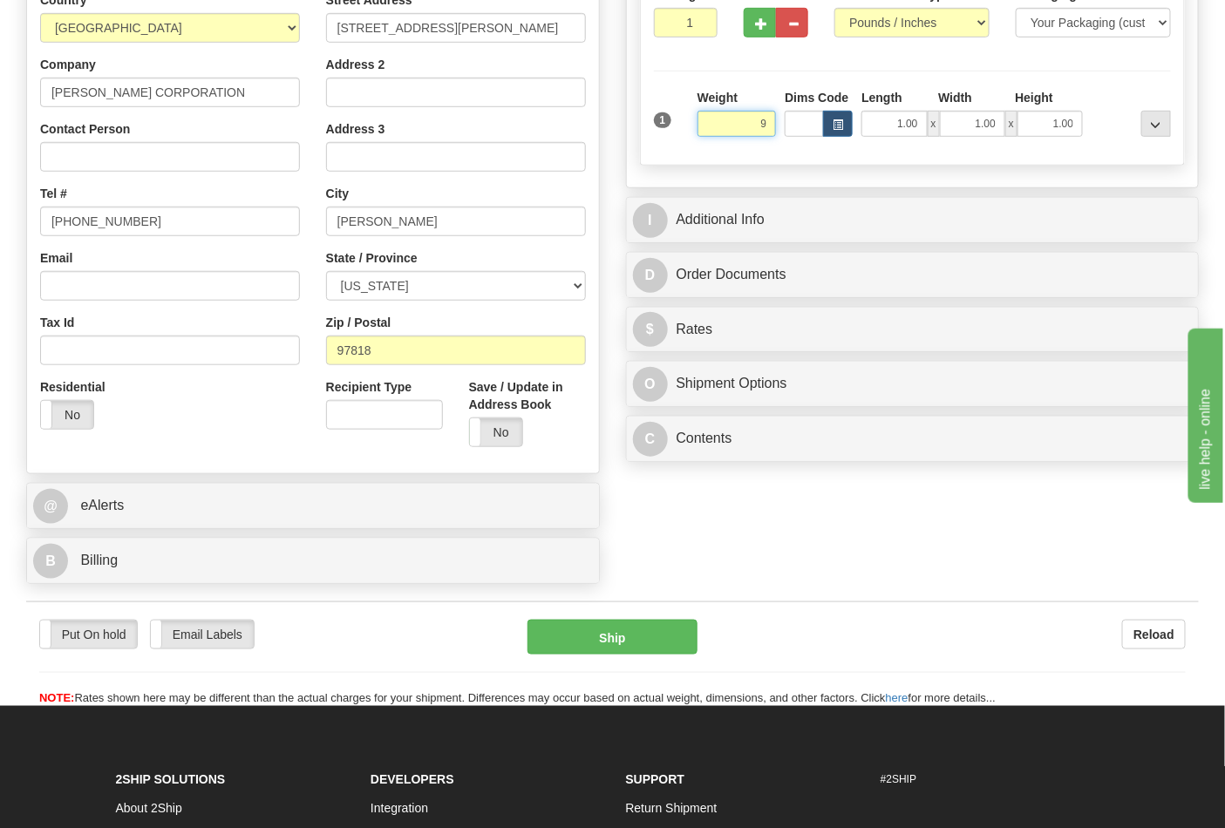
scroll to position [387, 0]
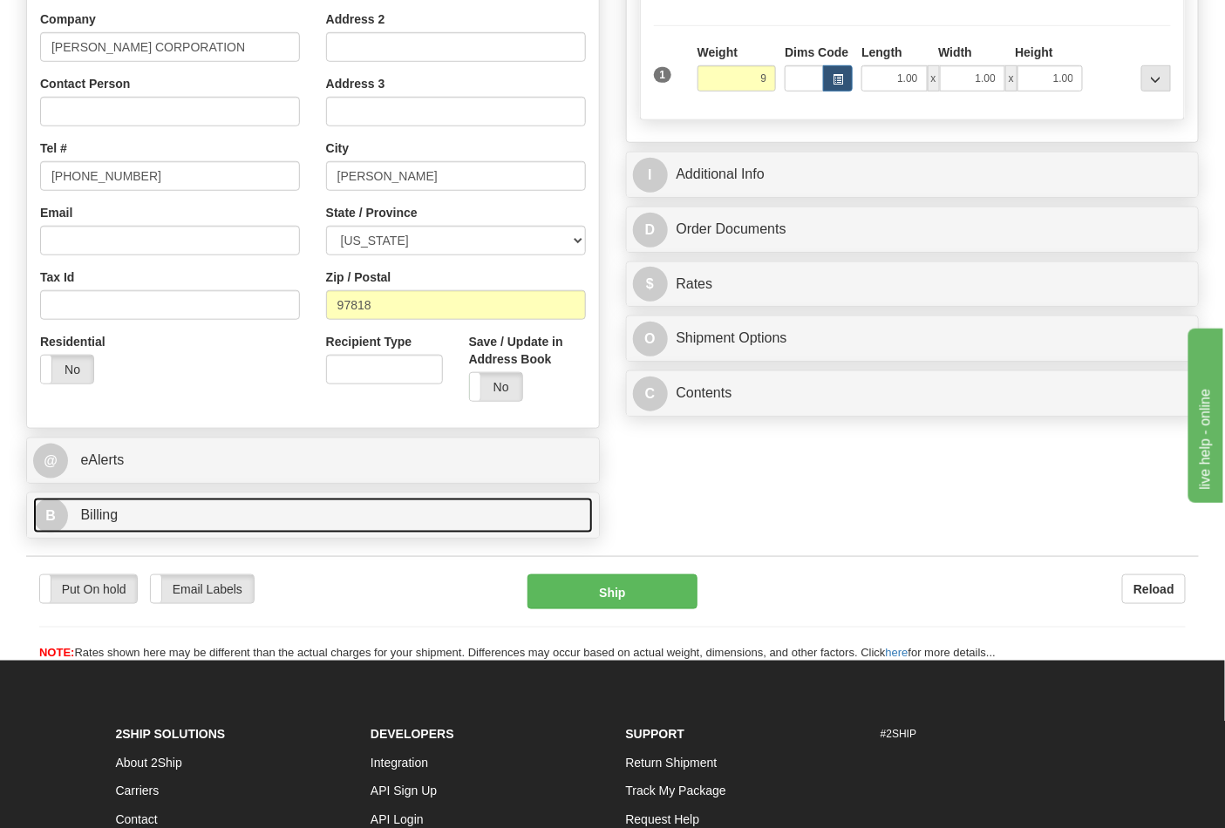
type input "9.00"
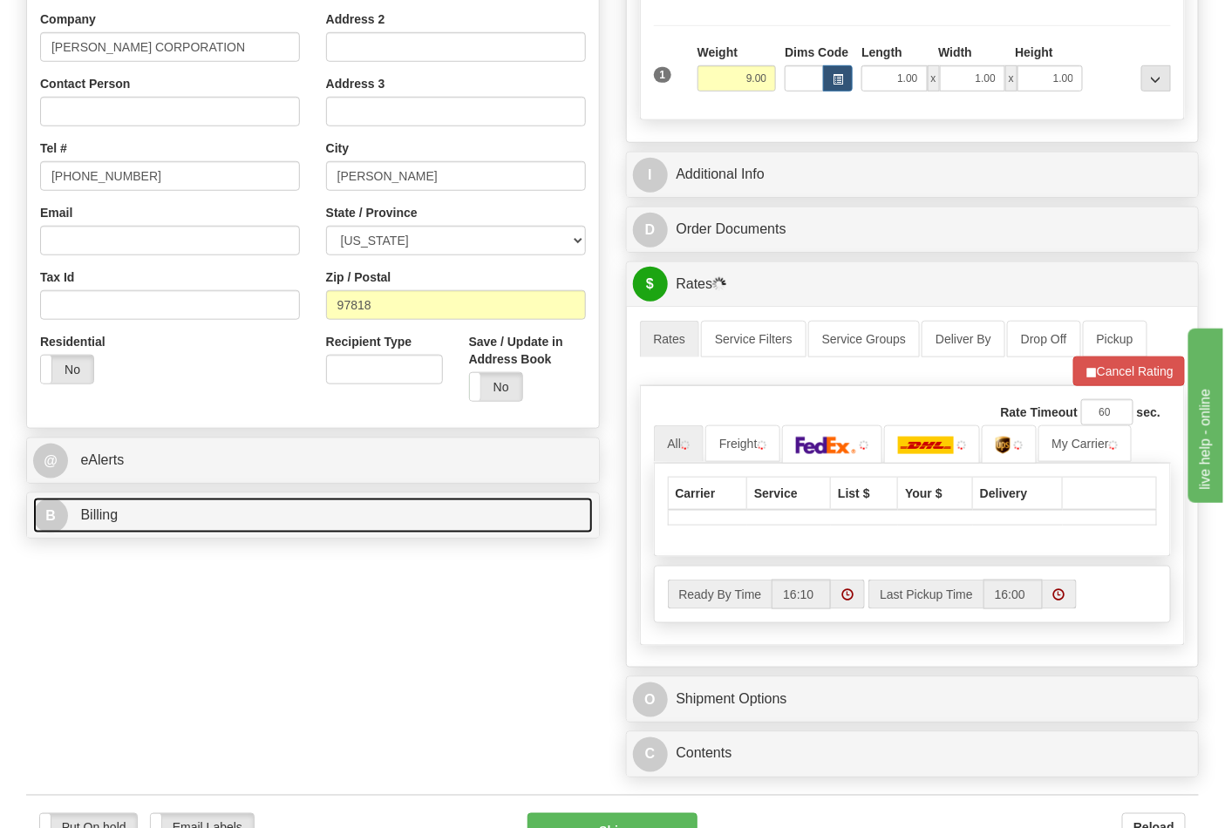
click at [106, 526] on link "B Billing" at bounding box center [313, 516] width 560 height 36
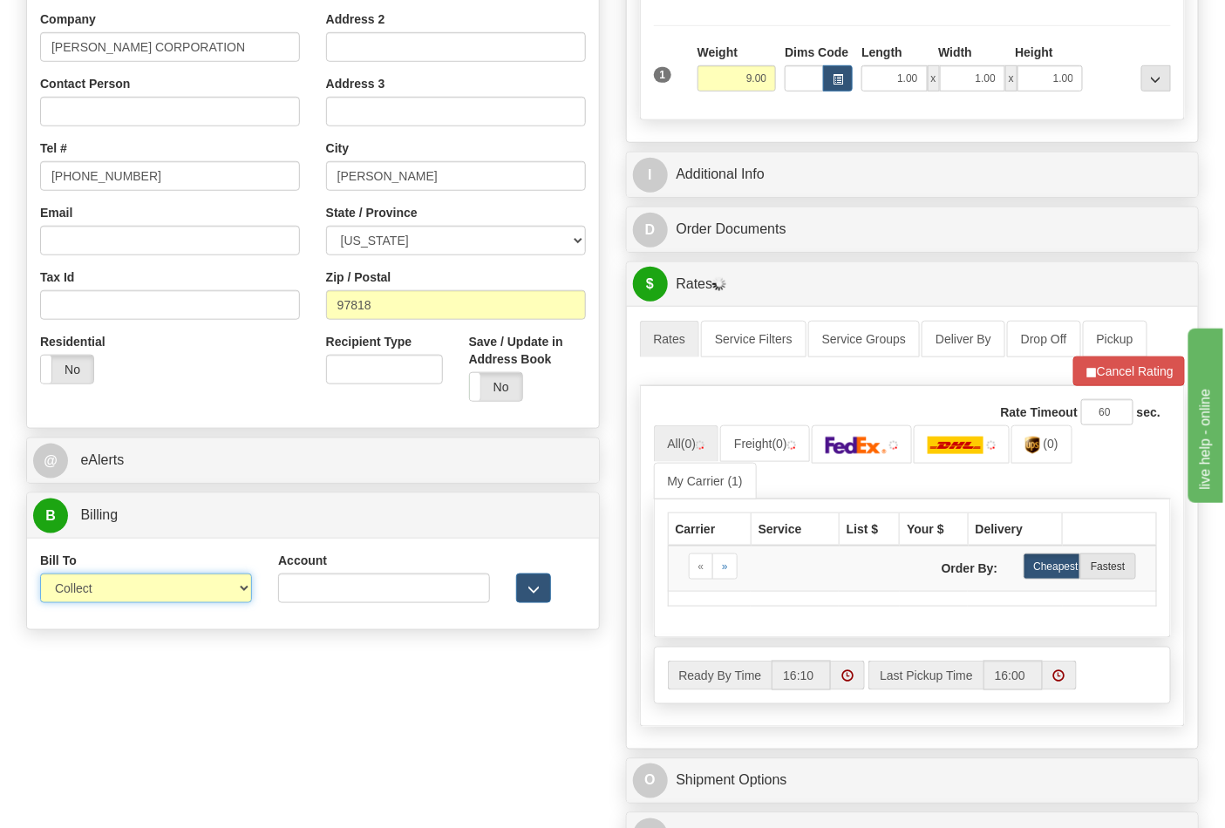
click at [132, 596] on select "Sender Recipient Third Party Collect" at bounding box center [146, 589] width 212 height 30
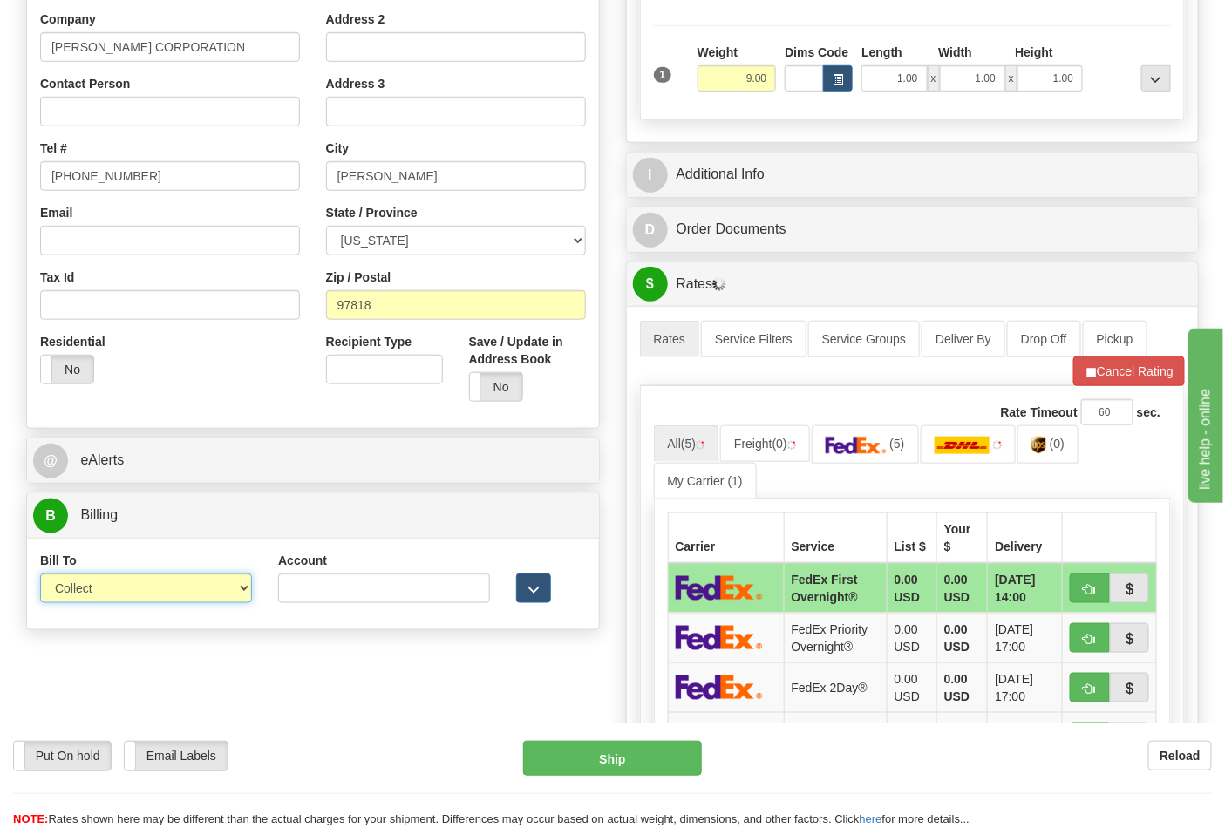
select select "2"
click at [40, 575] on select "Sender Recipient Third Party Collect" at bounding box center [146, 589] width 212 height 30
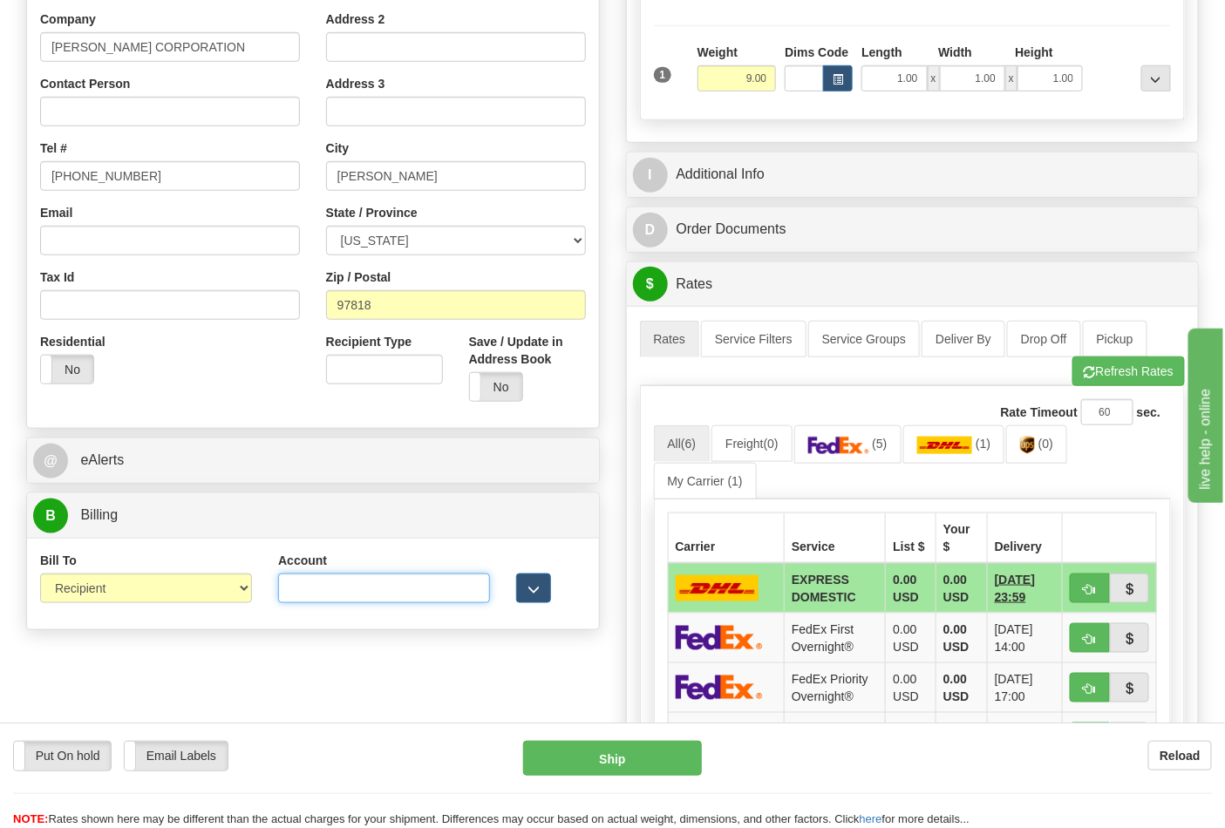
click at [384, 575] on input "Account" at bounding box center [384, 589] width 212 height 30
paste input "103538629"
type input "103538629"
click at [1093, 370] on button "Refresh Rates" at bounding box center [1128, 372] width 112 height 30
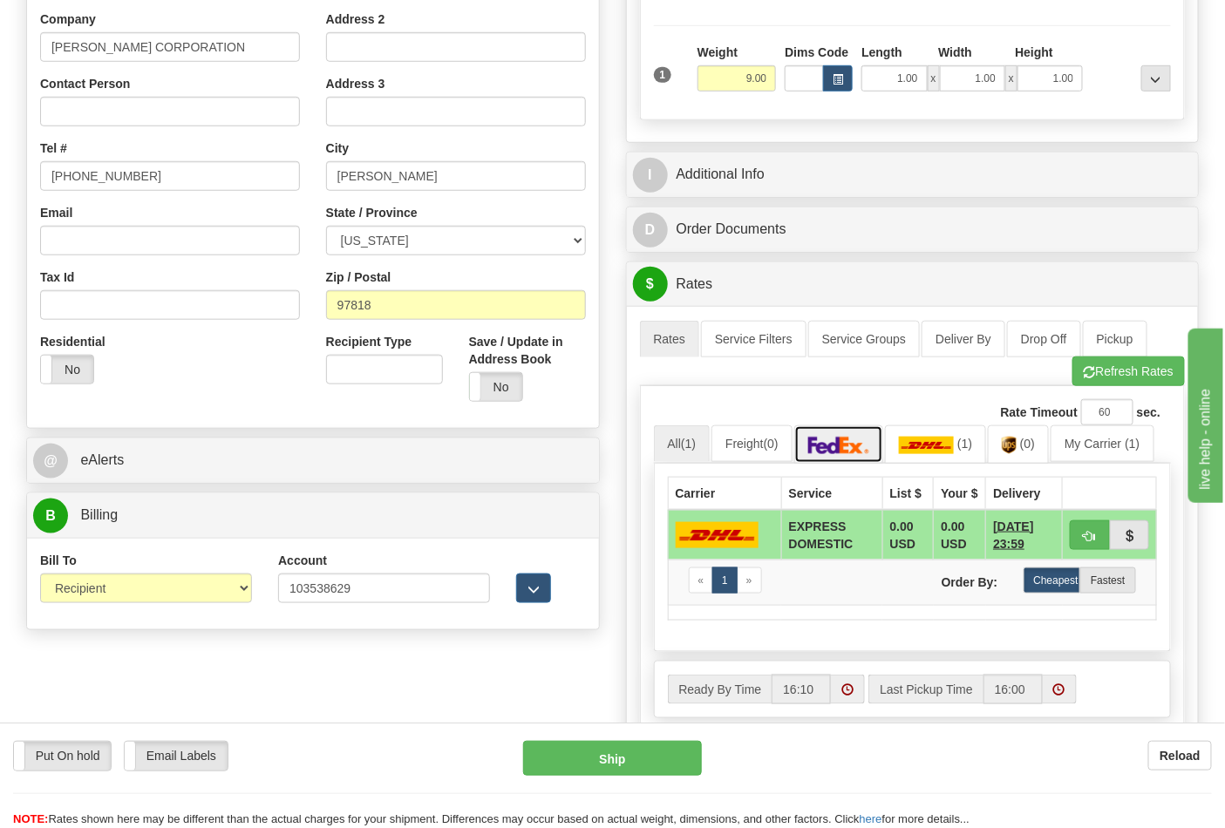
click at [868, 448] on img at bounding box center [838, 445] width 61 height 17
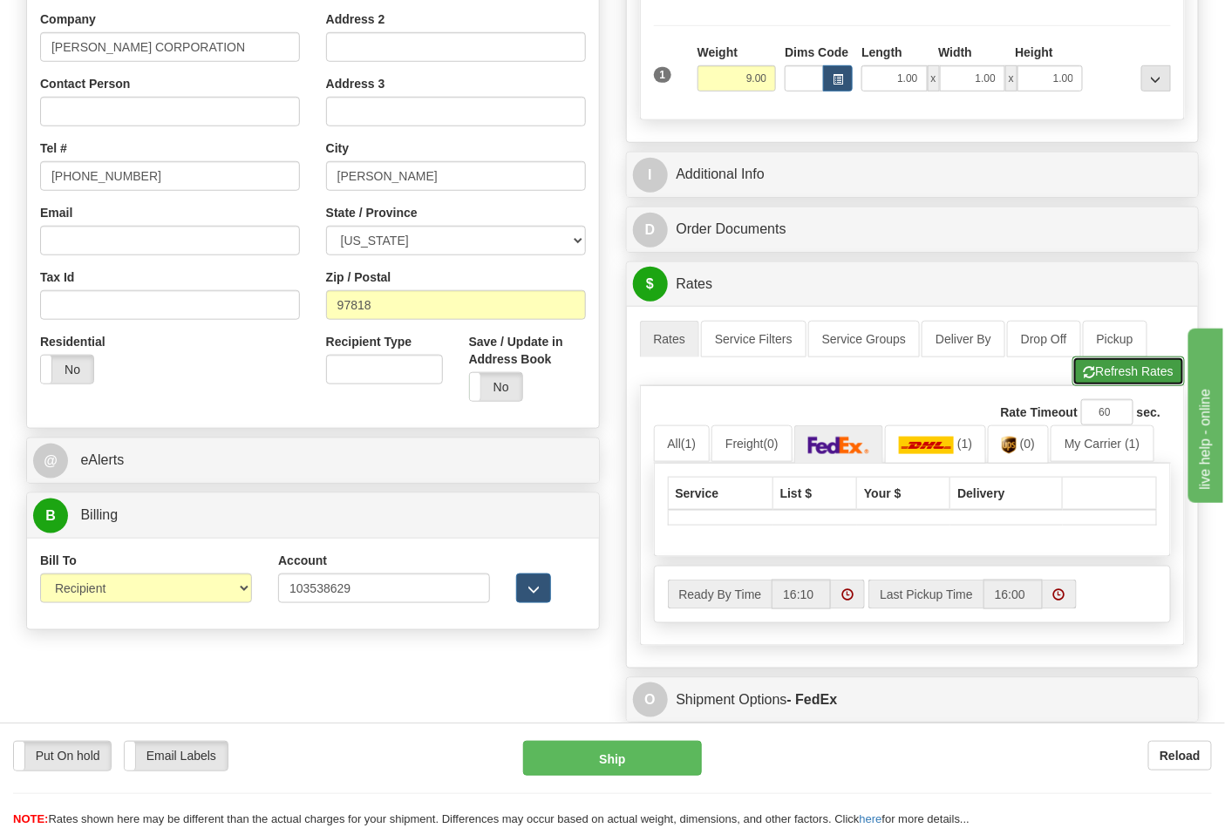
click at [1102, 377] on button "Refresh Rates" at bounding box center [1128, 372] width 112 height 30
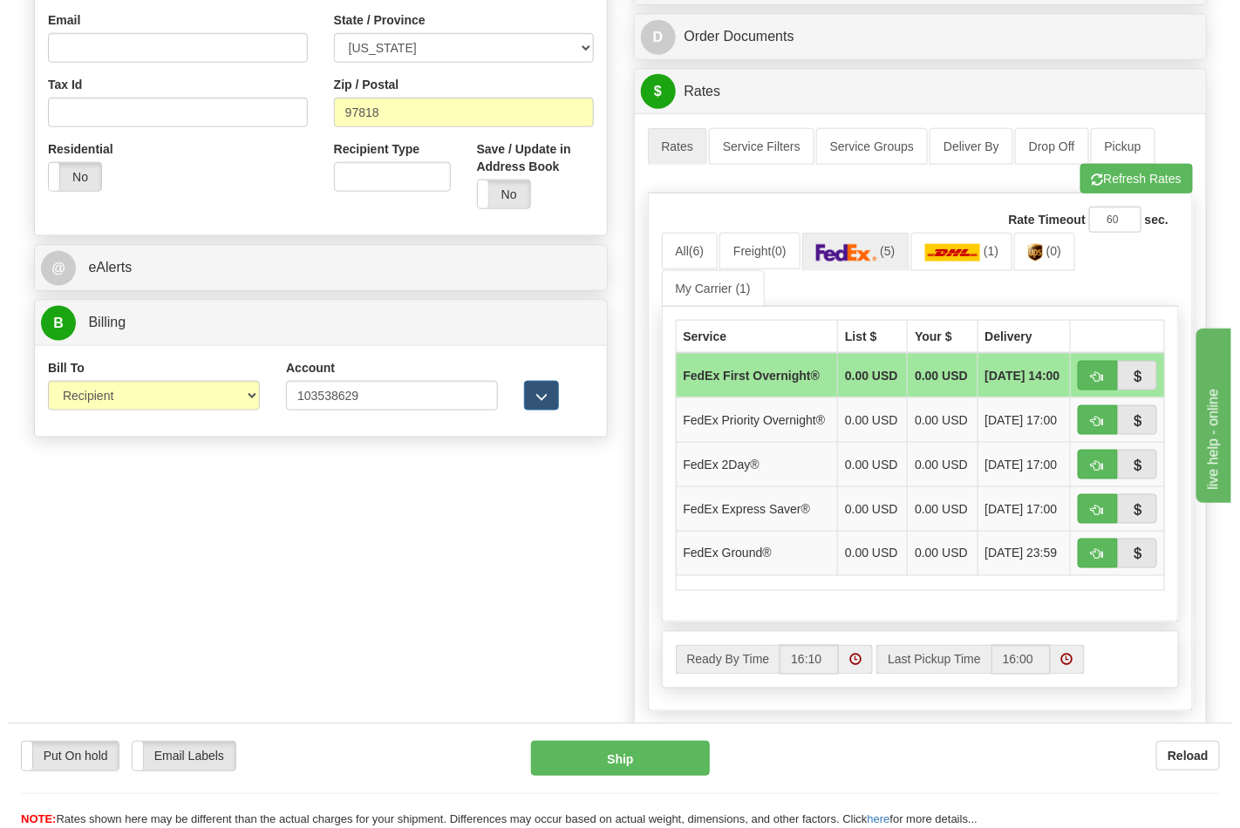
scroll to position [581, 0]
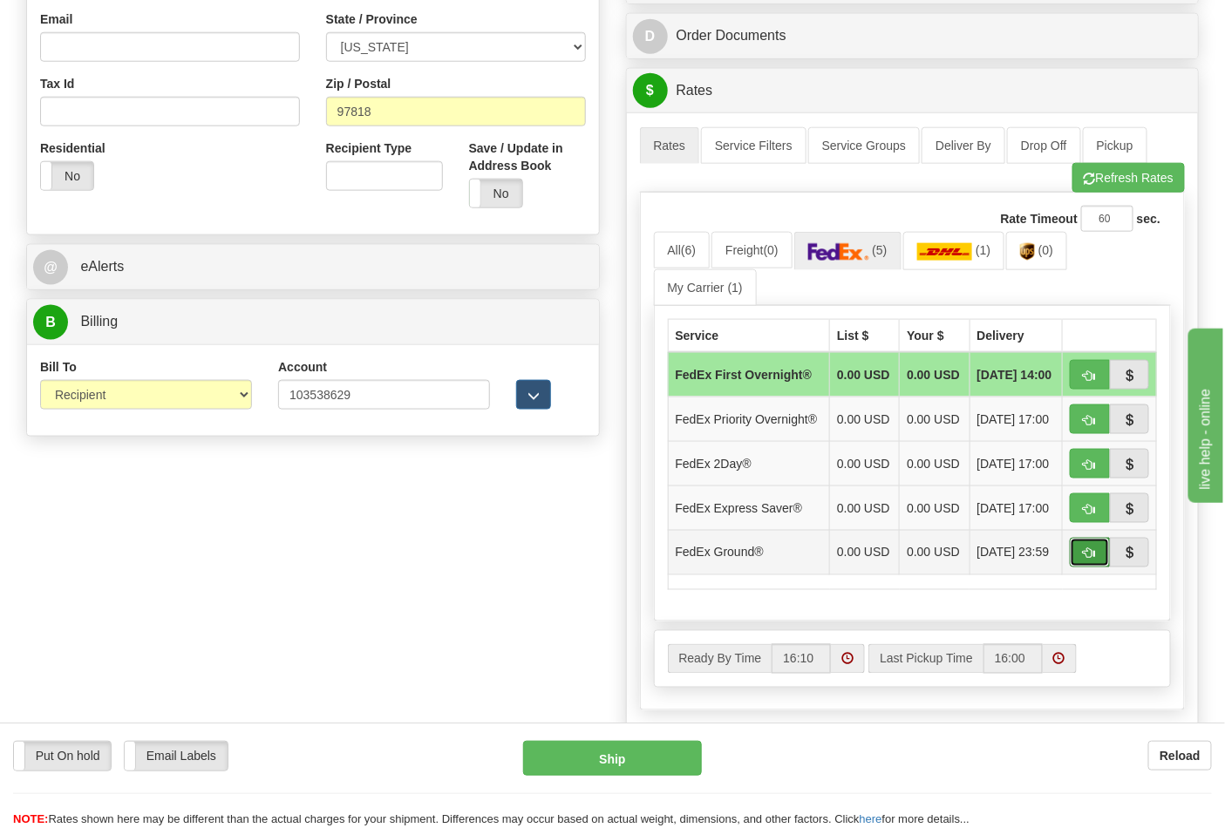
click at [1082, 568] on button "button" at bounding box center [1090, 553] width 40 height 30
type input "92"
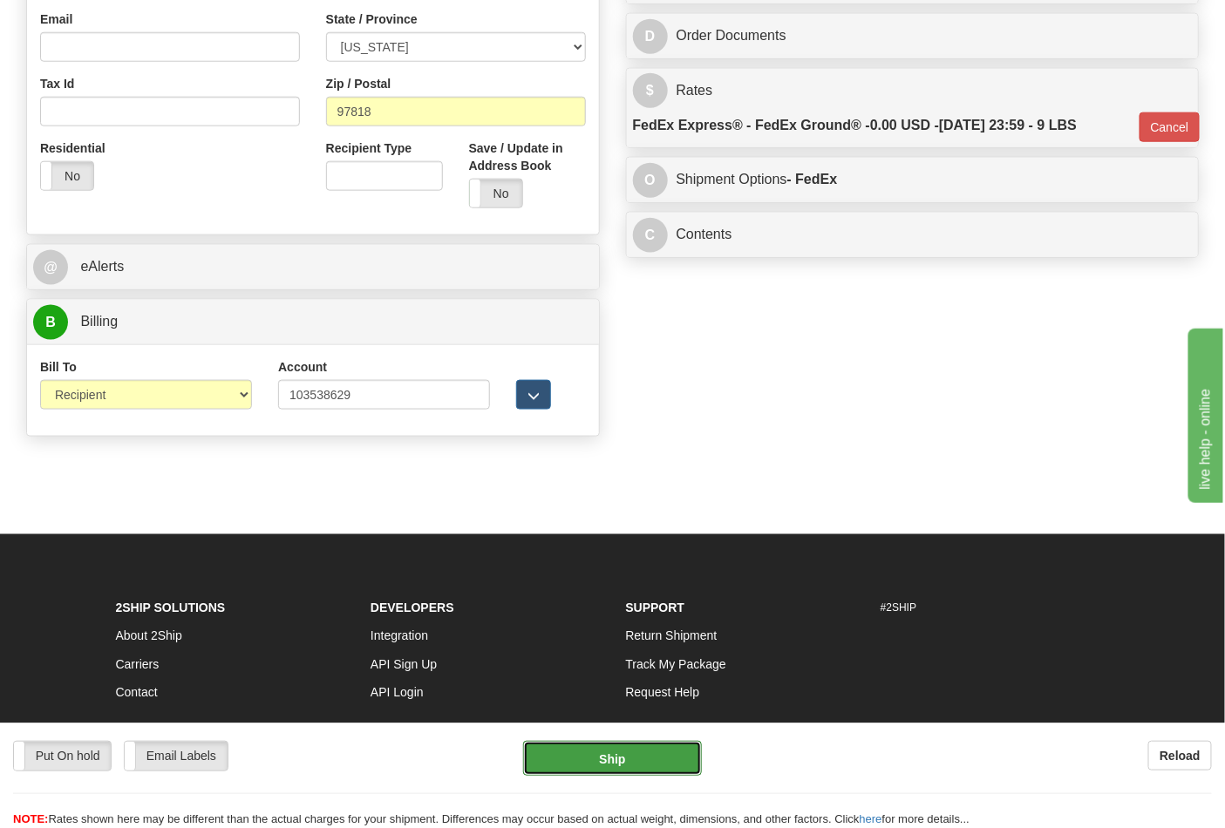
click at [619, 756] on button "Ship" at bounding box center [612, 758] width 178 height 35
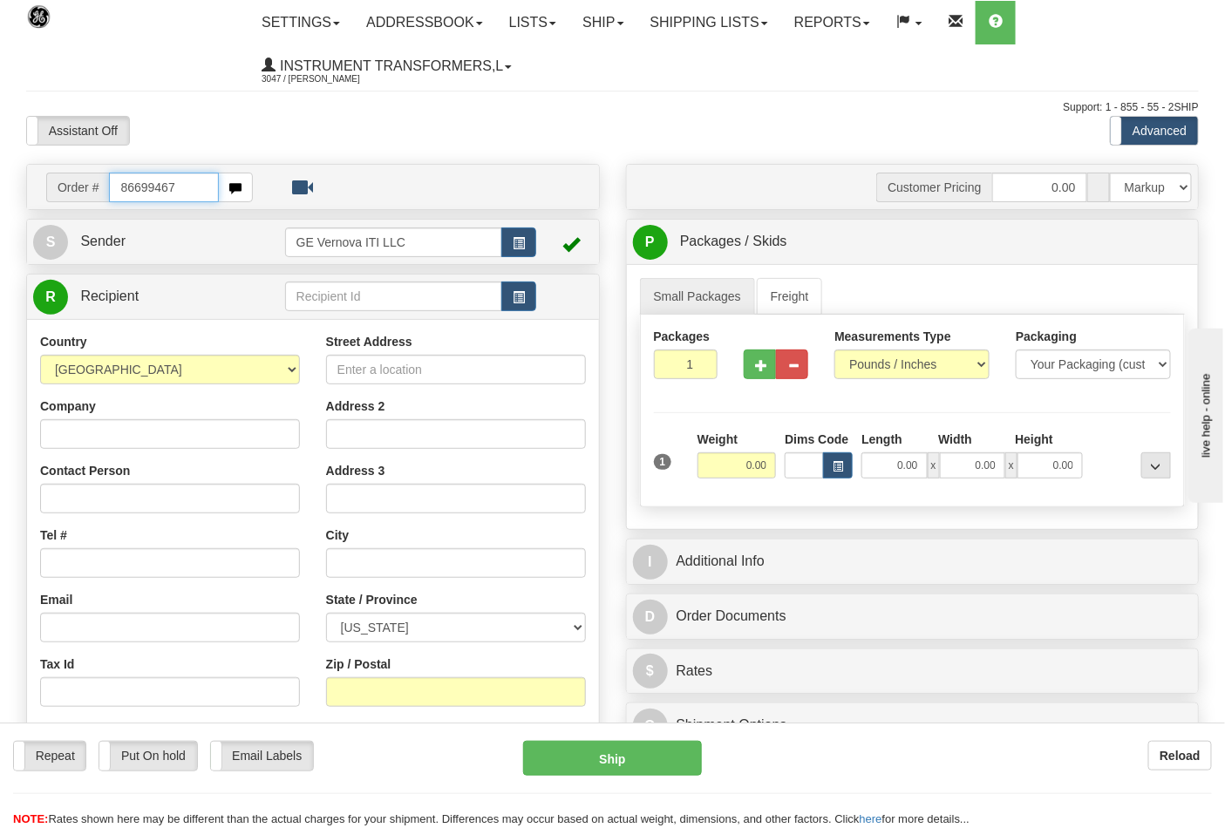
type input "86699467"
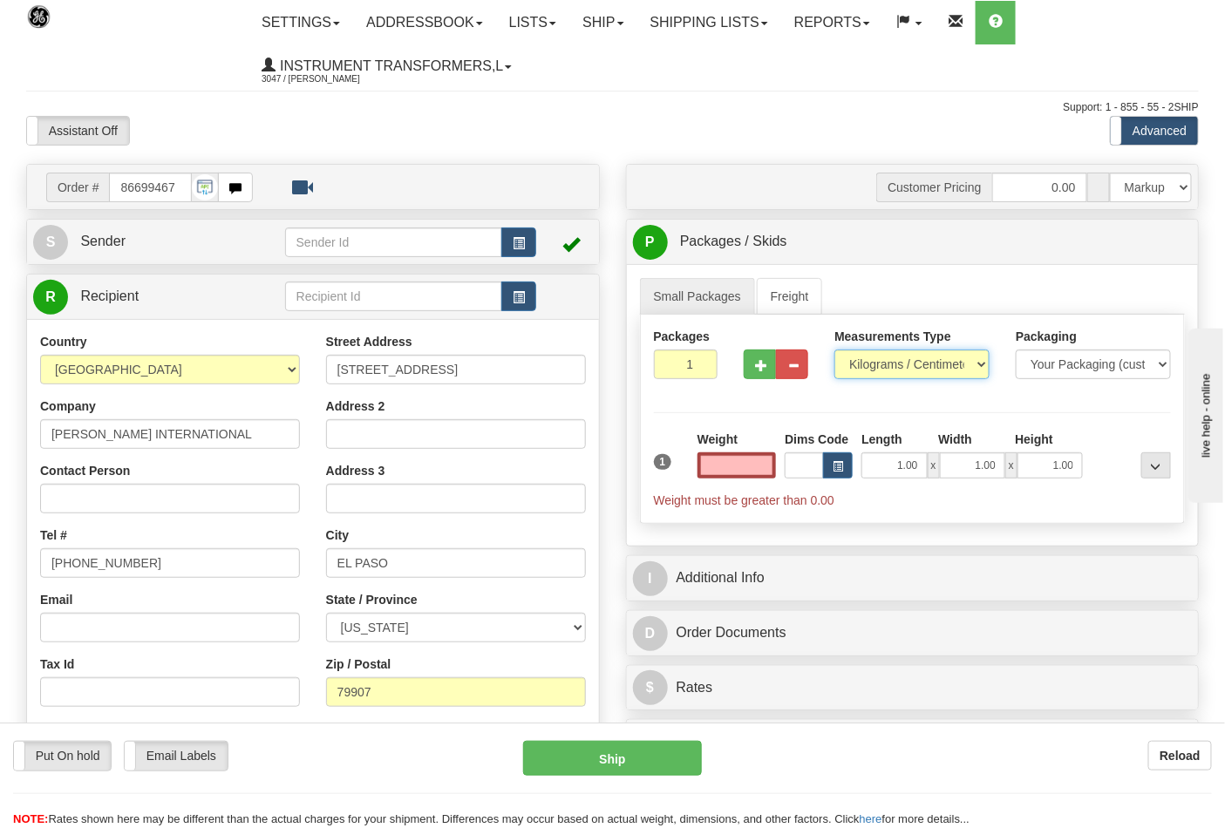
type input "0.00"
click at [961, 364] on select "Pounds / Inches Kilograms / Centimeters" at bounding box center [911, 365] width 155 height 30
select select "0"
click at [834, 350] on select "Pounds / Inches Kilograms / Centimeters" at bounding box center [911, 365] width 155 height 30
click at [744, 460] on input "0.00" at bounding box center [736, 465] width 79 height 26
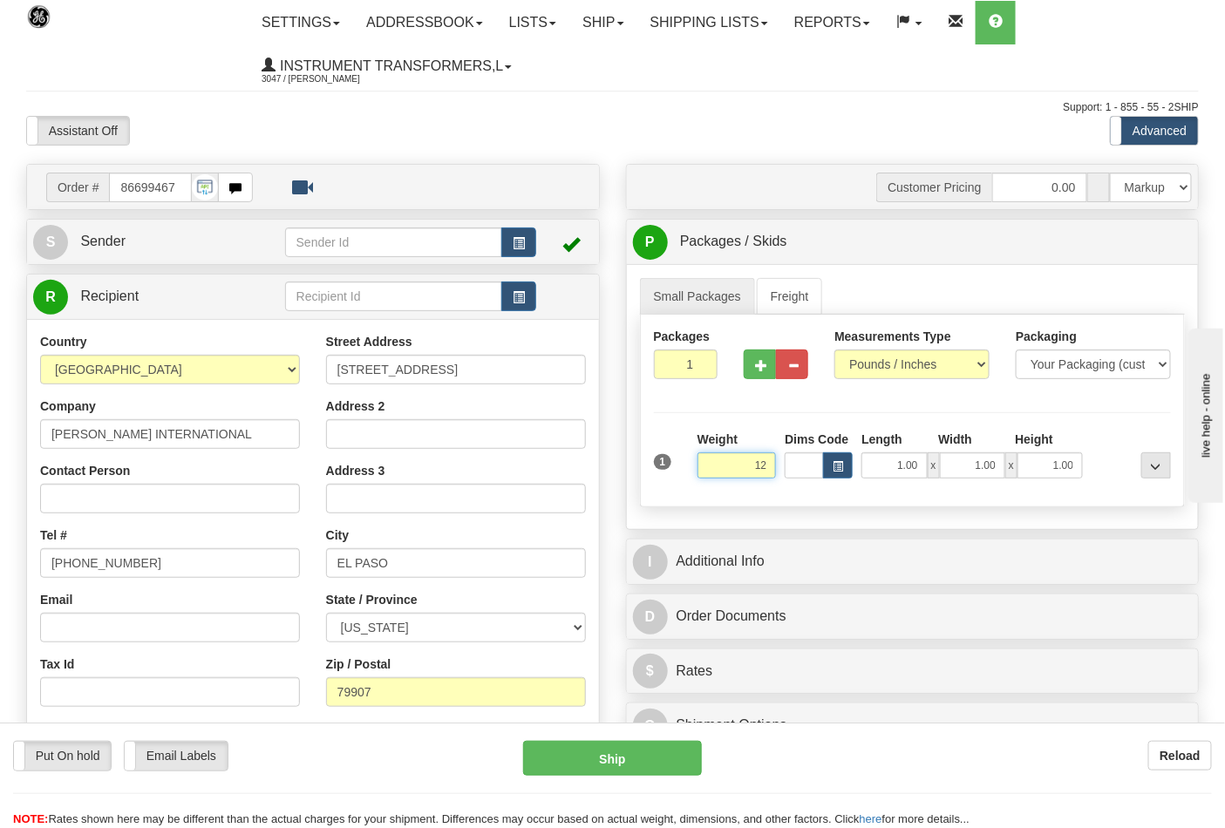
click button "Delete" at bounding box center [0, 0] width 0 height 0
type input "12.00"
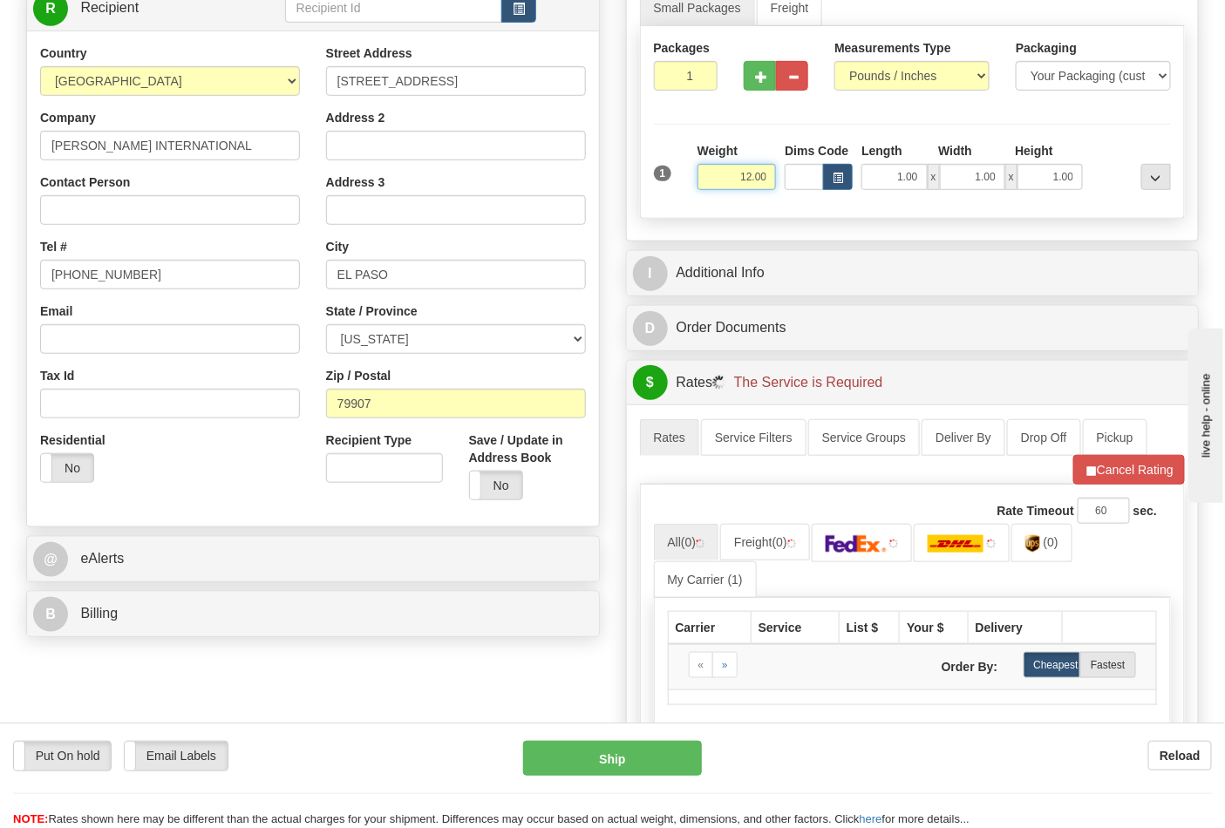
scroll to position [290, 0]
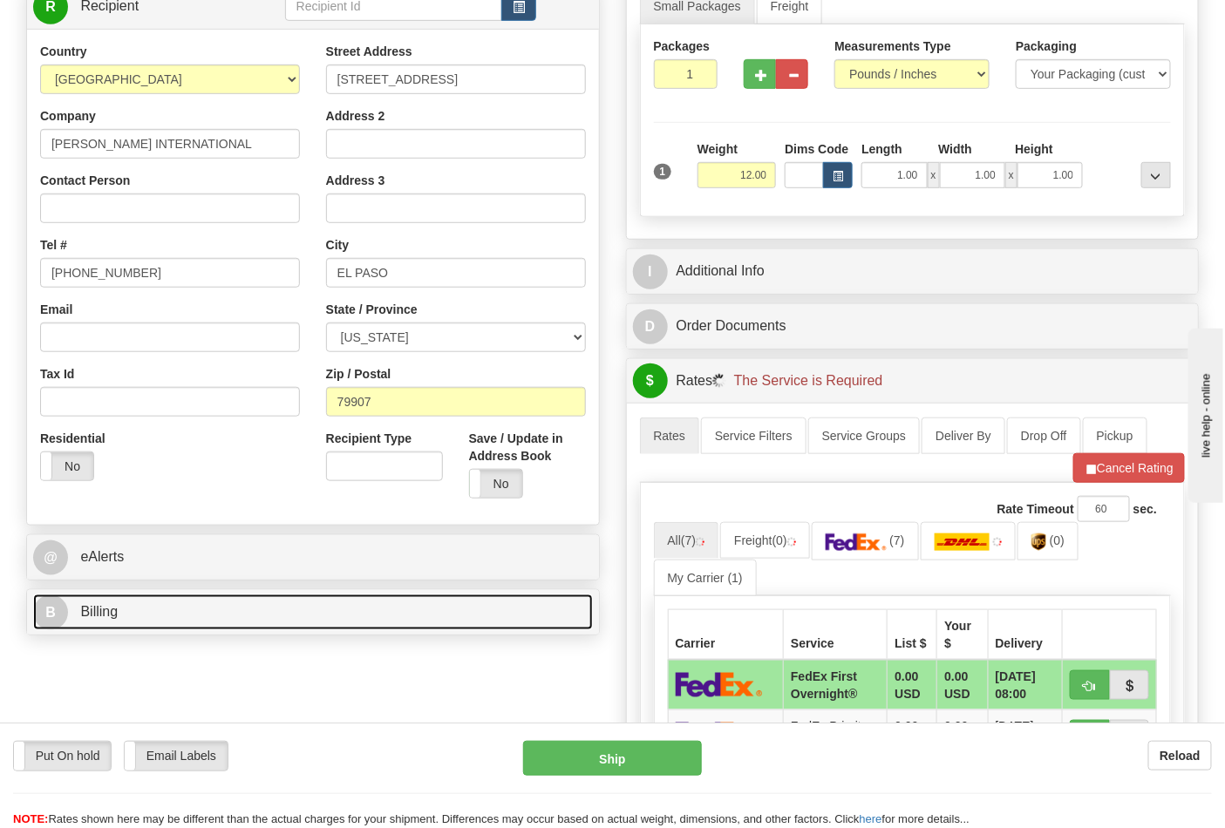
click at [230, 625] on link "B Billing" at bounding box center [313, 613] width 560 height 36
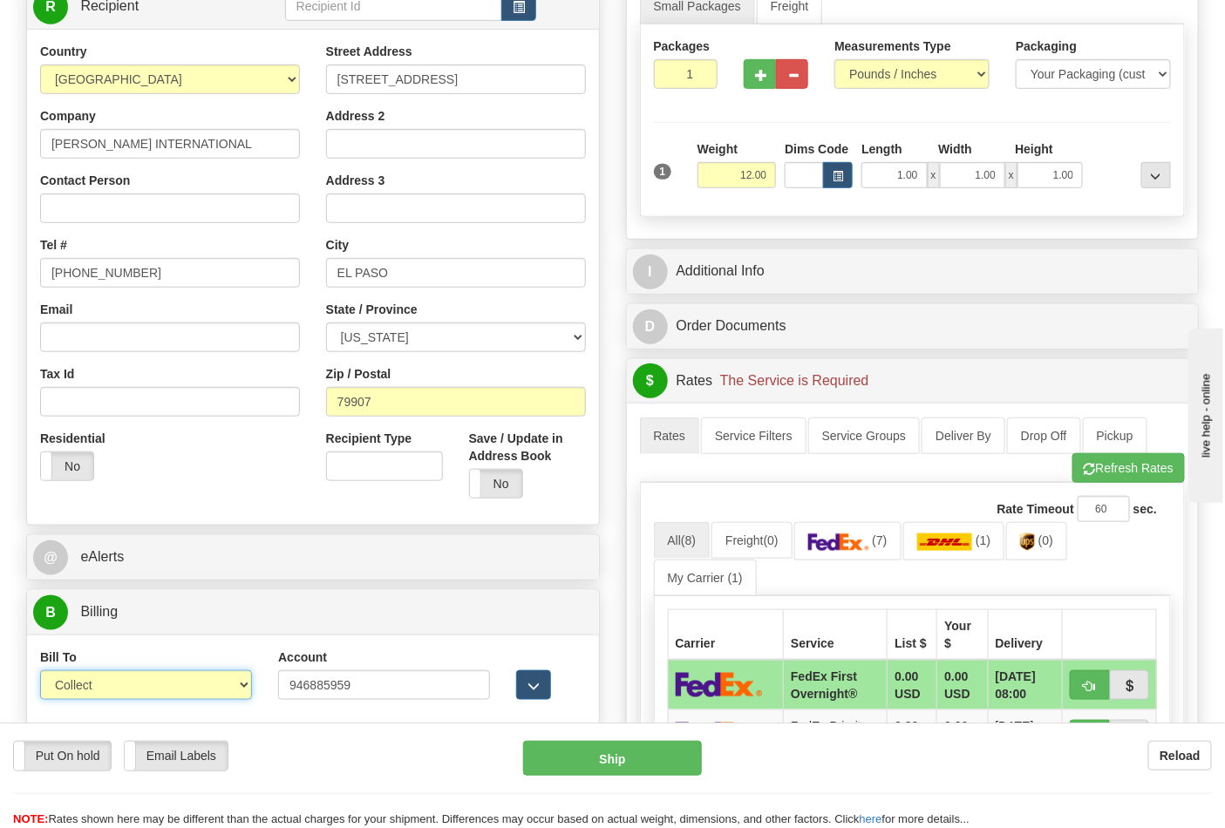
click at [126, 686] on select "Sender Recipient Third Party Collect" at bounding box center [146, 685] width 212 height 30
select select "2"
click at [40, 673] on select "Sender Recipient Third Party Collect" at bounding box center [146, 685] width 212 height 30
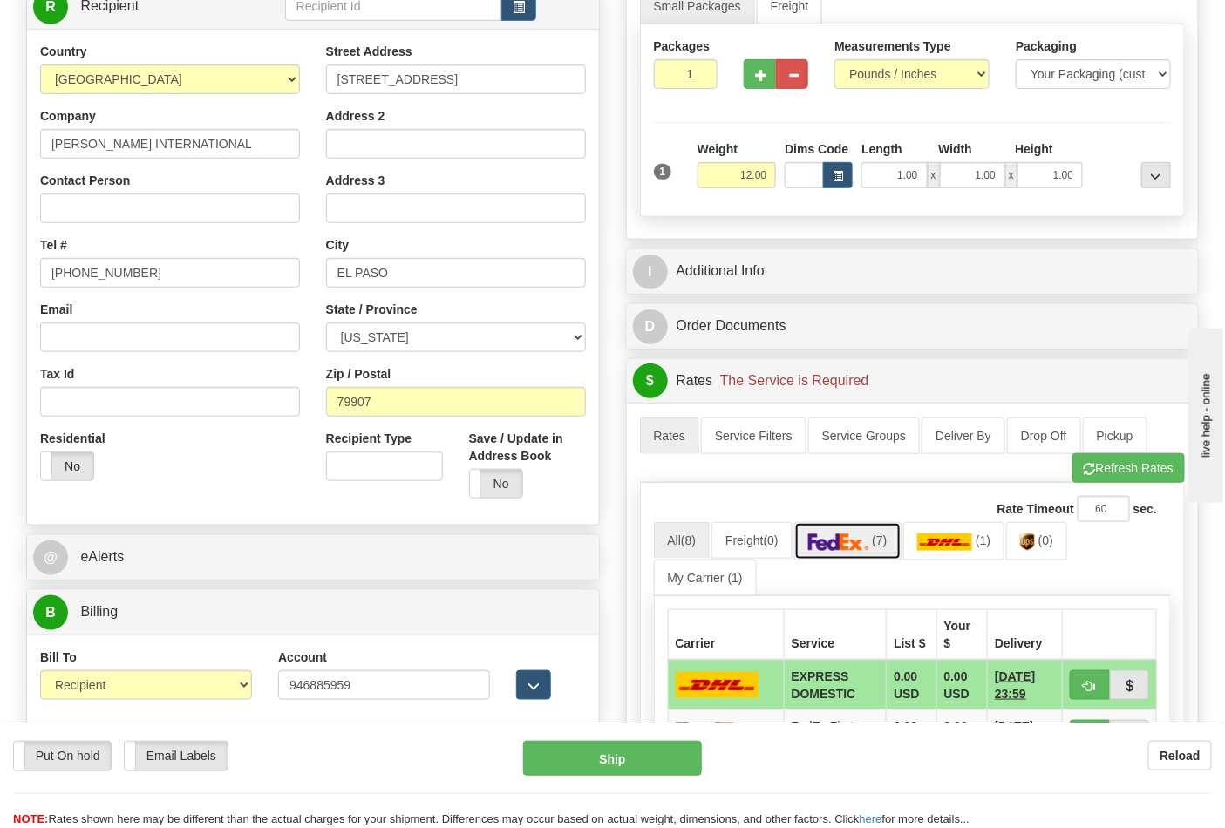
click at [863, 556] on link "(7)" at bounding box center [847, 540] width 107 height 37
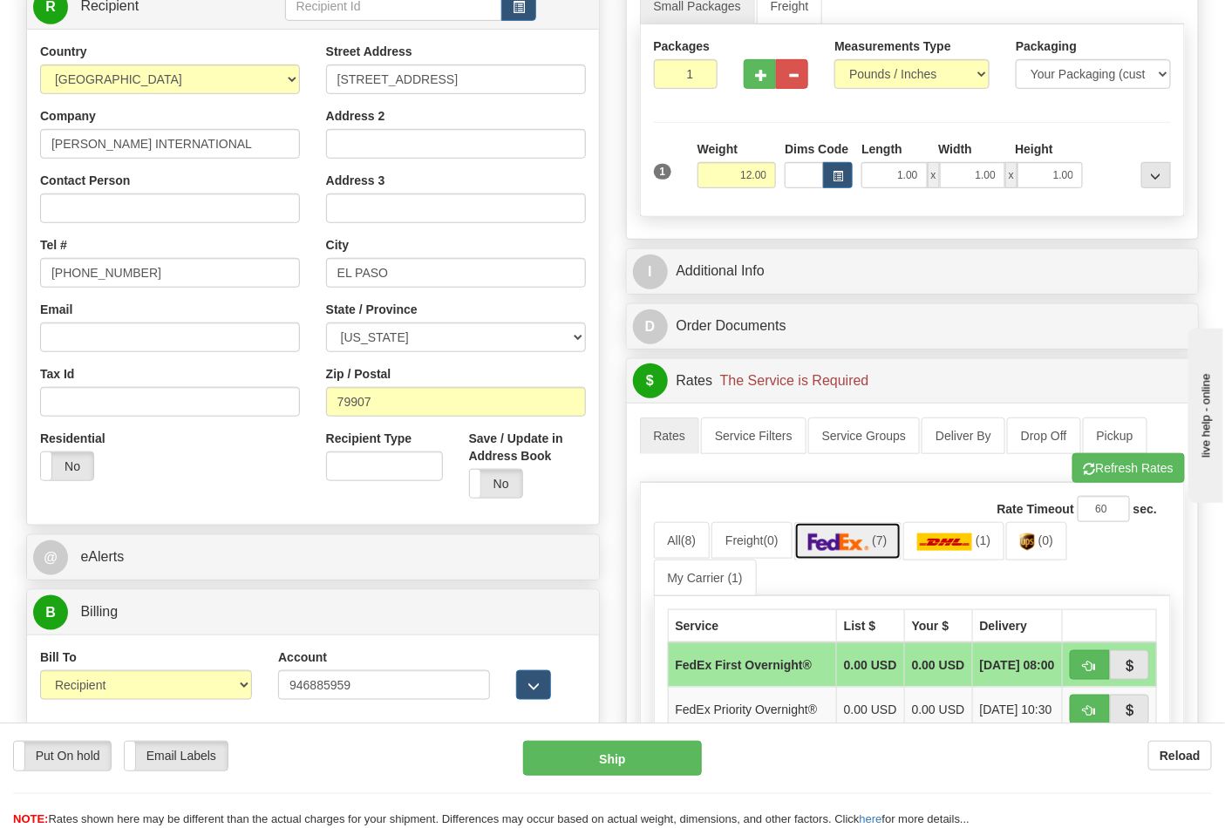
click at [868, 545] on img at bounding box center [838, 542] width 61 height 17
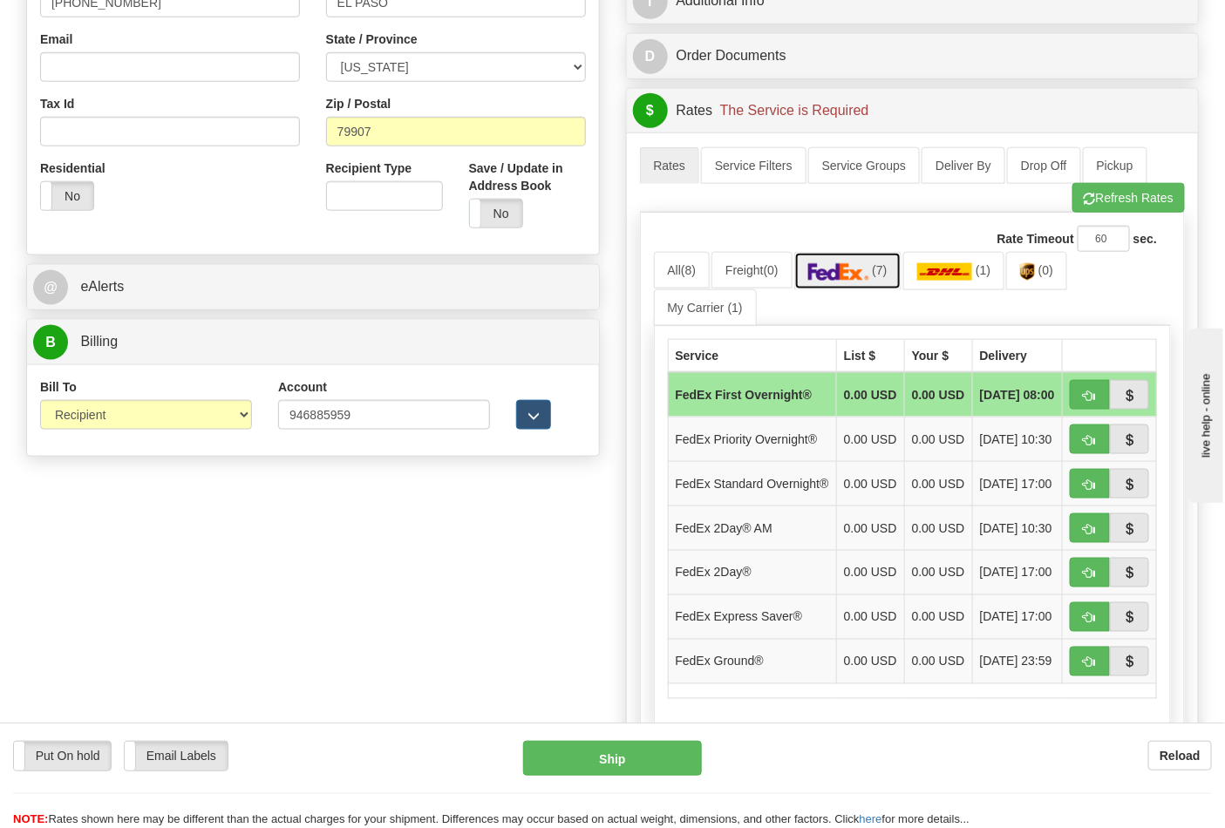
scroll to position [581, 0]
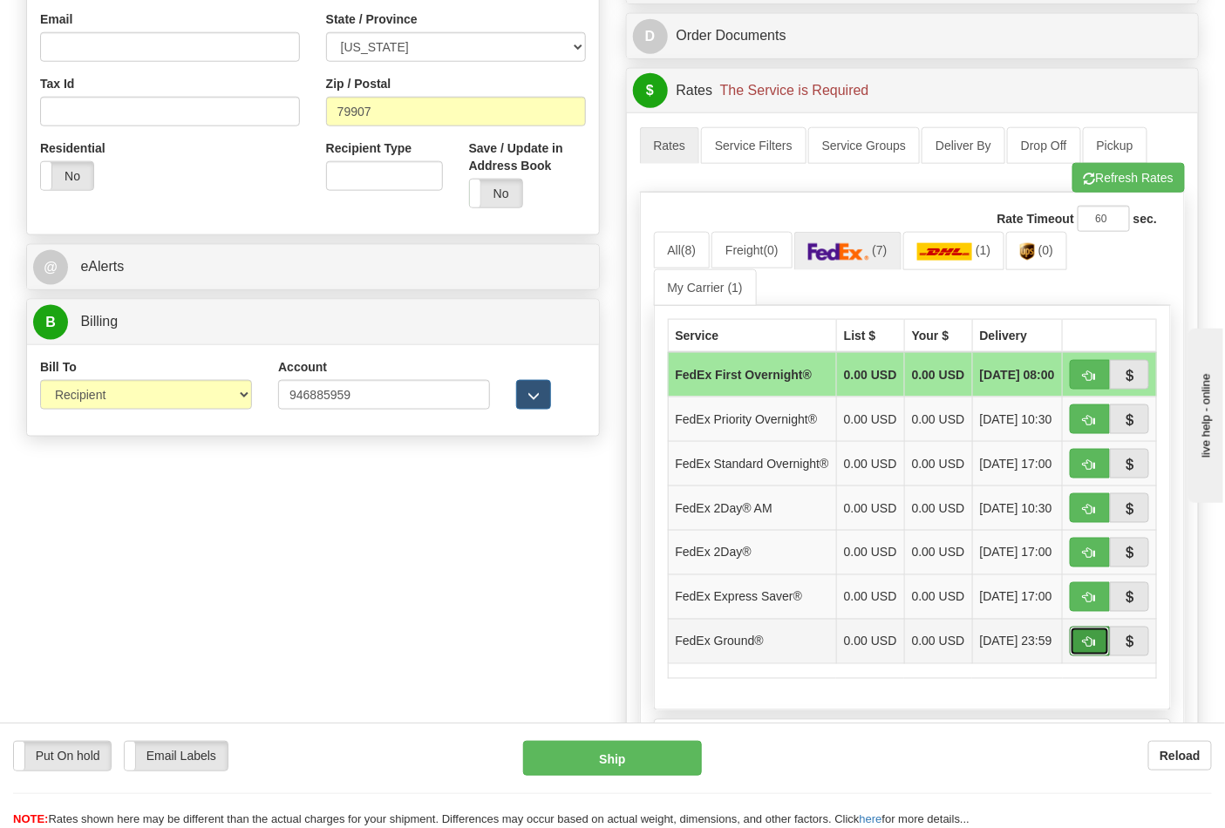
click at [1099, 656] on button "button" at bounding box center [1090, 642] width 40 height 30
type input "92"
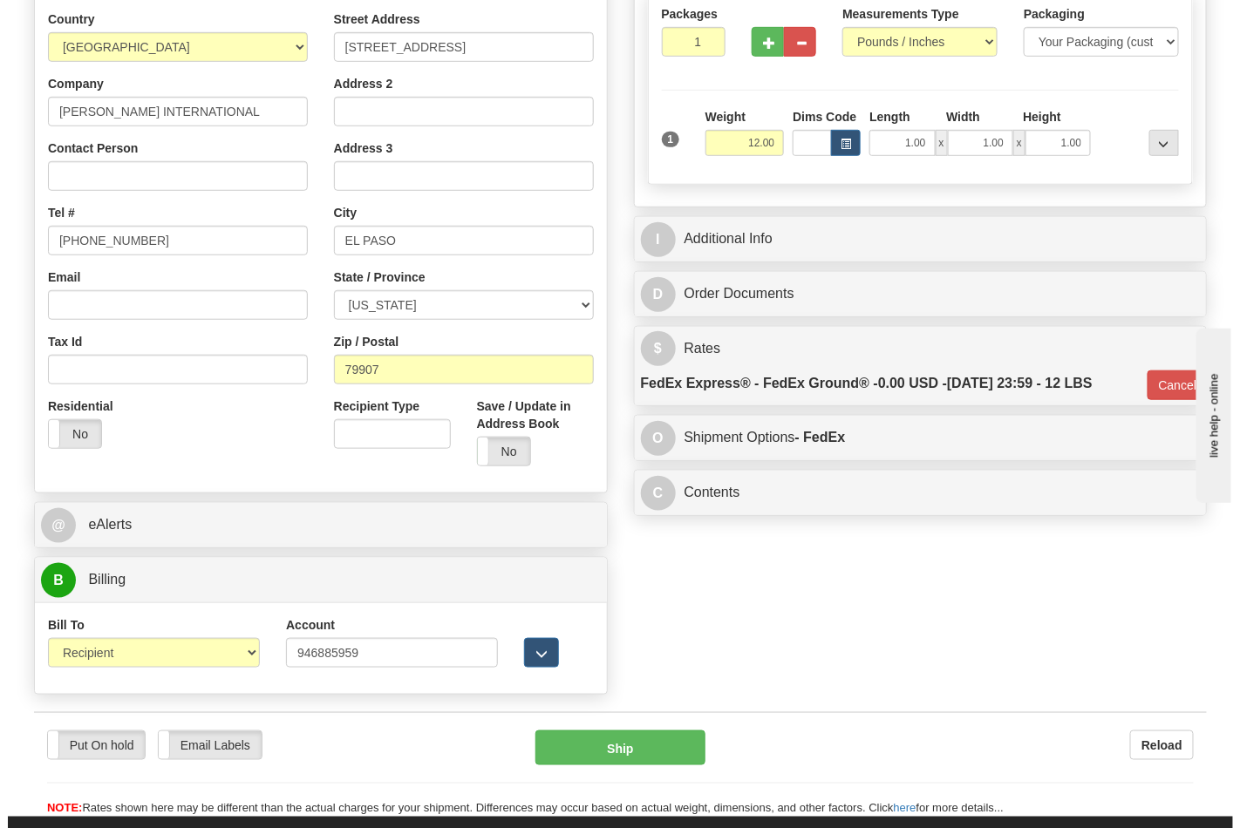
scroll to position [387, 0]
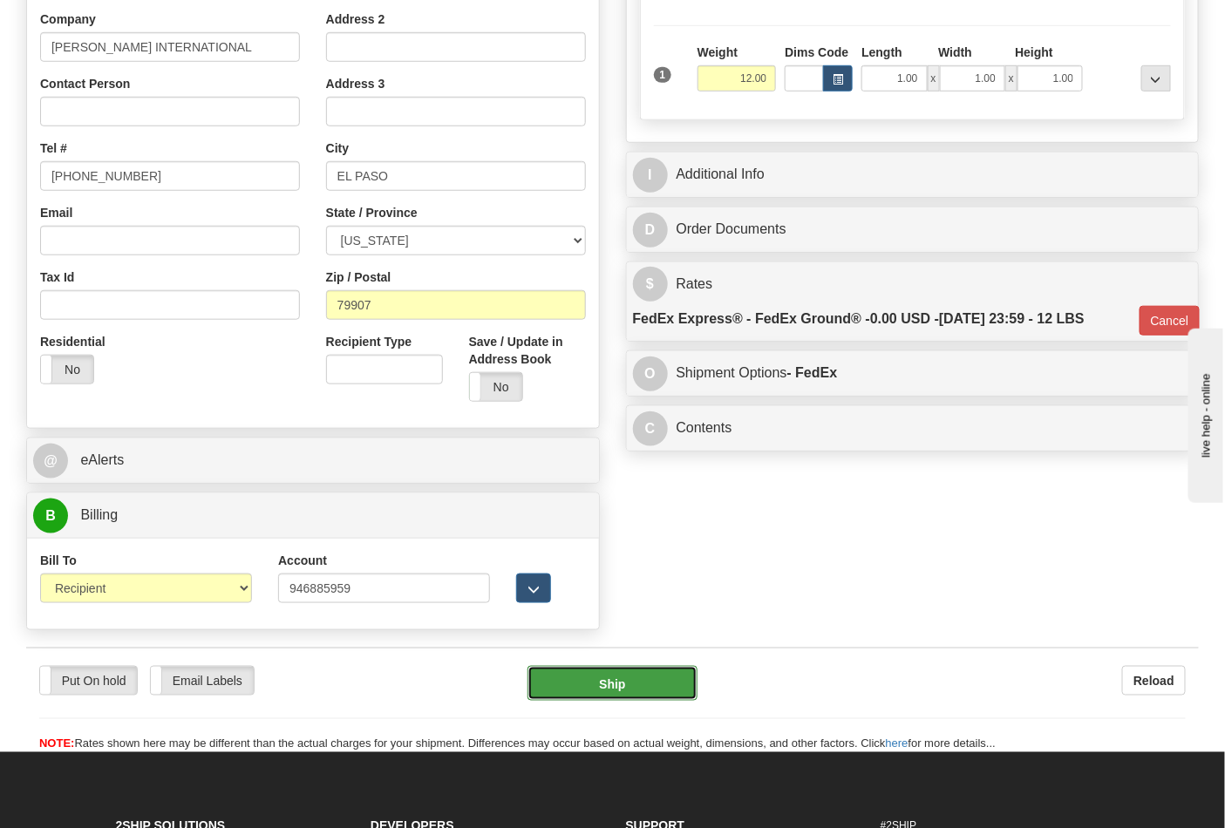
click at [615, 678] on button "Ship" at bounding box center [611, 683] width 169 height 35
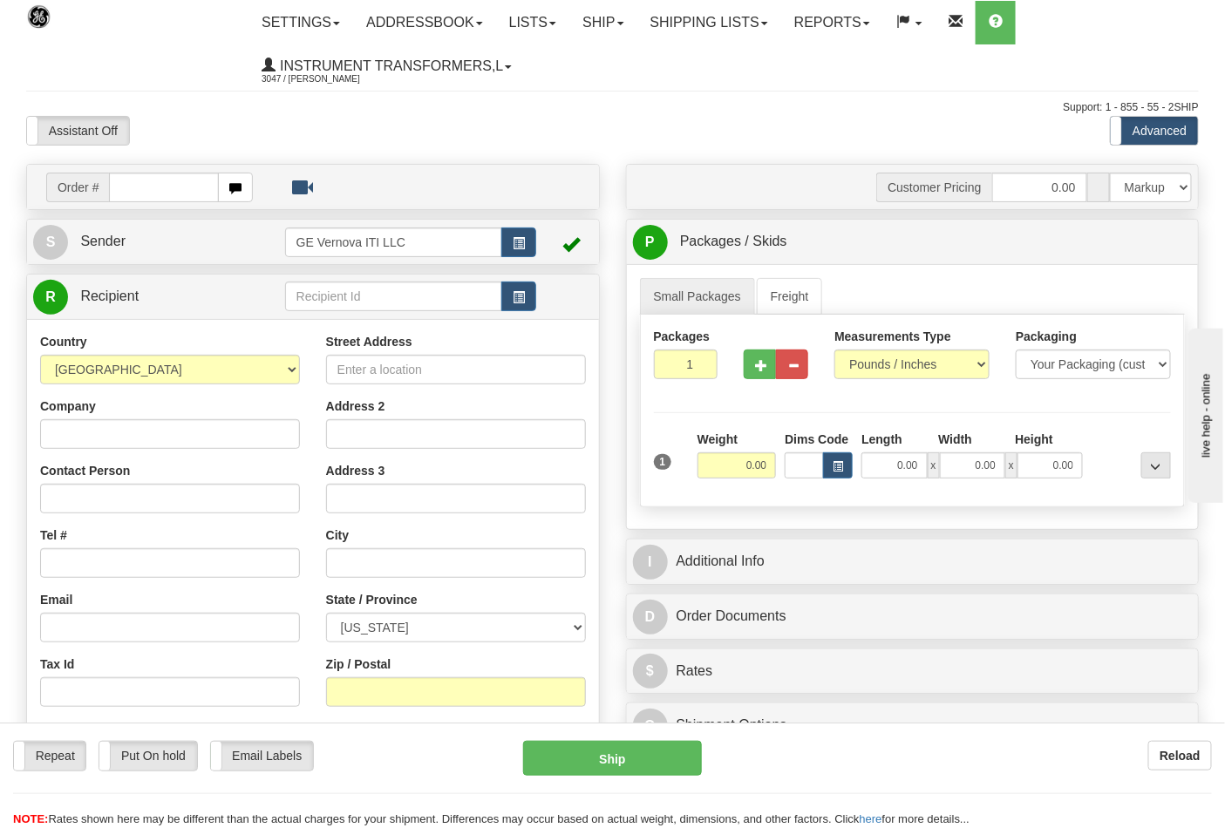
click at [149, 186] on input "text" at bounding box center [164, 188] width 110 height 30
type input "86699445"
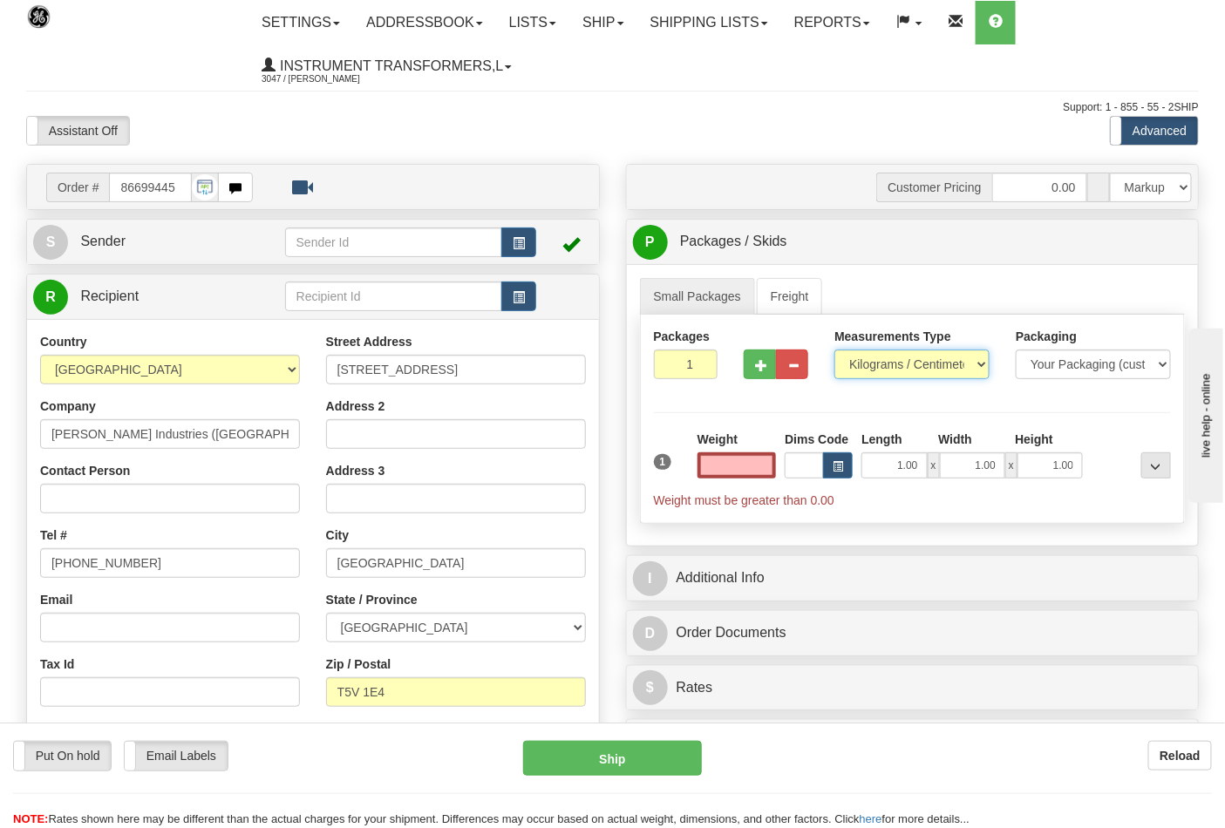
type input "0.00"
click at [866, 368] on select "Pounds / Inches Kilograms / Centimeters" at bounding box center [911, 365] width 155 height 30
select select "0"
click at [834, 350] on select "Pounds / Inches Kilograms / Centimeters" at bounding box center [911, 365] width 155 height 30
click at [738, 471] on input "0.00" at bounding box center [736, 465] width 79 height 26
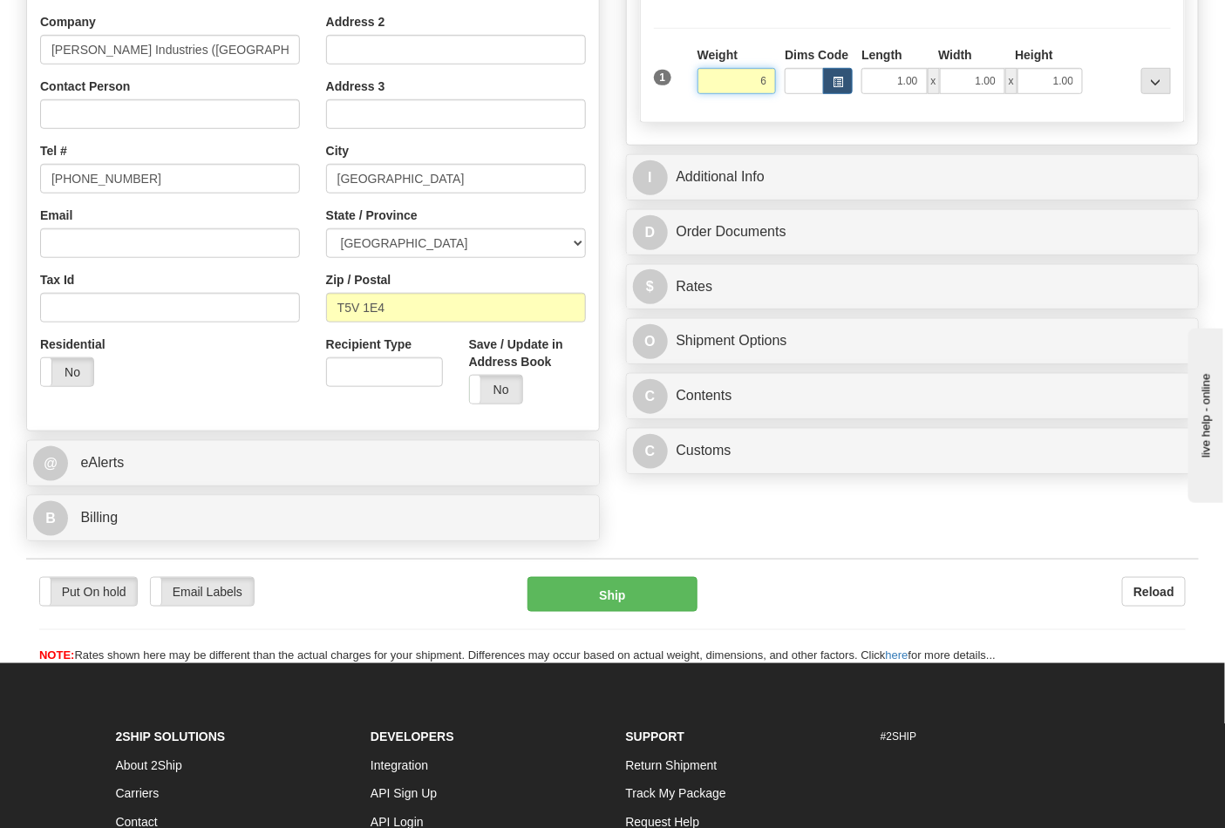
scroll to position [387, 0]
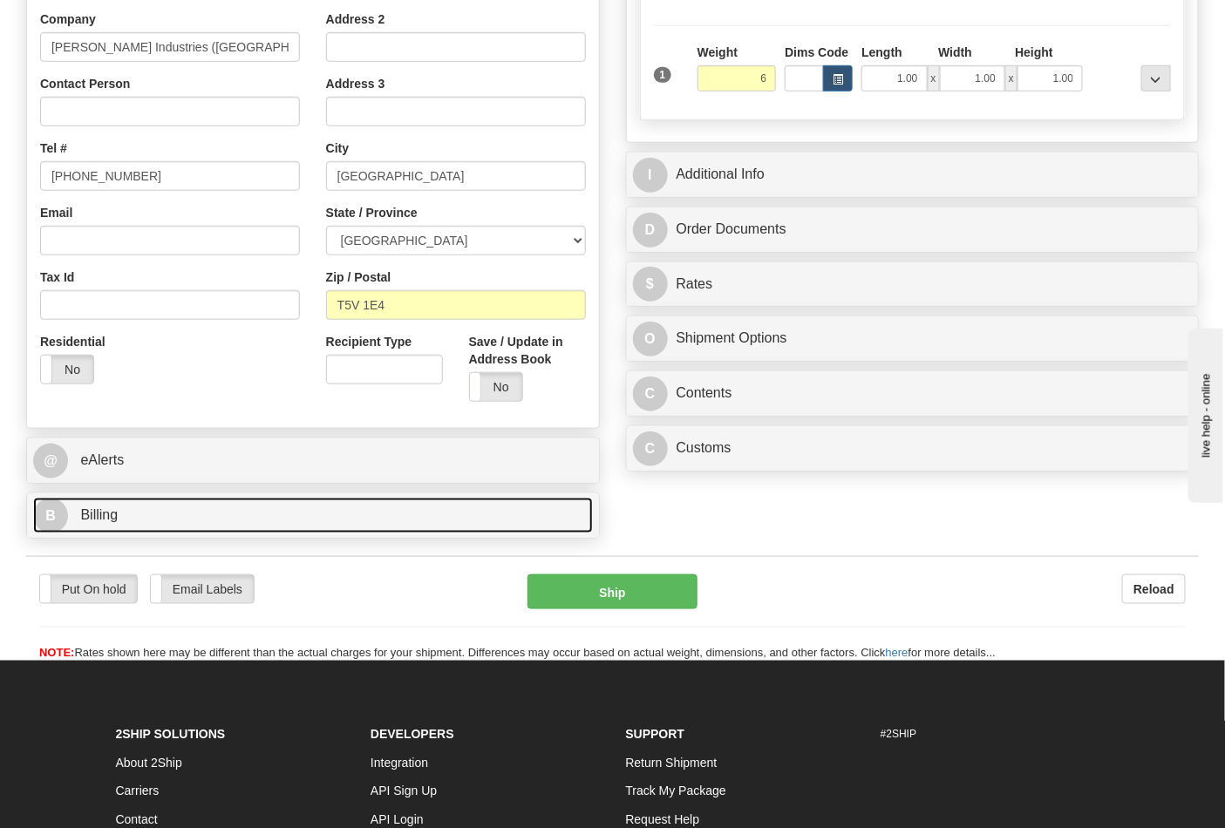
type input "6.00"
click at [152, 518] on link "B Billing" at bounding box center [313, 516] width 560 height 36
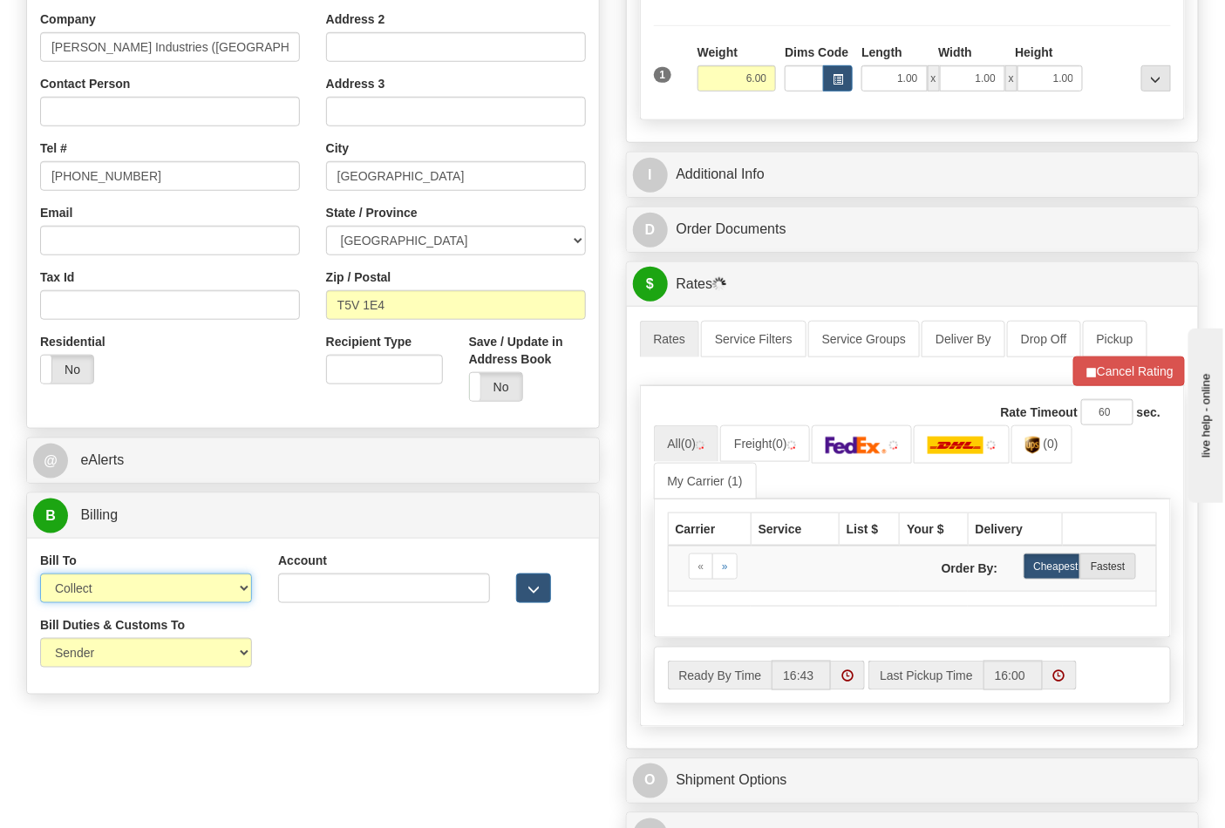
click at [119, 593] on select "Sender Recipient Third Party Collect" at bounding box center [146, 589] width 212 height 30
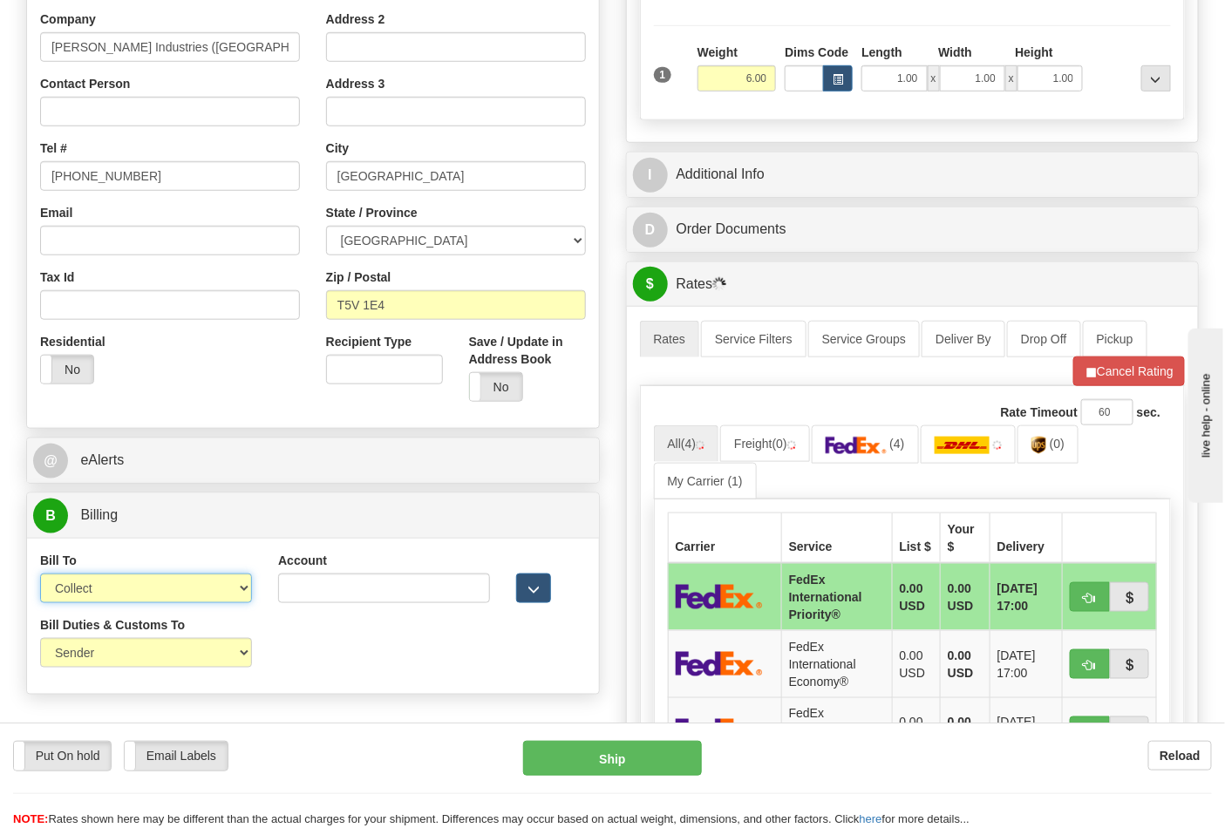
select select "2"
click at [40, 575] on select "Sender Recipient Third Party Collect" at bounding box center [146, 589] width 212 height 30
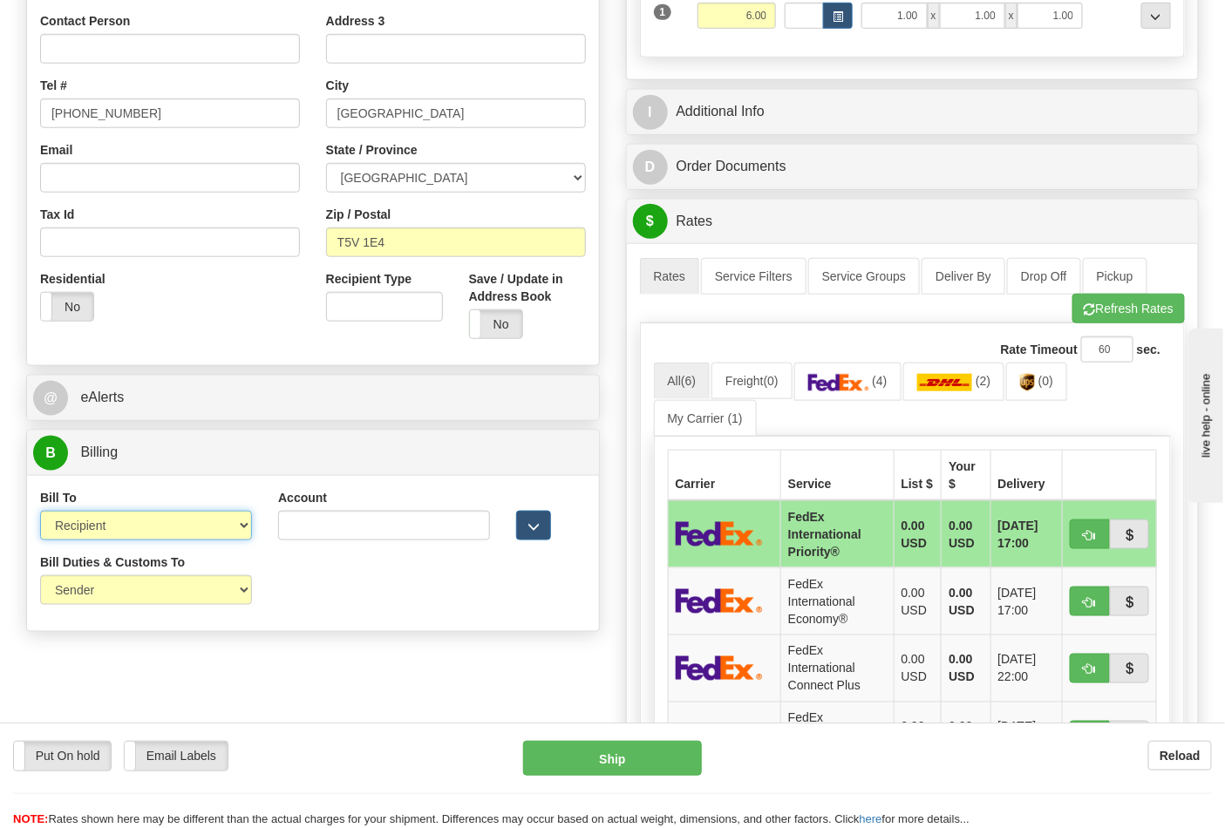
scroll to position [484, 0]
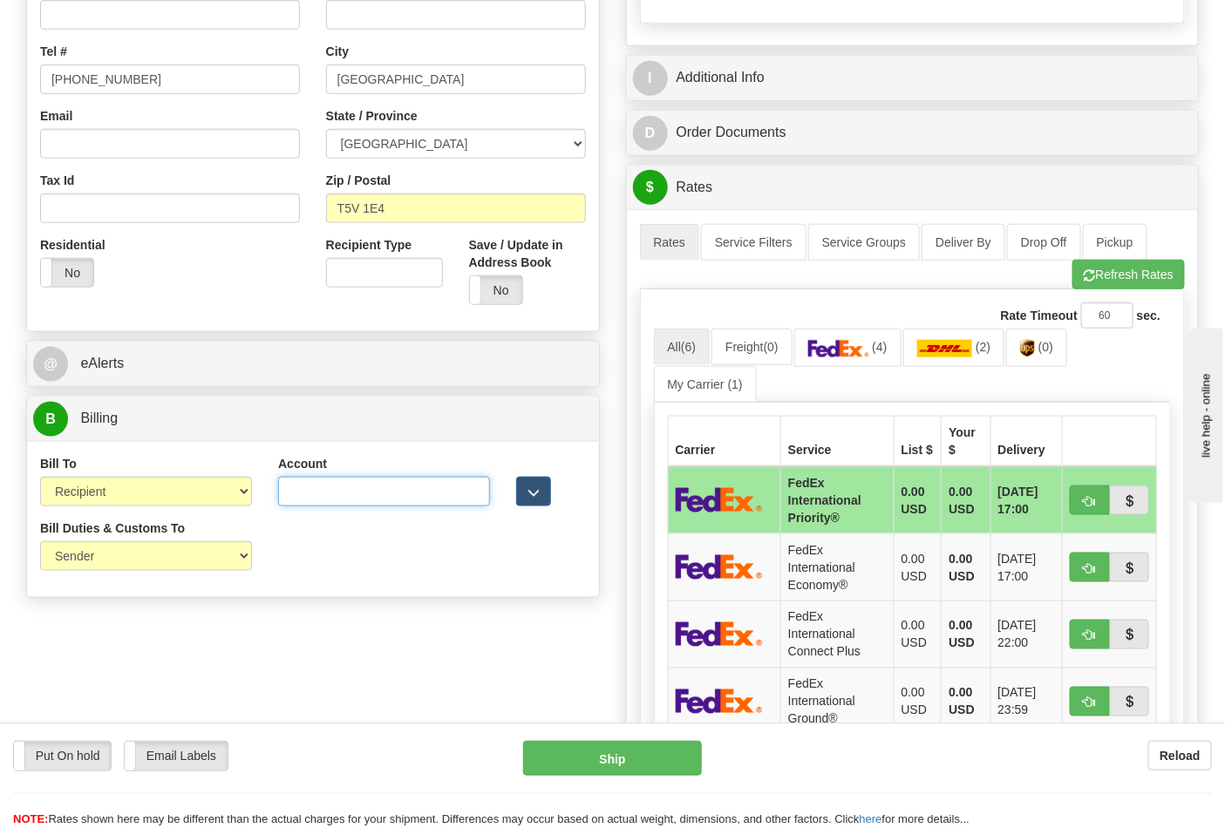
click at [384, 492] on input "Account" at bounding box center [384, 492] width 212 height 30
type input "130592767"
click at [1093, 280] on button "Refresh Rates" at bounding box center [1128, 275] width 112 height 30
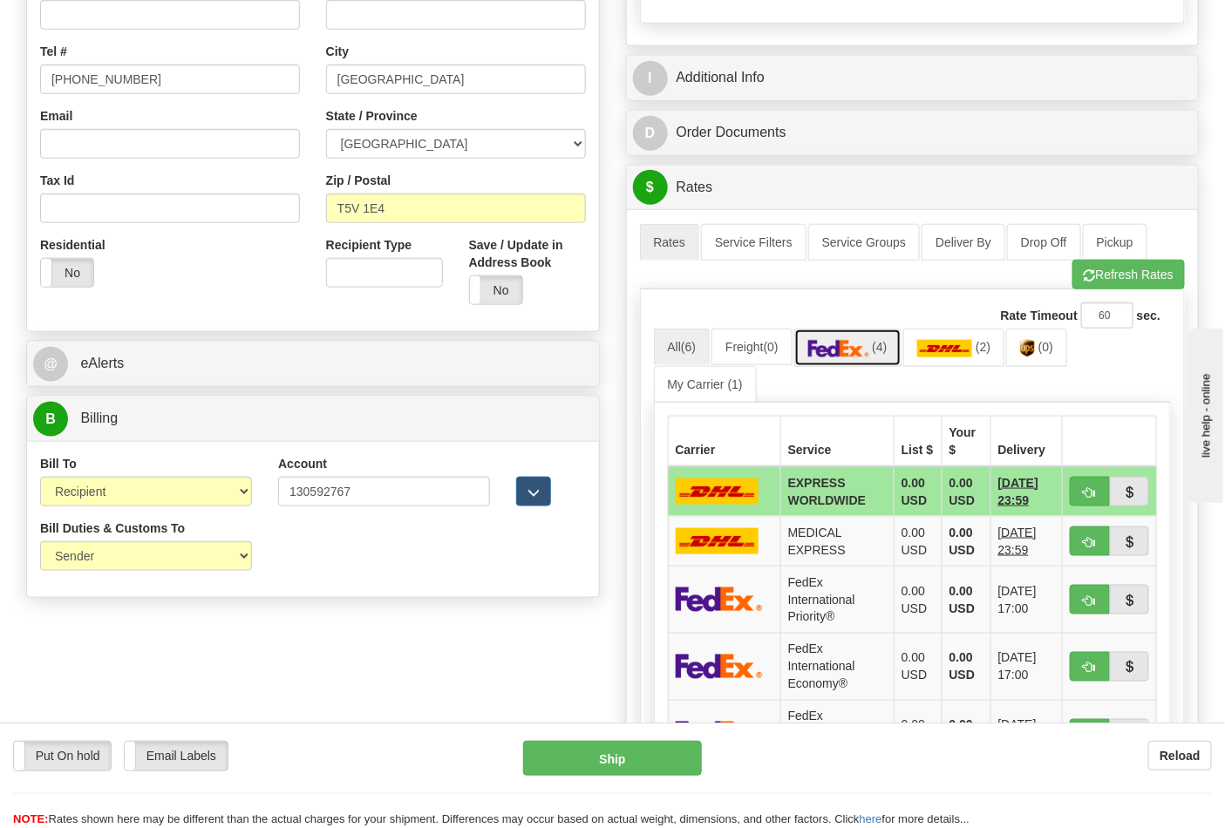
click at [869, 347] on img at bounding box center [838, 348] width 61 height 17
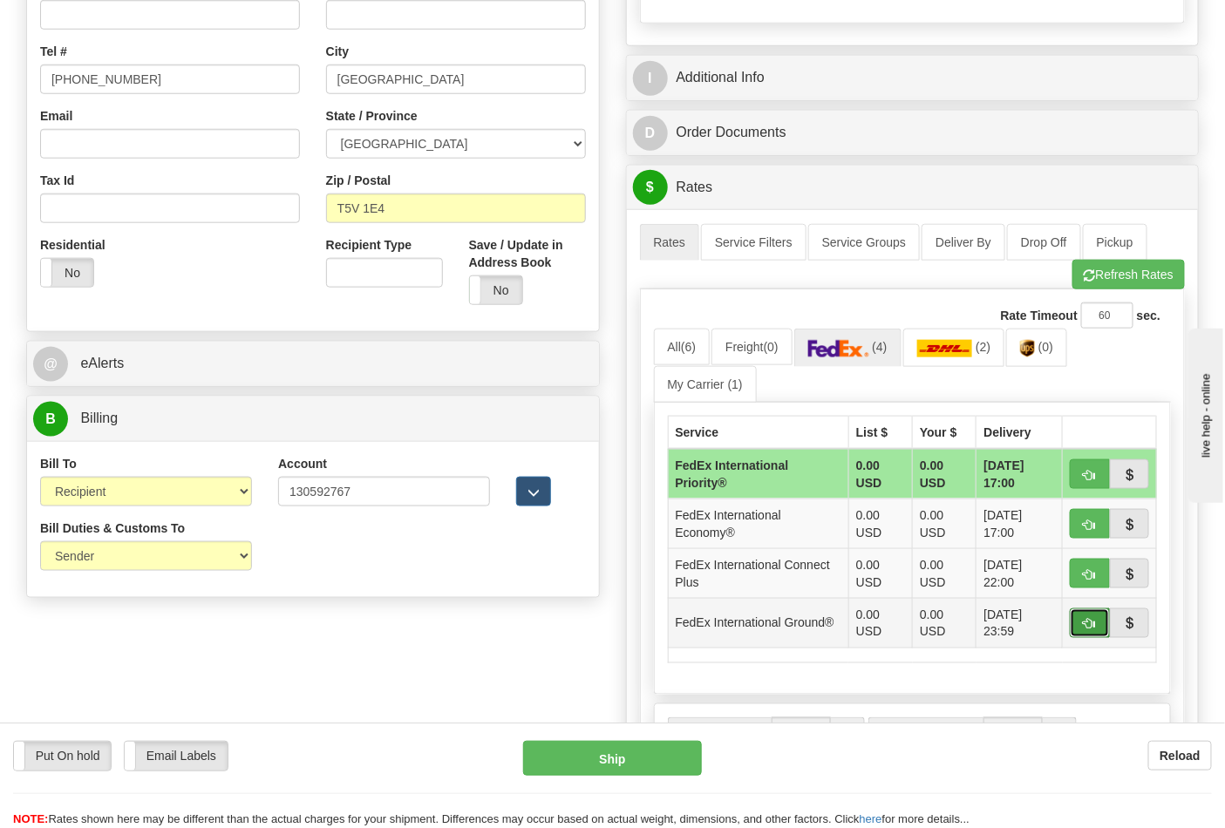
click at [1094, 628] on span "button" at bounding box center [1090, 624] width 12 height 11
type input "92"
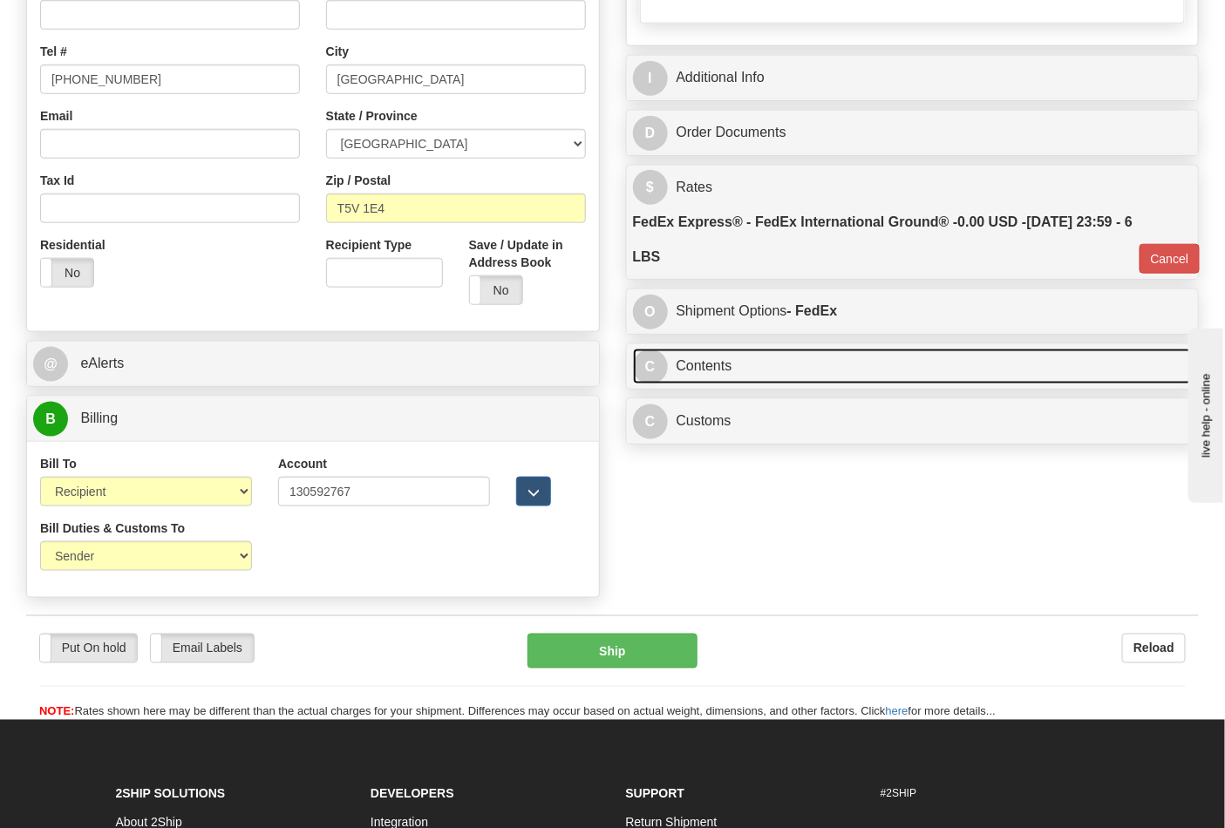
click at [793, 364] on link "C Contents" at bounding box center [913, 367] width 560 height 36
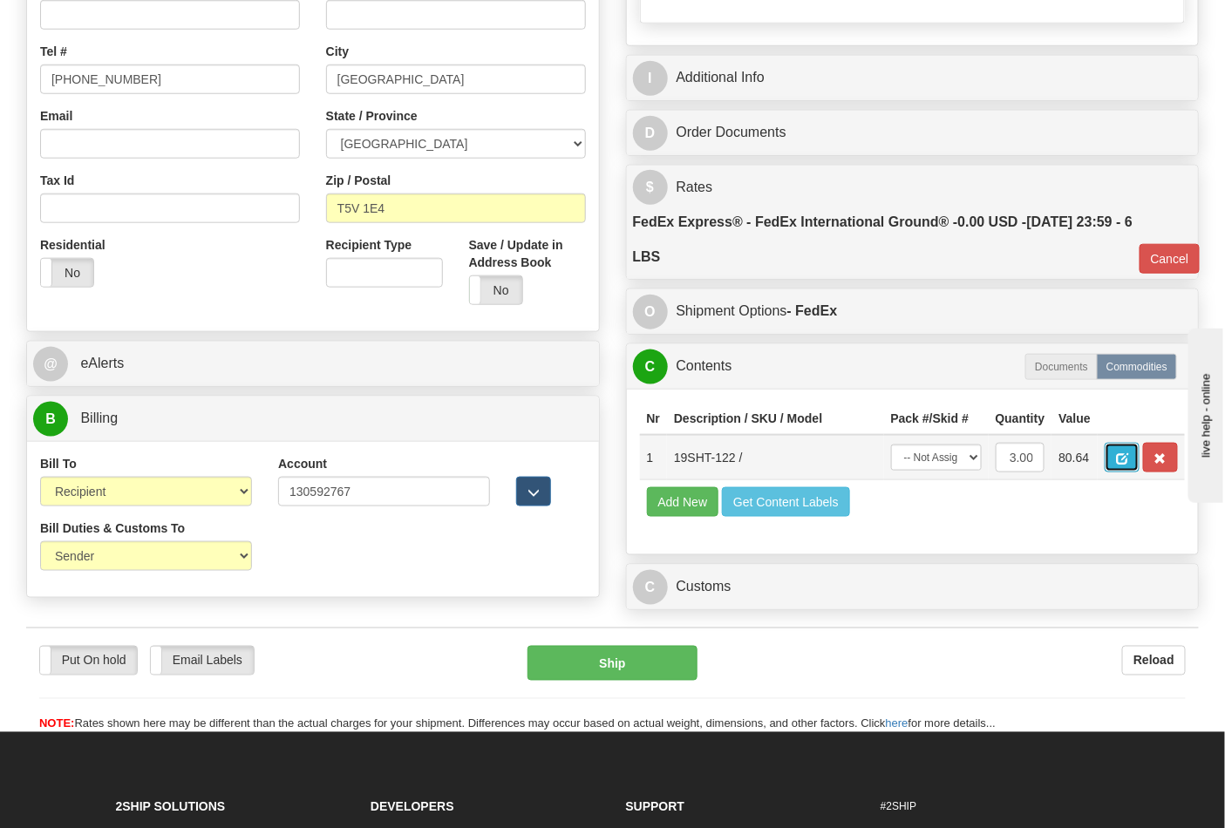
click at [1128, 458] on span "button" at bounding box center [1122, 458] width 12 height 11
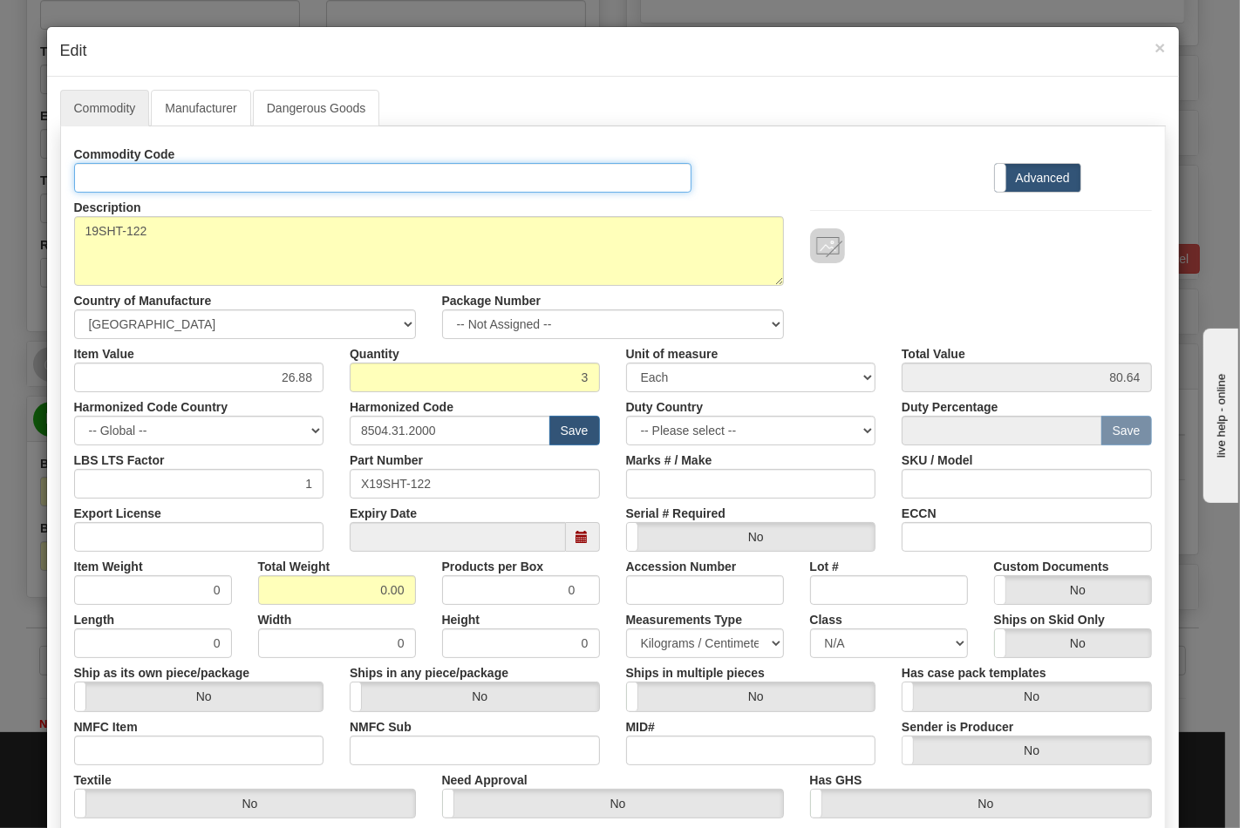
click at [157, 183] on input "Id" at bounding box center [383, 178] width 618 height 30
type input "TRANSFORMERS"
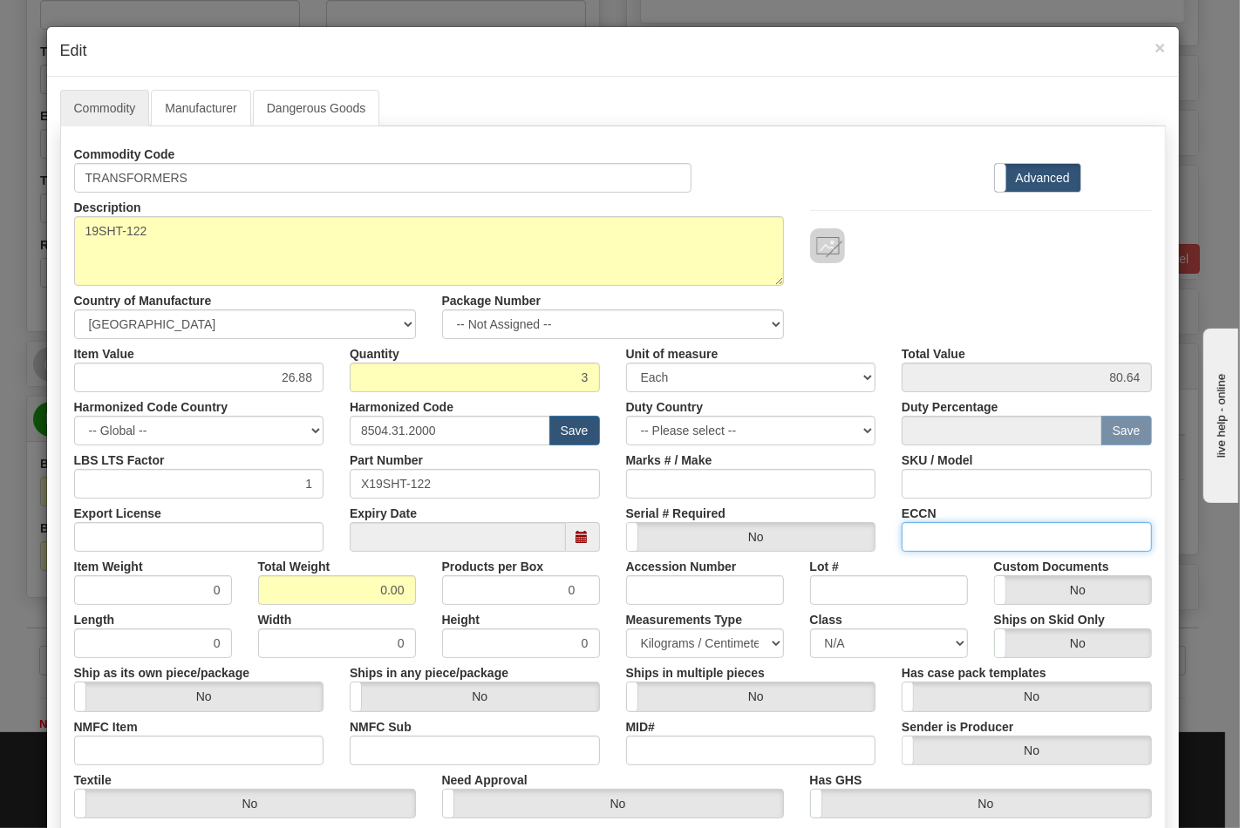
click at [914, 539] on input "ECCN" at bounding box center [1026, 537] width 250 height 30
type input "EAR99"
click at [126, 542] on input "Export License" at bounding box center [199, 537] width 250 height 30
type input "NLR"
click at [372, 591] on input "0.00" at bounding box center [337, 590] width 158 height 30
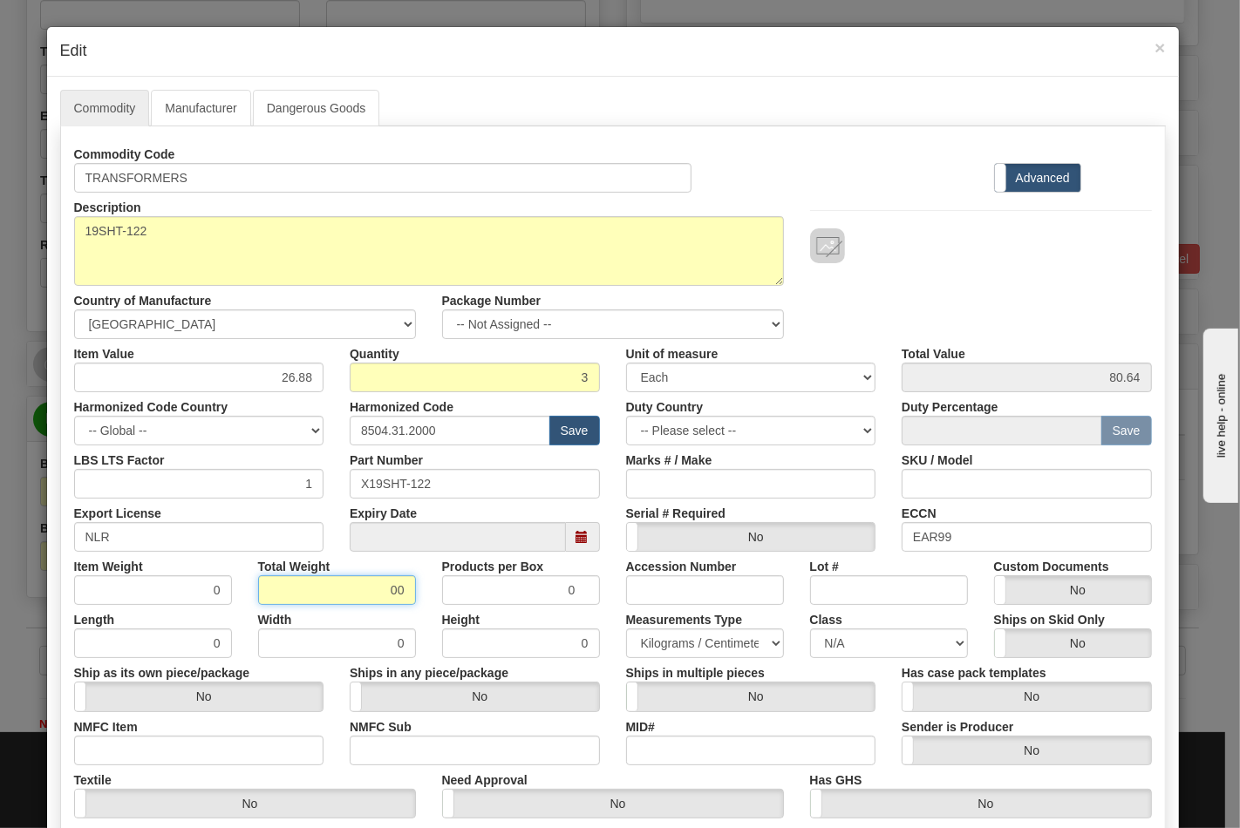
type input "0"
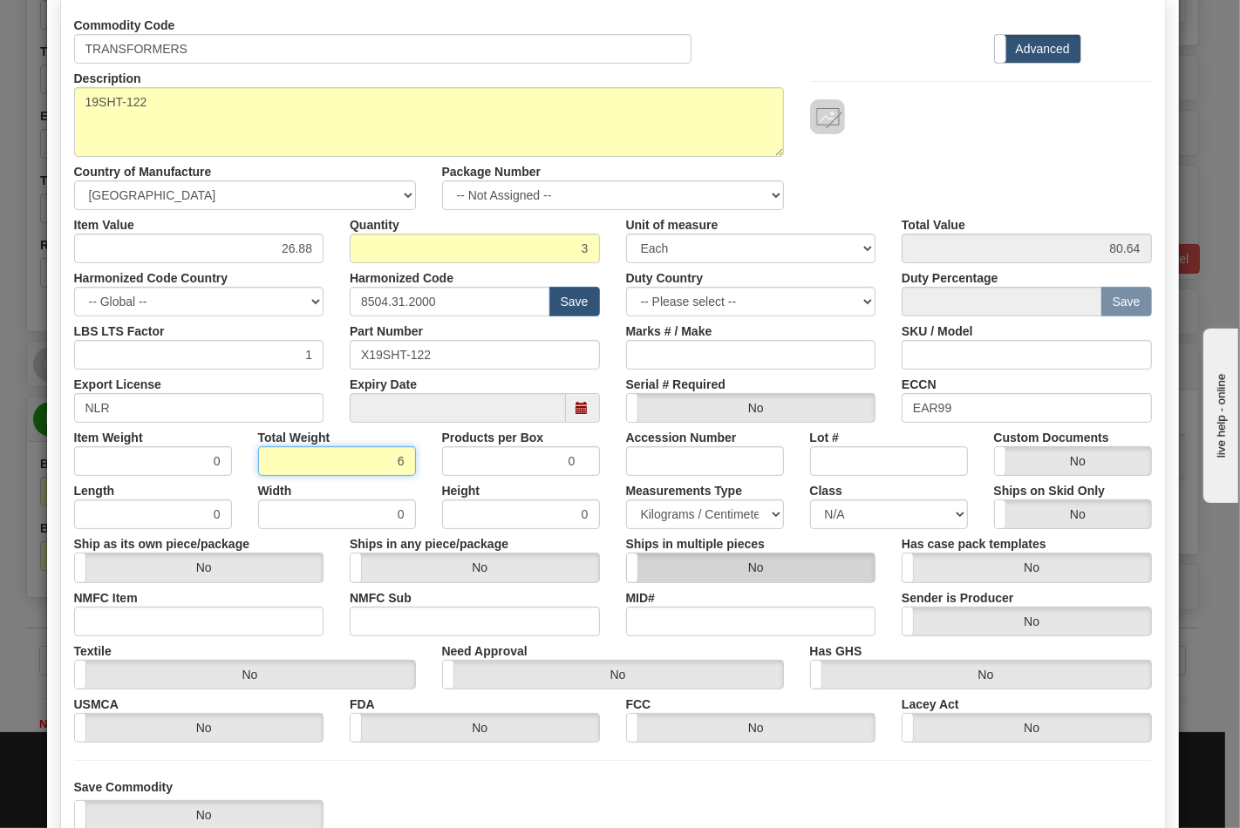
scroll to position [194, 0]
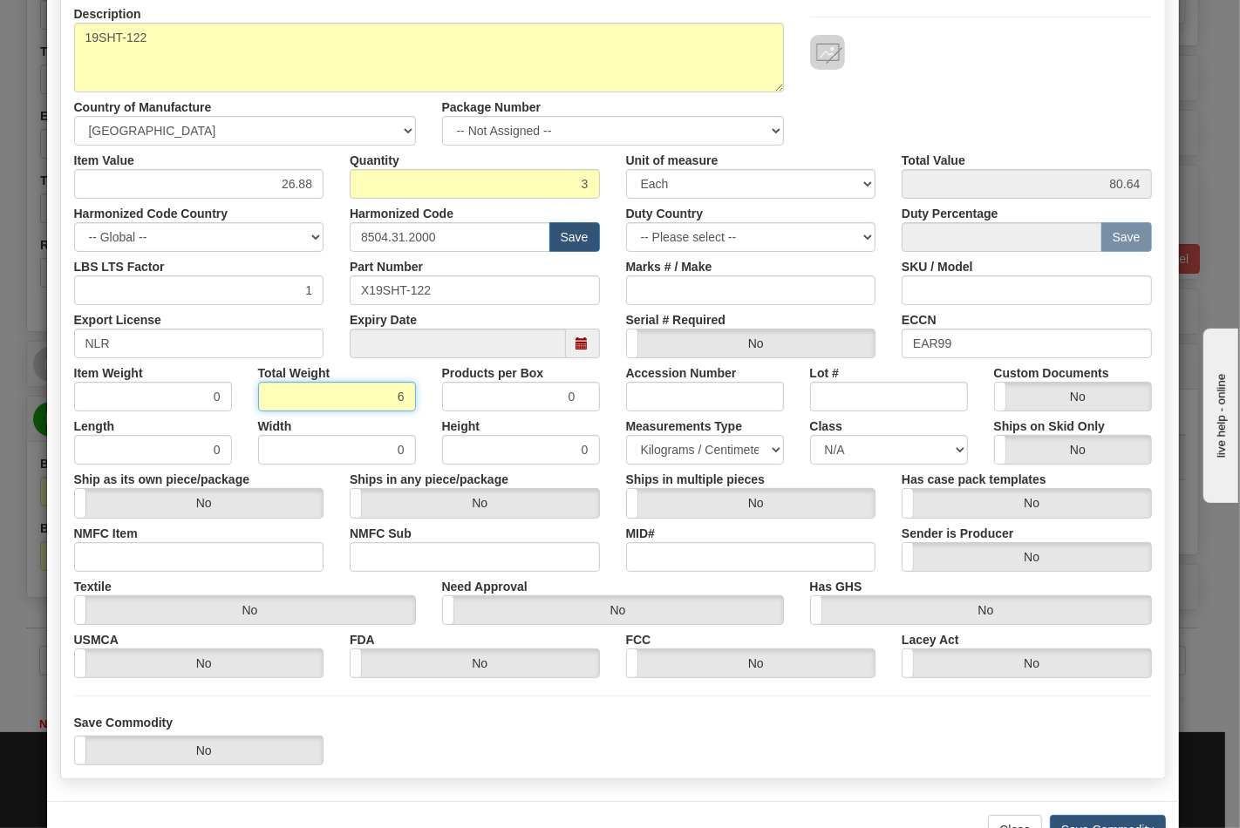
type input "6"
type input "2.0000"
click at [952, 452] on select "N/A 50.0 55.0 60.0 65.0 70.0 85.0 92.5 100.0 125.0 175.0 250.0 300.0 400.0" at bounding box center [889, 450] width 158 height 30
select select "70.0"
click at [810, 435] on select "N/A 50.0 55.0 60.0 65.0 70.0 85.0 92.5 100.0 125.0 175.0 250.0 300.0 400.0" at bounding box center [889, 450] width 158 height 30
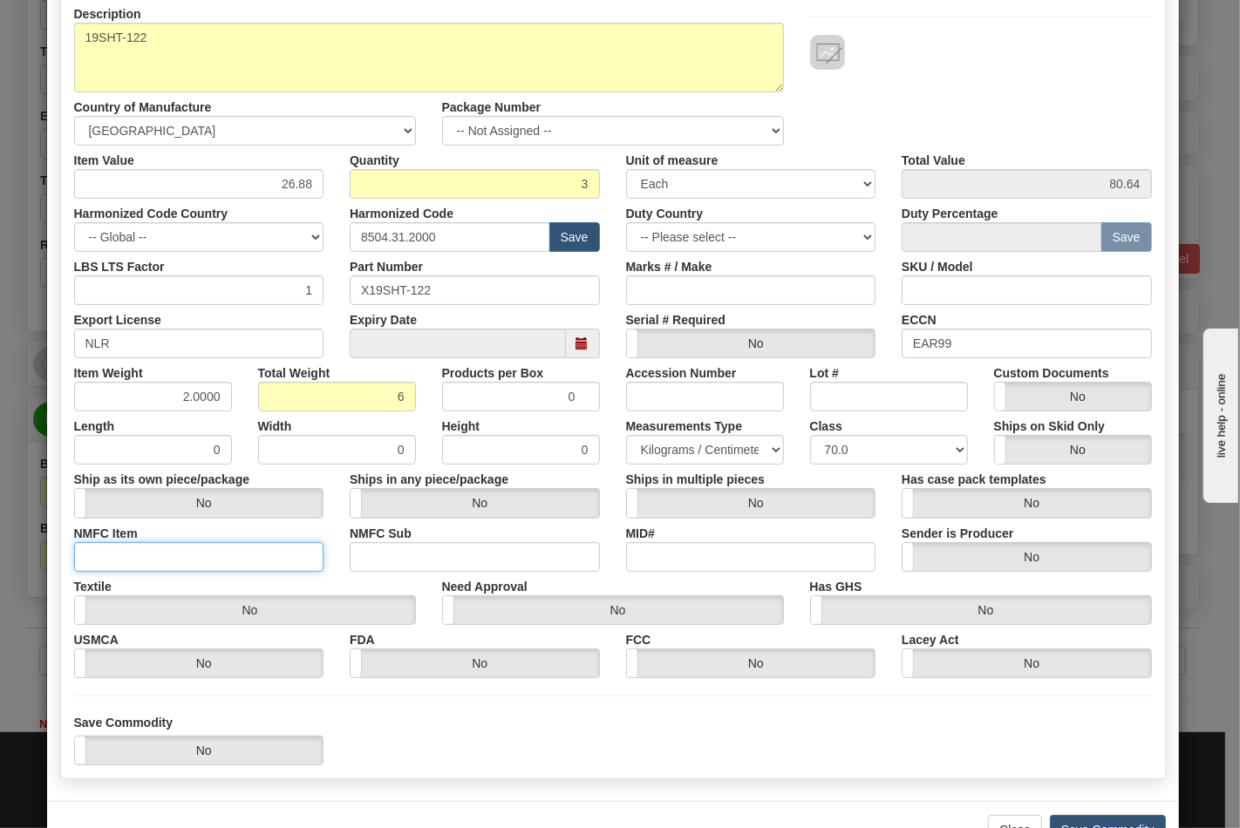
click at [90, 552] on input "NMFC Item" at bounding box center [199, 557] width 250 height 30
type input "63170"
click at [395, 555] on input "NMFC Sub" at bounding box center [475, 557] width 250 height 30
click at [395, 554] on input "NMFC Sub" at bounding box center [475, 557] width 250 height 30
type input "4"
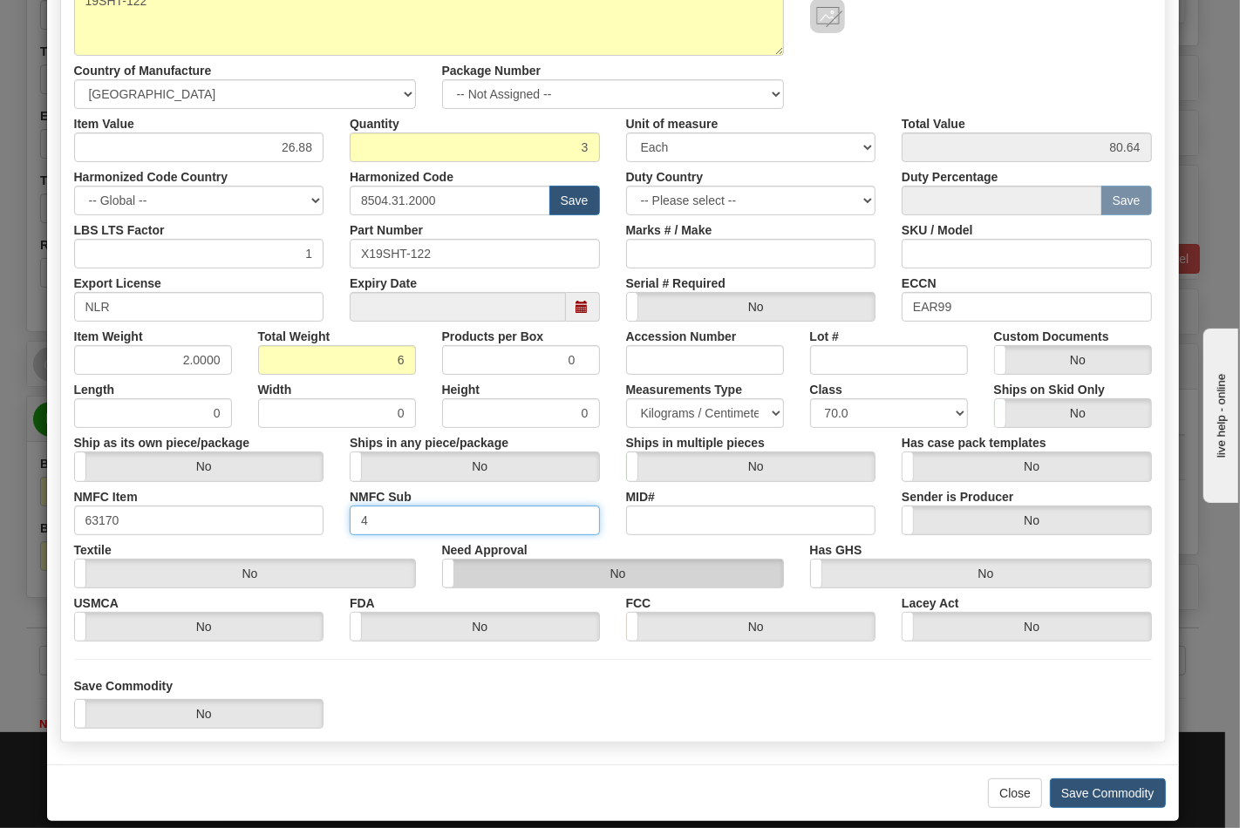
scroll to position [250, 0]
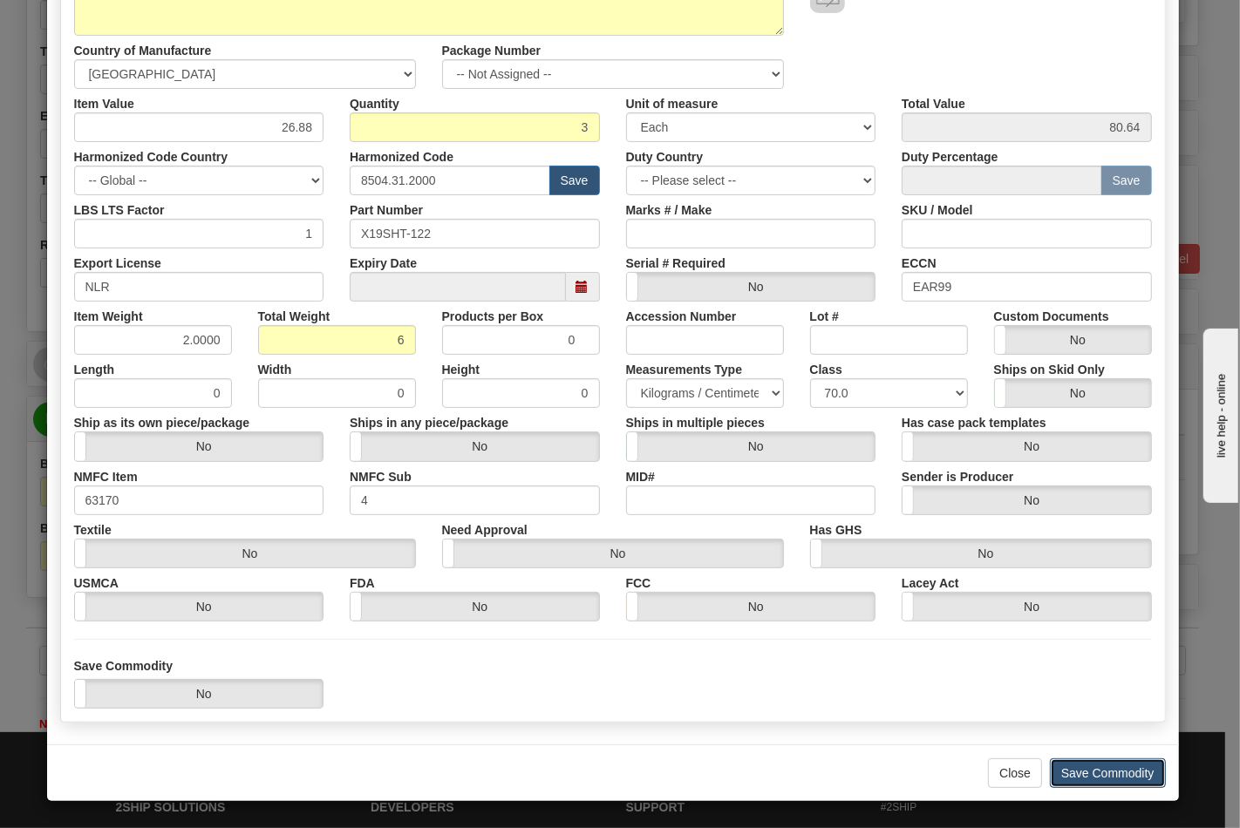
click at [1121, 773] on button "Save Commodity" at bounding box center [1108, 773] width 116 height 30
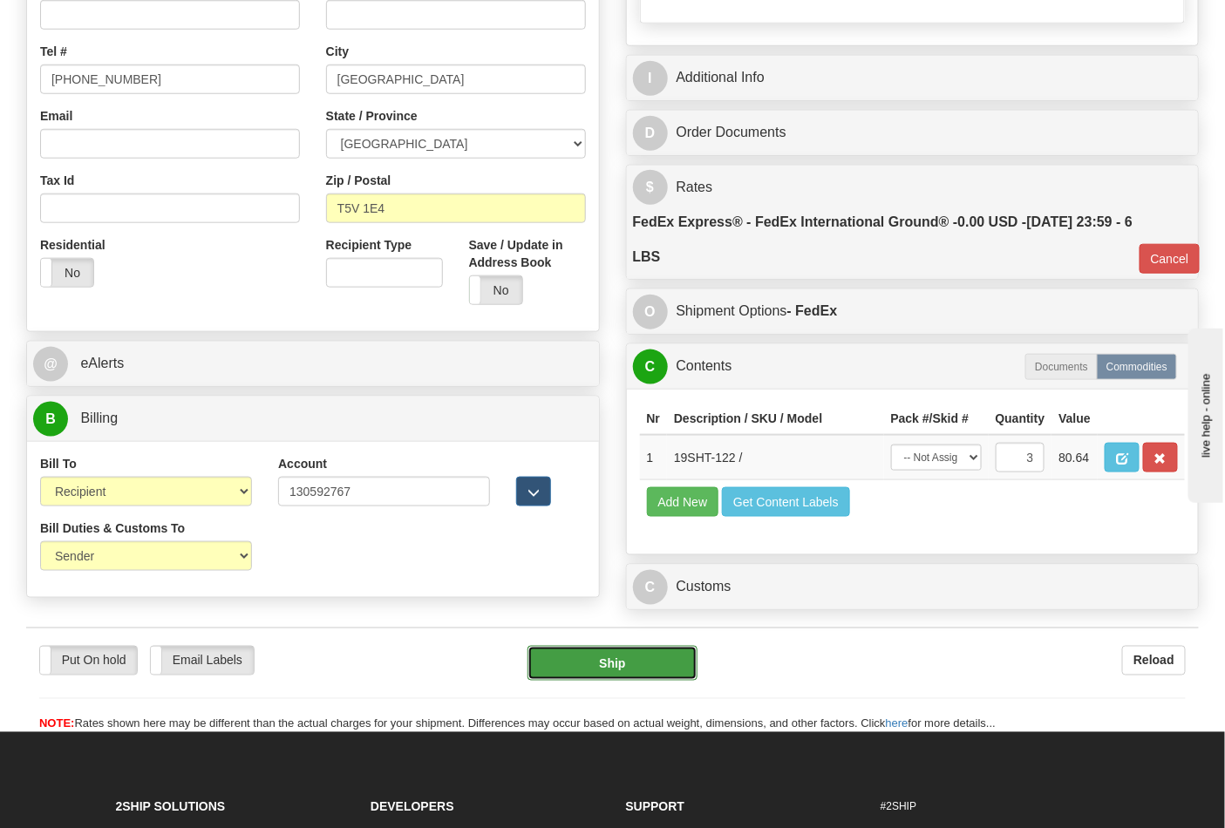
click at [638, 681] on button "Ship" at bounding box center [611, 663] width 169 height 35
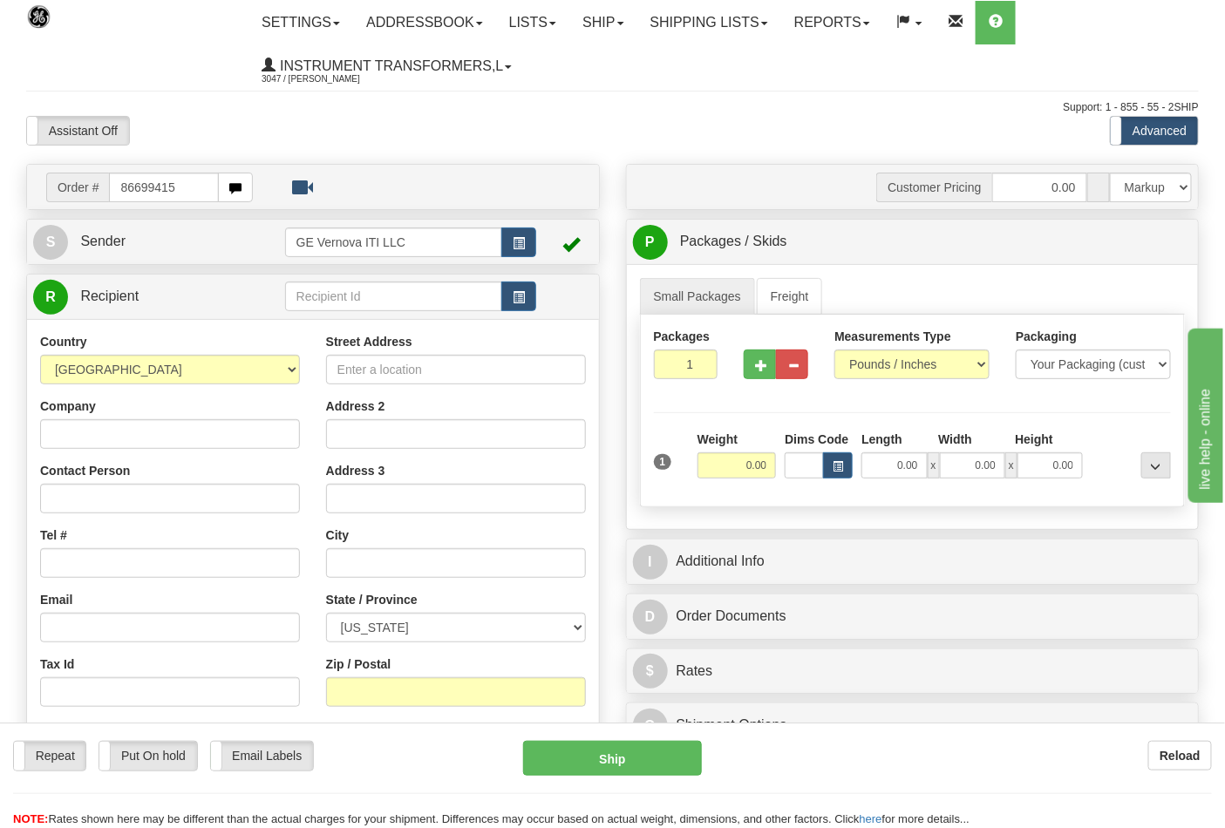
type input "86699415"
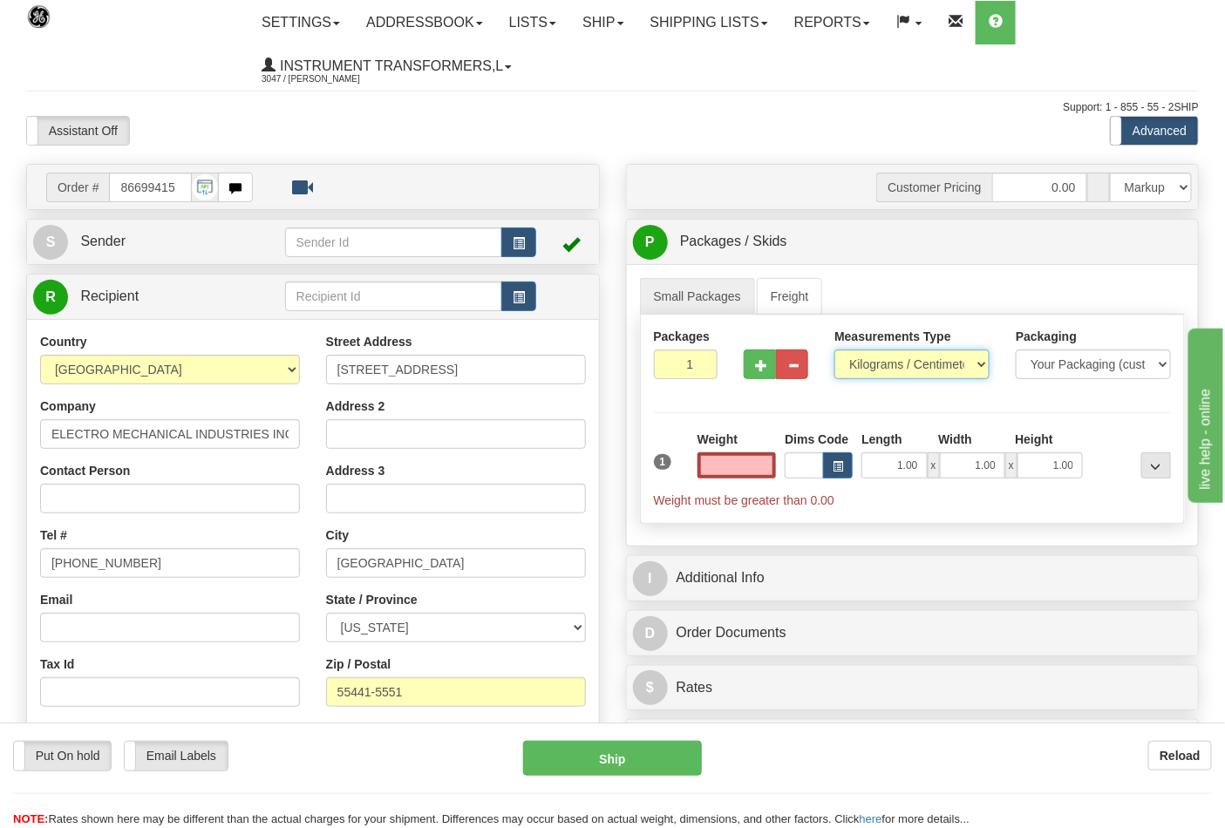
type input "0.00"
click at [861, 364] on select "Pounds / Inches Kilograms / Centimeters" at bounding box center [911, 365] width 155 height 30
select select "0"
click at [834, 350] on select "Pounds / Inches Kilograms / Centimeters" at bounding box center [911, 365] width 155 height 30
click at [756, 457] on input "0.00" at bounding box center [736, 465] width 79 height 26
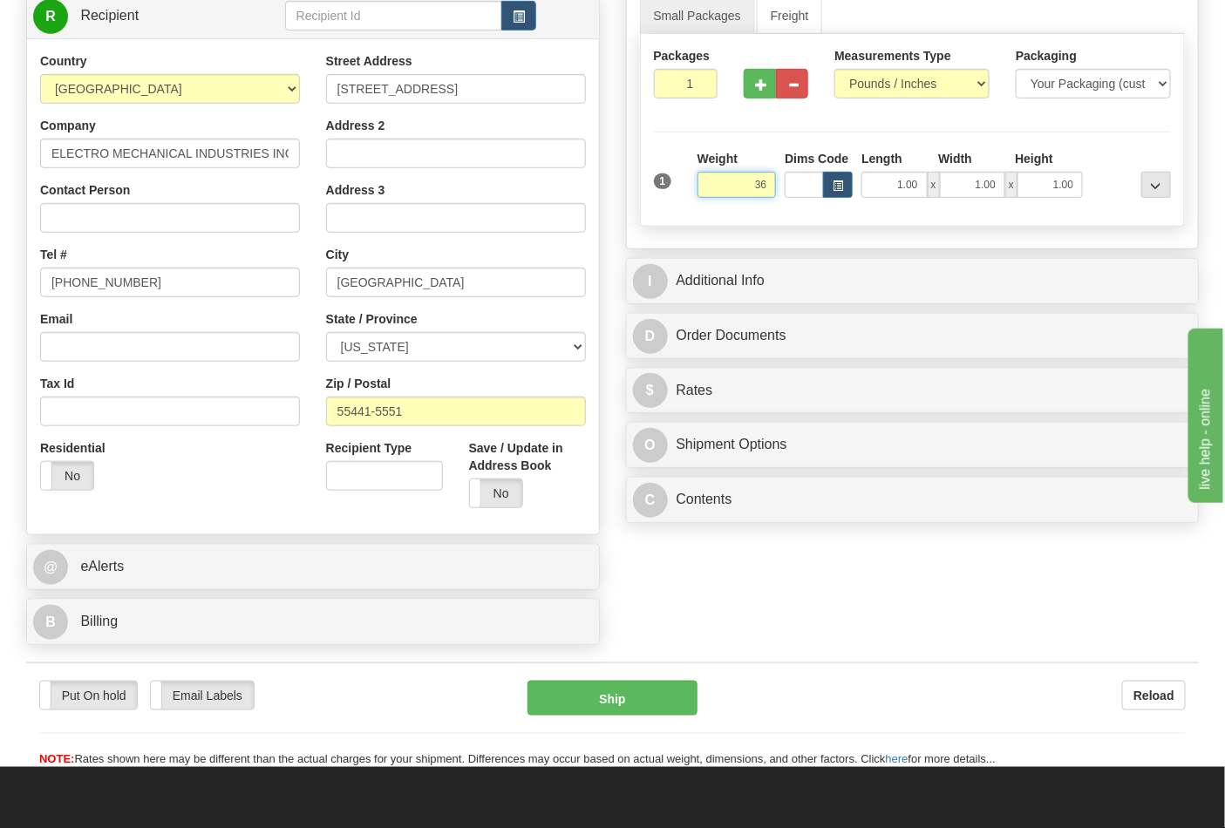
scroll to position [290, 0]
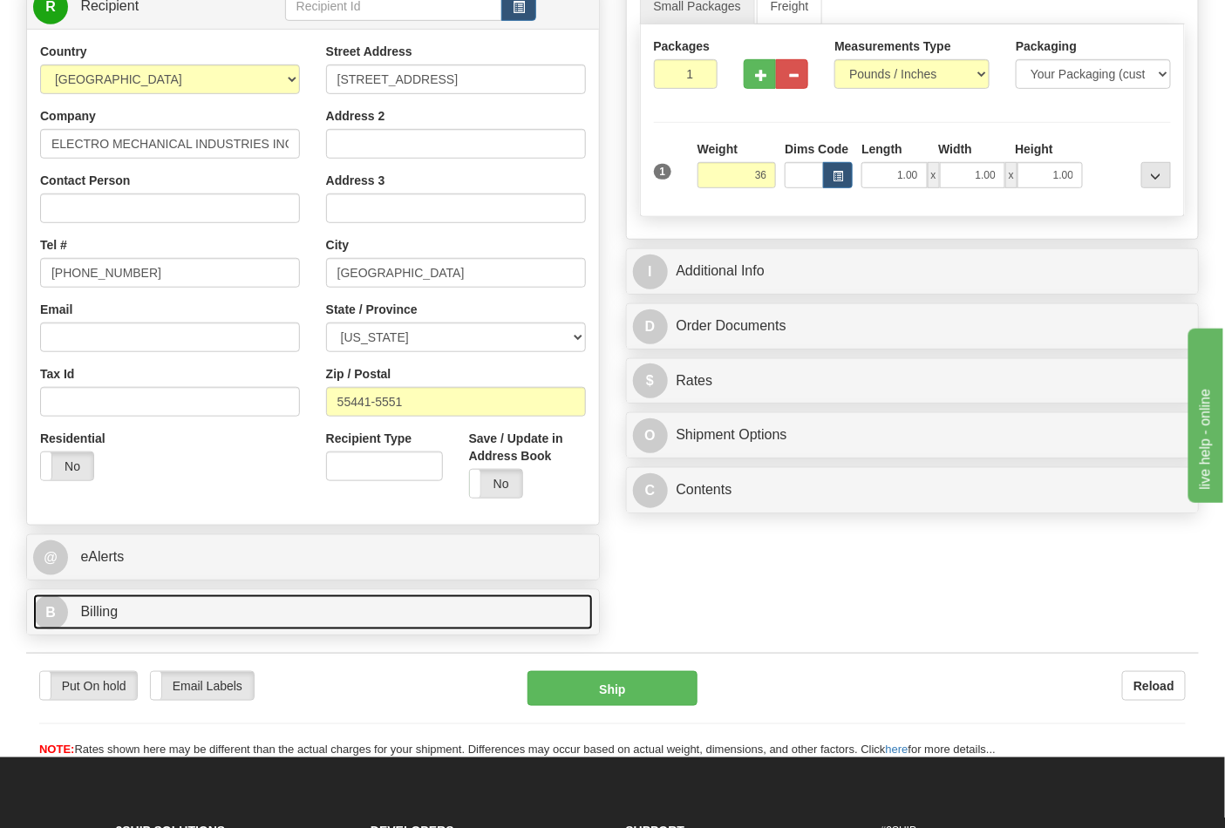
type input "36.00"
click at [207, 599] on link "B Billing" at bounding box center [313, 613] width 560 height 36
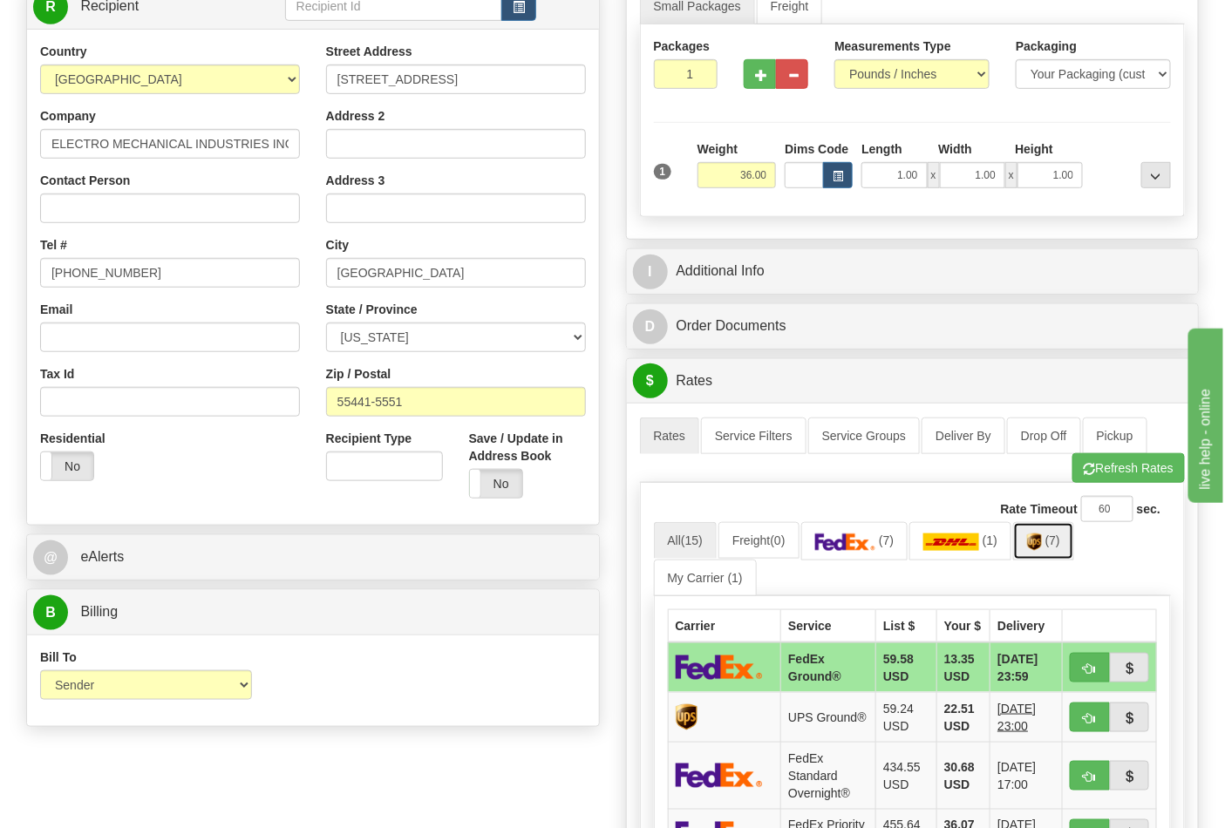
click at [1042, 546] on img at bounding box center [1034, 542] width 15 height 17
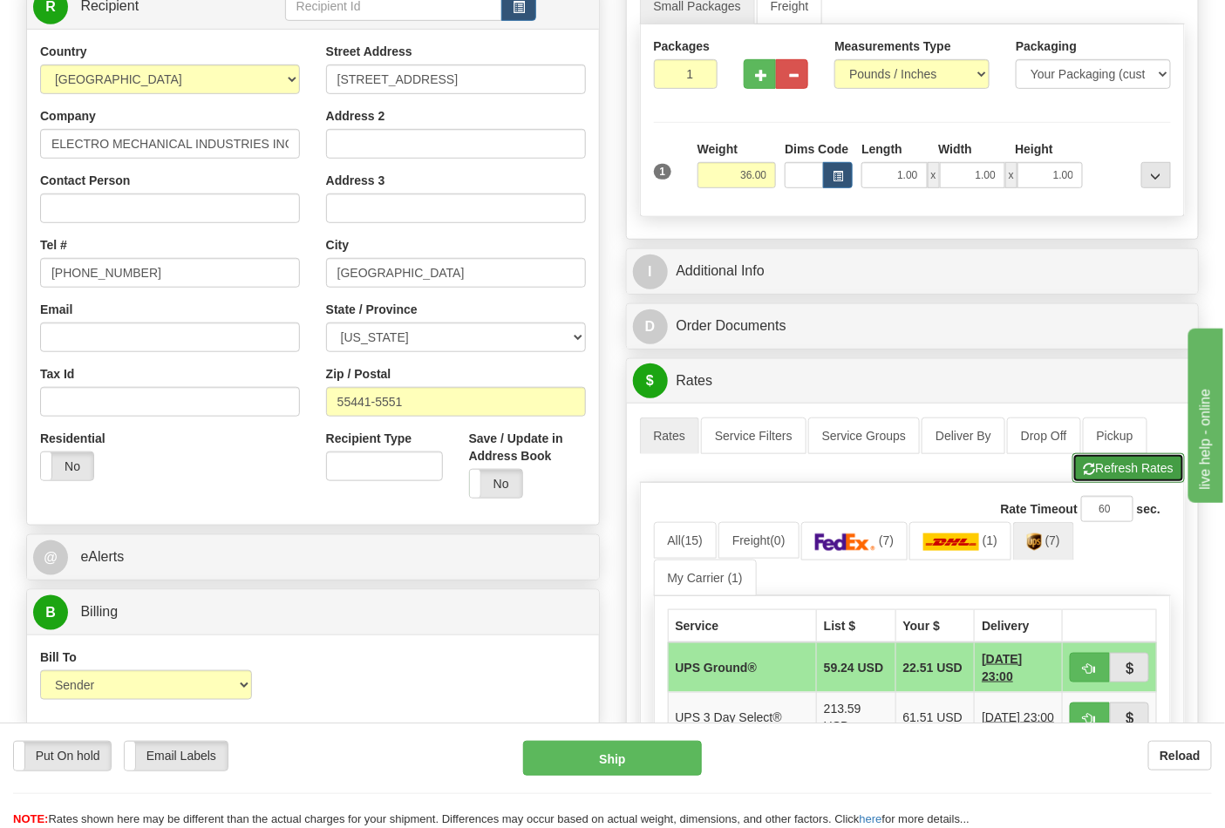
click at [1119, 466] on button "Refresh Rates" at bounding box center [1128, 468] width 112 height 30
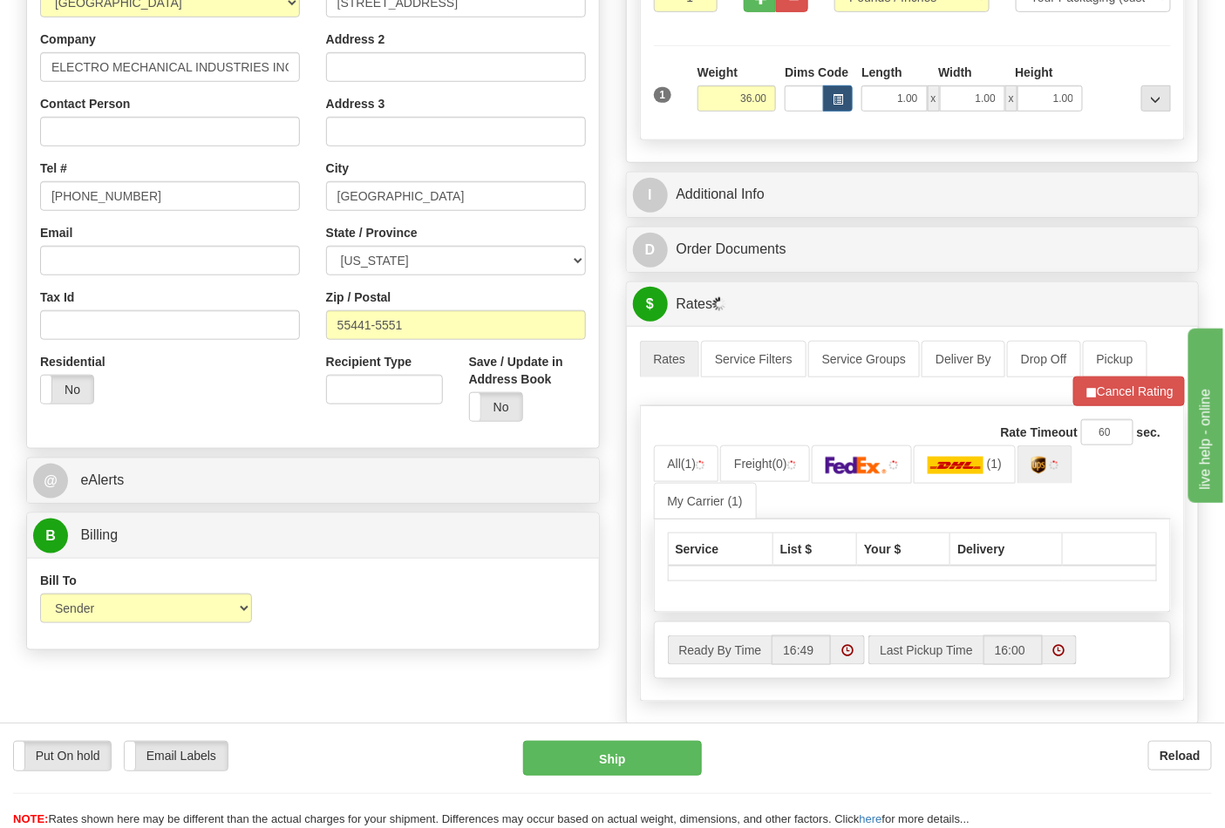
scroll to position [484, 0]
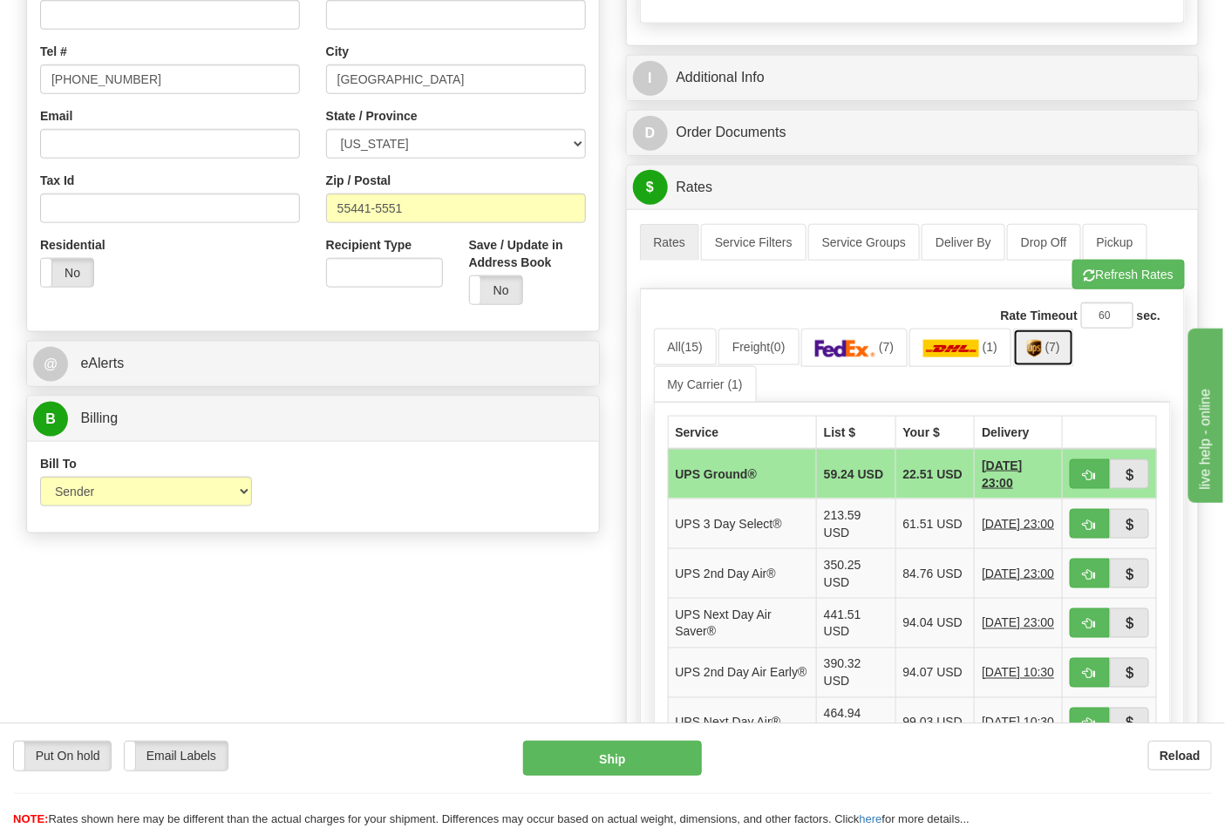
click at [1042, 350] on img at bounding box center [1034, 348] width 15 height 17
click at [1100, 488] on button "button" at bounding box center [1090, 474] width 40 height 30
type input "03"
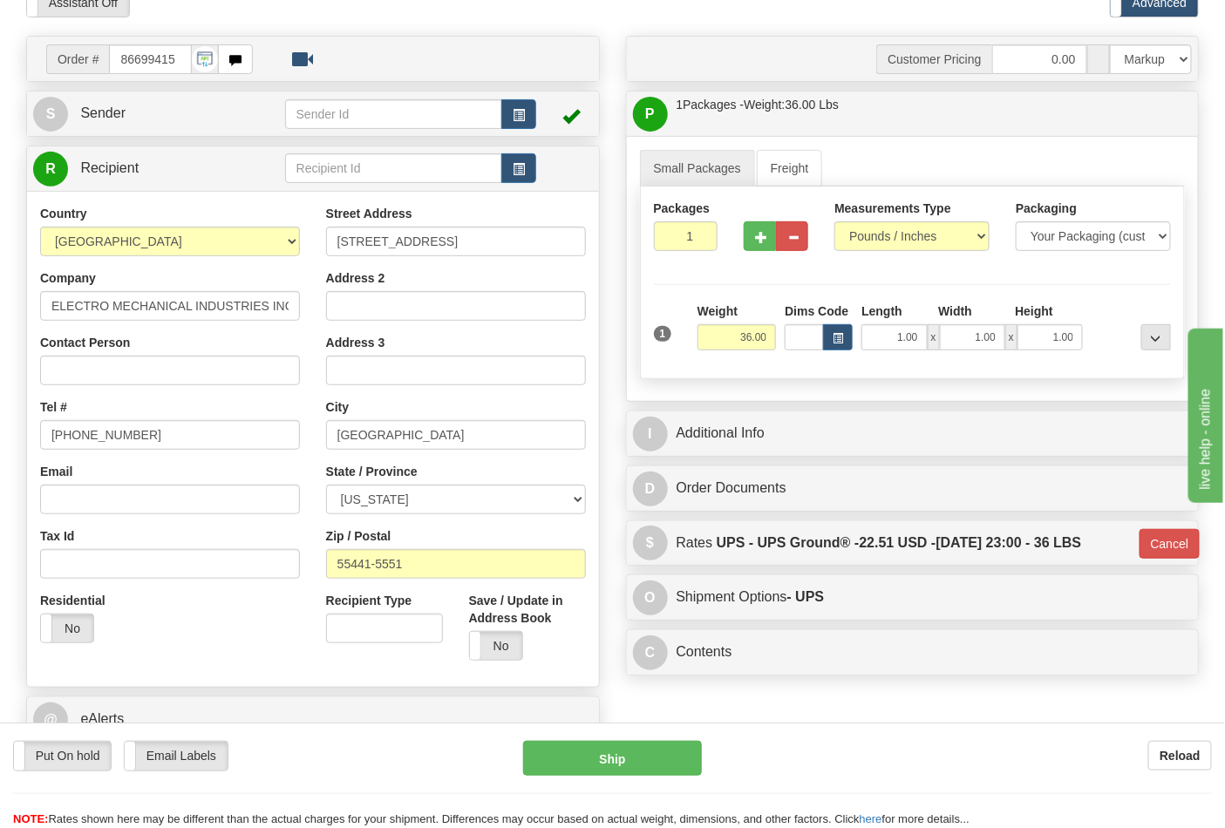
scroll to position [97, 0]
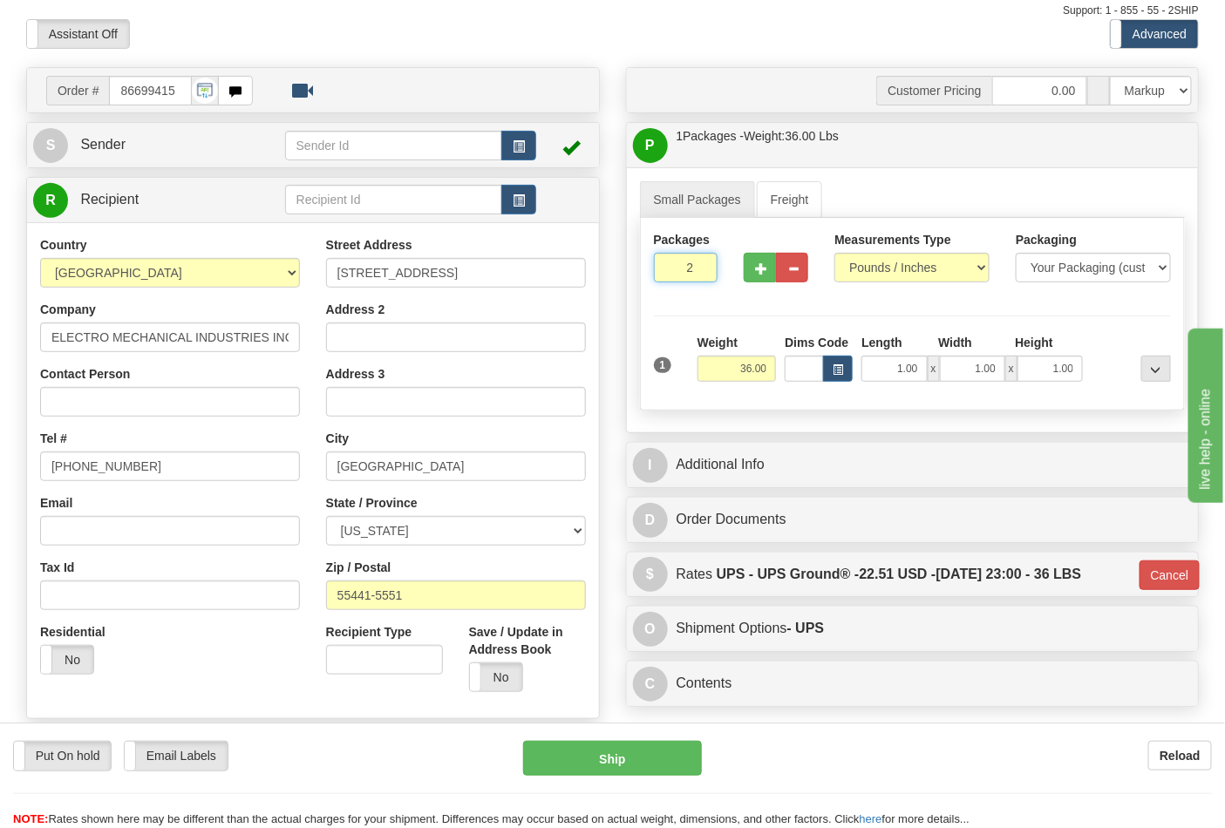
type input "2"
click at [698, 262] on input "2" at bounding box center [686, 268] width 65 height 30
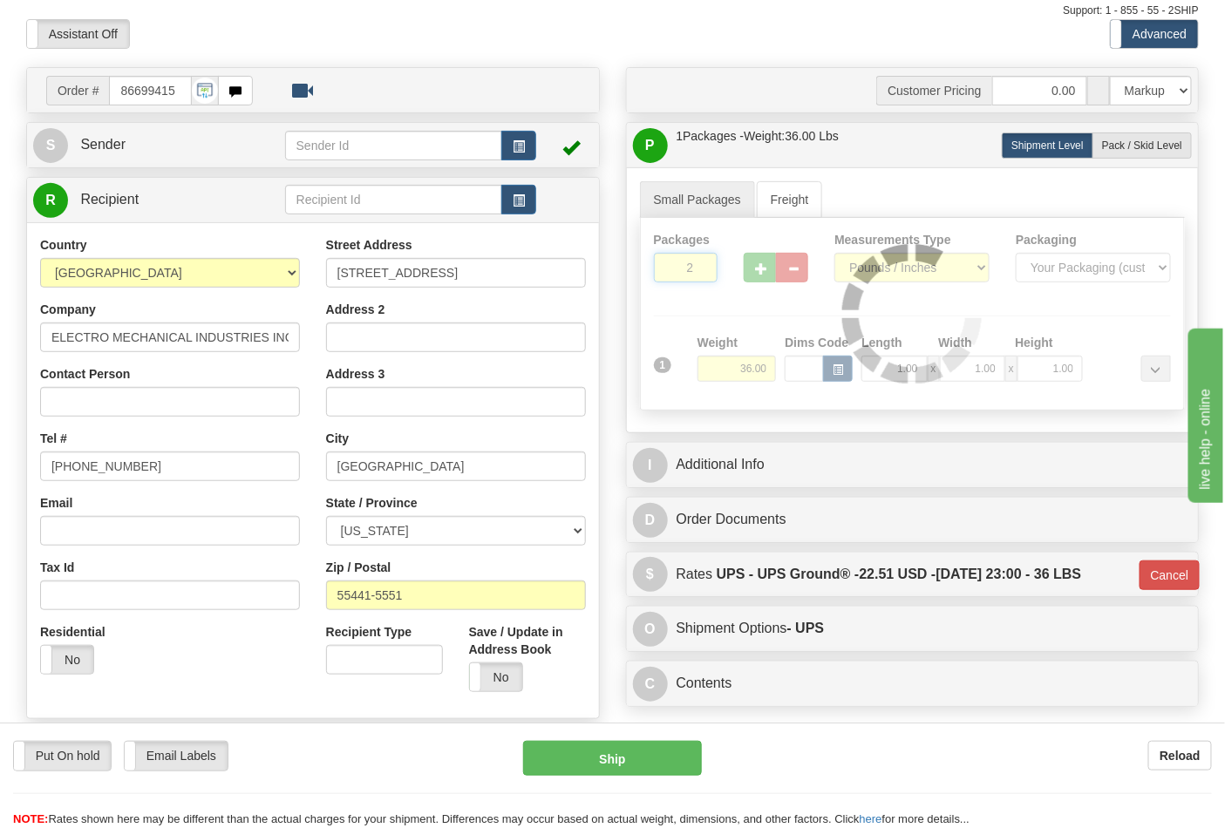
type input "03"
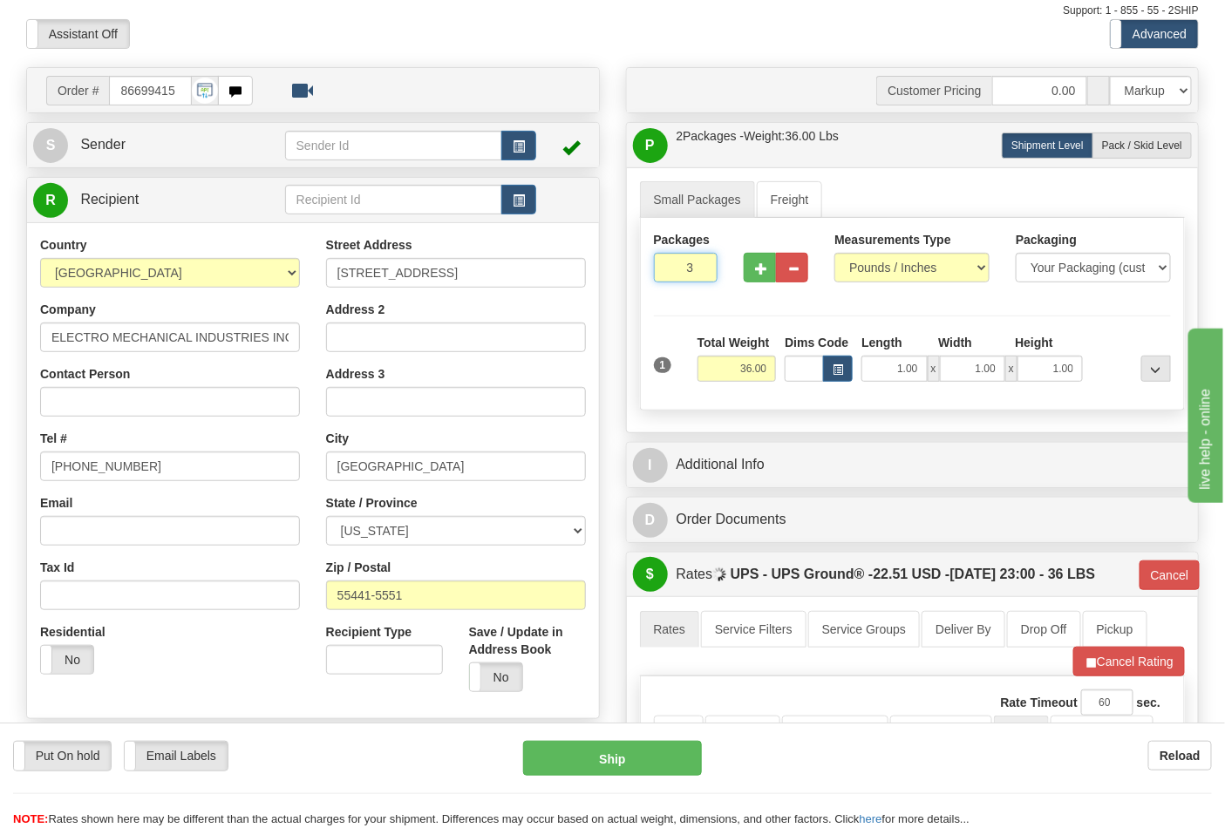
type input "3"
click at [698, 262] on input "3" at bounding box center [686, 268] width 65 height 30
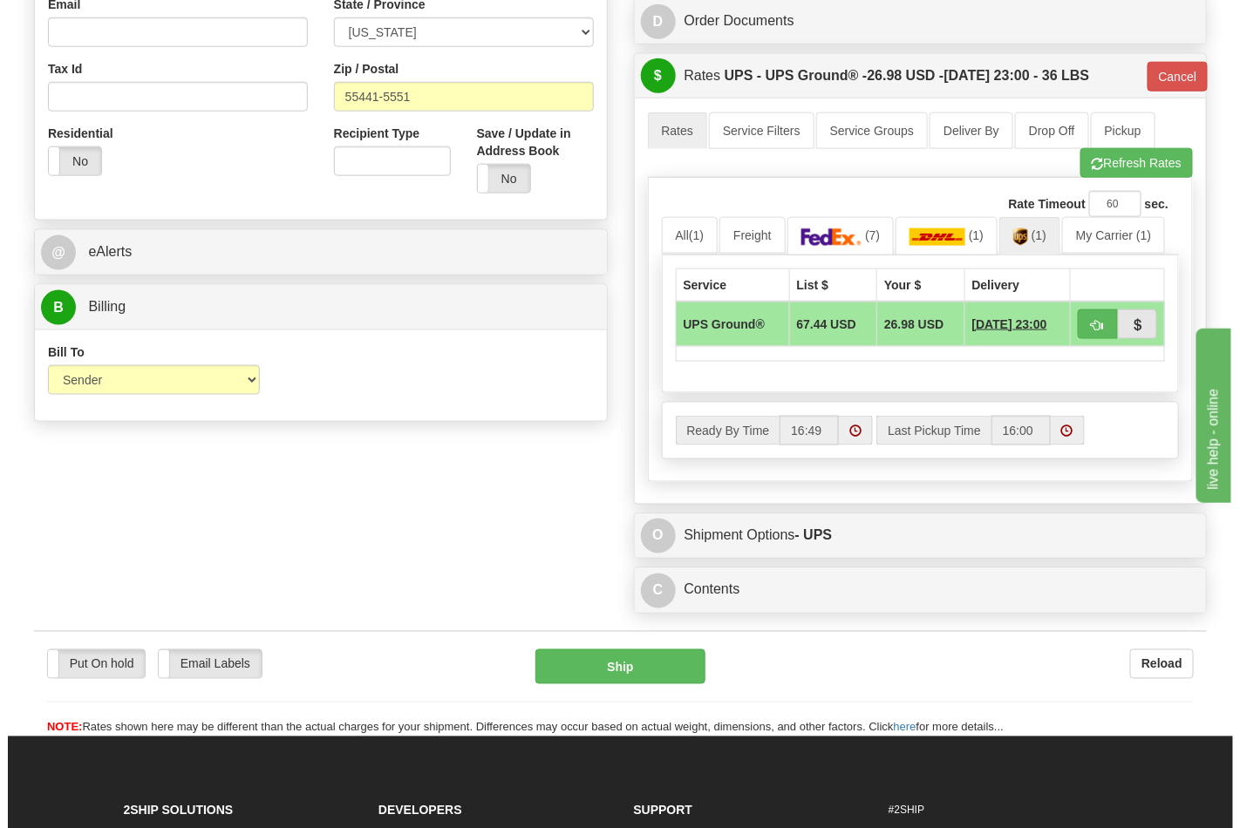
scroll to position [774, 0]
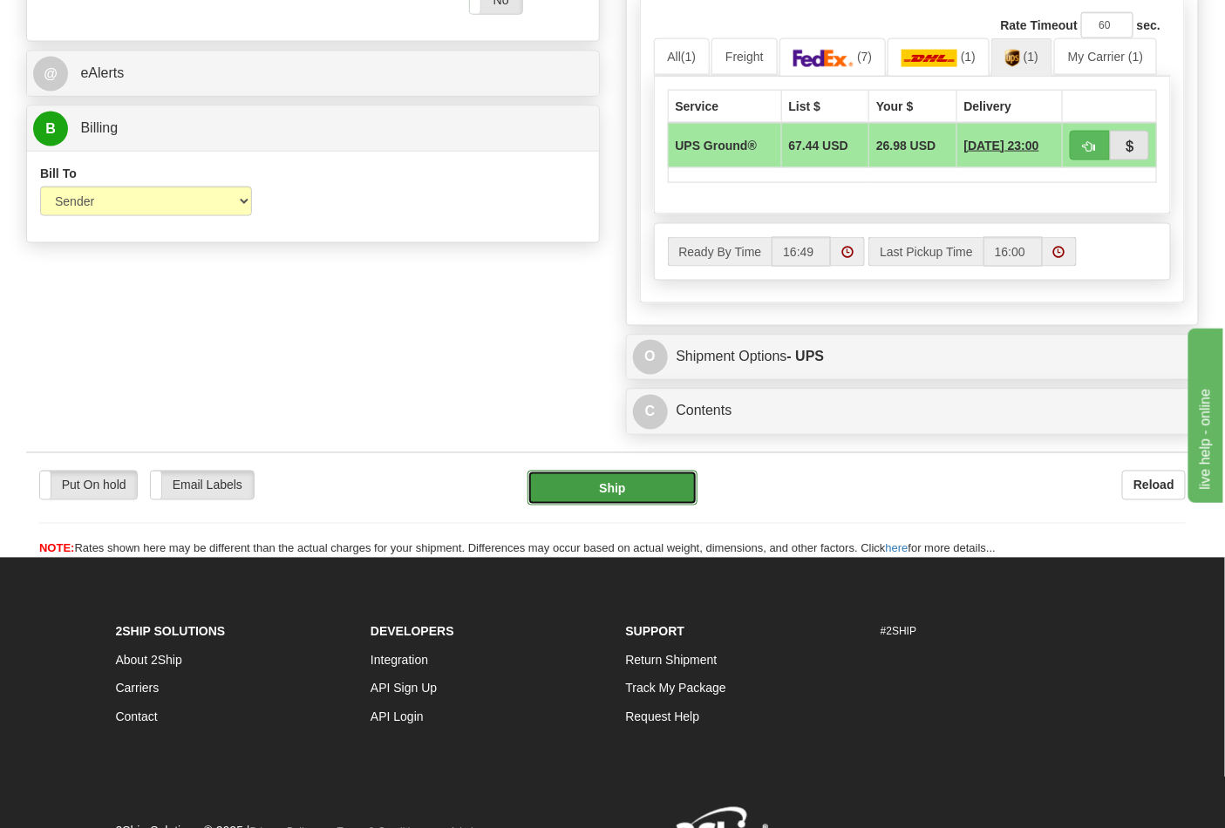
click at [661, 492] on button "Ship" at bounding box center [611, 488] width 169 height 35
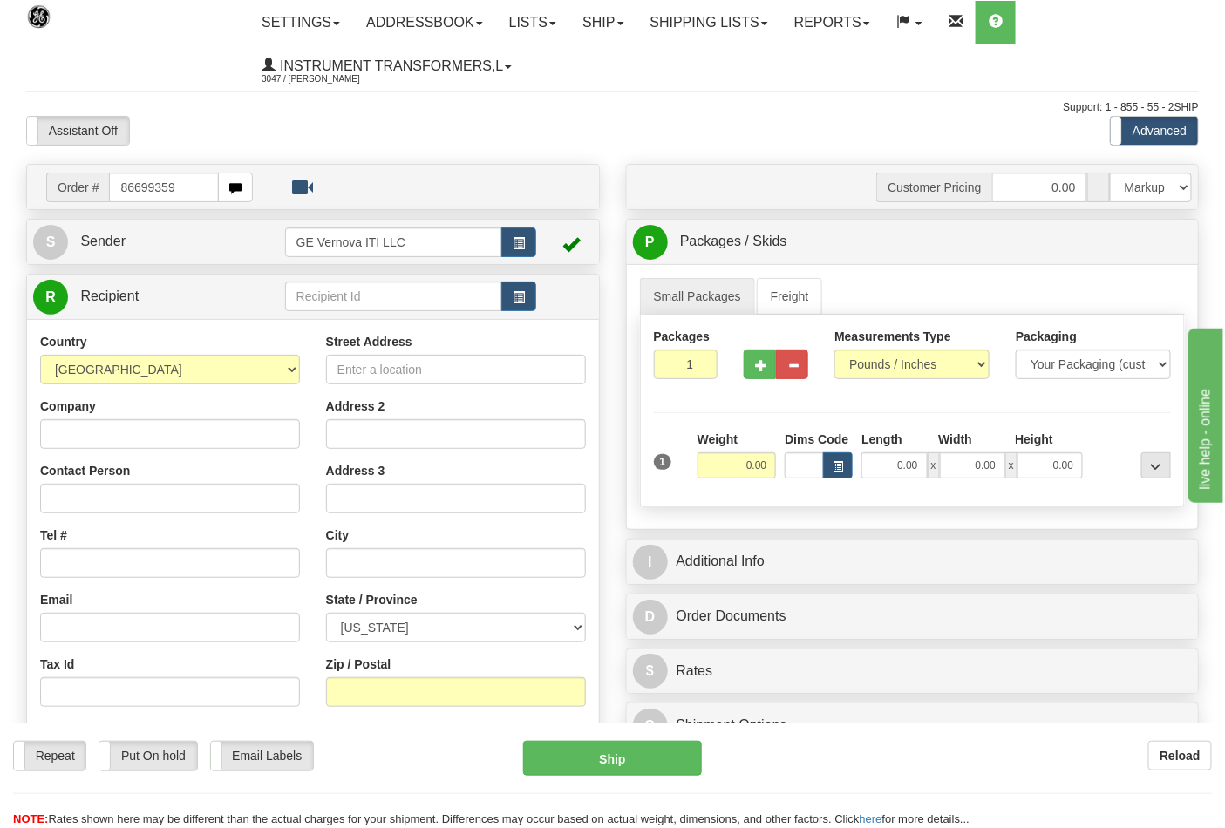
type input "86699359"
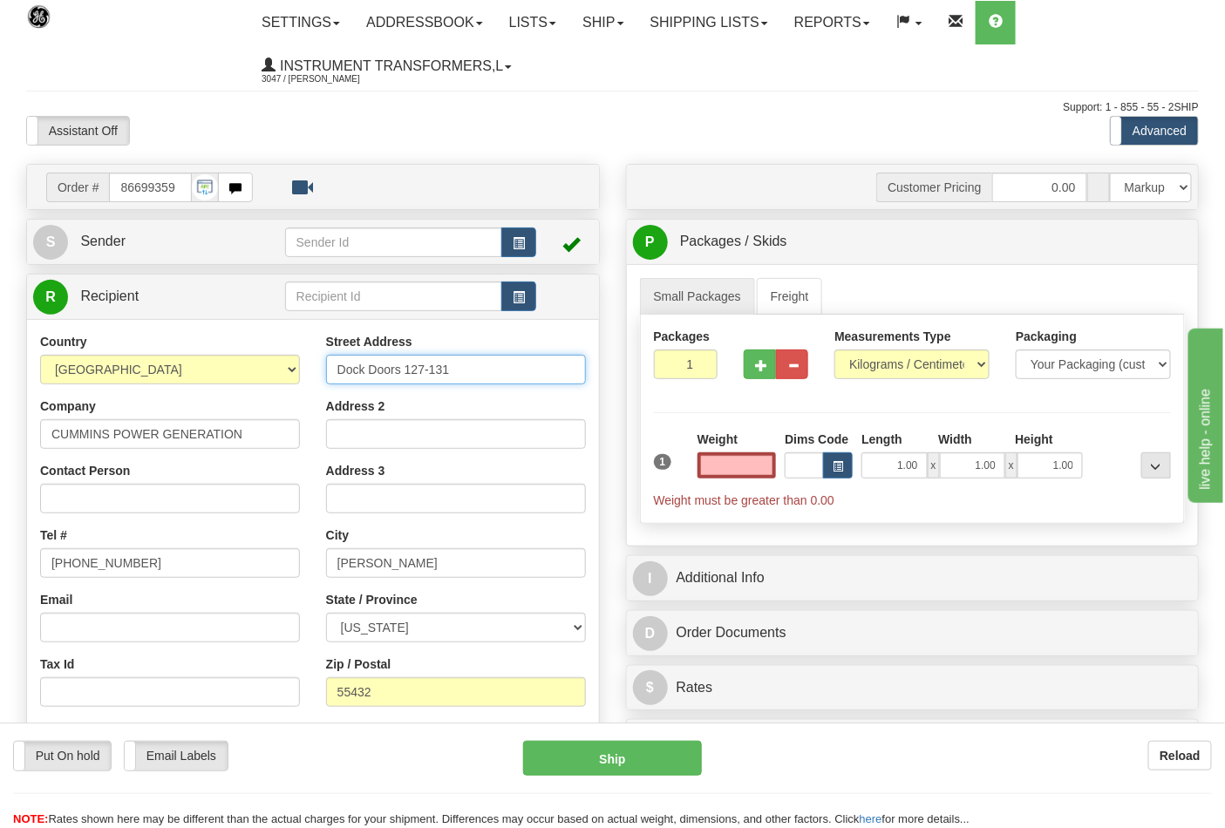
type input "0.00"
drag, startPoint x: 450, startPoint y: 364, endPoint x: 307, endPoint y: 370, distance: 143.1
click at [309, 370] on div "Country AFGHANISTAN ALAND ISLANDS ALBANIA ALGERIA AMERICAN SAMOA ANDORRA ANGOLA…" at bounding box center [313, 567] width 572 height 469
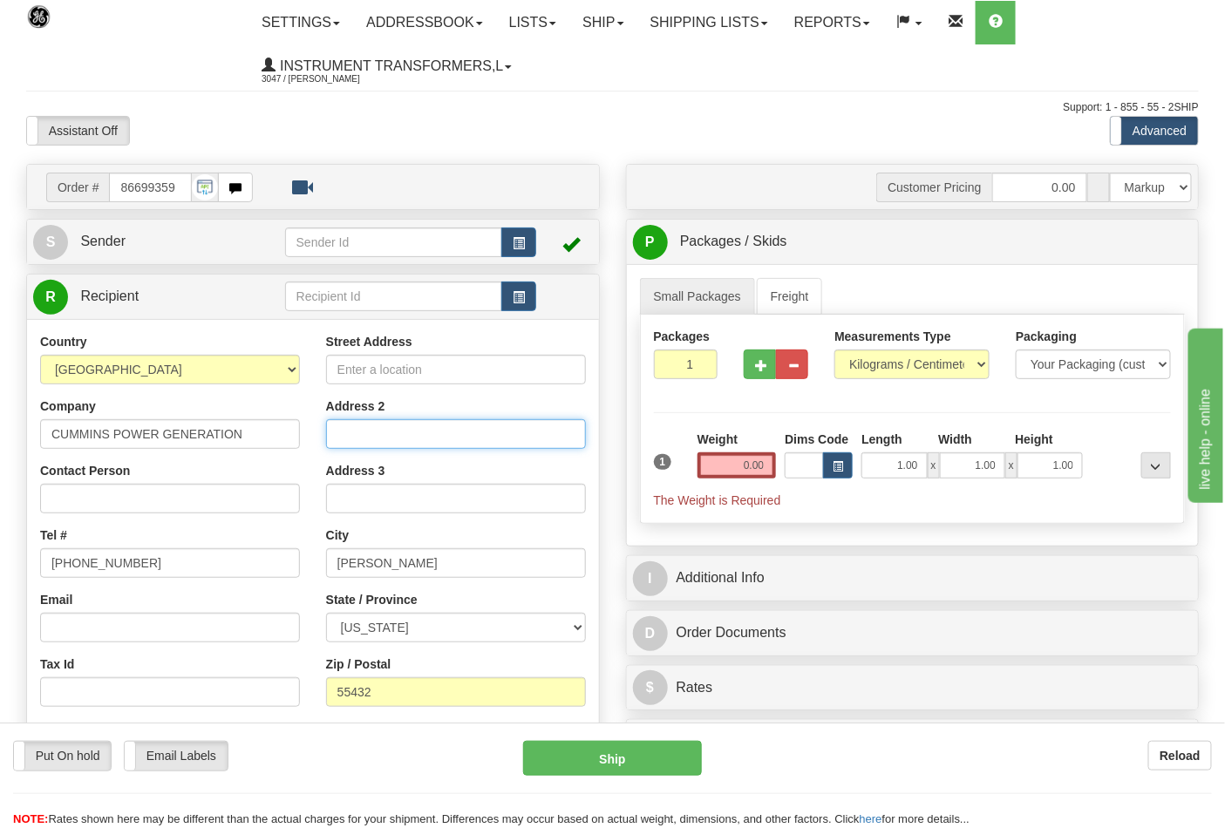
click at [370, 432] on input "Address 2" at bounding box center [456, 434] width 260 height 30
paste input "Dock Doors 127-131"
type input "Dock Doors 127-131"
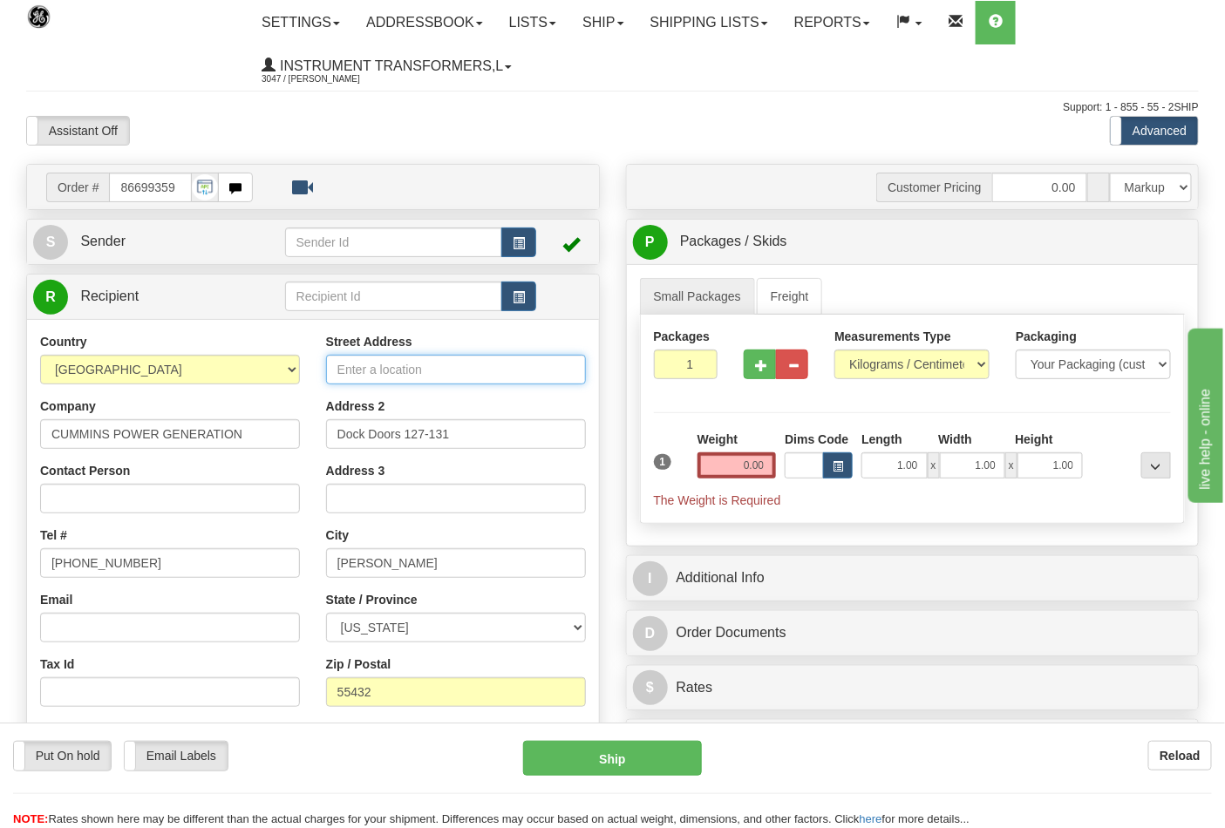
click at [408, 358] on input "Street Address" at bounding box center [456, 370] width 260 height 30
type input "7033 CENTRAL AVE. NE"
type input "2"
click at [698, 361] on input "2" at bounding box center [686, 365] width 65 height 30
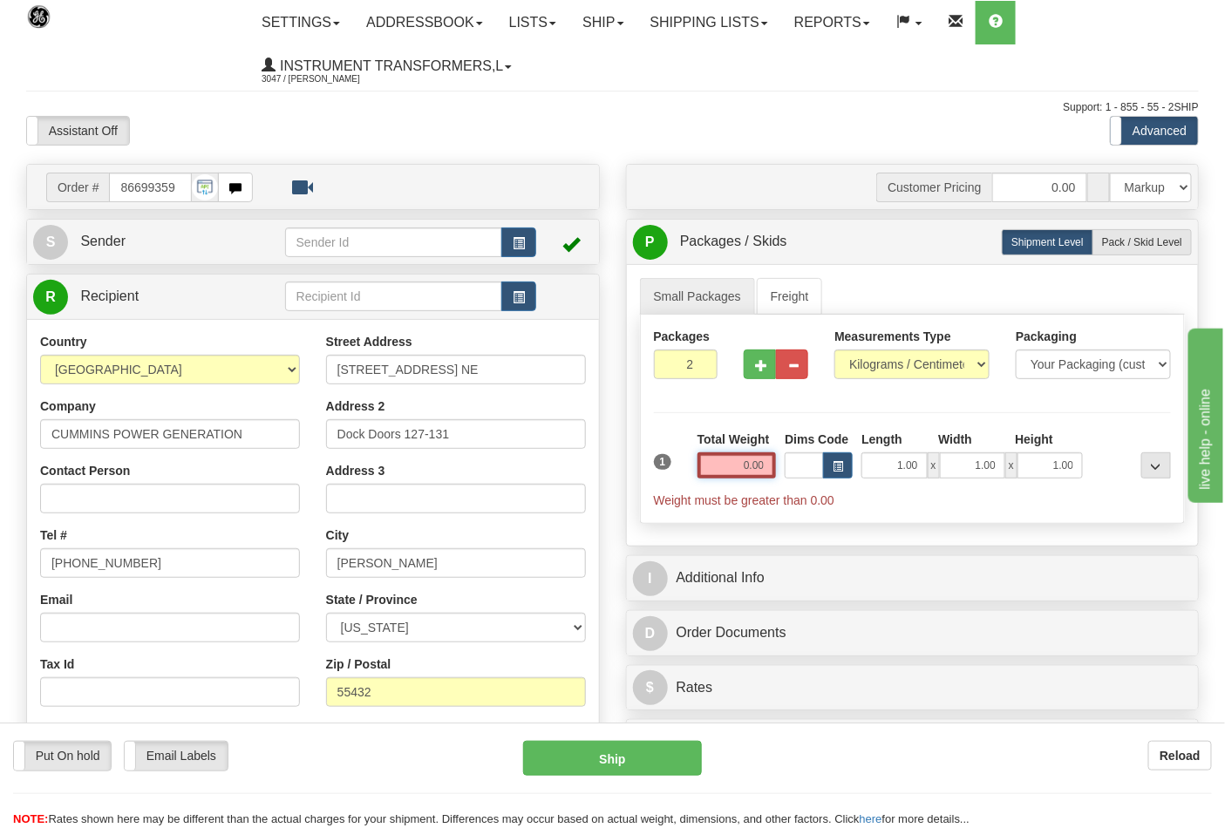
click at [756, 467] on input "0.00" at bounding box center [736, 465] width 79 height 26
type input "0.00"
click at [955, 359] on select "Pounds / Inches Kilograms / Centimeters" at bounding box center [911, 365] width 155 height 30
select select "0"
click at [834, 350] on select "Pounds / Inches Kilograms / Centimeters" at bounding box center [911, 365] width 155 height 30
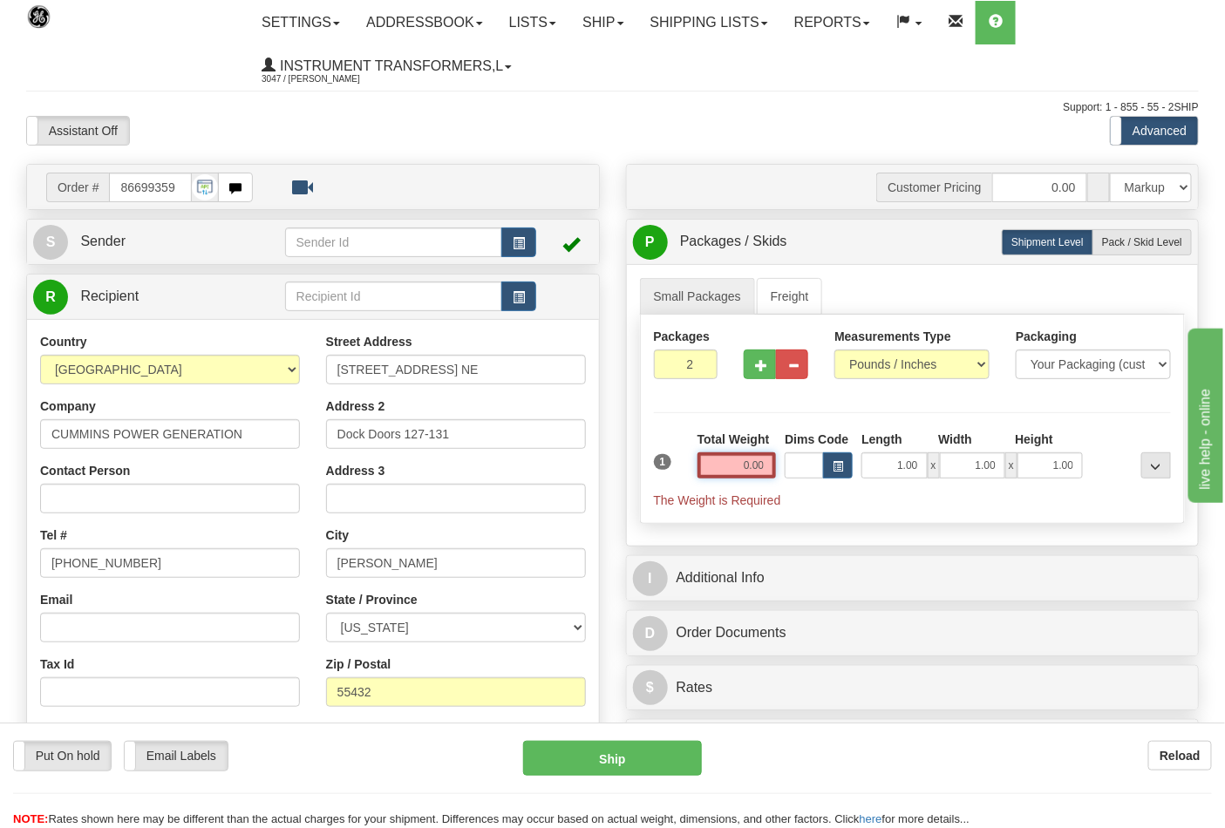
click at [729, 471] on input "0.00" at bounding box center [736, 465] width 79 height 26
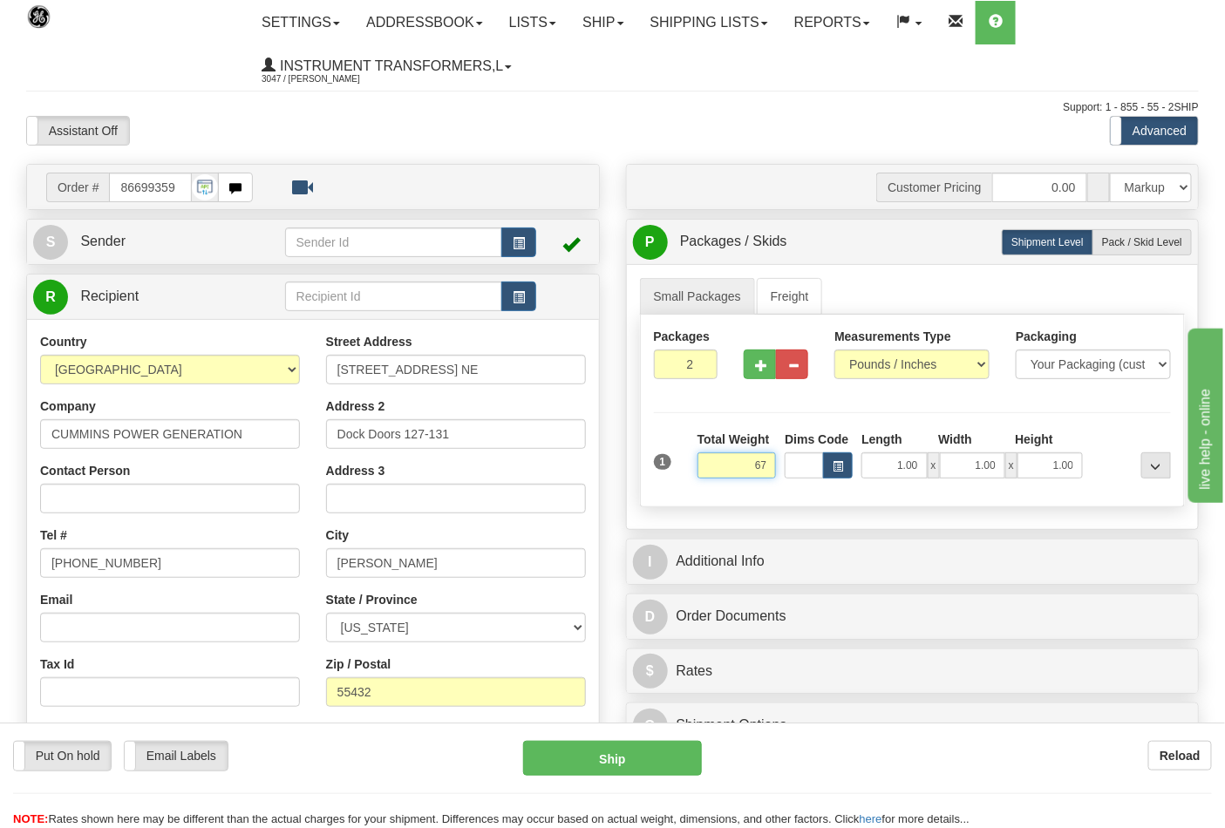
type input "6"
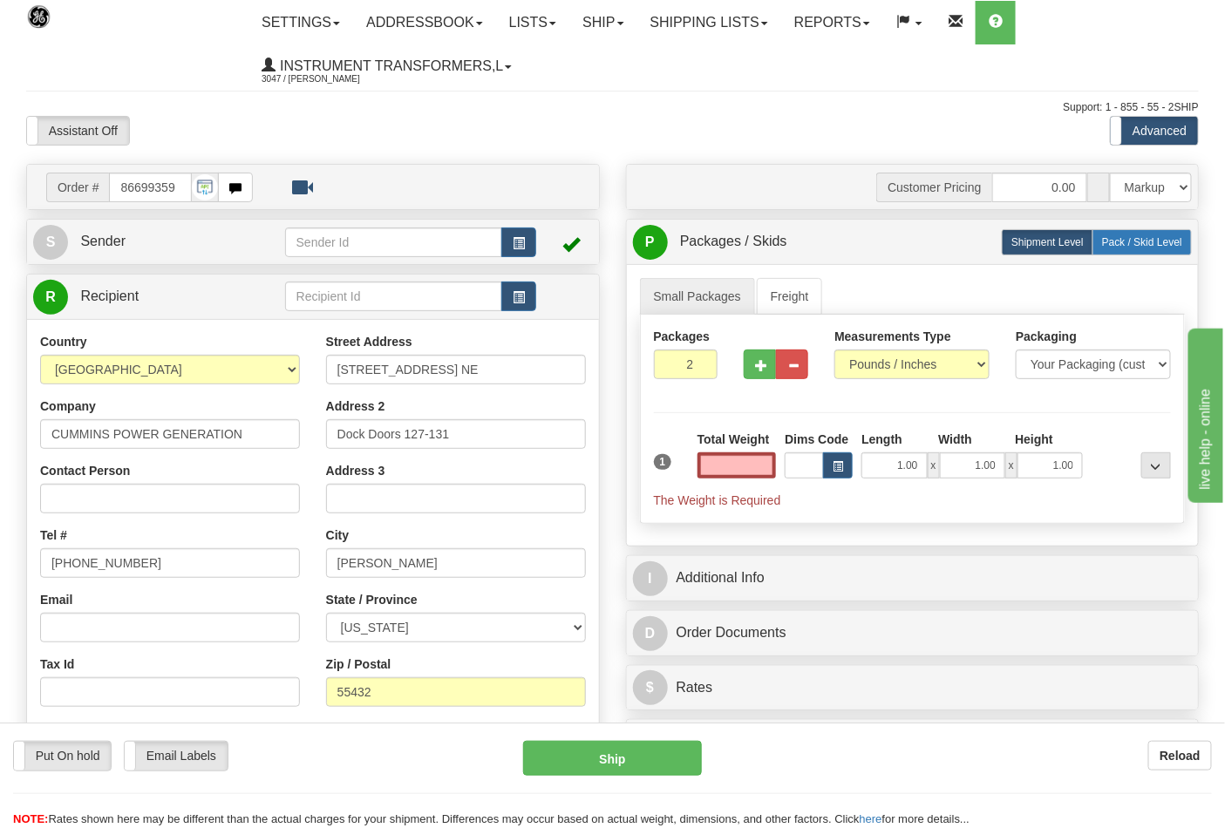
type input "0.00"
click at [1143, 234] on label "Pack / Skid Level Pack.." at bounding box center [1141, 242] width 99 height 26
radio input "true"
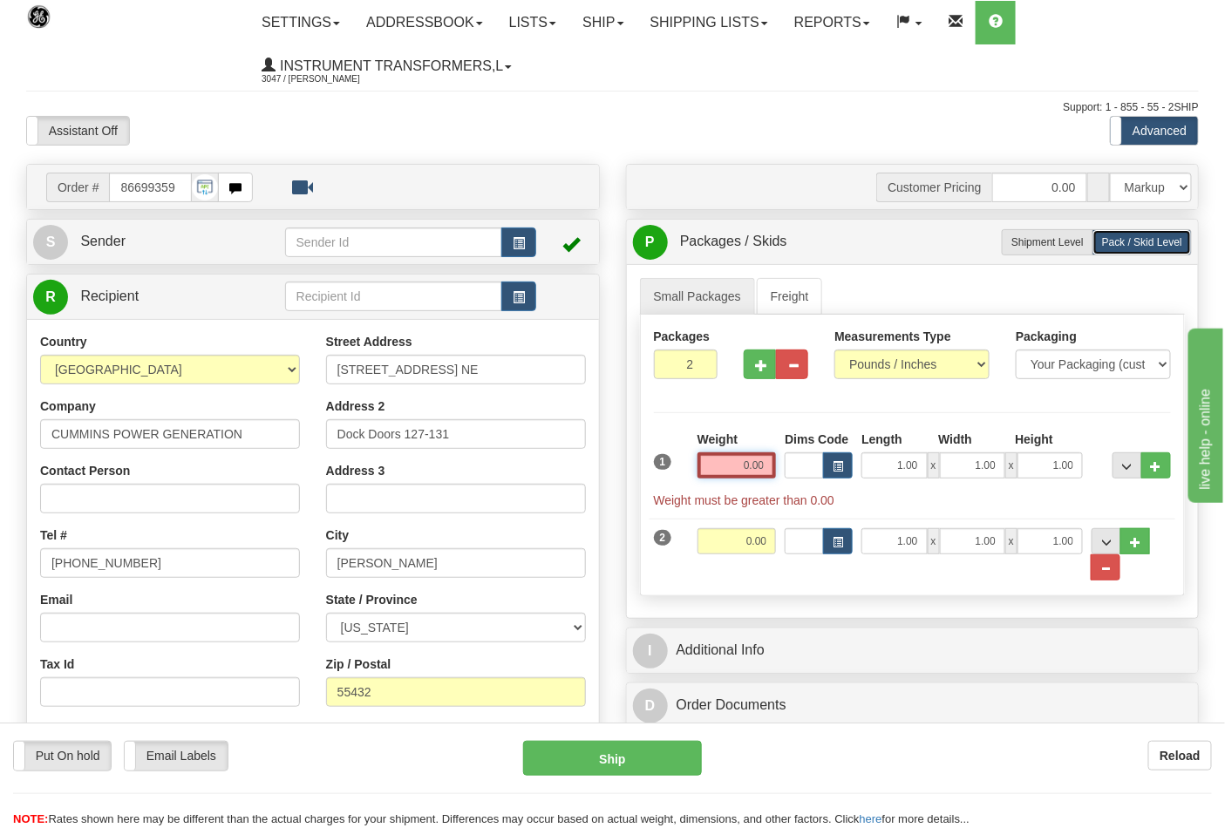
click at [744, 460] on input "0.00" at bounding box center [736, 465] width 79 height 26
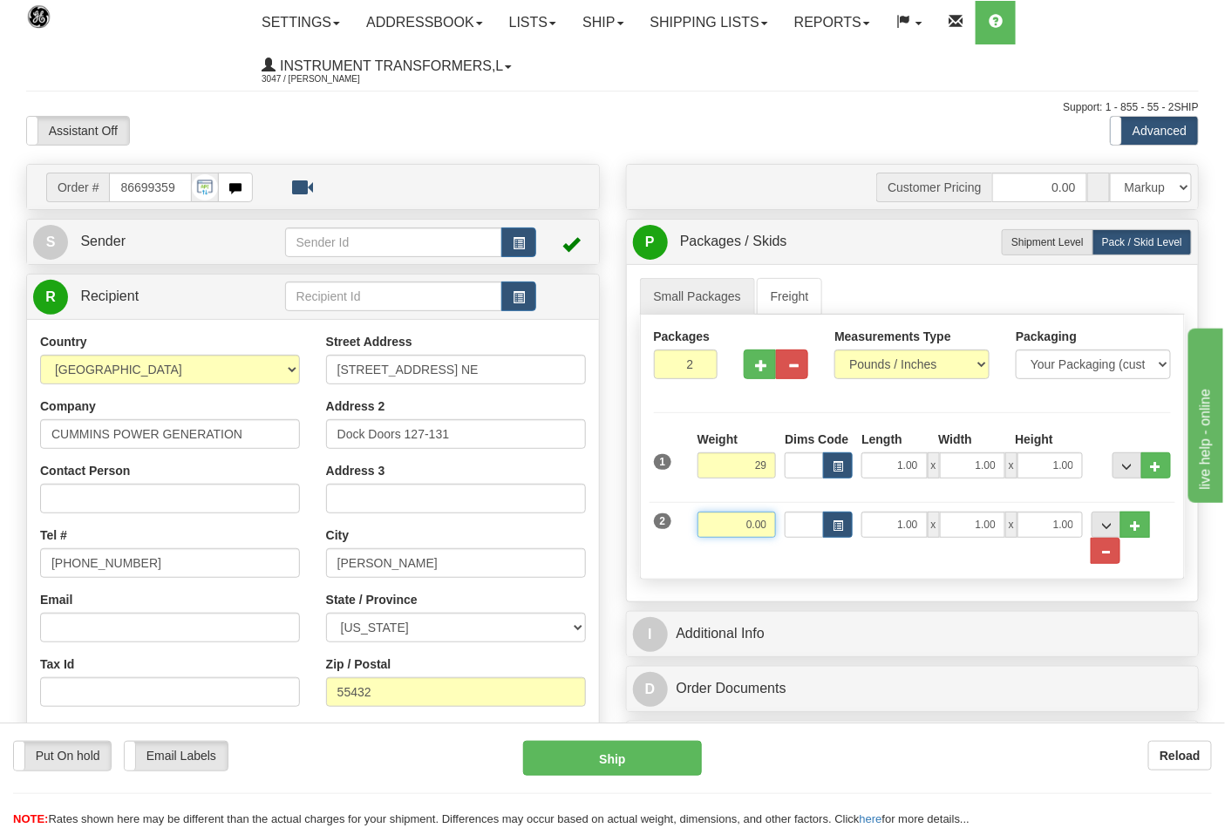
type input "29.00"
click at [765, 523] on input "0.00" at bounding box center [736, 525] width 79 height 26
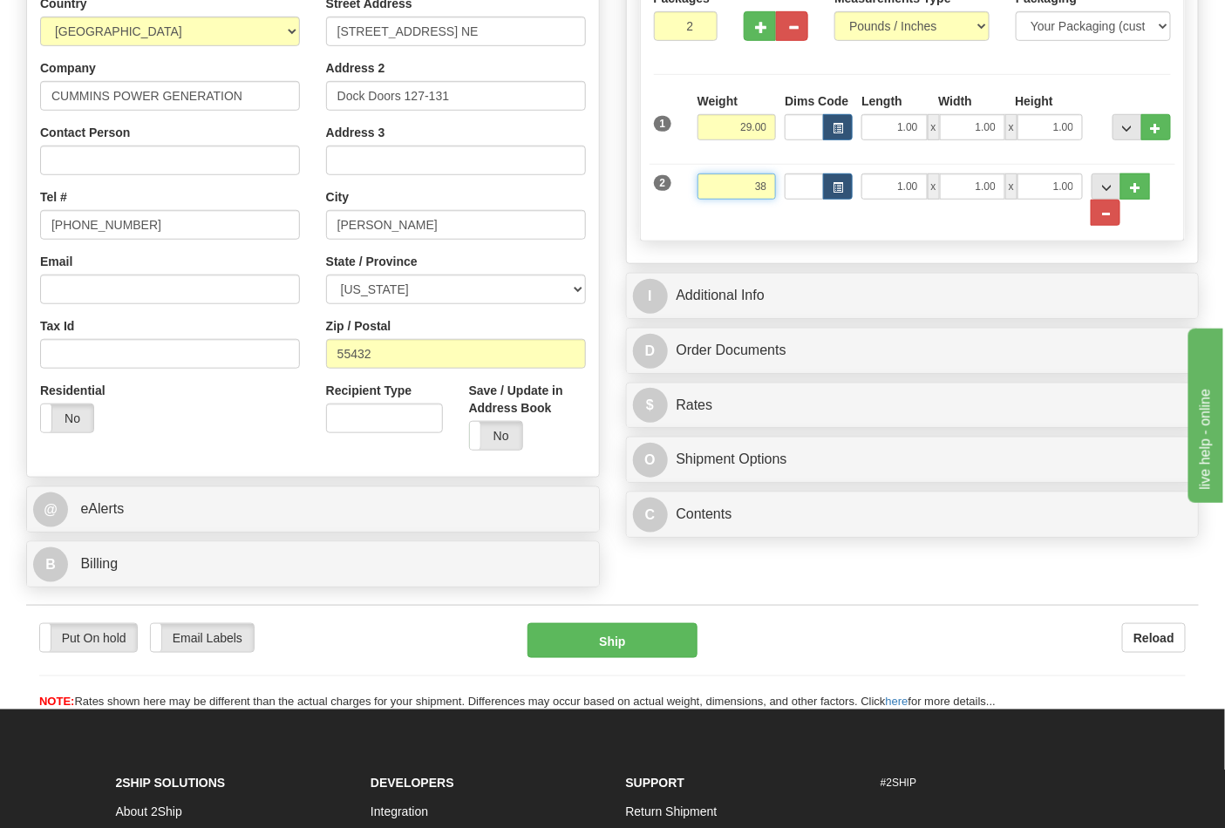
scroll to position [387, 0]
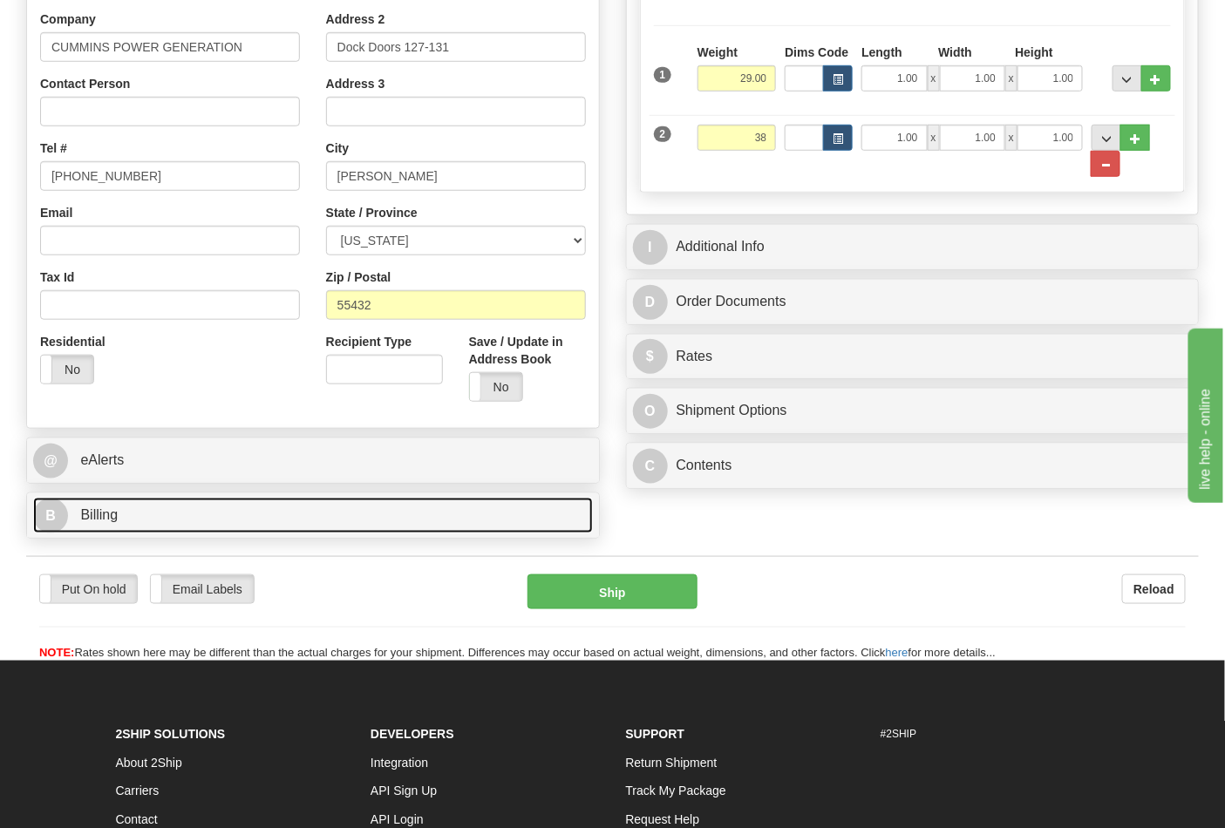
type input "38.00"
click at [197, 509] on link "B Billing" at bounding box center [313, 516] width 560 height 36
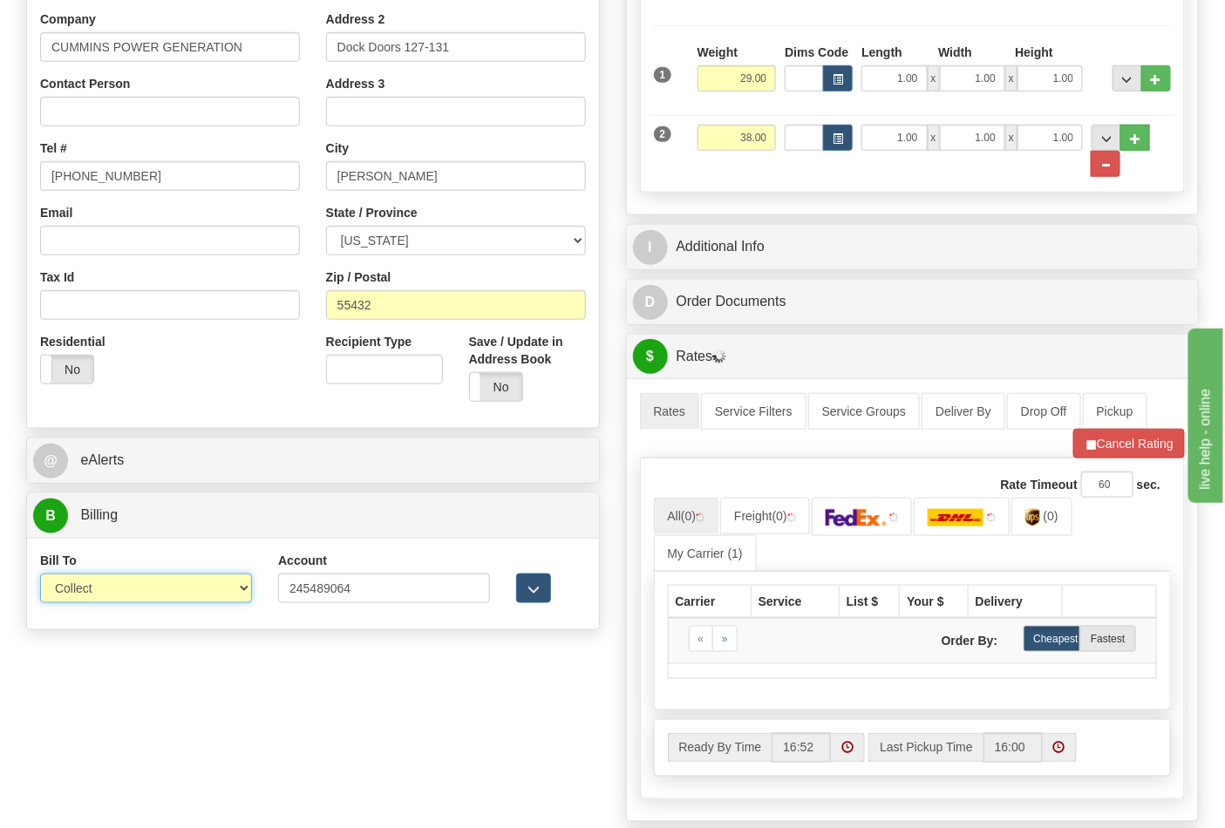
click at [138, 596] on select "Sender Recipient Third Party Collect" at bounding box center [146, 589] width 212 height 30
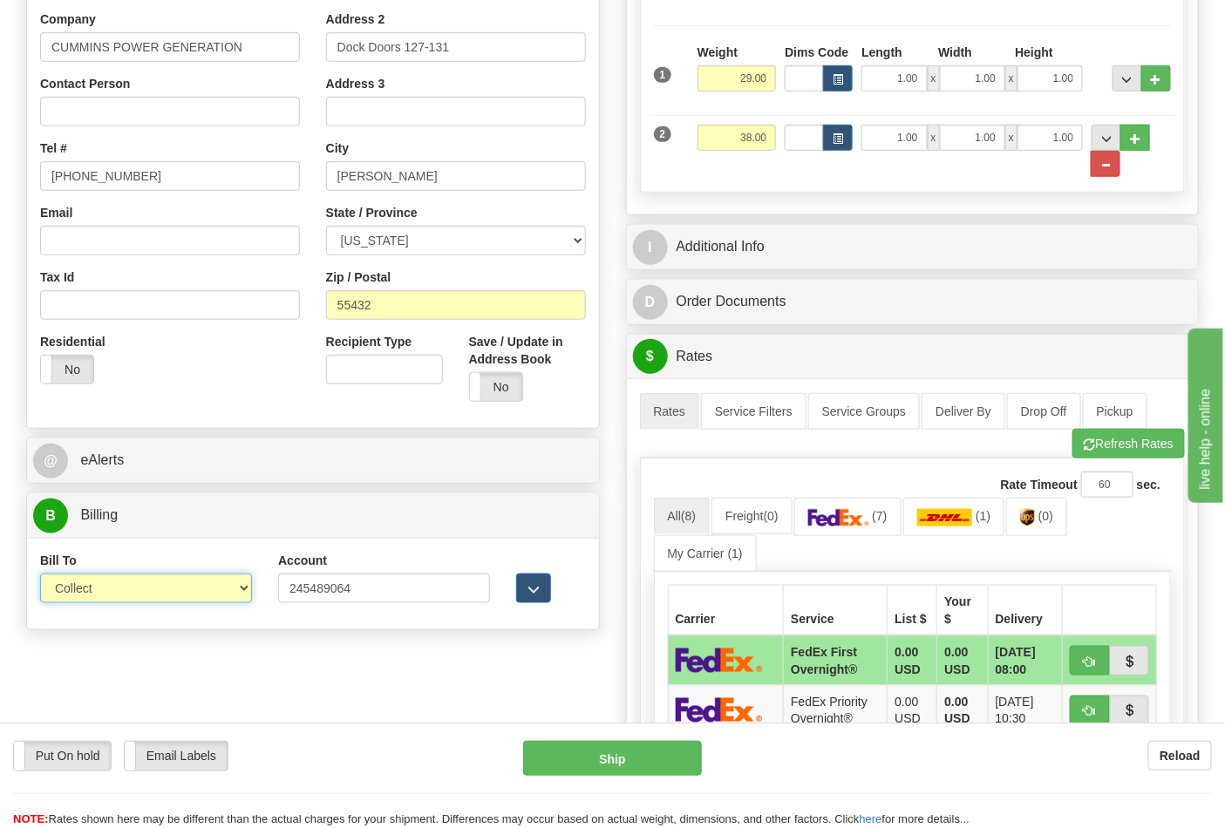
select select "2"
click at [40, 575] on select "Sender Recipient Third Party Collect" at bounding box center [146, 589] width 212 height 30
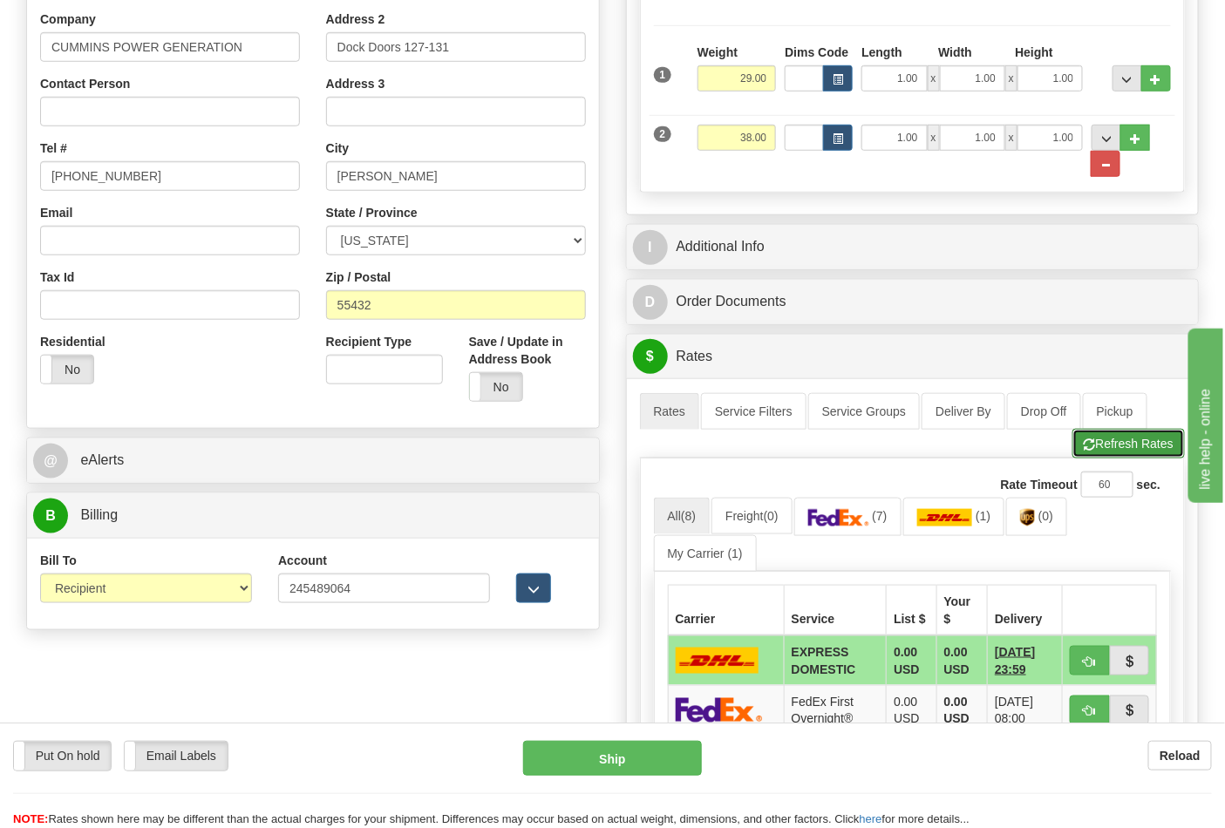
click at [1096, 450] on button "Refresh Rates" at bounding box center [1128, 444] width 112 height 30
click at [869, 520] on img at bounding box center [838, 517] width 61 height 17
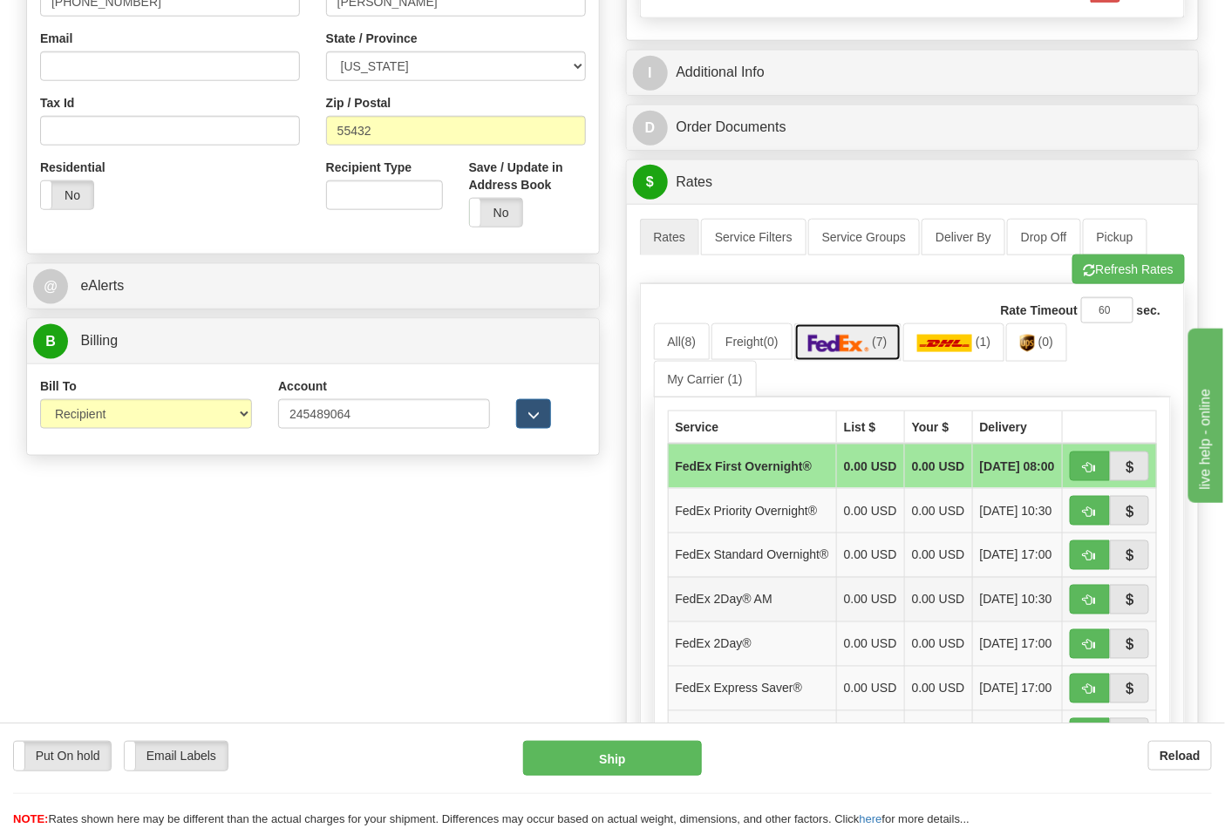
scroll to position [677, 0]
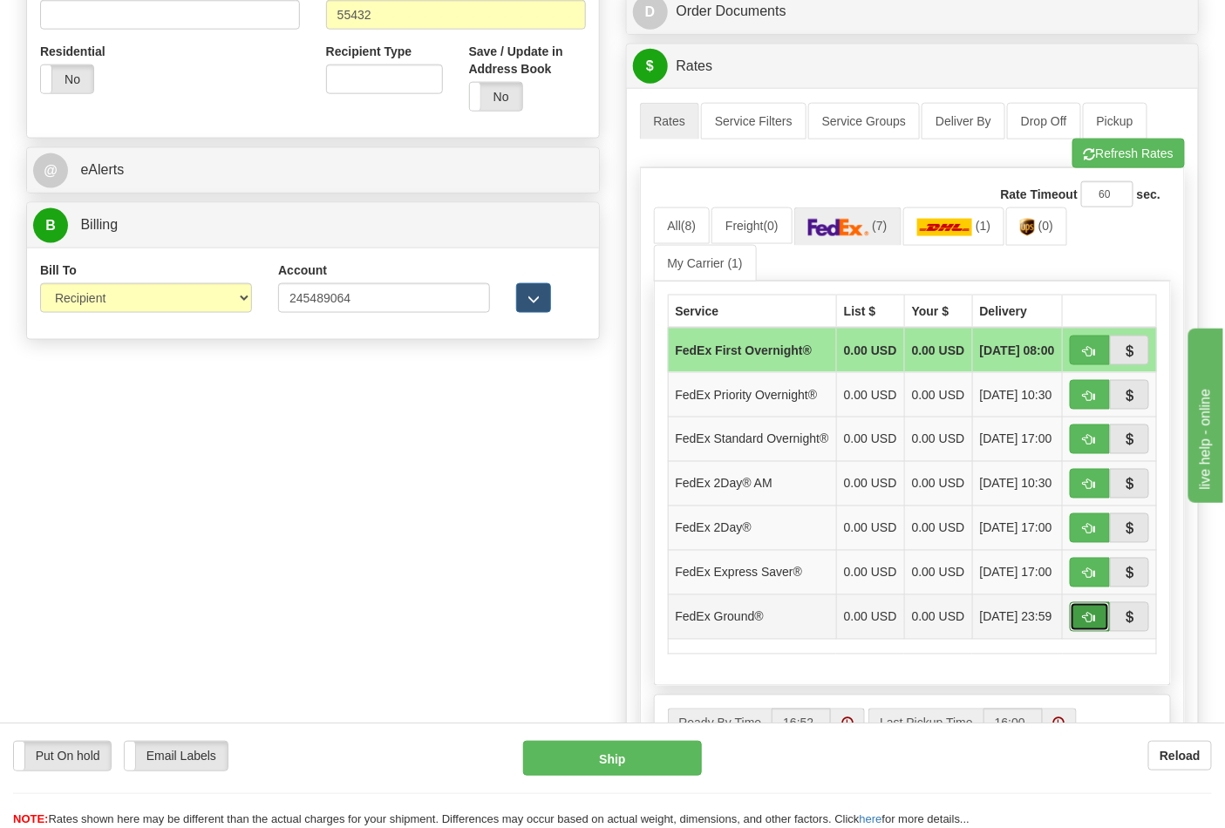
click at [1091, 624] on span "button" at bounding box center [1090, 618] width 12 height 11
type input "92"
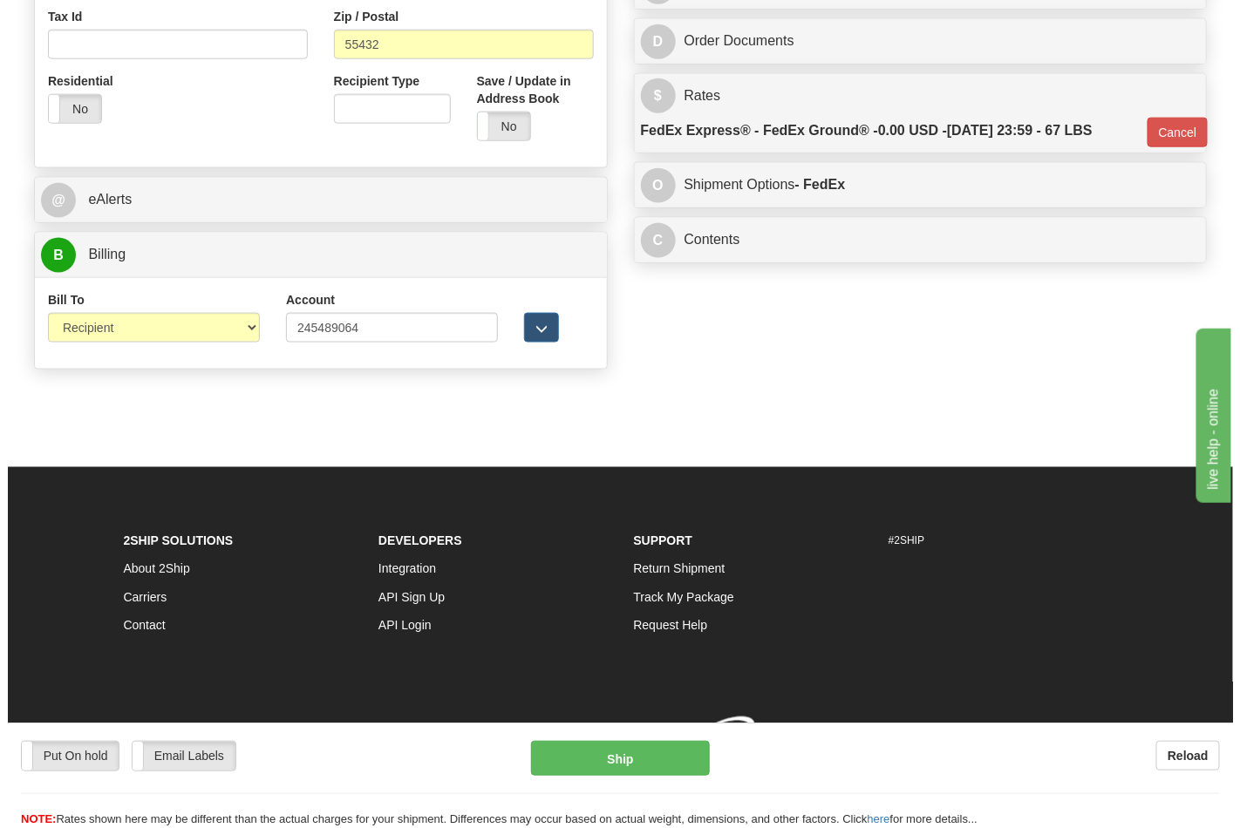
scroll to position [650, 0]
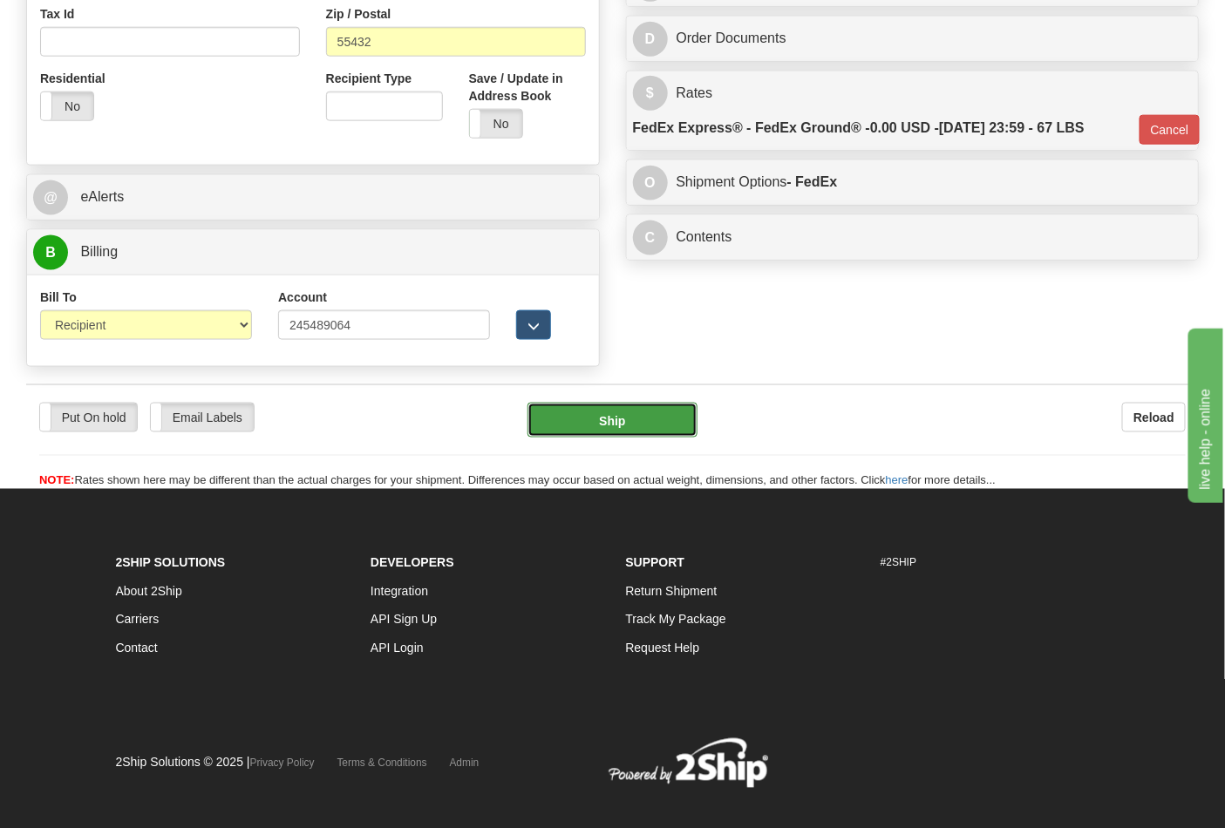
click at [681, 430] on button "Ship" at bounding box center [611, 420] width 169 height 35
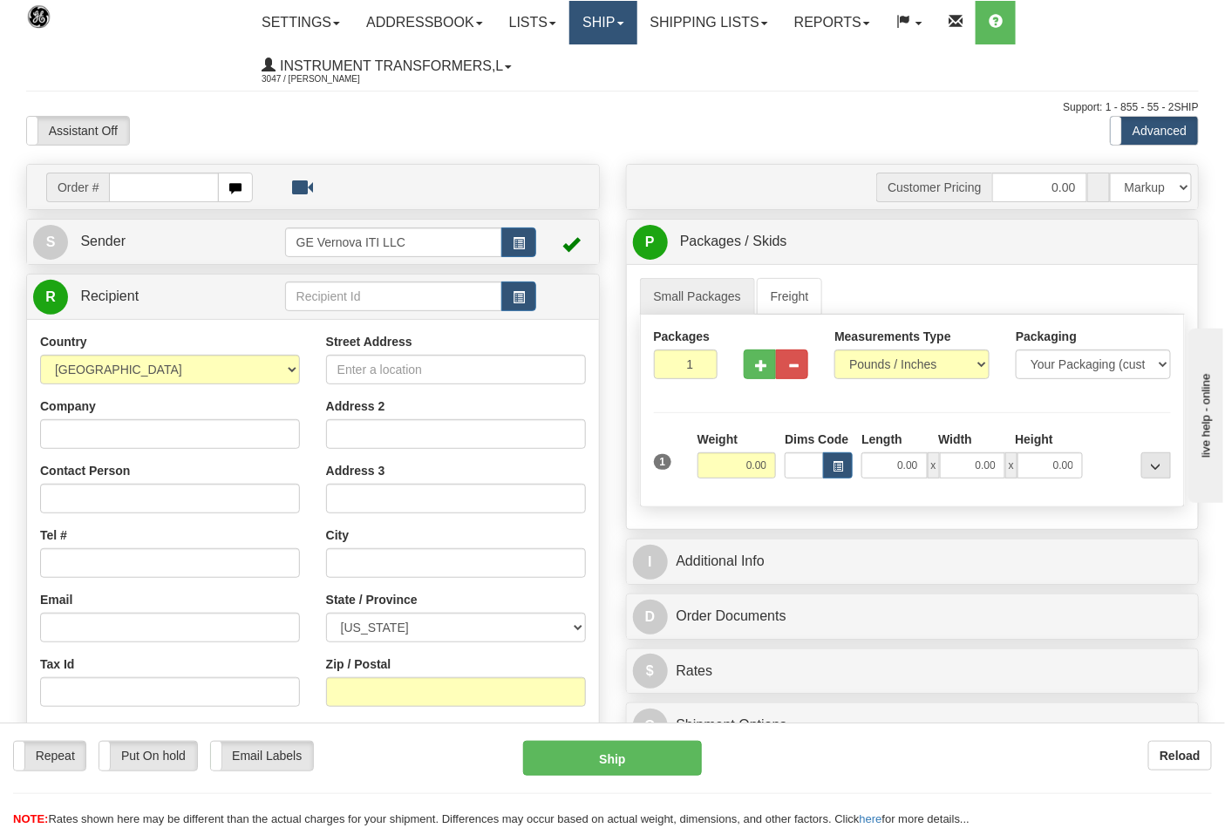
click at [630, 4] on link "Ship" at bounding box center [602, 23] width 67 height 44
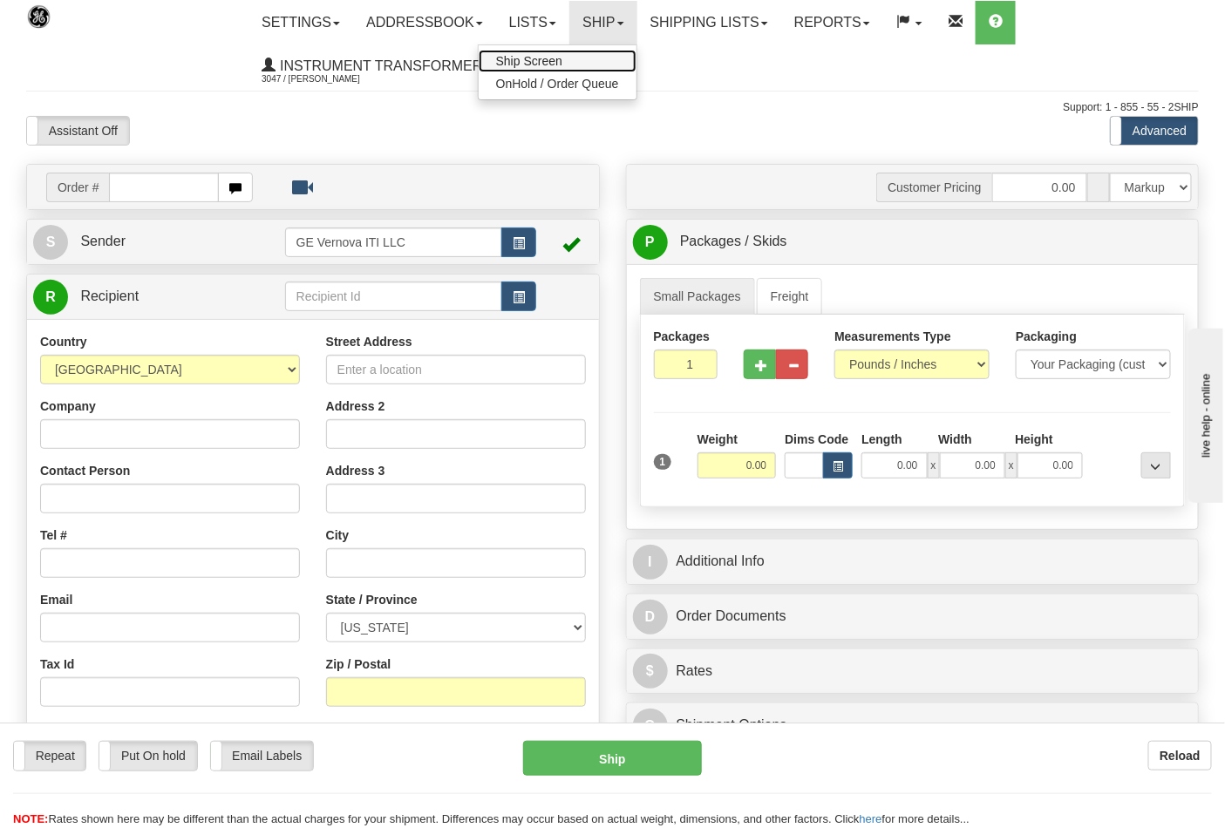
click at [576, 59] on link "Ship Screen" at bounding box center [558, 61] width 158 height 23
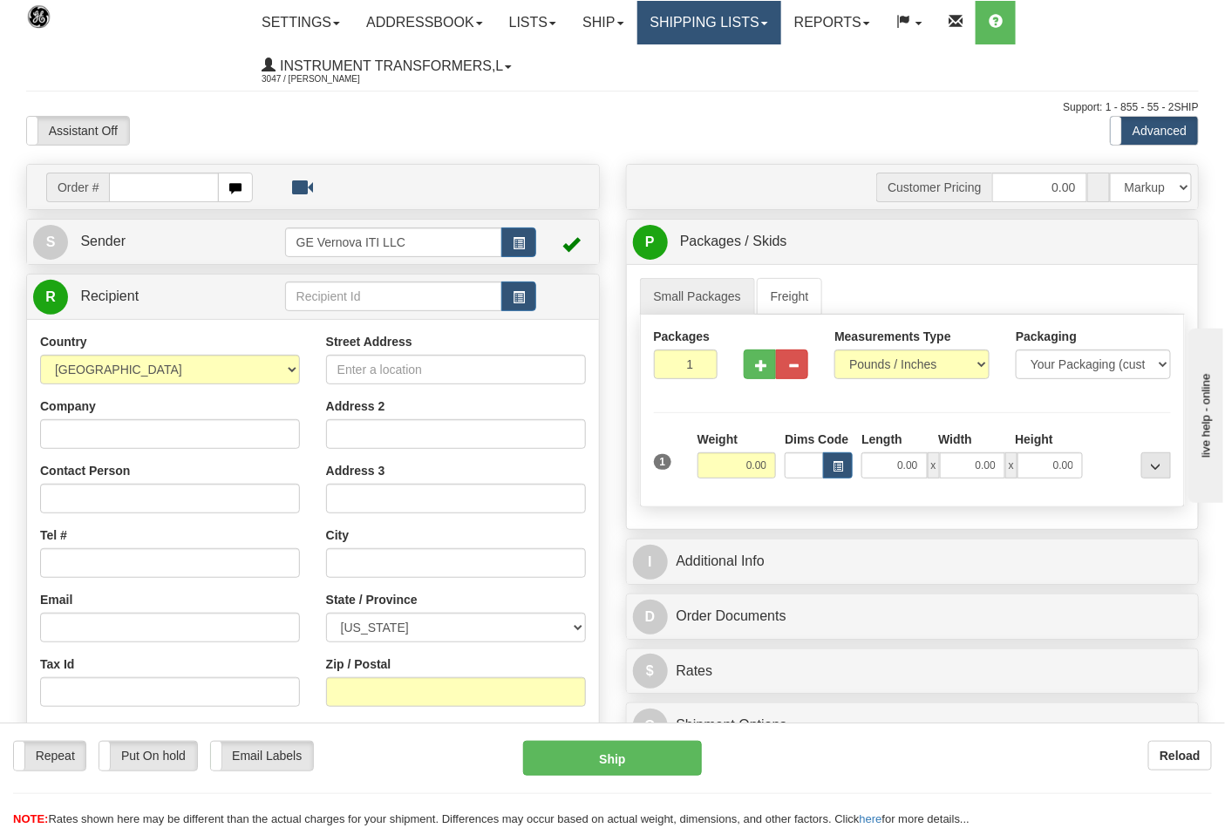
click at [683, 17] on link "Shipping lists" at bounding box center [709, 23] width 144 height 44
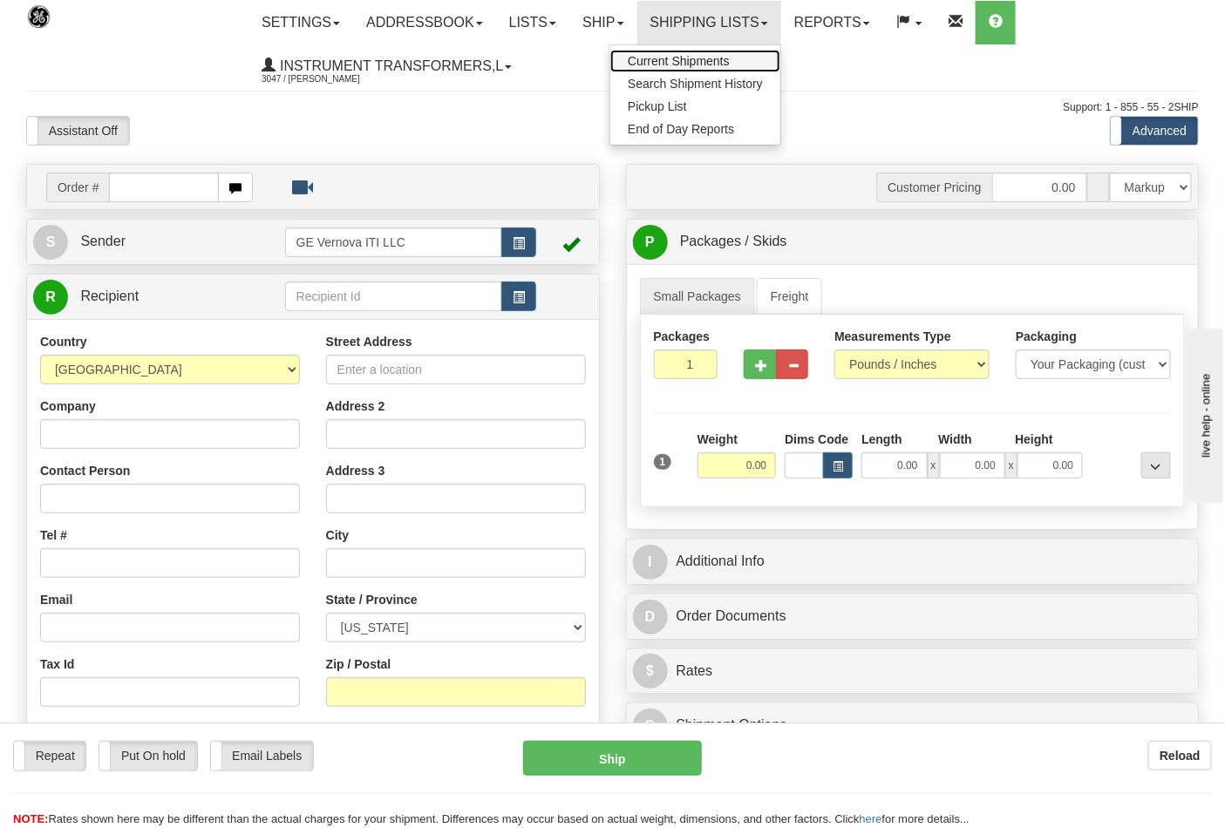
click at [680, 57] on span "Current Shipments" at bounding box center [679, 61] width 102 height 14
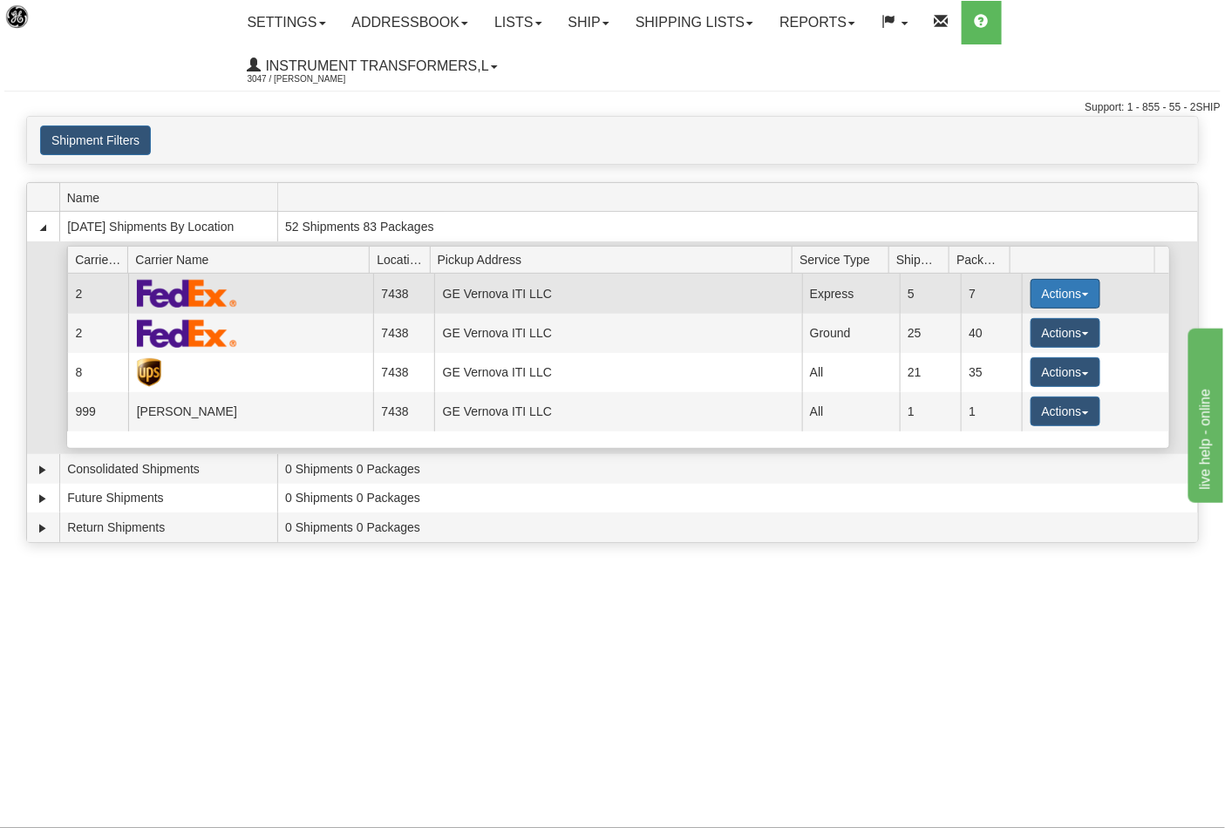
click at [1052, 296] on button "Actions" at bounding box center [1065, 294] width 70 height 30
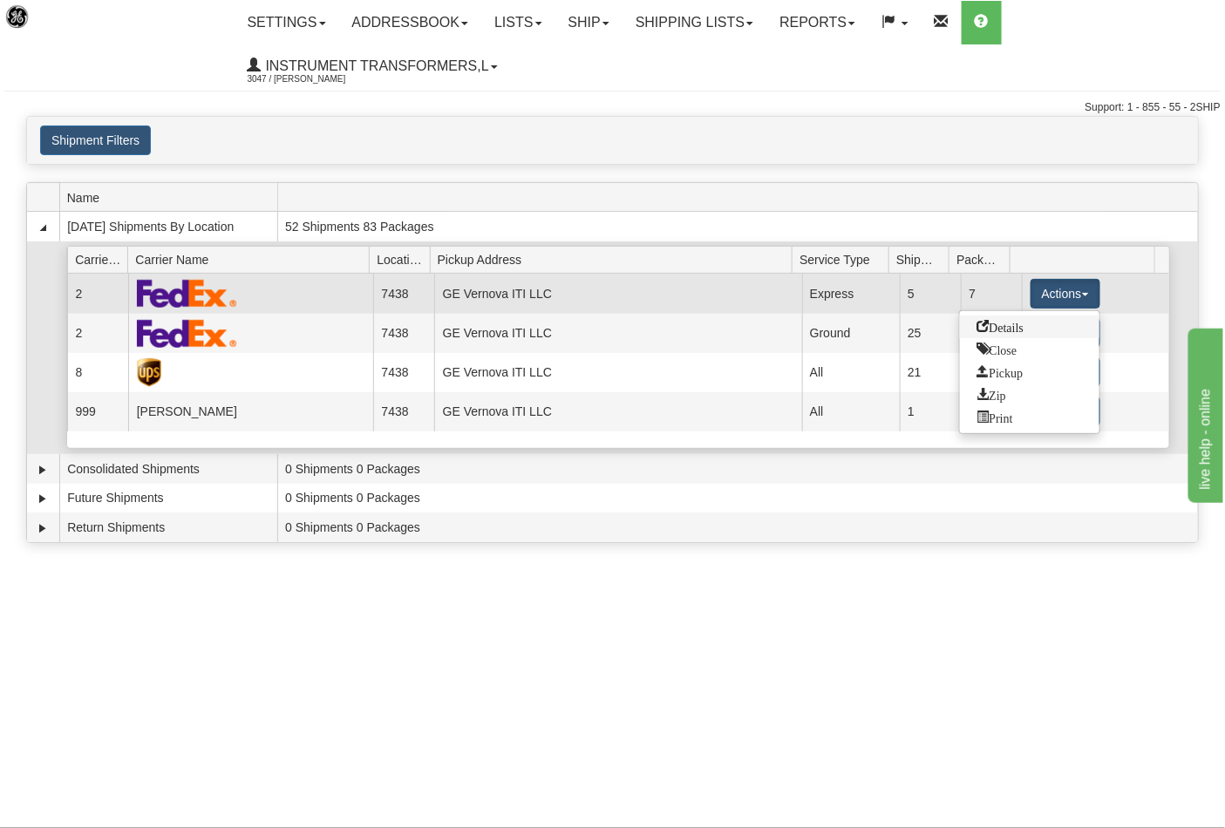
click at [1006, 334] on link "Details" at bounding box center [1029, 327] width 139 height 23
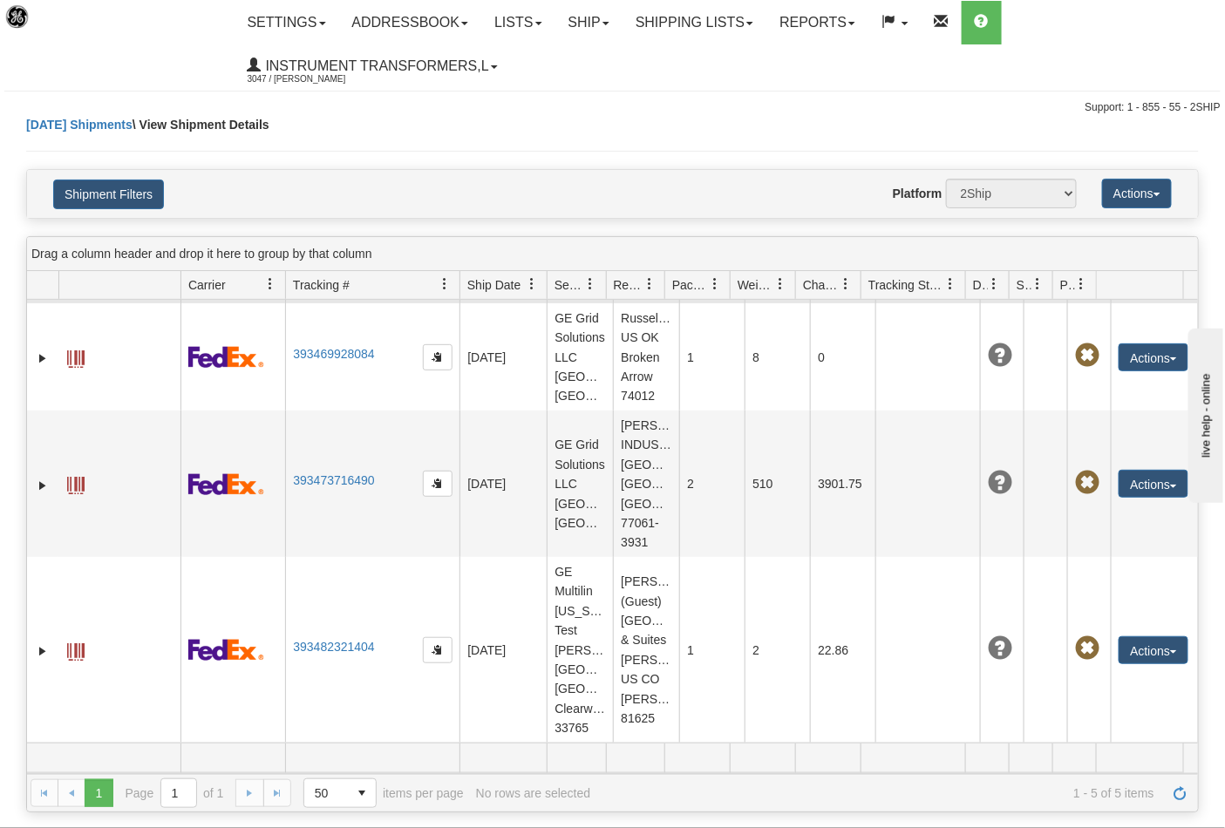
scroll to position [445, 0]
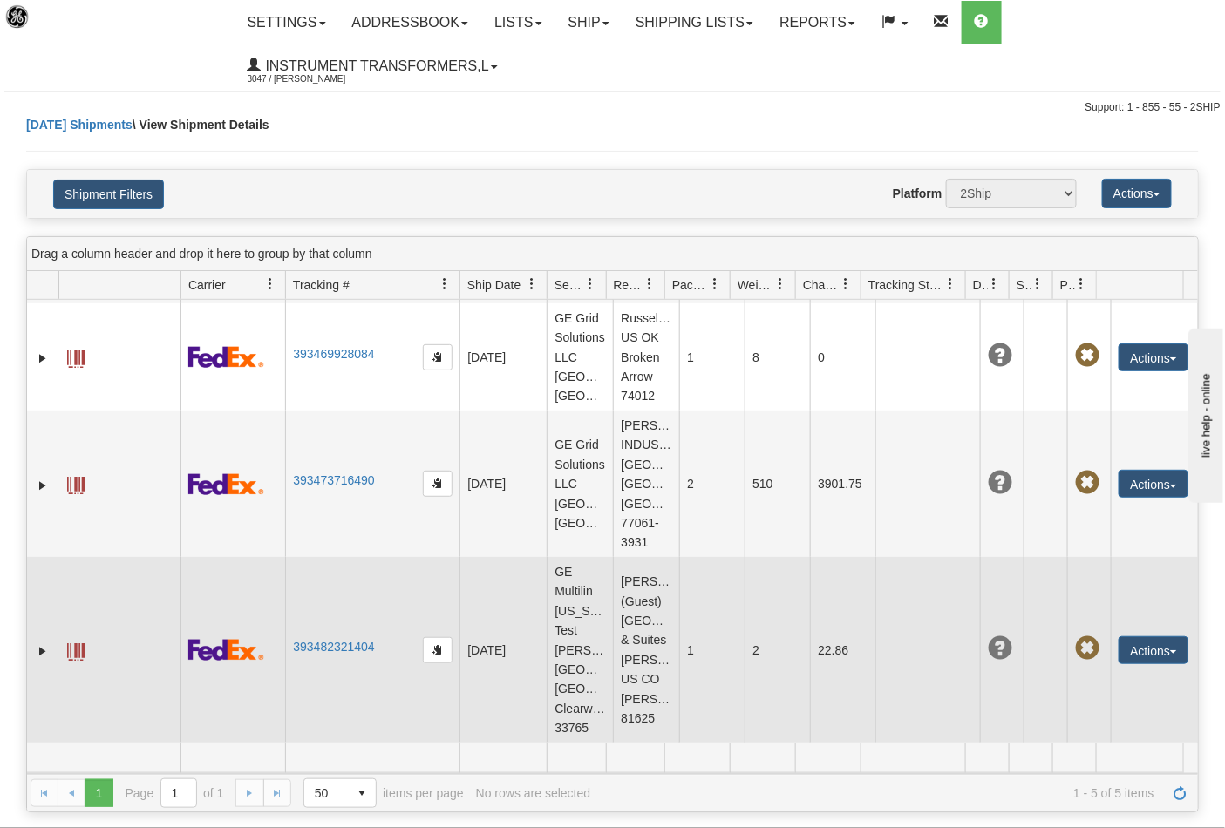
click at [75, 643] on span at bounding box center [75, 651] width 17 height 17
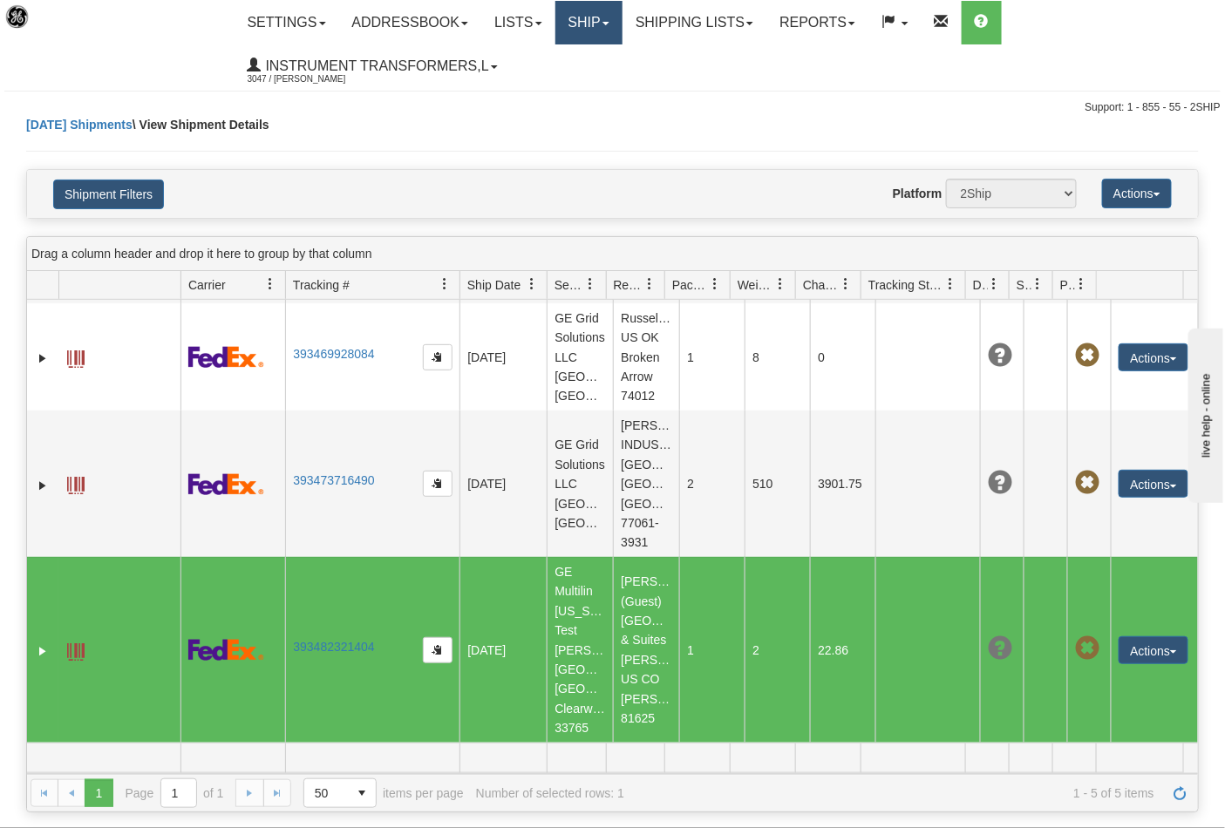
click at [599, 18] on link "Ship" at bounding box center [588, 23] width 67 height 44
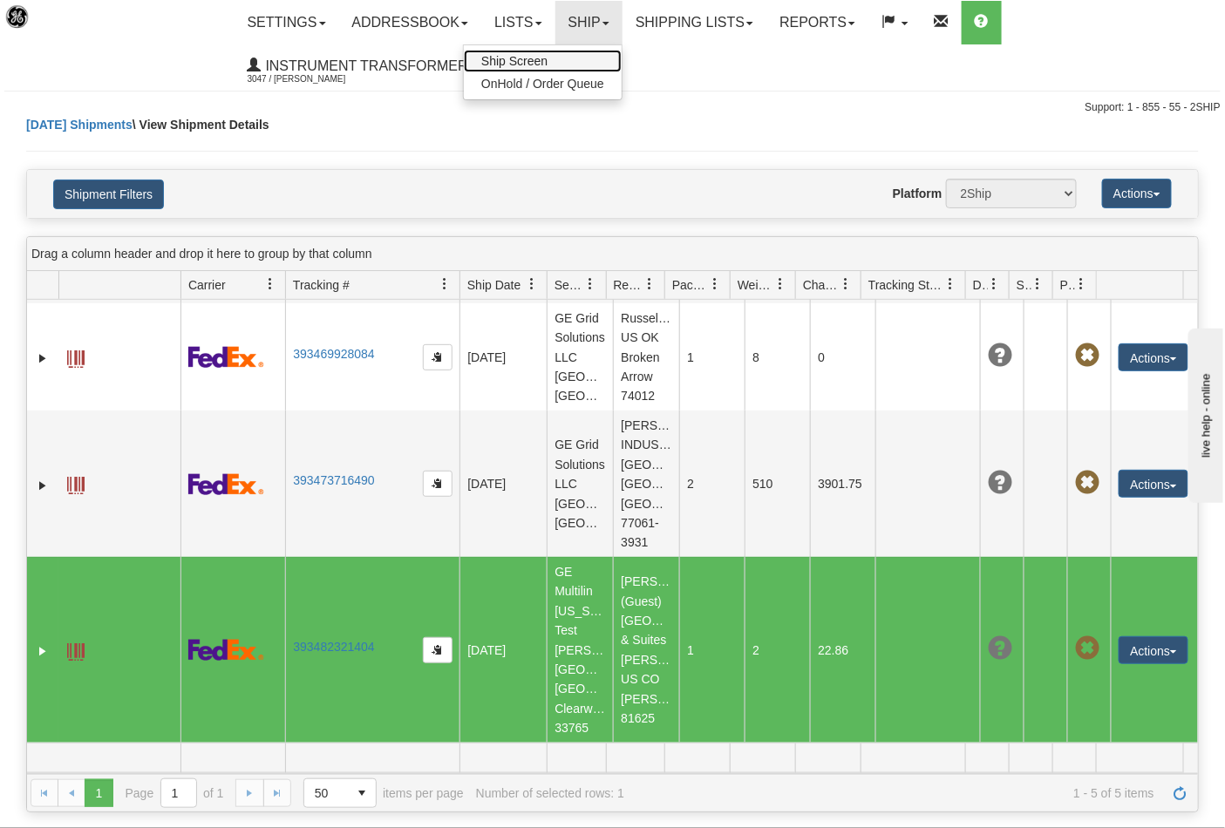
click at [589, 58] on link "Ship Screen" at bounding box center [543, 61] width 158 height 23
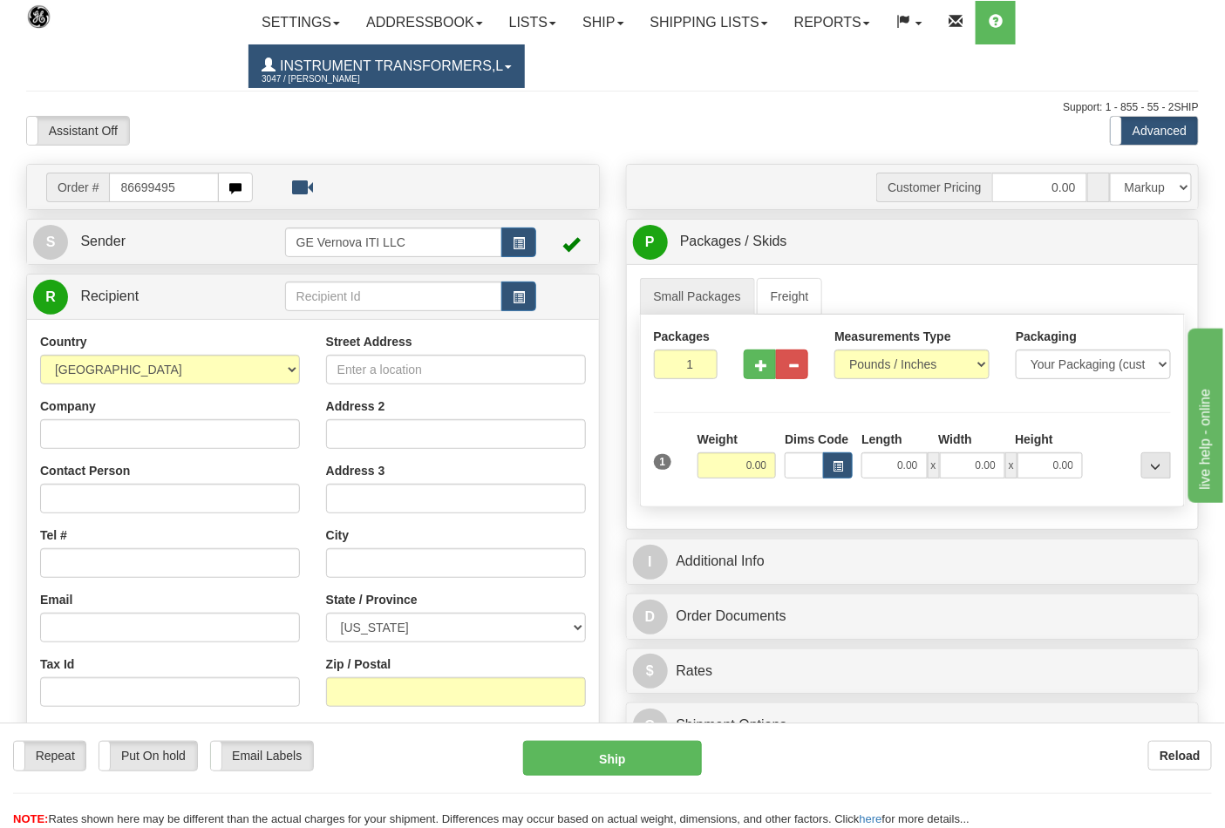
type input "86699495"
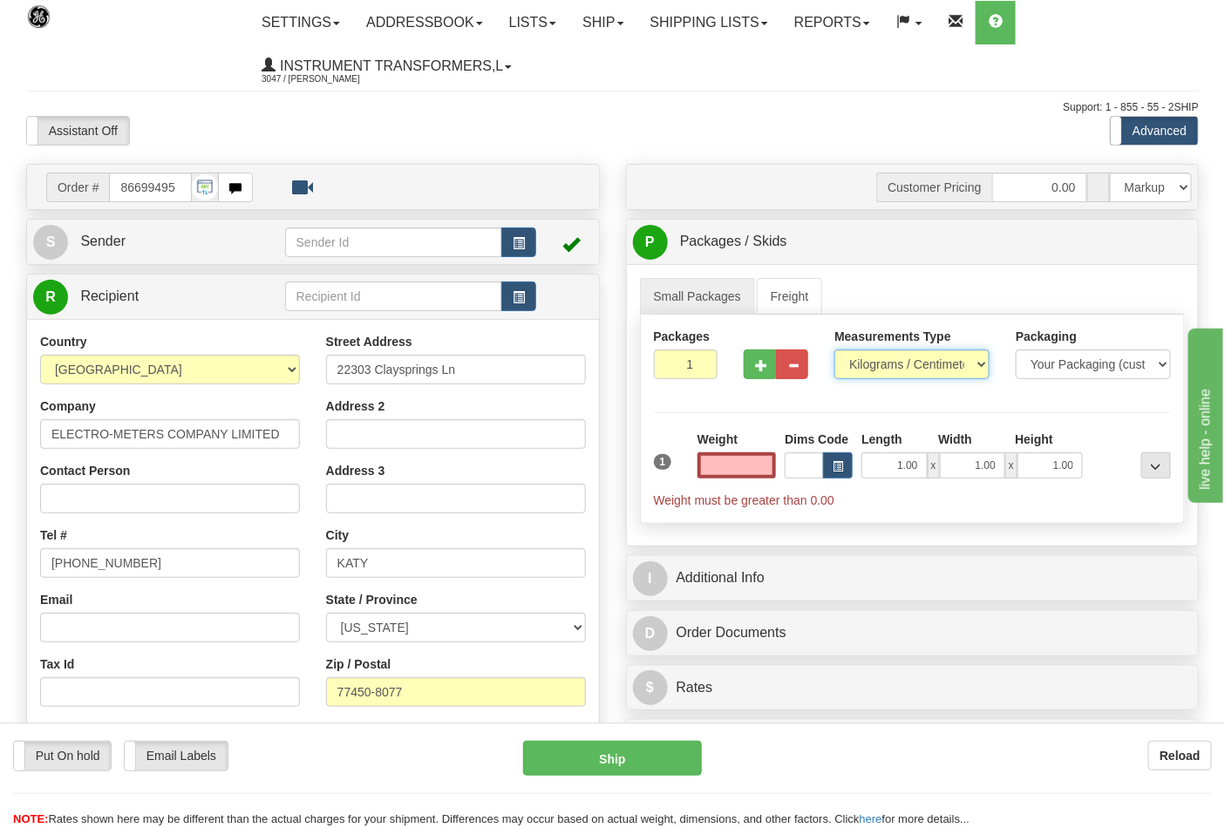
type input "0.00"
click at [956, 369] on select "Pounds / Inches Kilograms / Centimeters" at bounding box center [911, 365] width 155 height 30
select select "0"
click at [834, 350] on select "Pounds / Inches Kilograms / Centimeters" at bounding box center [911, 365] width 155 height 30
click at [757, 467] on input "0.00" at bounding box center [736, 465] width 79 height 26
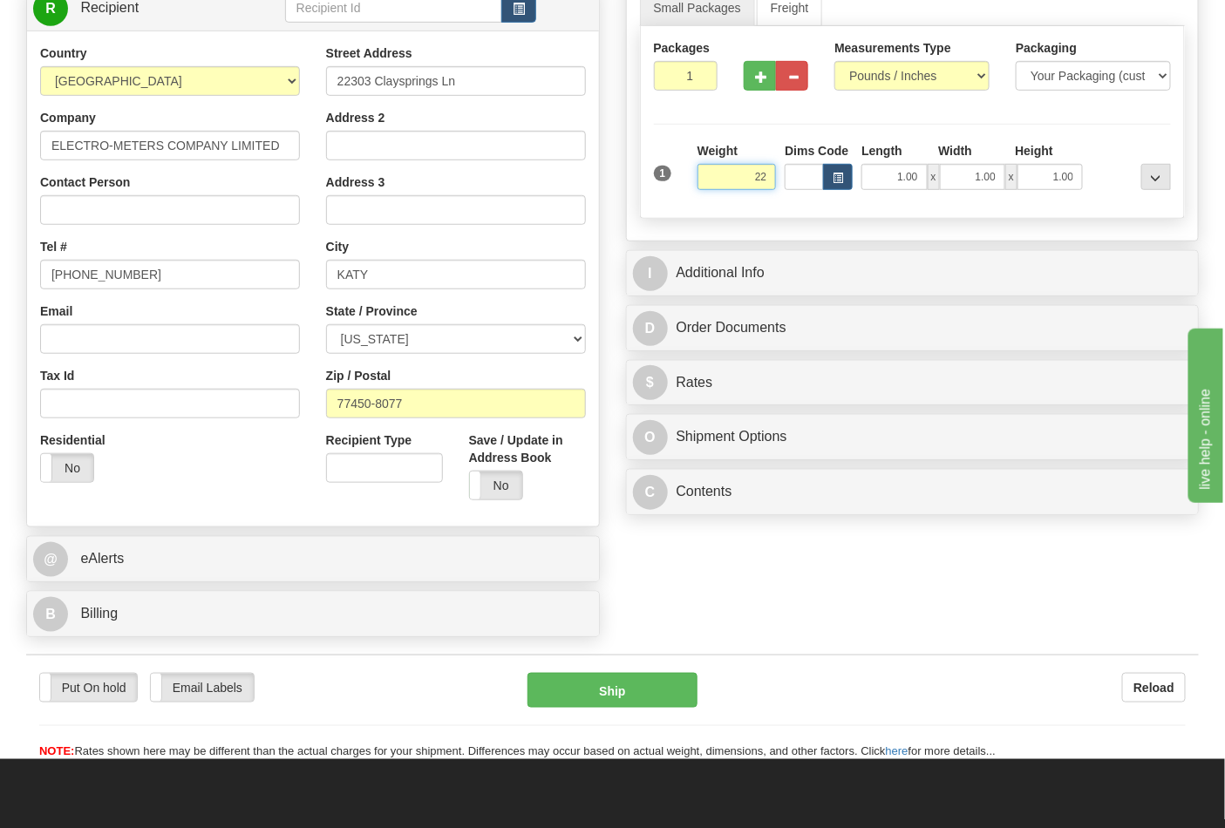
scroll to position [290, 0]
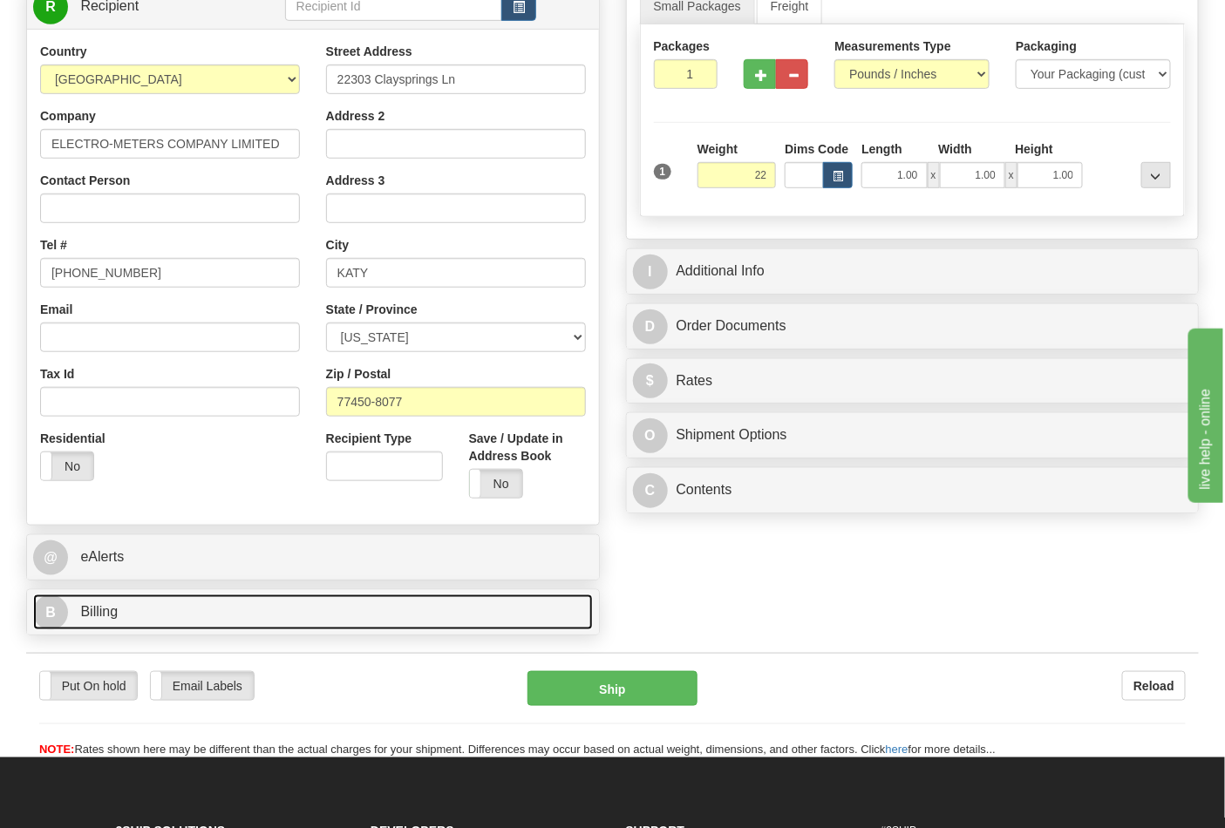
type input "22.00"
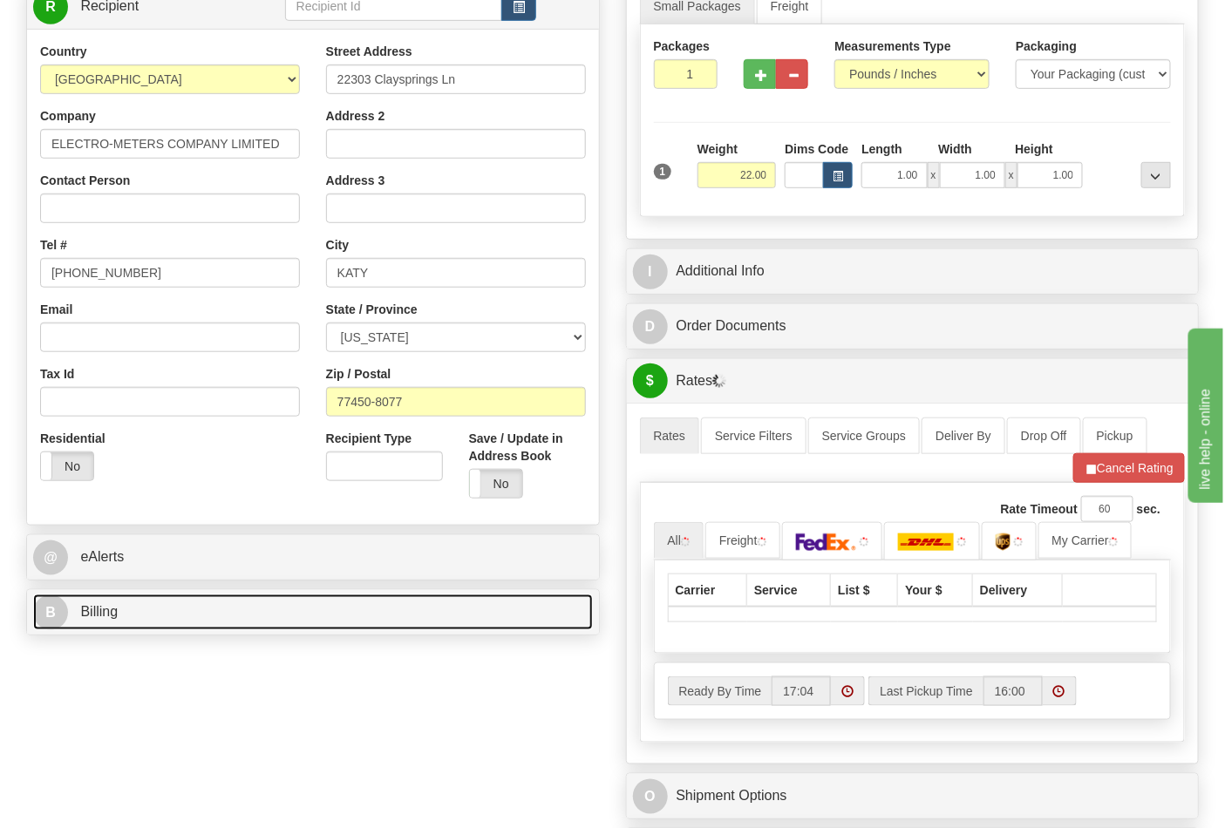
click at [370, 626] on link "B Billing" at bounding box center [313, 613] width 560 height 36
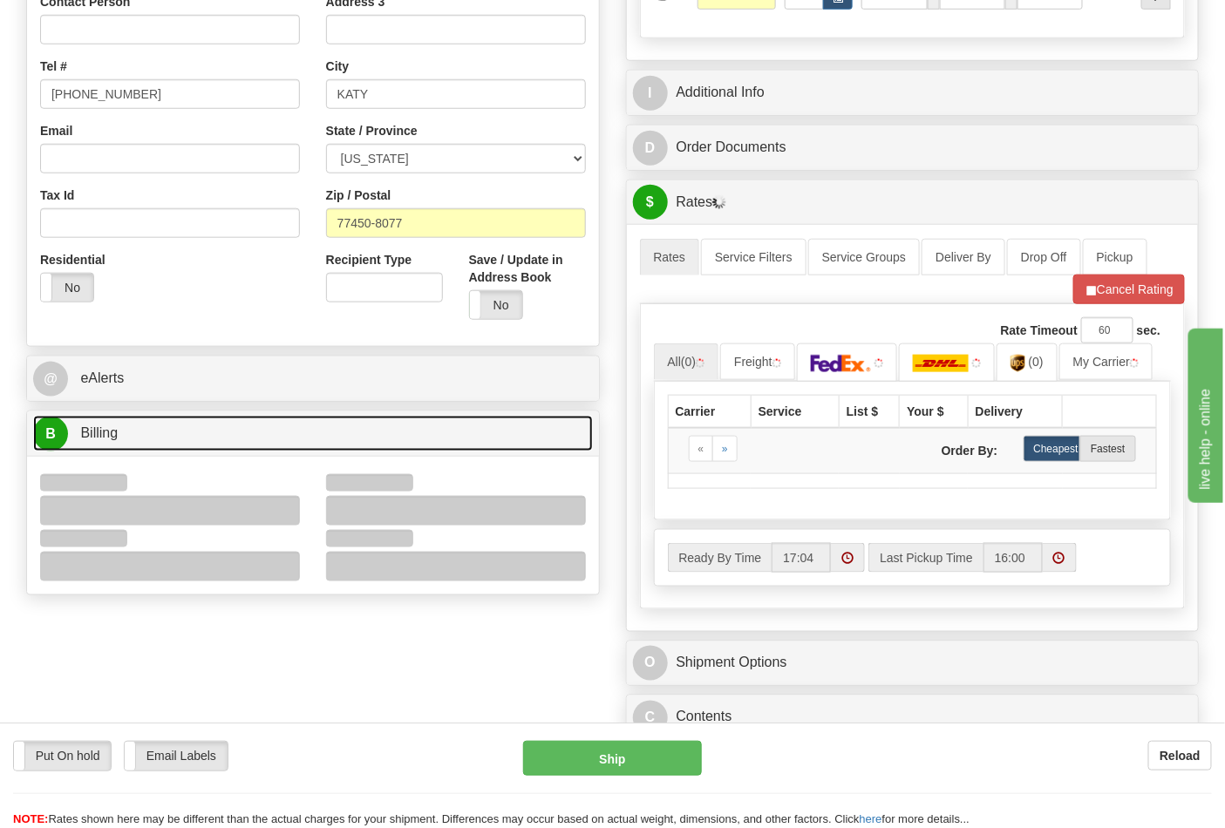
scroll to position [484, 0]
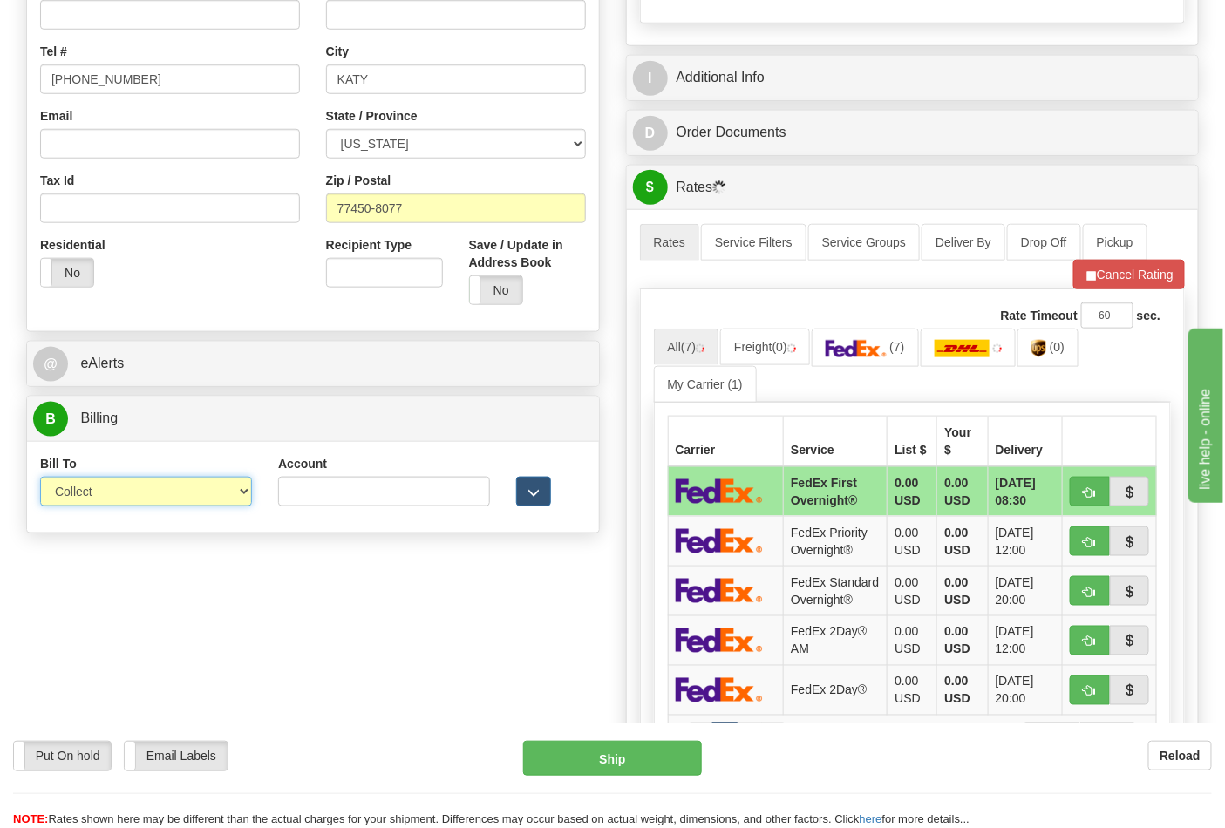
click at [241, 493] on select "Sender Recipient Third Party Collect" at bounding box center [146, 492] width 212 height 30
select select "2"
click at [40, 479] on select "Sender Recipient Third Party Collect" at bounding box center [146, 492] width 212 height 30
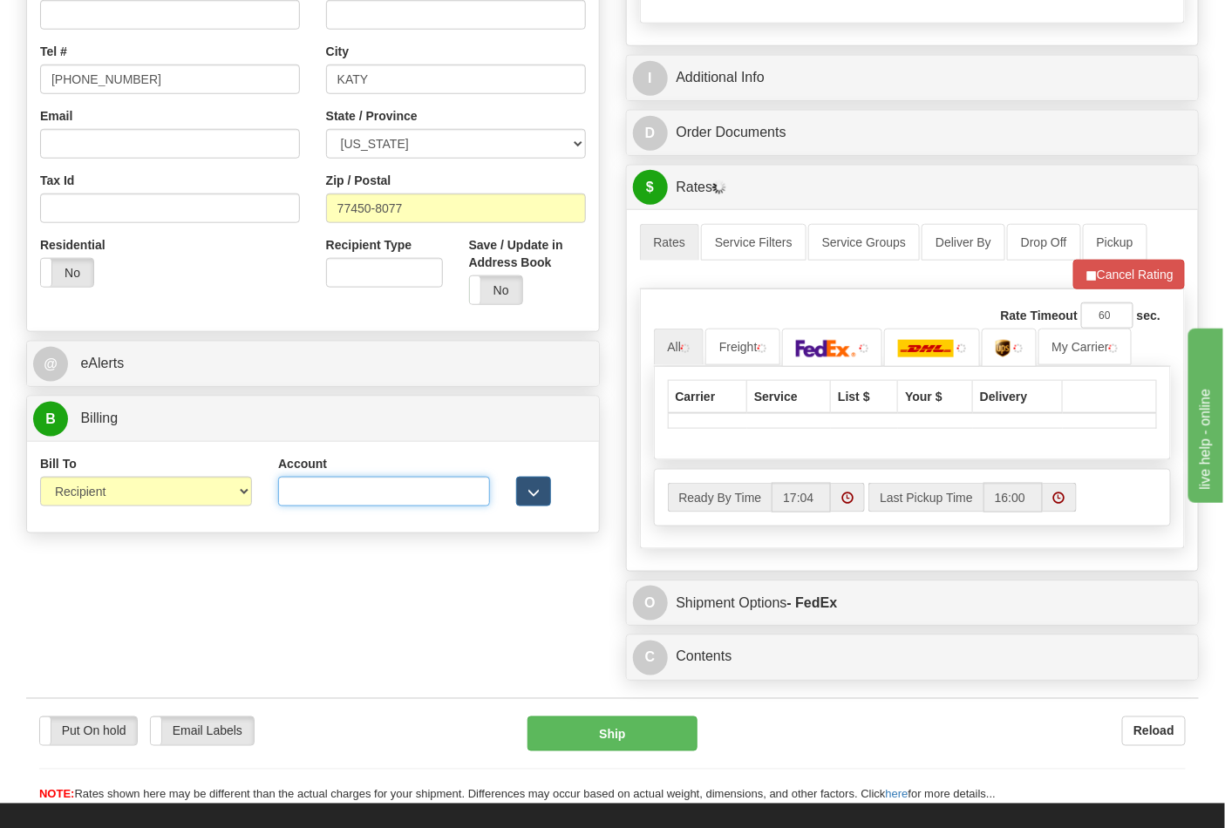
click at [297, 490] on input "Account" at bounding box center [384, 492] width 212 height 30
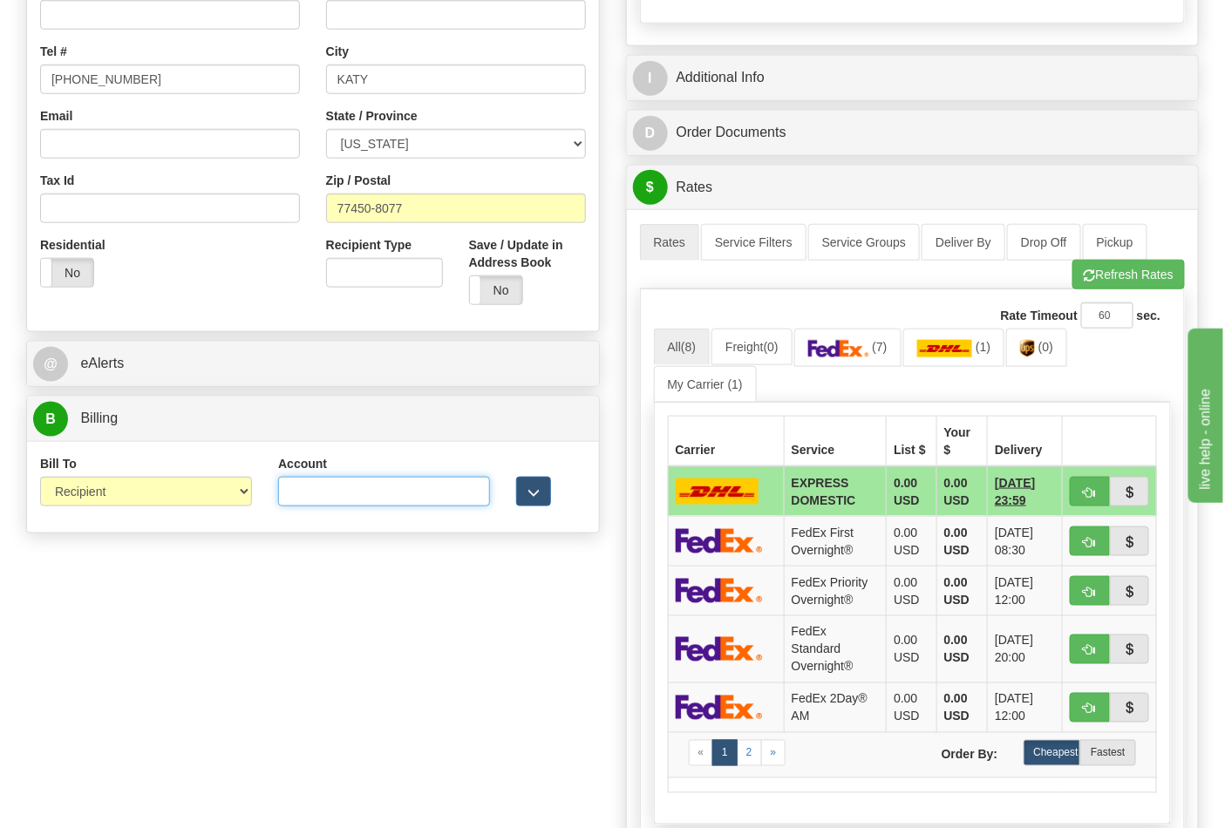
type input "r"
type input "R7F849"
click button "Delete" at bounding box center [0, 0] width 0 height 0
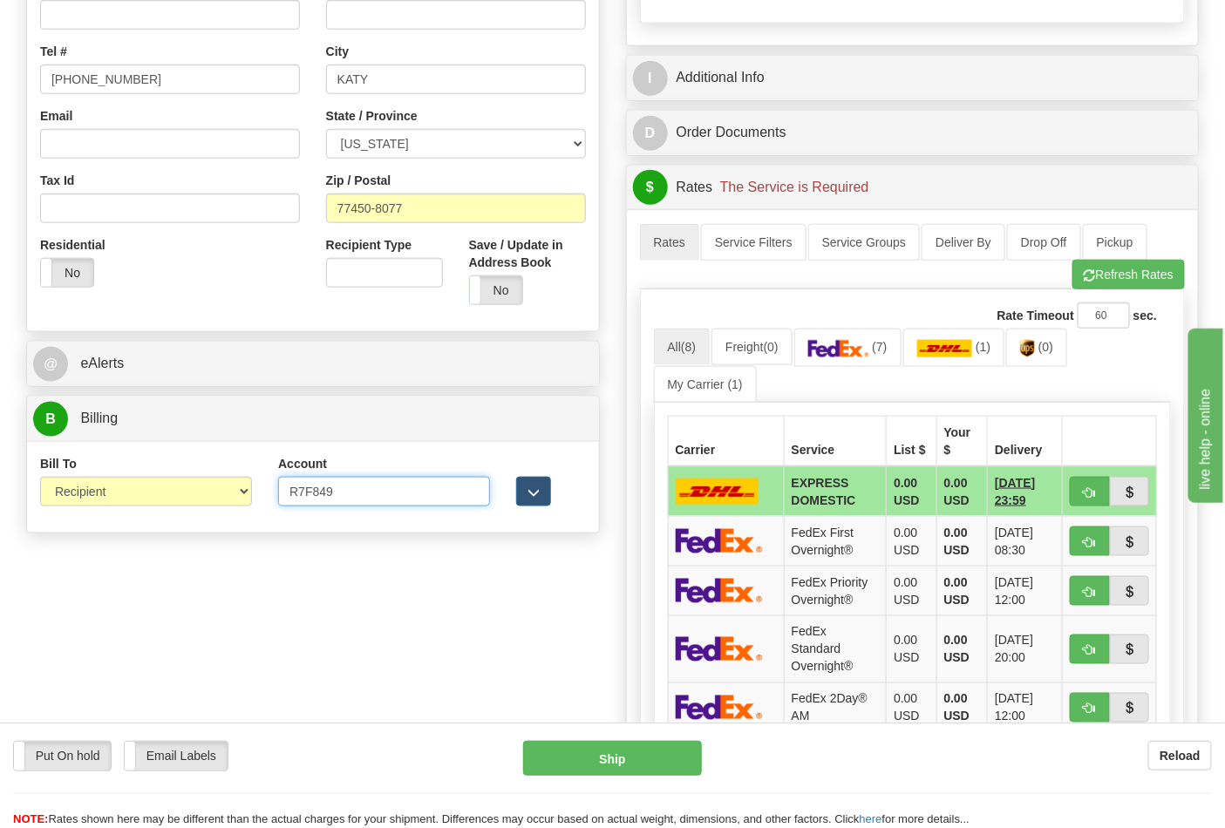
scroll to position [387, 0]
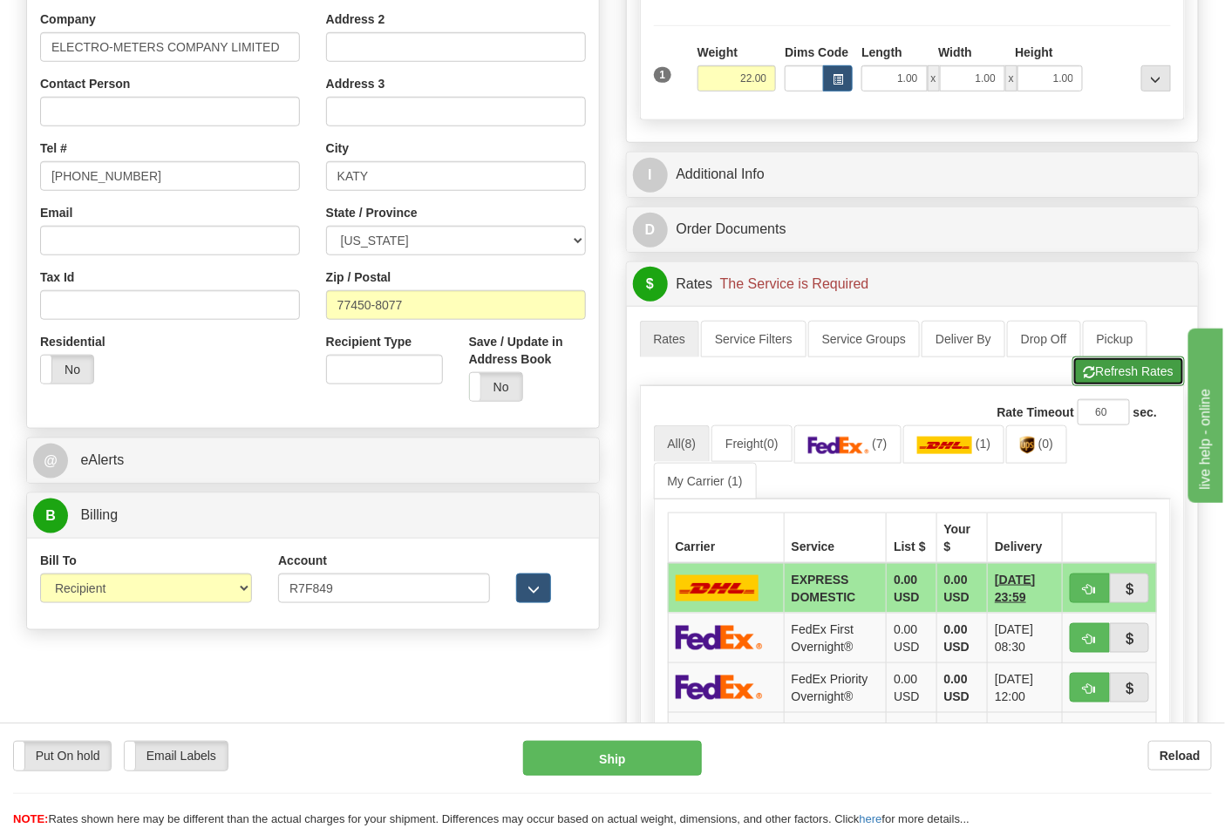
click at [1145, 379] on button "Refresh Rates" at bounding box center [1128, 372] width 112 height 30
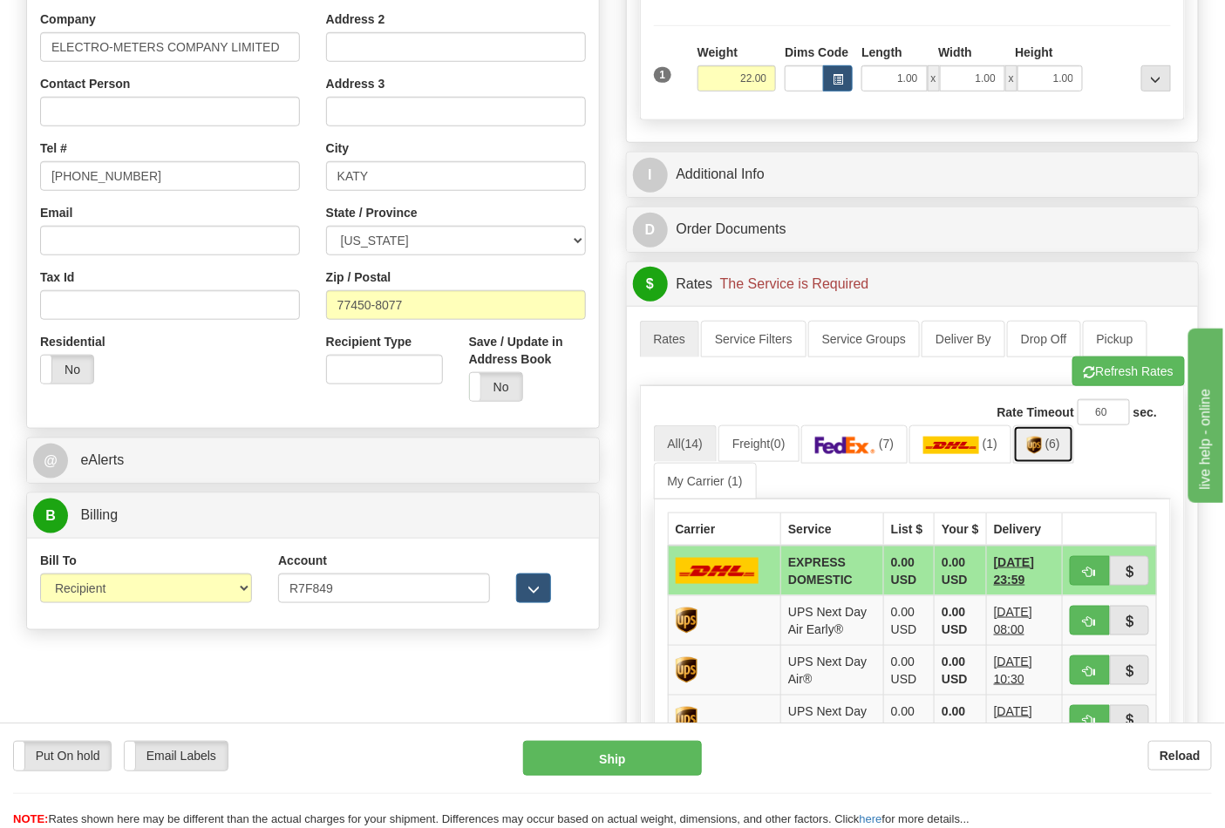
click at [1038, 443] on img at bounding box center [1034, 445] width 15 height 17
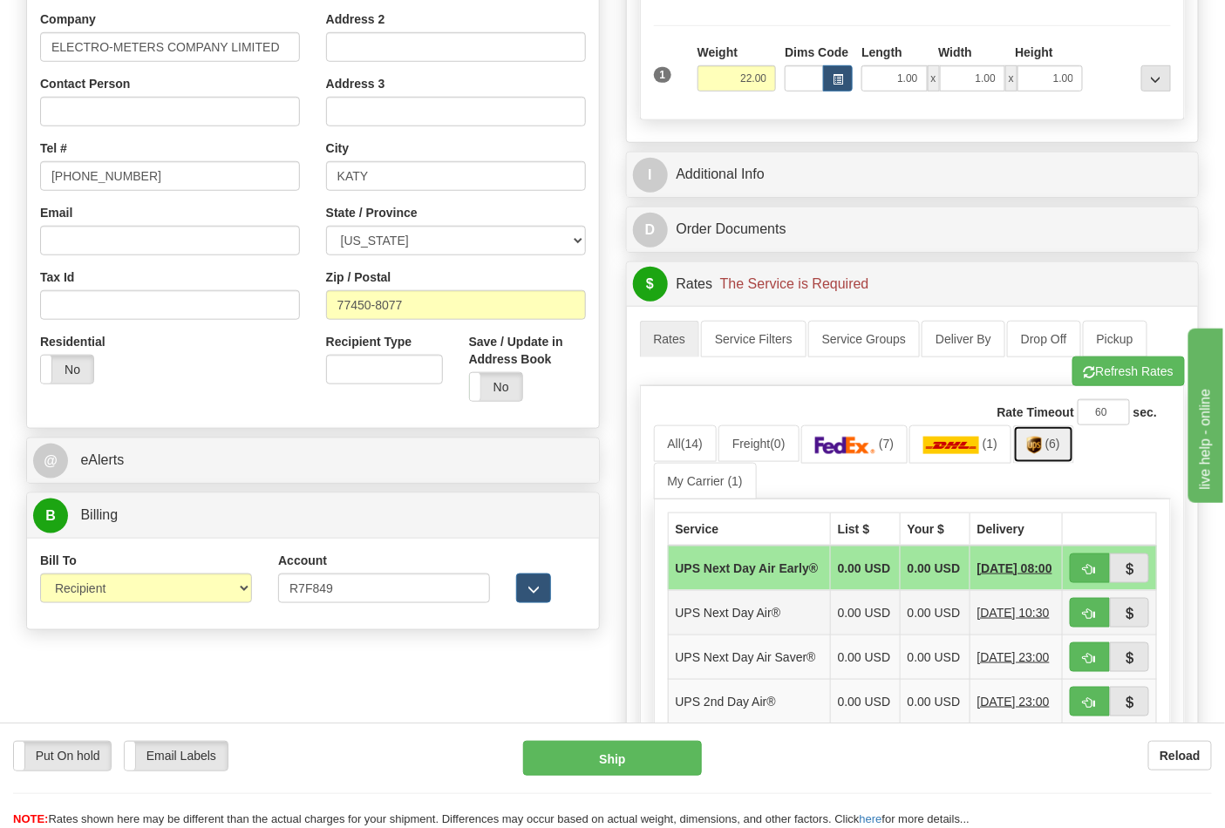
scroll to position [581, 0]
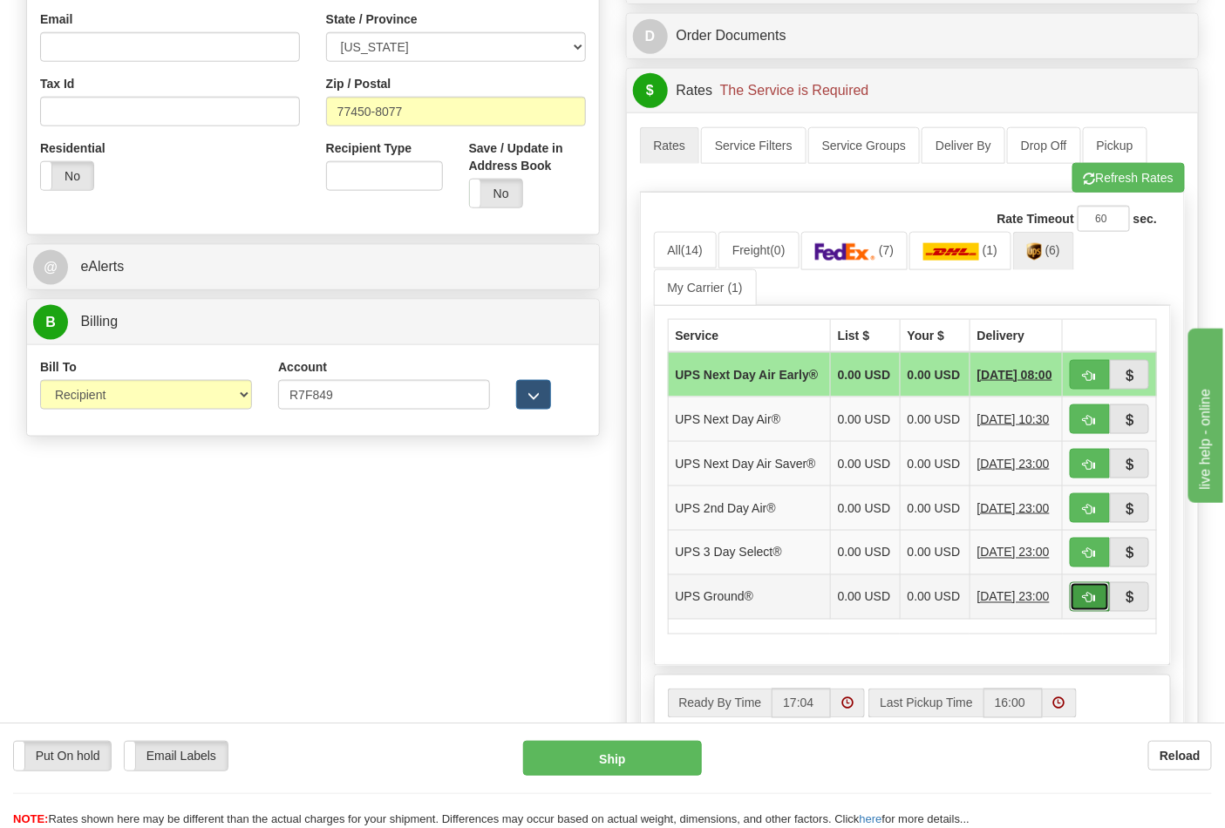
click at [1098, 612] on button "button" at bounding box center [1090, 597] width 40 height 30
type input "03"
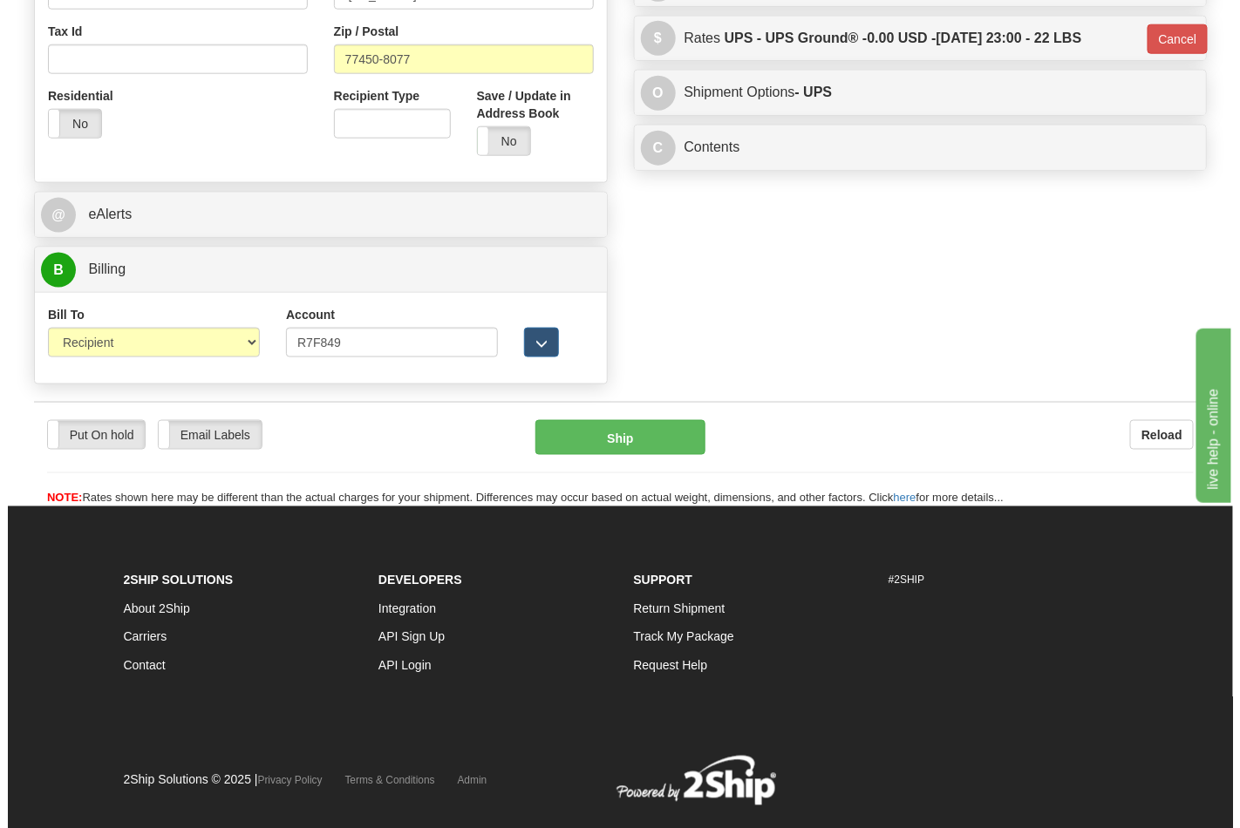
scroll to position [676, 0]
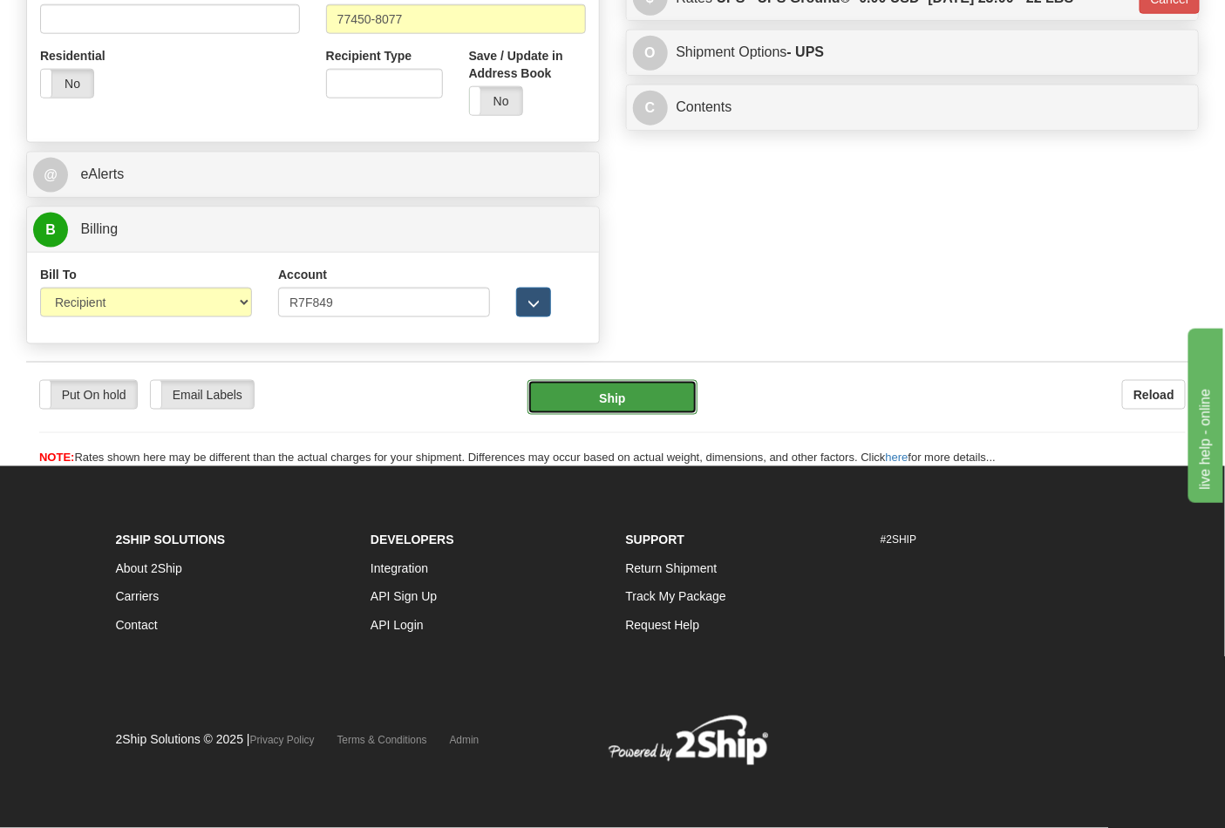
click at [649, 381] on button "Ship" at bounding box center [611, 397] width 169 height 35
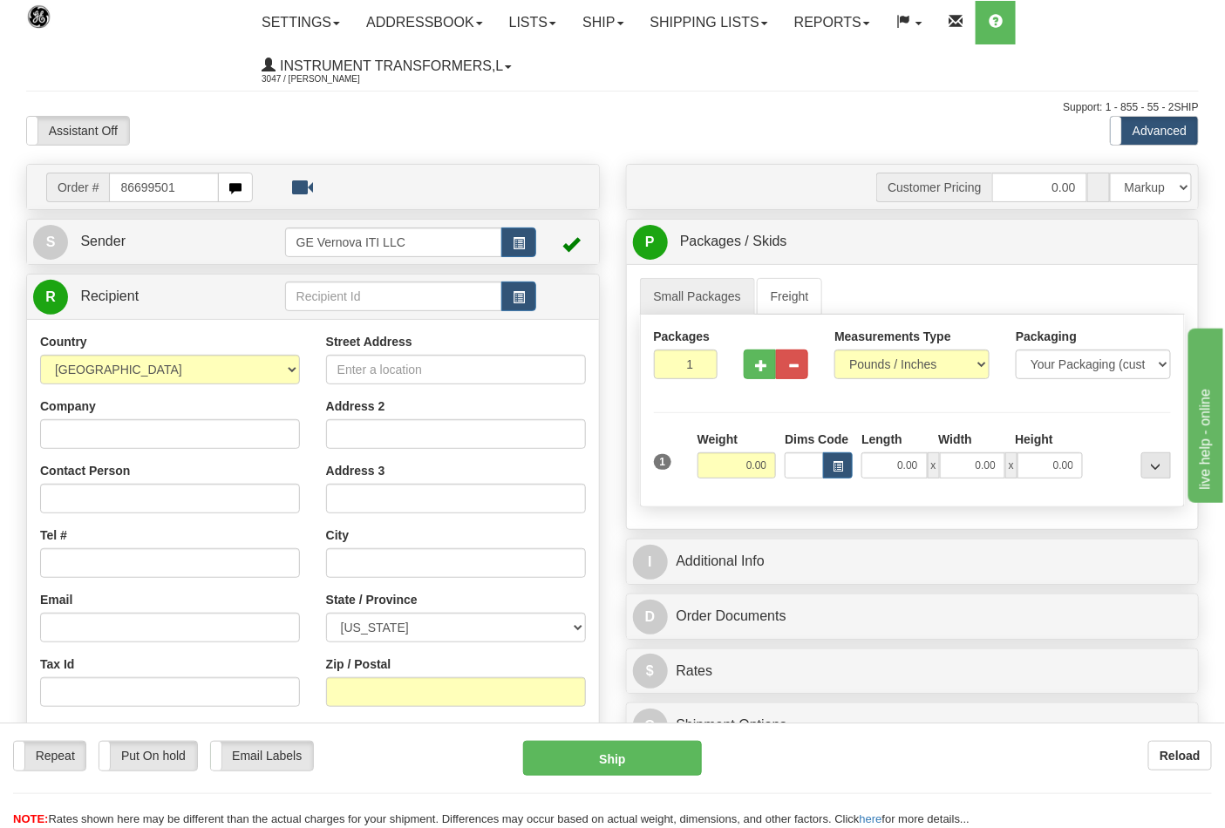
type input "86699501"
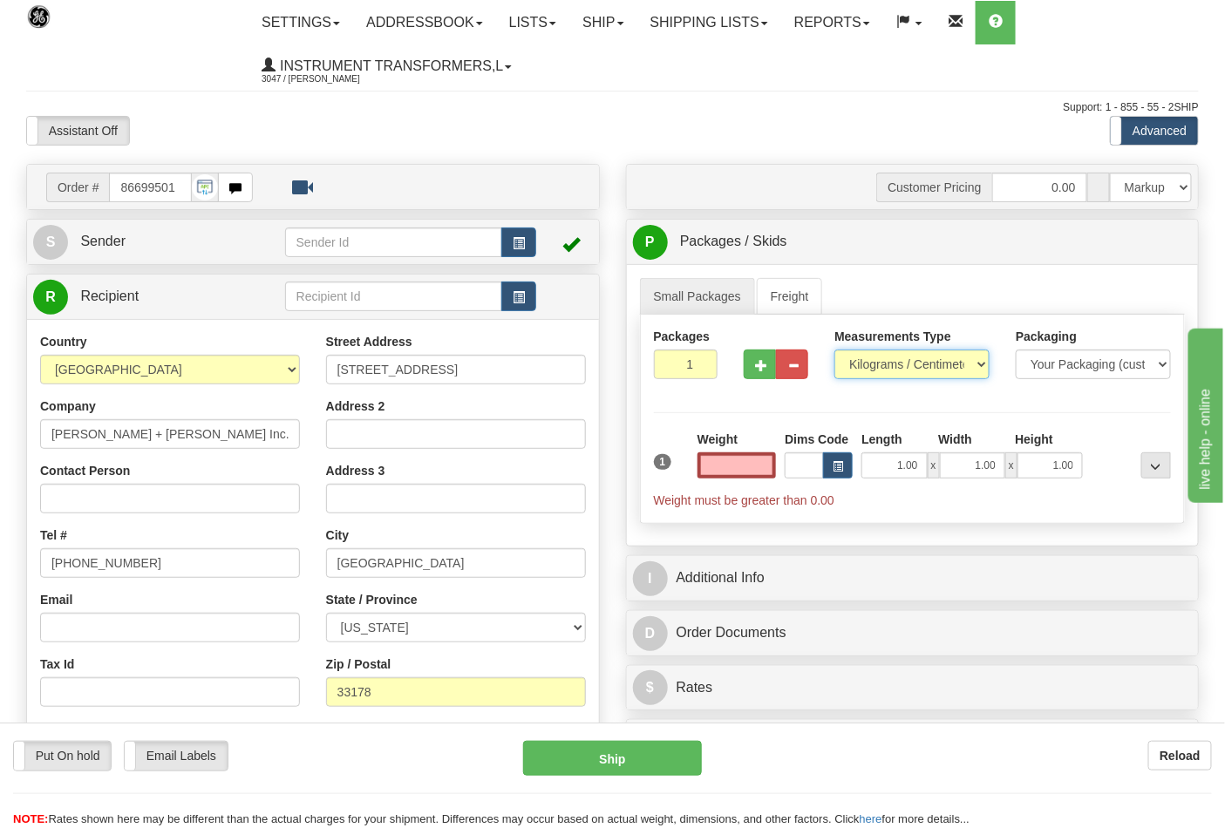
type input "0.00"
click at [919, 364] on select "Pounds / Inches Kilograms / Centimeters" at bounding box center [911, 365] width 155 height 30
select select "0"
click at [834, 350] on select "Pounds / Inches Kilograms / Centimeters" at bounding box center [911, 365] width 155 height 30
click at [750, 460] on input "0.00" at bounding box center [736, 465] width 79 height 26
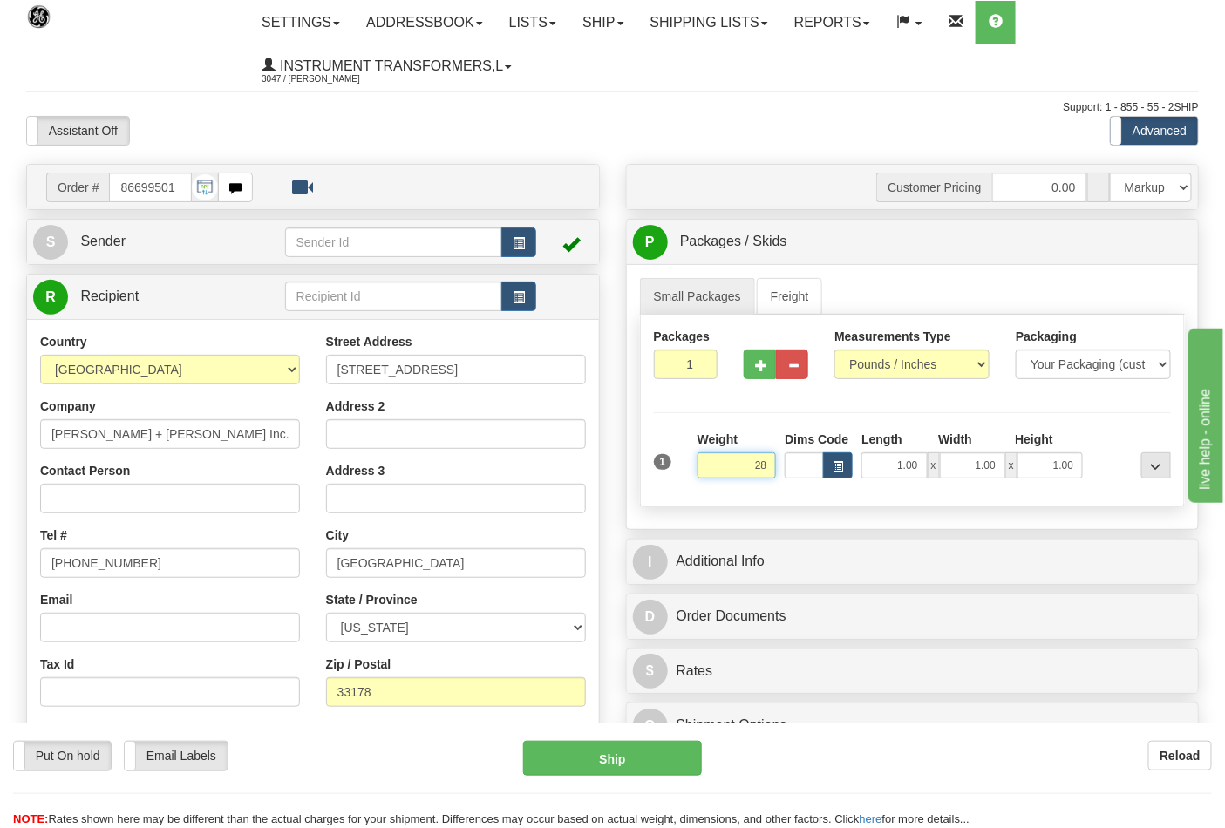
click button "Delete" at bounding box center [0, 0] width 0 height 0
type input "28.00"
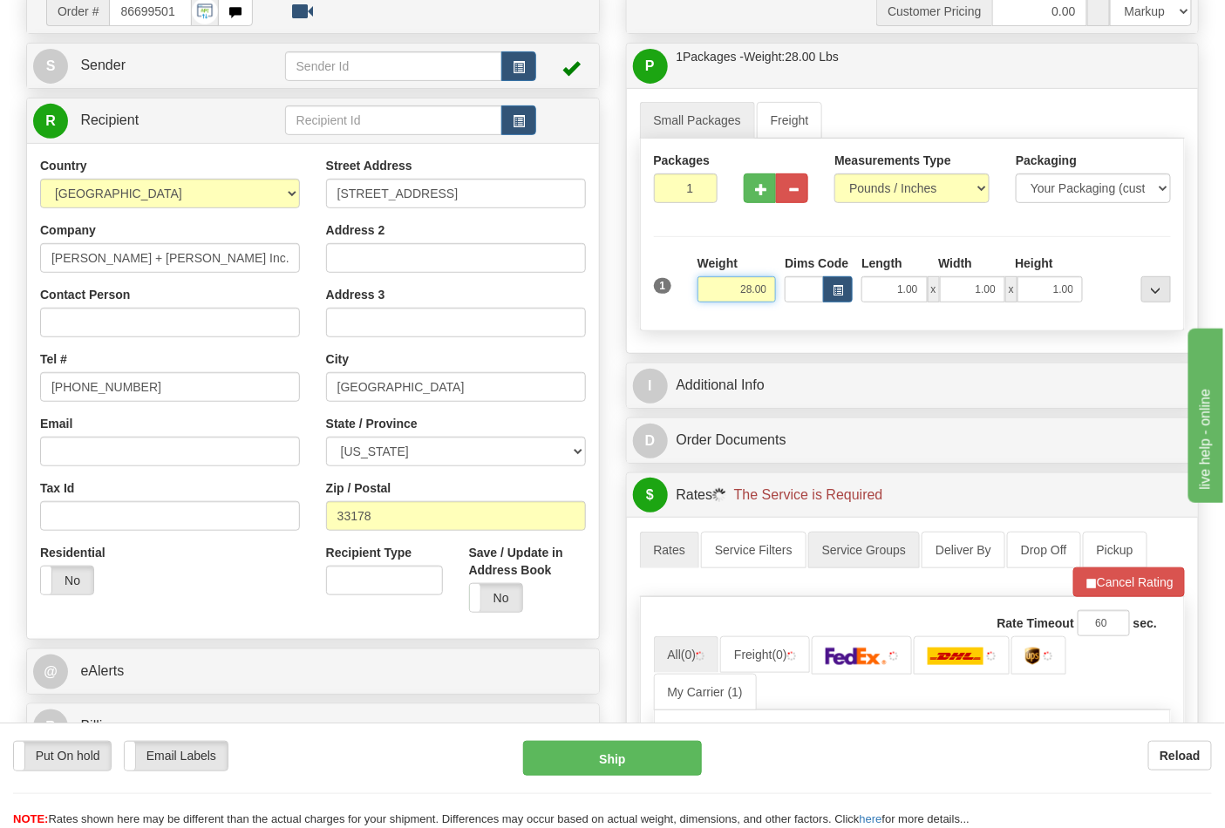
scroll to position [194, 0]
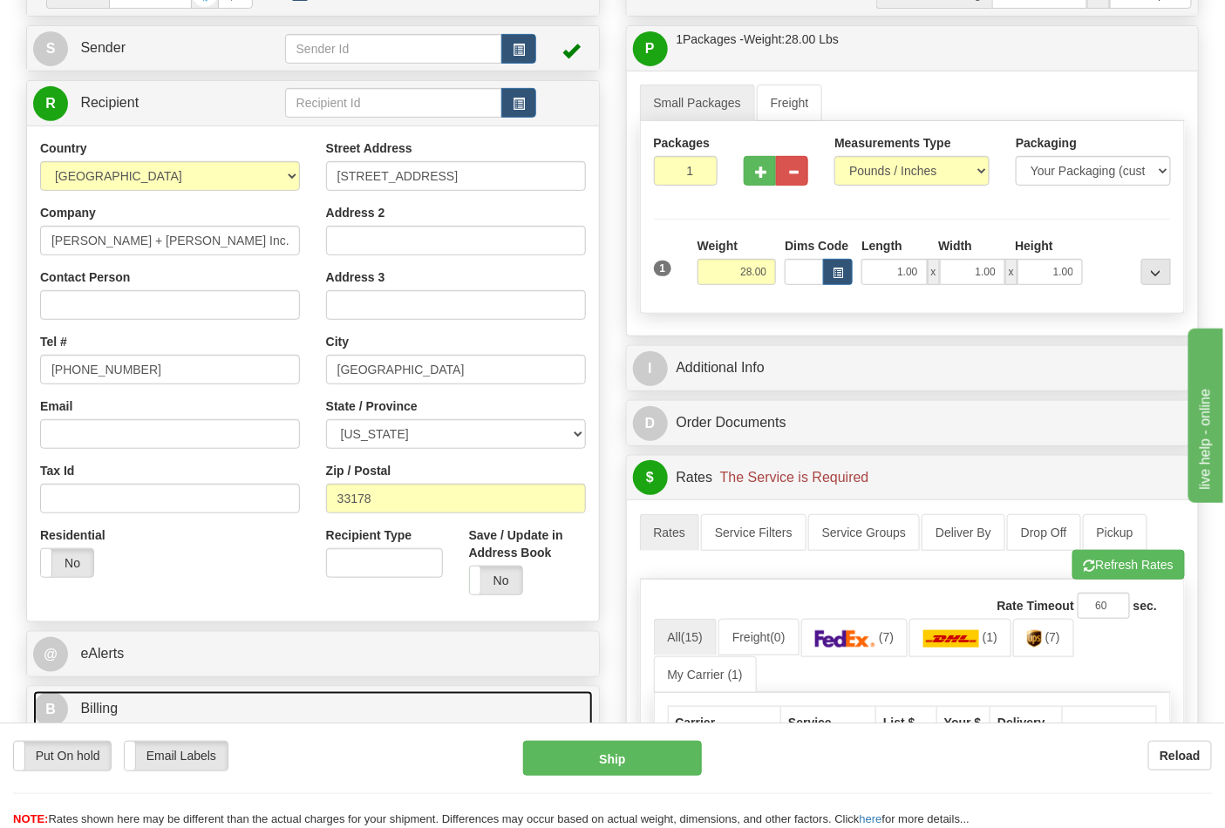
click at [89, 708] on span "Billing" at bounding box center [98, 708] width 37 height 15
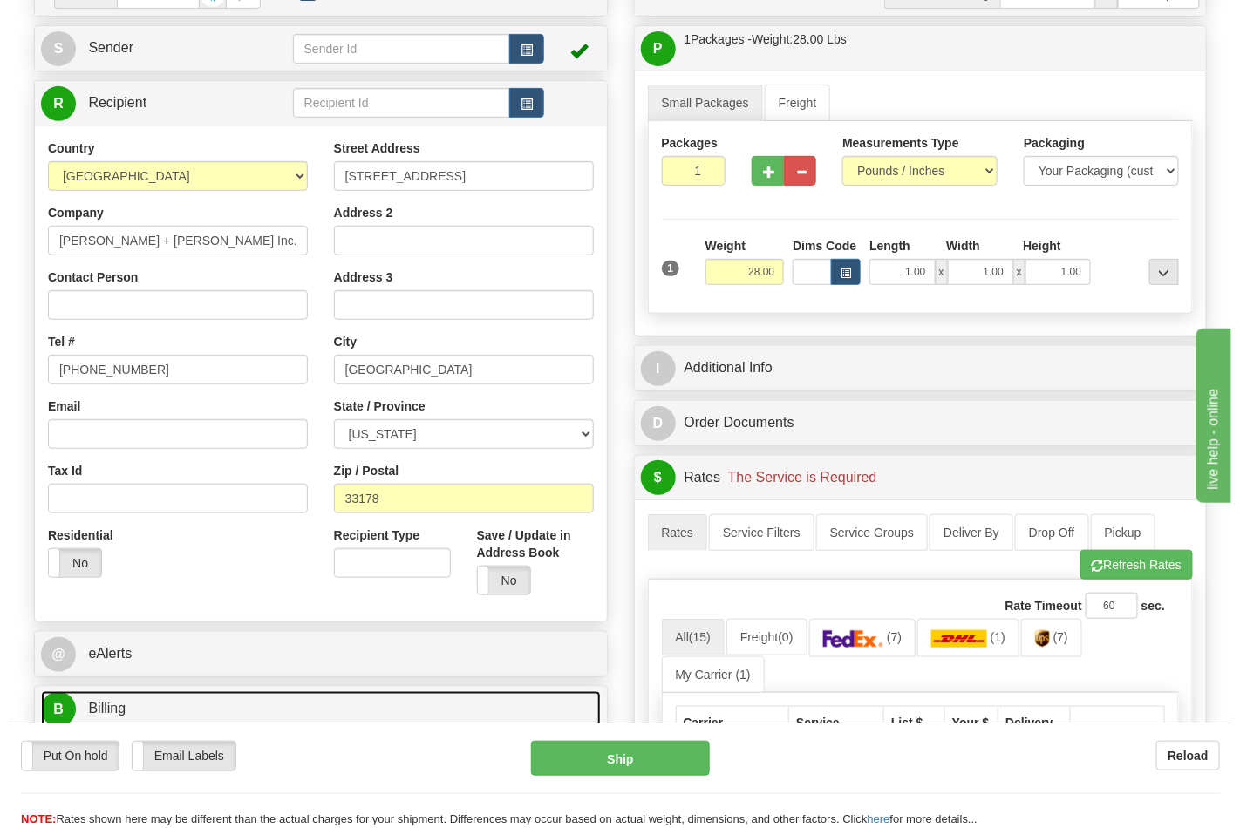
scroll to position [581, 0]
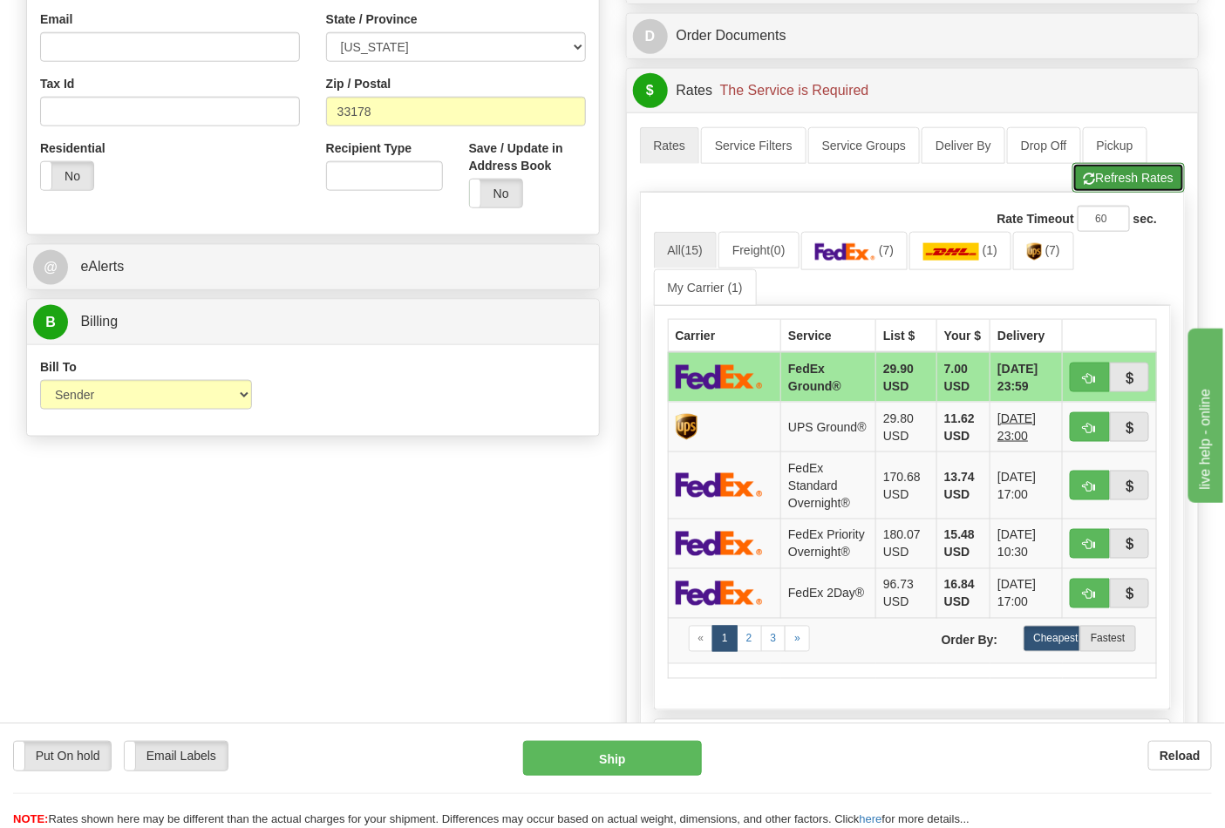
click at [1120, 172] on button "Refresh Rates" at bounding box center [1128, 178] width 112 height 30
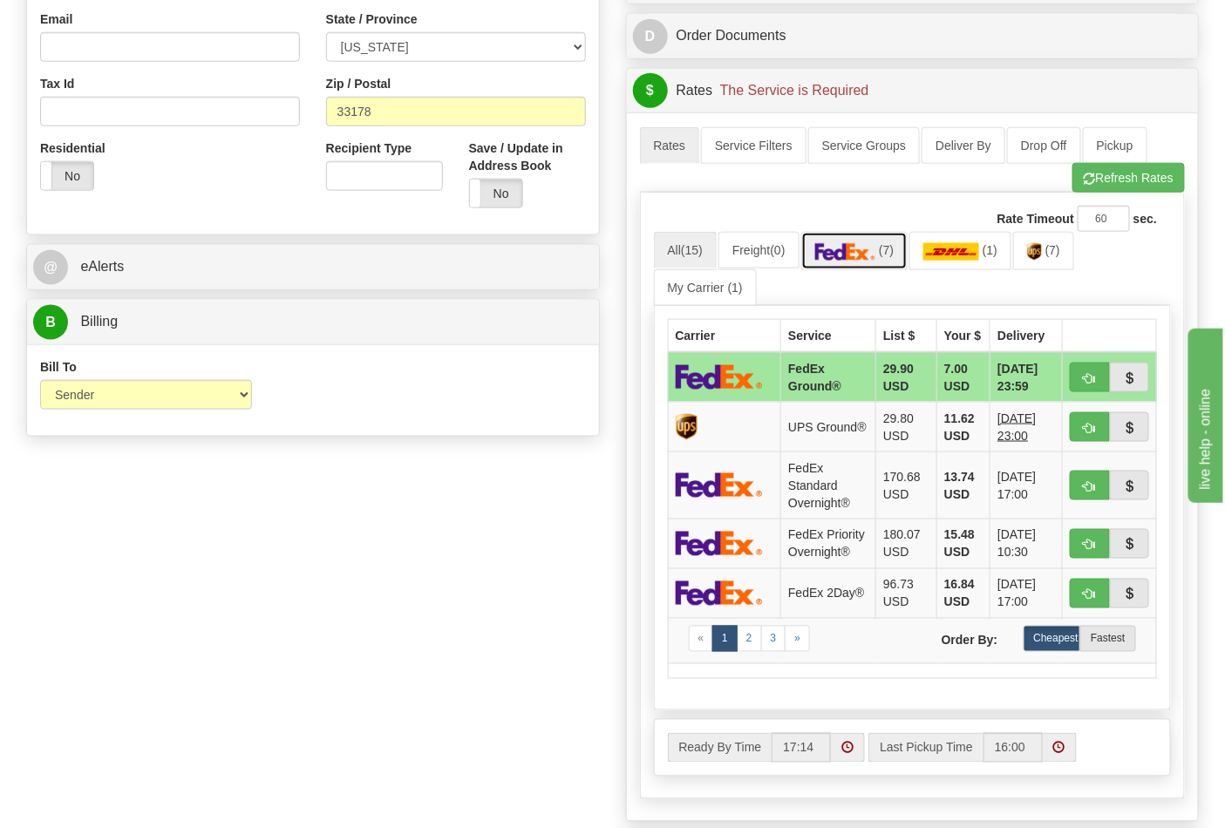
click at [873, 253] on img at bounding box center [845, 251] width 61 height 17
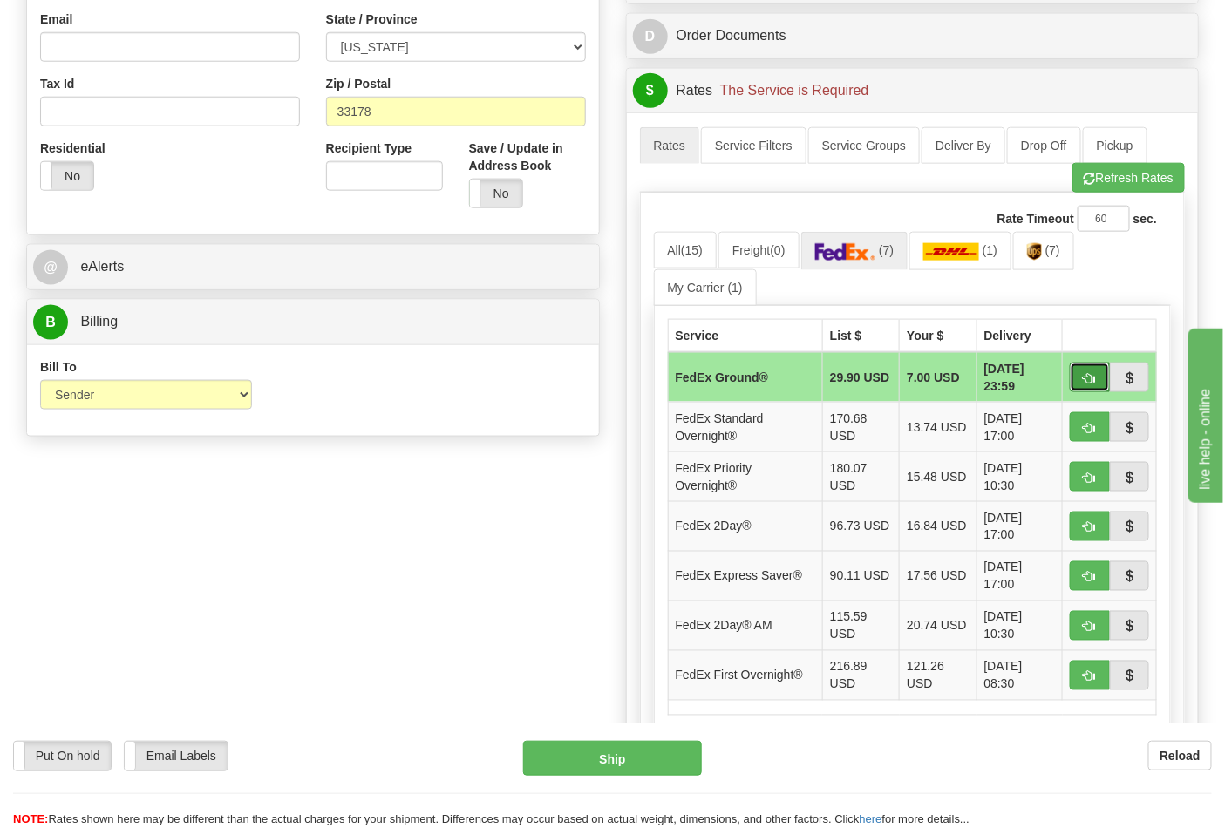
click at [1091, 373] on span "button" at bounding box center [1090, 378] width 12 height 11
type input "92"
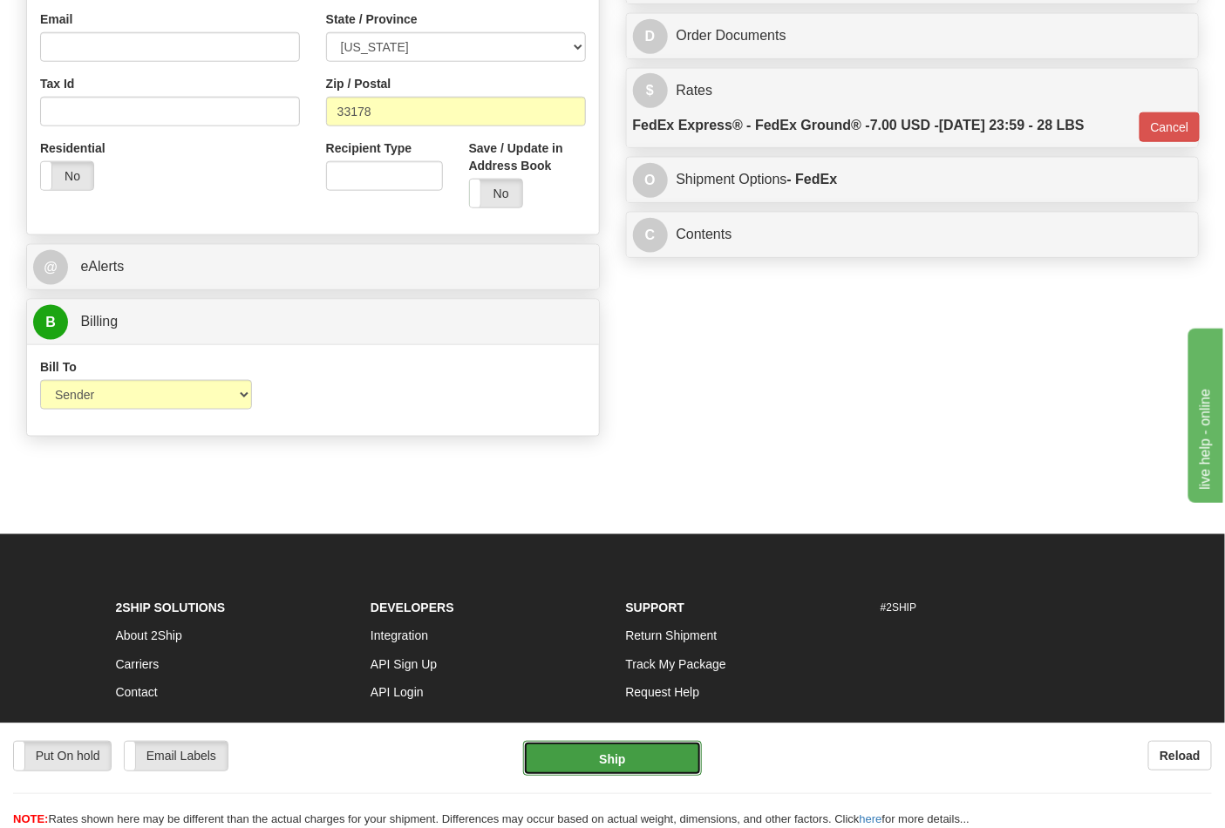
click at [628, 764] on button "Ship" at bounding box center [612, 758] width 178 height 35
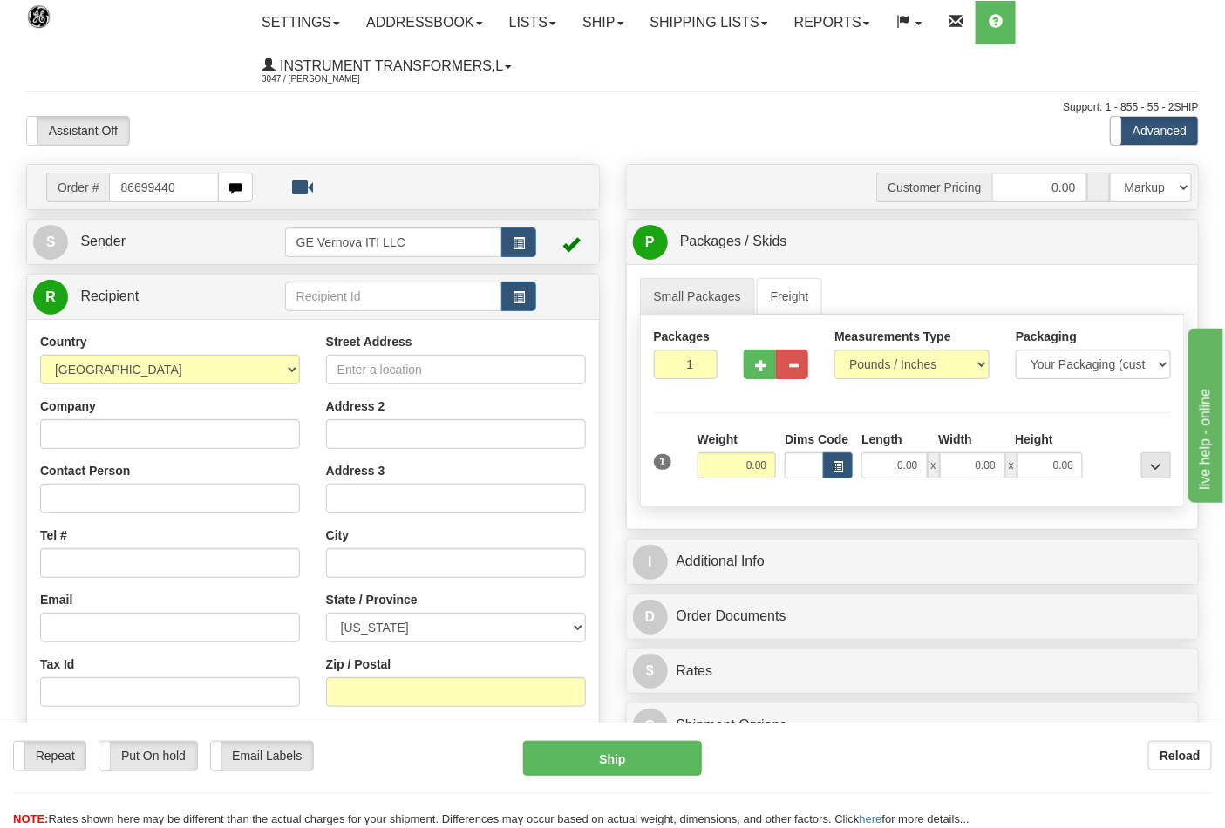
type input "86699440"
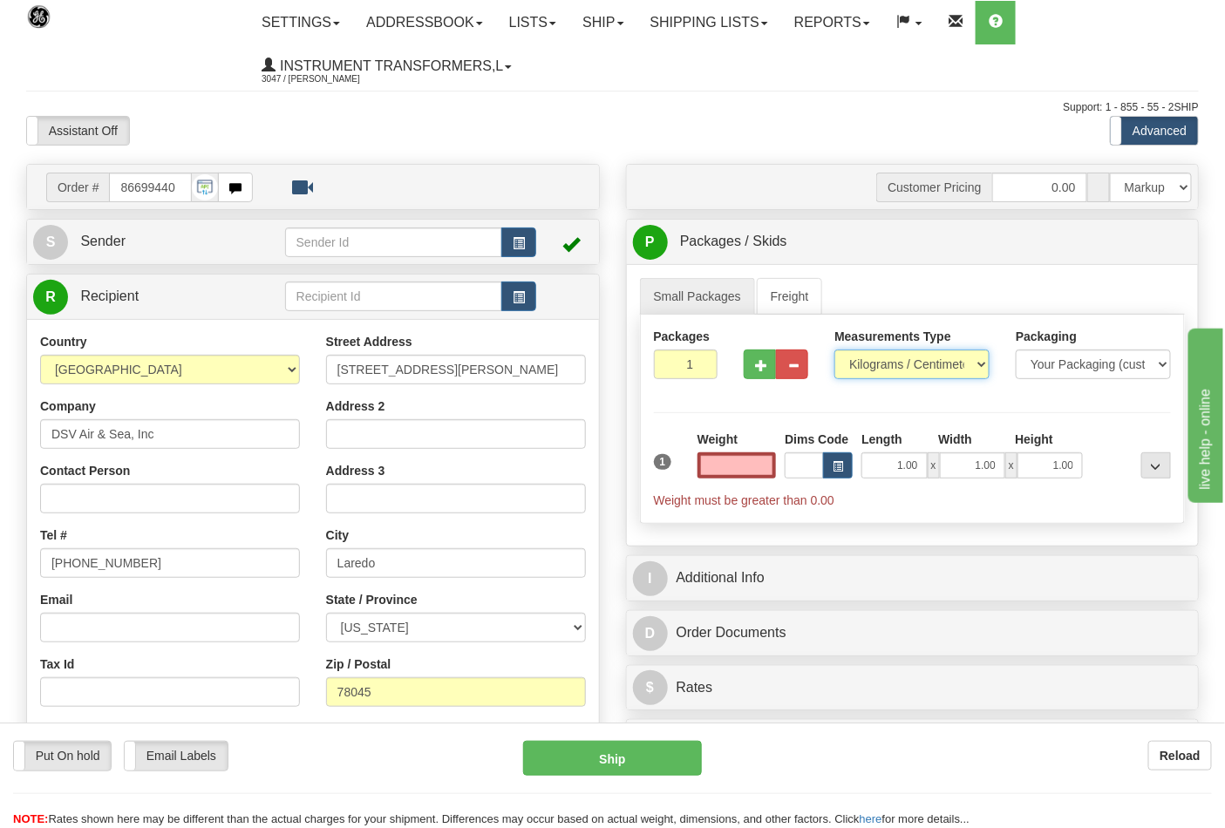
type input "0.00"
click at [947, 377] on select "Pounds / Inches Kilograms / Centimeters" at bounding box center [911, 365] width 155 height 30
select select "0"
click at [834, 350] on select "Pounds / Inches Kilograms / Centimeters" at bounding box center [911, 365] width 155 height 30
click at [739, 462] on input "0.00" at bounding box center [736, 465] width 79 height 26
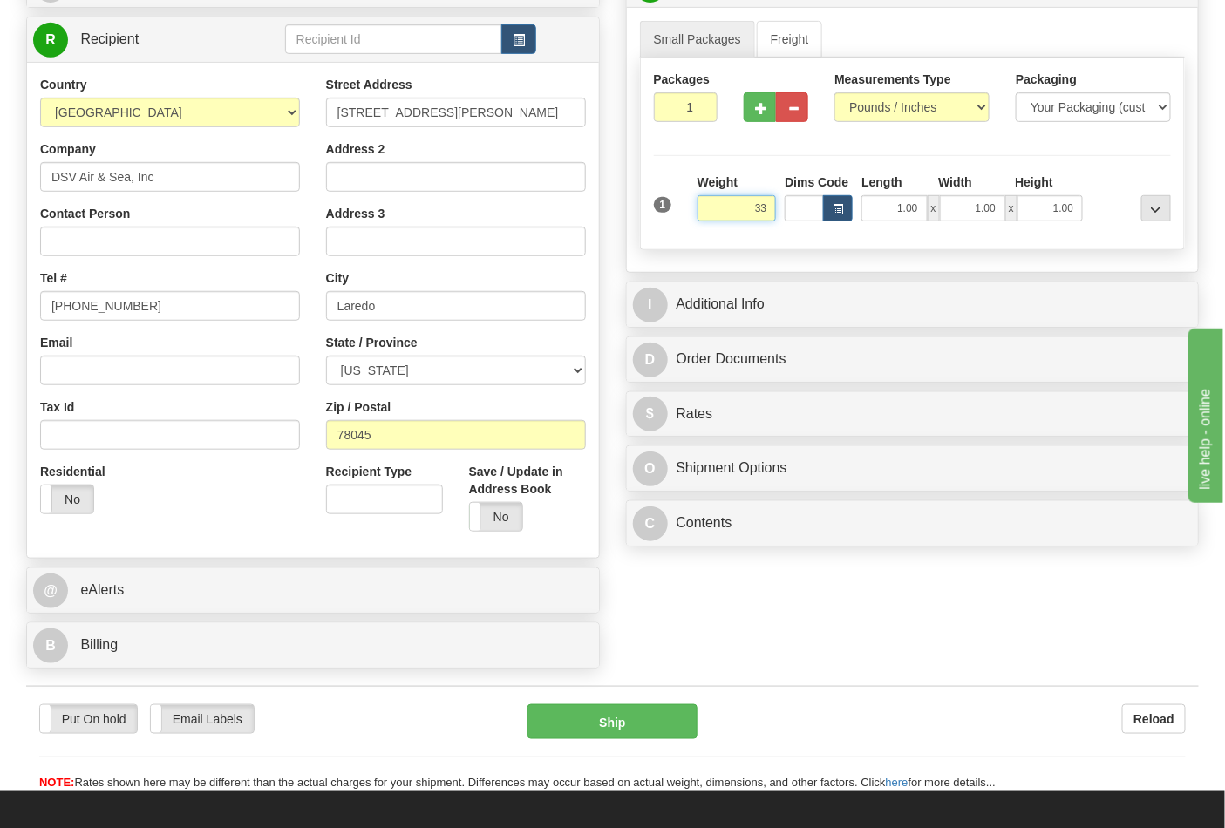
scroll to position [290, 0]
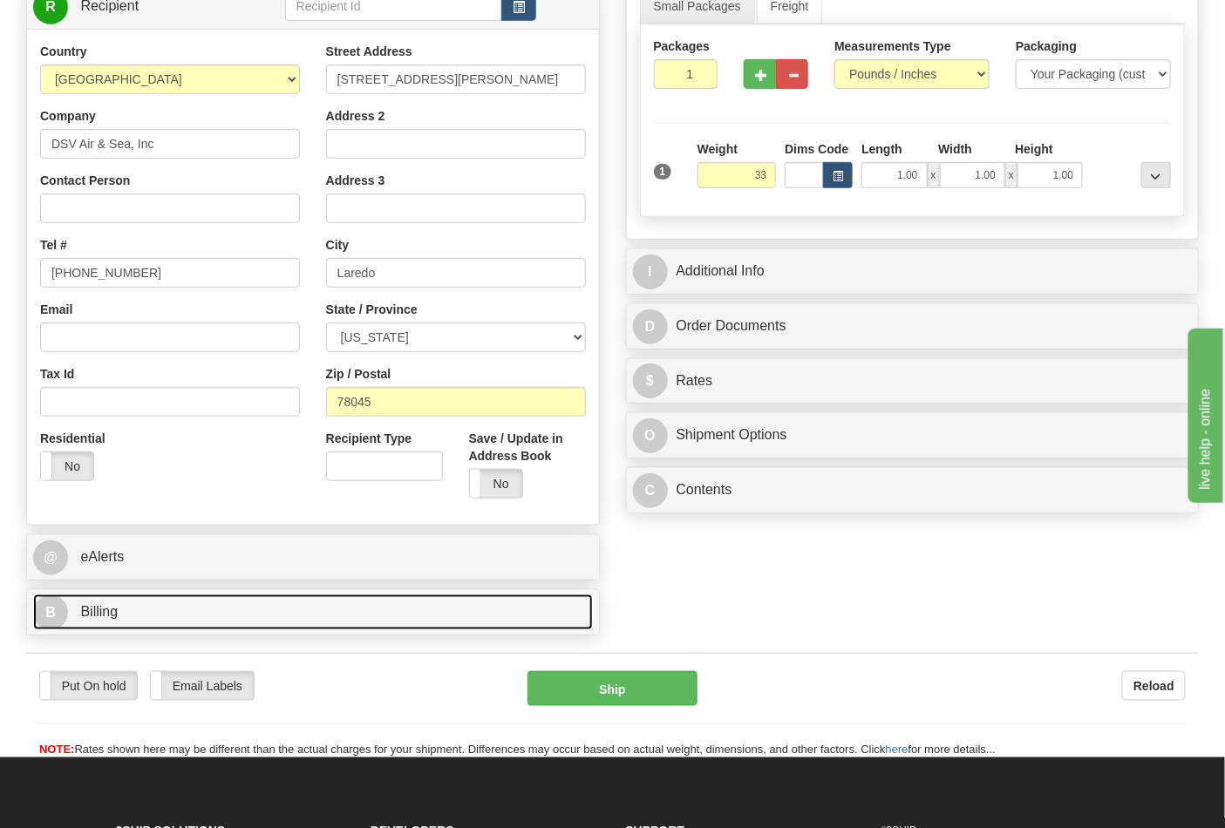
type input "33.00"
click at [140, 615] on link "B Billing" at bounding box center [313, 613] width 560 height 36
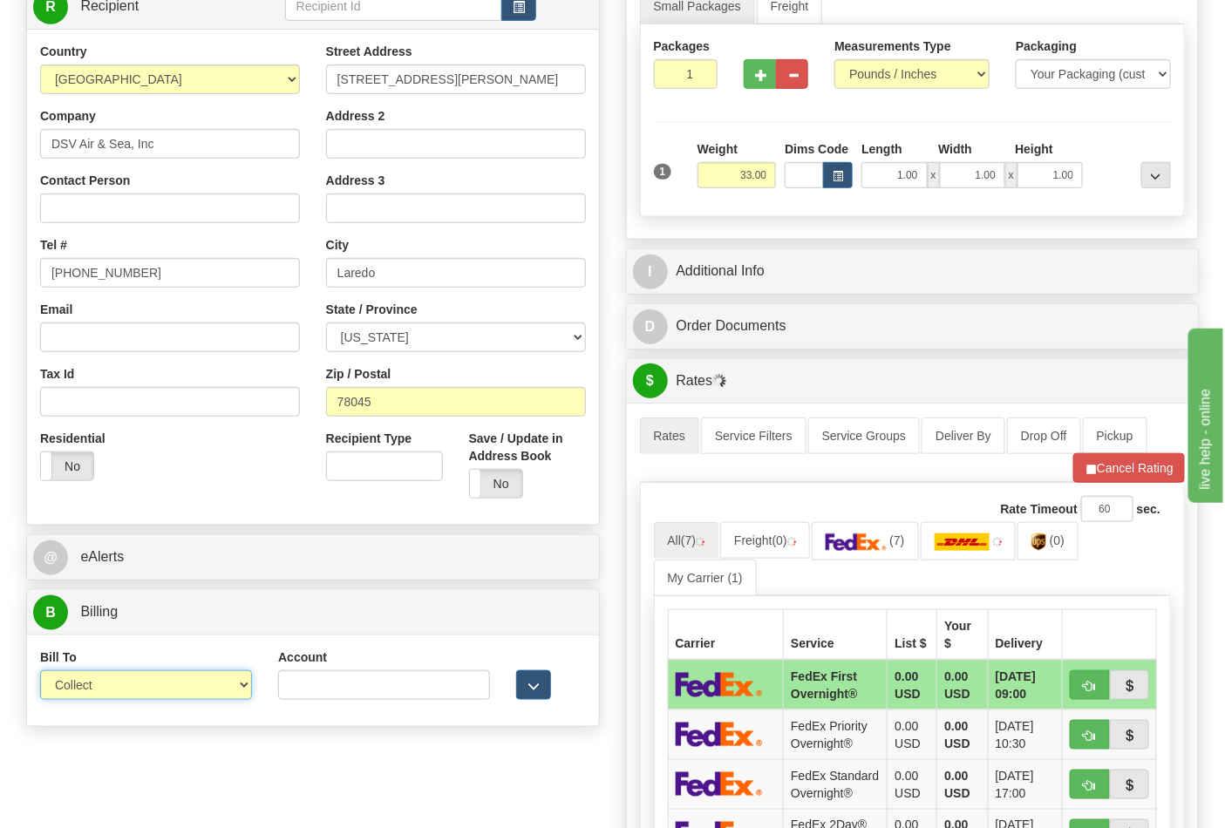
click at [164, 686] on select "Sender Recipient Third Party Collect" at bounding box center [146, 685] width 212 height 30
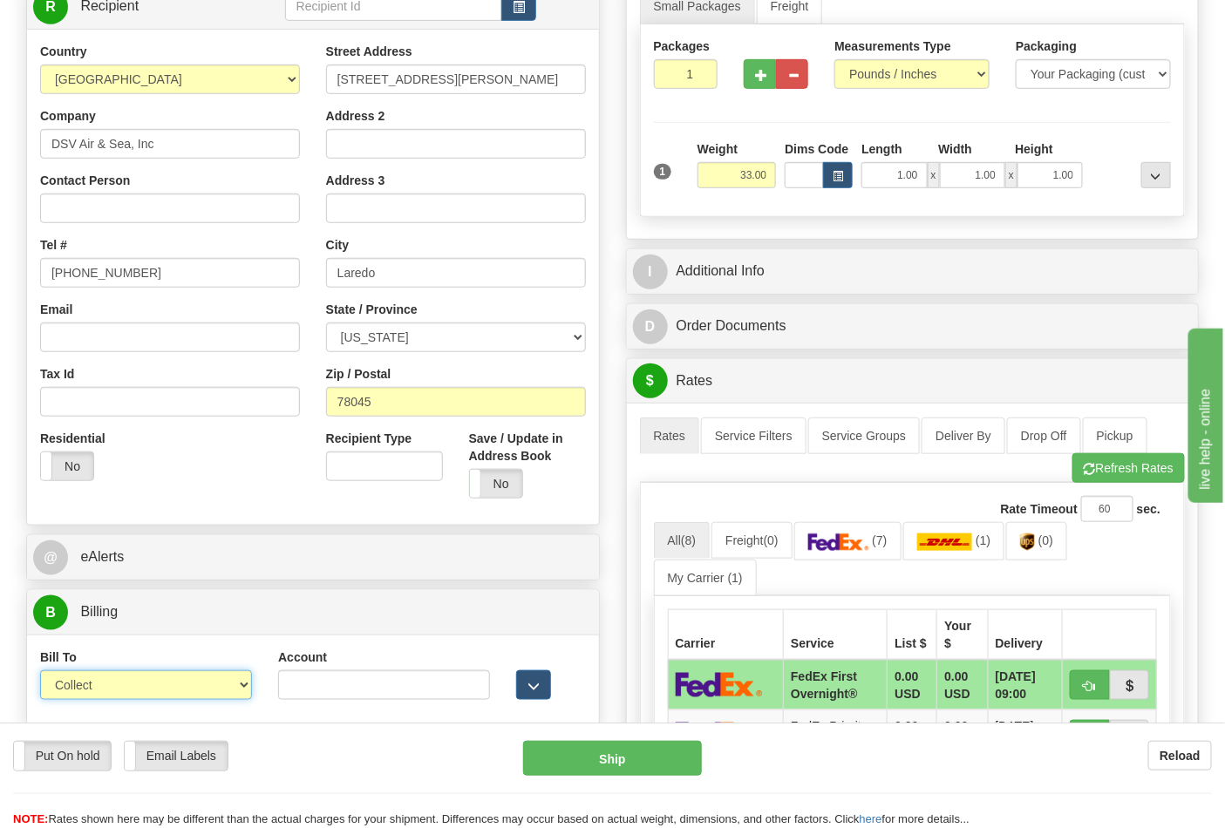
select select "2"
click at [40, 673] on select "Sender Recipient Third Party Collect" at bounding box center [146, 685] width 212 height 30
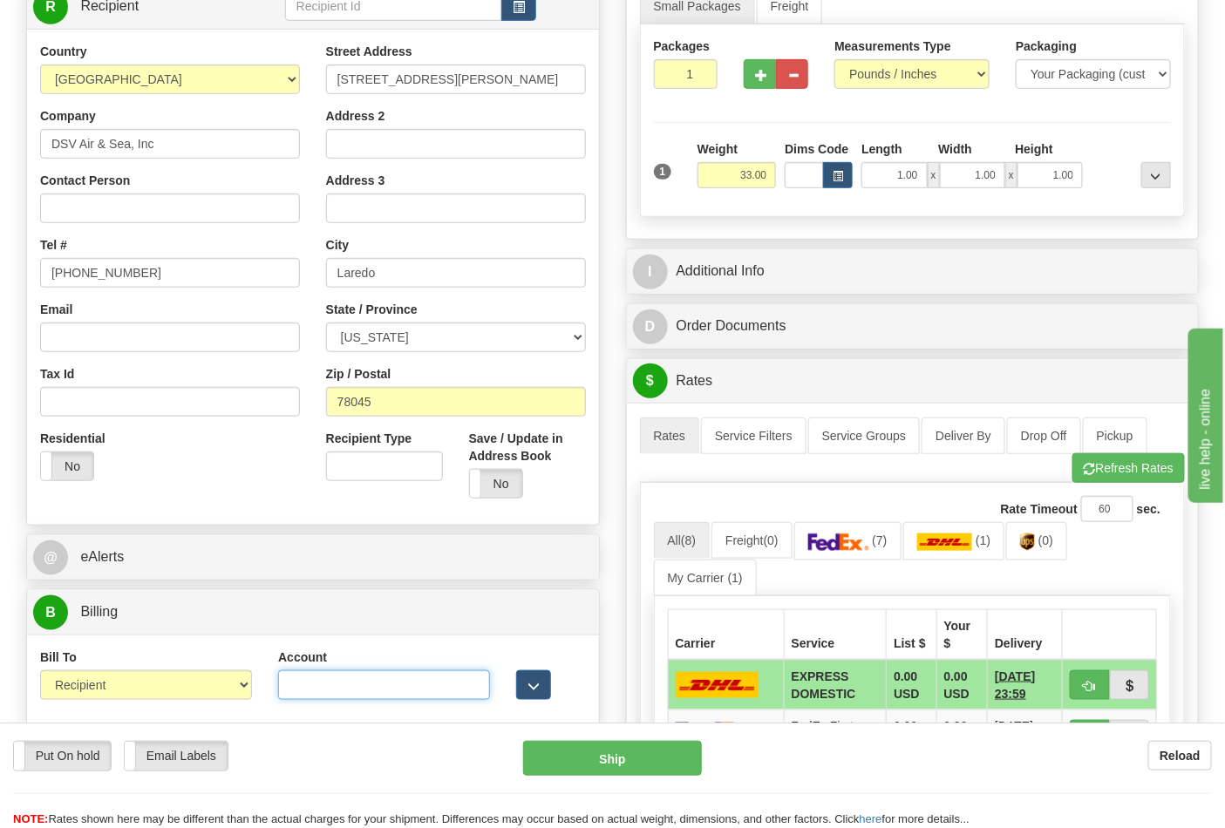
click at [306, 681] on input "Account" at bounding box center [384, 685] width 212 height 30
paste input "587102"
type input "587102"
click at [1147, 464] on button "Refresh Rates" at bounding box center [1128, 468] width 112 height 30
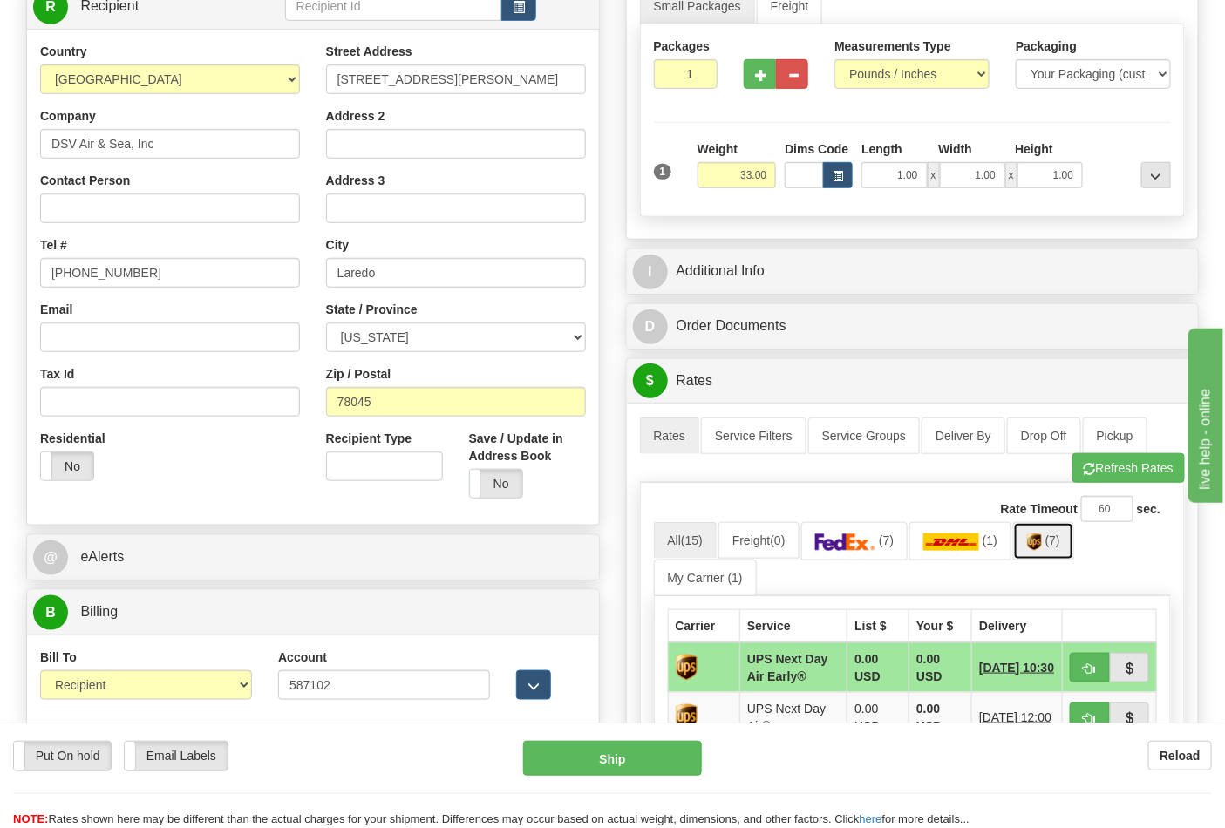
click at [1042, 545] on img at bounding box center [1034, 542] width 15 height 17
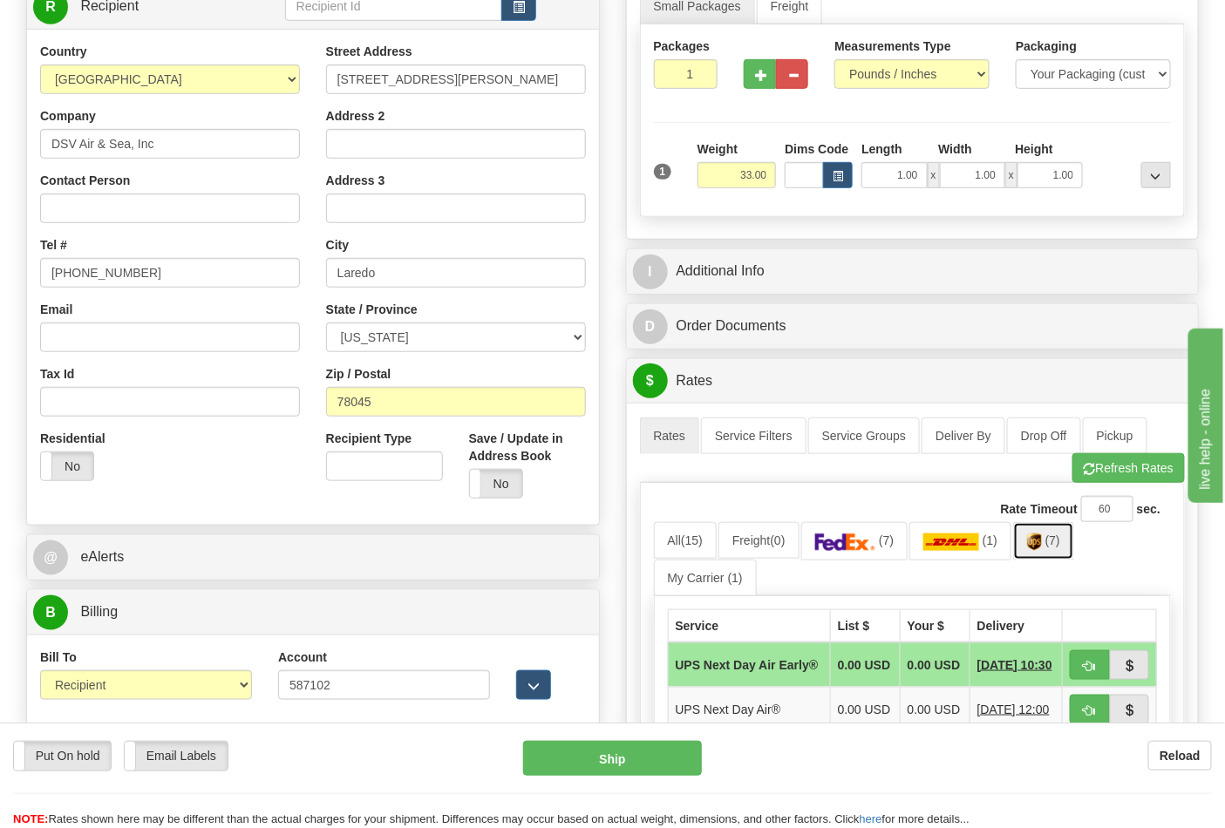
click at [1036, 549] on img at bounding box center [1034, 542] width 15 height 17
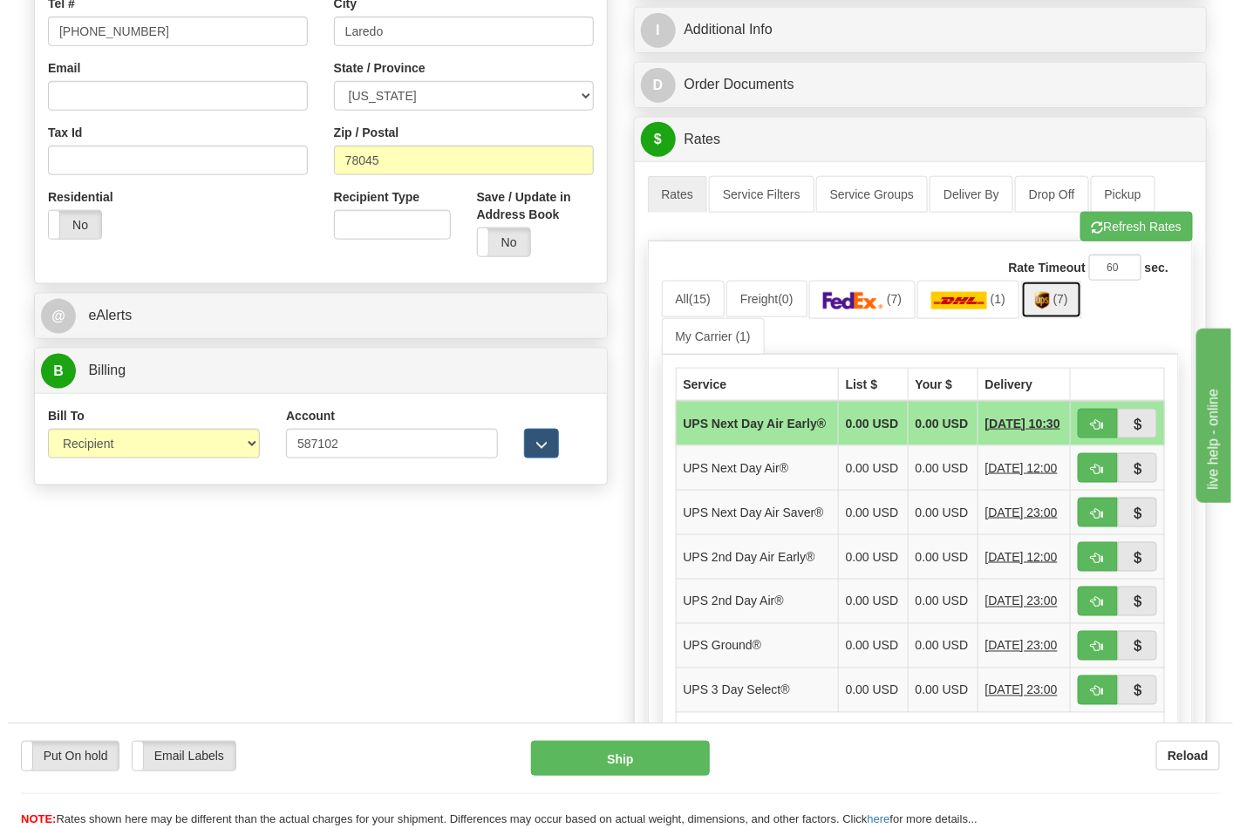
scroll to position [581, 0]
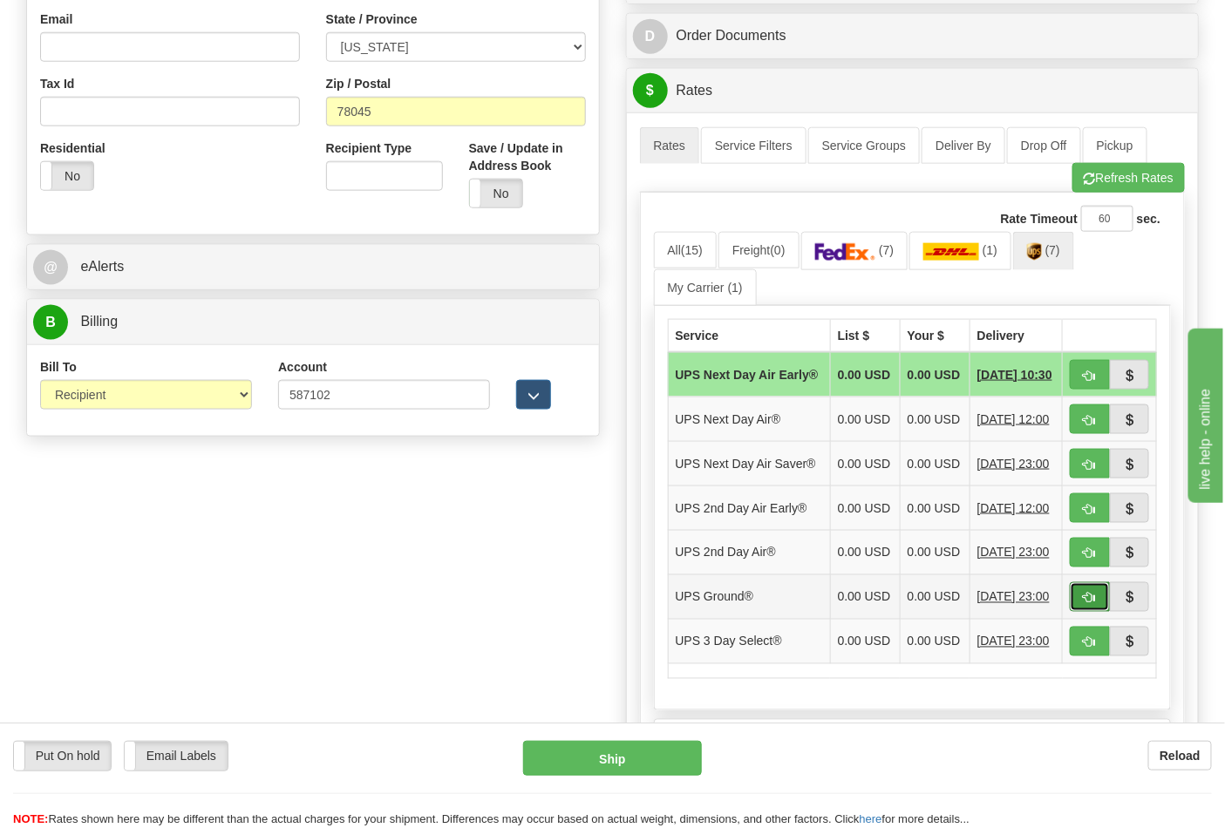
click at [1081, 612] on button "button" at bounding box center [1090, 597] width 40 height 30
type input "03"
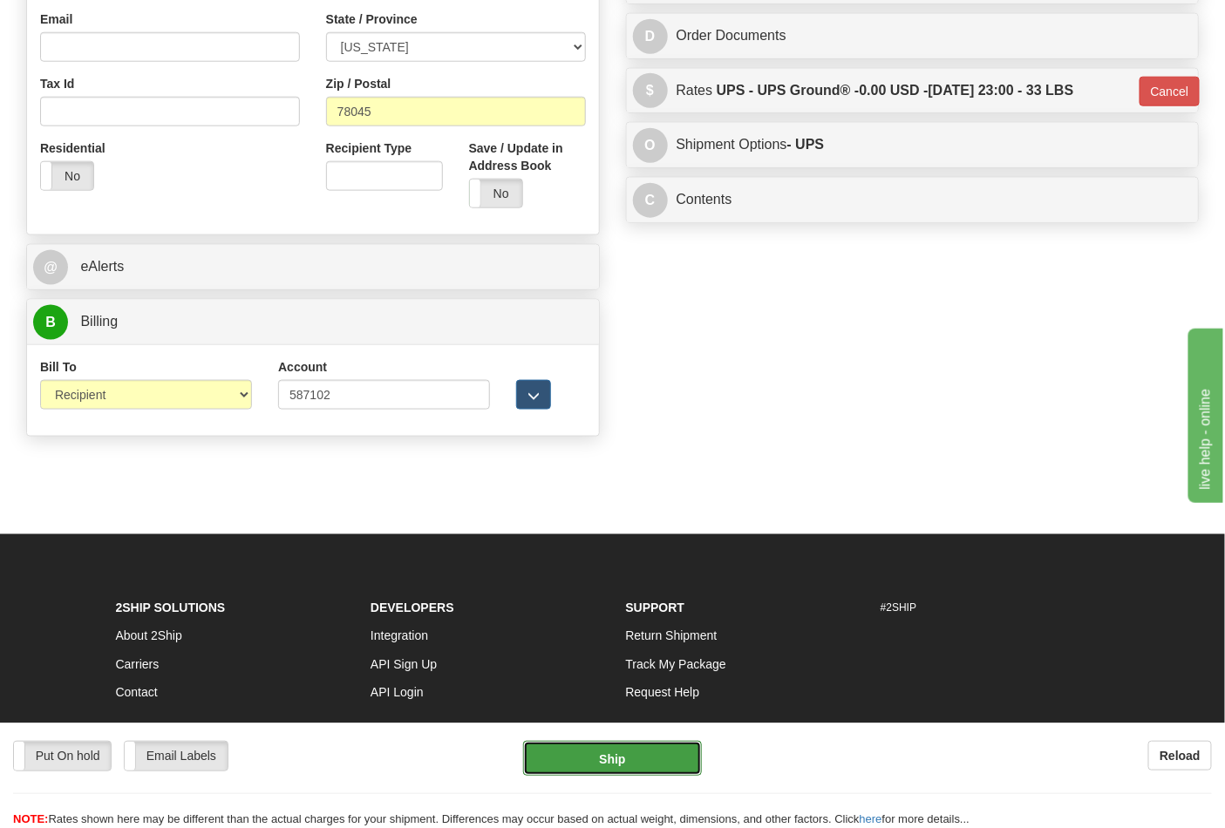
click at [693, 748] on button "Ship" at bounding box center [612, 758] width 178 height 35
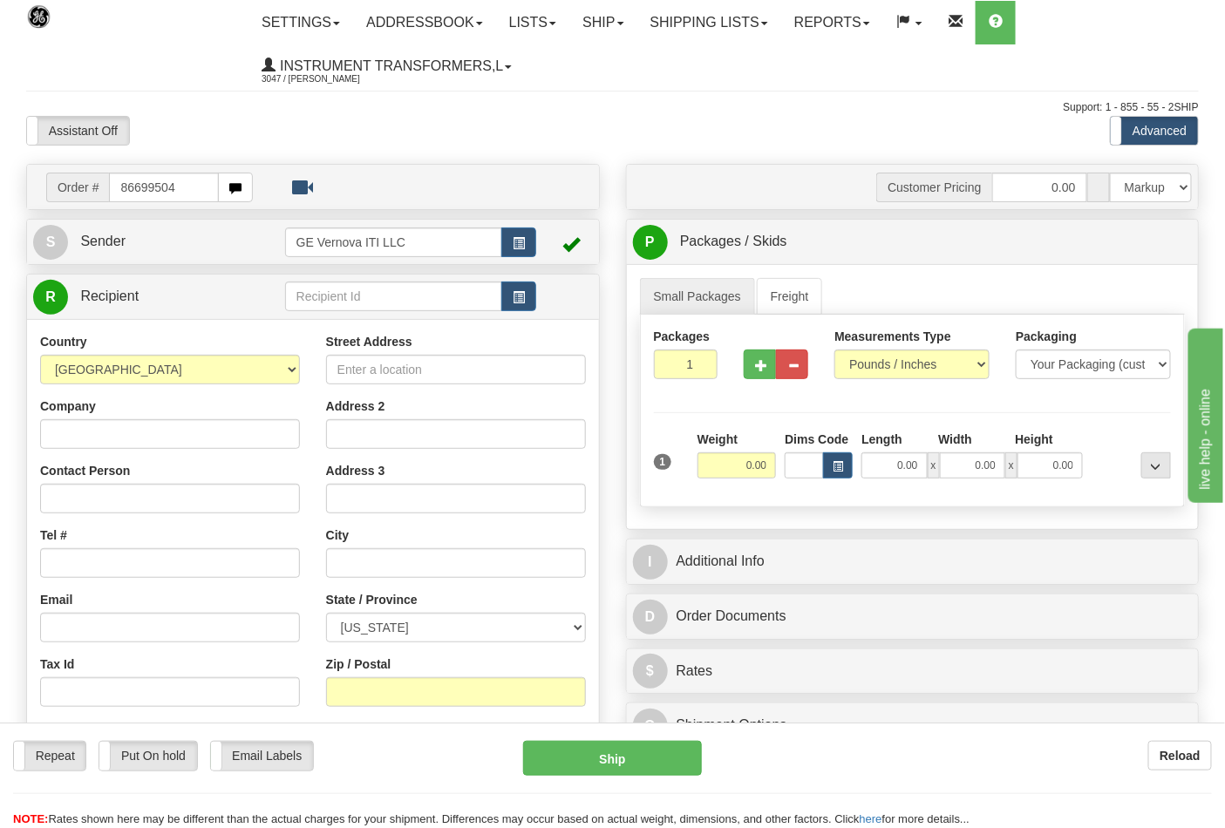
type input "86699504"
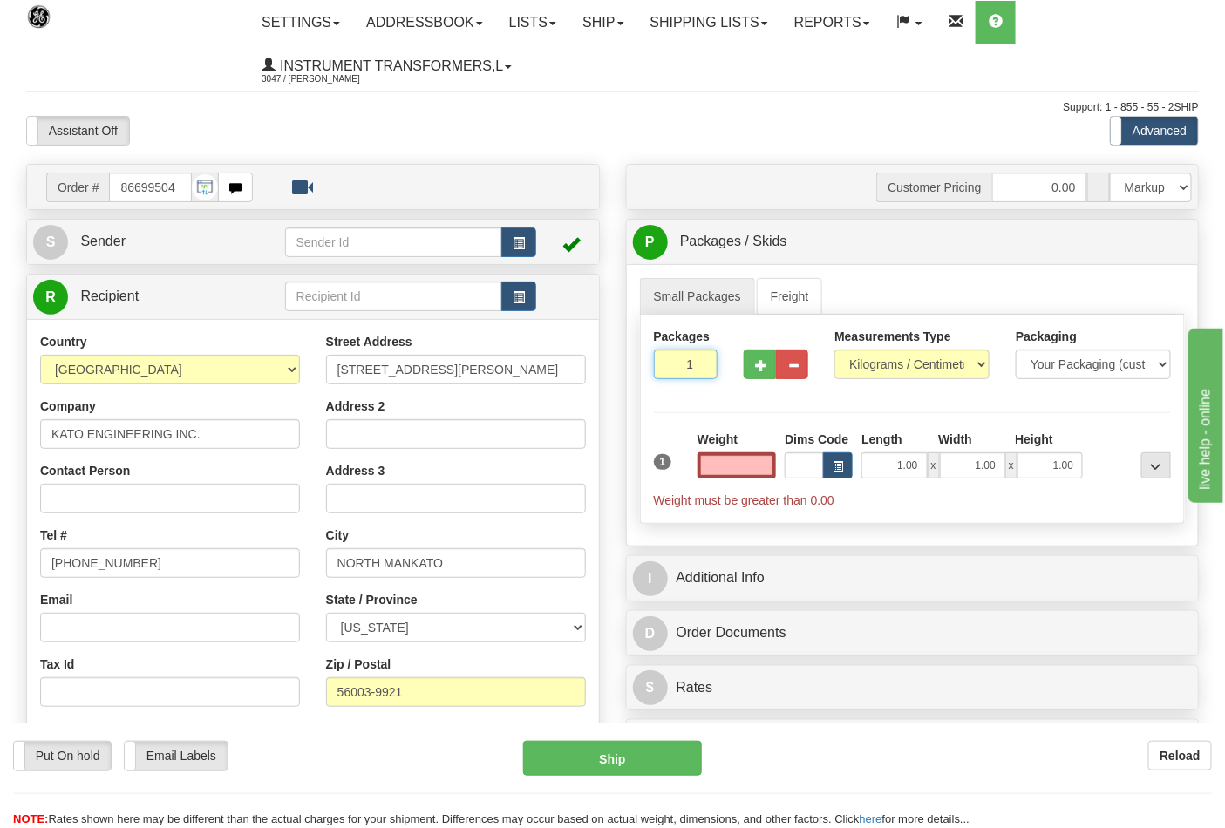
type input "0"
type input "0.00"
click at [699, 368] on input "0" at bounding box center [686, 365] width 65 height 30
click at [701, 362] on input "2" at bounding box center [686, 365] width 65 height 30
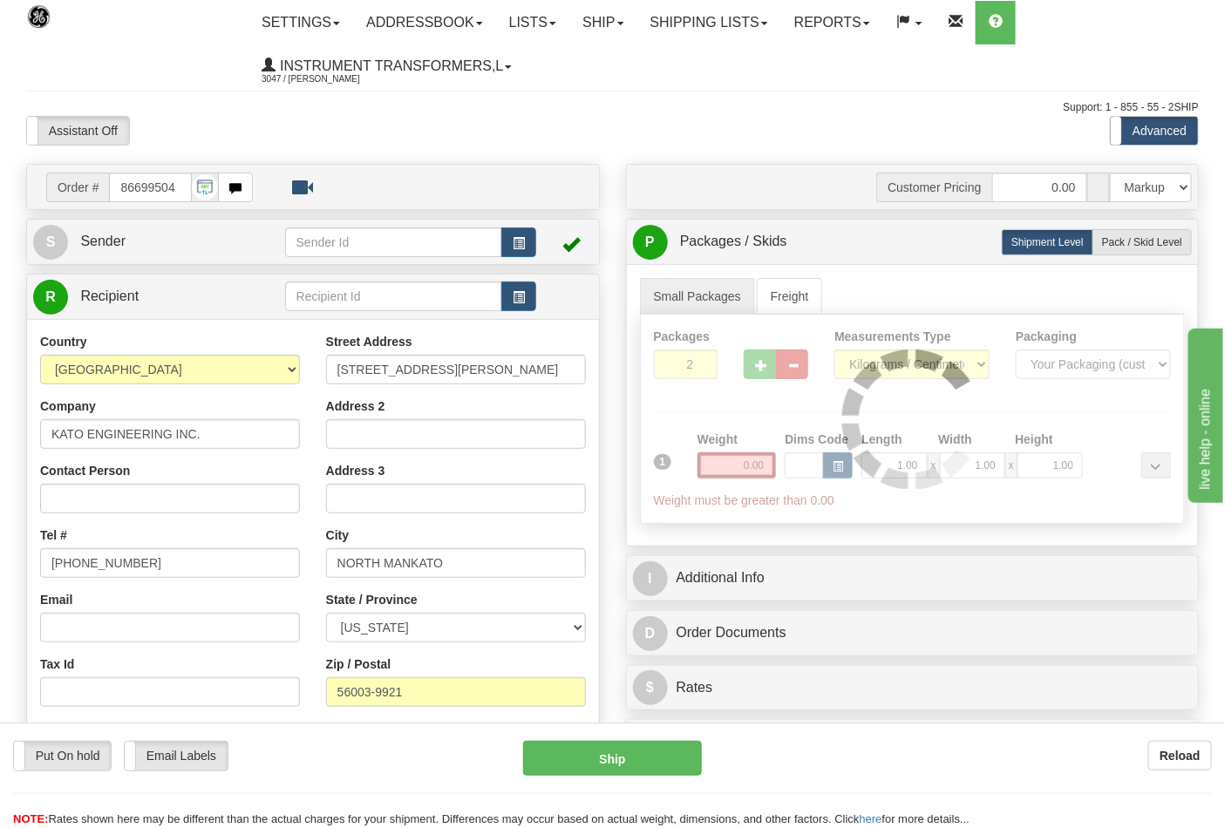
click at [701, 362] on div "Packages 2 1 Measurements Type" at bounding box center [913, 419] width 546 height 209
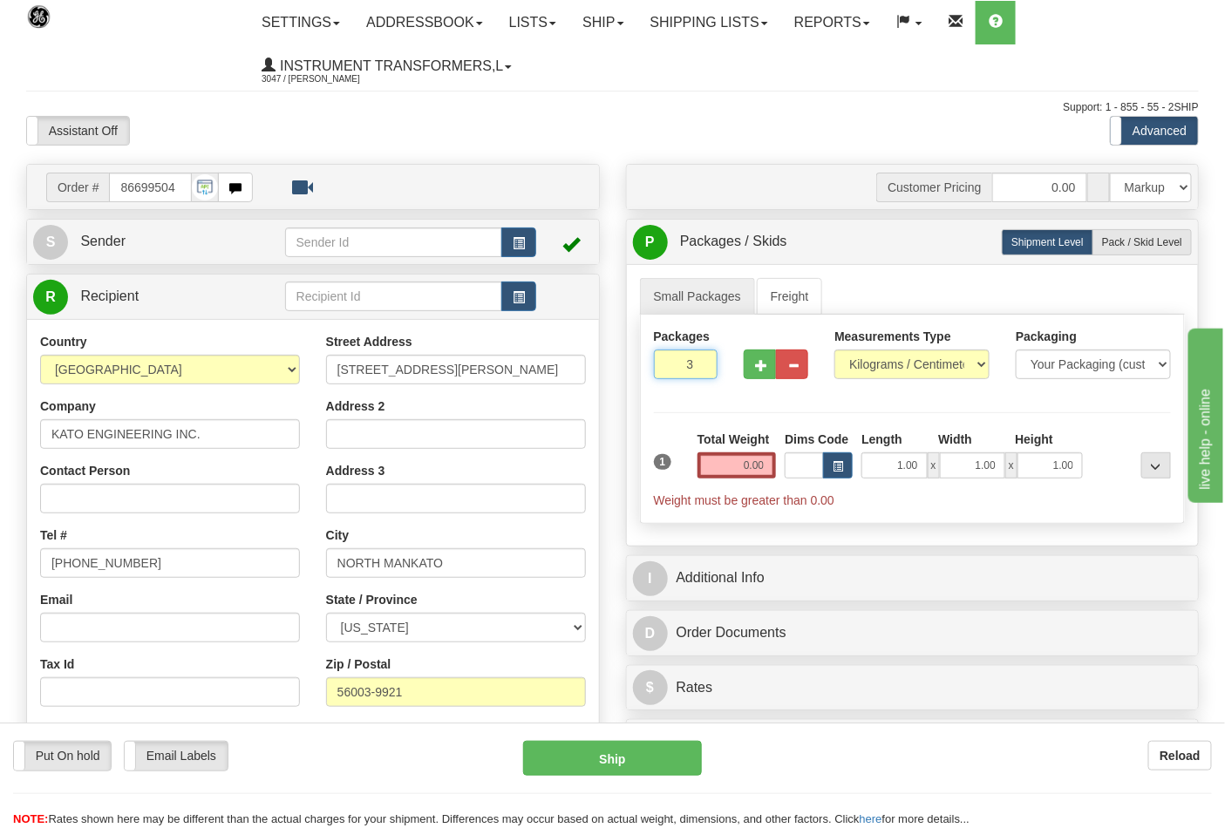
click at [701, 362] on input "3" at bounding box center [686, 365] width 65 height 30
type input "3"
click at [746, 466] on input "0.00" at bounding box center [736, 465] width 79 height 26
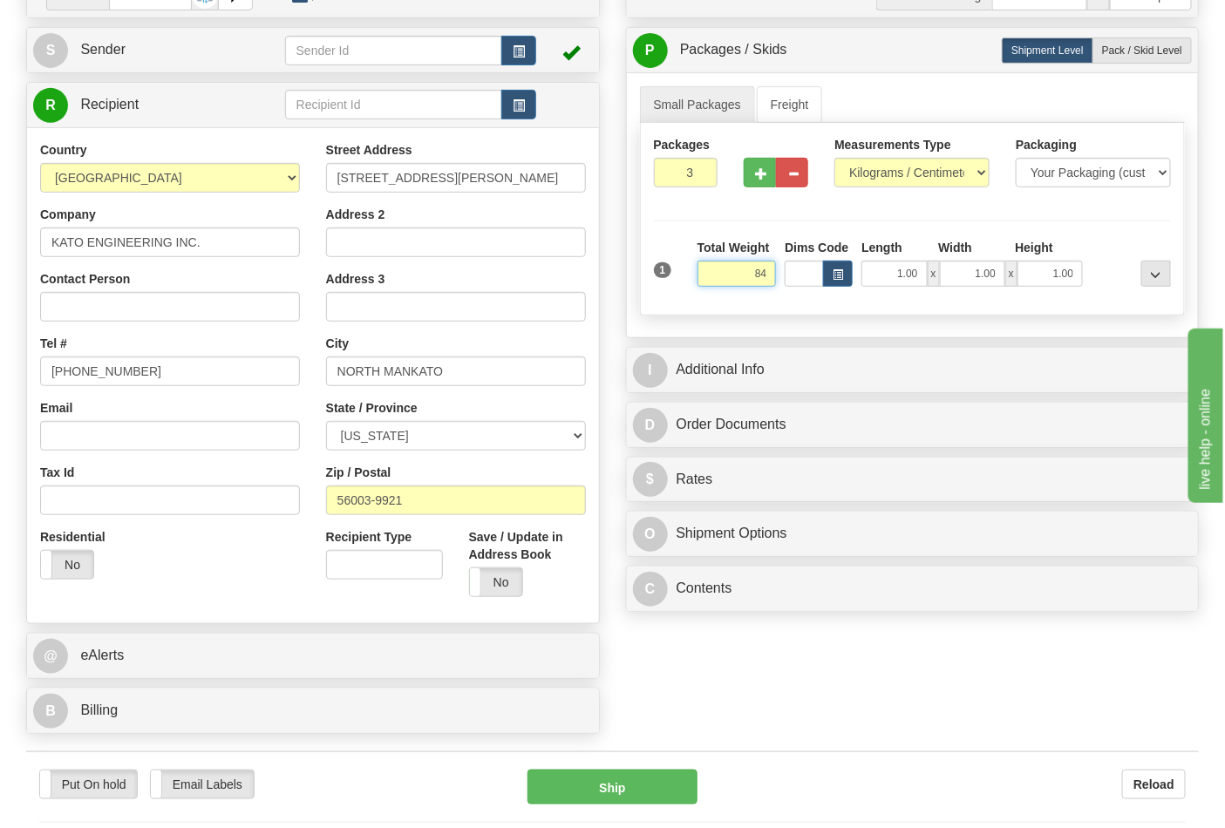
scroll to position [97, 0]
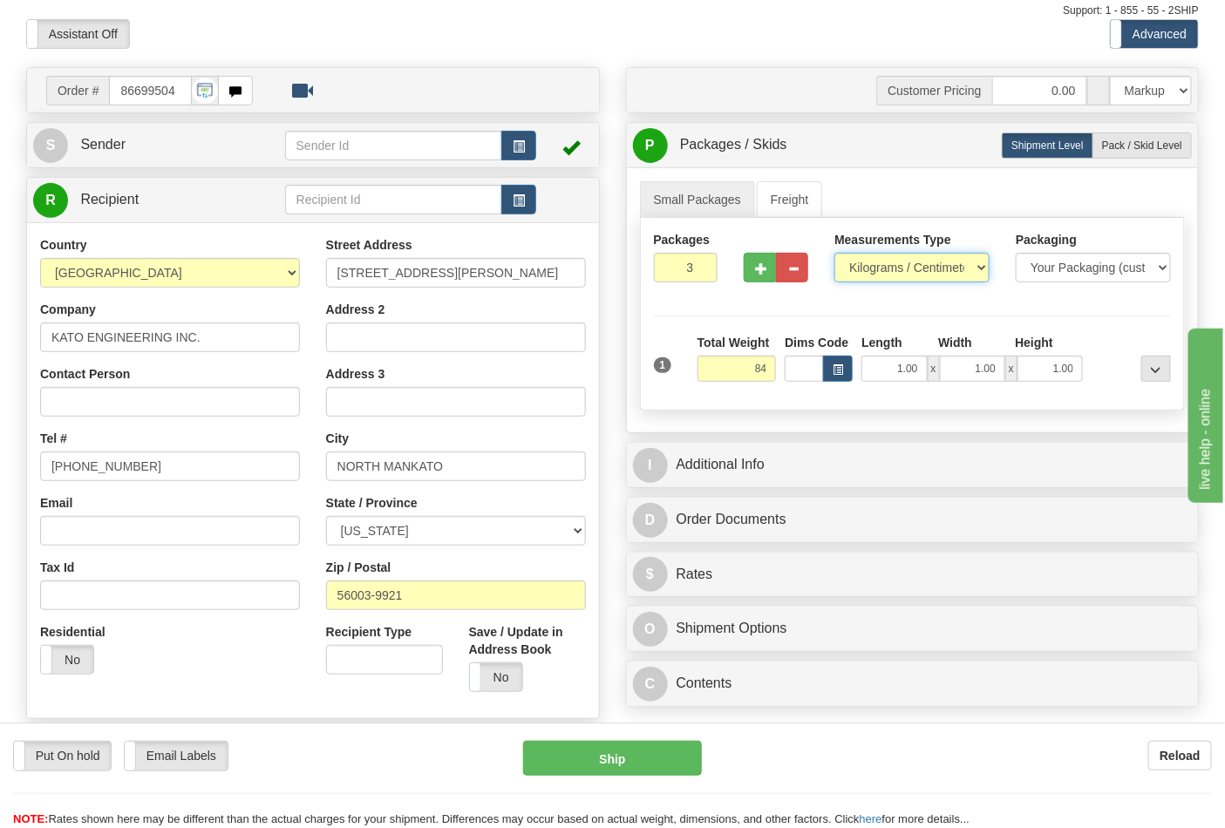
type input "84.00"
click at [955, 257] on select "Pounds / Inches Kilograms / Centimeters" at bounding box center [911, 268] width 155 height 30
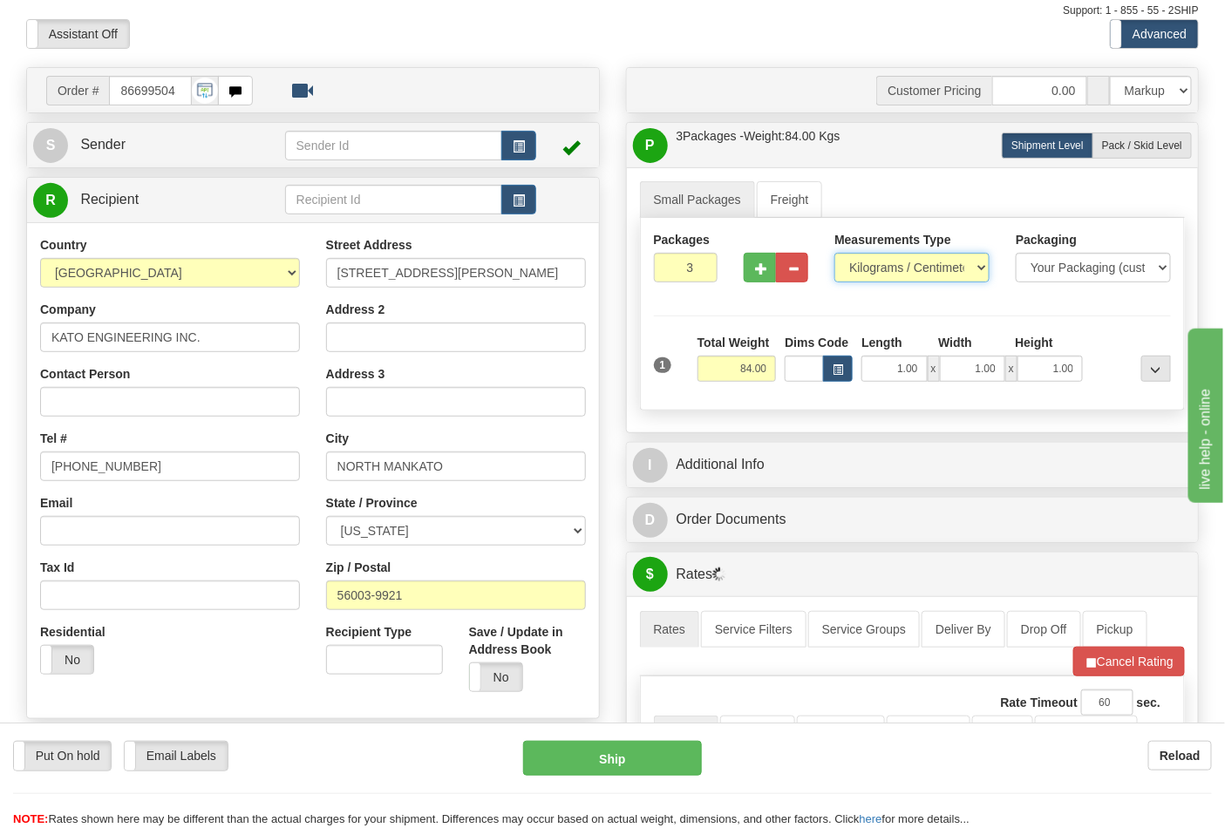
select select "0"
click at [834, 254] on select "Pounds / Inches Kilograms / Centimeters" at bounding box center [911, 268] width 155 height 30
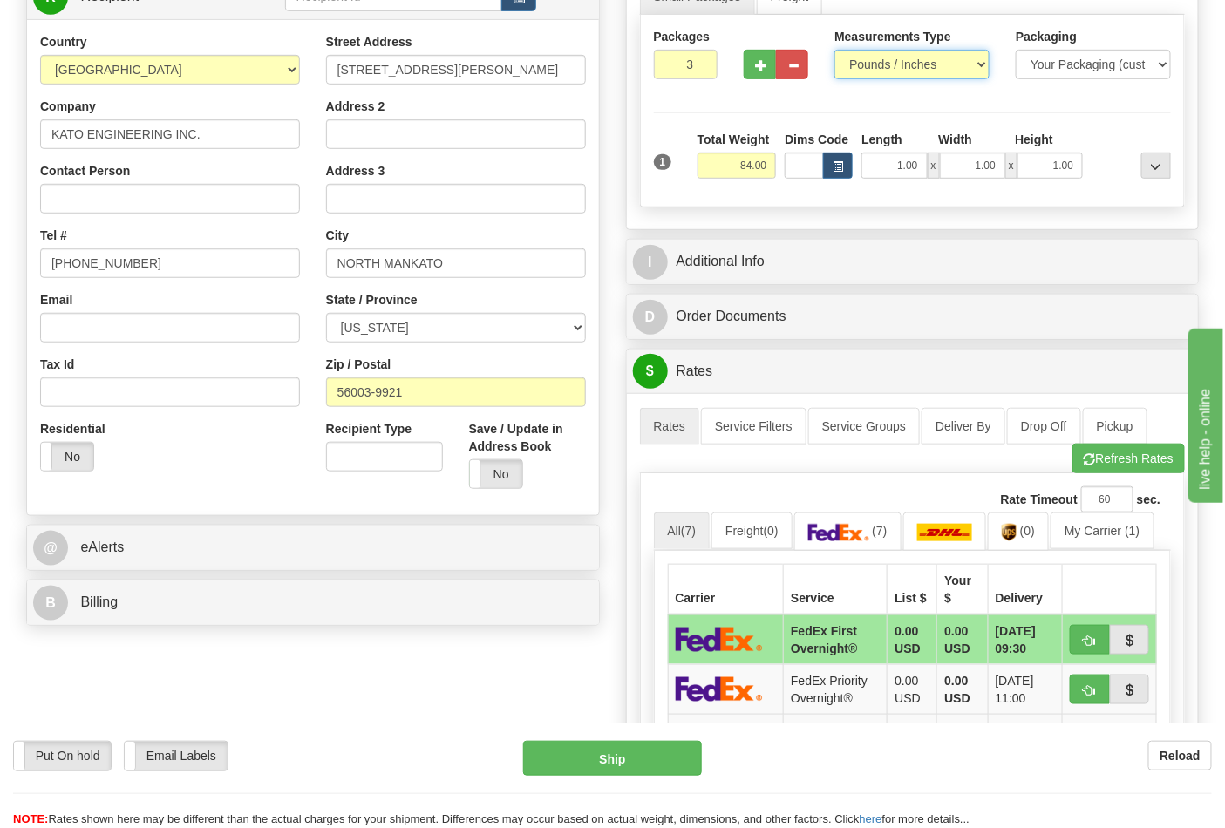
scroll to position [484, 0]
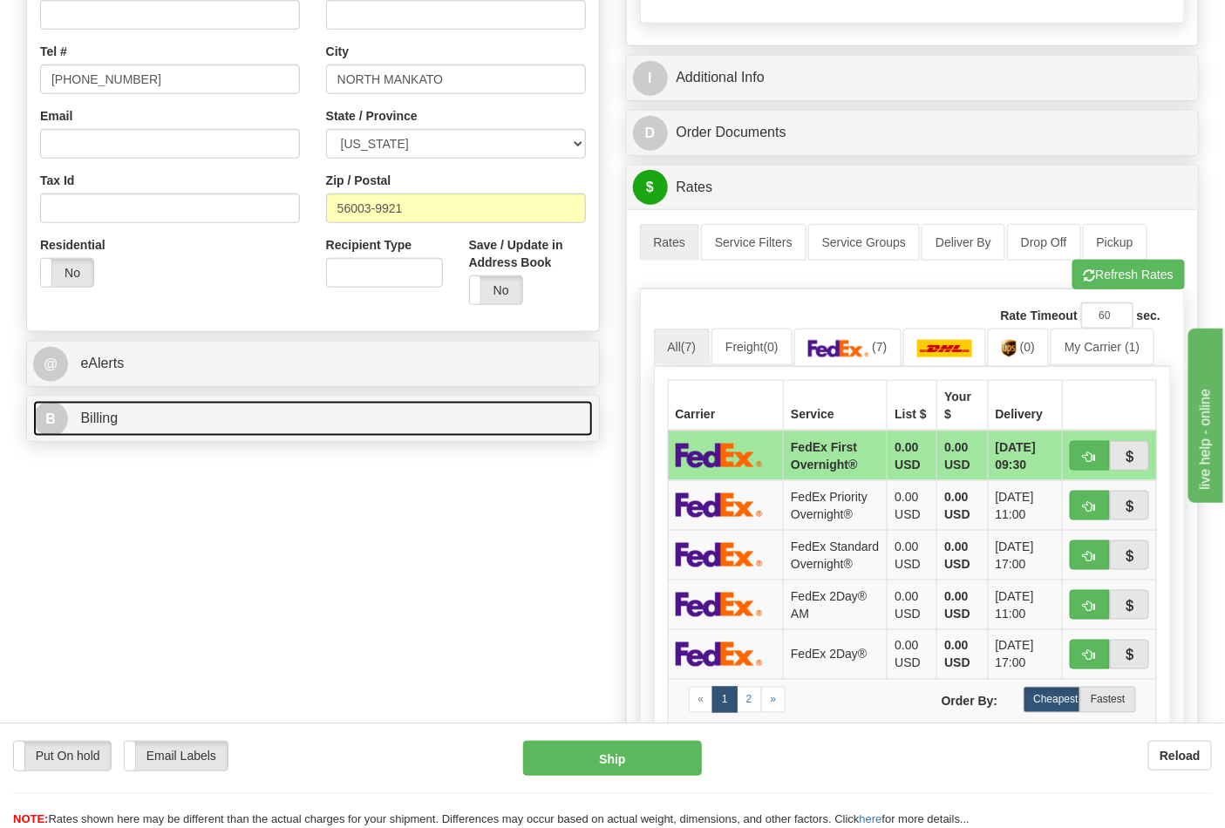
click at [214, 411] on link "B Billing" at bounding box center [313, 419] width 560 height 36
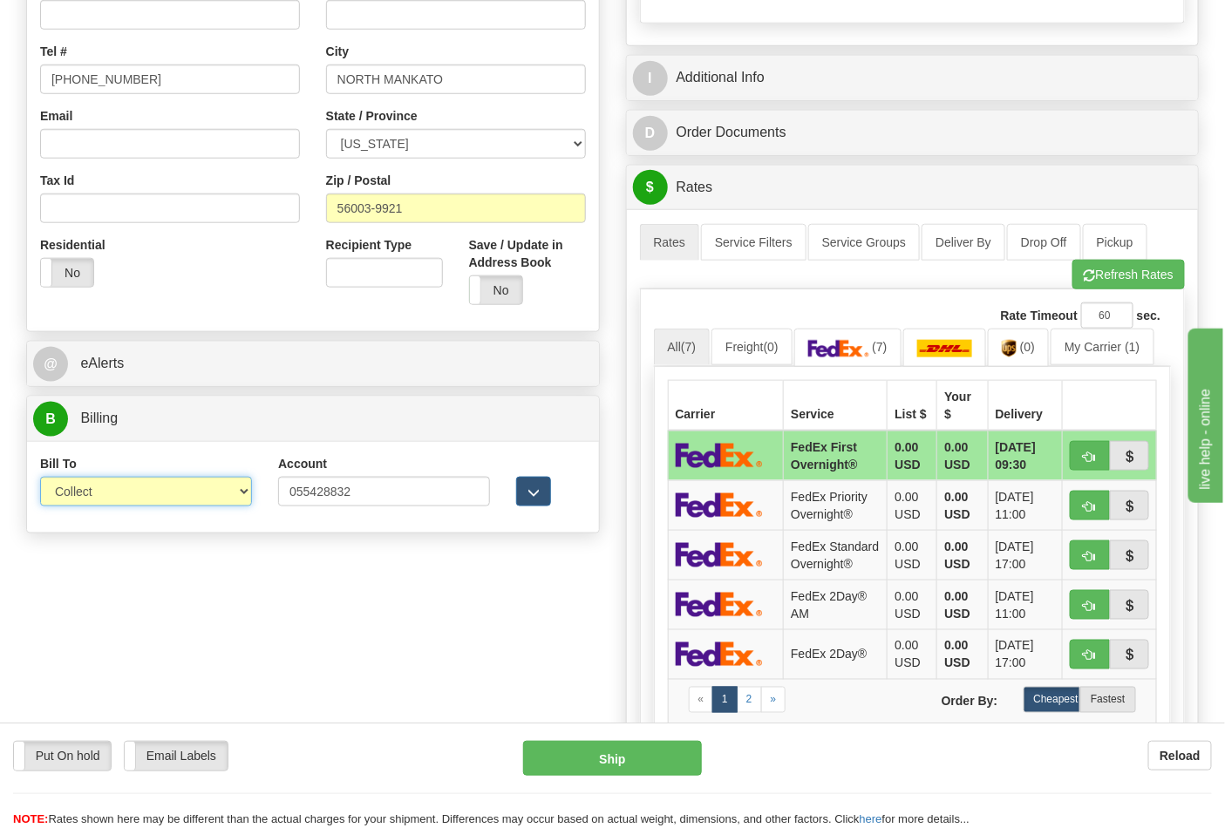
click at [228, 493] on select "Sender Recipient Third Party Collect" at bounding box center [146, 492] width 212 height 30
select select "2"
click at [40, 479] on select "Sender Recipient Third Party Collect" at bounding box center [146, 492] width 212 height 30
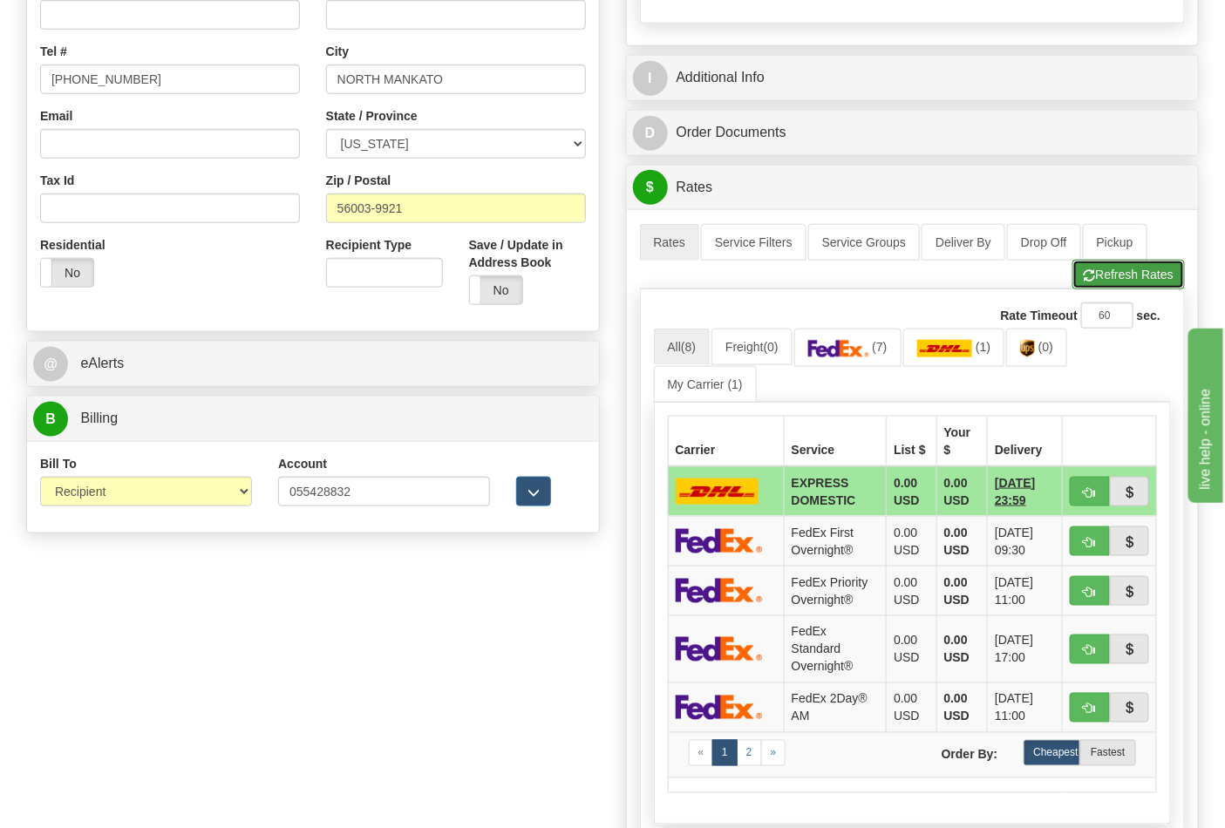
click at [1095, 272] on button "Refresh Rates" at bounding box center [1128, 275] width 112 height 30
click at [869, 351] on img at bounding box center [838, 348] width 61 height 17
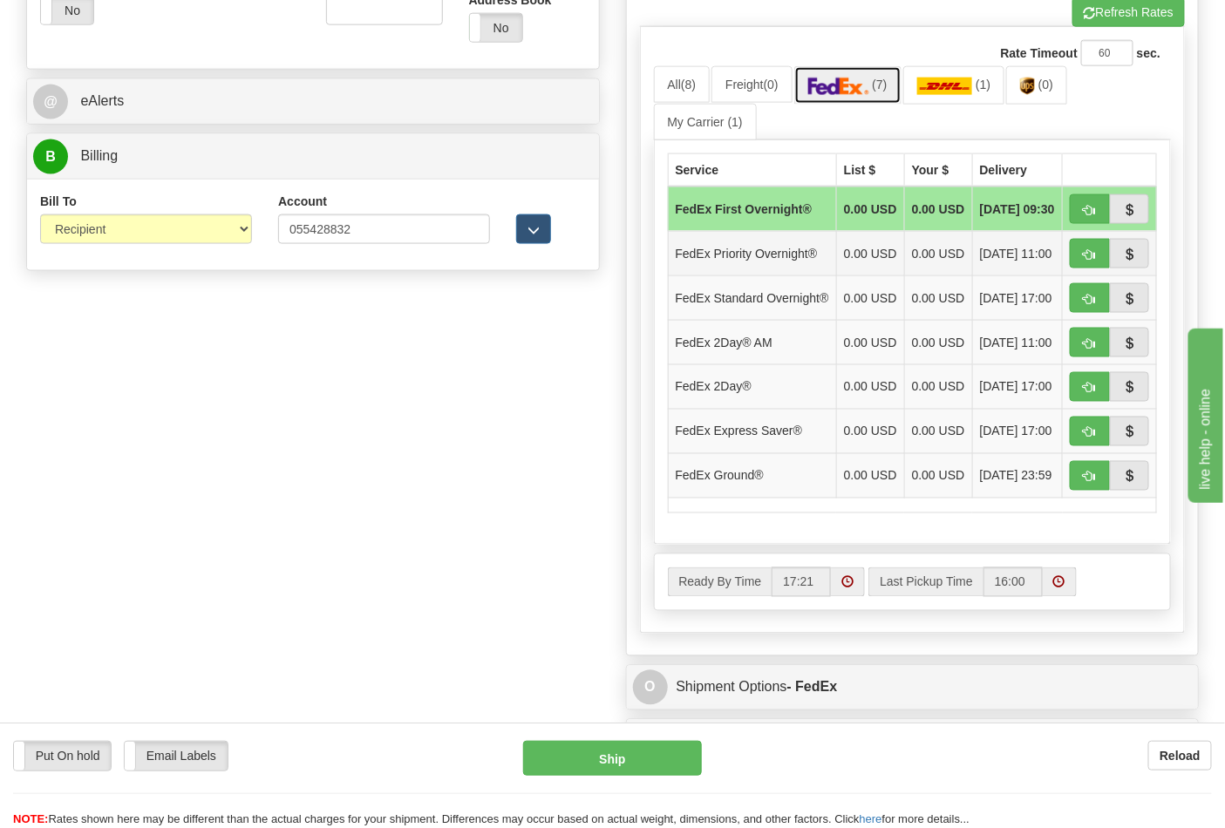
scroll to position [774, 0]
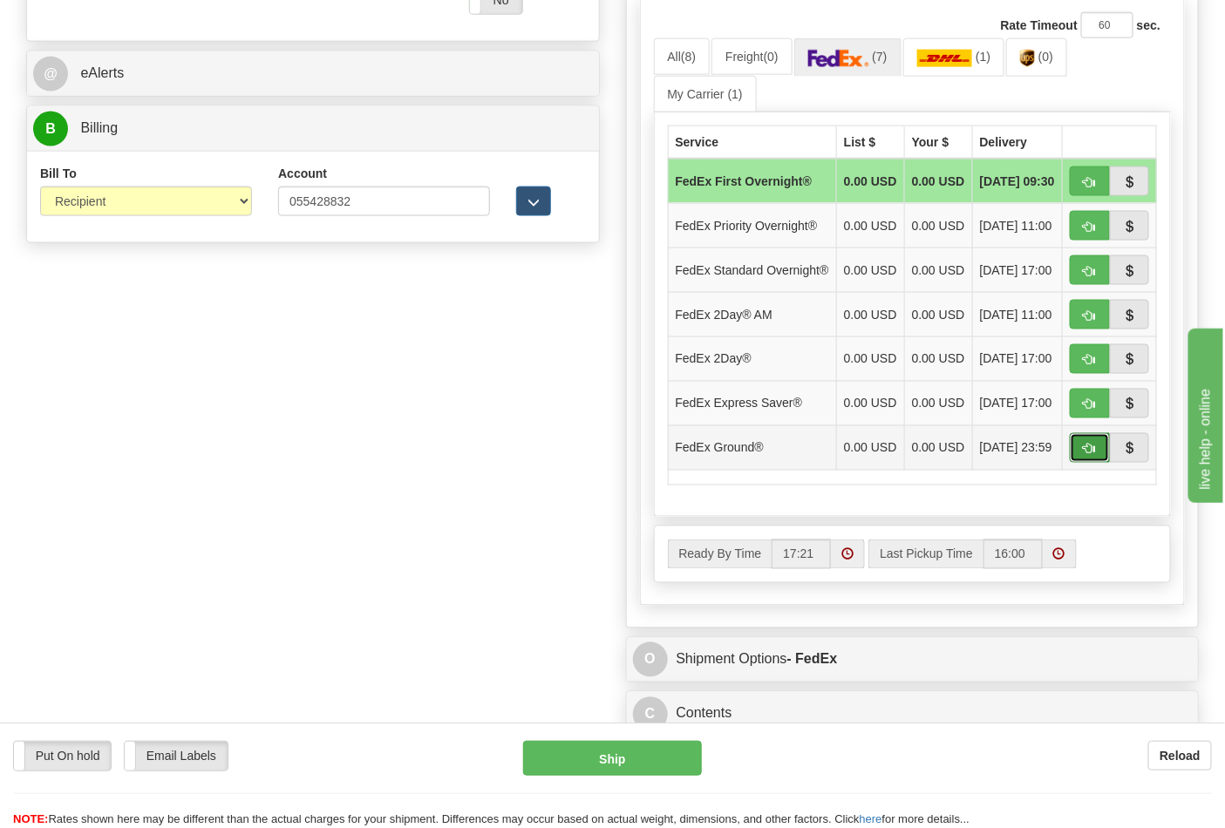
click at [1084, 455] on span "button" at bounding box center [1090, 449] width 12 height 11
type input "92"
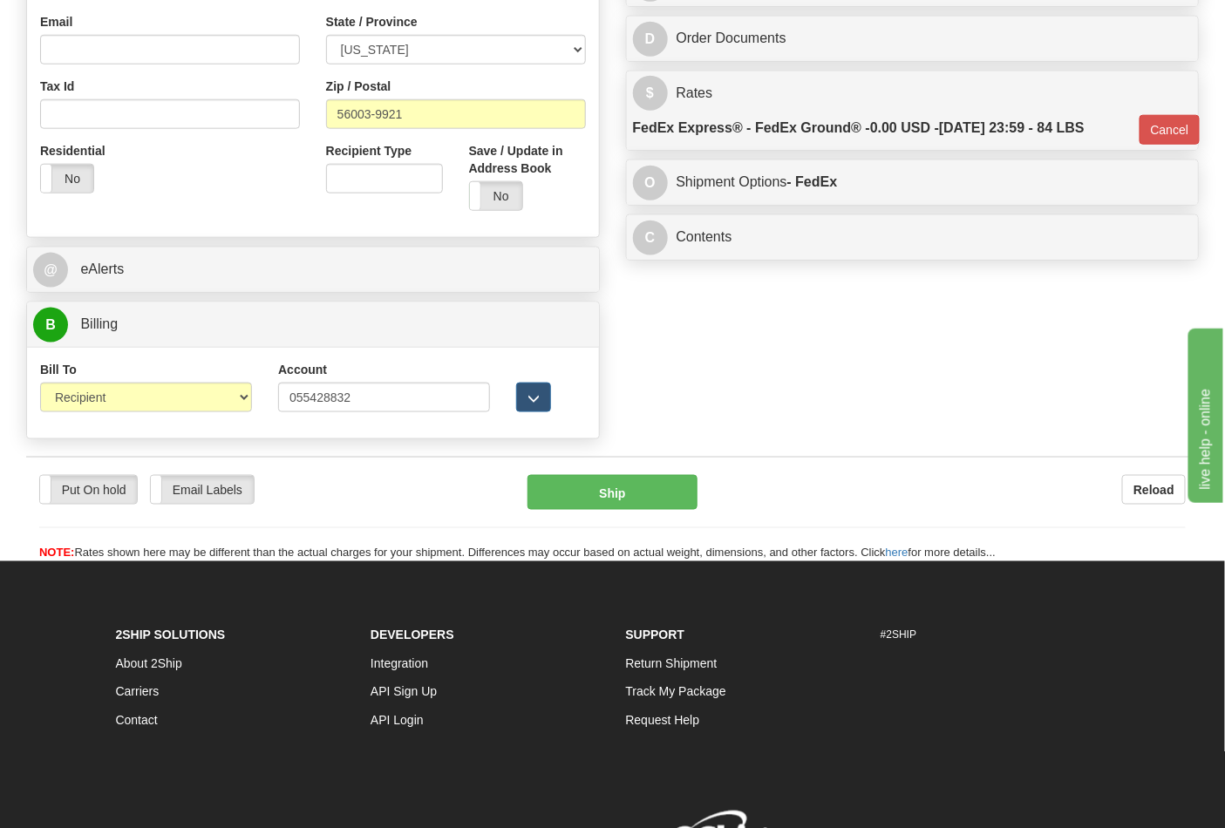
scroll to position [579, 0]
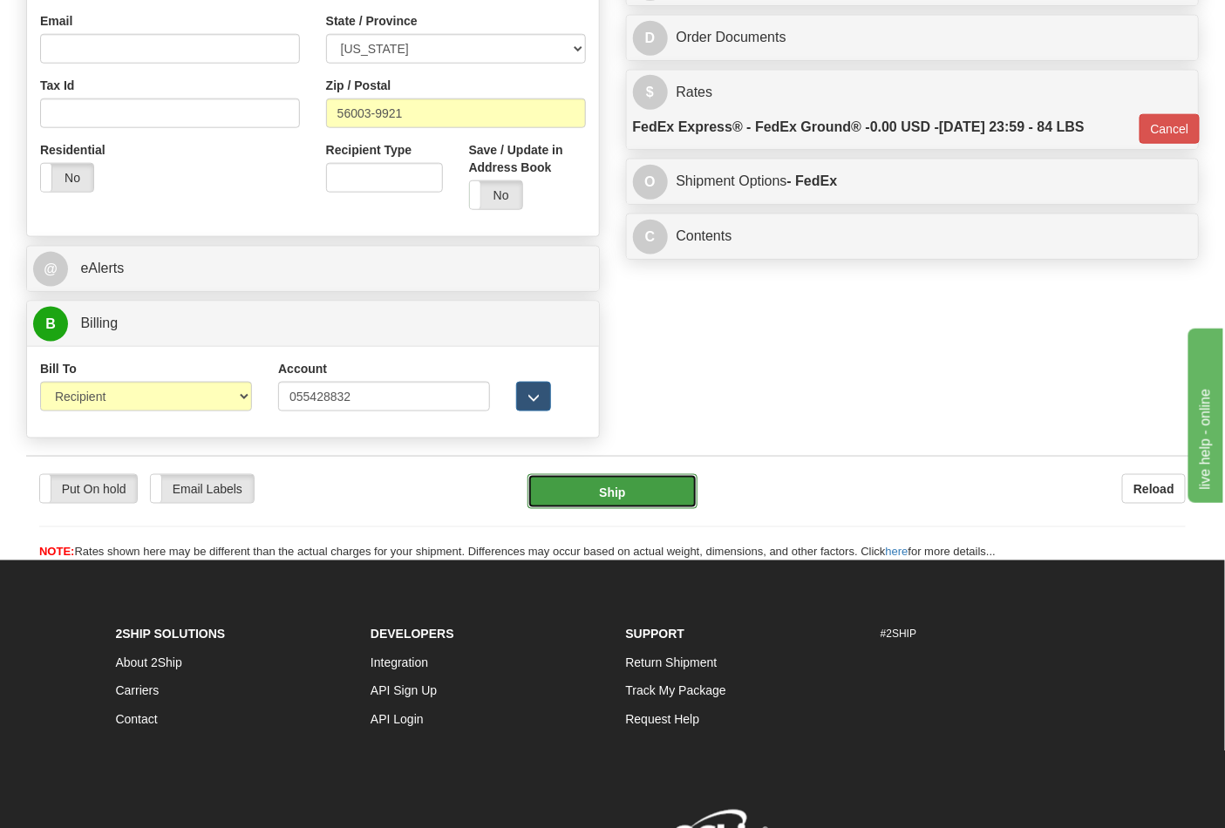
click at [629, 484] on button "Ship" at bounding box center [611, 491] width 169 height 35
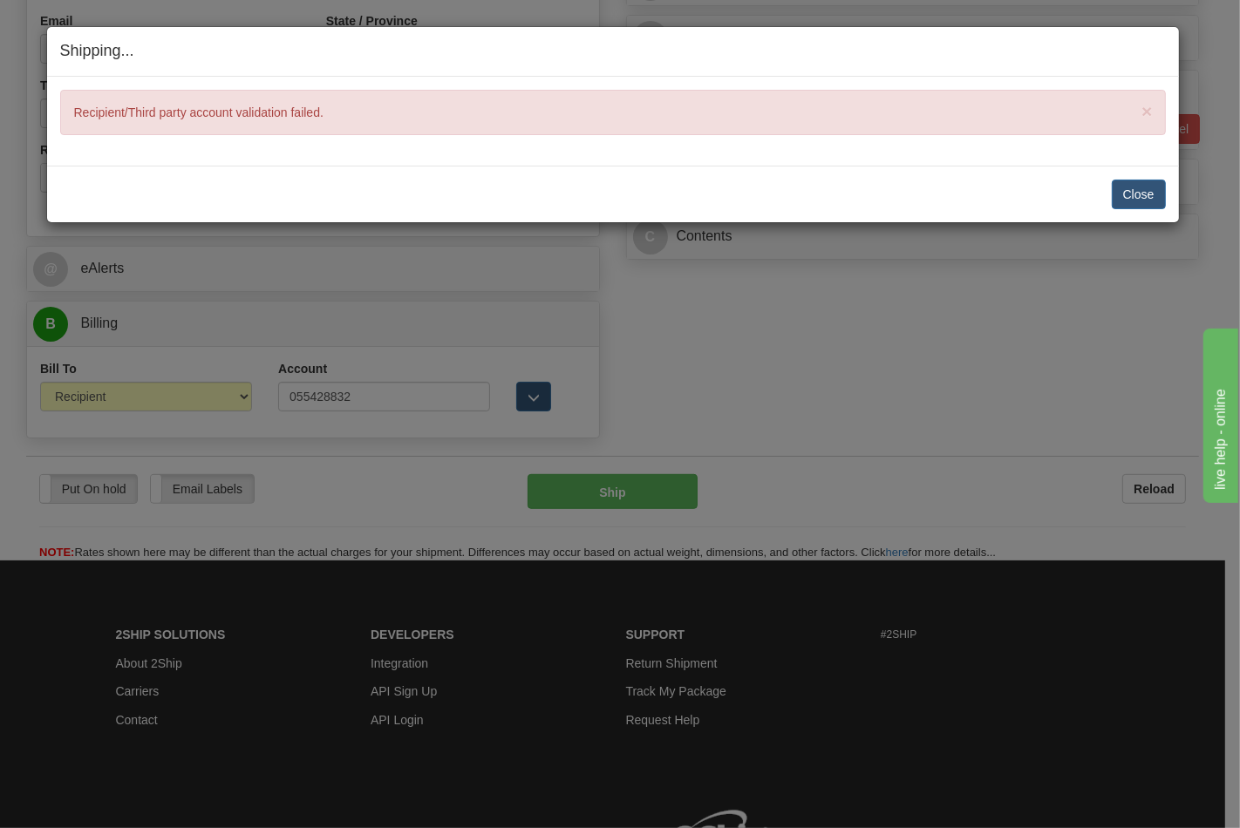
click at [811, 377] on div "Shipping... Your SHIPMENT will EXPIRE in × Recipient/Third party account valida…" at bounding box center [620, 414] width 1240 height 828
click at [1136, 183] on button "Close" at bounding box center [1138, 195] width 54 height 30
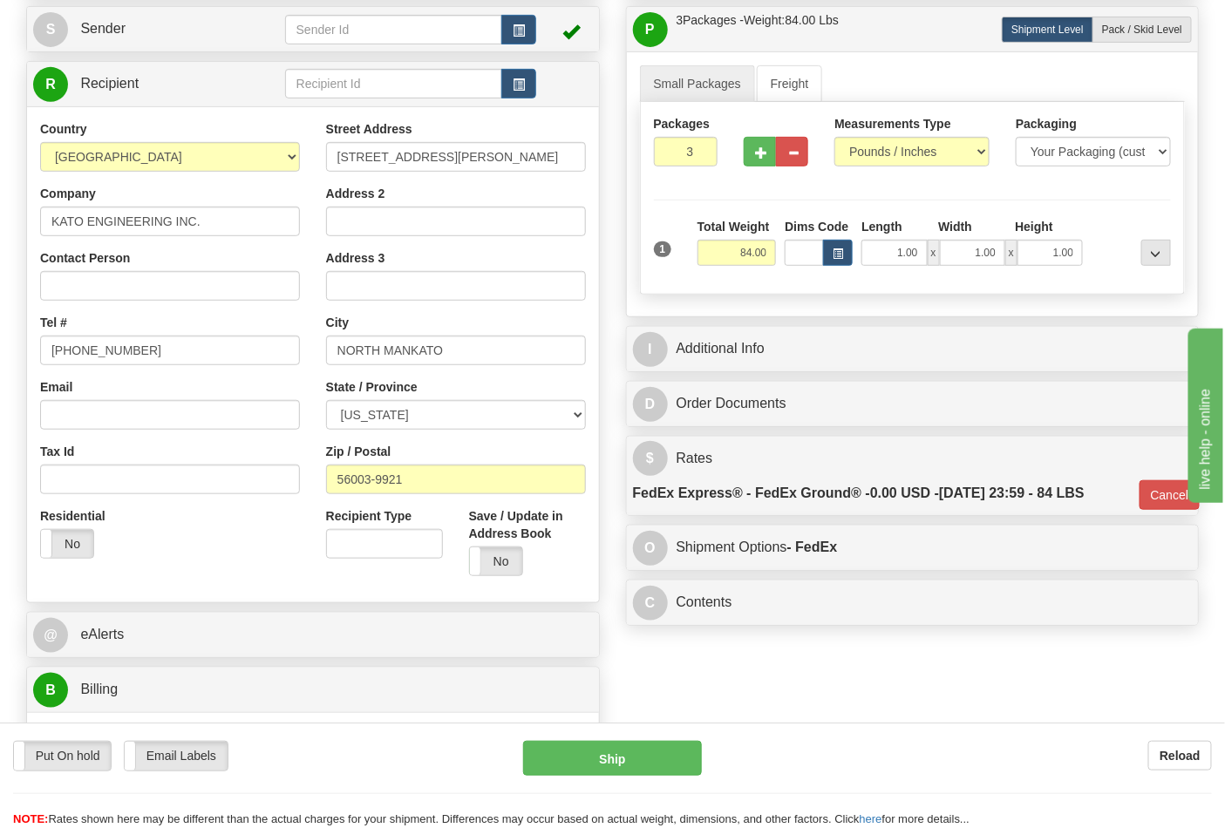
scroll to position [385, 0]
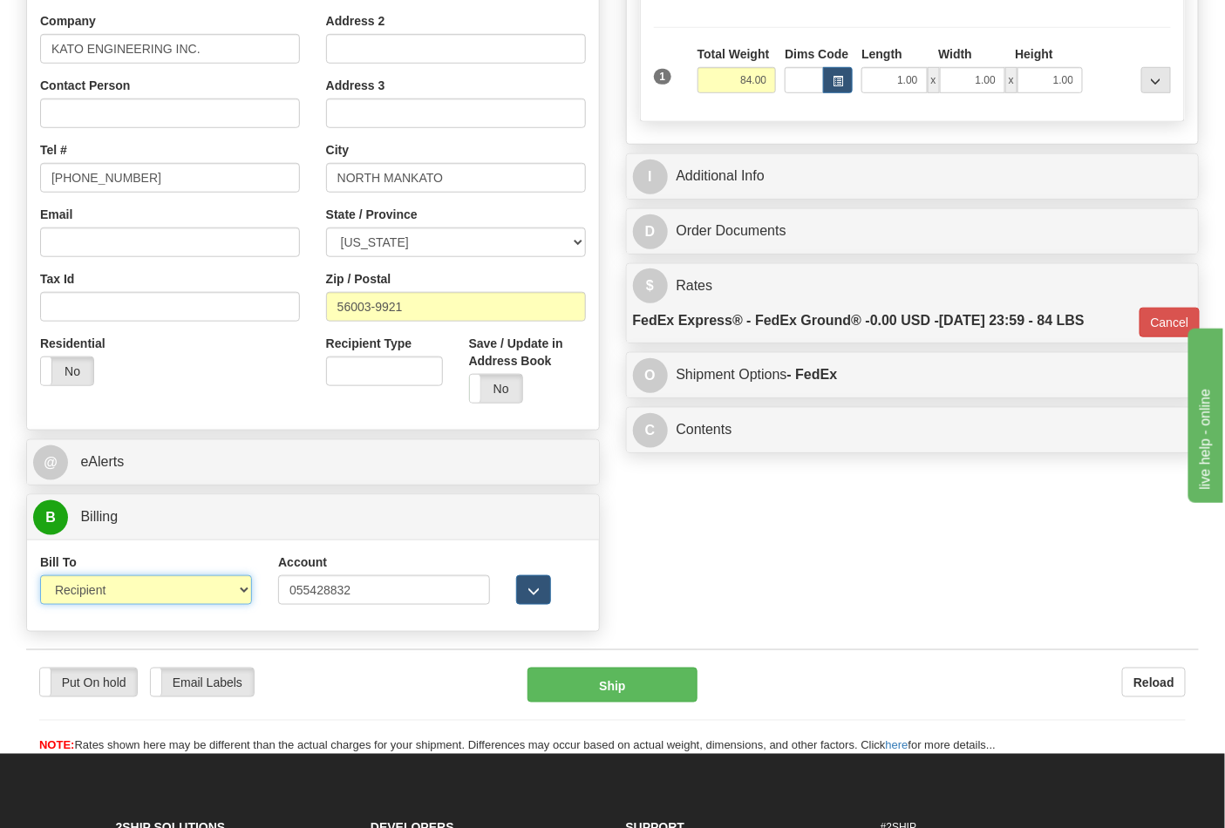
click at [237, 584] on select "Sender Recipient Third Party Collect" at bounding box center [146, 590] width 212 height 30
click at [40, 578] on select "Sender Recipient Third Party Collect" at bounding box center [146, 590] width 212 height 30
click at [636, 676] on button "Ship" at bounding box center [611, 685] width 169 height 35
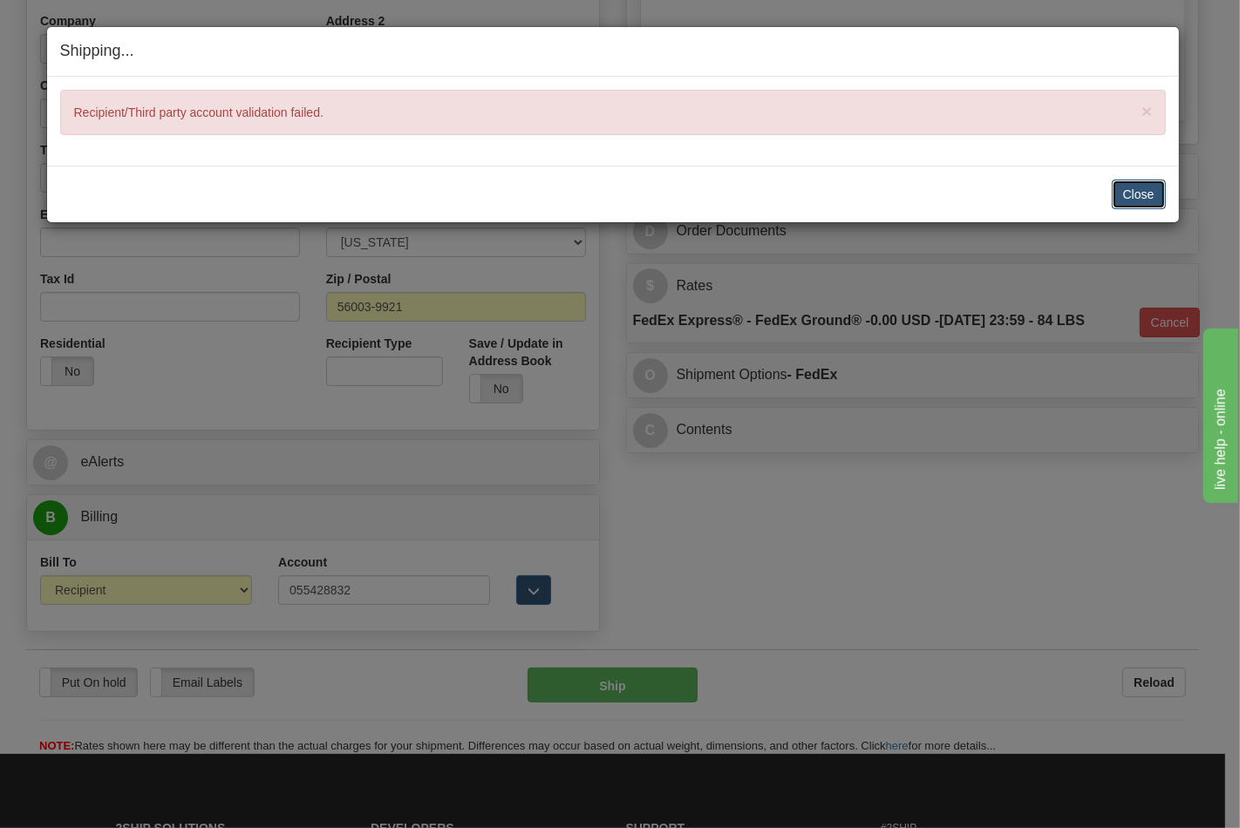
click at [1145, 194] on button "Close" at bounding box center [1138, 195] width 54 height 30
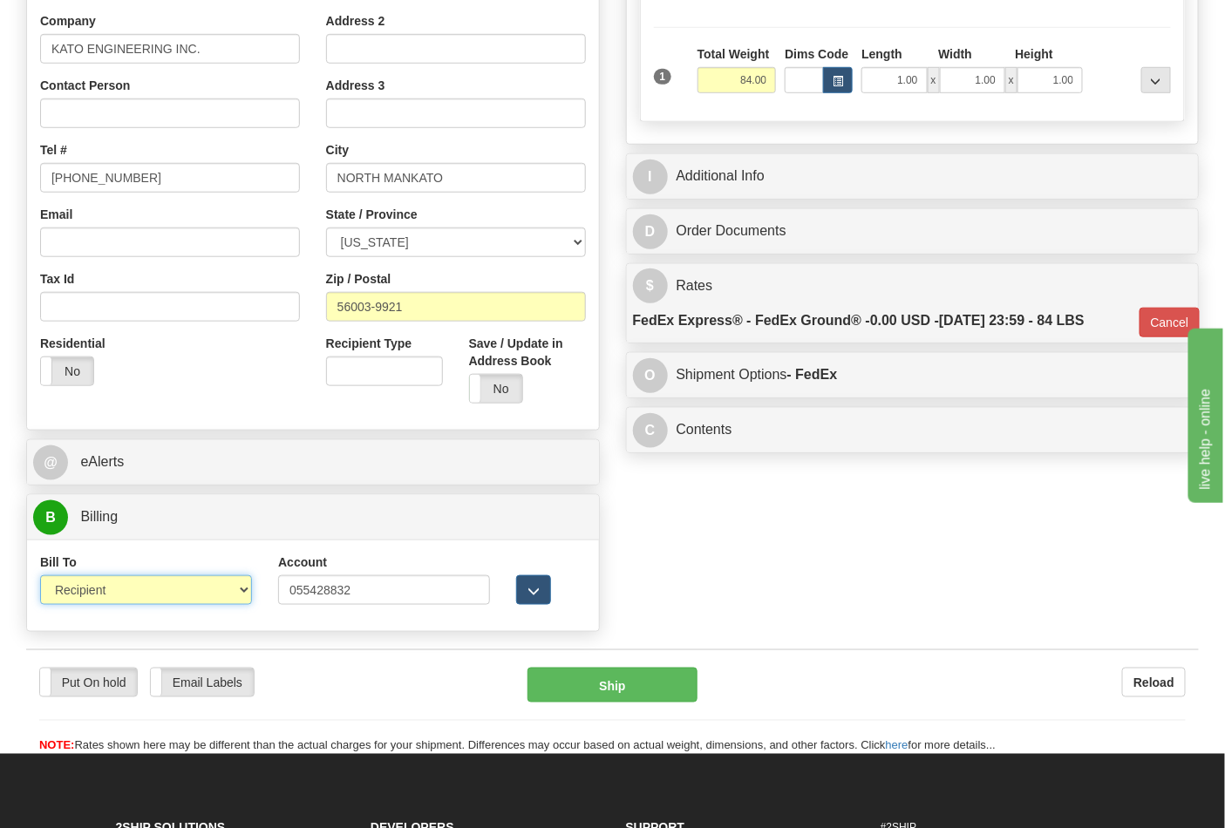
click at [239, 593] on select "Sender Recipient Third Party Collect" at bounding box center [146, 590] width 212 height 30
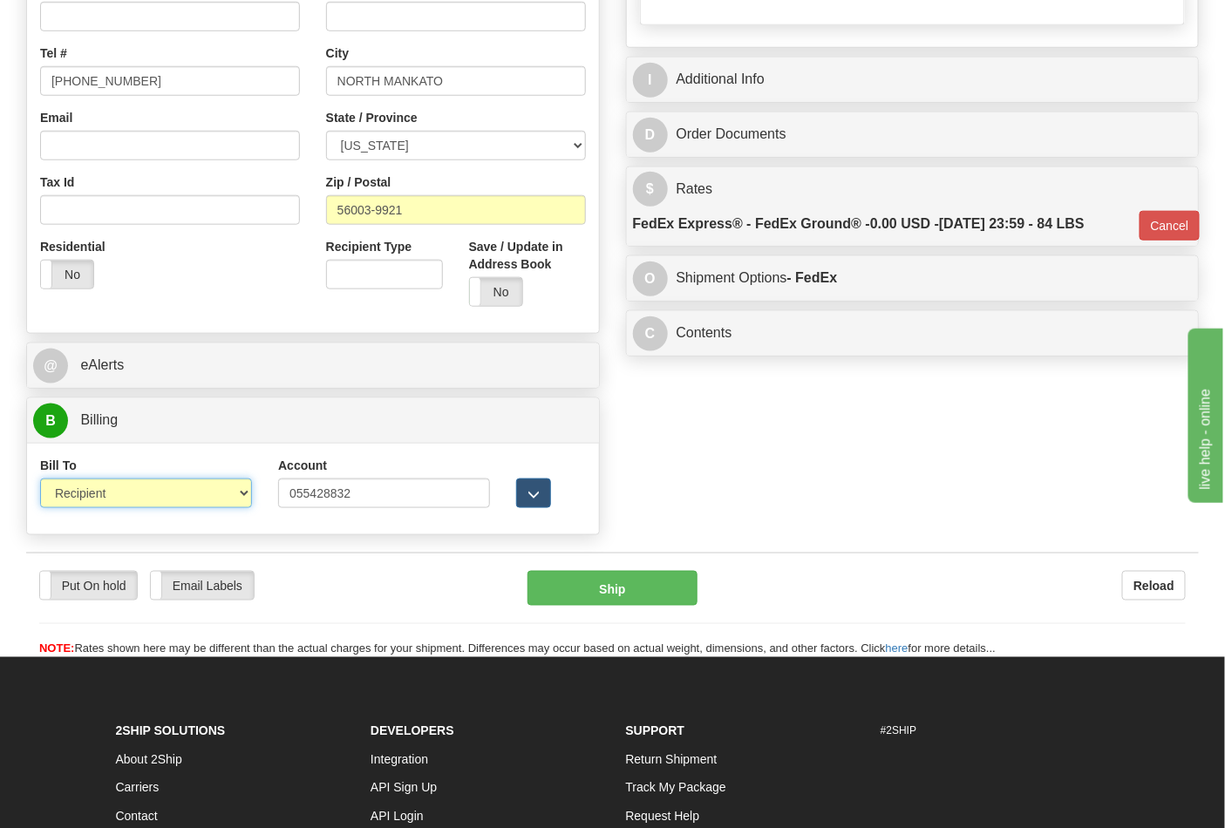
click at [241, 504] on select "Sender Recipient Third Party Collect" at bounding box center [146, 494] width 212 height 30
click at [96, 495] on select "Sender Recipient Third Party Collect" at bounding box center [146, 494] width 212 height 30
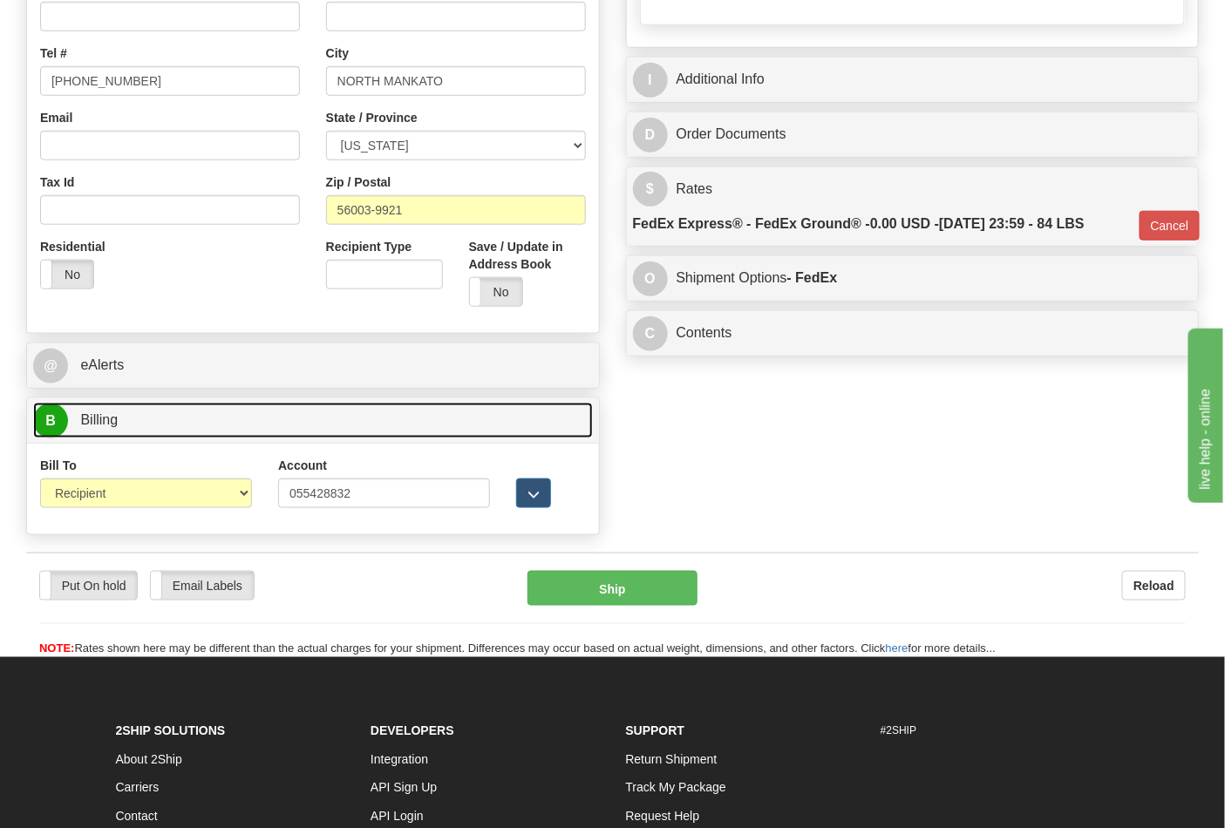
click at [288, 416] on link "B Billing" at bounding box center [313, 421] width 560 height 36
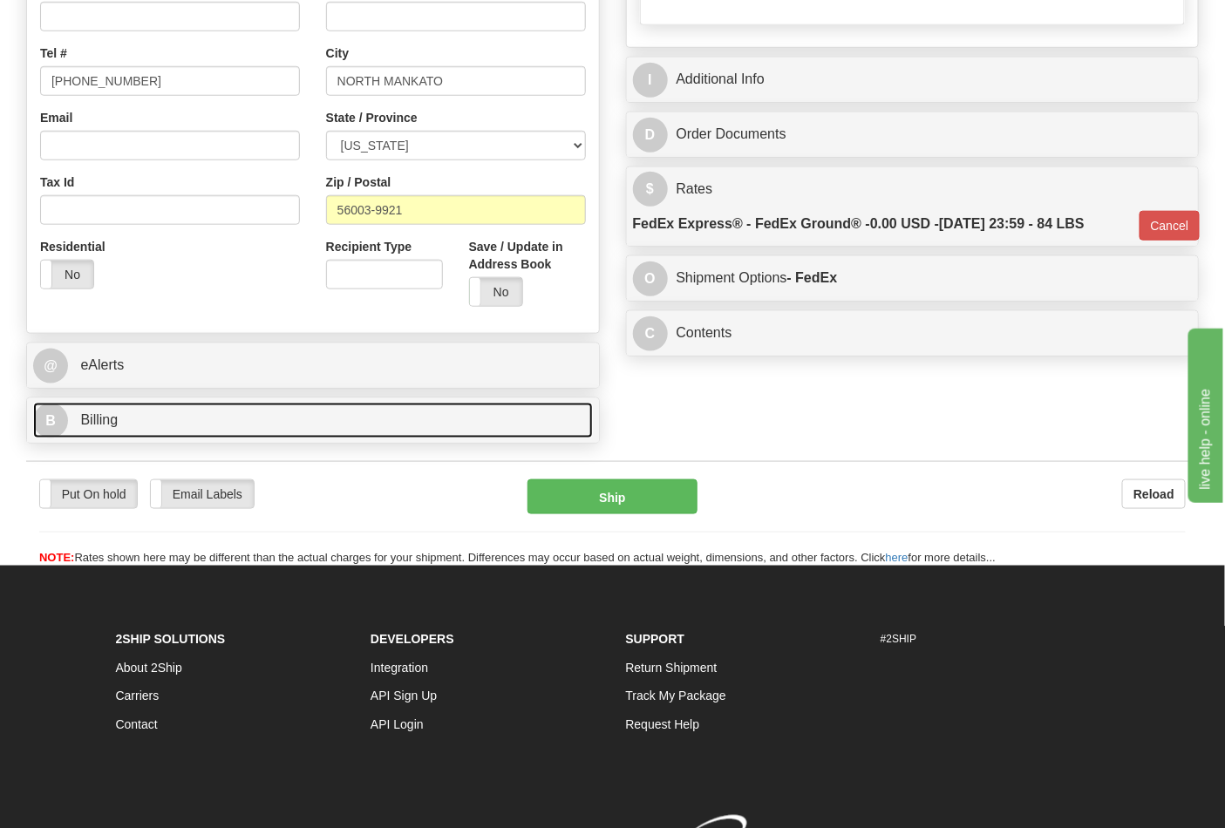
click at [151, 407] on link "B Billing" at bounding box center [313, 421] width 560 height 36
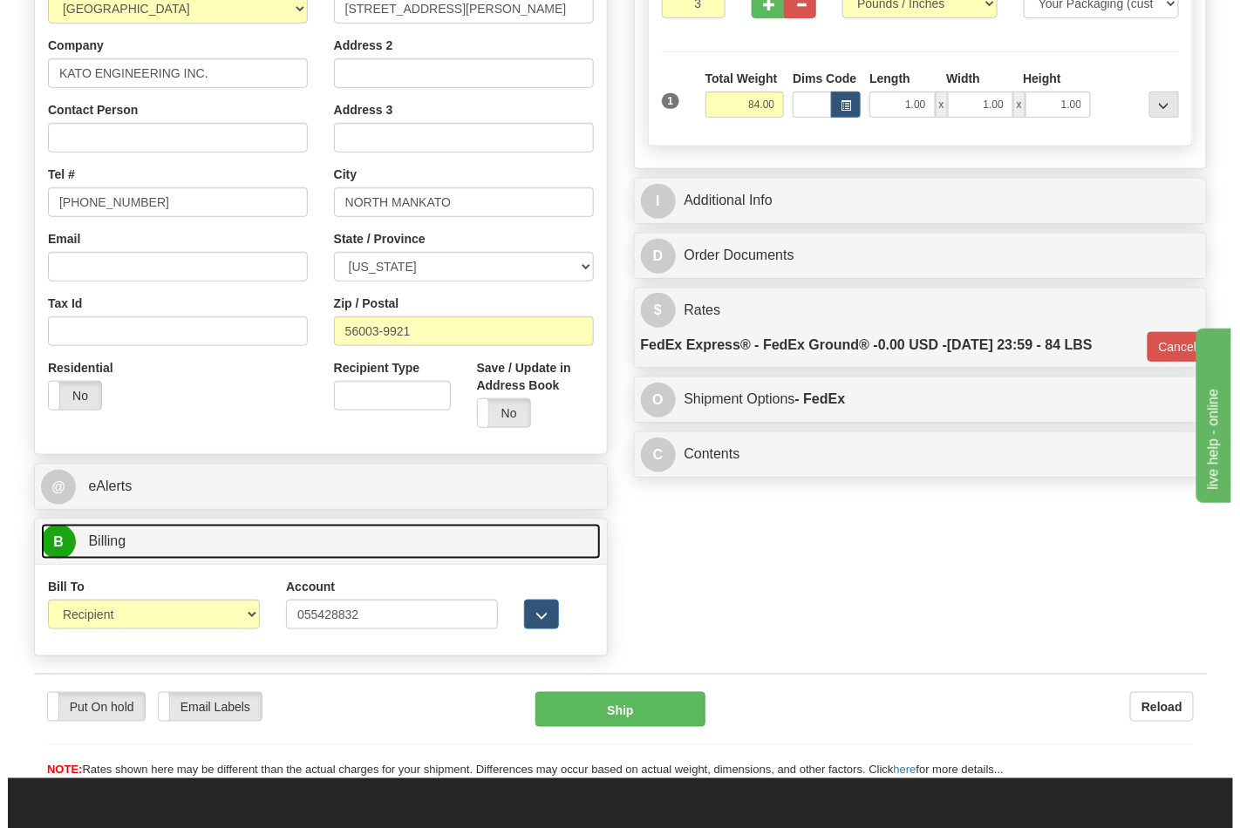
scroll to position [385, 0]
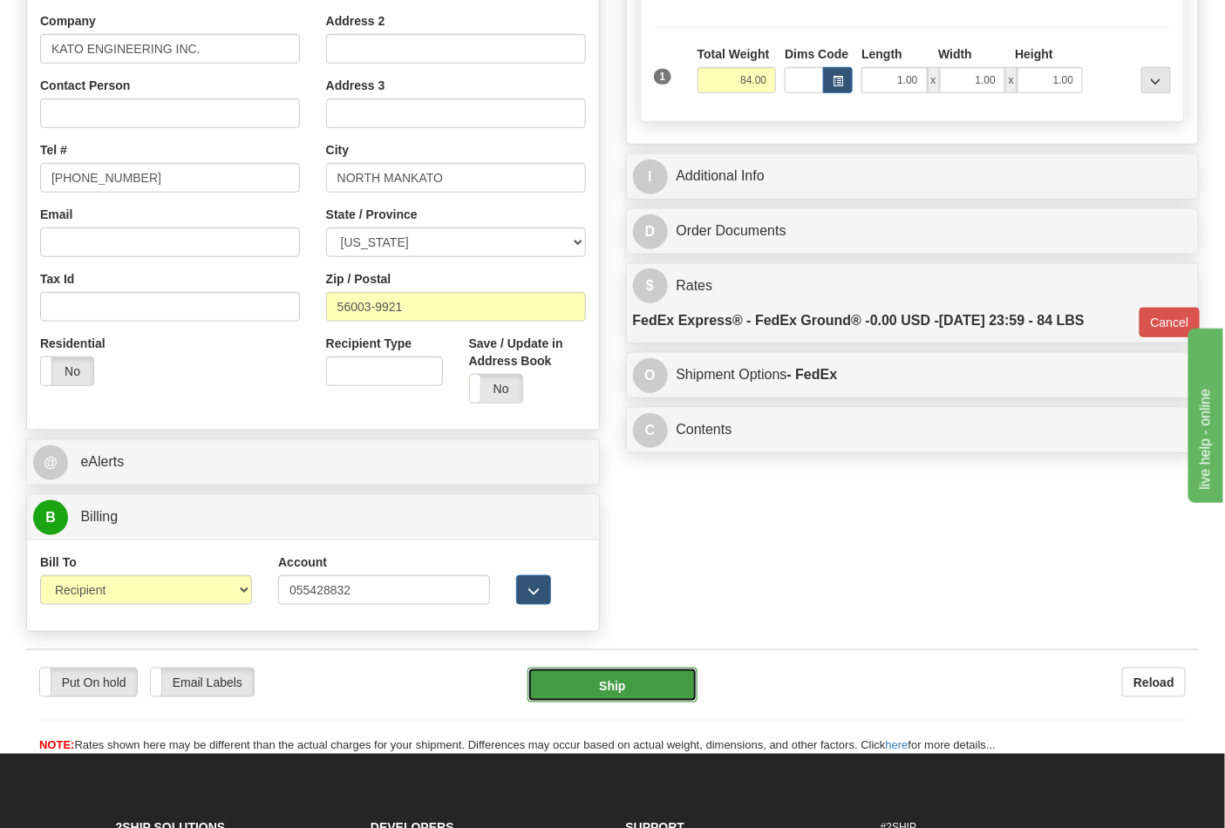
click at [626, 695] on button "Ship" at bounding box center [611, 685] width 169 height 35
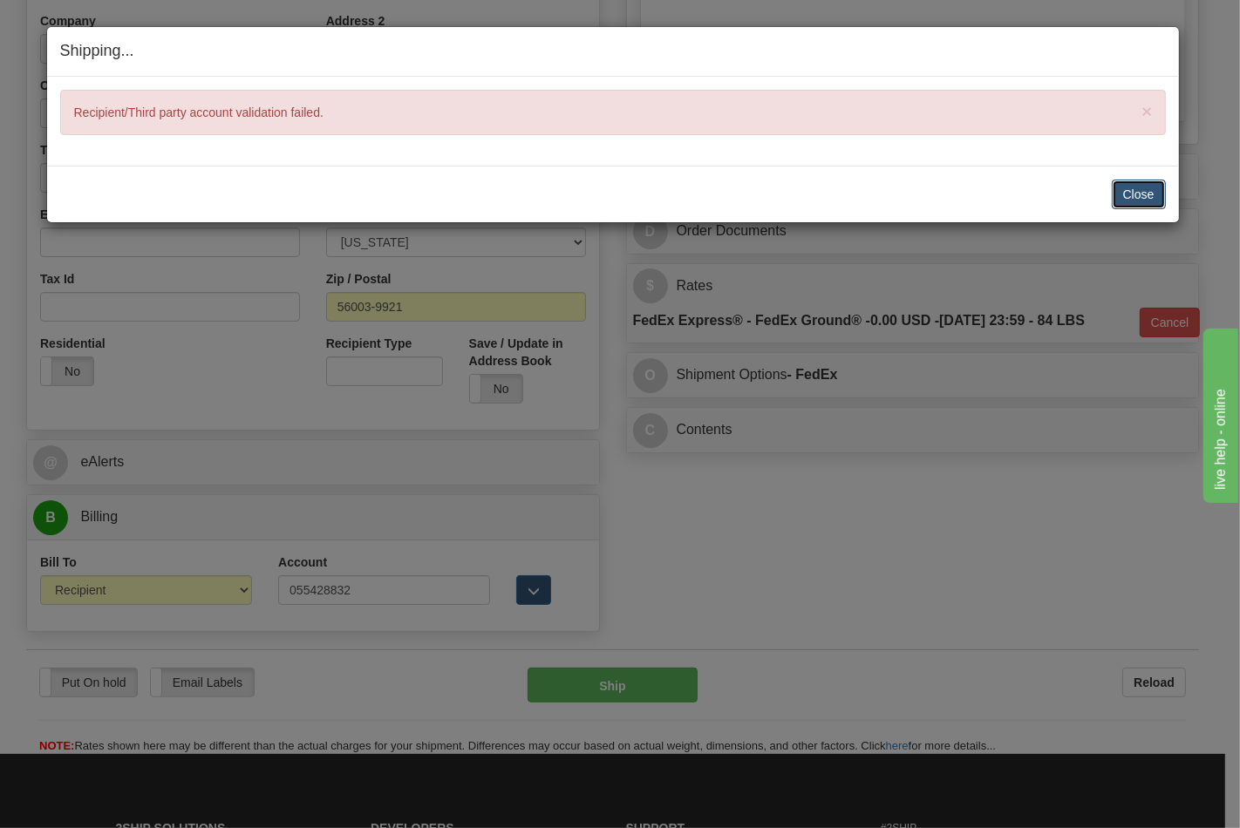
click at [1139, 192] on button "Close" at bounding box center [1138, 195] width 54 height 30
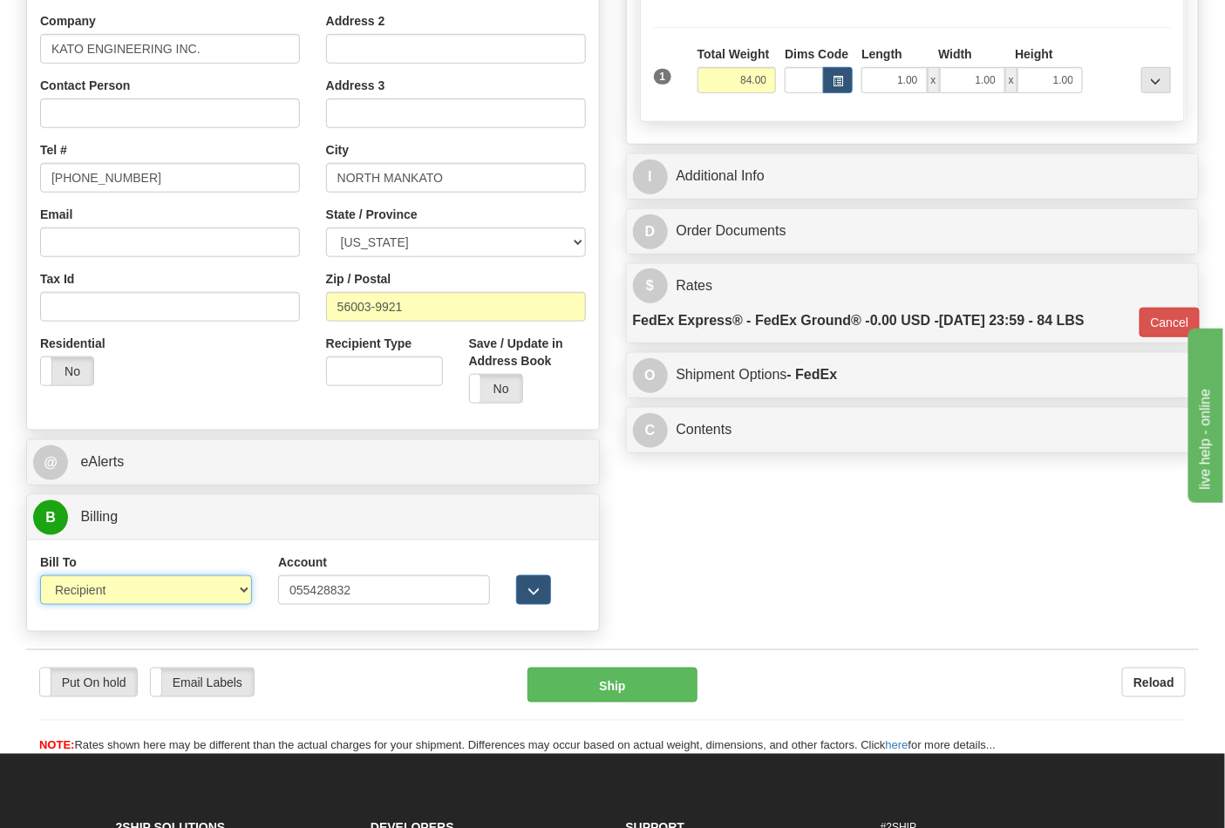
click at [140, 589] on select "Sender Recipient Third Party Collect" at bounding box center [146, 590] width 212 height 30
select select "4"
click at [40, 578] on select "Sender Recipient Third Party Collect" at bounding box center [146, 590] width 212 height 30
type input "92"
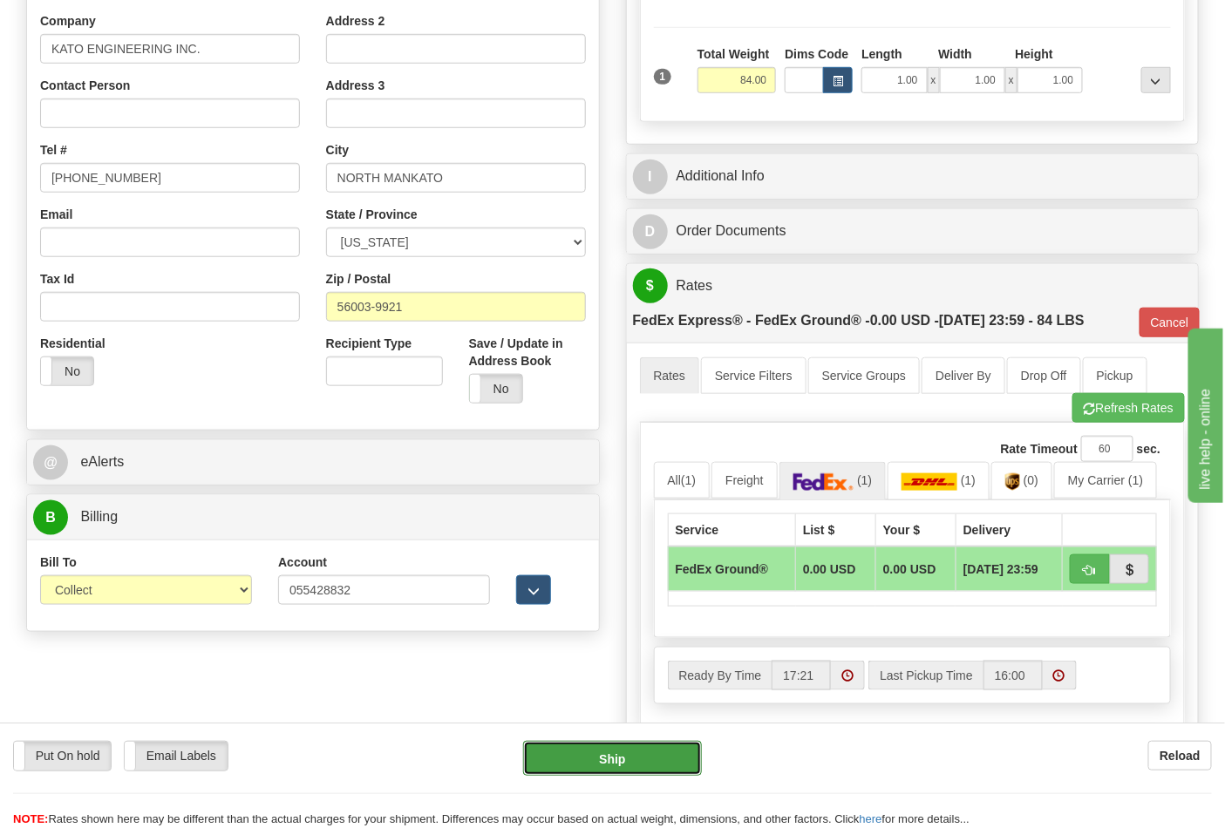
click at [610, 773] on button "Ship" at bounding box center [612, 758] width 178 height 35
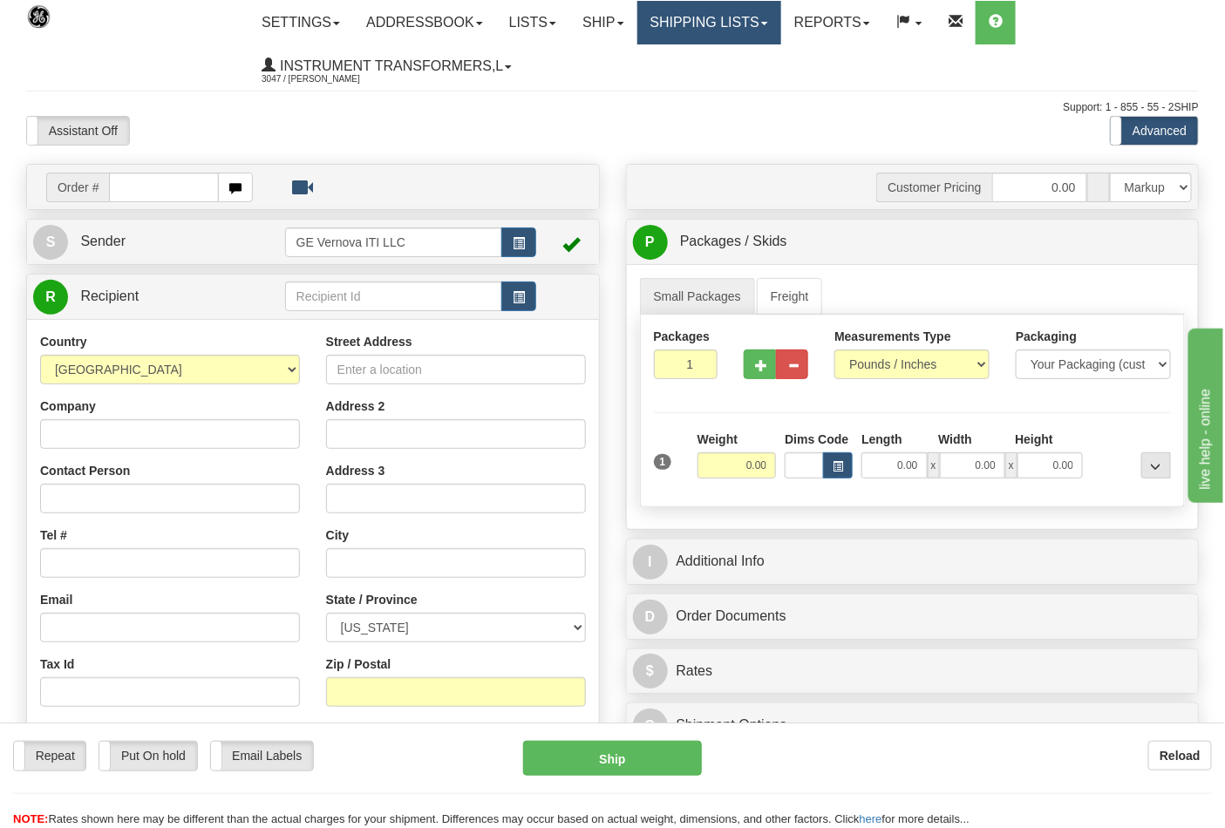
click at [716, 26] on link "Shipping lists" at bounding box center [709, 23] width 144 height 44
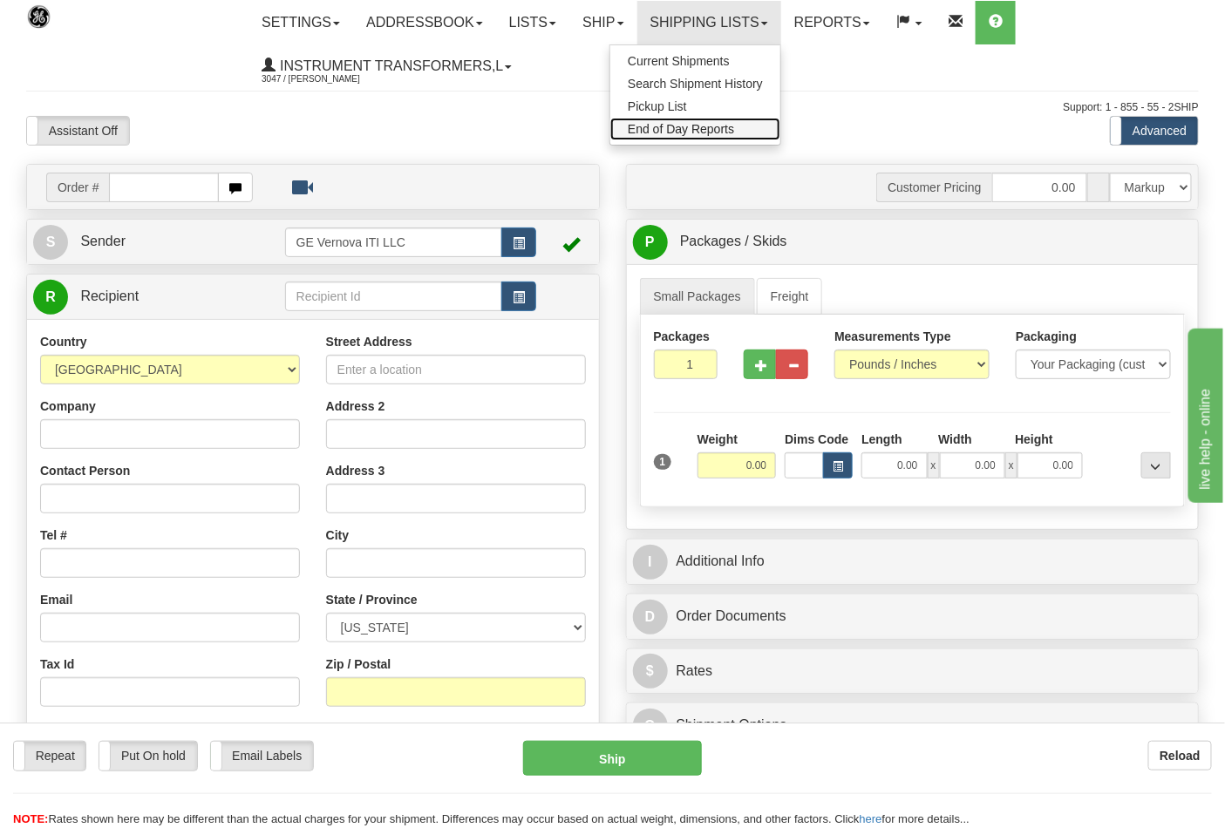
click at [724, 123] on span "End of Day Reports" at bounding box center [681, 129] width 106 height 14
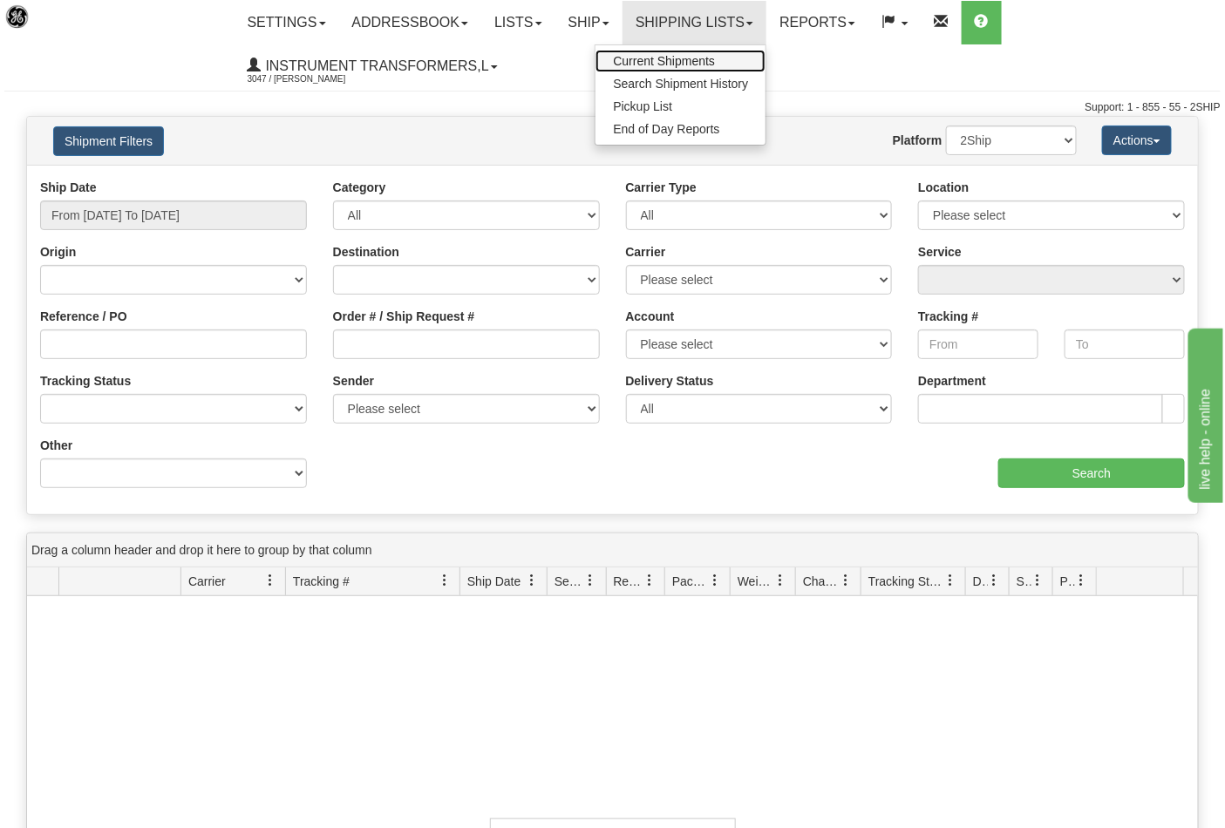
click at [701, 58] on span "Current Shipments" at bounding box center [664, 61] width 102 height 14
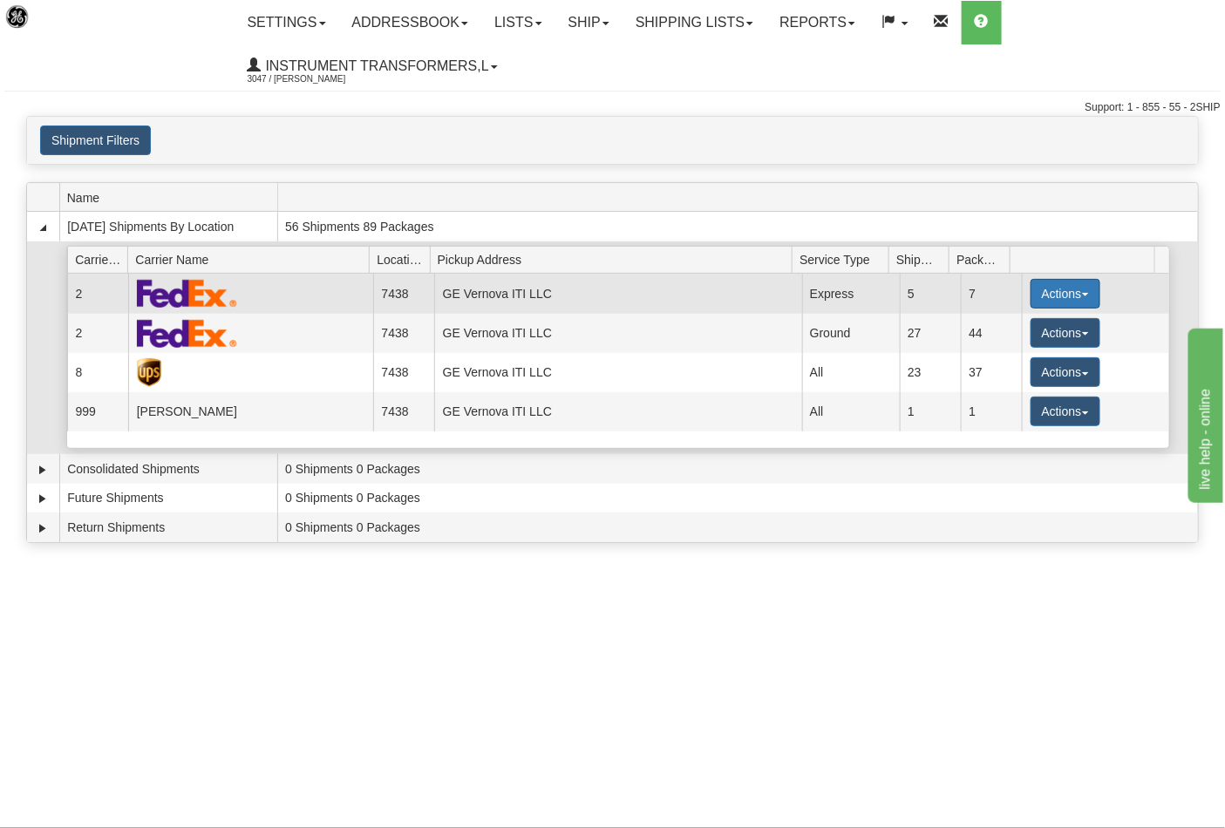
click at [1076, 286] on button "Actions" at bounding box center [1065, 294] width 70 height 30
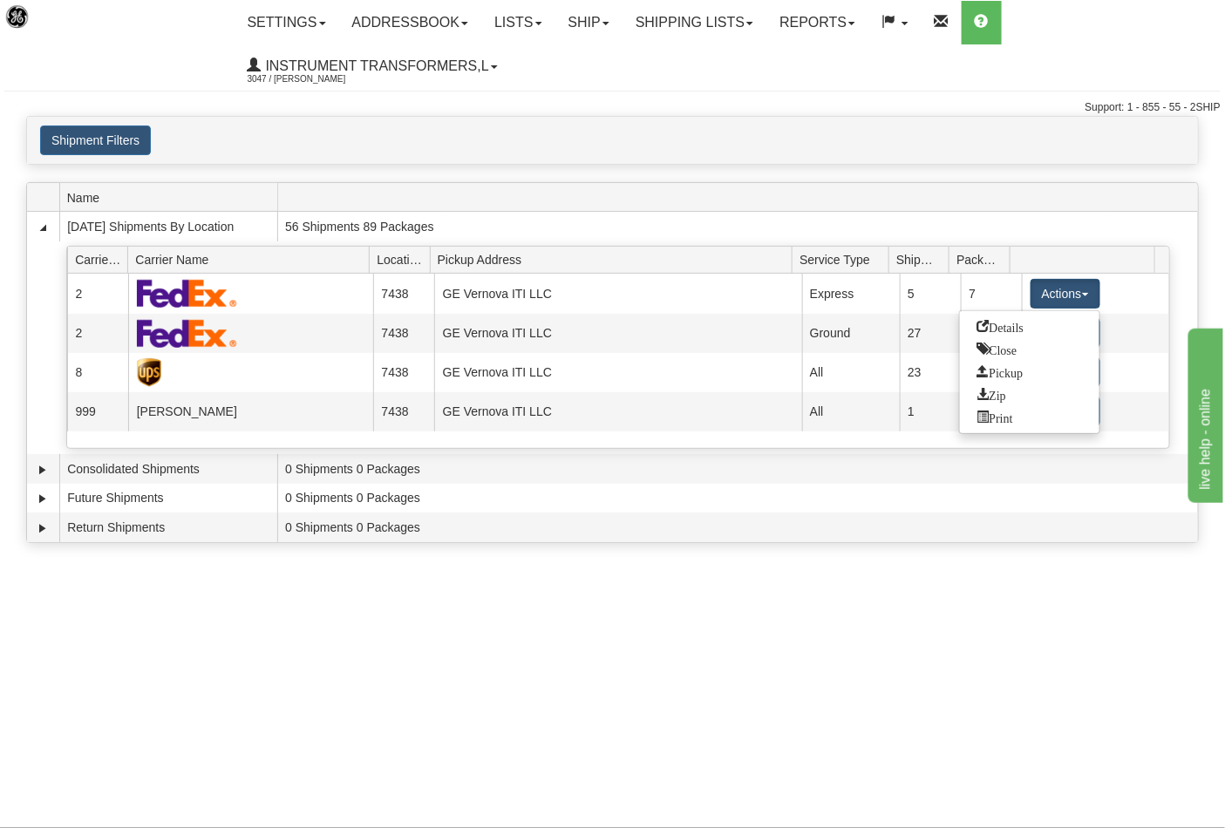
click at [1026, 170] on div "× Request Pickup Close × Closing Shipments Close × Your documents are ready Lab…" at bounding box center [612, 334] width 1225 height 436
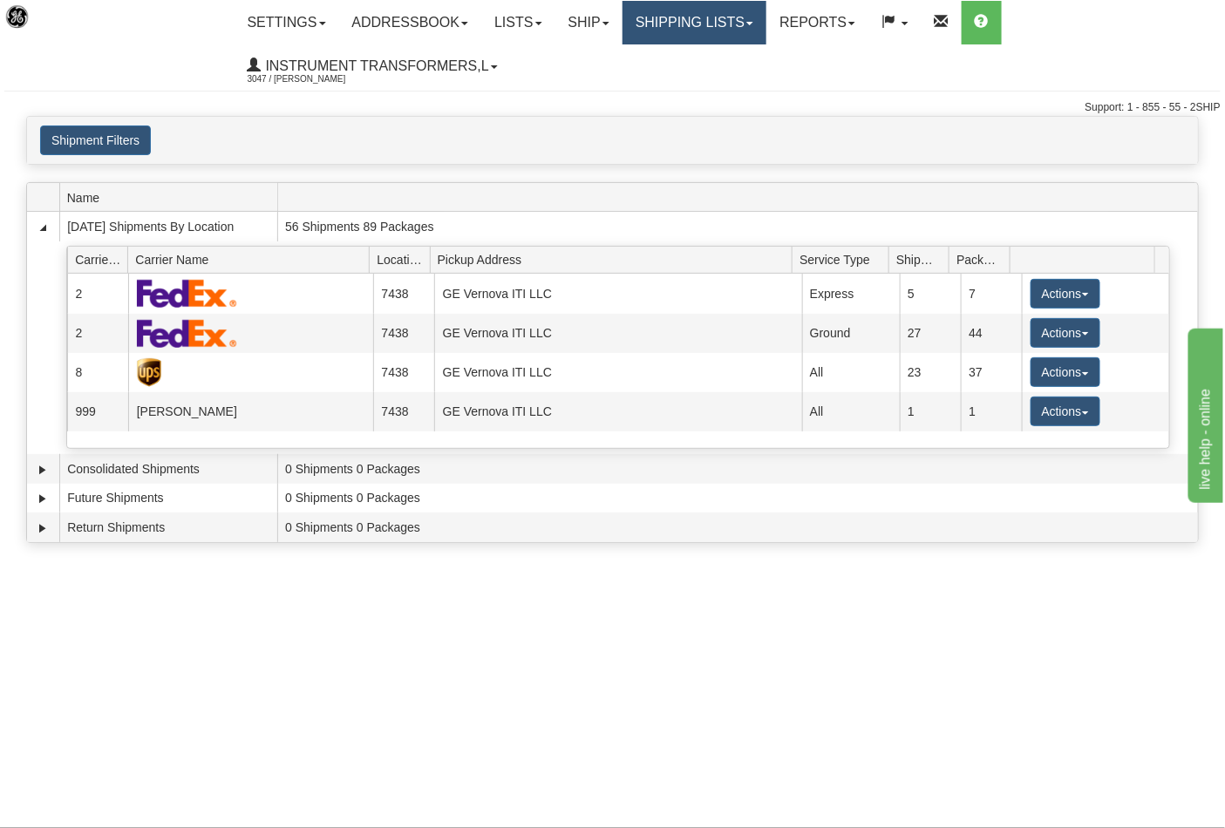
click at [763, 16] on link "Shipping lists" at bounding box center [694, 23] width 144 height 44
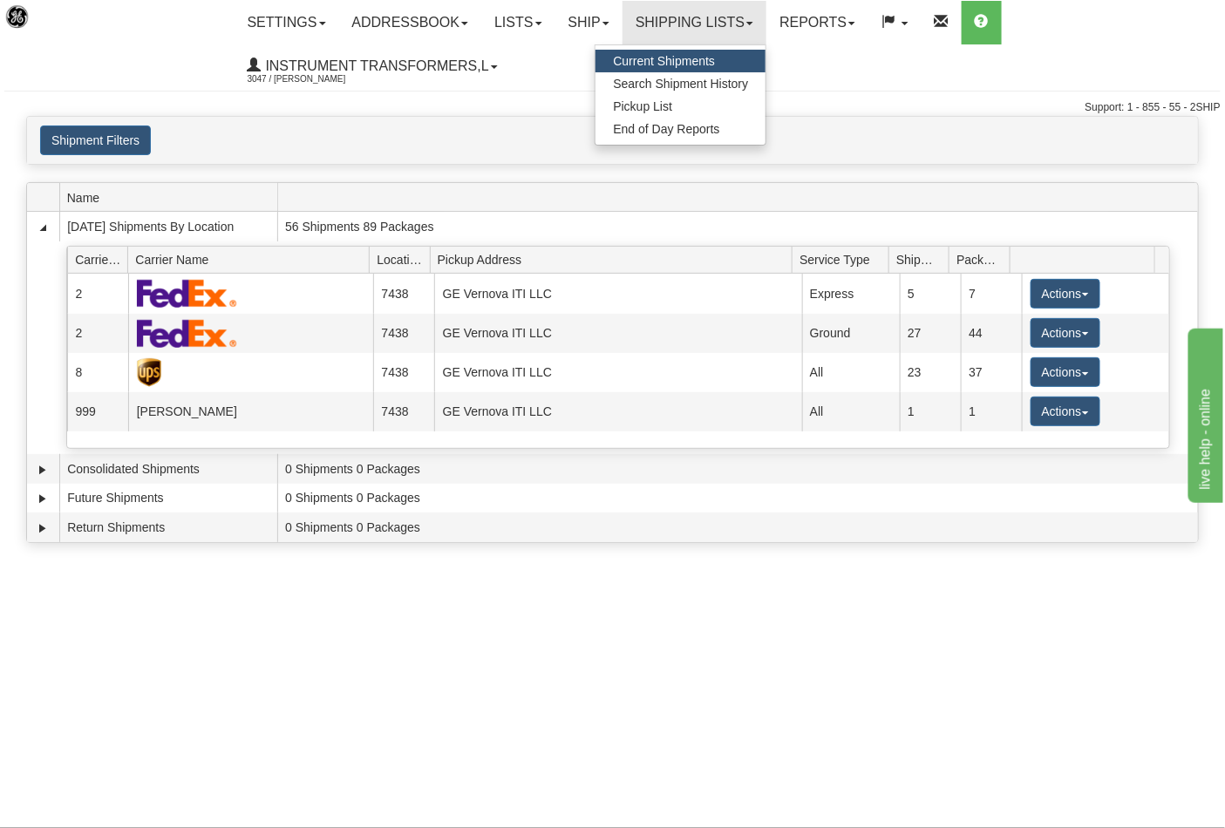
click at [715, 65] on span "Current Shipments" at bounding box center [664, 61] width 102 height 14
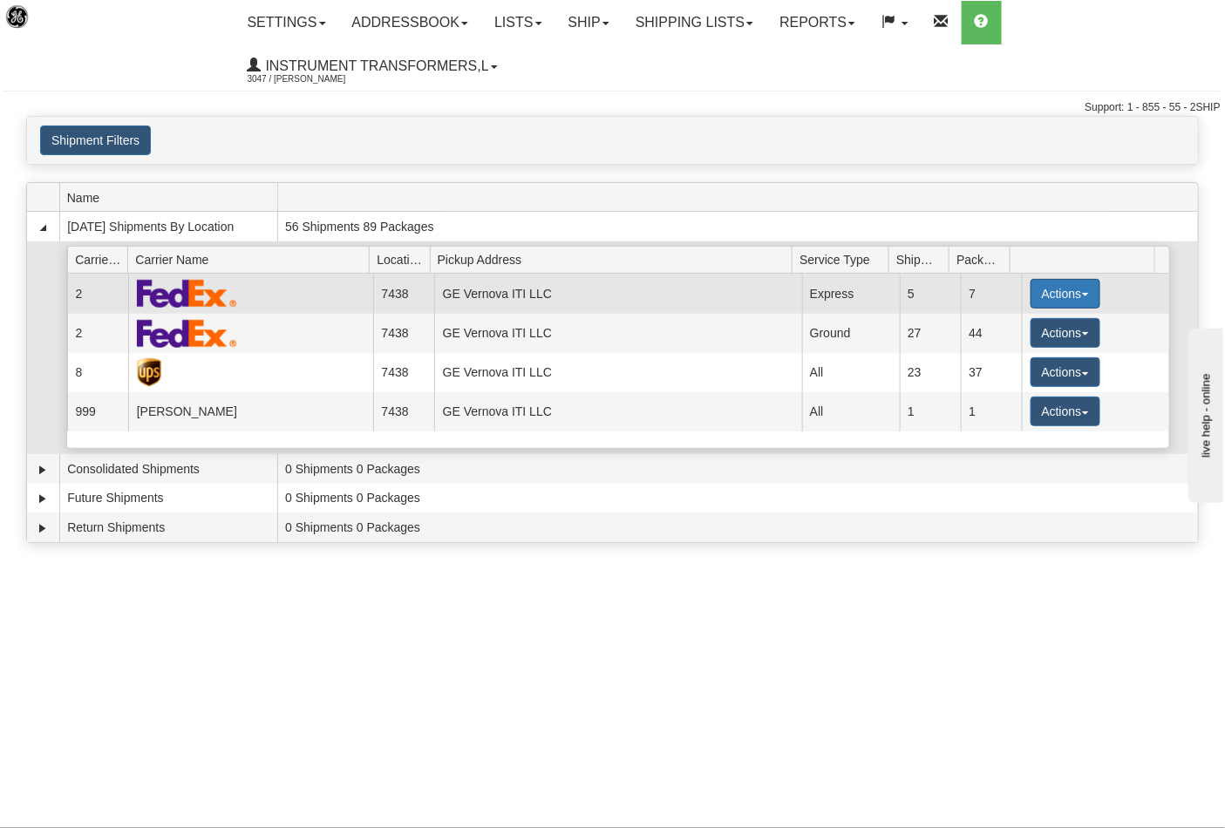
click at [1066, 293] on button "Actions" at bounding box center [1065, 294] width 70 height 30
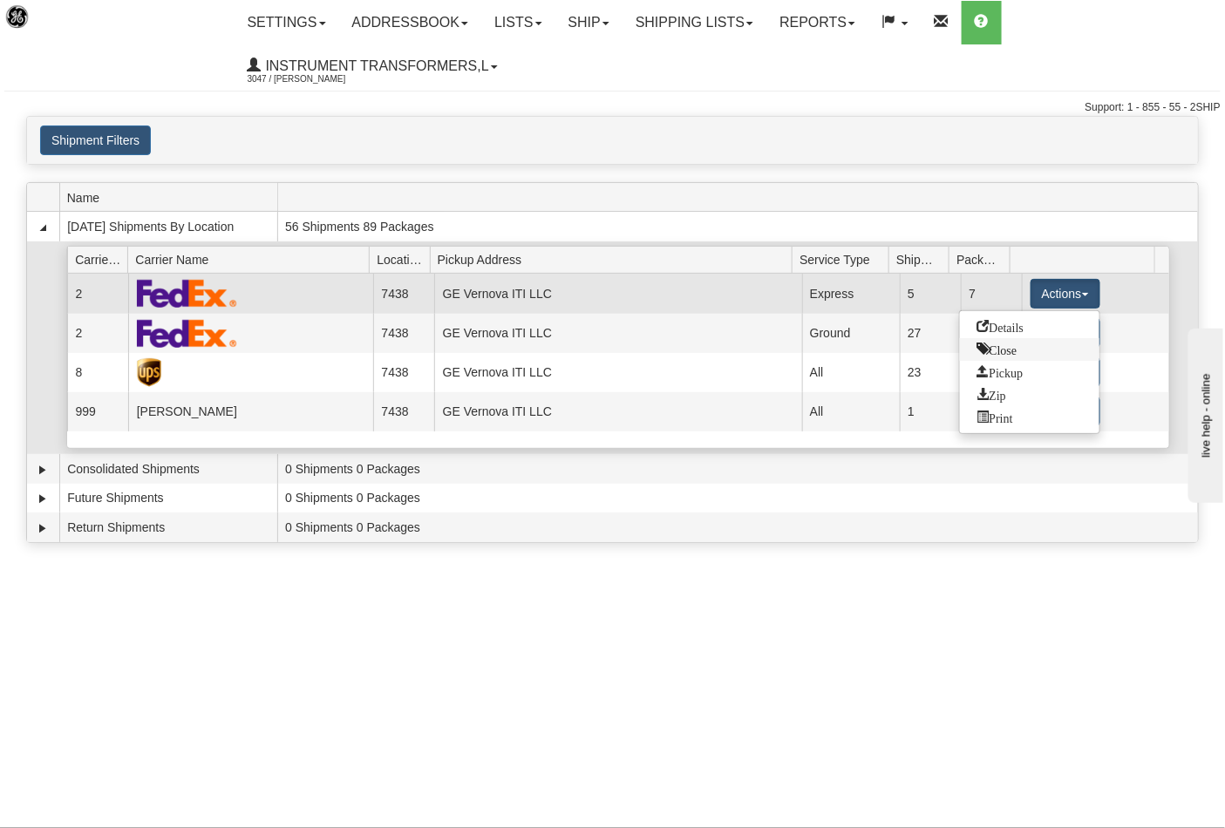
click at [1008, 350] on span "Close" at bounding box center [997, 349] width 40 height 12
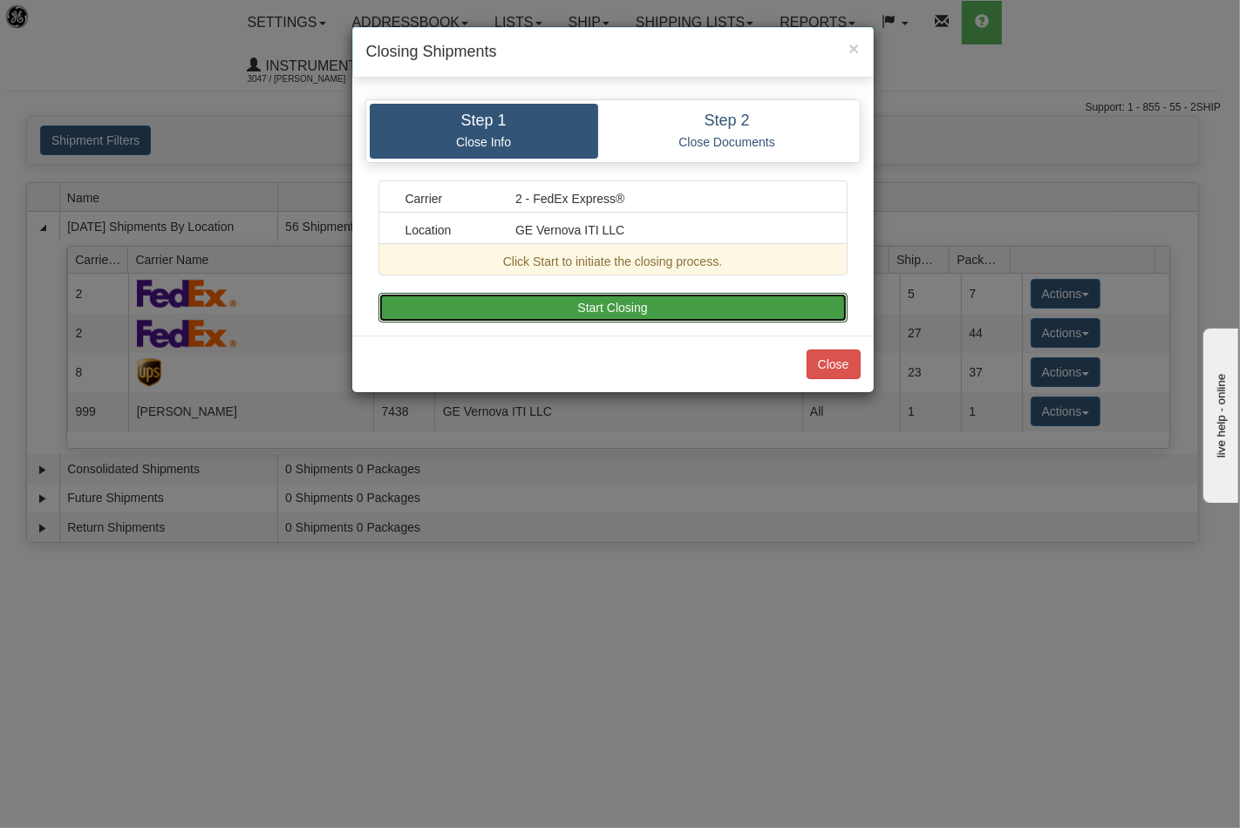
click at [637, 308] on button "Start Closing" at bounding box center [612, 308] width 469 height 30
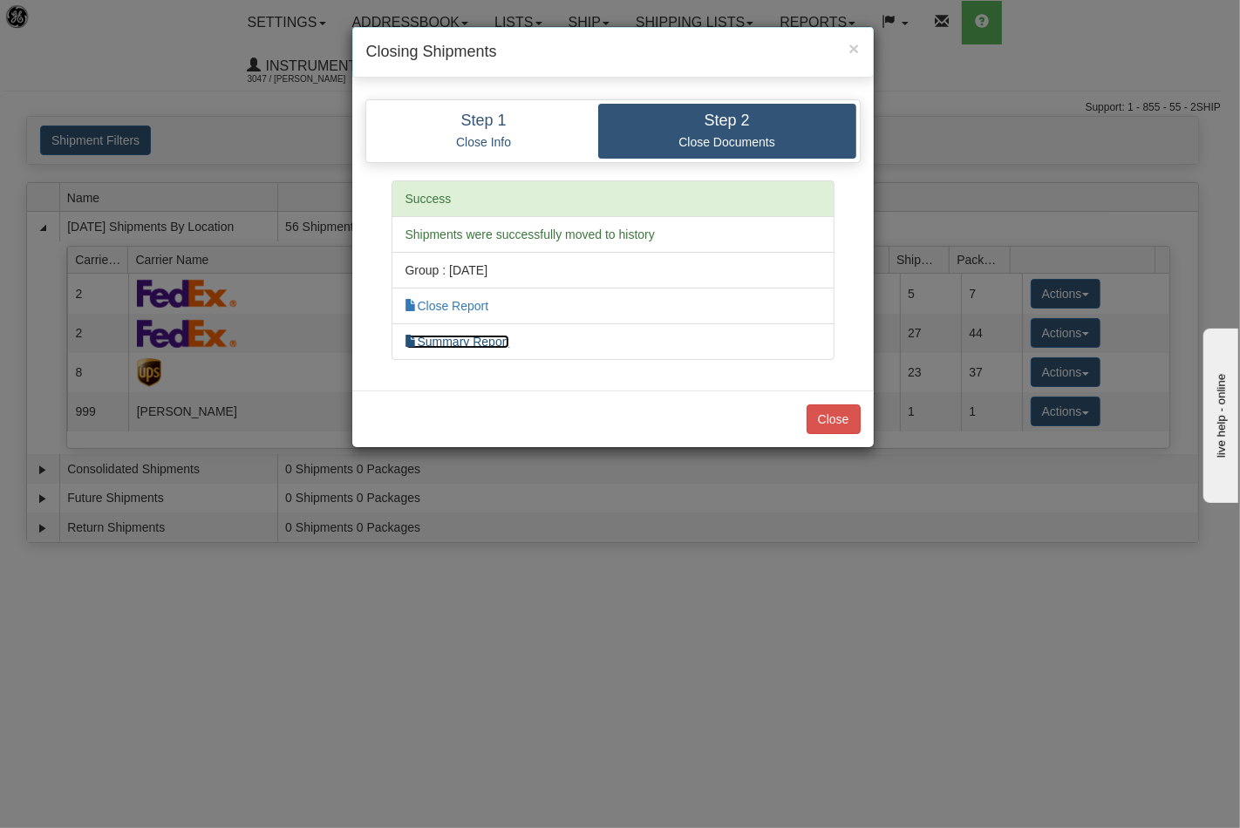
click at [493, 342] on link "Summary Report" at bounding box center [457, 342] width 105 height 14
click at [838, 423] on button "Close" at bounding box center [833, 419] width 54 height 30
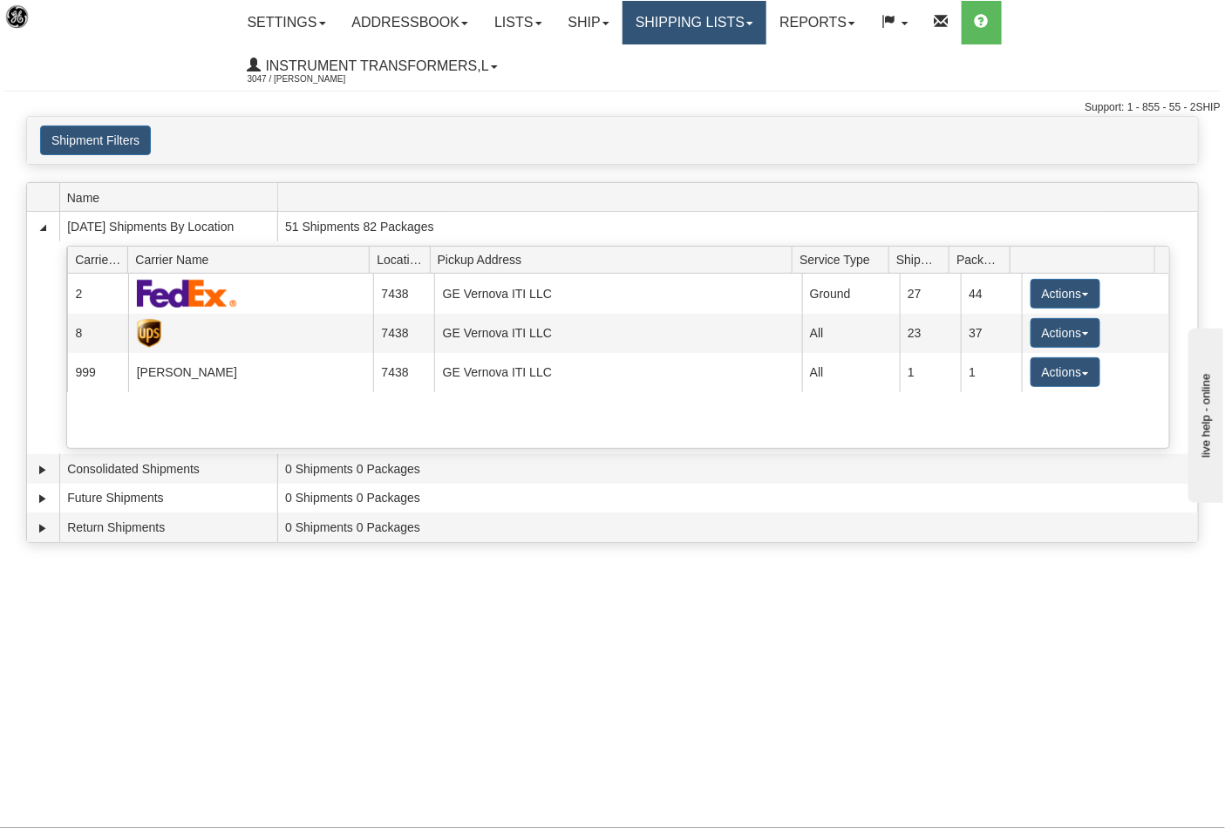
click at [724, 17] on link "Shipping lists" at bounding box center [694, 23] width 144 height 44
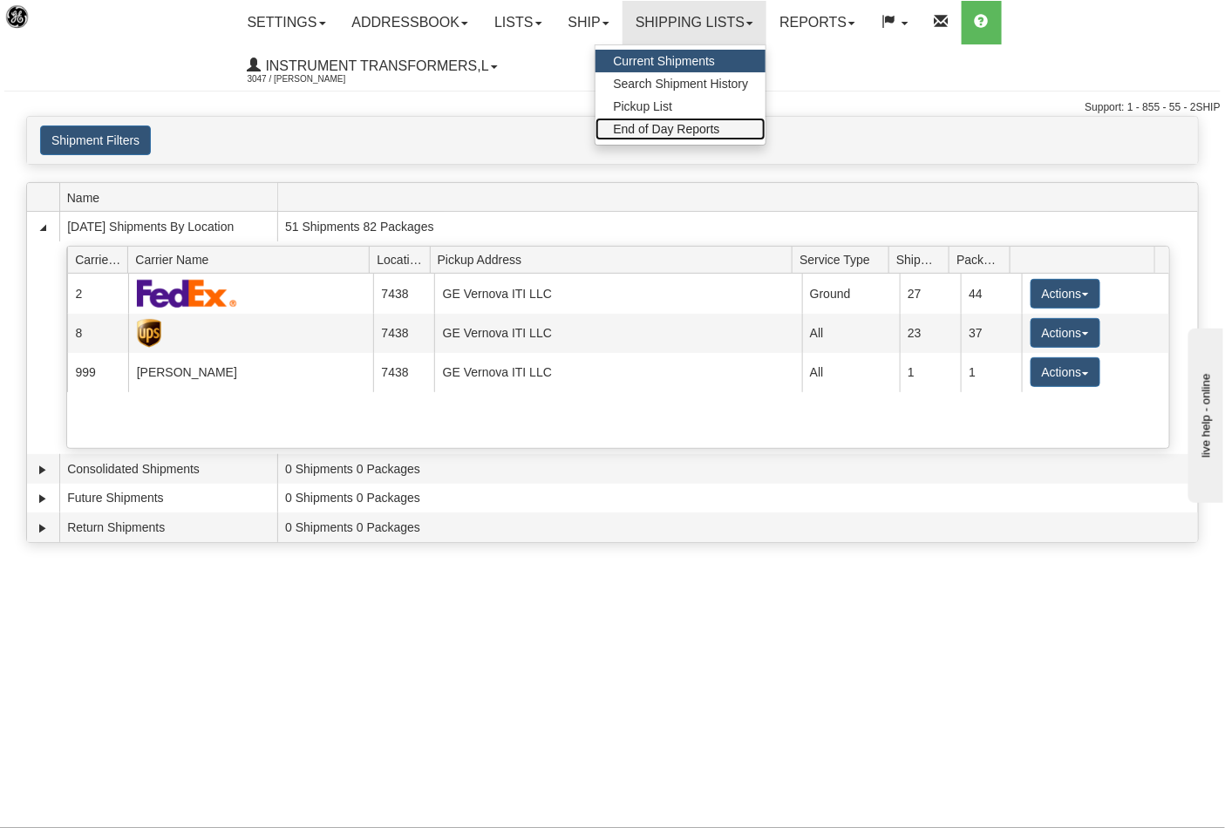
click at [693, 129] on span "End of Day Reports" at bounding box center [666, 129] width 106 height 14
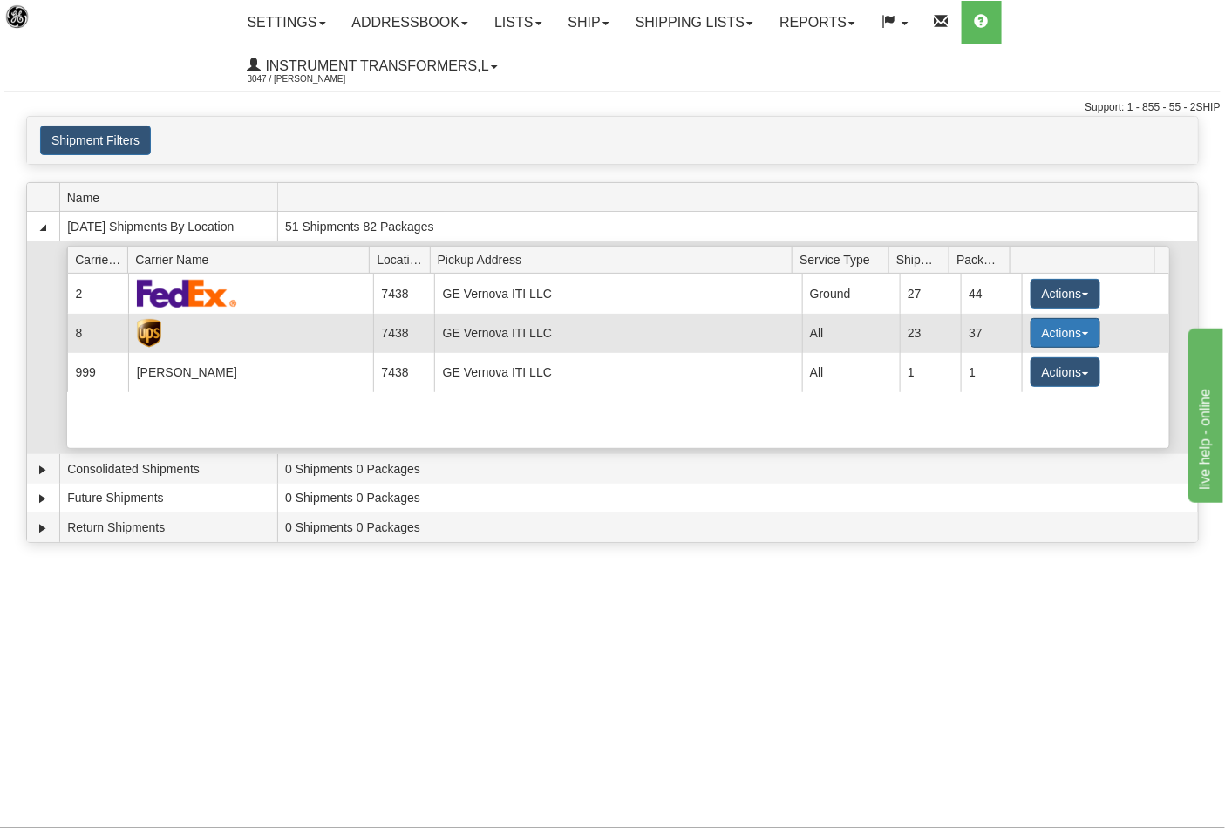
click at [1044, 331] on button "Actions" at bounding box center [1065, 333] width 70 height 30
click at [1007, 393] on span "Close" at bounding box center [997, 388] width 40 height 12
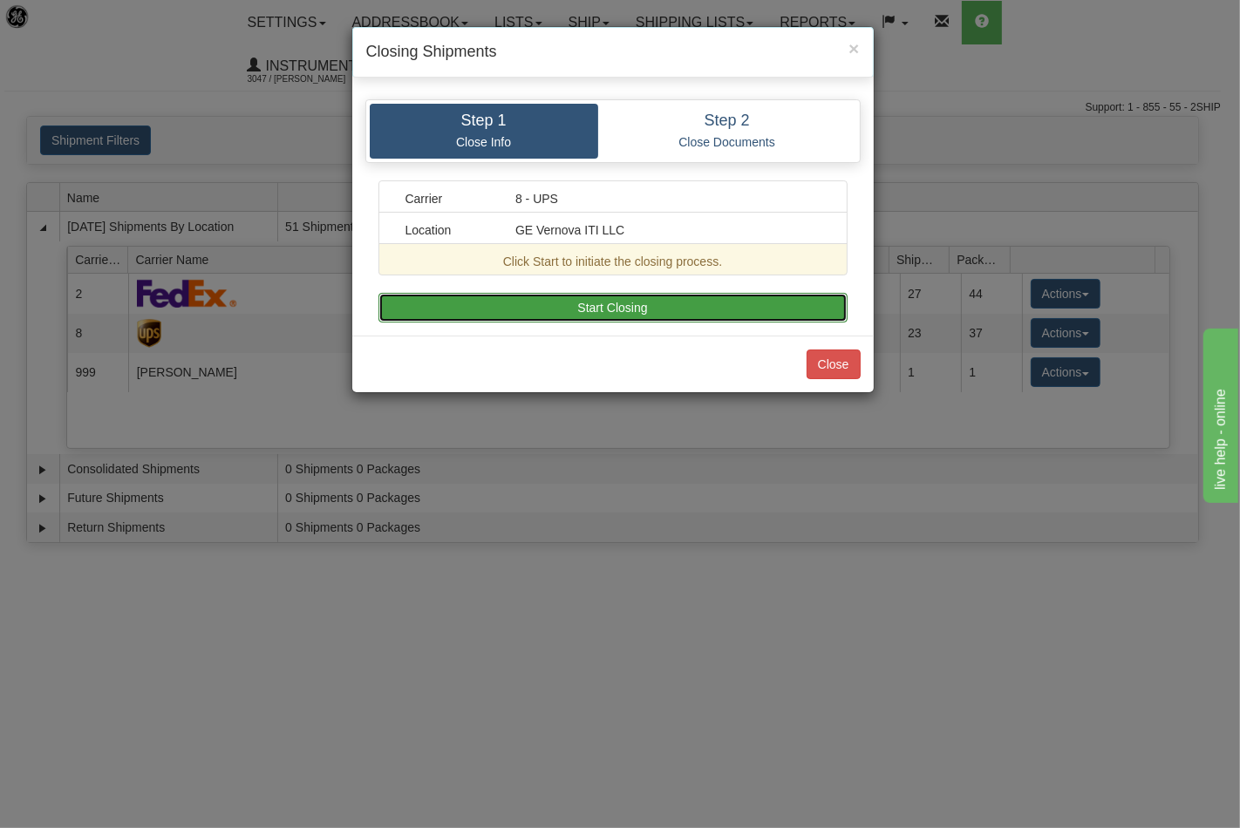
click at [640, 309] on button "Start Closing" at bounding box center [612, 308] width 469 height 30
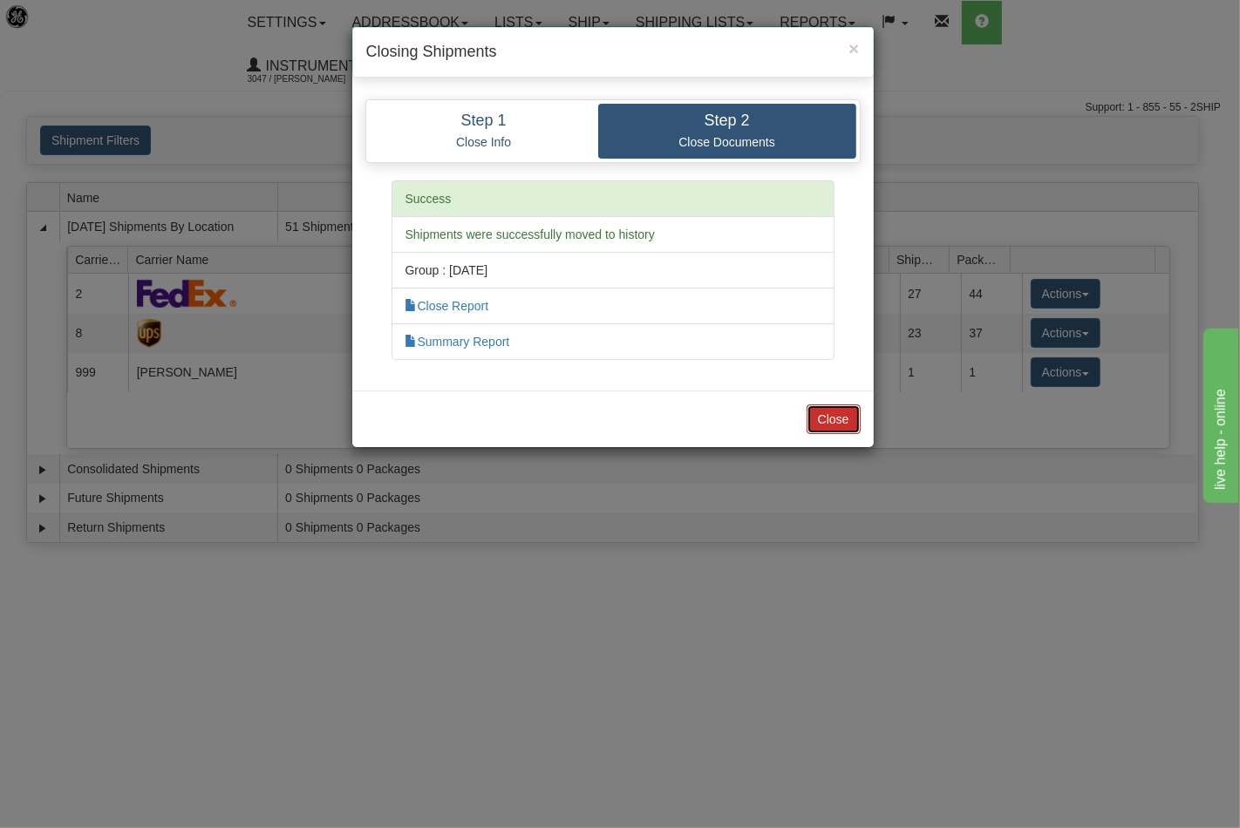
click at [846, 423] on button "Close" at bounding box center [833, 419] width 54 height 30
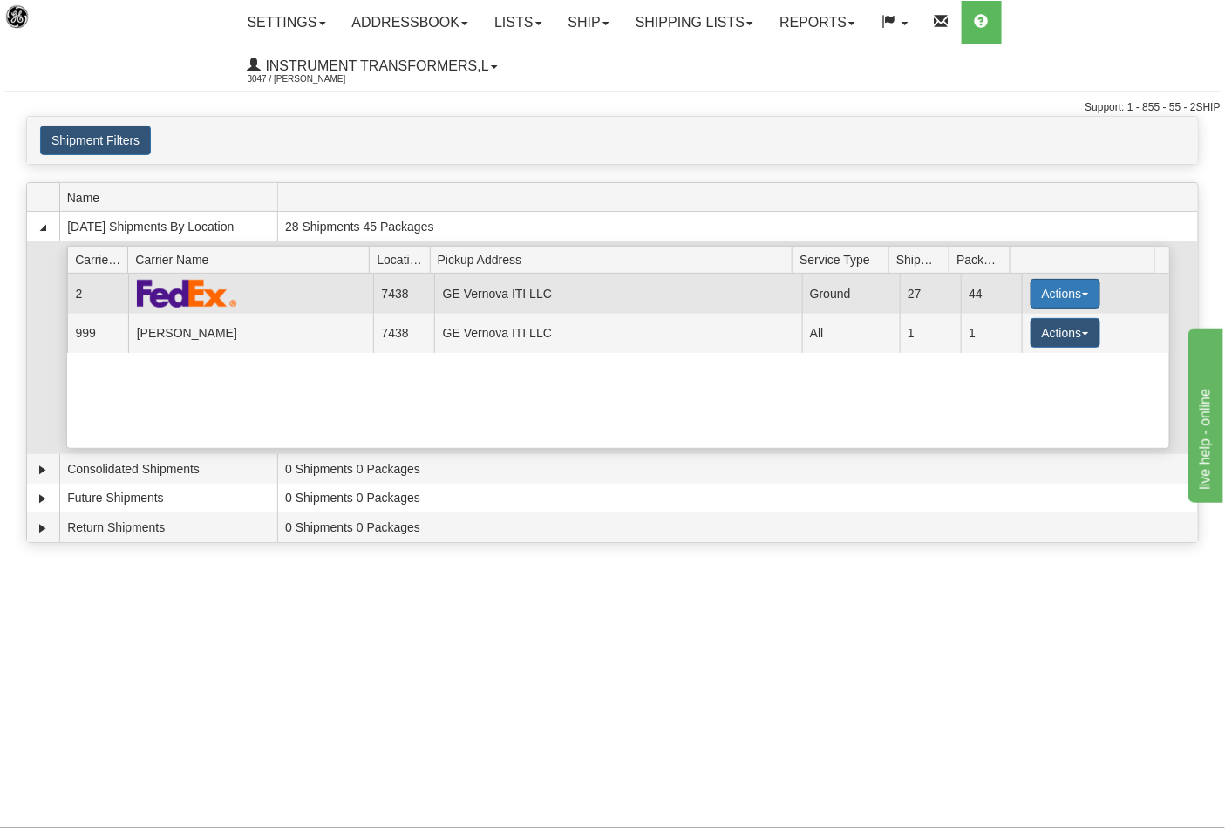
click at [1052, 289] on button "Actions" at bounding box center [1065, 294] width 70 height 30
click at [1001, 352] on span "Close" at bounding box center [997, 349] width 40 height 12
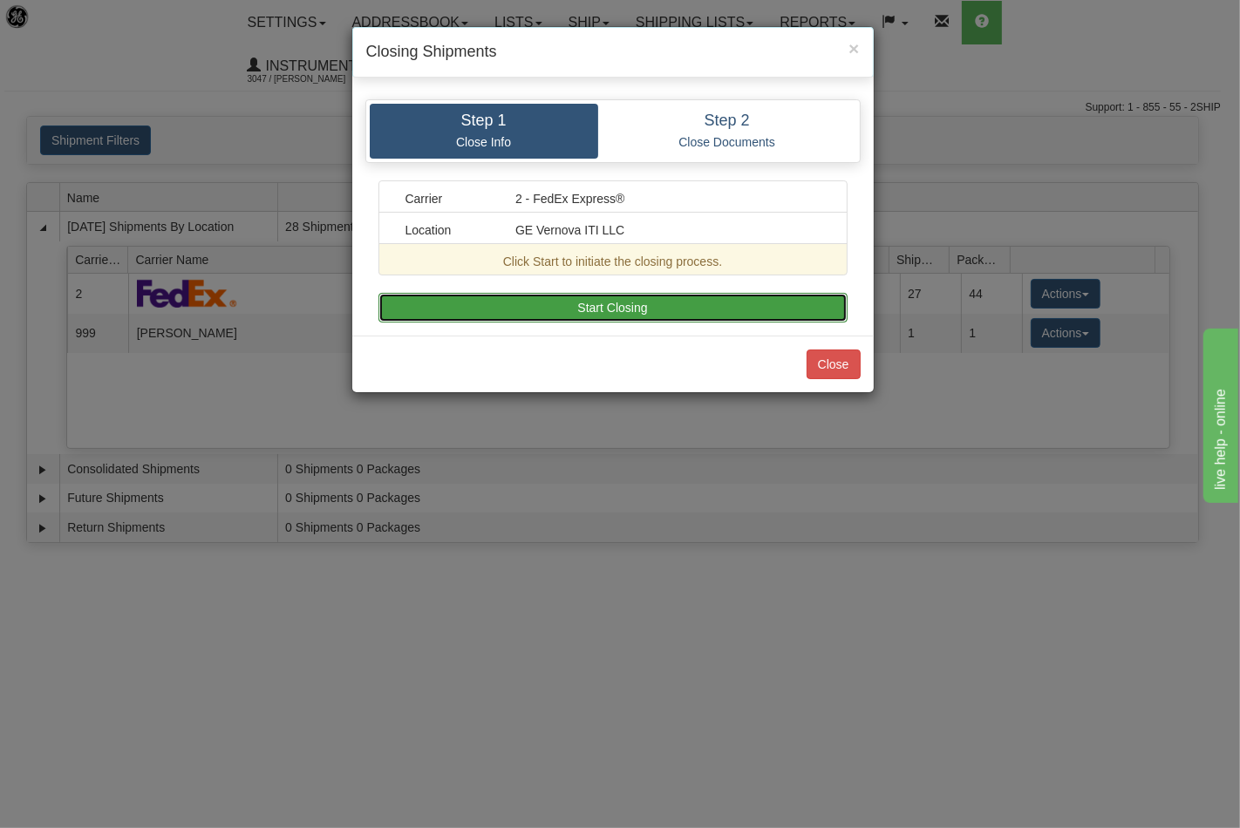
click at [590, 306] on button "Start Closing" at bounding box center [612, 308] width 469 height 30
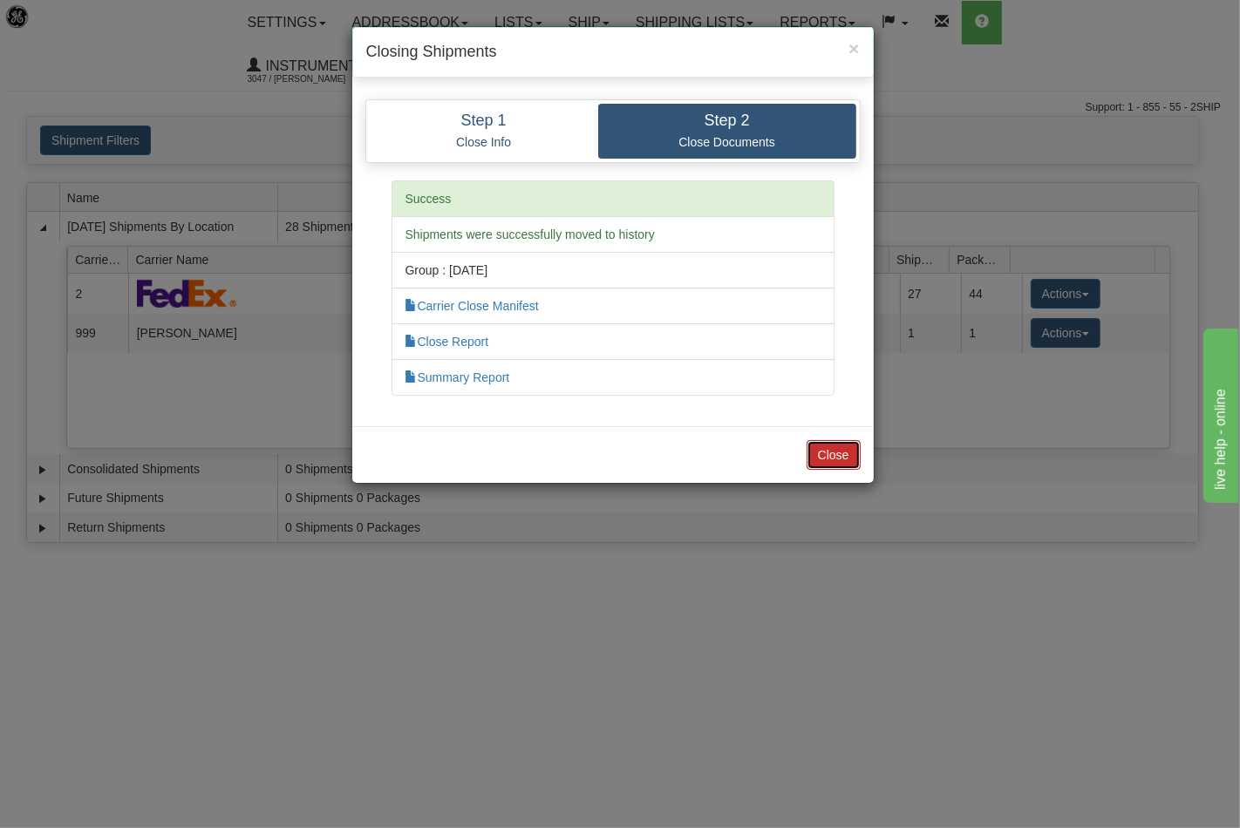
click at [834, 442] on button "Close" at bounding box center [833, 455] width 54 height 30
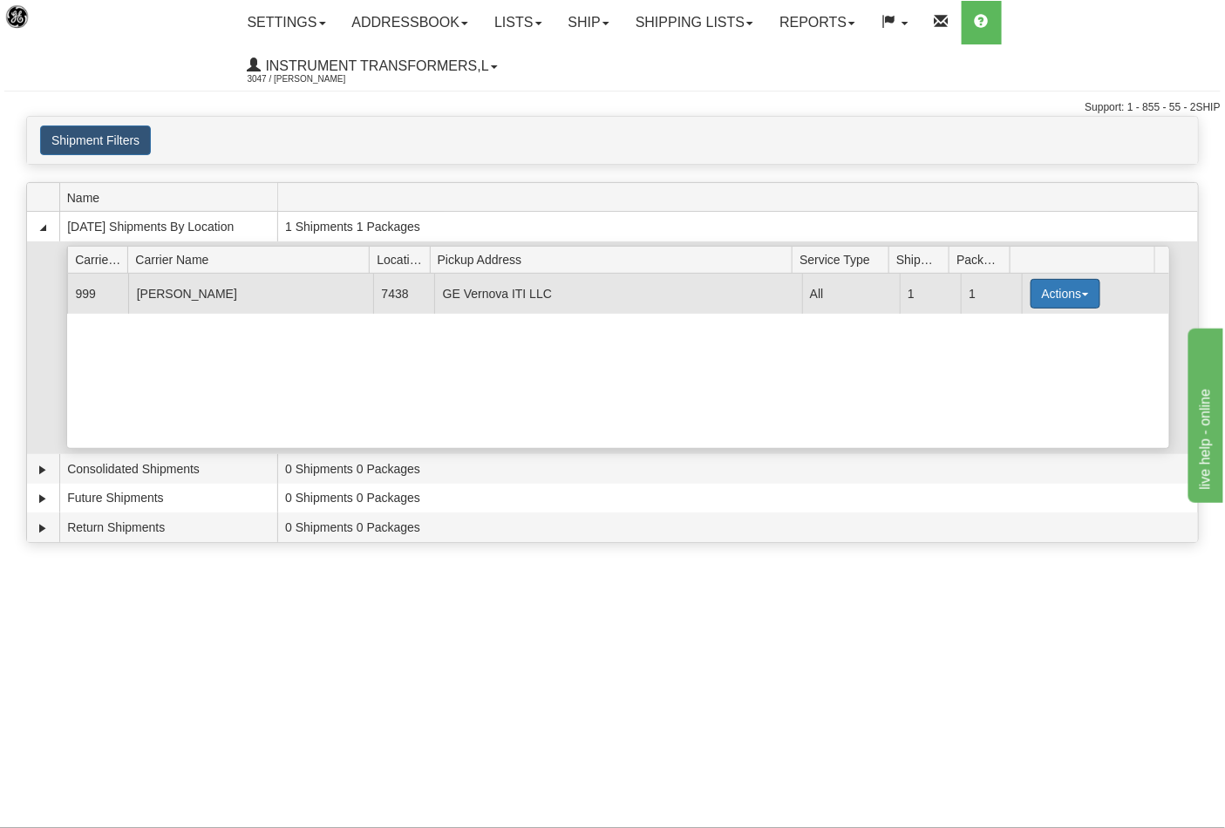
click at [1065, 295] on button "Actions" at bounding box center [1065, 294] width 70 height 30
click at [1005, 350] on span "Close" at bounding box center [997, 349] width 40 height 12
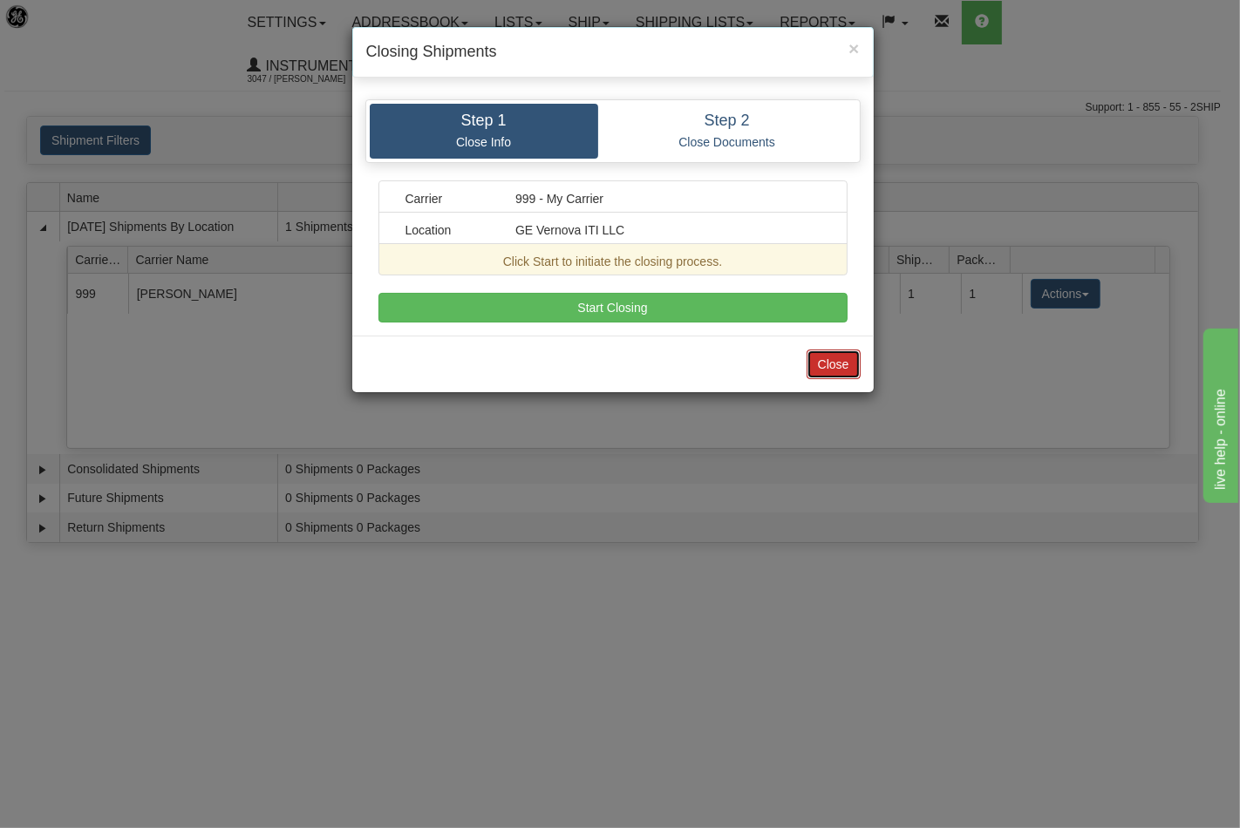
click at [835, 364] on button "Close" at bounding box center [833, 365] width 54 height 30
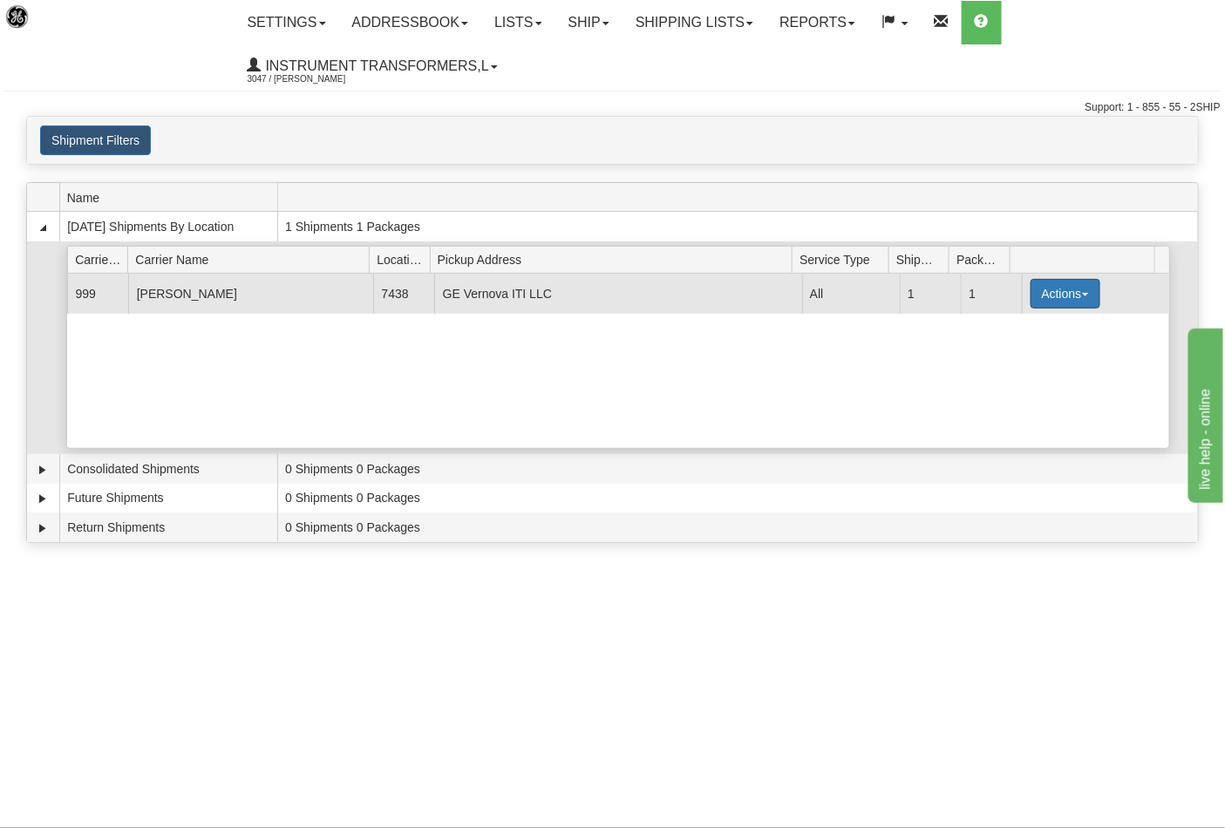
click at [1056, 298] on button "Actions" at bounding box center [1065, 294] width 70 height 30
click at [1027, 360] on link "Close" at bounding box center [1029, 349] width 139 height 23
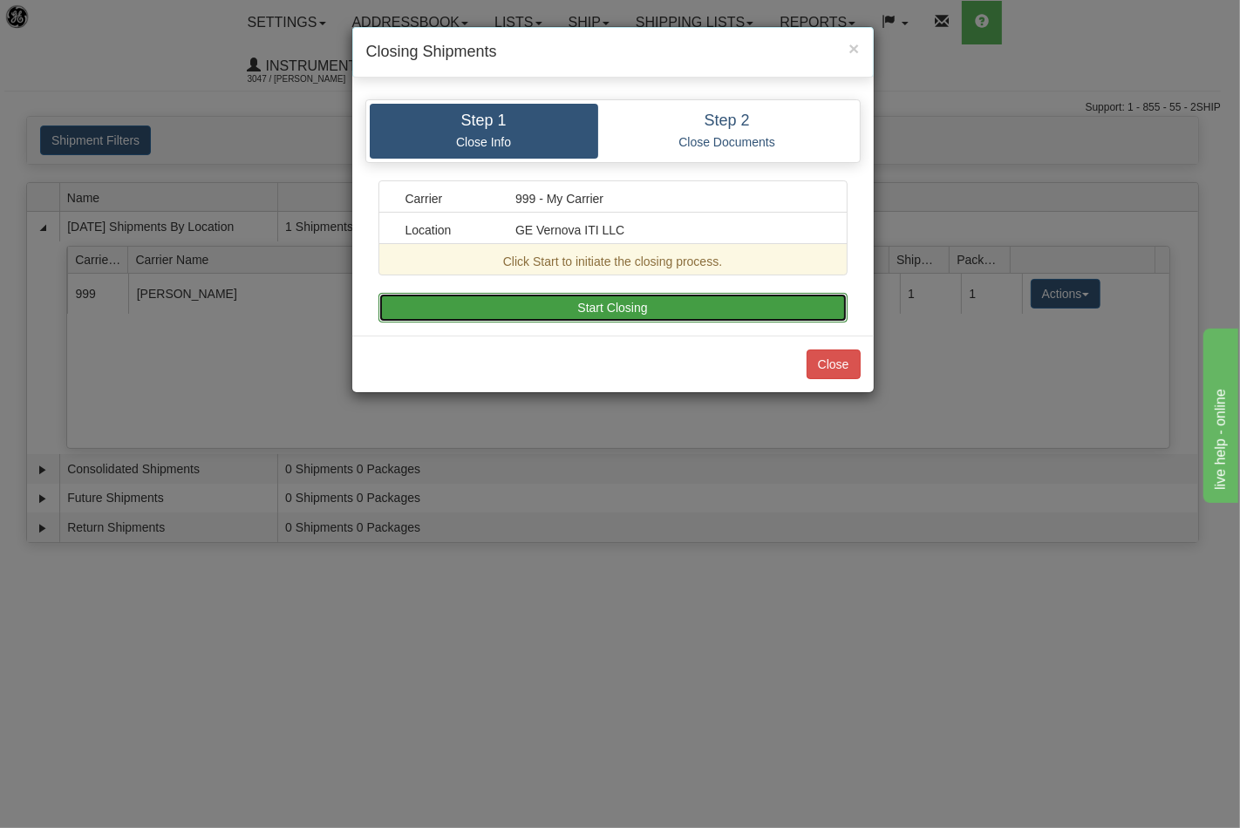
click at [651, 311] on button "Start Closing" at bounding box center [612, 308] width 469 height 30
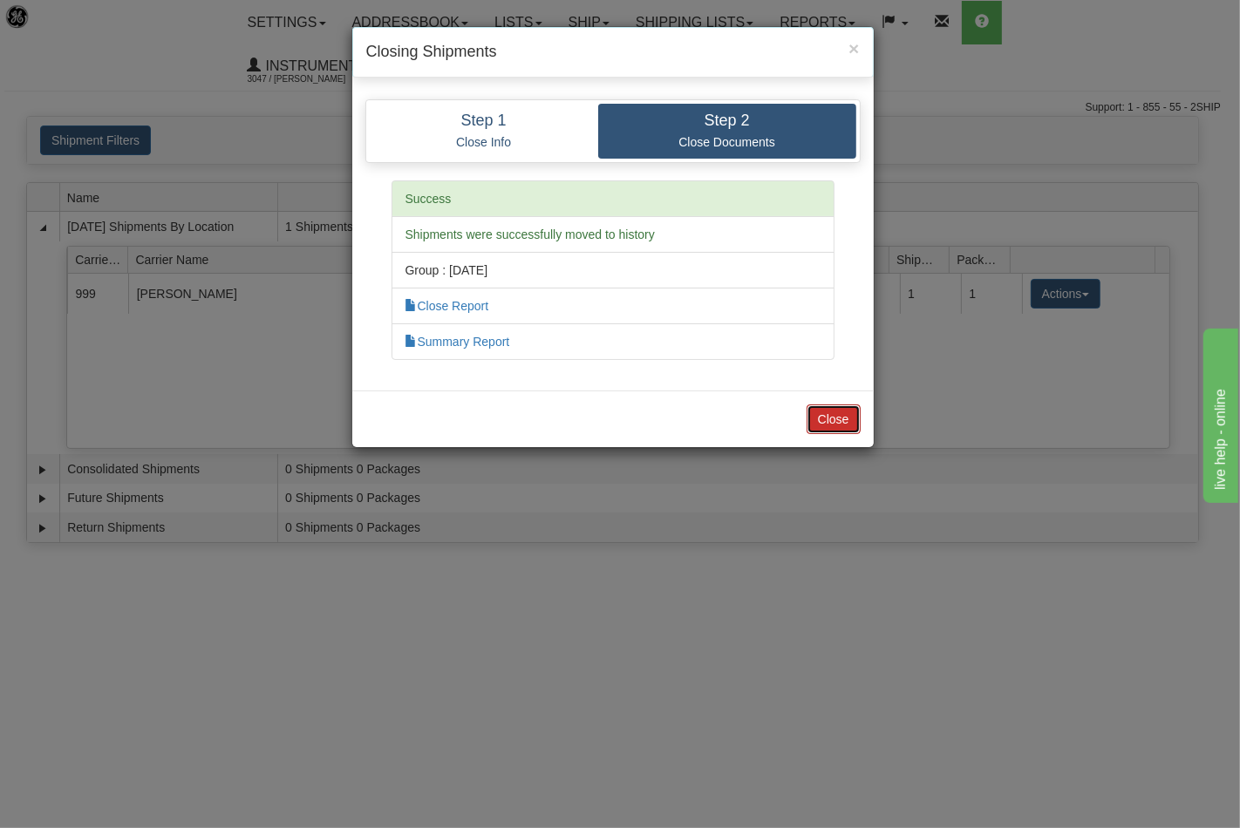
click at [830, 414] on button "Close" at bounding box center [833, 419] width 54 height 30
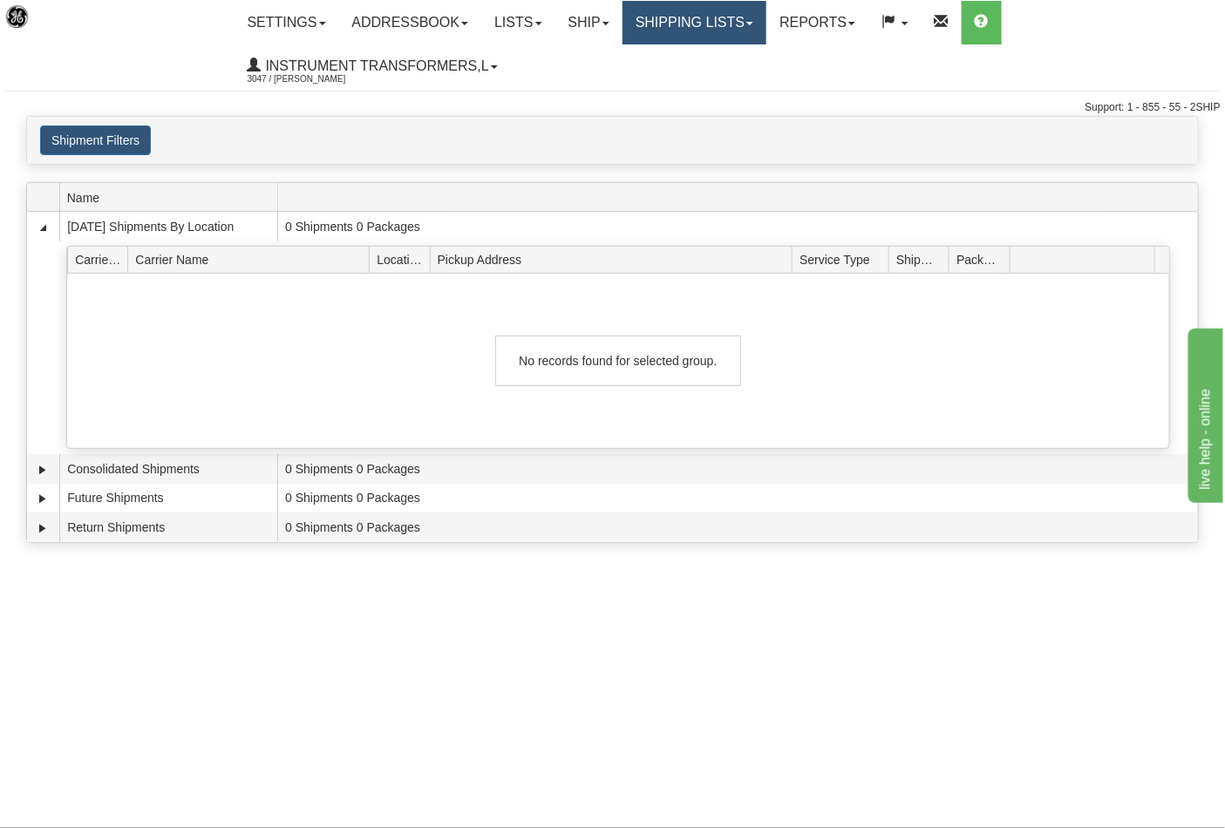
click at [717, 19] on link "Shipping lists" at bounding box center [694, 23] width 144 height 44
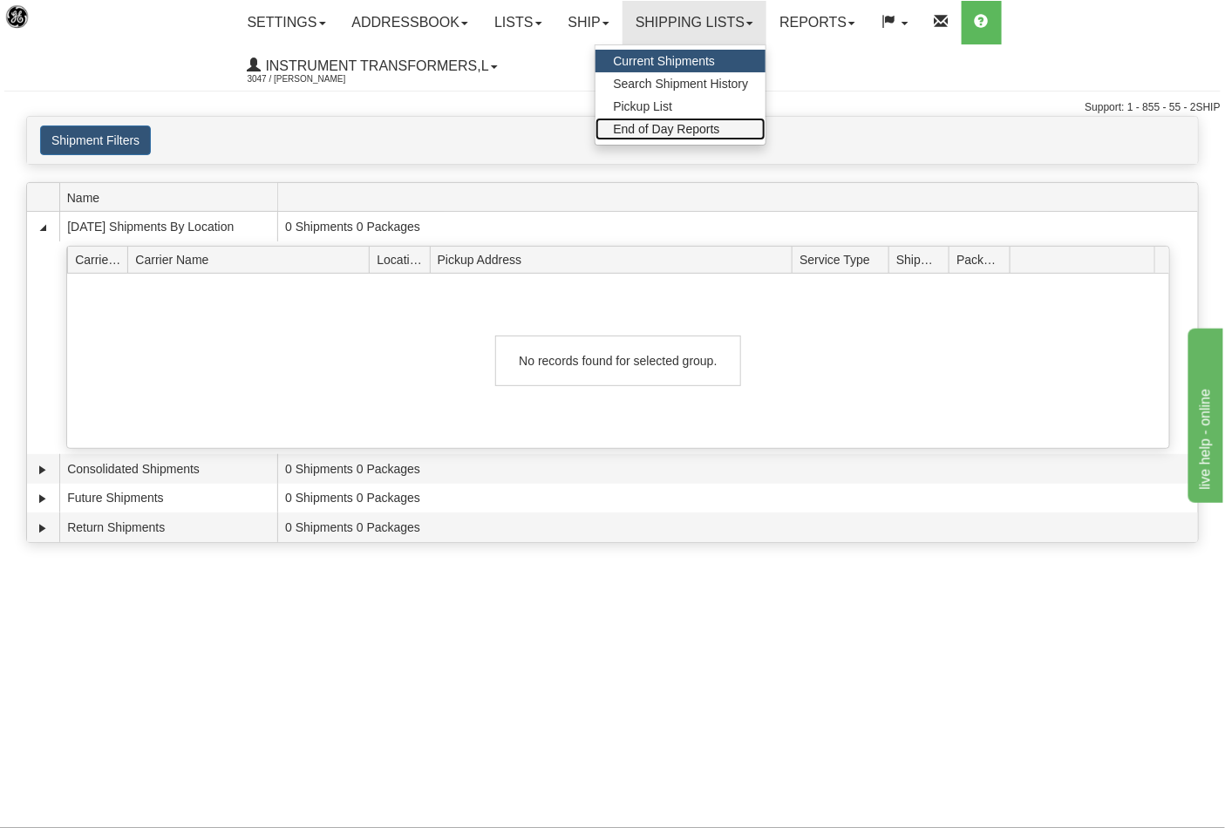
click at [673, 129] on span "End of Day Reports" at bounding box center [666, 129] width 106 height 14
